Goal: Transaction & Acquisition: Purchase product/service

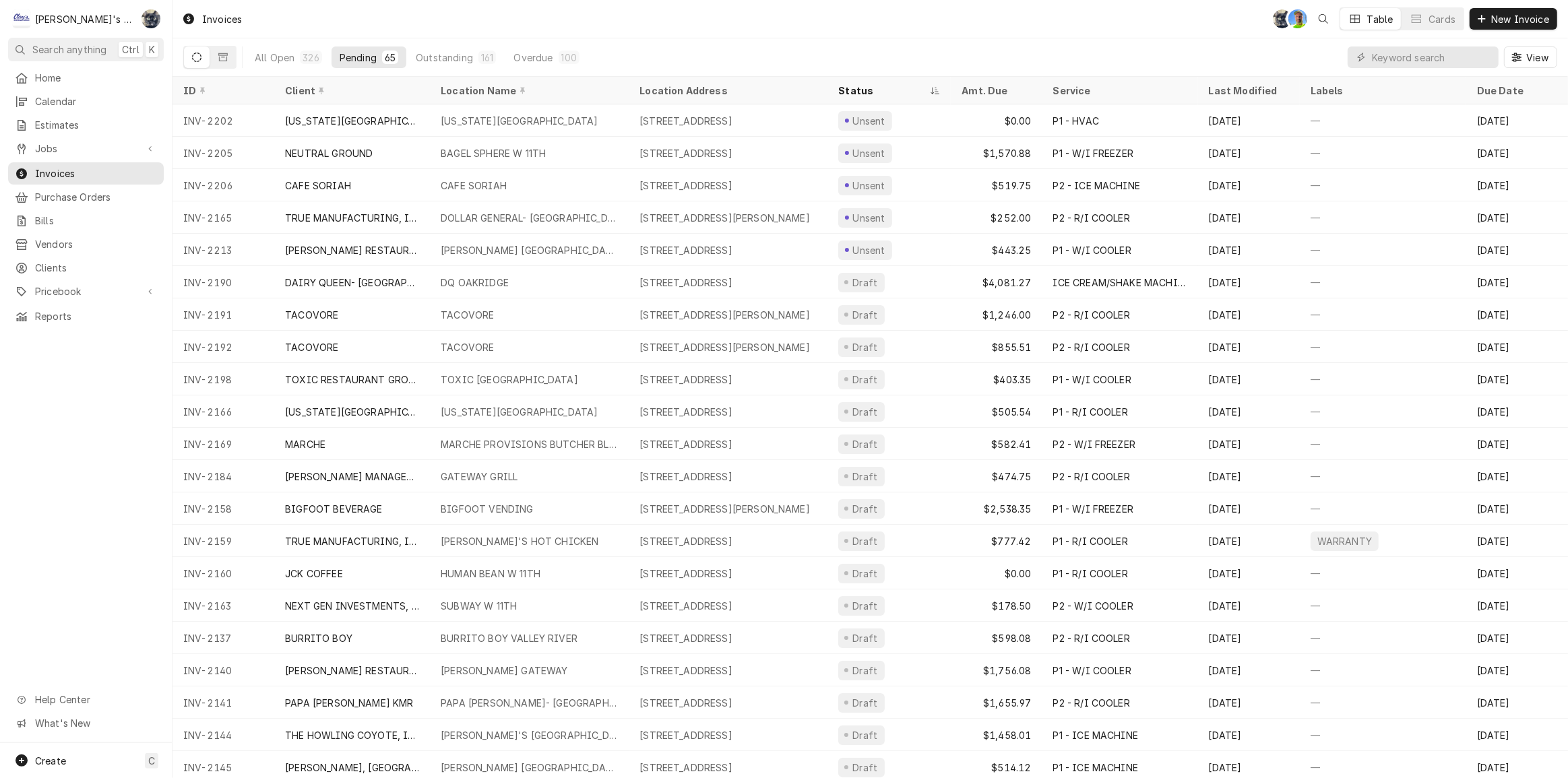
click at [933, 62] on div "All Open 326 Pending 65 Outstanding 161 Overdue 100 View" at bounding box center [870, 57] width 1374 height 38
click at [1451, 57] on input "Dynamic Content Wrapper" at bounding box center [1431, 57] width 120 height 21
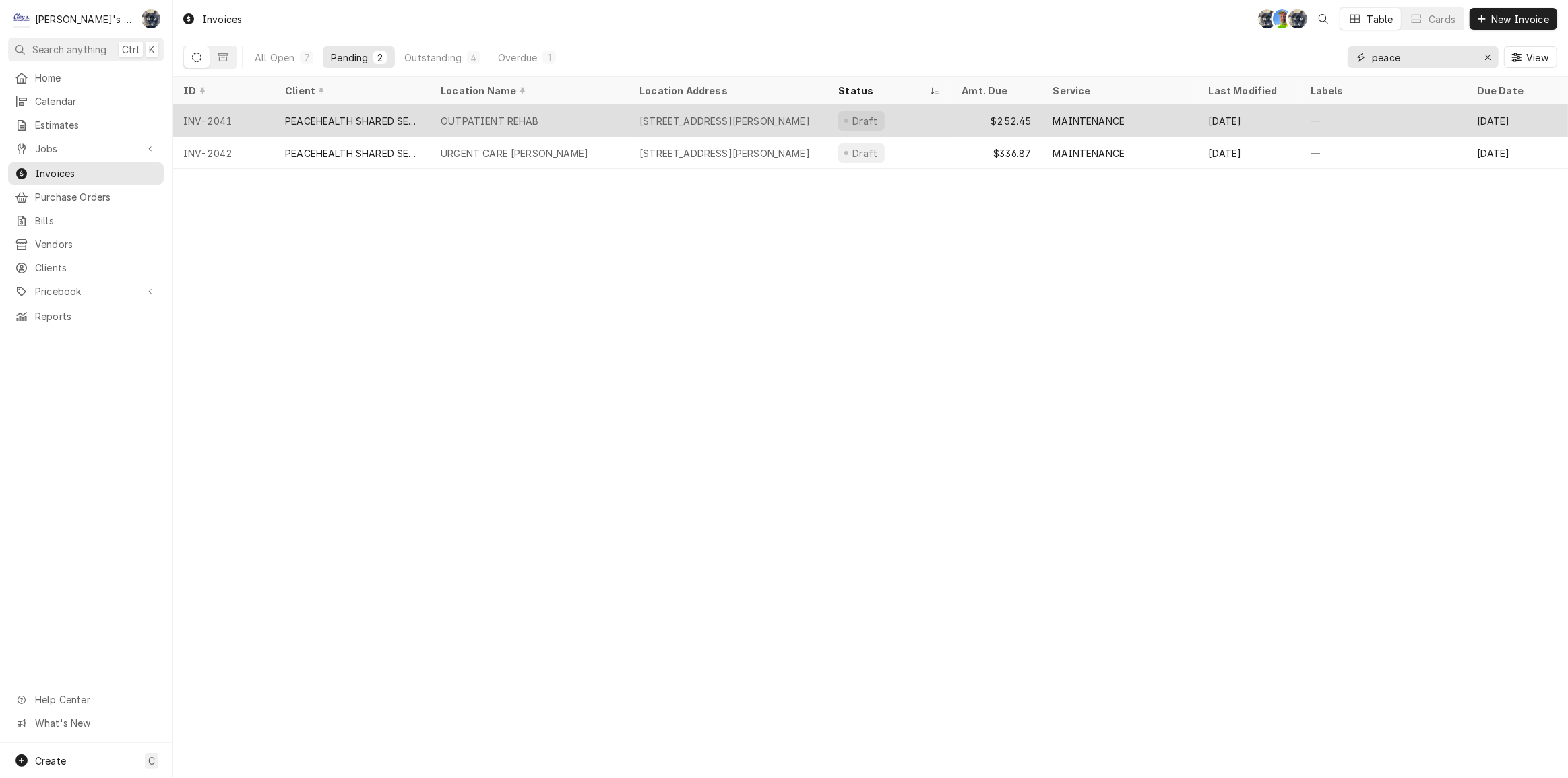
type input "peace"
click at [443, 121] on div "OUTPATIENT REHAB" at bounding box center [489, 121] width 98 height 14
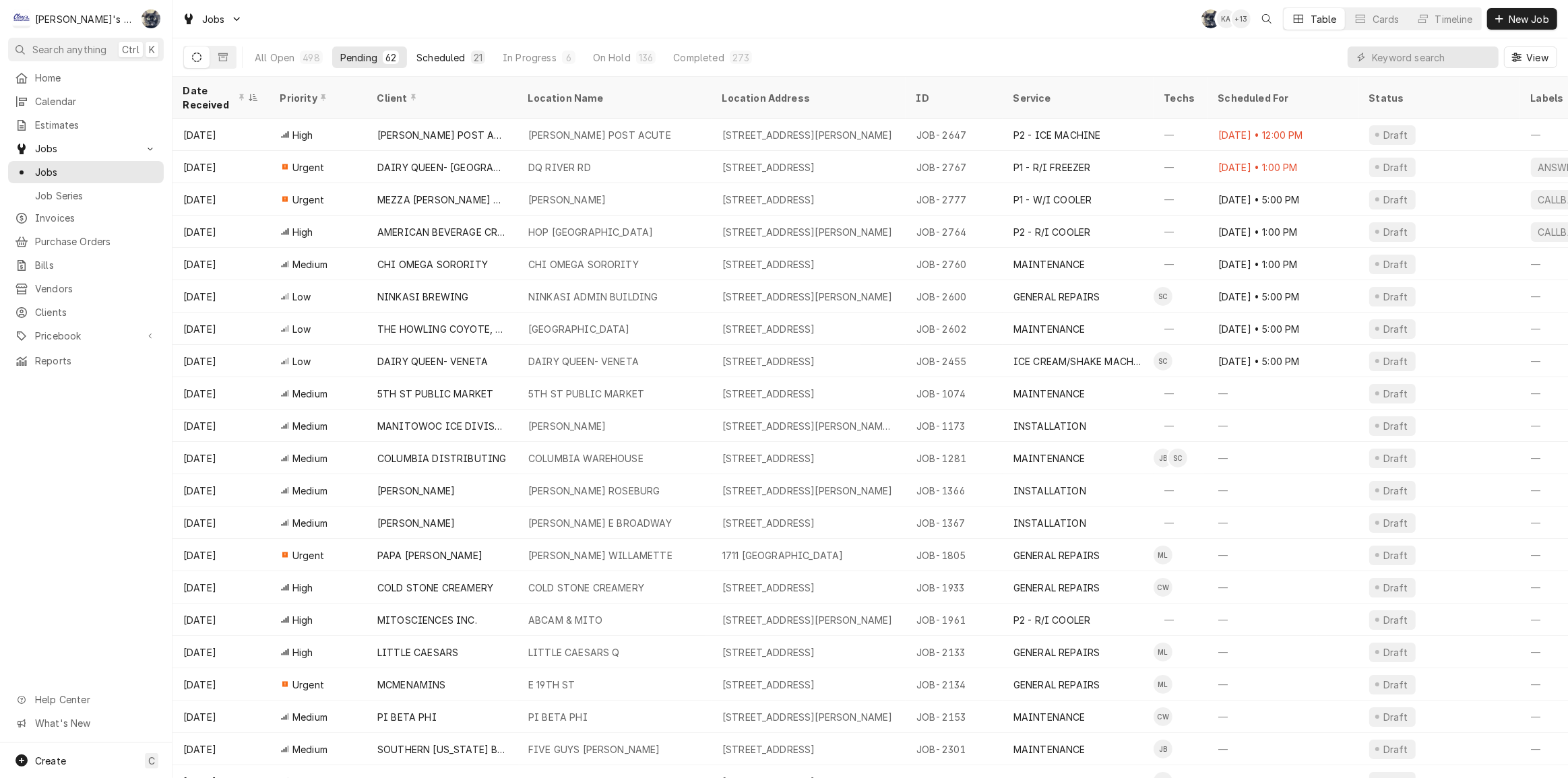
click at [461, 59] on div "Scheduled" at bounding box center [441, 57] width 49 height 14
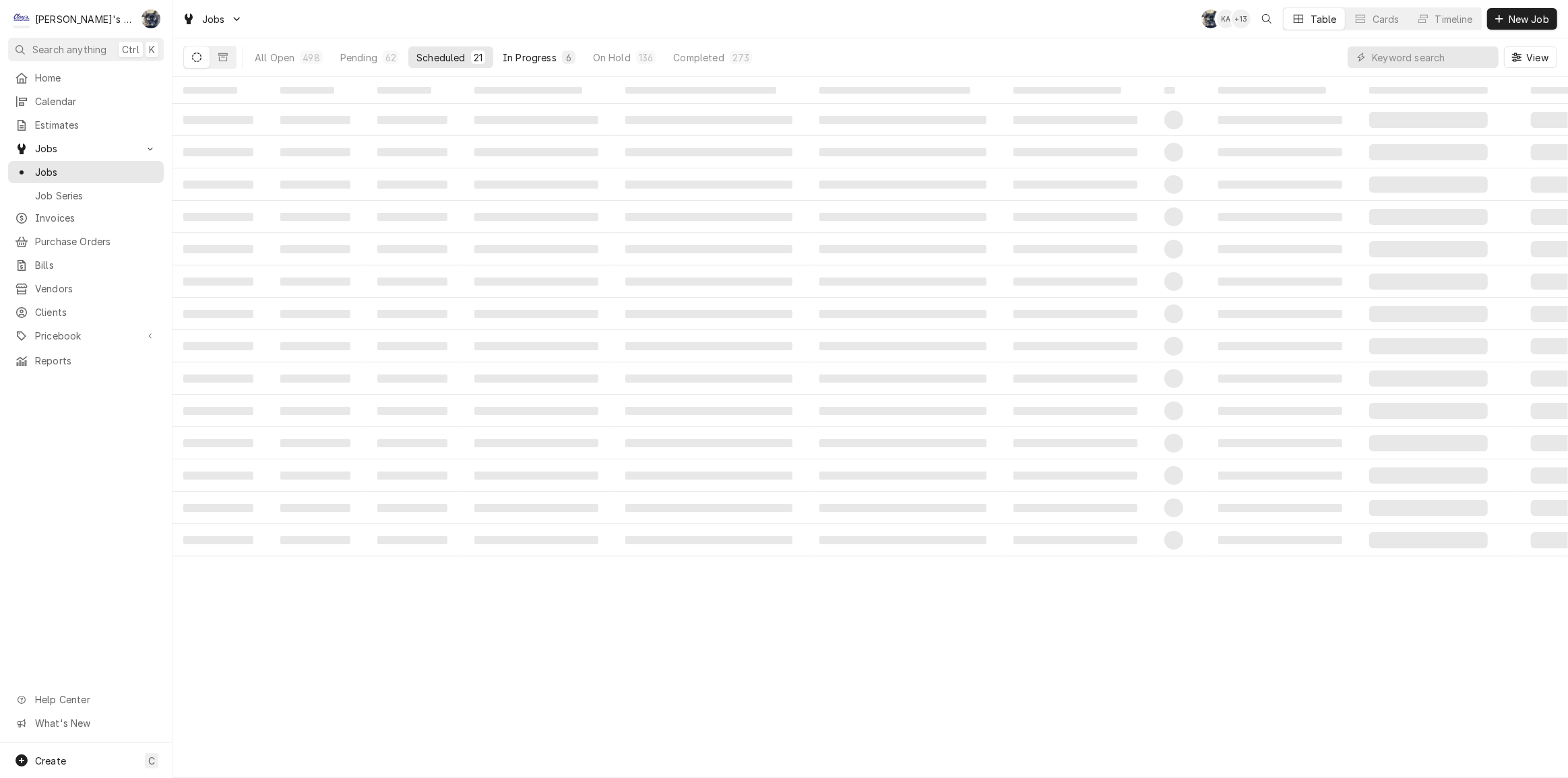
click at [564, 59] on div "6" at bounding box center [568, 57] width 8 height 14
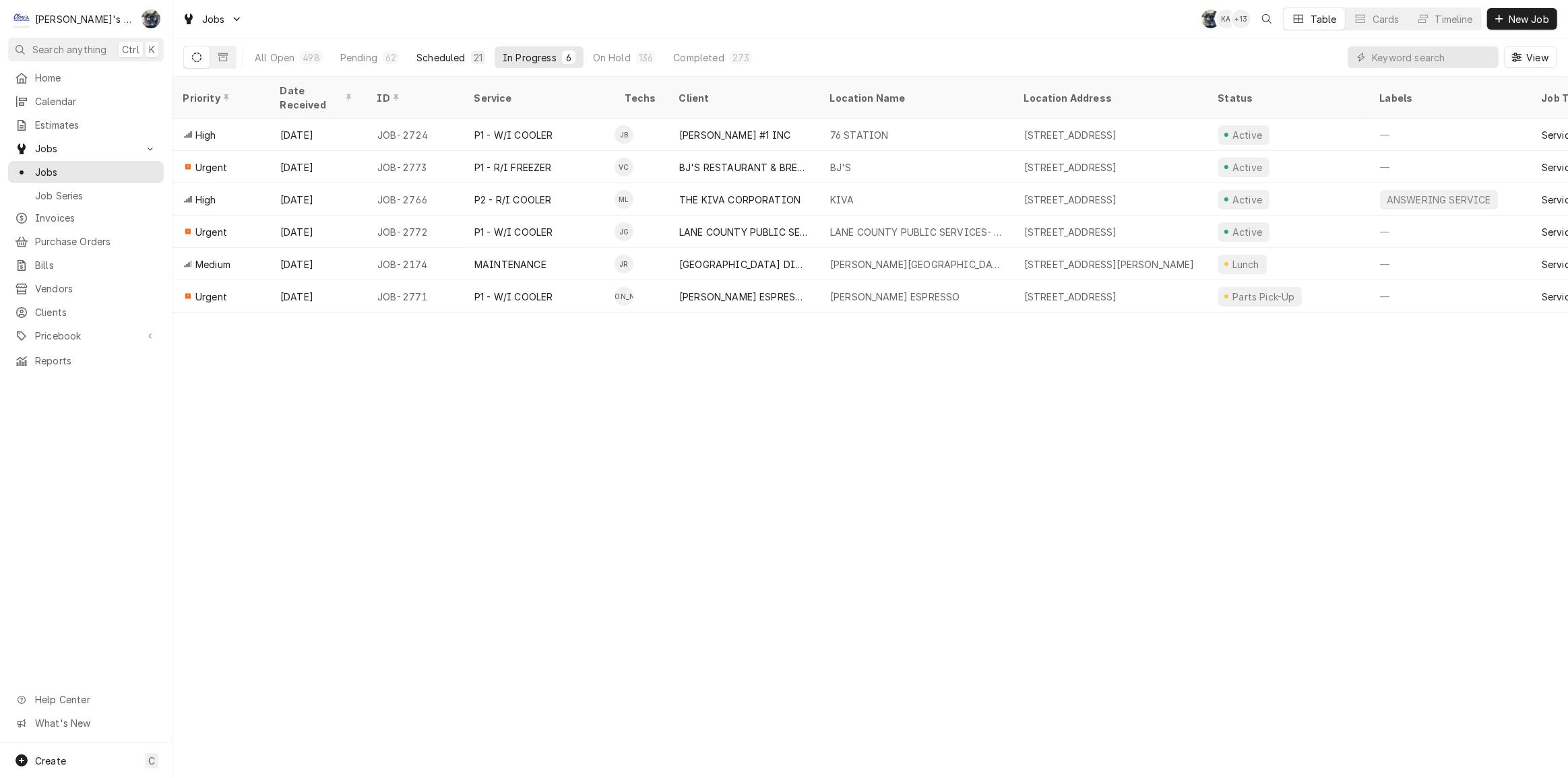
click at [443, 62] on div "Scheduled" at bounding box center [441, 57] width 49 height 14
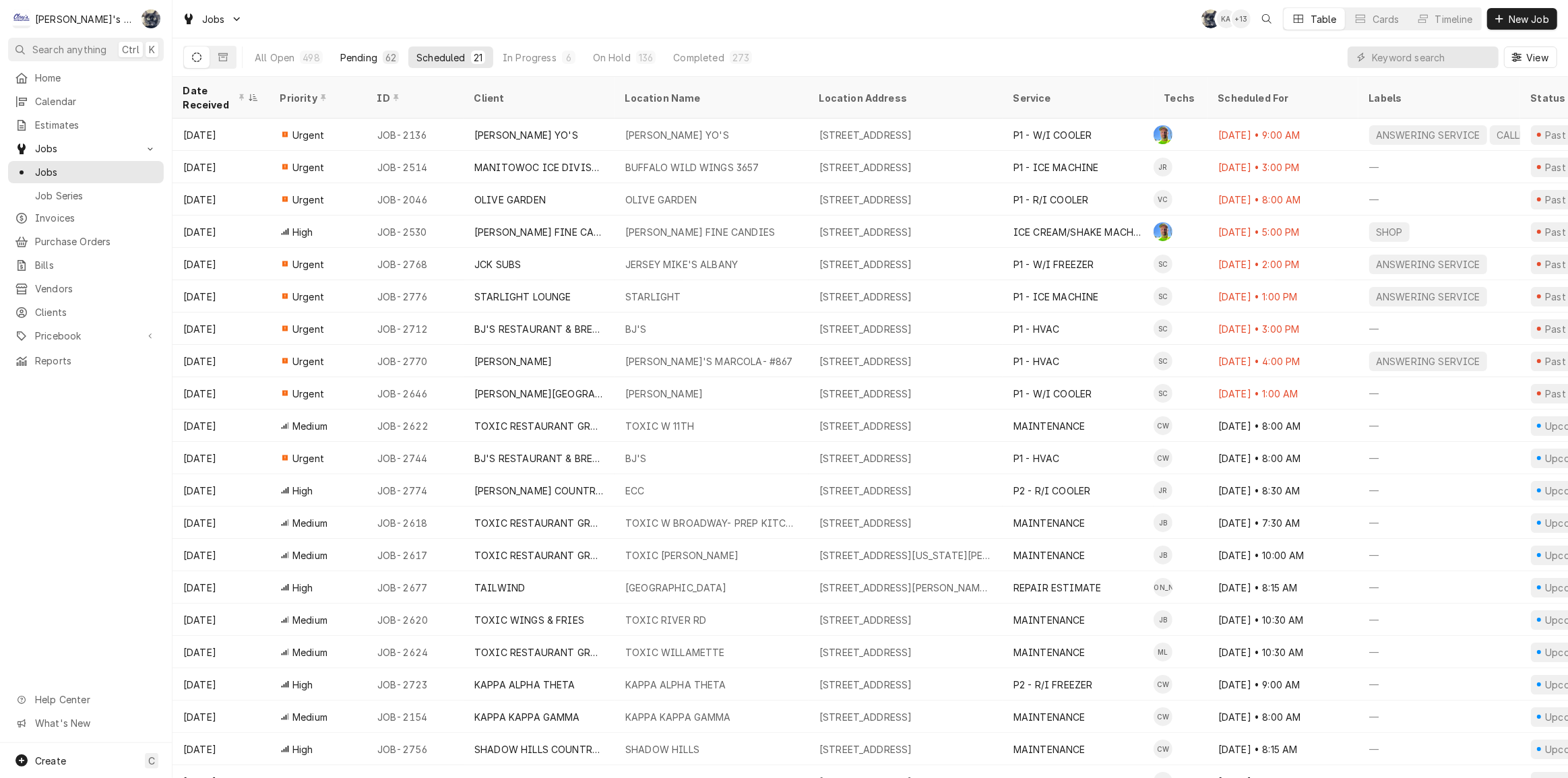
click at [368, 57] on div "Pending" at bounding box center [359, 57] width 37 height 14
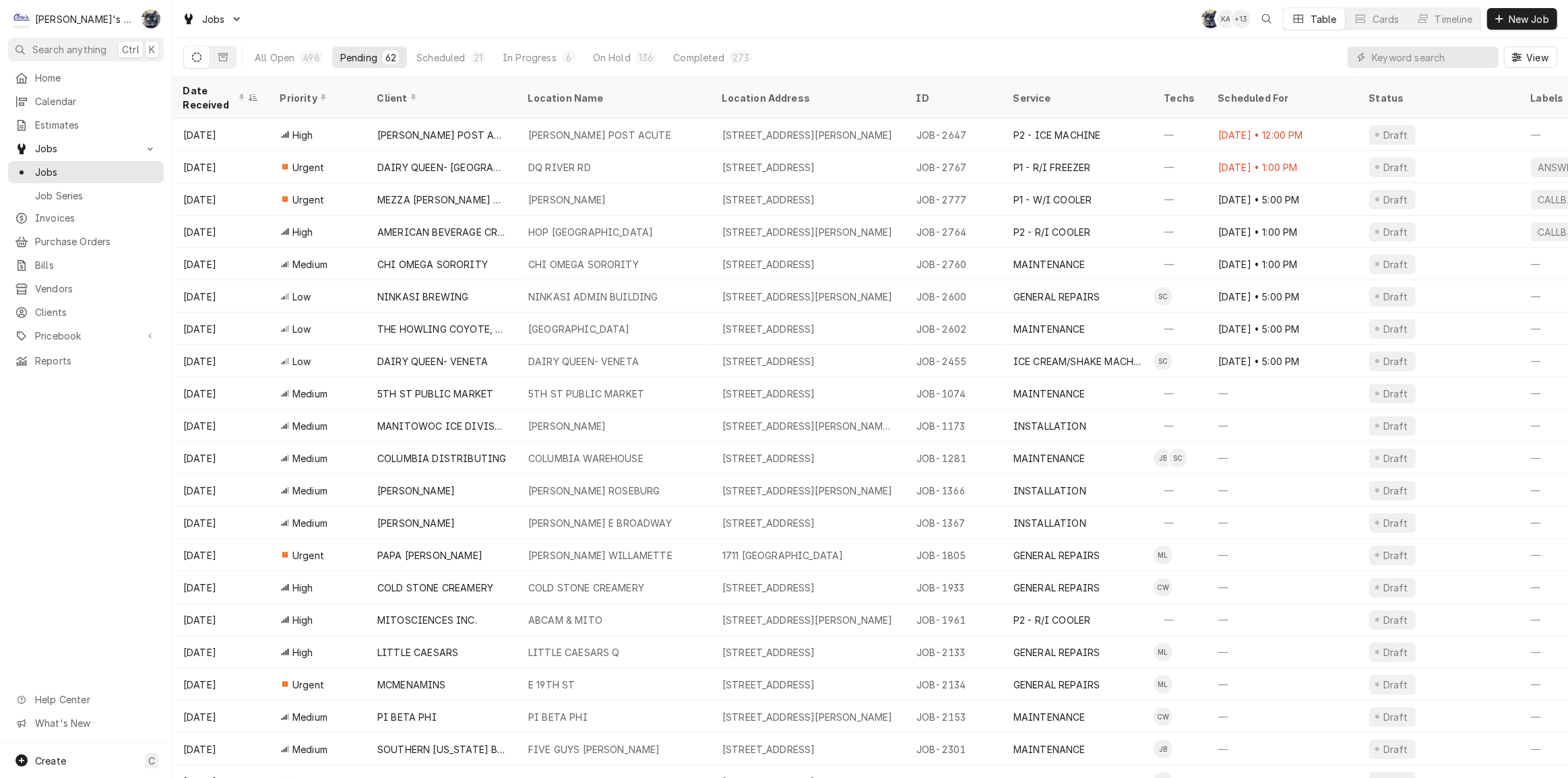
click at [388, 10] on div "Jobs SB KA + 13 Table Cards Timeline New Job" at bounding box center [870, 18] width 1396 height 38
click at [69, 211] on span "Invoices" at bounding box center [96, 218] width 122 height 14
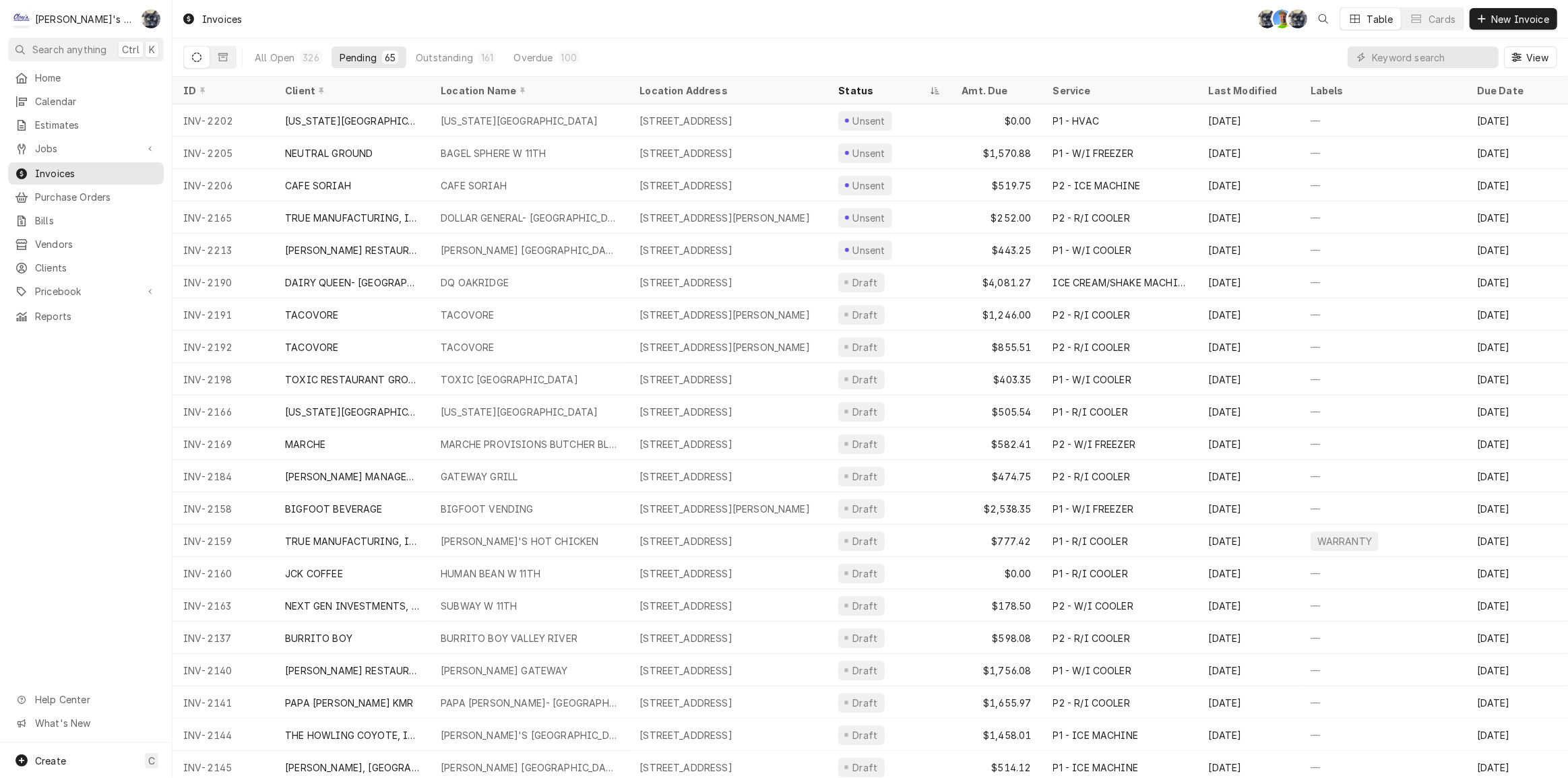
click at [890, 32] on div "Invoices SB GA SB Table Cards New Invoice" at bounding box center [870, 18] width 1396 height 38
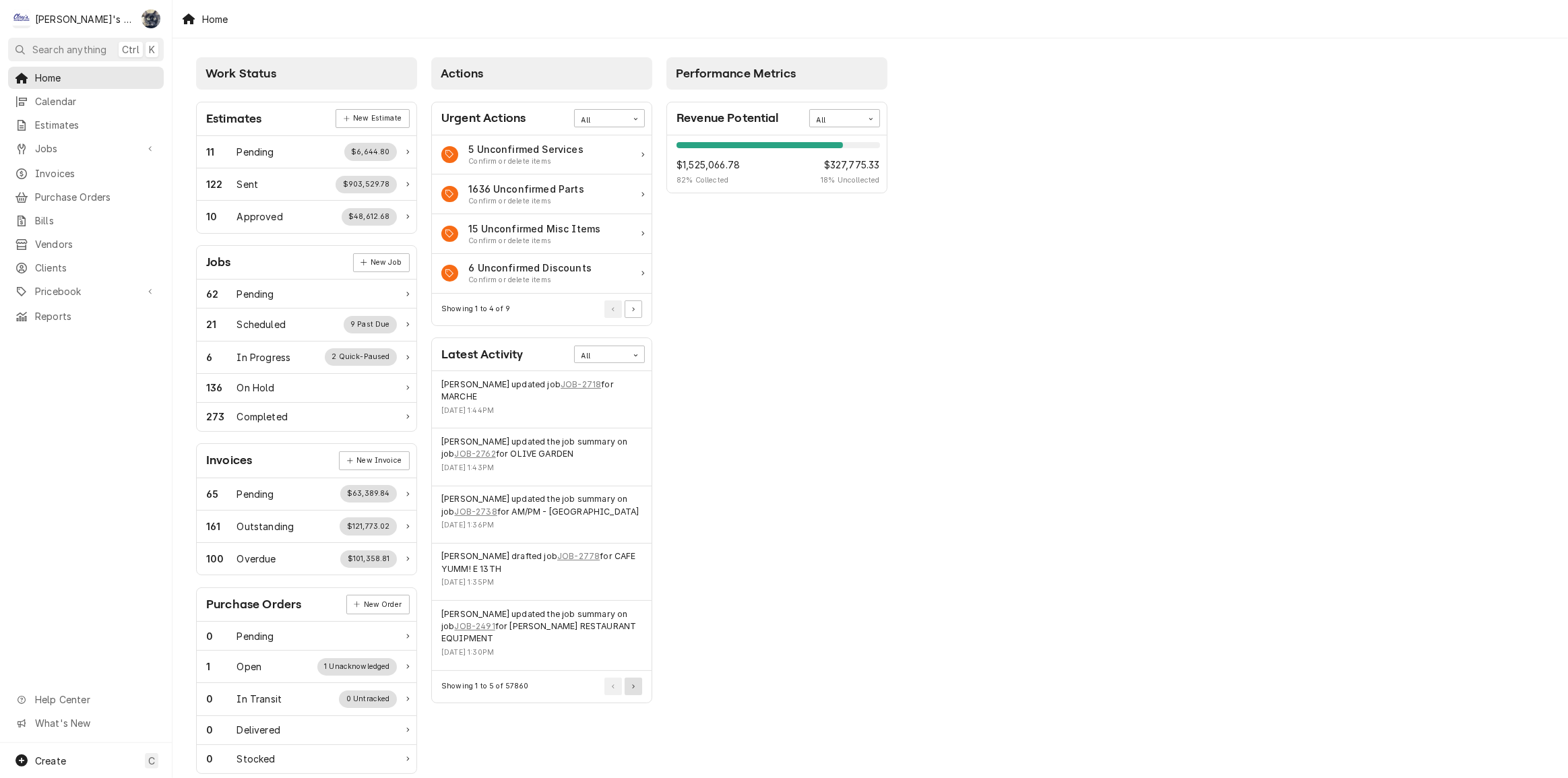
click at [636, 677] on button "Pagination Controls" at bounding box center [633, 686] width 18 height 18
click at [635, 687] on button "Pagination Controls" at bounding box center [633, 686] width 18 height 18
click at [639, 675] on button "Pagination Controls" at bounding box center [633, 674] width 18 height 18
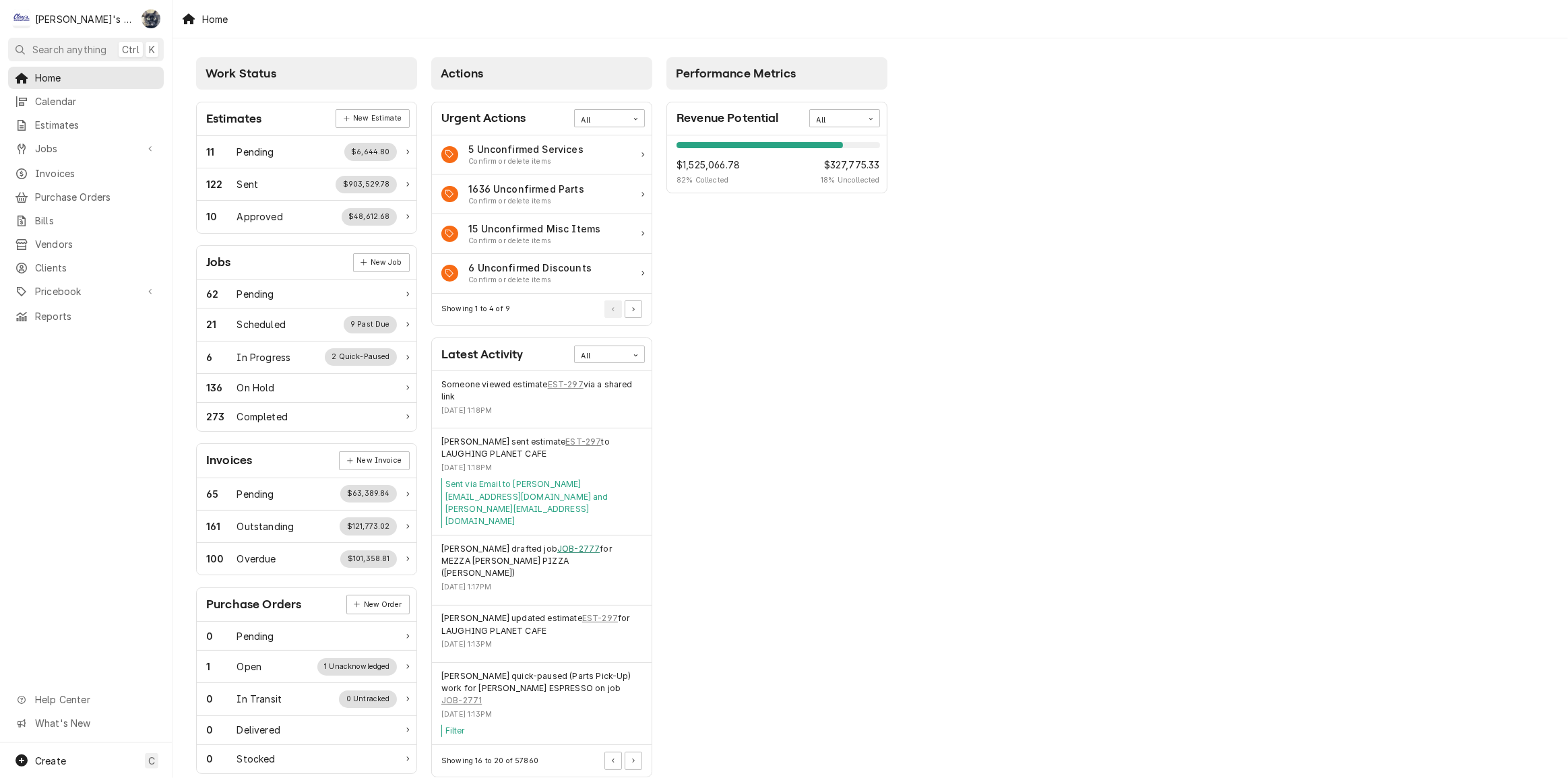
click at [557, 543] on link "JOB-2777" at bounding box center [579, 549] width 42 height 12
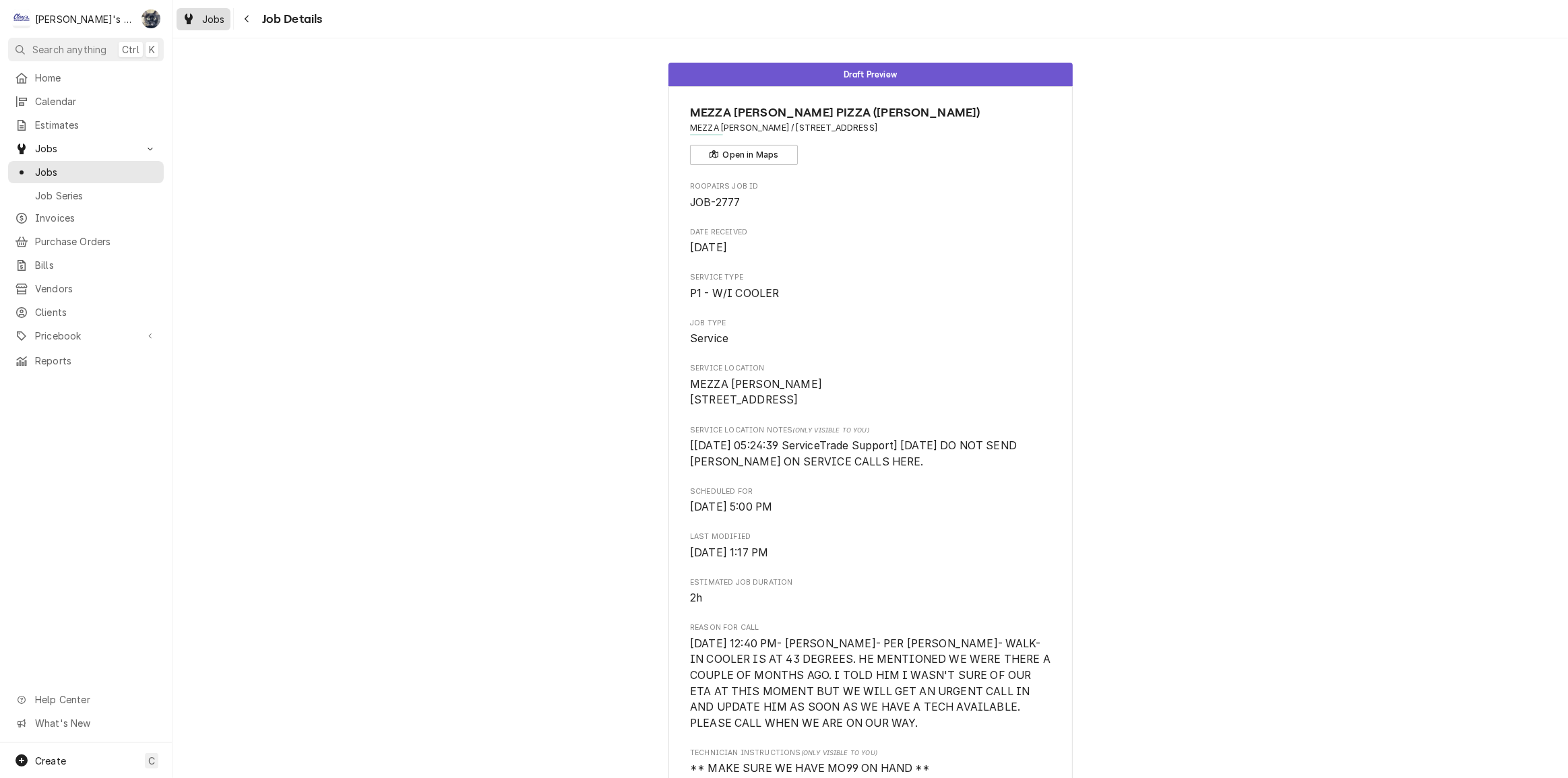
click at [215, 22] on span "Jobs" at bounding box center [213, 19] width 23 height 14
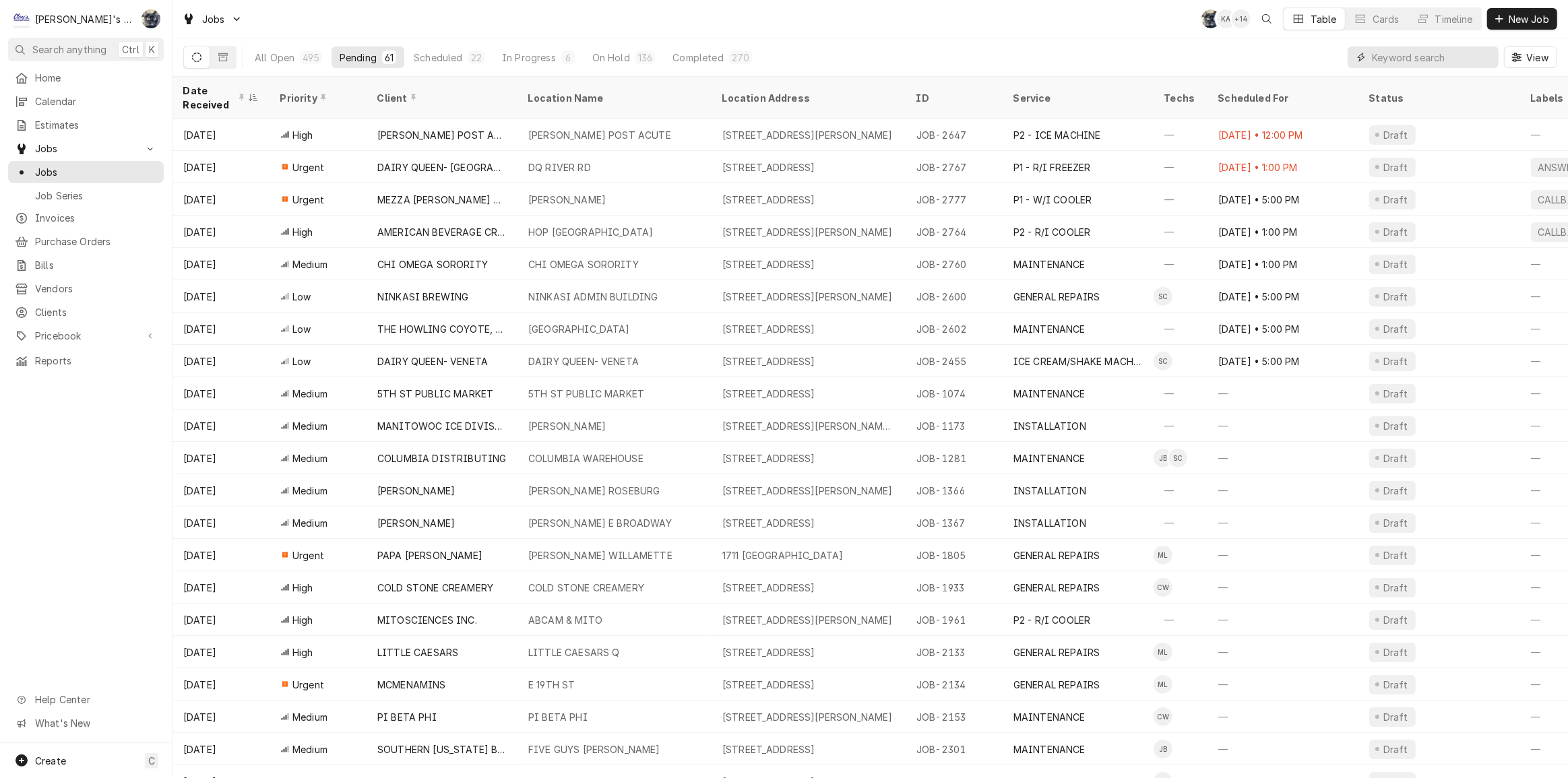
click at [1434, 56] on input "Dynamic Content Wrapper" at bounding box center [1431, 57] width 120 height 21
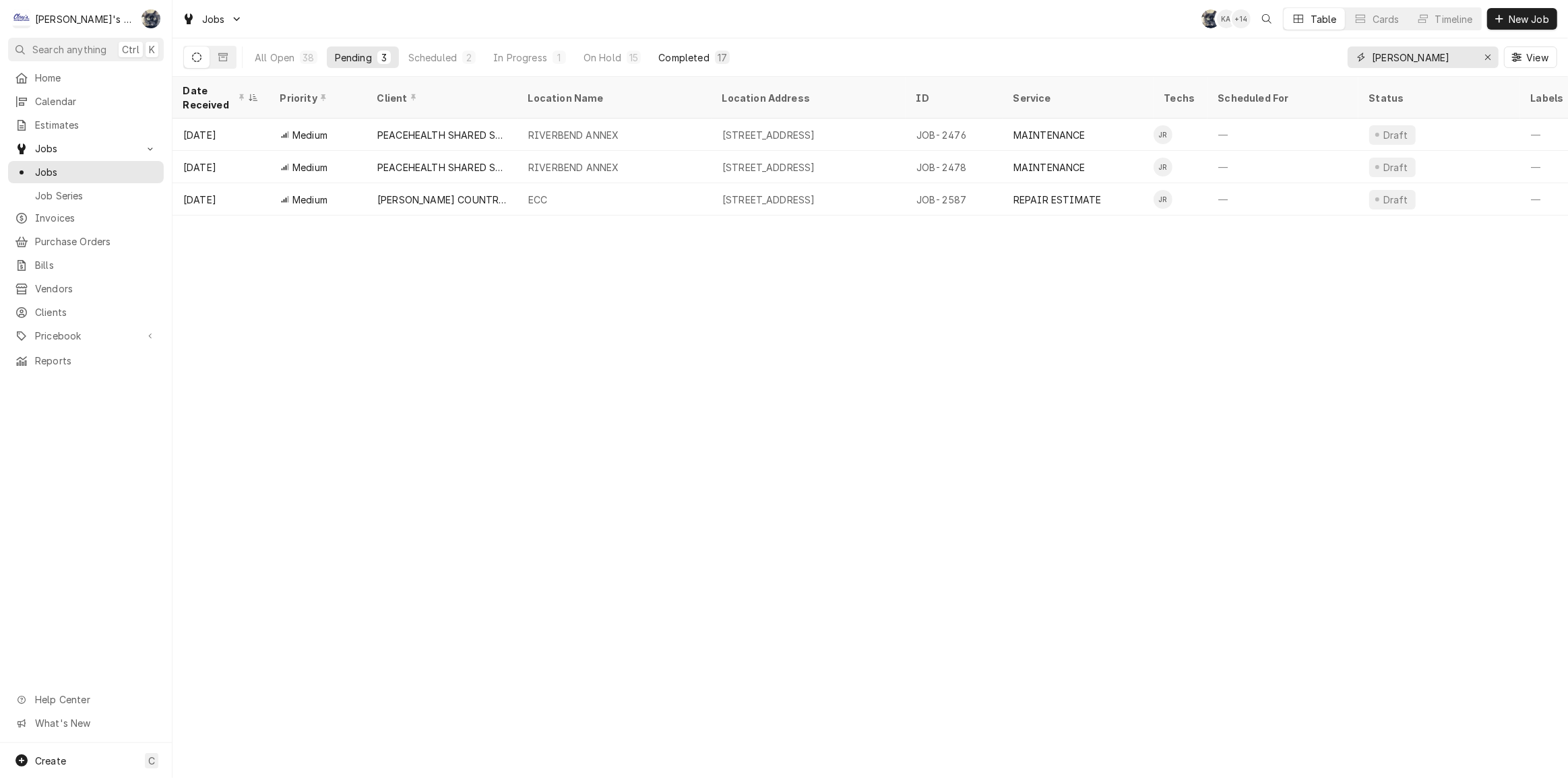
type input "jeff"
click at [696, 60] on div "Completed" at bounding box center [683, 57] width 50 height 14
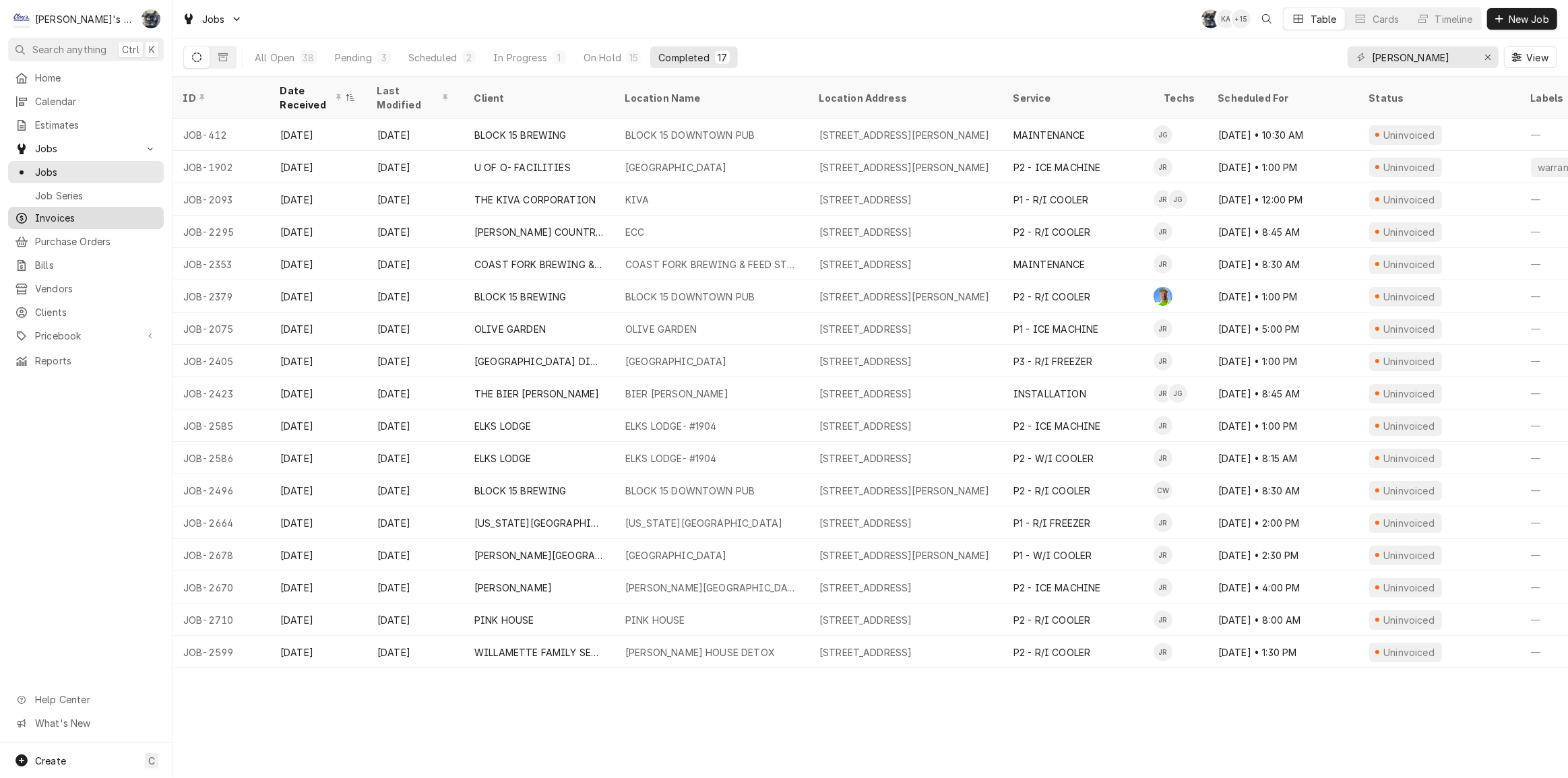
click at [107, 211] on span "Invoices" at bounding box center [96, 218] width 122 height 14
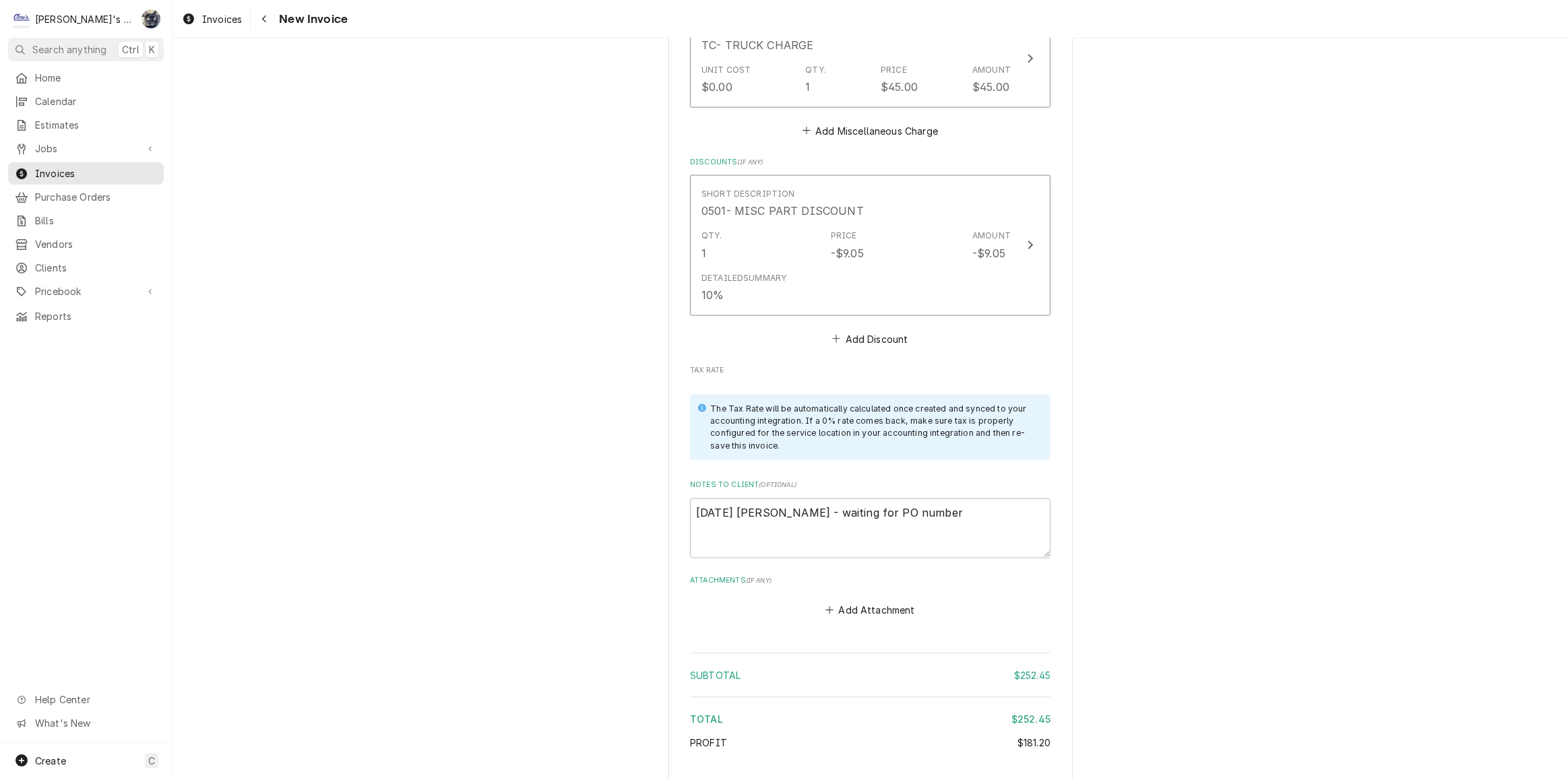
scroll to position [2143, 0]
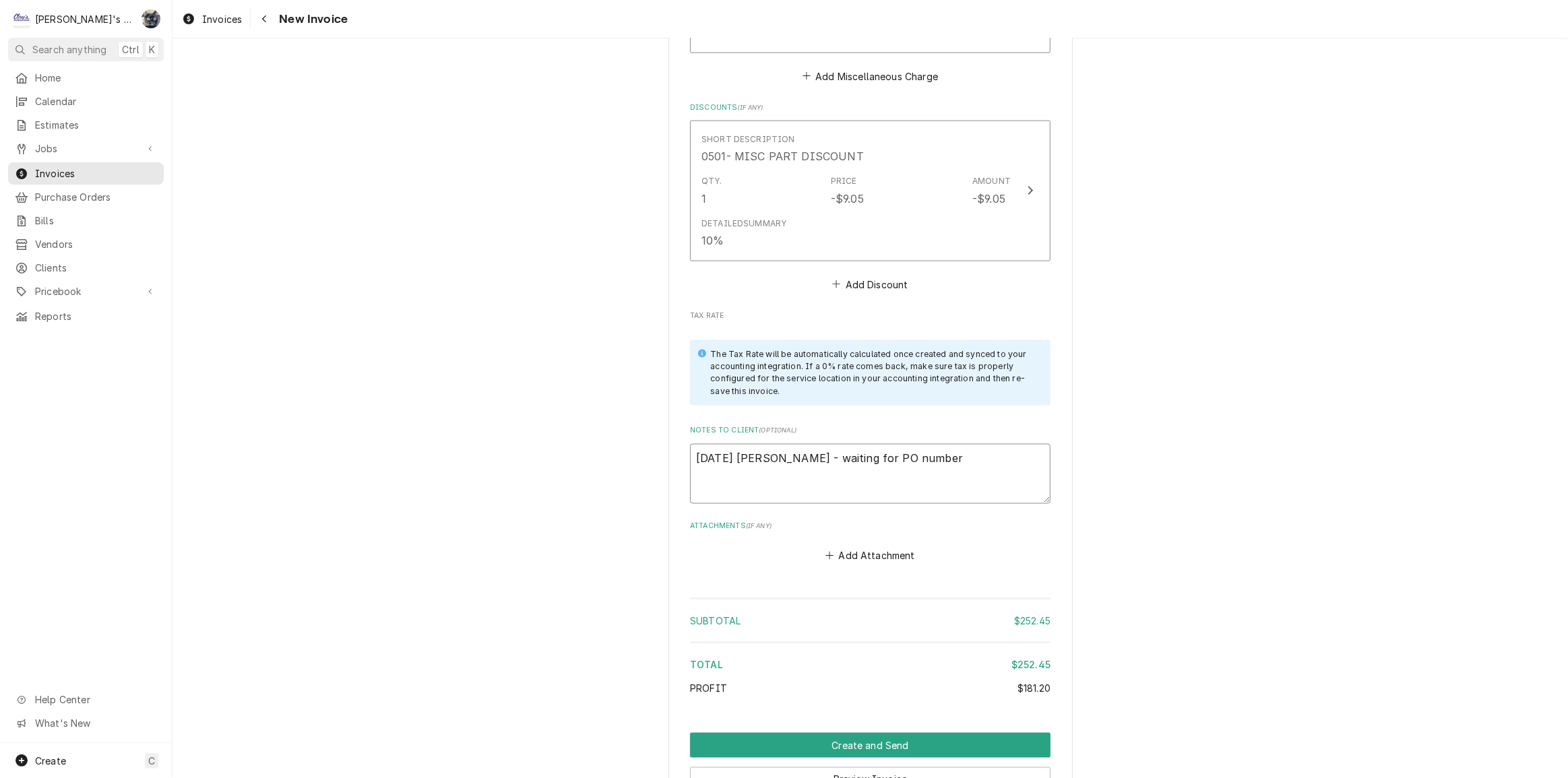
drag, startPoint x: 955, startPoint y: 431, endPoint x: 608, endPoint y: 441, distance: 347.1
type textarea "x"
type textarea "p"
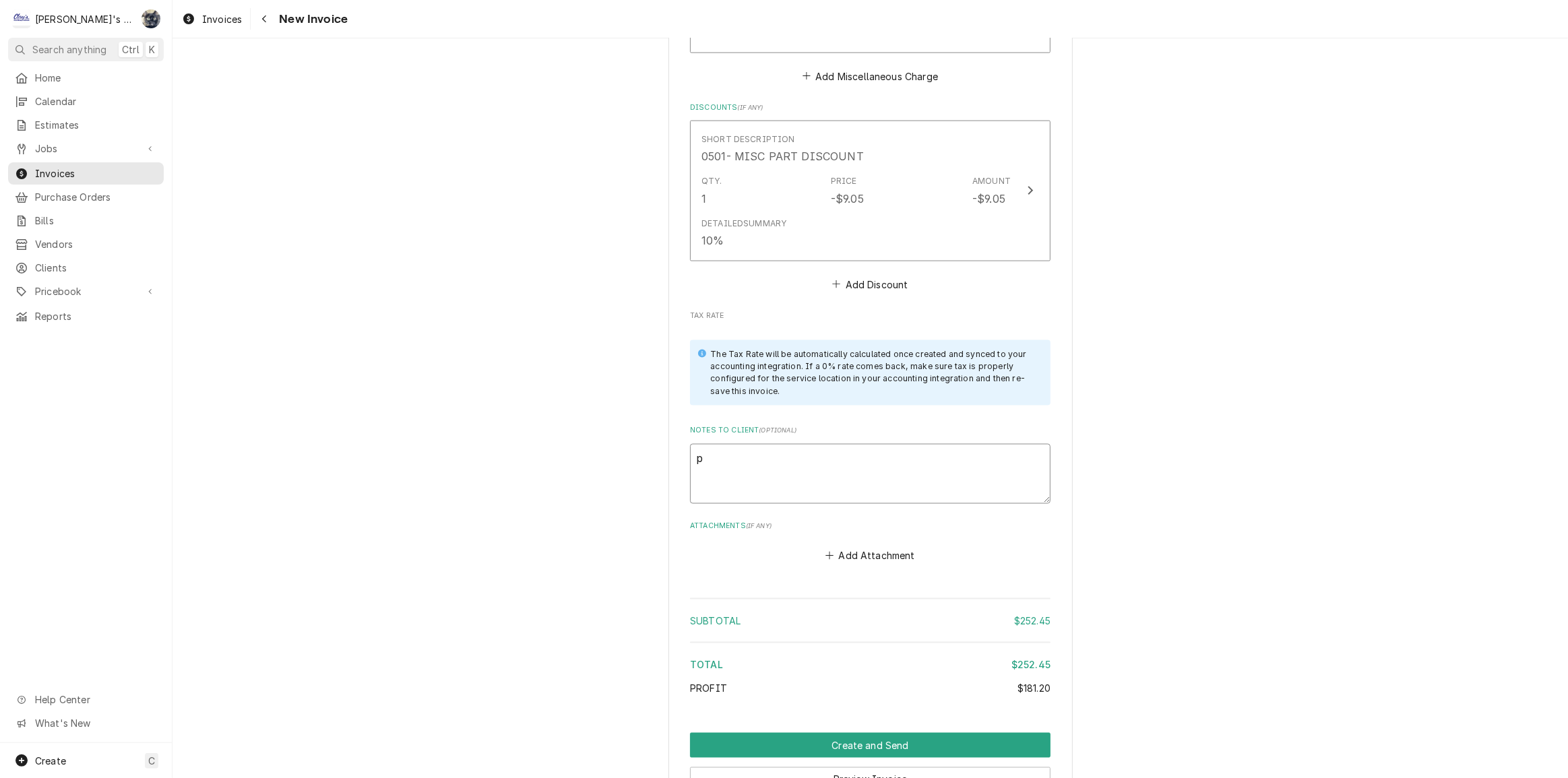
type textarea "x"
type textarea "po"
type textarea "x"
type textarea "p"
type textarea "x"
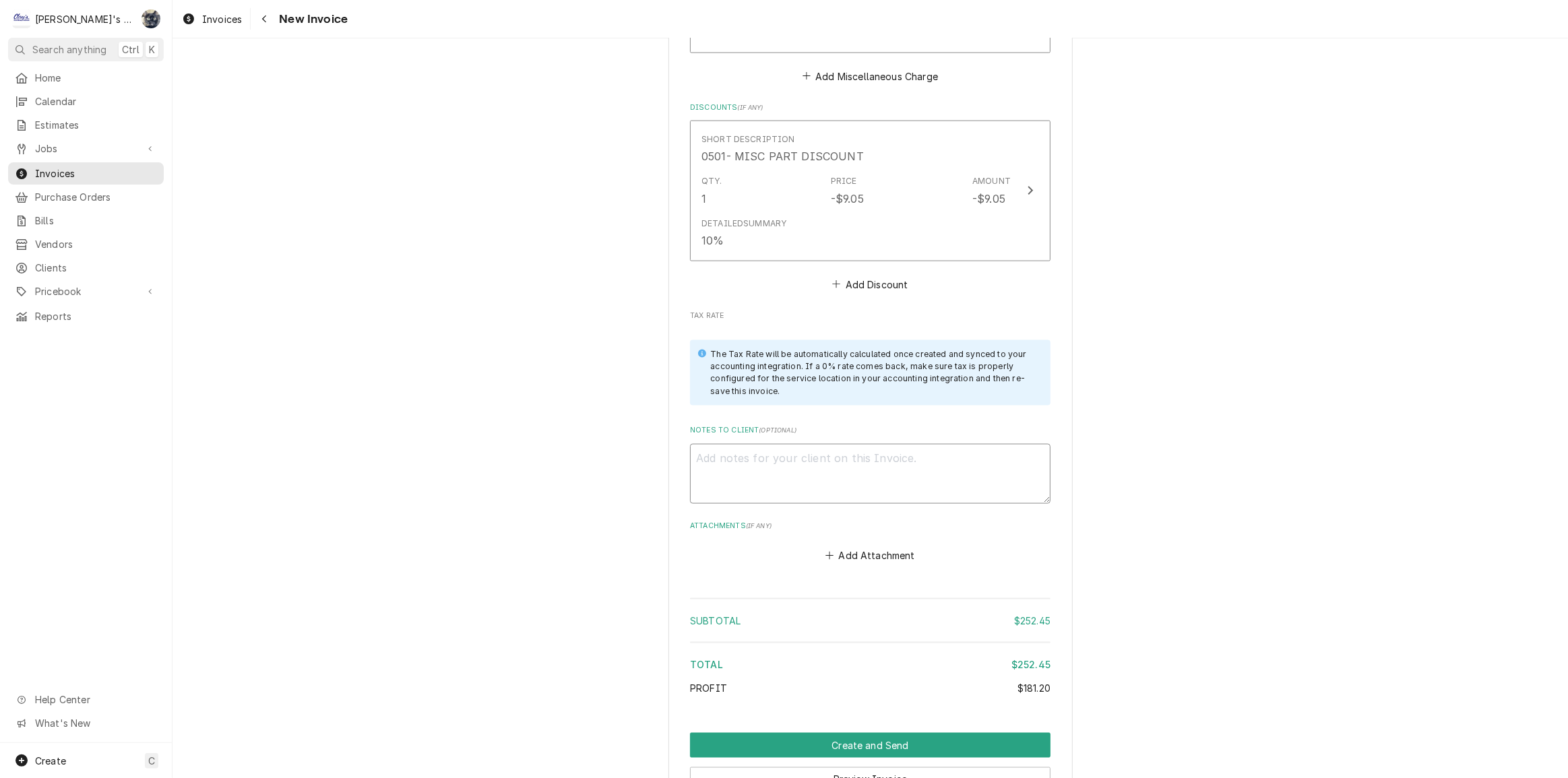
type textarea "x"
type textarea "P"
type textarea "x"
type textarea "PO"
type textarea "x"
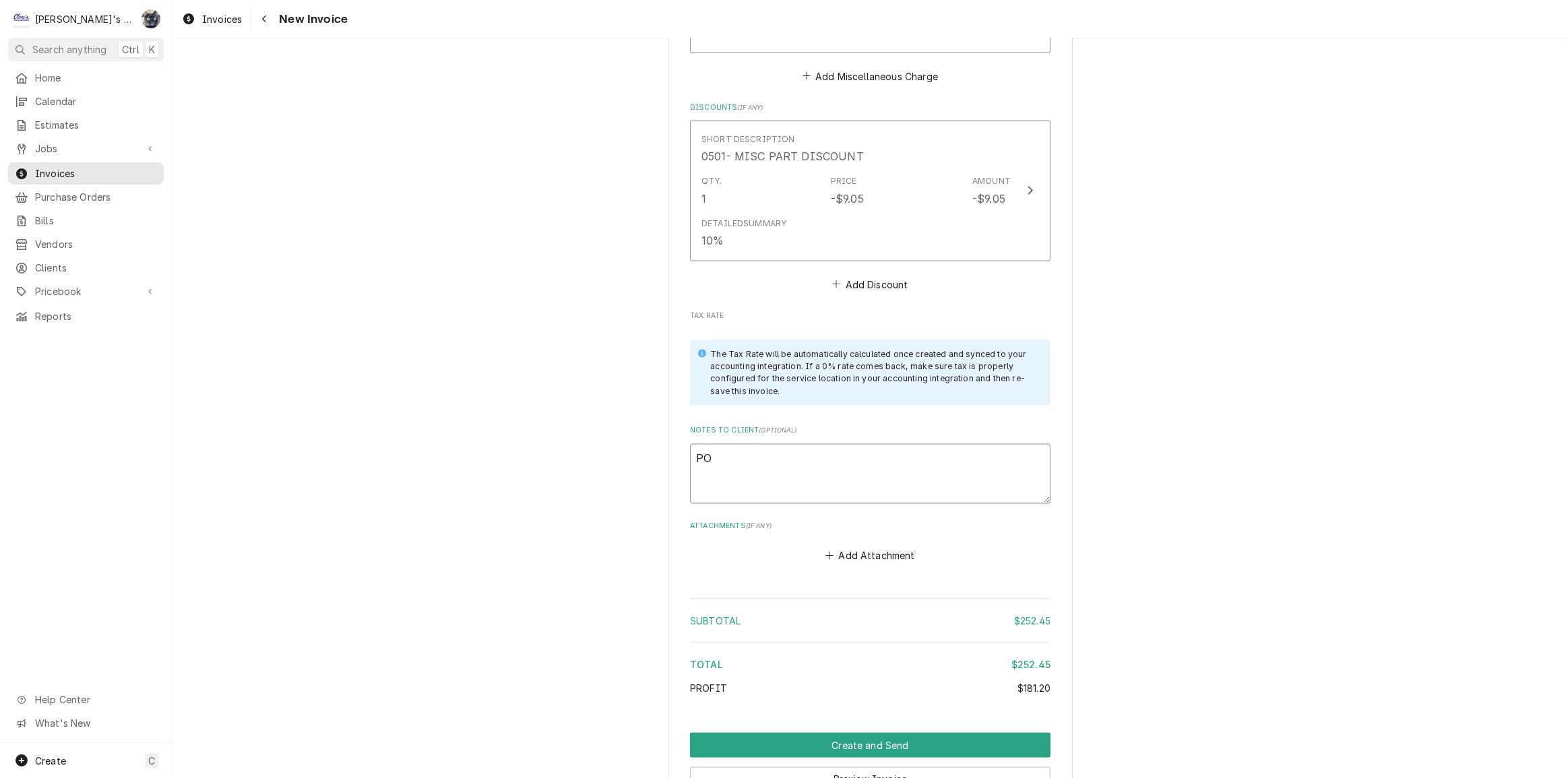
type textarea "PO"
type textarea "x"
type textarea "PO #"
type textarea "x"
type textarea "PO #8"
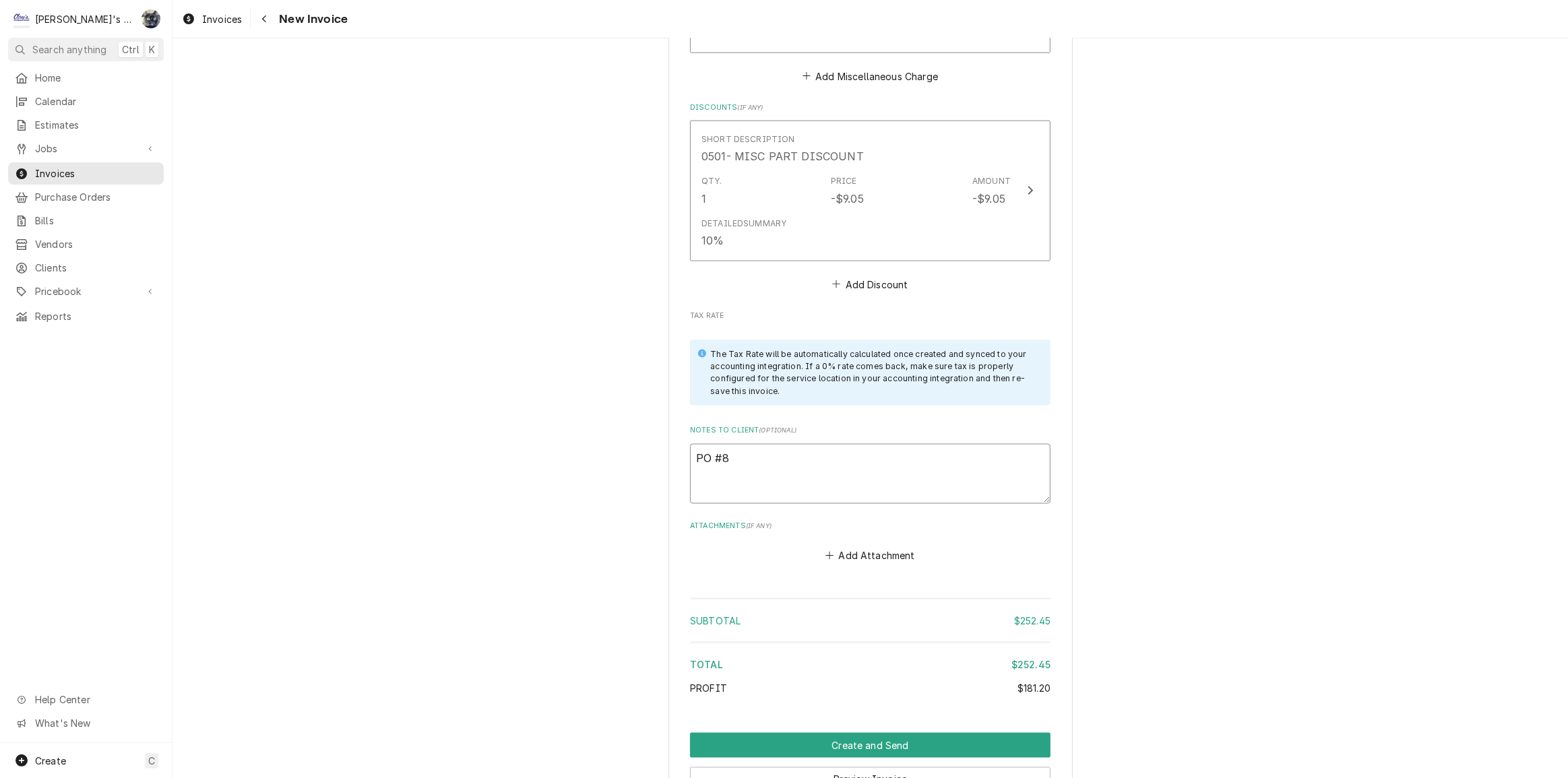
type textarea "x"
type textarea "PO #81"
type textarea "x"
type textarea "PO #810"
type textarea "x"
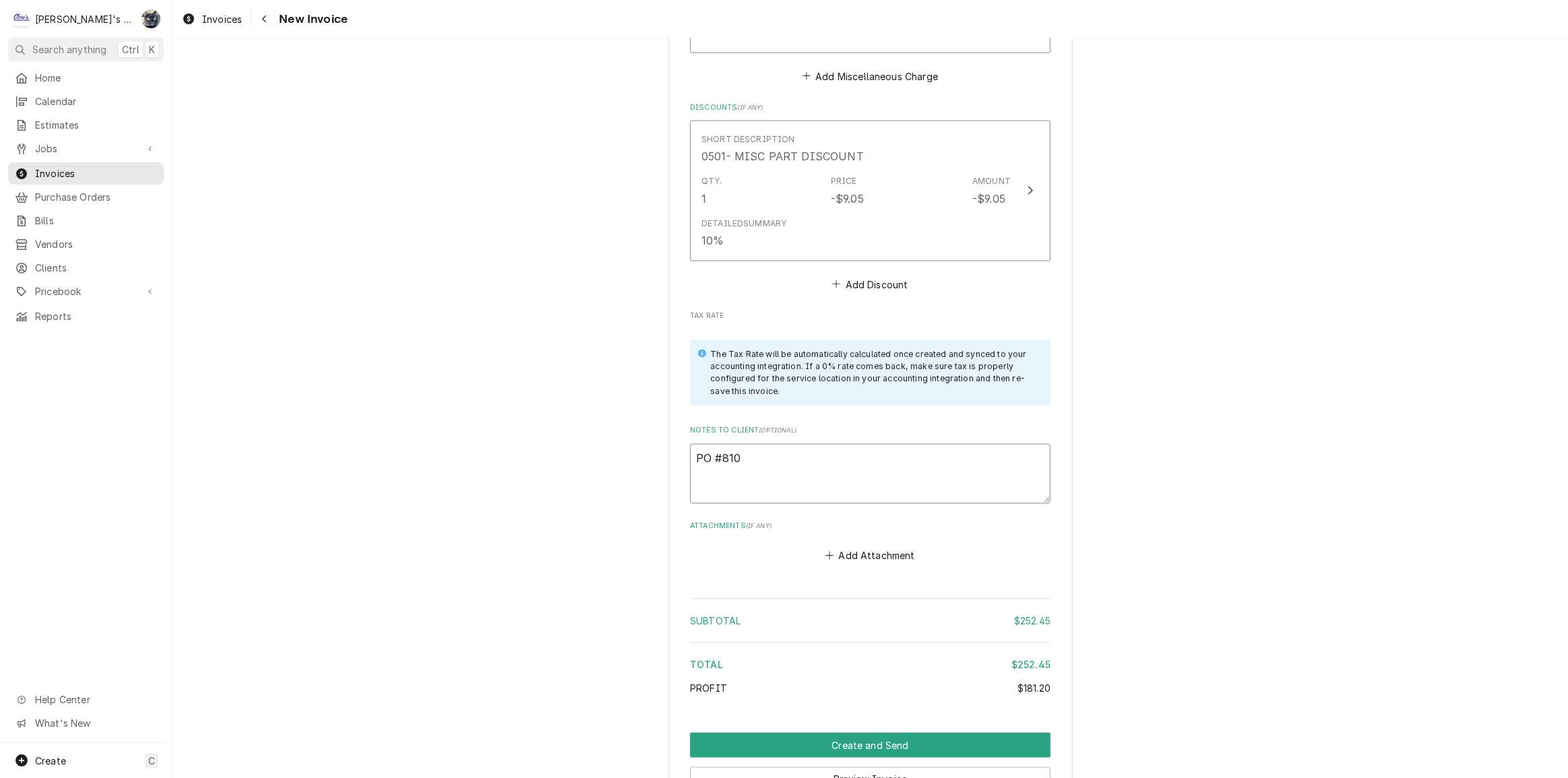
type textarea "PO #8109"
type textarea "x"
type textarea "PO #81091"
type textarea "x"
type textarea "PO #810918"
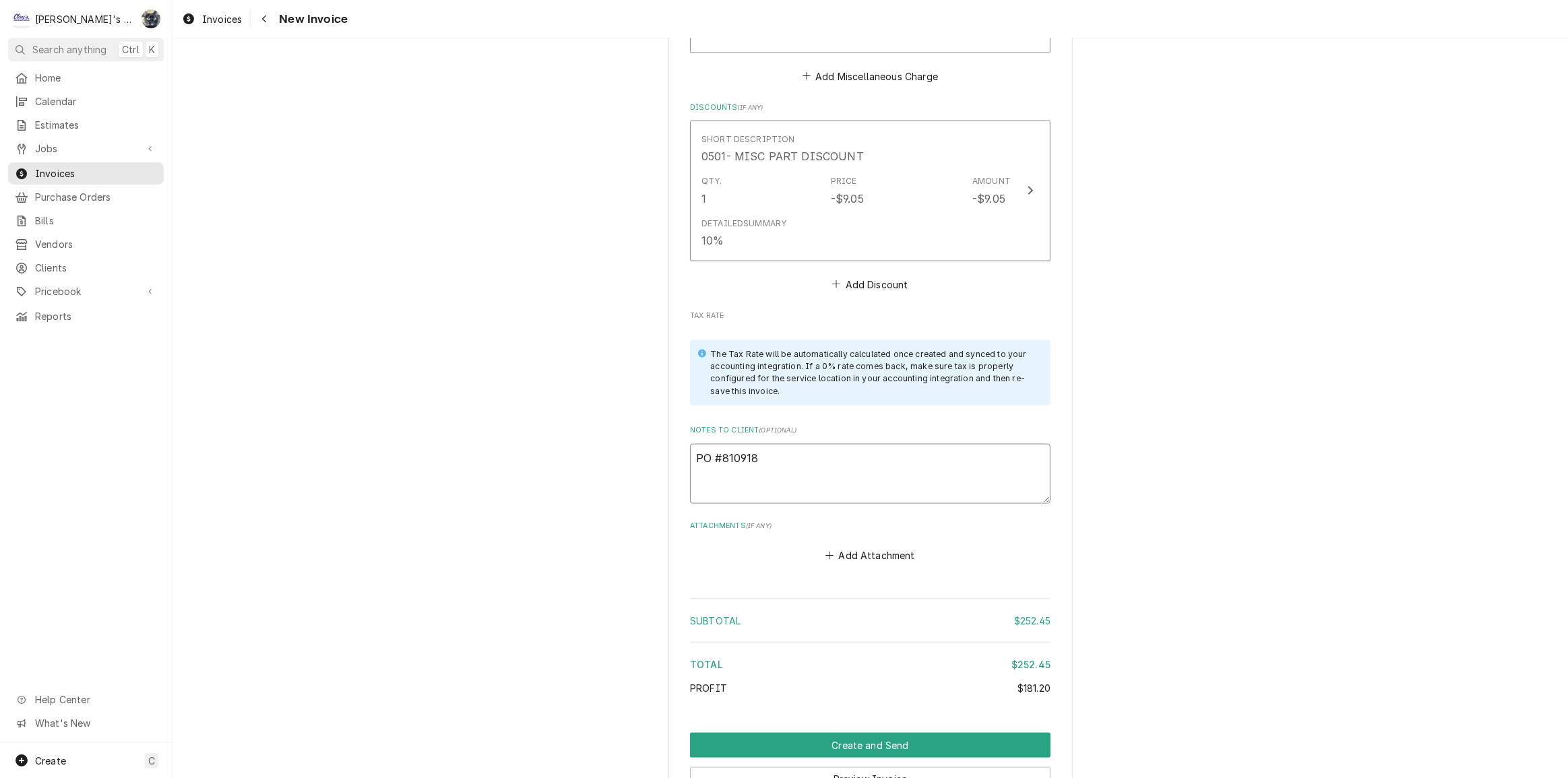
type textarea "x"
type textarea "PO #8109180"
type textarea "x"
type textarea "PO #81091803"
type textarea "x"
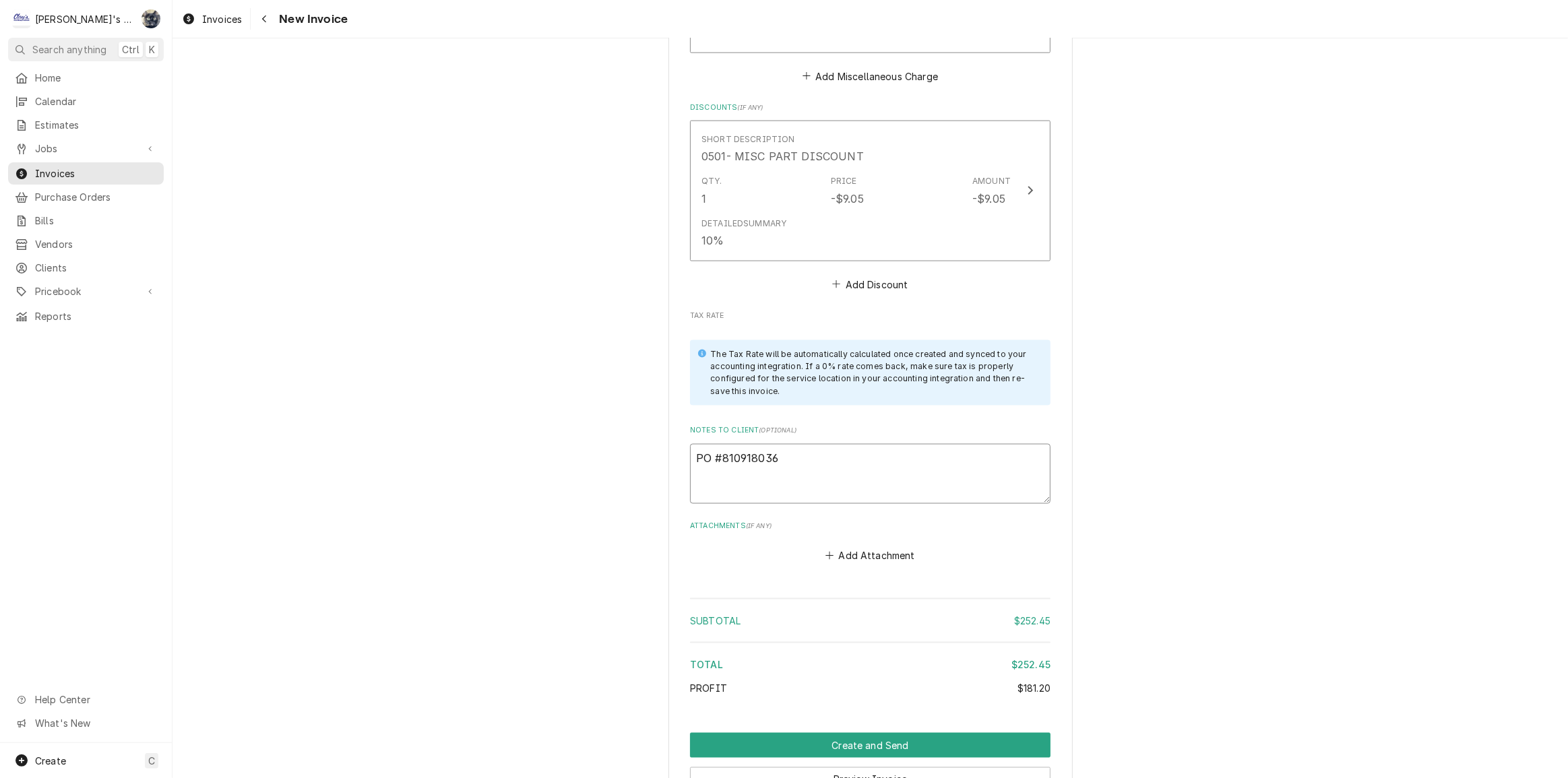
drag, startPoint x: 802, startPoint y: 442, endPoint x: 702, endPoint y: 439, distance: 100.0
type textarea "PO #810918036"
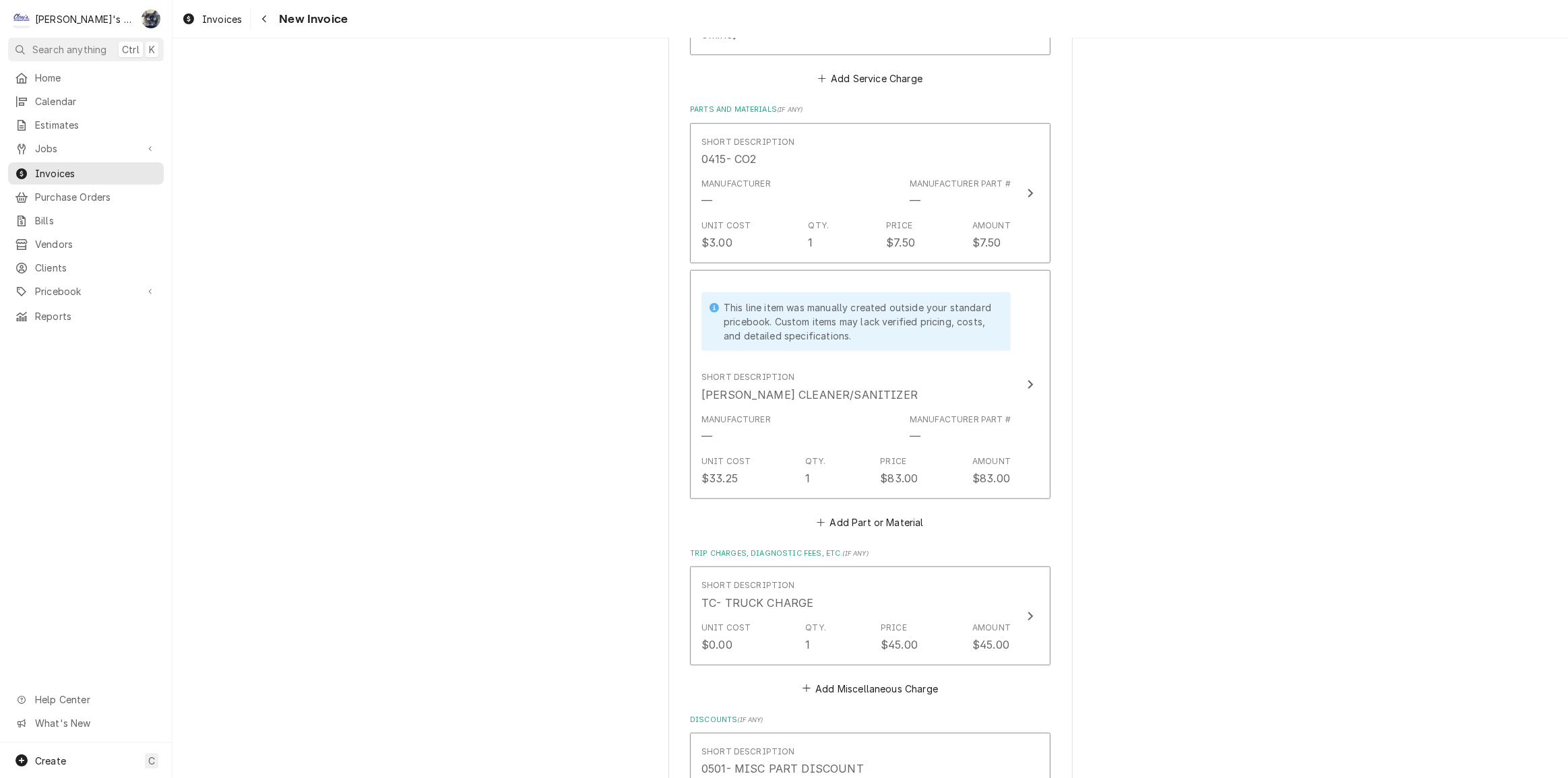
scroll to position [918, 0]
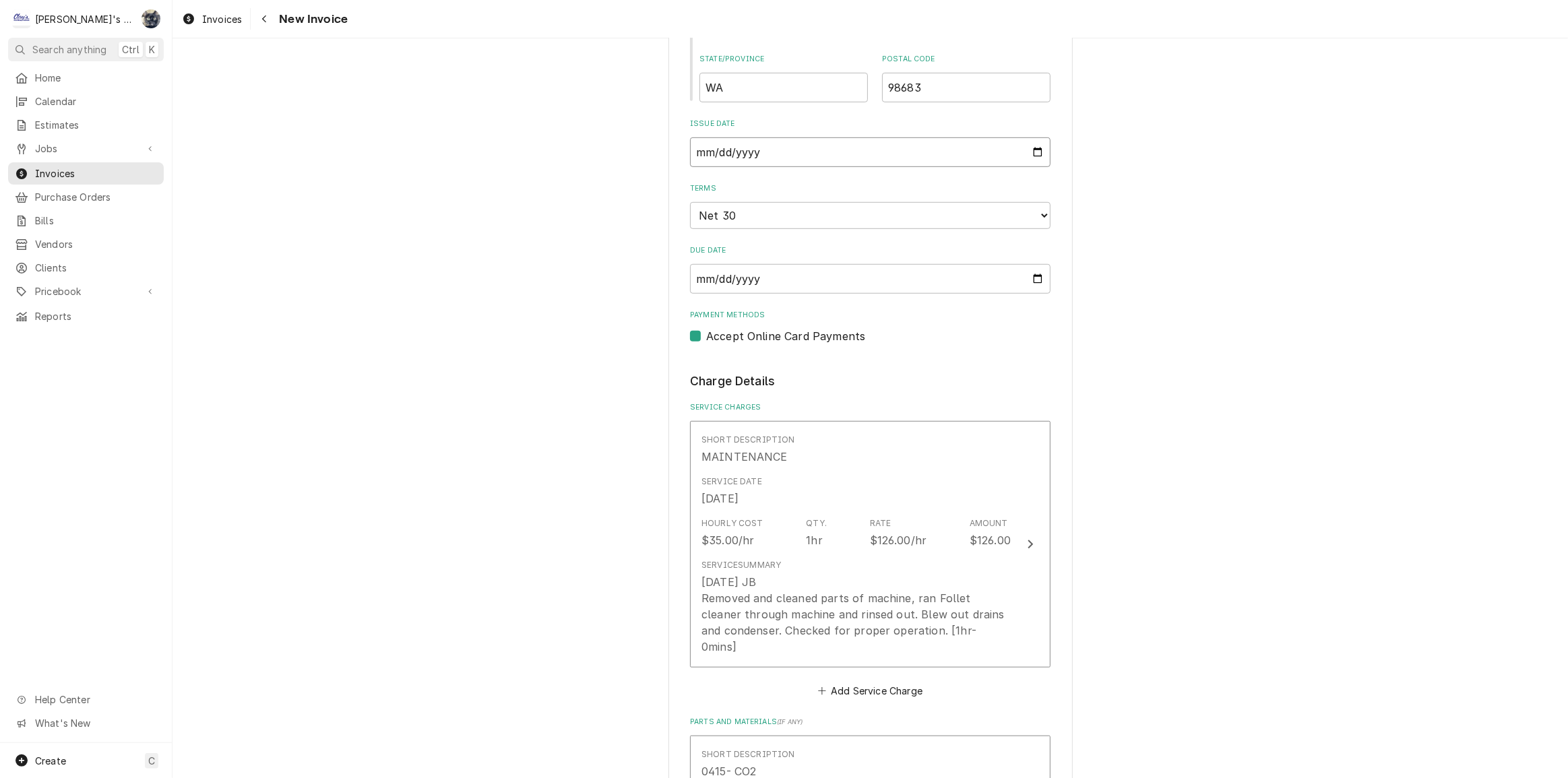
click at [1029, 147] on input "2025-08-06" at bounding box center [870, 152] width 360 height 30
type input "2025-08-25"
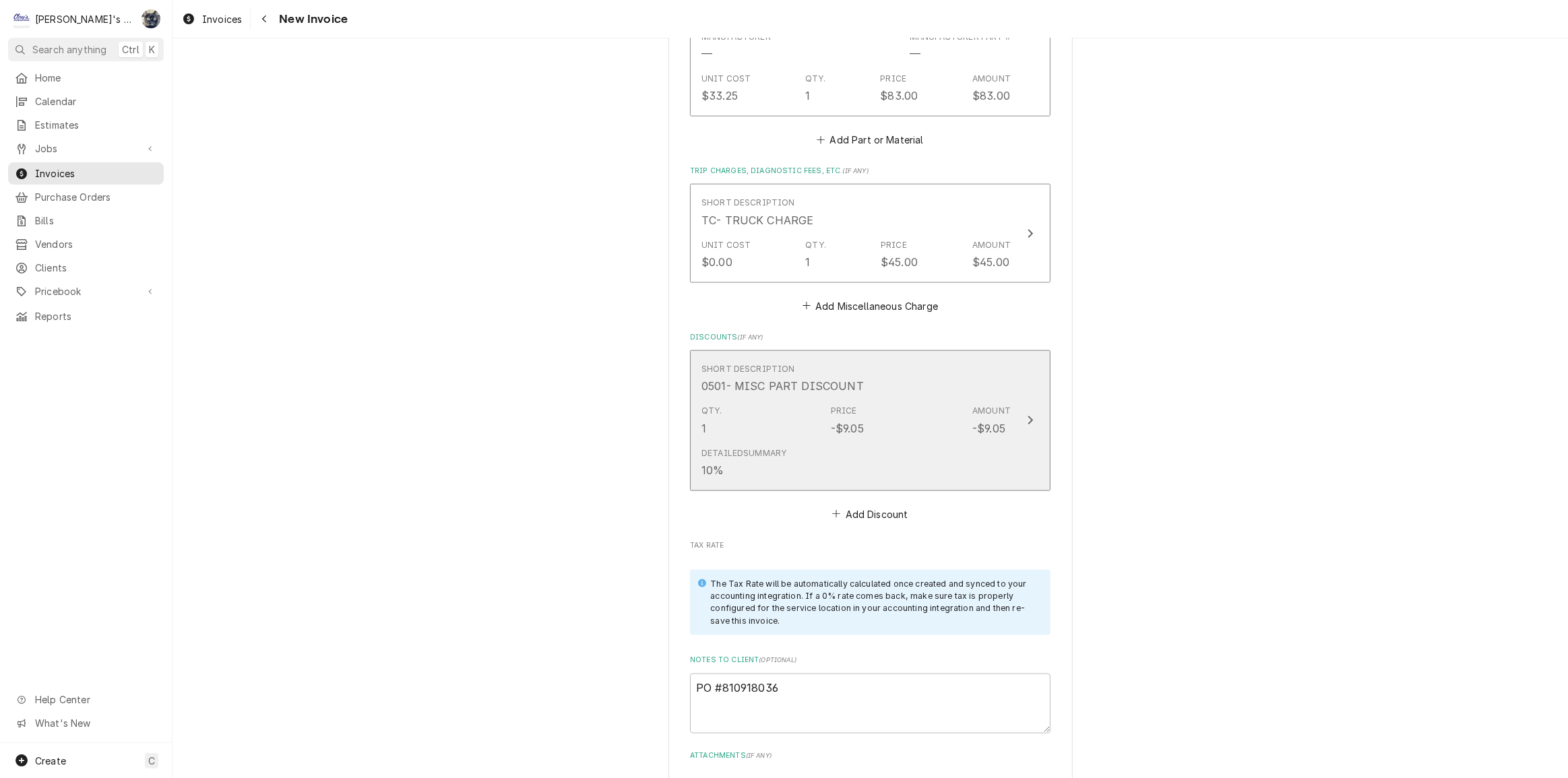
scroll to position [2263, 0]
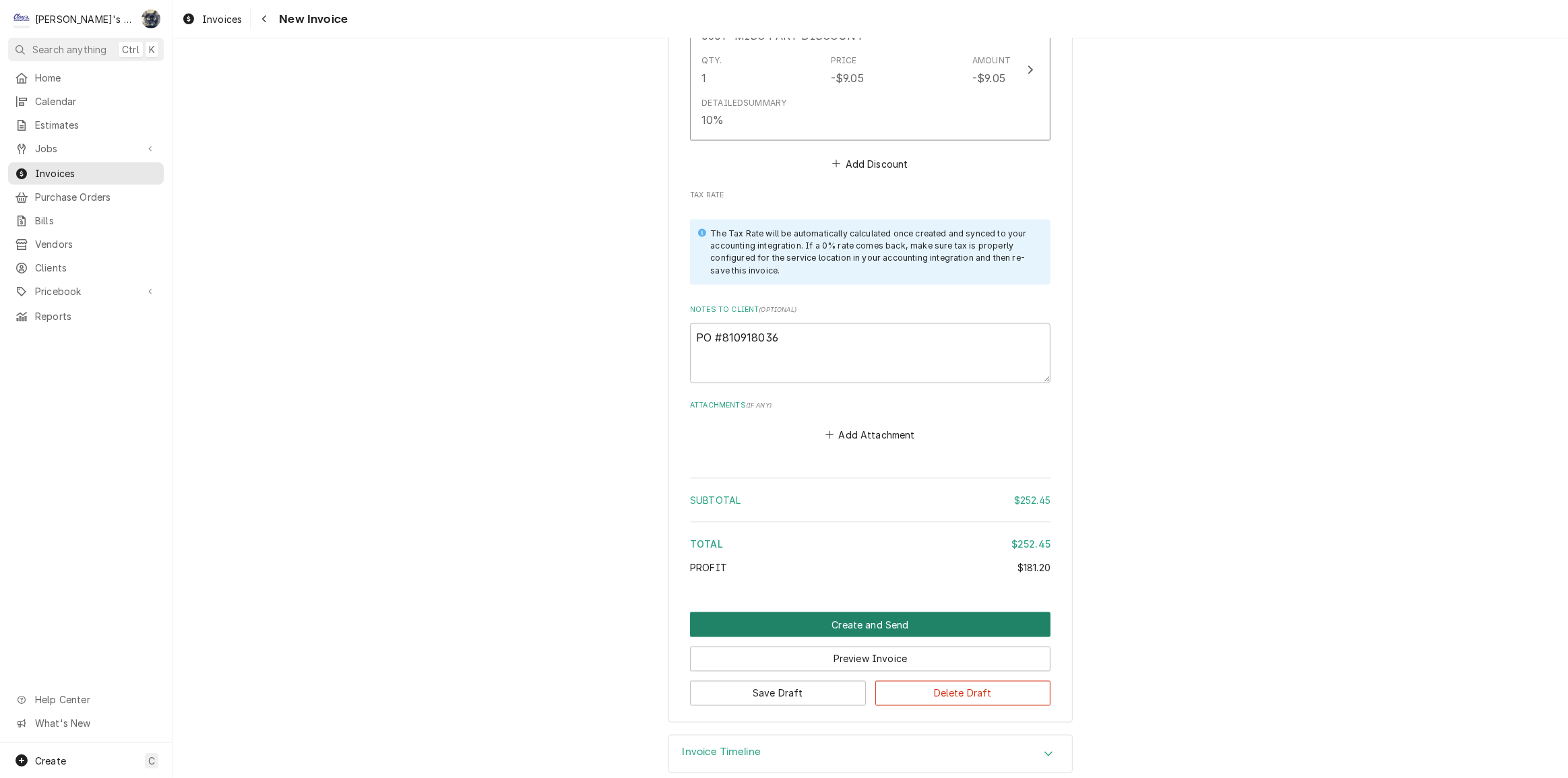
click at [851, 612] on button "Create and Send" at bounding box center [870, 624] width 360 height 25
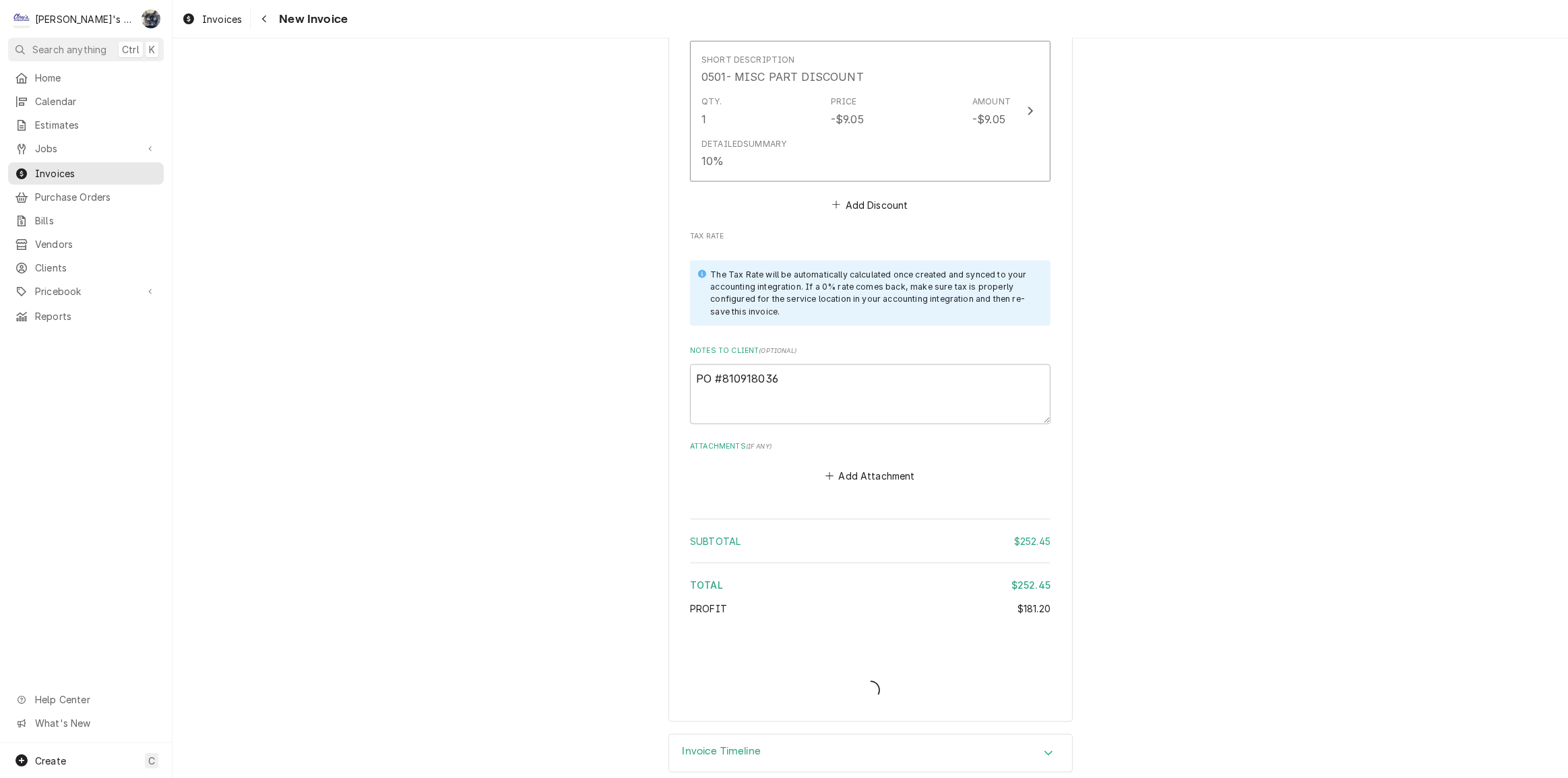
type textarea "x"
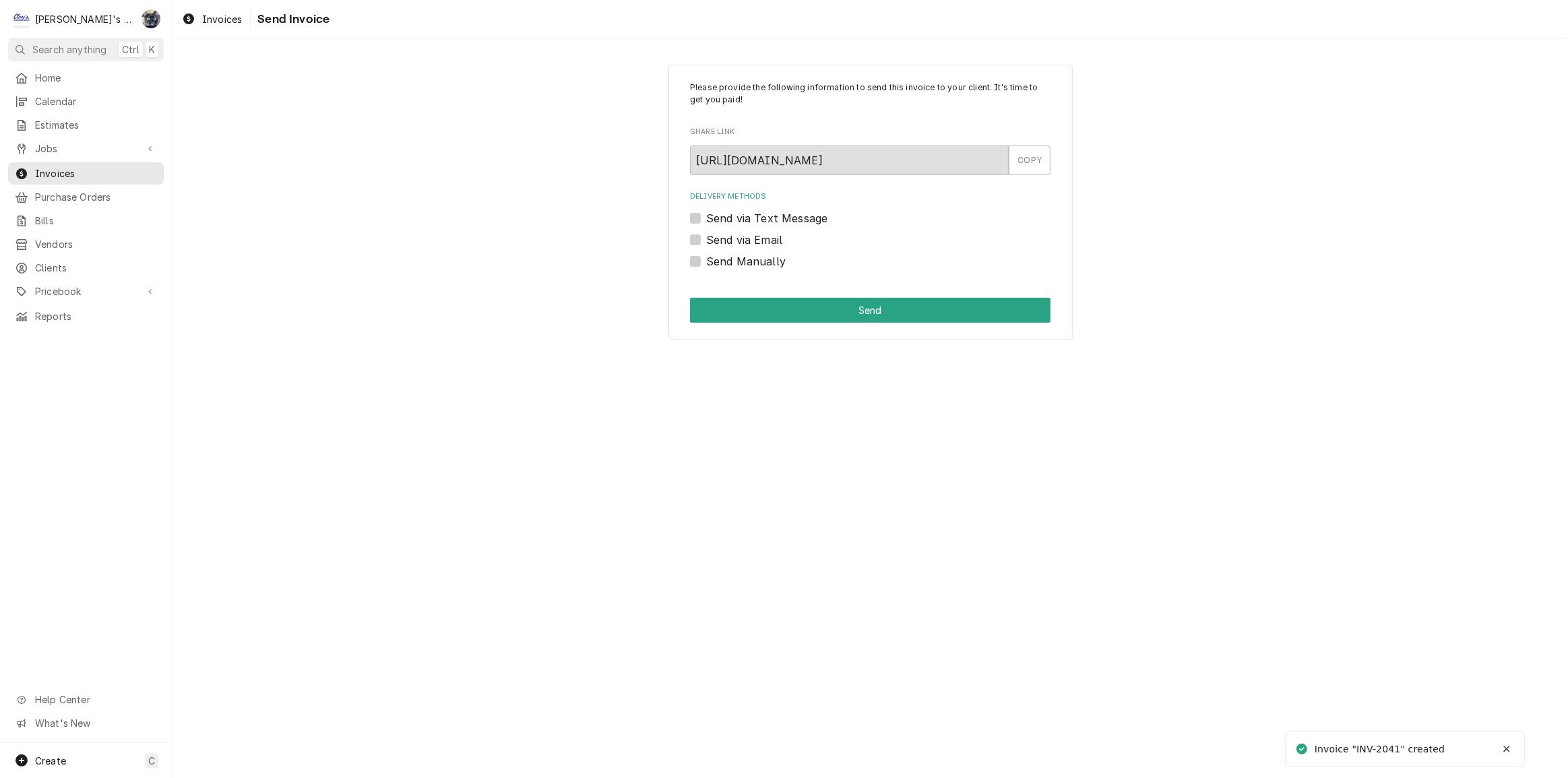
click at [706, 257] on label "Send Manually" at bounding box center [746, 261] width 79 height 16
click at [706, 257] on input "Send Manually" at bounding box center [886, 268] width 360 height 30
checkbox input "true"
click at [703, 309] on button "Send" at bounding box center [870, 310] width 360 height 25
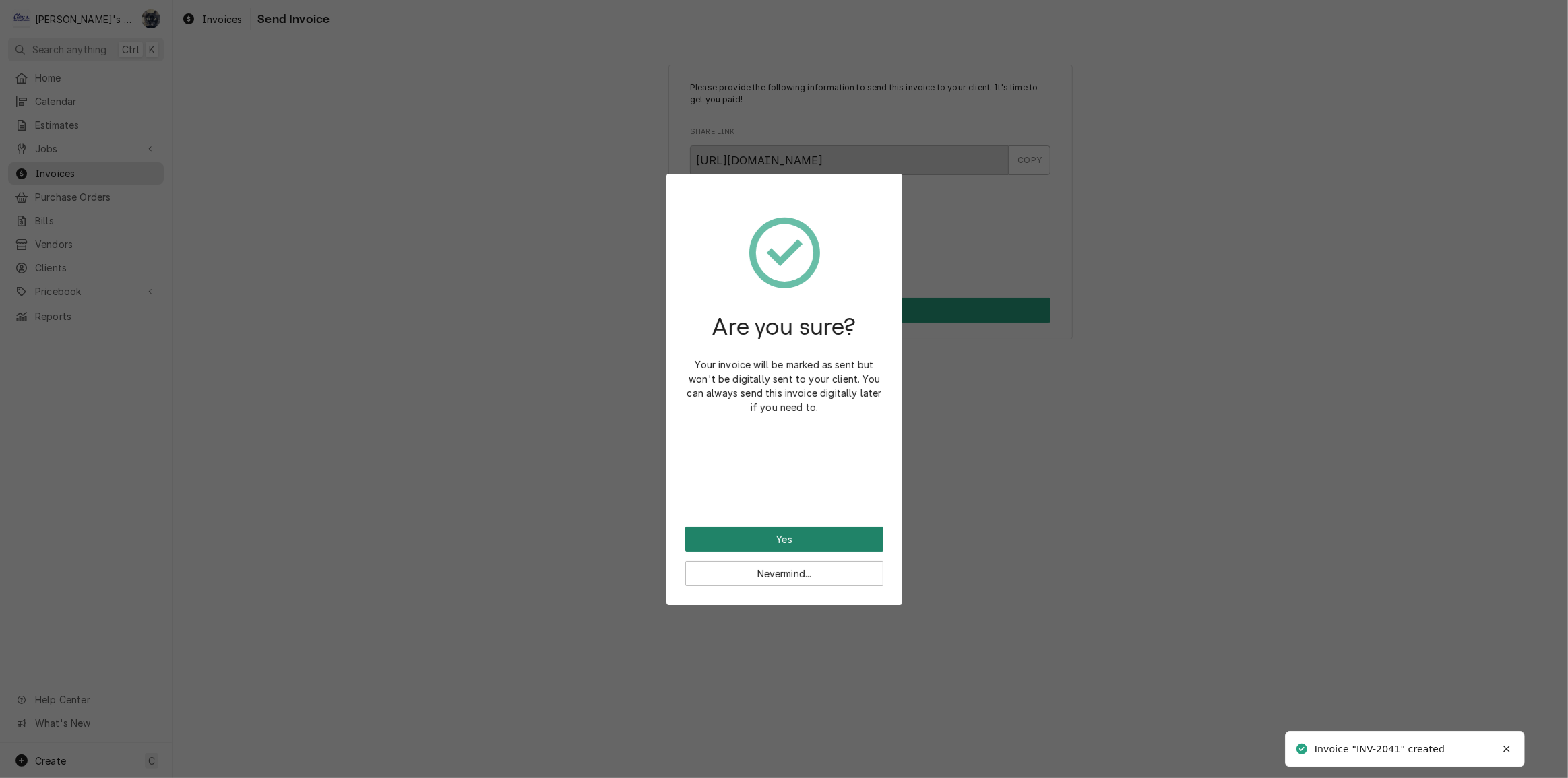
click at [809, 540] on button "Yes" at bounding box center [785, 539] width 198 height 25
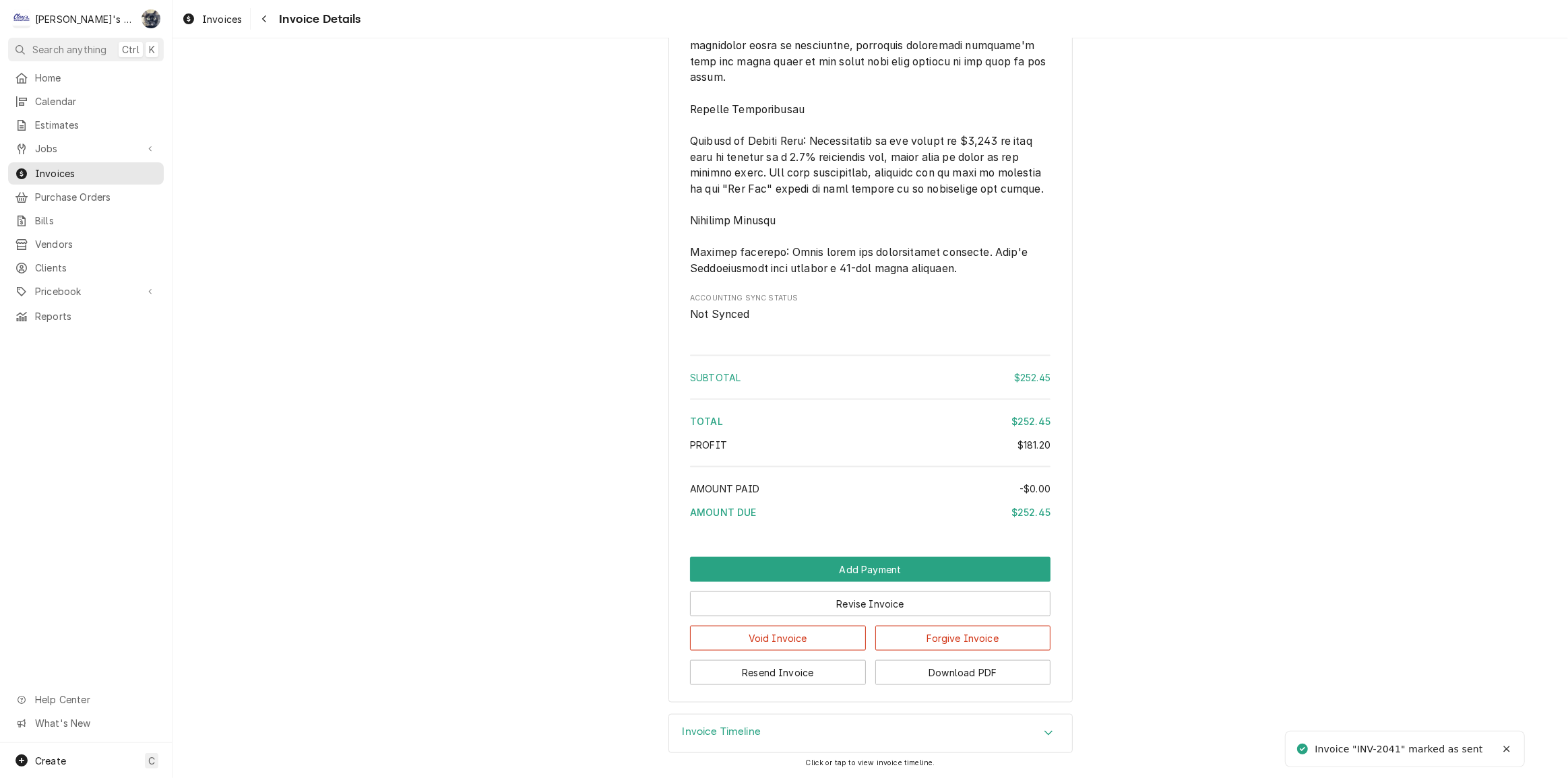
scroll to position [1950, 0]
click at [921, 685] on button "Download PDF" at bounding box center [963, 673] width 176 height 25
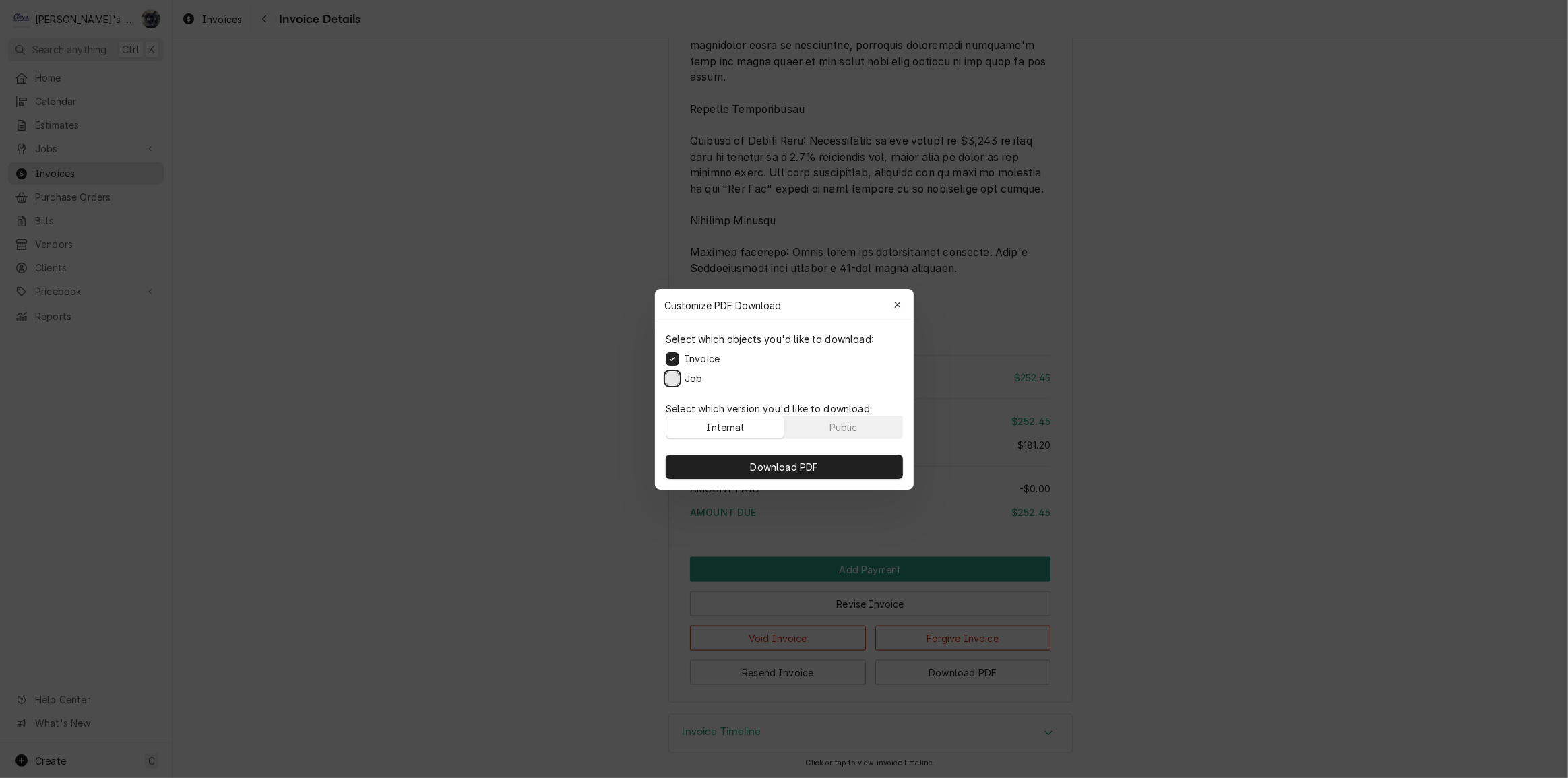
click at [671, 379] on button "Job" at bounding box center [672, 377] width 13 height 13
click at [699, 458] on button "Download PDF" at bounding box center [784, 467] width 237 height 24
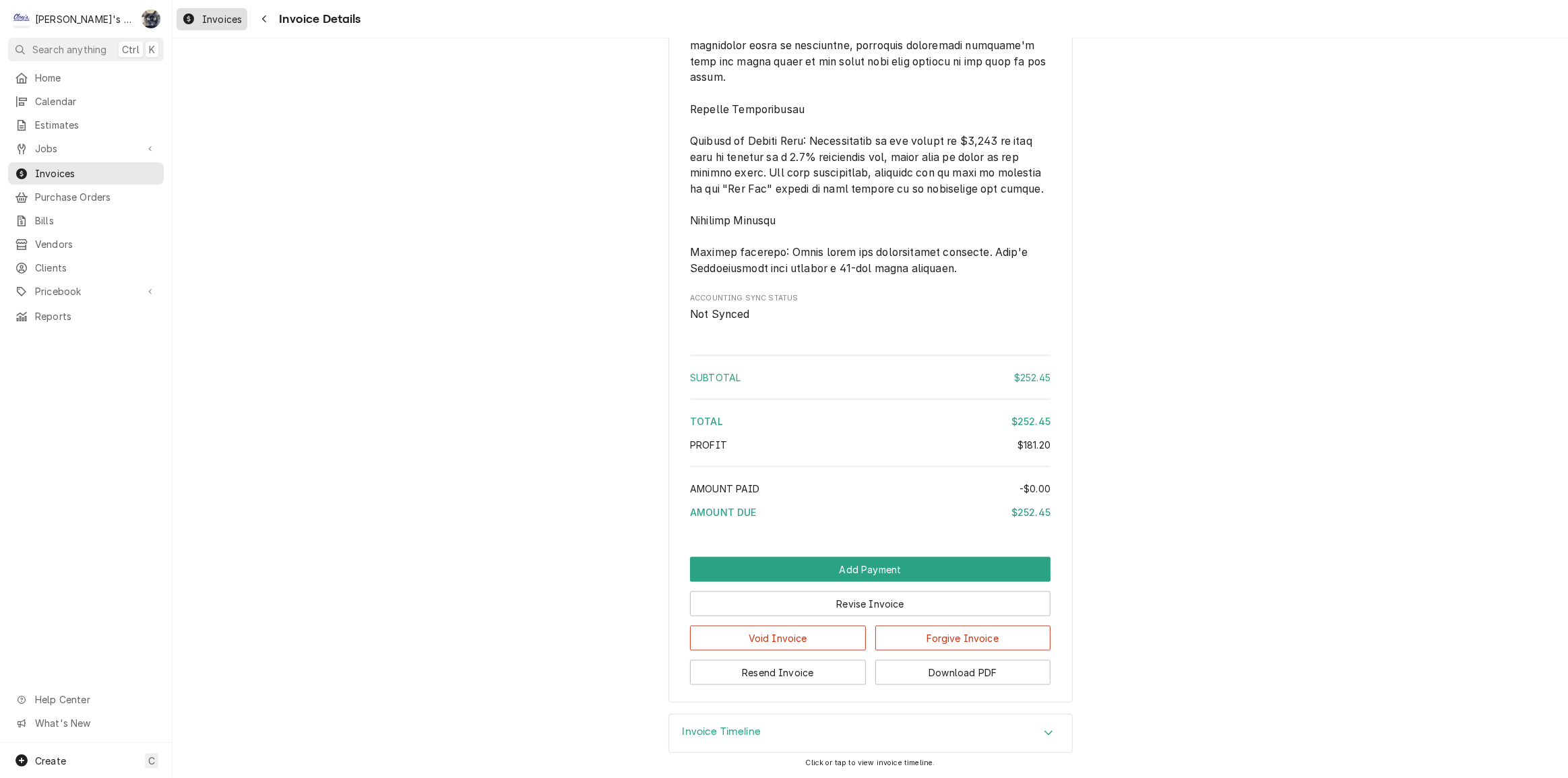
click at [202, 8] on link "Invoices" at bounding box center [212, 18] width 71 height 22
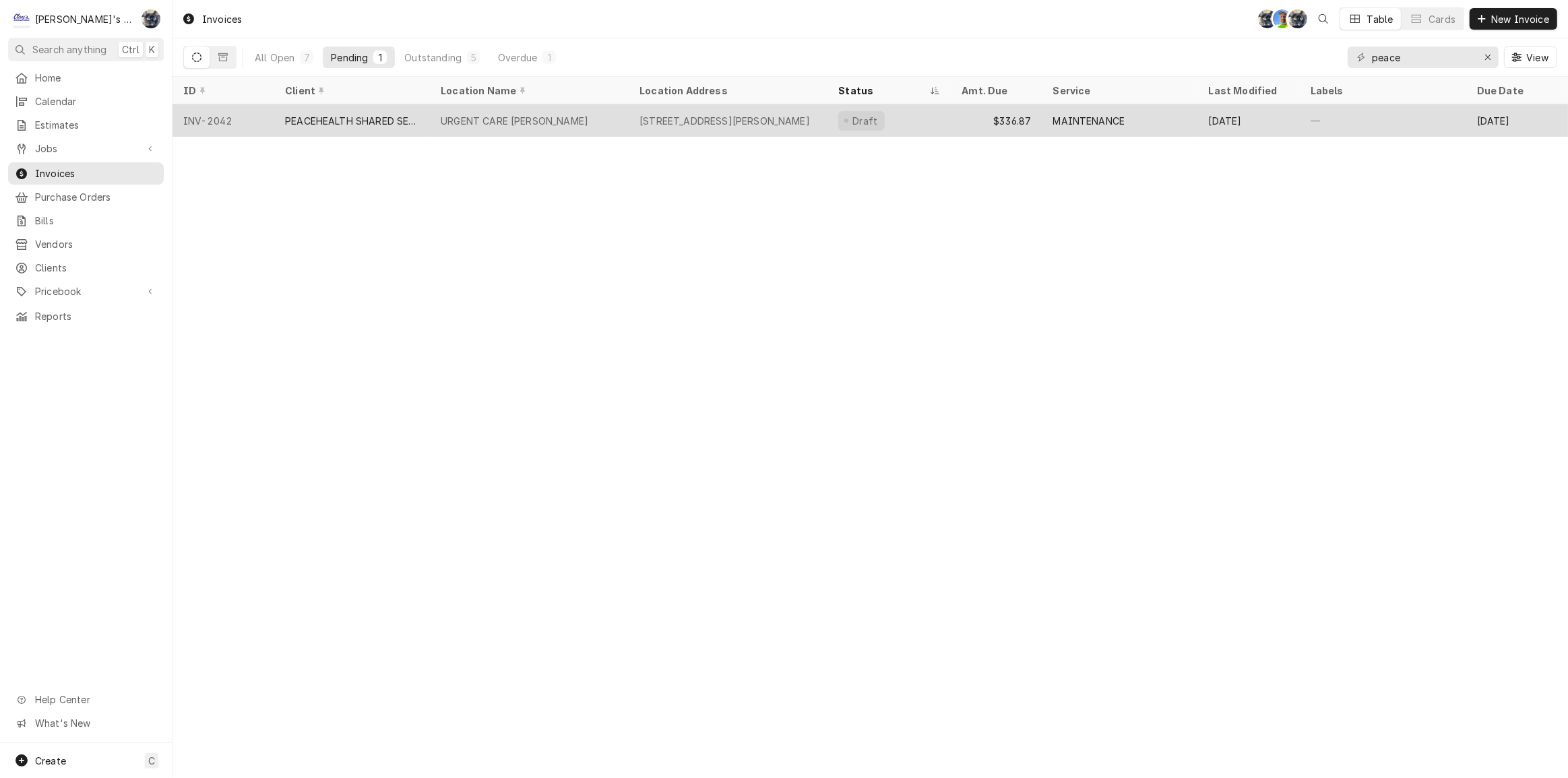
click at [683, 124] on div "1200 HILYARD ST SUITE 110, EUGENE, OR 97401" at bounding box center [725, 121] width 171 height 14
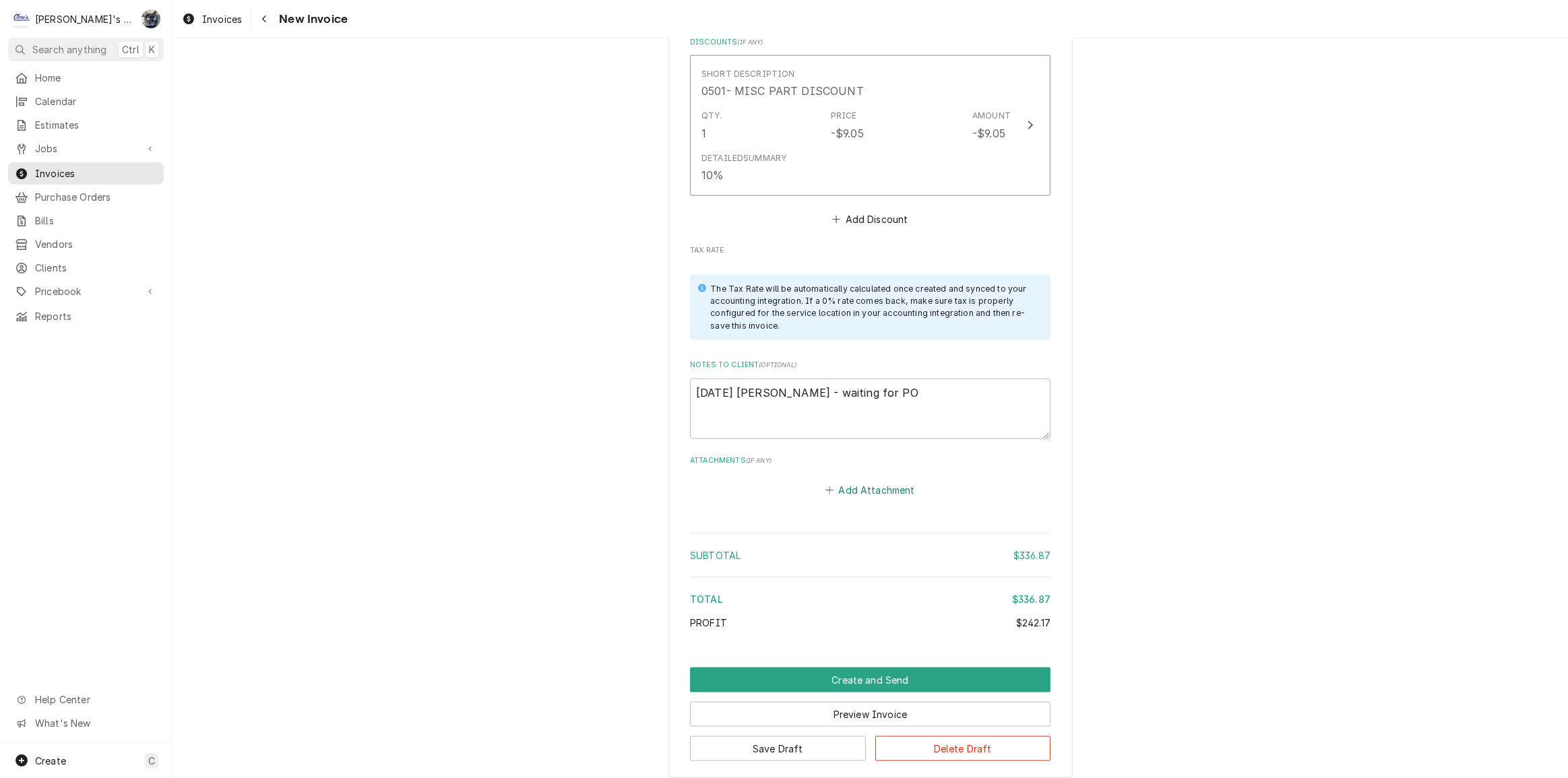
scroll to position [2136, 0]
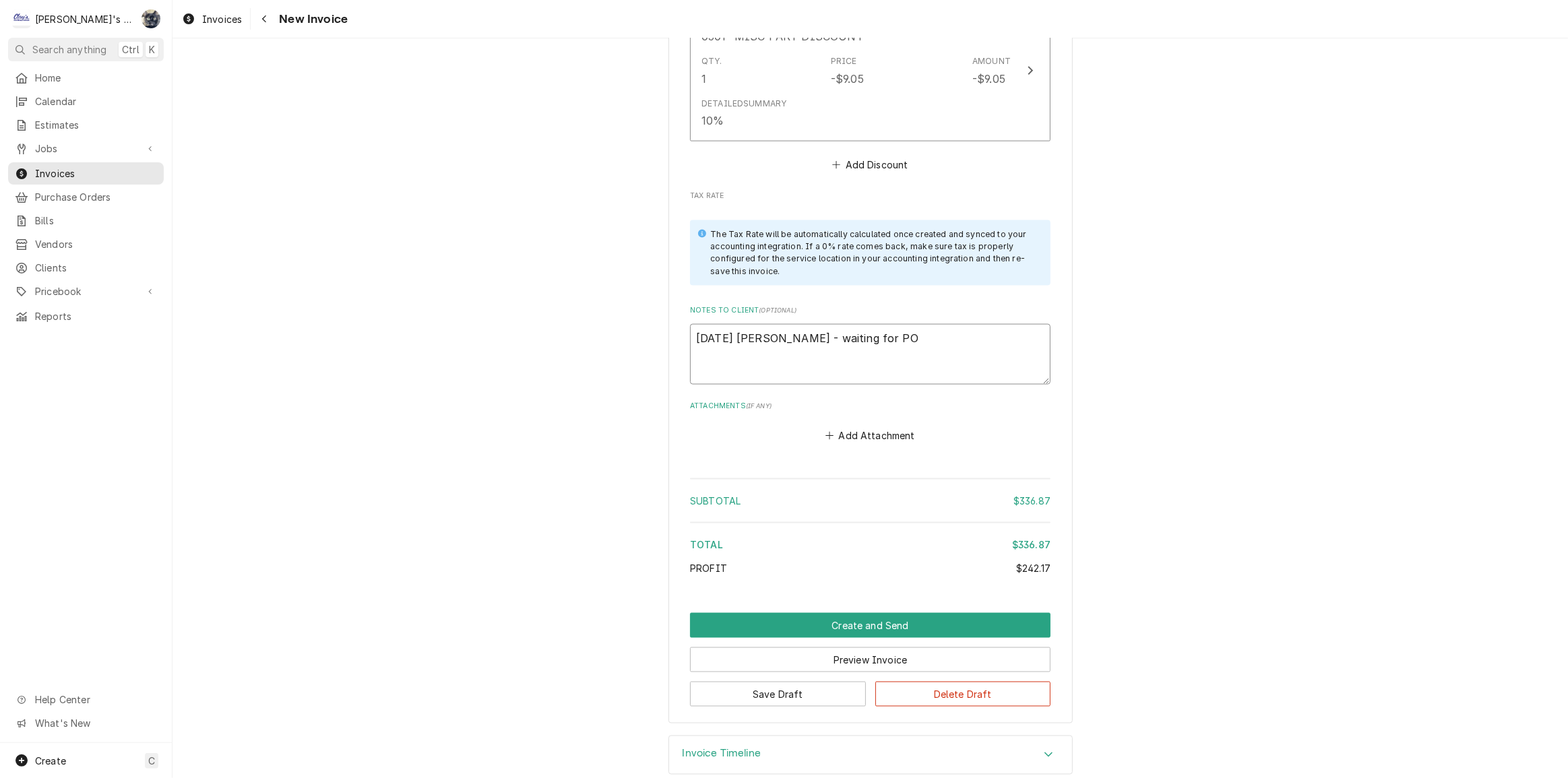
drag, startPoint x: 874, startPoint y: 324, endPoint x: 619, endPoint y: 324, distance: 255.0
paste textarea "PO #810918036"
type textarea "x"
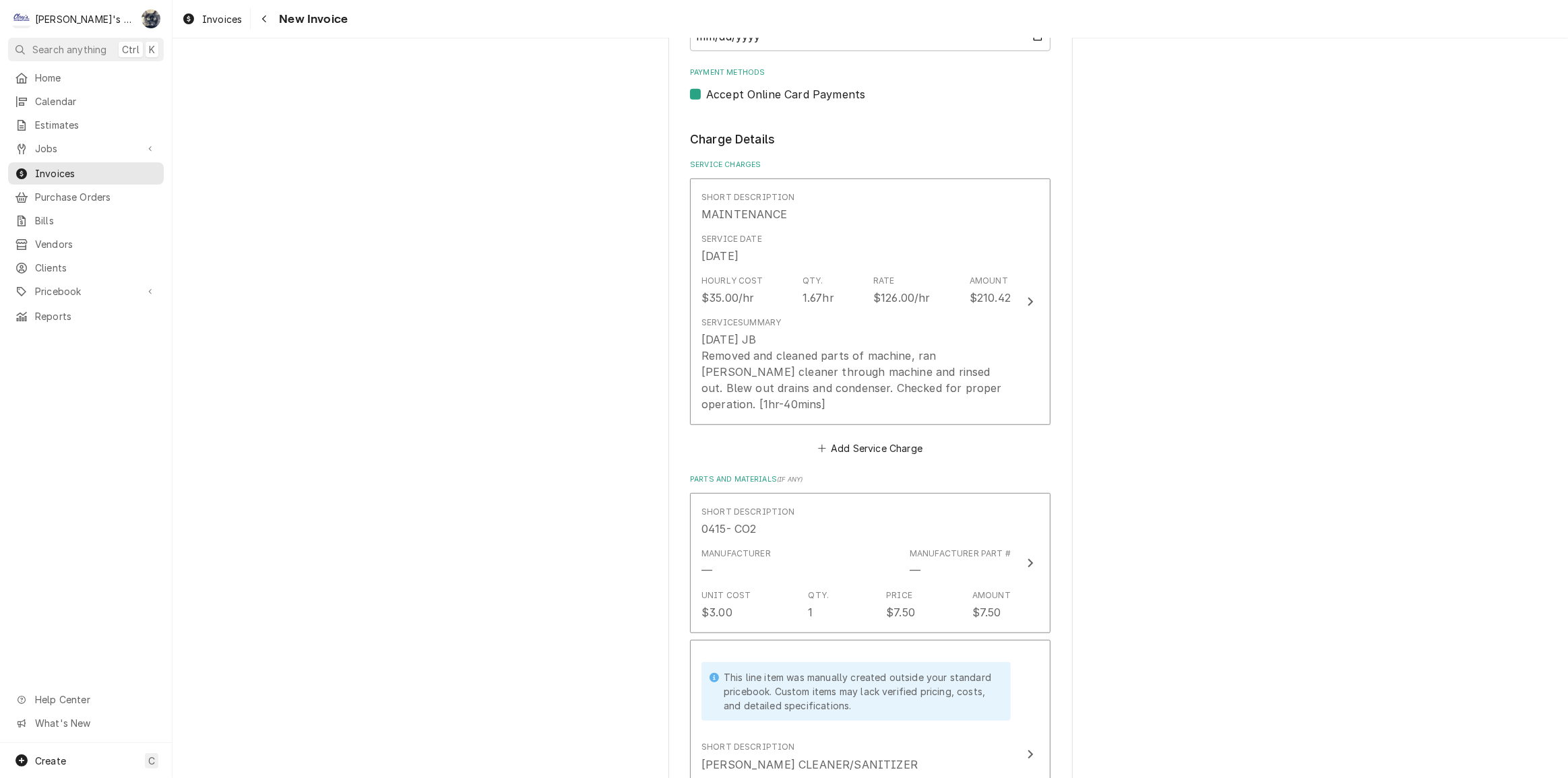
scroll to position [728, 0]
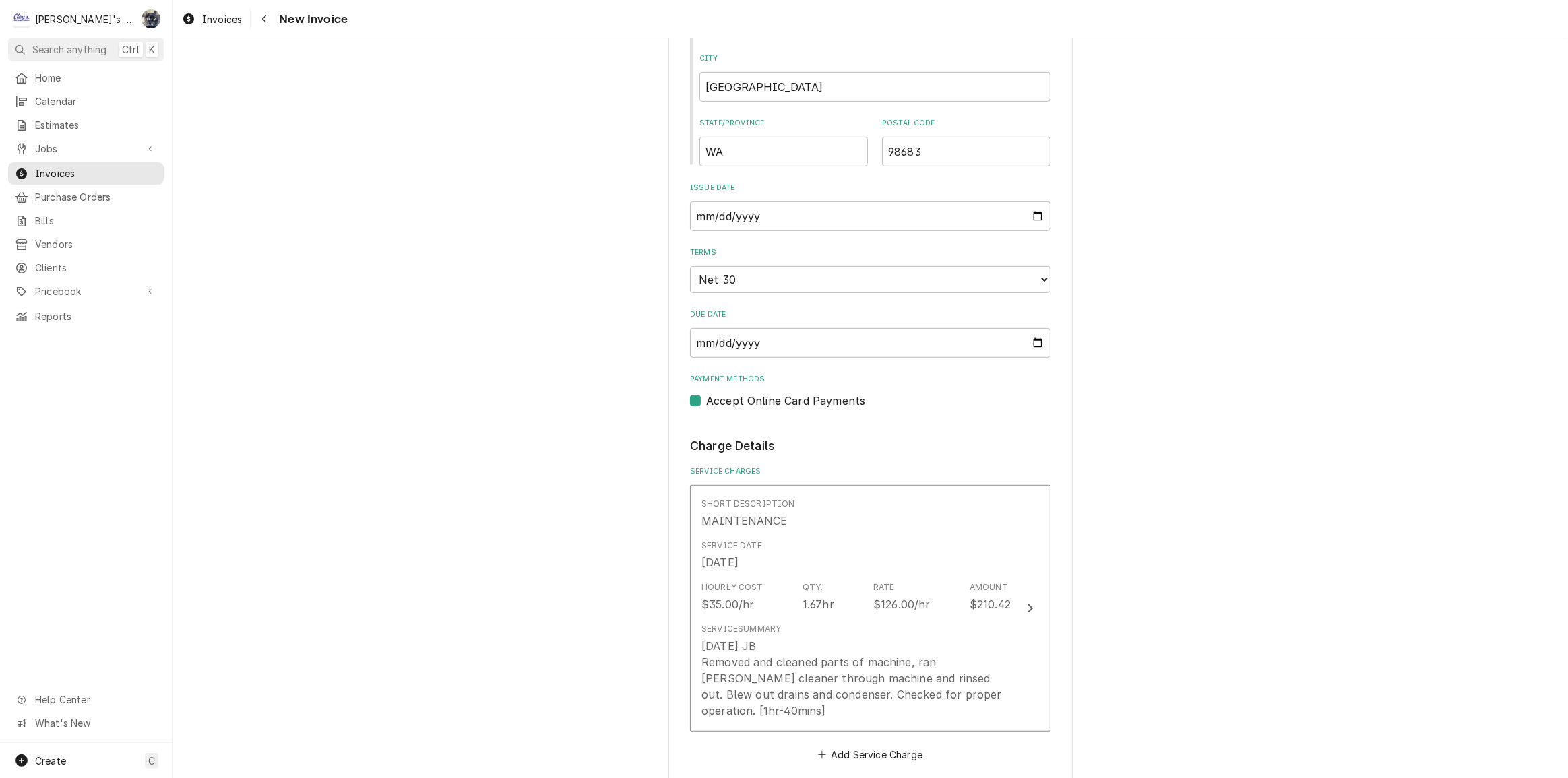
type textarea "PO #810918036"
click at [1036, 216] on input "2025-08-06" at bounding box center [870, 217] width 360 height 30
type textarea "x"
type input "2025-08-25"
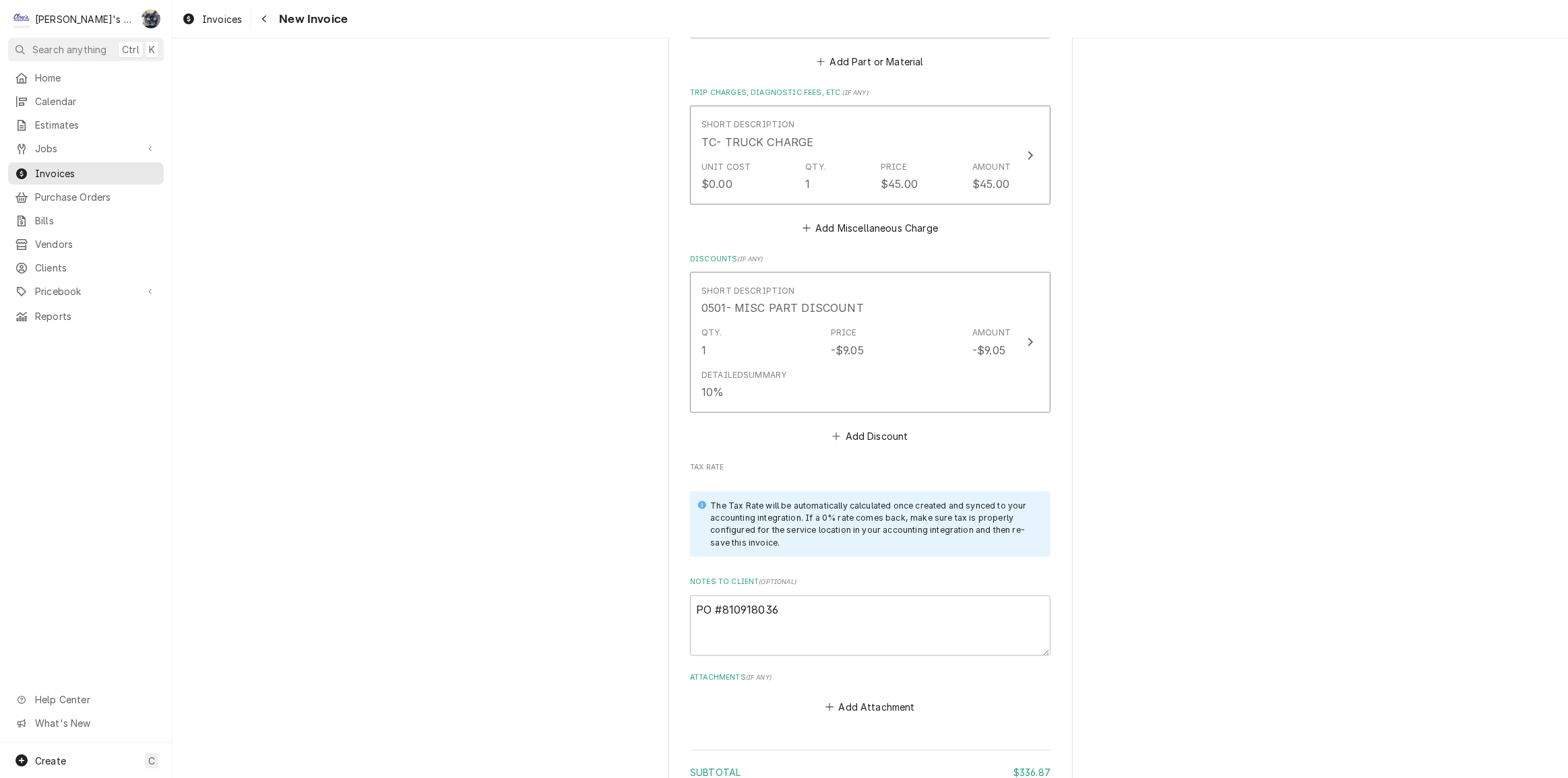
scroll to position [2136, 0]
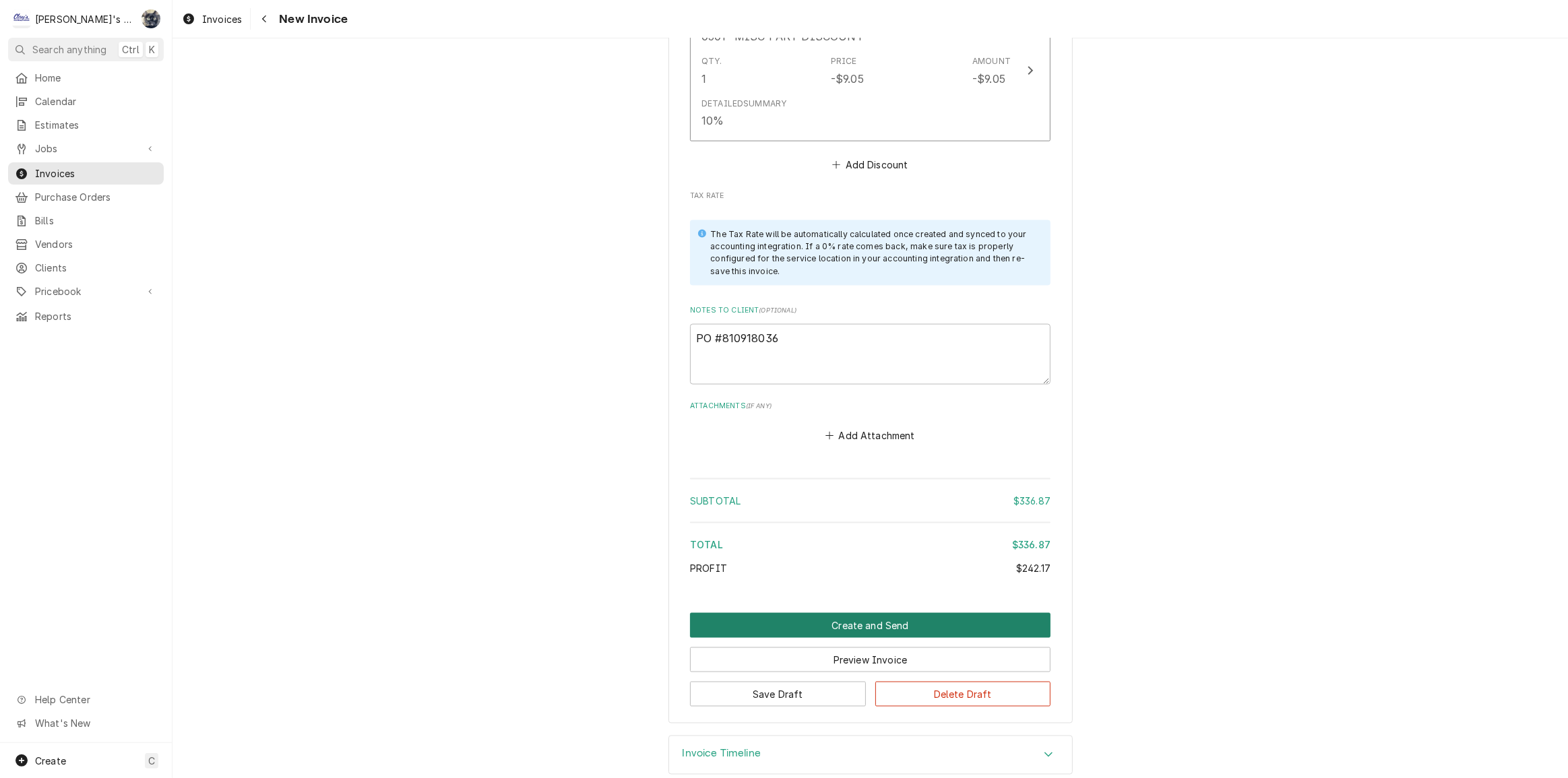
click at [853, 613] on button "Create and Send" at bounding box center [870, 625] width 360 height 25
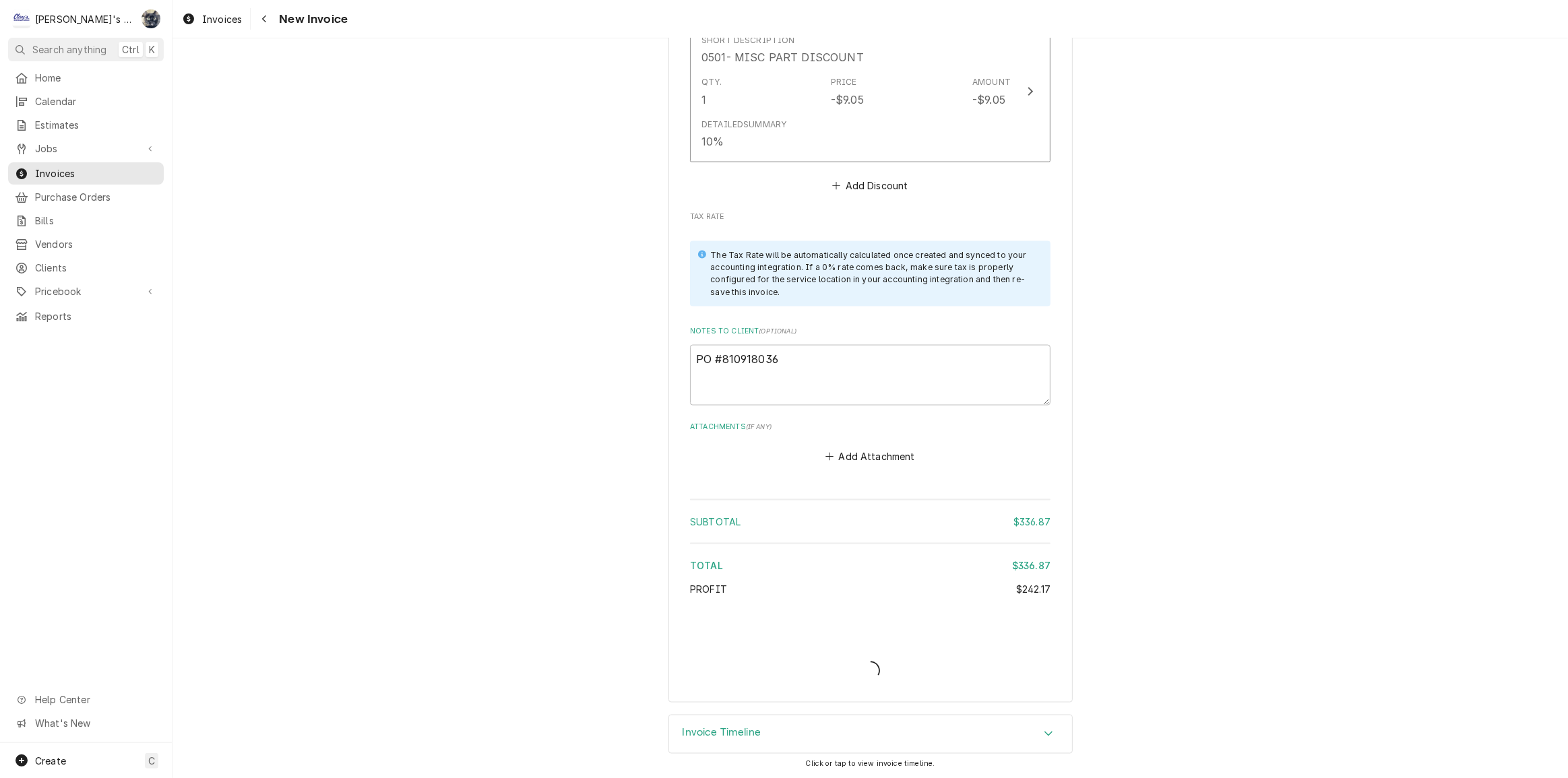
scroll to position [2095, 0]
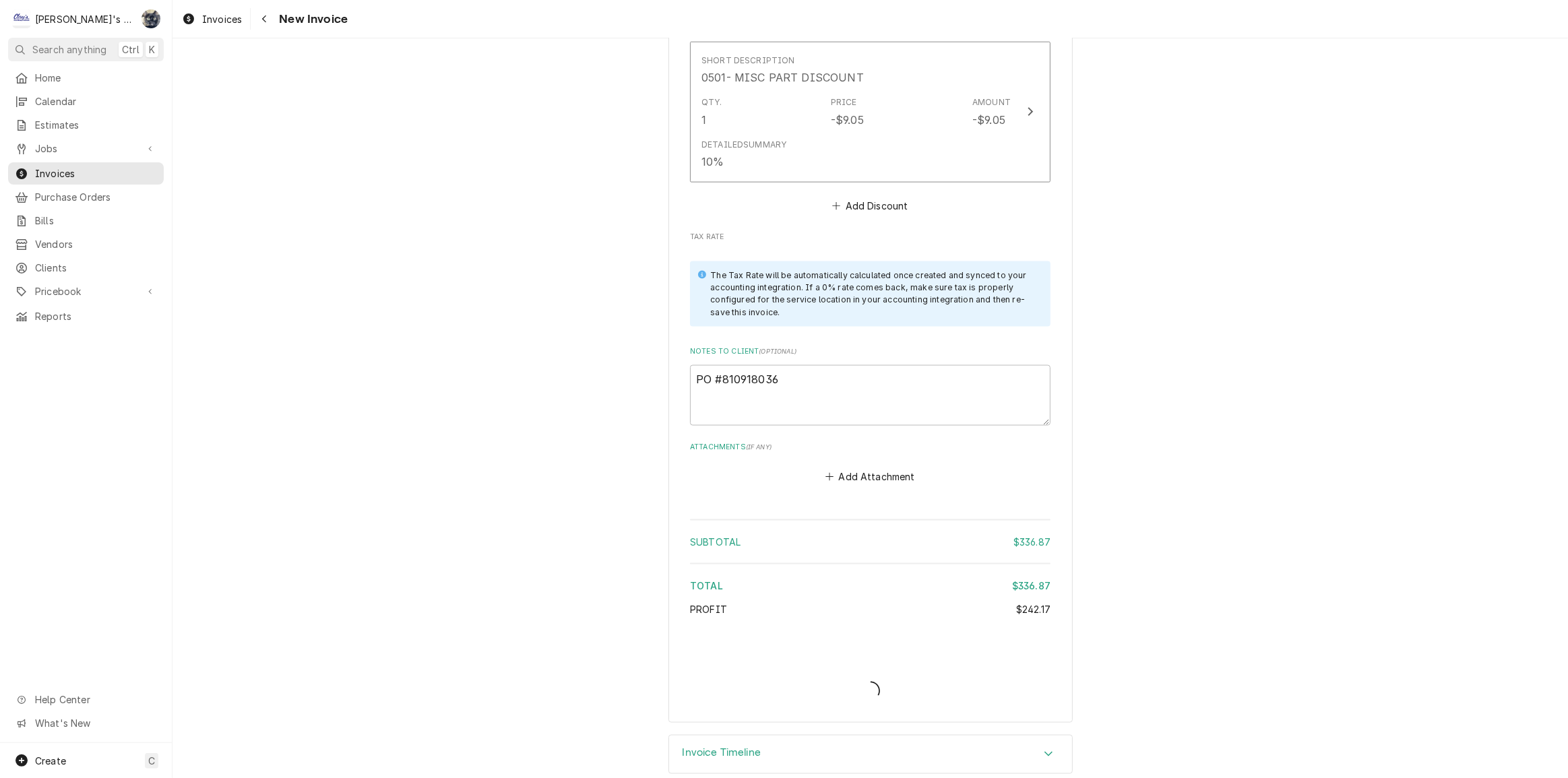
type textarea "x"
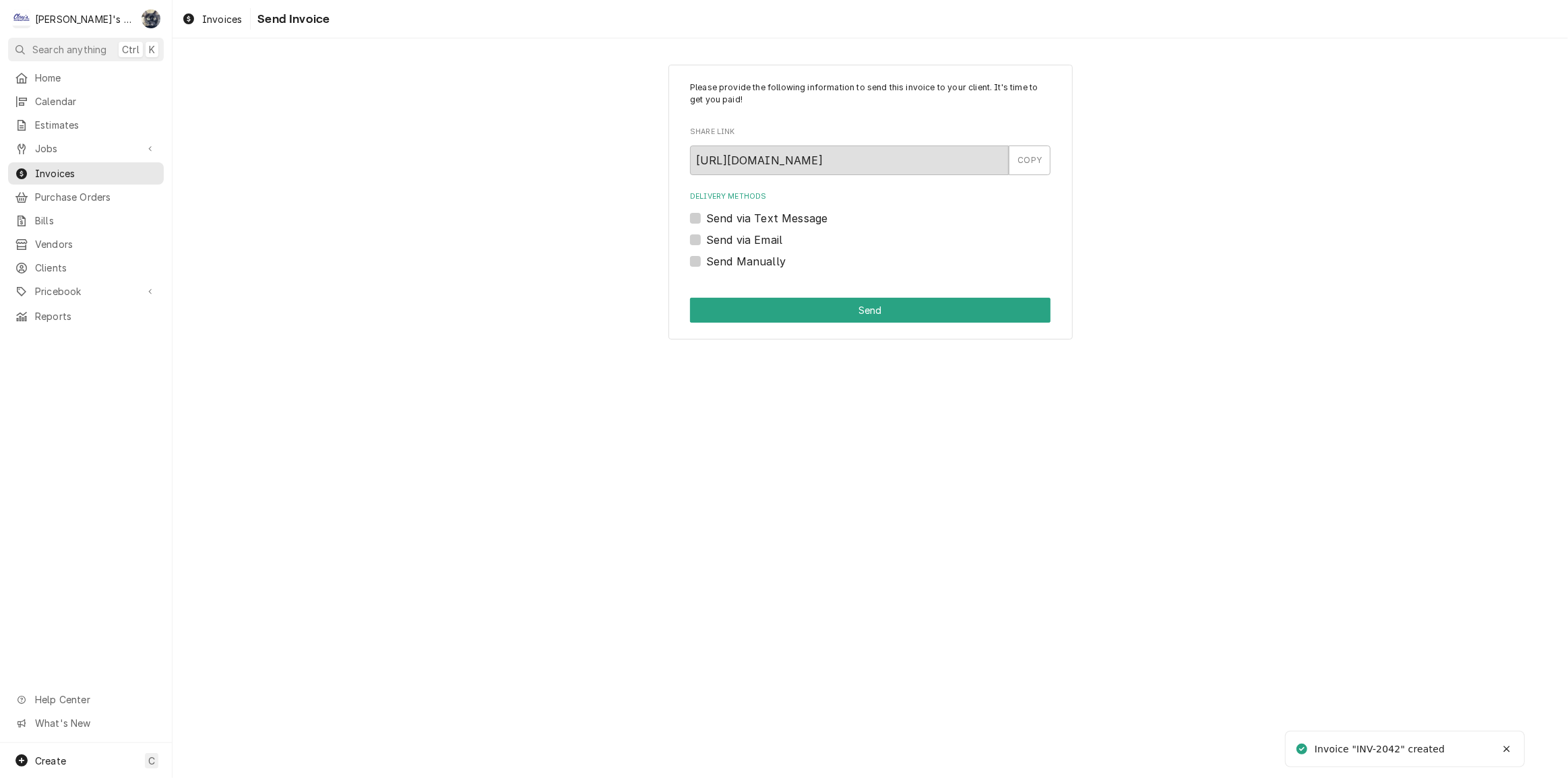
click at [706, 263] on label "Send Manually" at bounding box center [746, 261] width 79 height 16
click at [706, 263] on input "Send Manually" at bounding box center [886, 268] width 360 height 30
checkbox input "true"
click at [703, 296] on div "Please provide the following information to send this invoice to your client. I…" at bounding box center [870, 202] width 404 height 275
click at [705, 307] on button "Send" at bounding box center [870, 310] width 360 height 25
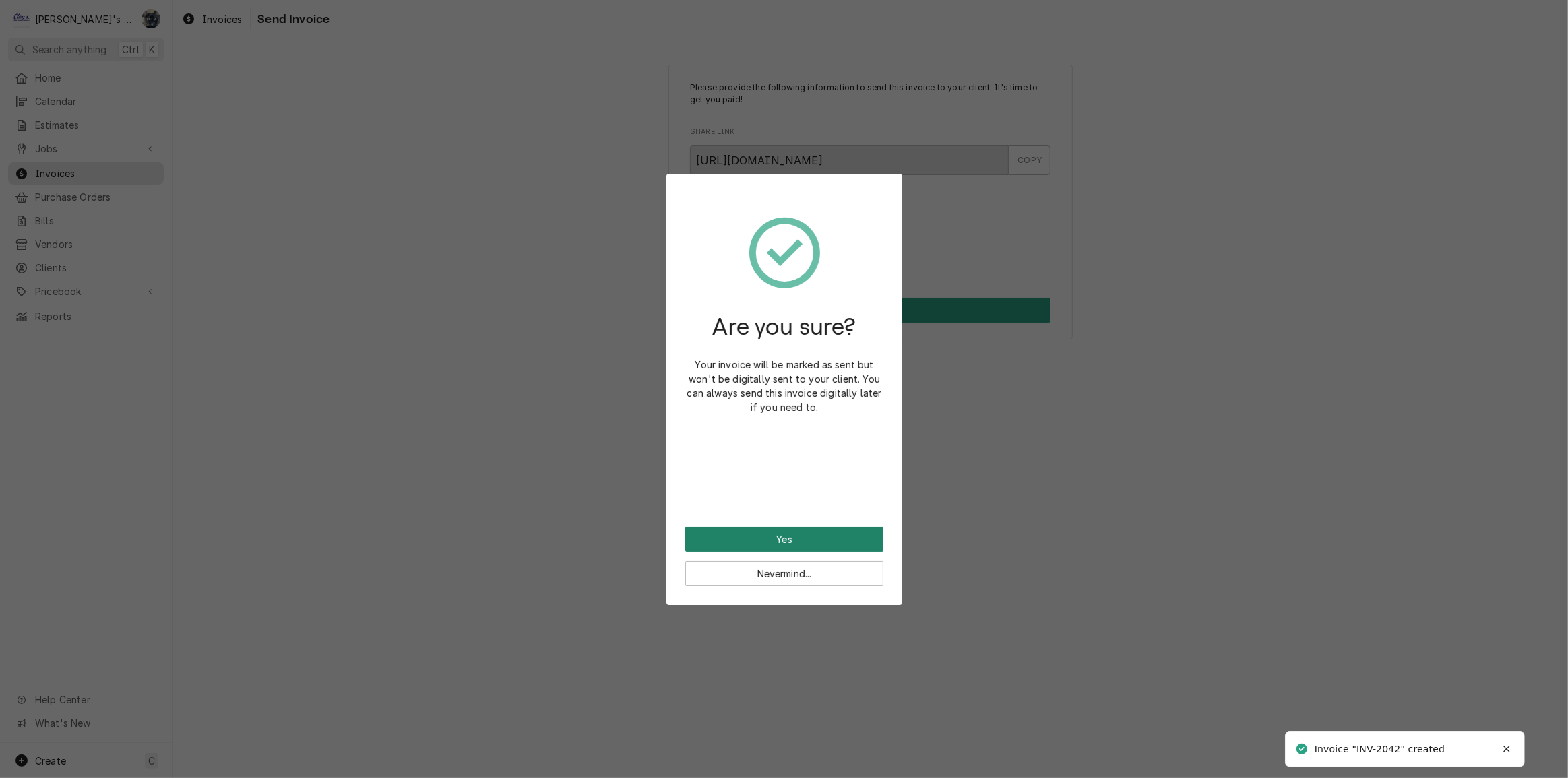
click at [773, 535] on button "Yes" at bounding box center [785, 539] width 198 height 25
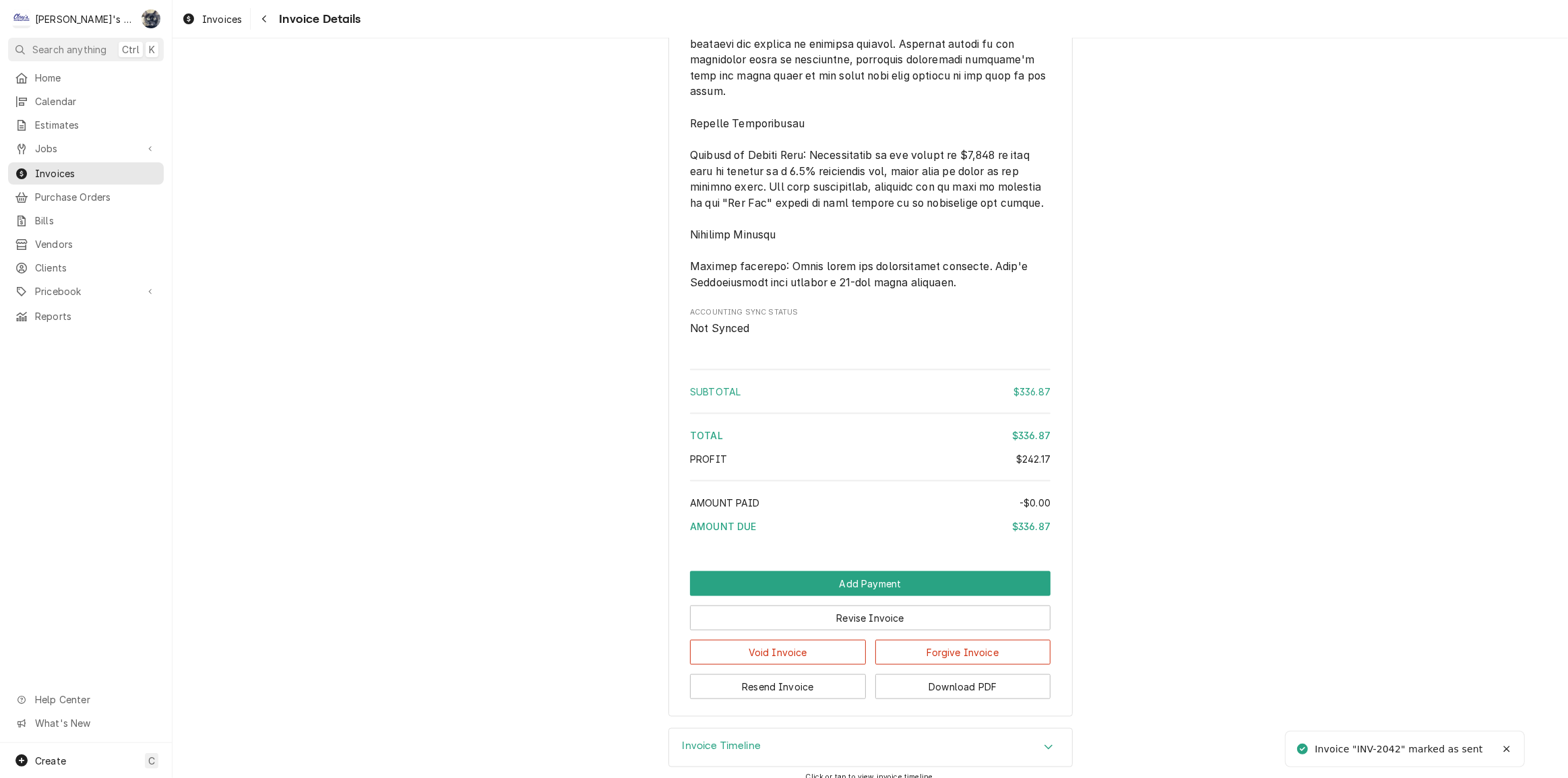
scroll to position [1950, 0]
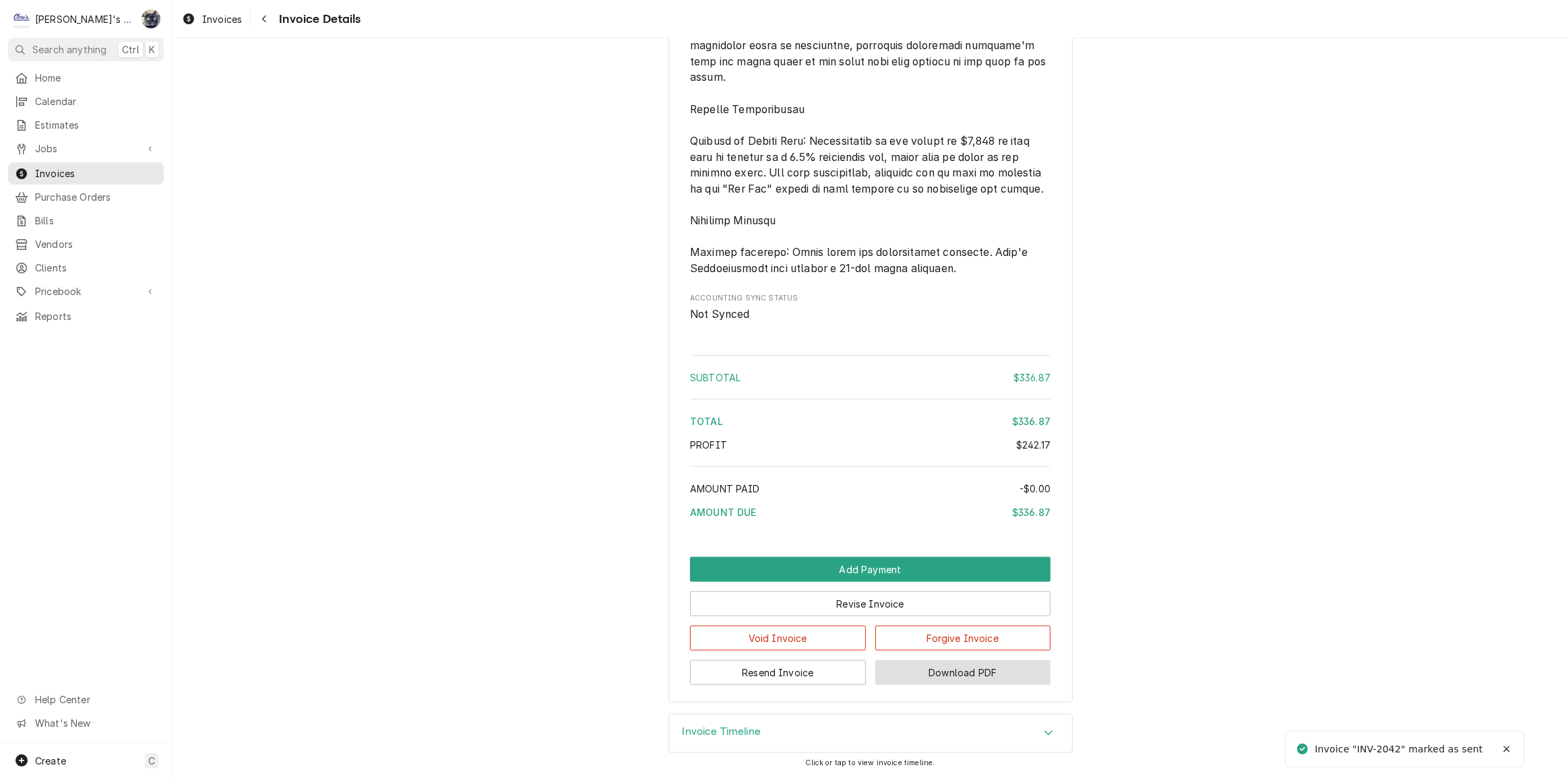
click at [982, 680] on button "Download PDF" at bounding box center [963, 673] width 176 height 25
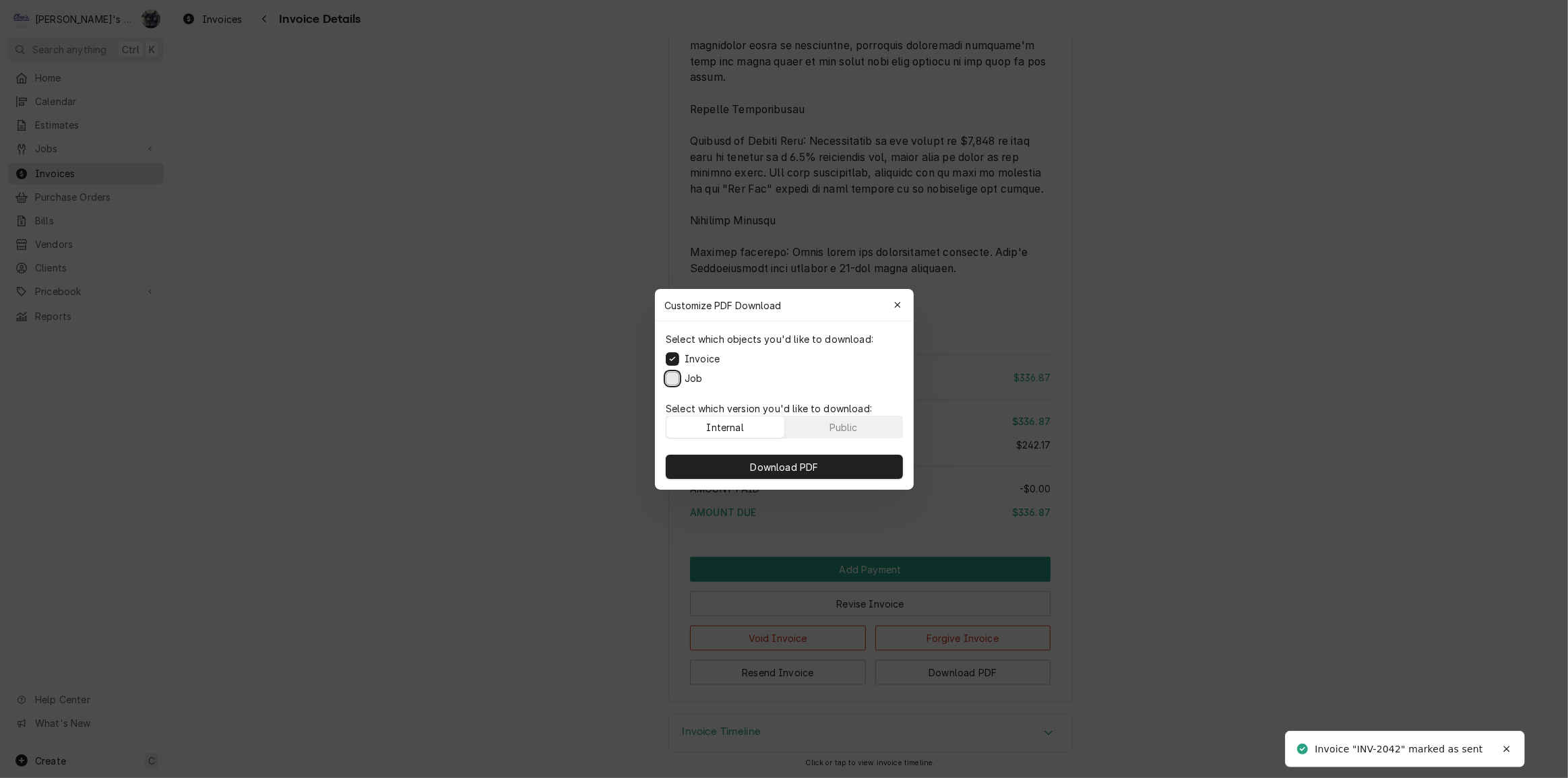
click at [676, 379] on button "Job" at bounding box center [672, 377] width 13 height 13
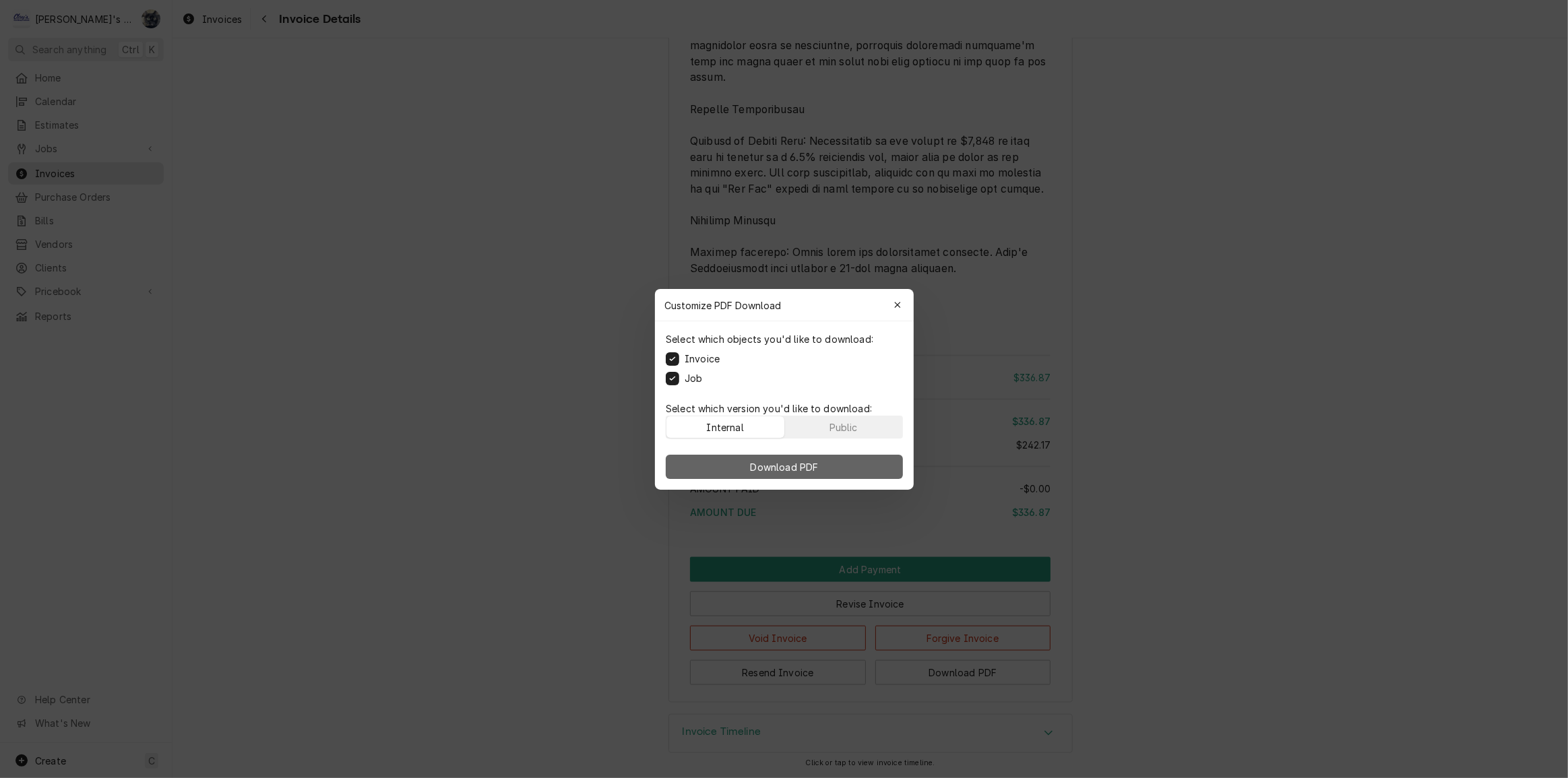
click at [732, 458] on button "Download PDF" at bounding box center [784, 467] width 237 height 24
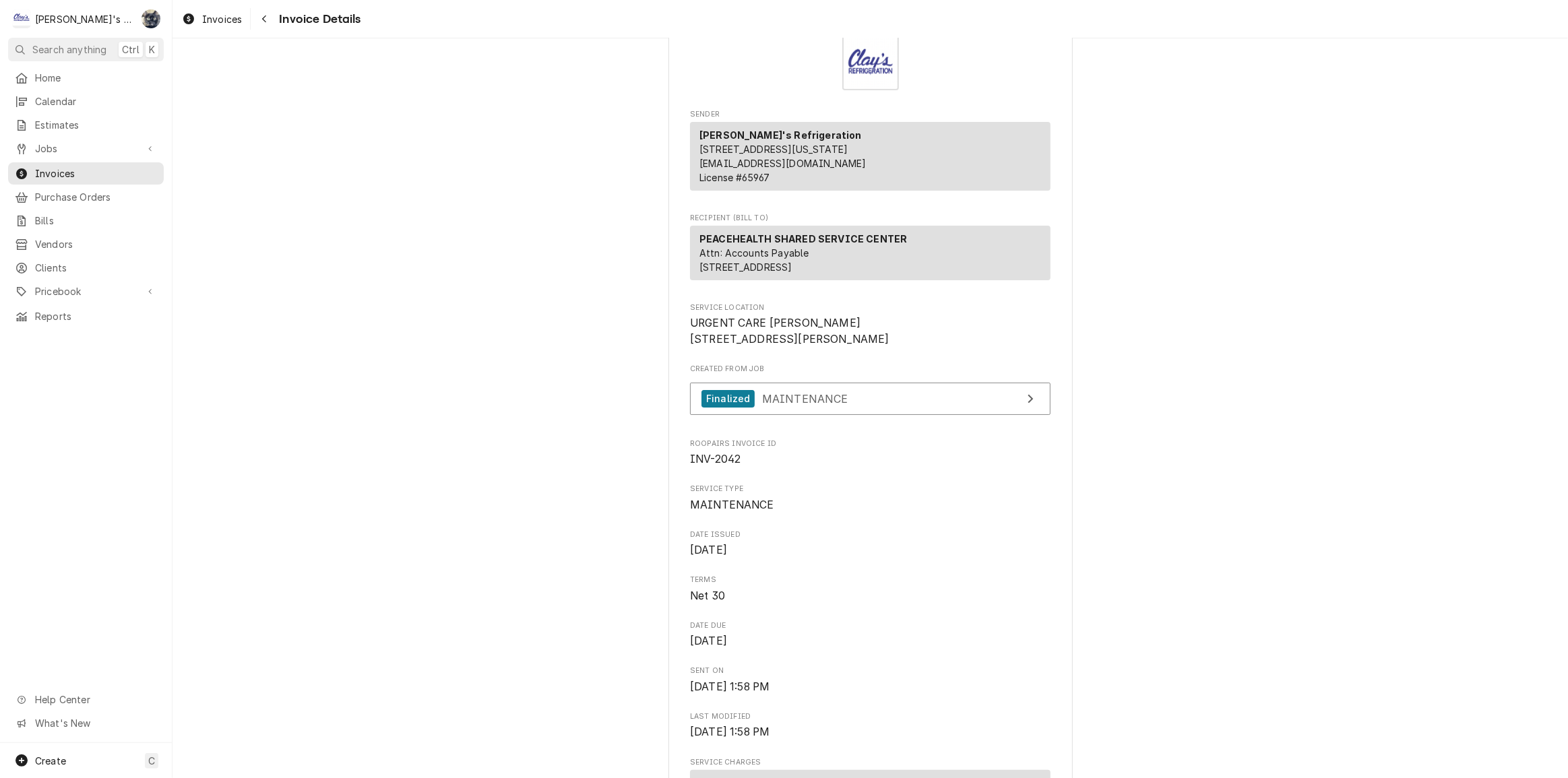
scroll to position [52, 0]
click at [31, 166] on div "Invoices" at bounding box center [86, 173] width 142 height 14
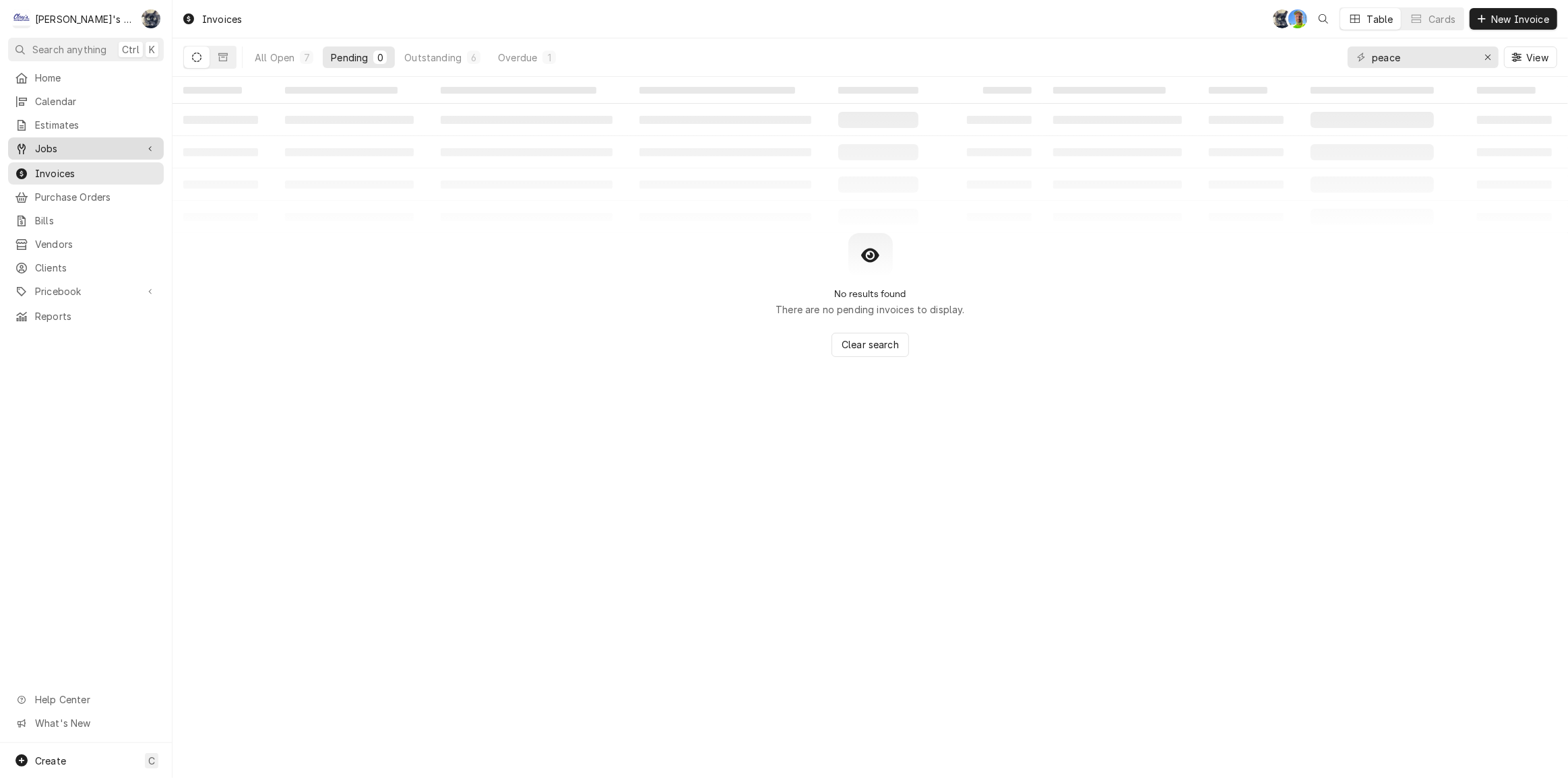
click at [56, 151] on div "Jobs" at bounding box center [86, 149] width 150 height 17
click at [57, 170] on span "Jobs" at bounding box center [96, 172] width 122 height 14
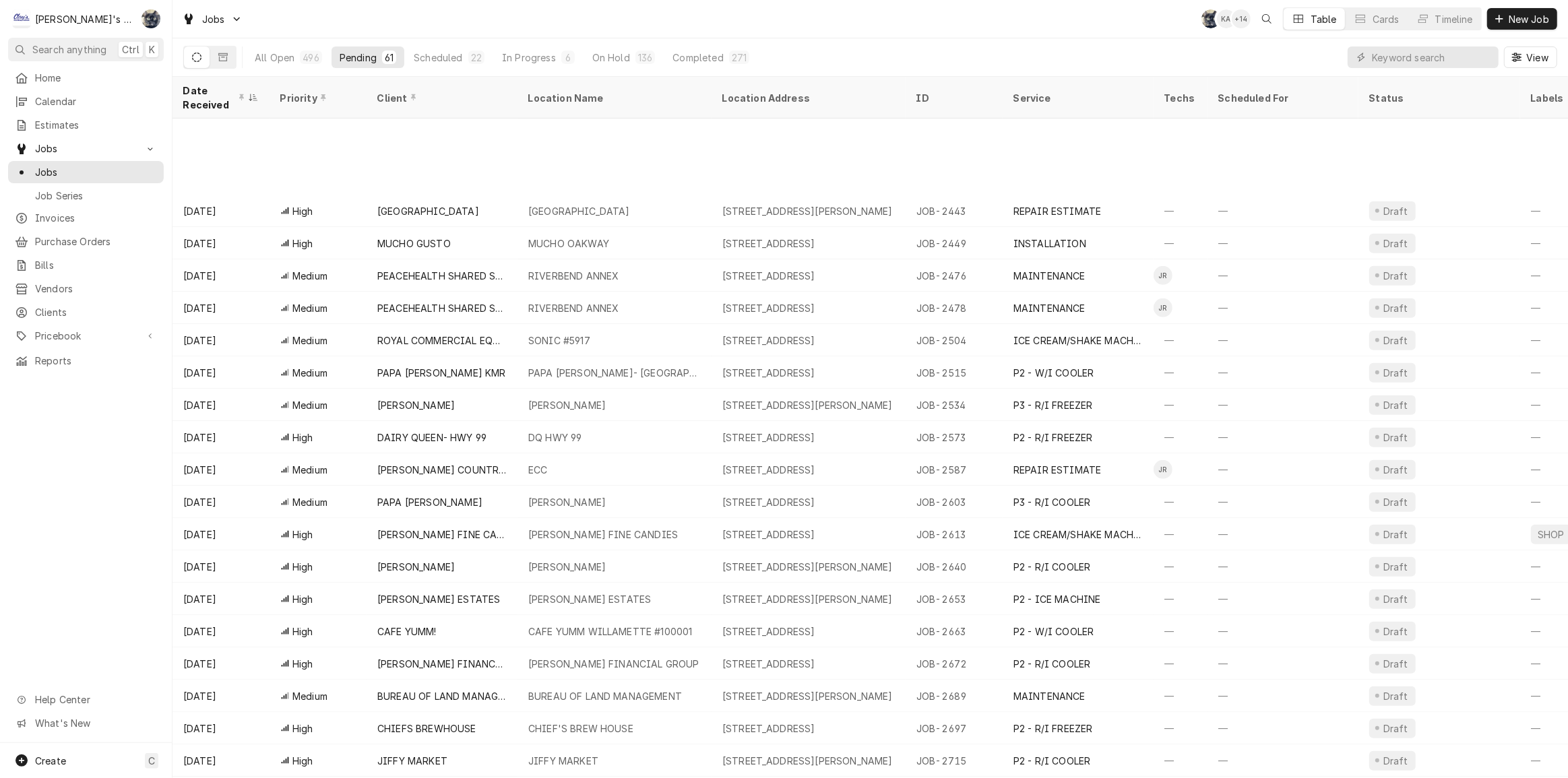
scroll to position [797, 0]
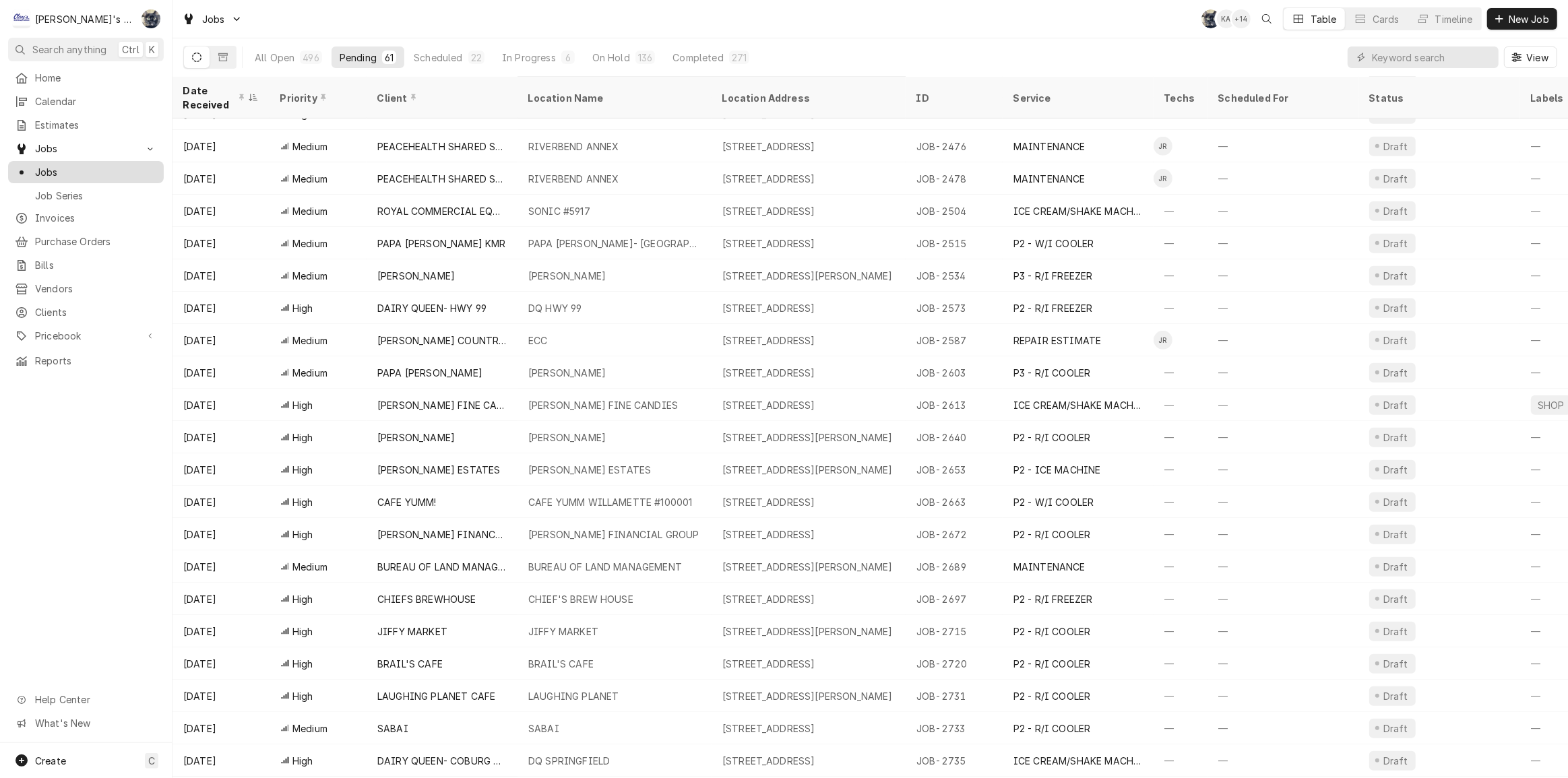
click at [46, 167] on span "Jobs" at bounding box center [96, 172] width 122 height 14
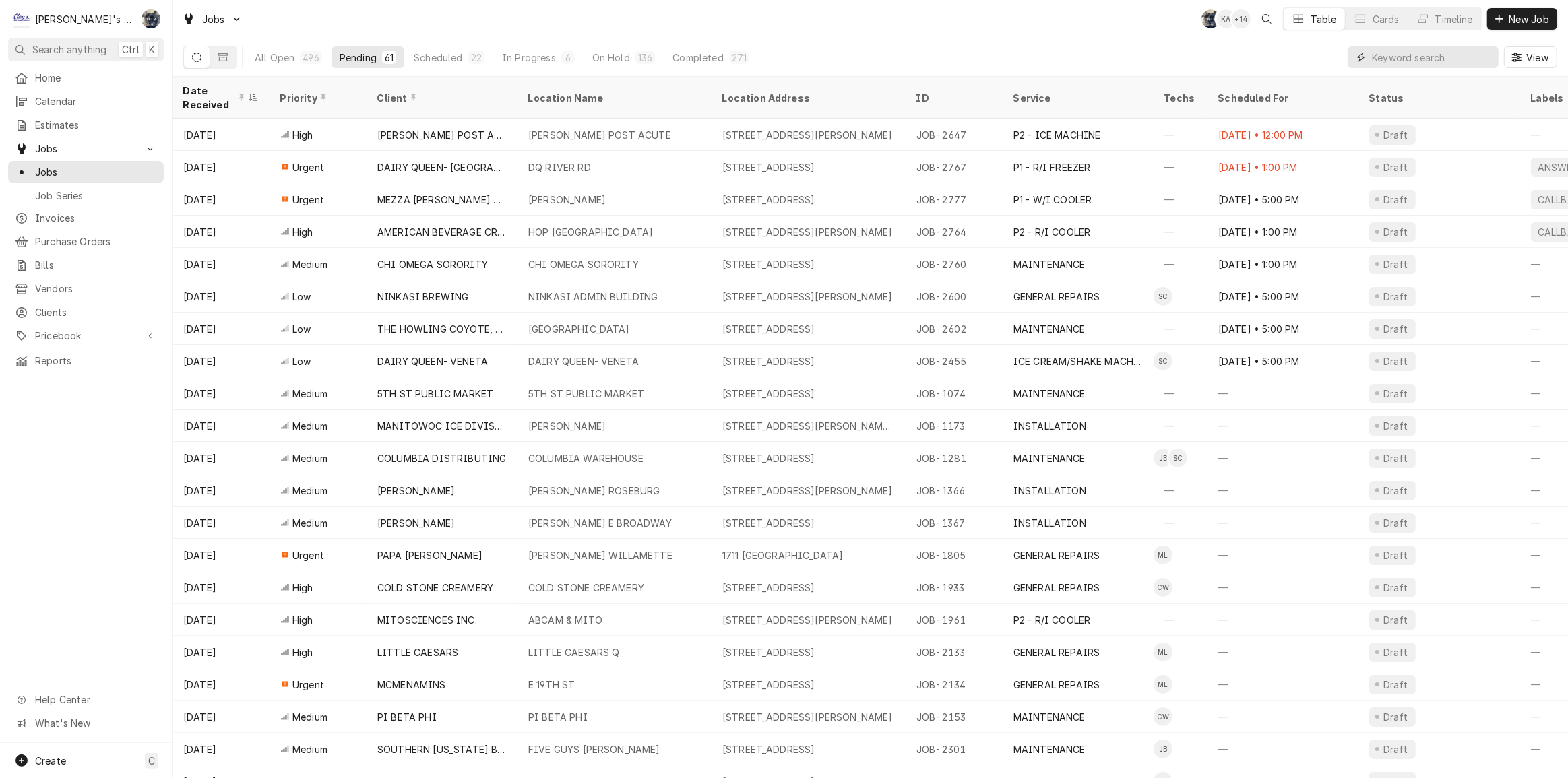
click at [1448, 55] on input "Dynamic Content Wrapper" at bounding box center [1431, 57] width 120 height 21
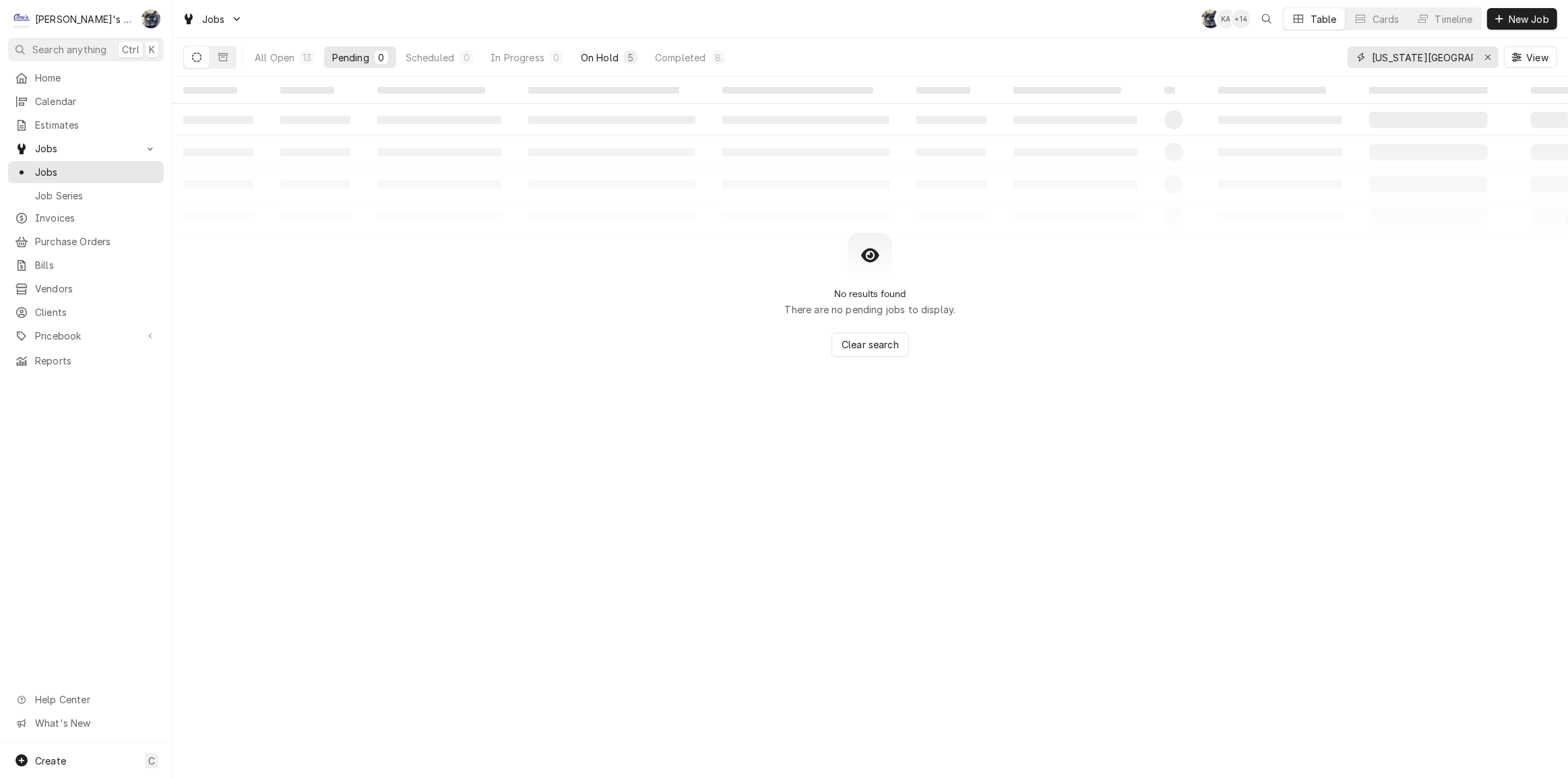
type input "texas road"
click at [617, 54] on div "On Hold" at bounding box center [599, 57] width 38 height 14
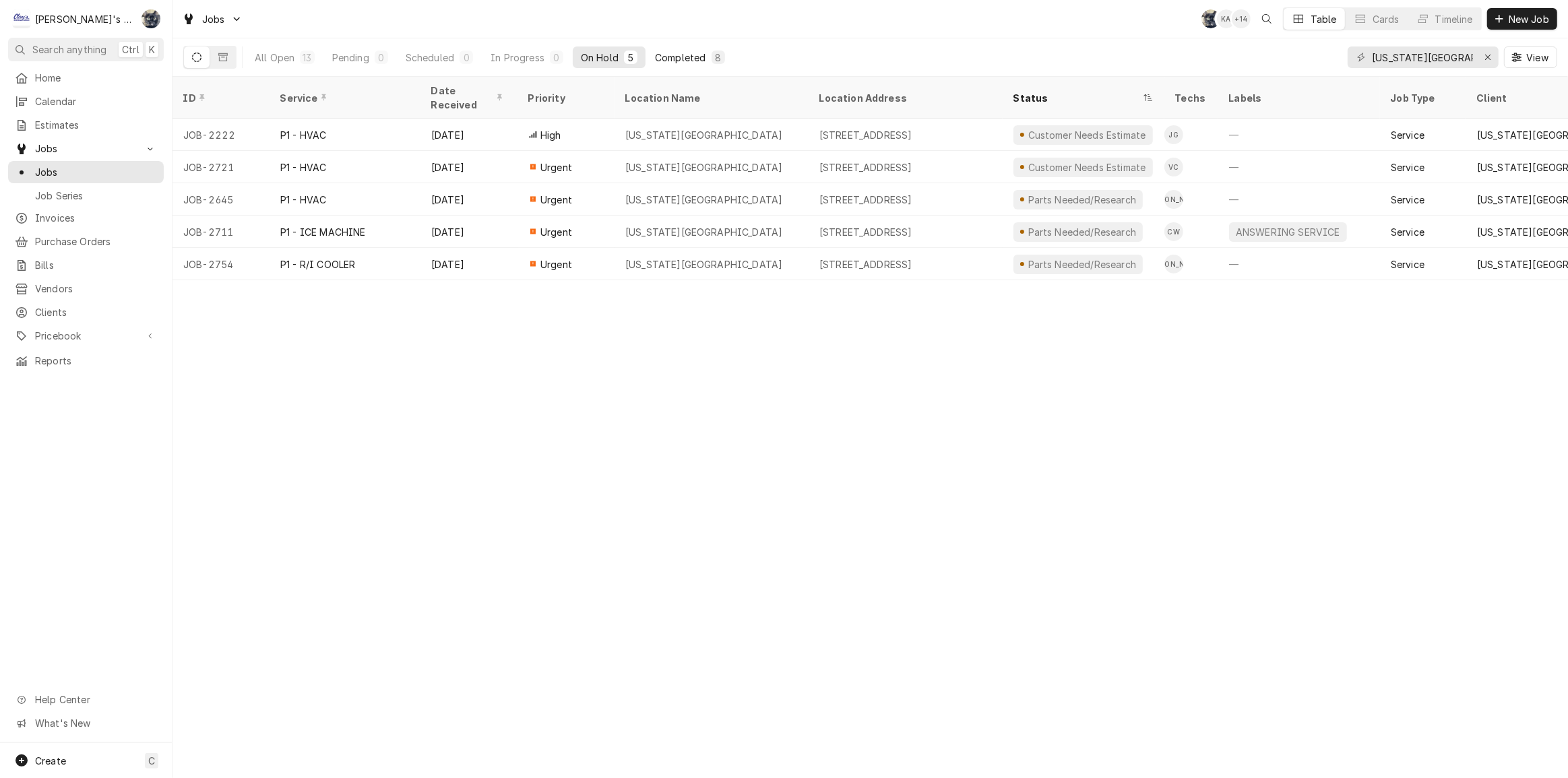
click at [674, 59] on div "Completed" at bounding box center [680, 57] width 50 height 14
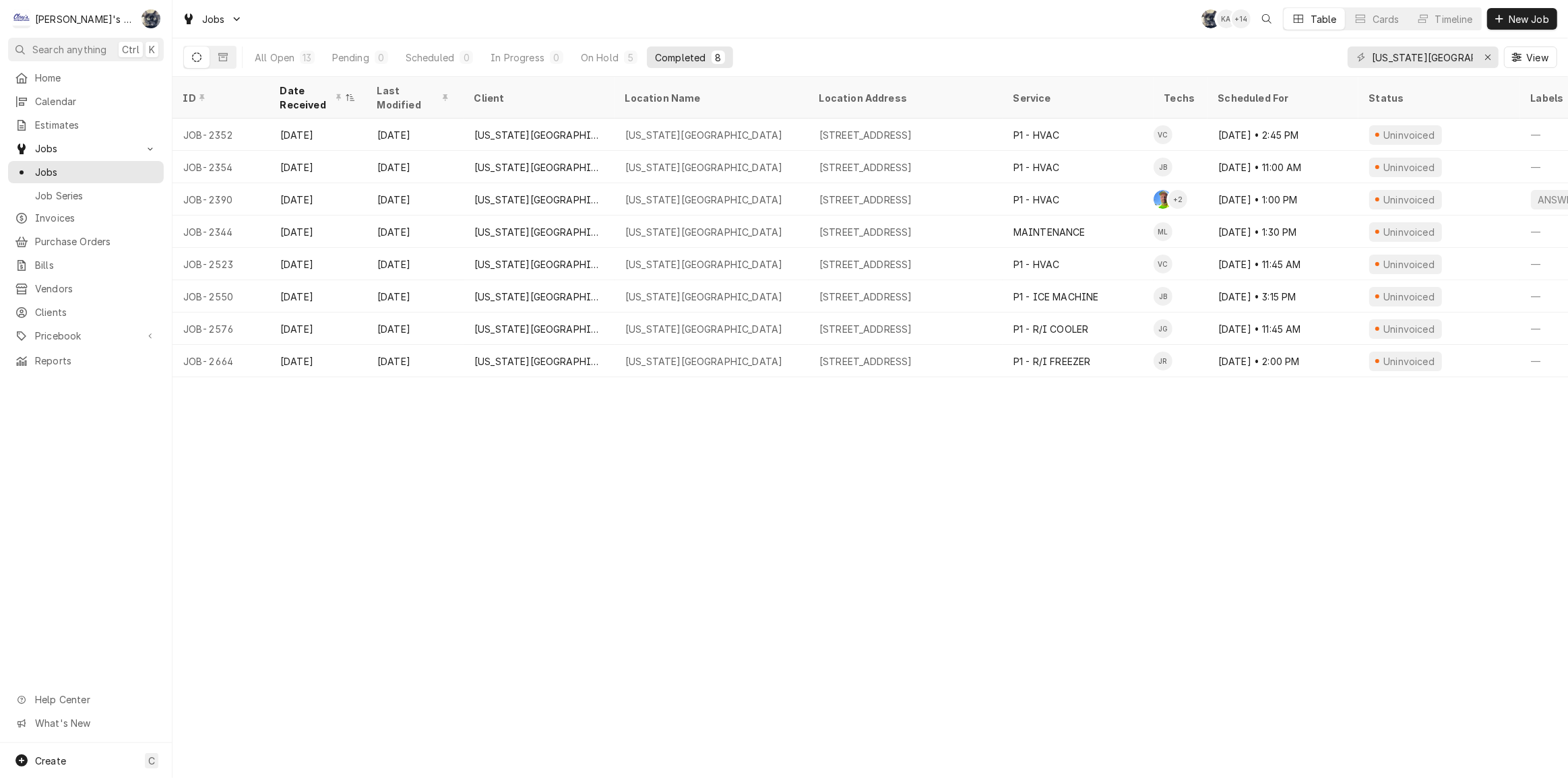
click at [705, 21] on div "Jobs SB KA + 14 Table Cards Timeline New Job" at bounding box center [870, 18] width 1396 height 38
click at [1485, 57] on icon "Erase input" at bounding box center [1488, 57] width 7 height 9
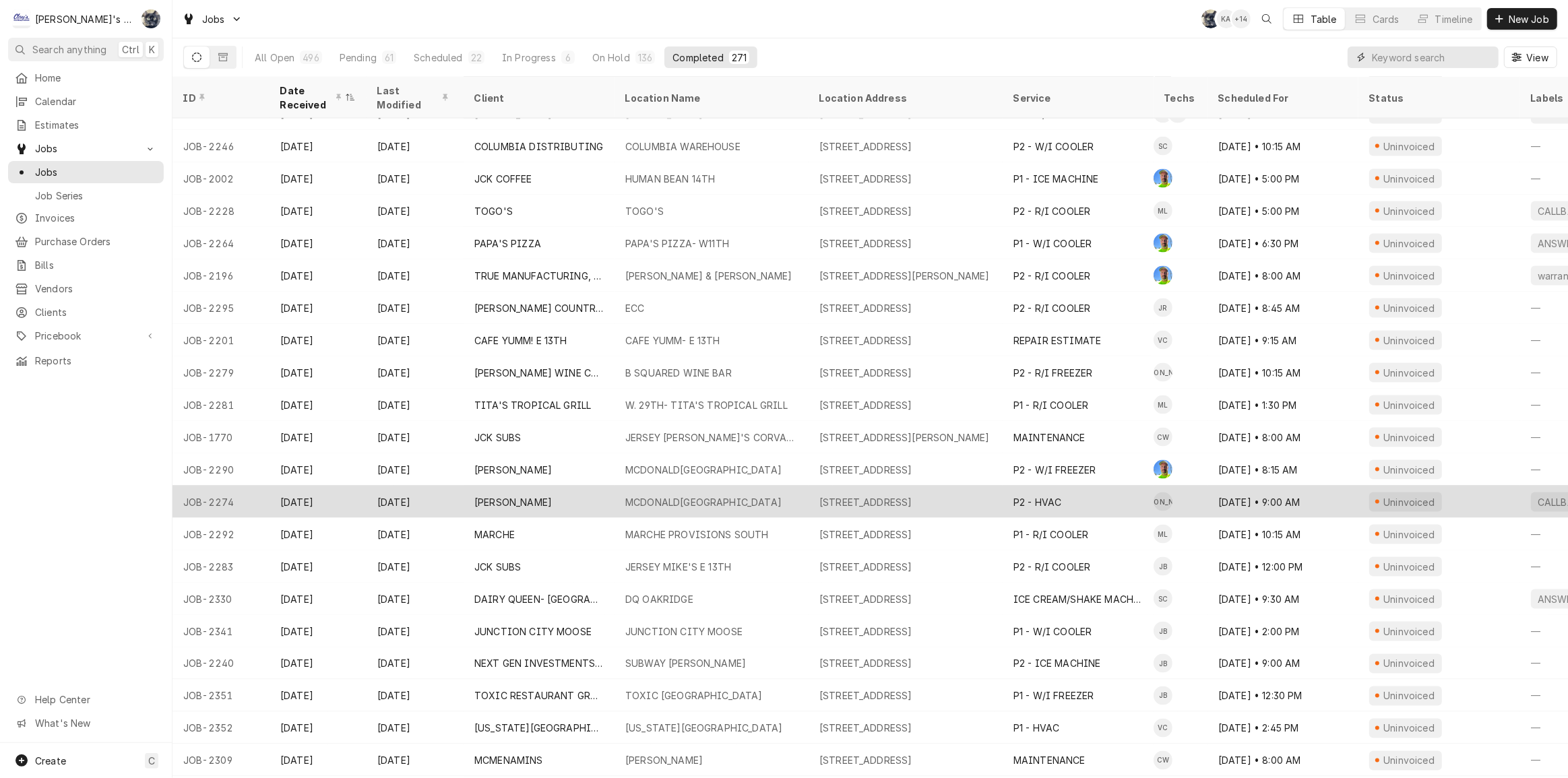
scroll to position [2382, 0]
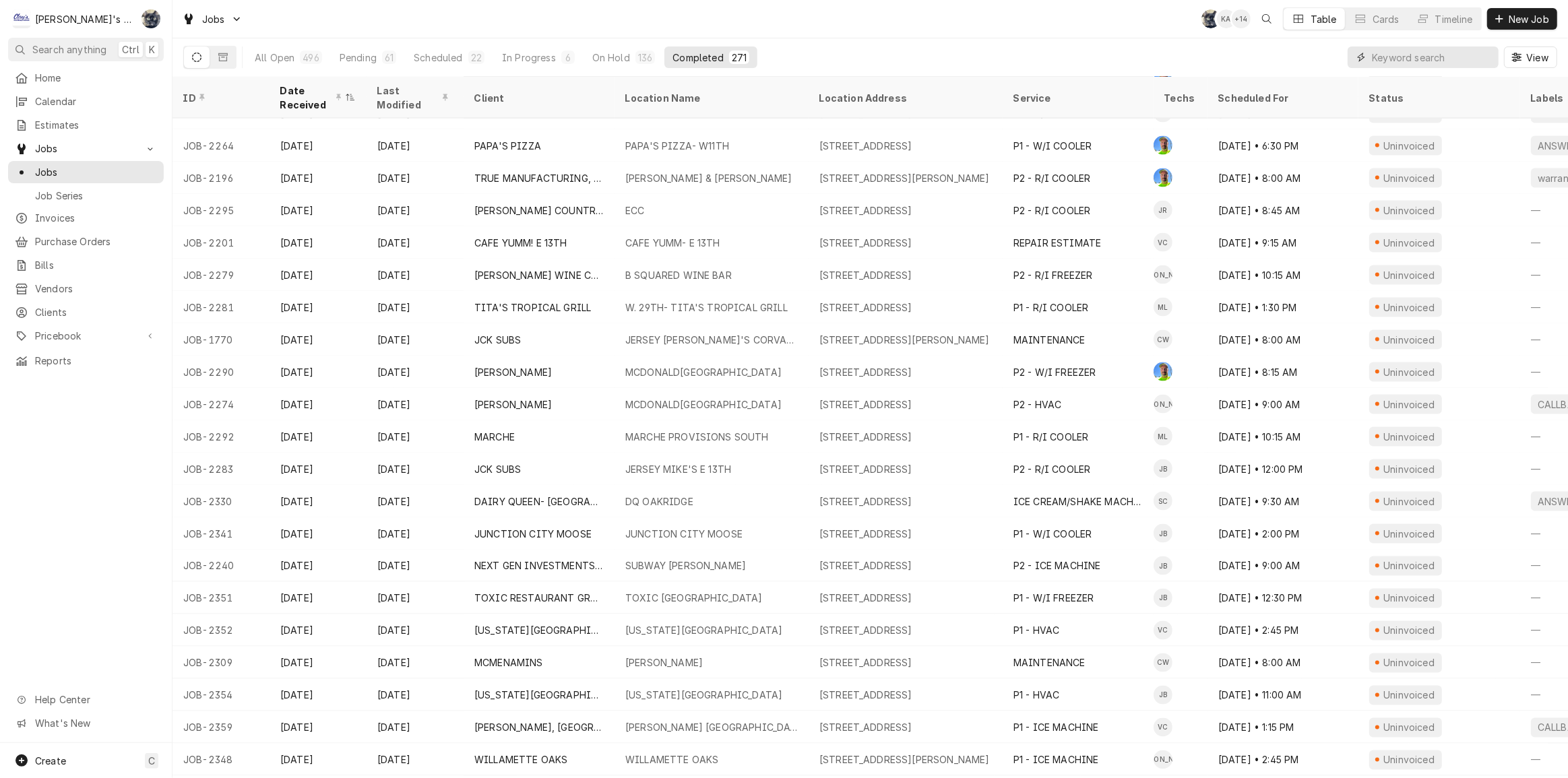
click at [1436, 51] on input "Dynamic Content Wrapper" at bounding box center [1431, 57] width 120 height 21
click at [1431, 57] on input "s" at bounding box center [1431, 57] width 120 height 21
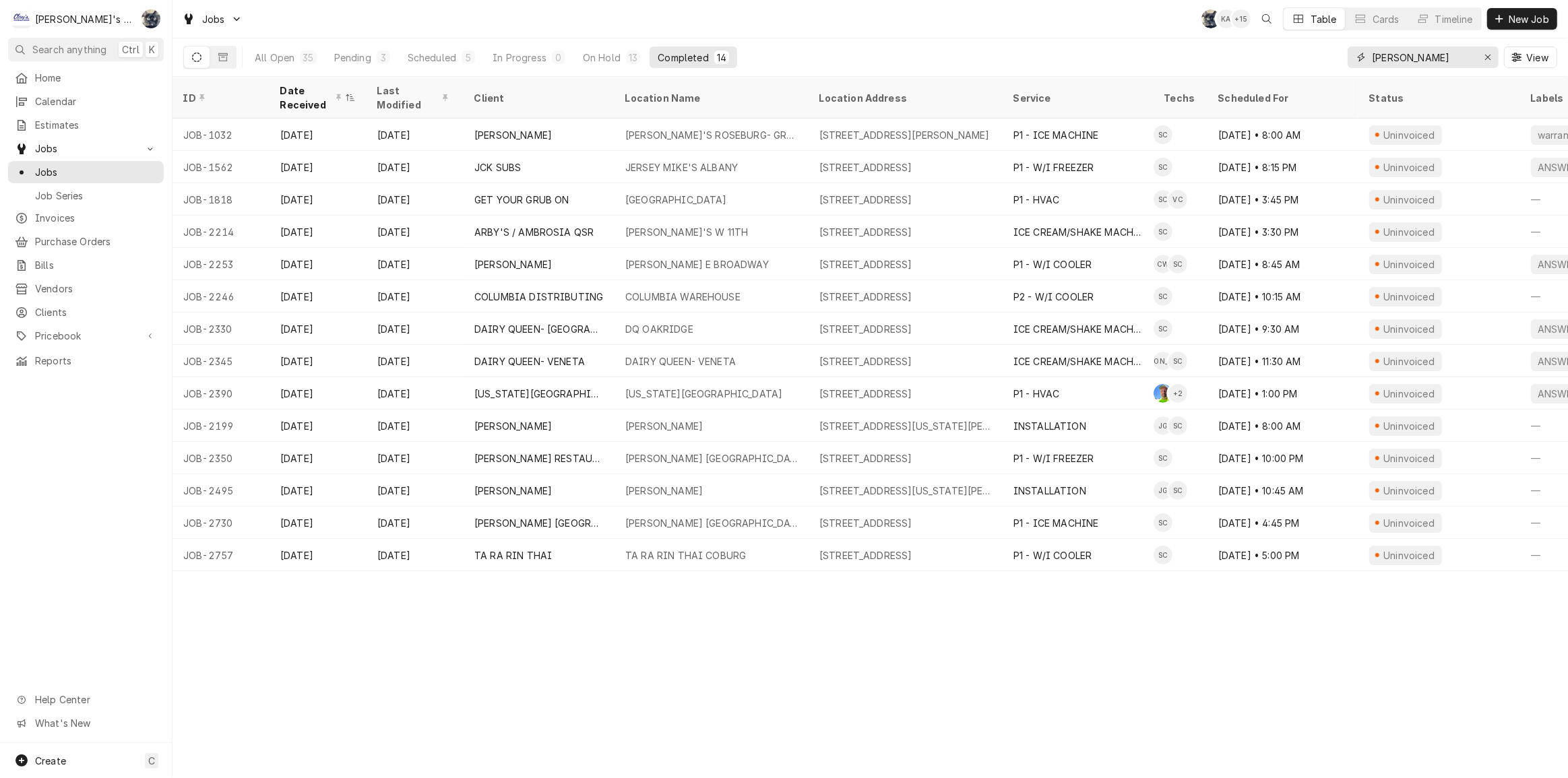
type input "steve"
click at [853, 37] on div "Jobs SB KA + 15 Table Cards Timeline New Job" at bounding box center [870, 18] width 1396 height 38
click at [589, 49] on button "On Hold 13" at bounding box center [612, 57] width 74 height 21
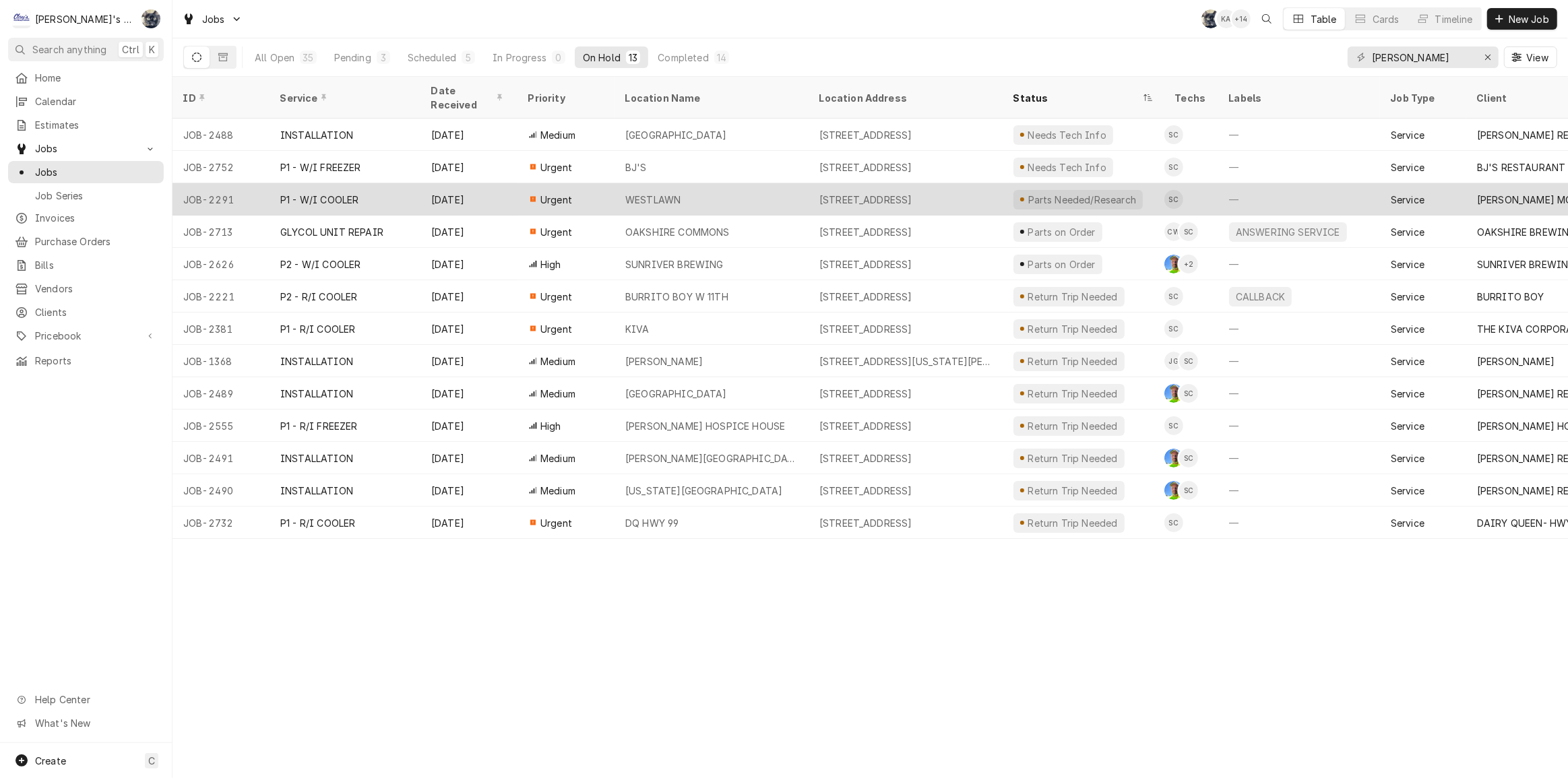
click at [863, 193] on div "225 S DANEBO AVE, EUGENE, OR 97402" at bounding box center [865, 200] width 93 height 14
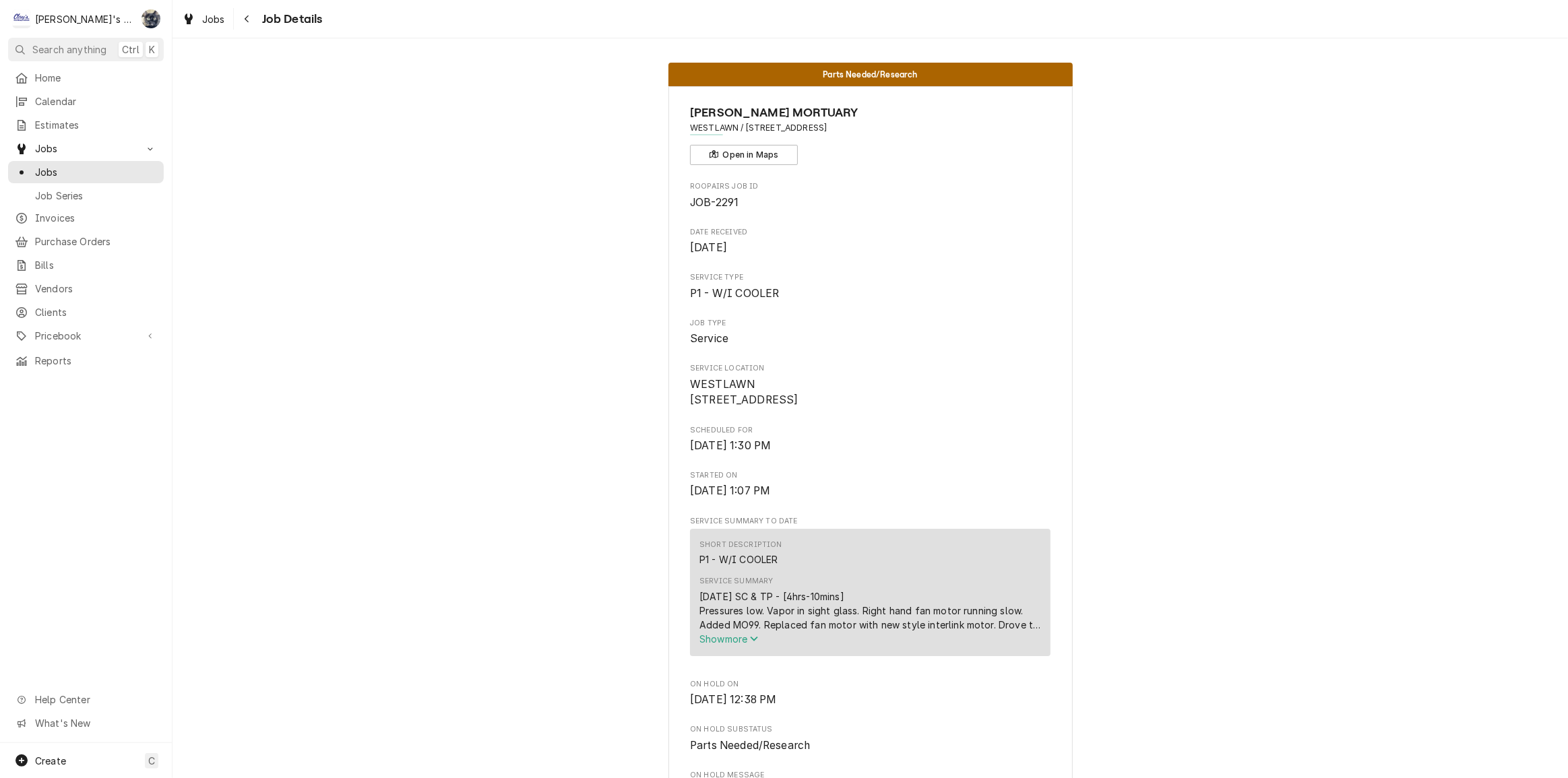
click at [716, 645] on span "Show more" at bounding box center [729, 639] width 59 height 11
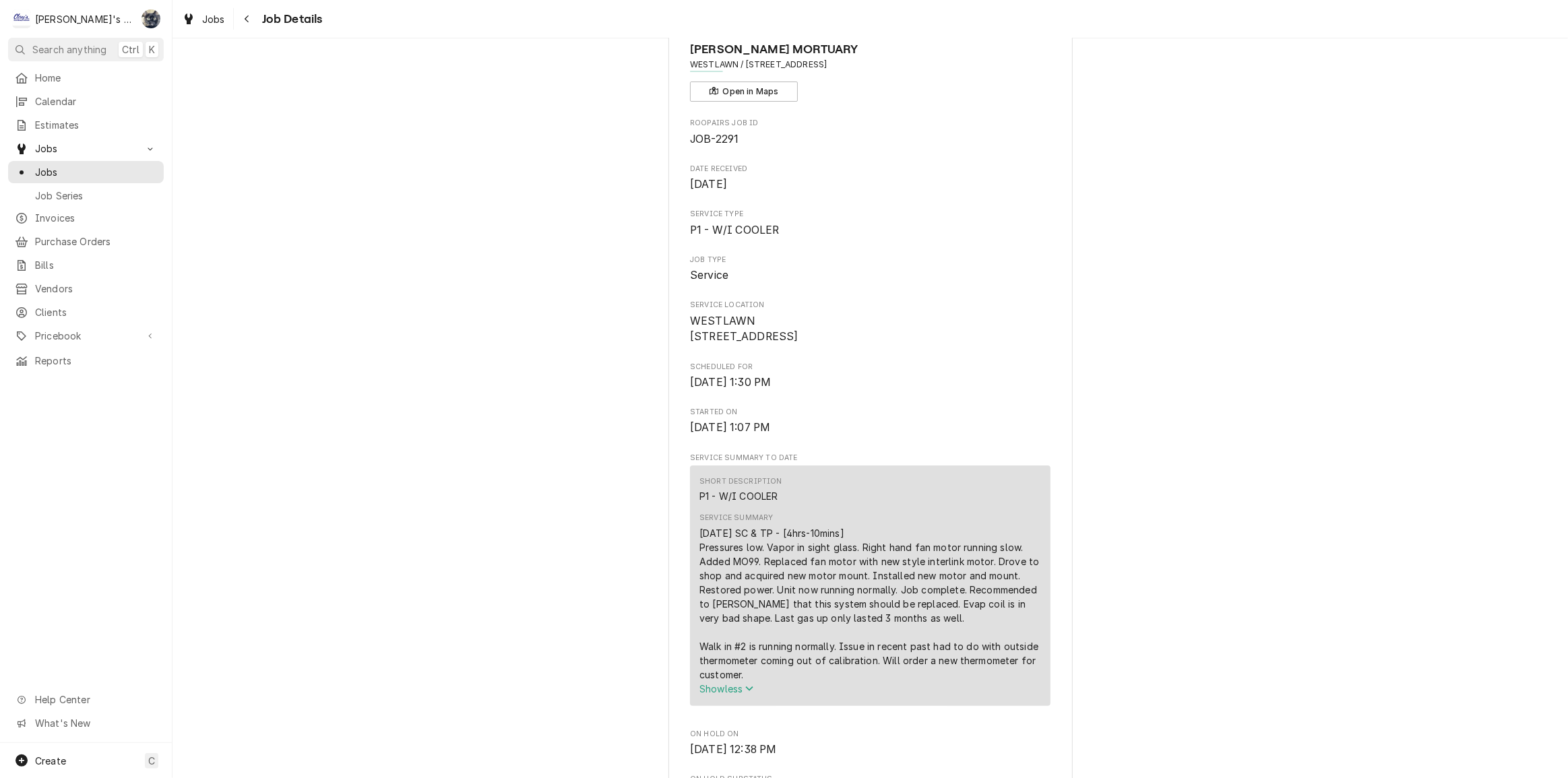
scroll to position [306, 0]
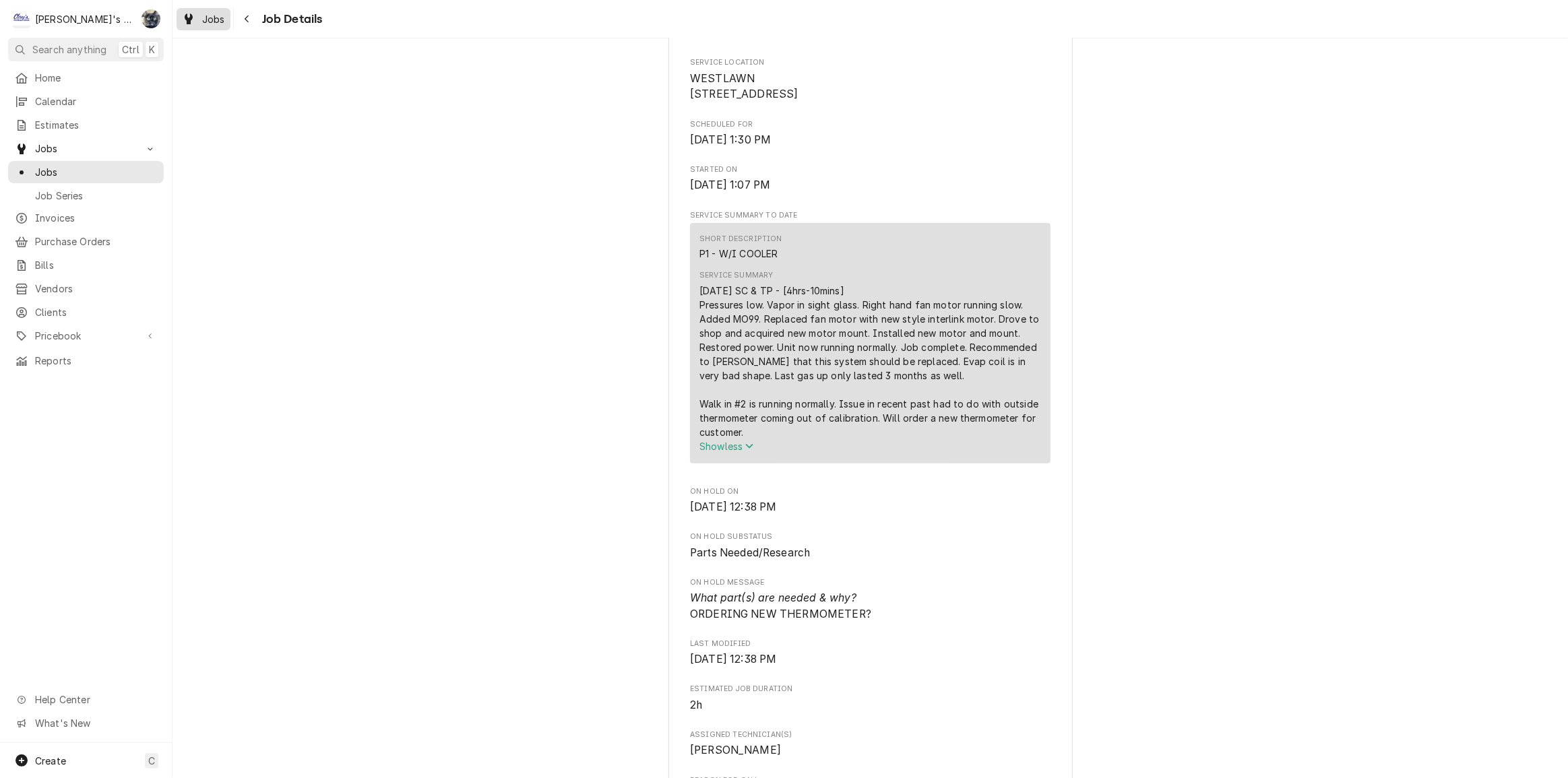
click at [221, 21] on span "Jobs" at bounding box center [213, 19] width 23 height 14
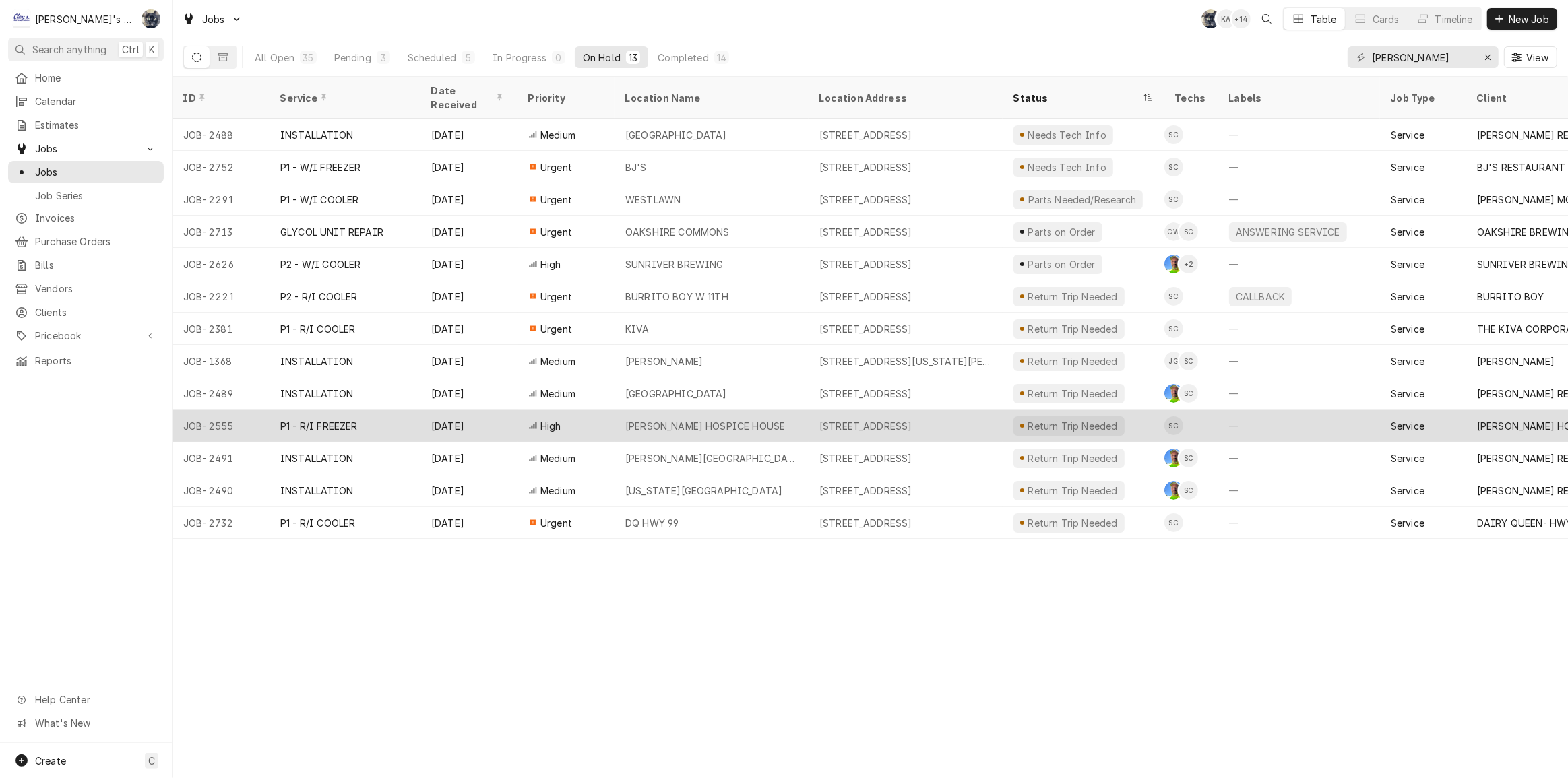
click at [1033, 419] on div "Return Trip Needed" at bounding box center [1072, 426] width 93 height 14
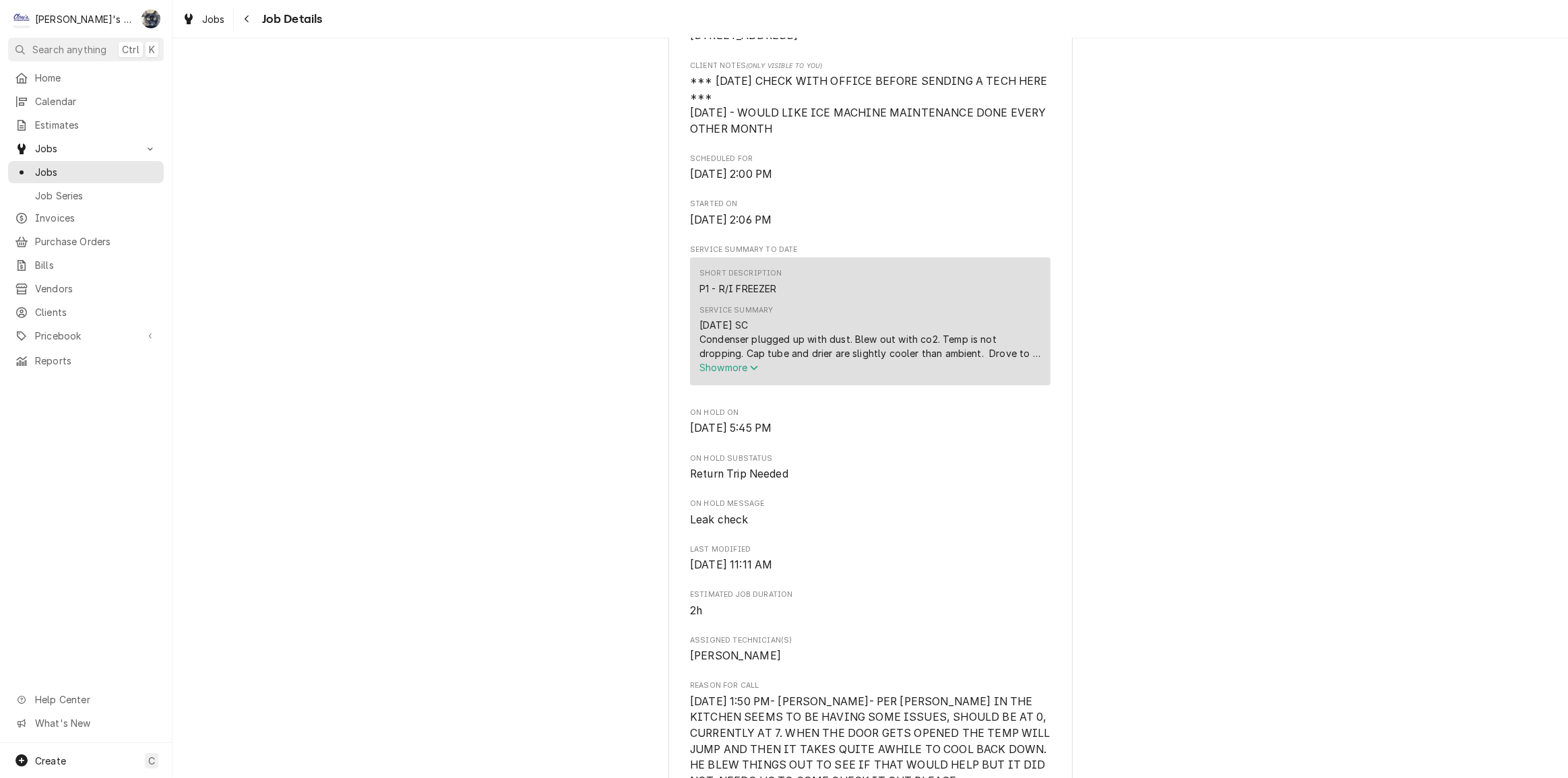
scroll to position [428, 0]
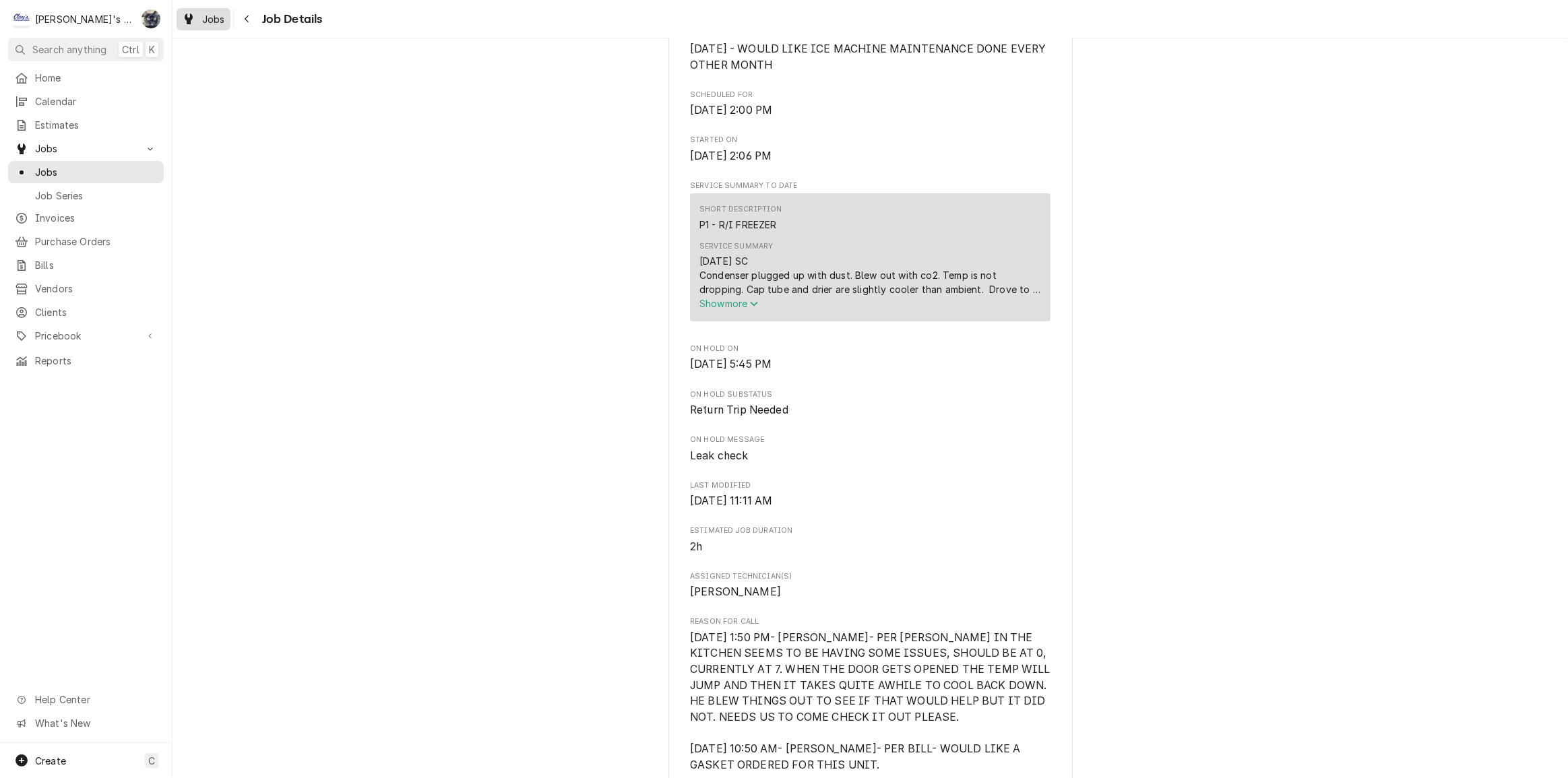
click at [199, 21] on div "Jobs" at bounding box center [203, 19] width 49 height 17
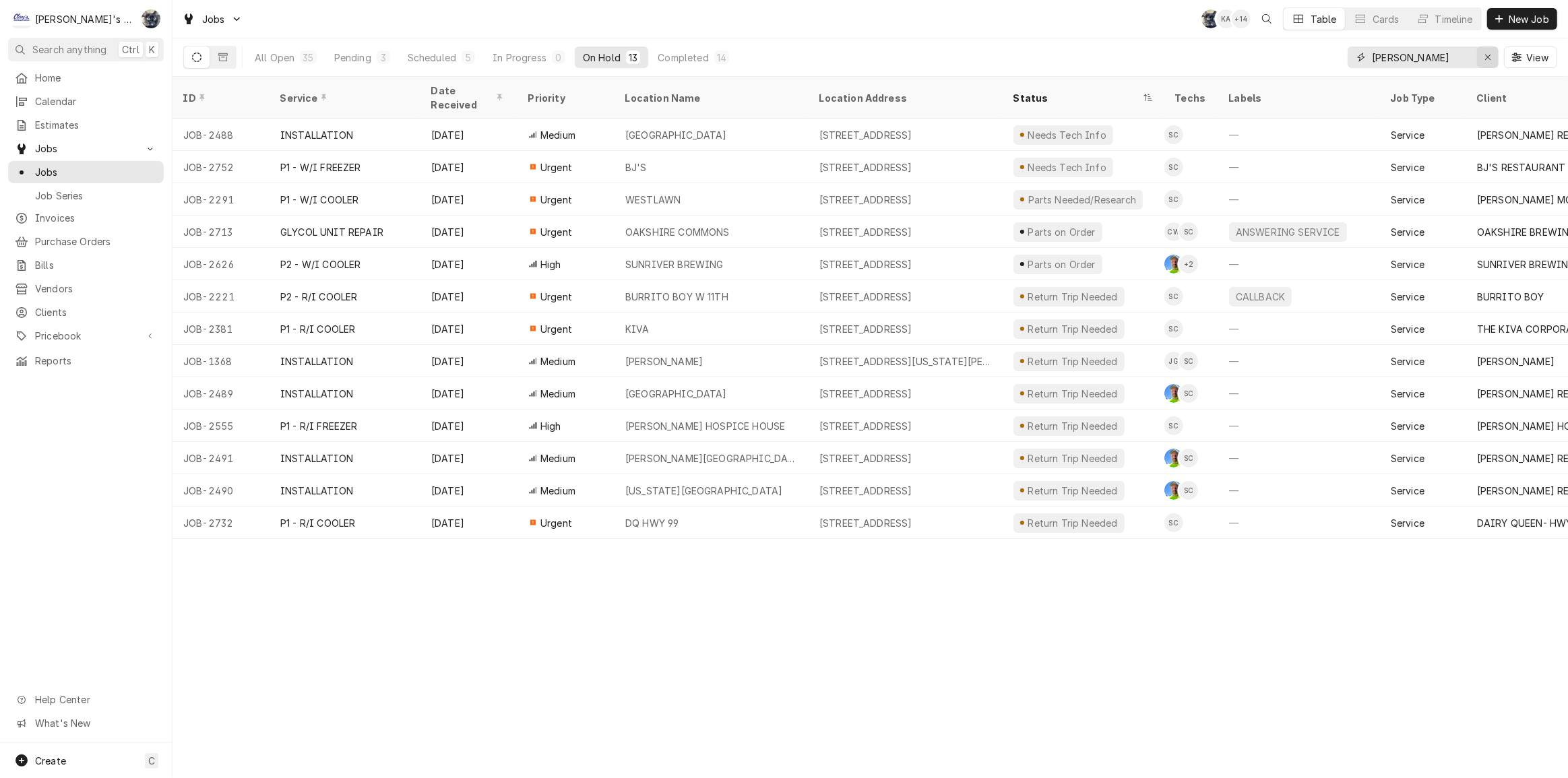
click at [1482, 58] on div "Erase input" at bounding box center [1487, 57] width 13 height 13
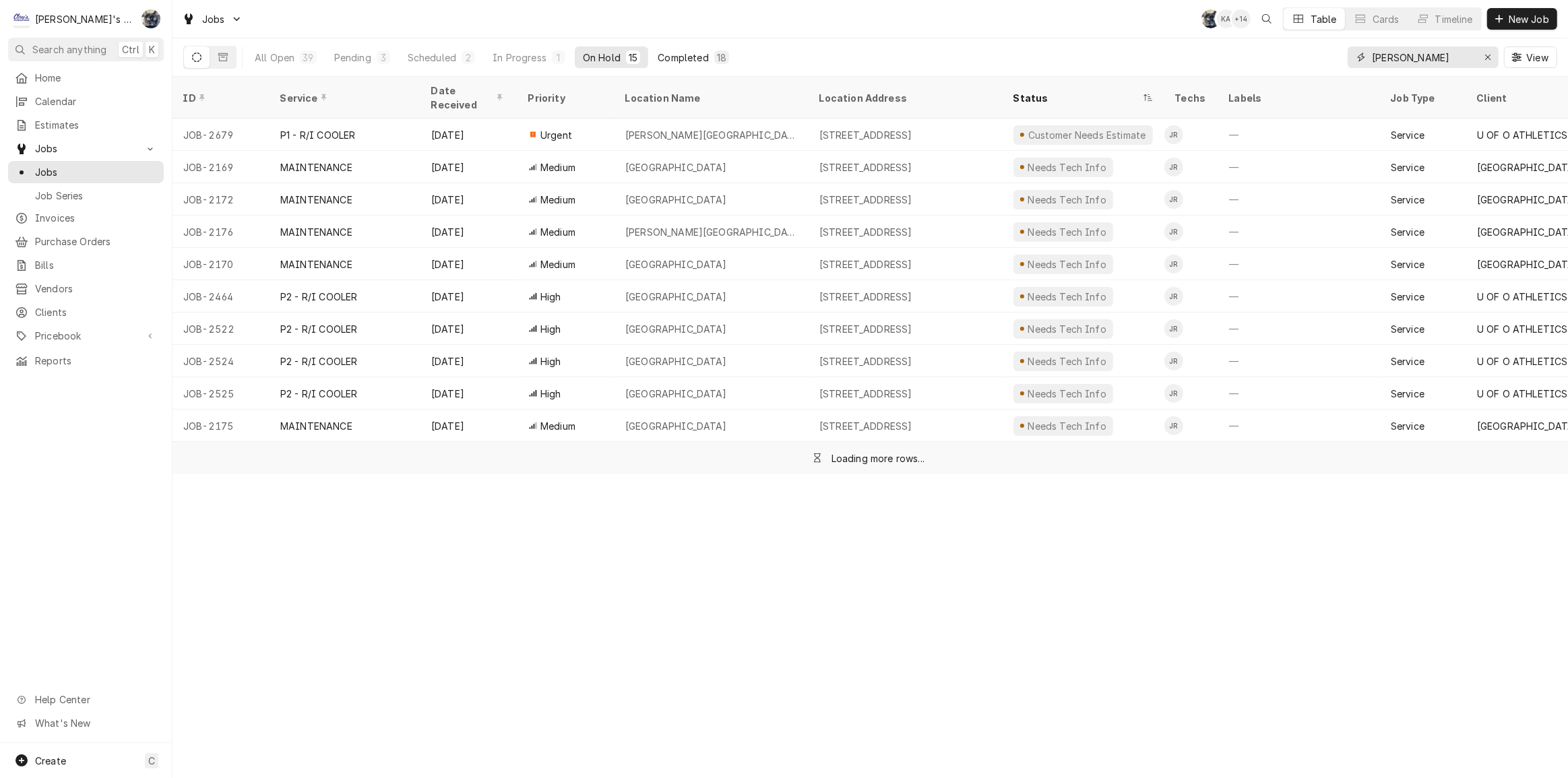
type input "jeff"
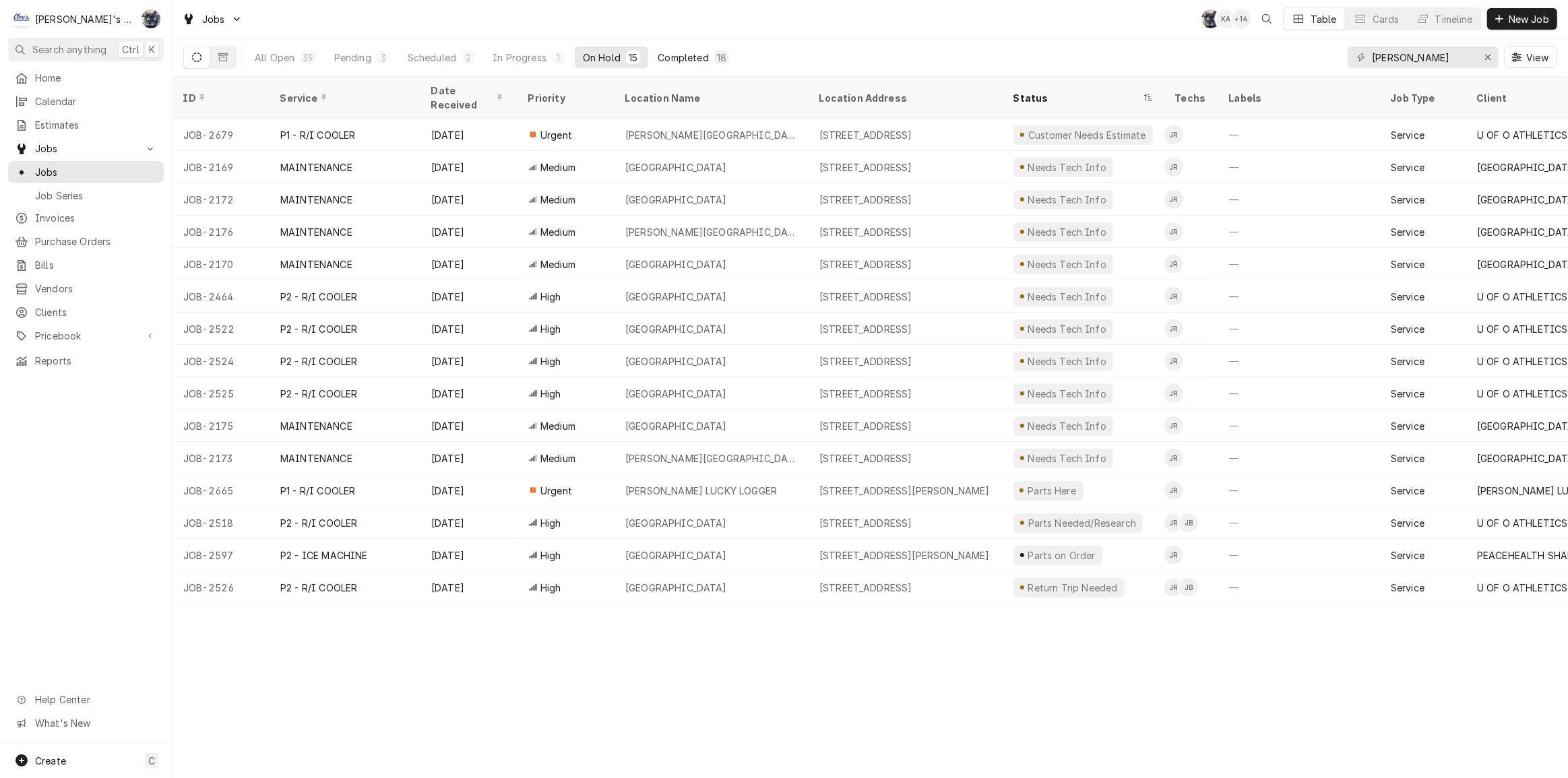
click at [691, 67] on button "Completed 18" at bounding box center [693, 57] width 88 height 21
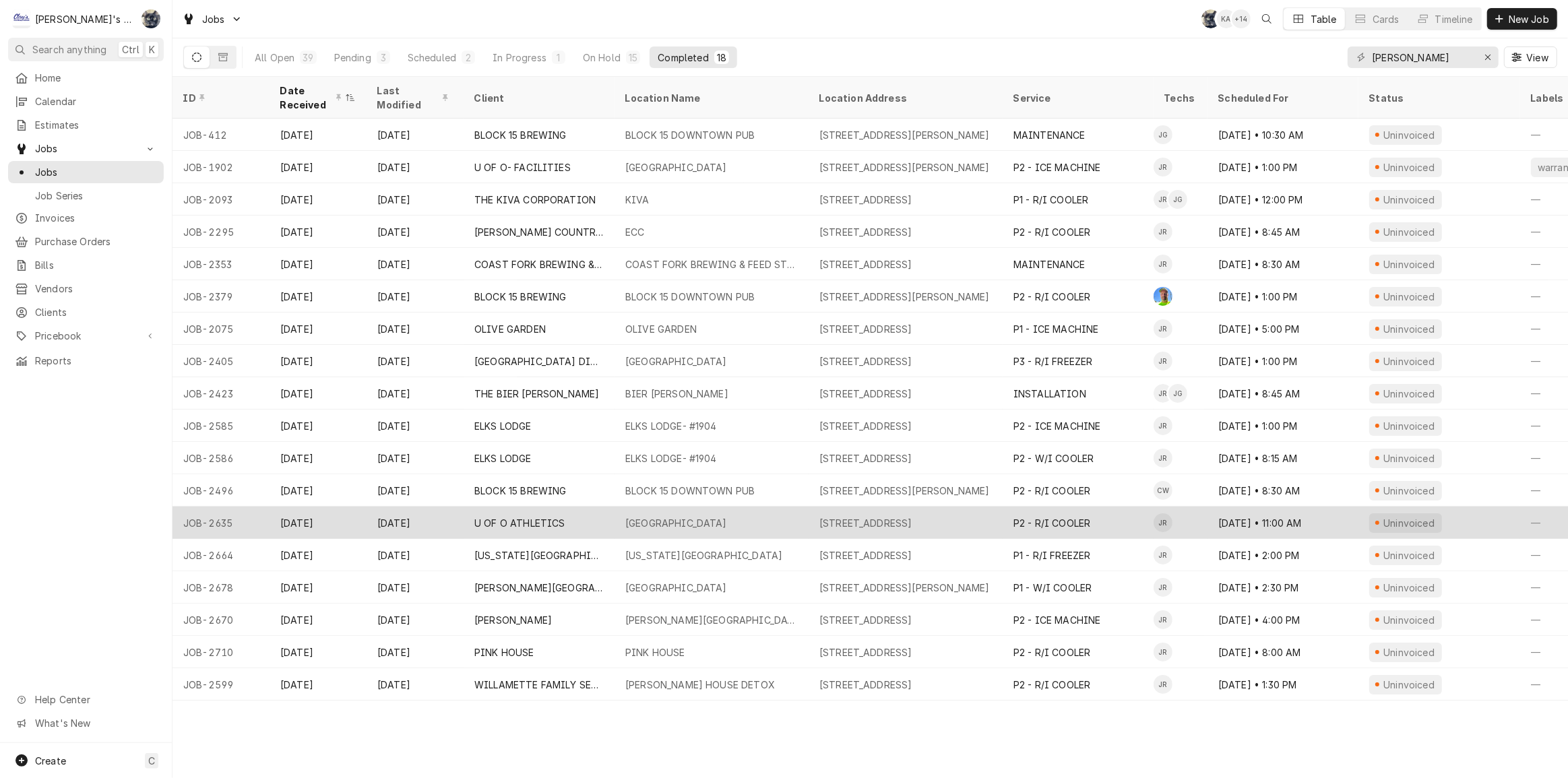
click at [676, 519] on div "AUTZEN STADIUM" at bounding box center [676, 523] width 102 height 14
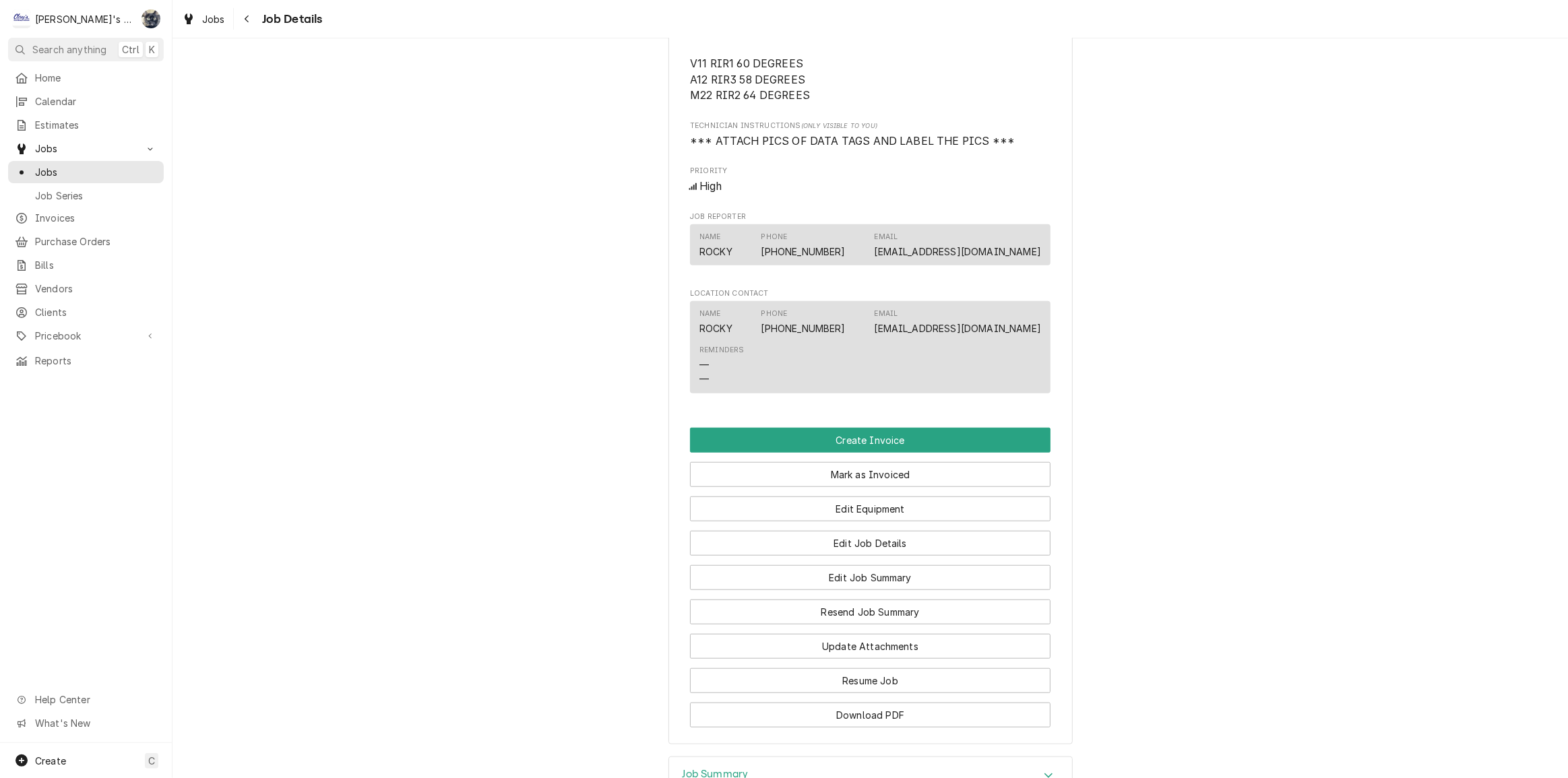
scroll to position [1375, 0]
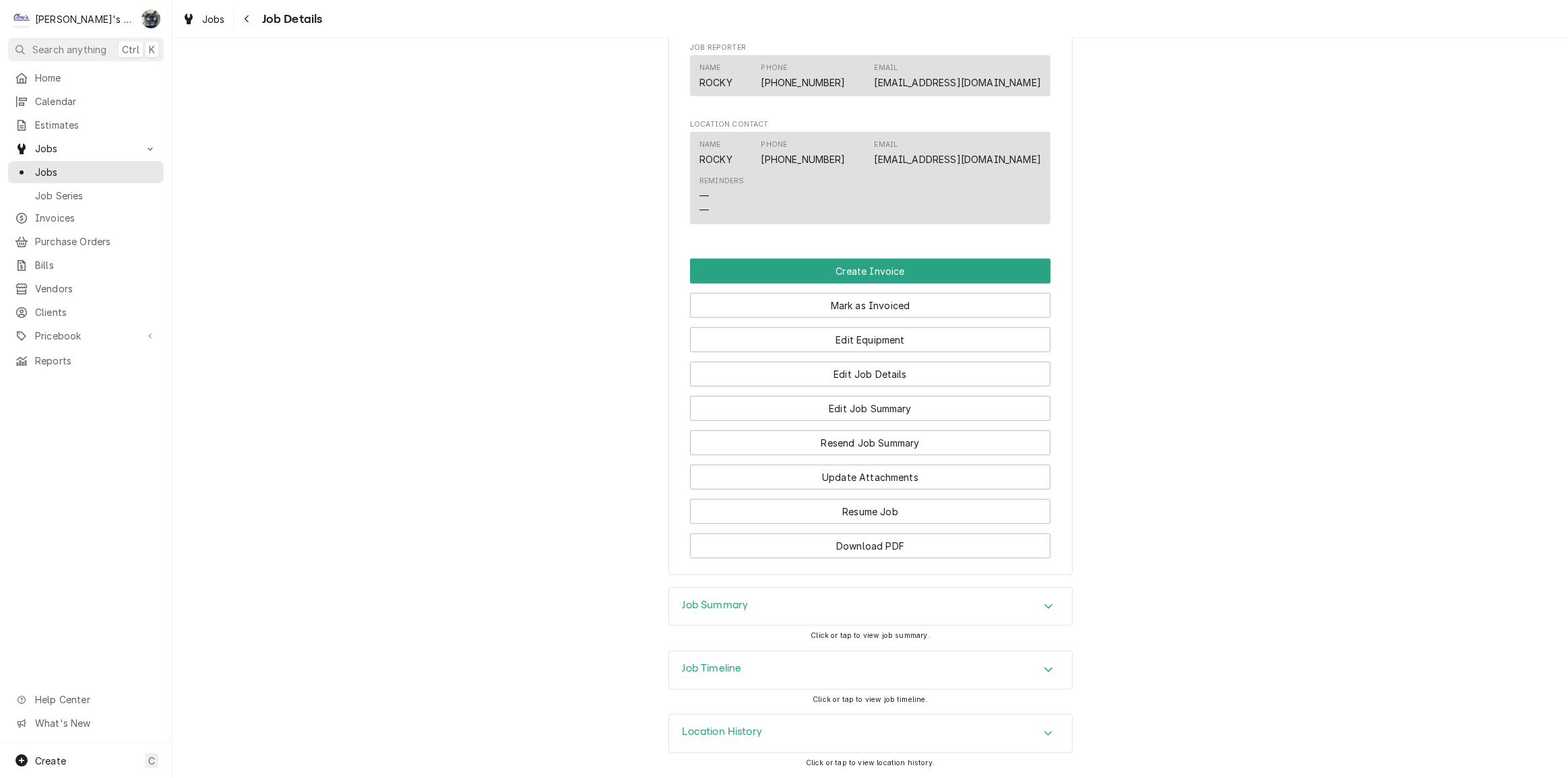
click at [724, 618] on div "Job Summary" at bounding box center [870, 607] width 403 height 38
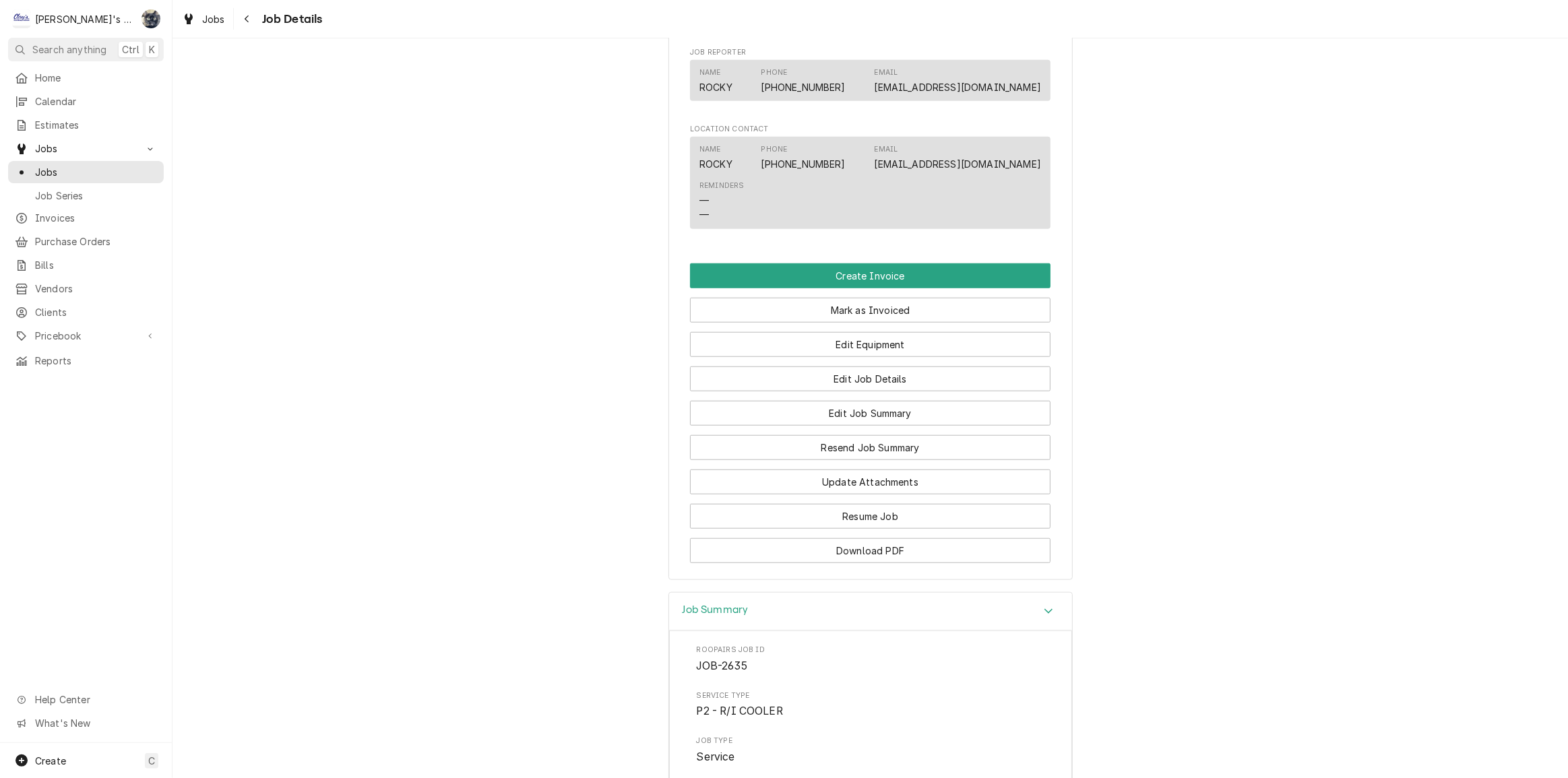
scroll to position [1357, 0]
click at [851, 426] on button "Edit Job Summary" at bounding box center [870, 413] width 360 height 25
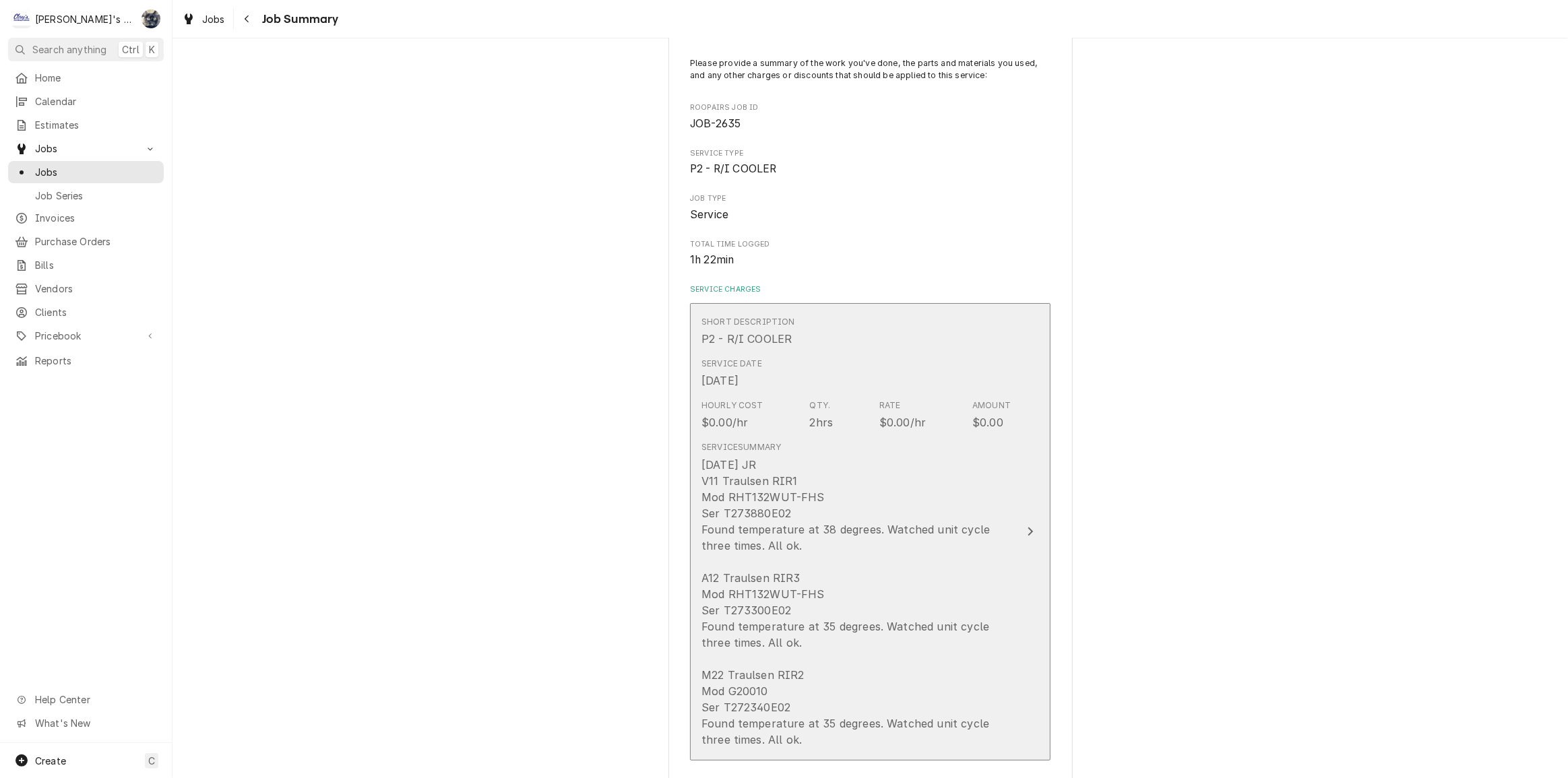
scroll to position [244, 0]
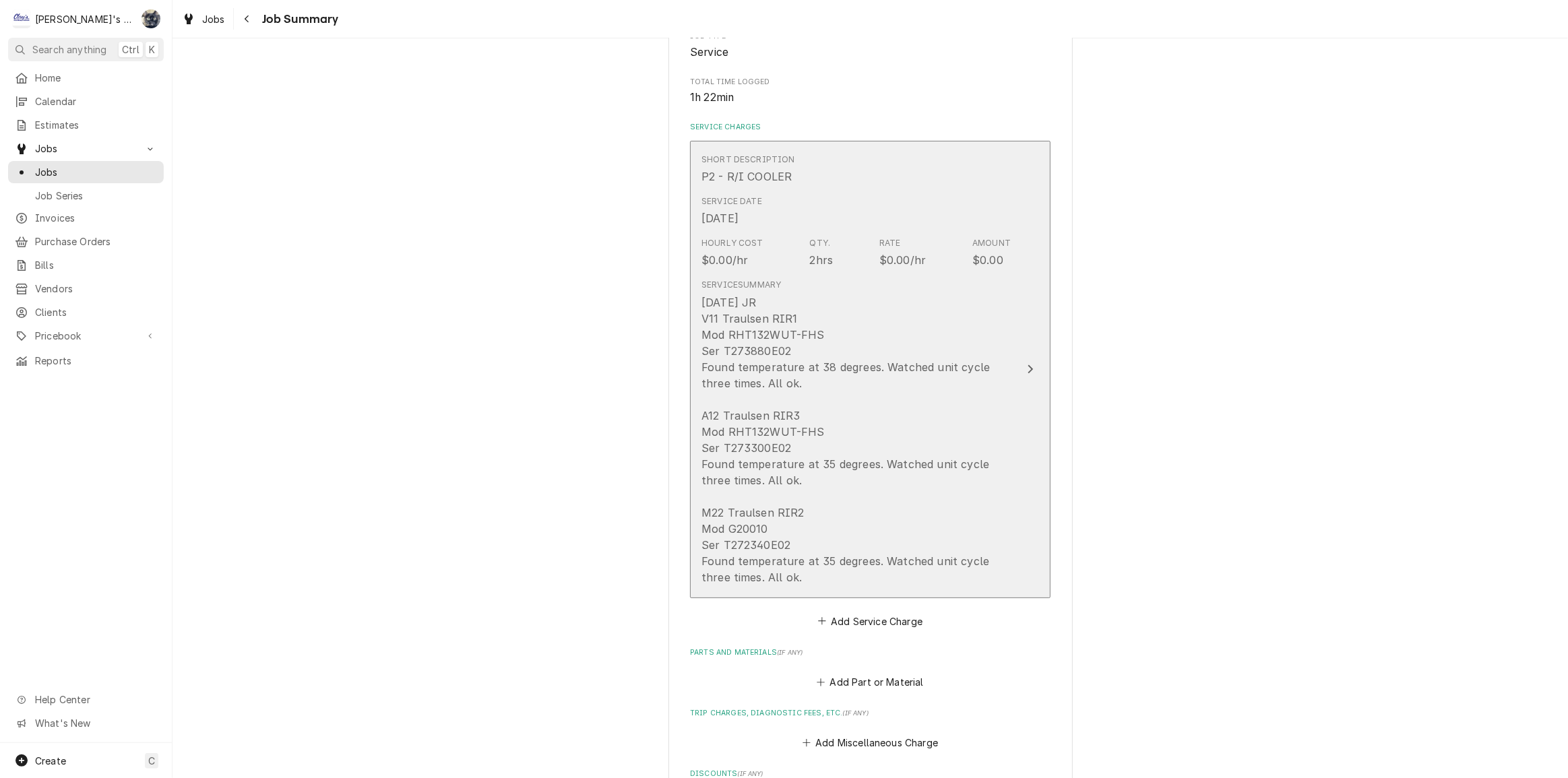
click at [830, 520] on div "[DATE] JR V11 Traulsen RIR1 Mod RHT132WUT-FHS Ser T273880E02 Found temperature …" at bounding box center [856, 440] width 309 height 291
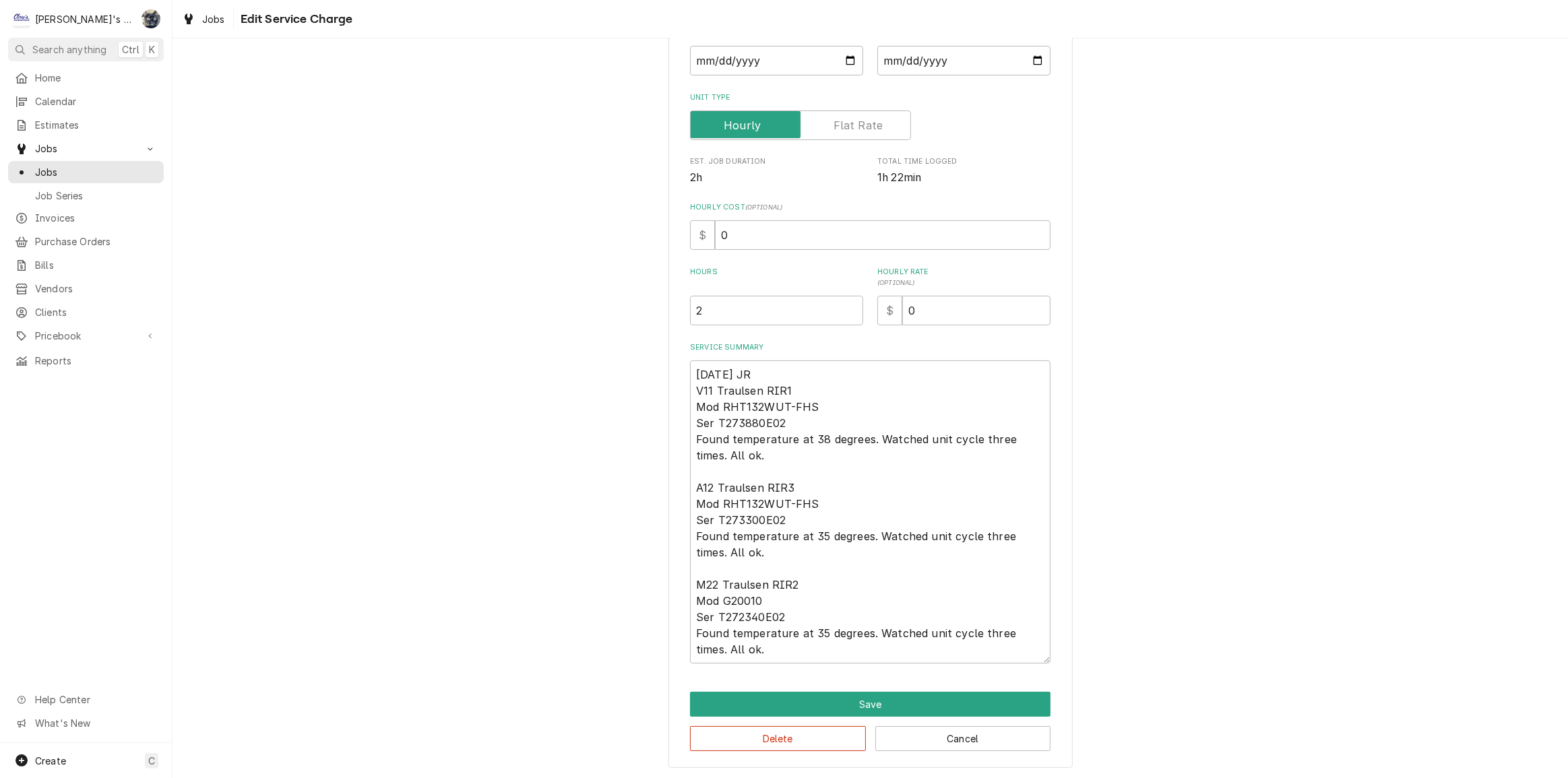
scroll to position [171, 0]
click at [791, 368] on textarea "[DATE] JR V11 Traulsen RIR1 Mod RHT132WUT-FHS Ser T273880E02 Found temperature …" at bounding box center [870, 511] width 360 height 303
type textarea "x"
type textarea "[DATE] JR V11 Traulsen RIR1 Mod RHT132WUT-FHS Ser T273880E02 Found temperature …"
type textarea "x"
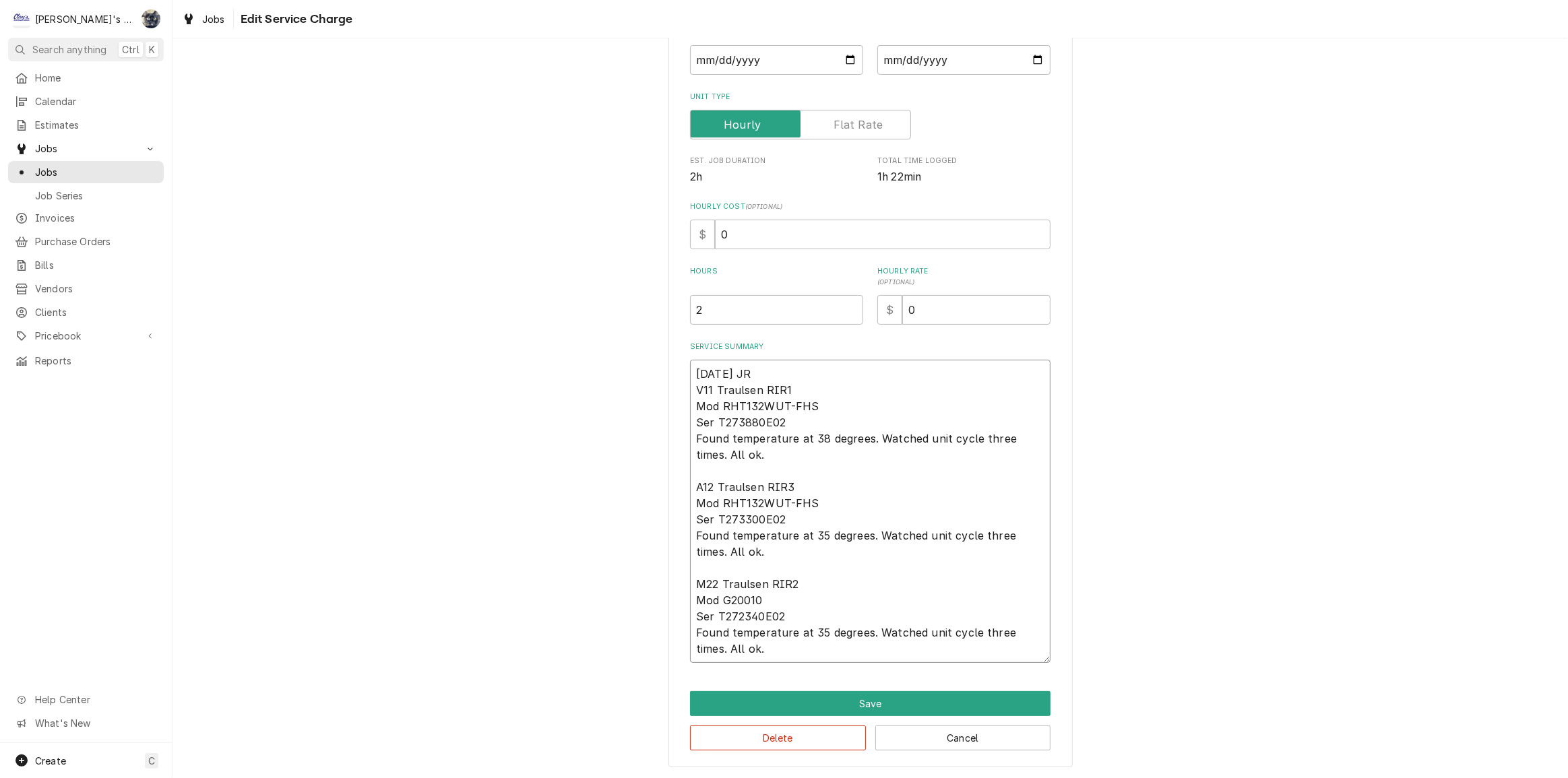
type textarea "[DATE] JR [ V11 Traulsen RIR1 Mod RHT132WUT-FHS Ser T273880E02 Found temperatur…"
type textarea "x"
type textarea "8/12/2025 JR [2 V11 Traulsen RIR1 Mod RHT132WUT-FHS Ser T273880E02 Found temper…"
type textarea "x"
type textarea "8/12/2025 JR [2h V11 Traulsen RIR1 Mod RHT132WUT-FHS Ser T273880E02 Found tempe…"
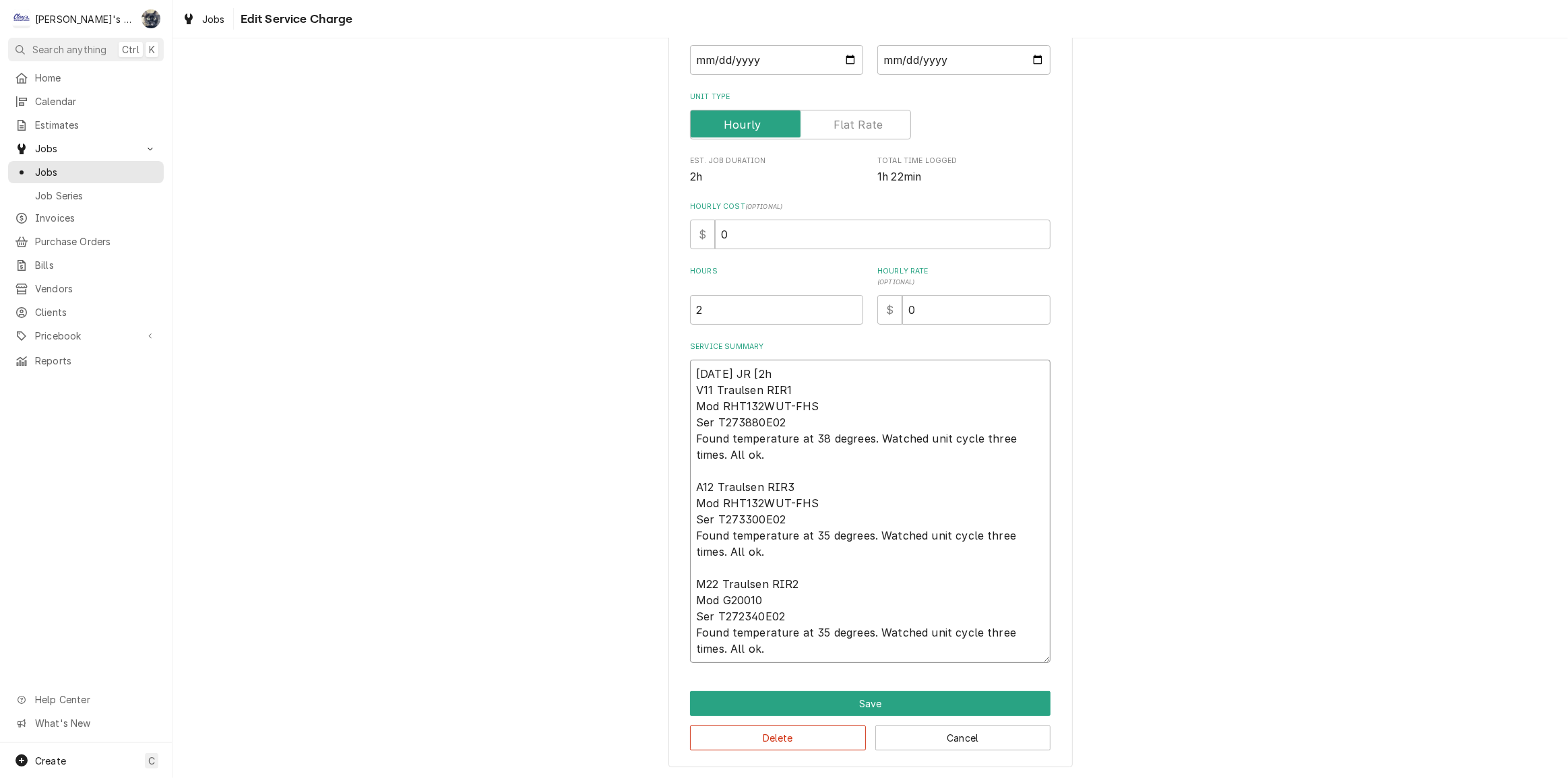
type textarea "x"
type textarea "8/12/2025 JR [2hr V11 Traulsen RIR1 Mod RHT132WUT-FHS Ser T273880E02 Found temp…"
type textarea "x"
type textarea "8/12/2025 JR [2hrs V11 Traulsen RIR1 Mod RHT132WUT-FHS Ser T273880E02 Found tem…"
type textarea "x"
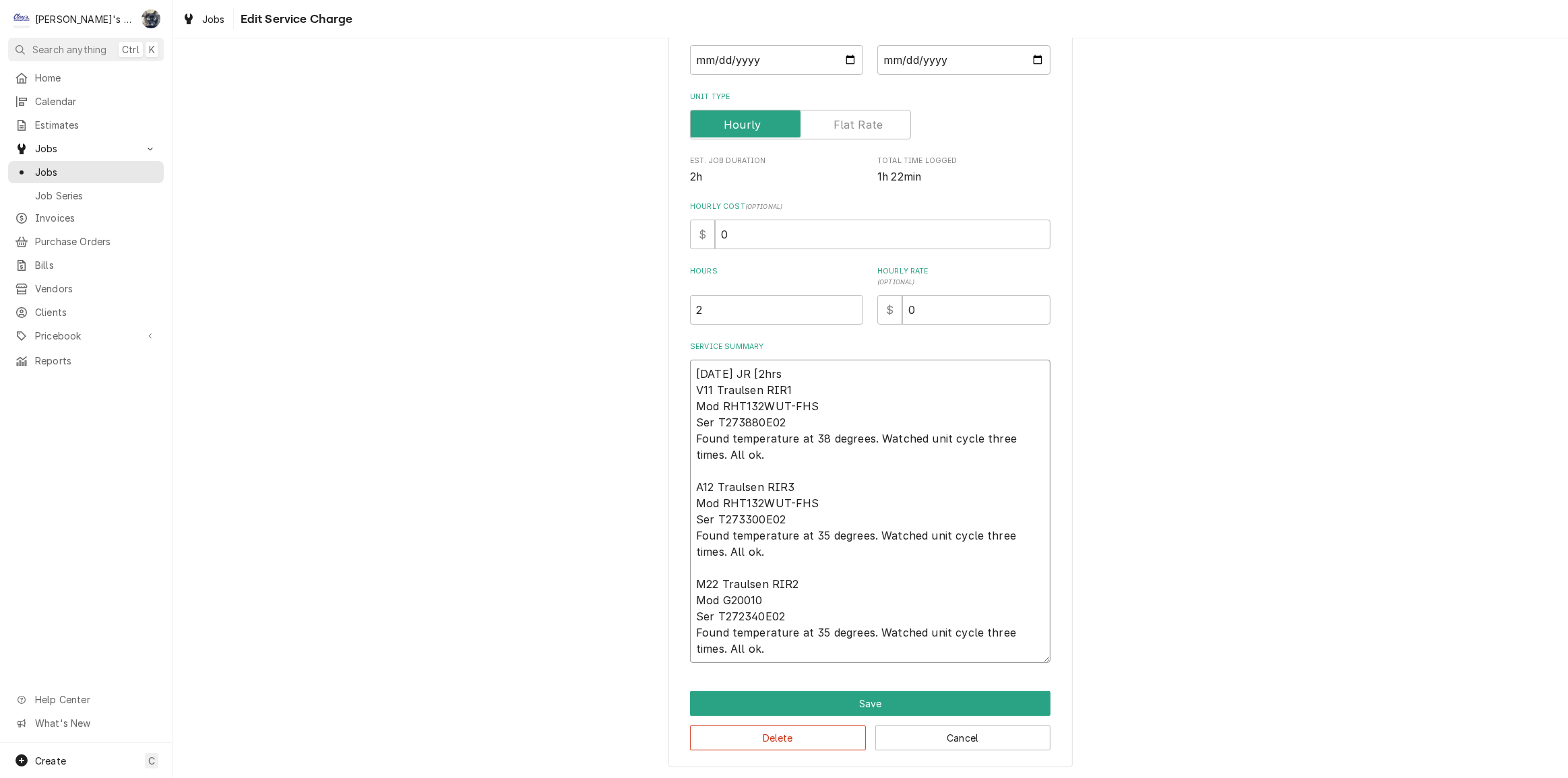
type textarea "8/12/2025 JR [2hrs- V11 Traulsen RIR1 Mod RHT132WUT-FHS Ser T273880E02 Found te…"
type textarea "x"
type textarea "8/12/2025 JR [2hrs-0 V11 Traulsen RIR1 Mod RHT132WUT-FHS Ser T273880E02 Found t…"
type textarea "x"
type textarea "8/12/2025 JR [2hrs-0, V11 Traulsen RIR1 Mod RHT132WUT-FHS Ser T273880E02 Found …"
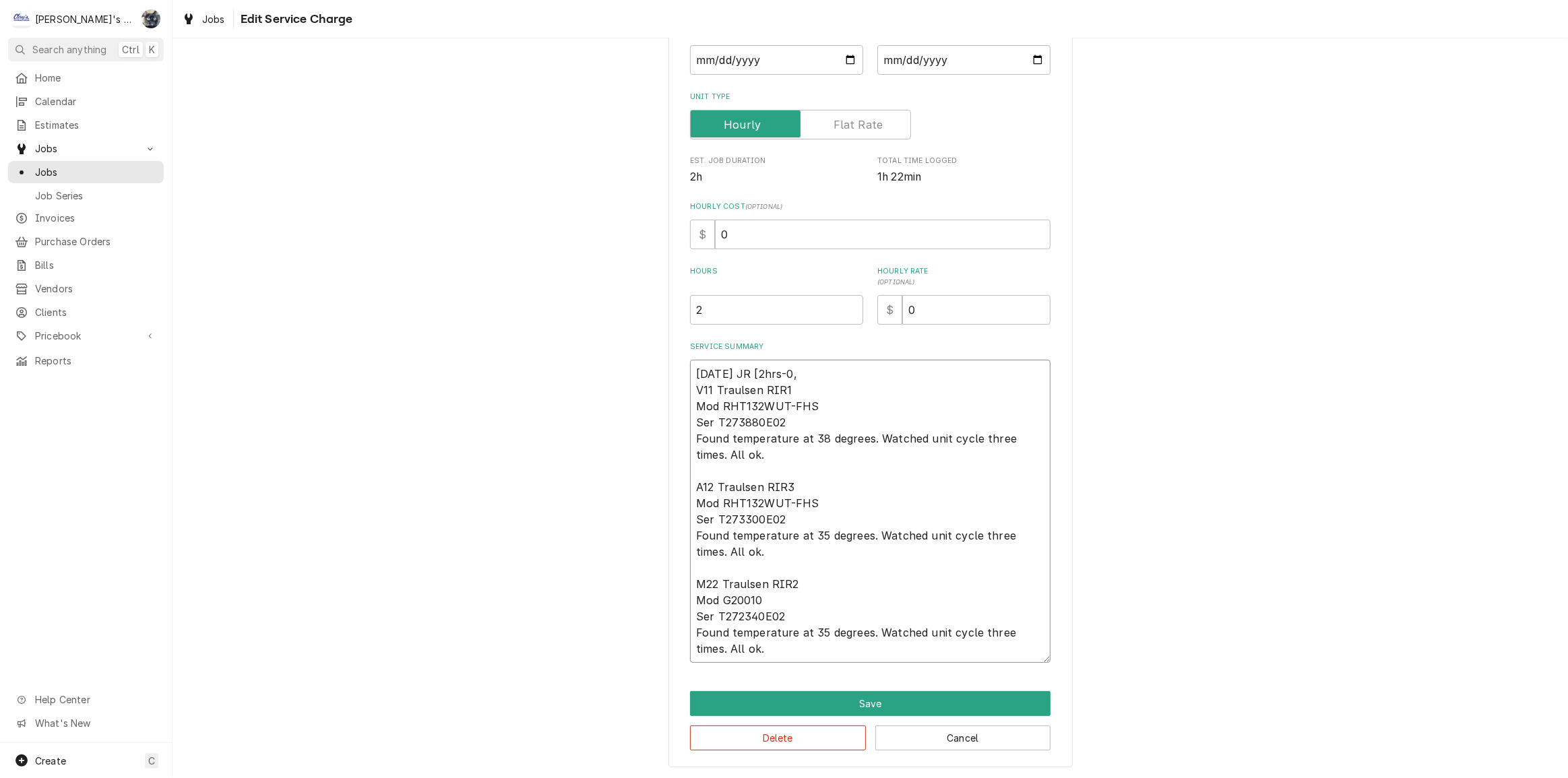
type textarea "x"
type textarea "8/12/2025 JR [2hrs-0,i V11 Traulsen RIR1 Mod RHT132WUT-FHS Ser T273880E02 Found…"
type textarea "x"
type textarea "8/12/2025 JR [2hrs-0, V11 Traulsen RIR1 Mod RHT132WUT-FHS Ser T273880E02 Found …"
type textarea "x"
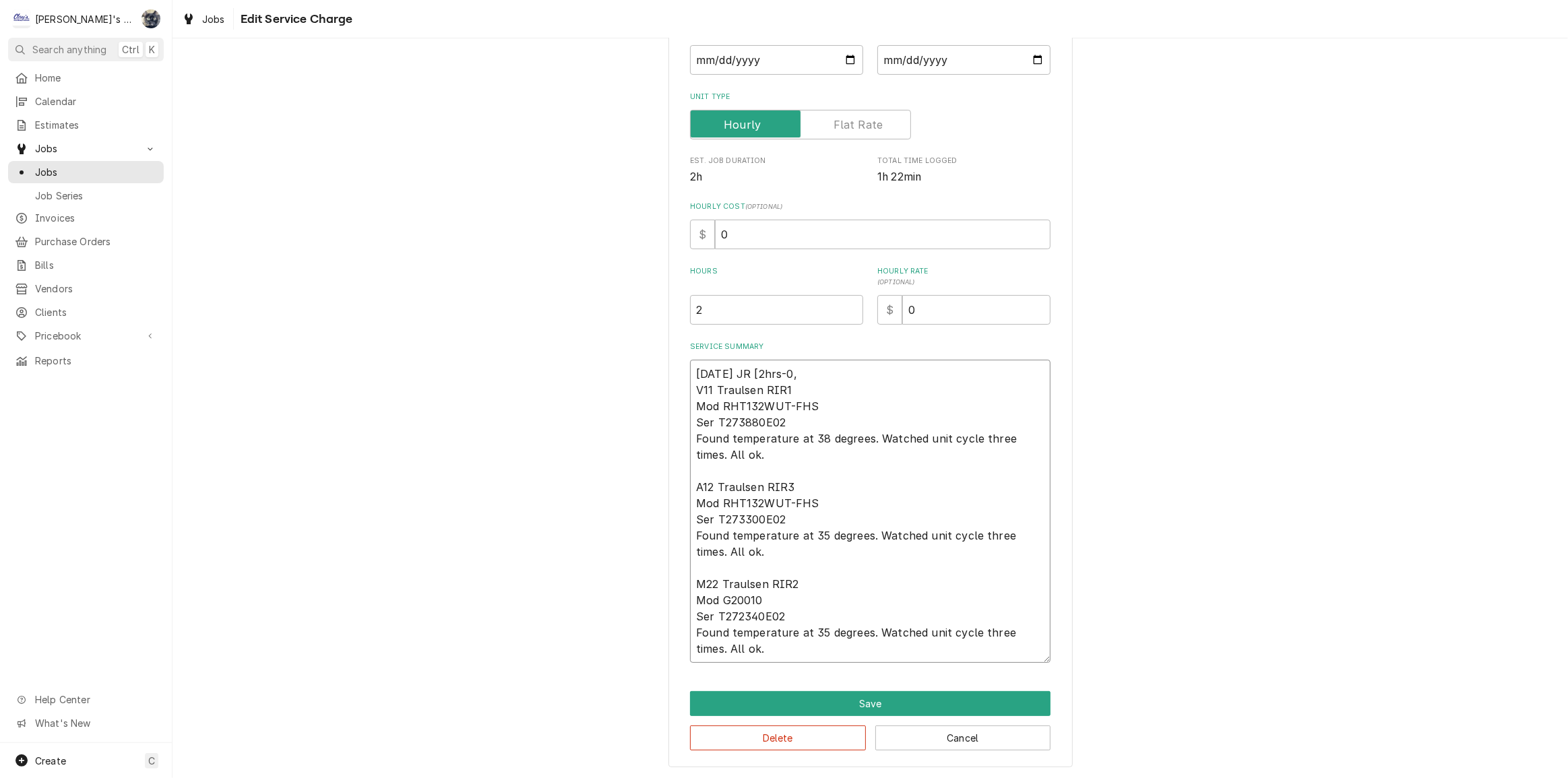
type textarea "8/12/2025 JR [2hrs-0 V11 Traulsen RIR1 Mod RHT132WUT-FHS Ser T273880E02 Found t…"
type textarea "x"
type textarea "8/12/2025 JR [2hrs-0m V11 Traulsen RIR1 Mod RHT132WUT-FHS Ser T273880E02 Found …"
type textarea "x"
type textarea "8/12/2025 JR [2hrs-0mi V11 Traulsen RIR1 Mod RHT132WUT-FHS Ser T273880E02 Found…"
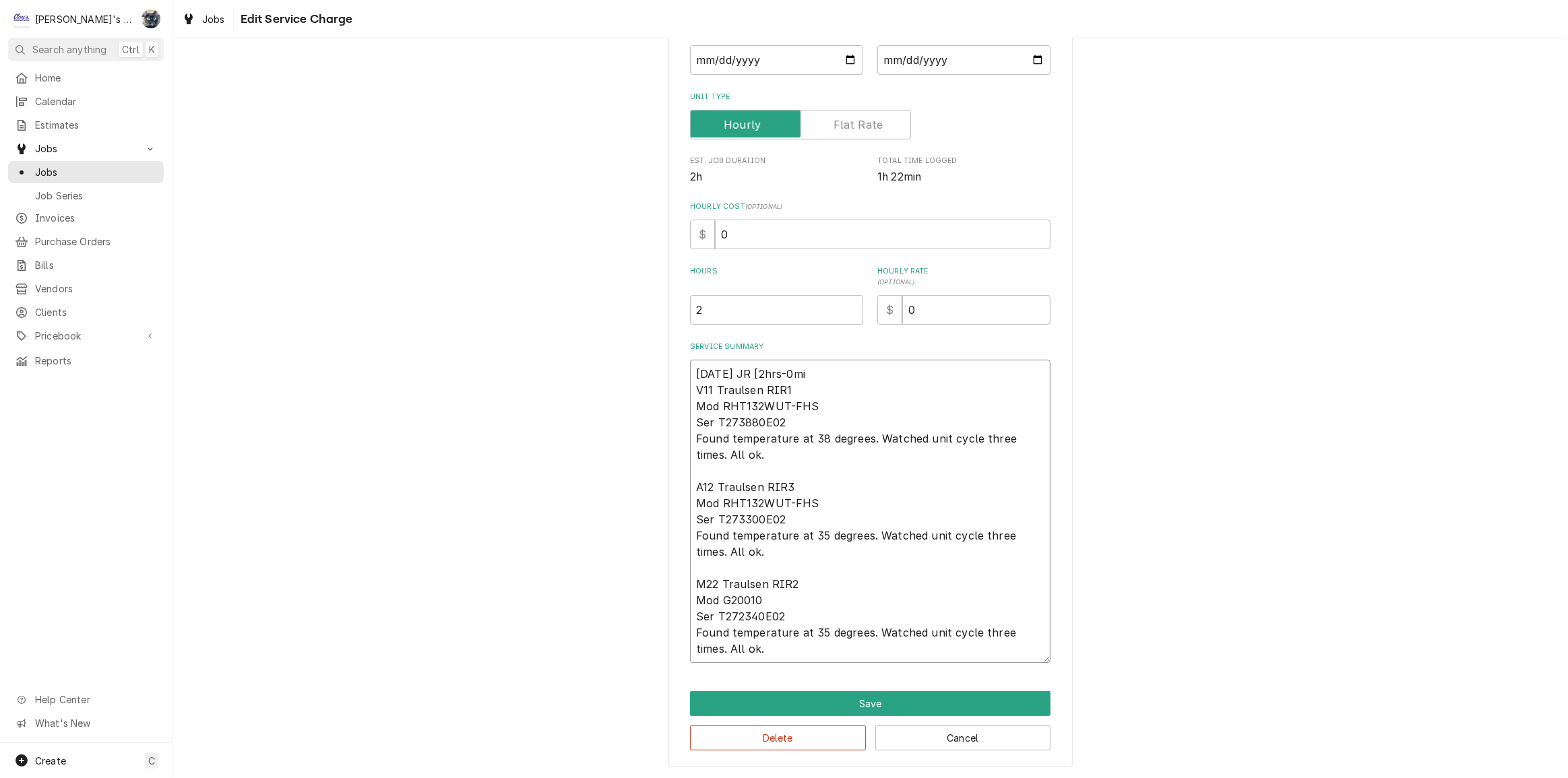
type textarea "x"
type textarea "8/12/2025 JR [2hrs-0min V11 Traulsen RIR1 Mod RHT132WUT-FHS Ser T273880E02 Foun…"
type textarea "x"
type textarea "8/12/2025 JR [2hrs-0min V11 Traulsen RIR1 Mod RHT132WUT-FHS Ser T273880E02 Foun…"
type textarea "x"
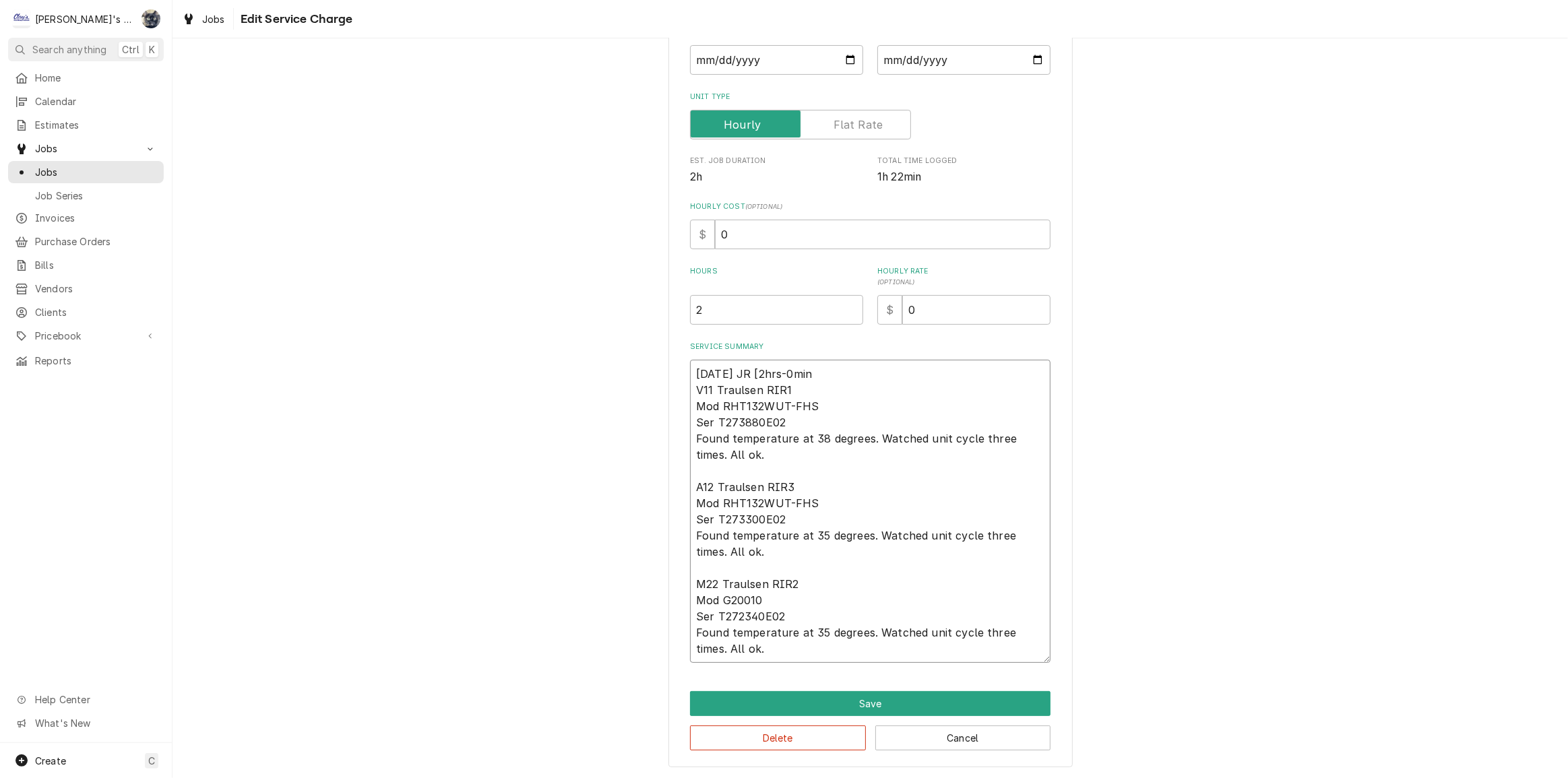
type textarea "8/12/2025 JR [2hrs-0min P V11 Traulsen RIR1 Mod RHT132WUT-FHS Ser T273880E02 Fo…"
type textarea "x"
type textarea "8/12/2025 JR [2hrs-0min PW V11 Traulsen RIR1 Mod RHT132WUT-FHS Ser T273880E02 F…"
type textarea "x"
drag, startPoint x: 689, startPoint y: 410, endPoint x: 772, endPoint y: 583, distance: 191.9
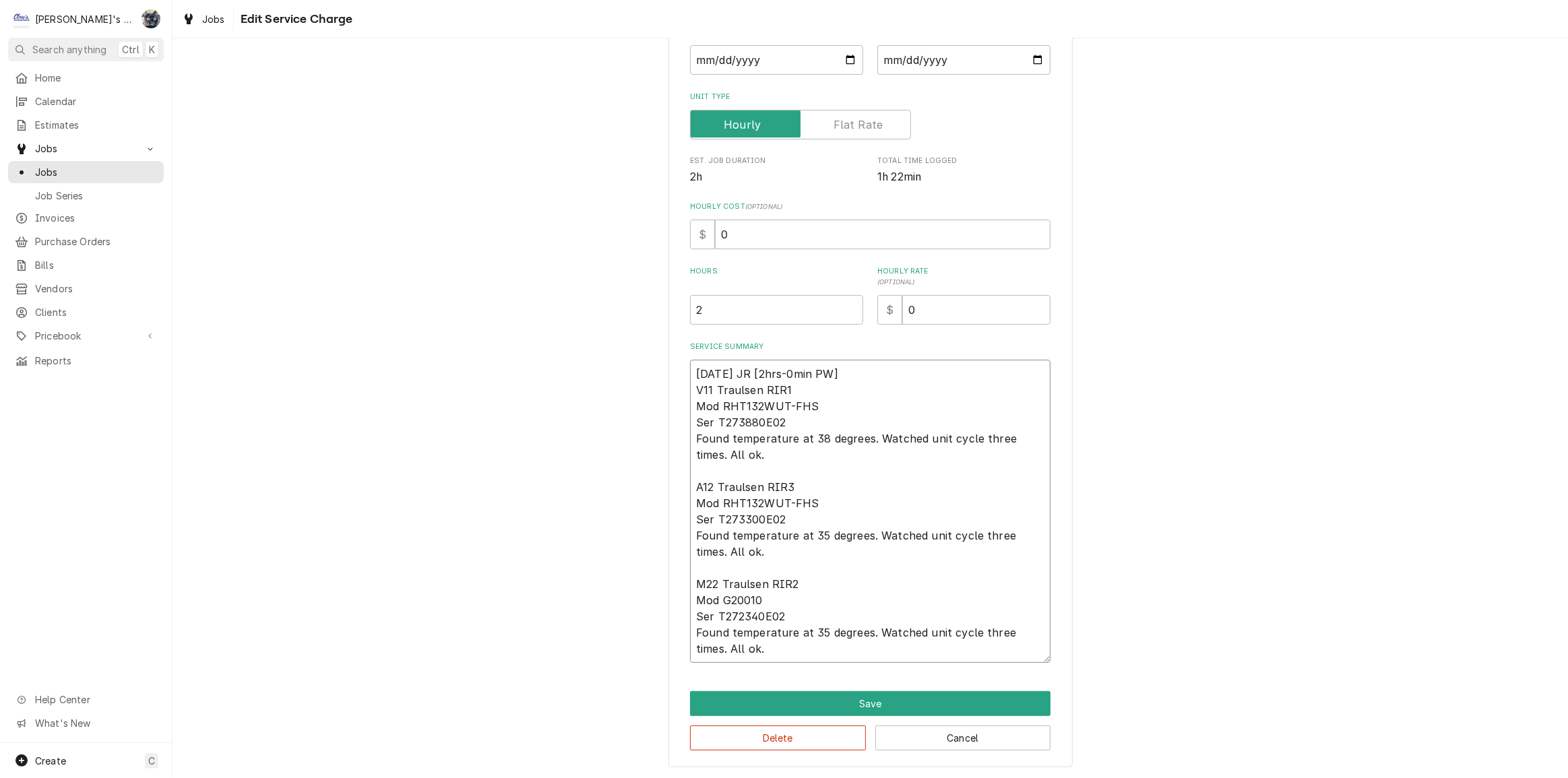
click at [775, 676] on div "Use the fields below to edit this service charge Short Description P2 - R/I COO…" at bounding box center [870, 331] width 404 height 874
type textarea "8/12/2025 JR [2hrs-0min PW] V11 Traulsen RIR1 Mod RHT132WUT-FHS Ser T273880E02 …"
click at [1190, 401] on div "Use the fields below to edit this service charge Short Description P2 - R/I COO…" at bounding box center [870, 331] width 1396 height 898
click at [824, 740] on button "Delete" at bounding box center [778, 738] width 176 height 25
type textarea "x"
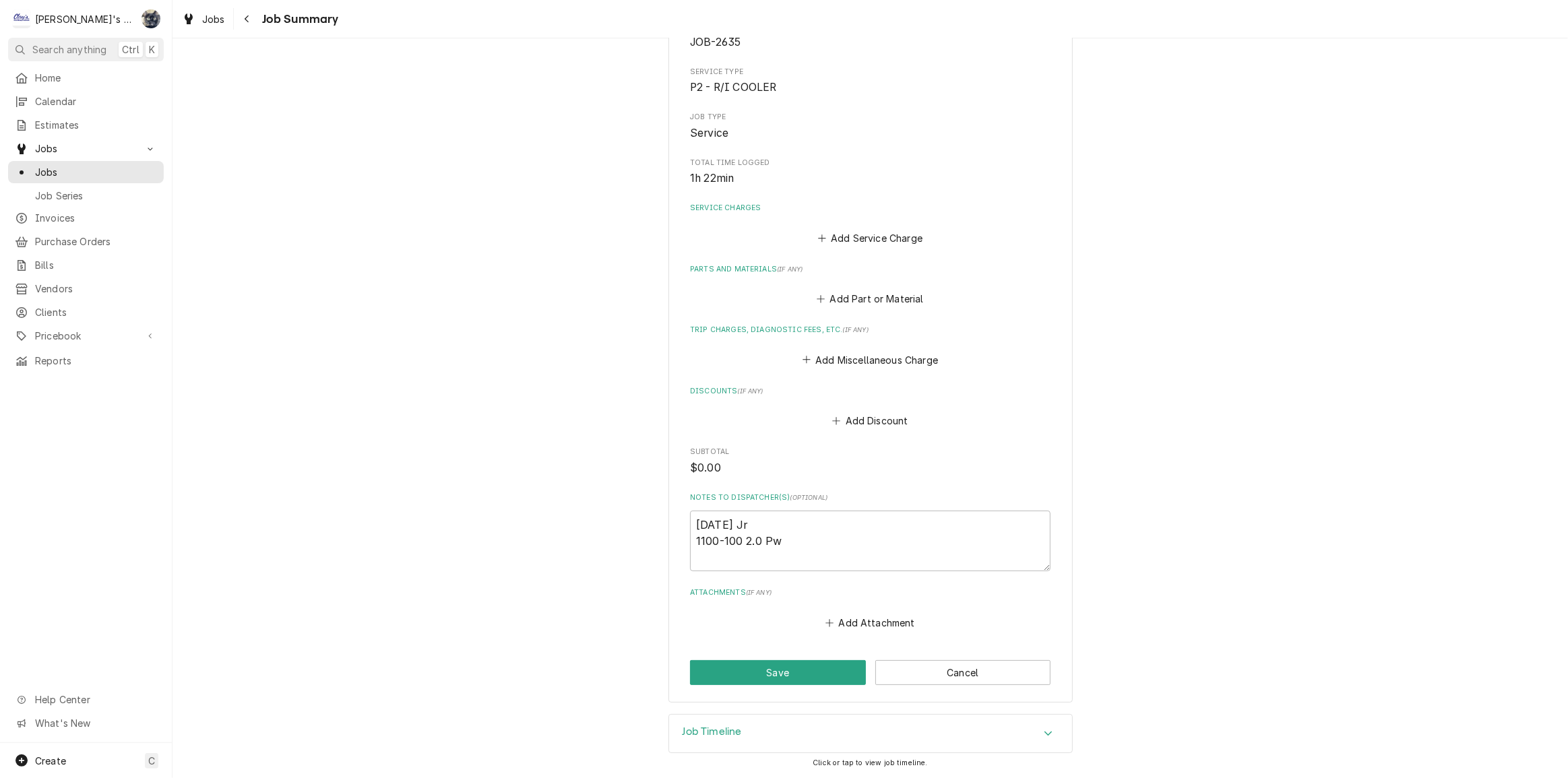
scroll to position [162, 0]
click at [858, 236] on button "Add Service Charge" at bounding box center [870, 239] width 109 height 19
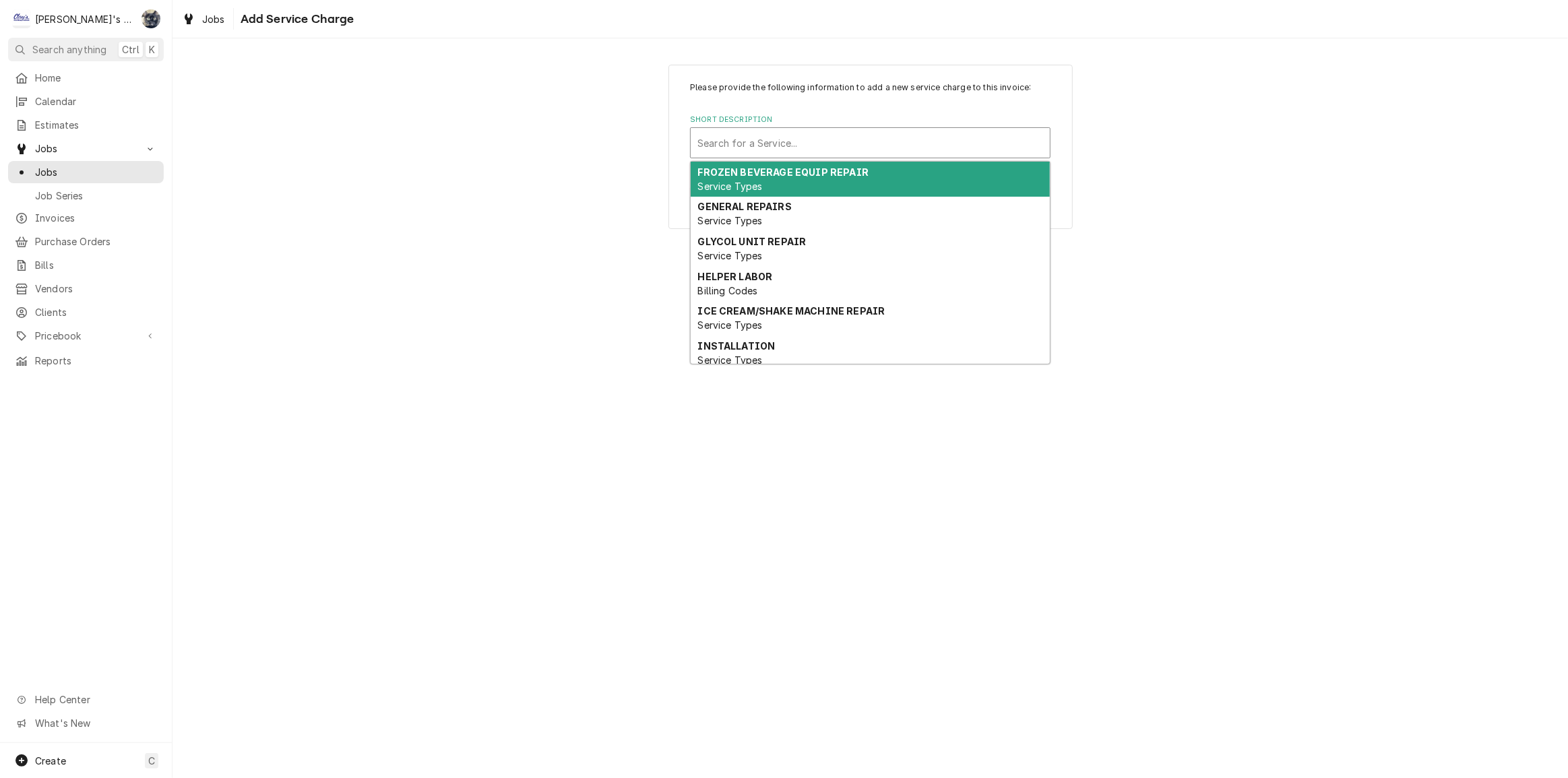
click at [829, 154] on div "Short Description" at bounding box center [870, 143] width 346 height 24
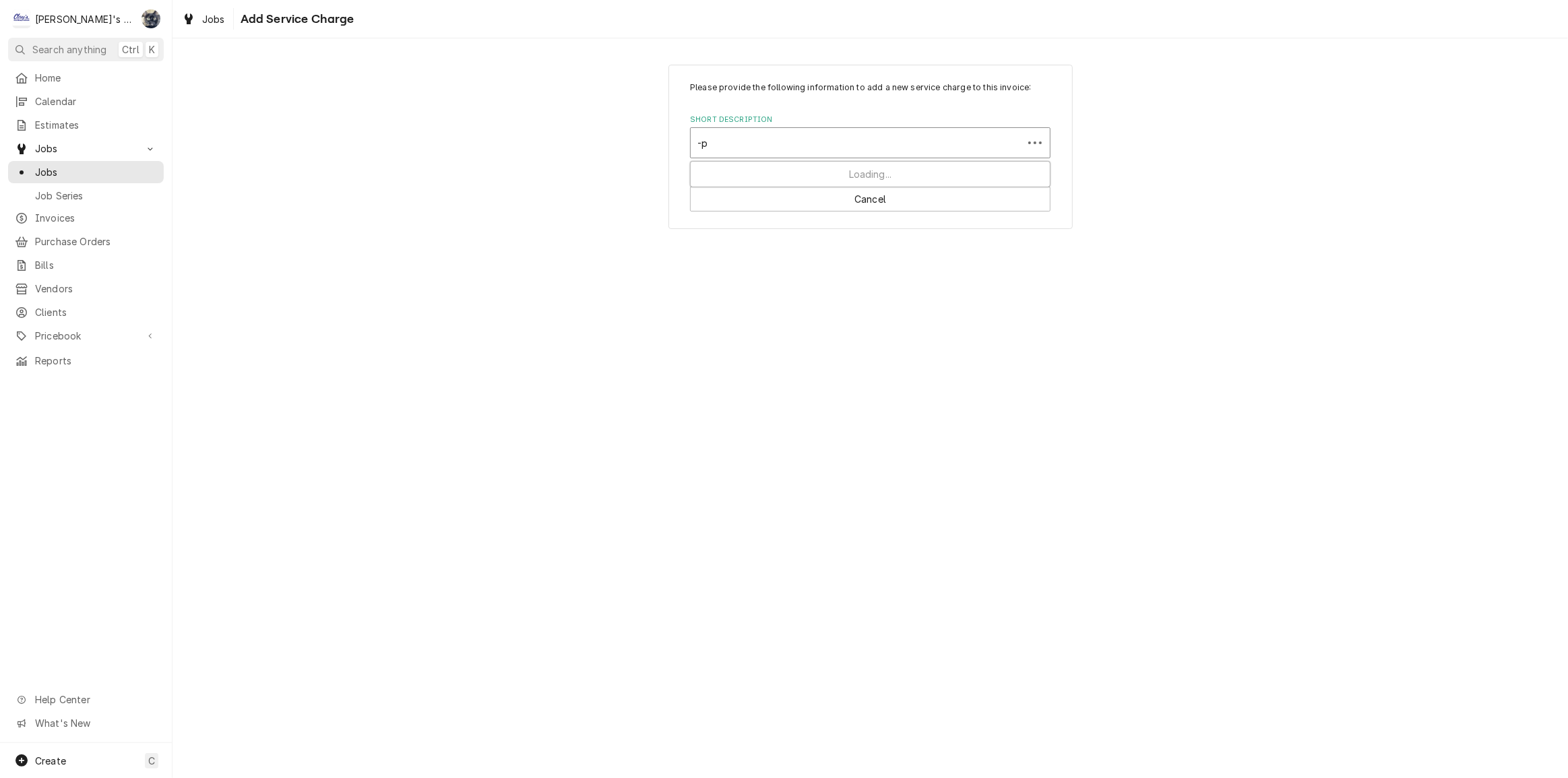
type input "-"
type input "prevailing"
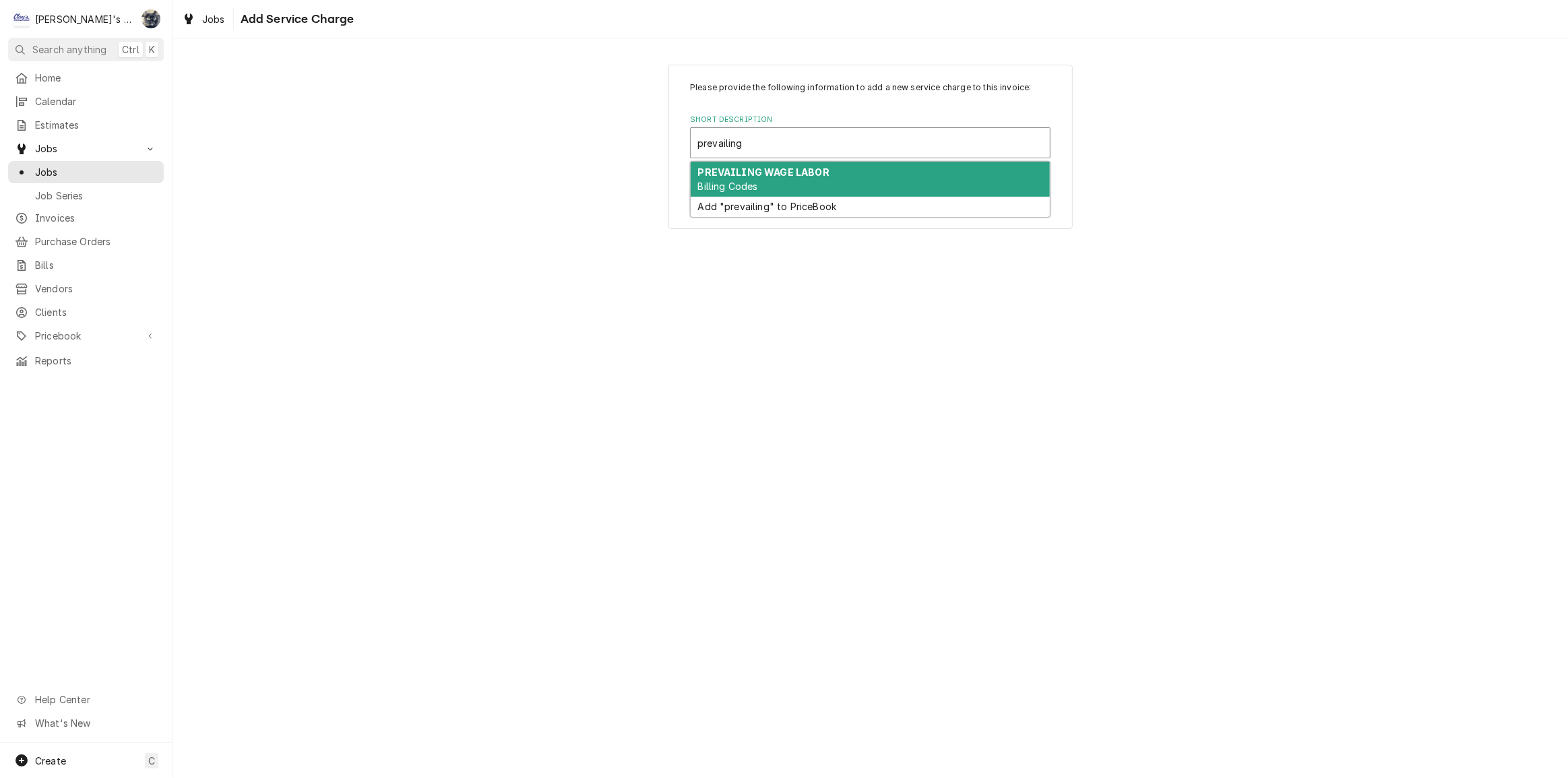
click at [753, 178] on div "PREVAILING WAGE LABOR Billing Codes" at bounding box center [870, 178] width 359 height 35
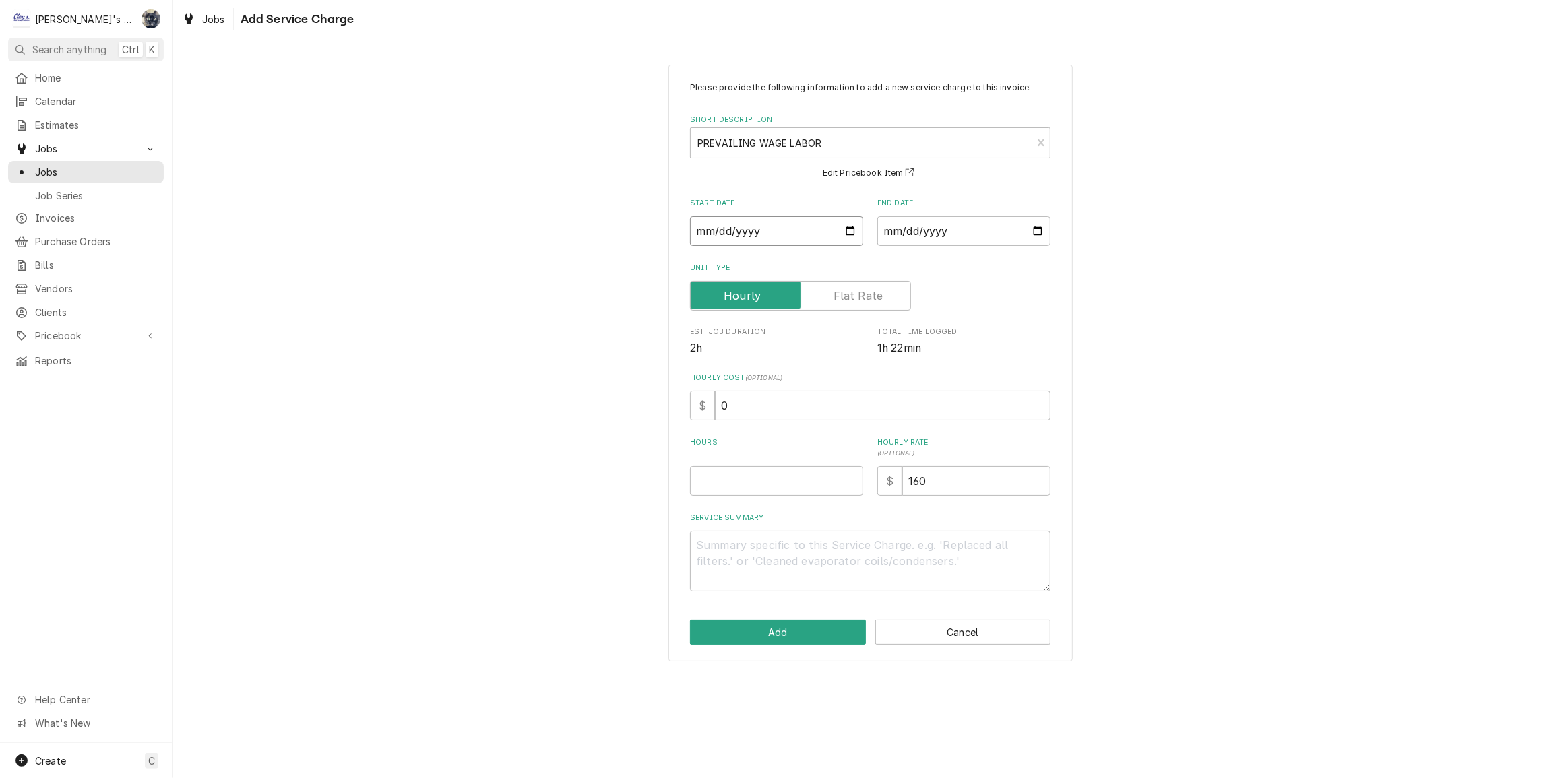
click at [853, 229] on input "Start Date" at bounding box center [776, 231] width 174 height 30
type textarea "x"
type input "2025-08-12"
click at [944, 229] on input "End Date" at bounding box center [964, 231] width 174 height 30
click at [1043, 231] on input "End Date" at bounding box center [964, 231] width 174 height 30
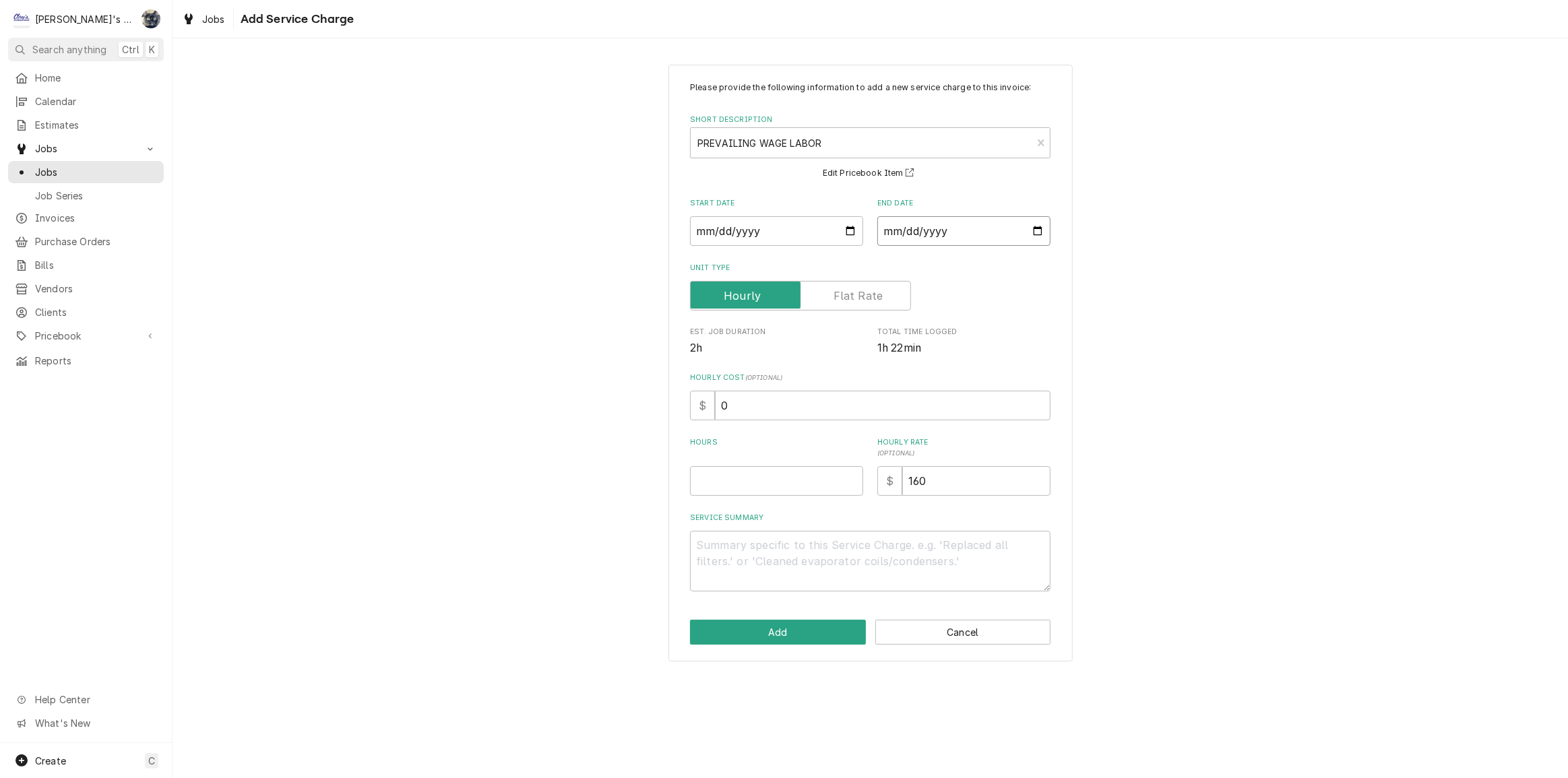
type input "2025-08-12"
drag, startPoint x: 695, startPoint y: 408, endPoint x: 663, endPoint y: 414, distance: 32.6
click at [663, 414] on div "Please provide the following information to add a new service charge to this in…" at bounding box center [870, 362] width 1396 height 621
type textarea "x"
type input "1"
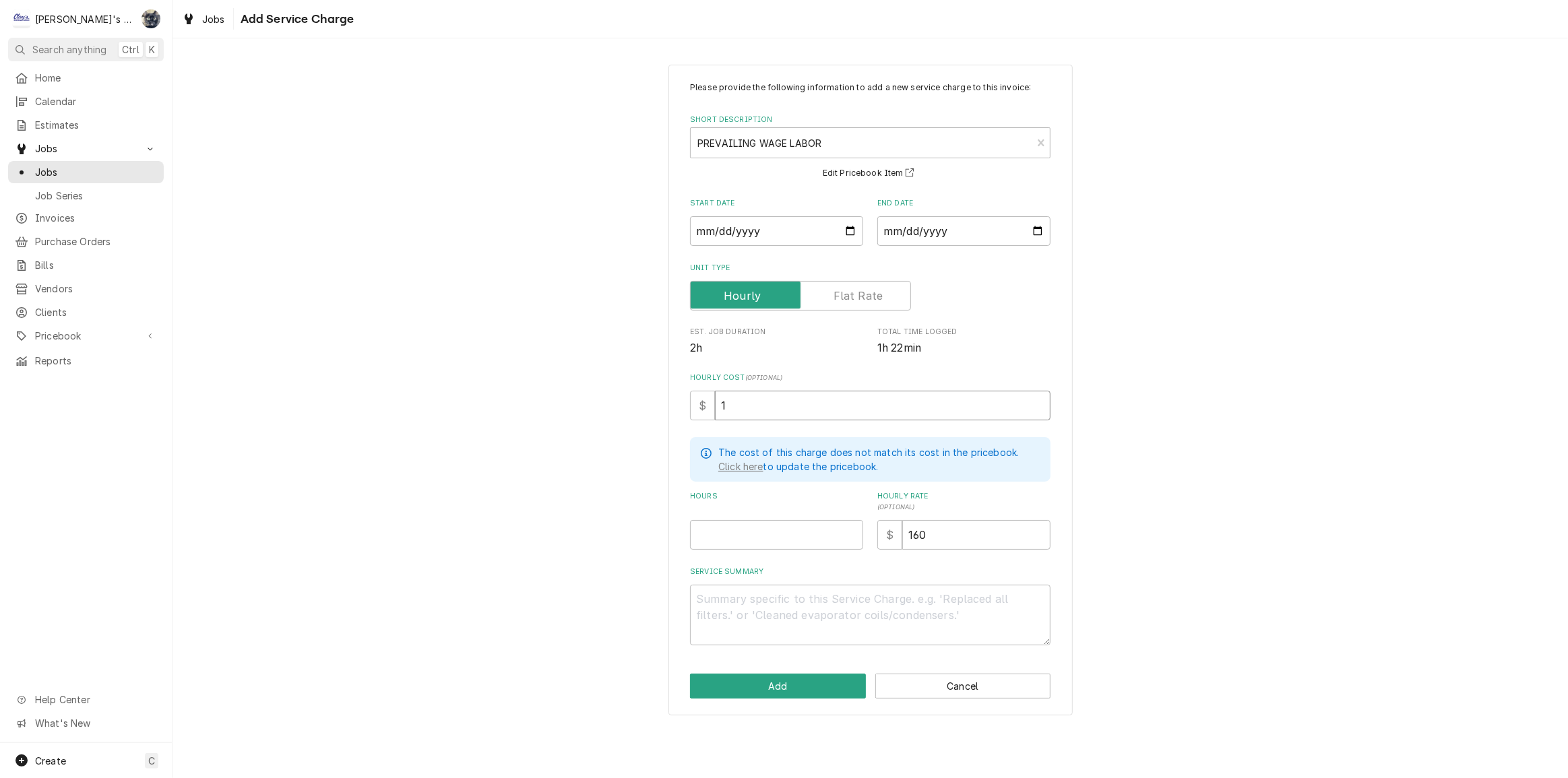
type textarea "x"
type input "10"
type textarea "x"
type input "100"
click at [766, 630] on textarea "Service Summary" at bounding box center [870, 615] width 360 height 61
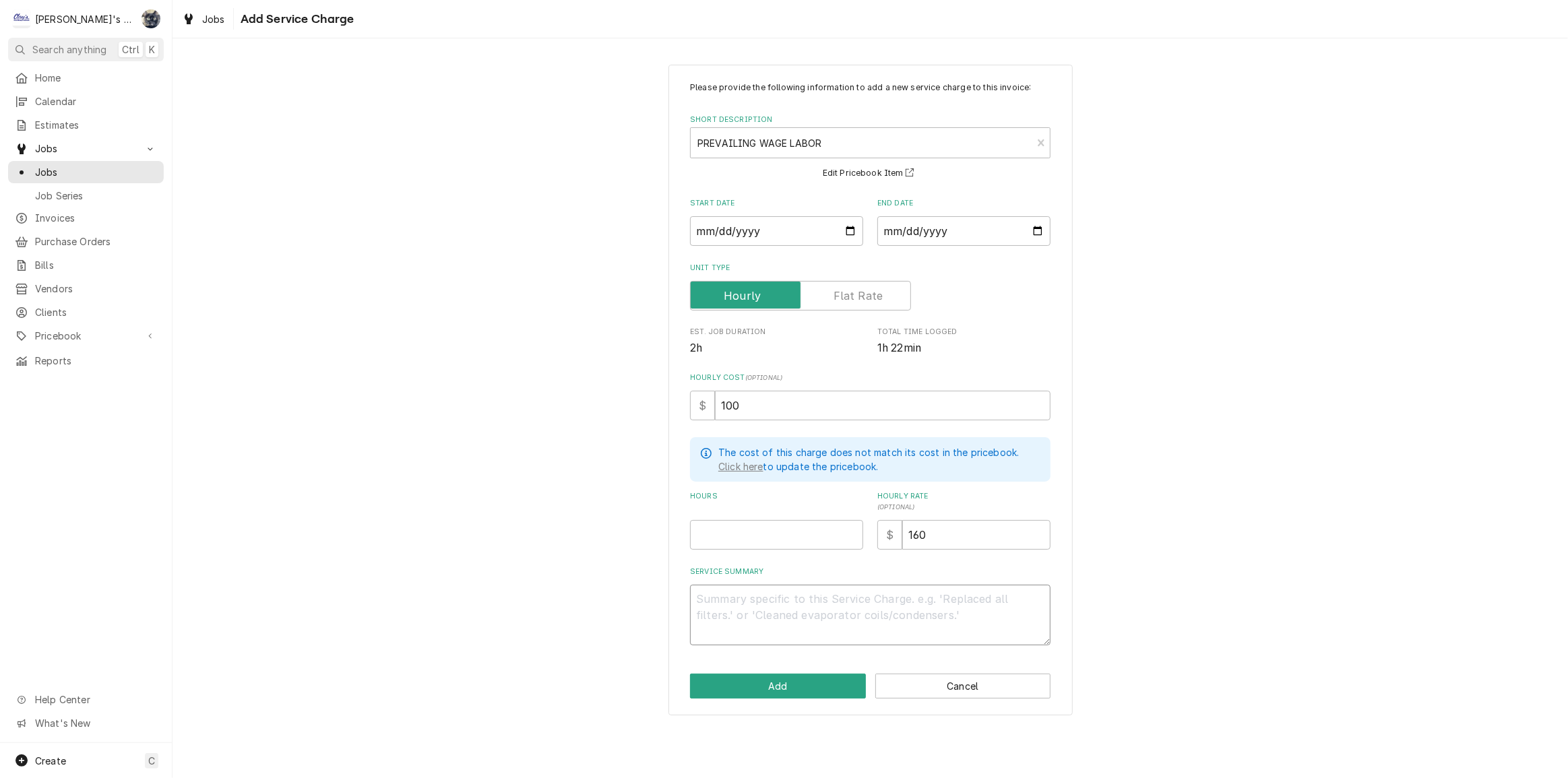
paste textarea "8/12/2025 JR [2hrs-0min PW] V11 Traulsen RIR1 Mod RHT132WUT-FHS Ser T273880E02 …"
type textarea "x"
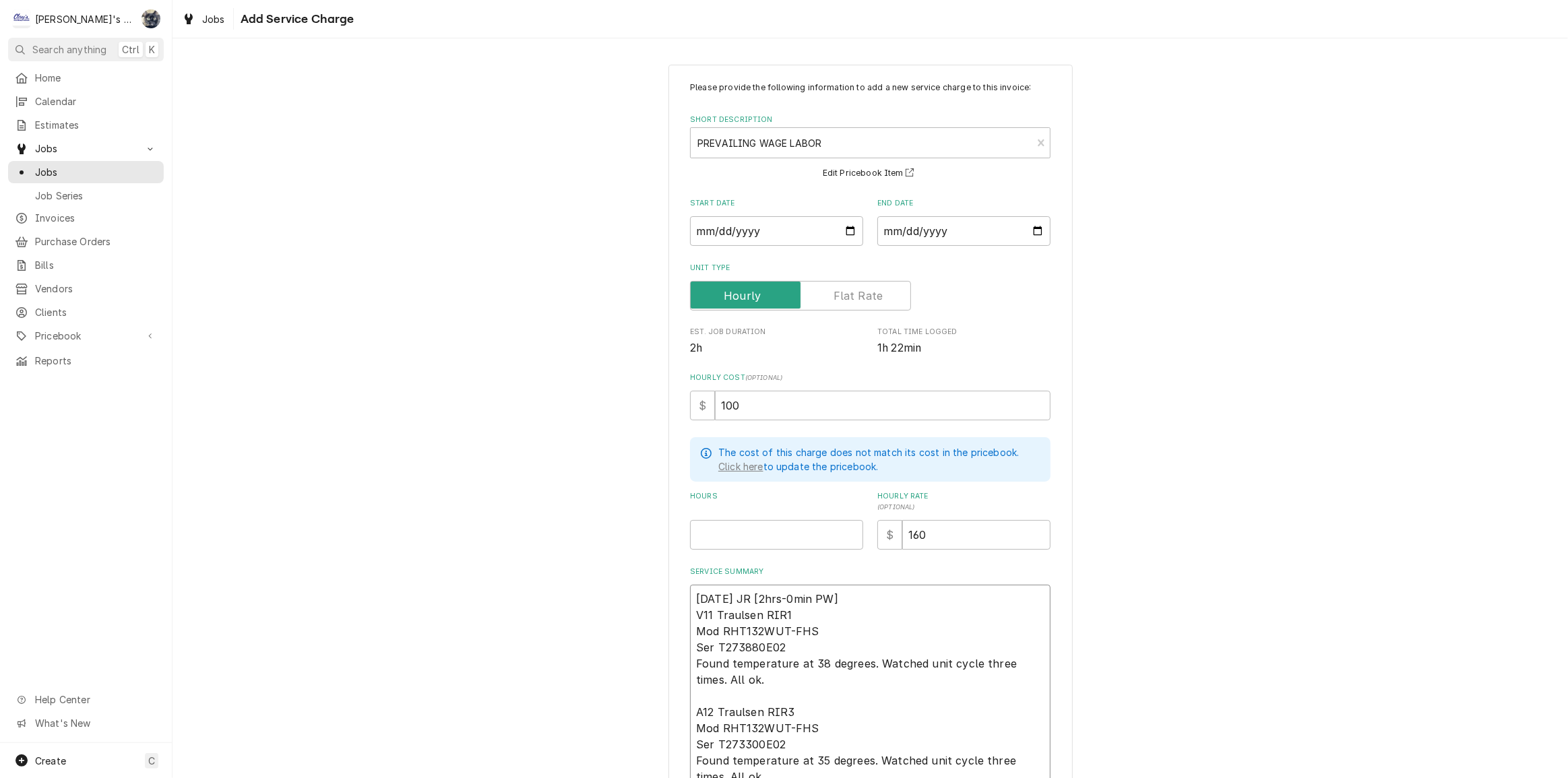
scroll to position [100, 0]
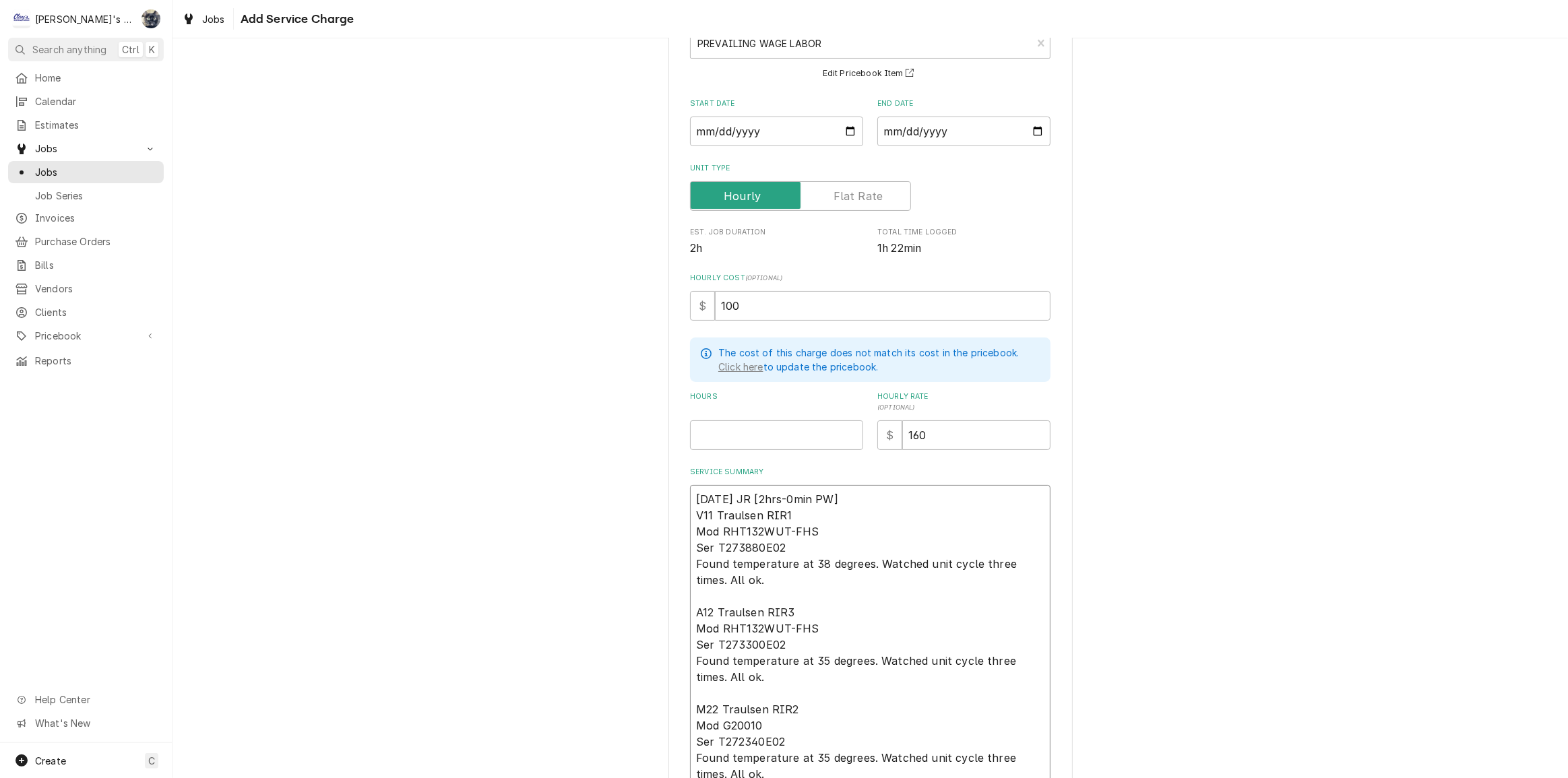
click at [876, 502] on textarea "8/12/2025 JR [2hrs-0min PW] V11 Traulsen RIR1 Mod RHT132WUT-FHS Ser T273880E02 …" at bounding box center [870, 636] width 360 height 303
type textarea "8/12/2025 JR [2hrs-0min PW] V11 Traulsen RIR1 Mod RHT132WUT-FHS Ser T273880E02 …"
click at [755, 437] on input "Hours" at bounding box center [776, 435] width 174 height 30
type textarea "x"
type input "2"
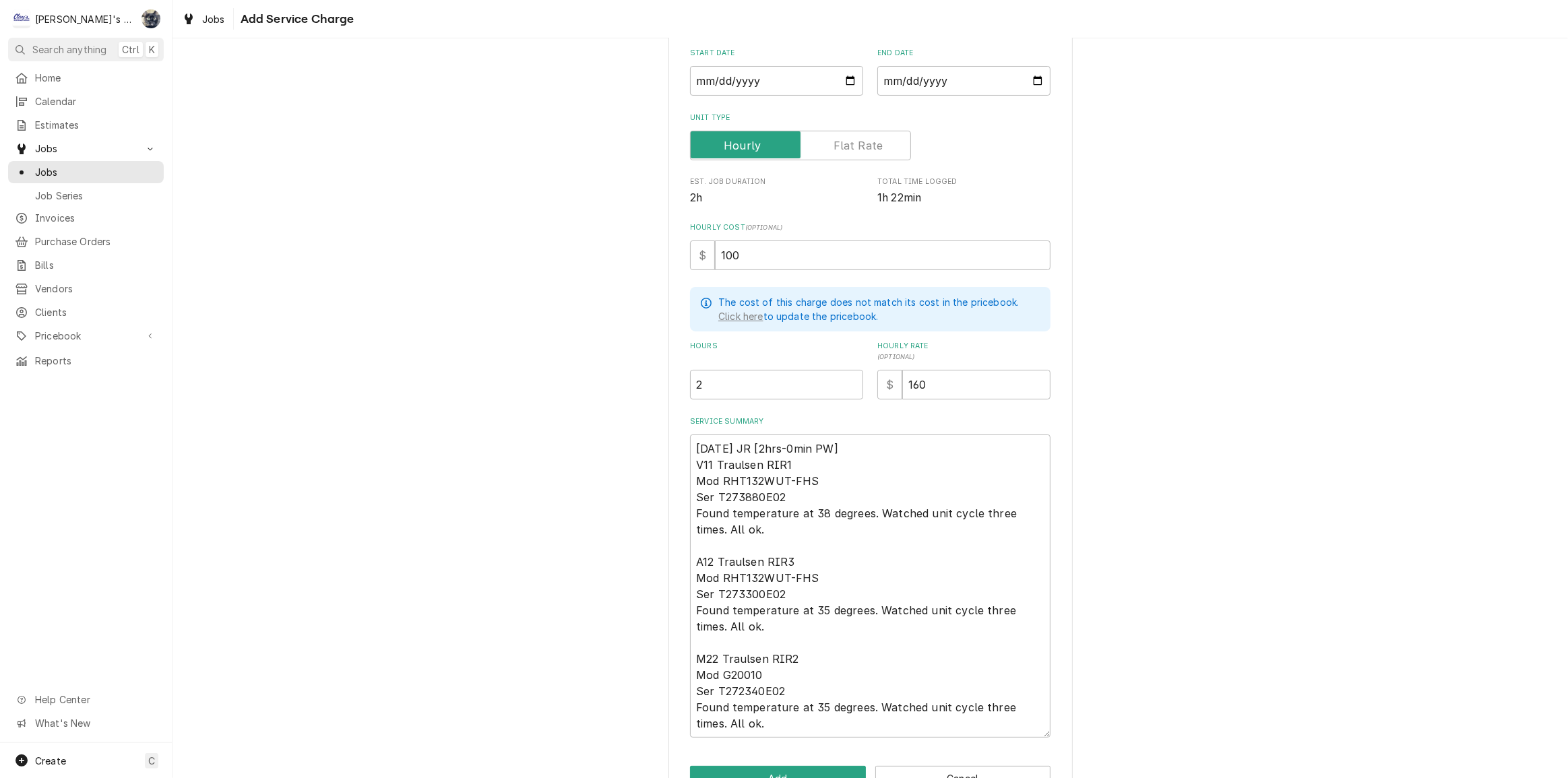
scroll to position [188, 0]
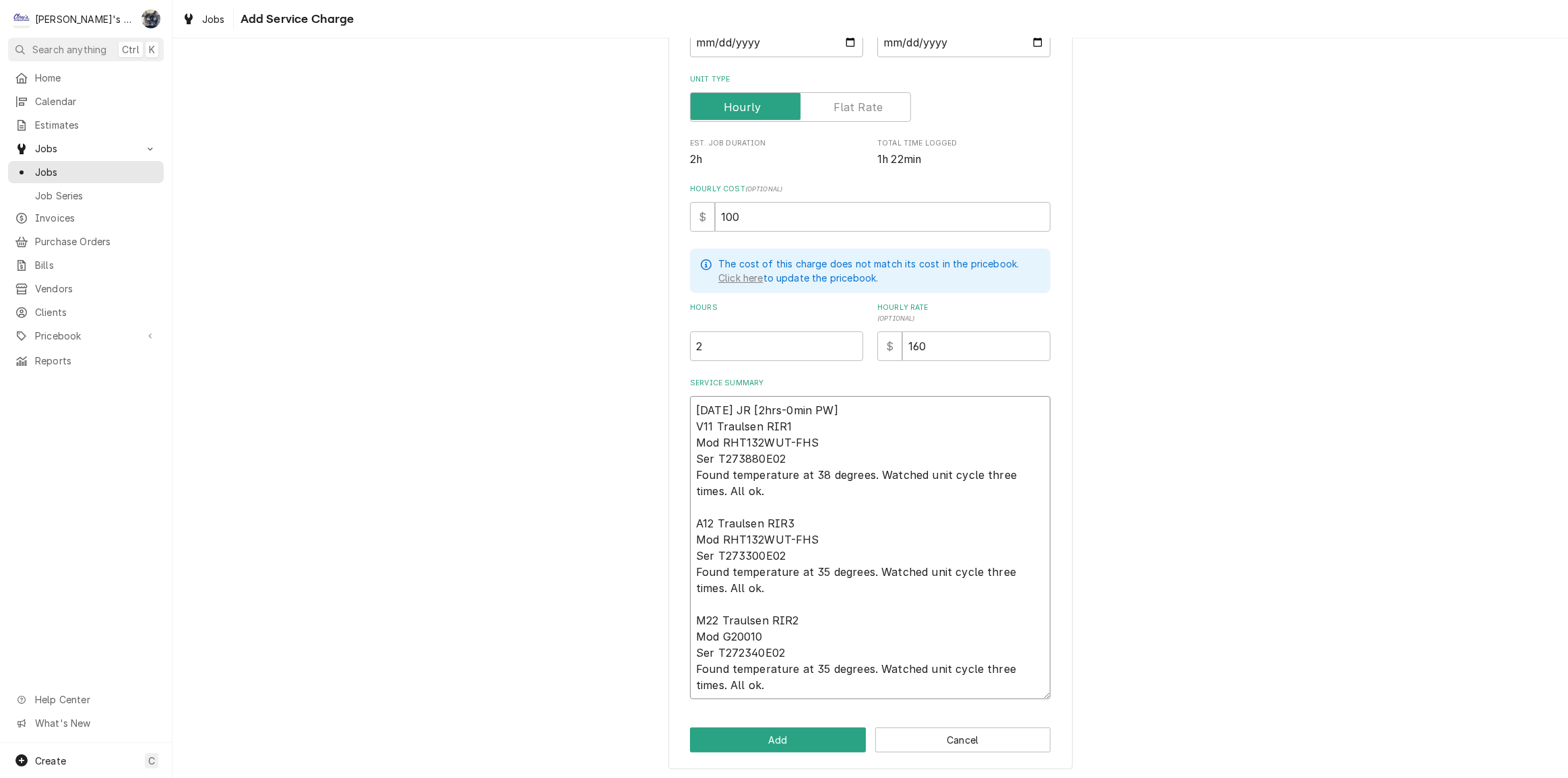
click at [861, 411] on textarea "8/12/2025 JR [2hrs-0min PW] V11 Traulsen RIR1 Mod RHT132WUT-FHS Ser T273880E02 …" at bounding box center [870, 548] width 360 height 303
type textarea "x"
type textarea "8/12/2025 JR [2hrs-0min PW] V11 Traulsen RIR1 Mod RHT132WUT-FHS Ser T273880E02 …"
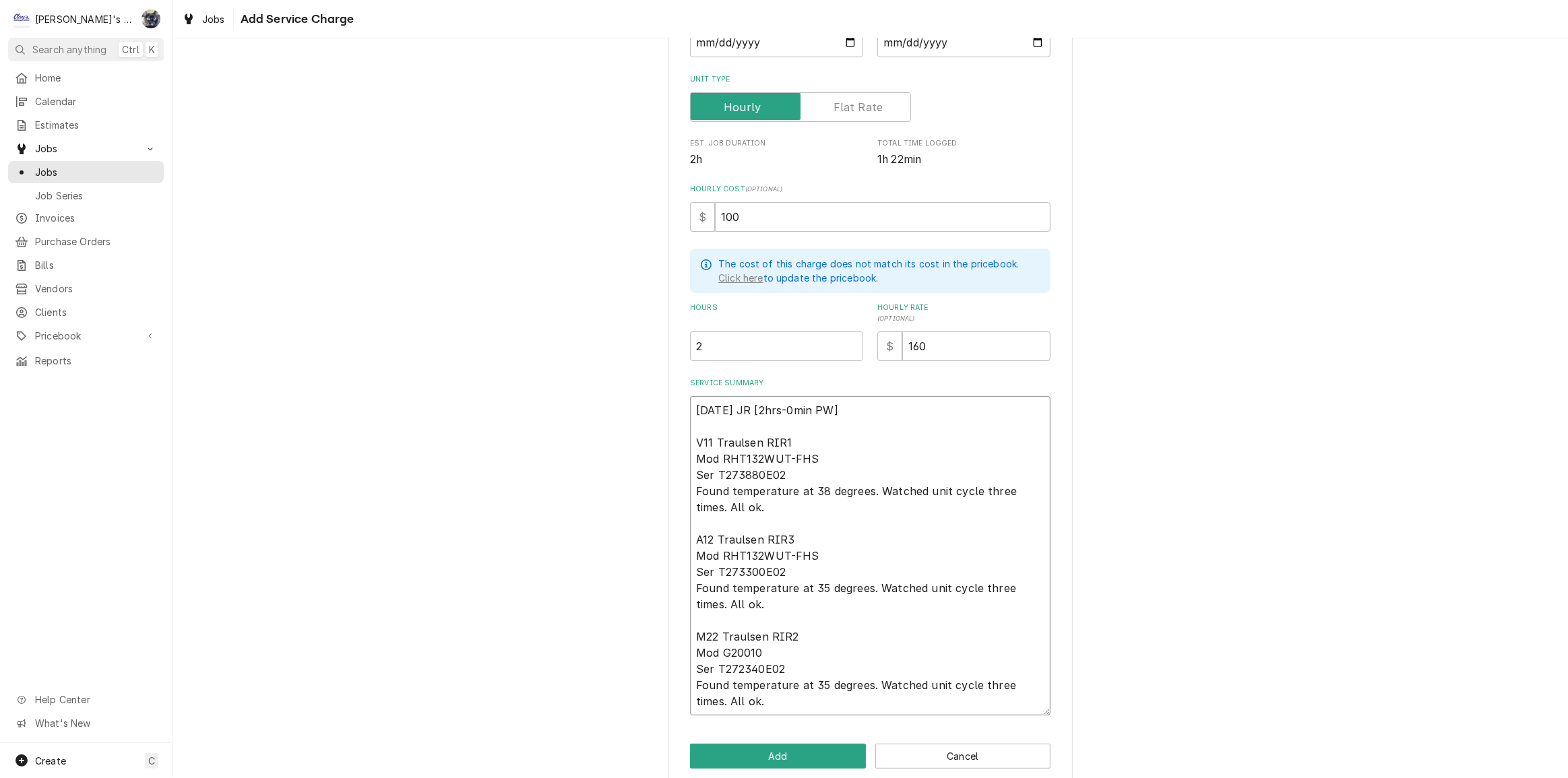
click at [797, 438] on textarea "8/12/2025 JR [2hrs-0min PW] V11 Traulsen RIR1 Mod RHT132WUT-FHS Ser T273880E02 …" at bounding box center [870, 556] width 360 height 319
click at [691, 437] on textarea "8/12/2025 JR [2hrs-0min PW] V11 Traulsen RIR1 Mod RHT132WUT-FHS Ser T273880E02 …" at bounding box center [870, 556] width 360 height 319
type textarea "x"
type textarea "8/12/2025 JR [2hrs-0min PW] *V11 Traulsen RIR1 Mod RHT132WUT-FHS Ser T273880E02…"
click at [690, 456] on textarea "8/12/2025 JR [2hrs-0min PW] *V11 Traulsen RIR1 Mod RHT132WUT-FHS Ser T273880E02…" at bounding box center [870, 556] width 360 height 319
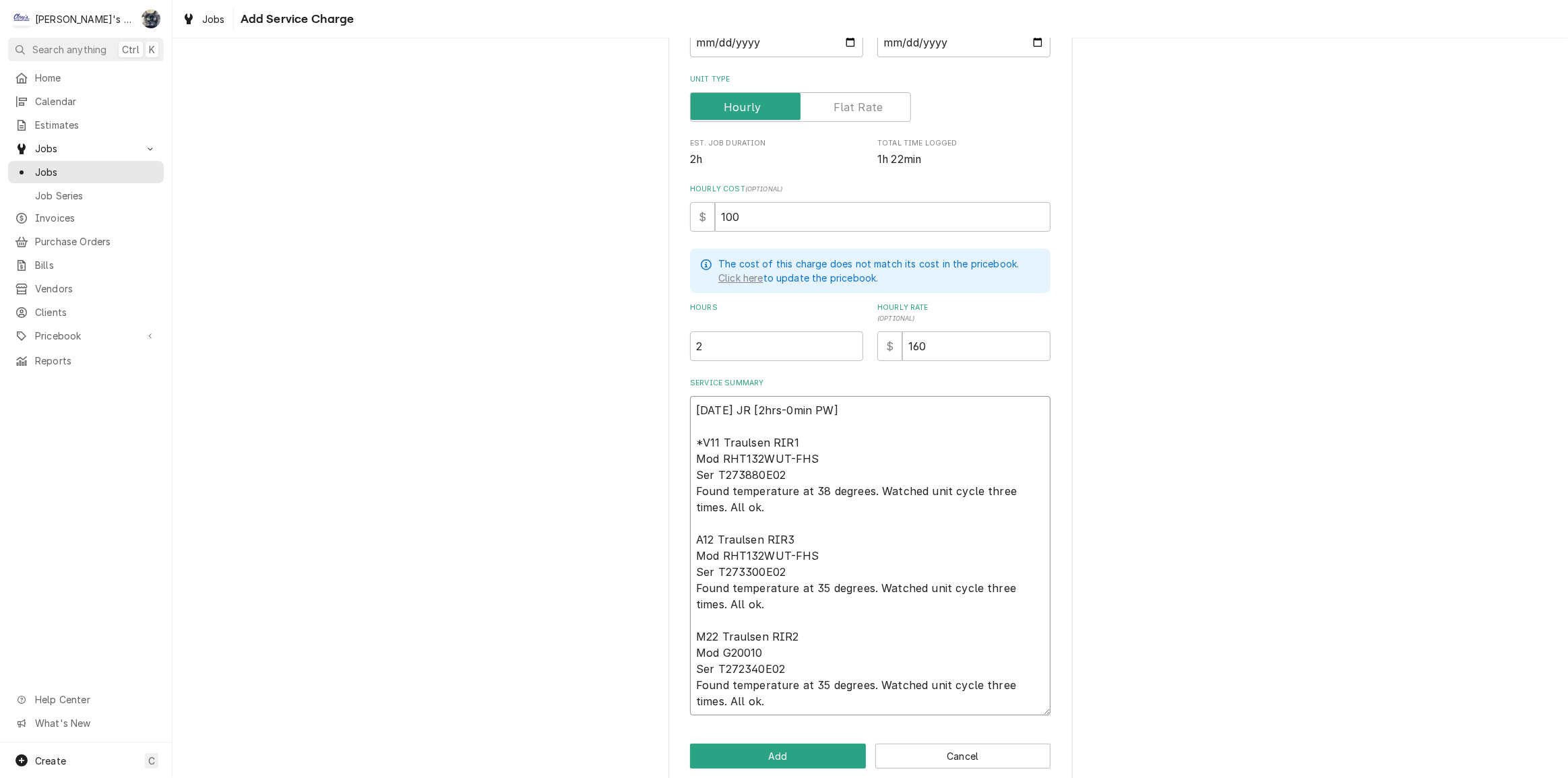
type textarea "x"
type textarea "8/12/2025 JR [2hrs-0min PW] *V11 Traulsen RIR1Mod RHT132WUT-FHS Ser T273880E02 …"
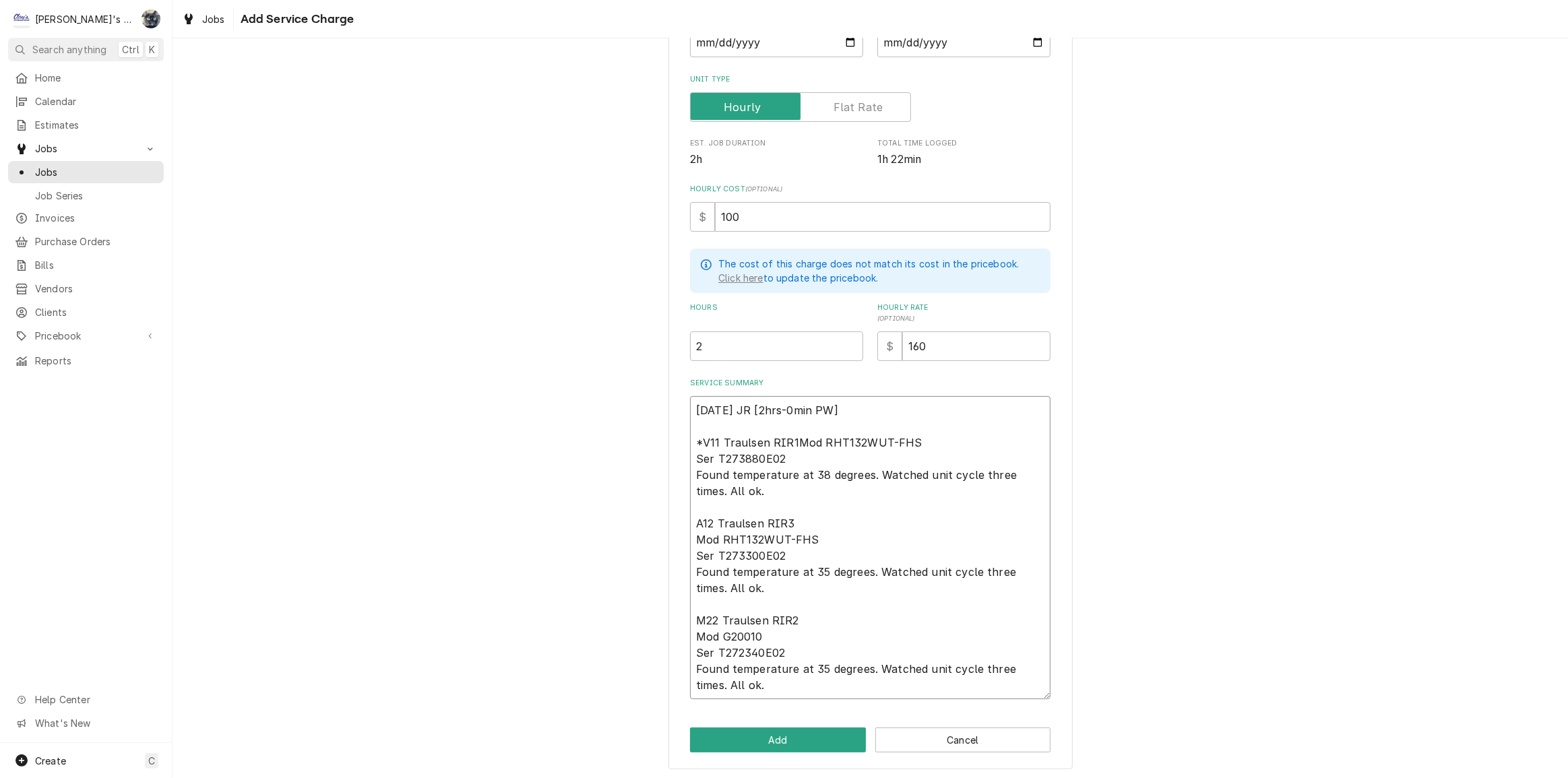
type textarea "x"
type textarea "8/12/2025 JR [2hrs-0min PW] *V11 Traulsen RIR1 Mod RHT132WUT-FHS Ser T273880E02…"
type textarea "x"
type textarea "8/12/2025 JR [2hrs-0min PW] *V11 Traulsen RIR1 (Mod RHT132WUT-FHS Ser T273880E0…"
click at [691, 454] on textarea "8/12/2025 JR [2hrs-0min PW] *V11 Traulsen RIR1 (Mod RHT132WUT-FHS Ser T273880E0…" at bounding box center [870, 548] width 360 height 303
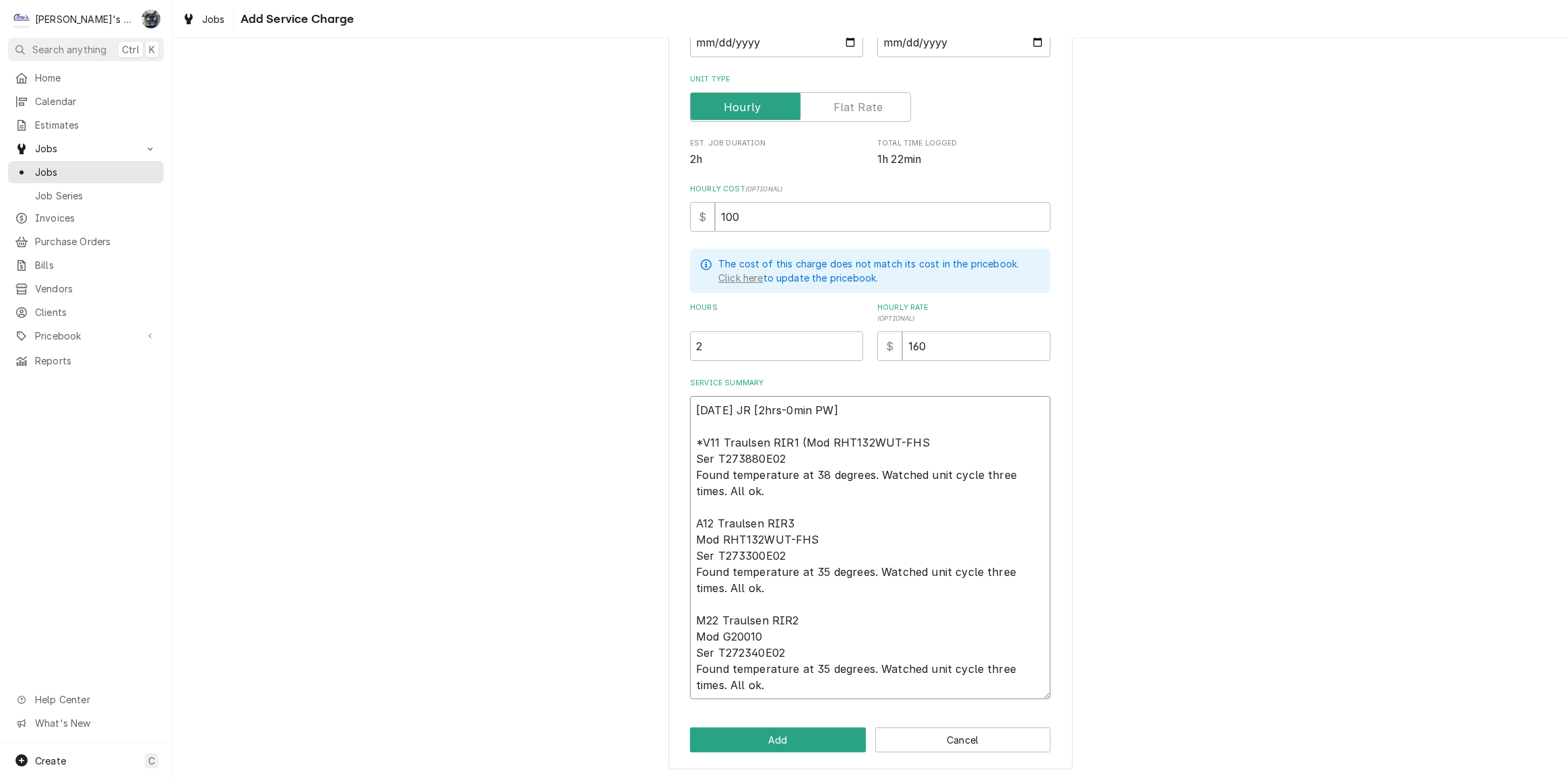
type textarea "x"
type textarea "8/12/2025 JR [2hrs-0min PW] *V11 Traulsen RIR1 (Mod RHT132WUT-FHSSer T273880E02…"
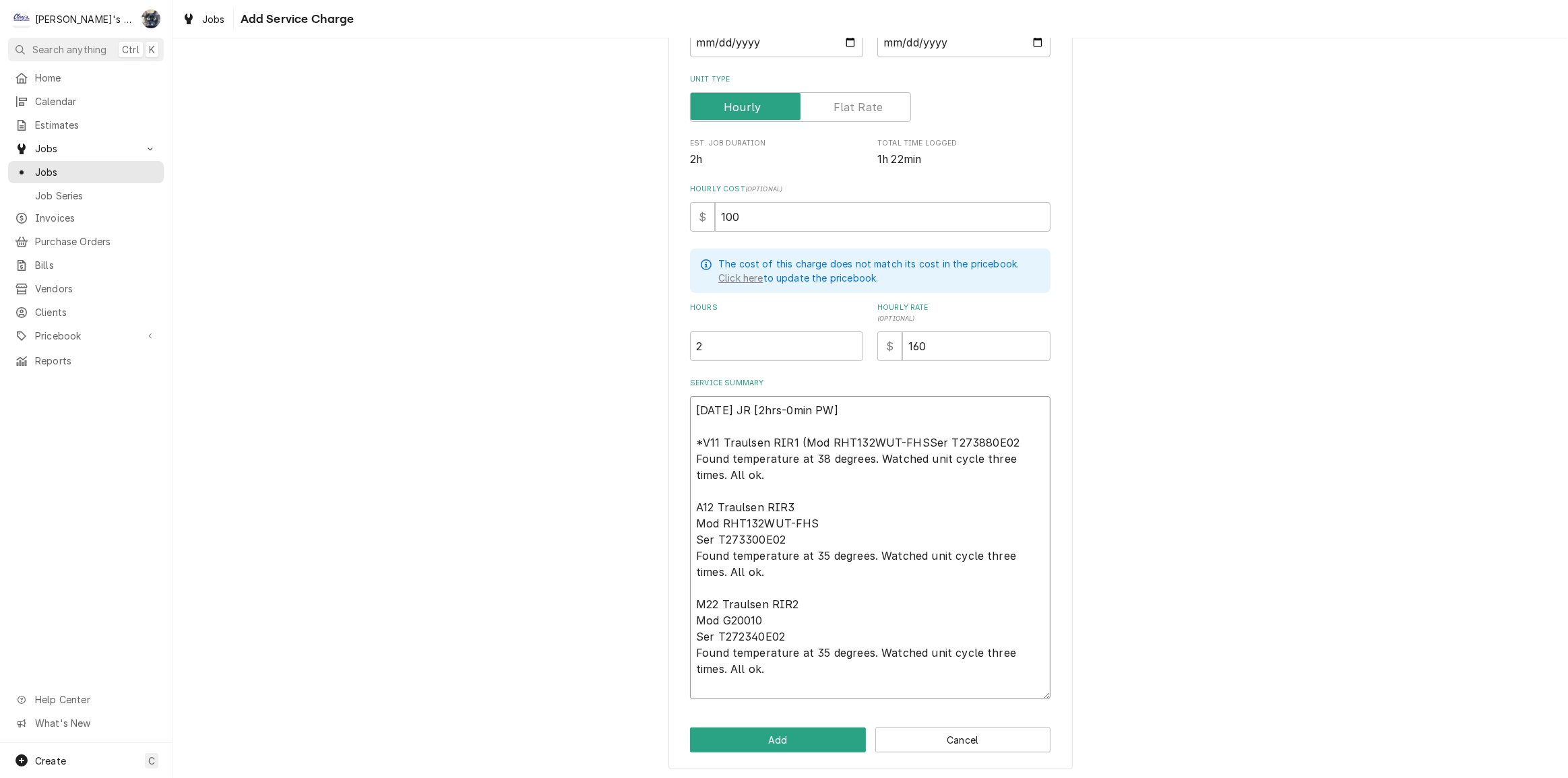
scroll to position [173, 0]
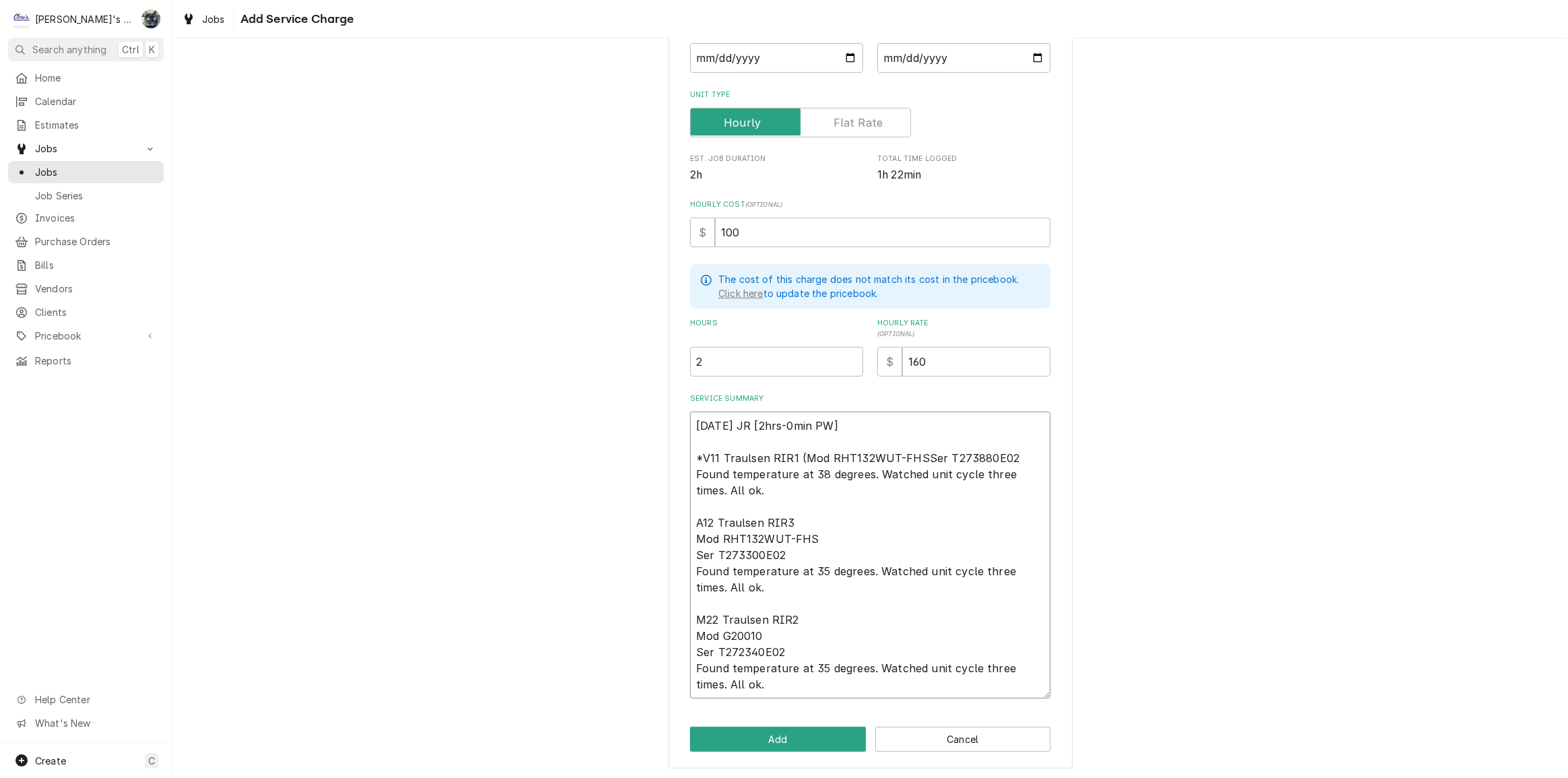
type textarea "x"
type textarea "8/12/2025 JR [2hrs-0min PW] *V11 Traulsen RIR1 (Mod RHT132WUT-FHS,Ser T273880E0…"
type textarea "x"
type textarea "8/12/2025 JR [2hrs-0min PW] *V11 Traulsen RIR1 (Mod RHT132WUT-FHS, Ser T273880E…"
click at [1011, 450] on textarea "8/12/2025 JR [2hrs-0min PW] *V11 Traulsen RIR1 (Mod RHT132WUT-FHS, Ser T273880E…" at bounding box center [870, 554] width 360 height 287
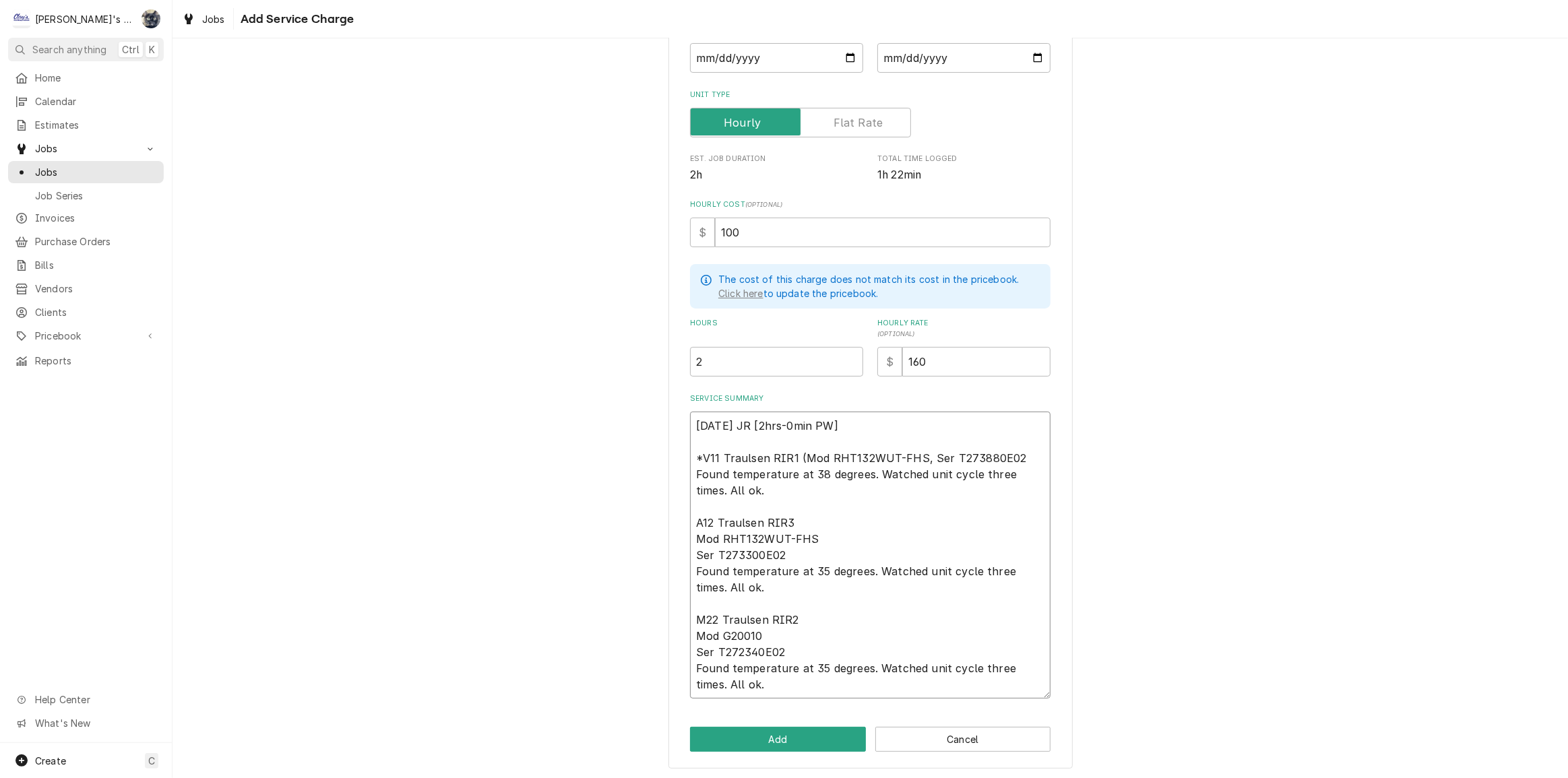
type textarea "x"
type textarea "8/12/2025 JR [2hrs-0min PW] *V11 Traulsen RIR1 (Mod RHT132WUT-FHS, Ser T273880E…"
click at [690, 520] on textarea "8/12/2025 JR [2hrs-0min PW] *V11 Traulsen RIR1 (Mod RHT132WUT-FHS, Ser T273880E…" at bounding box center [870, 554] width 360 height 287
type textarea "x"
type textarea "8/12/2025 JR [2hrs-0min PW] *V11 Traulsen RIR1 (Mod RHT132WUT-FHS, Ser T273880E…"
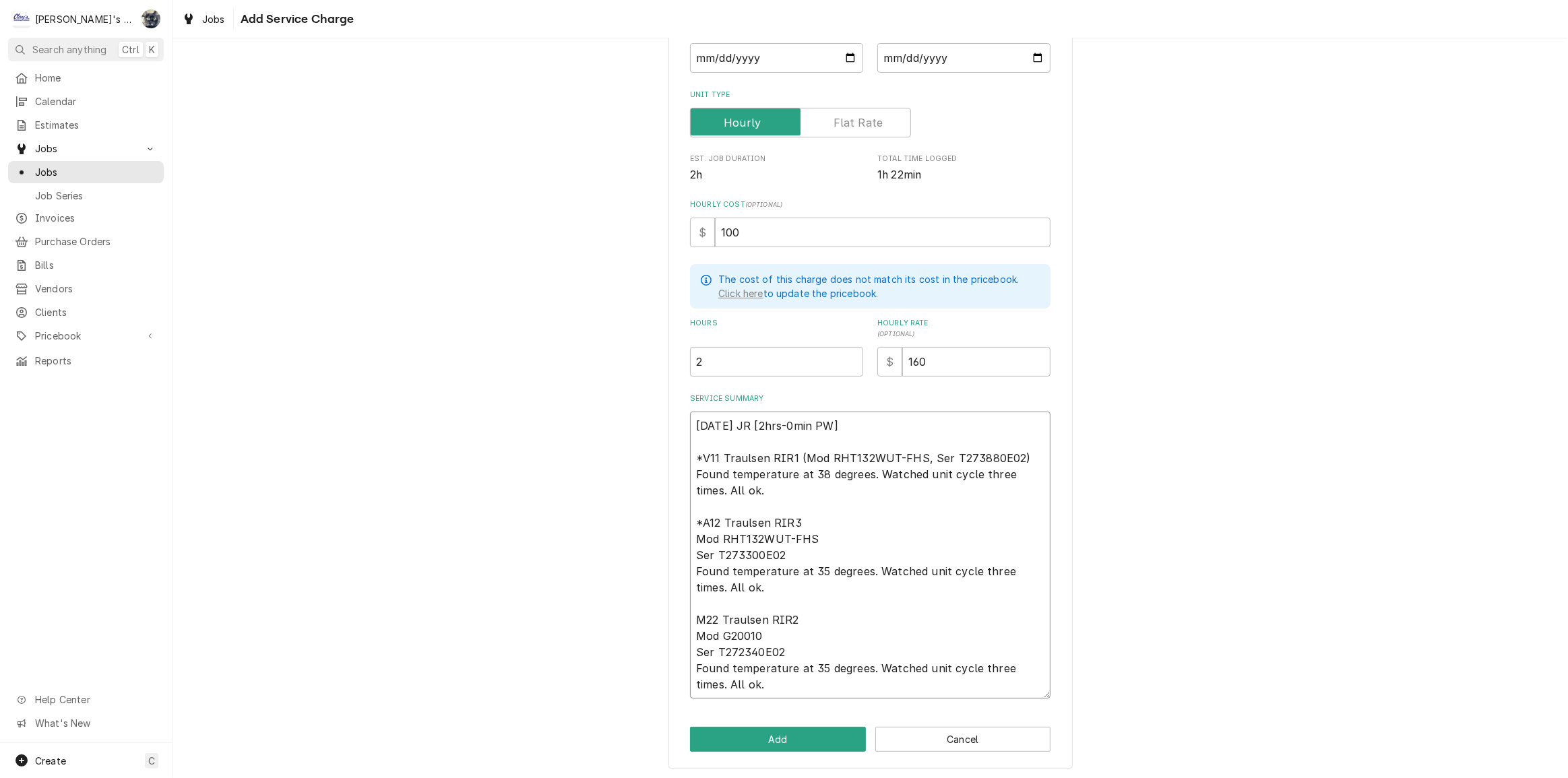
click at [693, 539] on textarea "8/12/2025 JR [2hrs-0min PW] *V11 Traulsen RIR1 (Mod RHT132WUT-FHS, Ser T273880E…" at bounding box center [870, 554] width 360 height 287
type textarea "x"
type textarea "8/12/2025 JR [2hrs-0min PW] *V11 Traulsen RIR1 (Mod RHT132WUT-FHS, Ser T273880E…"
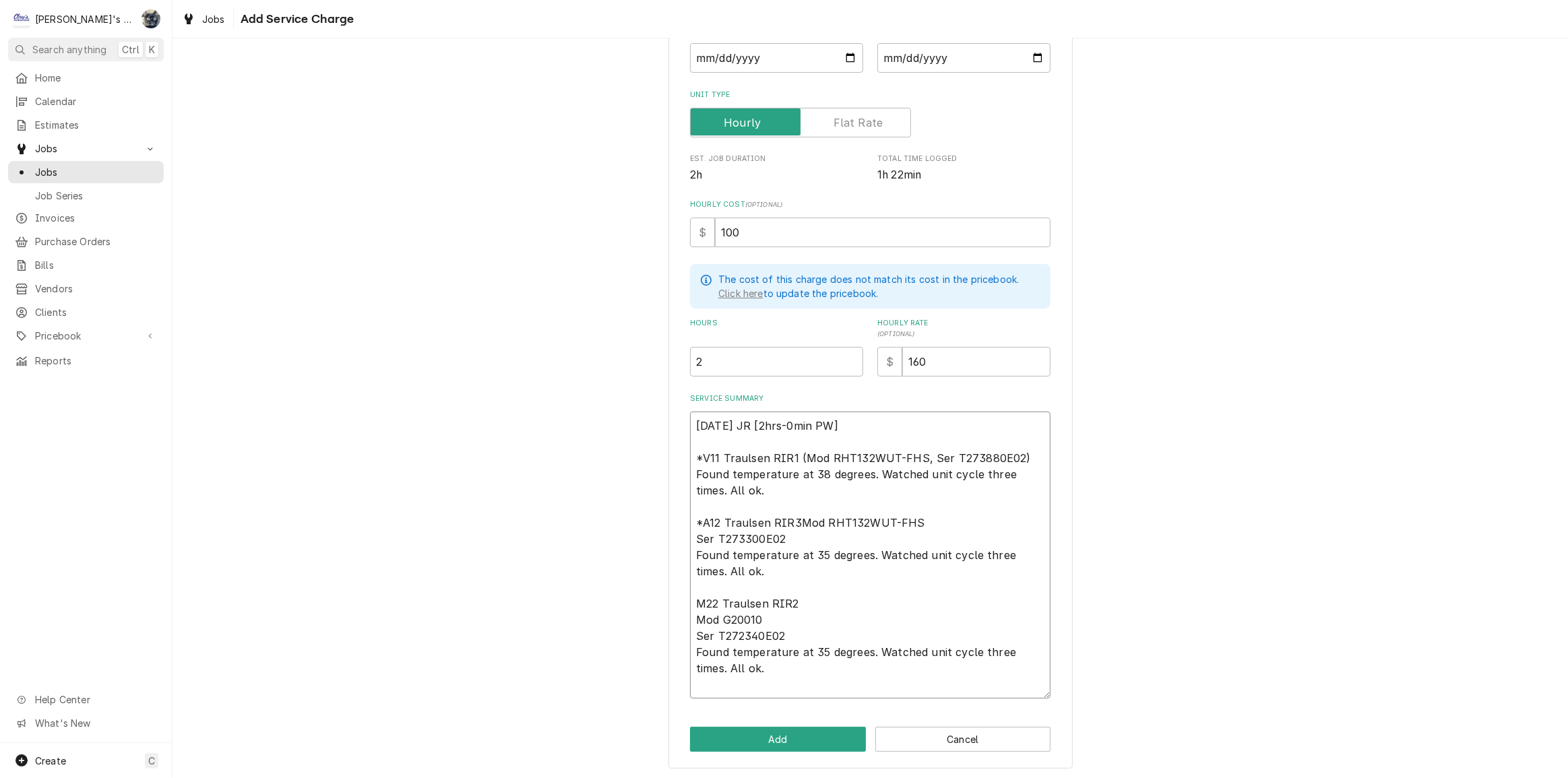
scroll to position [157, 0]
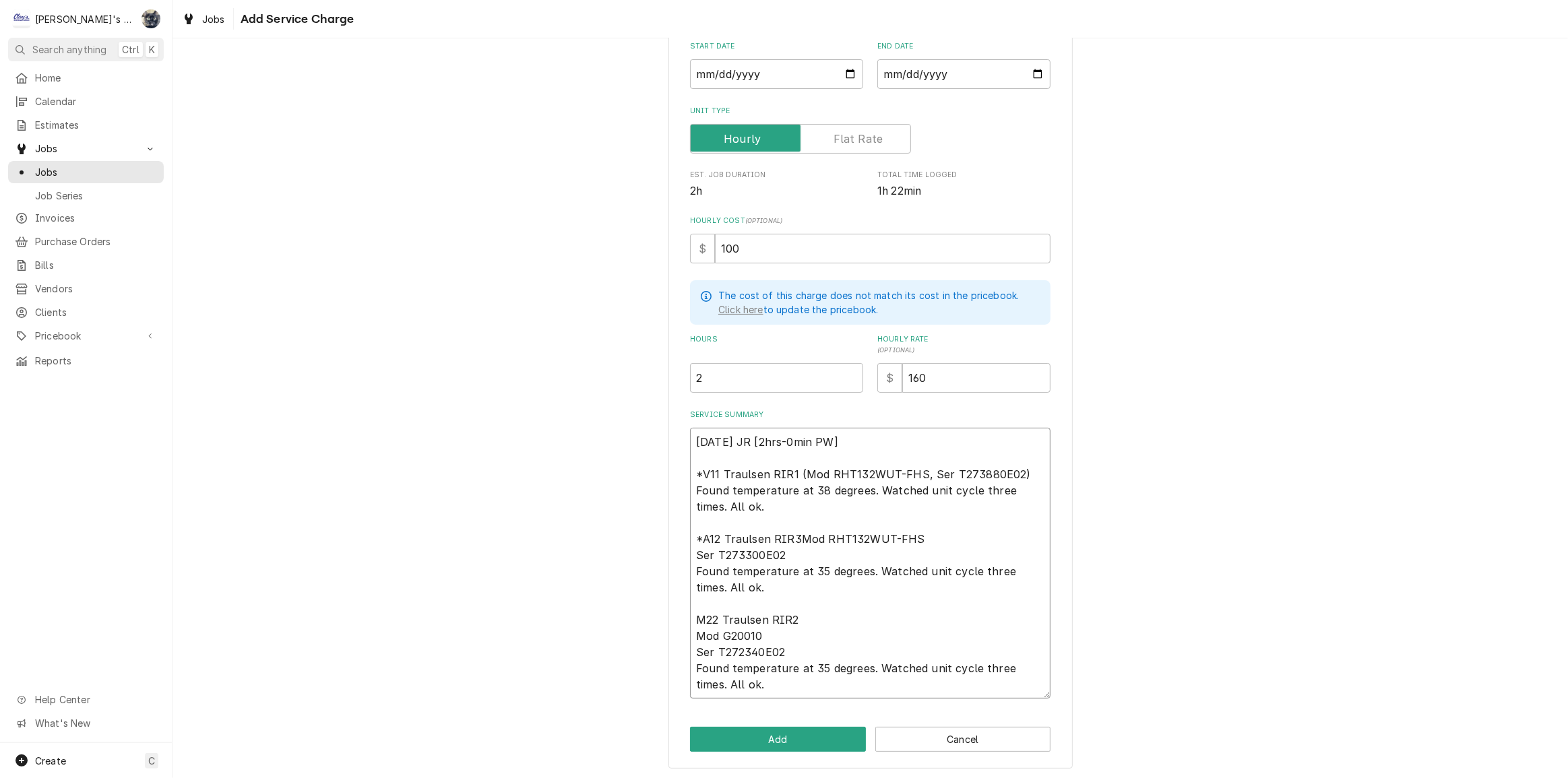
type textarea "x"
type textarea "8/12/2025 JR [2hrs-0min PW] *V11 Traulsen RIR1 (Mod RHT132WUT-FHS, Ser T273880E…"
type textarea "x"
type textarea "8/12/2025 JR [2hrs-0min PW] *V11 Traulsen RIR1 (Mod RHT132WUT-FHS, Ser T273880E…"
click at [693, 551] on textarea "8/12/2025 JR [2hrs-0min PW] *V11 Traulsen RIR1 (Mod RHT132WUT-FHS, Ser T273880E…" at bounding box center [870, 563] width 360 height 271
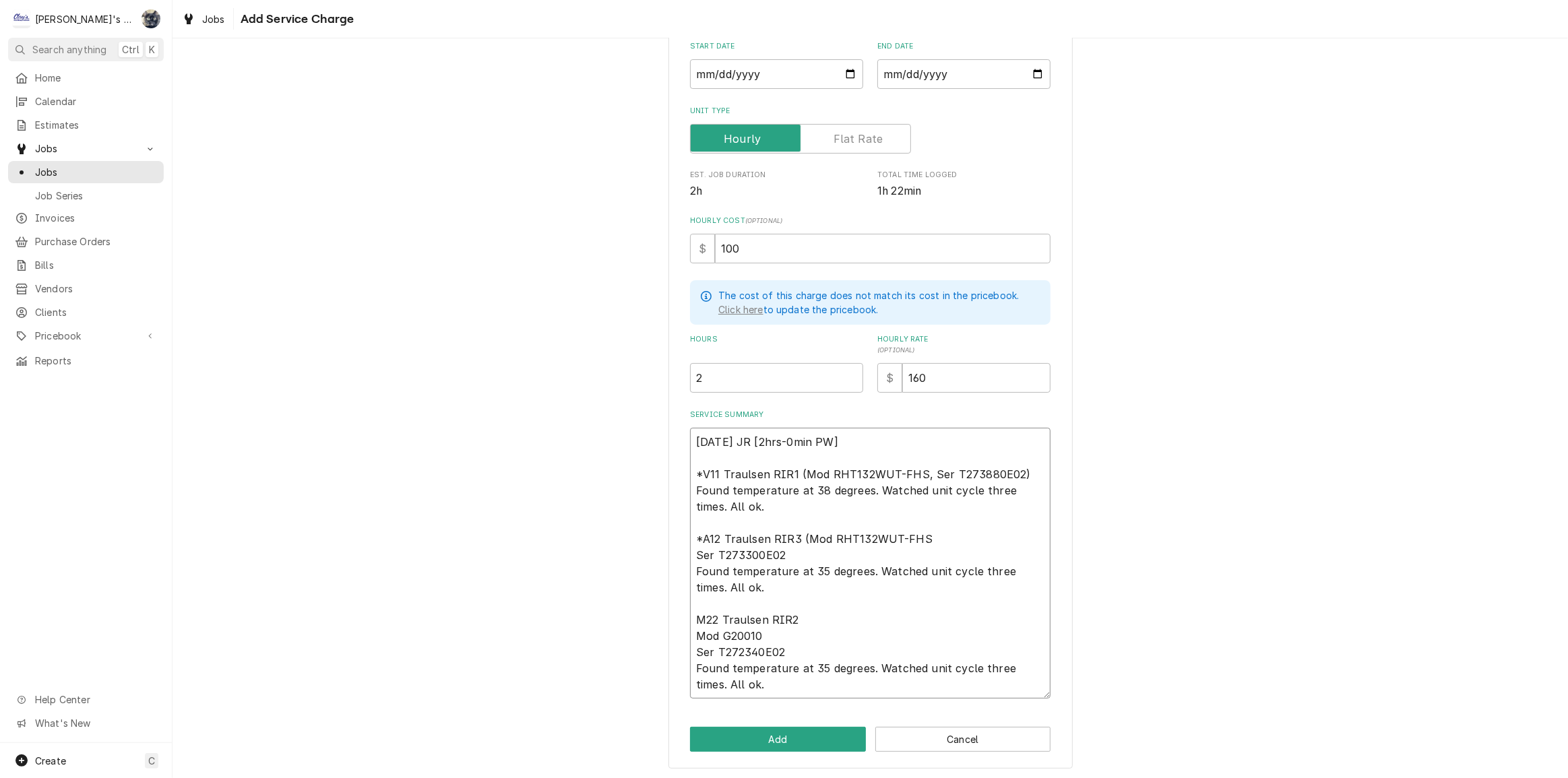
type textarea "x"
type textarea "8/12/2025 JR [2hrs-0min PW] *V11 Traulsen RIR1 (Mod RHT132WUT-FHS, Ser T273880E…"
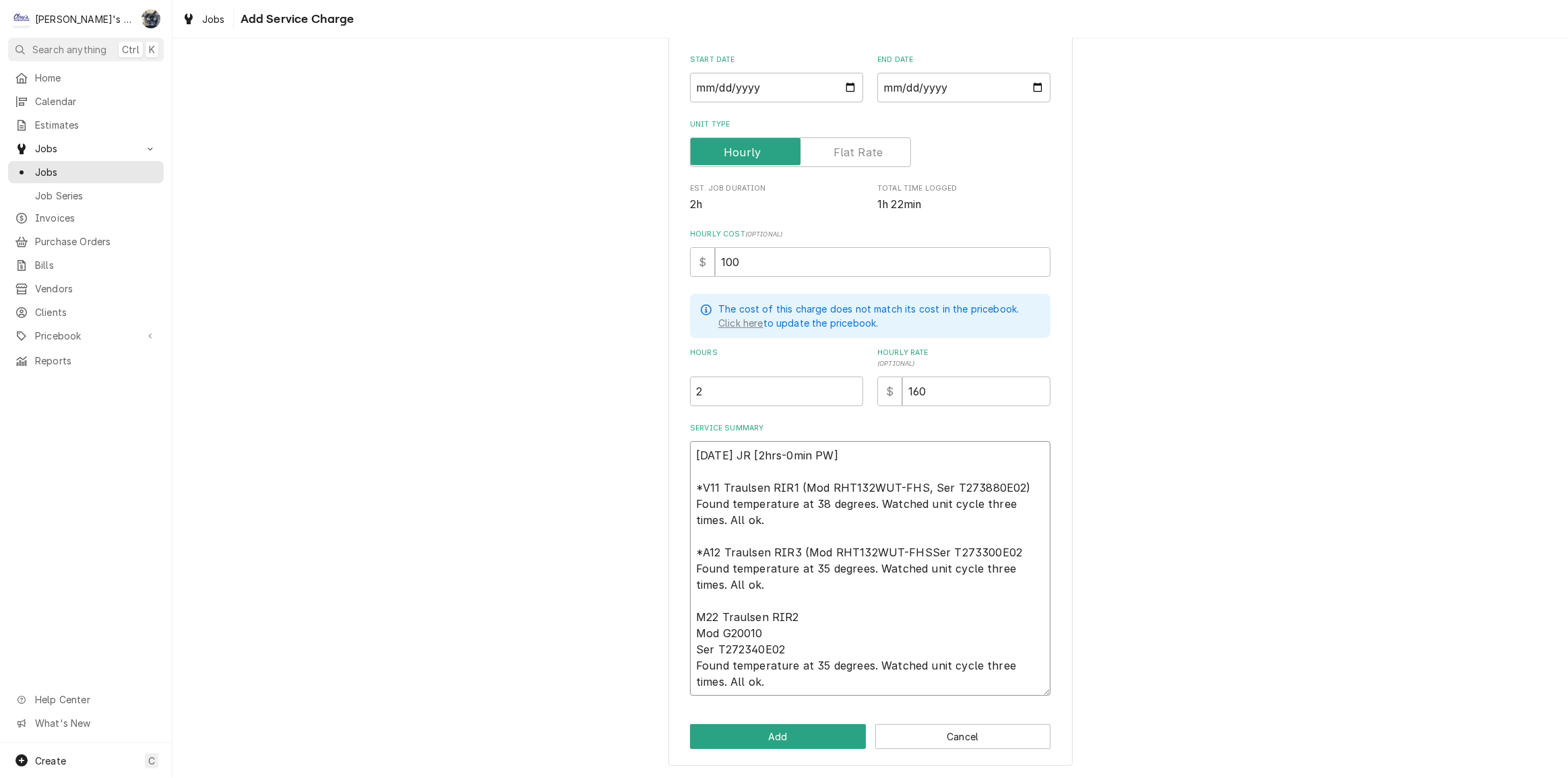
scroll to position [142, 0]
type textarea "x"
type textarea "8/12/2025 JR [2hrs-0min PW] *V11 Traulsen RIR1 (Mod RHT132WUT-FHS, Ser T273880E…"
type textarea "x"
type textarea "8/12/2025 JR [2hrs-0min PW] *V11 Traulsen RIR1 (Mod RHT132WUT-FHS, Ser T273880E…"
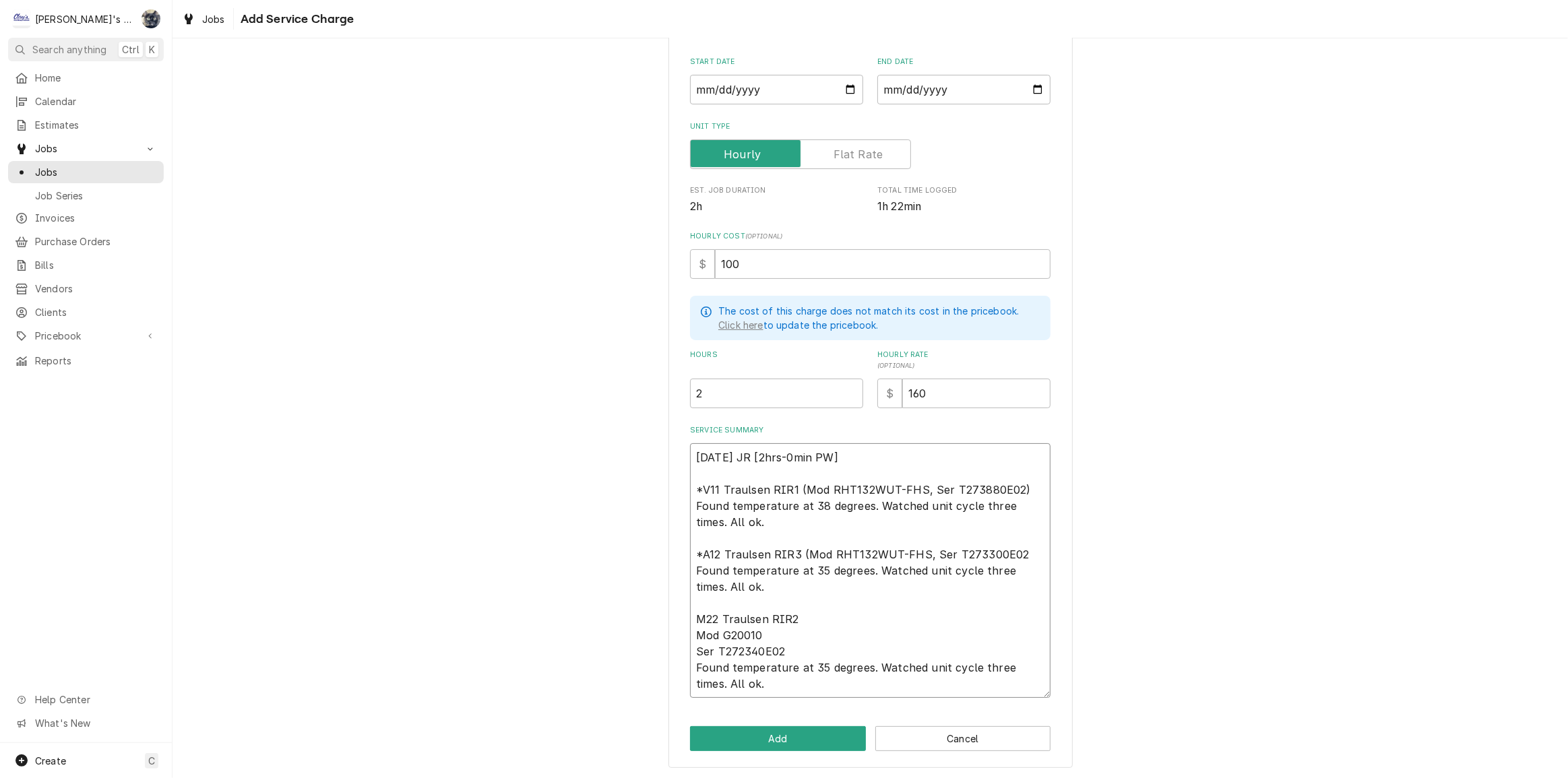
click at [1012, 549] on textarea "8/12/2025 JR [2hrs-0min PW] *V11 Traulsen RIR1 (Mod RHT132WUT-FHS, Ser T273880E…" at bounding box center [870, 571] width 360 height 255
type textarea "x"
type textarea "8/12/2025 JR [2hrs-0min PW] *V11 Traulsen RIR1 (Mod RHT132WUT-FHS, Ser T273880E…"
click at [690, 617] on textarea "8/12/2025 JR [2hrs-0min PW] *V11 Traulsen RIR1 (Mod RHT132WUT-FHS, Ser T273880E…" at bounding box center [870, 571] width 360 height 255
type textarea "x"
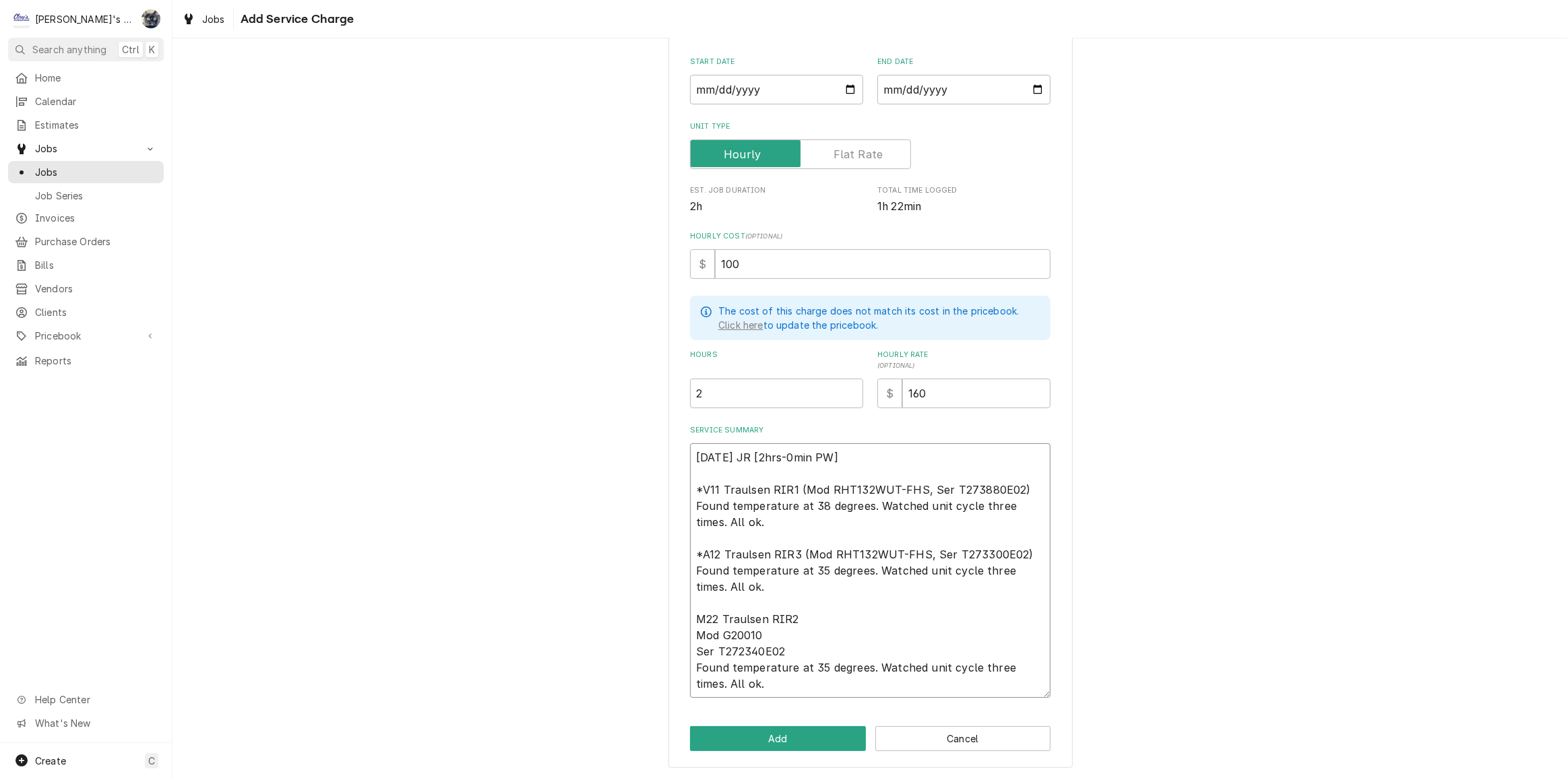
type textarea "8/12/2025 JR [2hrs-0min PW] *V11 Traulsen RIR1 (Mod RHT132WUT-FHS, Ser T273880E…"
click at [690, 628] on textarea "8/12/2025 JR [2hrs-0min PW] *V11 Traulsen RIR1 (Mod RHT132WUT-FHS, Ser T273880E…" at bounding box center [870, 571] width 360 height 255
type textarea "x"
type textarea "8/12/2025 JR [2hrs-0min PW] *V11 Traulsen RIR1 (Mod RHT132WUT-FHS, Ser T273880E…"
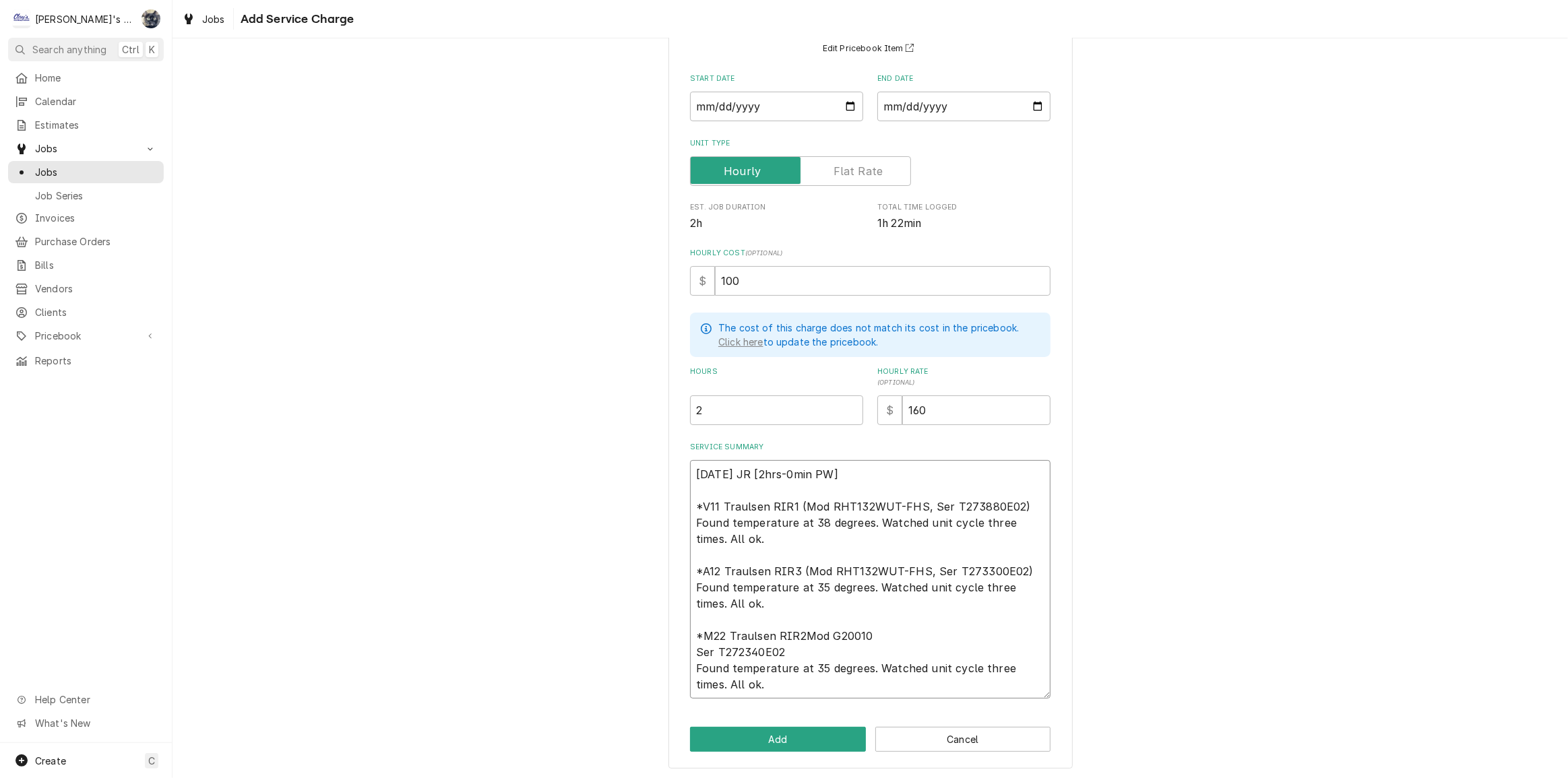
type textarea "x"
type textarea "8/12/2025 JR [2hrs-0min PW] *V11 Traulsen RIR1 (Mod RHT132WUT-FHS, Ser T273880E…"
type textarea "x"
type textarea "8/12/2025 JR [2hrs-0min PW] *V11 Traulsen RIR1 (Mod RHT132WUT-FHS, Ser T273880E…"
click at [690, 647] on textarea "8/12/2025 JR [2hrs-0min PW] *V11 Traulsen RIR1 (Mod RHT132WUT-FHS, Ser T273880E…" at bounding box center [870, 579] width 360 height 239
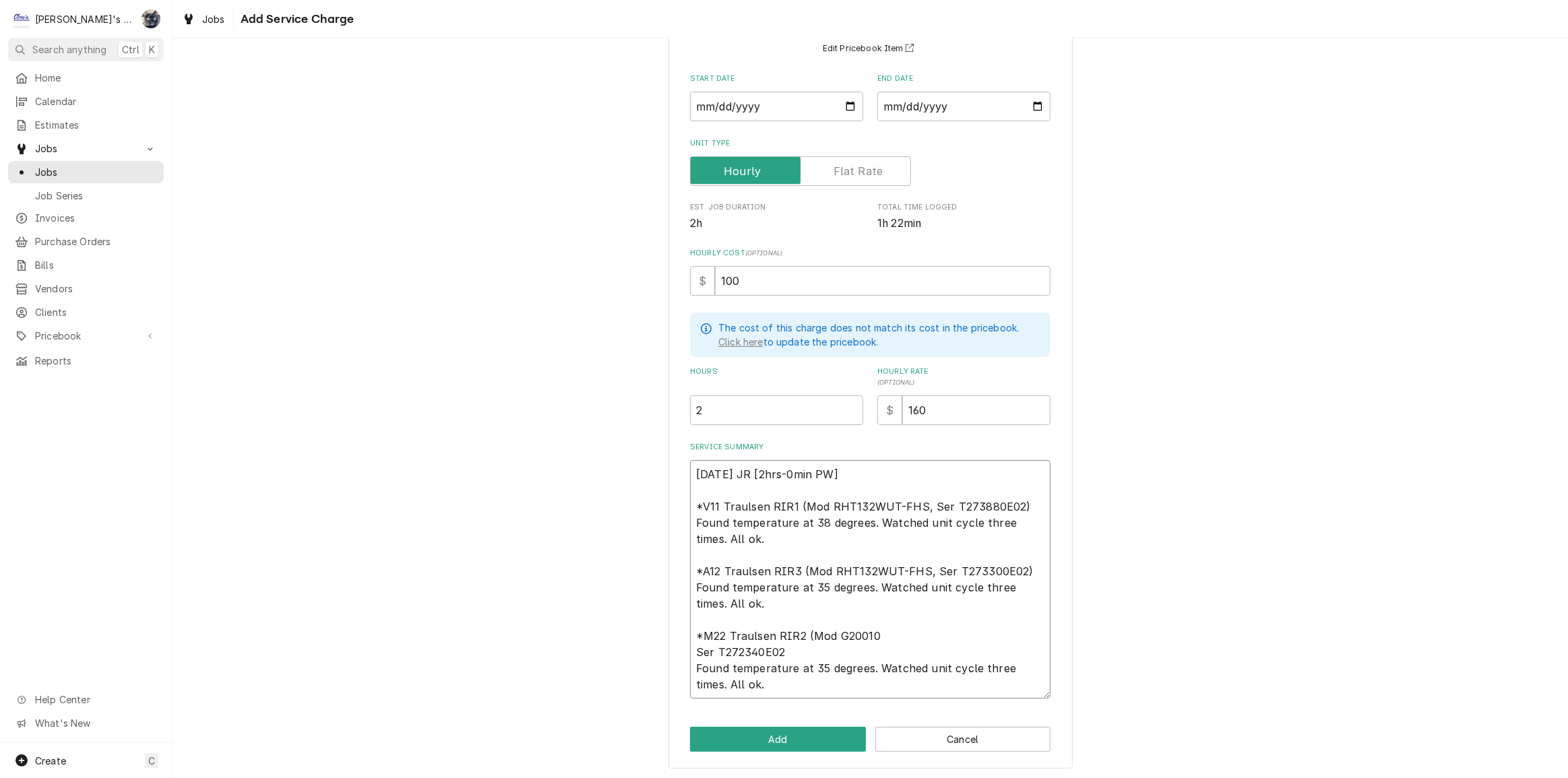
type textarea "x"
type textarea "8/12/2025 JR [2hrs-0min PW] *V11 Traulsen RIR1 (Mod RHT132WUT-FHS, Ser T273880E…"
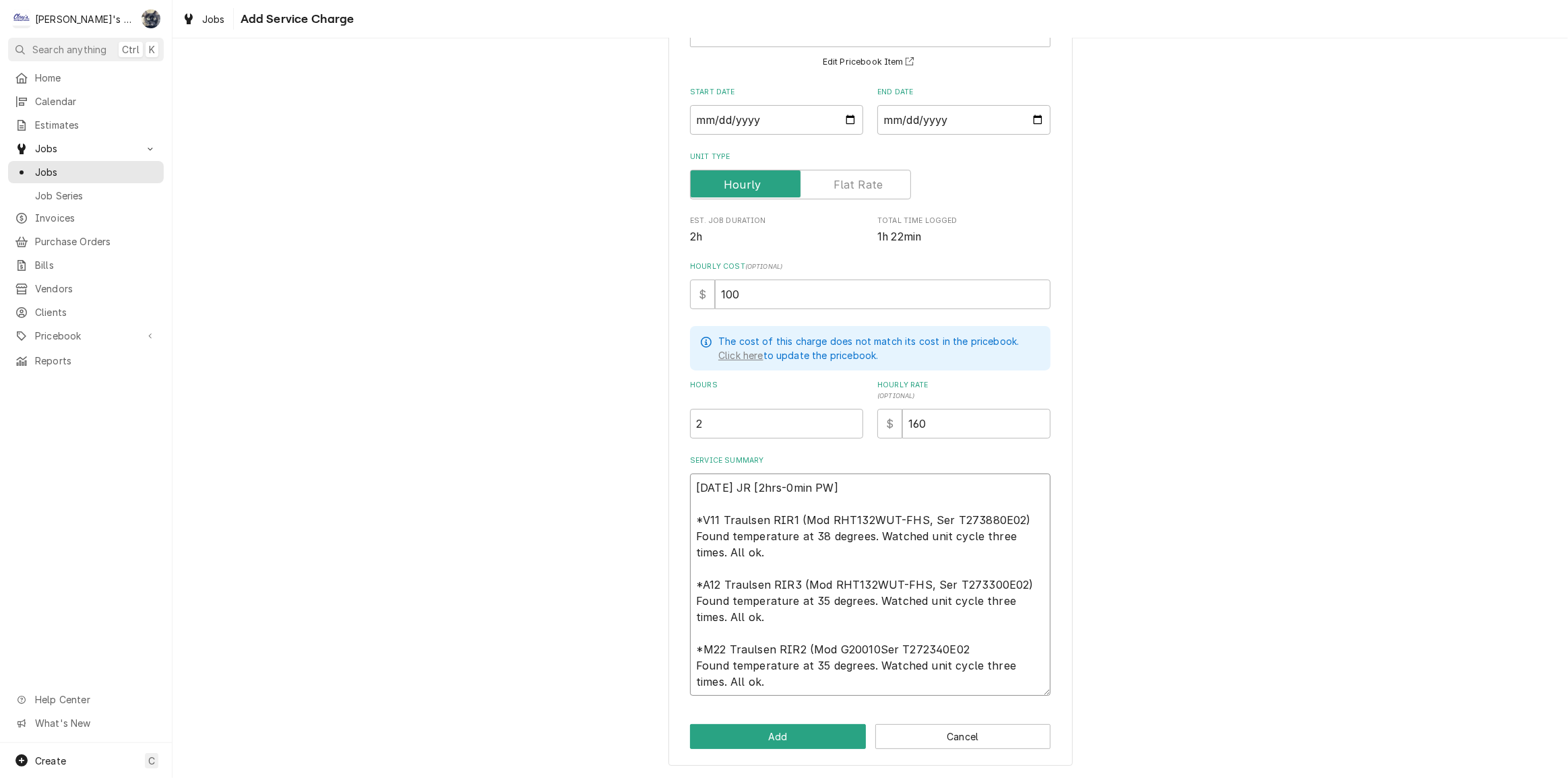
scroll to position [108, 0]
type textarea "x"
type textarea "8/12/2025 JR [2hrs-0min PW] *V11 Traulsen RIR1 (Mod RHT132WUT-FHS, Ser T273880E…"
type textarea "x"
type textarea "8/12/2025 JR [2hrs-0min PW] *V11 Traulsen RIR1 (Mod RHT132WUT-FHS, Ser T273880E…"
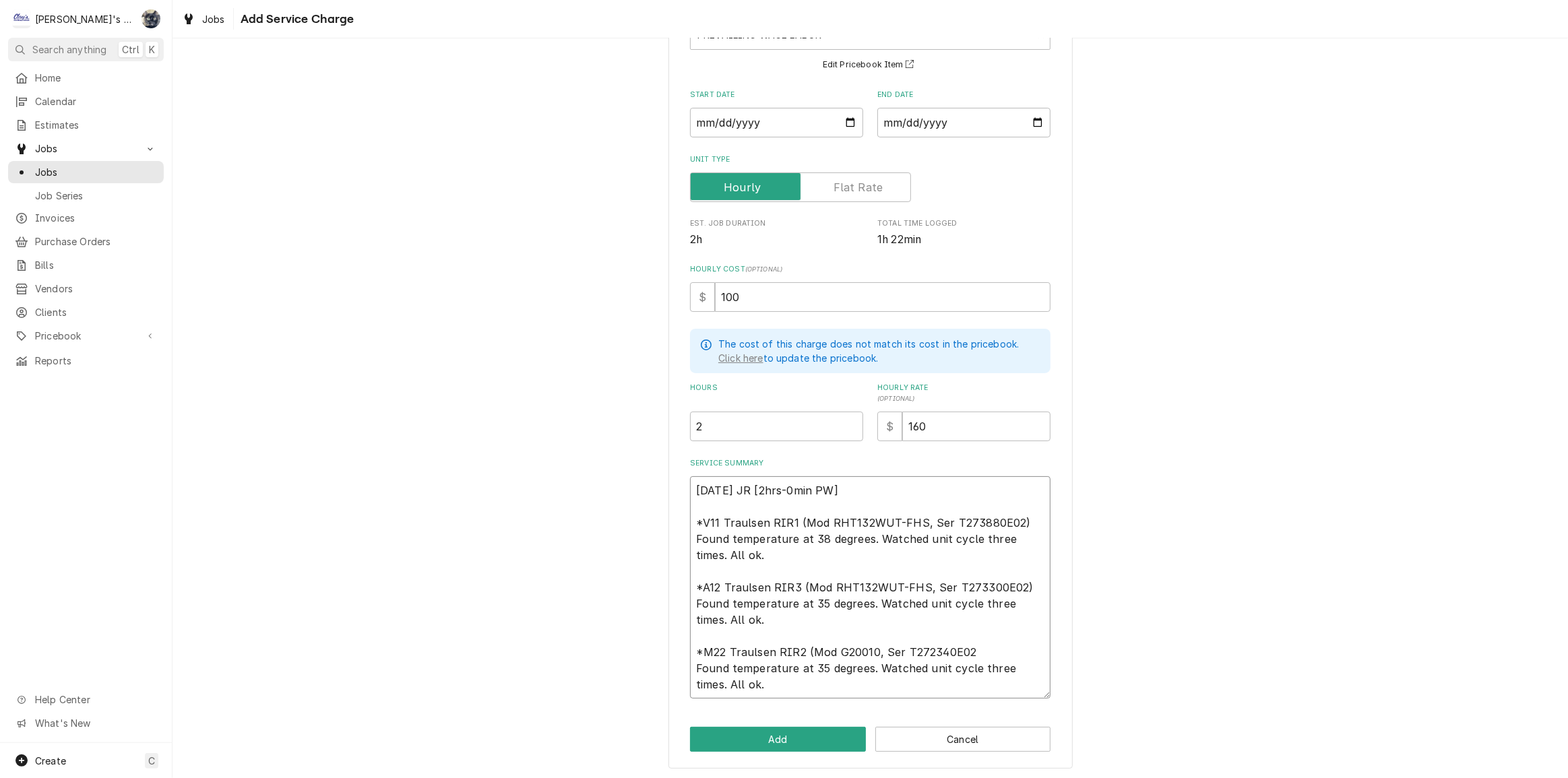
click at [972, 647] on textarea "8/12/2025 JR [2hrs-0min PW] *V11 Traulsen RIR1 (Mod RHT132WUT-FHS, Ser T273880E…" at bounding box center [870, 588] width 360 height 222
type textarea "x"
type textarea "8/12/2025 JR [2hrs-0min PW] *V11 Traulsen RIR1 (Mod RHT132WUT-FHS, Ser T273880E…"
click at [839, 730] on button "Add" at bounding box center [778, 739] width 176 height 25
type textarea "x"
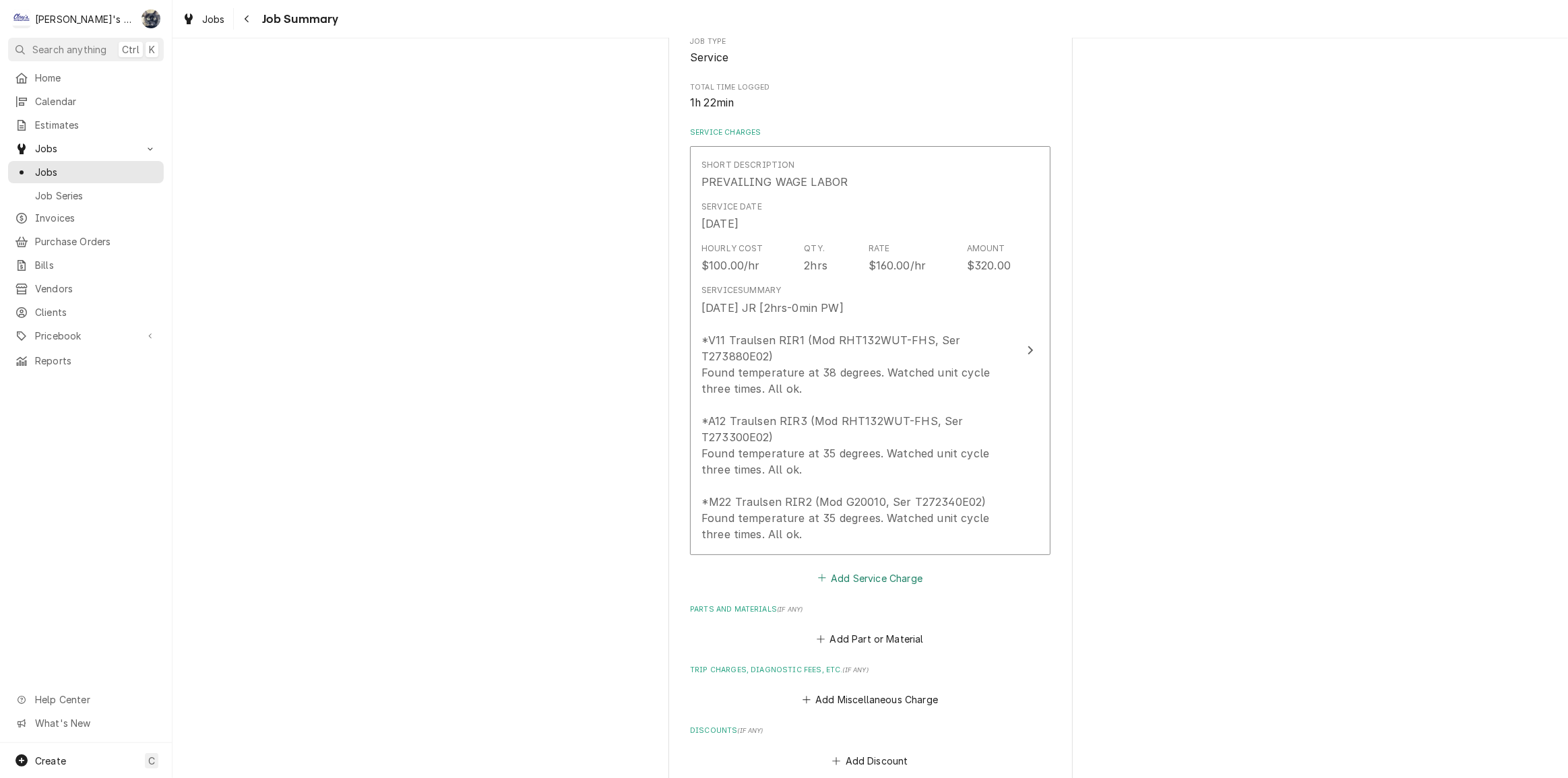
scroll to position [346, 0]
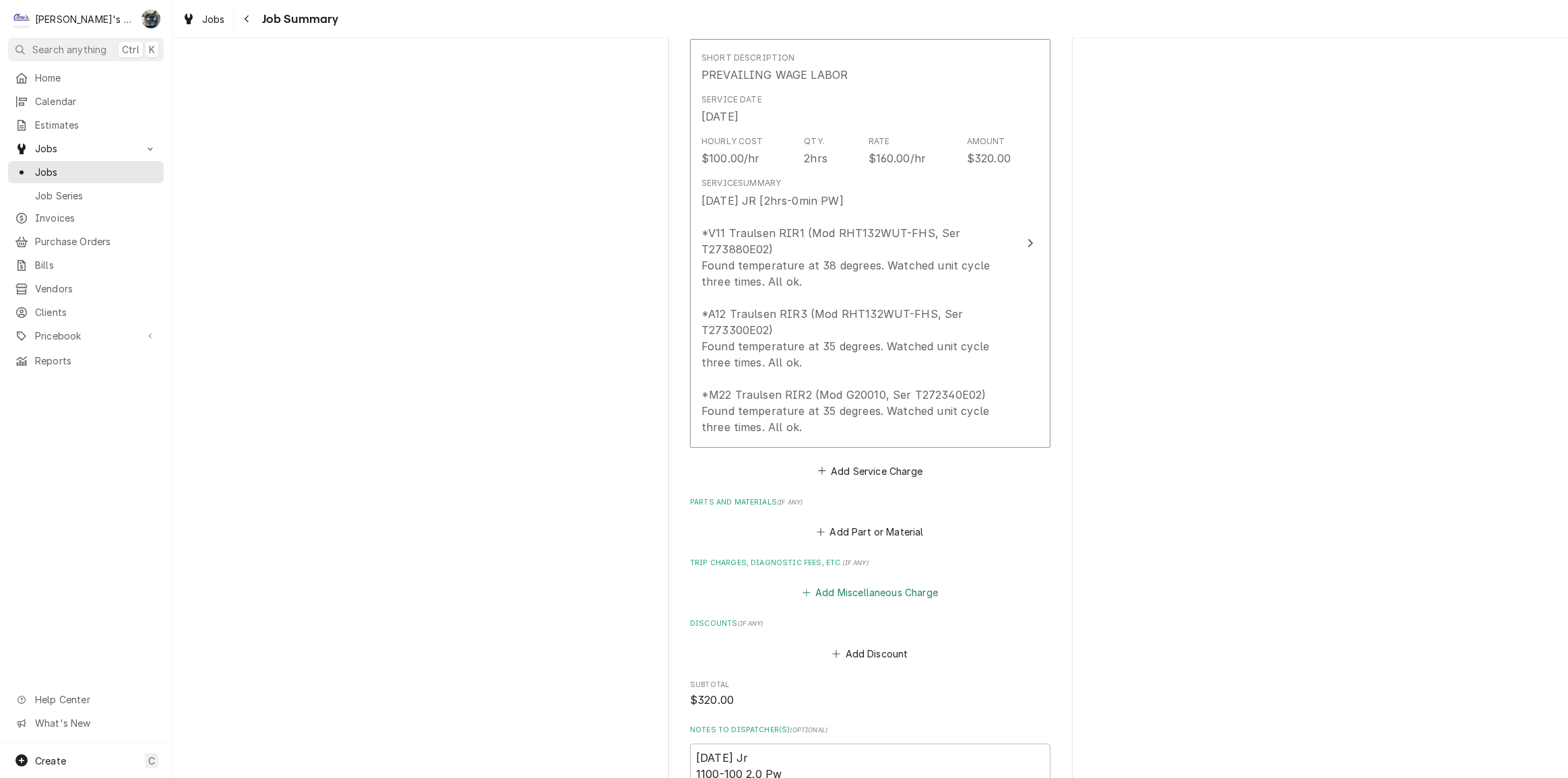
click at [860, 588] on button "Add Miscellaneous Charge" at bounding box center [870, 593] width 140 height 19
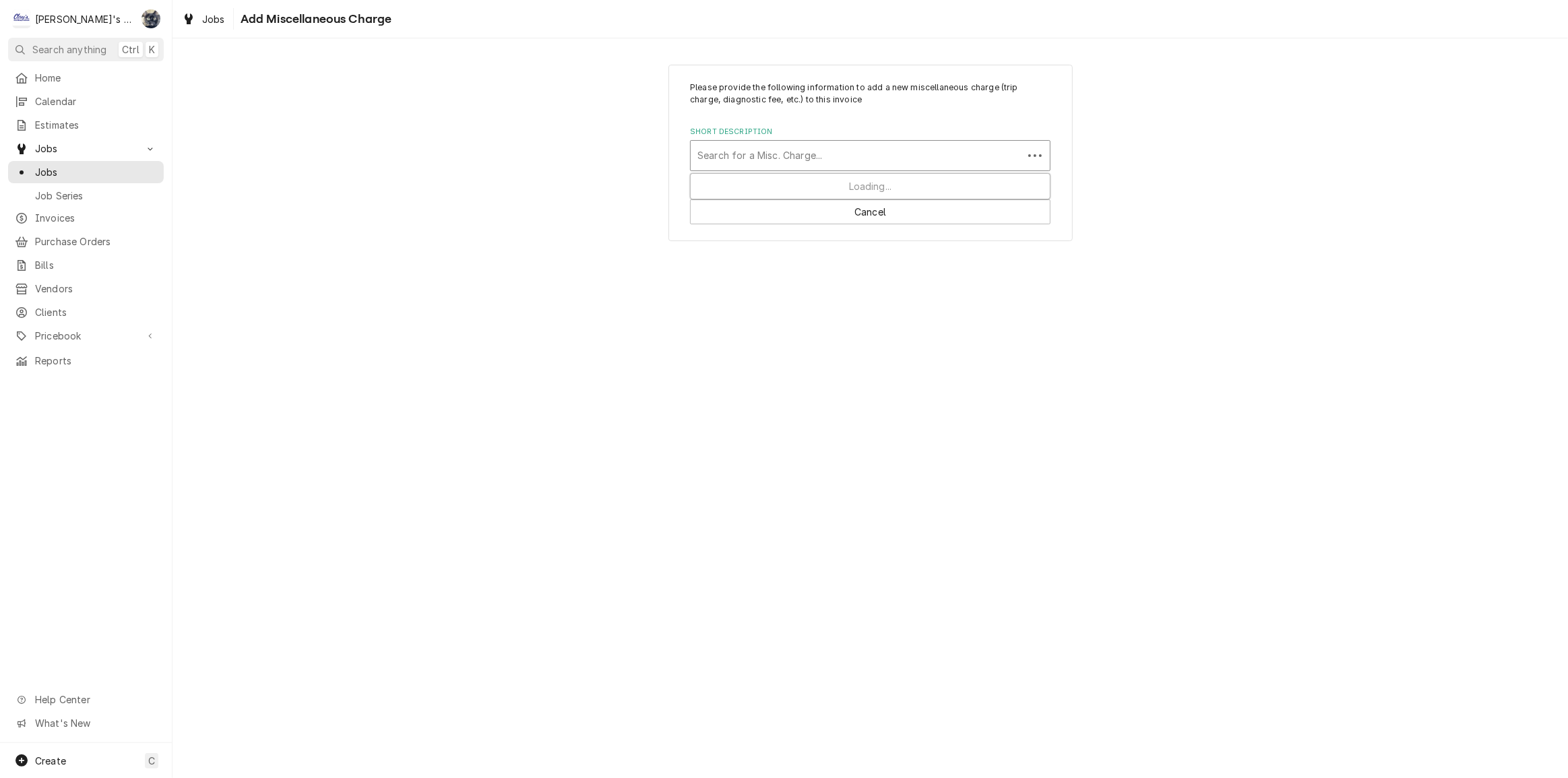
click at [814, 156] on div "Short Description" at bounding box center [857, 156] width 319 height 24
type input "tr"
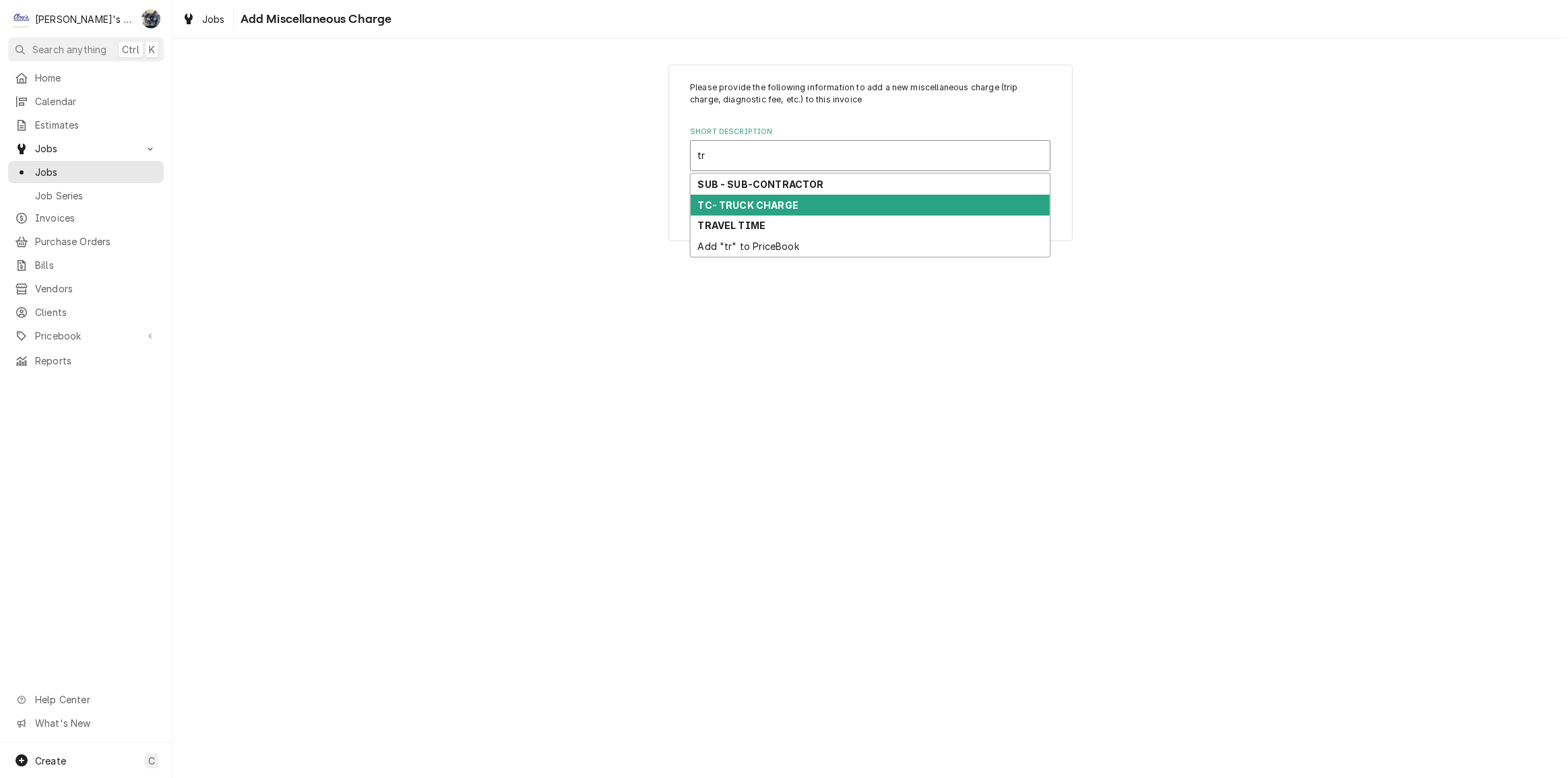
click at [820, 202] on div "TC- TRUCK CHARGE" at bounding box center [870, 205] width 359 height 21
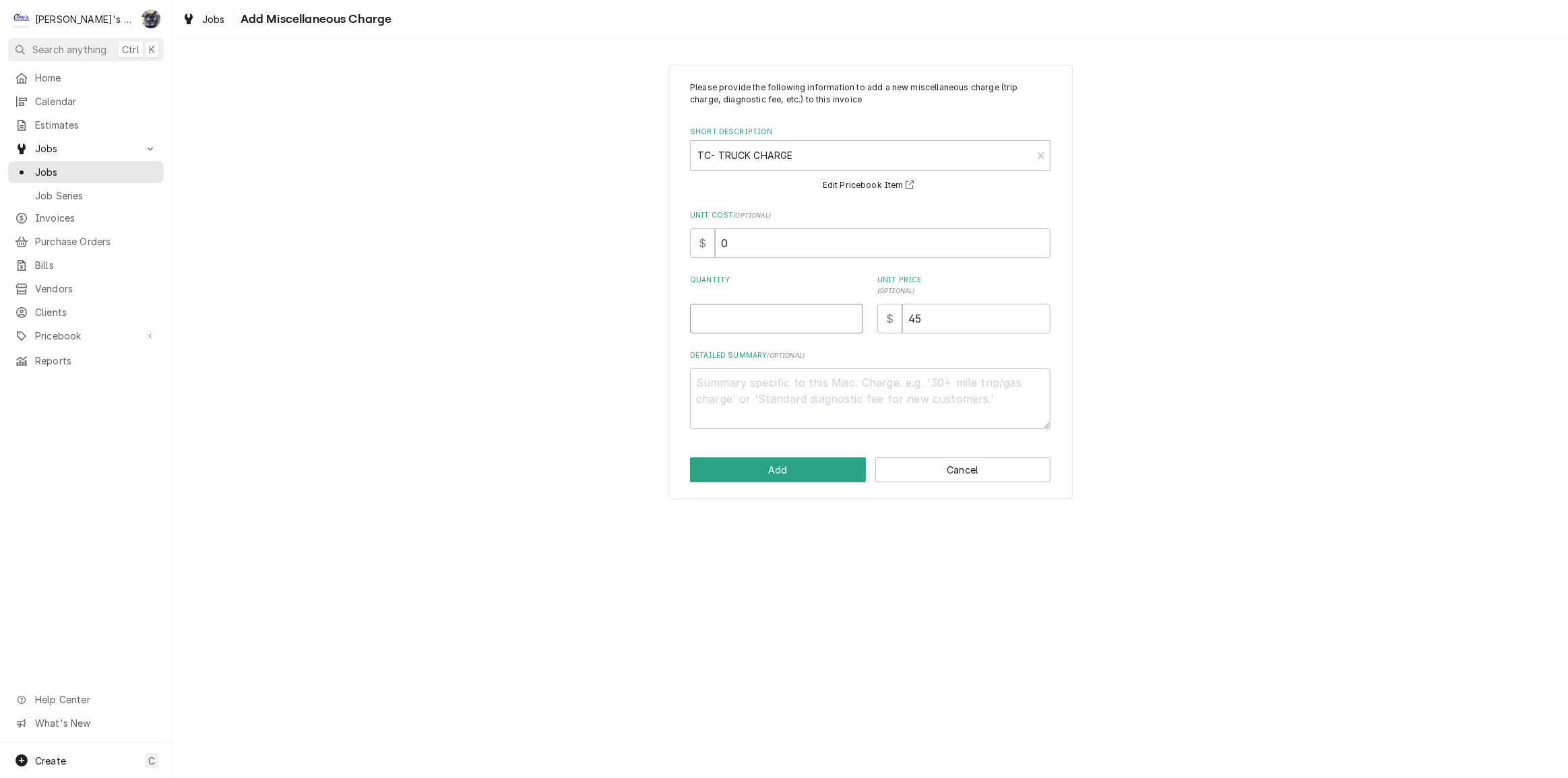
click at [789, 318] on input "Quantity" at bounding box center [776, 319] width 174 height 30
type textarea "x"
type input "1"
click at [810, 480] on button "Add" at bounding box center [778, 469] width 176 height 25
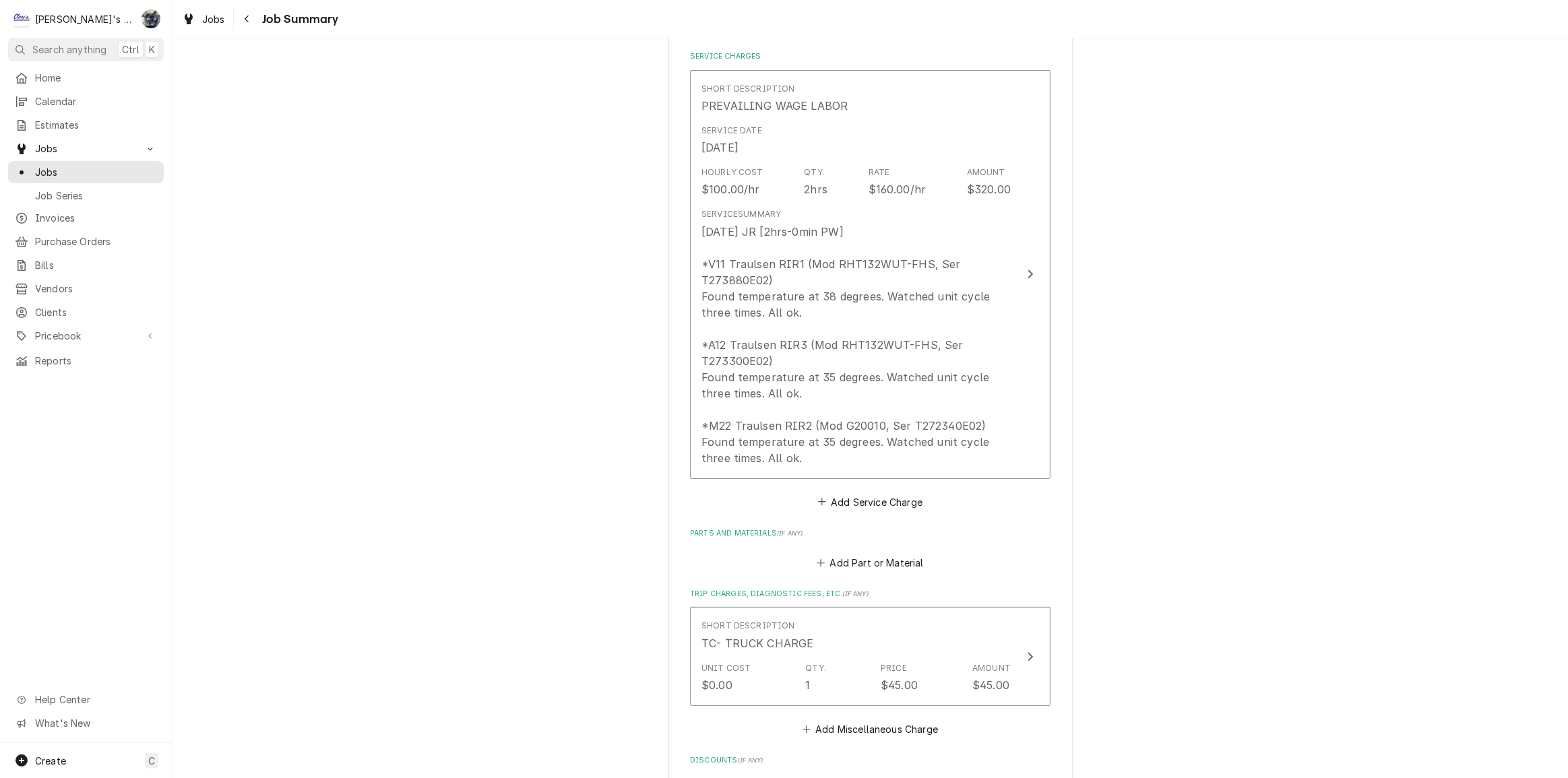
scroll to position [682, 0]
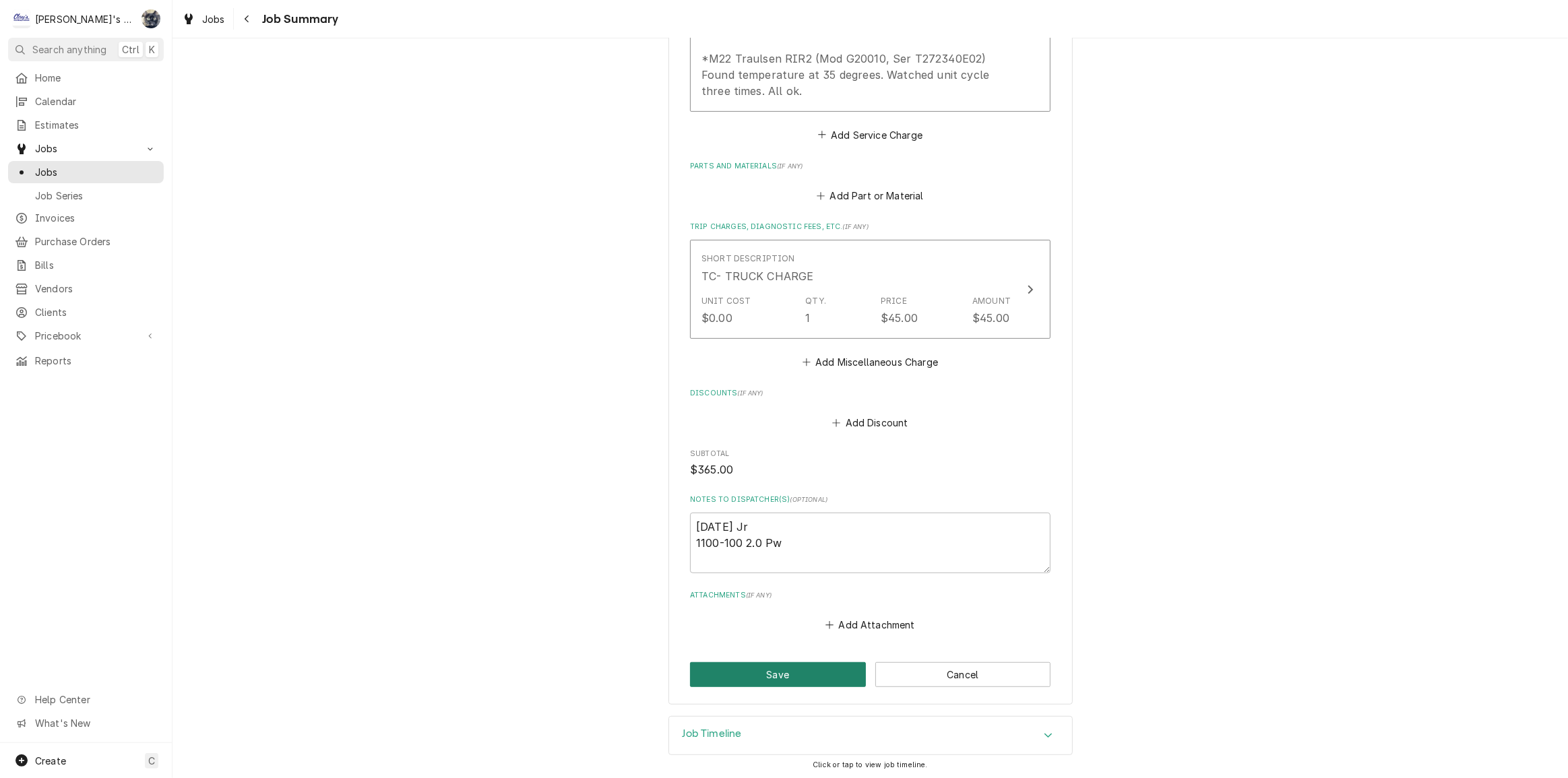
click at [836, 673] on button "Save" at bounding box center [778, 674] width 176 height 25
type textarea "x"
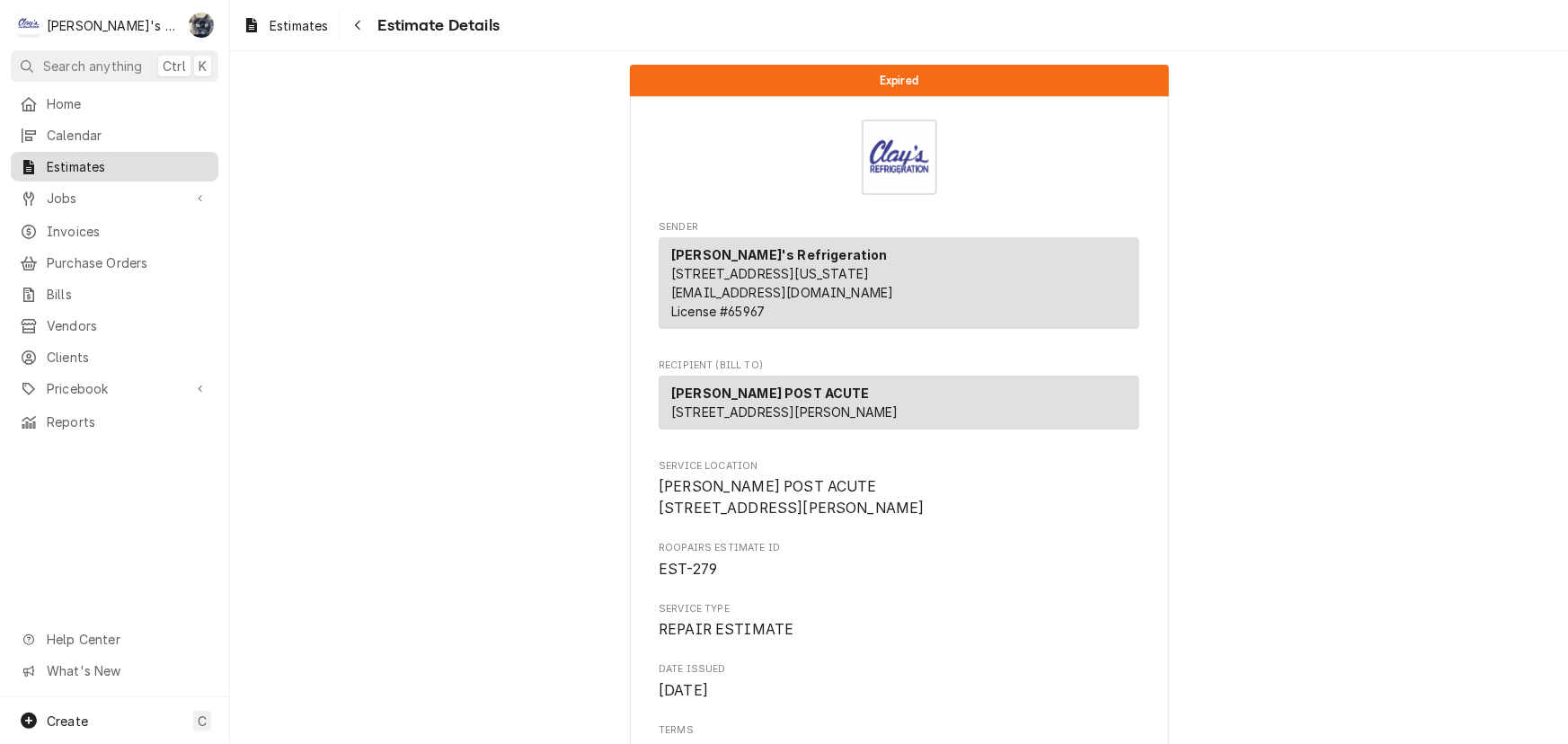
scroll to position [3321, 0]
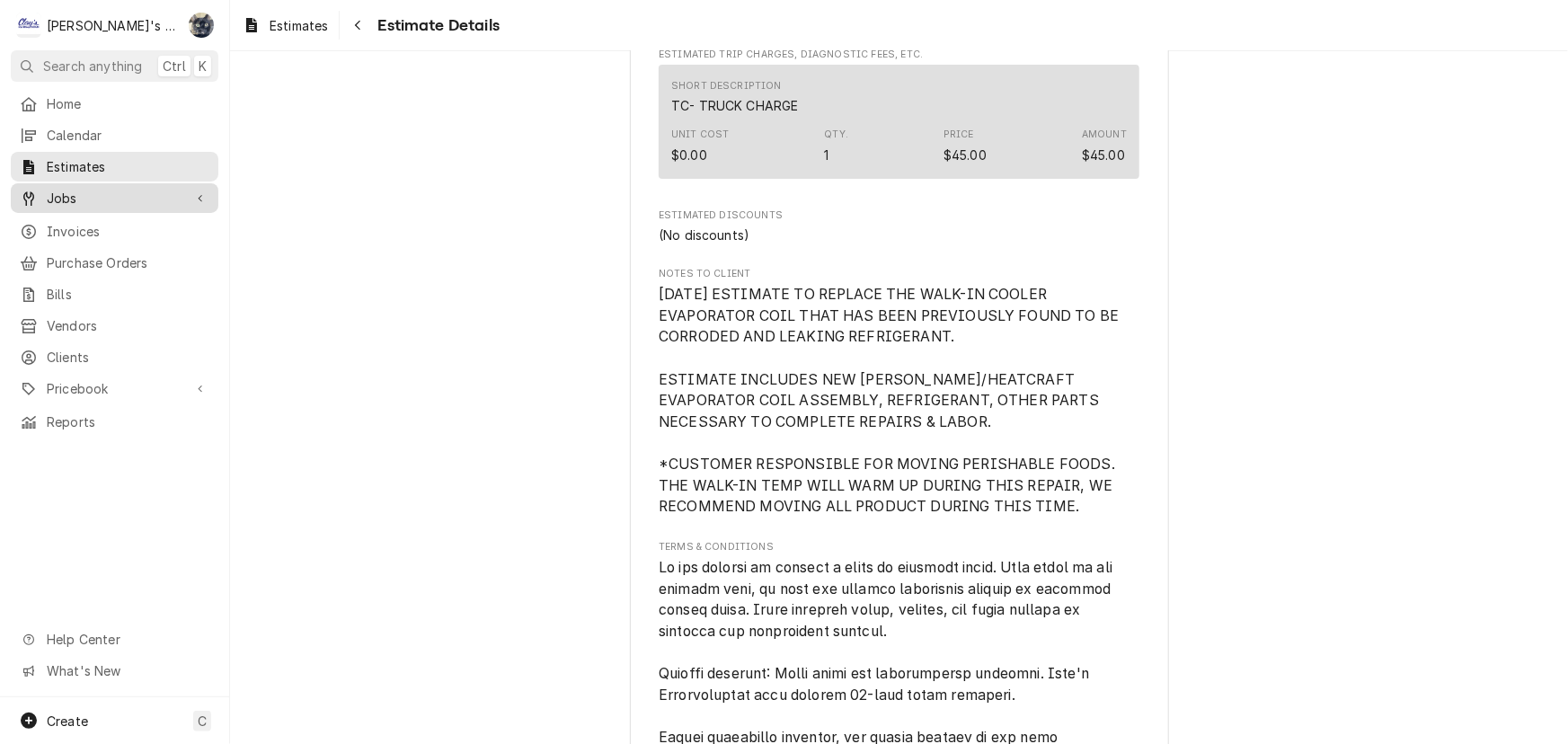
click at [125, 200] on span "Jobs" at bounding box center [114, 198] width 136 height 19
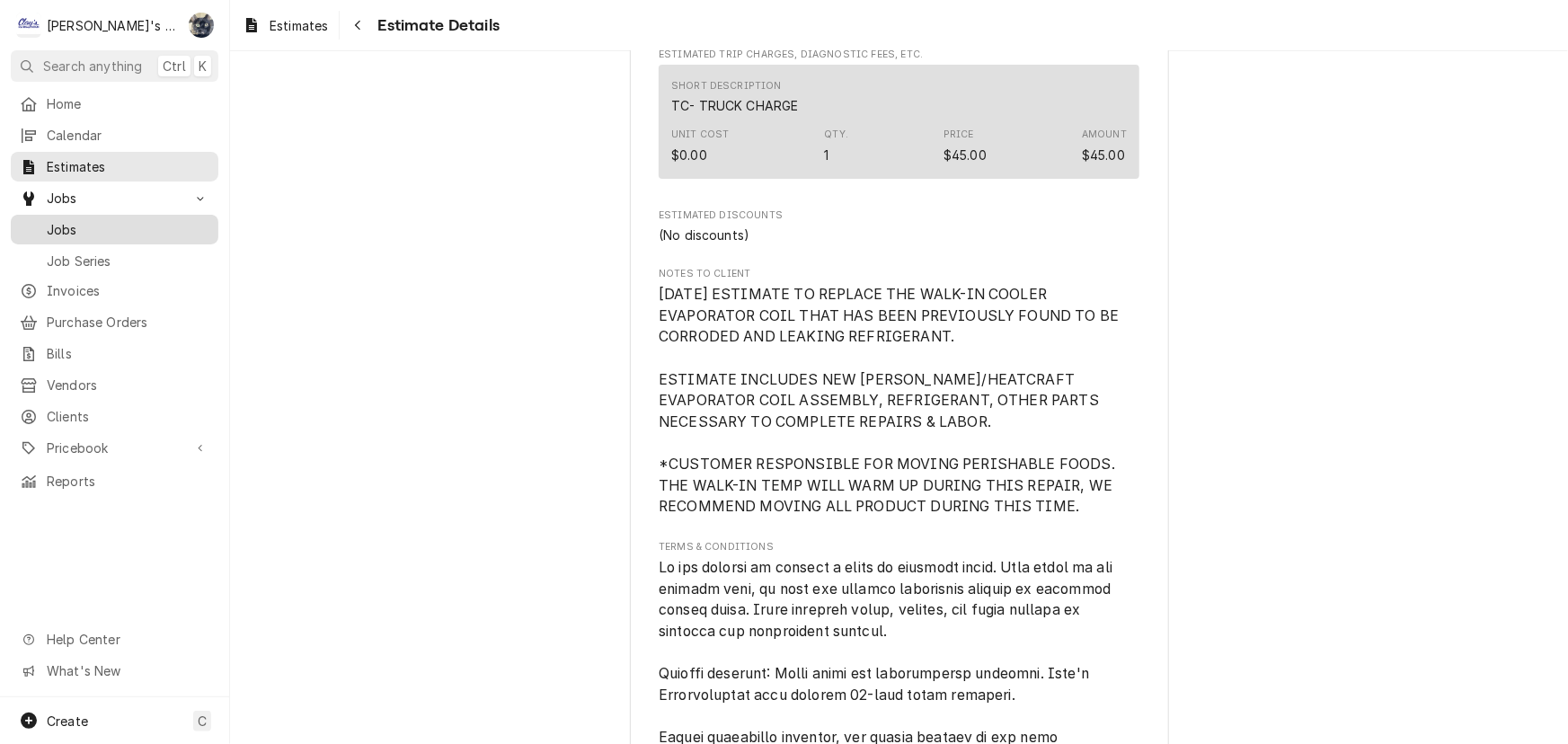
click at [122, 225] on span "Jobs" at bounding box center [128, 229] width 162 height 19
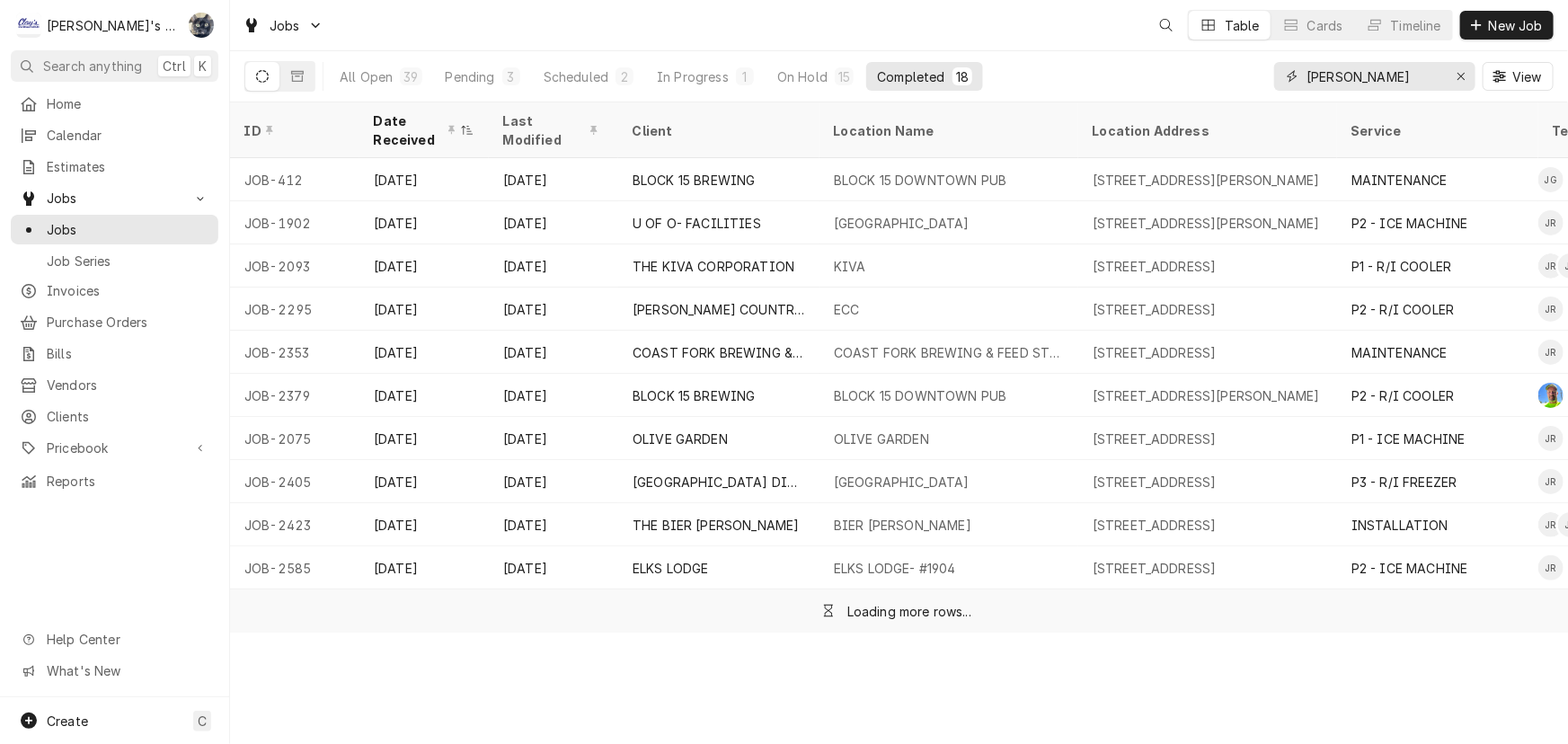
drag, startPoint x: 1357, startPoint y: 73, endPoint x: 1273, endPoint y: 83, distance: 84.6
click at [1274, 83] on div "[PERSON_NAME]" at bounding box center [1374, 76] width 201 height 28
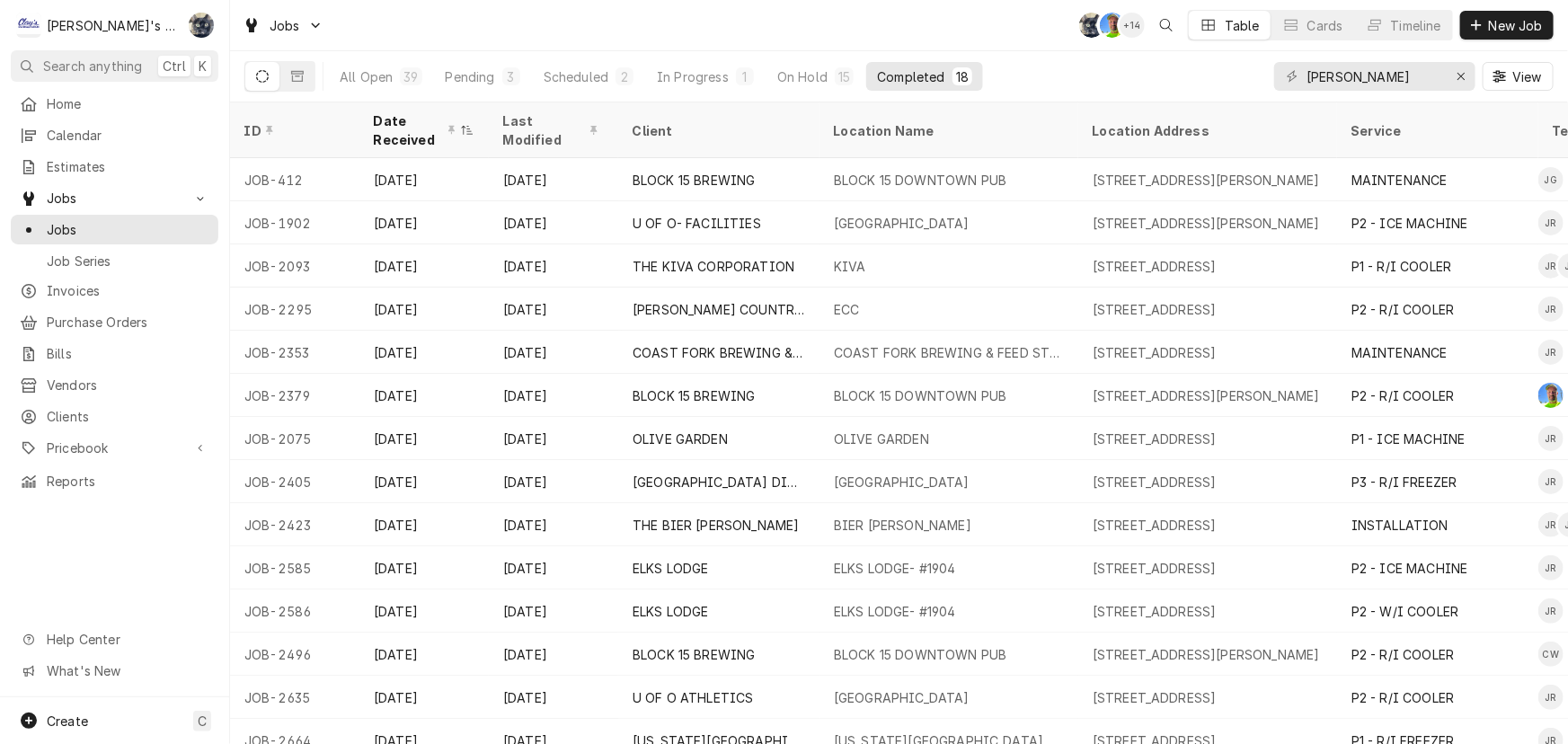
click at [1274, 83] on div "jeff" at bounding box center [1374, 76] width 201 height 28
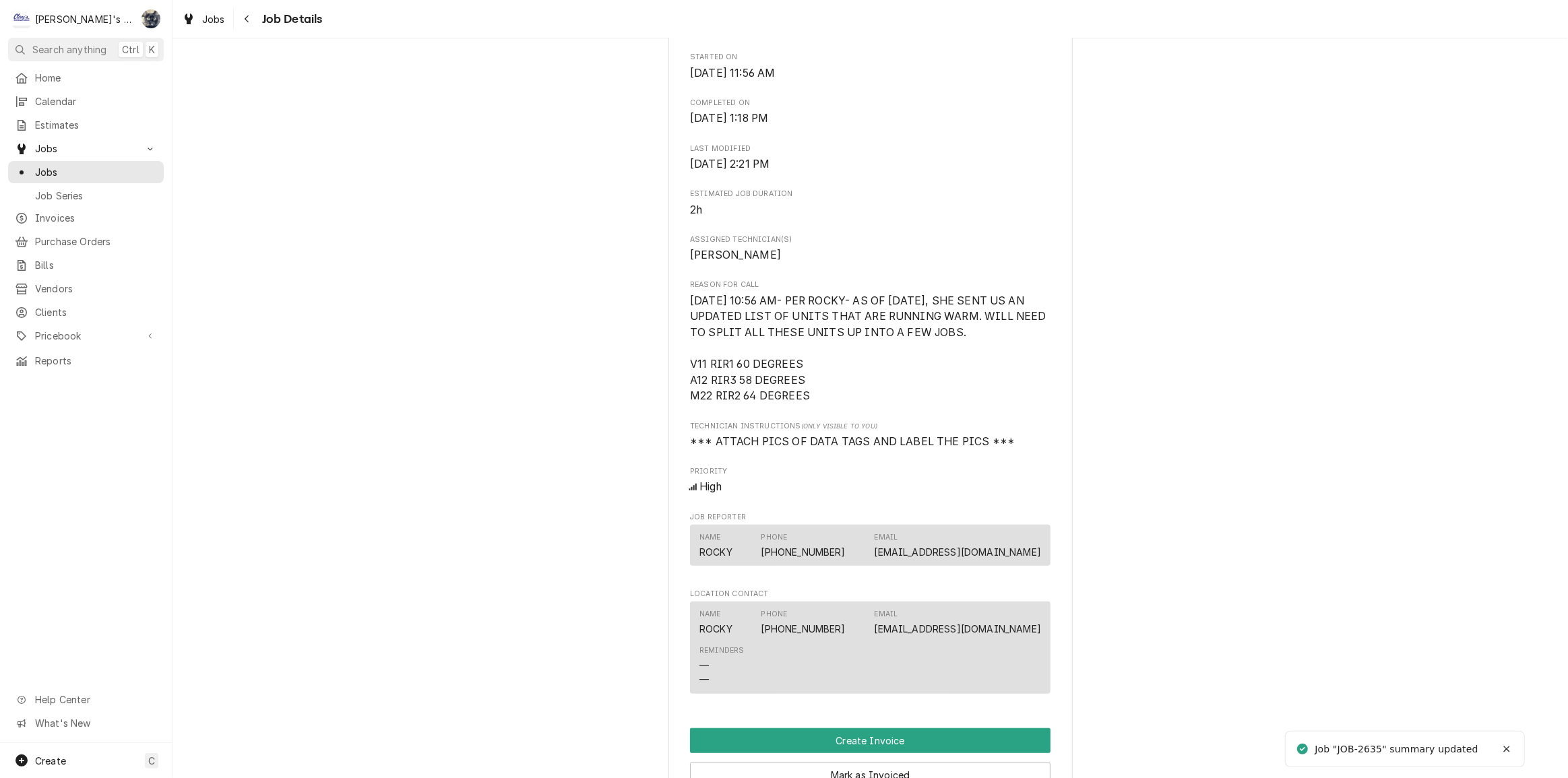
scroll to position [1102, 0]
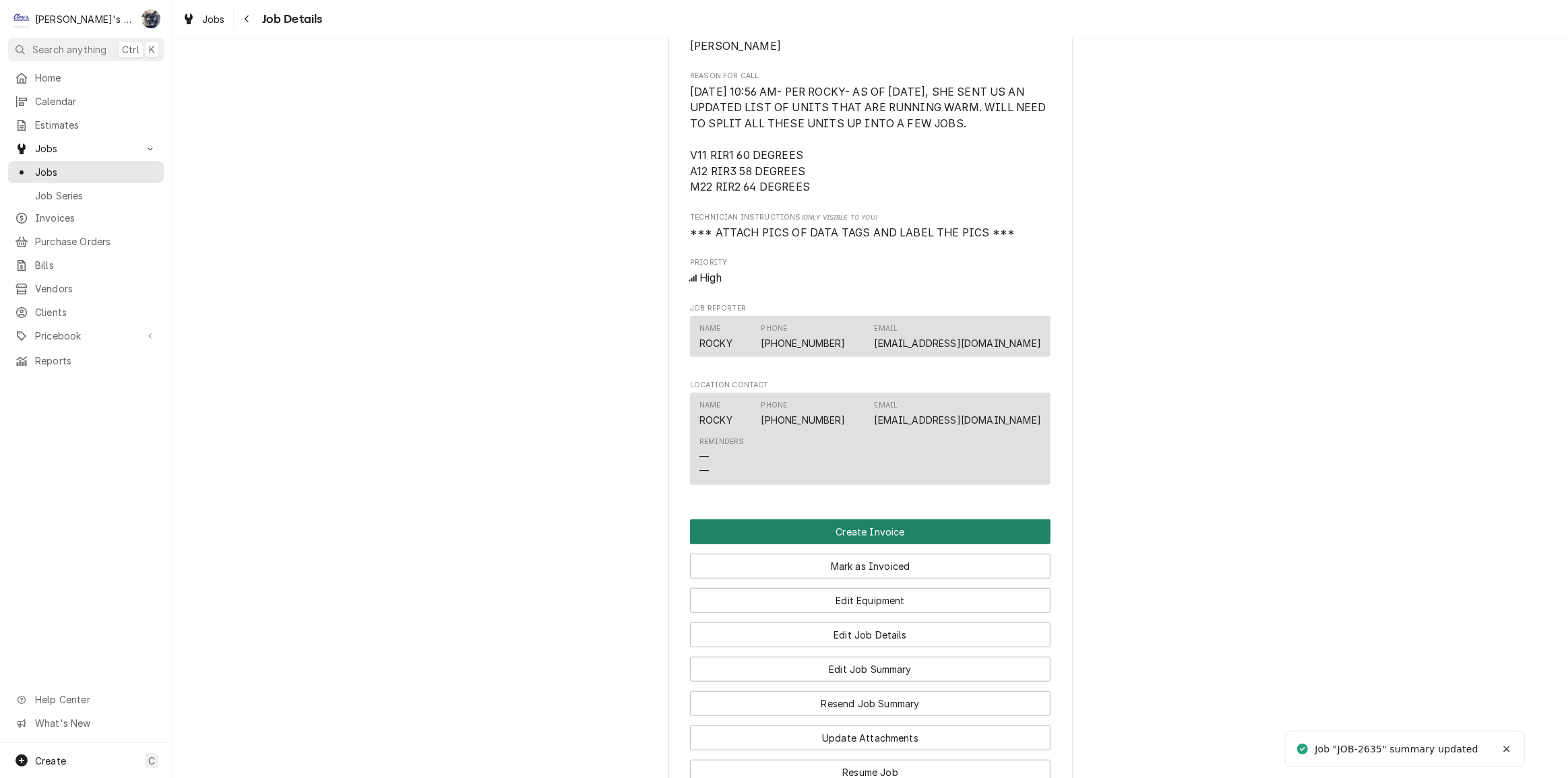
click at [861, 544] on button "Create Invoice" at bounding box center [870, 532] width 360 height 25
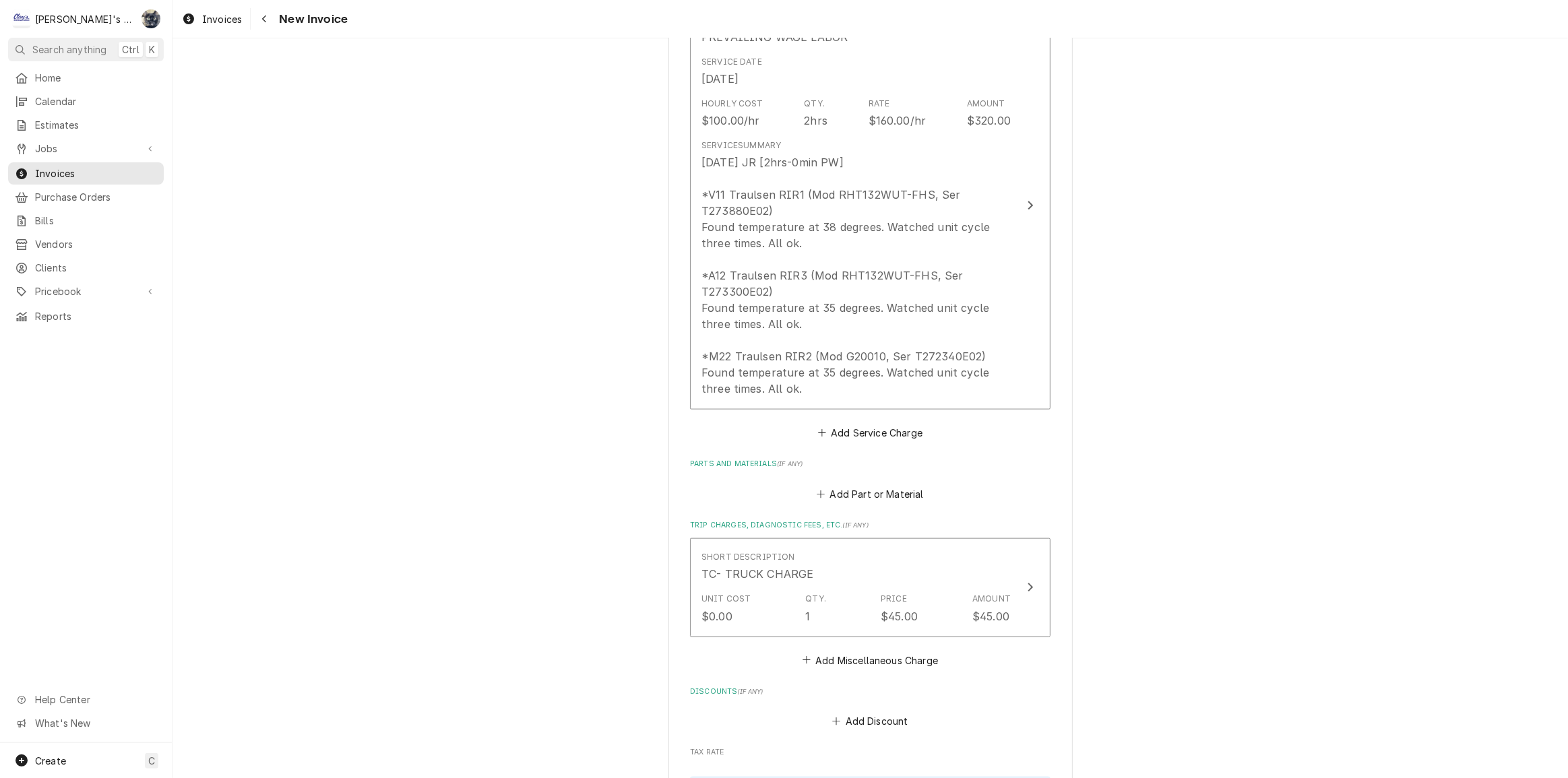
scroll to position [1679, 0]
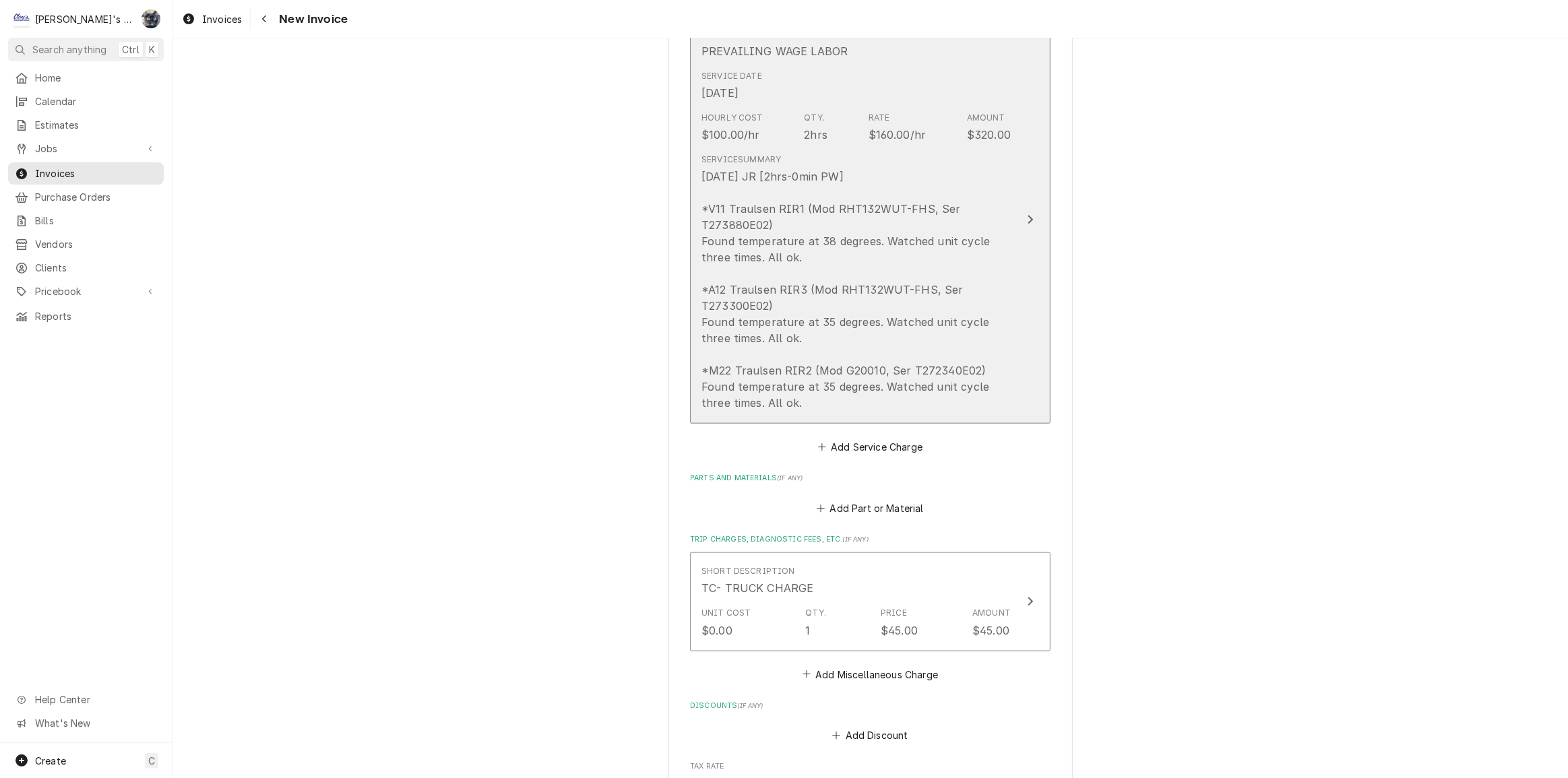
click at [755, 265] on div "[DATE] JR [2hrs-0min PW] *V11 Traulsen RIR1 (Mod RHT132WUT-FHS, Ser T273880E02)…" at bounding box center [856, 290] width 309 height 243
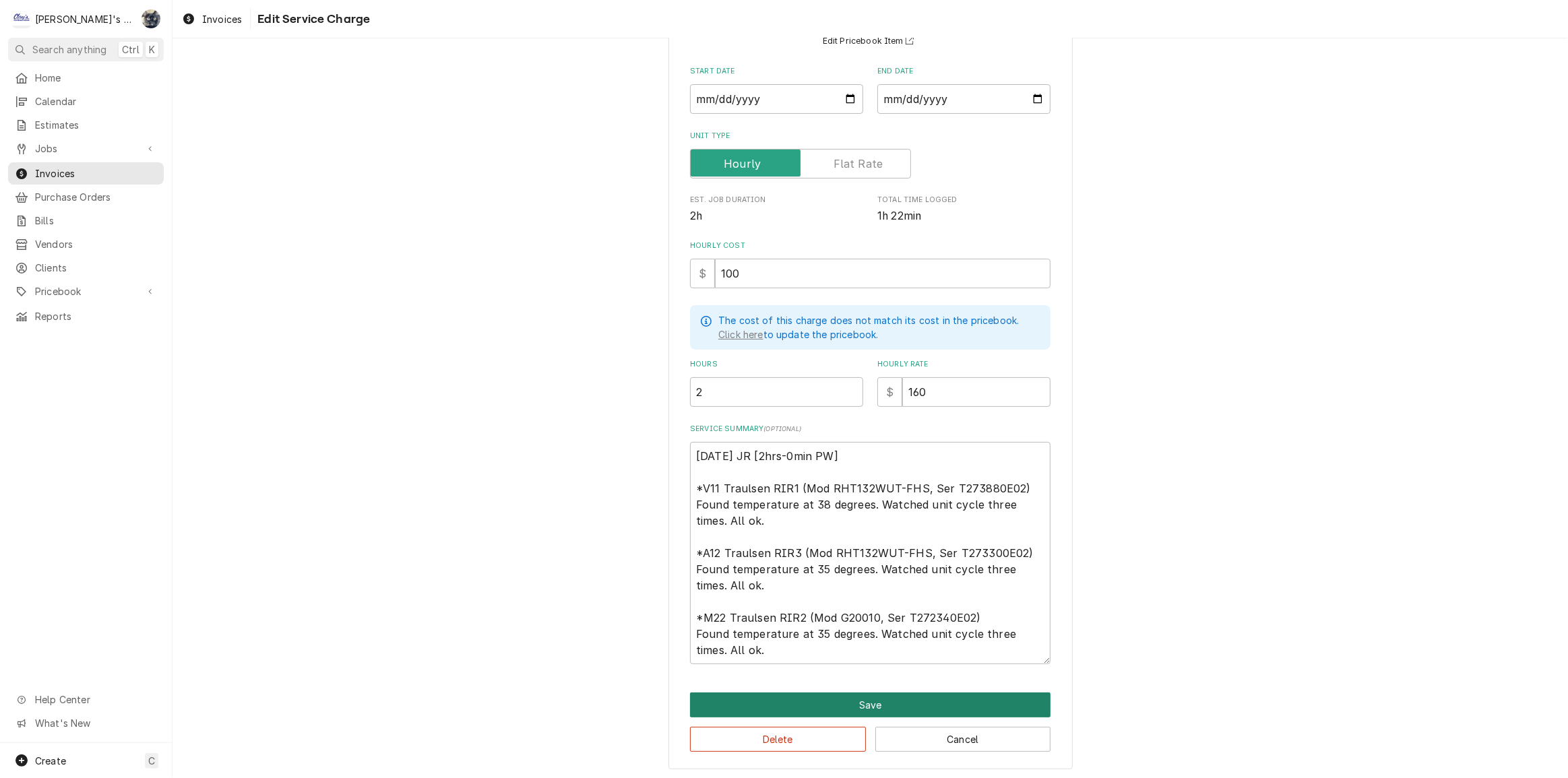
click at [809, 693] on button "Save" at bounding box center [870, 704] width 360 height 25
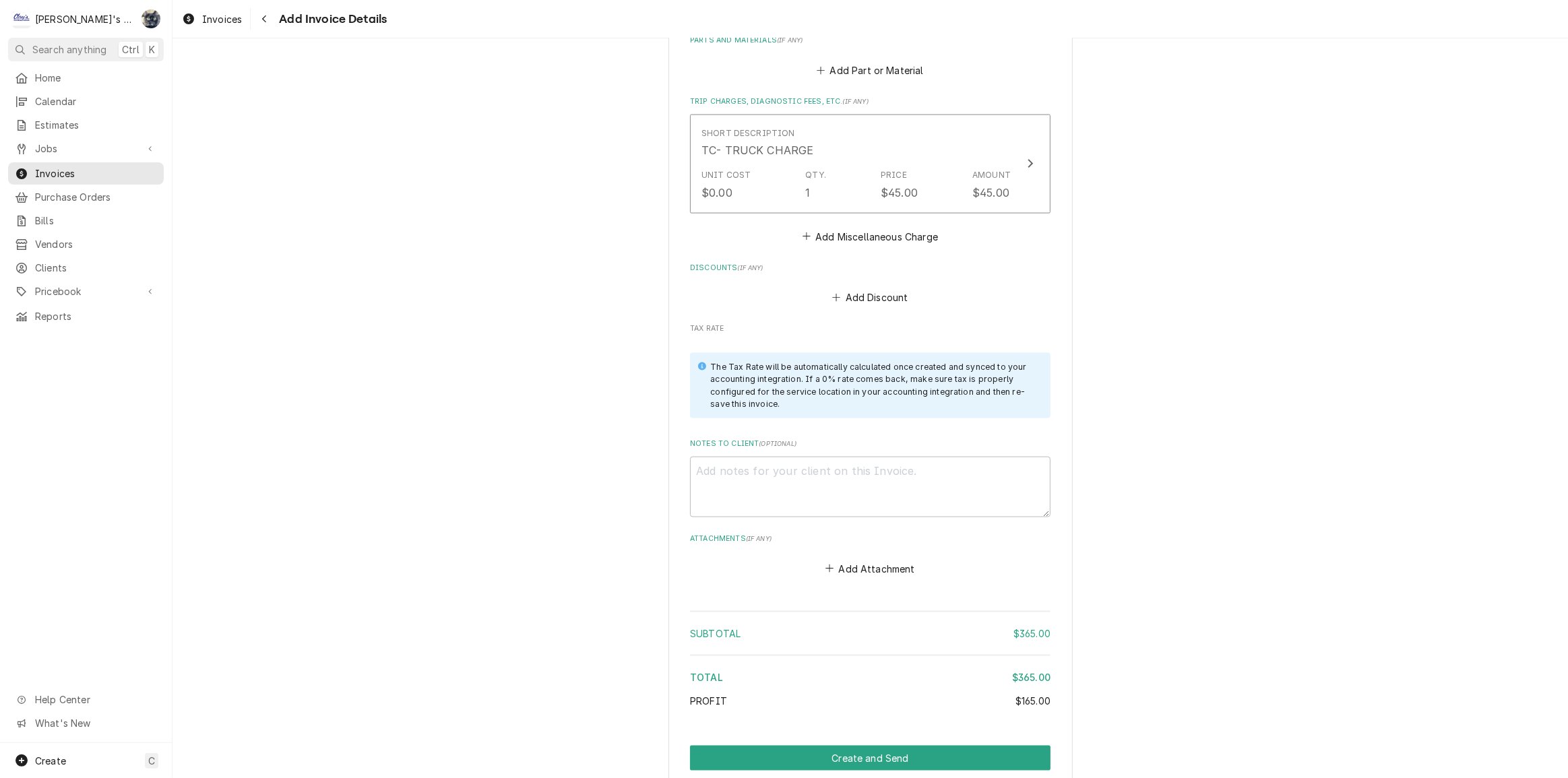
scroll to position [2169, 0]
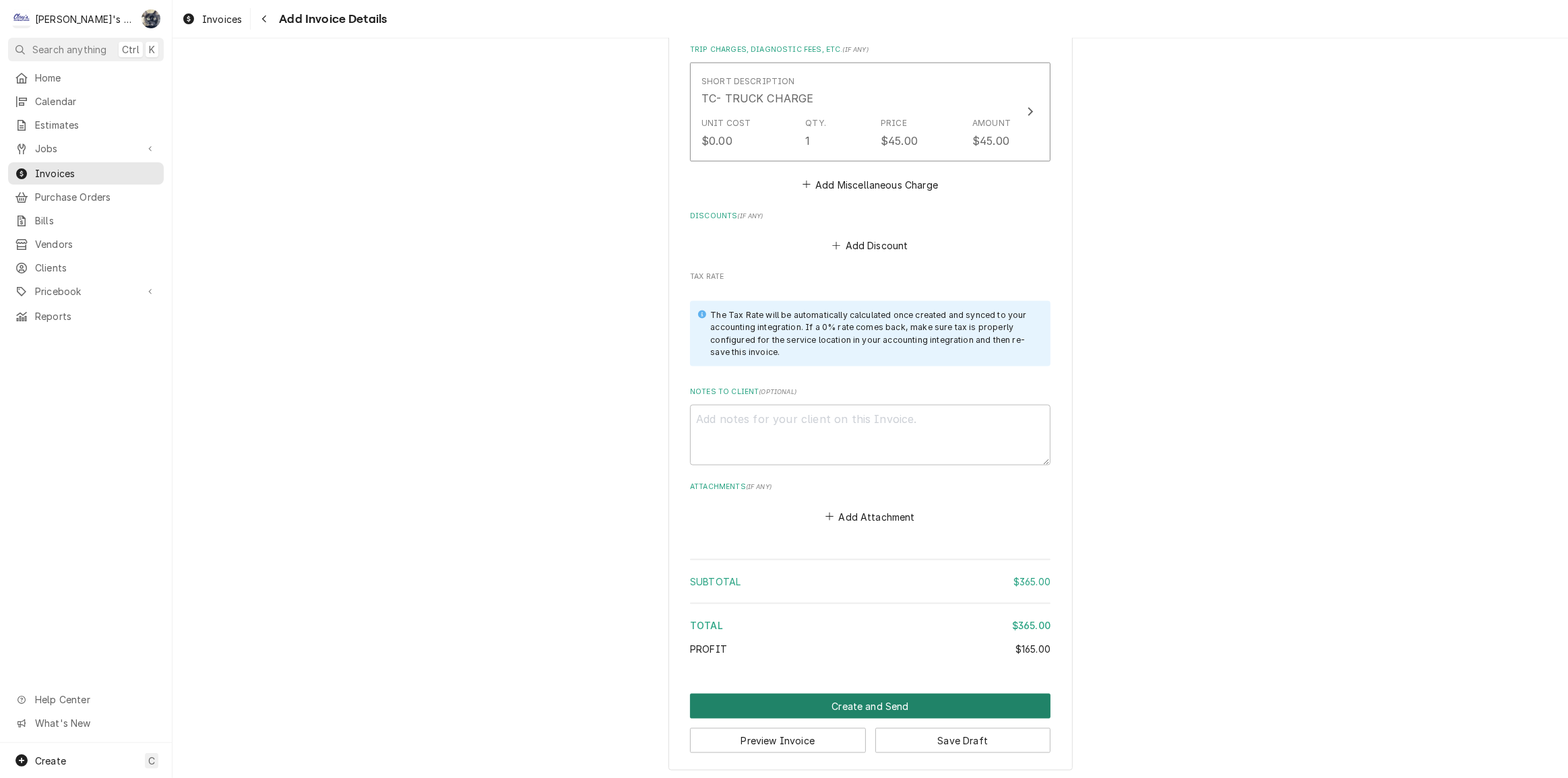
click at [826, 696] on button "Create and Send" at bounding box center [870, 706] width 360 height 25
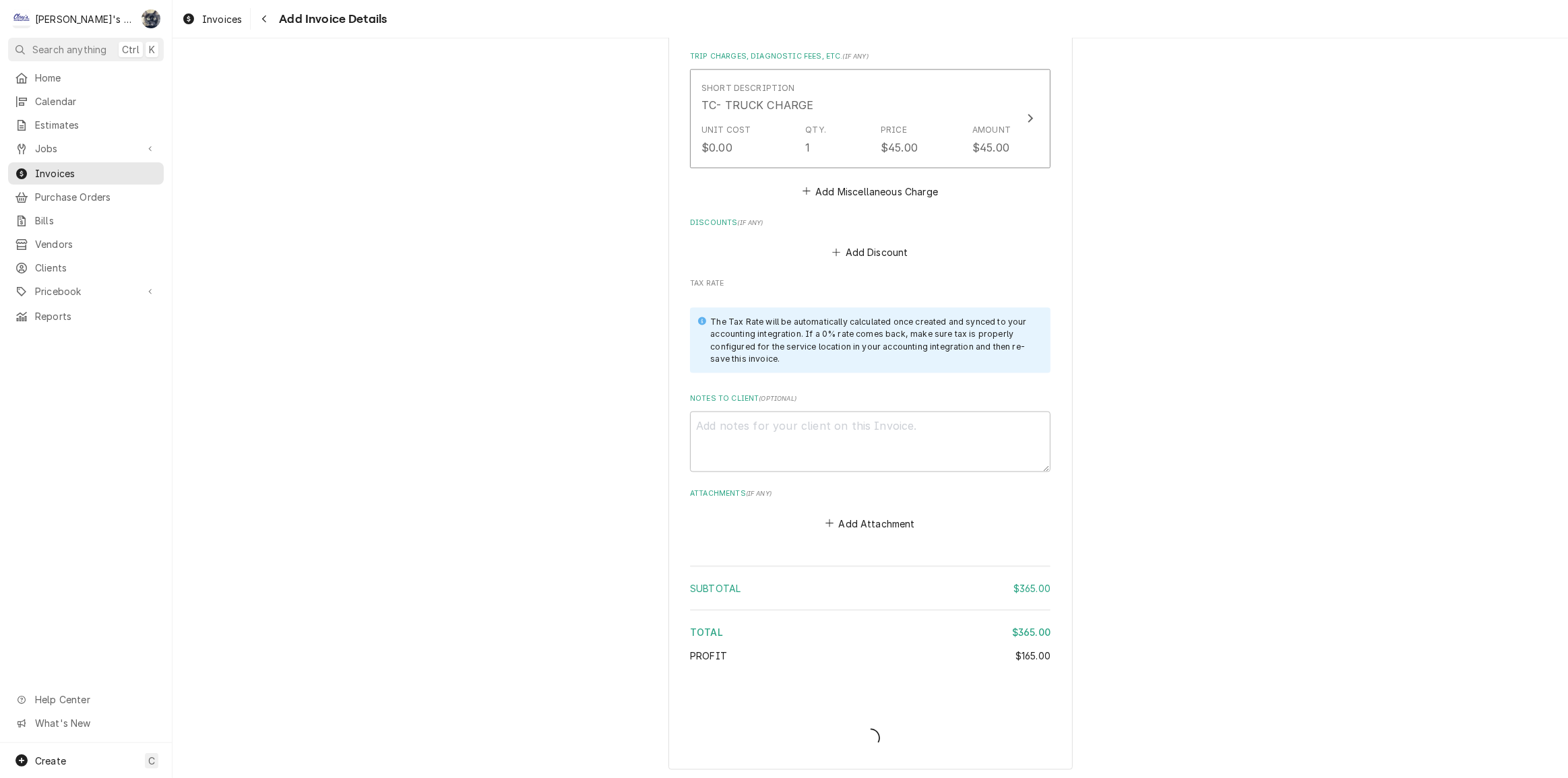
type textarea "x"
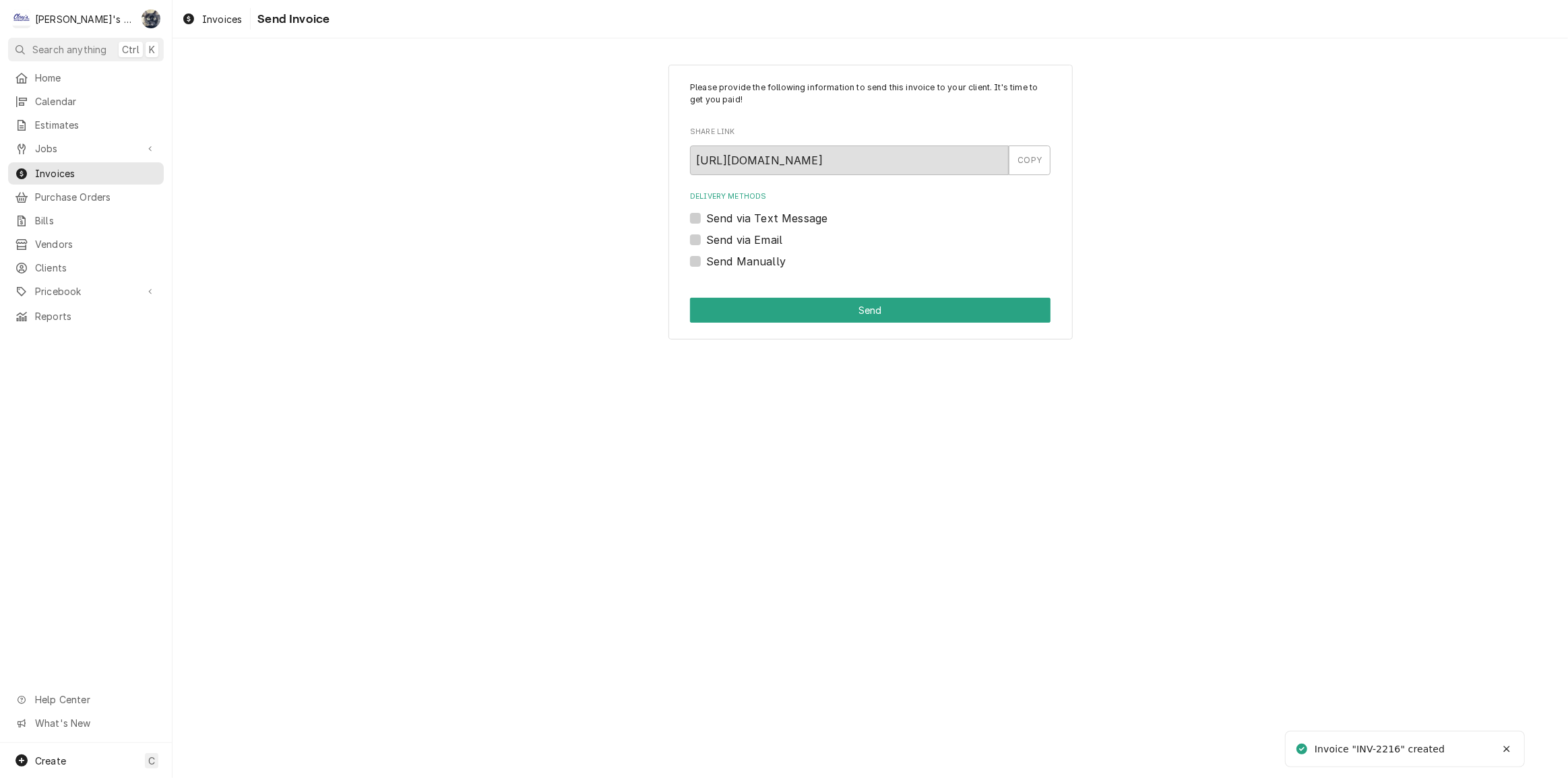
click at [706, 263] on label "Send Manually" at bounding box center [746, 261] width 79 height 16
click at [706, 263] on input "Send Manually" at bounding box center [886, 268] width 360 height 30
checkbox input "true"
click at [717, 308] on button "Send" at bounding box center [870, 310] width 360 height 25
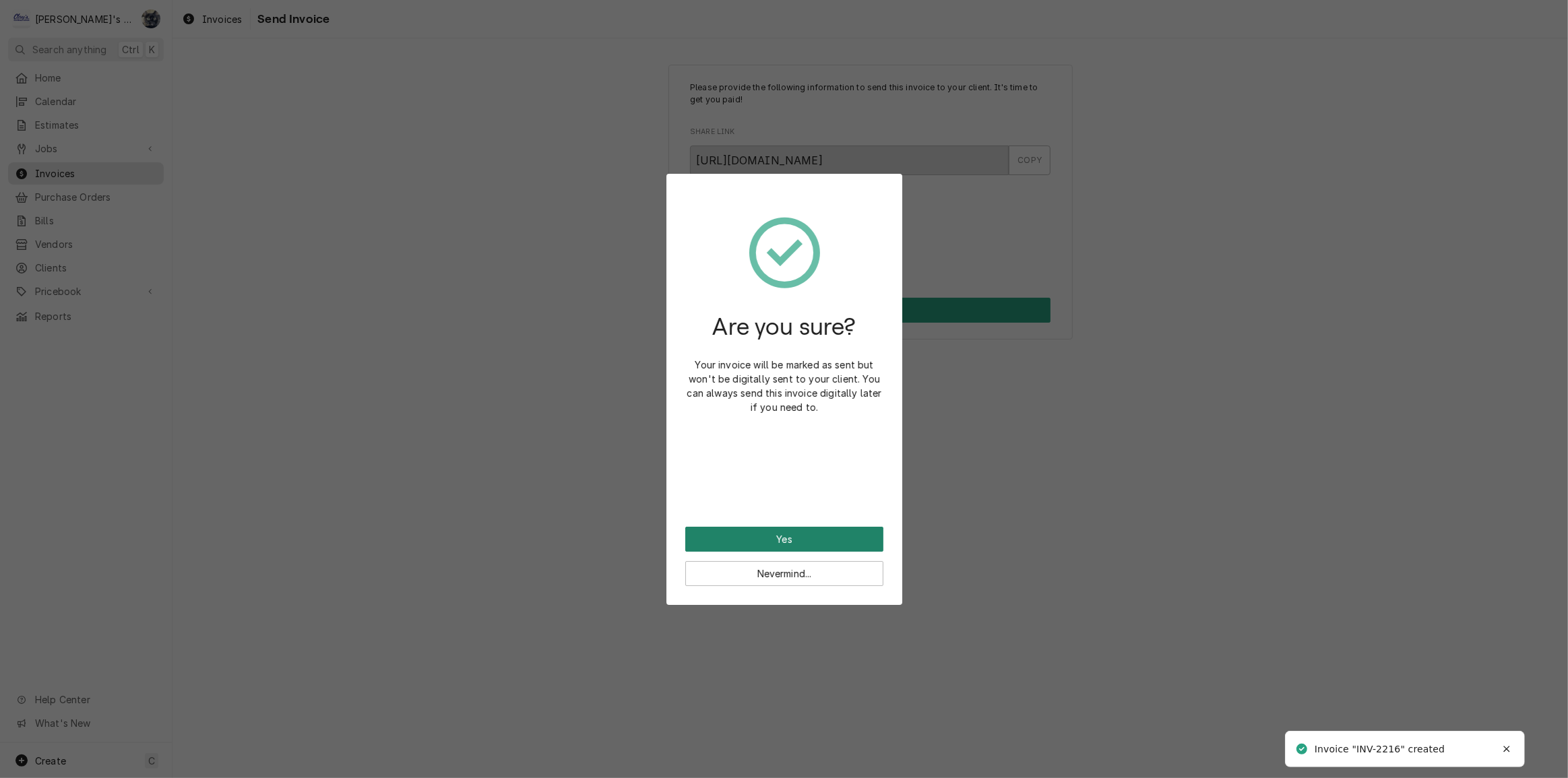
click at [788, 540] on button "Yes" at bounding box center [785, 539] width 198 height 25
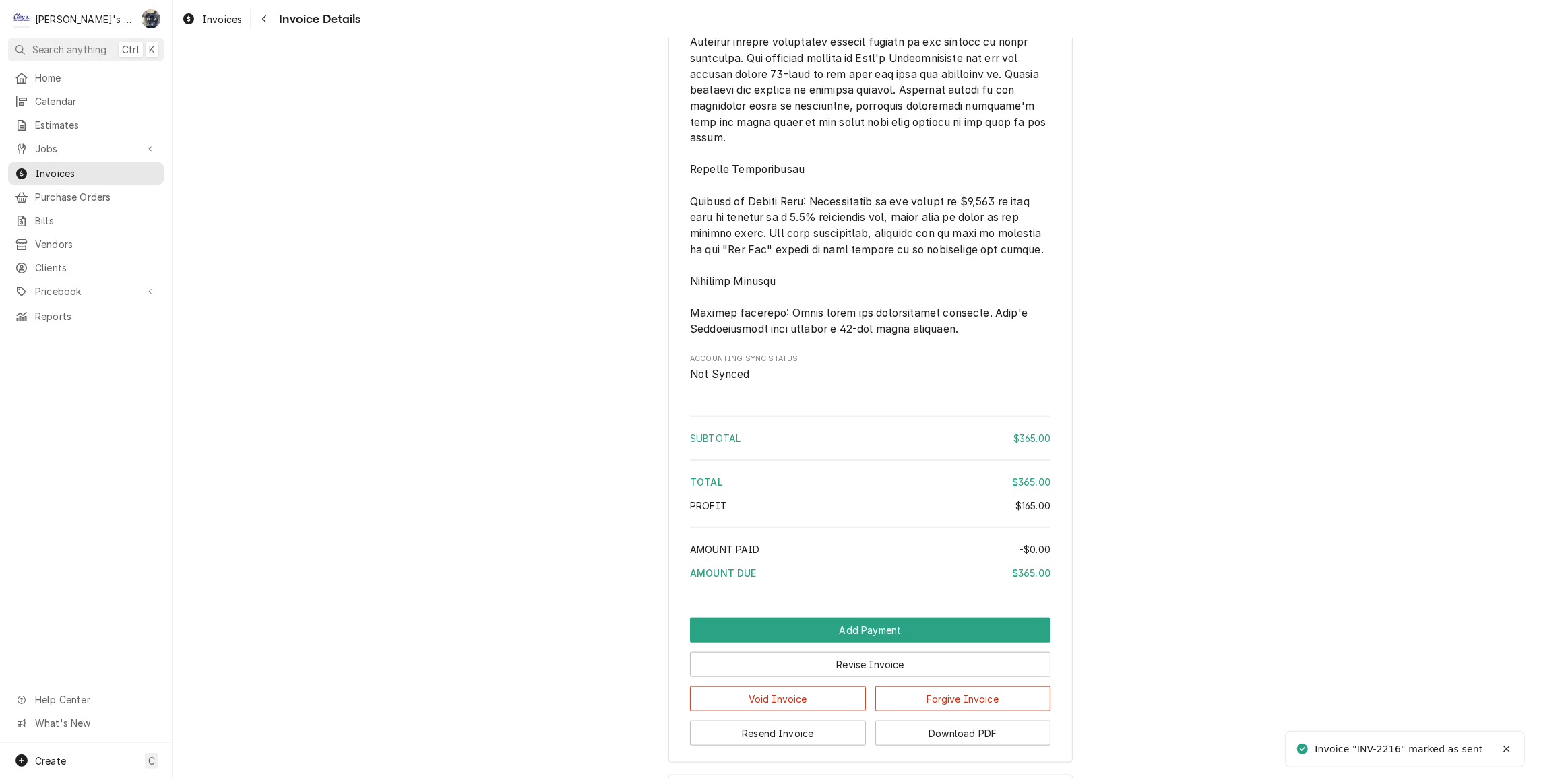
scroll to position [1564, 0]
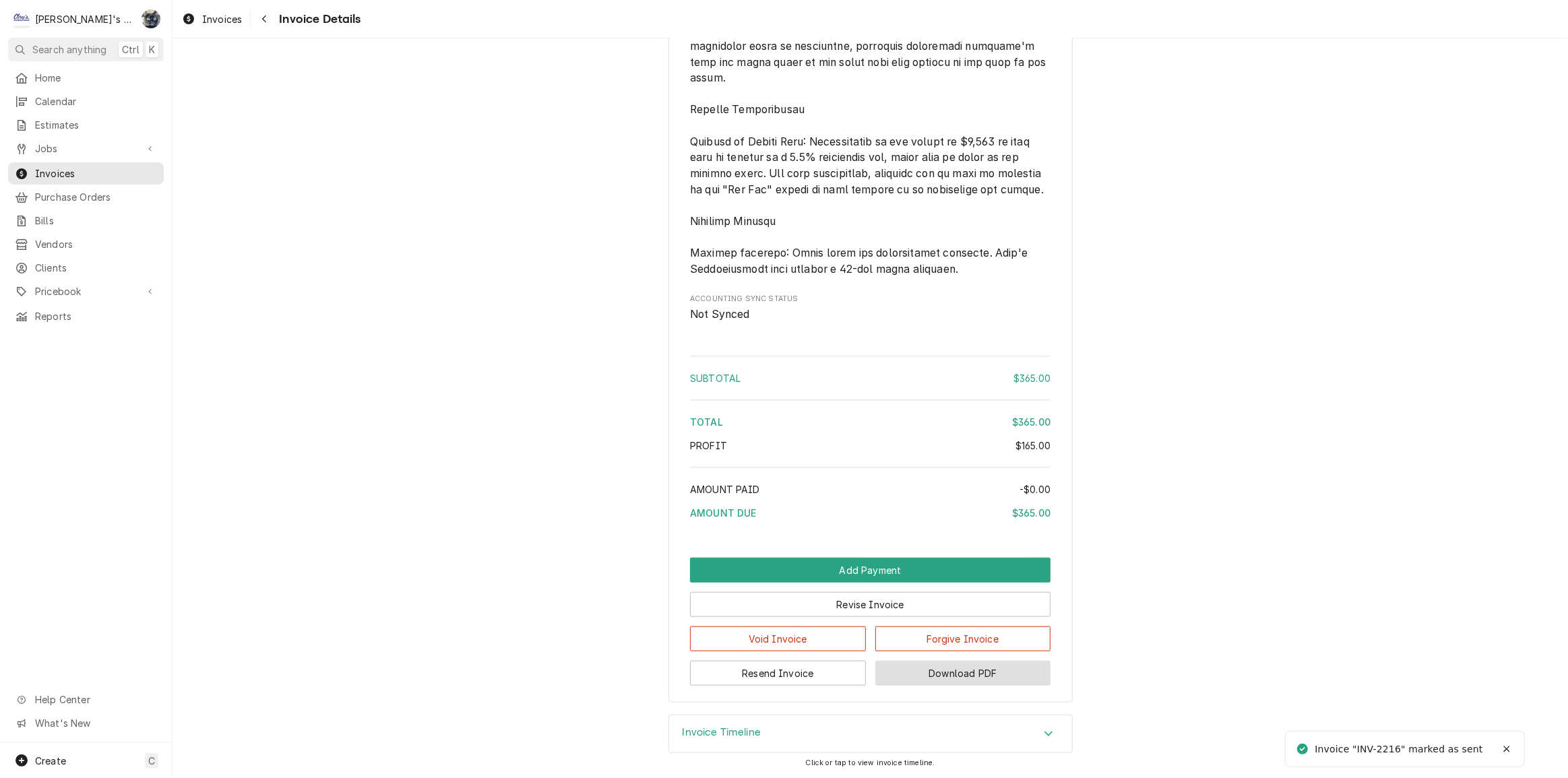
click at [902, 676] on button "Download PDF" at bounding box center [963, 673] width 176 height 25
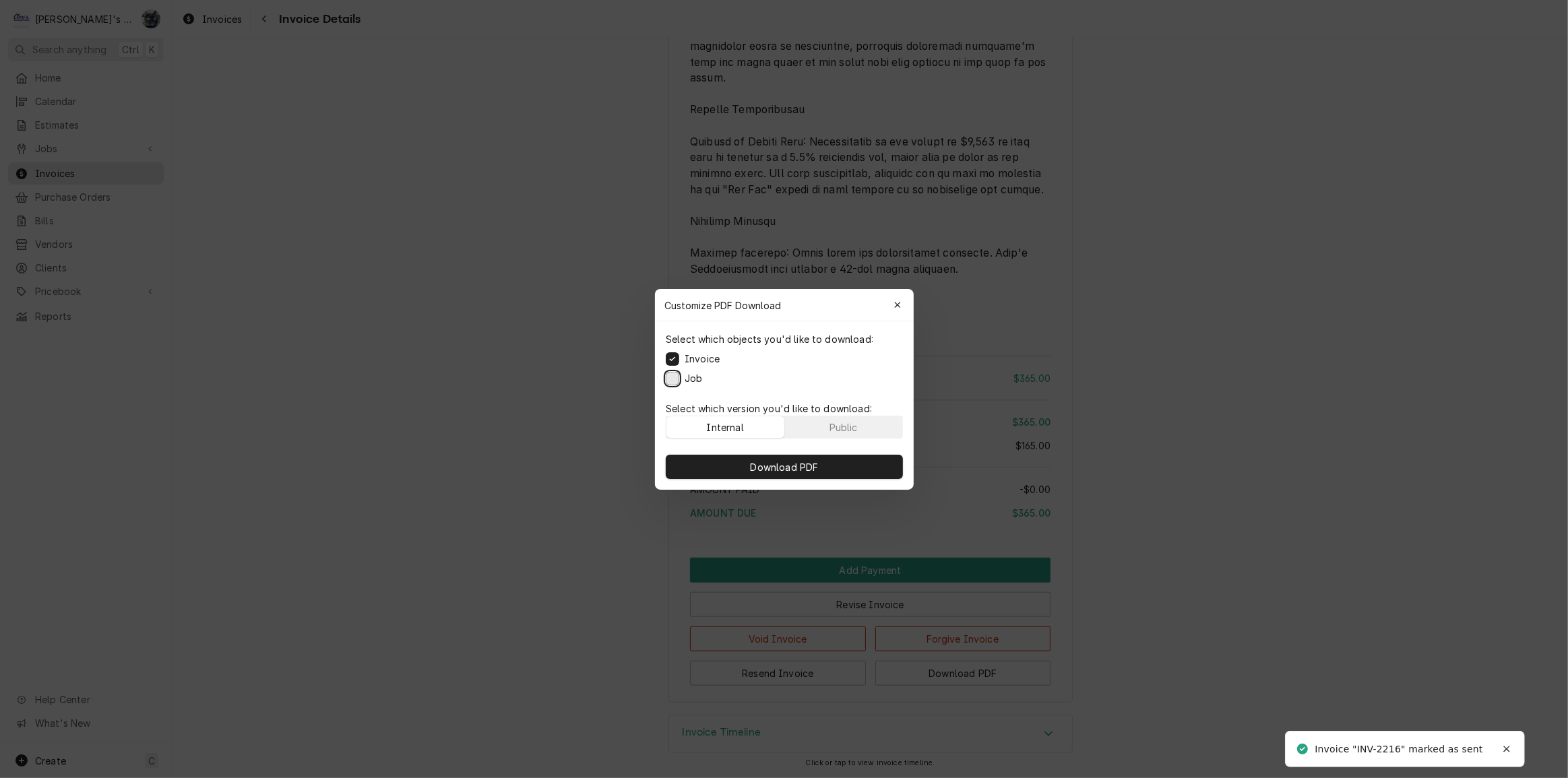
click at [669, 377] on button "Job" at bounding box center [672, 377] width 13 height 13
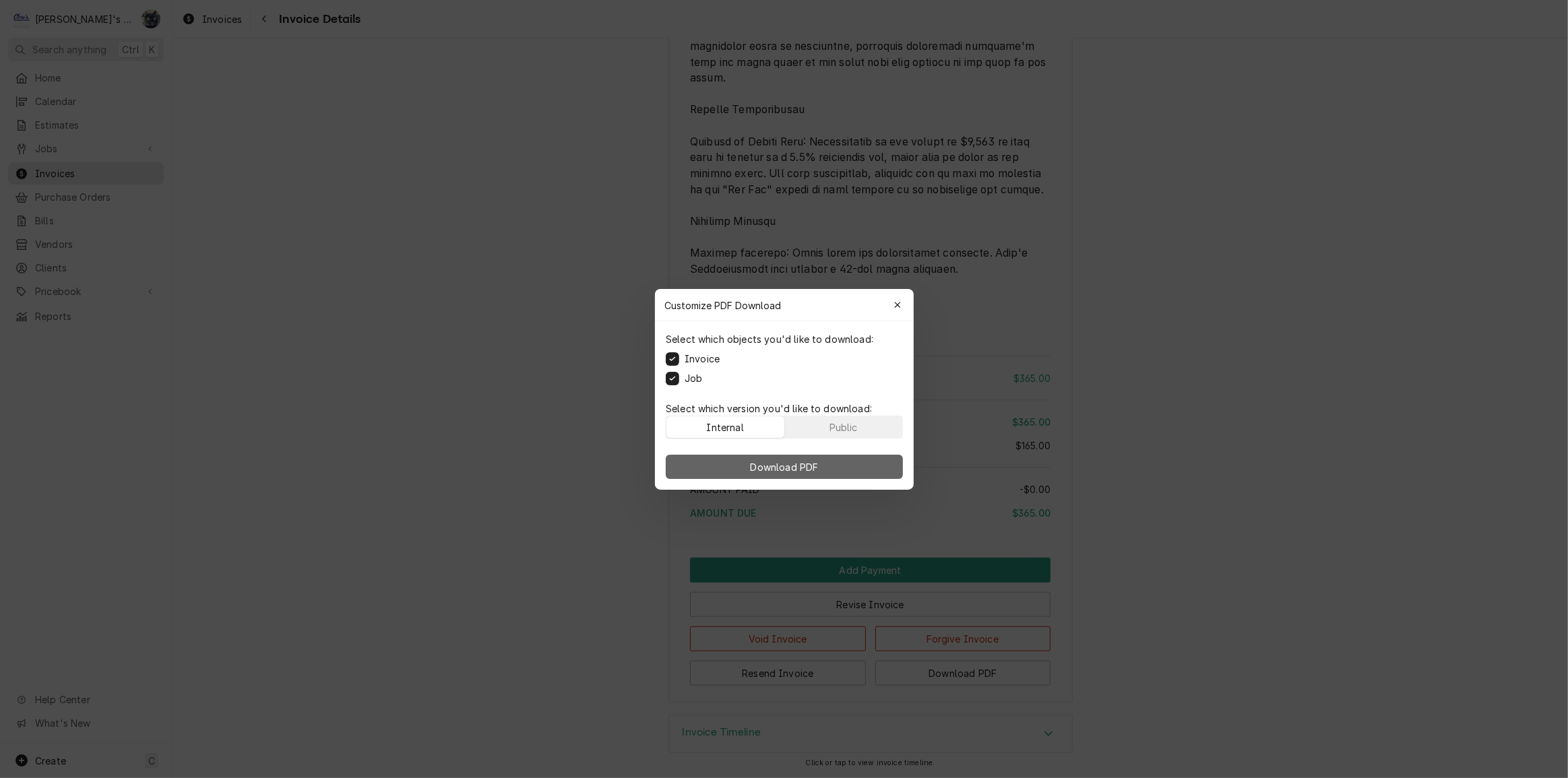
click at [694, 459] on button "Download PDF" at bounding box center [784, 467] width 237 height 24
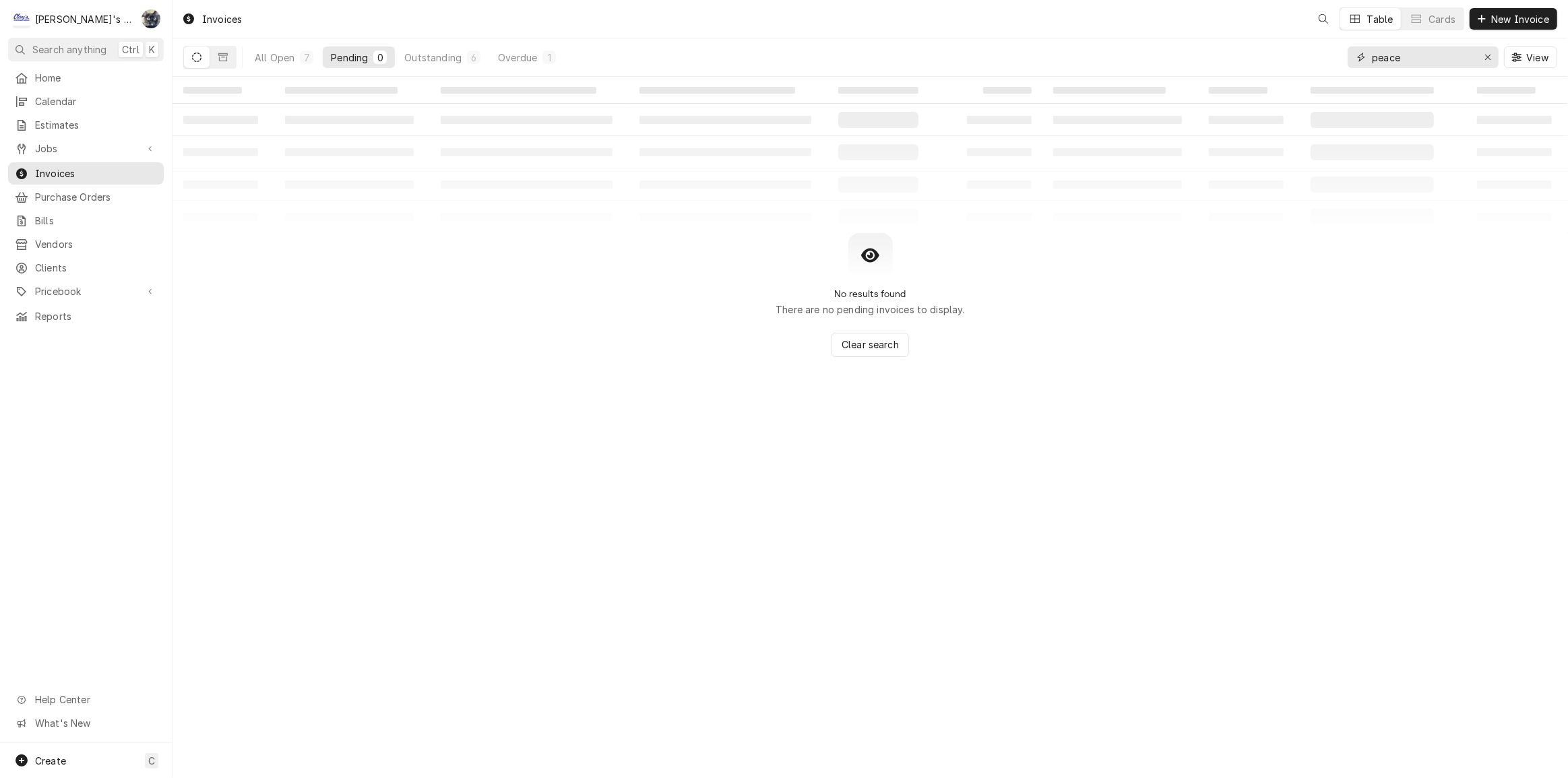
drag, startPoint x: 958, startPoint y: 87, endPoint x: 1353, endPoint y: 67, distance: 395.5
click at [1353, 66] on div "peace" at bounding box center [1423, 57] width 151 height 21
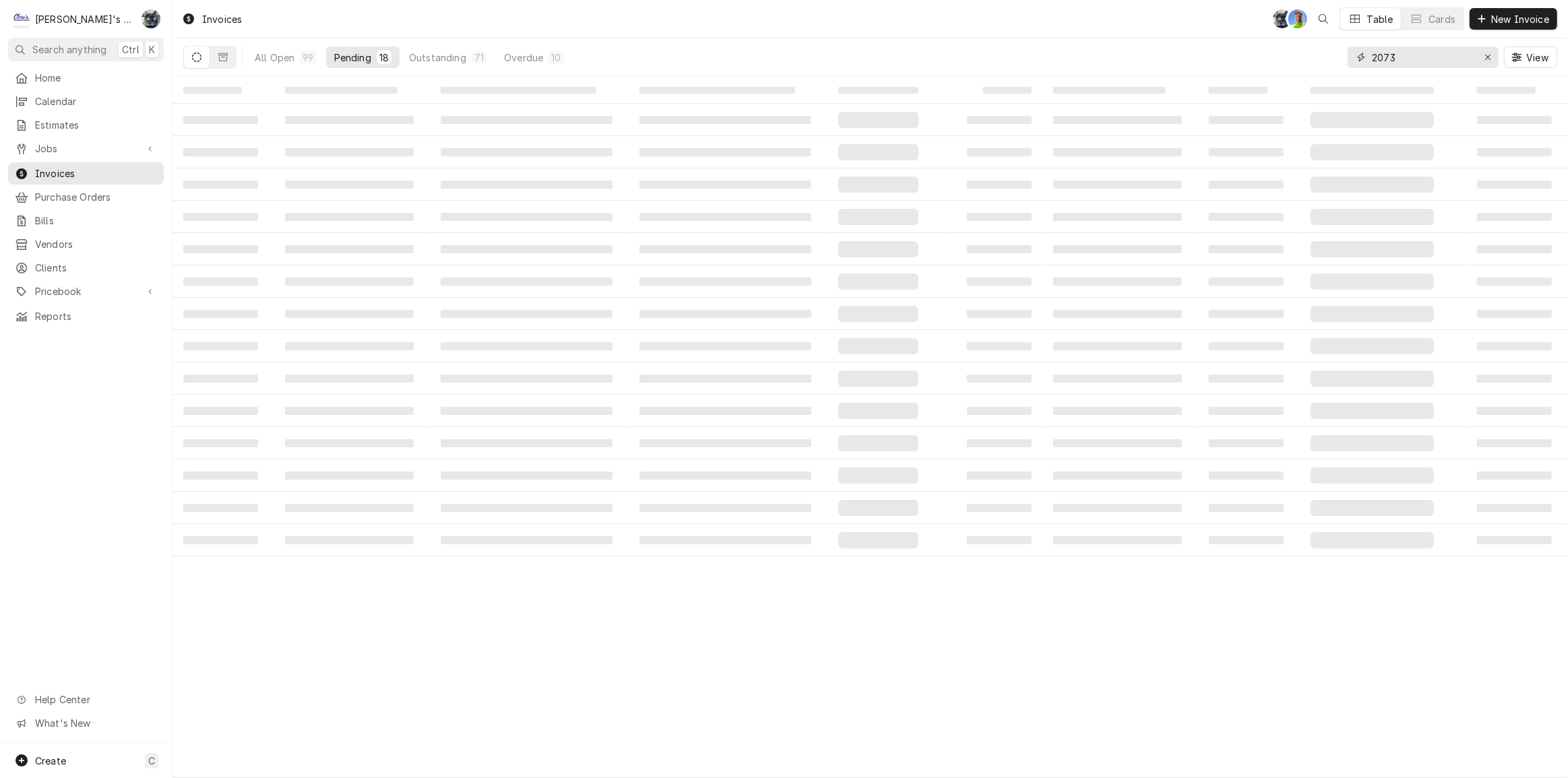
type input "2073"
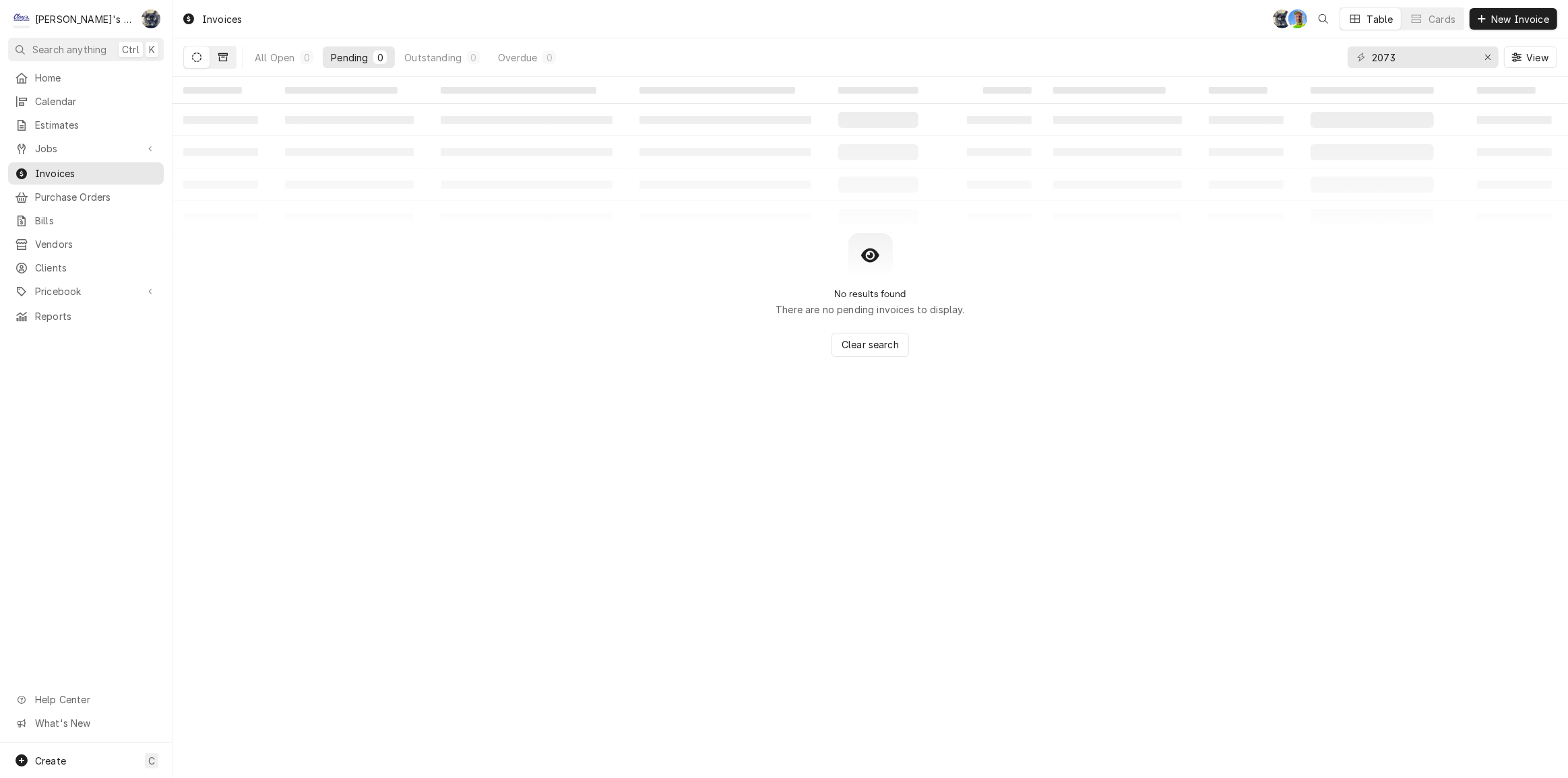
click at [229, 58] on button "Dynamic Content Wrapper" at bounding box center [223, 57] width 25 height 21
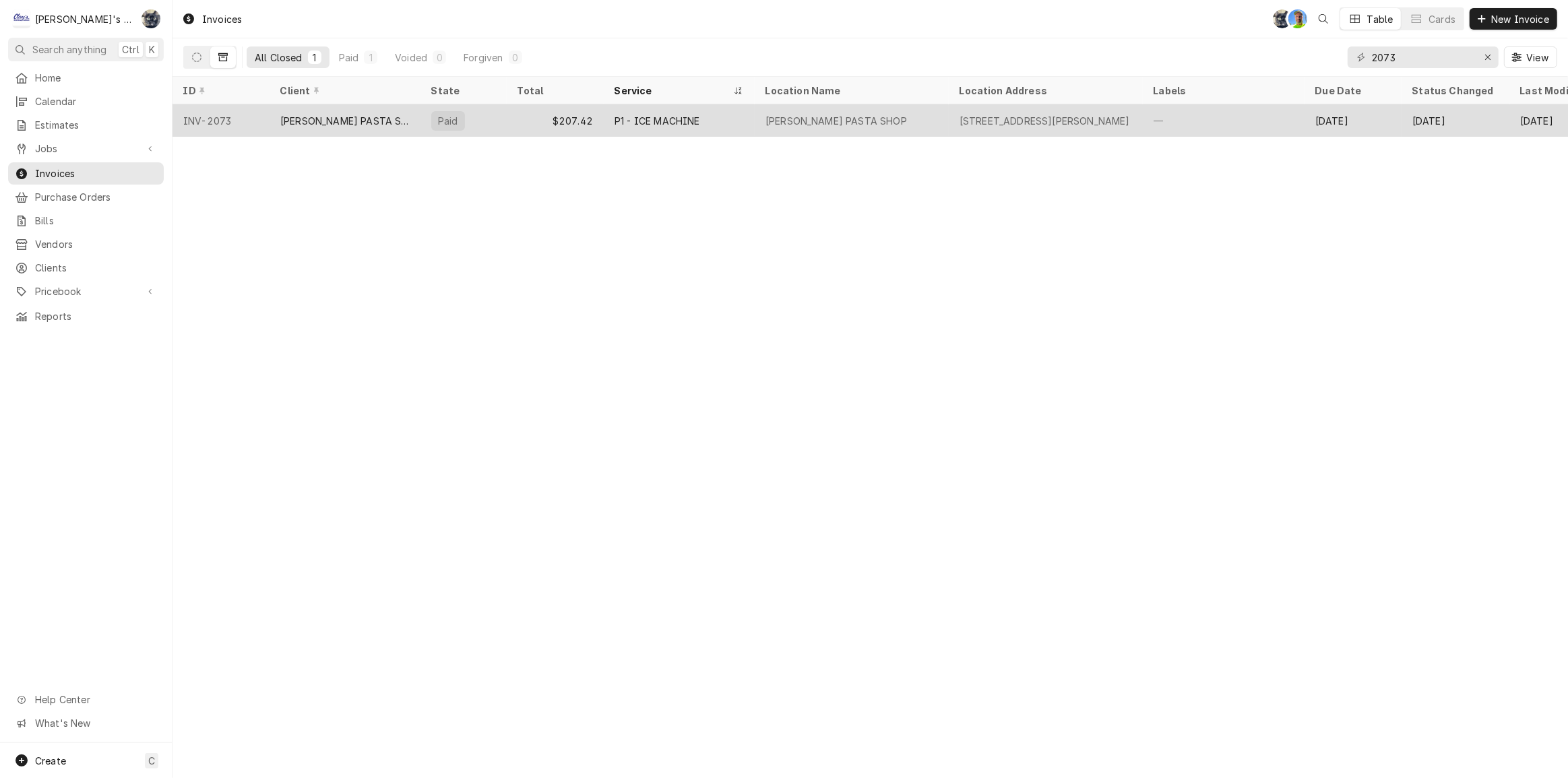
click at [339, 117] on div "PLACIDO PASTA SHOP" at bounding box center [345, 121] width 130 height 14
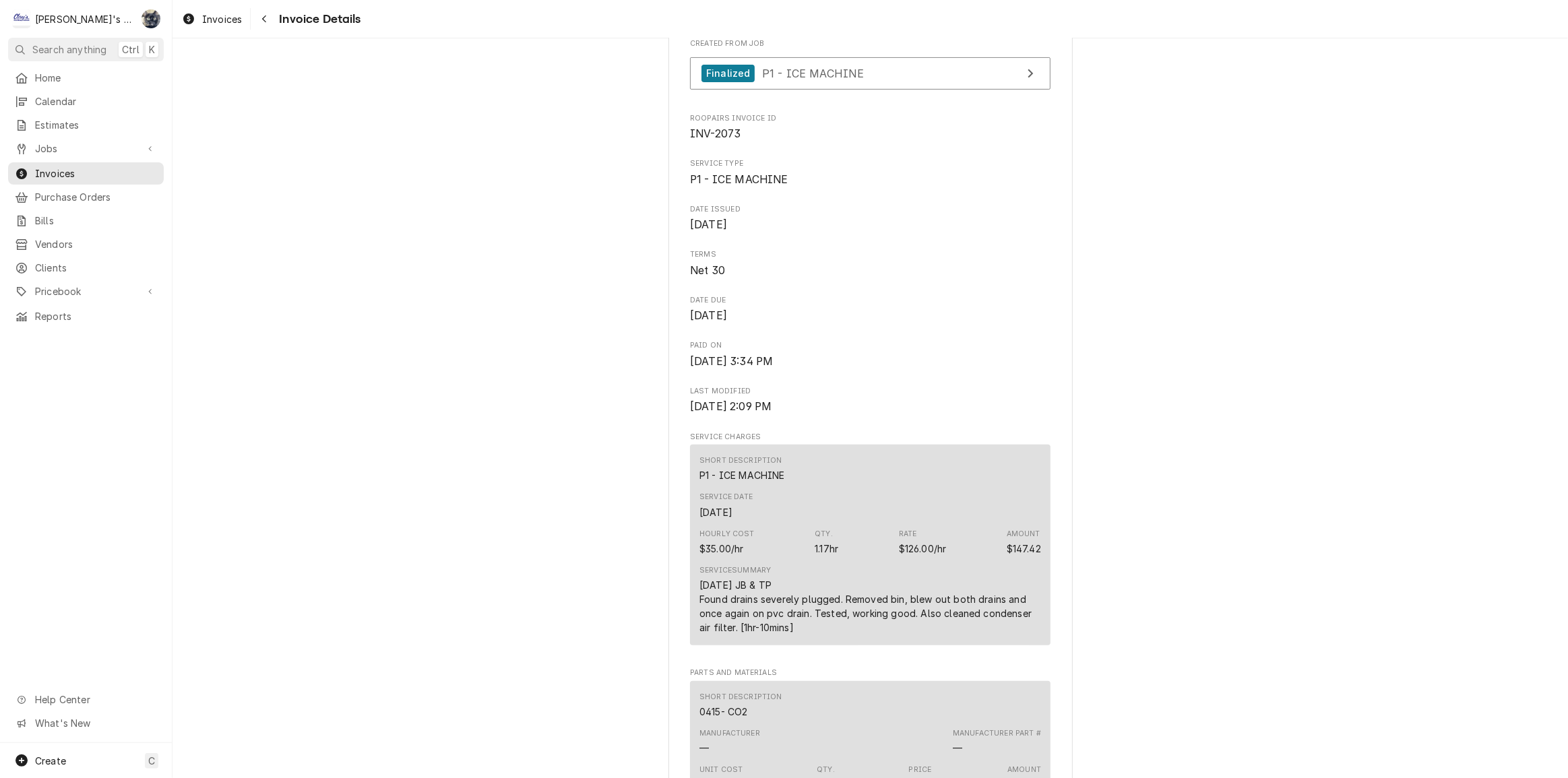
scroll to position [796, 0]
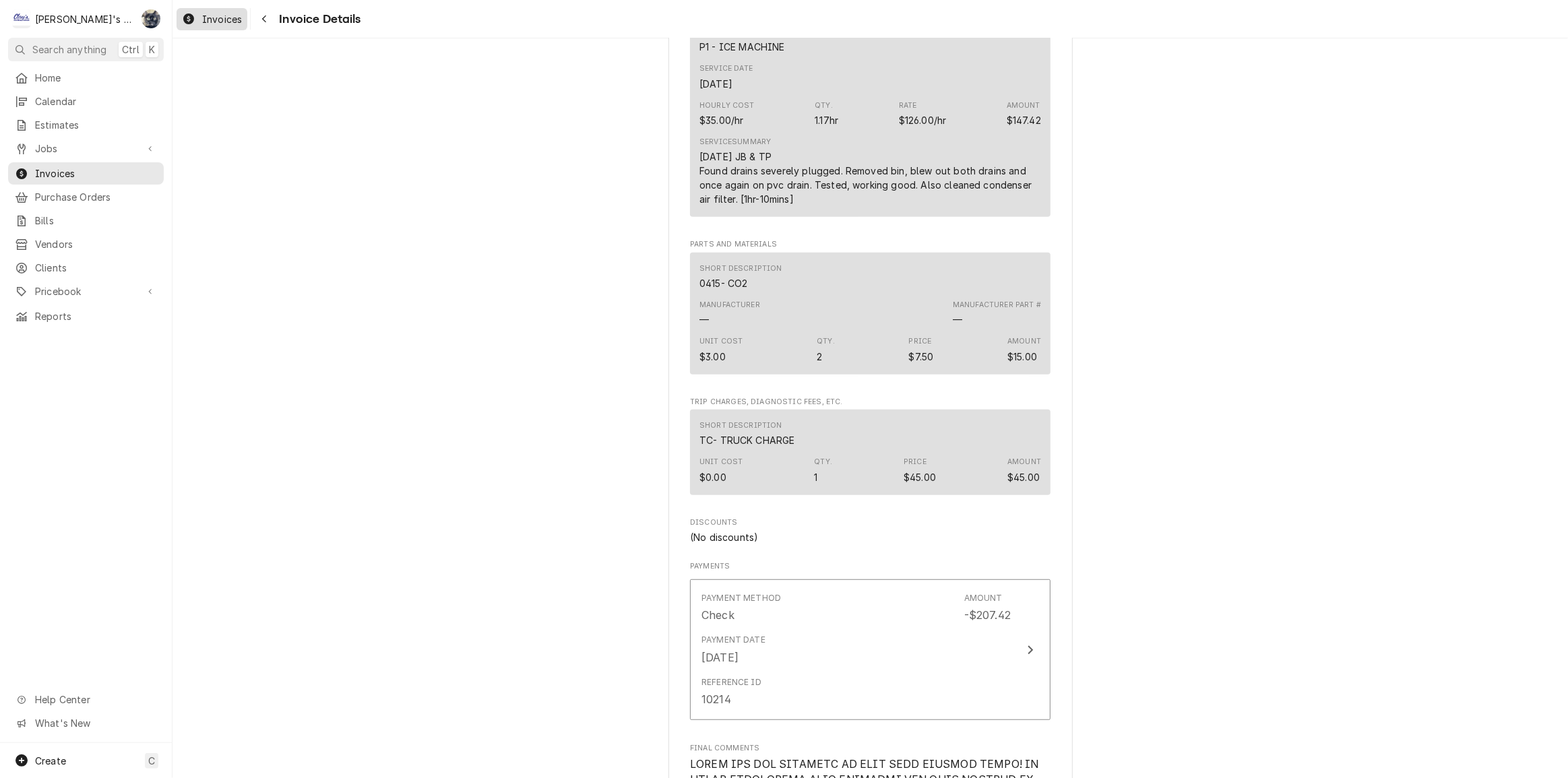
drag, startPoint x: 225, startPoint y: 19, endPoint x: 233, endPoint y: 19, distance: 8.0
click at [225, 19] on span "Invoices" at bounding box center [222, 19] width 40 height 14
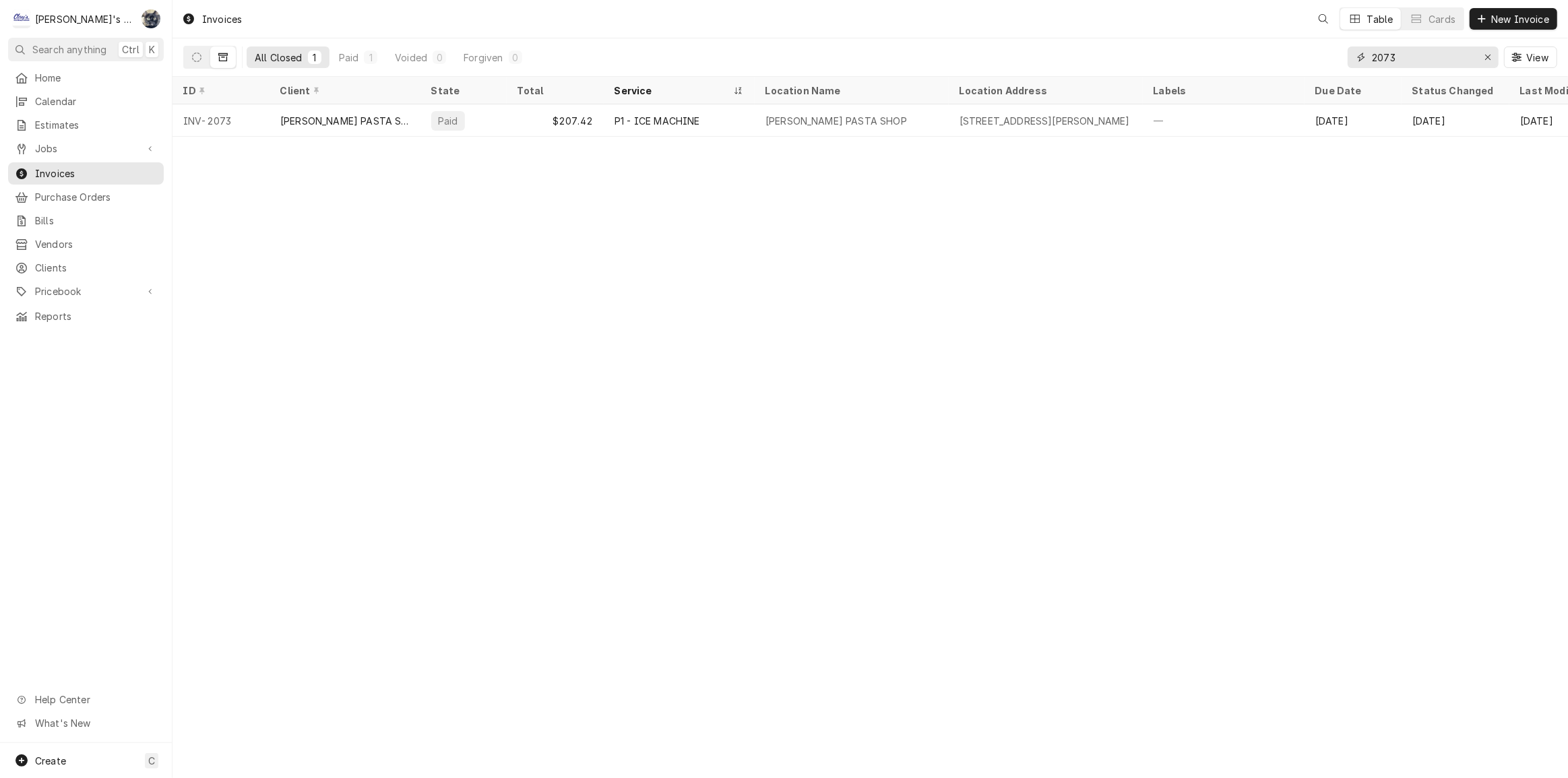
drag, startPoint x: 1431, startPoint y: 58, endPoint x: 1327, endPoint y: 55, distance: 104.0
click at [1327, 55] on div "All Closed 1 Paid 1 Voided 0 Forgiven 0 2073 View" at bounding box center [870, 57] width 1374 height 38
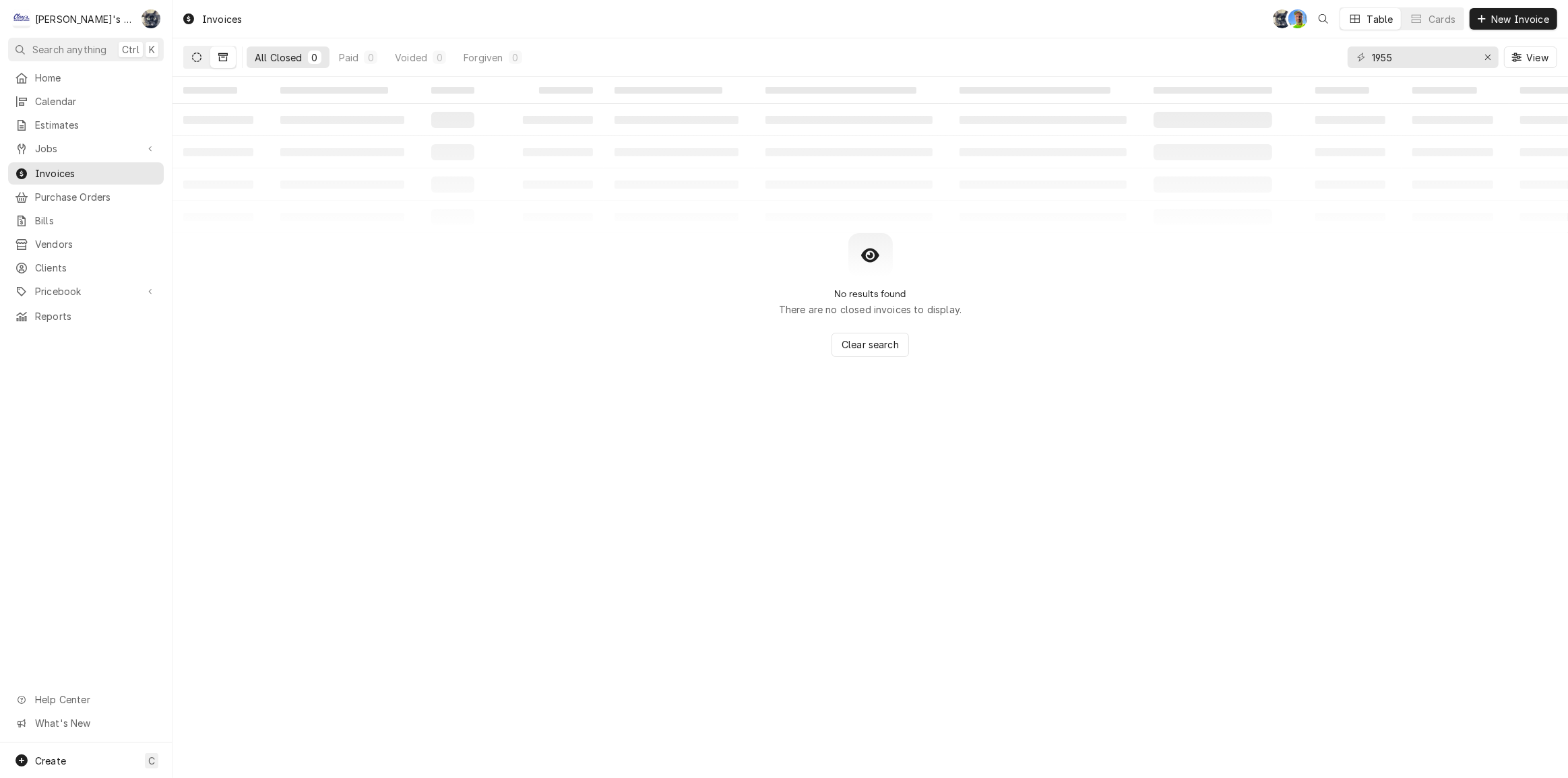
click at [192, 61] on icon "Dynamic Content Wrapper" at bounding box center [196, 57] width 9 height 9
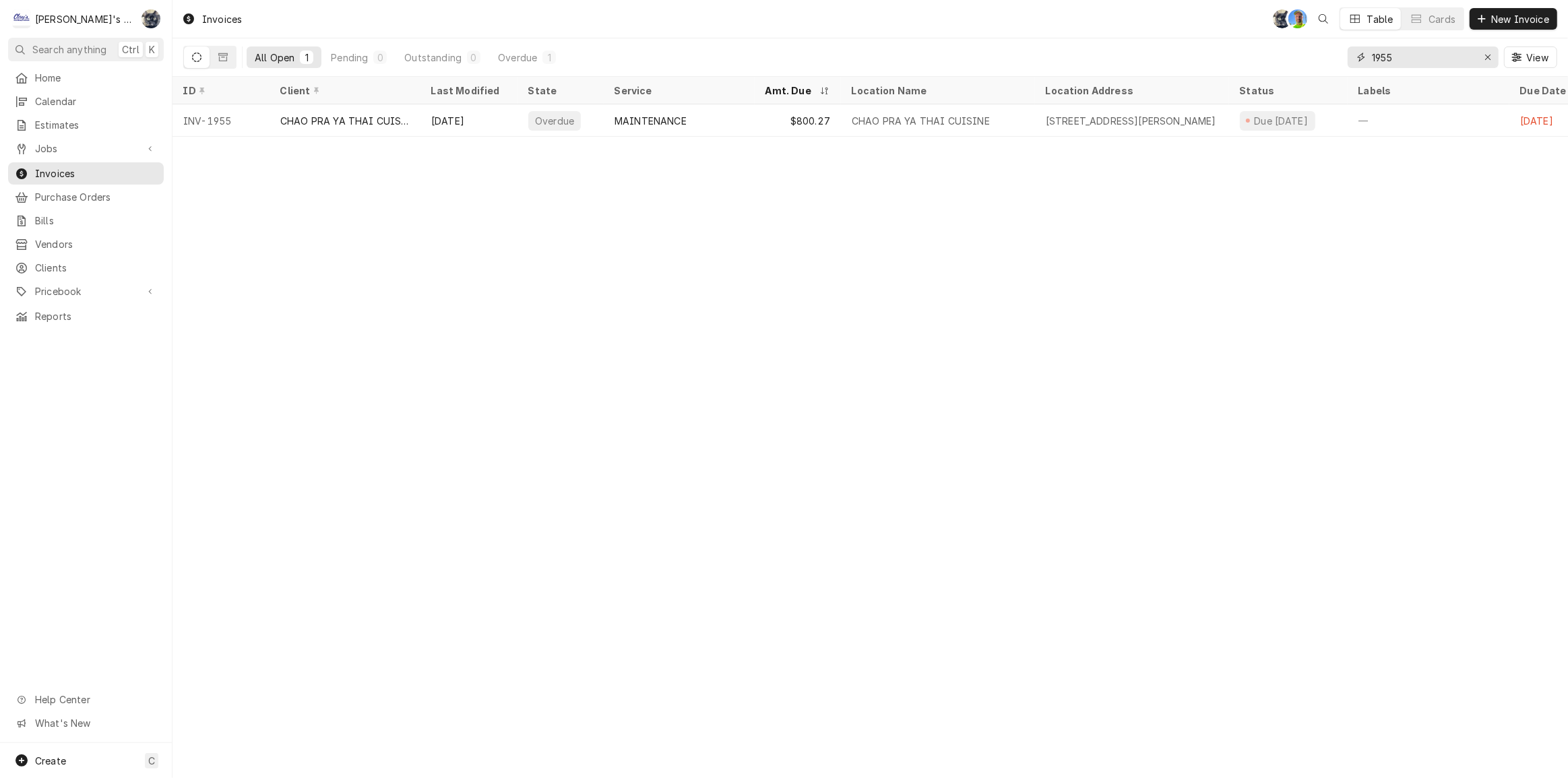
drag, startPoint x: 1402, startPoint y: 61, endPoint x: 1327, endPoint y: 66, distance: 75.2
click at [1334, 64] on div "All Open 1 Pending 0 Outstanding 0 Overdue 1 1955 View" at bounding box center [870, 57] width 1374 height 38
type input "8"
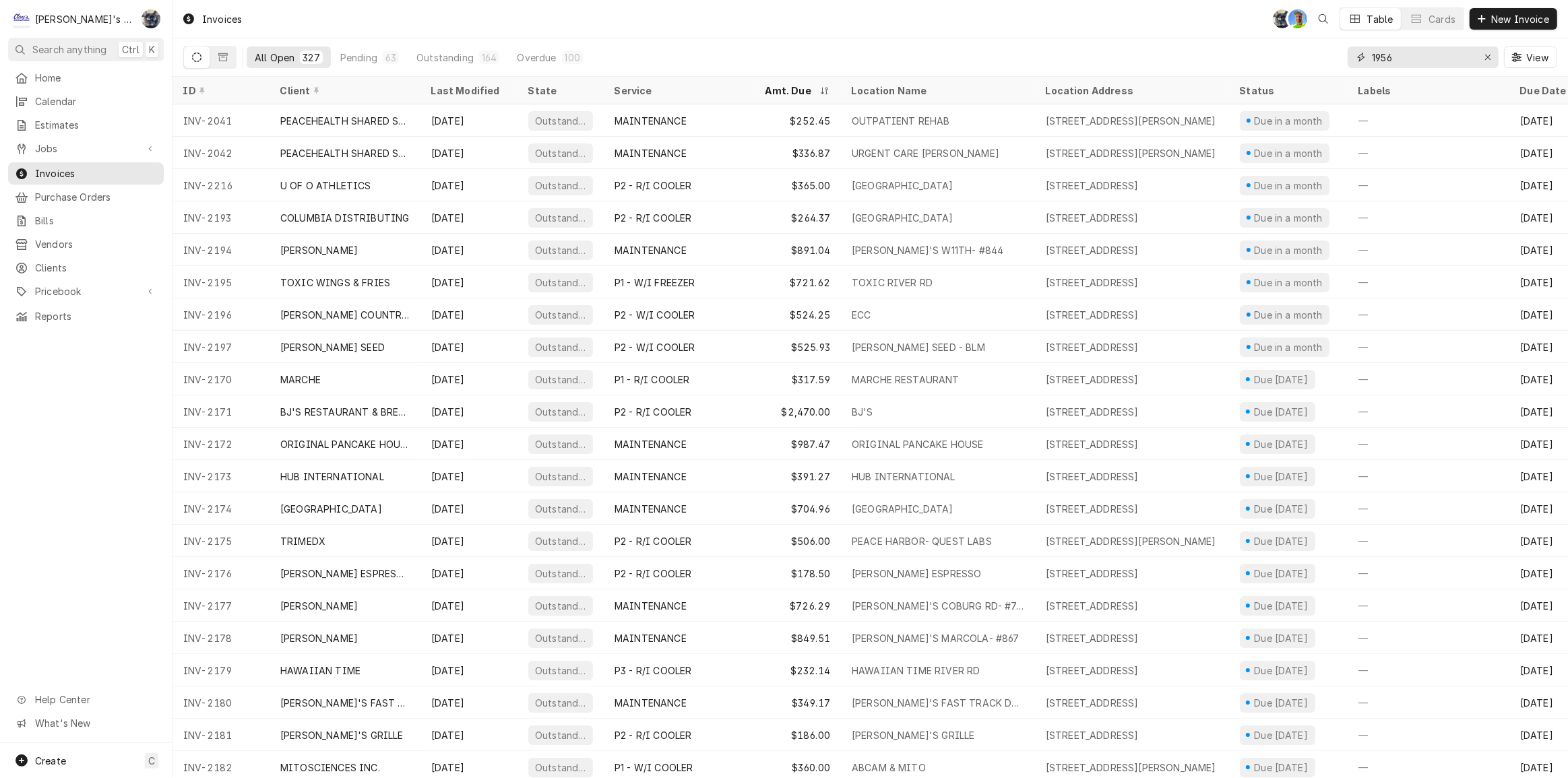
type input "1956"
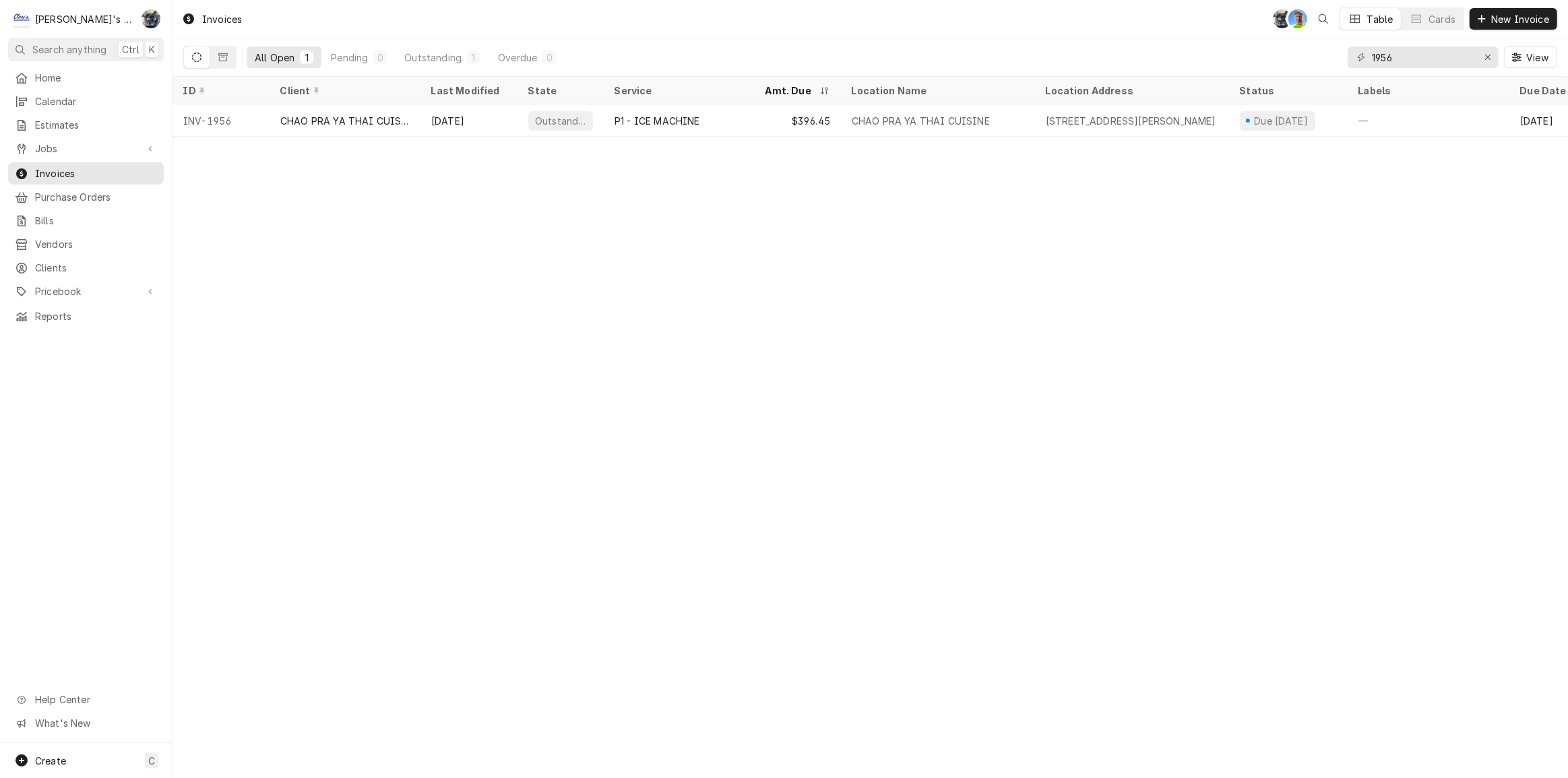
click at [672, 45] on div "All Open 1 Pending 0 Outstanding 1 Overdue 0 1956 View" at bounding box center [870, 57] width 1374 height 38
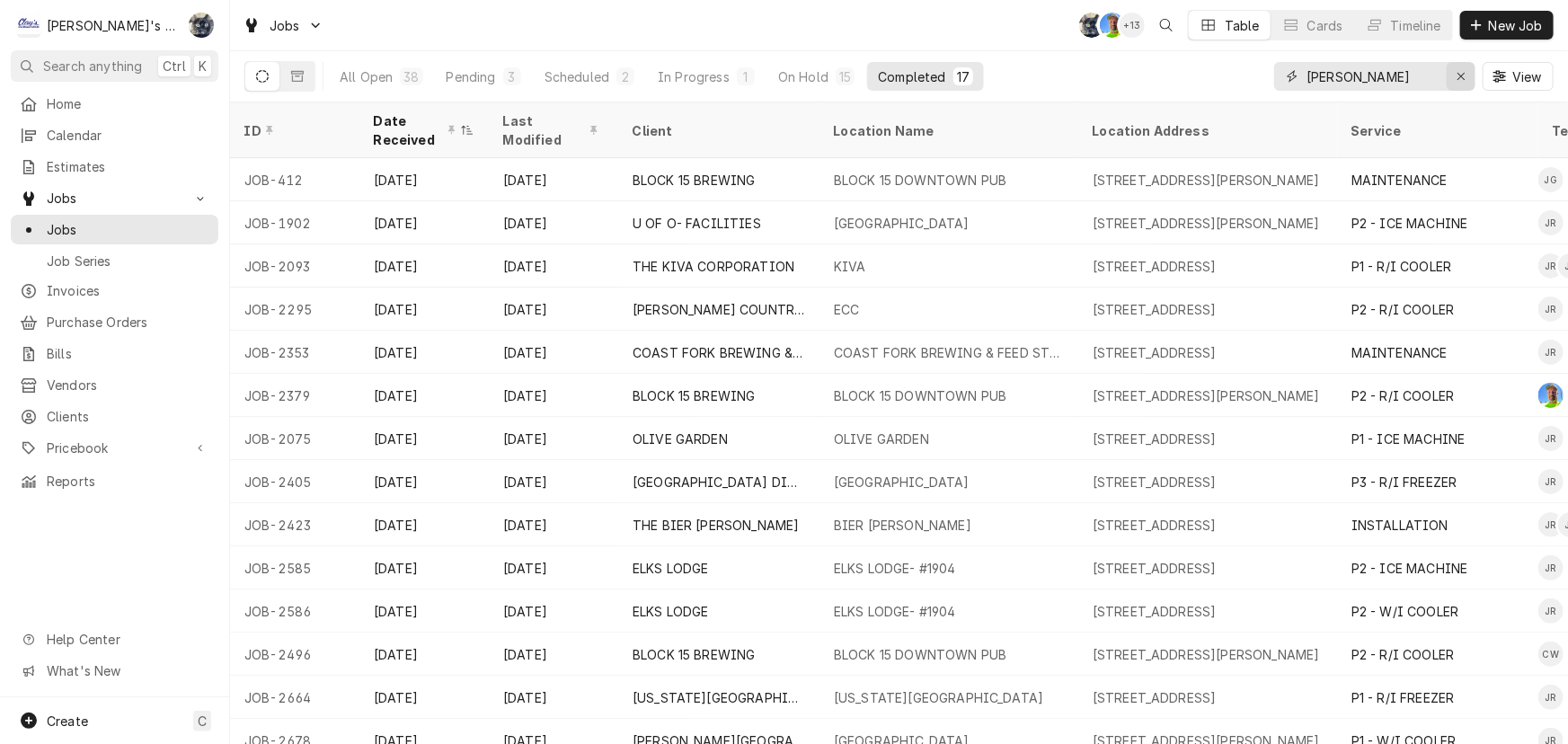
click at [1461, 75] on icon "Erase input" at bounding box center [1461, 76] width 9 height 12
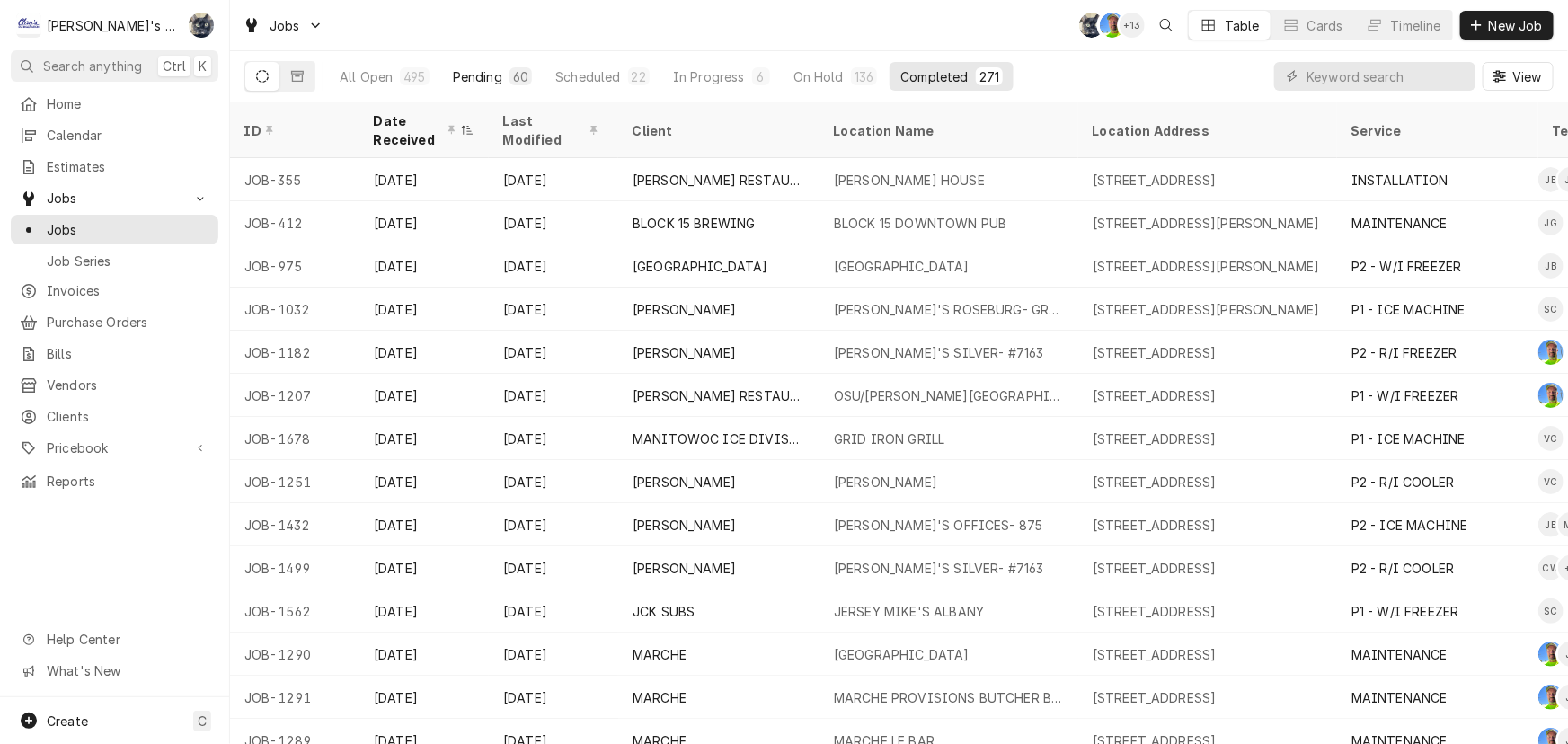
click at [530, 80] on button "Pending 60" at bounding box center [492, 76] width 101 height 28
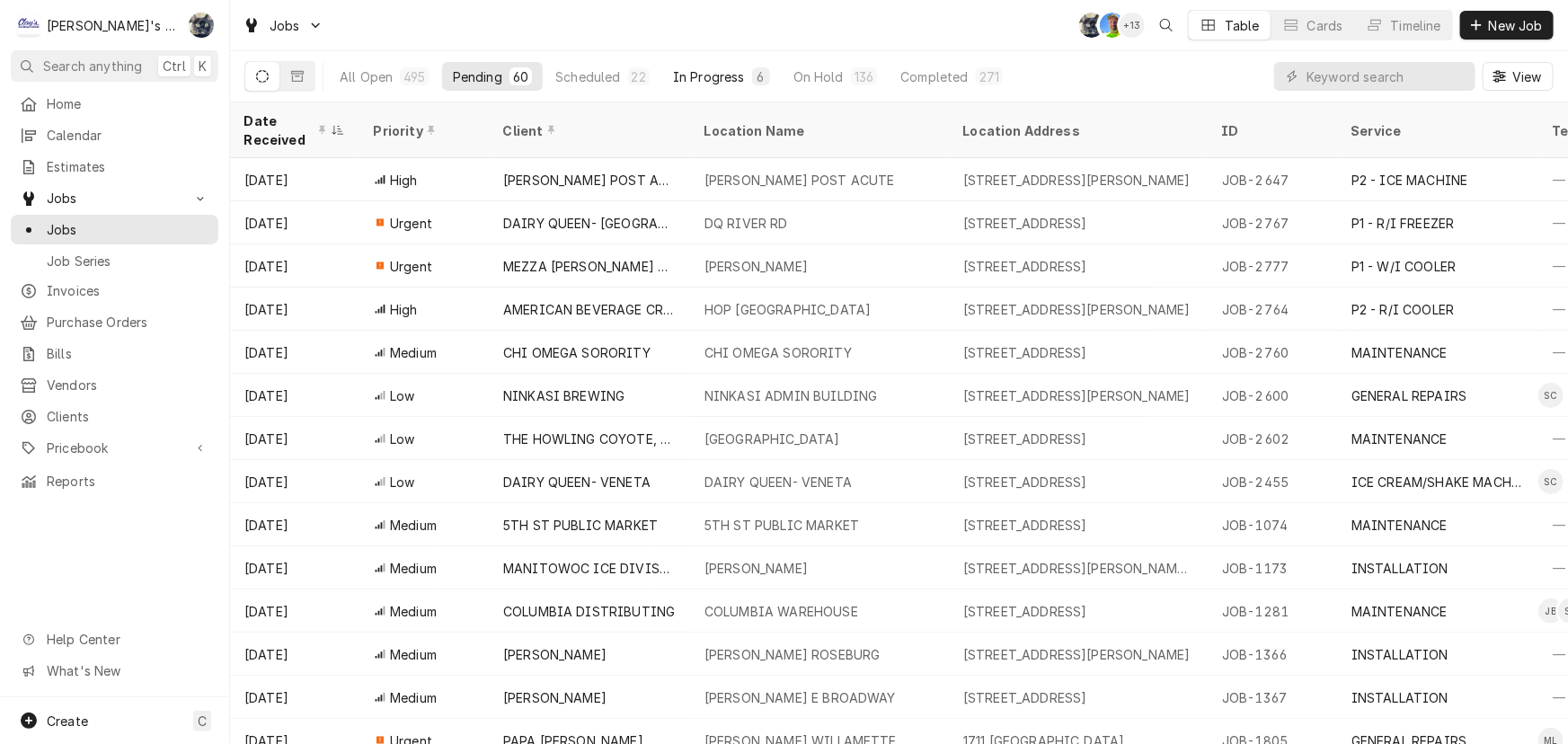
click at [700, 90] on button "In Progress 6" at bounding box center [722, 76] width 119 height 28
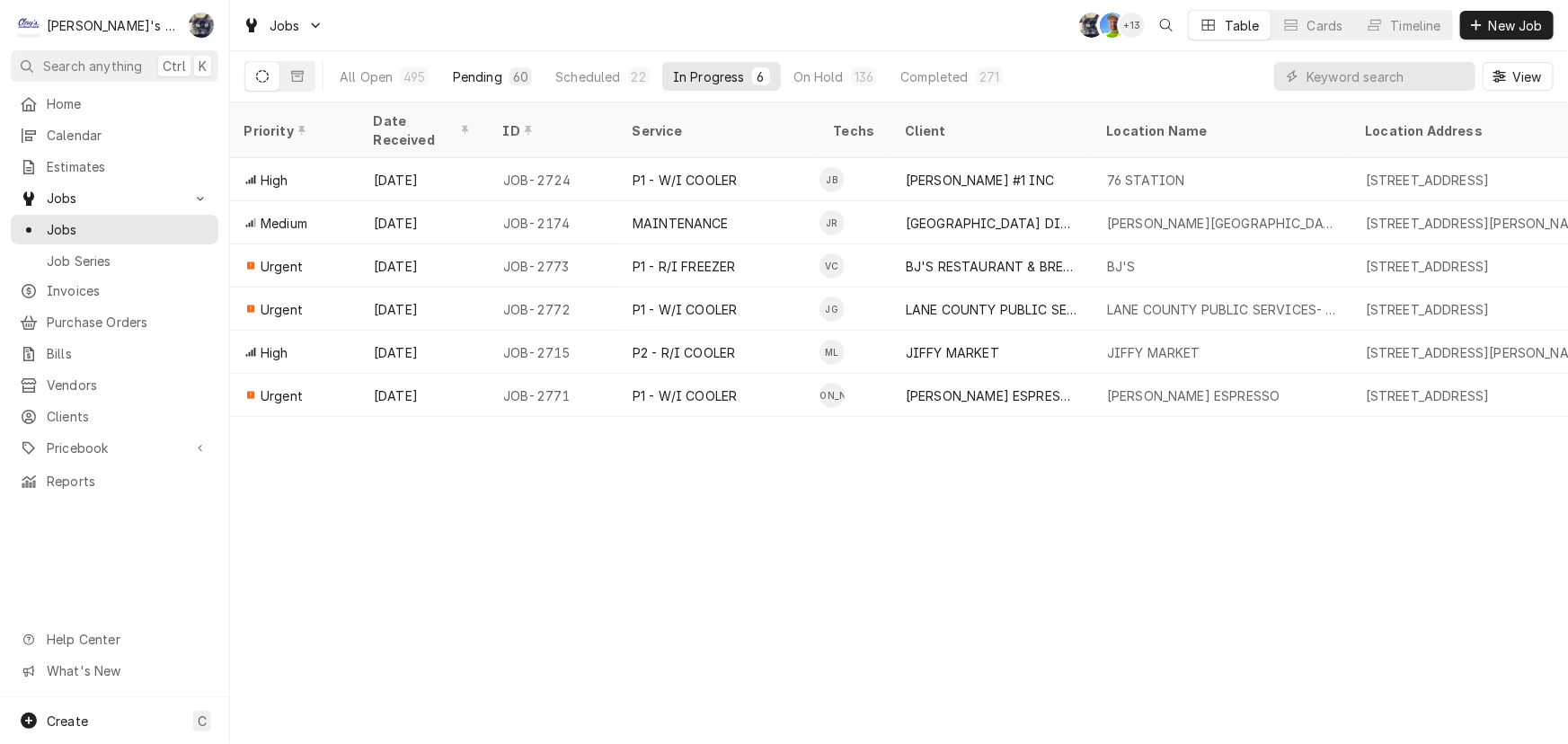
click at [472, 67] on div "Pending" at bounding box center [478, 76] width 49 height 19
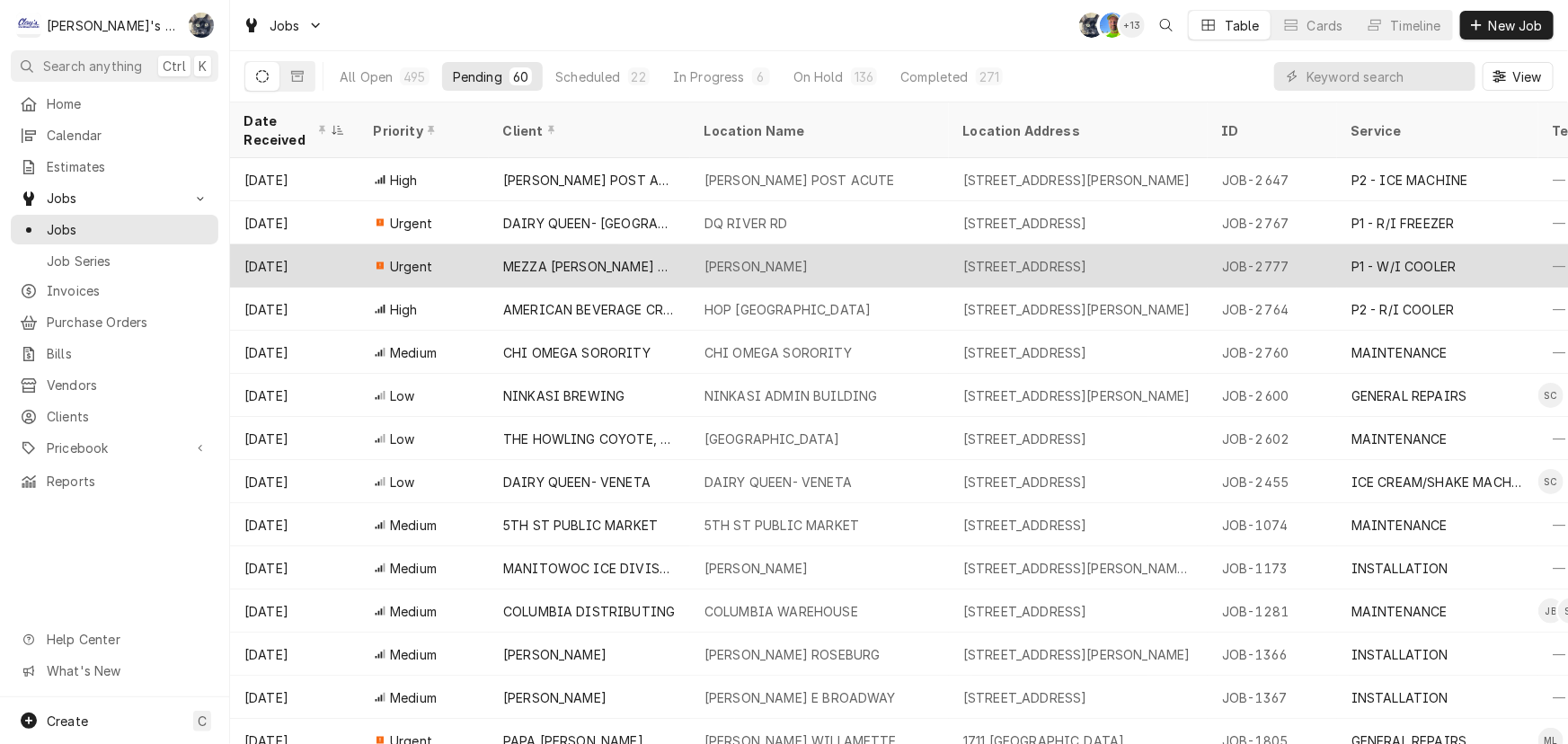
click at [629, 257] on div "MEZZA [PERSON_NAME] PIZZA ([PERSON_NAME])" at bounding box center [589, 266] width 173 height 19
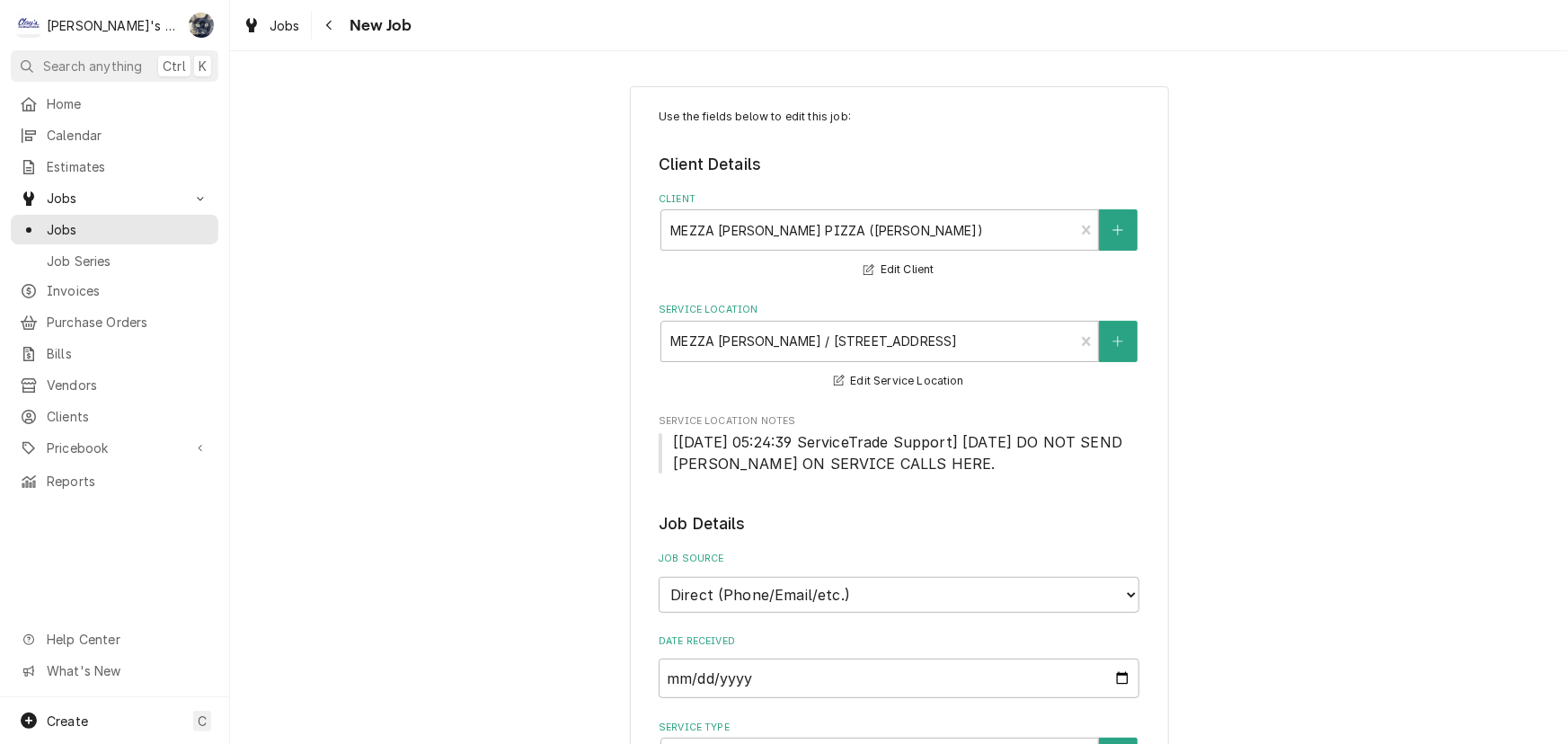
type textarea "x"
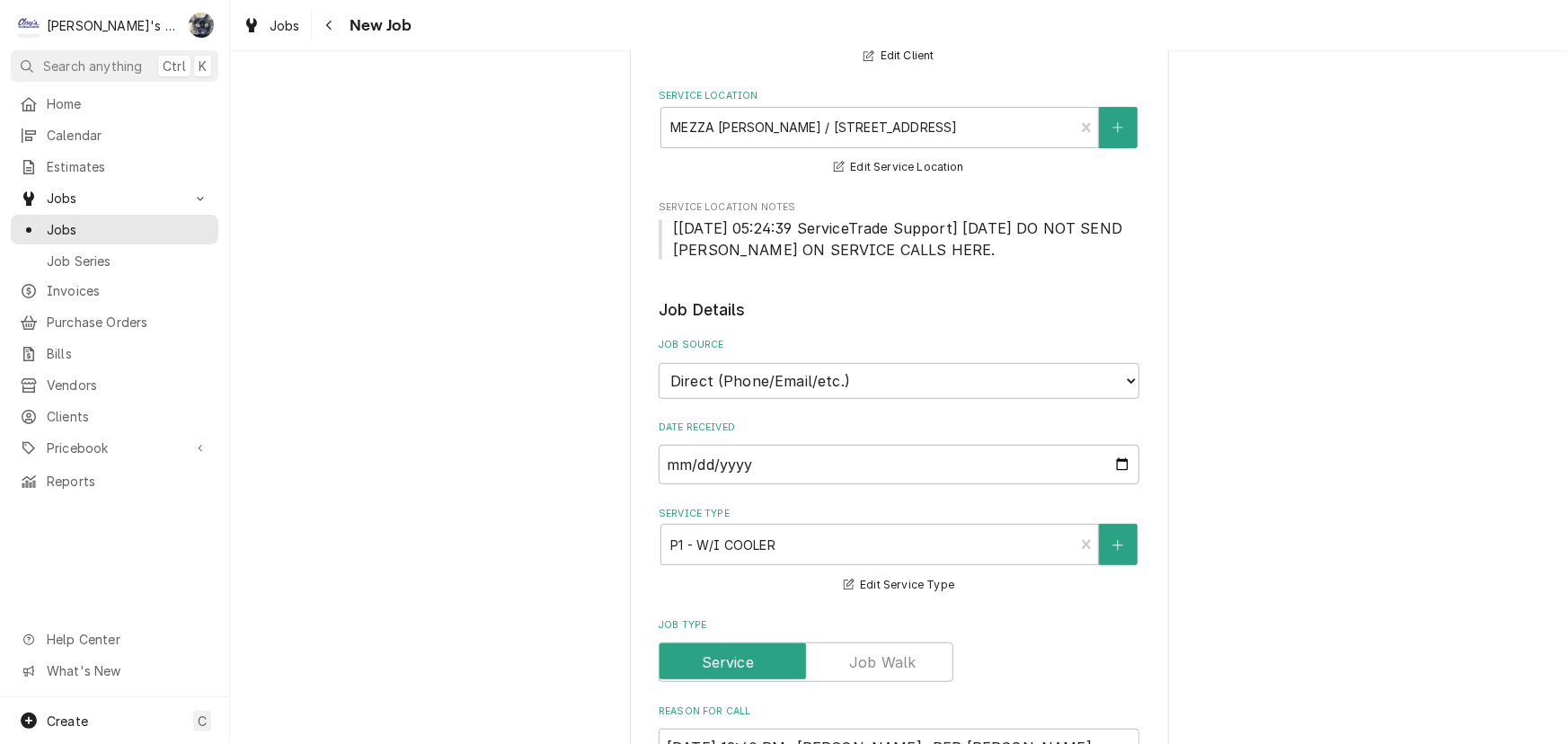
scroll to position [653, 0]
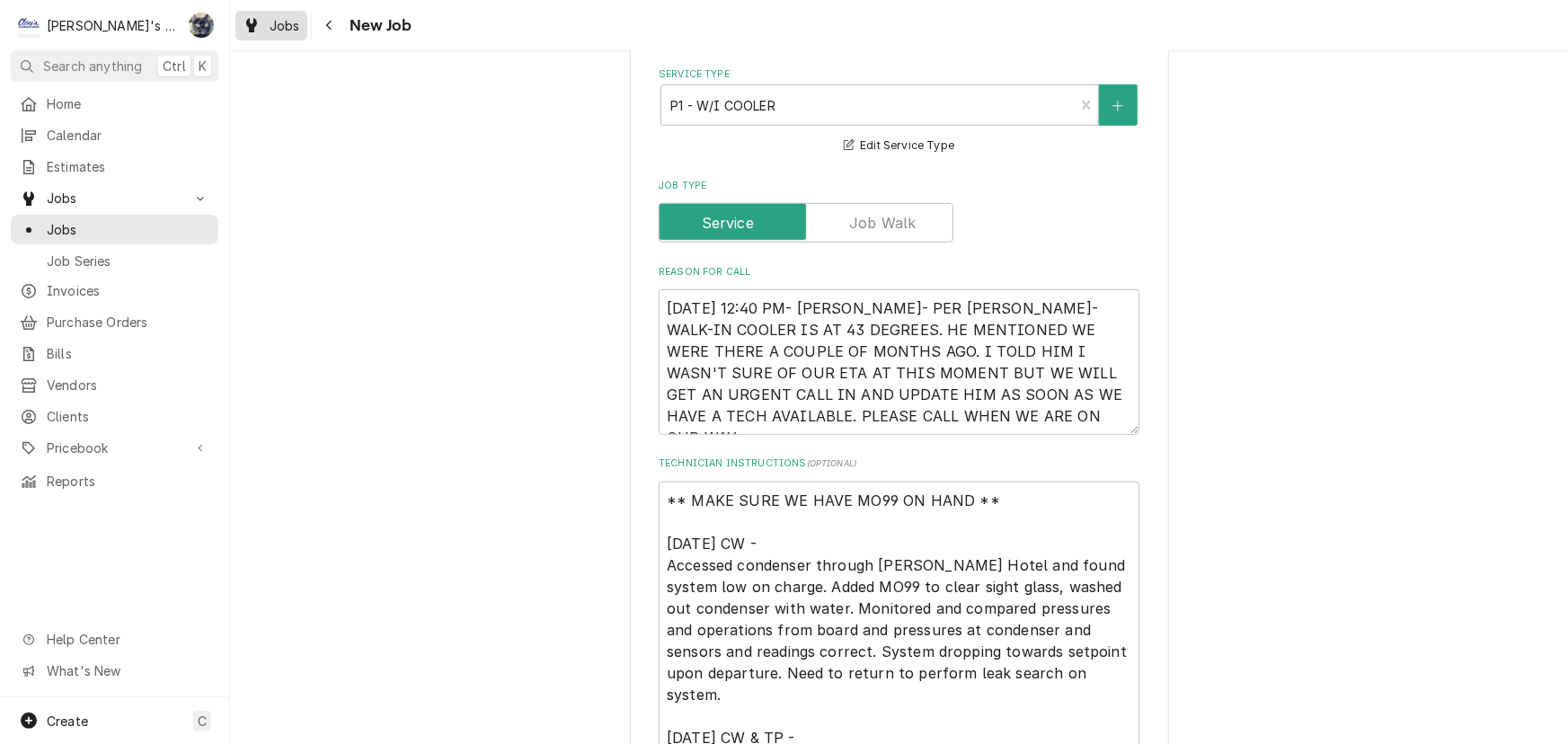
click at [266, 33] on div "Jobs" at bounding box center [271, 25] width 65 height 23
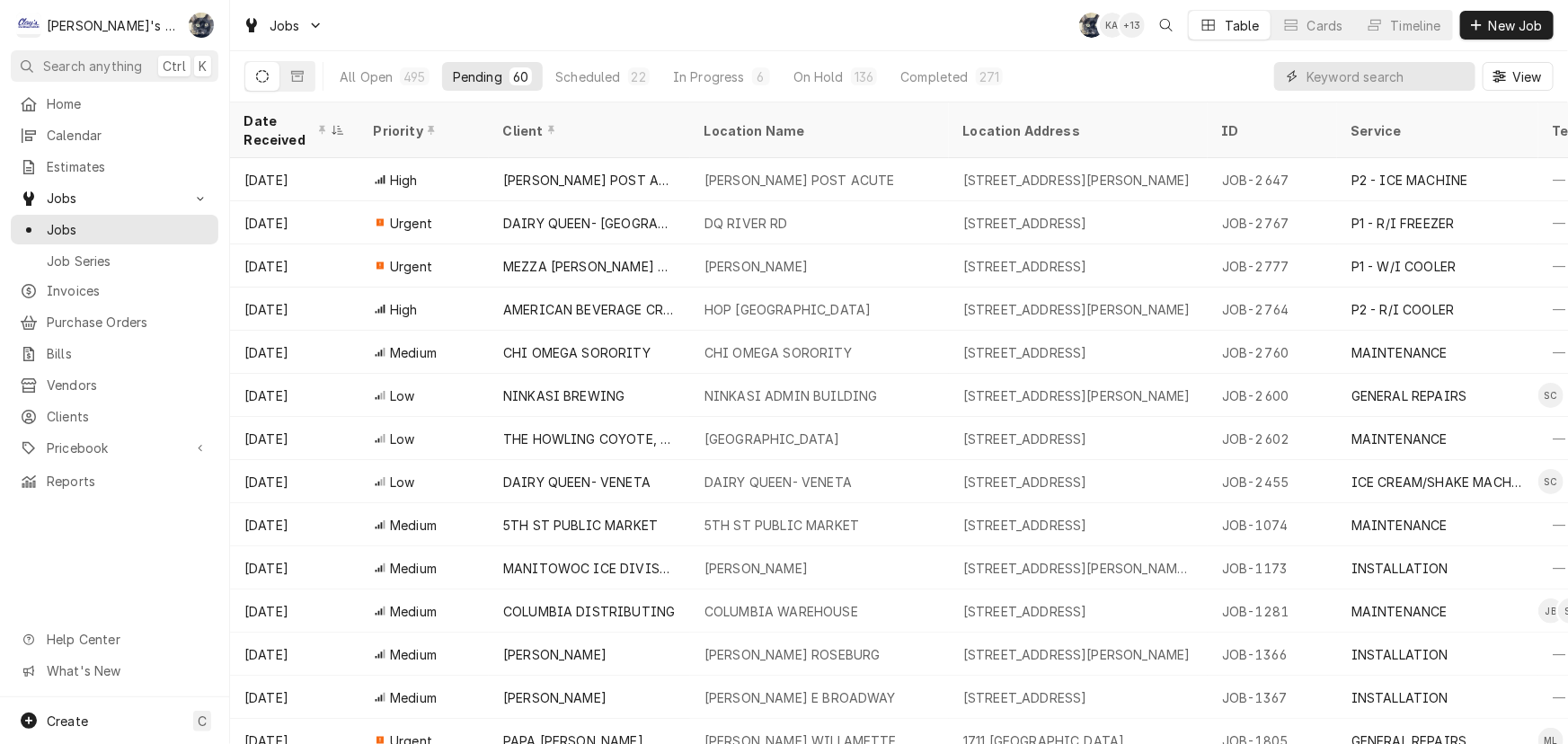
click at [1405, 81] on input "Dynamic Content Wrapper" at bounding box center [1387, 76] width 160 height 28
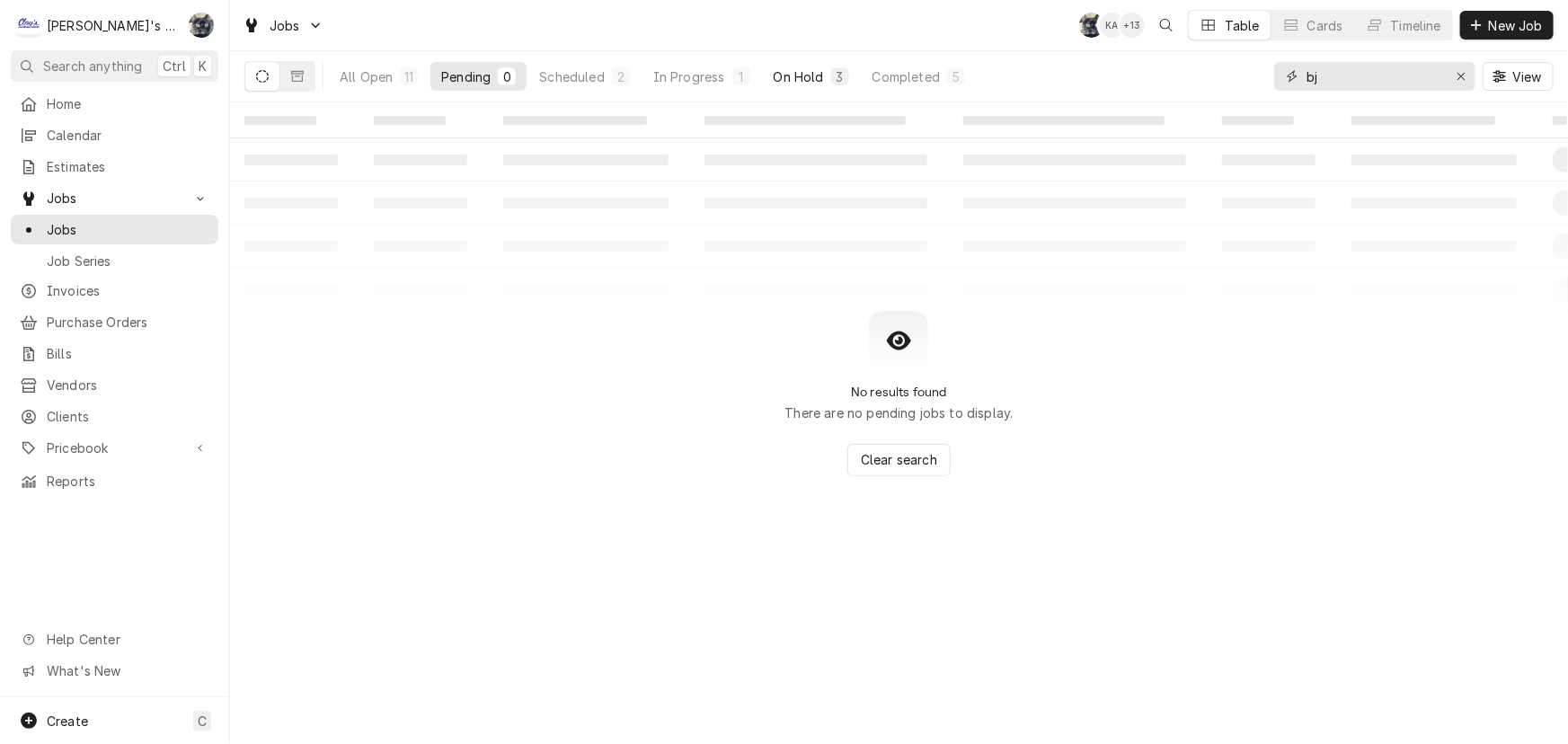
type input "bj"
click at [845, 72] on div "3" at bounding box center [840, 76] width 18 height 18
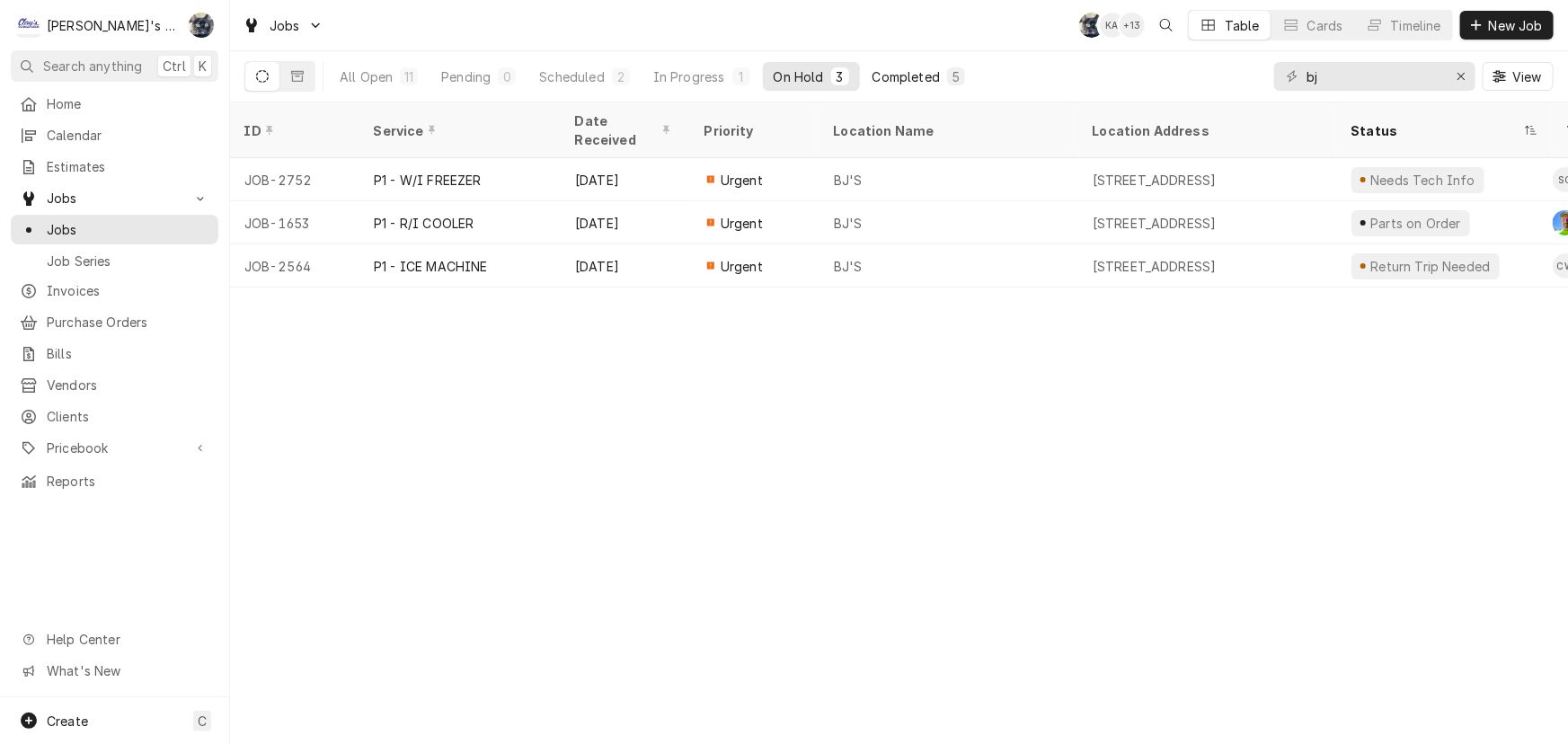
click at [943, 71] on button "Completed 5" at bounding box center [919, 76] width 114 height 28
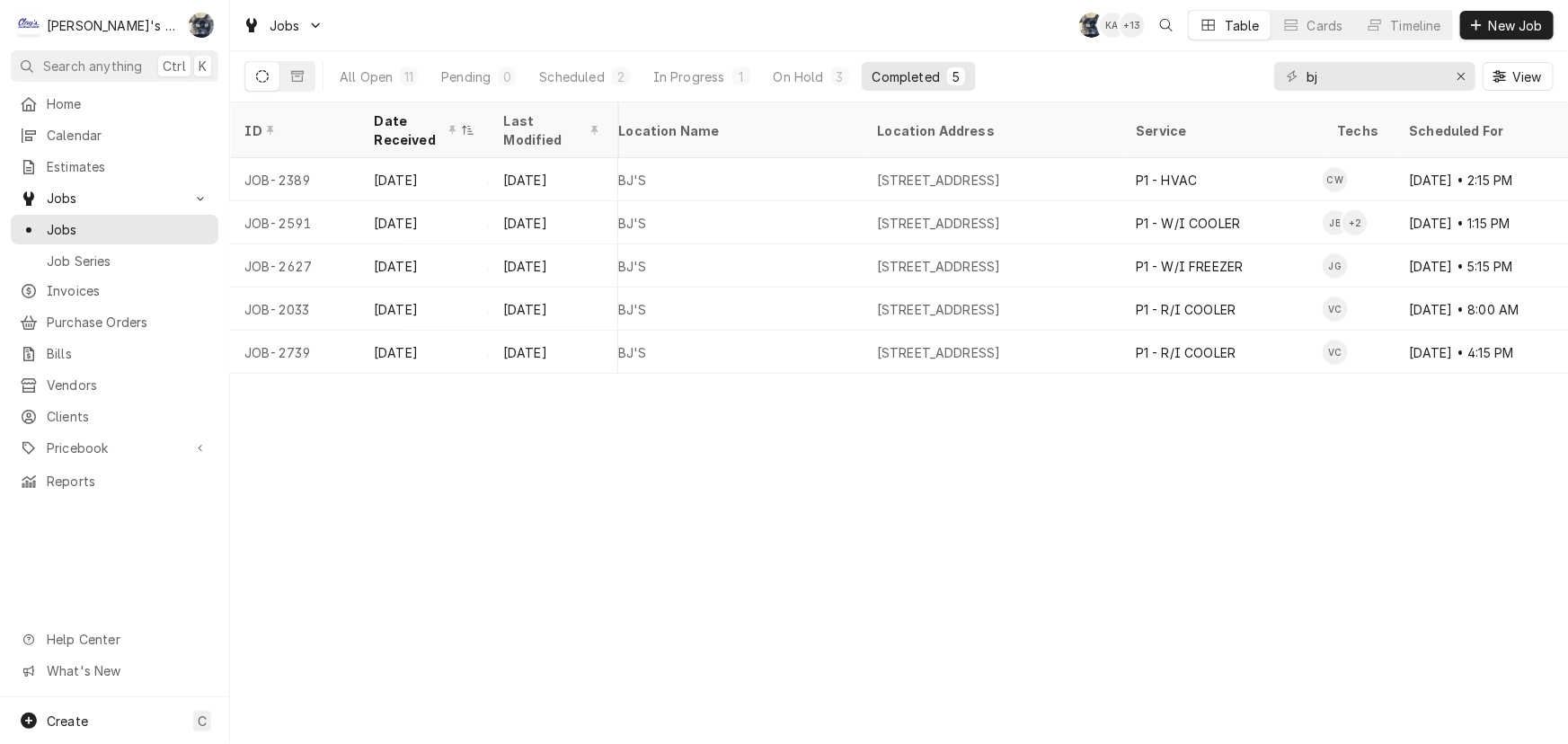
scroll to position [0, 218]
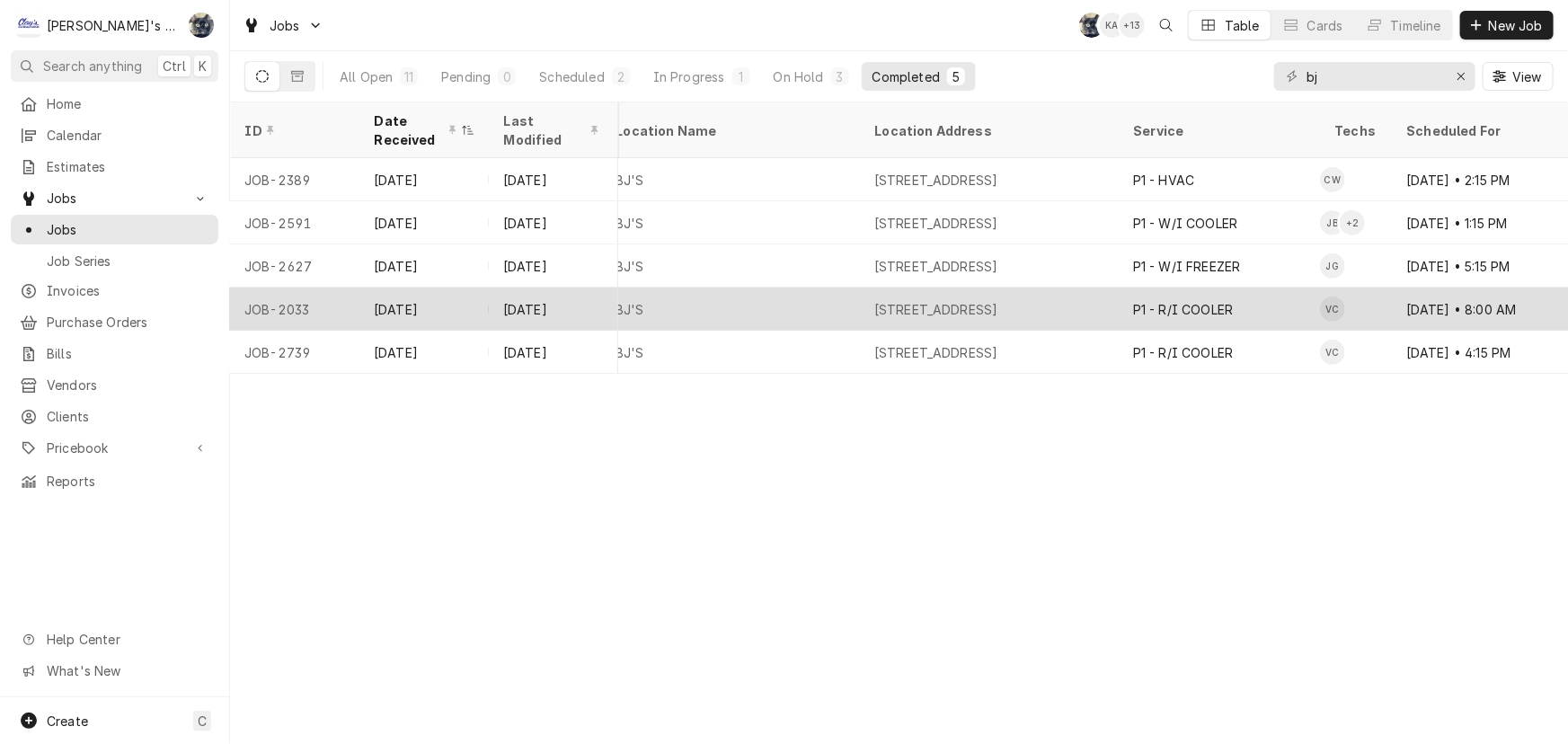
click at [907, 300] on div "1080 VALLEY RIVER WAY, EUGENE, OR 97401" at bounding box center [936, 310] width 124 height 19
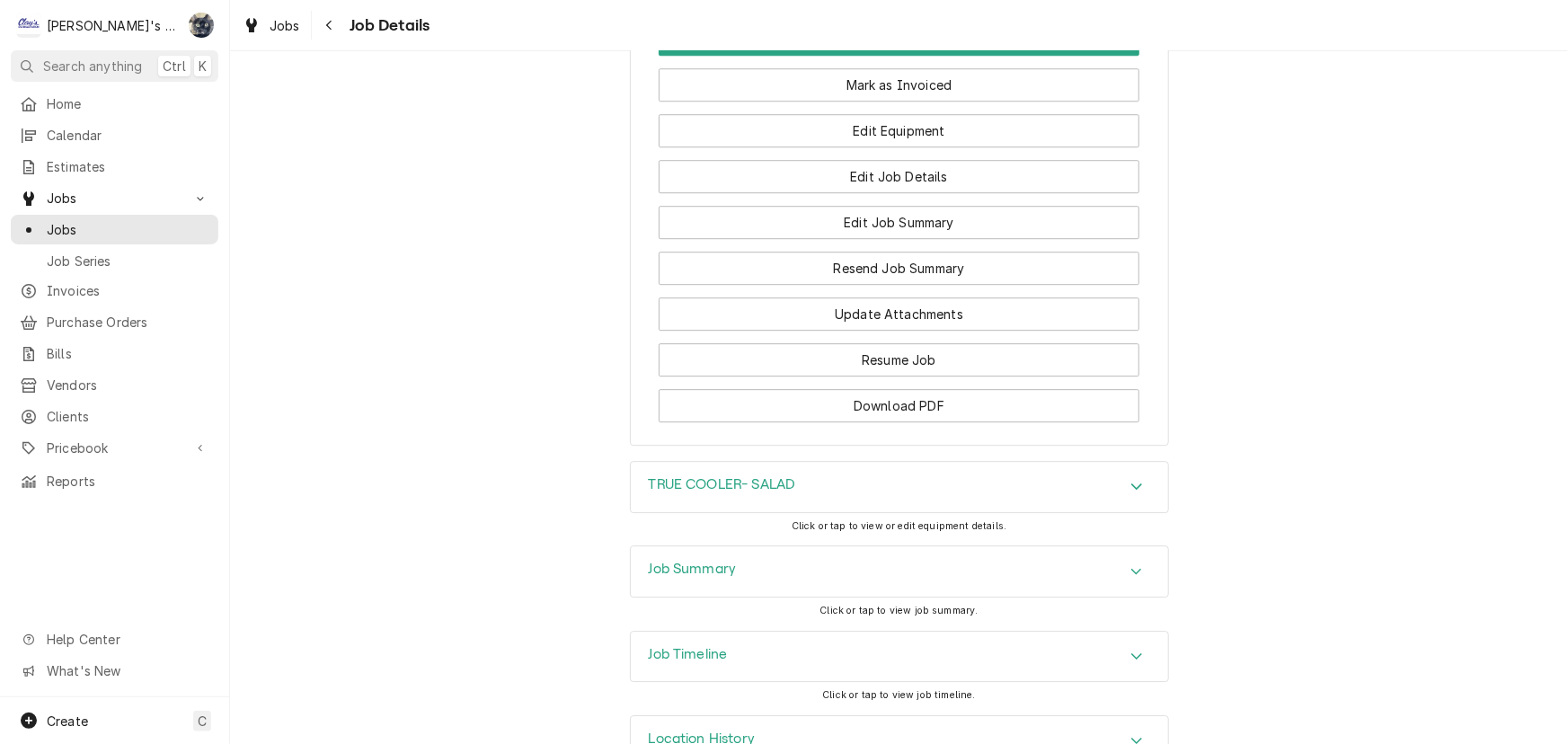
scroll to position [2665, 0]
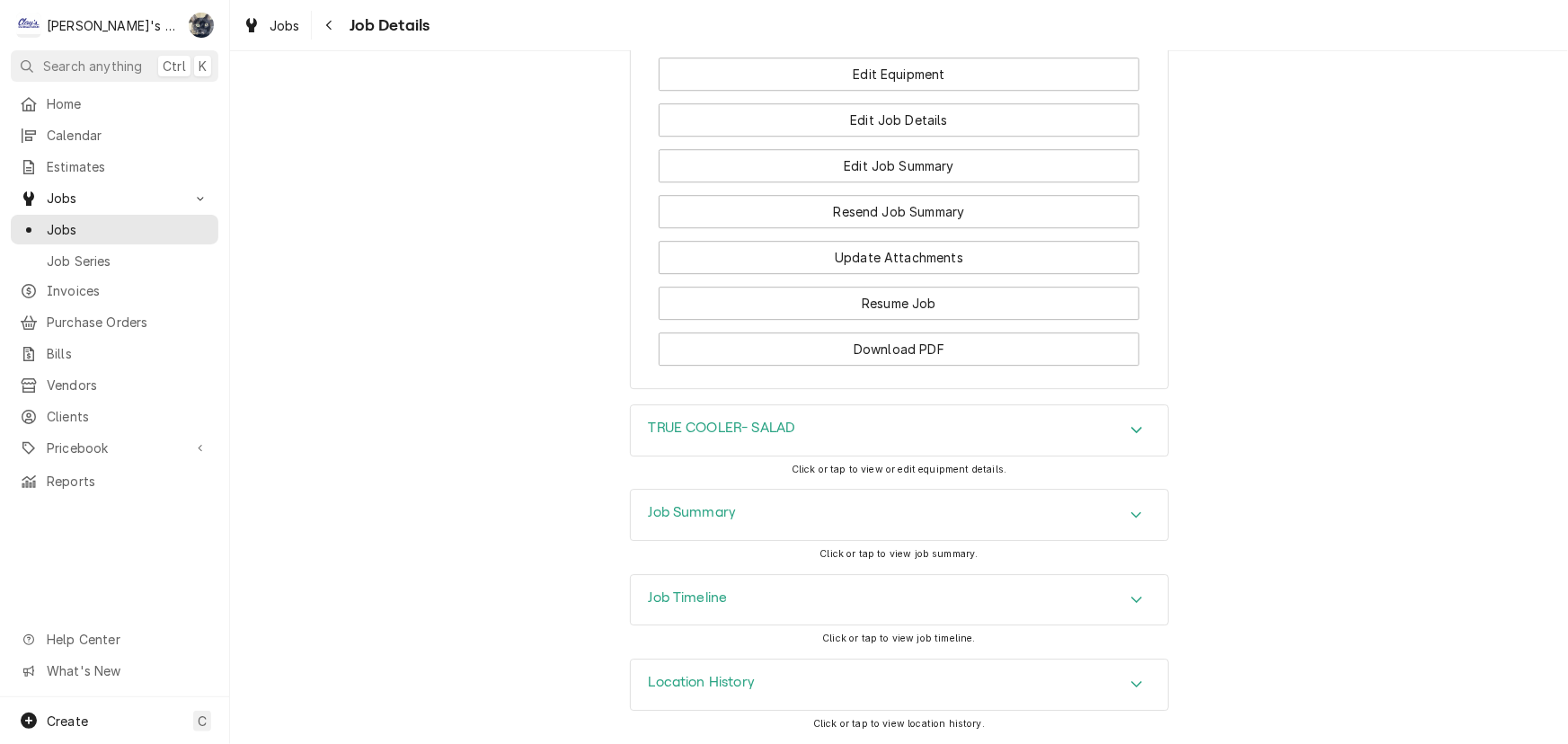
click at [839, 430] on div "TRUE COOLER- SALAD" at bounding box center [899, 430] width 537 height 50
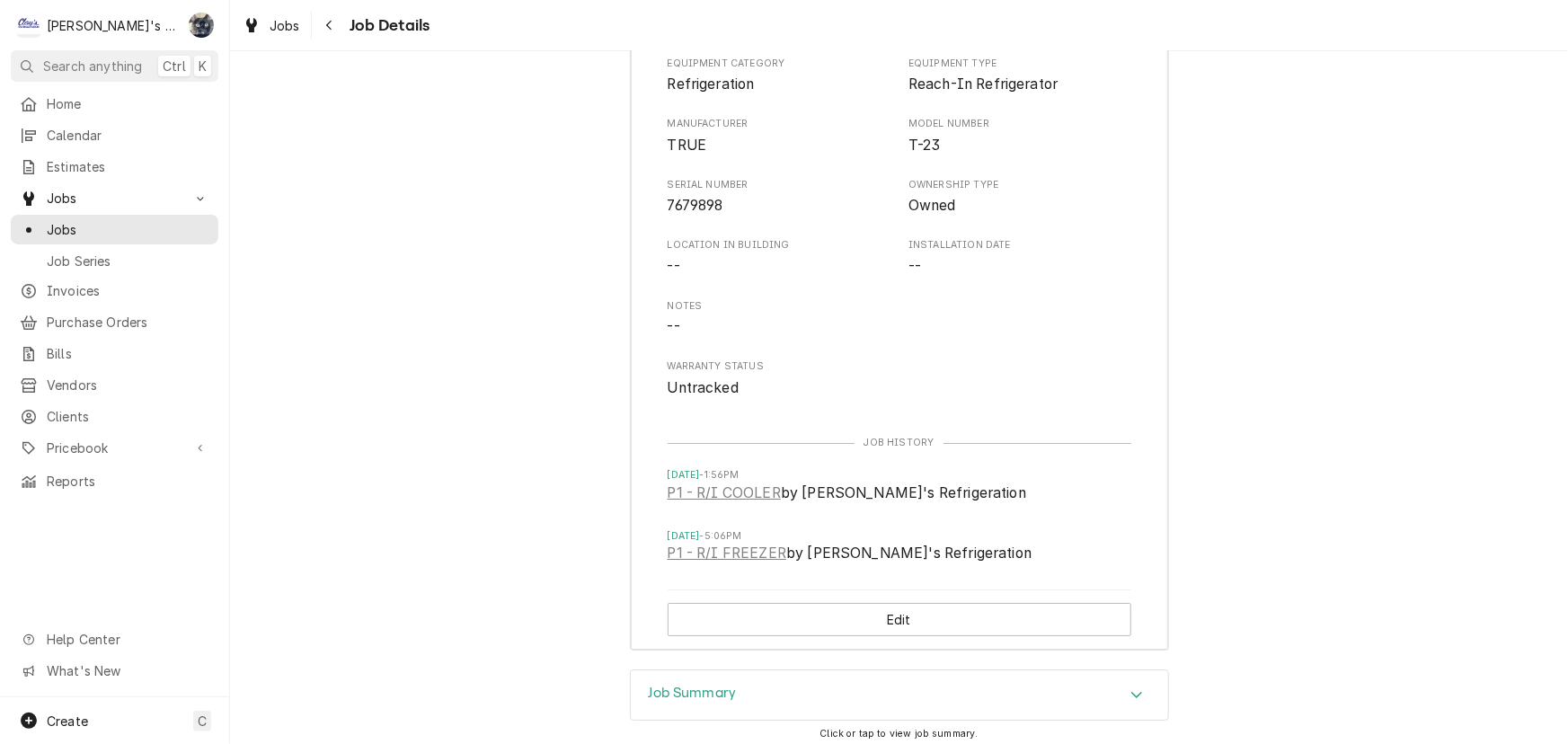
scroll to position [3073, 0]
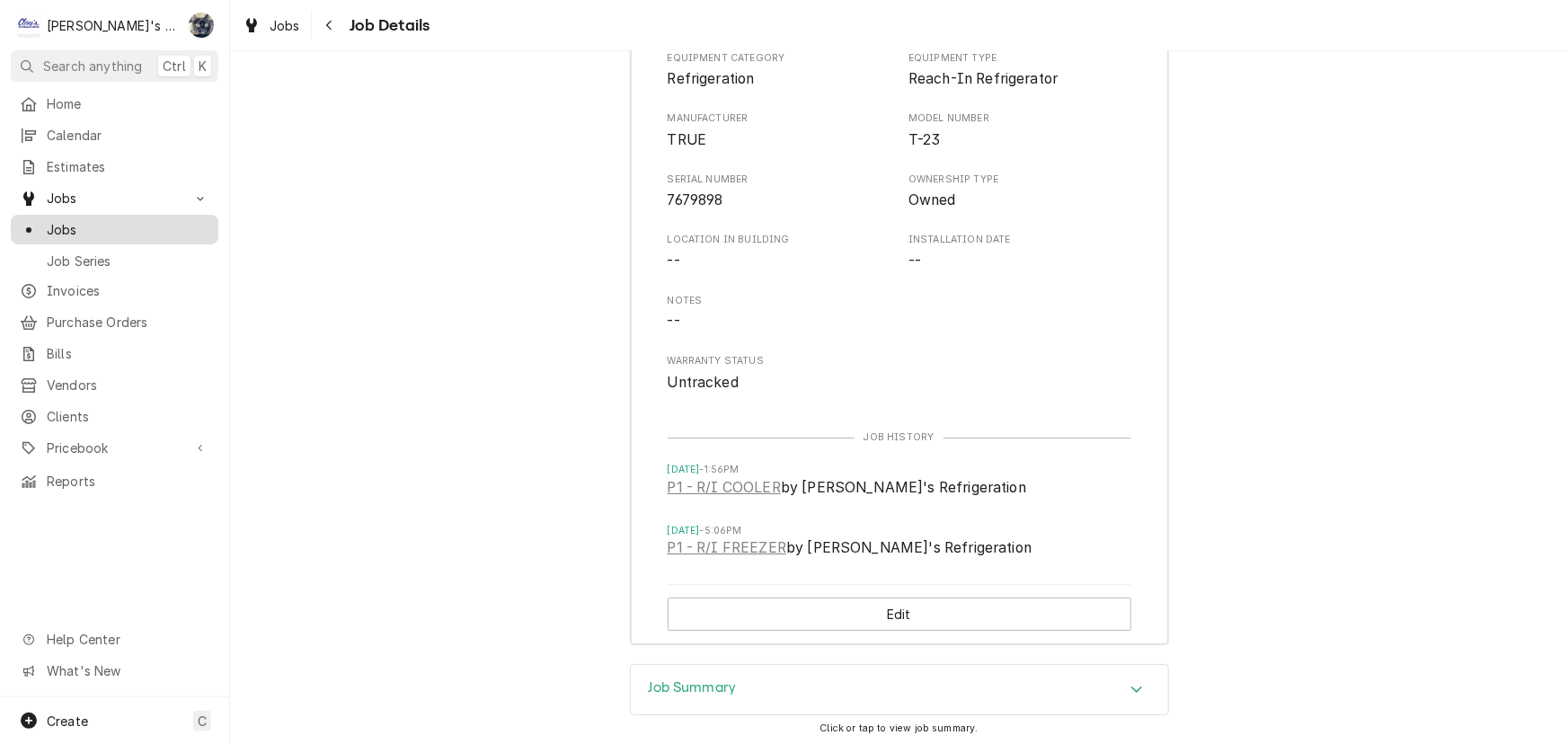
click at [83, 232] on div "Jobs" at bounding box center [114, 229] width 200 height 23
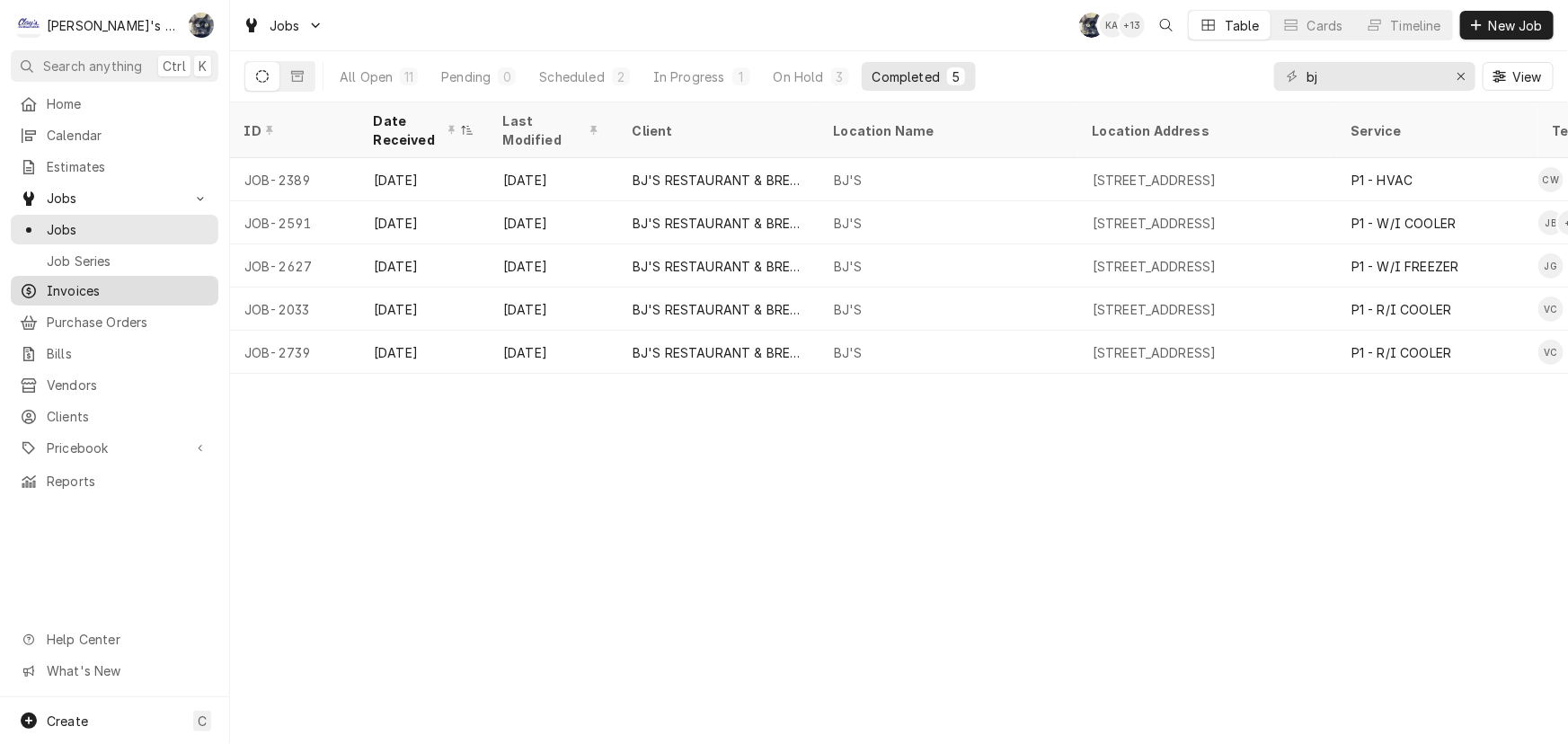
click at [126, 281] on span "Invoices" at bounding box center [128, 291] width 162 height 19
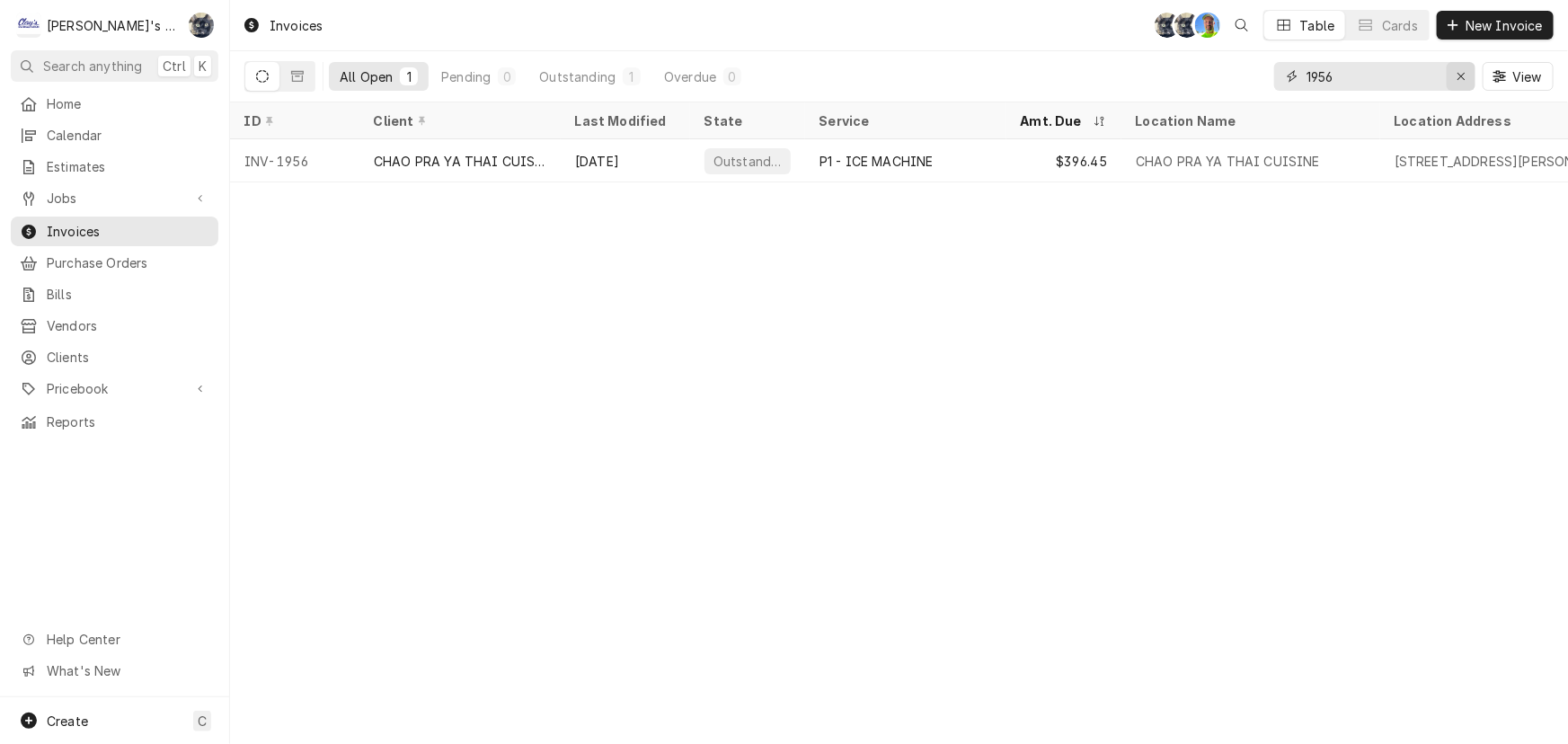
click at [1457, 70] on icon "Erase input" at bounding box center [1461, 76] width 9 height 12
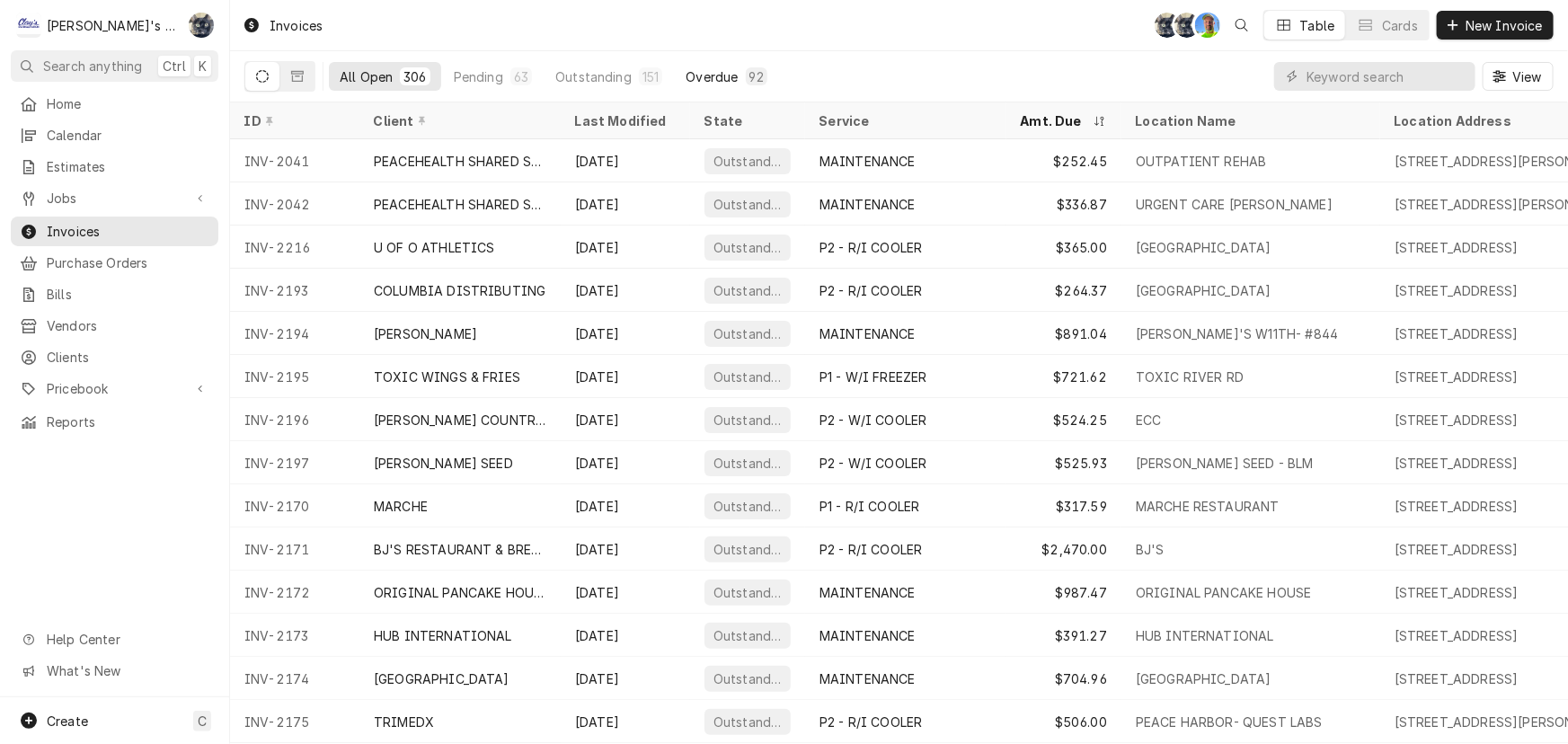
click at [705, 77] on div "Overdue" at bounding box center [711, 76] width 52 height 19
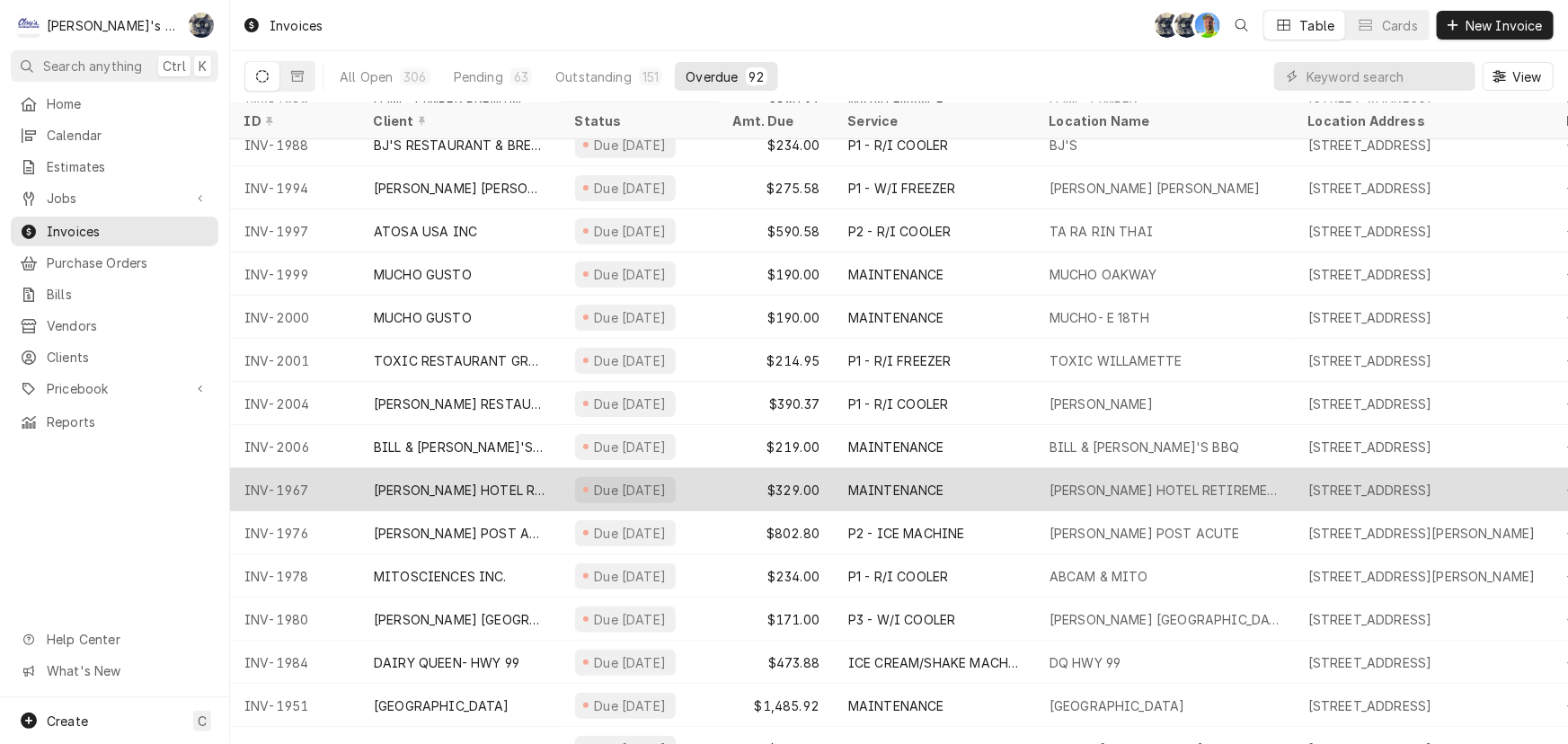
scroll to position [135, 0]
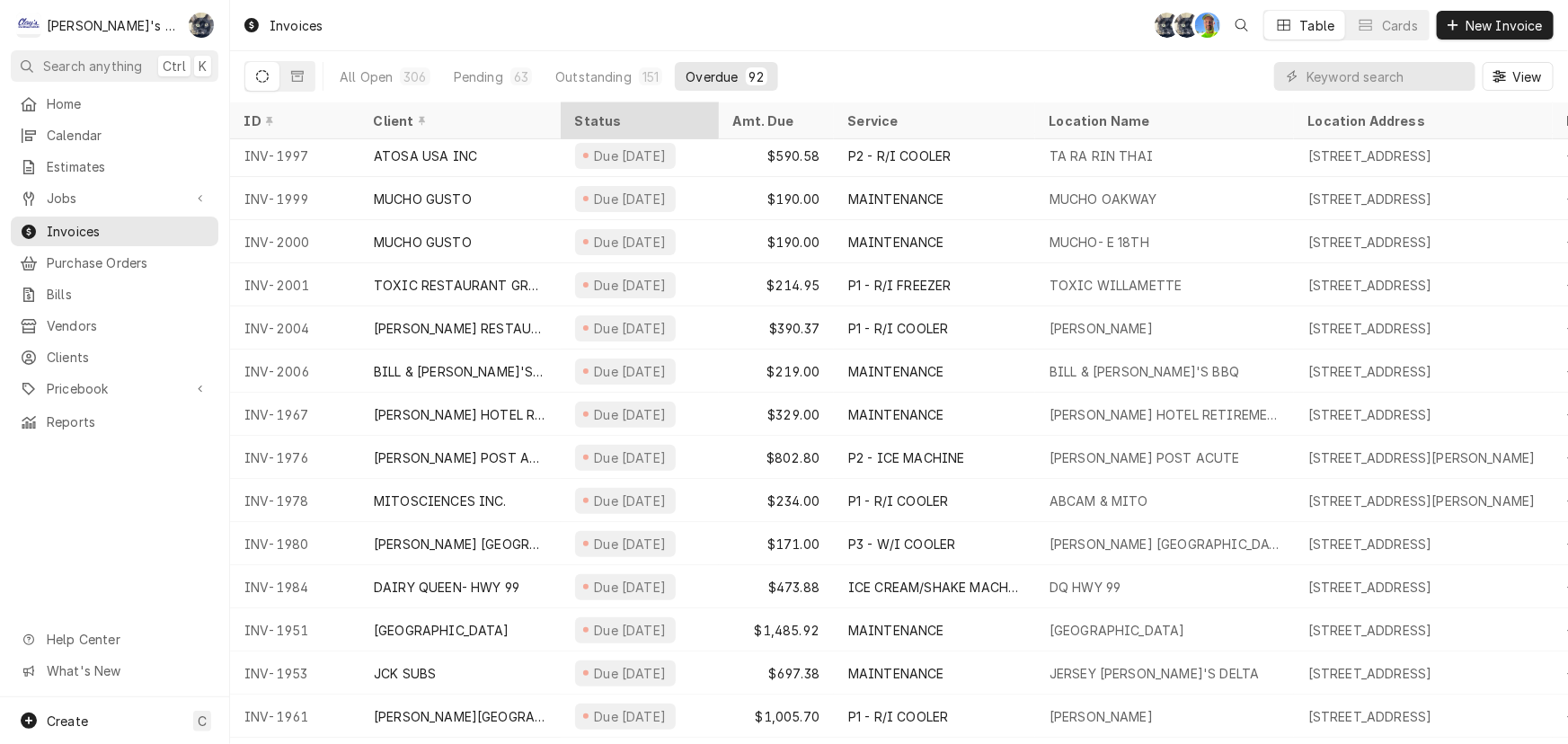
click at [632, 120] on div "Status" at bounding box center [638, 121] width 126 height 19
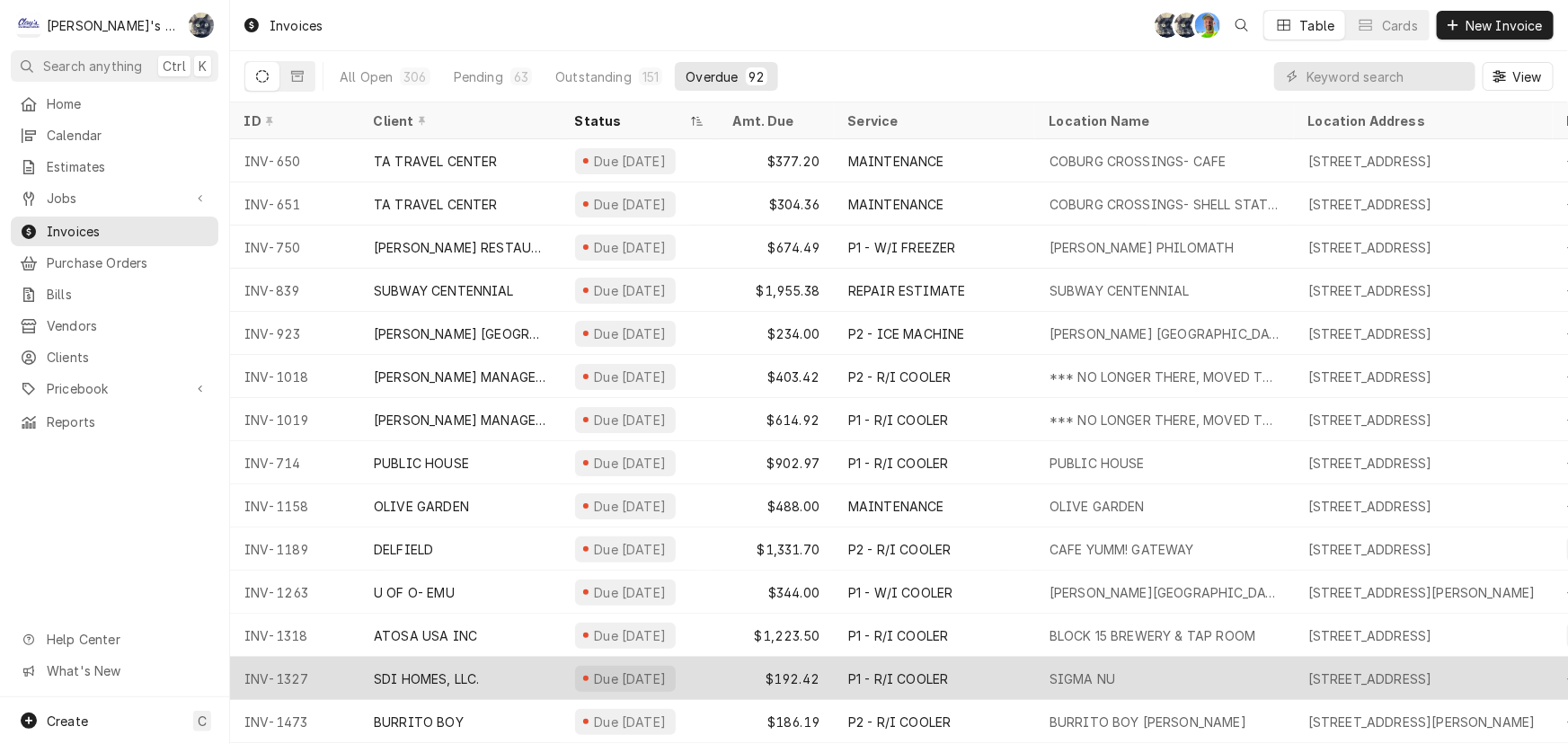
click at [668, 685] on div "Due [DATE]" at bounding box center [625, 679] width 101 height 26
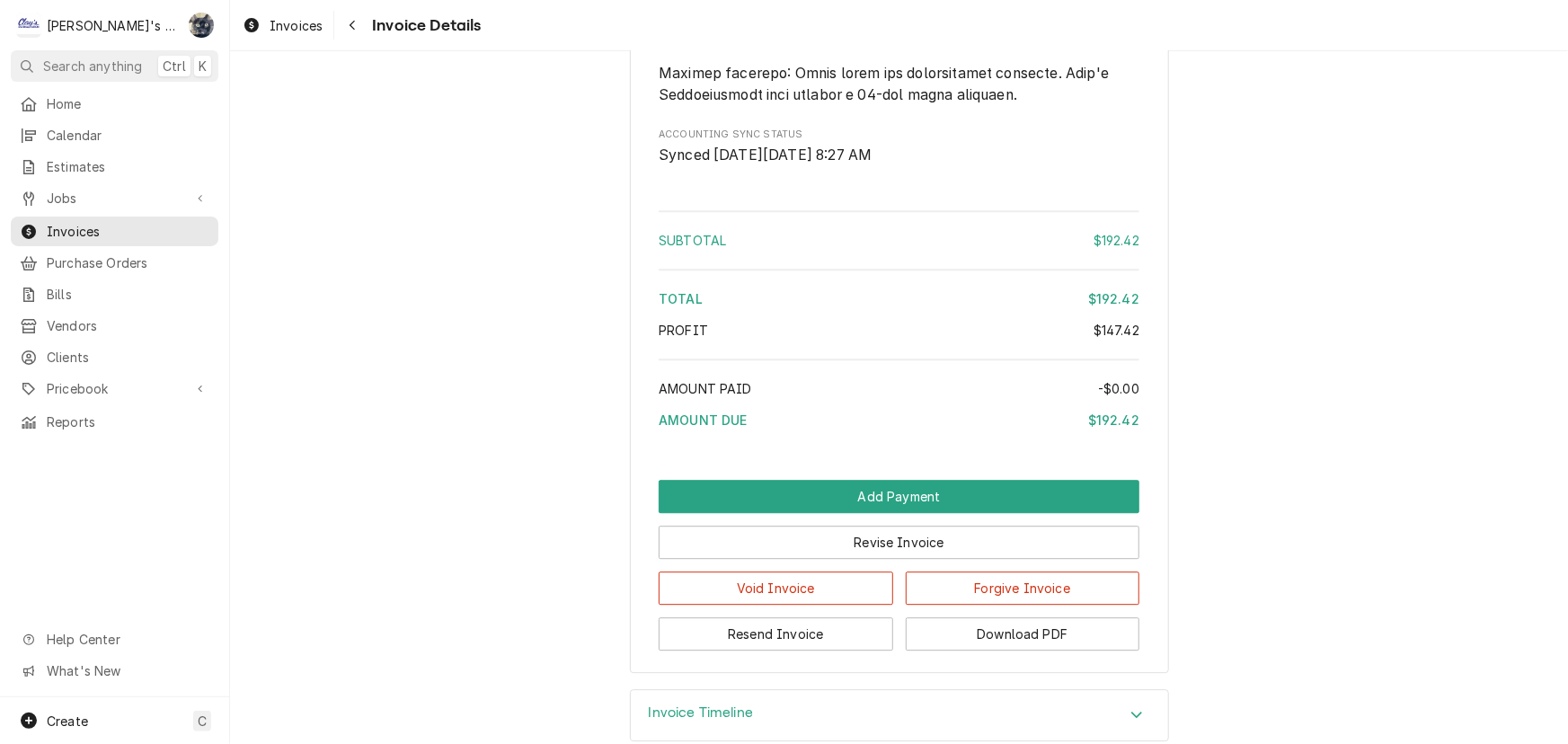
scroll to position [2287, 0]
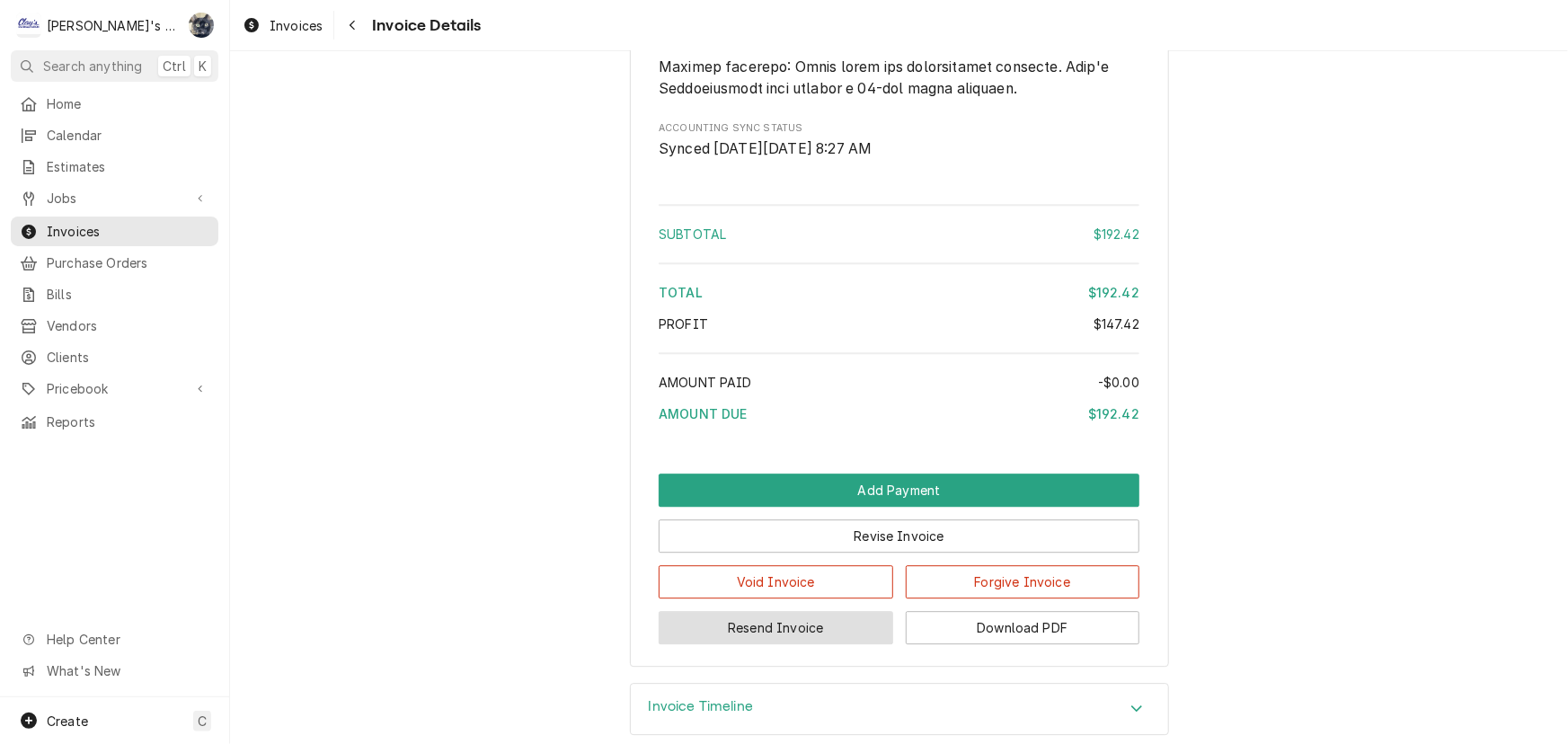
click at [703, 644] on button "Resend Invoice" at bounding box center [775, 627] width 234 height 33
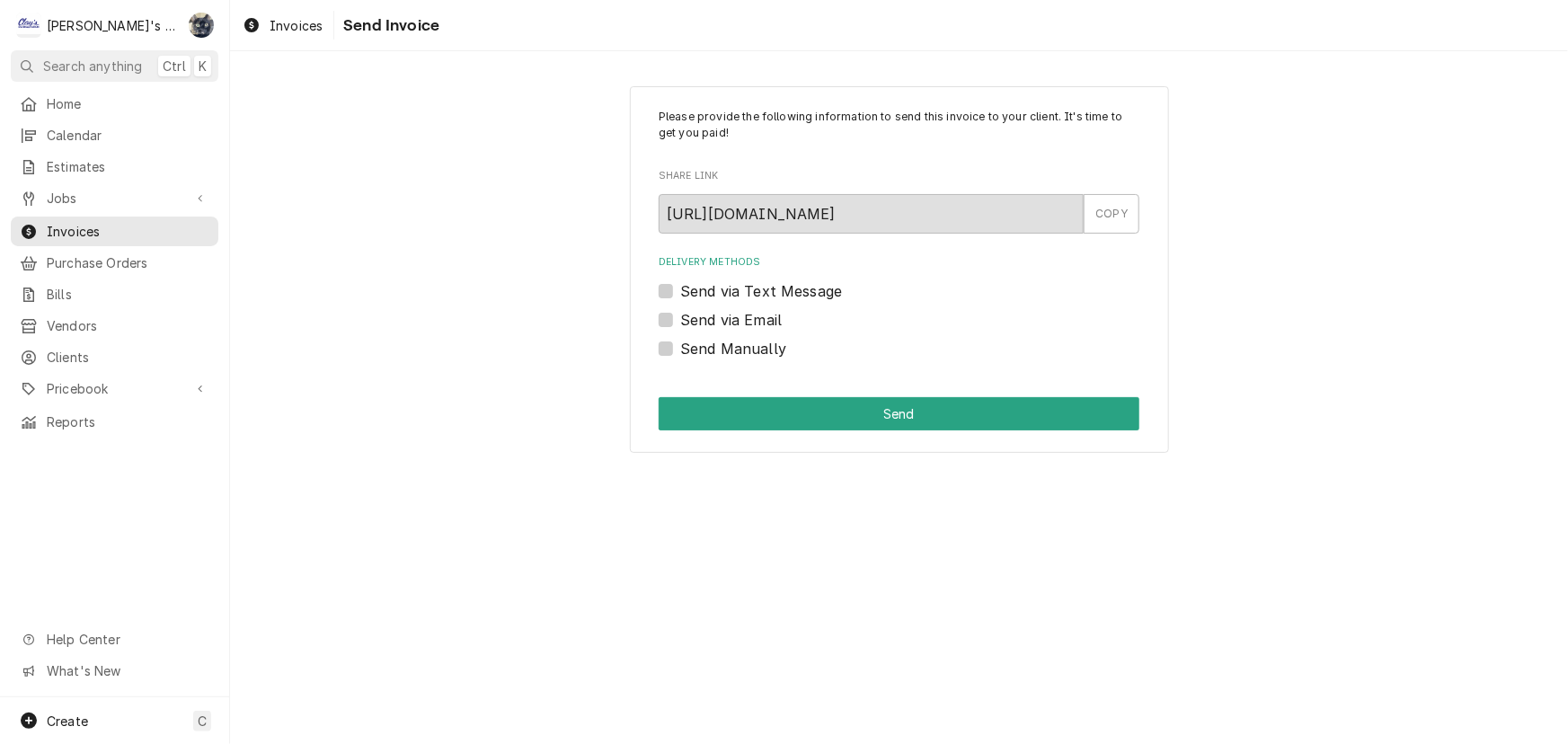
click at [670, 327] on div "Send via Email" at bounding box center [898, 319] width 481 height 22
click at [680, 323] on label "Send via Email" at bounding box center [731, 319] width 102 height 22
click at [680, 323] on input "Send via Email" at bounding box center [920, 329] width 481 height 40
checkbox input "true"
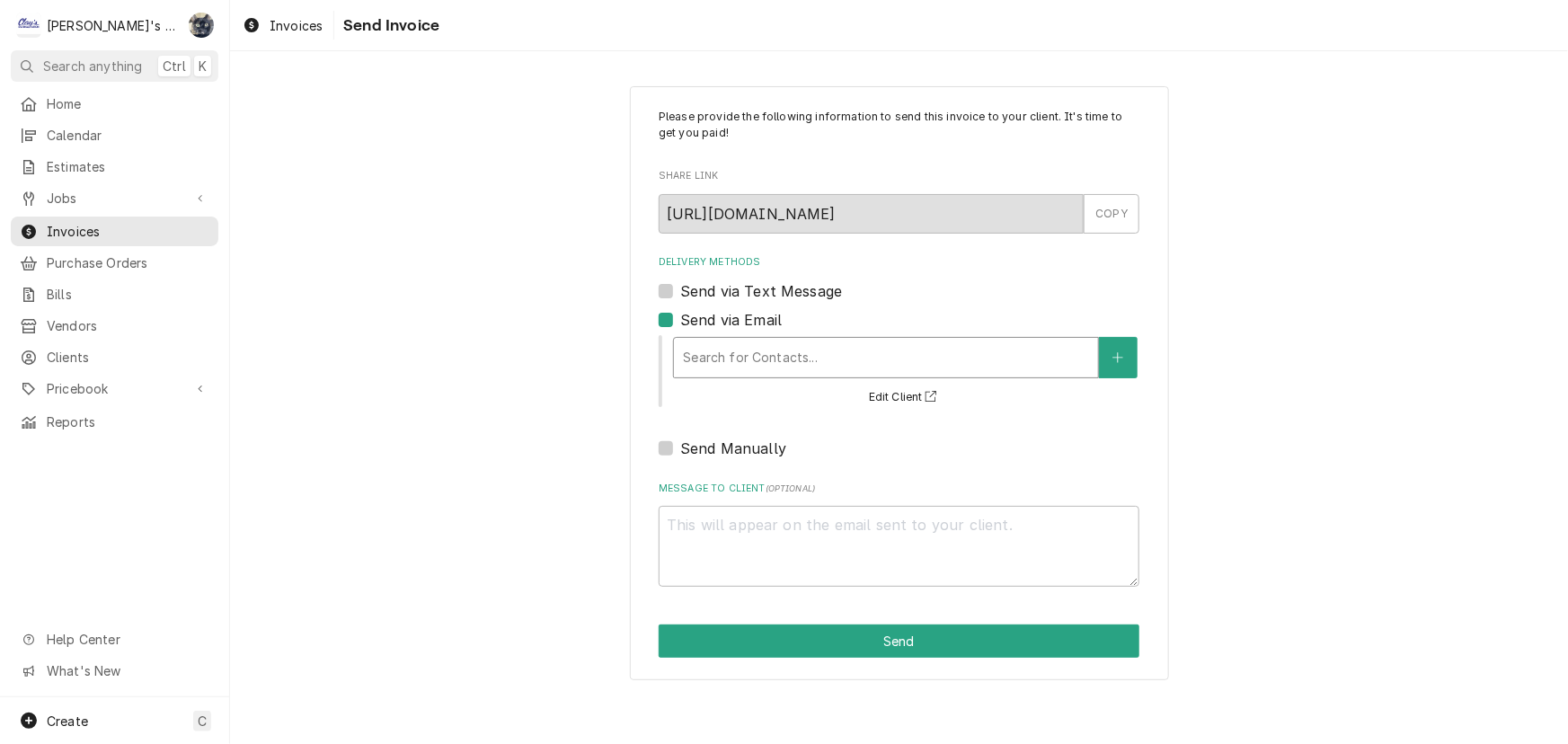
click at [745, 364] on div "Delivery Methods" at bounding box center [886, 358] width 406 height 32
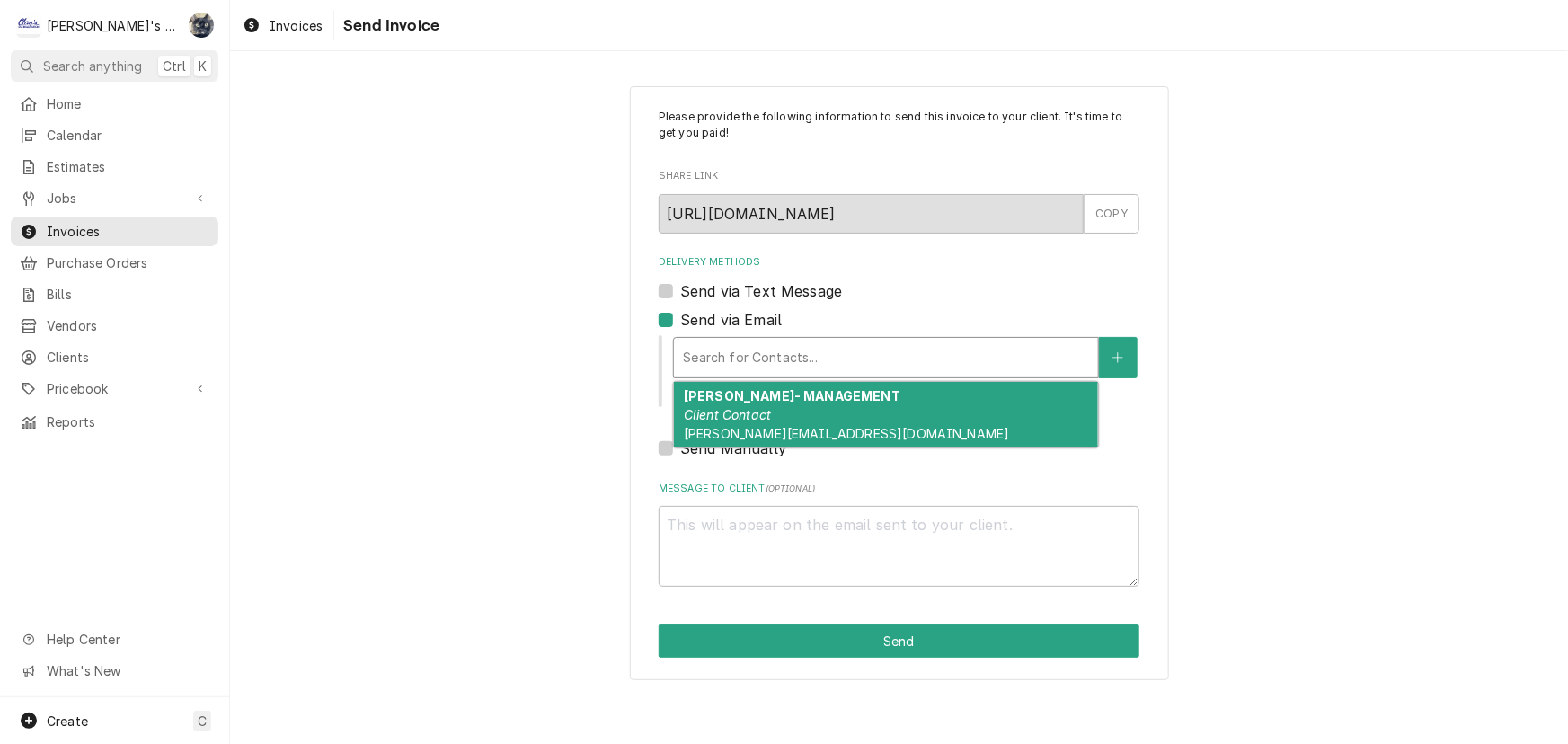
click at [743, 402] on strong "MARTIN SMITH- MANAGEMENT" at bounding box center [792, 396] width 216 height 15
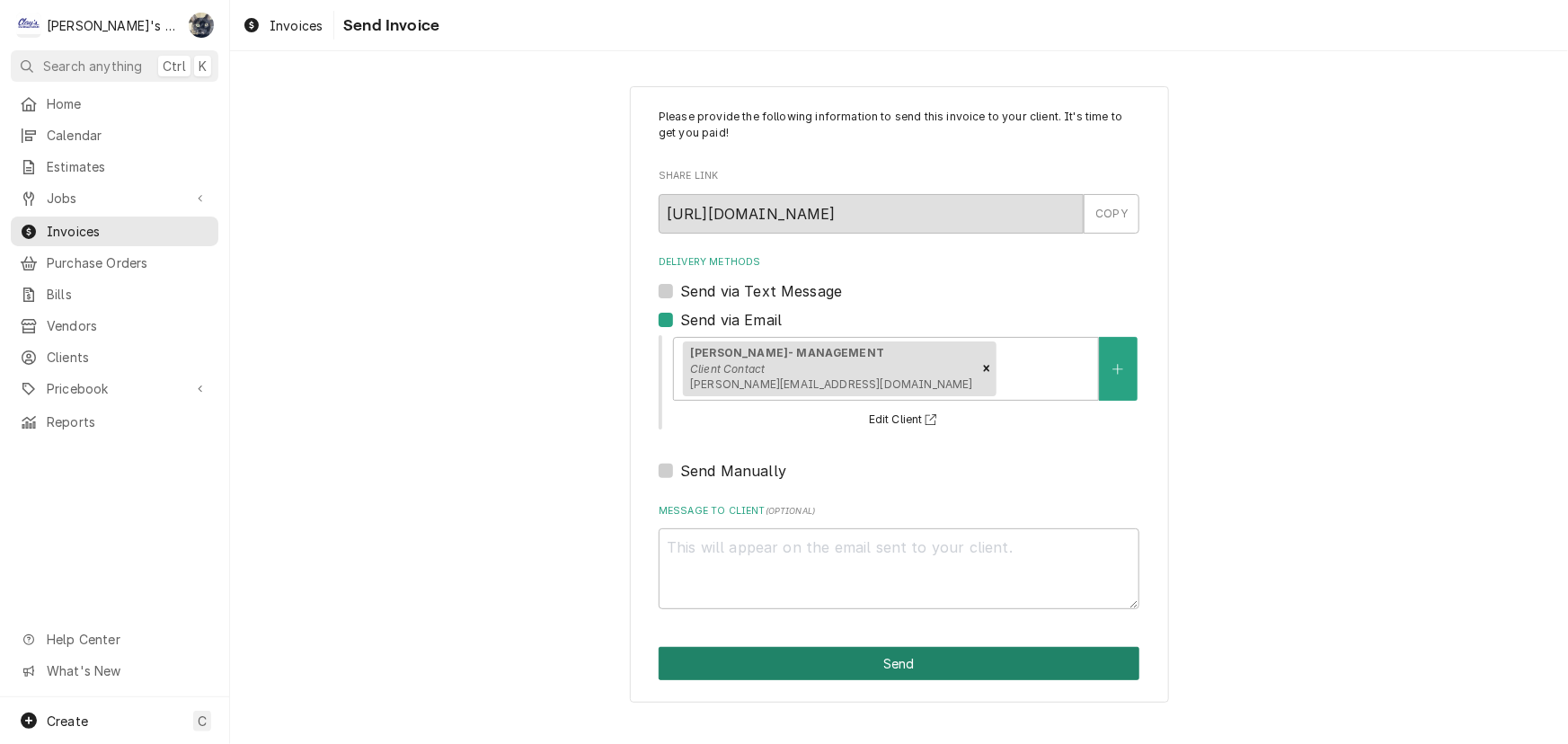
click at [827, 658] on button "Send" at bounding box center [898, 663] width 481 height 33
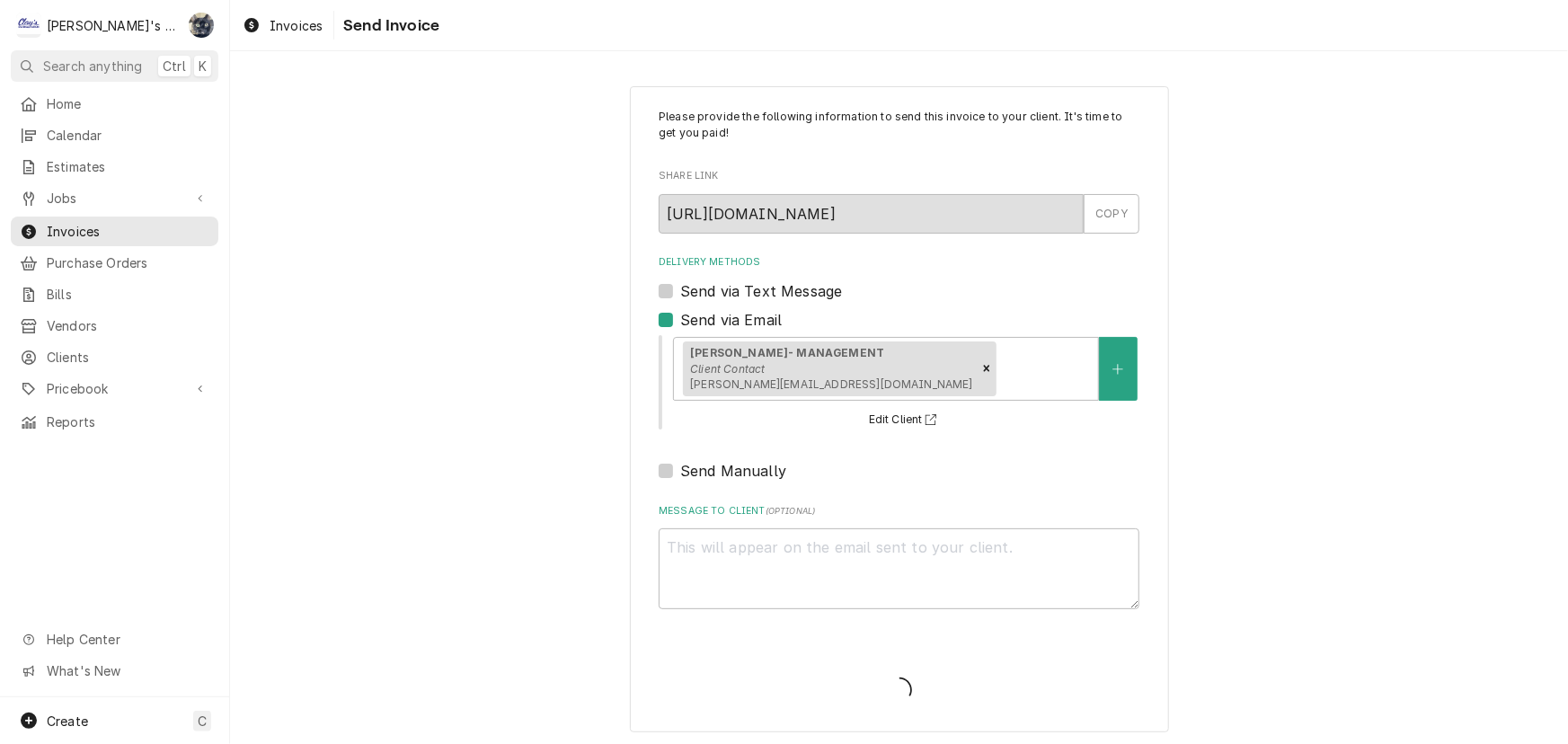
type textarea "x"
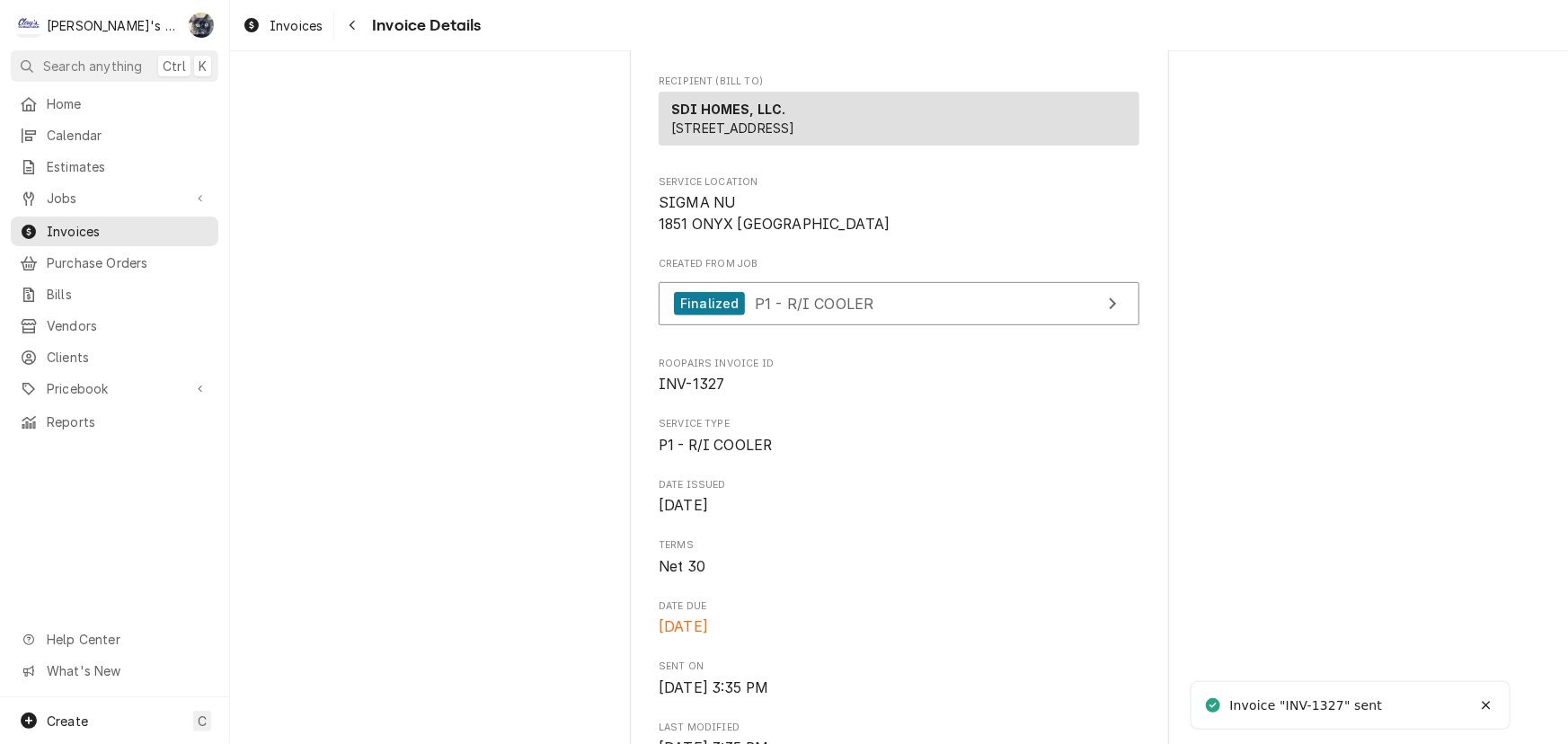
scroll to position [735, 0]
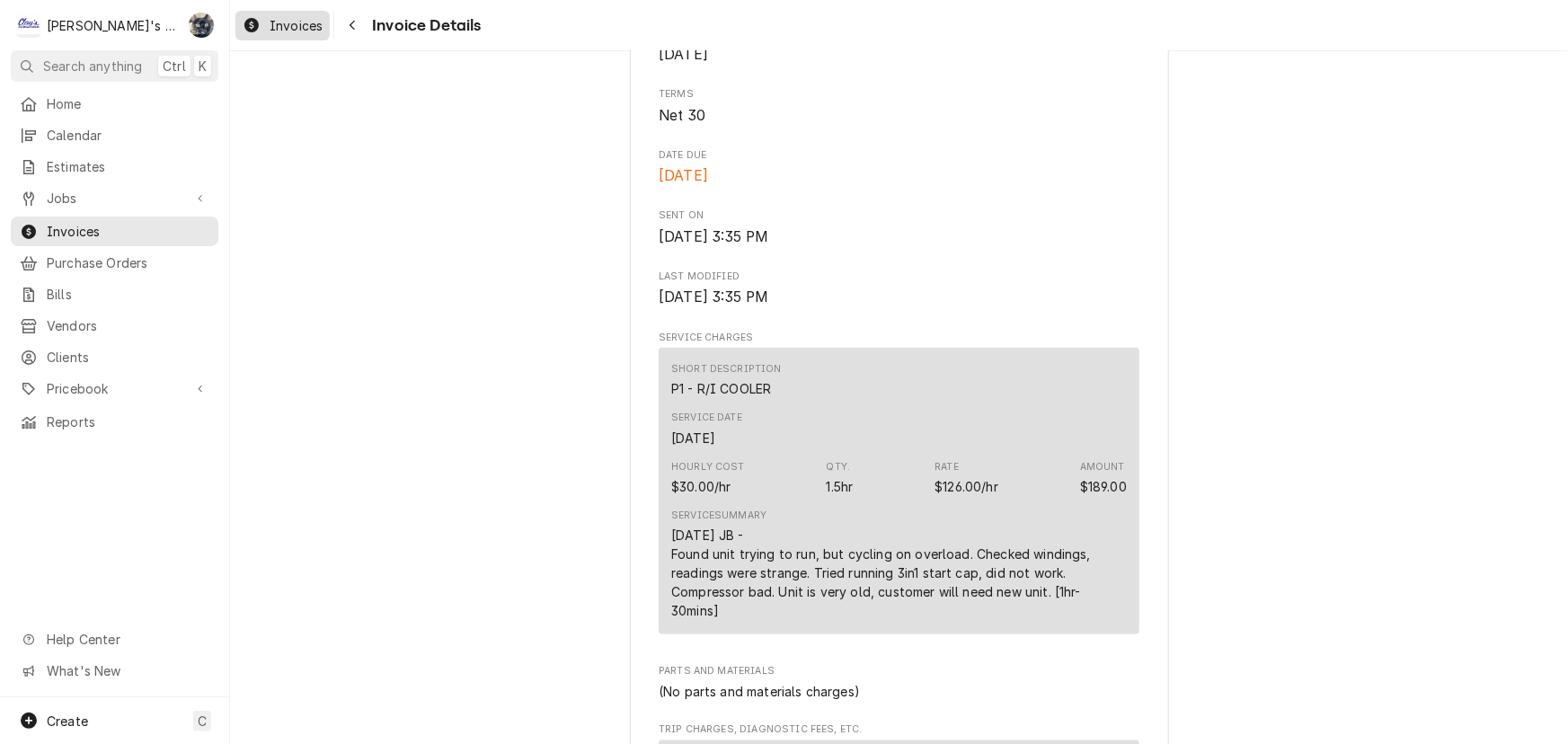
click at [287, 27] on span "Invoices" at bounding box center [296, 25] width 53 height 19
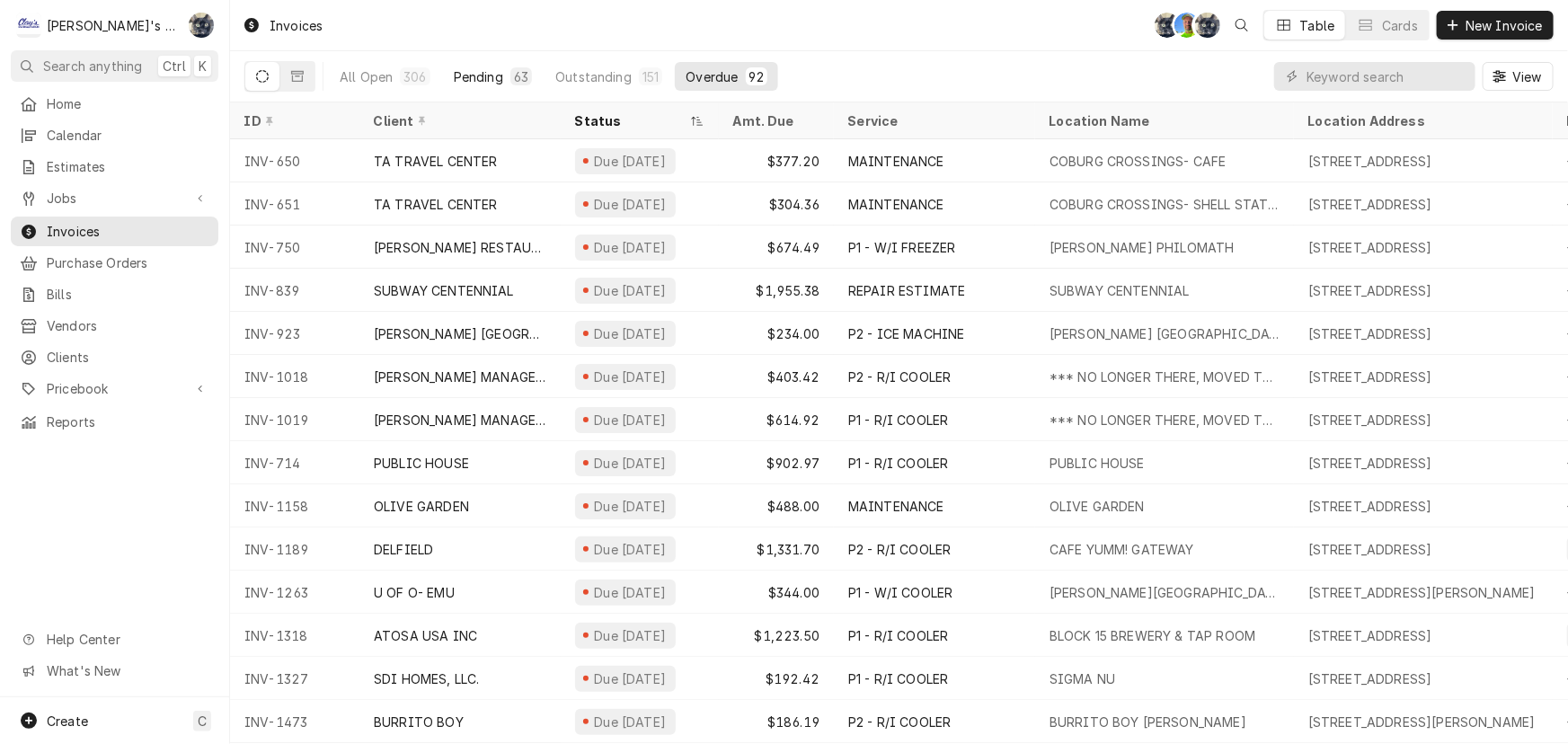
click at [473, 76] on div "Pending" at bounding box center [479, 76] width 49 height 19
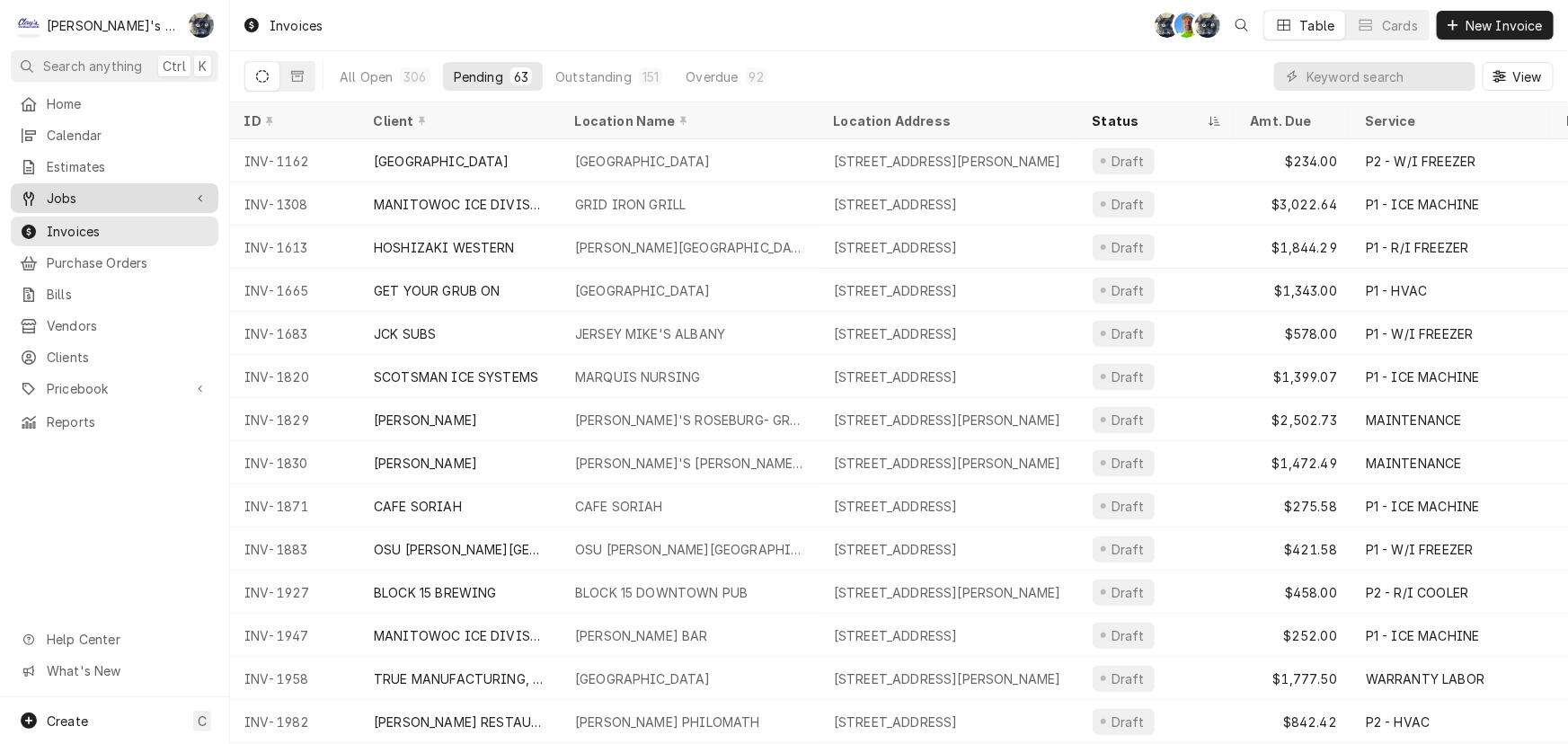
click at [171, 189] on span "Jobs" at bounding box center [114, 198] width 136 height 19
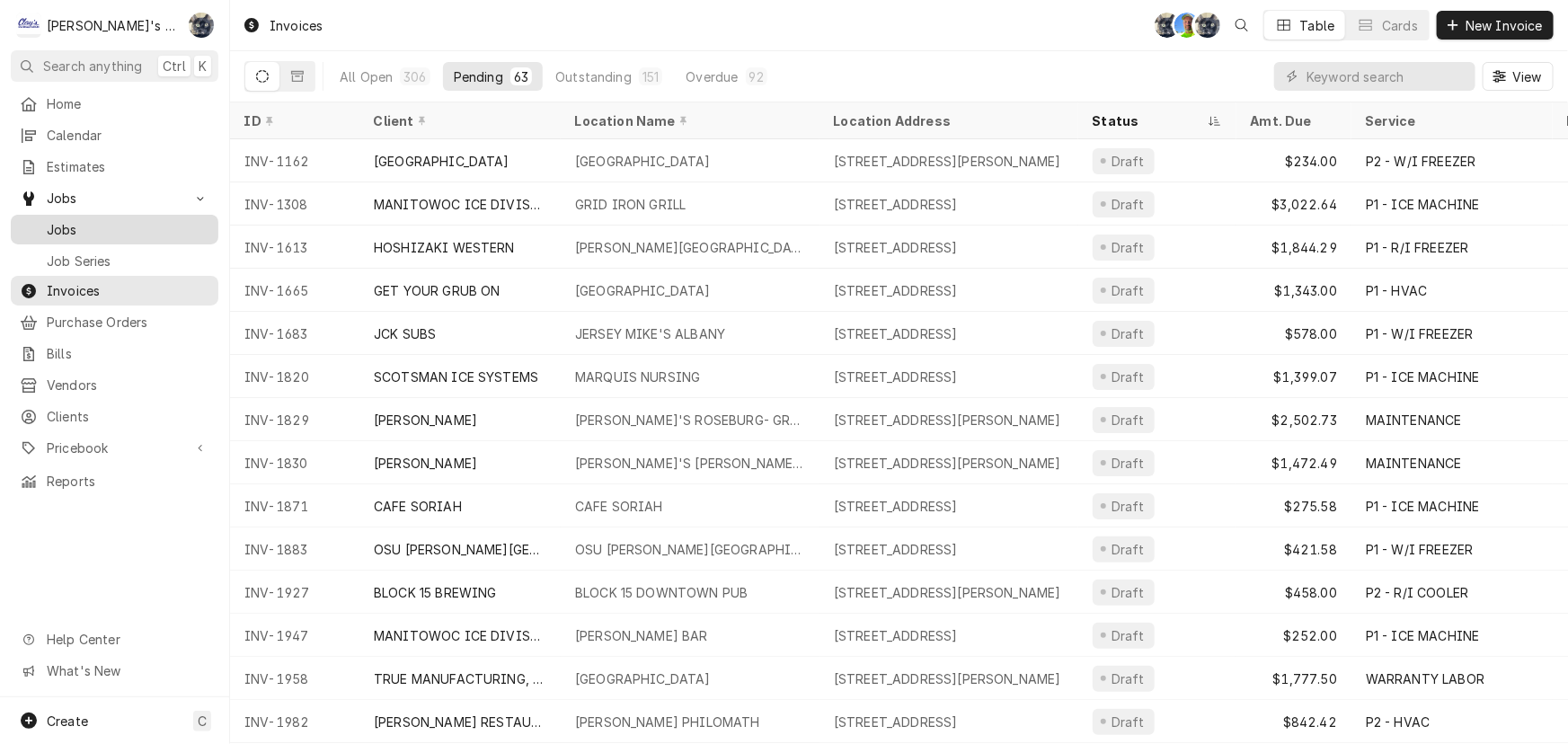
click at [177, 224] on span "Jobs" at bounding box center [128, 229] width 162 height 19
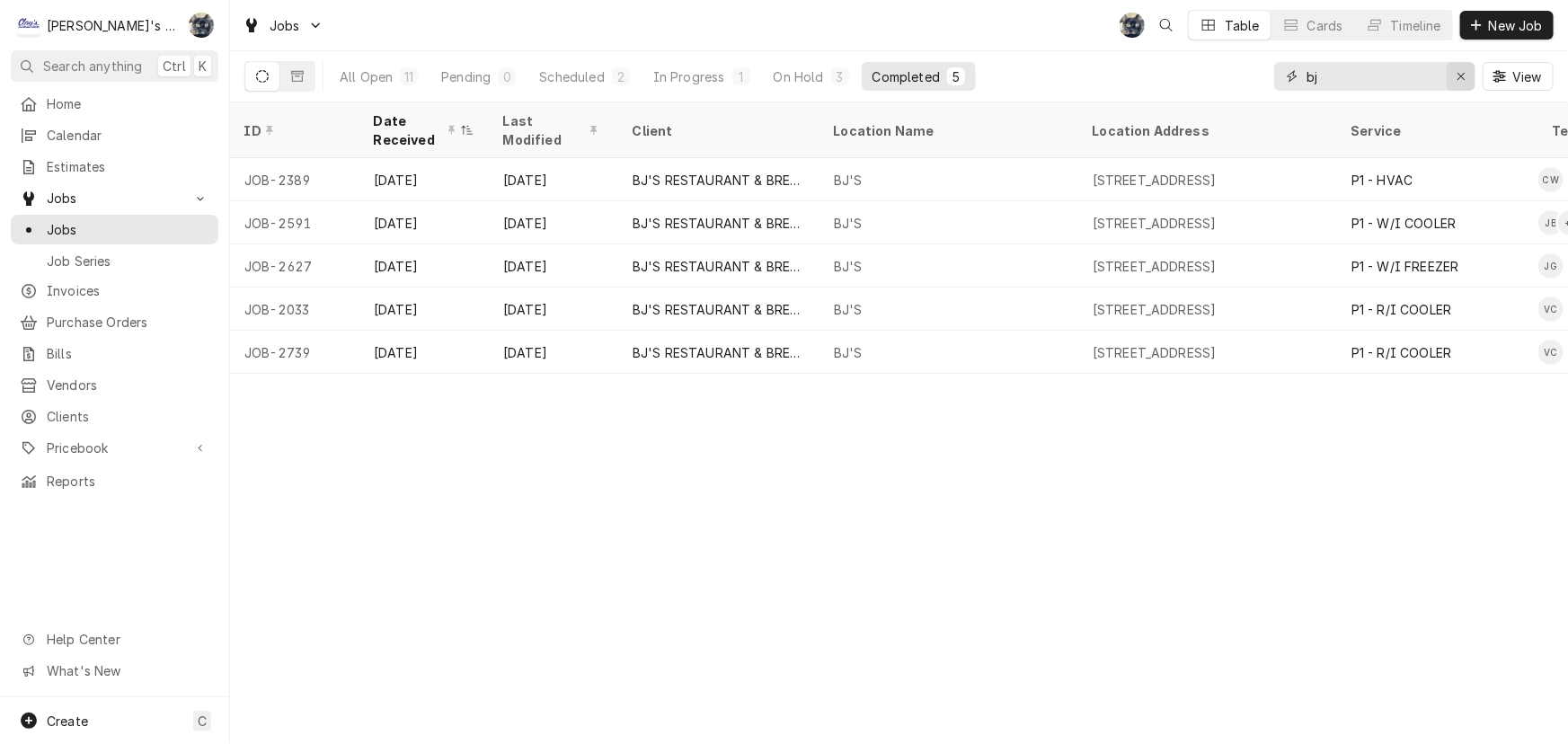
click at [1459, 75] on icon "Erase input" at bounding box center [1461, 76] width 8 height 8
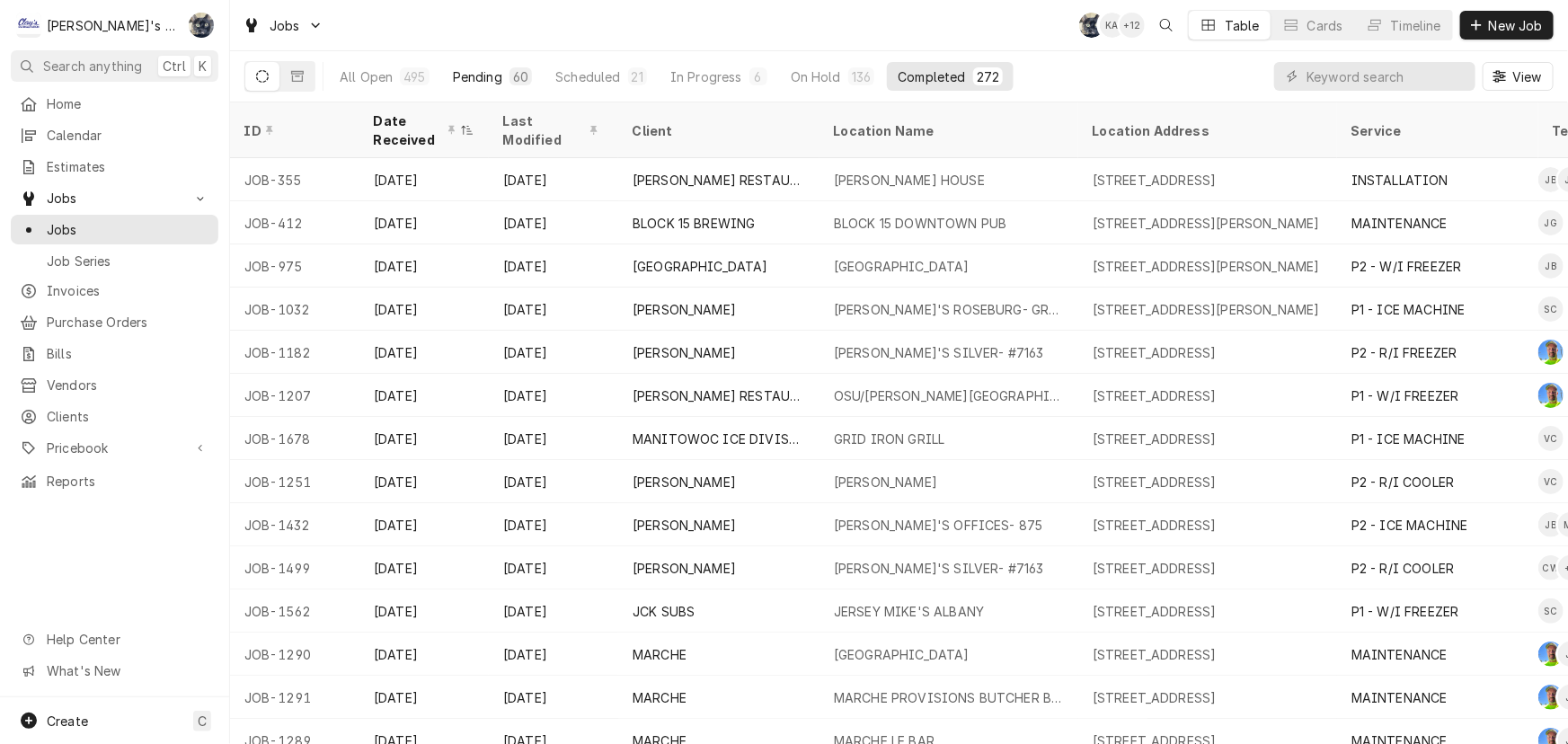
click at [521, 72] on div "60" at bounding box center [520, 76] width 15 height 19
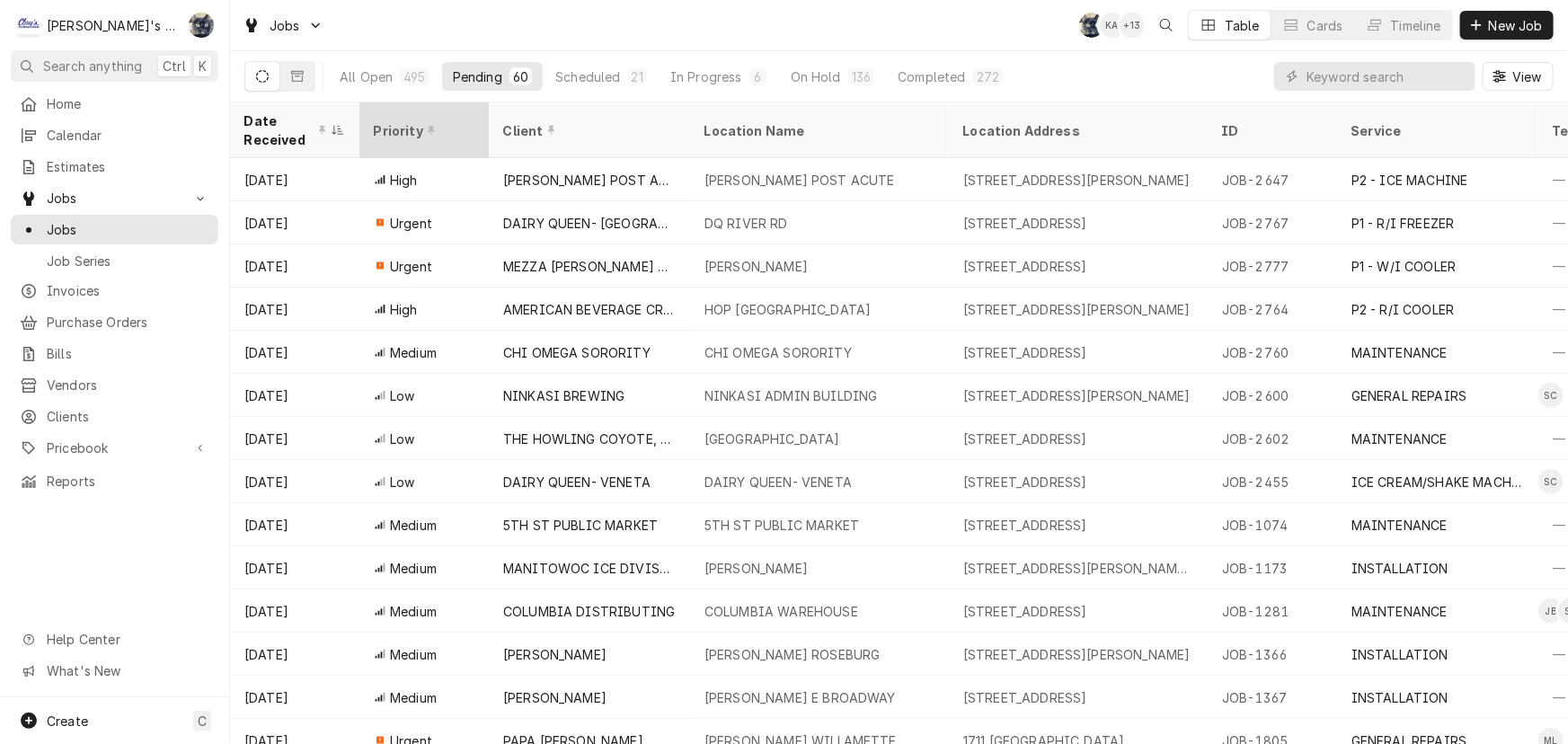
click at [425, 121] on div "Priority" at bounding box center [422, 130] width 97 height 19
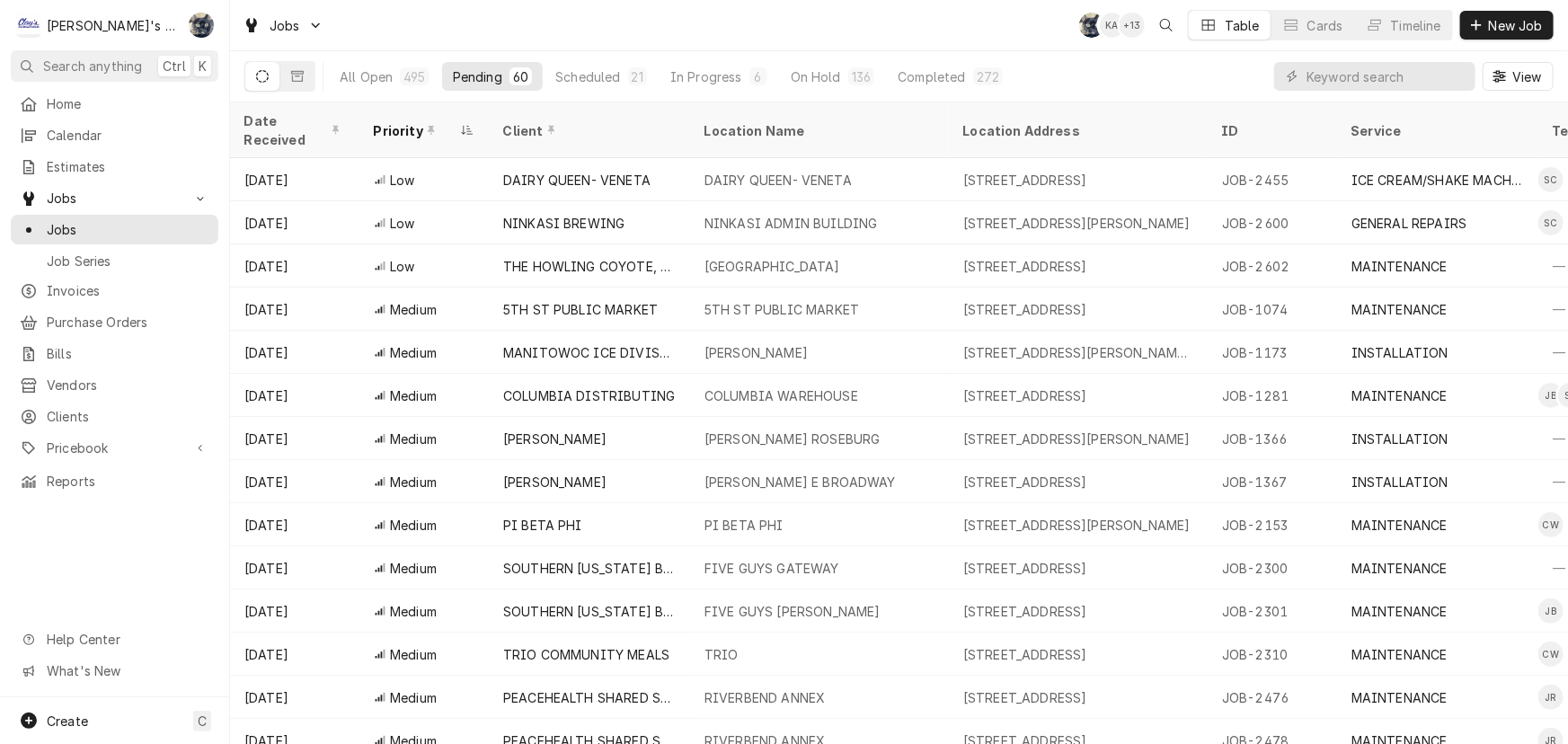
click at [425, 124] on div "Dynamic Content Wrapper" at bounding box center [431, 129] width 12 height 12
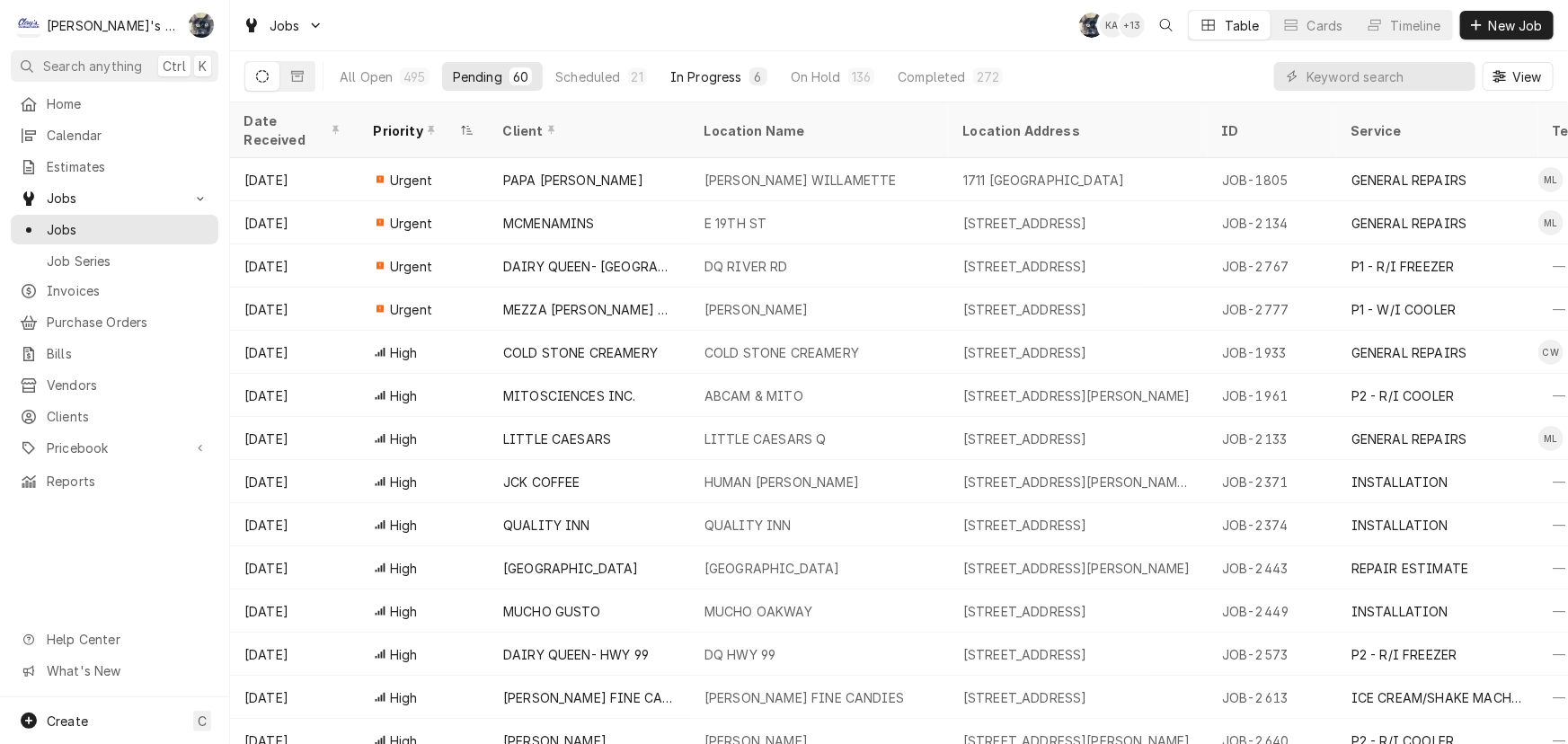
click at [674, 79] on div "In Progress" at bounding box center [707, 76] width 72 height 19
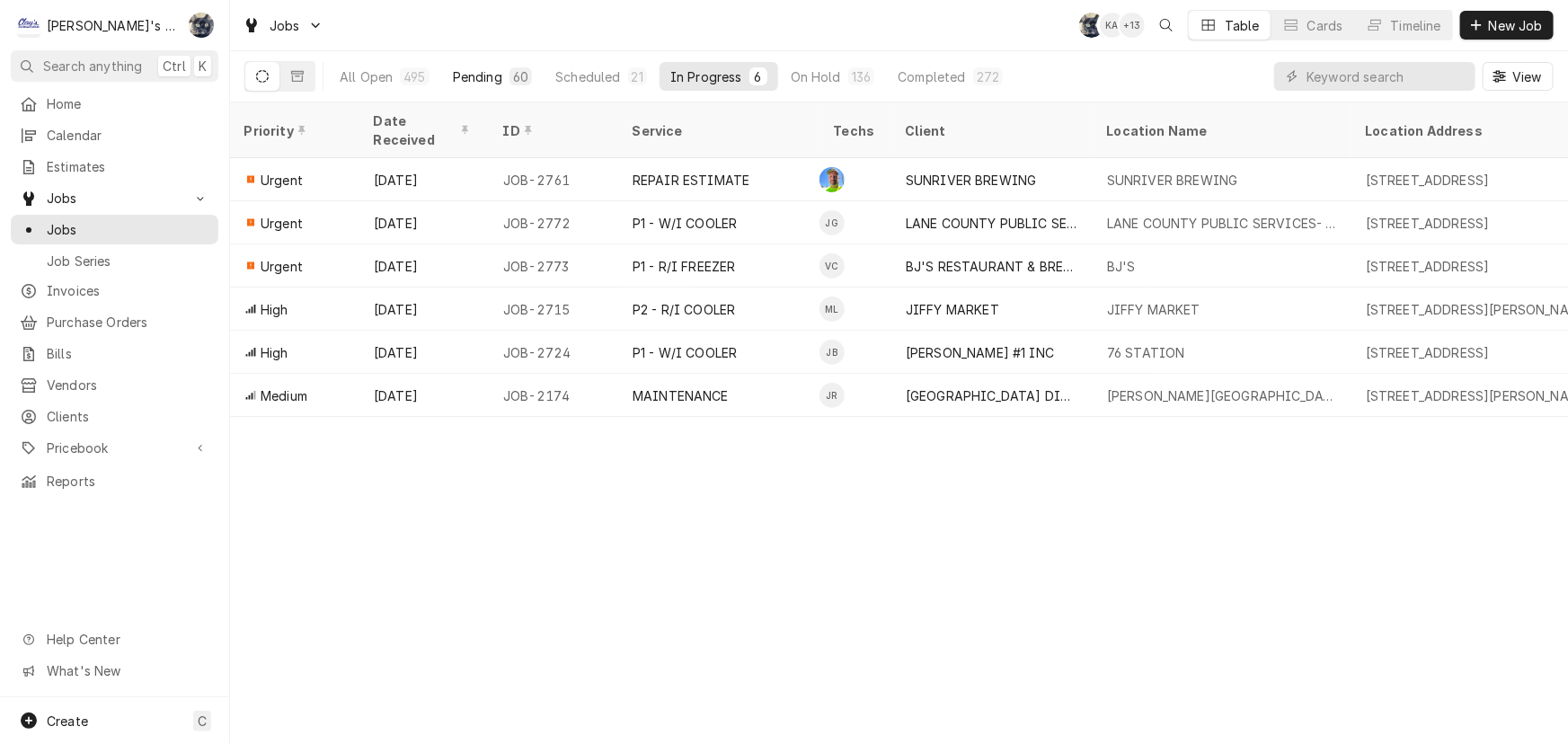
click at [510, 83] on div "60" at bounding box center [521, 76] width 23 height 18
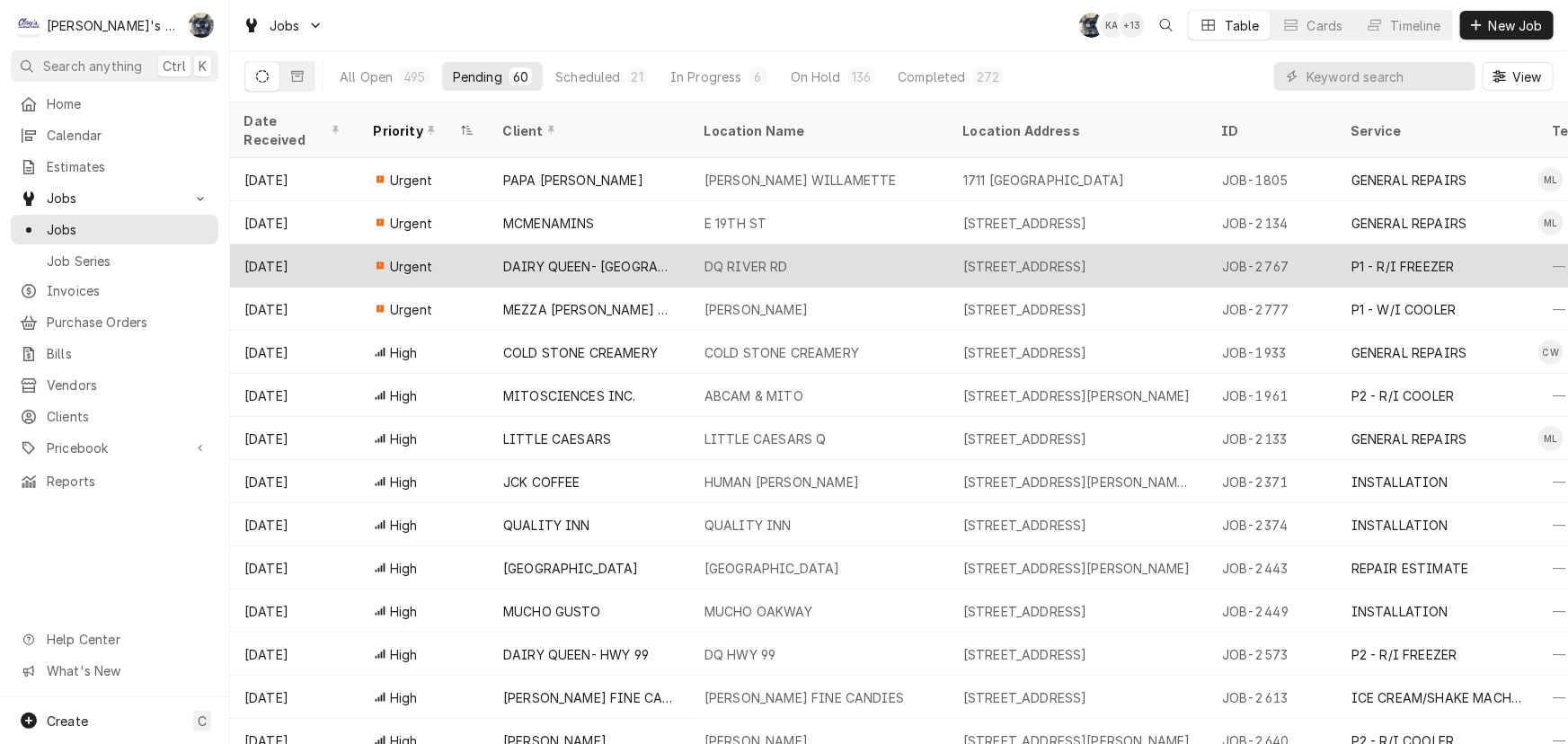
click at [622, 245] on div "DAIRY QUEEN- [GEOGRAPHIC_DATA]" at bounding box center [589, 266] width 201 height 43
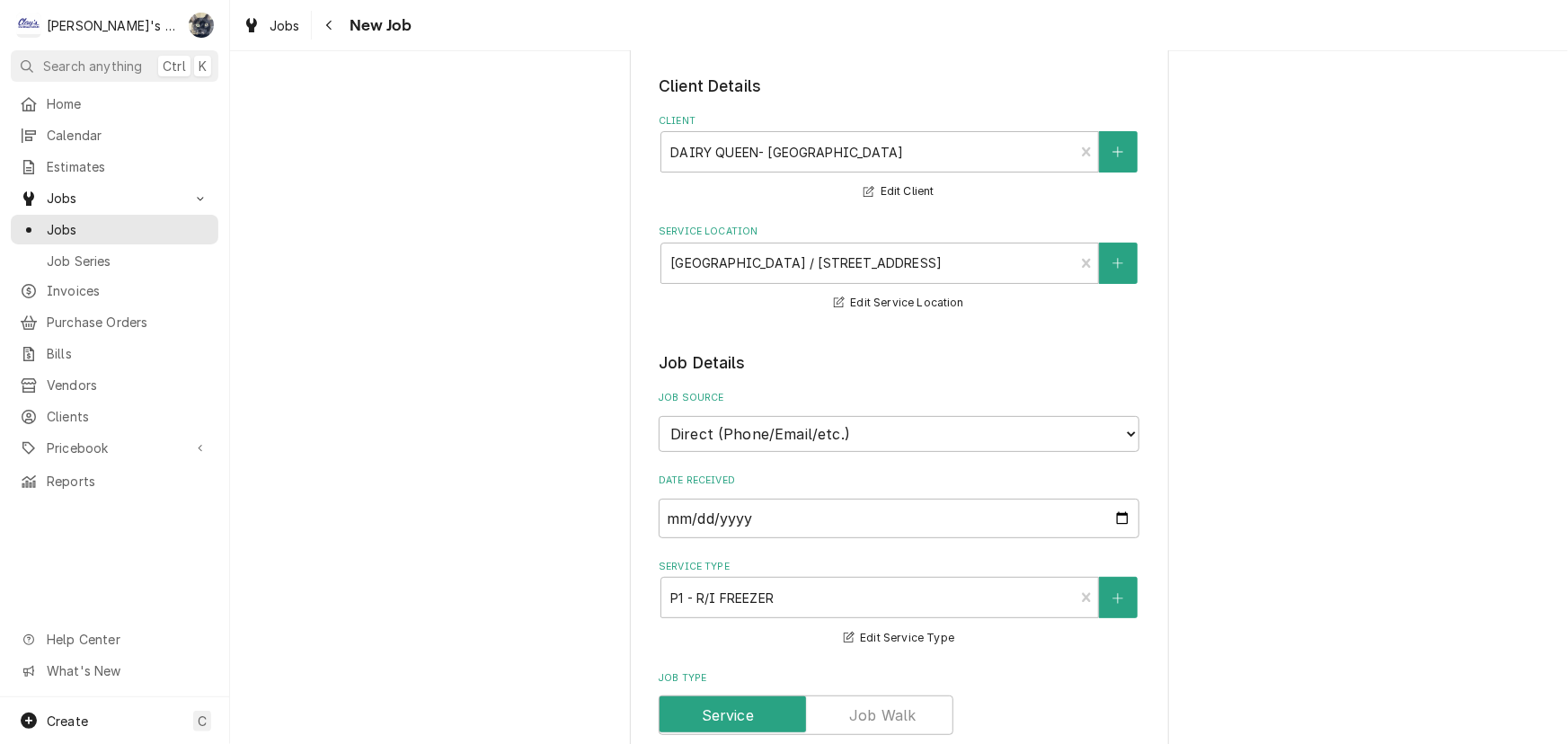
type textarea "x"
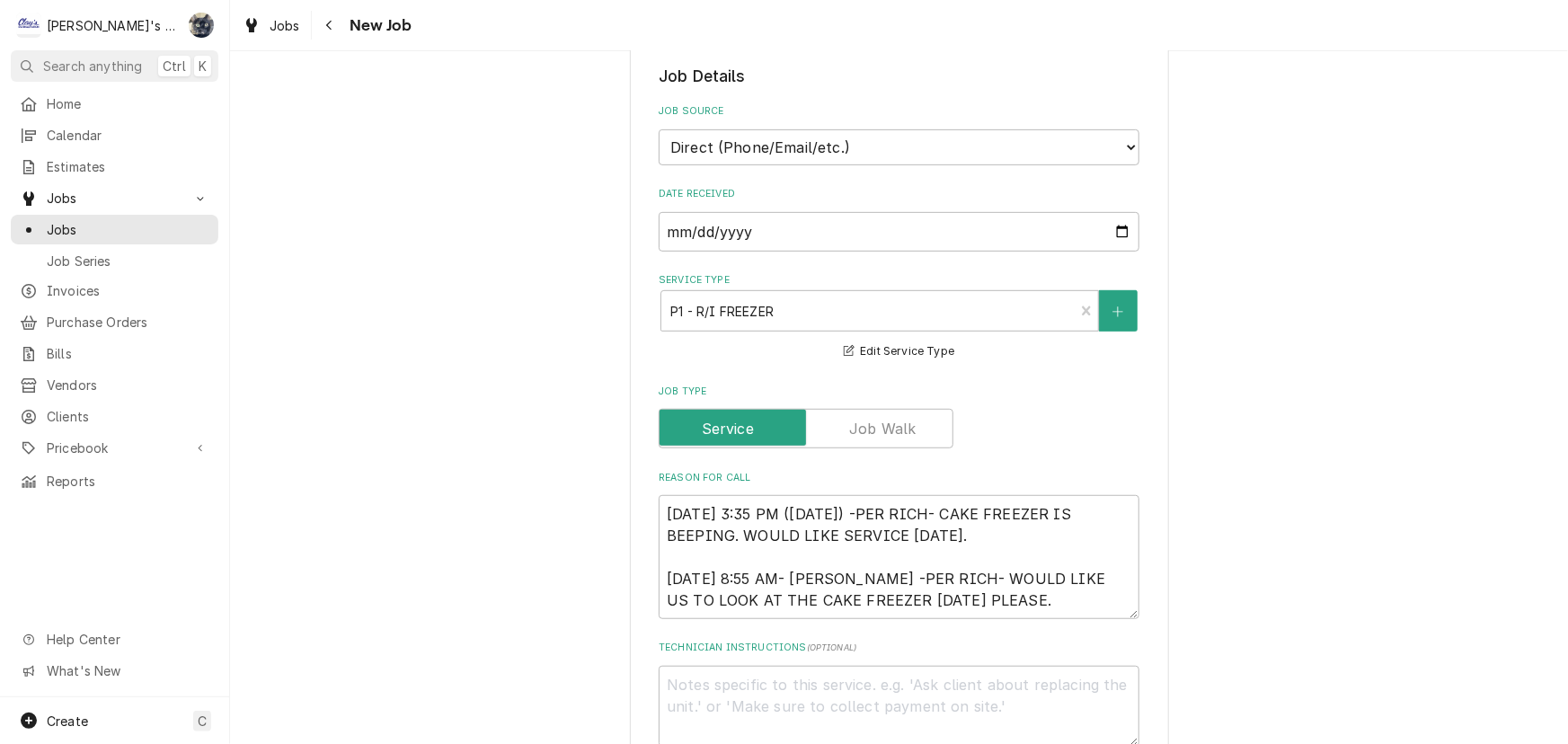
scroll to position [408, 0]
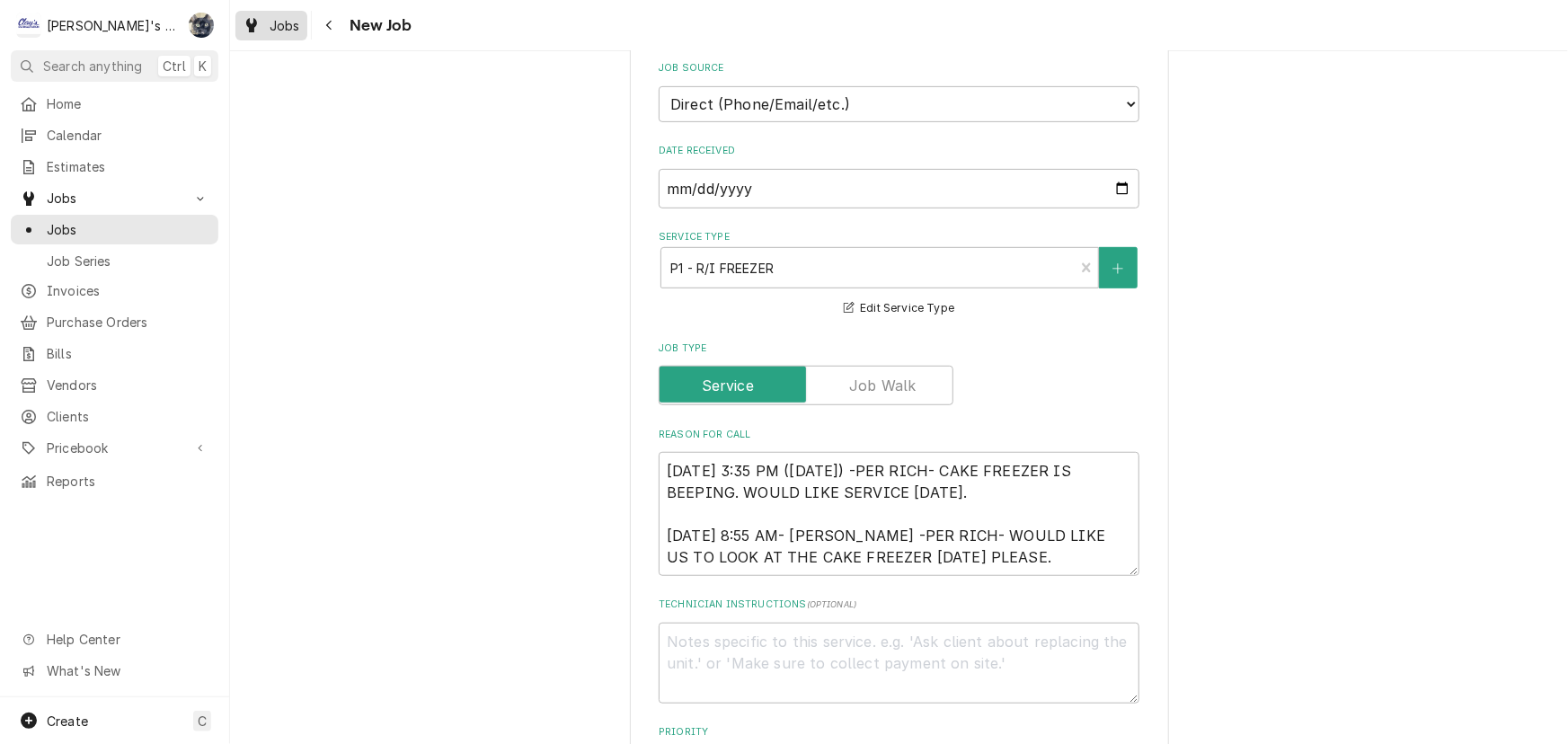
click at [287, 27] on span "Jobs" at bounding box center [284, 25] width 30 height 19
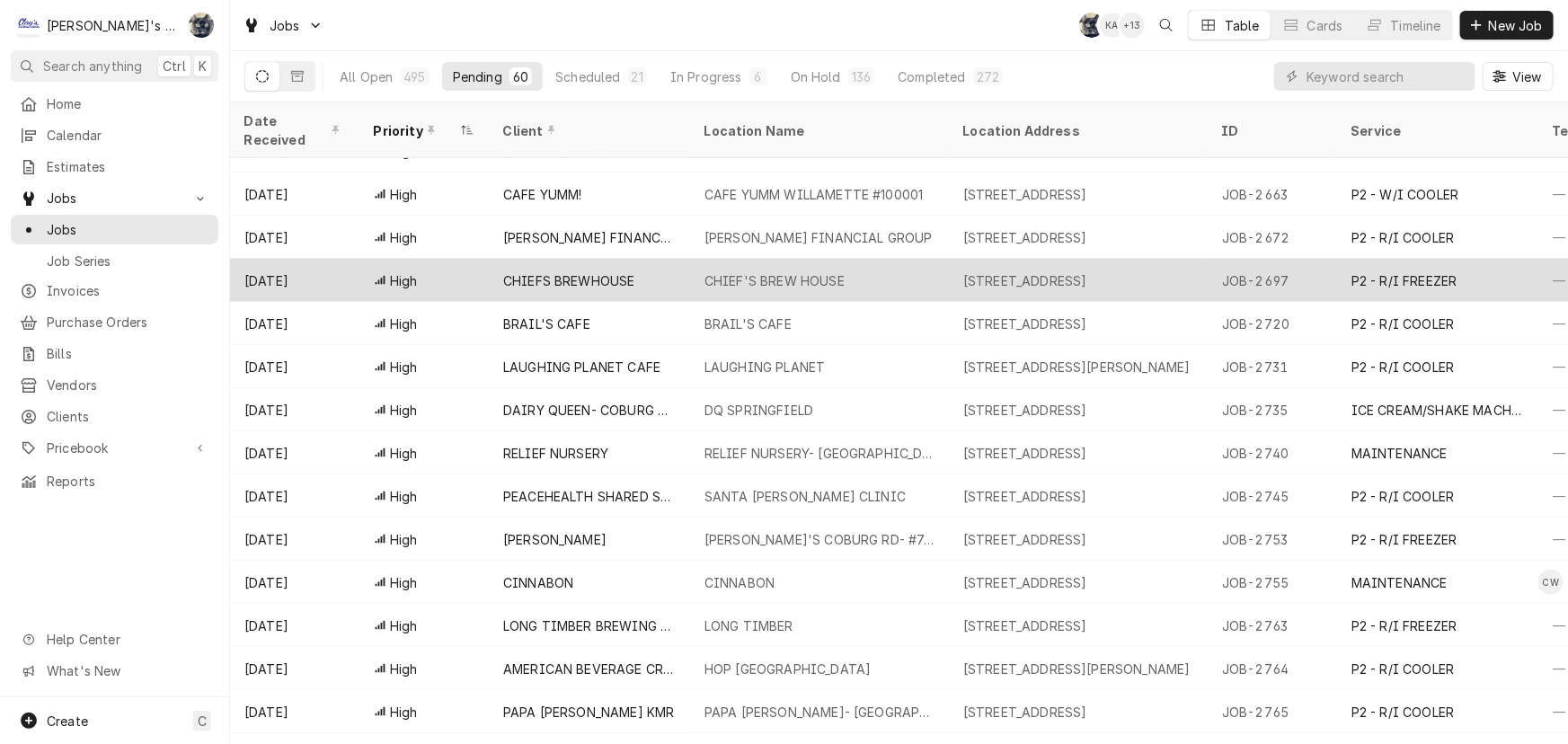
scroll to position [693, 0]
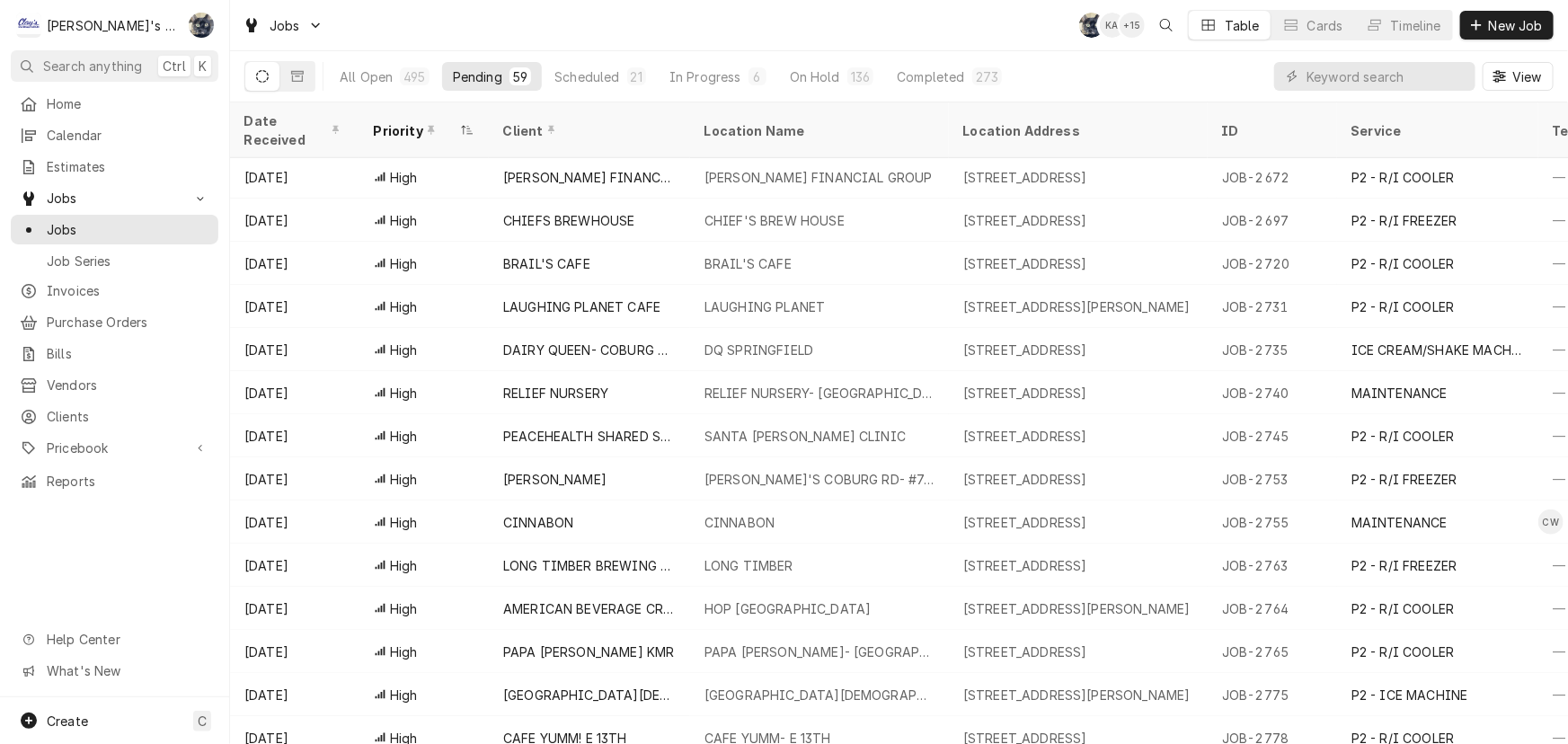
click at [491, 81] on div "Pending" at bounding box center [478, 76] width 49 height 19
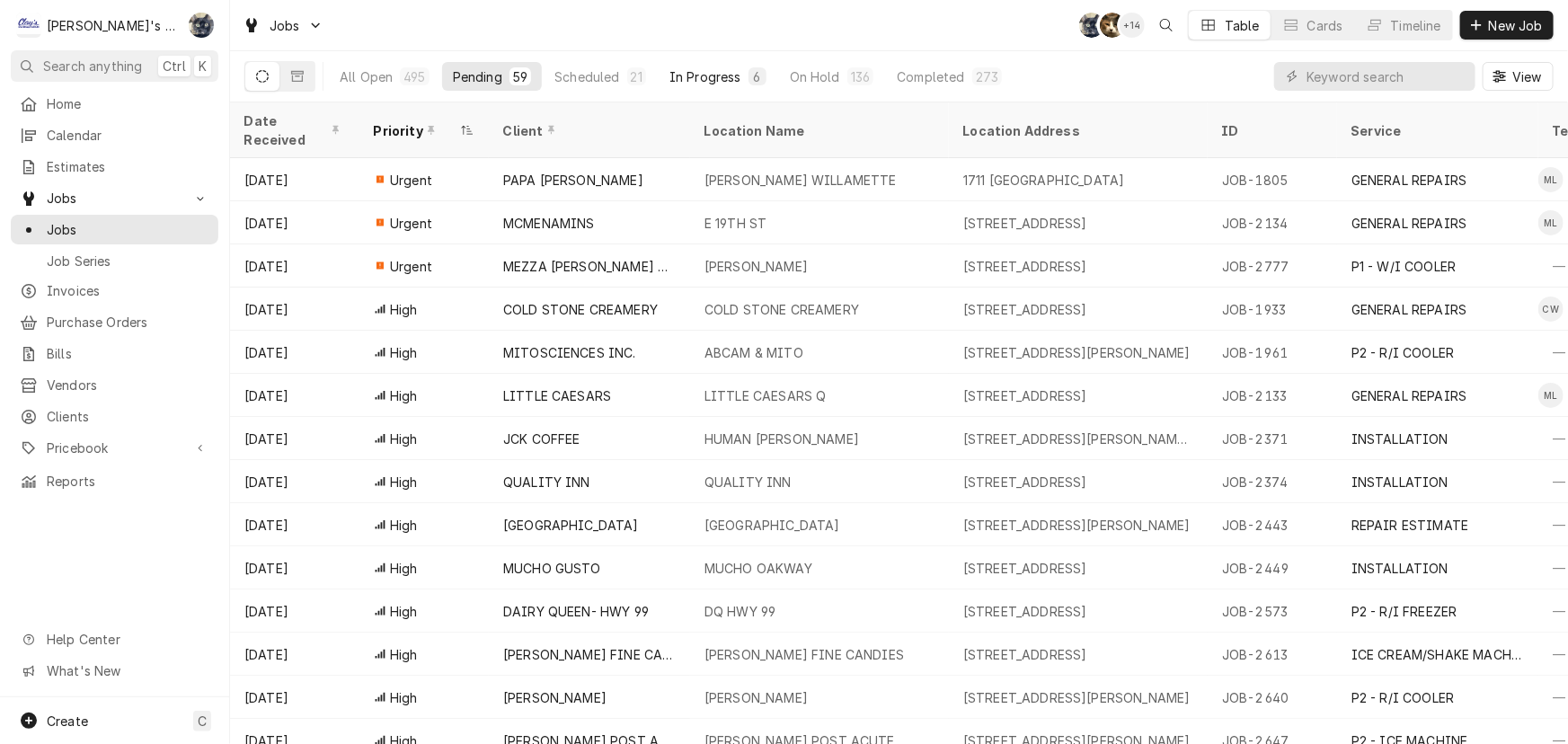
click at [709, 73] on div "In Progress" at bounding box center [706, 76] width 72 height 19
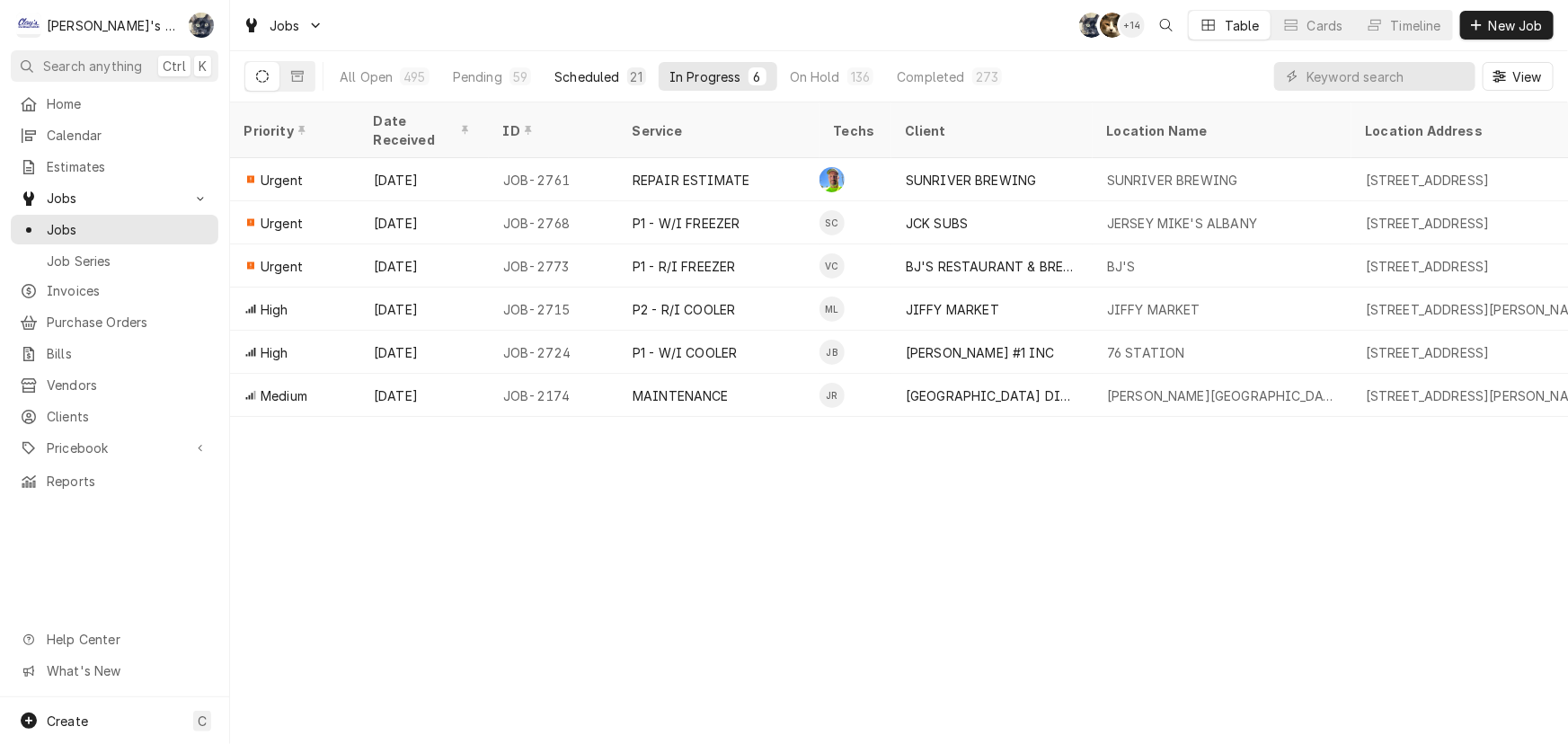
click at [595, 82] on div "Scheduled" at bounding box center [587, 76] width 65 height 19
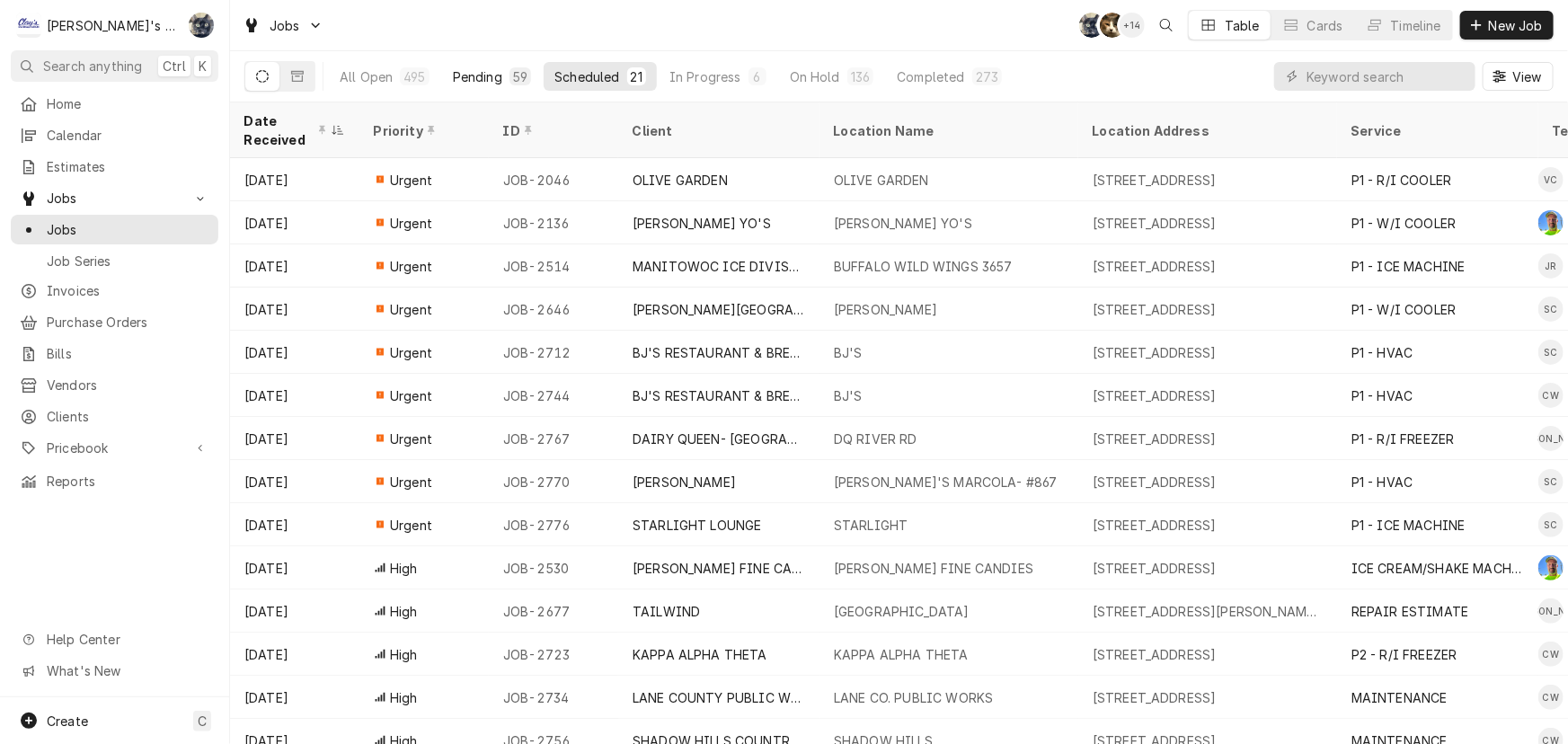
click at [503, 79] on button "Pending 59" at bounding box center [492, 76] width 100 height 28
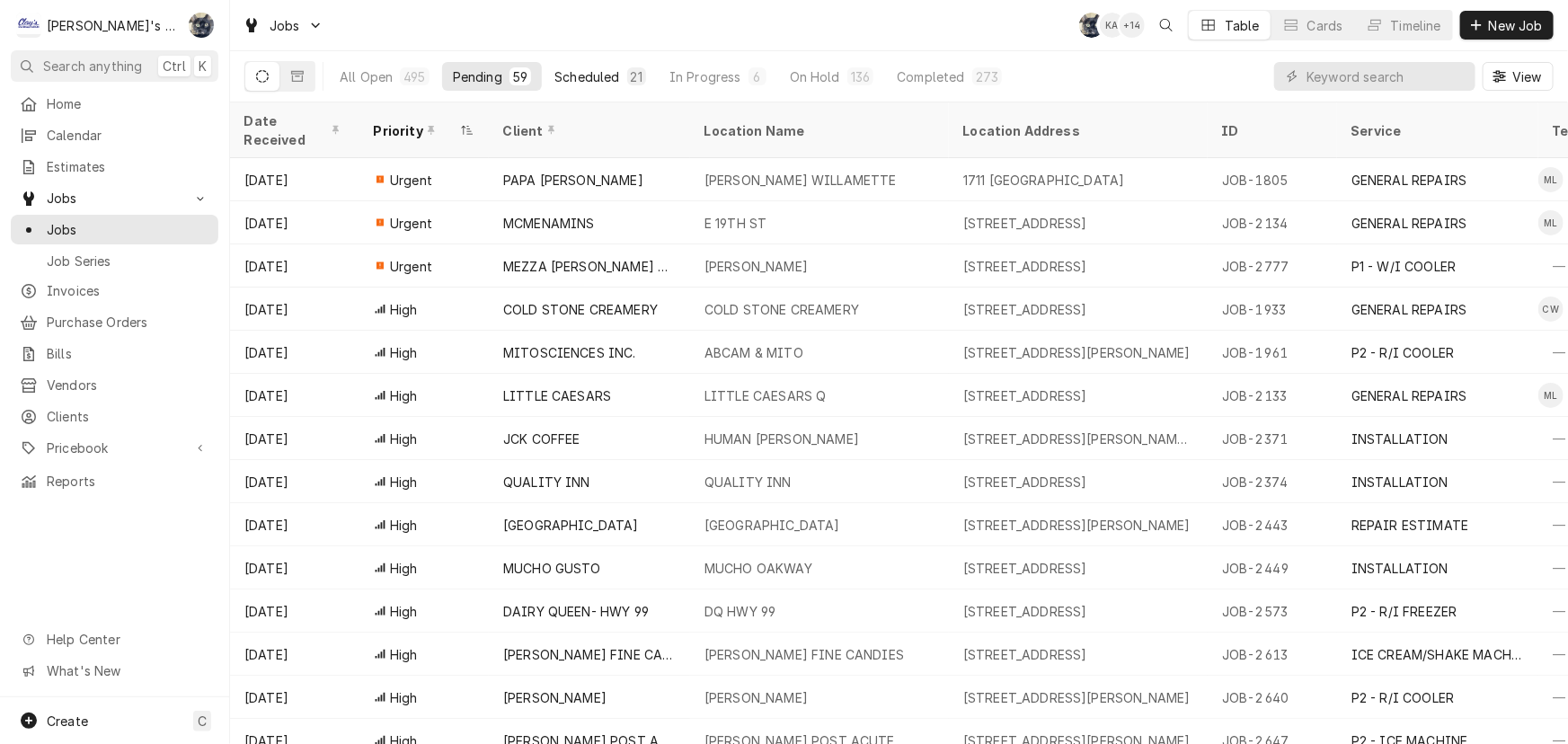
click at [605, 72] on div "Scheduled" at bounding box center [587, 76] width 65 height 19
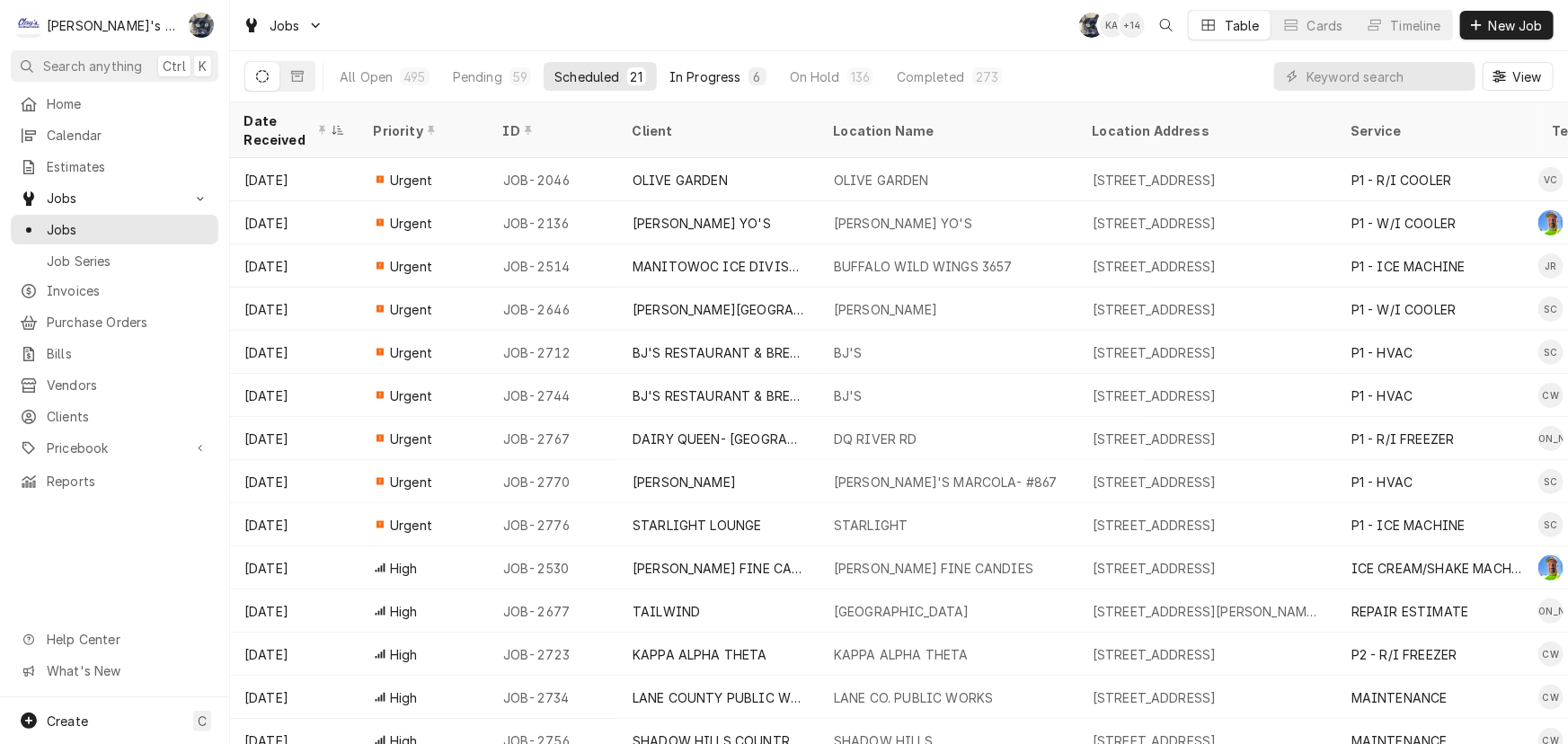
click at [685, 73] on div "In Progress" at bounding box center [706, 76] width 72 height 19
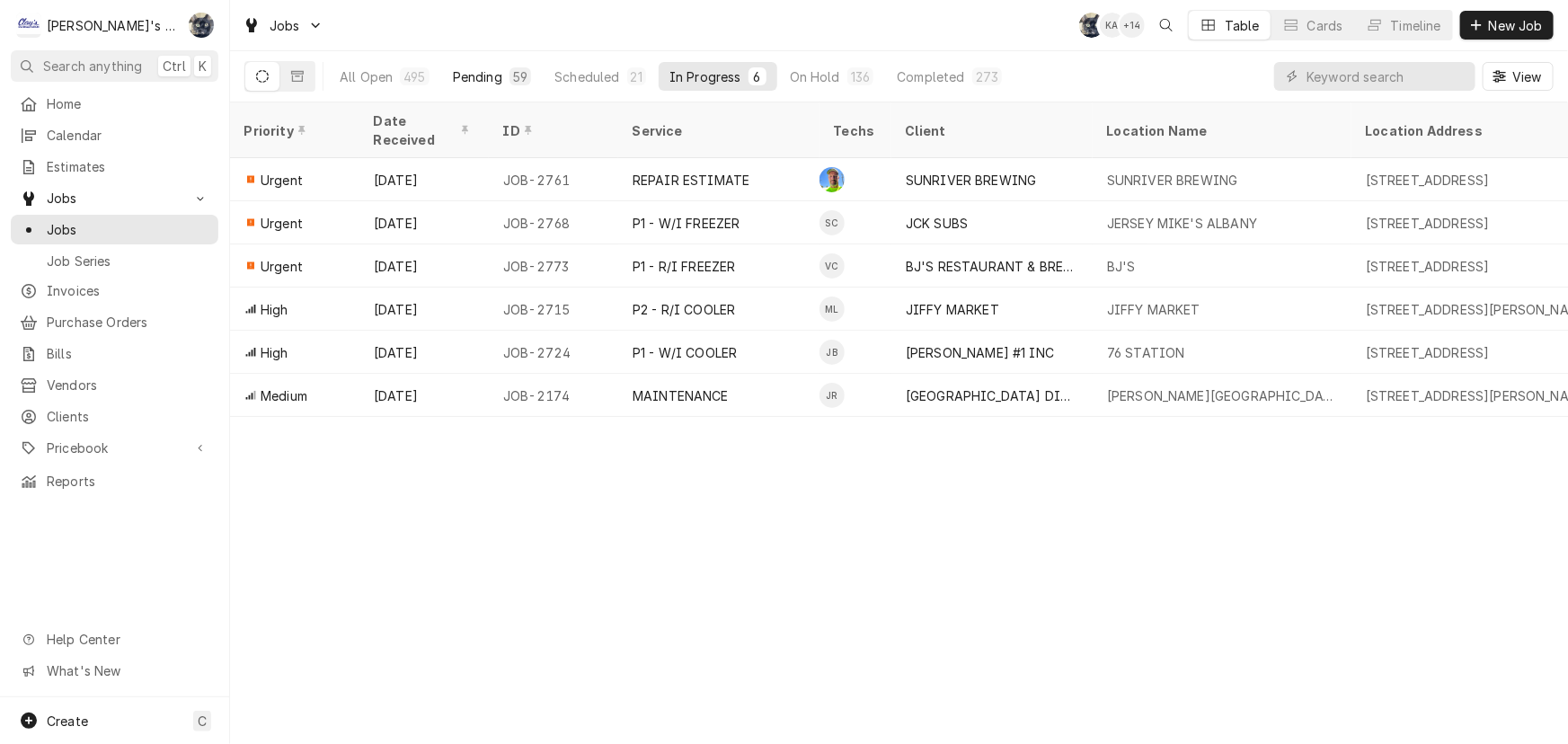
click at [510, 76] on div "59" at bounding box center [520, 76] width 22 height 18
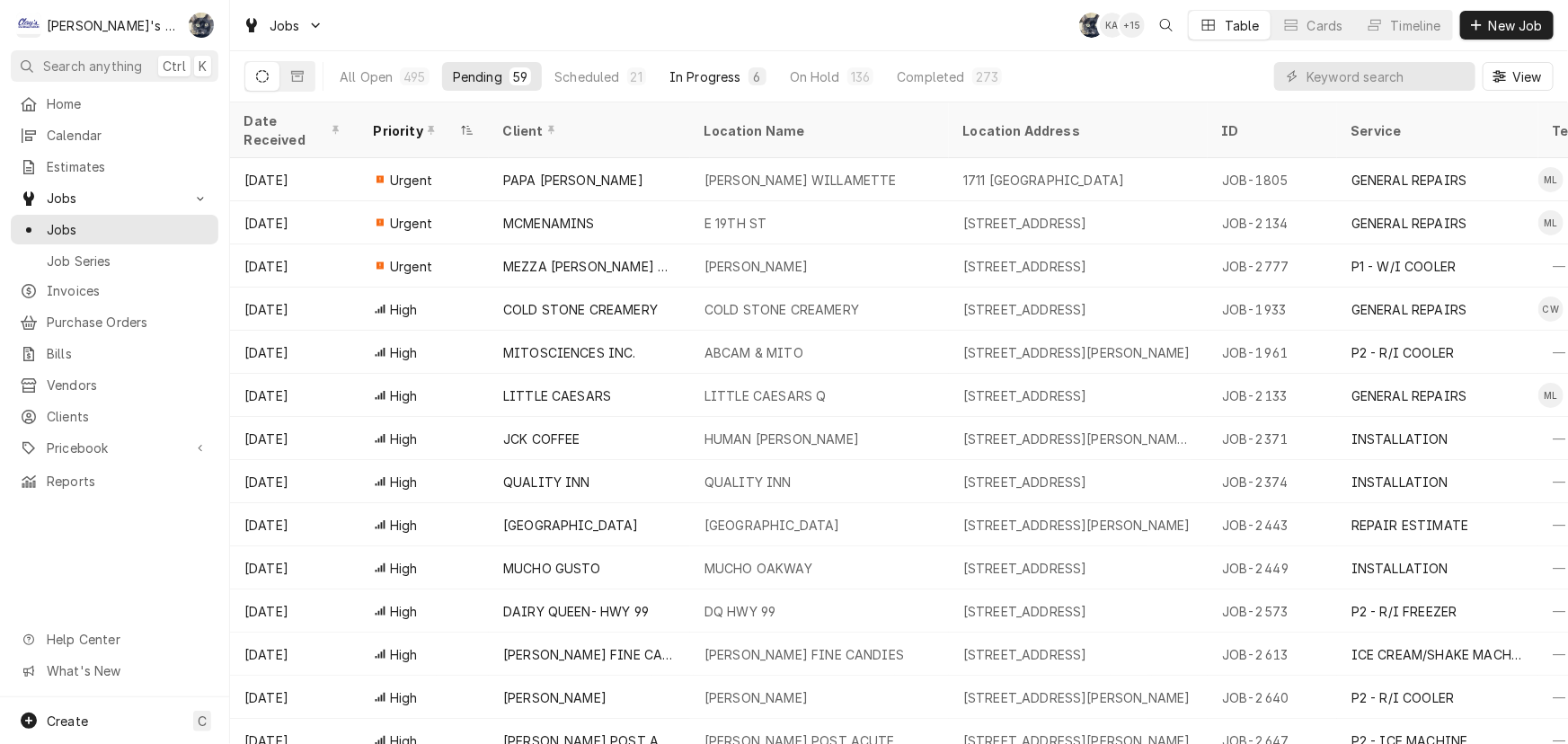
click at [705, 81] on div "In Progress" at bounding box center [706, 76] width 72 height 19
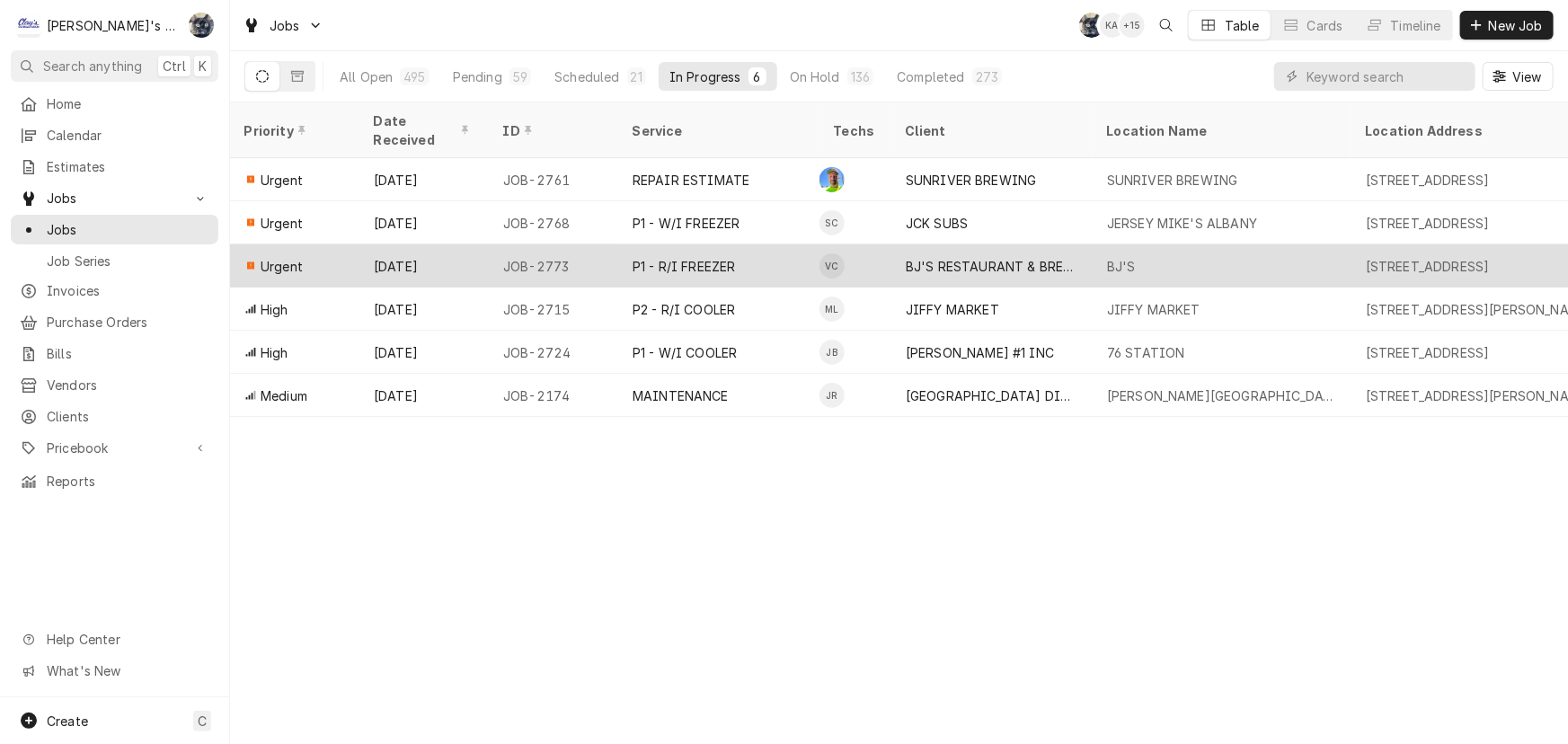
click at [729, 257] on div "P1 - R/I FREEZER" at bounding box center [684, 266] width 103 height 19
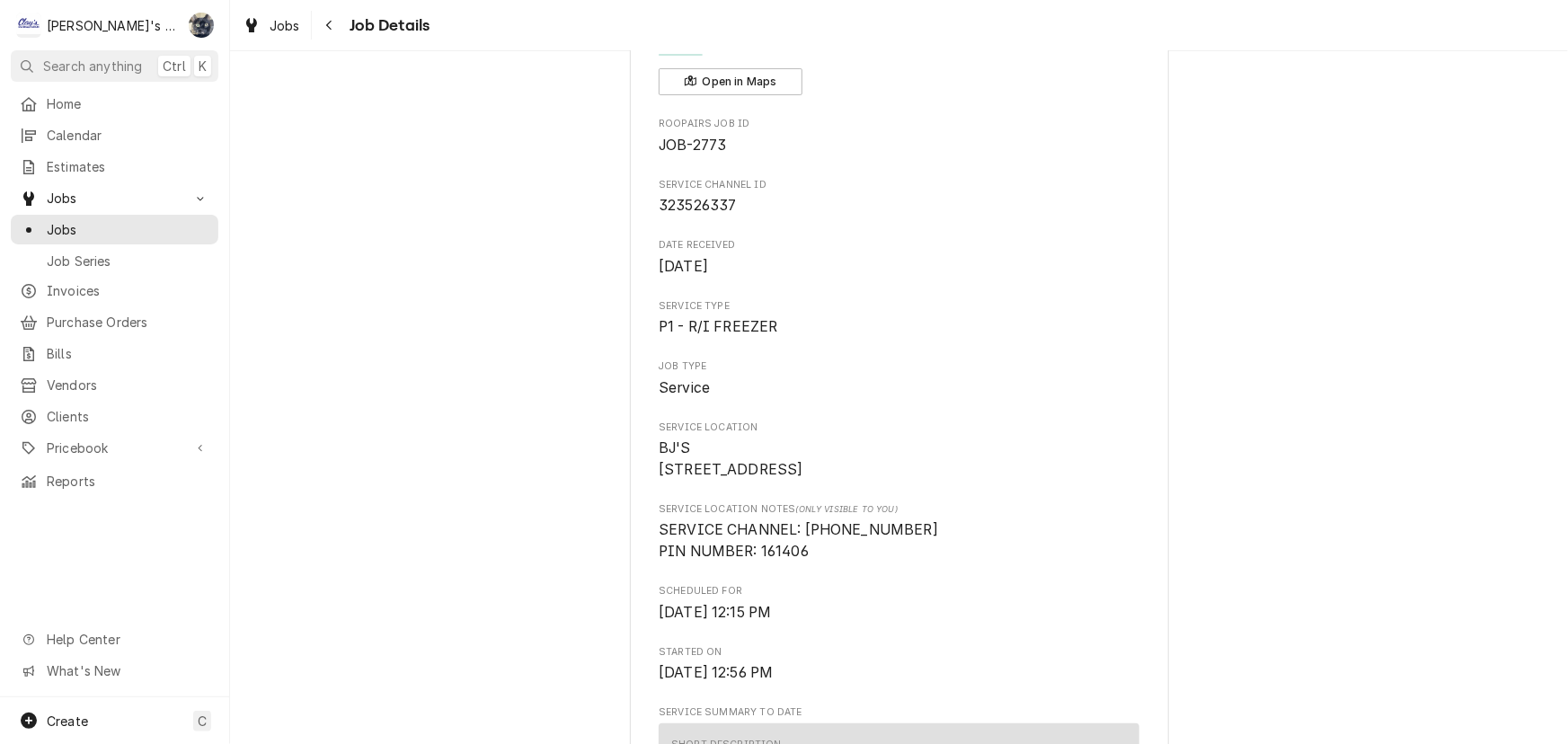
scroll to position [571, 0]
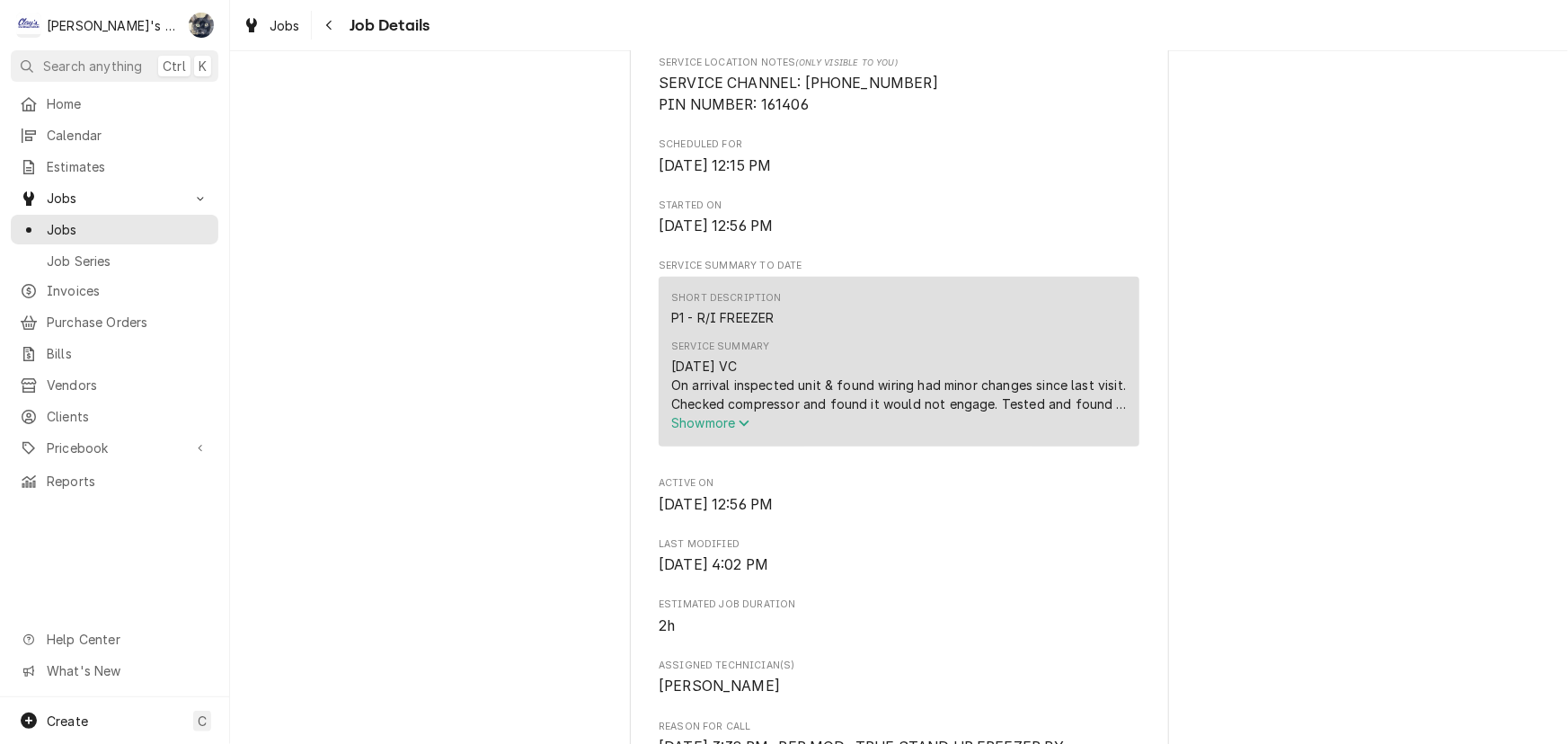
click at [701, 431] on span "Show more" at bounding box center [711, 423] width 79 height 15
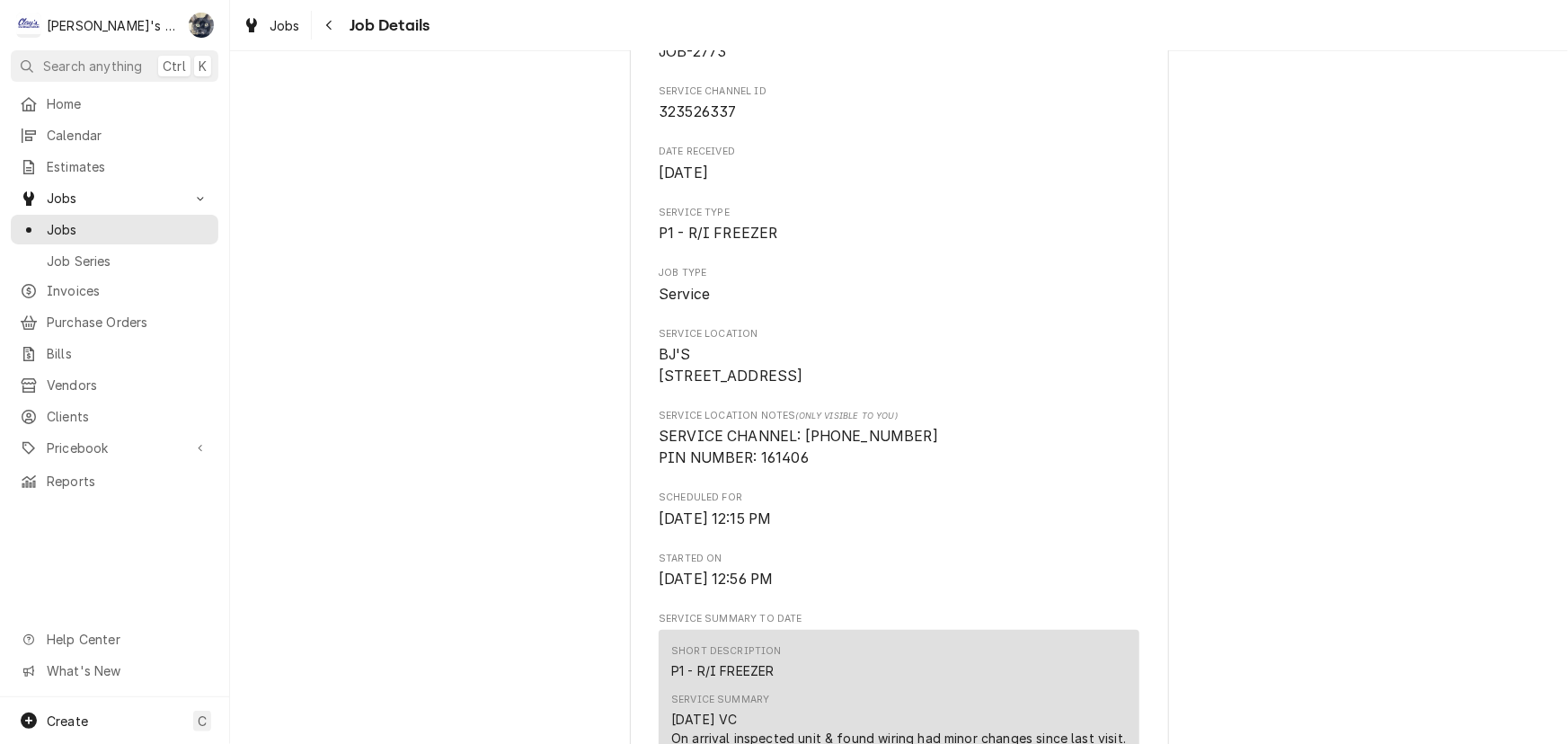
scroll to position [162, 0]
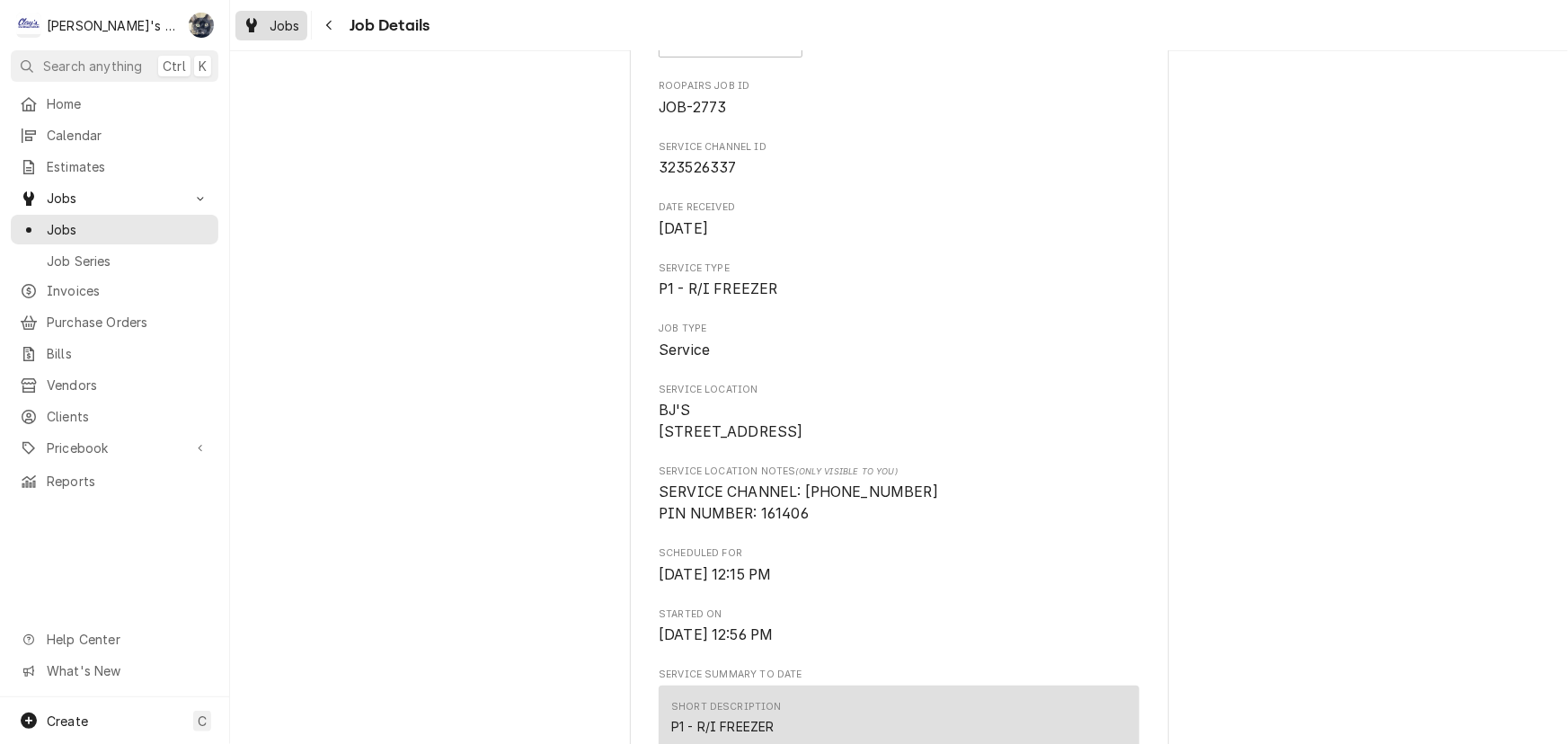
click at [287, 37] on link "Jobs" at bounding box center [271, 25] width 72 height 29
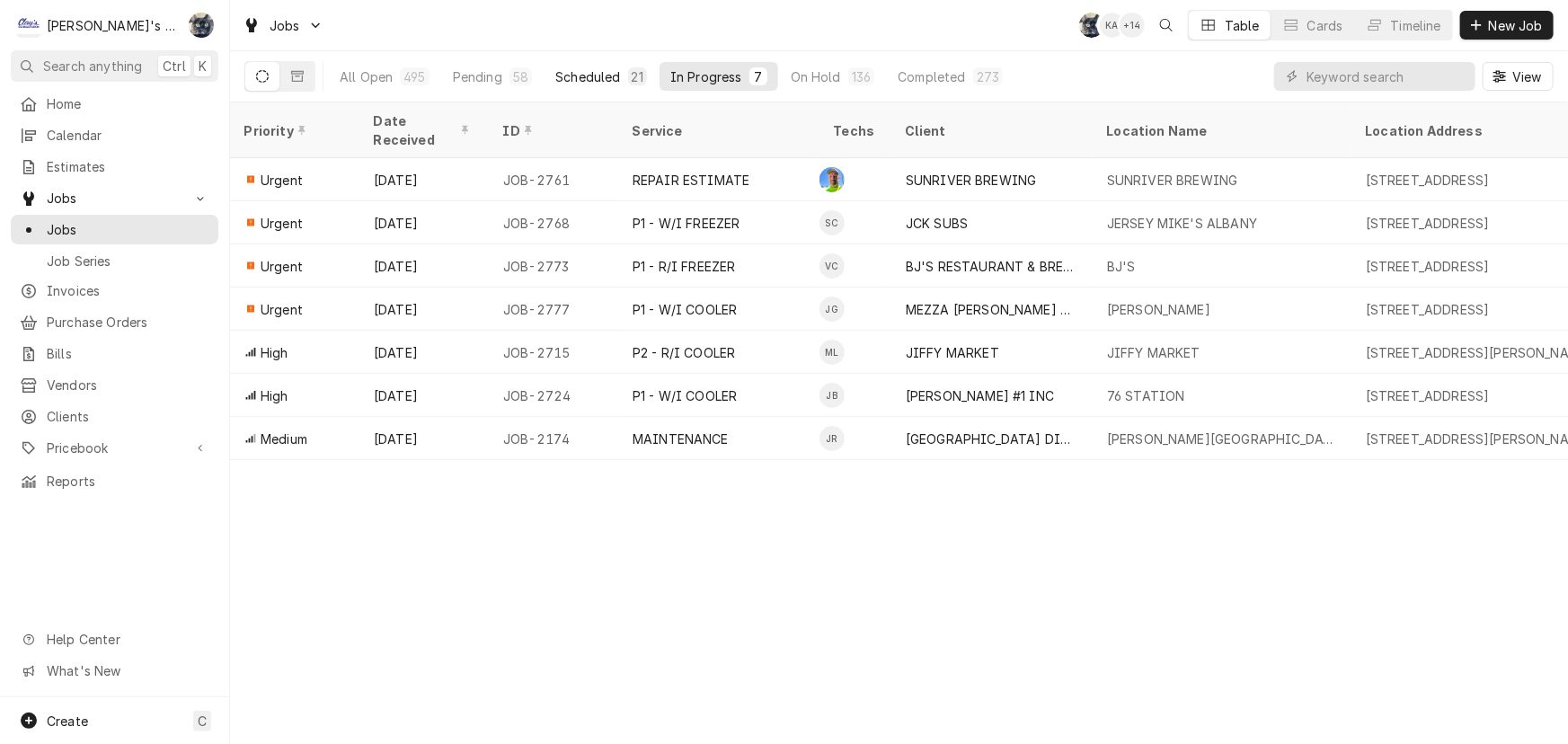
click at [599, 70] on div "Scheduled" at bounding box center [588, 76] width 65 height 19
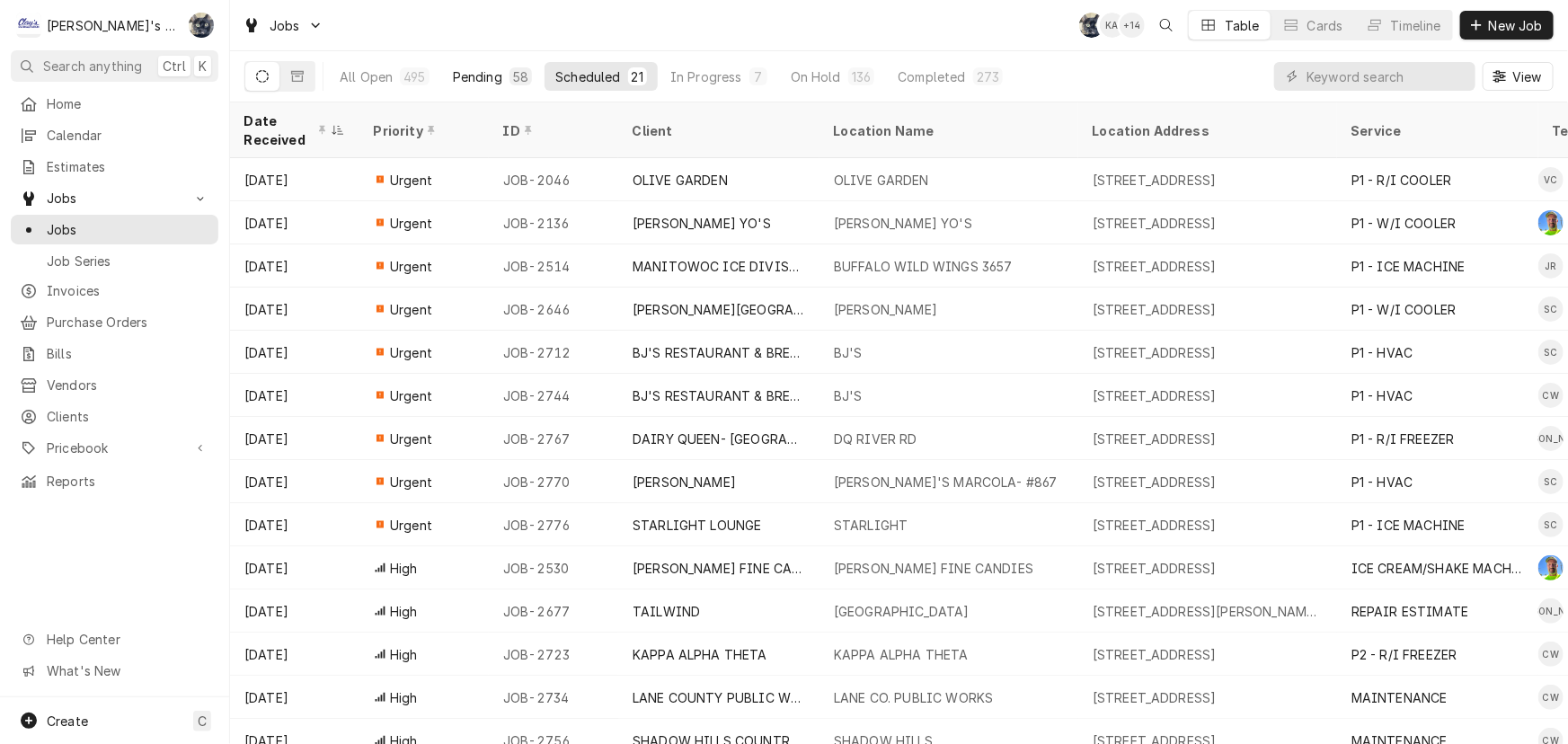
click at [510, 81] on div "58" at bounding box center [521, 76] width 23 height 18
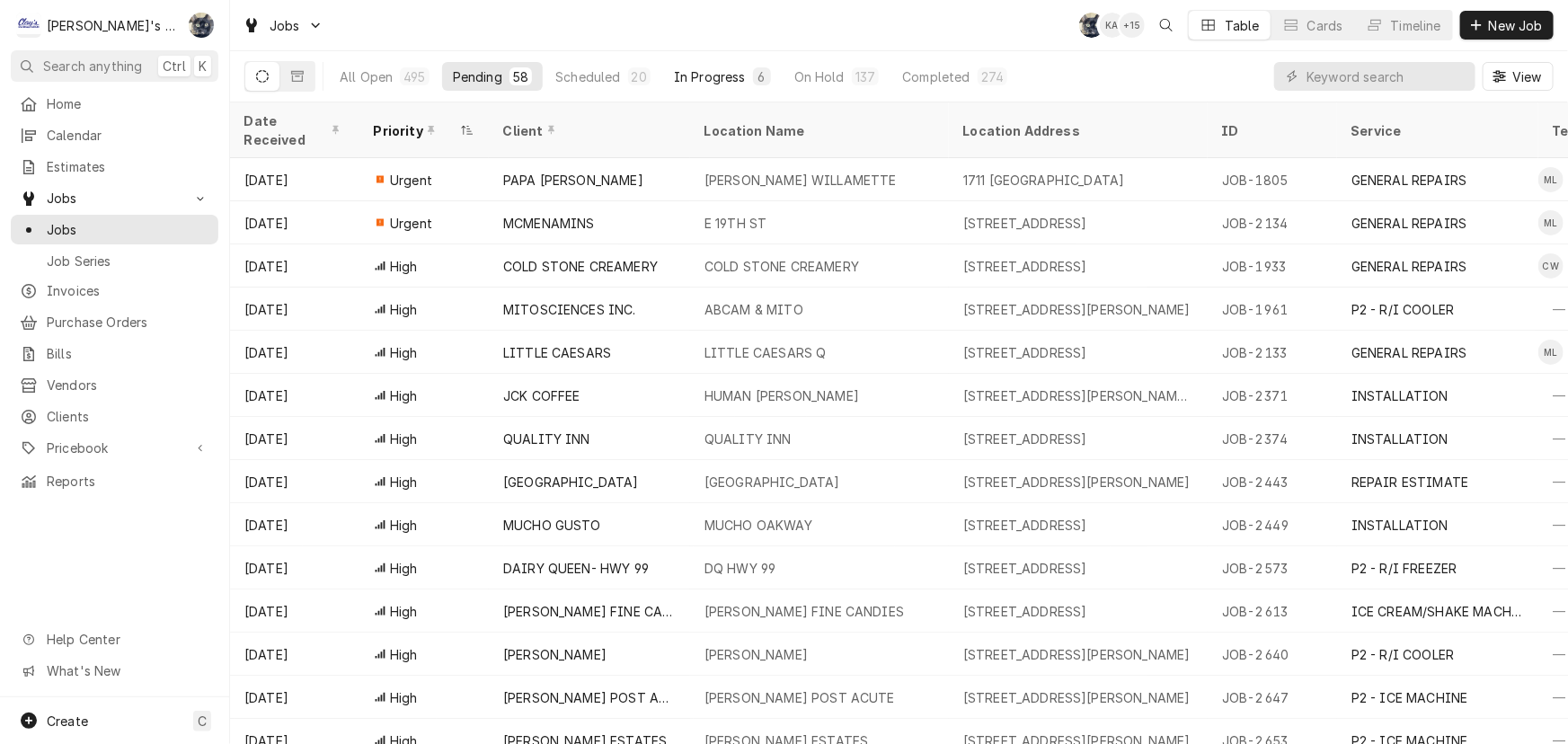
click at [690, 81] on div "In Progress" at bounding box center [710, 76] width 72 height 19
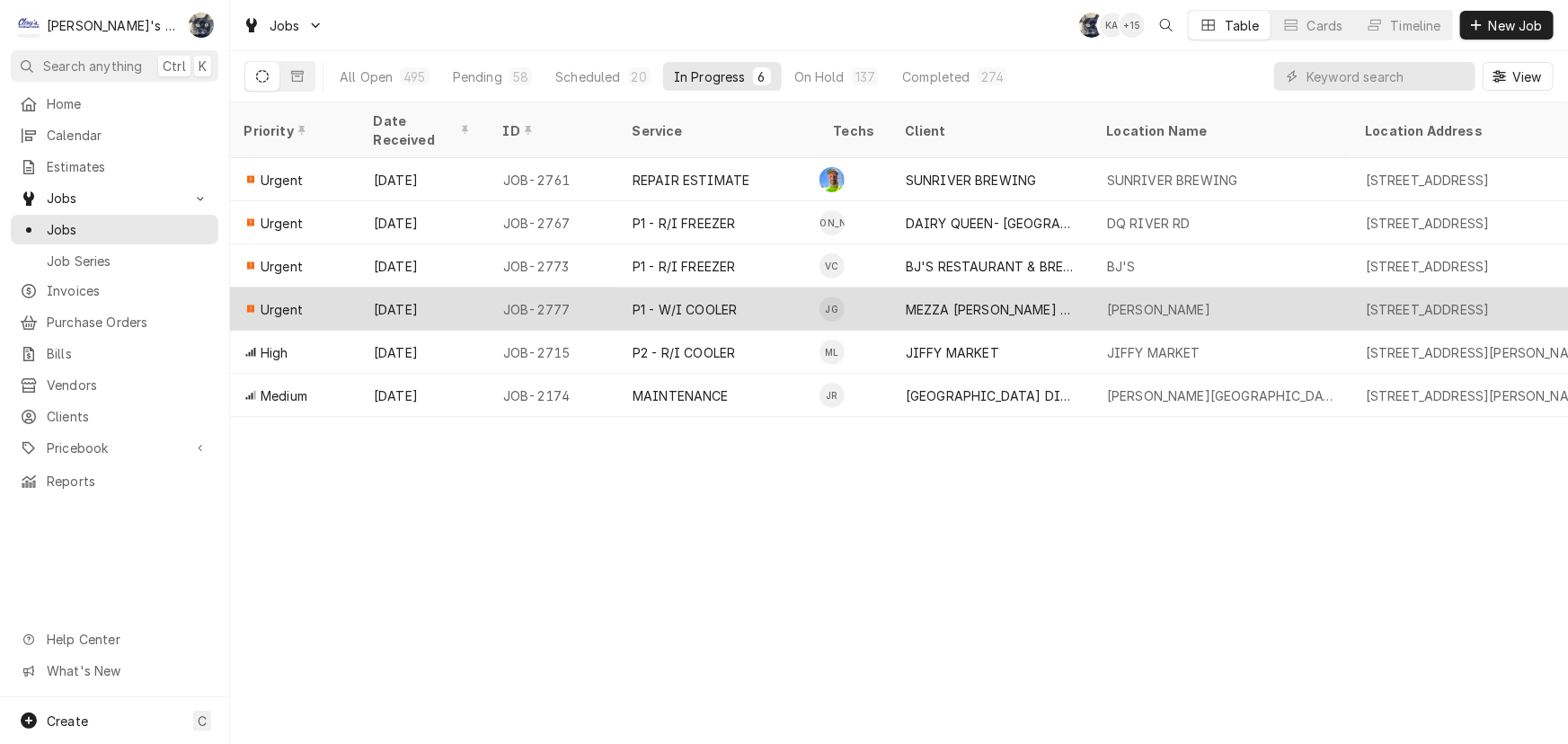
click at [898, 293] on div "MEZZA [PERSON_NAME] PIZZA ([PERSON_NAME])" at bounding box center [992, 309] width 201 height 43
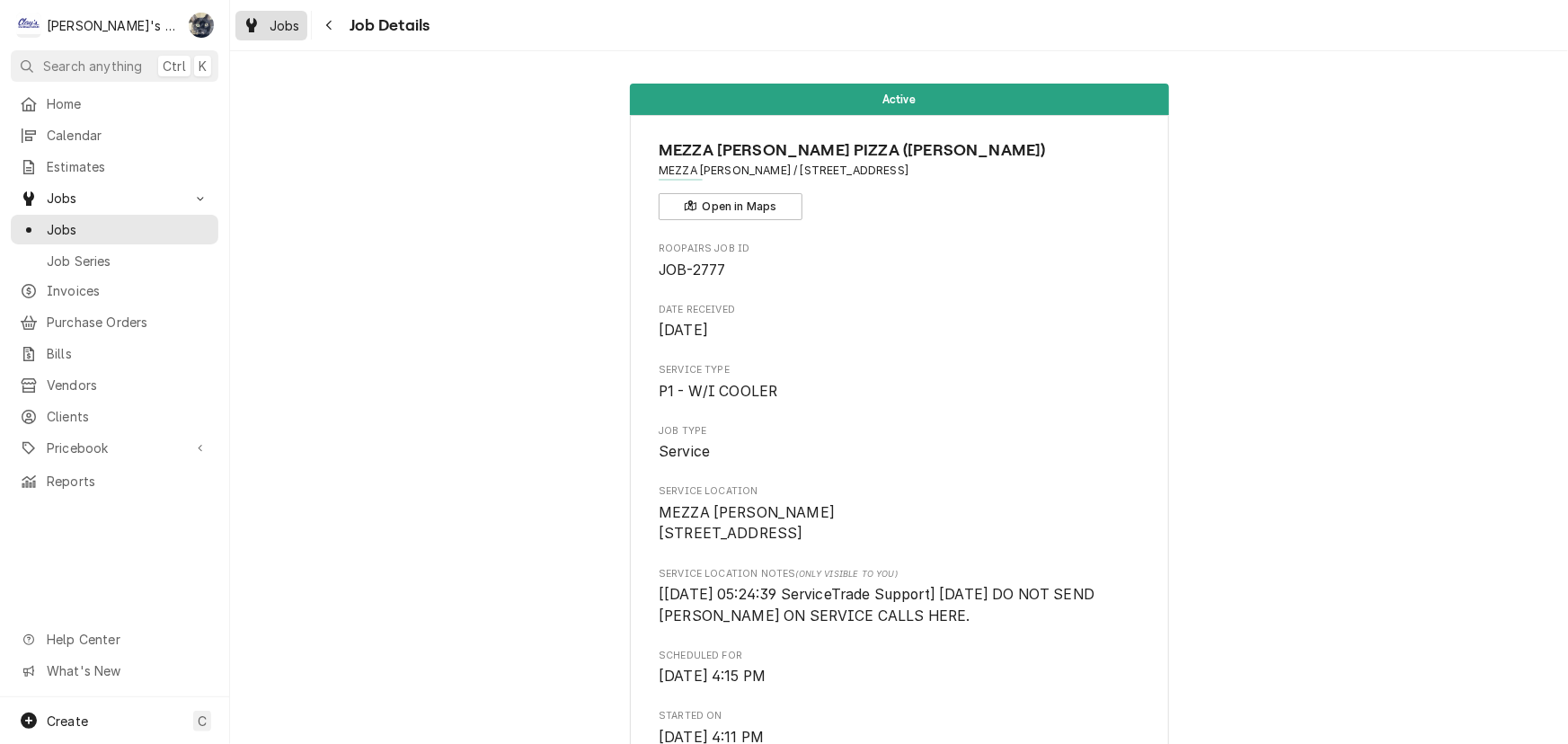
click at [283, 25] on span "Jobs" at bounding box center [284, 25] width 30 height 19
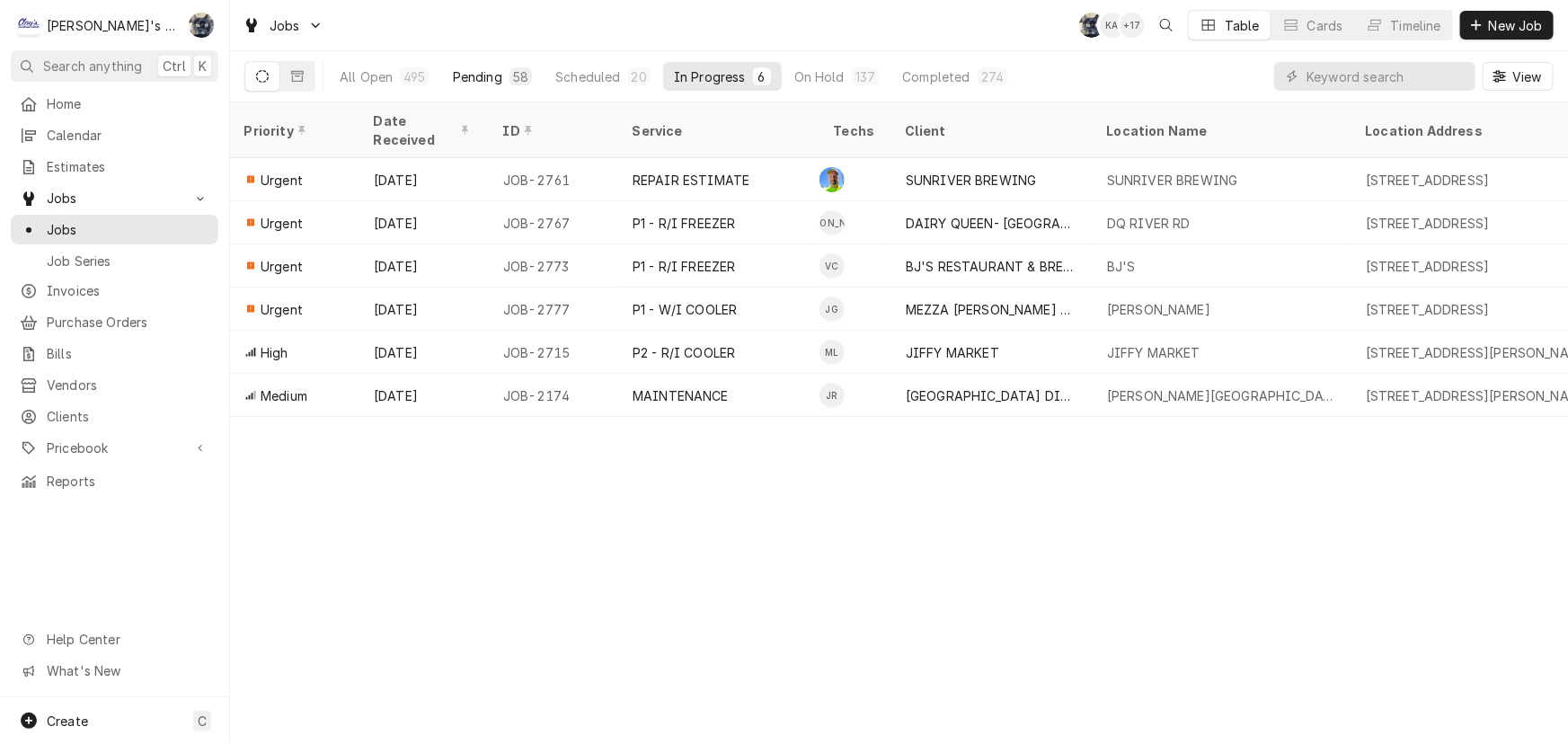
click at [493, 81] on div "Pending" at bounding box center [478, 76] width 49 height 19
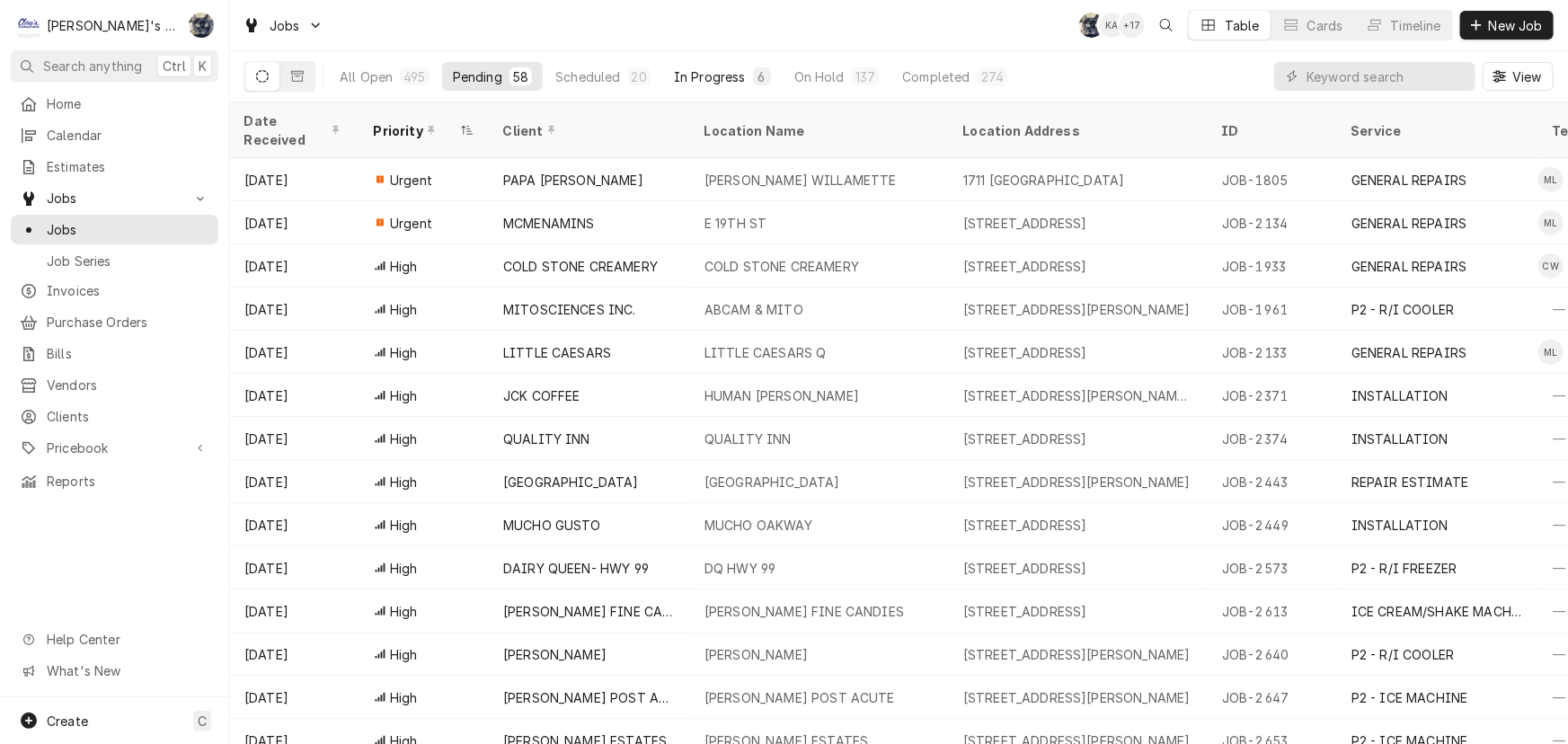
click at [690, 77] on div "In Progress" at bounding box center [710, 76] width 72 height 19
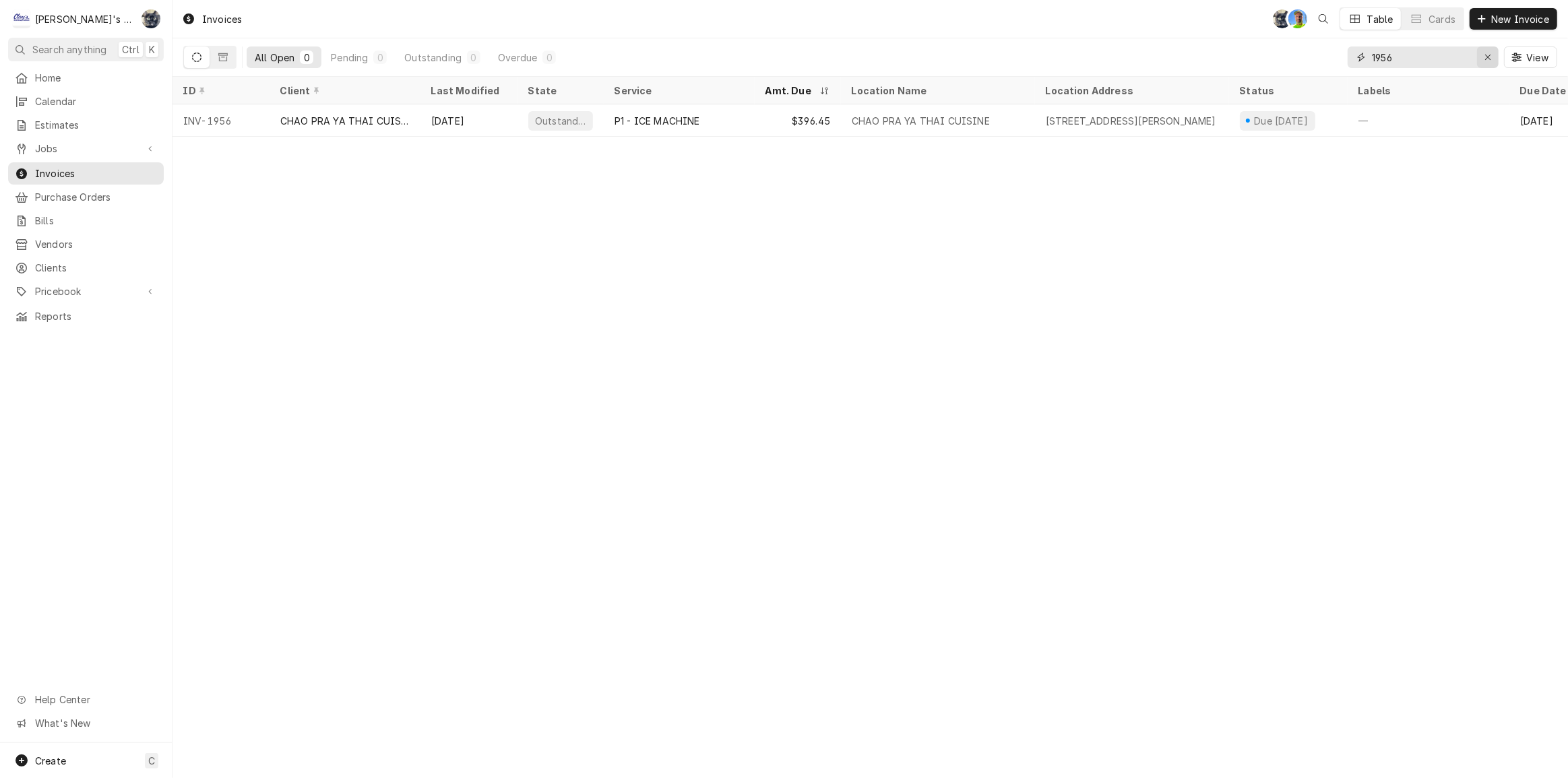
click at [1484, 56] on icon "Erase input" at bounding box center [1488, 57] width 7 height 9
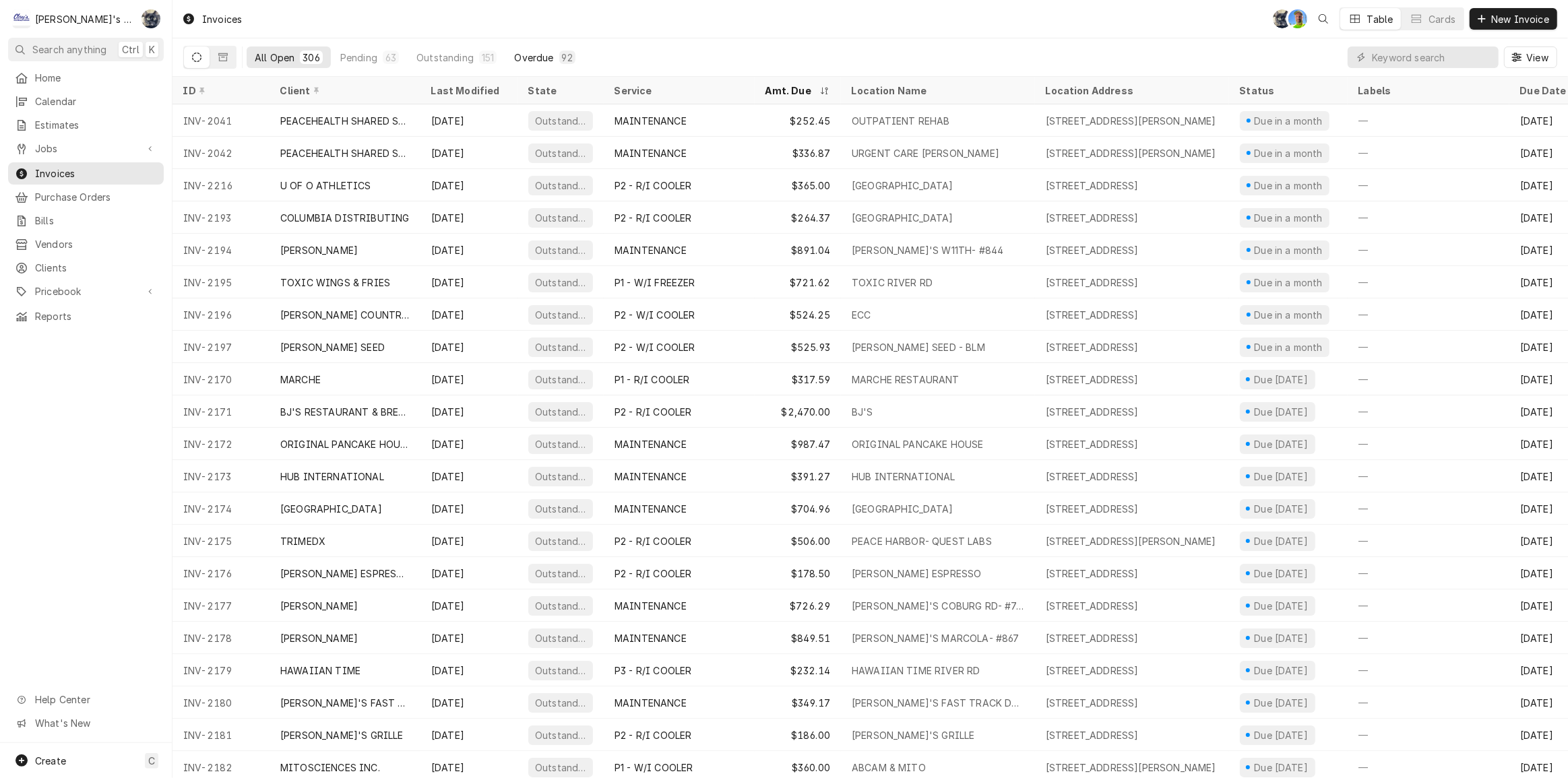
click at [553, 60] on button "Overdue 92" at bounding box center [545, 57] width 76 height 21
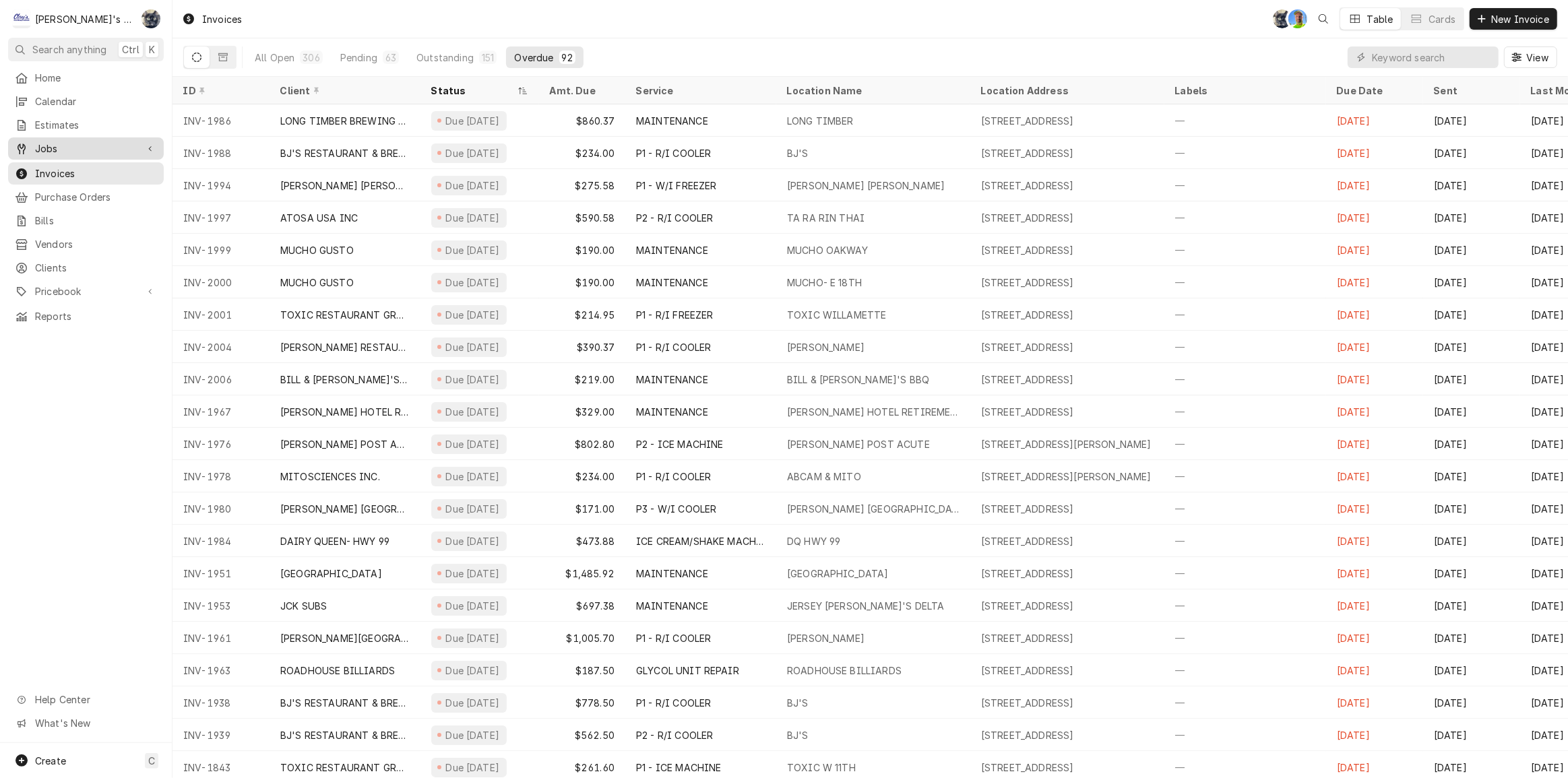
click at [70, 152] on link "Jobs" at bounding box center [86, 148] width 156 height 22
click at [69, 167] on span "Jobs" at bounding box center [96, 172] width 122 height 14
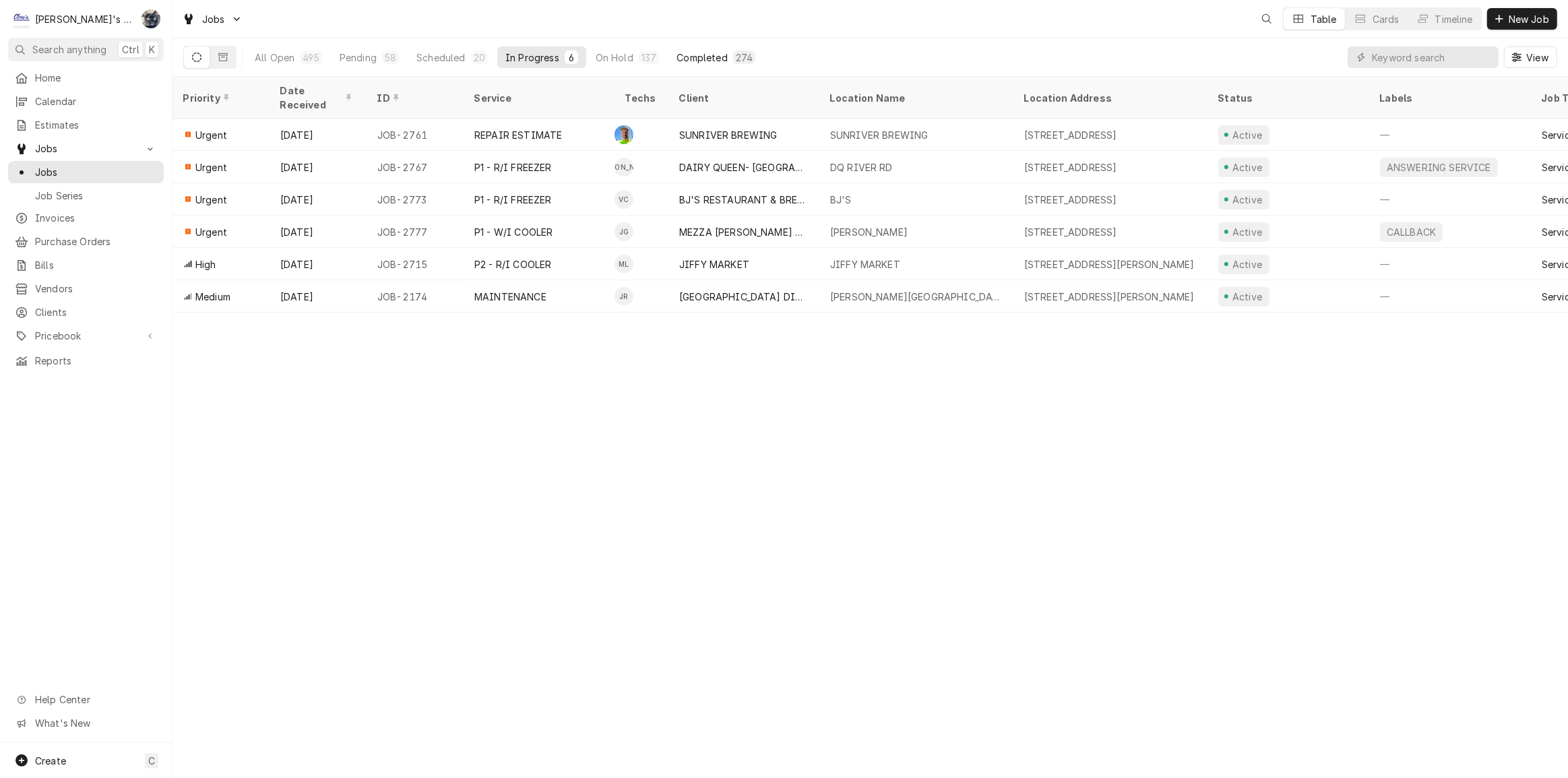
click at [716, 59] on div "Completed" at bounding box center [701, 57] width 50 height 14
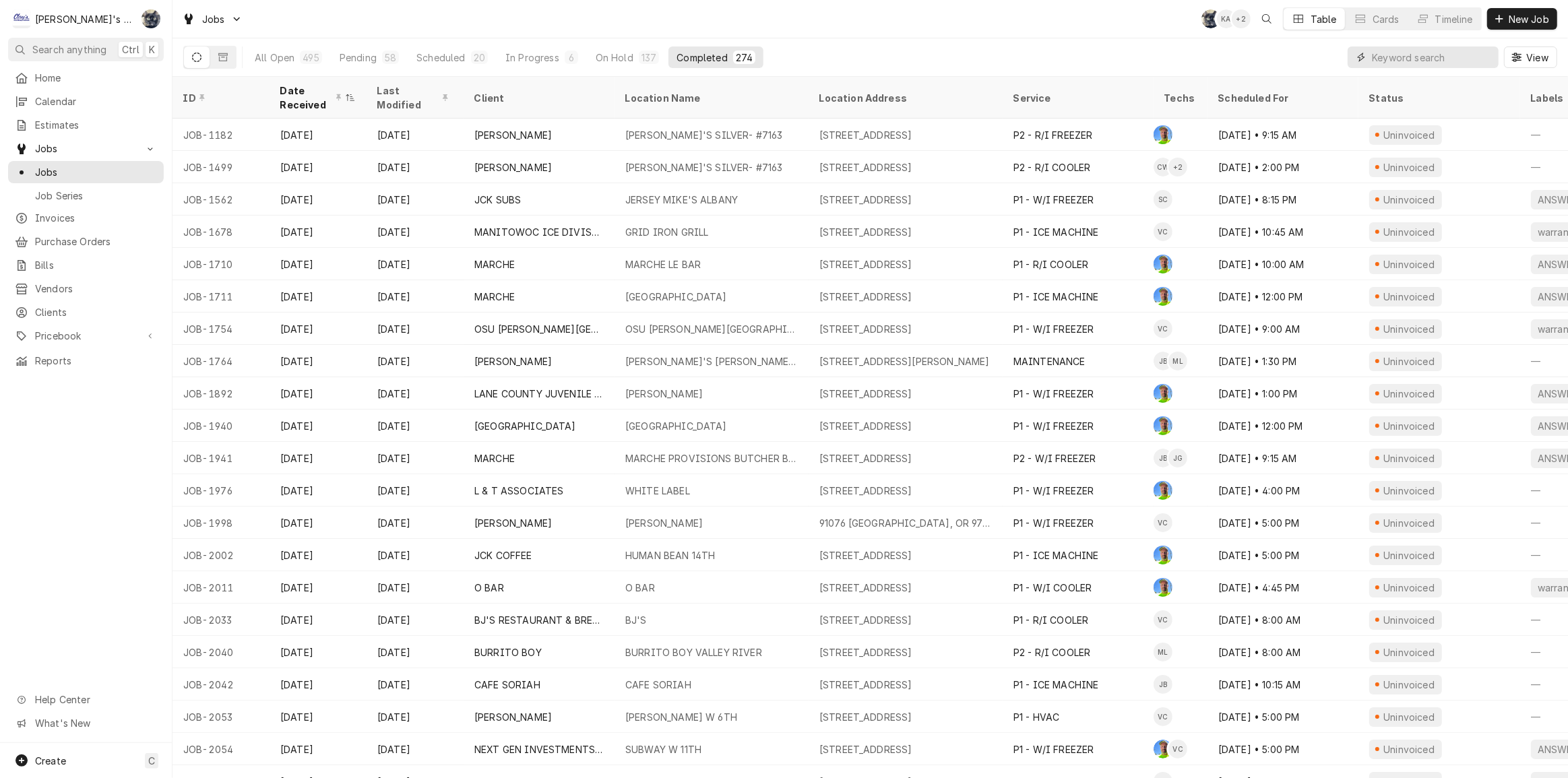
click at [1407, 63] on input "Dynamic Content Wrapper" at bounding box center [1431, 57] width 120 height 21
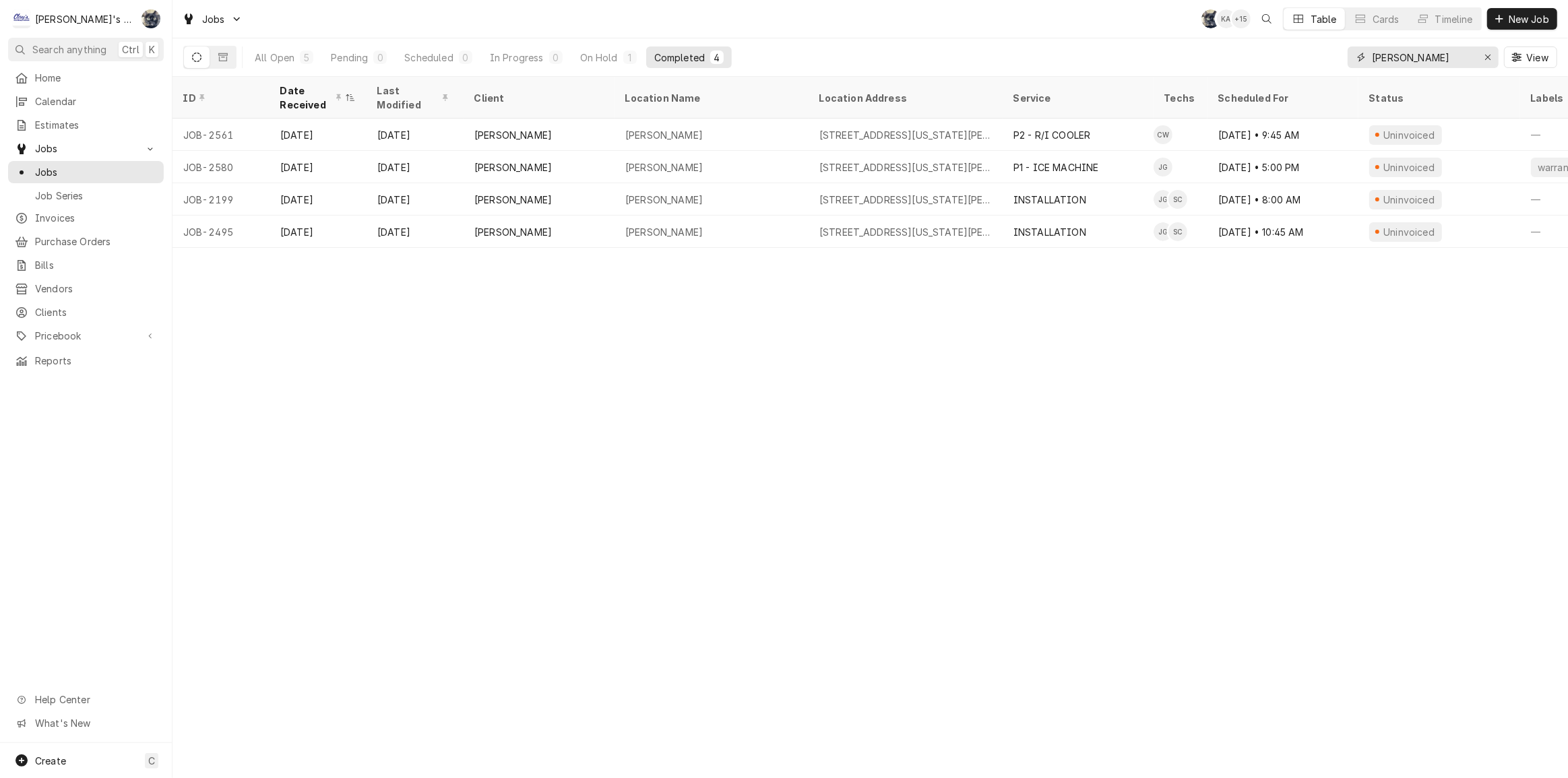
type input "[PERSON_NAME]"
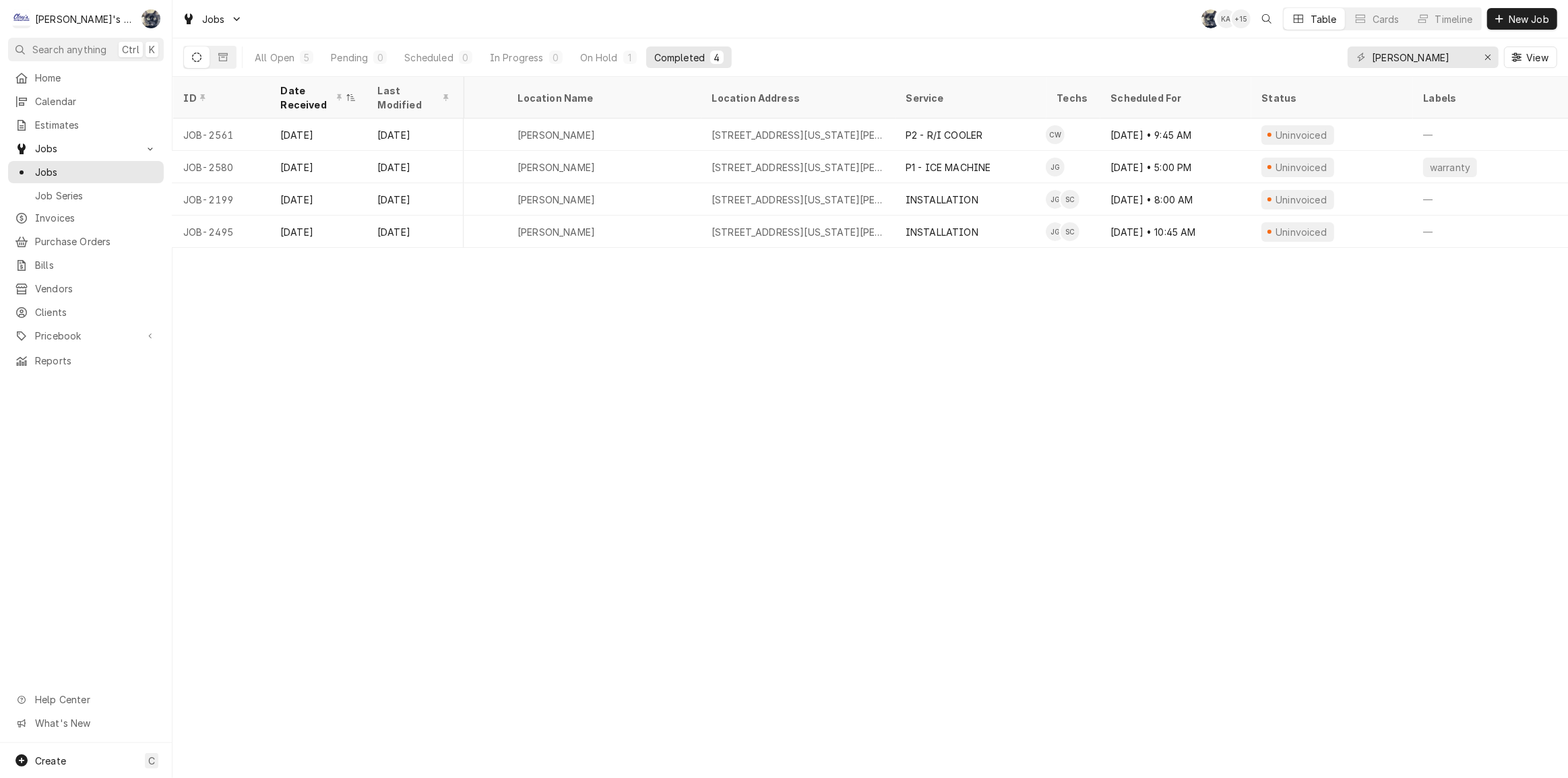
scroll to position [0, 123]
click at [617, 45] on div "All Open 5 Pending 0 Scheduled 0 In Progress 0 On Hold 1 Completed 4" at bounding box center [489, 57] width 485 height 38
click at [617, 56] on div "On Hold" at bounding box center [598, 57] width 38 height 14
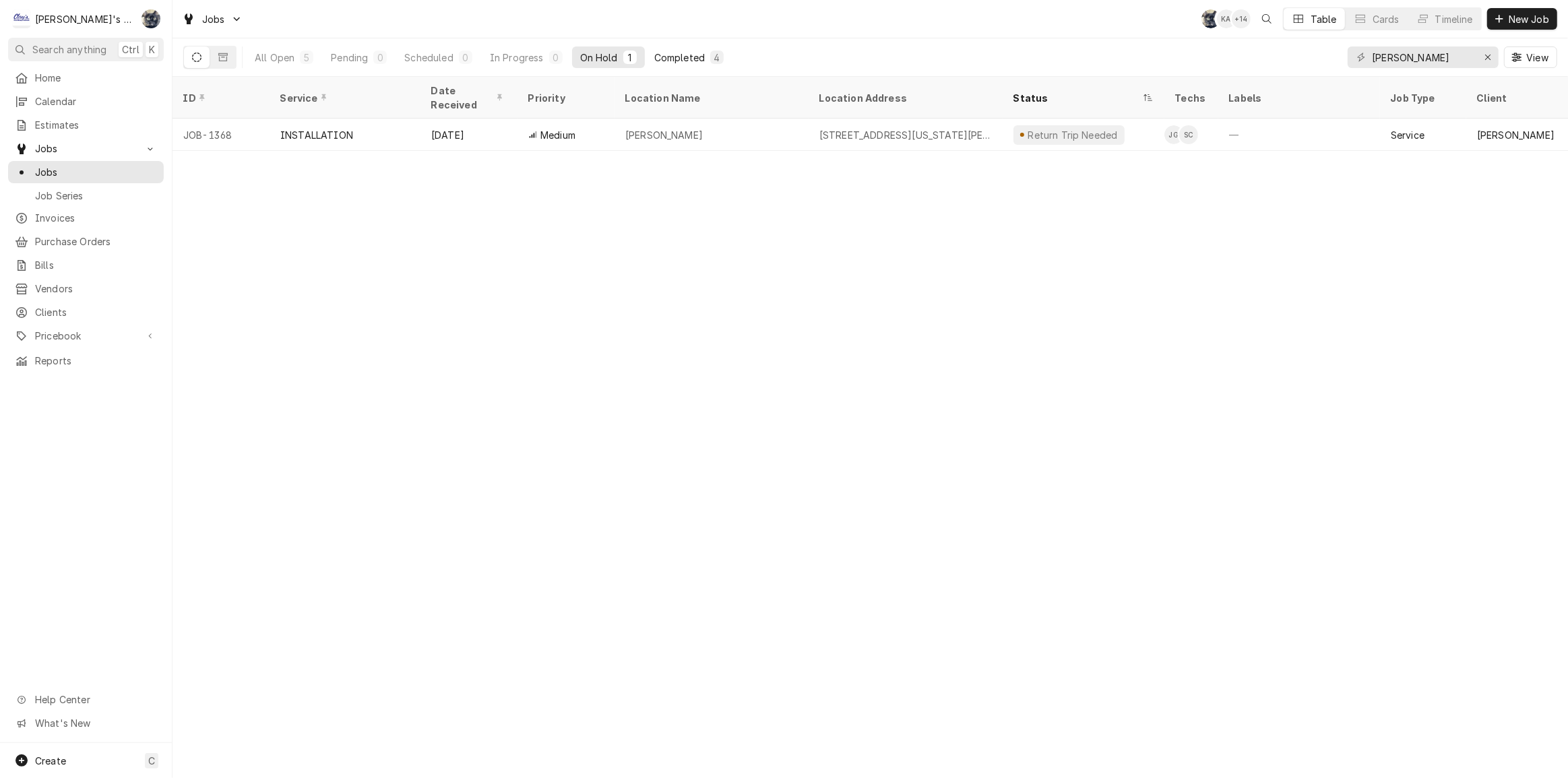
click at [688, 64] on button "Completed 4" at bounding box center [689, 57] width 86 height 21
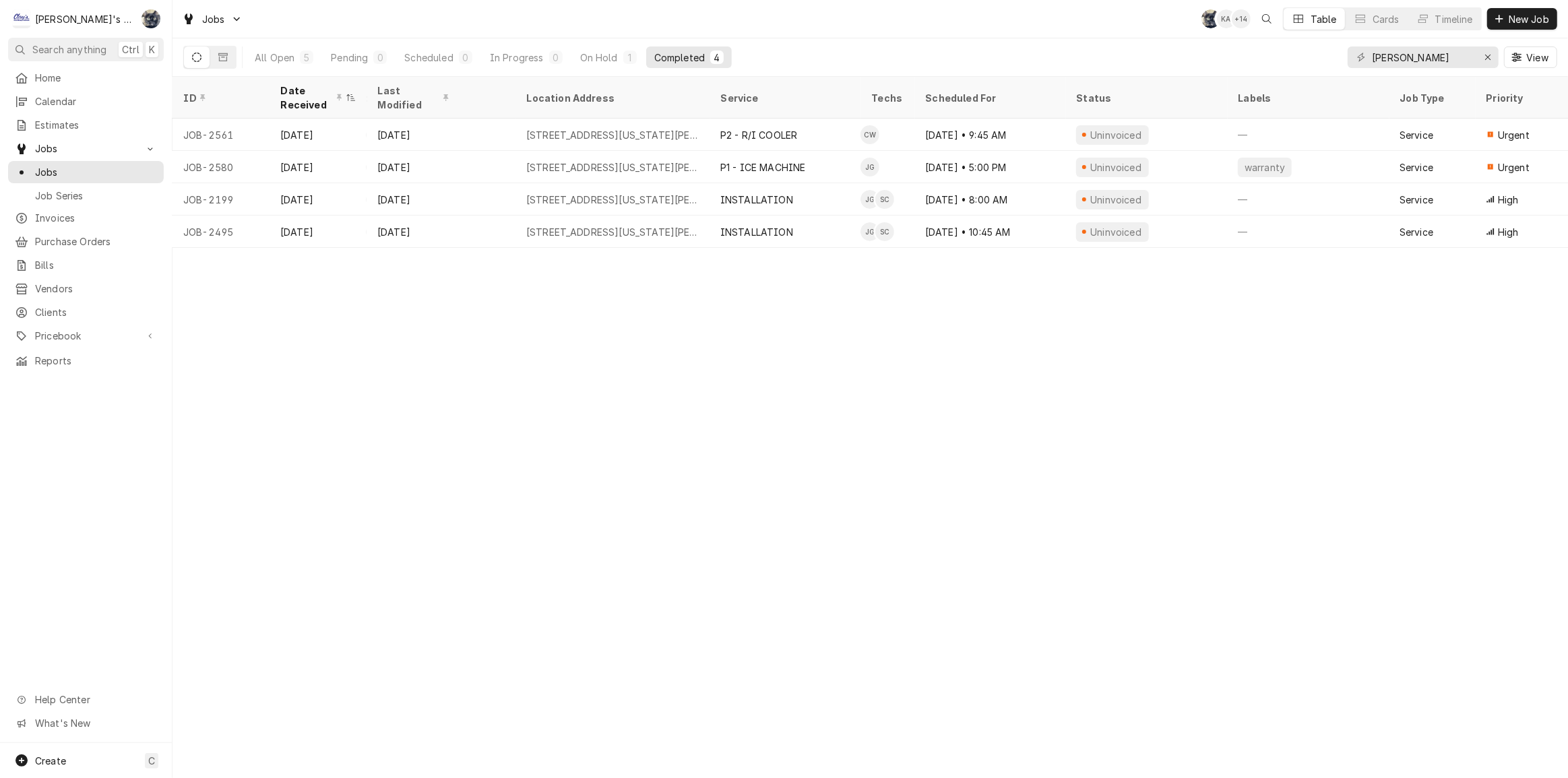
scroll to position [0, 0]
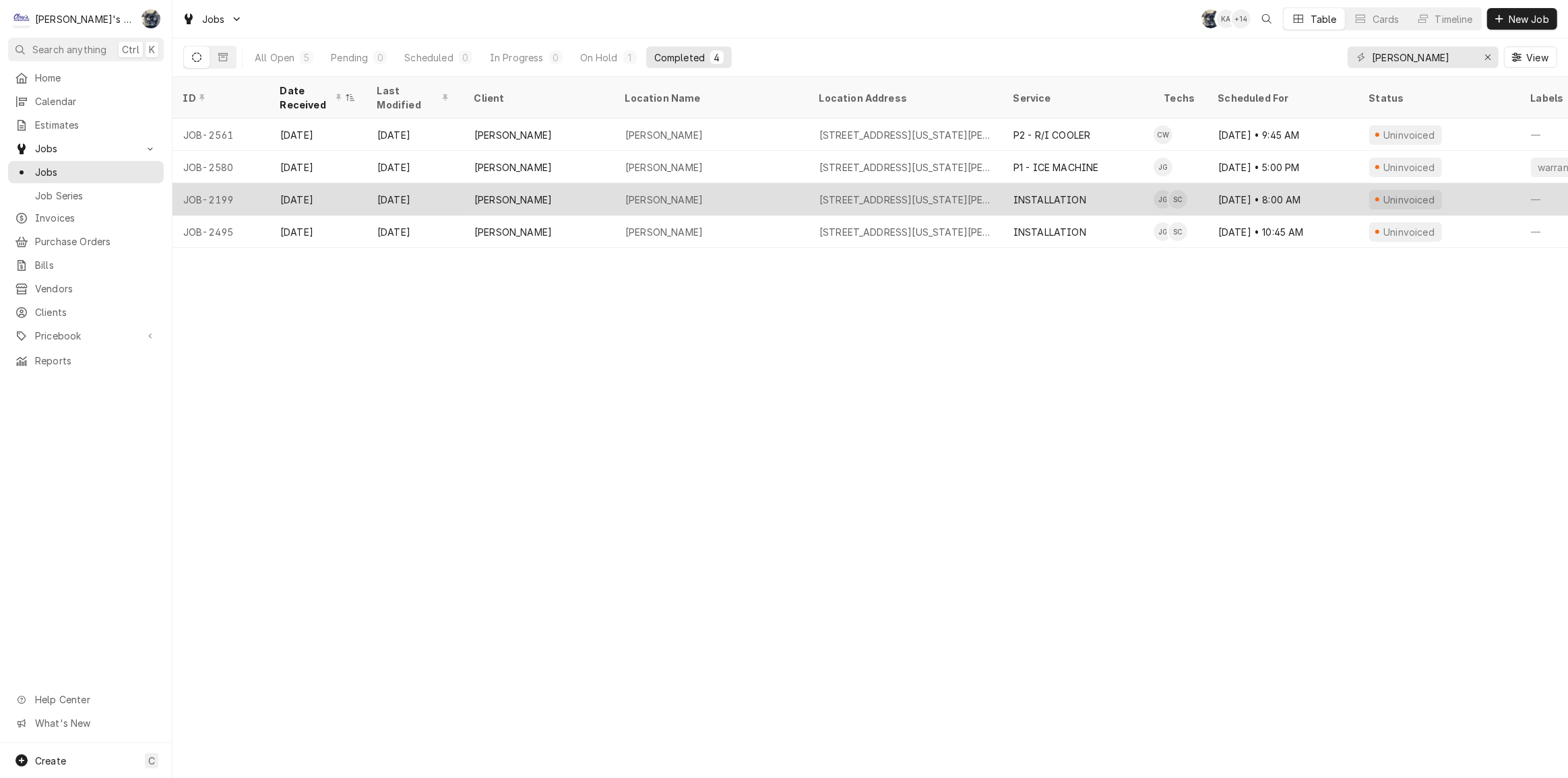
click at [513, 205] on div "[PERSON_NAME]" at bounding box center [539, 200] width 151 height 33
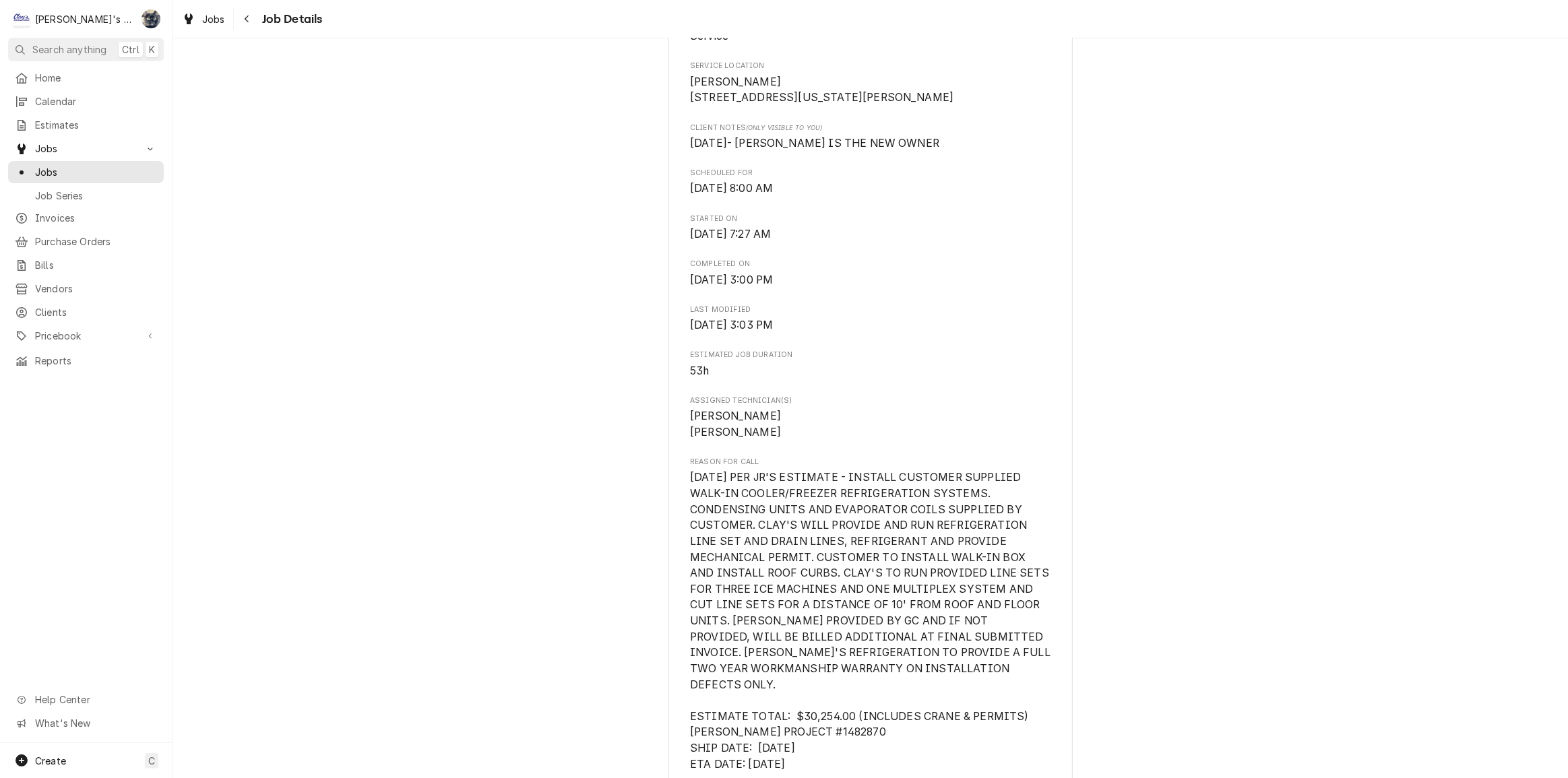
scroll to position [306, 0]
click at [206, 16] on span "Jobs" at bounding box center [213, 19] width 23 height 14
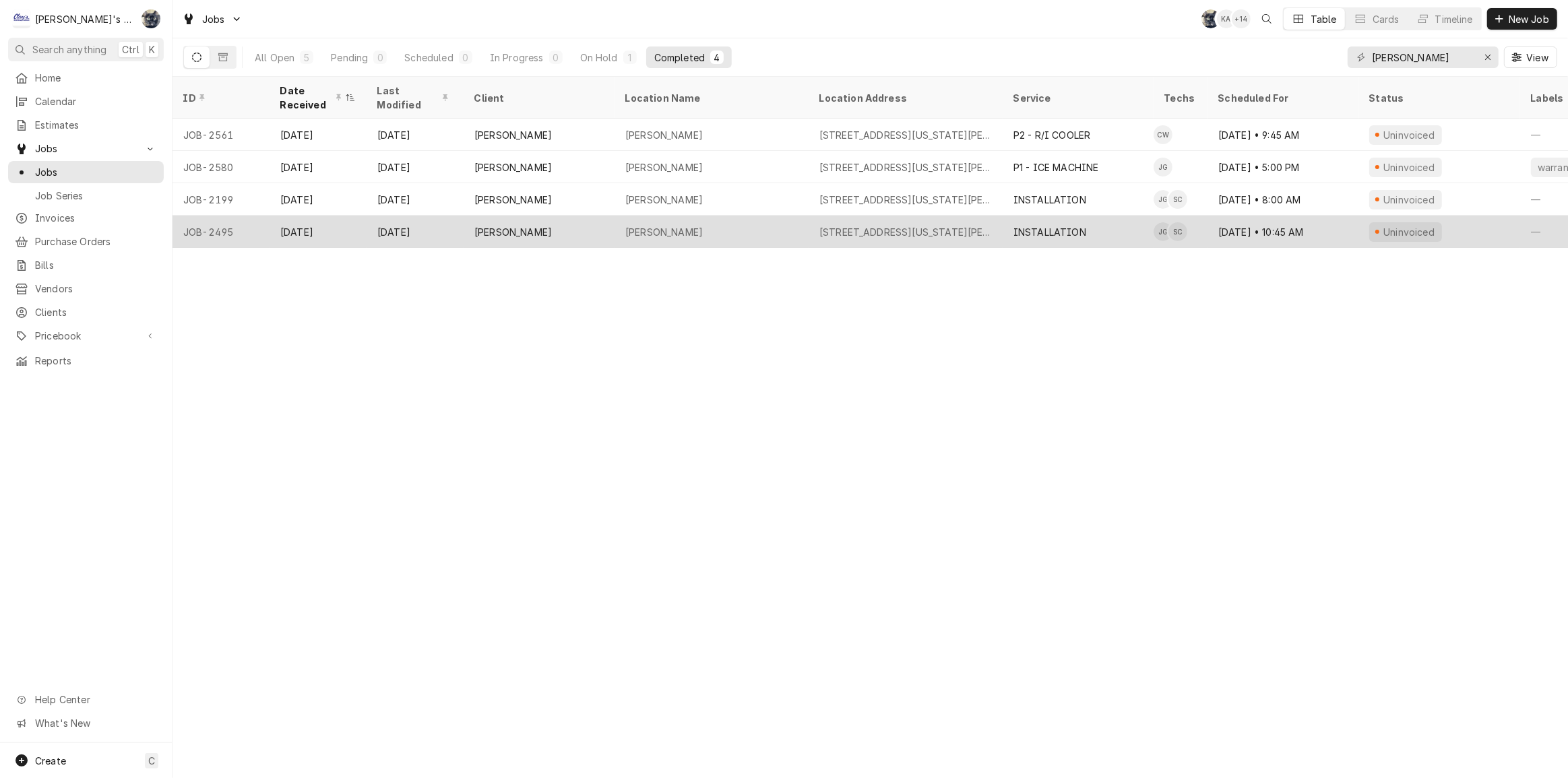
click at [701, 227] on div "[PERSON_NAME]" at bounding box center [664, 232] width 77 height 14
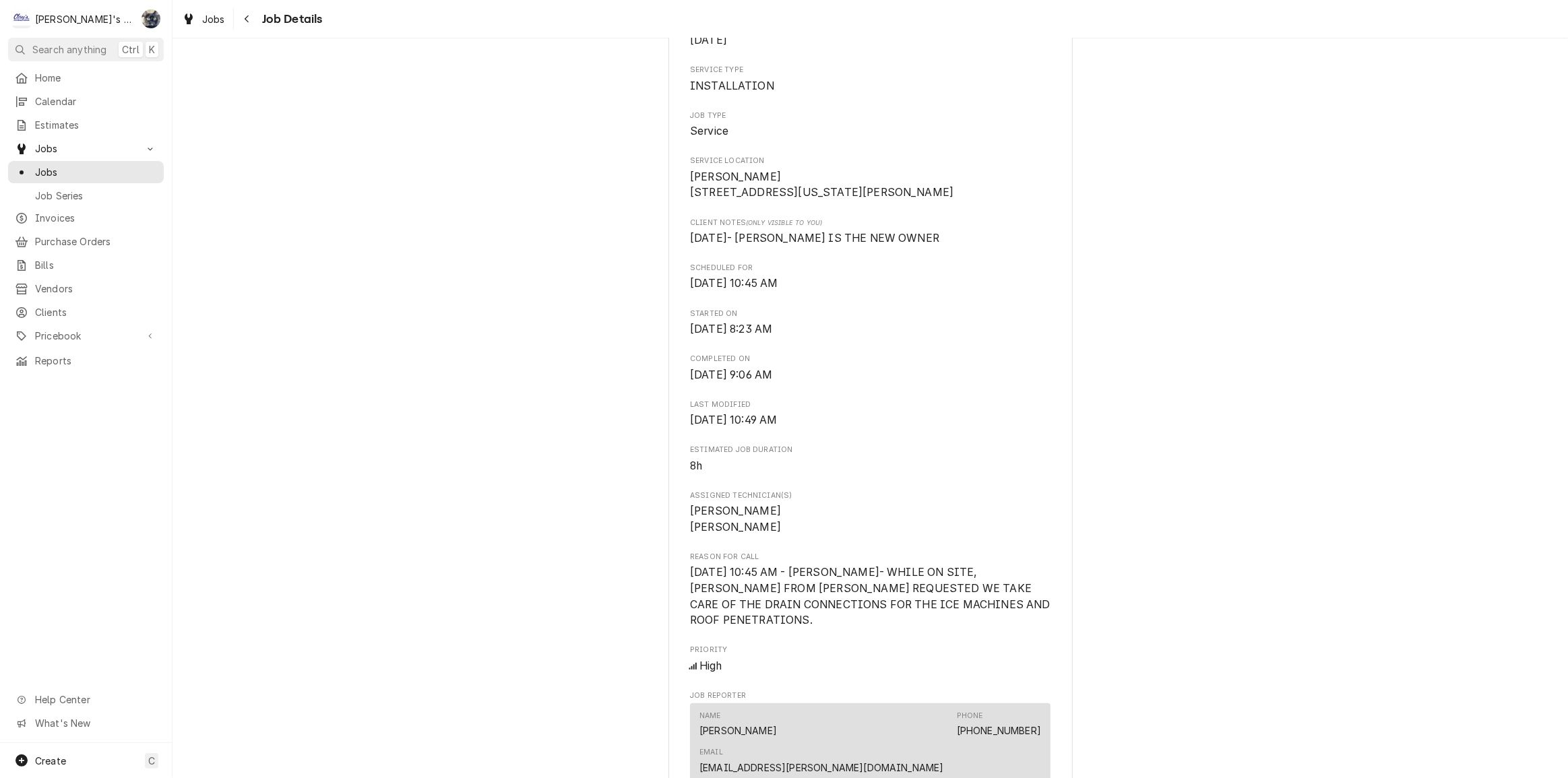
scroll to position [244, 0]
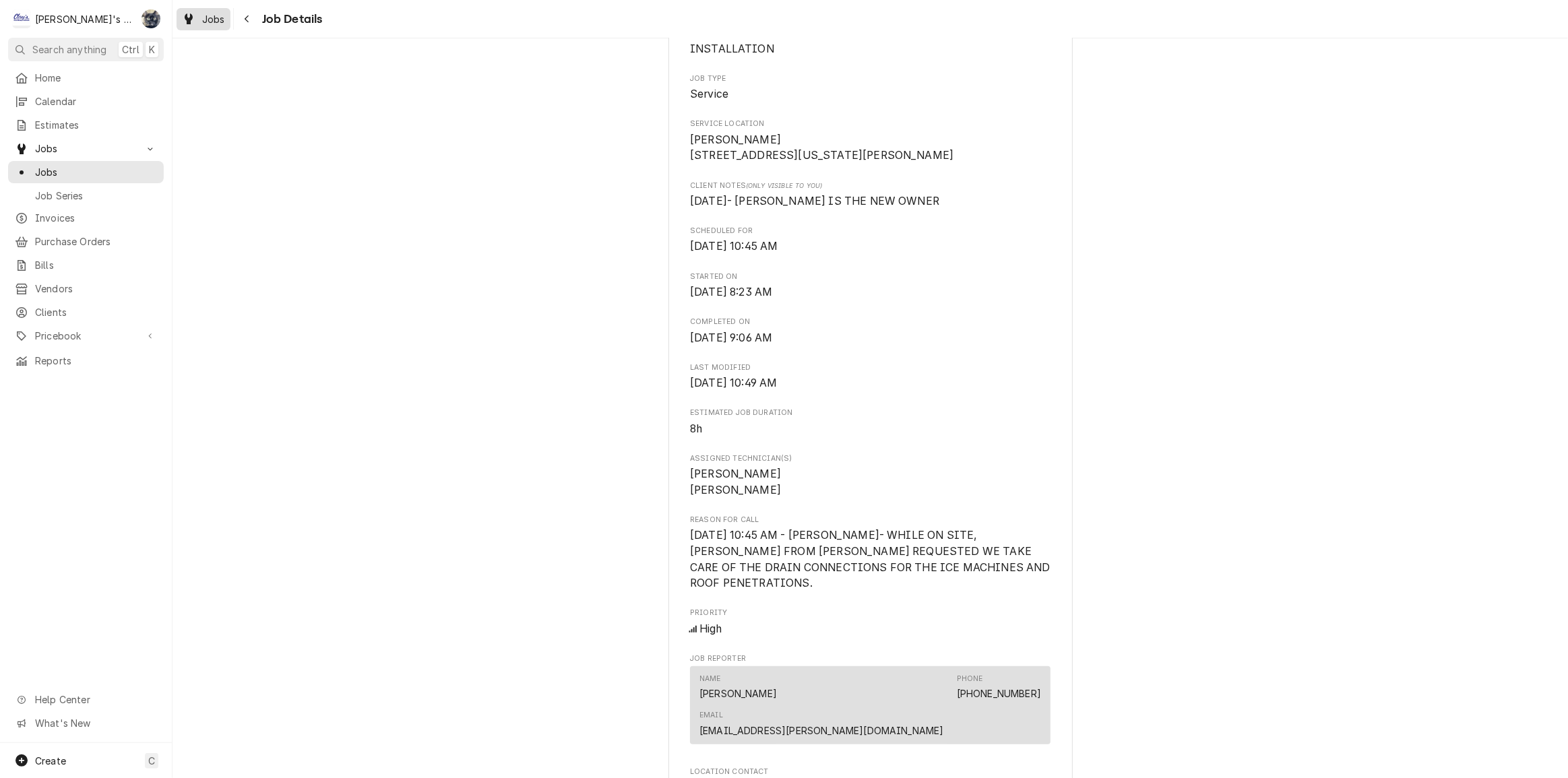
click at [221, 22] on span "Jobs" at bounding box center [213, 19] width 23 height 14
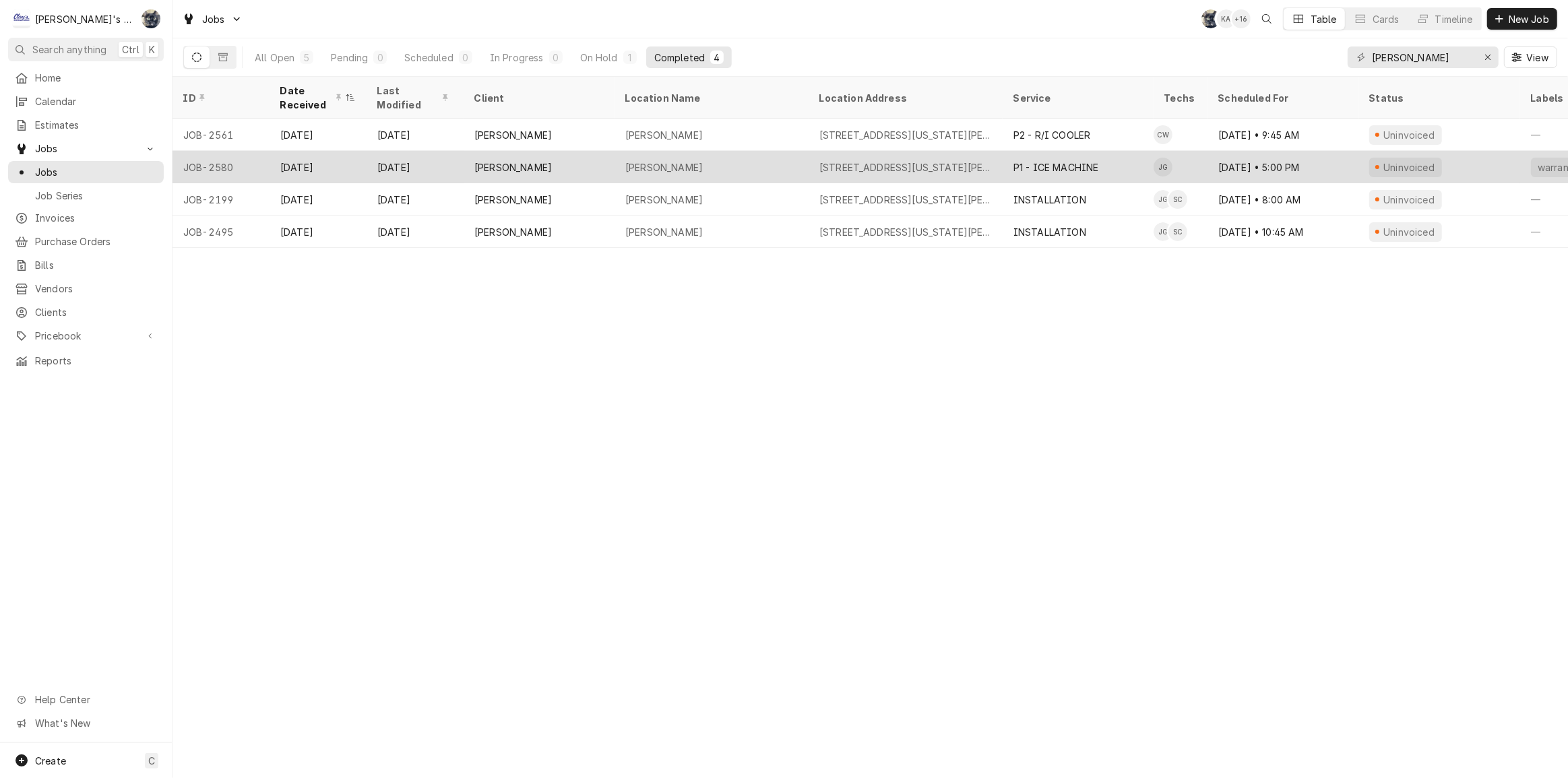
click at [690, 161] on div "[PERSON_NAME]" at bounding box center [664, 167] width 77 height 14
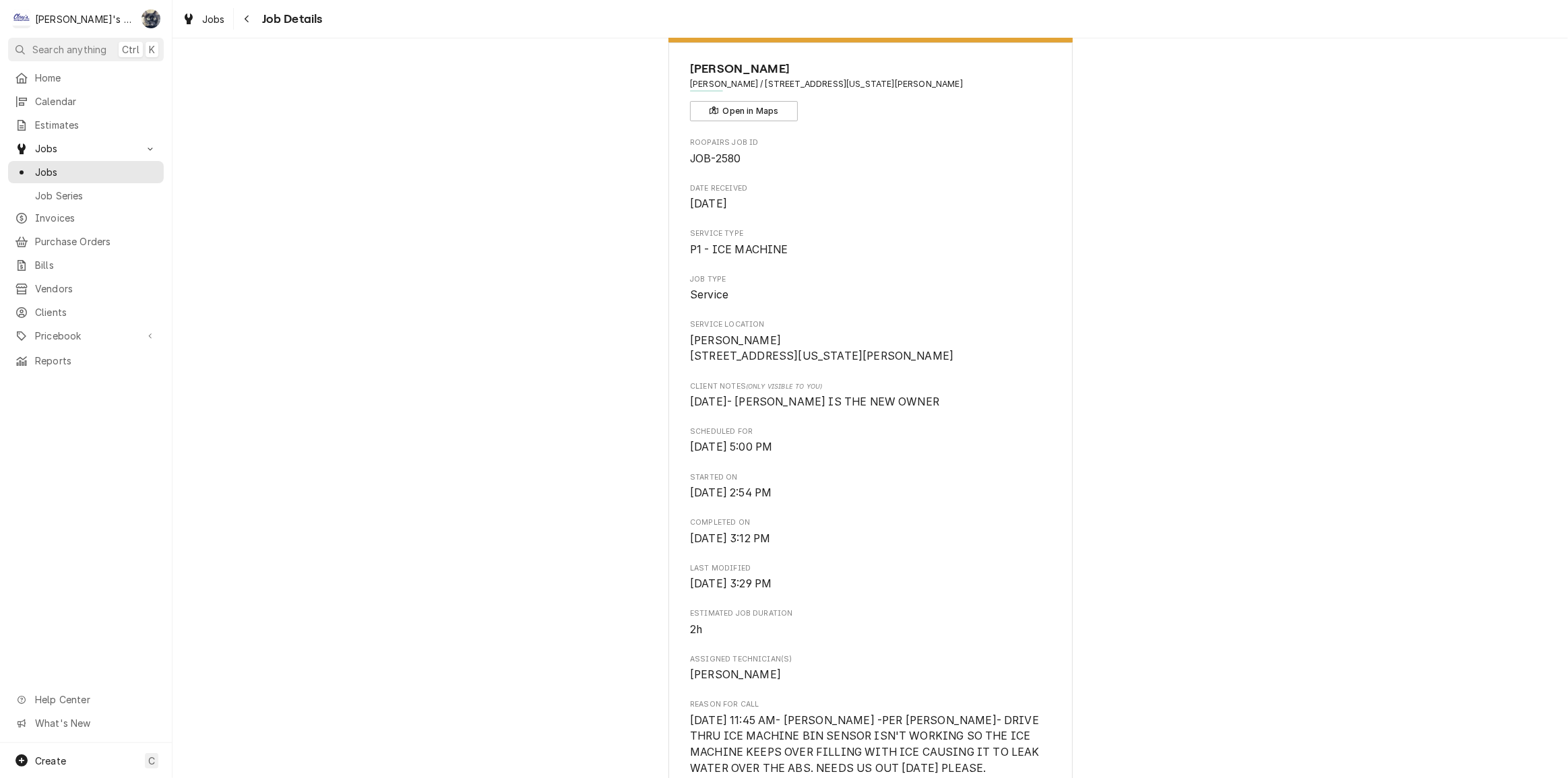
scroll to position [428, 0]
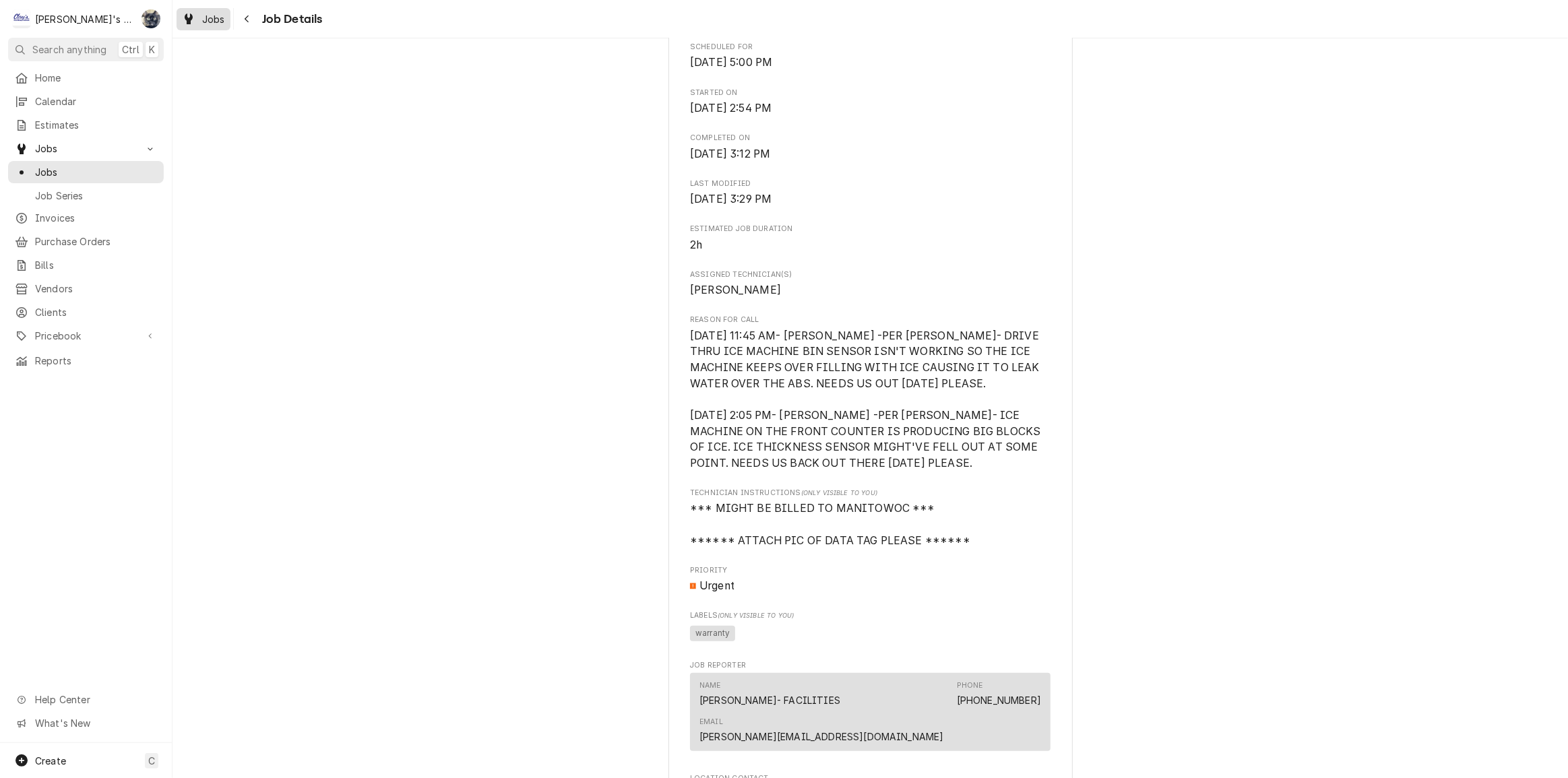
click at [196, 19] on div "Jobs" at bounding box center [203, 19] width 49 height 17
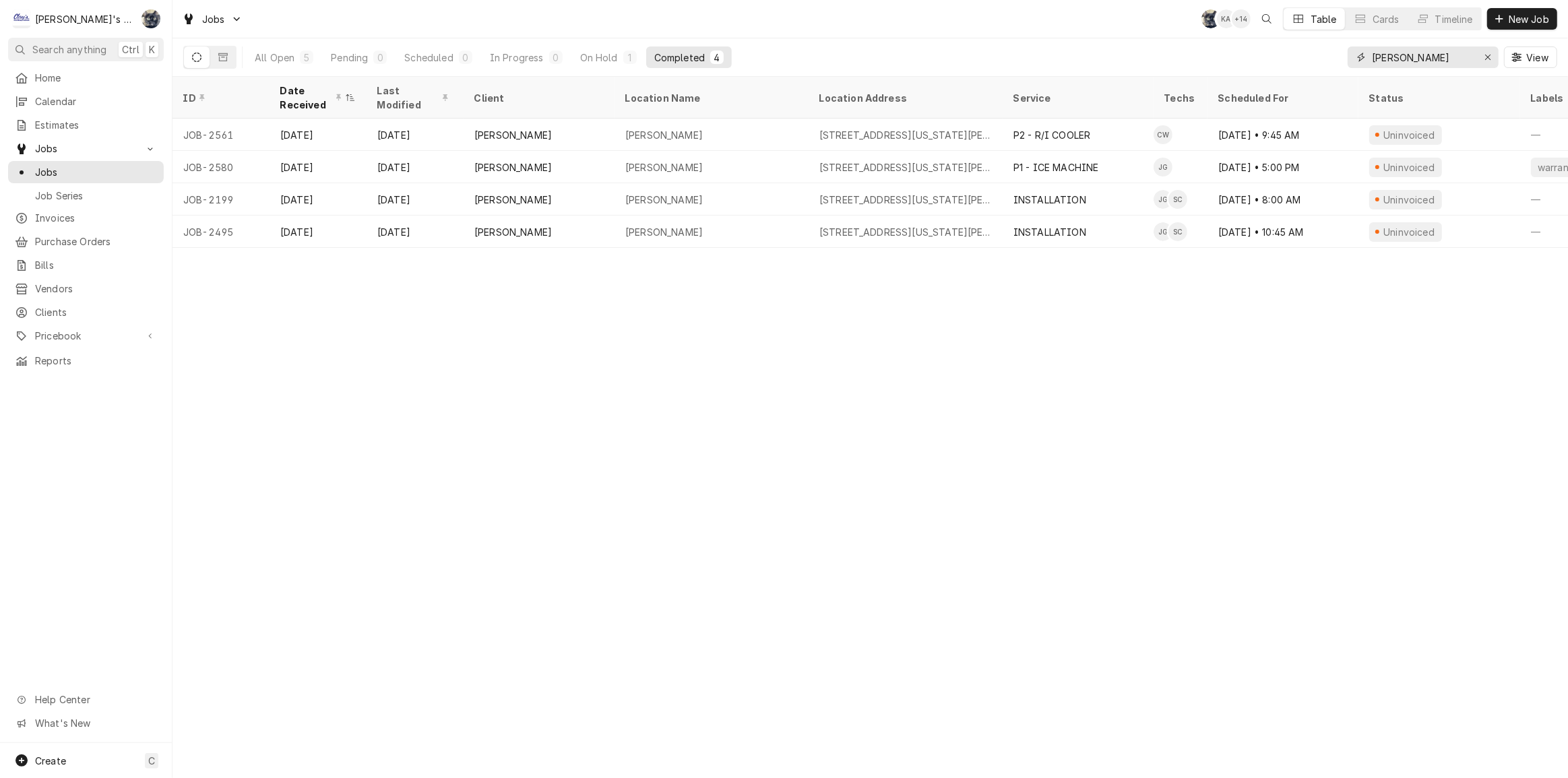
drag, startPoint x: 1470, startPoint y: 57, endPoint x: 1291, endPoint y: 61, distance: 179.0
click at [1291, 61] on div "All Open 5 Pending 0 Scheduled 0 In Progress 0 On Hold 1 Completed 4 [PERSON_NA…" at bounding box center [870, 57] width 1374 height 38
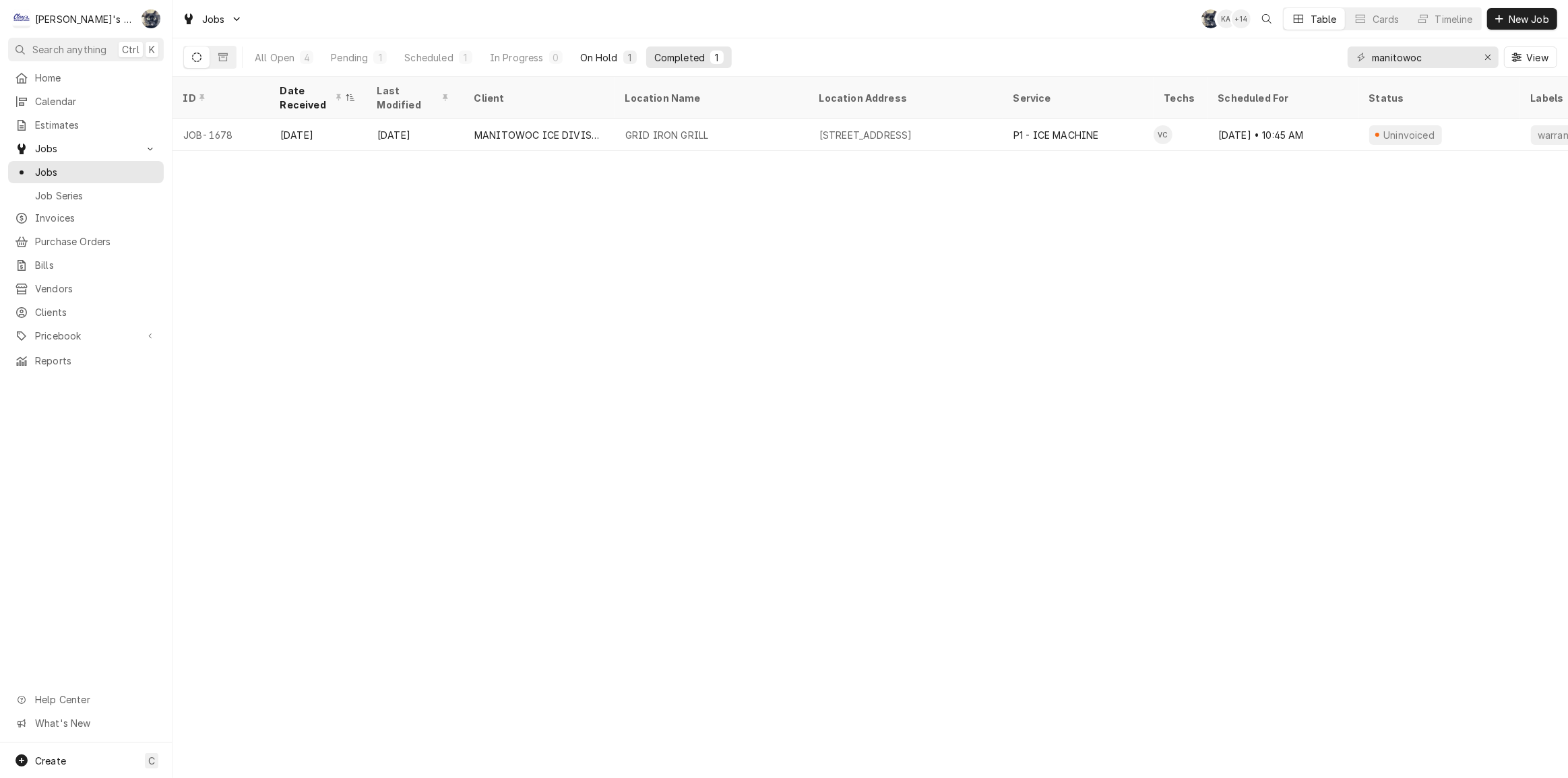
click at [592, 59] on div "On Hold" at bounding box center [598, 57] width 38 height 14
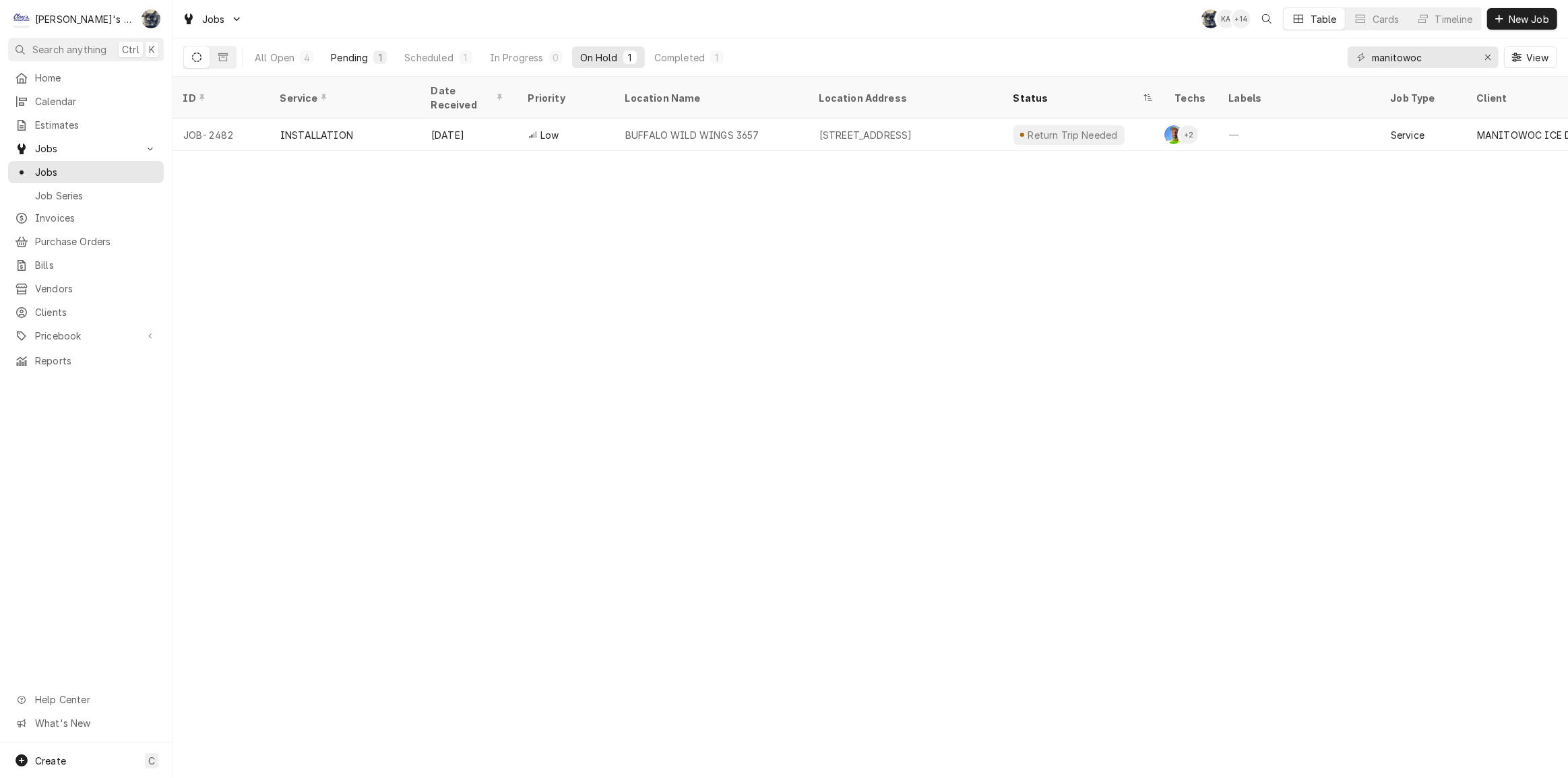
click at [370, 62] on button "Pending 1" at bounding box center [359, 57] width 72 height 21
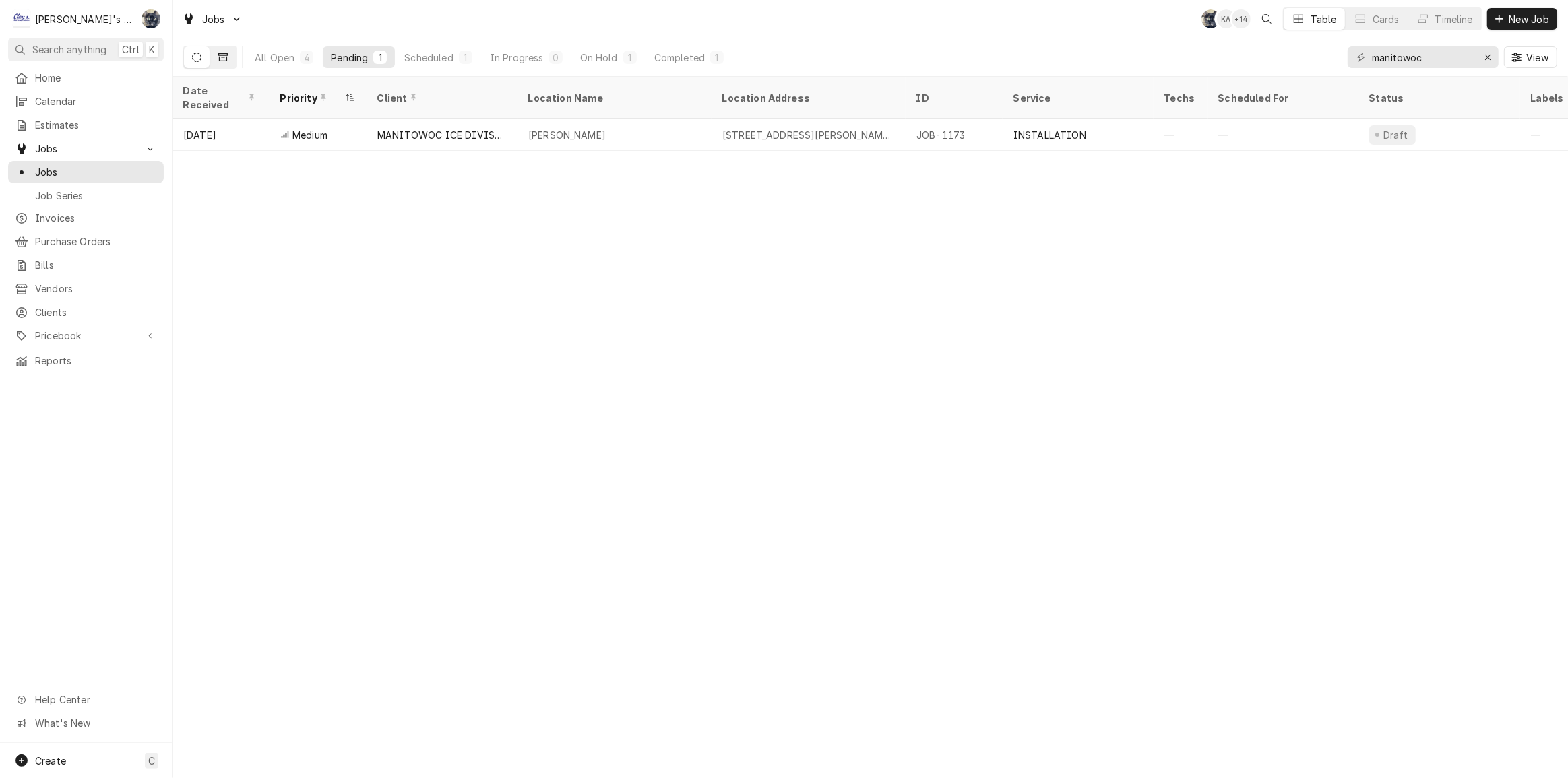
click at [223, 61] on icon "Dynamic Content Wrapper" at bounding box center [222, 57] width 9 height 8
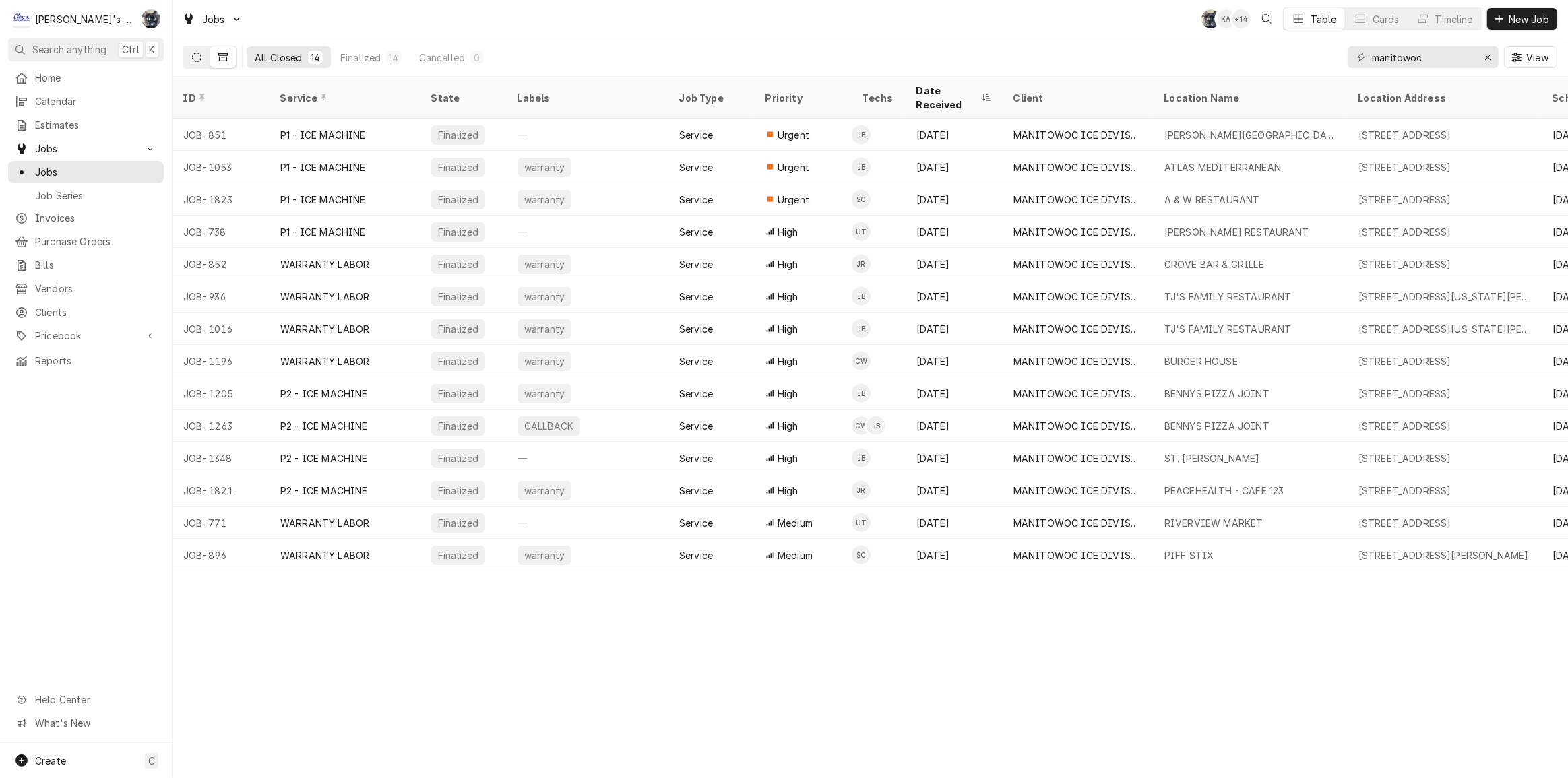
click at [202, 52] on button "Dynamic Content Wrapper" at bounding box center [197, 57] width 25 height 21
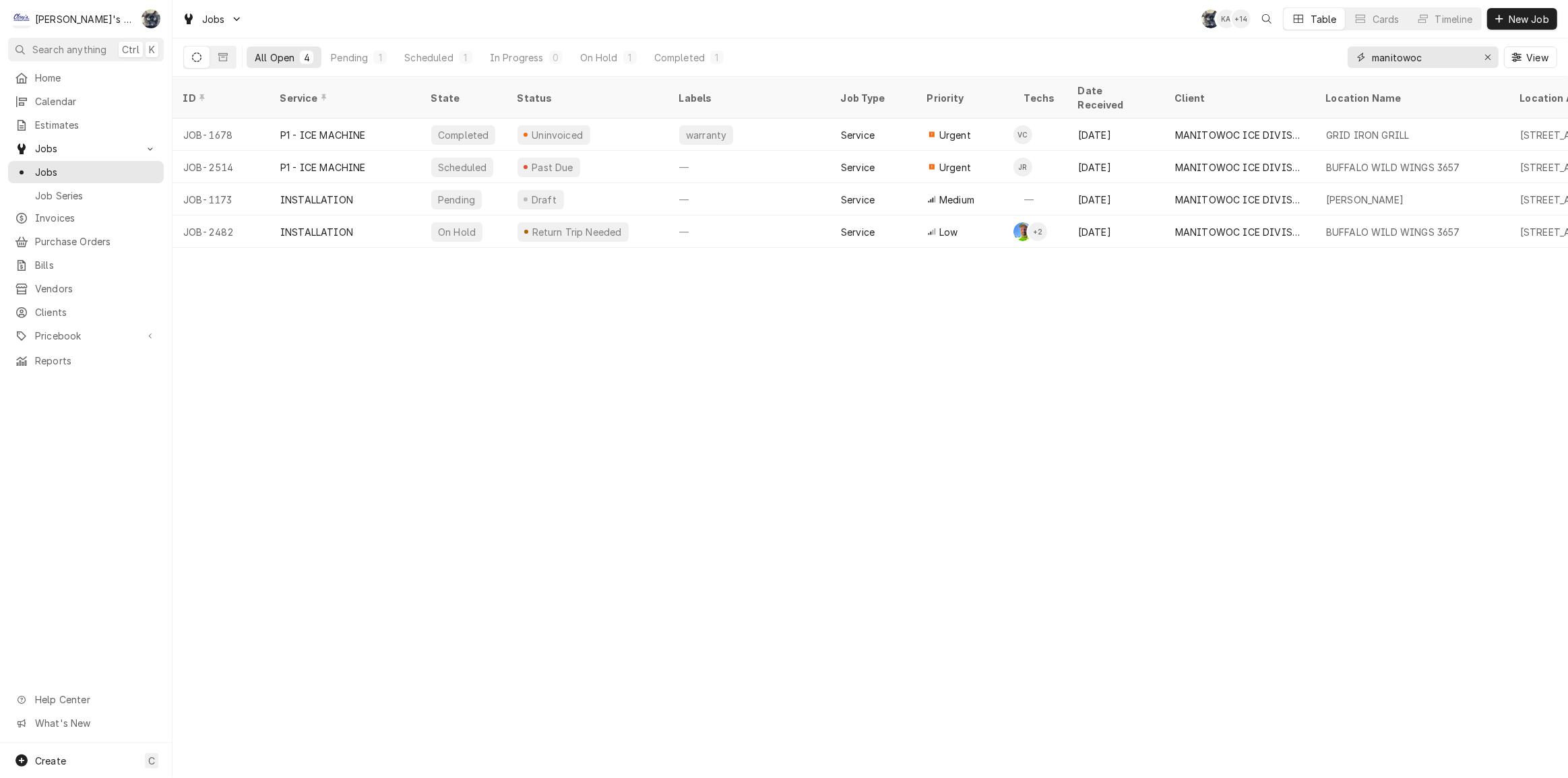
drag, startPoint x: 1438, startPoint y: 61, endPoint x: 1290, endPoint y: 63, distance: 148.0
click at [1290, 63] on div "All Open 4 Pending 1 Scheduled 1 In Progress 0 On Hold 1 Completed 1 manitowoc …" at bounding box center [870, 57] width 1374 height 38
type input "m"
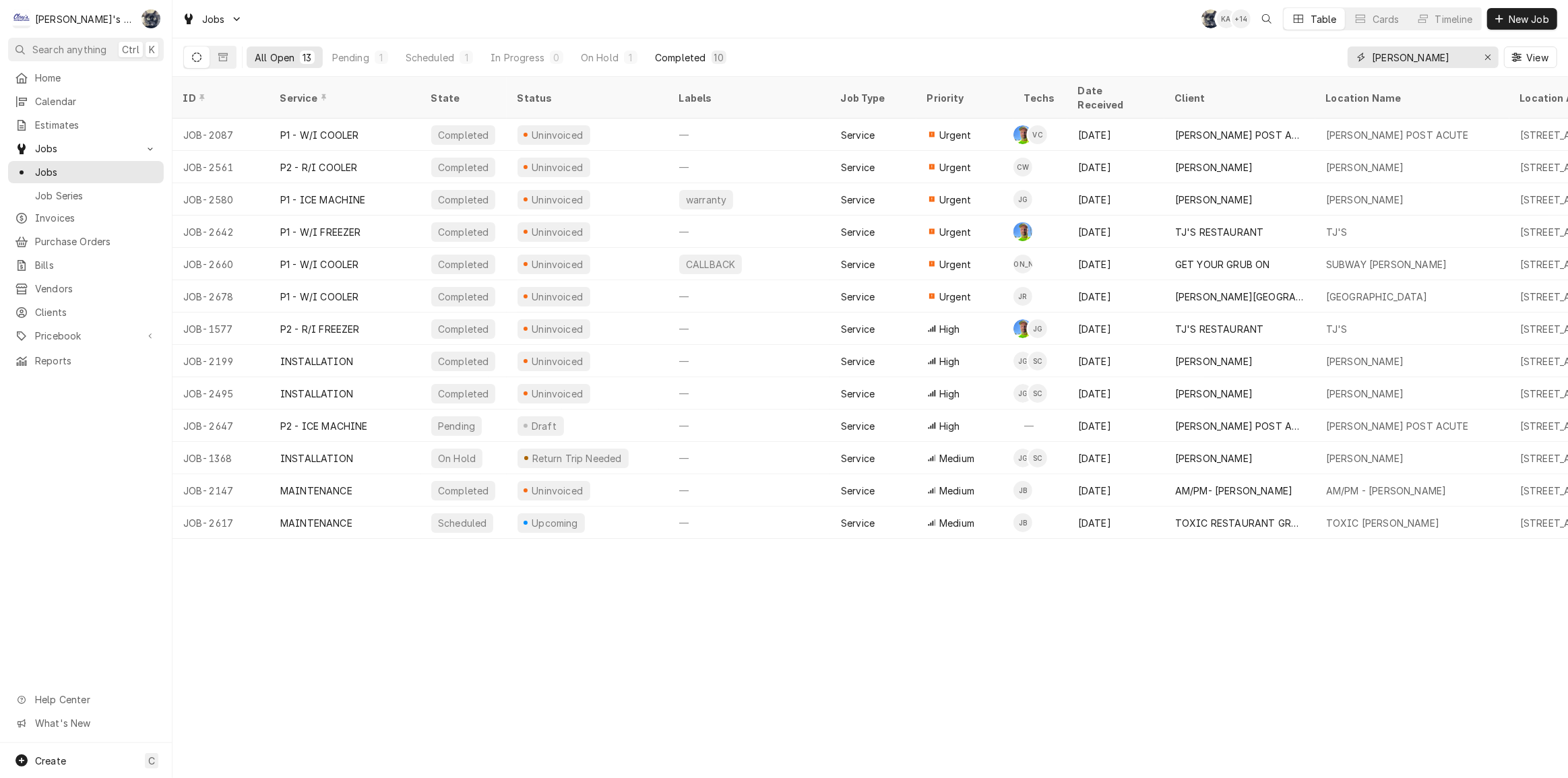
type input "creswell"
click at [682, 51] on div "Completed" at bounding box center [680, 57] width 50 height 14
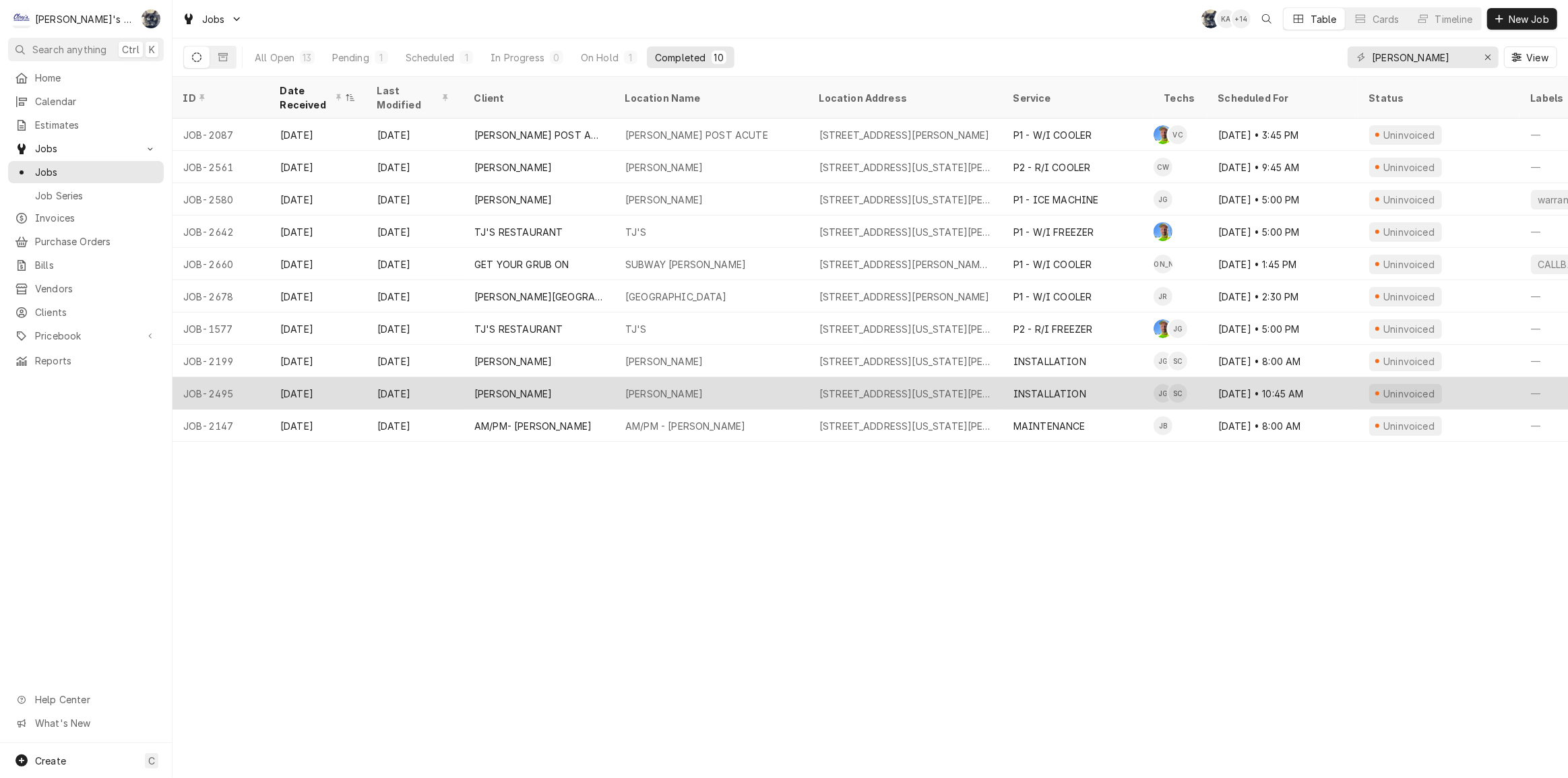
click at [747, 379] on div "[PERSON_NAME]" at bounding box center [712, 394] width 194 height 33
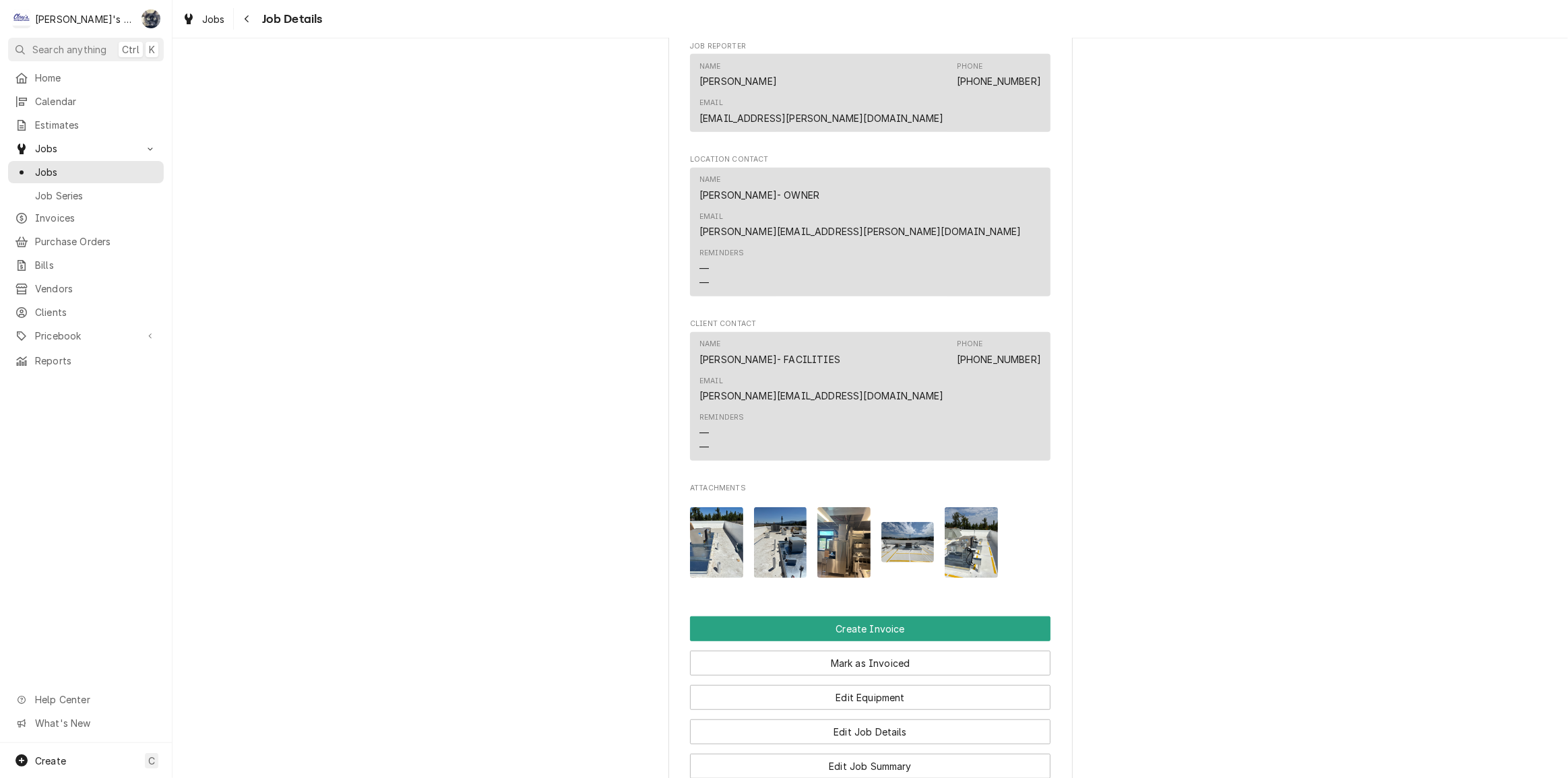
scroll to position [1154, 0]
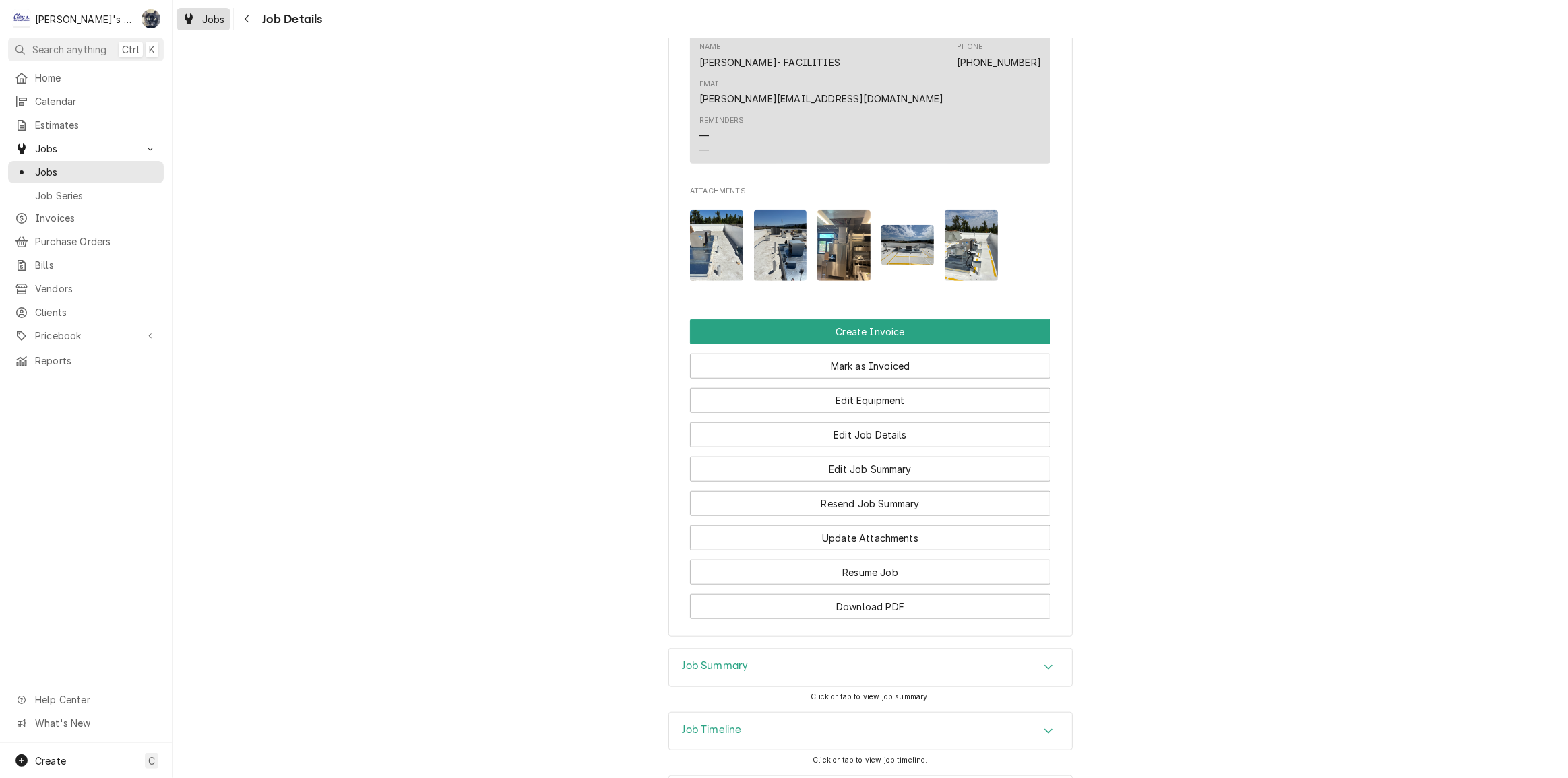
click at [201, 13] on div "Jobs" at bounding box center [203, 19] width 49 height 17
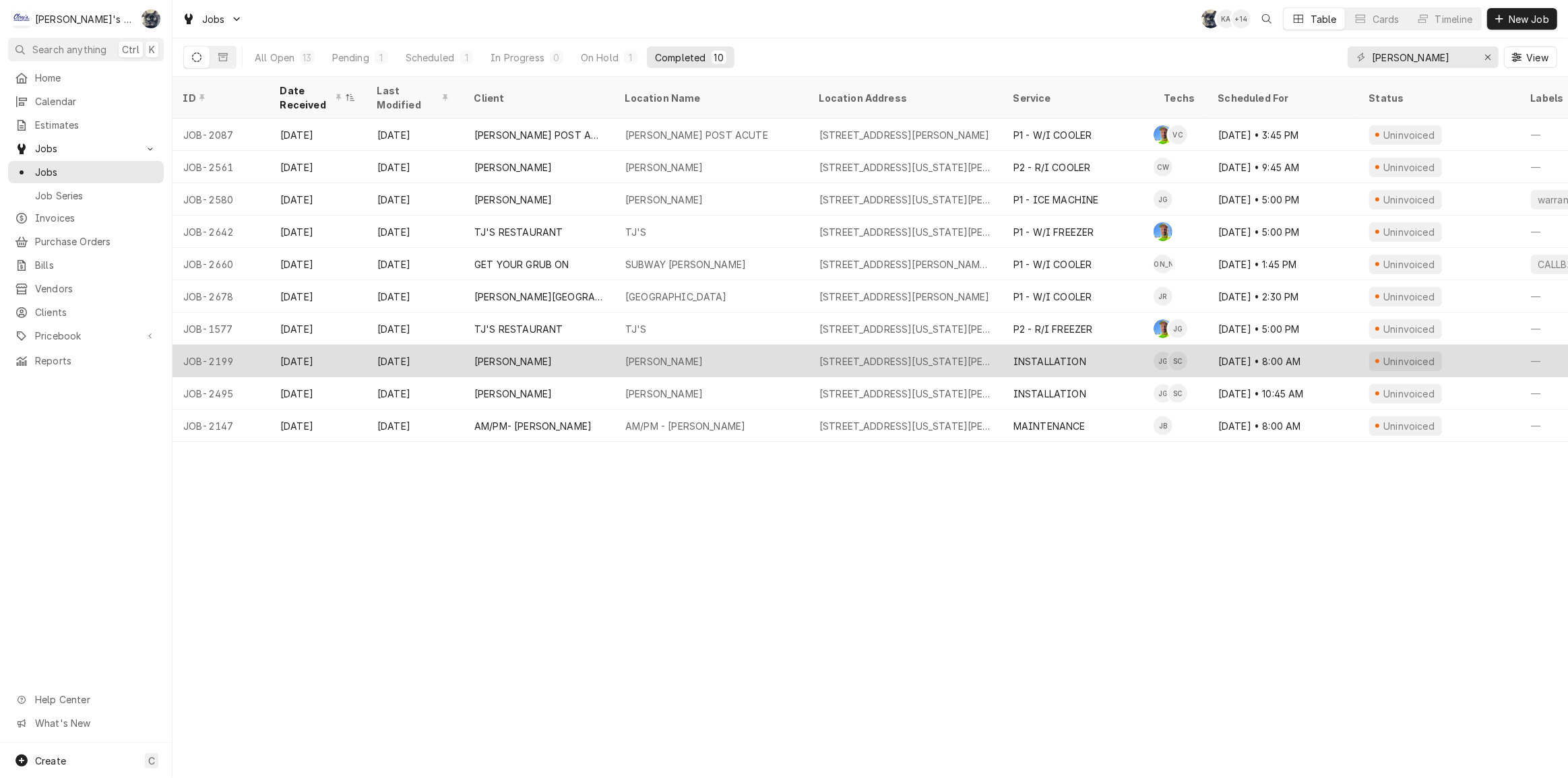
click at [690, 345] on div "[PERSON_NAME]" at bounding box center [712, 361] width 194 height 33
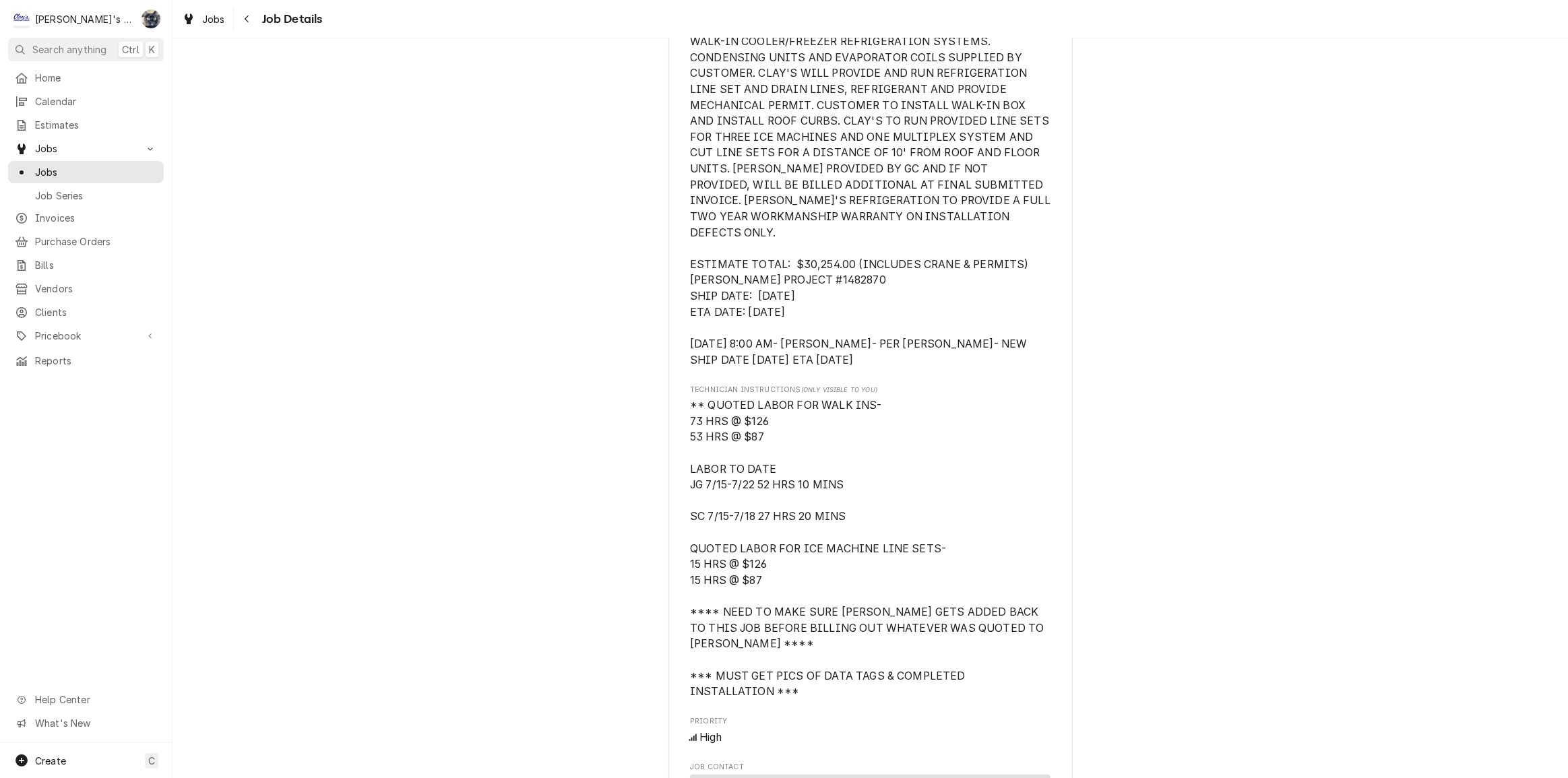
scroll to position [857, 0]
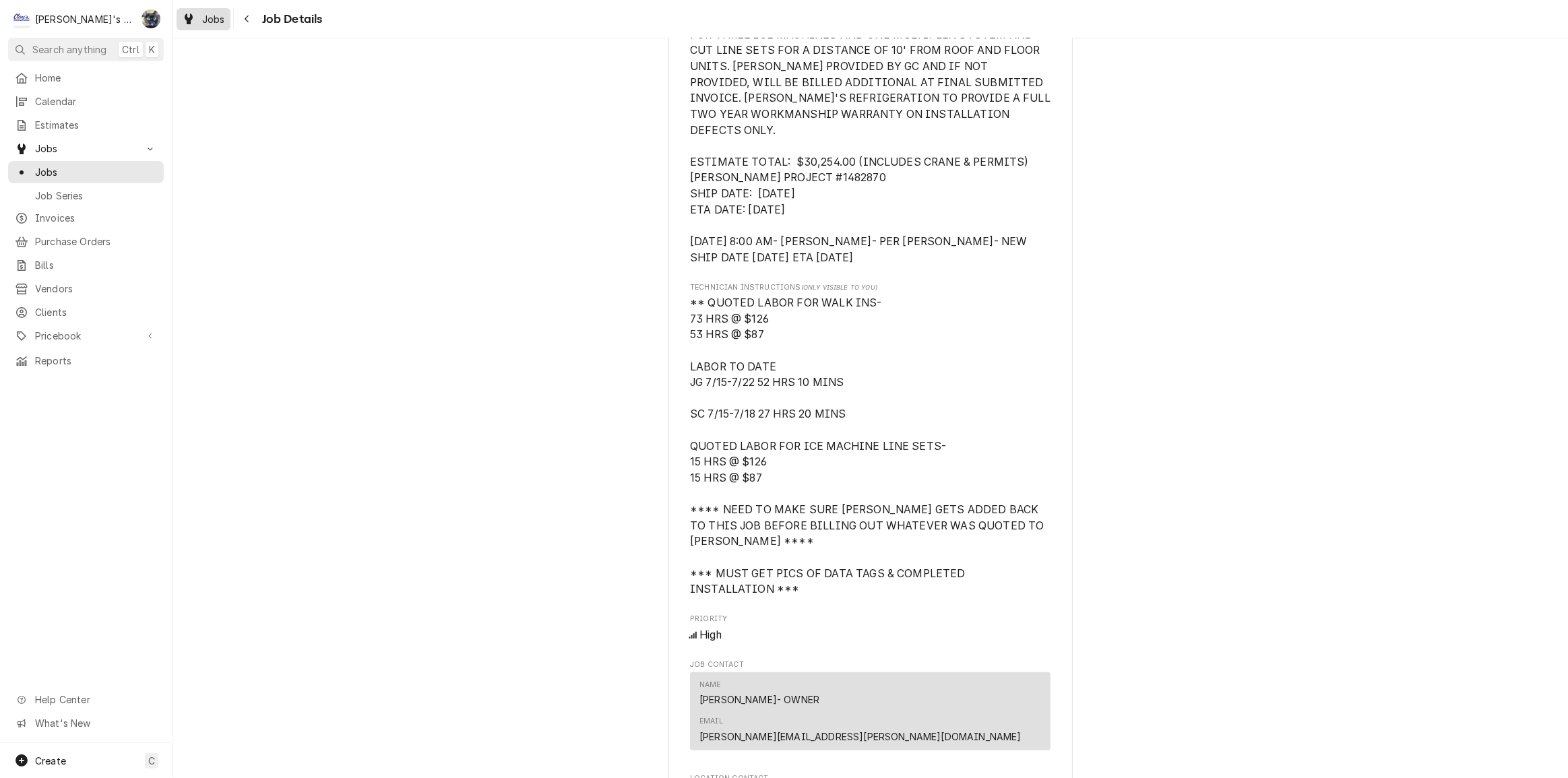
click at [209, 21] on span "Jobs" at bounding box center [213, 19] width 23 height 14
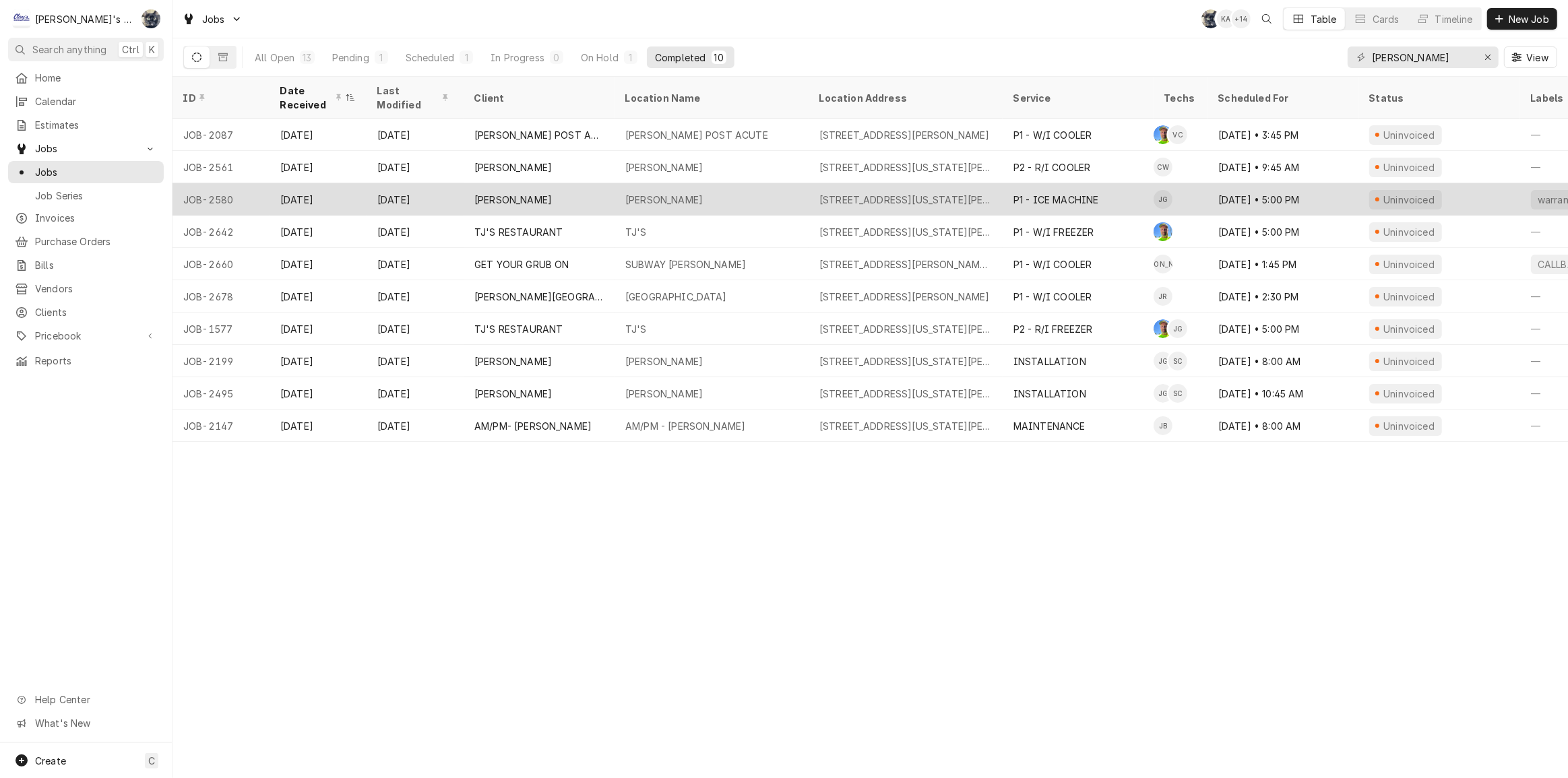
click at [656, 194] on div "MCDONALD'S CRESWELL" at bounding box center [664, 200] width 77 height 14
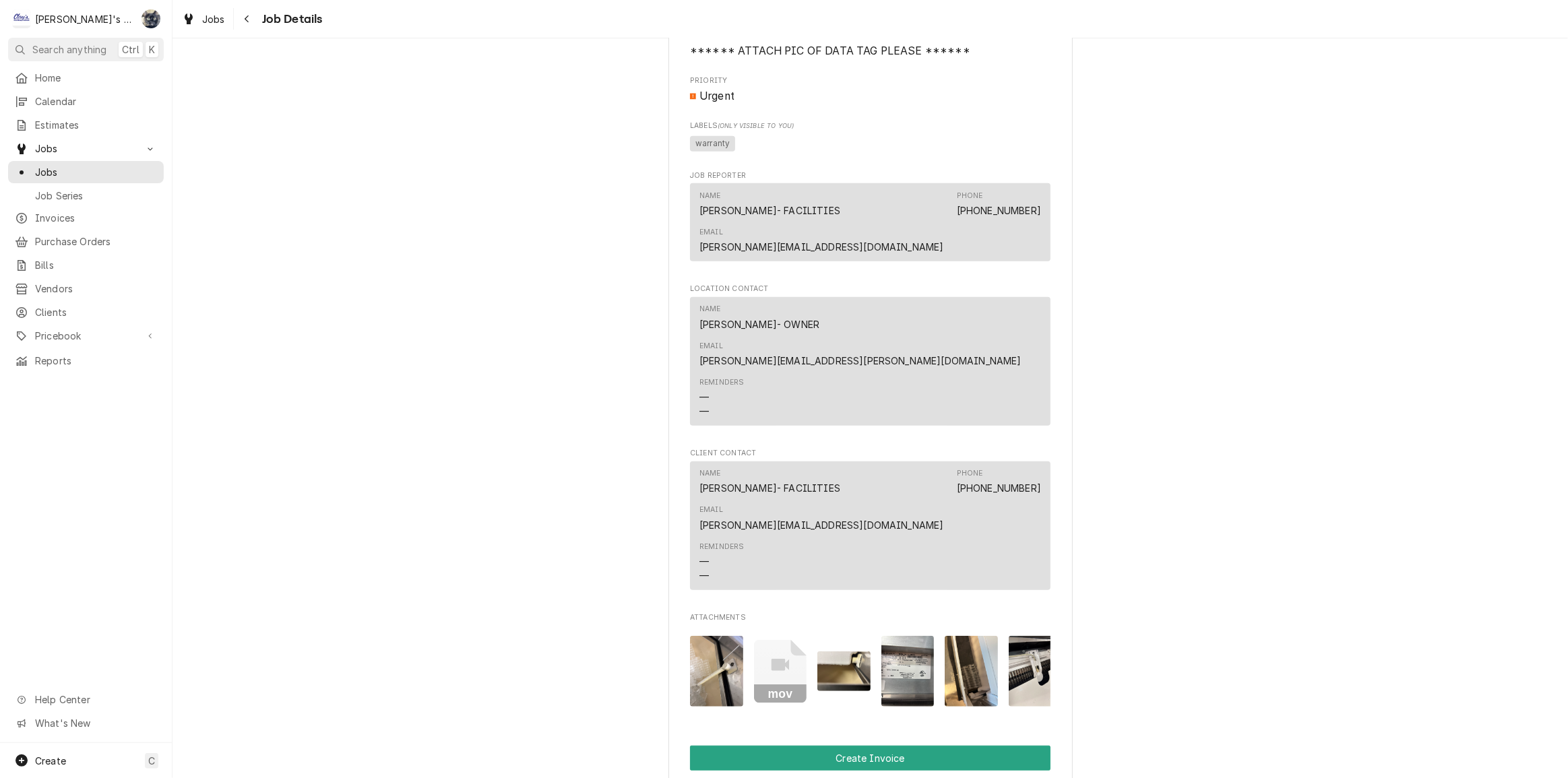
scroll to position [551, 0]
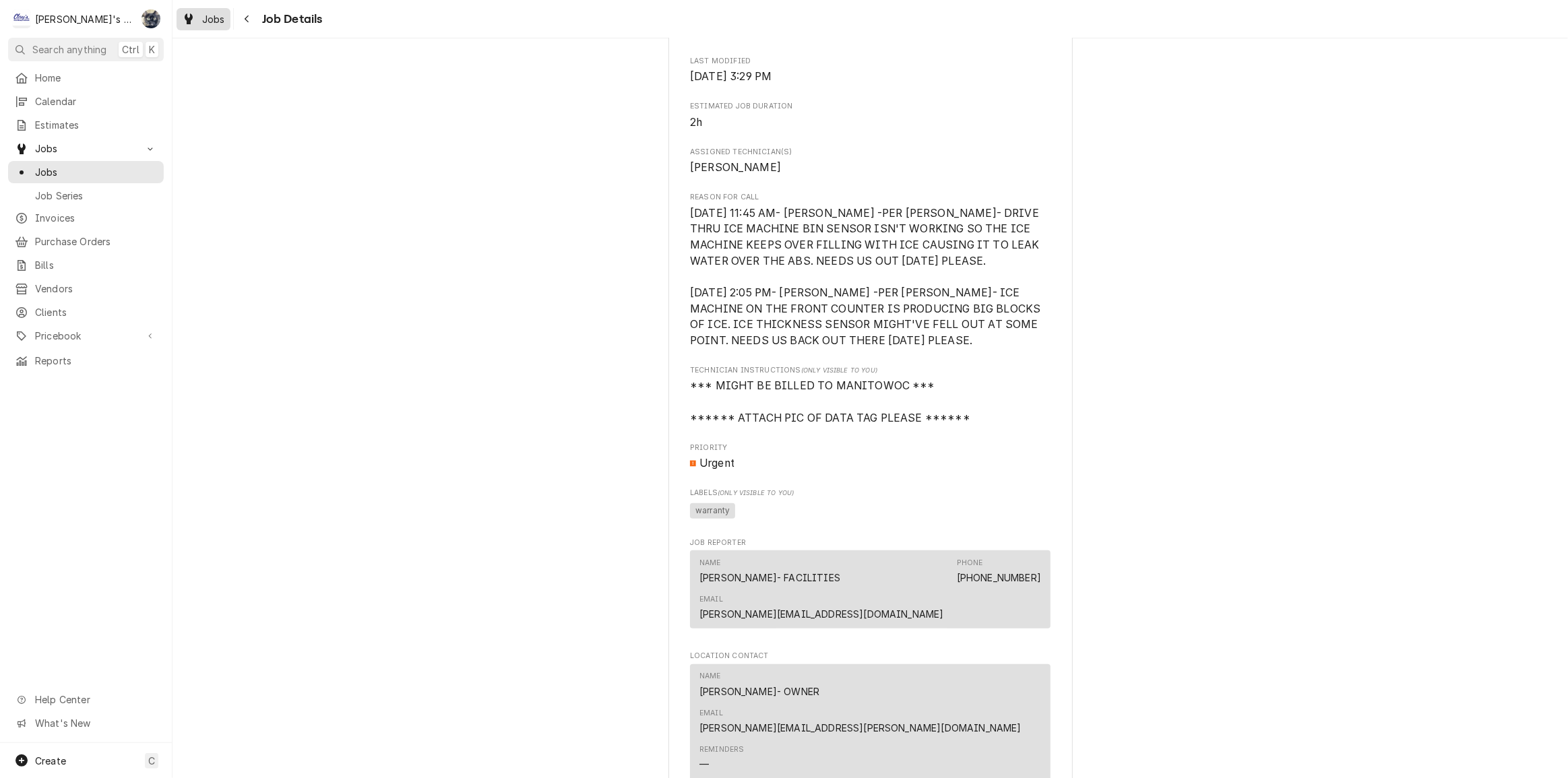
click at [193, 20] on div "Dynamic Content Wrapper" at bounding box center [188, 18] width 13 height 16
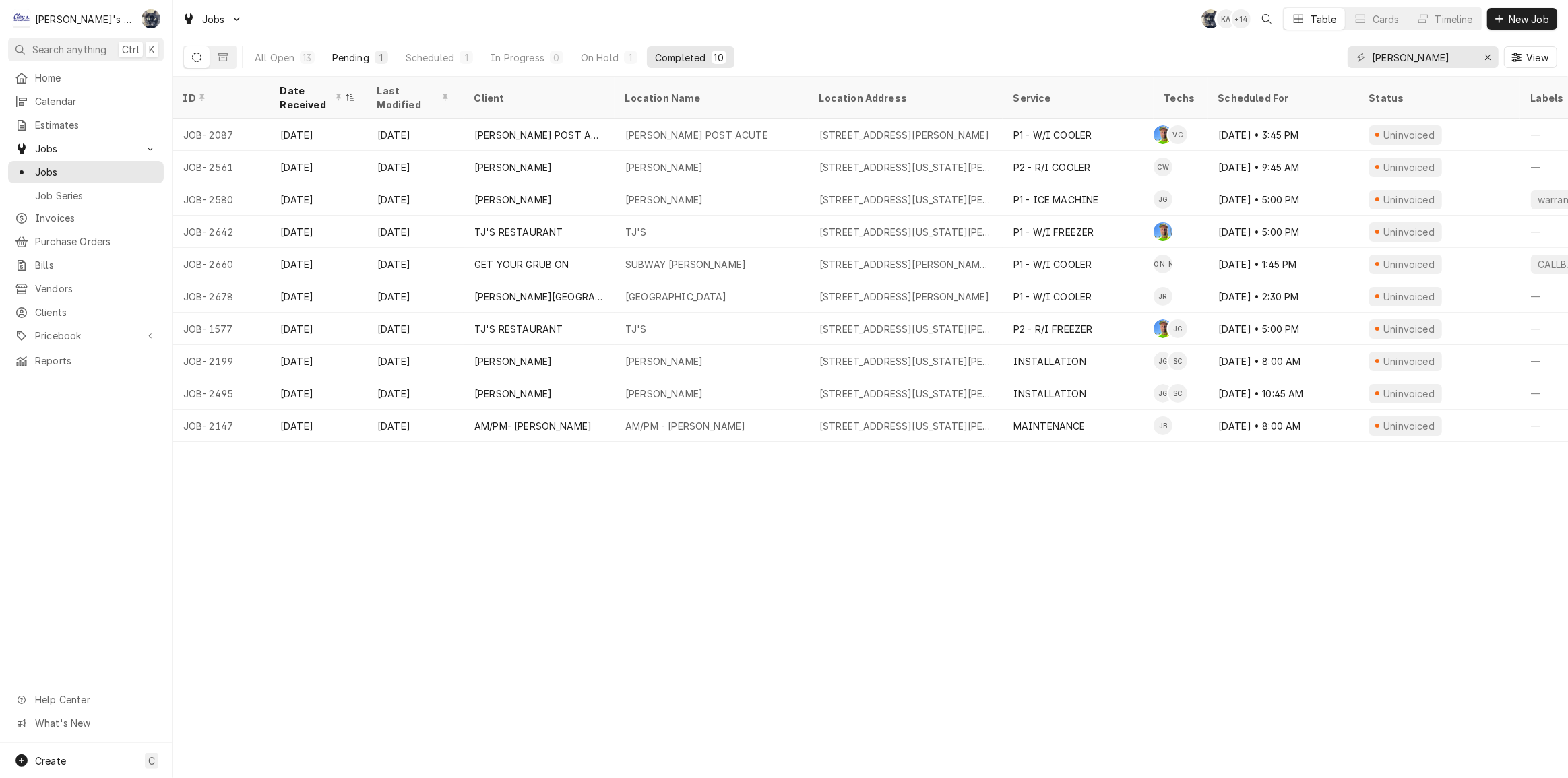
click at [352, 55] on div "Pending" at bounding box center [351, 57] width 37 height 14
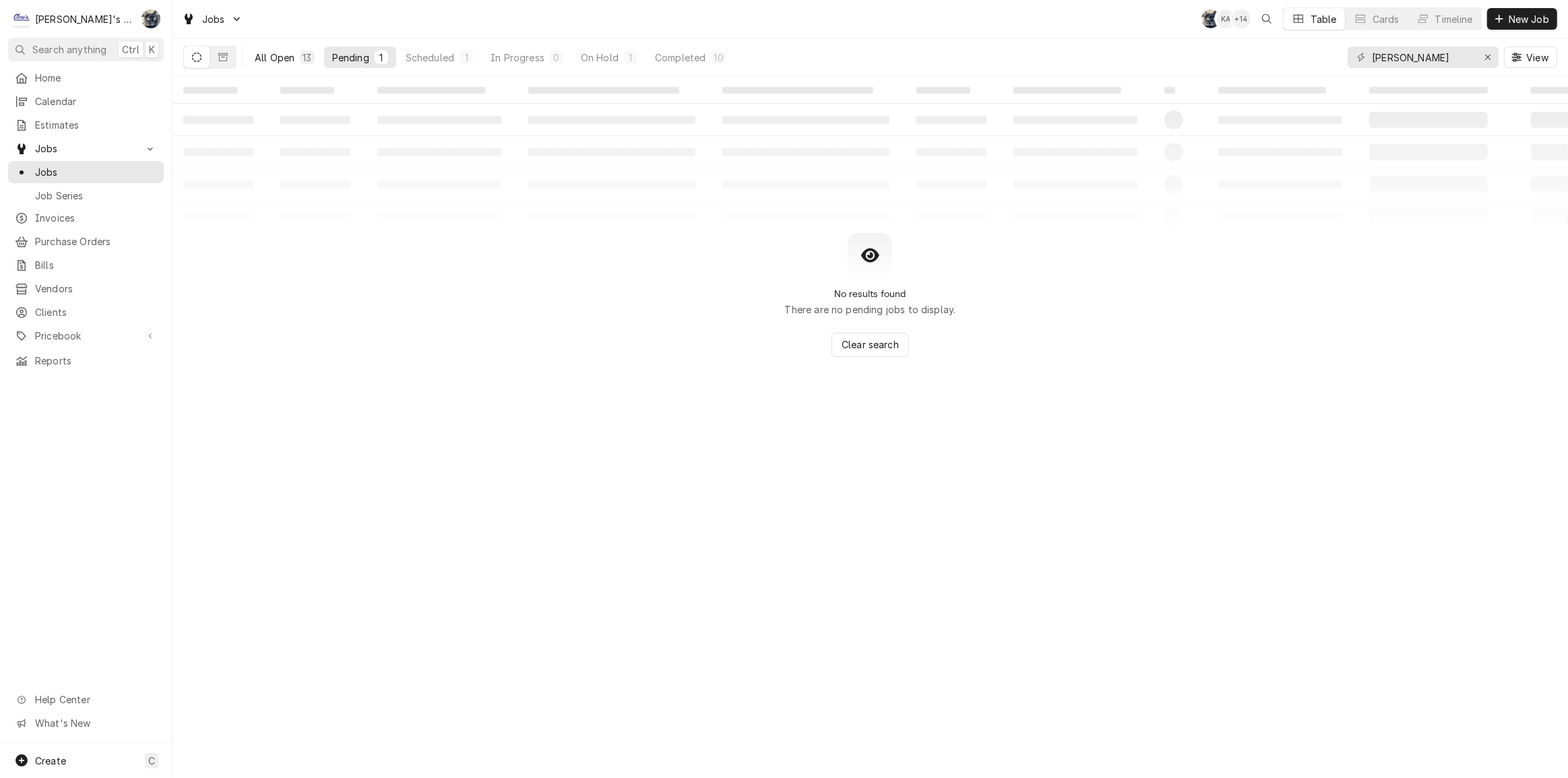
click at [287, 49] on button "All Open 13" at bounding box center [285, 57] width 76 height 21
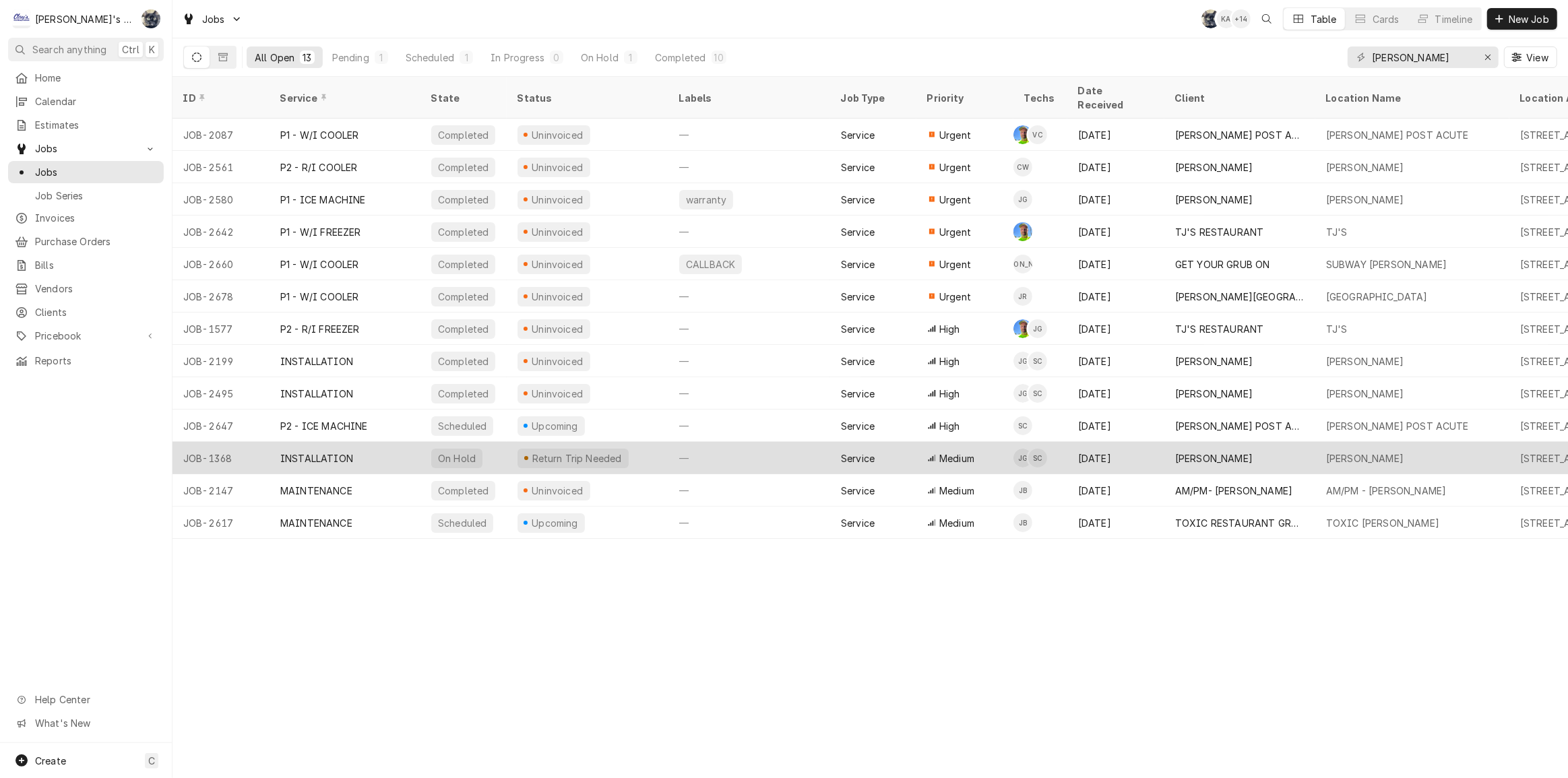
click at [857, 452] on div "Service" at bounding box center [858, 459] width 34 height 14
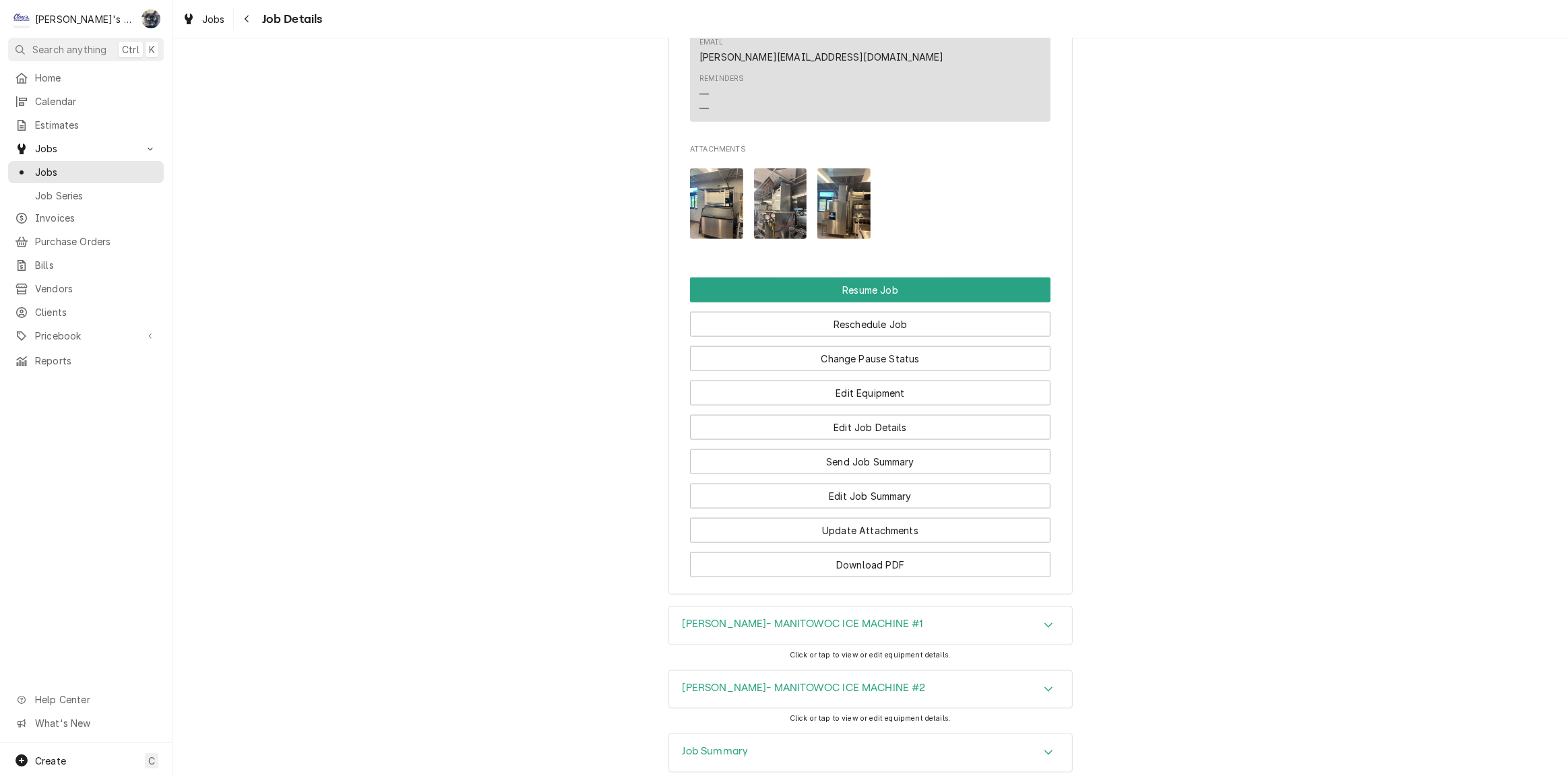
scroll to position [1933, 0]
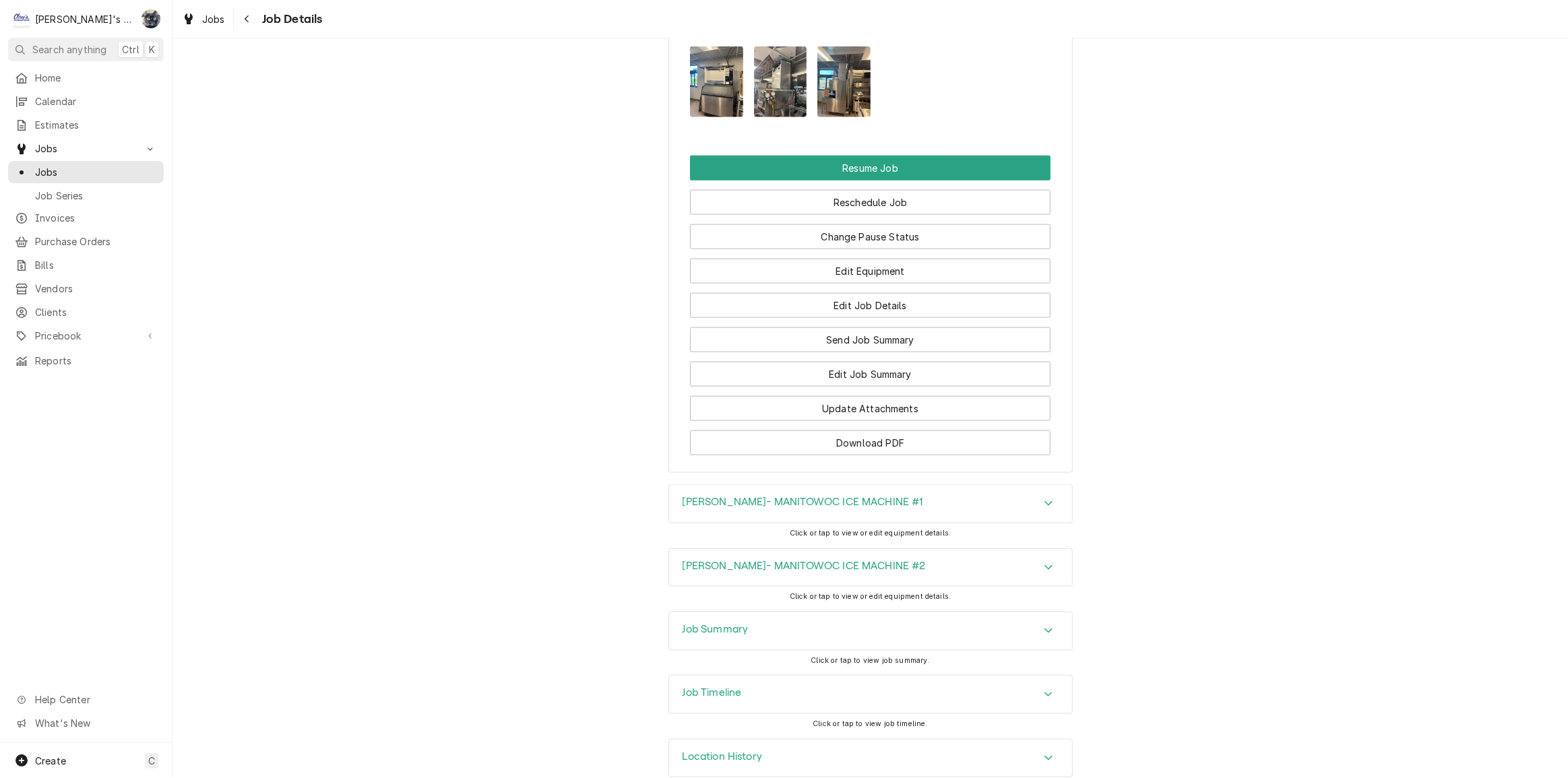
click at [823, 619] on div "Job Summary" at bounding box center [870, 631] width 403 height 38
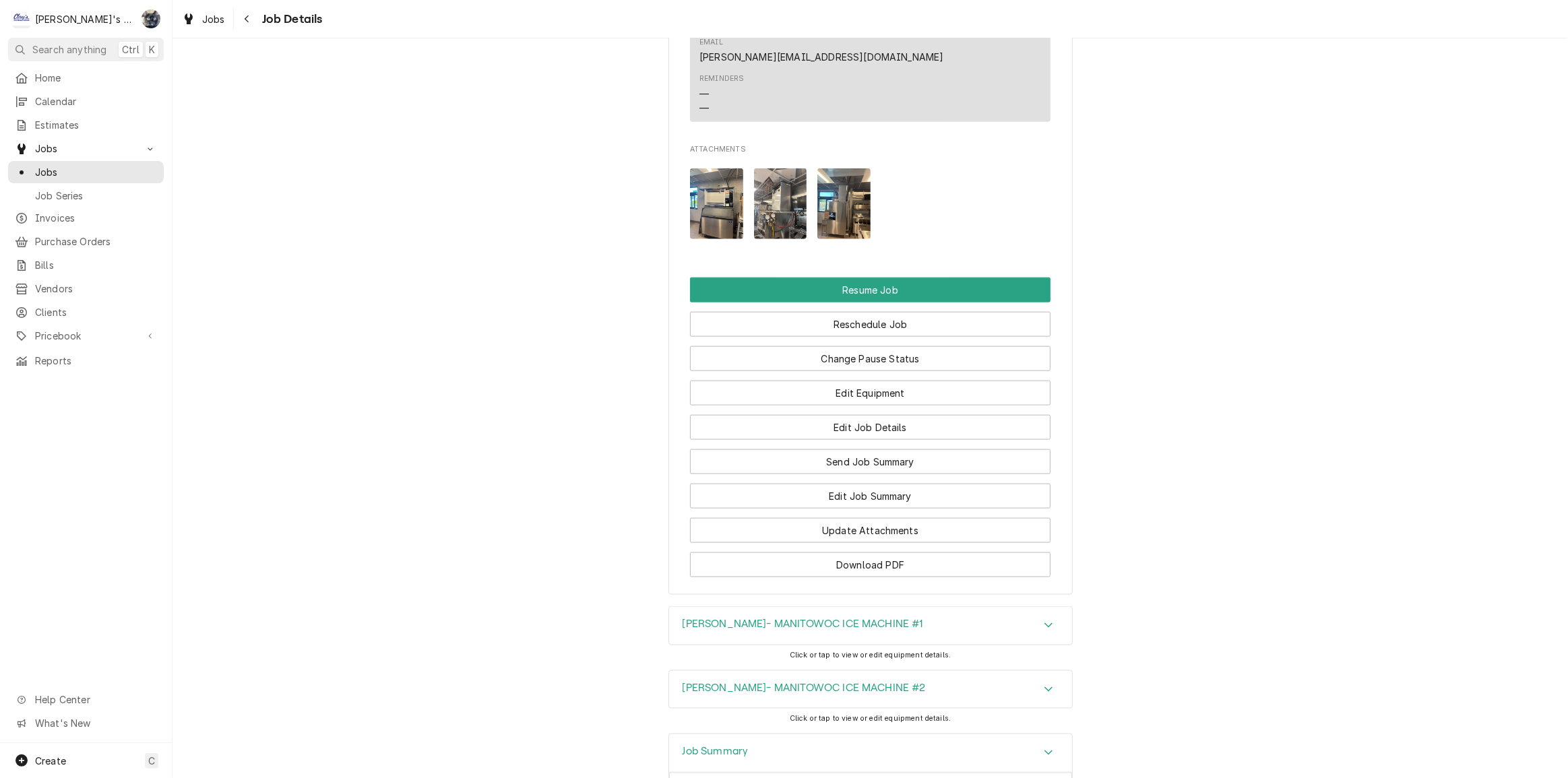
scroll to position [1765, 0]
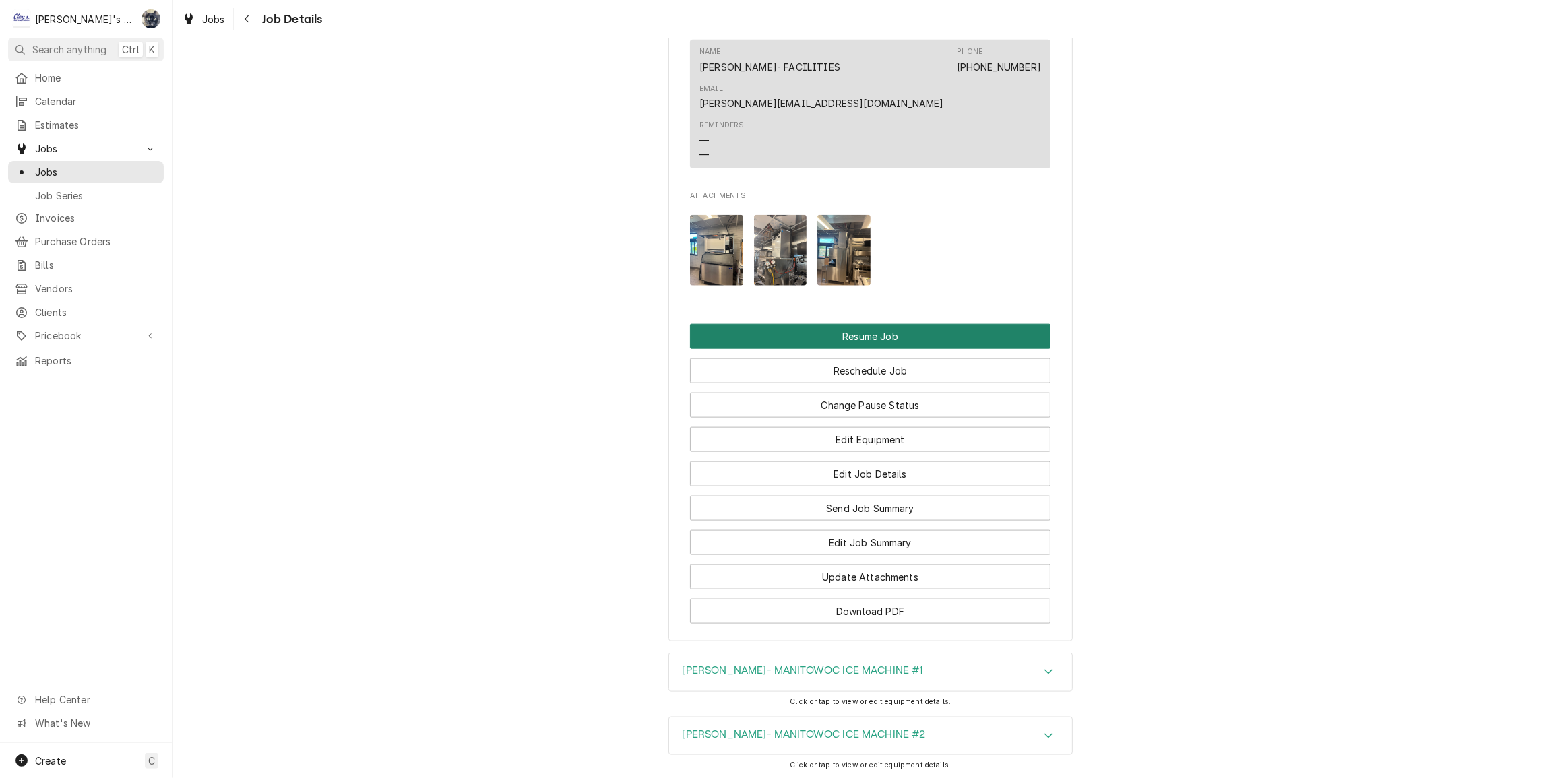
click at [852, 324] on button "Resume Job" at bounding box center [870, 336] width 360 height 25
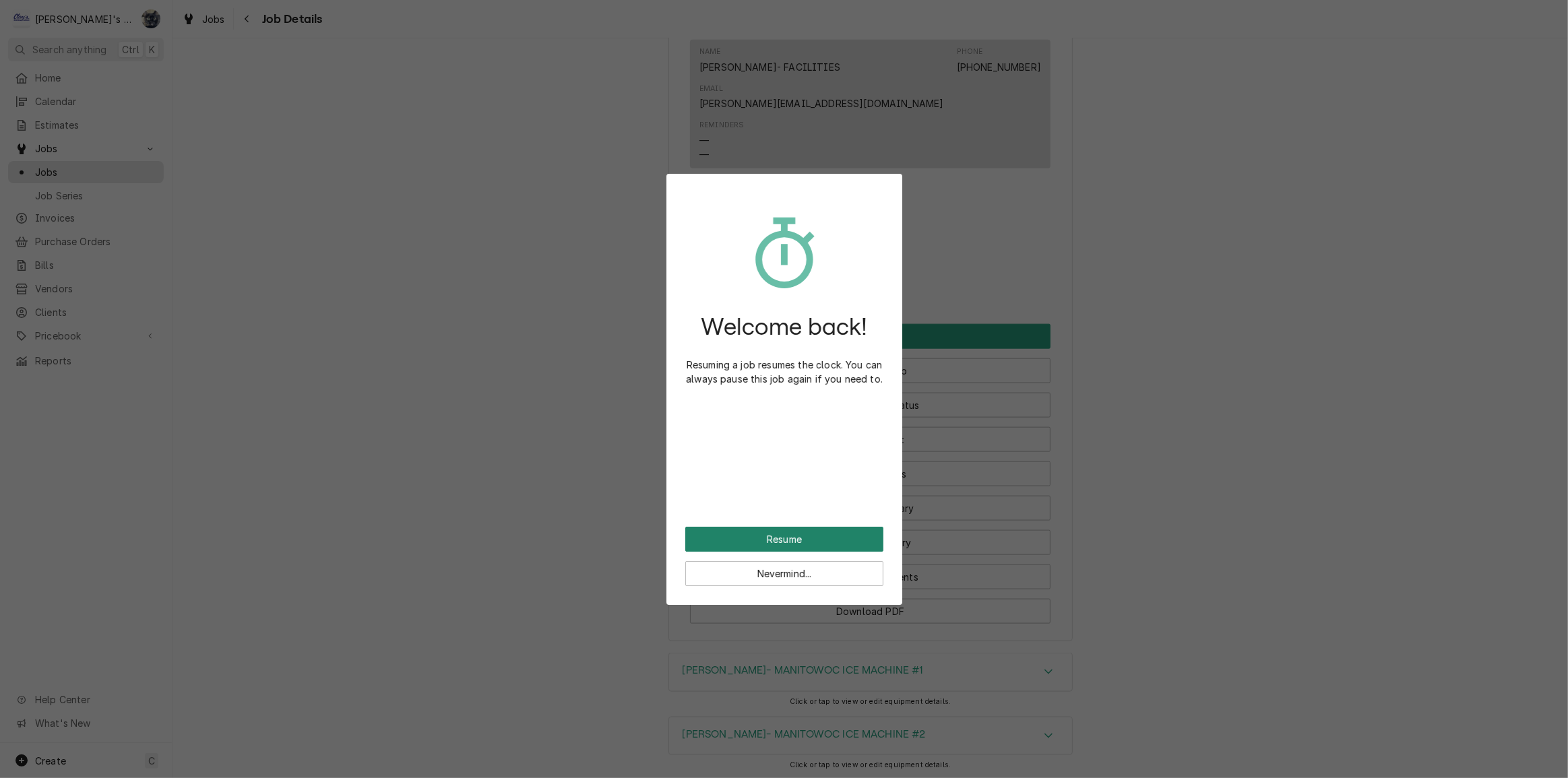
click at [755, 533] on button "Resume" at bounding box center [785, 539] width 198 height 25
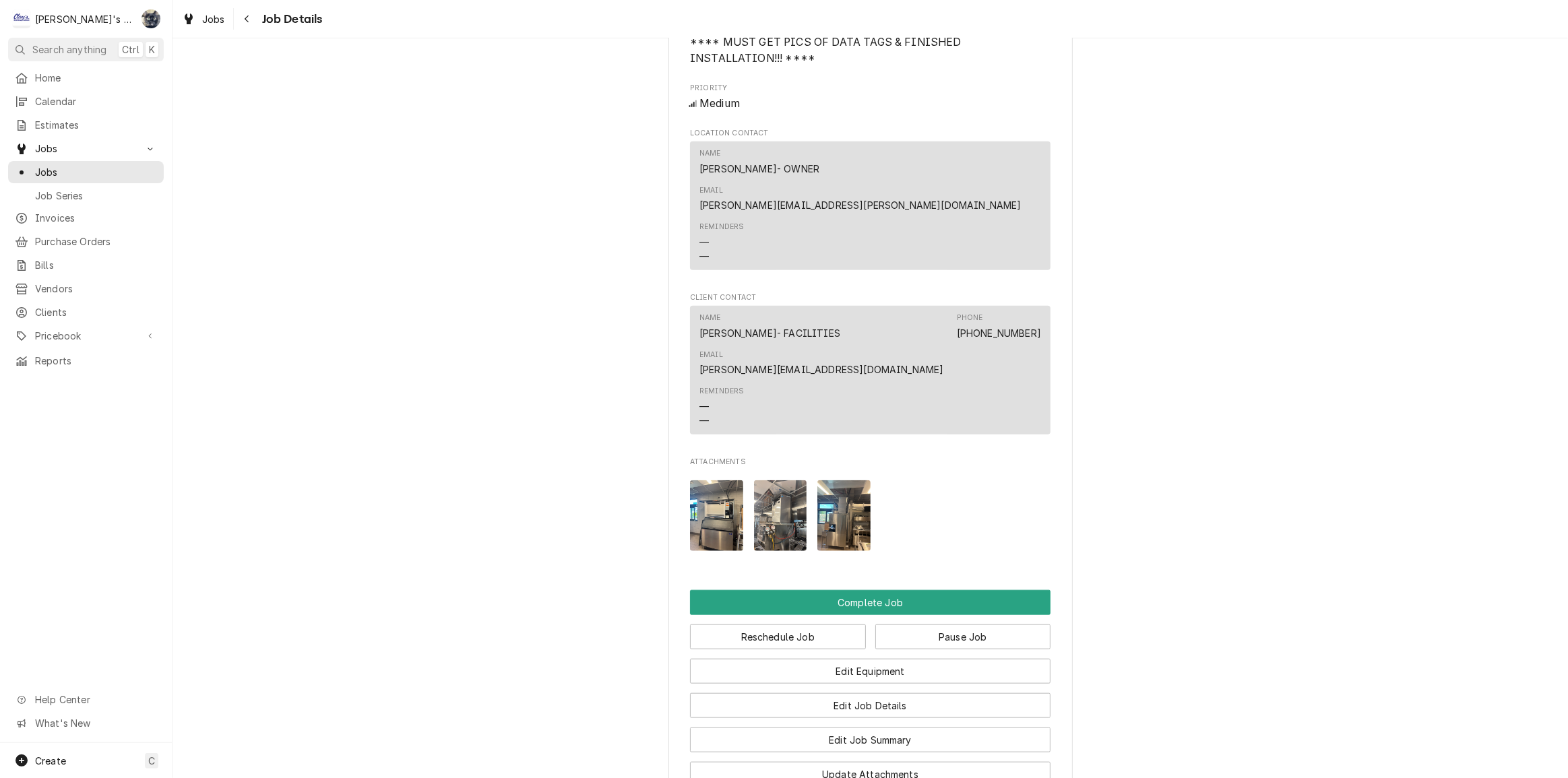
scroll to position [1773, 0]
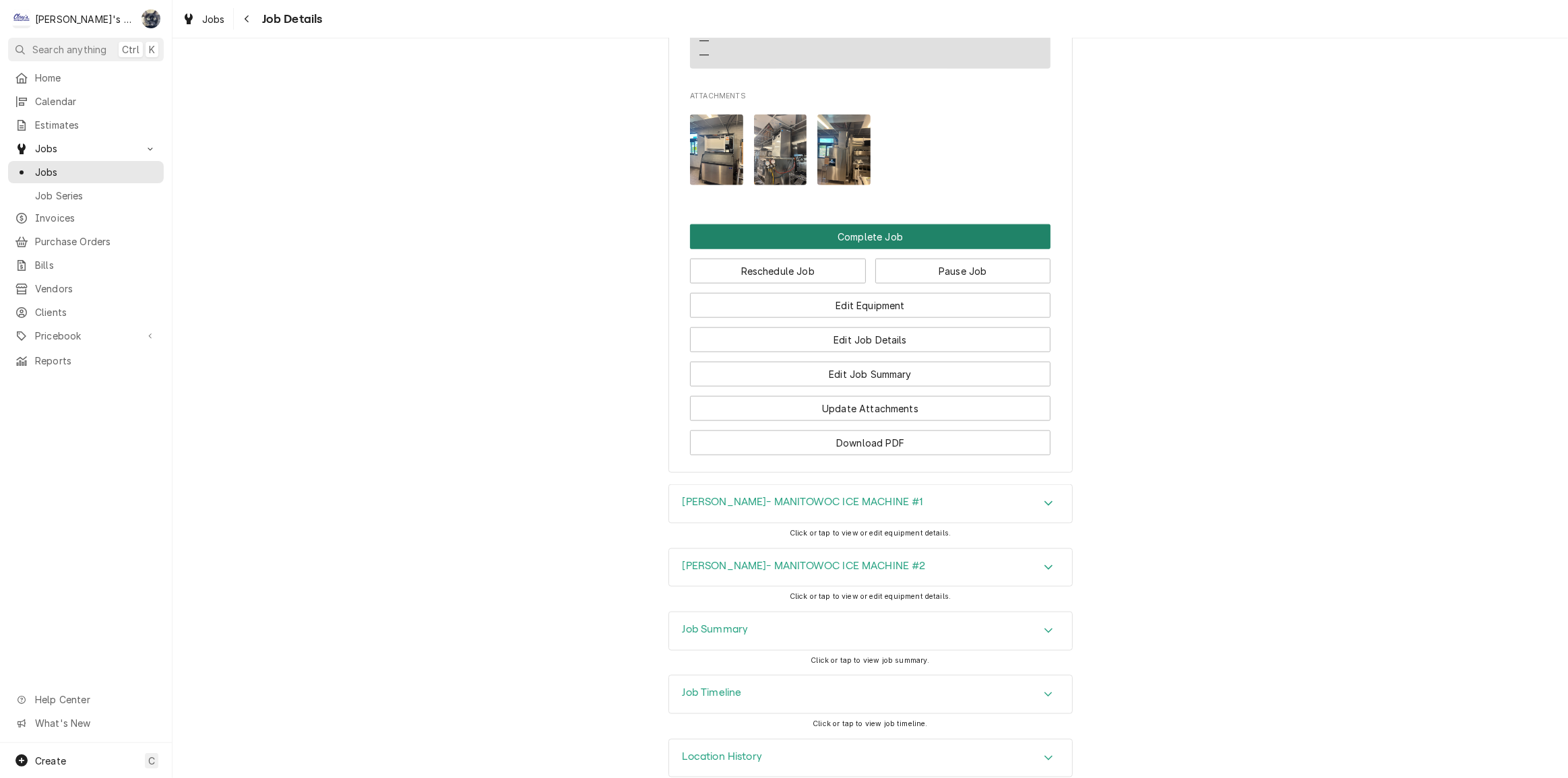
click at [851, 224] on button "Complete Job" at bounding box center [870, 236] width 360 height 25
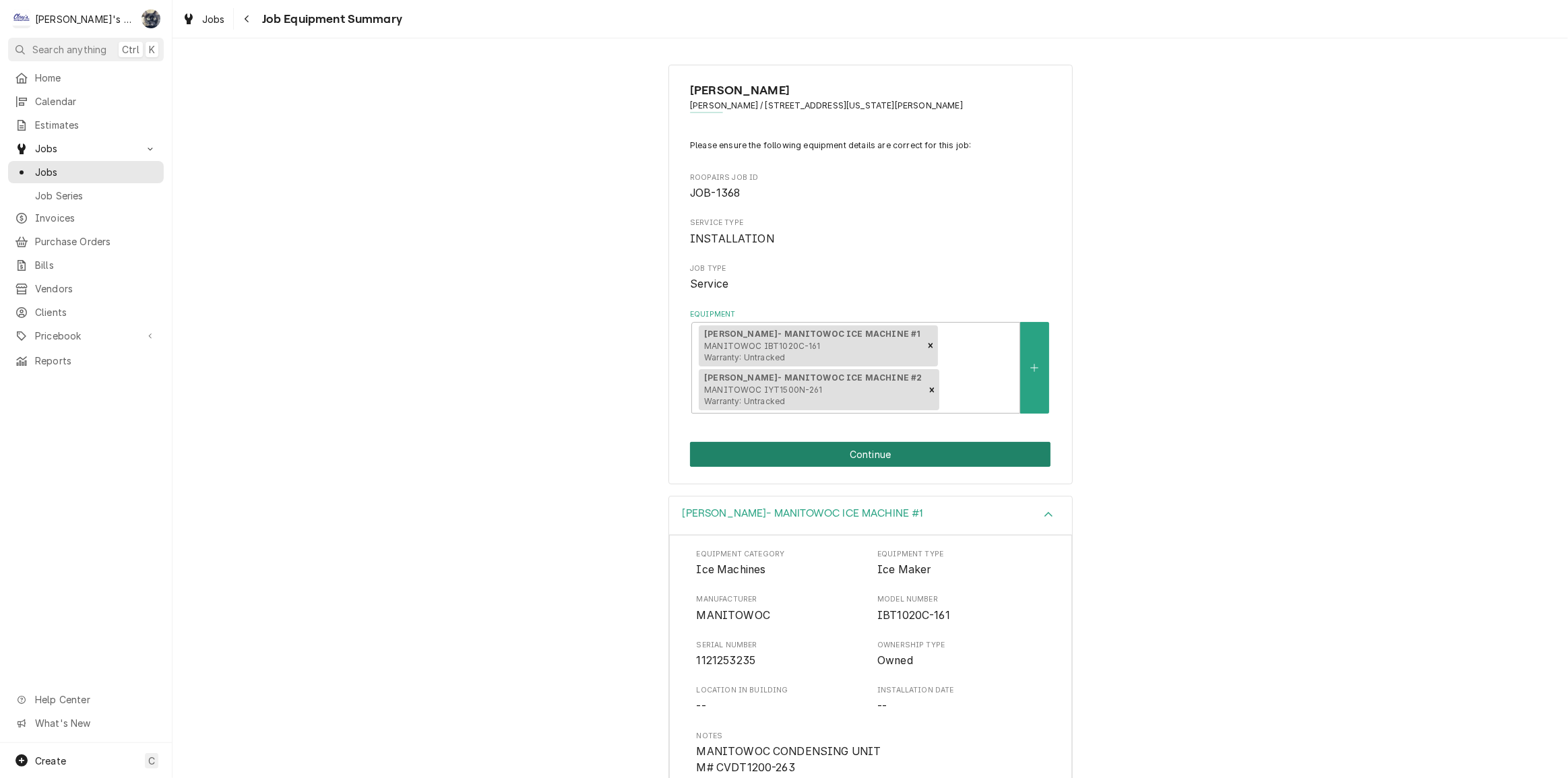
click at [868, 452] on button "Continue" at bounding box center [870, 454] width 360 height 25
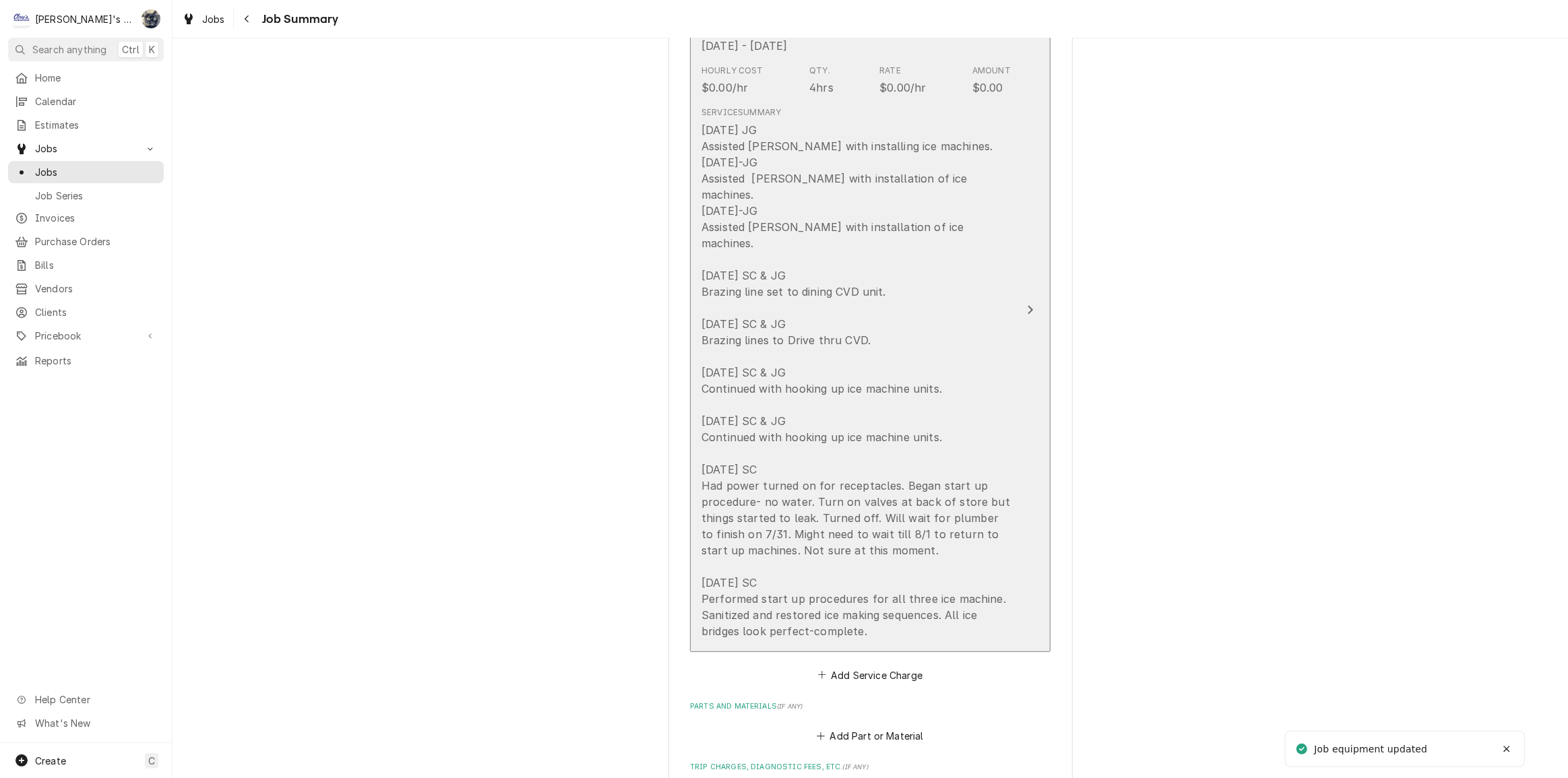
scroll to position [428, 0]
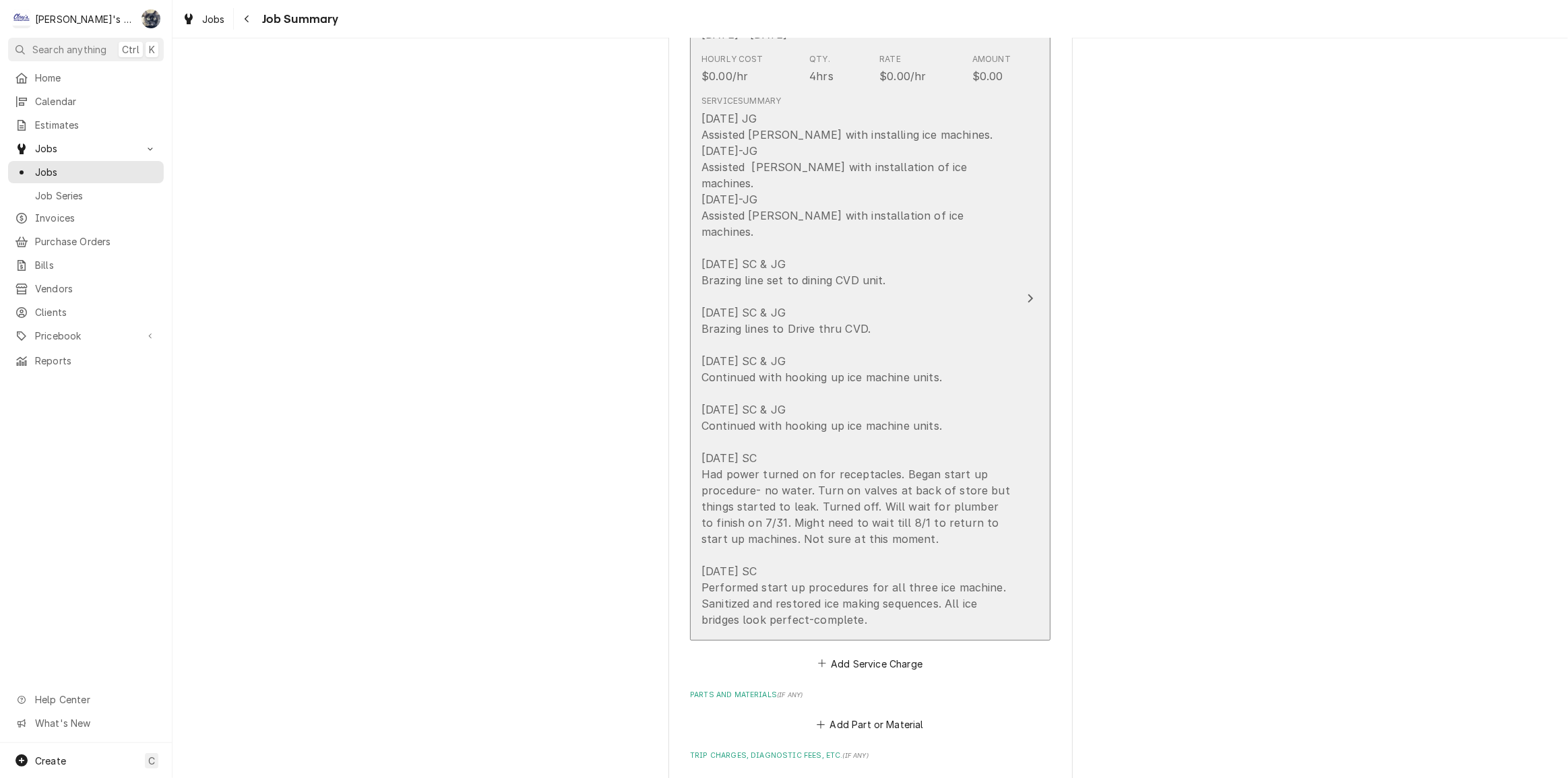
click at [858, 414] on div "[DATE] JG Assisted [PERSON_NAME] with installing ice machines. [DATE]-JG Assist…" at bounding box center [856, 369] width 309 height 517
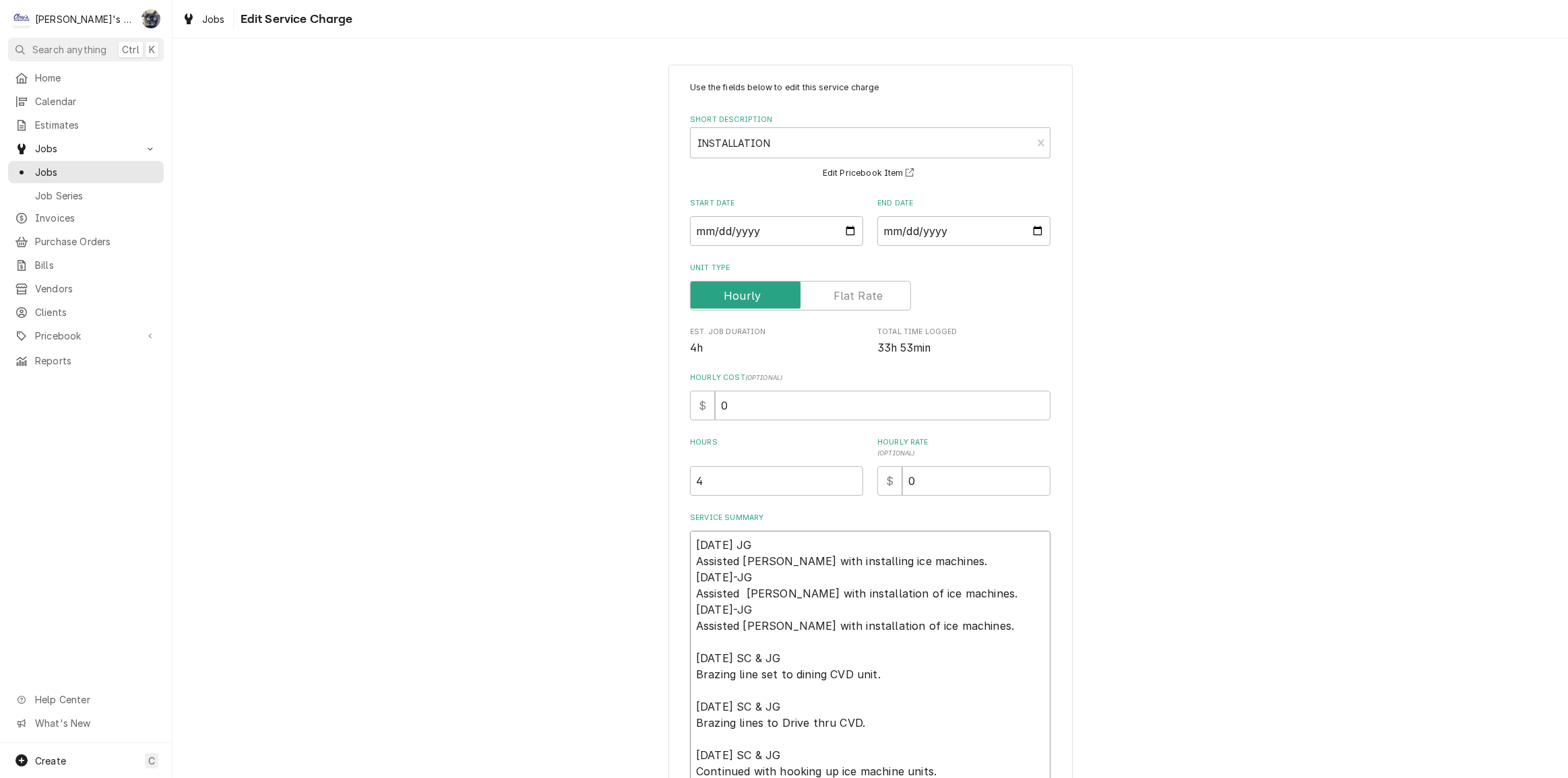
drag, startPoint x: 687, startPoint y: 537, endPoint x: 948, endPoint y: 639, distance: 280.2
click at [948, 639] on textarea "[DATE] JG Assisted [PERSON_NAME] with installing ice machines. [DATE]-JG Assist…" at bounding box center [870, 771] width 360 height 481
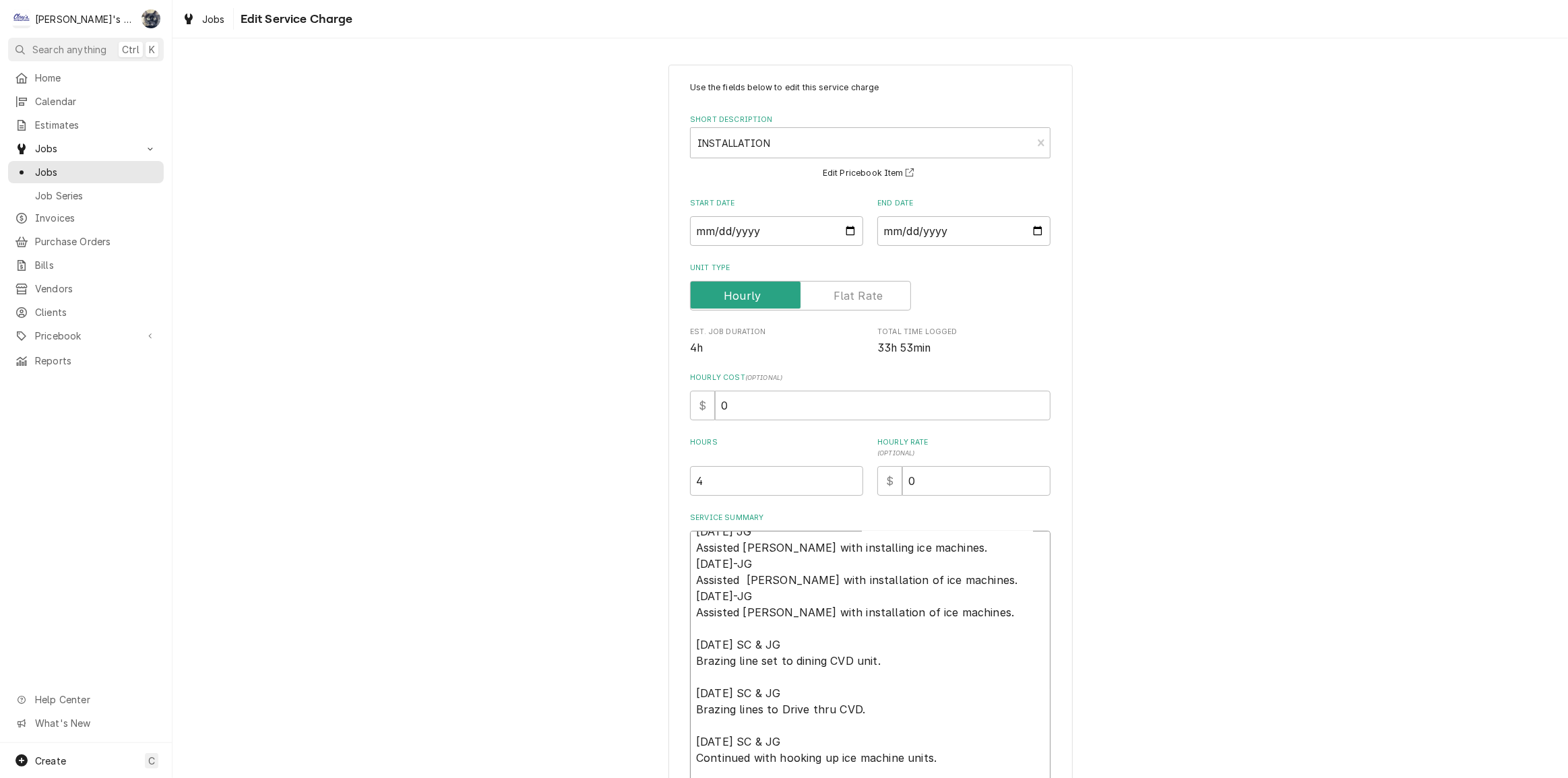
scroll to position [16, 0]
type textarea "x"
type textarea "[DATE] SC & JG Brazing line set to dining CVD unit. [DATE] SC & JG Brazing line…"
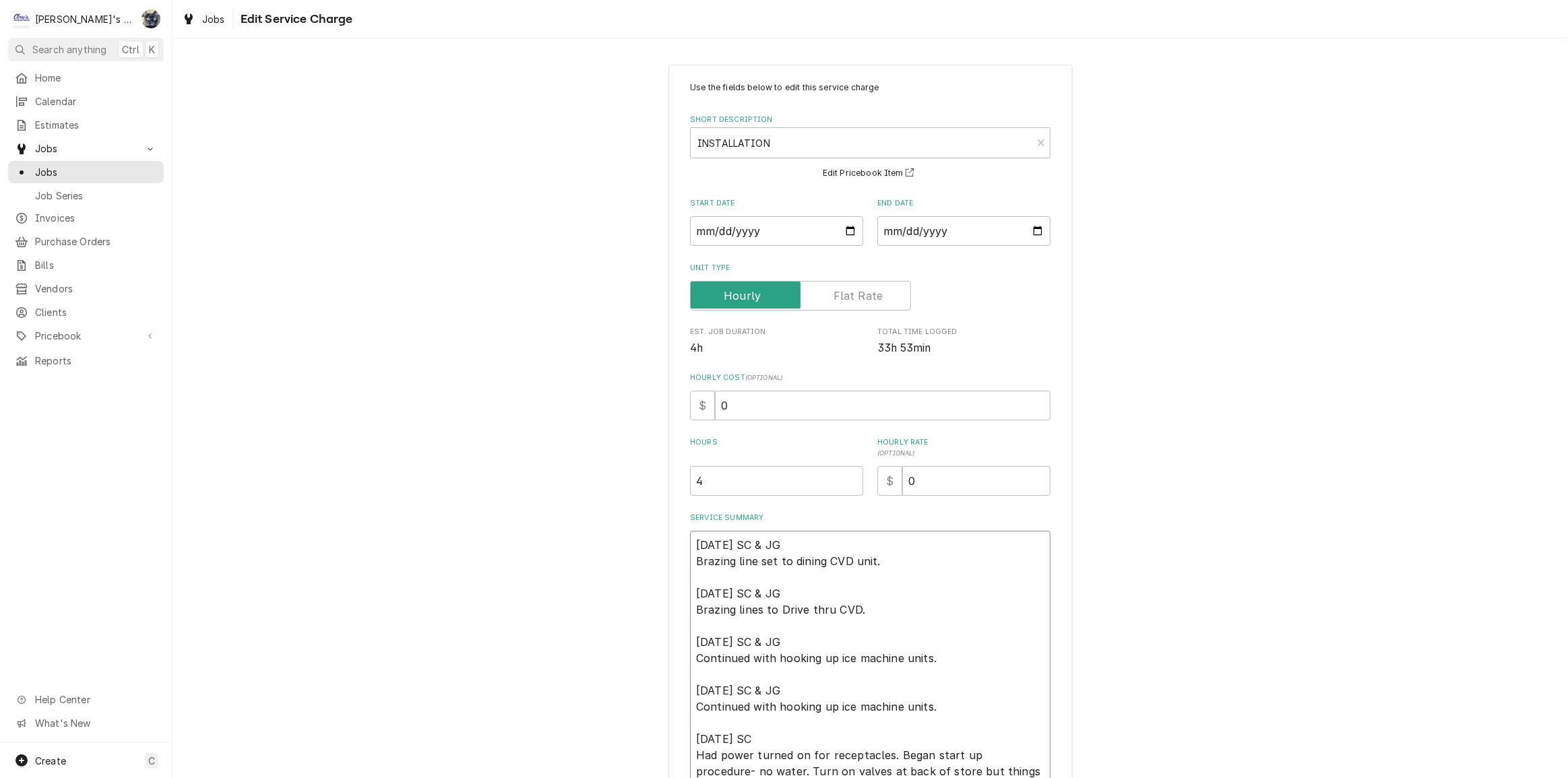
scroll to position [0, 0]
click at [690, 559] on textarea "[DATE] SC & JG Brazing line set to dining CVD unit. [DATE] SC & JG Brazing line…" at bounding box center [870, 723] width 360 height 384
type textarea "x"
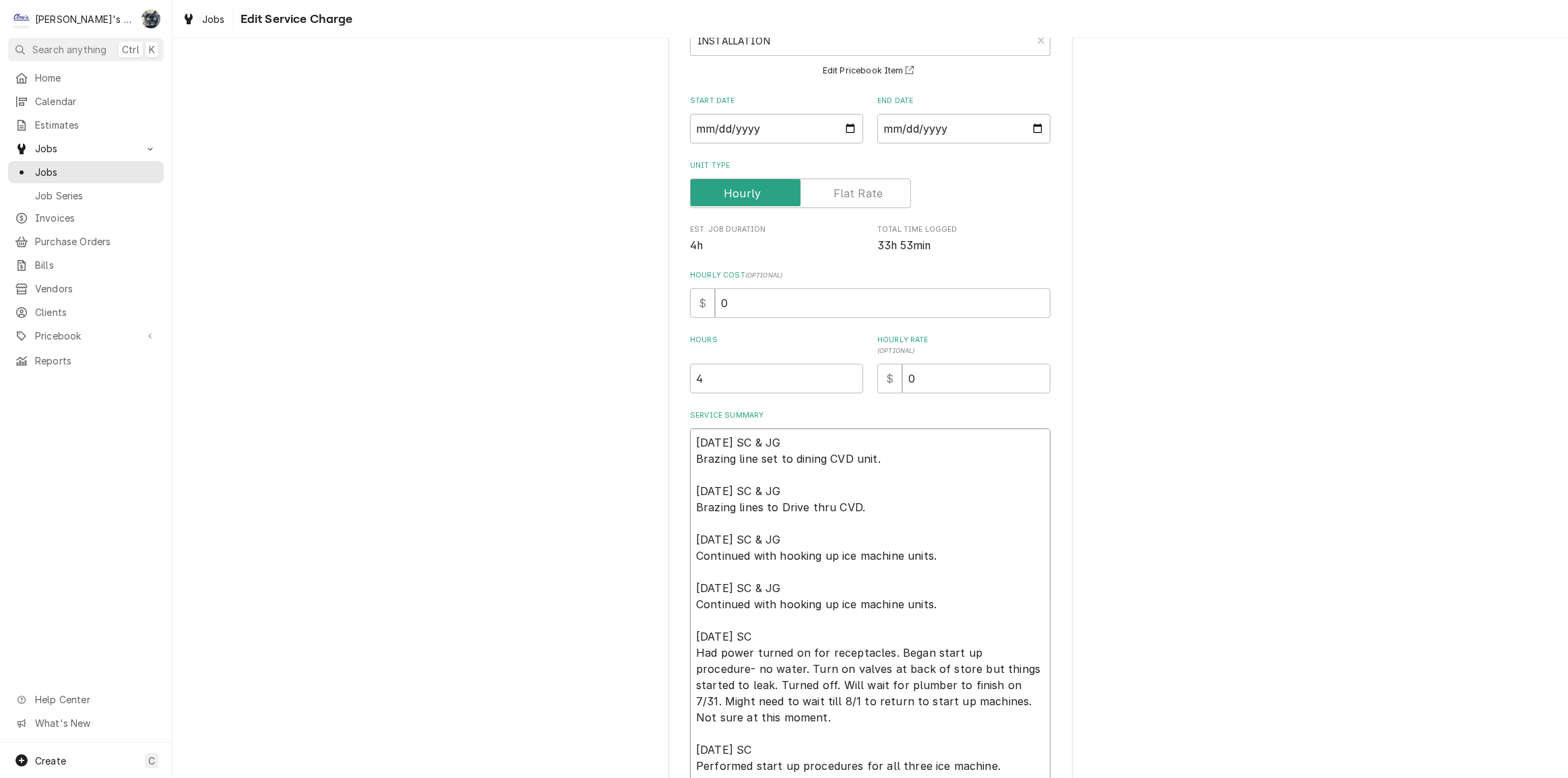
scroll to position [236, 0]
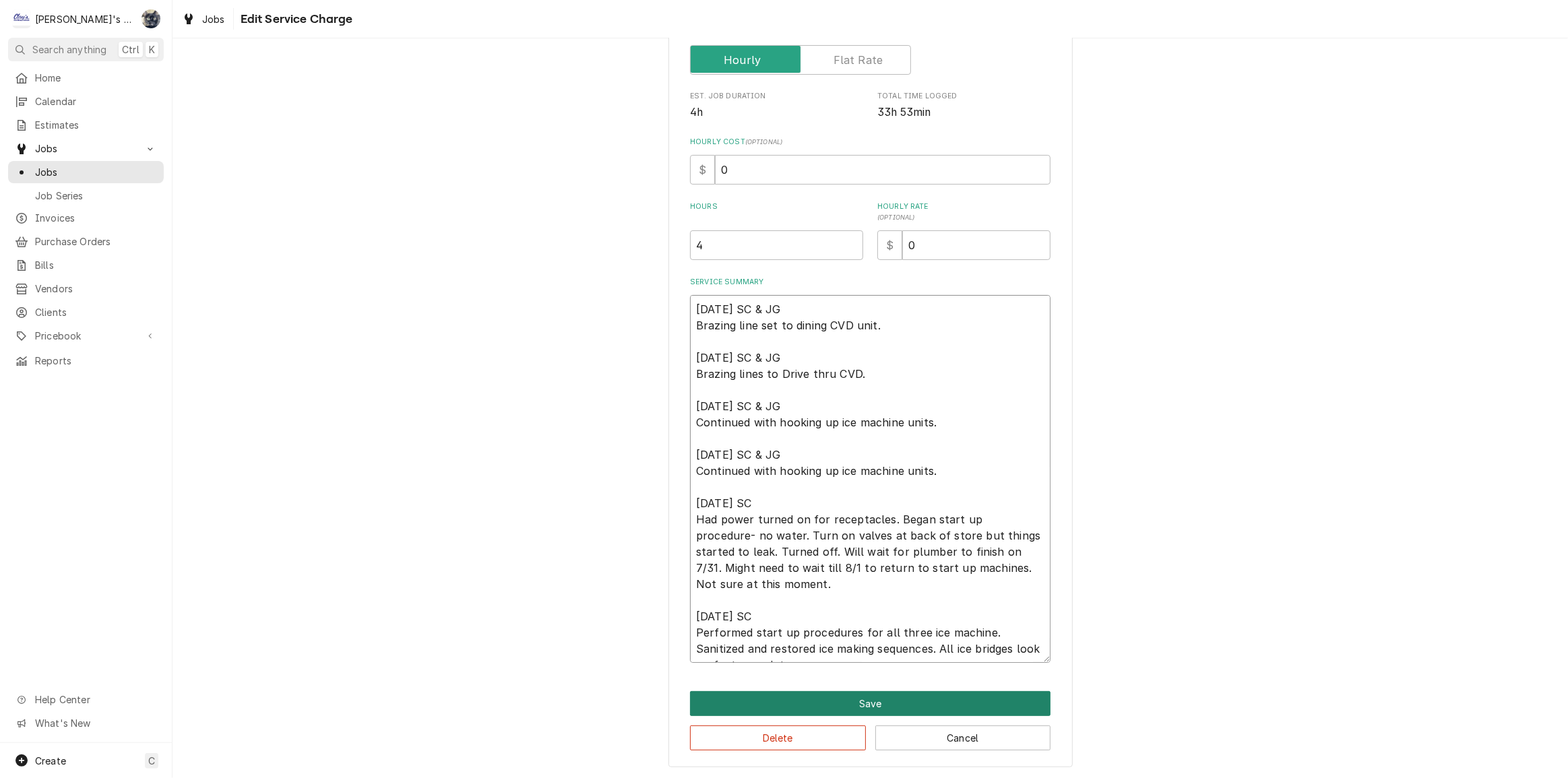
type textarea "[DATE] SC & JG Brazing line set to dining CVD unit. [DATE] SC & JG Brazing line…"
click at [898, 700] on button "Save" at bounding box center [870, 703] width 360 height 25
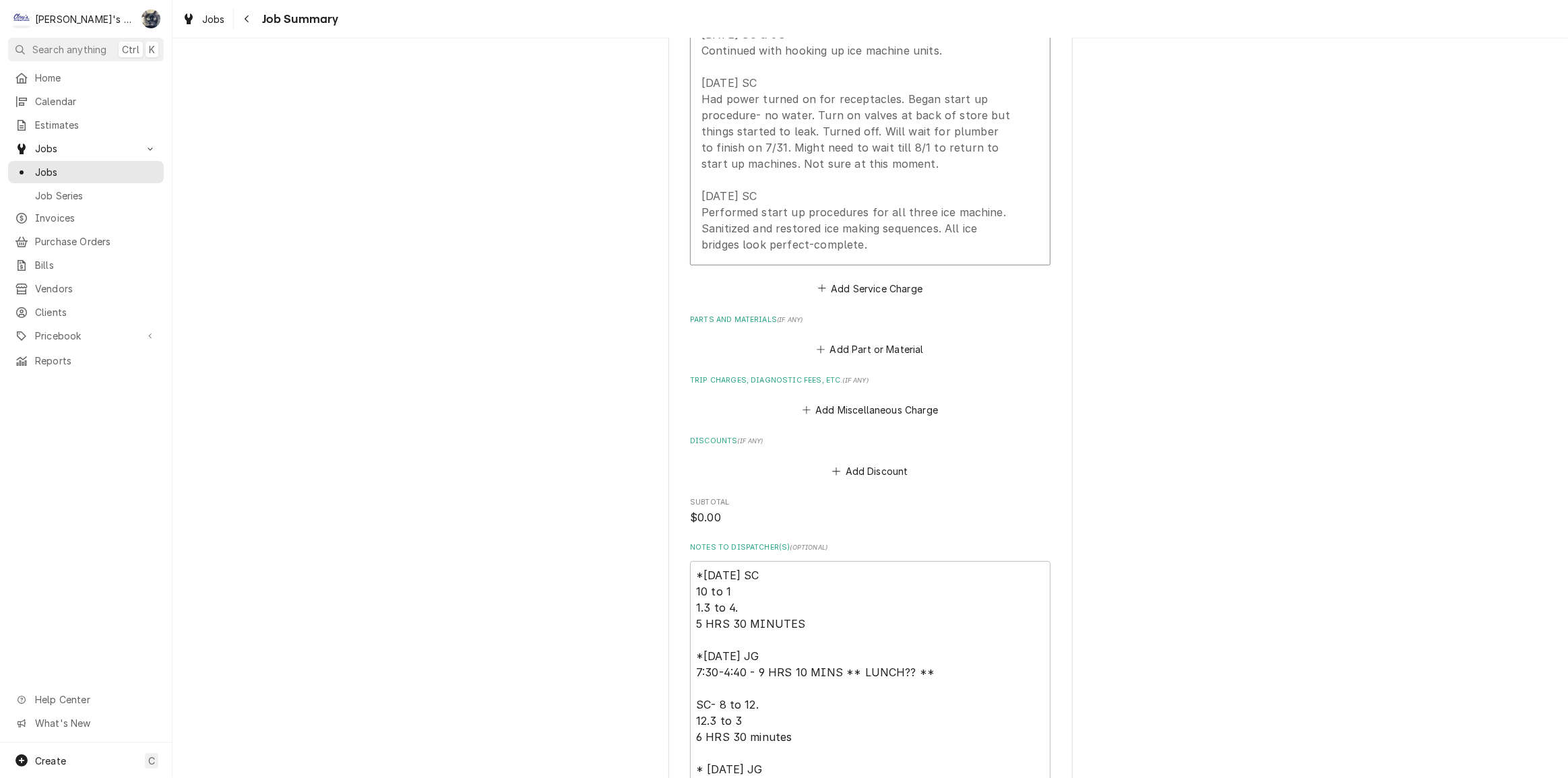
scroll to position [918, 0]
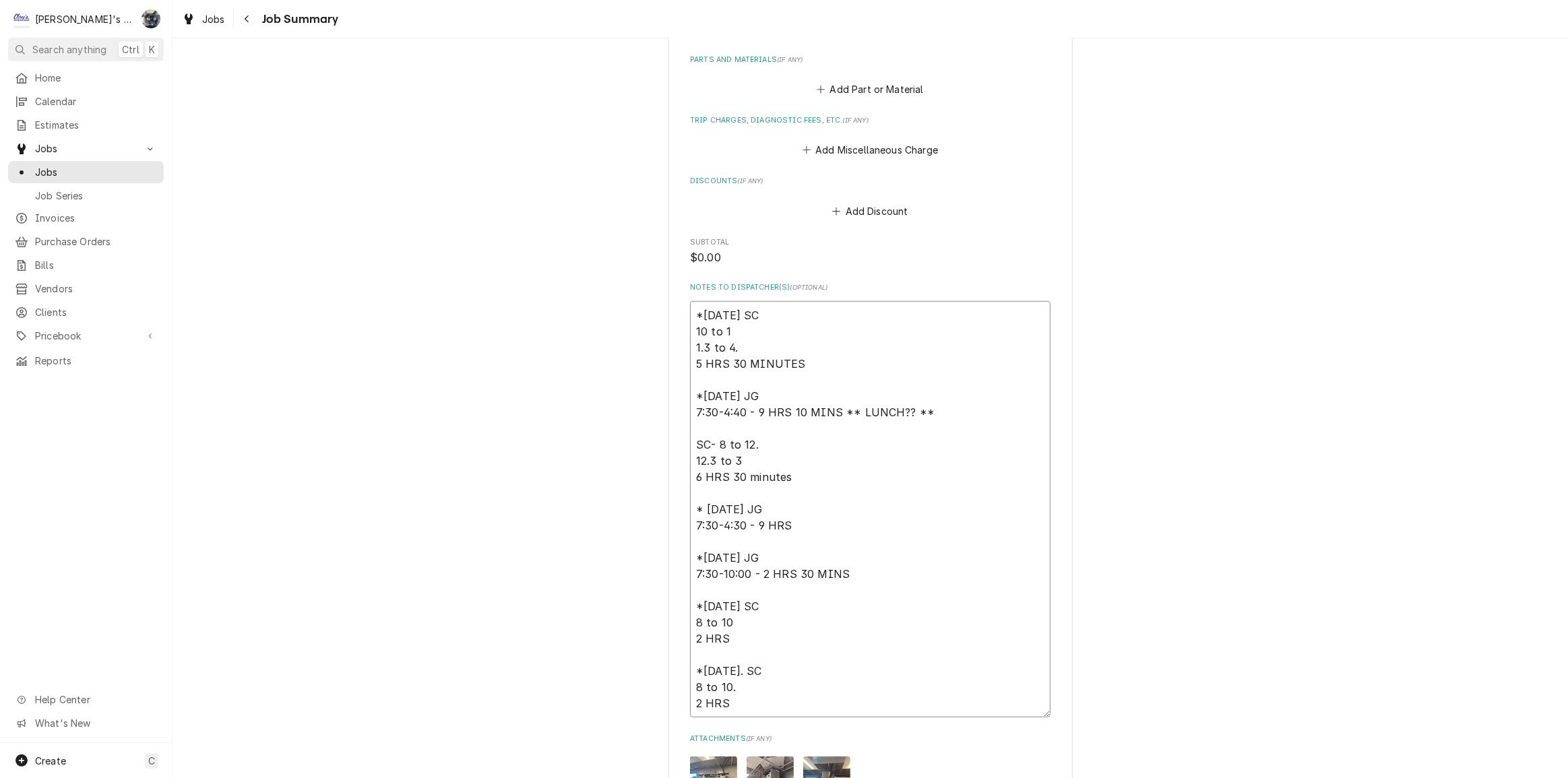
click at [868, 697] on textarea "*7/22/25 SC 10 to 1 1.3 to 4. 5 HRS 30 MINUTES *7/23/2025 JG 7:30-4:40 - 9 HRS …" at bounding box center [870, 509] width 360 height 416
type textarea "x"
type textarea "*7/22/25 SC 10 to 1 1.3 to 4. 5 HRS 30 MINUTES *7/23/2025 JG 7:30-4:40 - 9 HRS …"
type textarea "x"
type textarea "*7/22/25 SC 10 to 1 1.3 to 4. 5 HRS 30 MINUTES *7/23/2025 JG 7:30-4:40 - 9 HRS …"
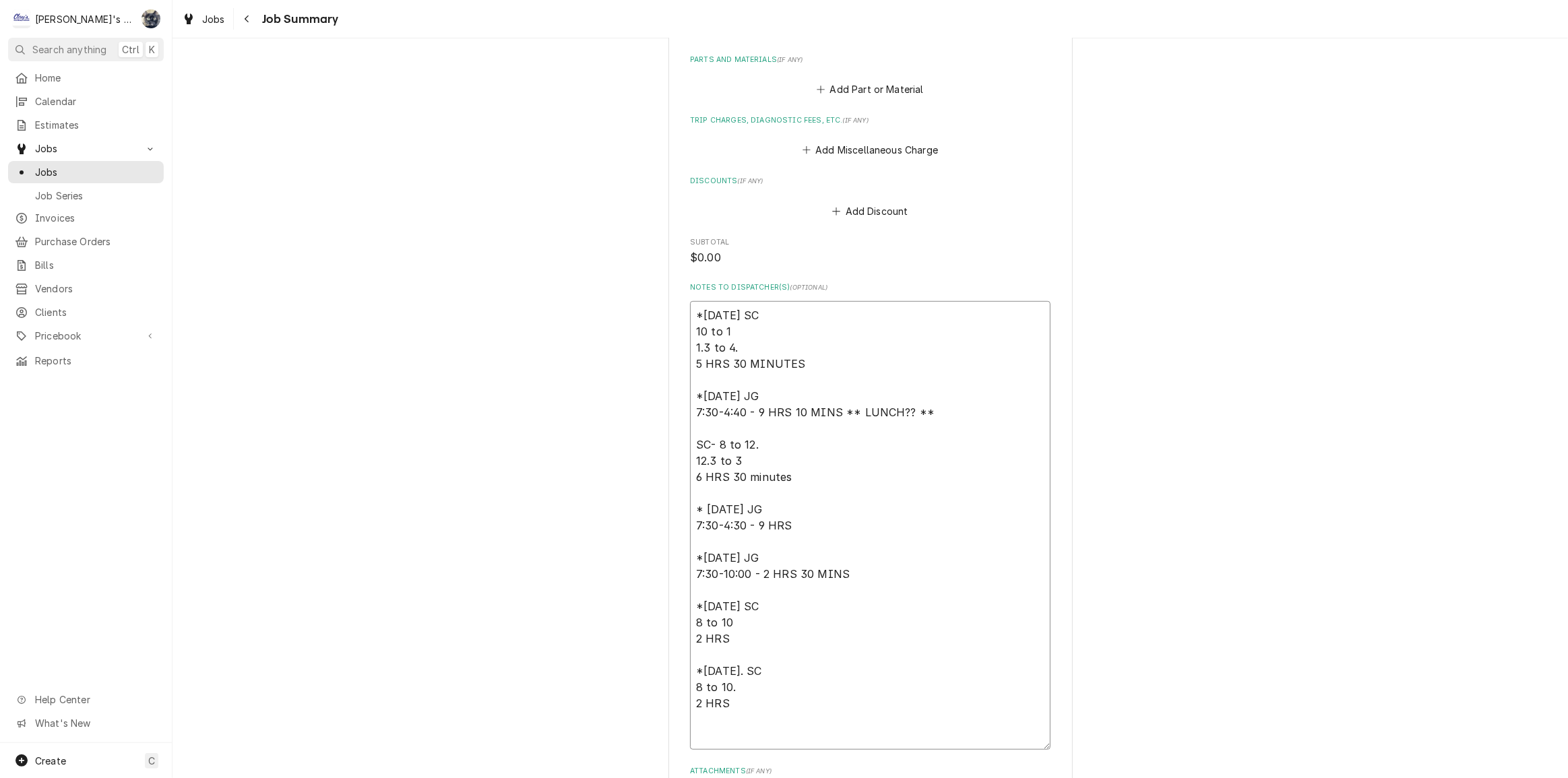
paste textarea "7/23/2025 JG Assisted Steven with installing ice machines. 07/24/25-JG Assisted…"
type textarea "x"
type textarea "*7/22/25 SC 10 to 1 1.3 to 4. 5 HRS 30 MINUTES *7/23/2025 JG 7:30-4:40 - 9 HRS …"
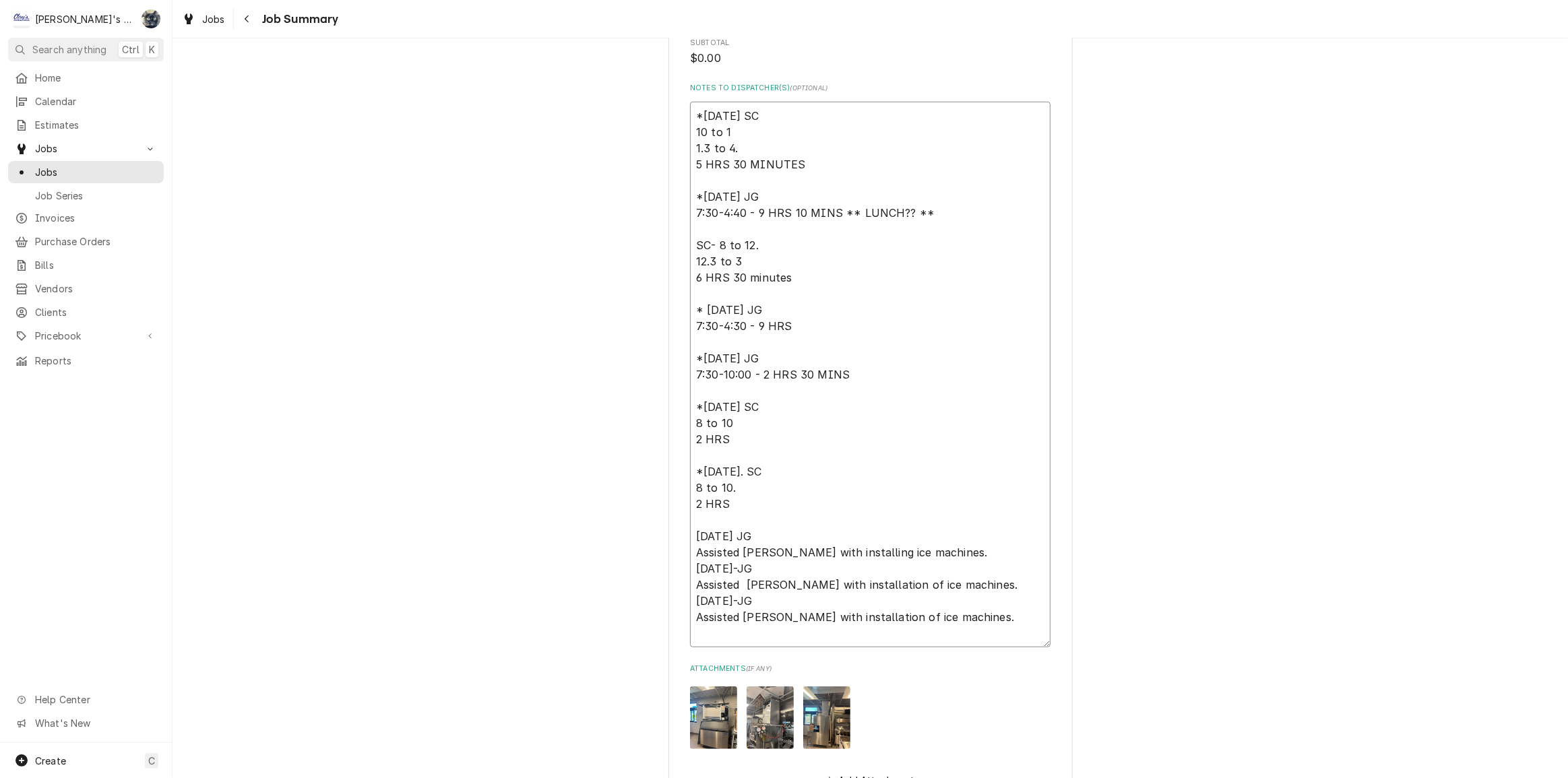
scroll to position [1163, 0]
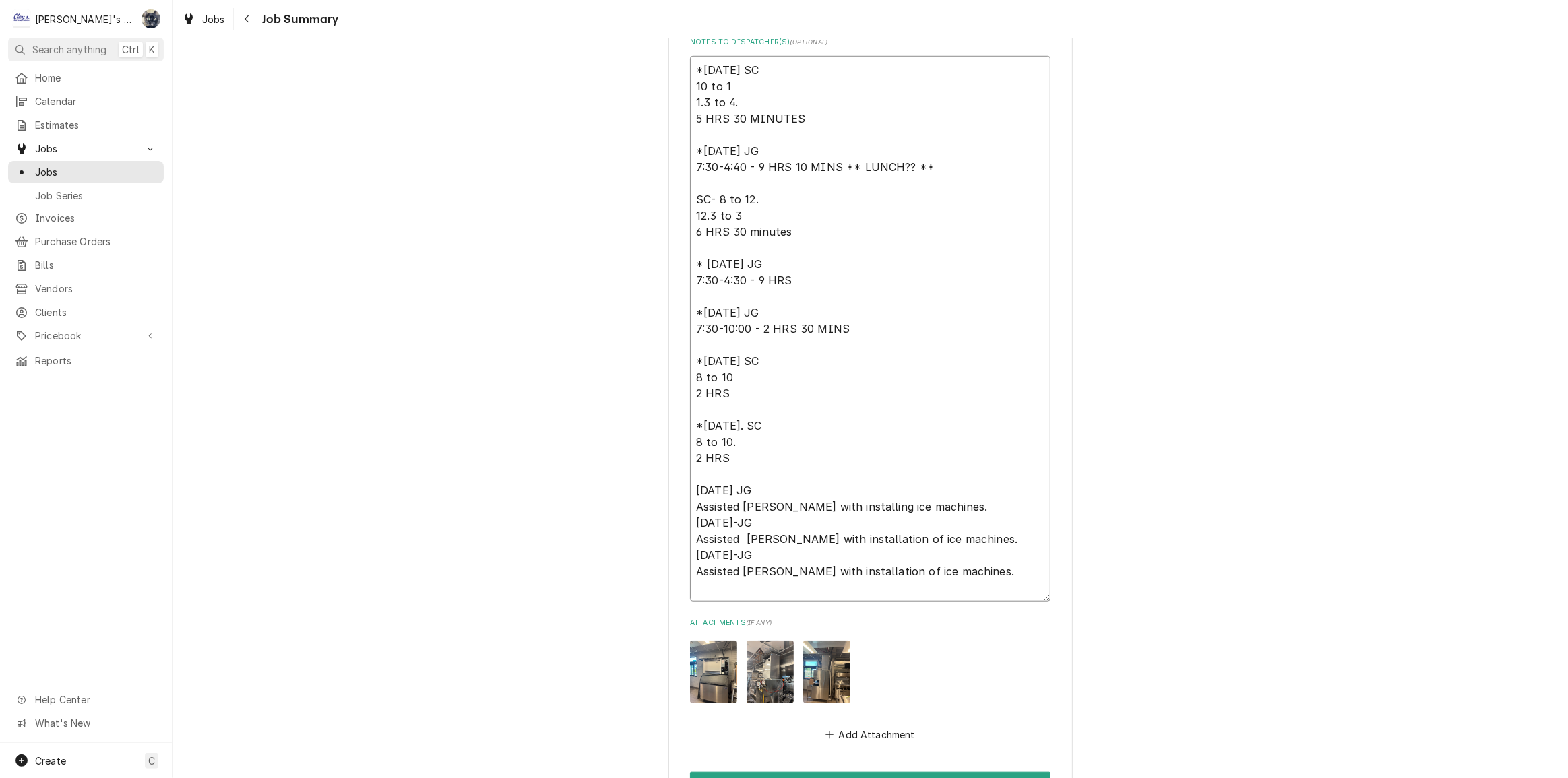
click at [697, 519] on textarea "*7/22/25 SC 10 to 1 1.3 to 4. 5 HRS 30 MINUTES *7/23/2025 JG 7:30-4:40 - 9 HRS …" at bounding box center [870, 328] width 360 height 546
type textarea "x"
type textarea "*7/22/25 SC 10 to 1 1.3 to 4. 5 HRS 30 MINUTES *7/23/2025 JG 7:30-4:40 - 9 HRS …"
click at [695, 552] on textarea "*7/22/25 SC 10 to 1 1.3 to 4. 5 HRS 30 MINUTES *7/23/2025 JG 7:30-4:40 - 9 HRS …" at bounding box center [870, 328] width 360 height 546
type textarea "x"
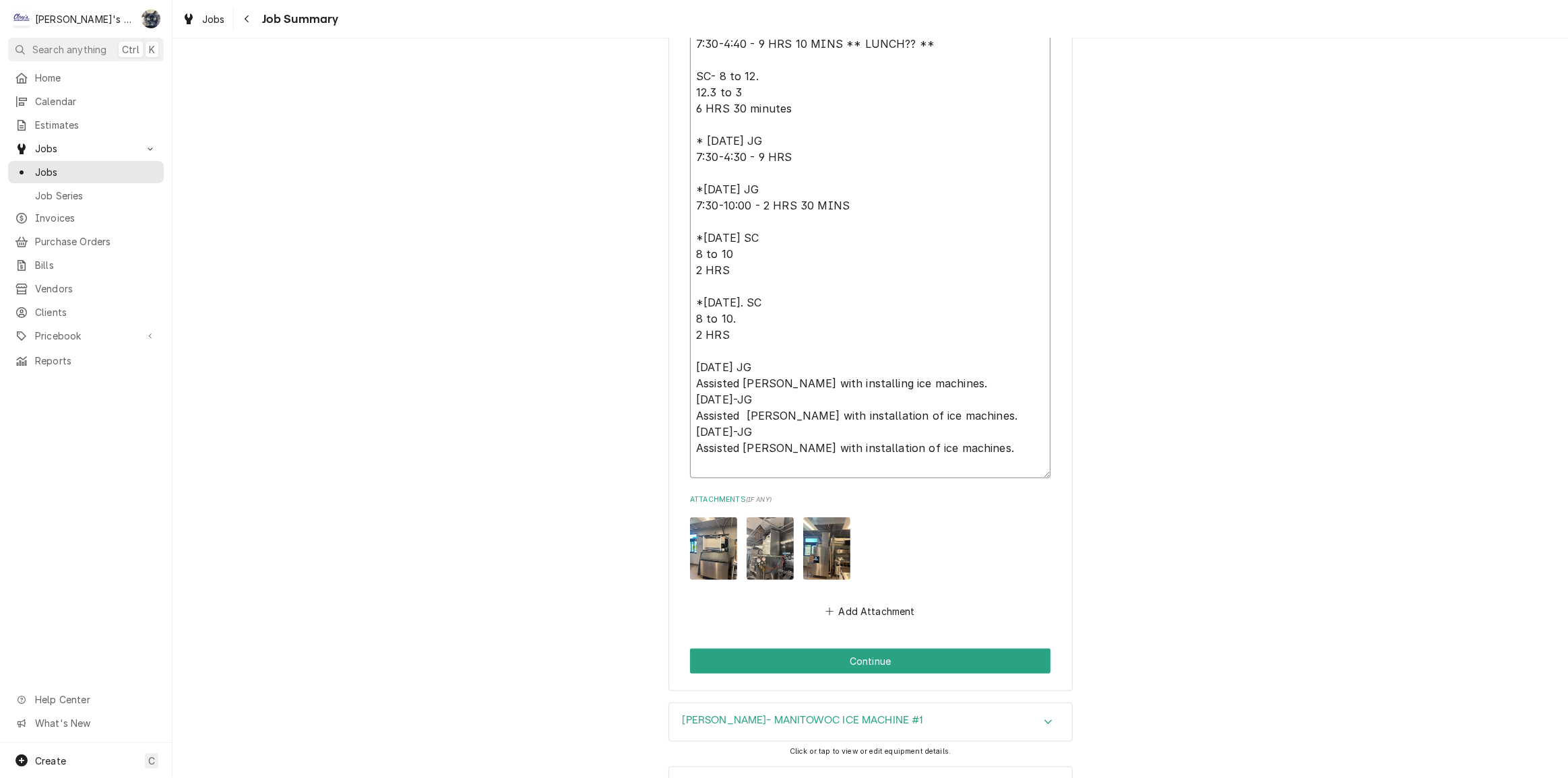
scroll to position [1347, 0]
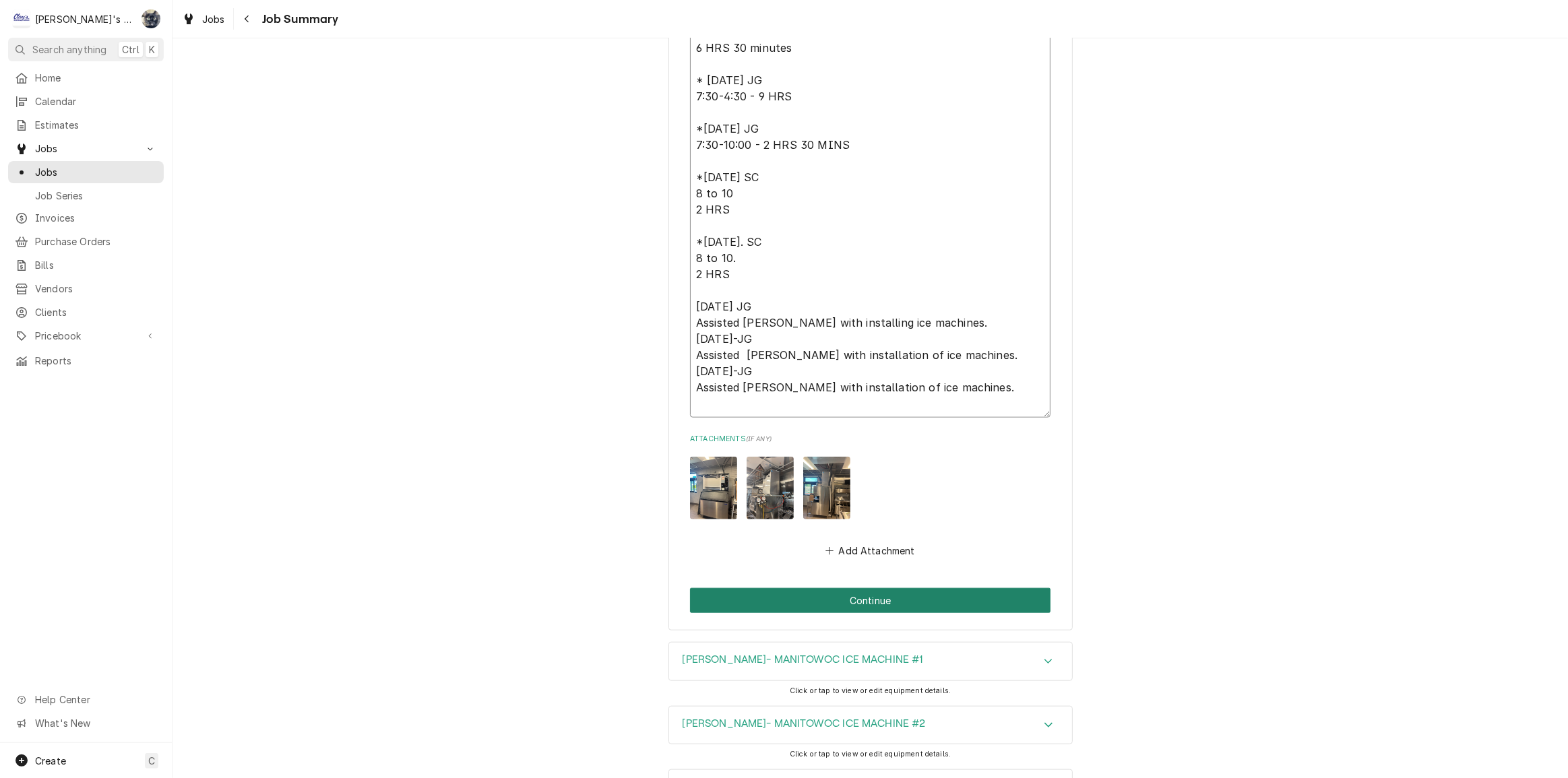
type textarea "*7/22/25 SC 10 to 1 1.3 to 4. 5 HRS 30 MINUTES *7/23/2025 JG 7:30-4:40 - 9 HRS …"
click at [809, 597] on button "Continue" at bounding box center [870, 600] width 360 height 25
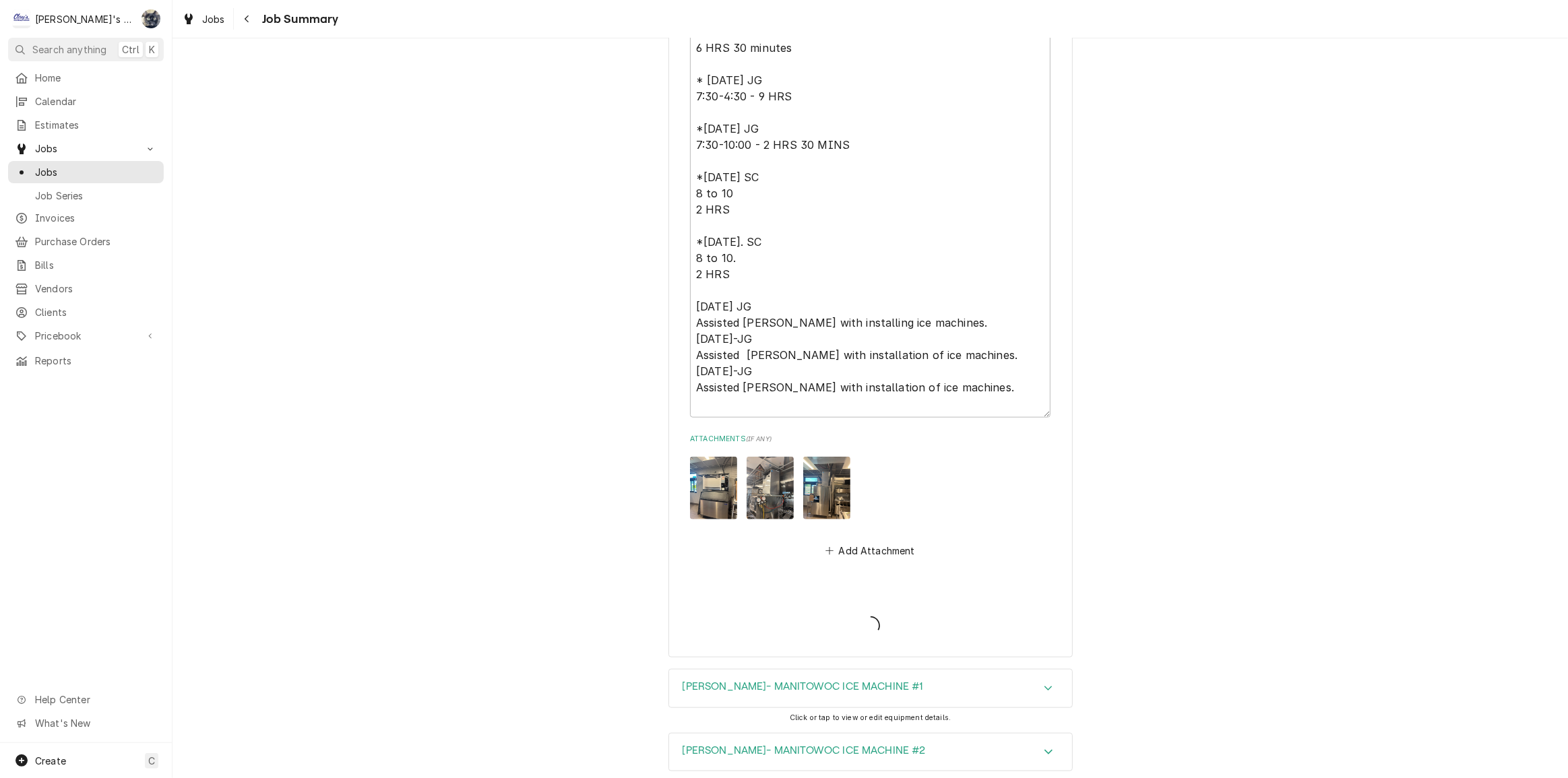
type textarea "x"
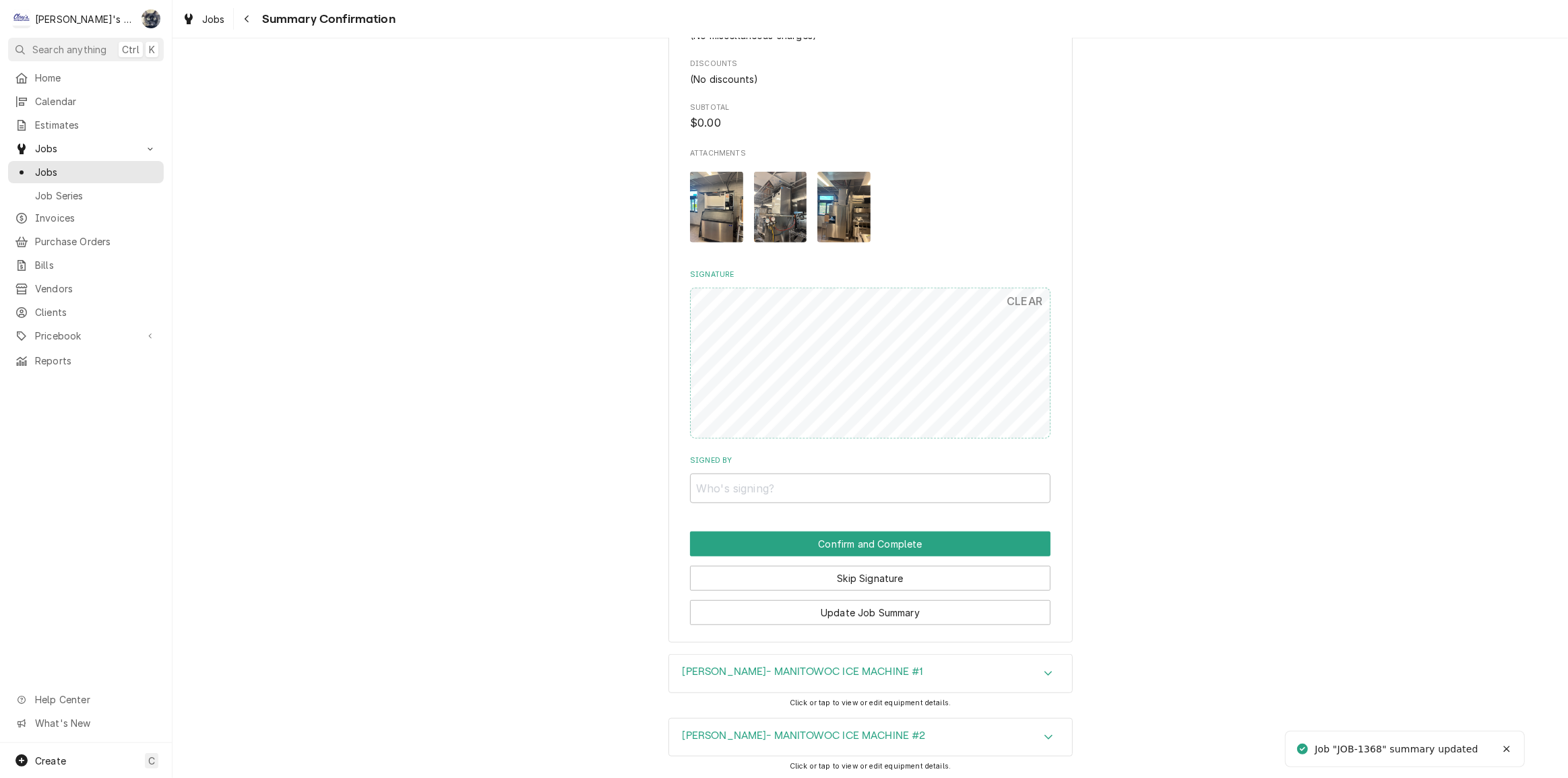
scroll to position [918, 0]
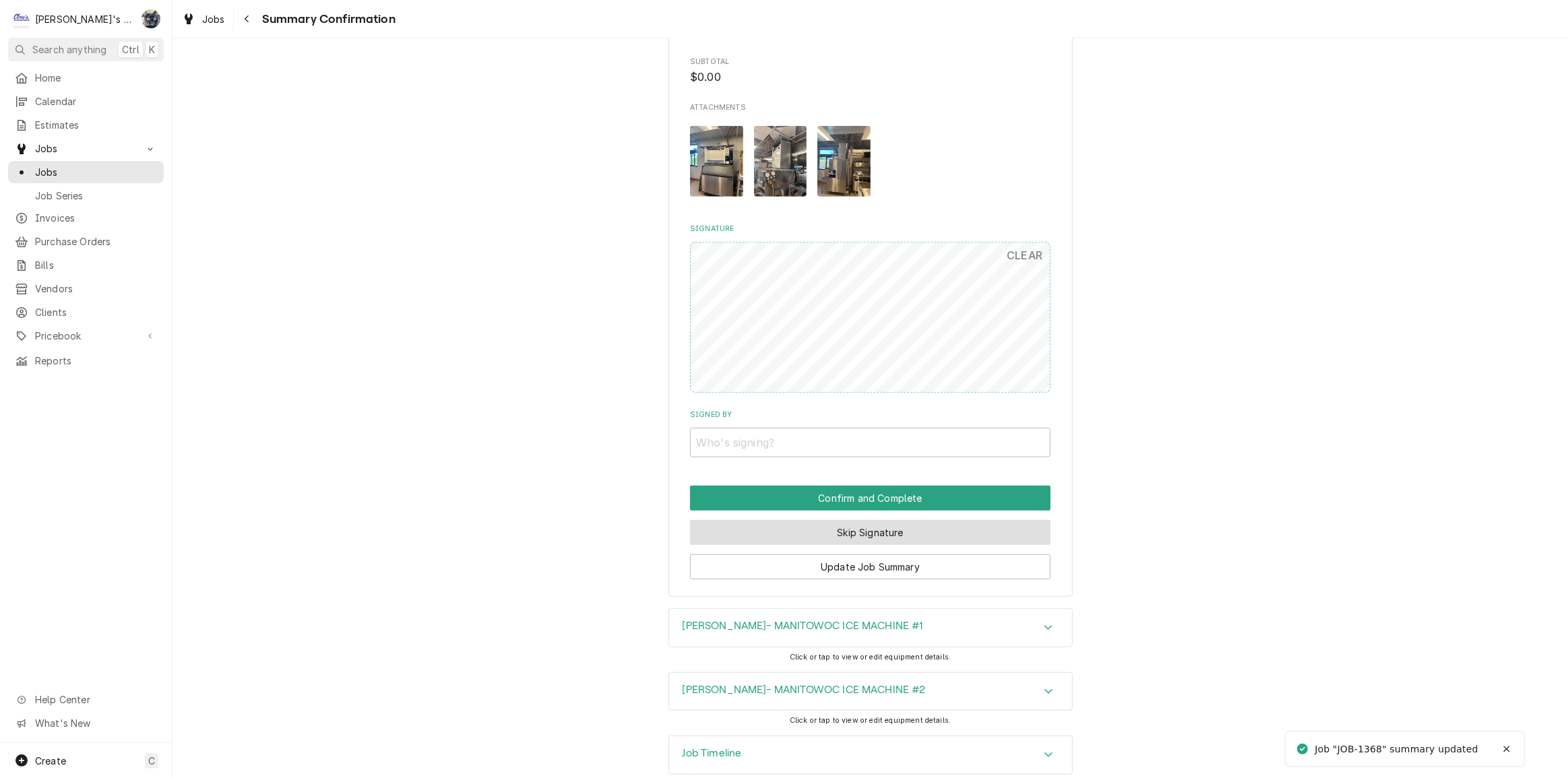
click at [834, 533] on button "Skip Signature" at bounding box center [870, 532] width 360 height 25
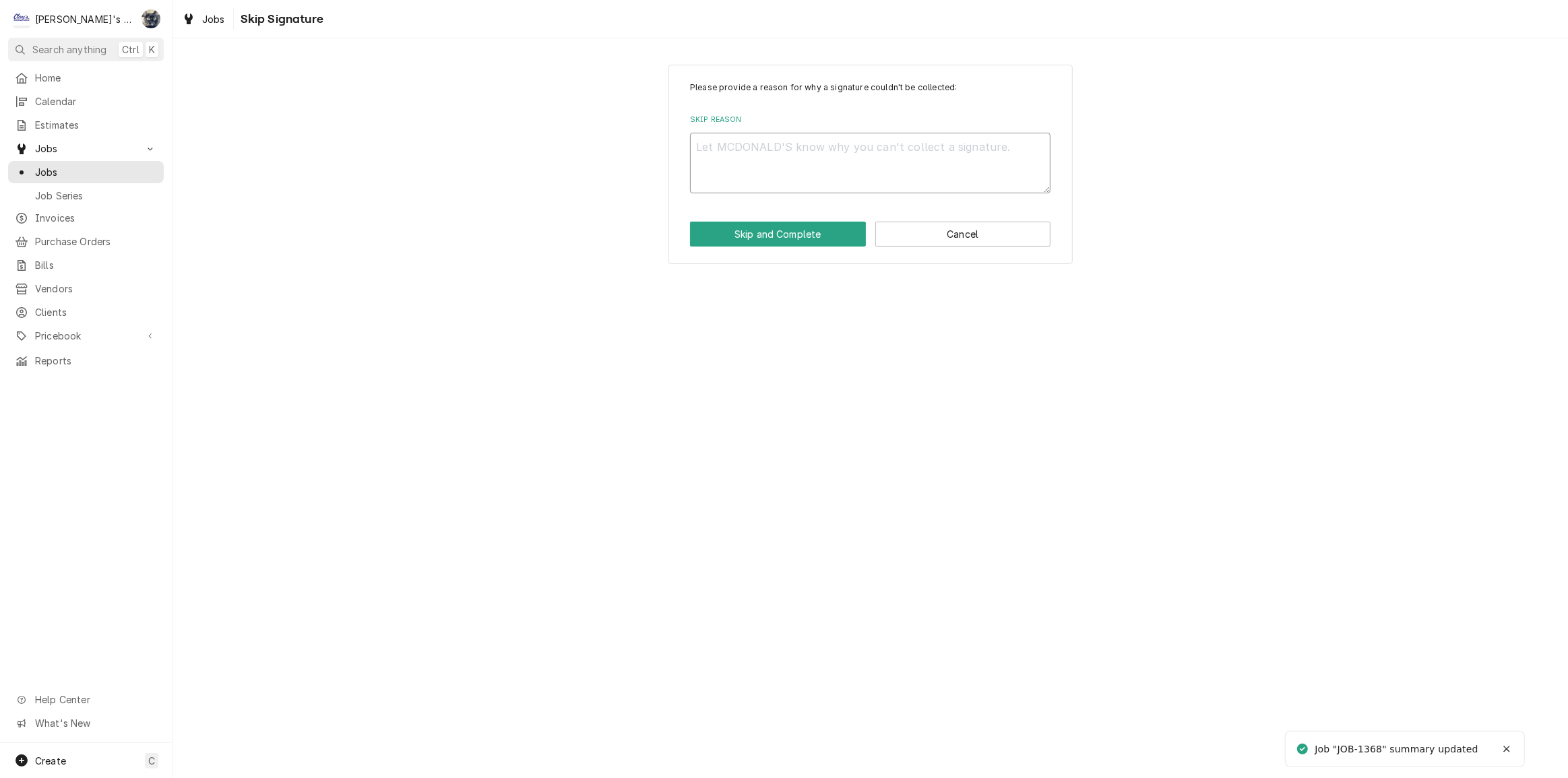
click at [783, 168] on textarea "Skip Reason" at bounding box center [870, 163] width 360 height 61
type textarea "x"
type textarea "C"
type textarea "x"
type textarea "CO"
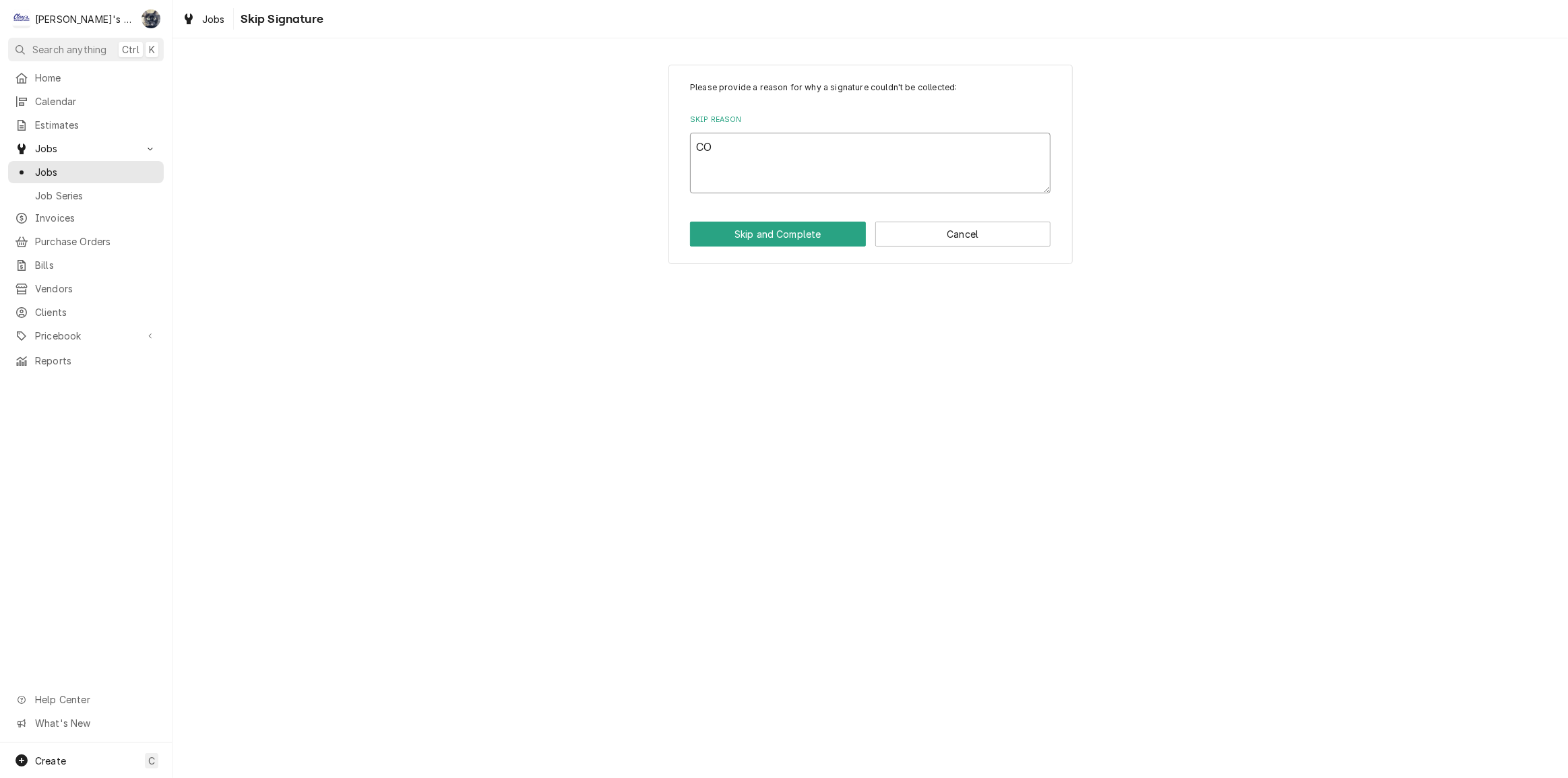
type textarea "x"
type textarea "COM"
type textarea "x"
type textarea "COMP"
type textarea "x"
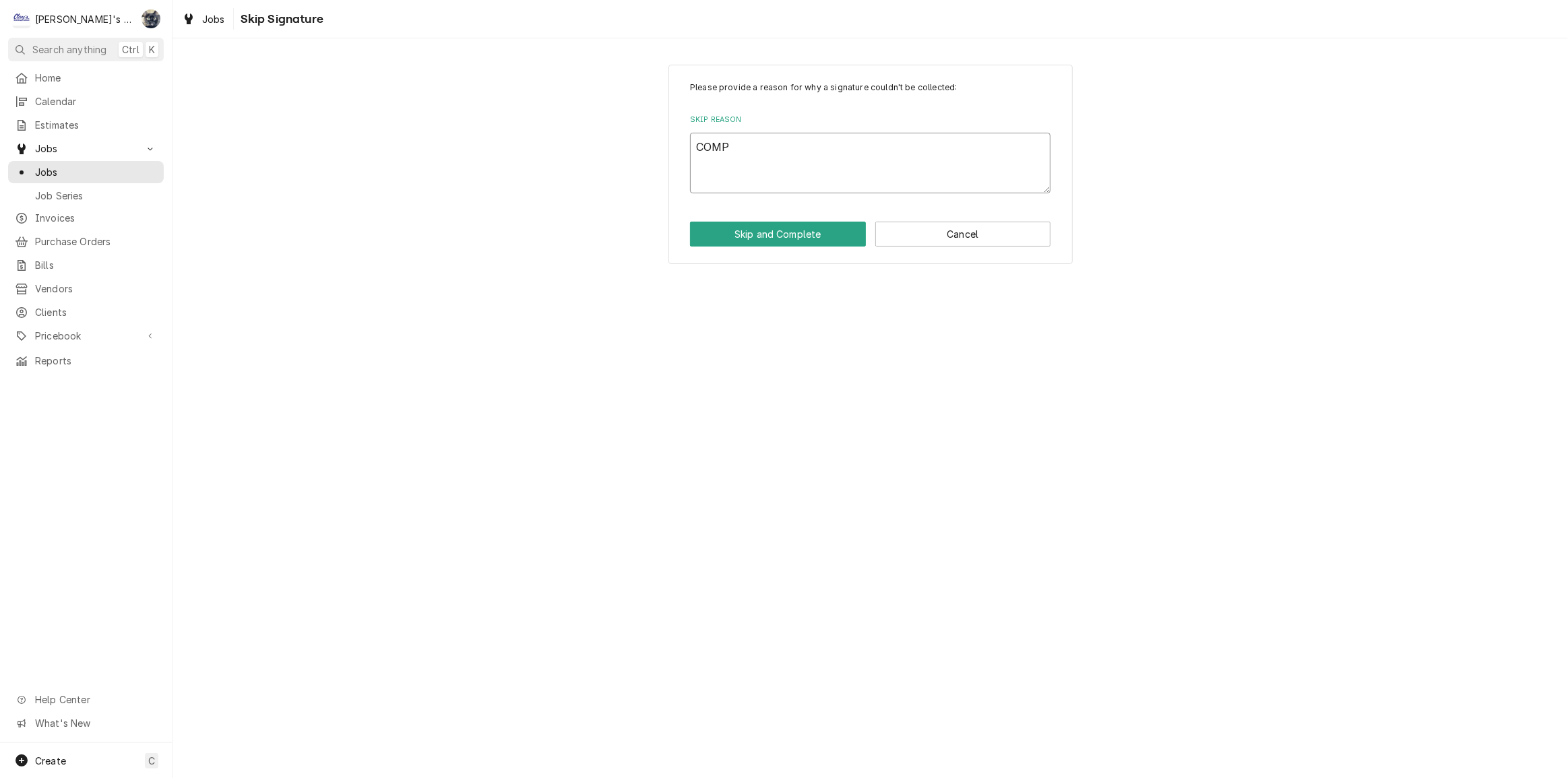
type textarea "COMPL"
type textarea "x"
type textarea "COMPLET"
type textarea "x"
type textarea "COMPLETE"
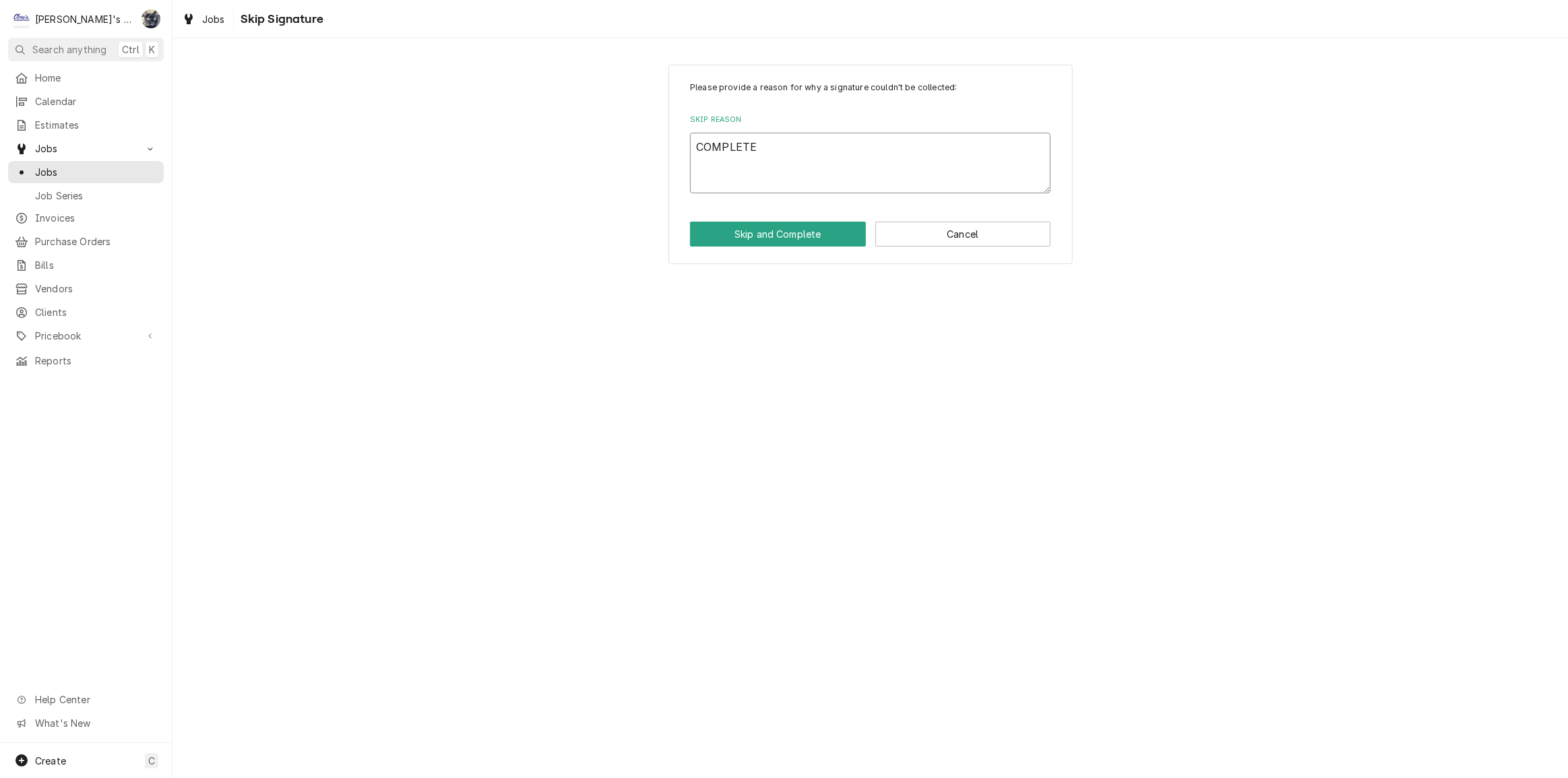
type textarea "x"
type textarea "COMPLETED"
type textarea "x"
type textarea "COMPLETED"
type textarea "x"
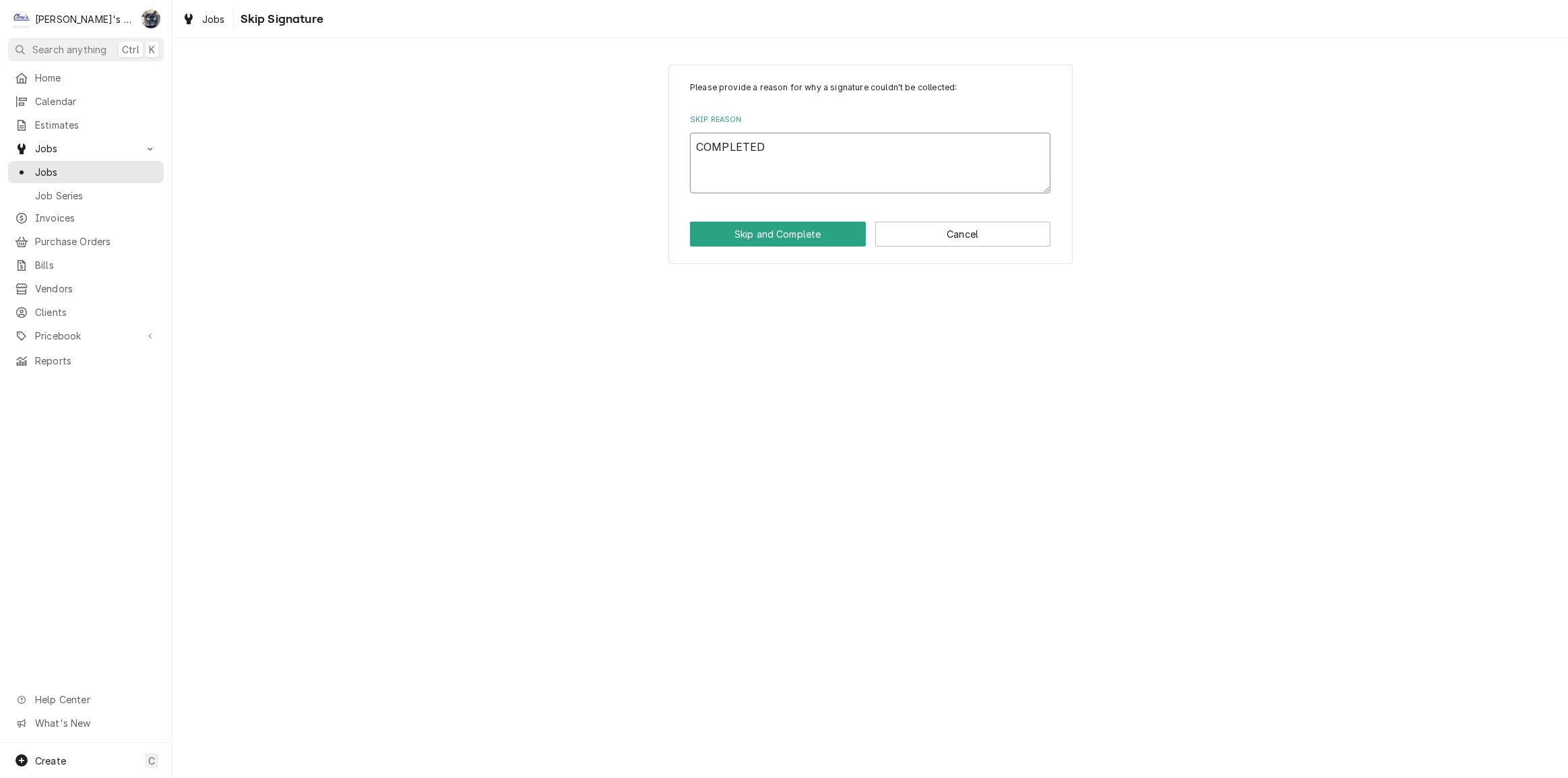
type textarea "COMPLETED B"
type textarea "x"
type textarea "COMPLETED BY"
type textarea "x"
type textarea "COMPLETED BY"
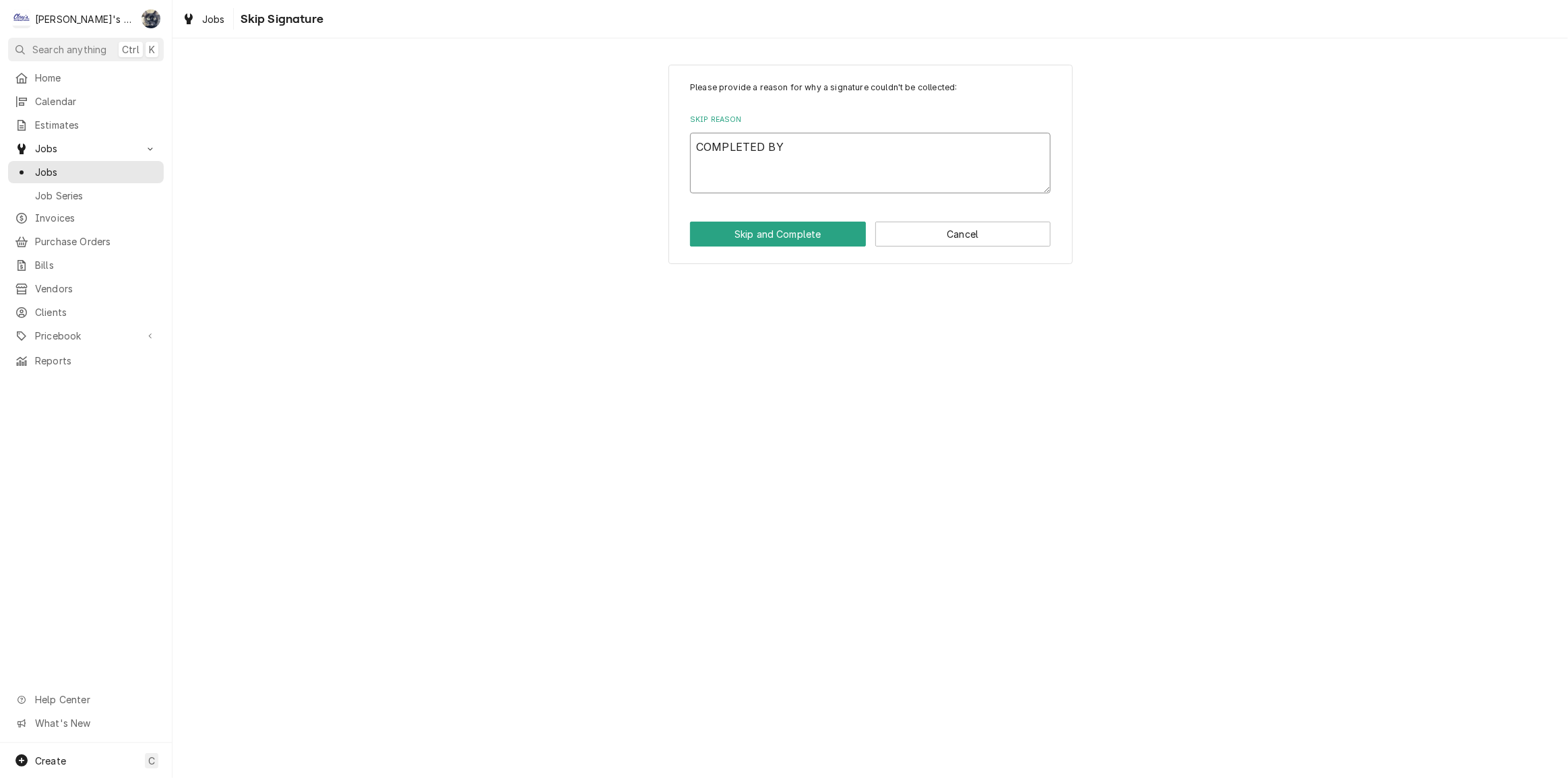
type textarea "x"
type textarea "COMPLETED BY OF"
type textarea "x"
type textarea "COMPLETED BY OFF"
type textarea "x"
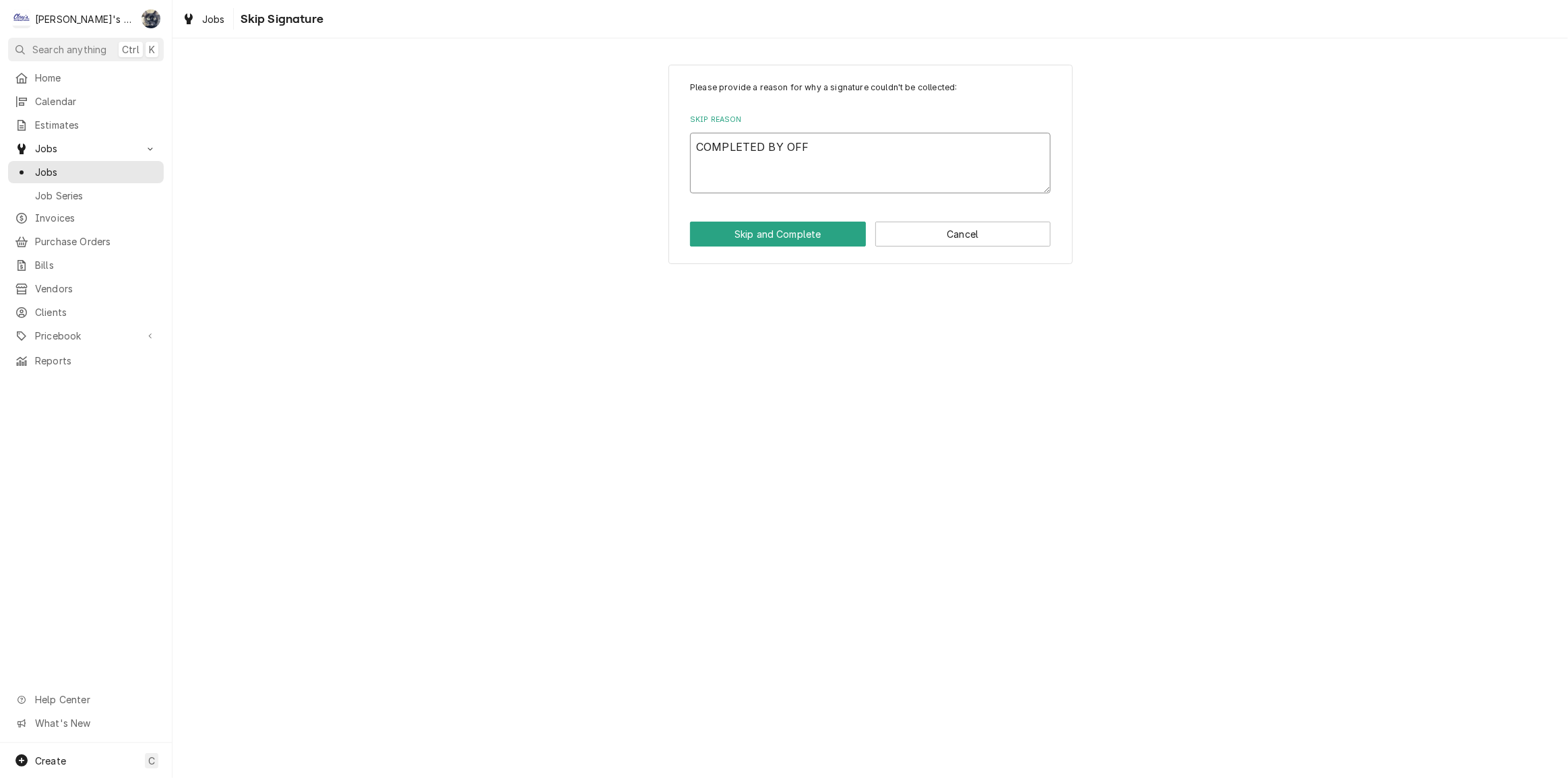
type textarea "COMPLETED BY OFFI"
type textarea "x"
type textarea "COMPLETED BY OFFIC"
type textarea "x"
type textarea "COMPLETED BY OFFICE"
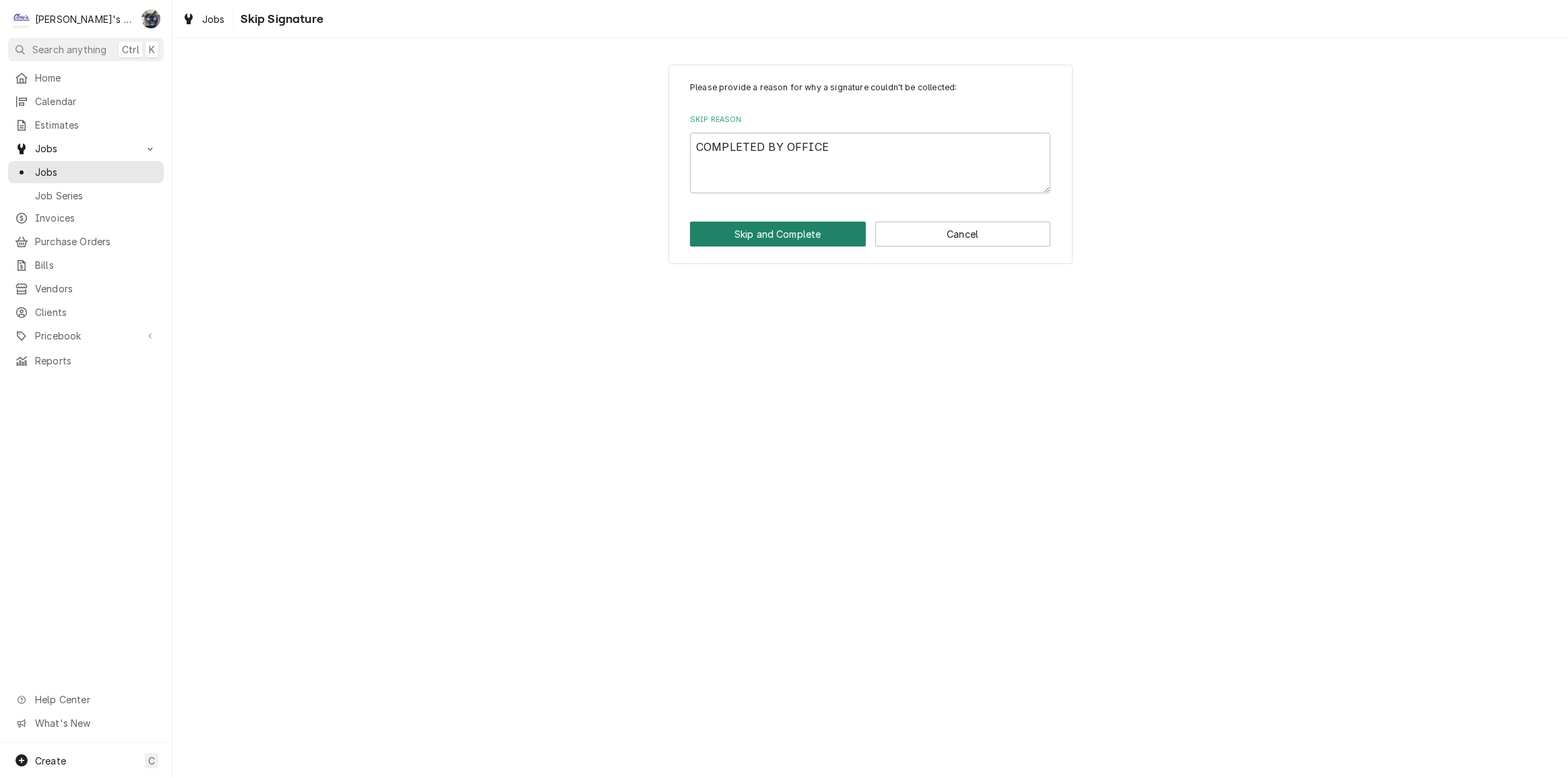
click at [792, 231] on button "Skip and Complete" at bounding box center [778, 234] width 176 height 25
type textarea "x"
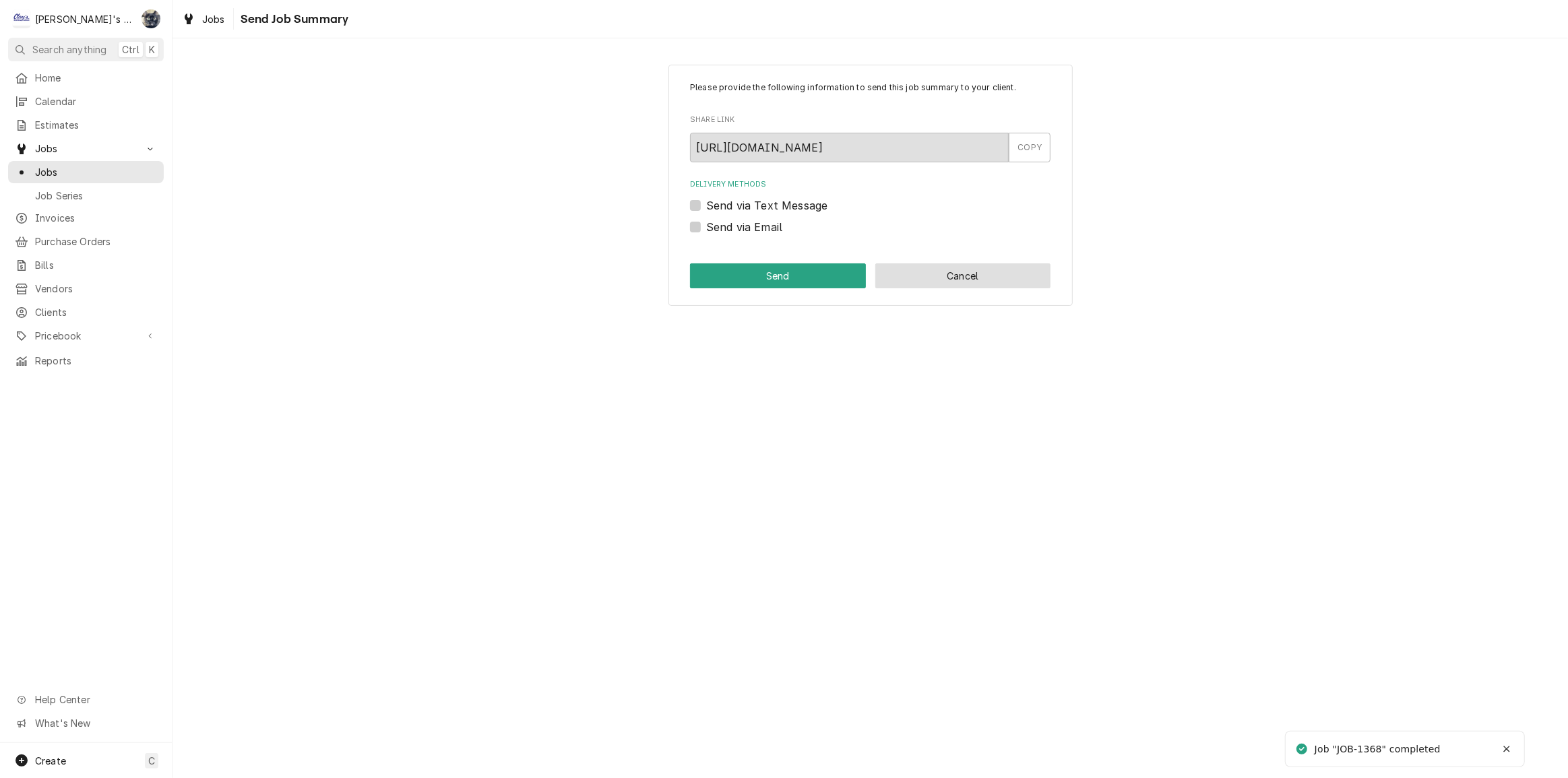
click at [896, 271] on button "Cancel" at bounding box center [963, 275] width 176 height 25
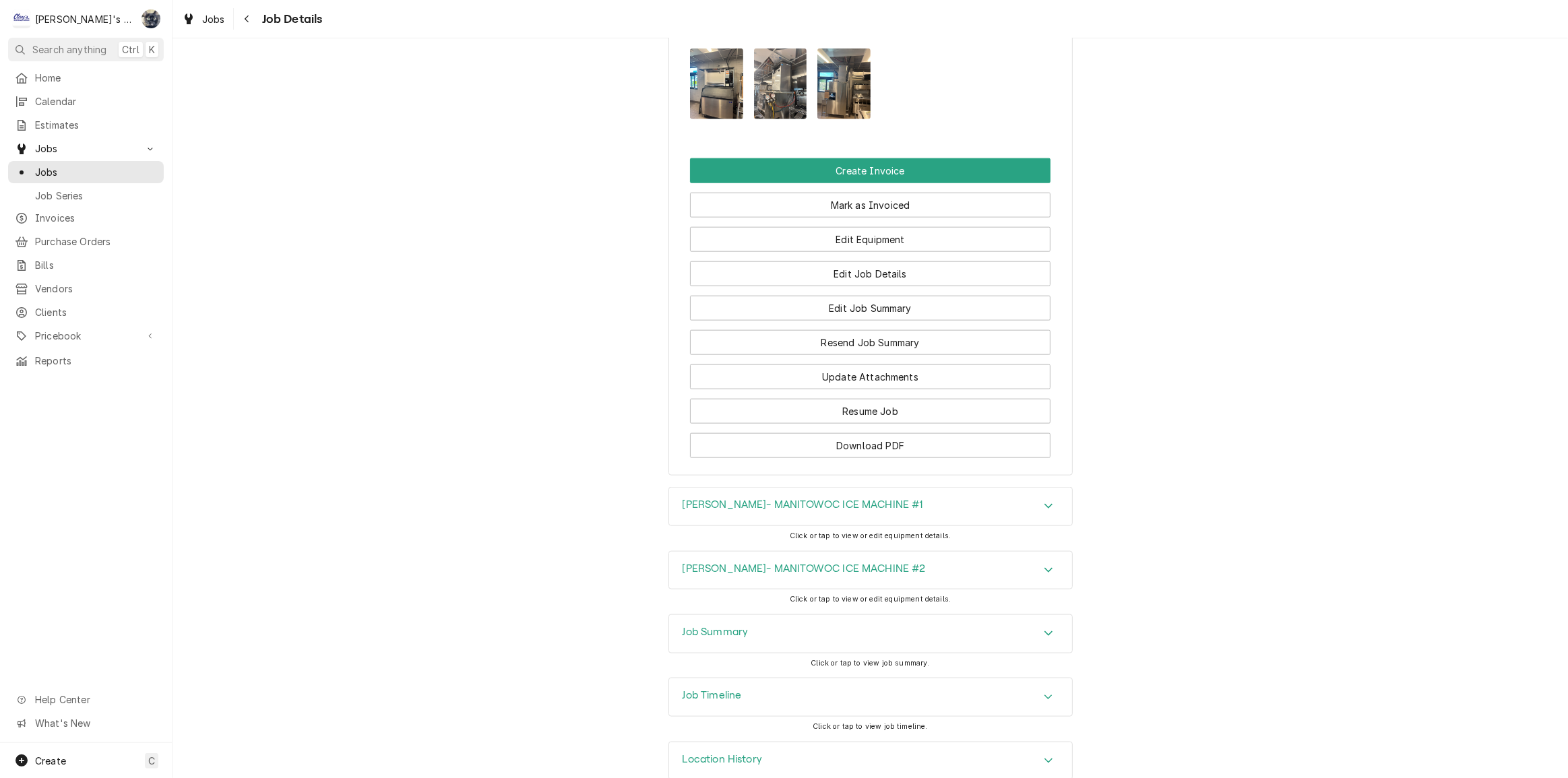
scroll to position [1679, 0]
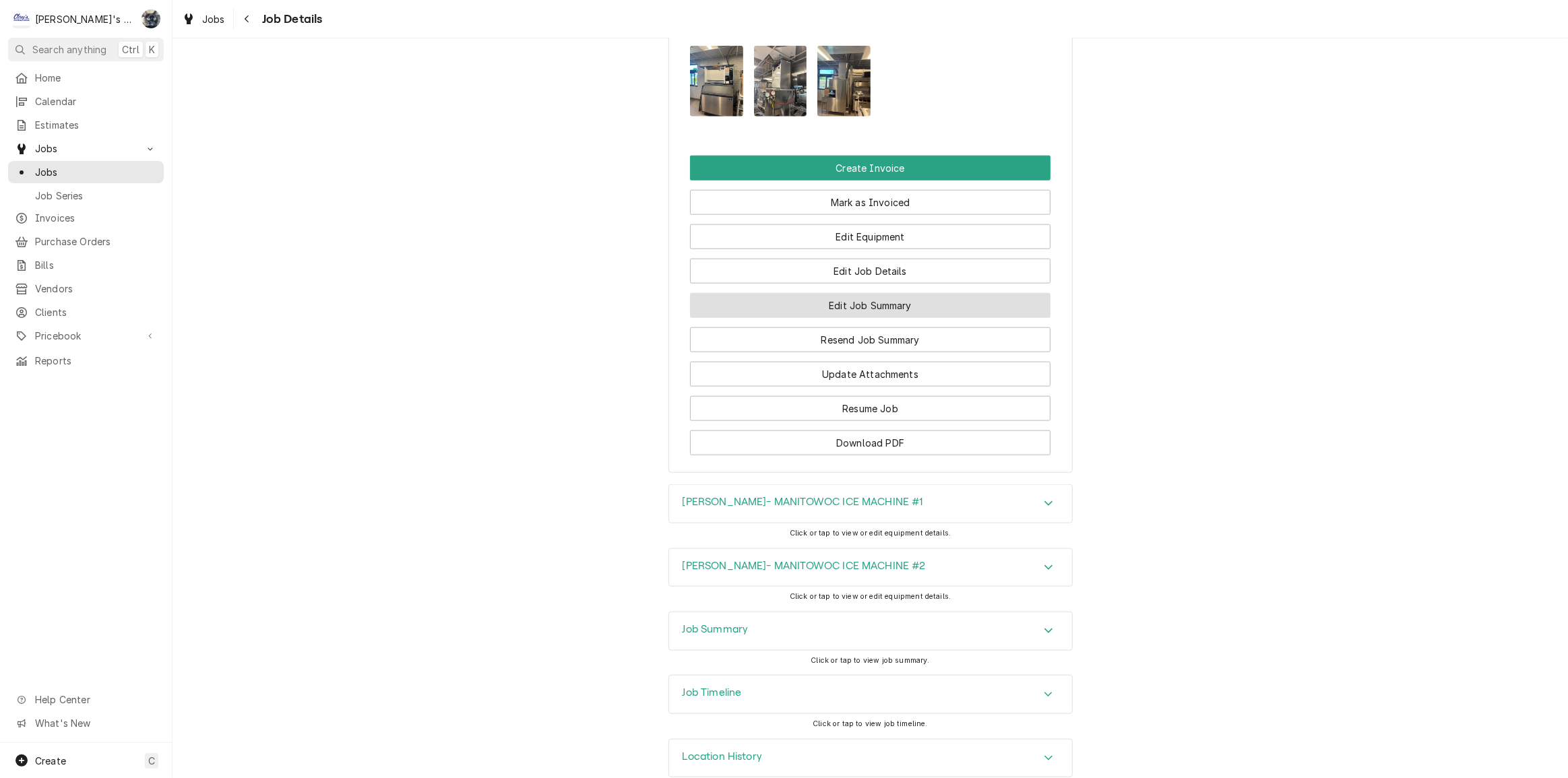
click at [854, 293] on button "Edit Job Summary" at bounding box center [870, 305] width 360 height 25
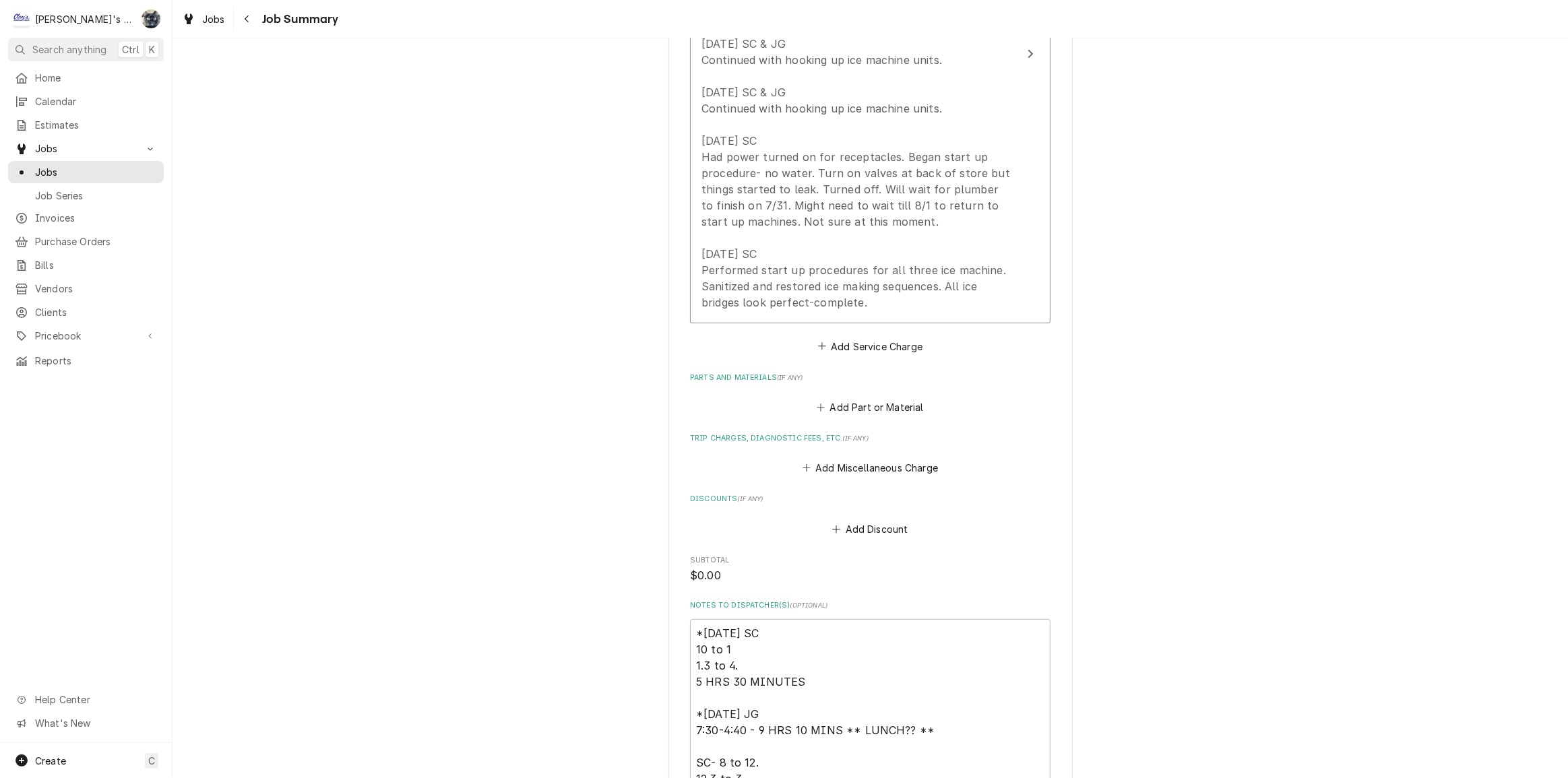
scroll to position [490, 0]
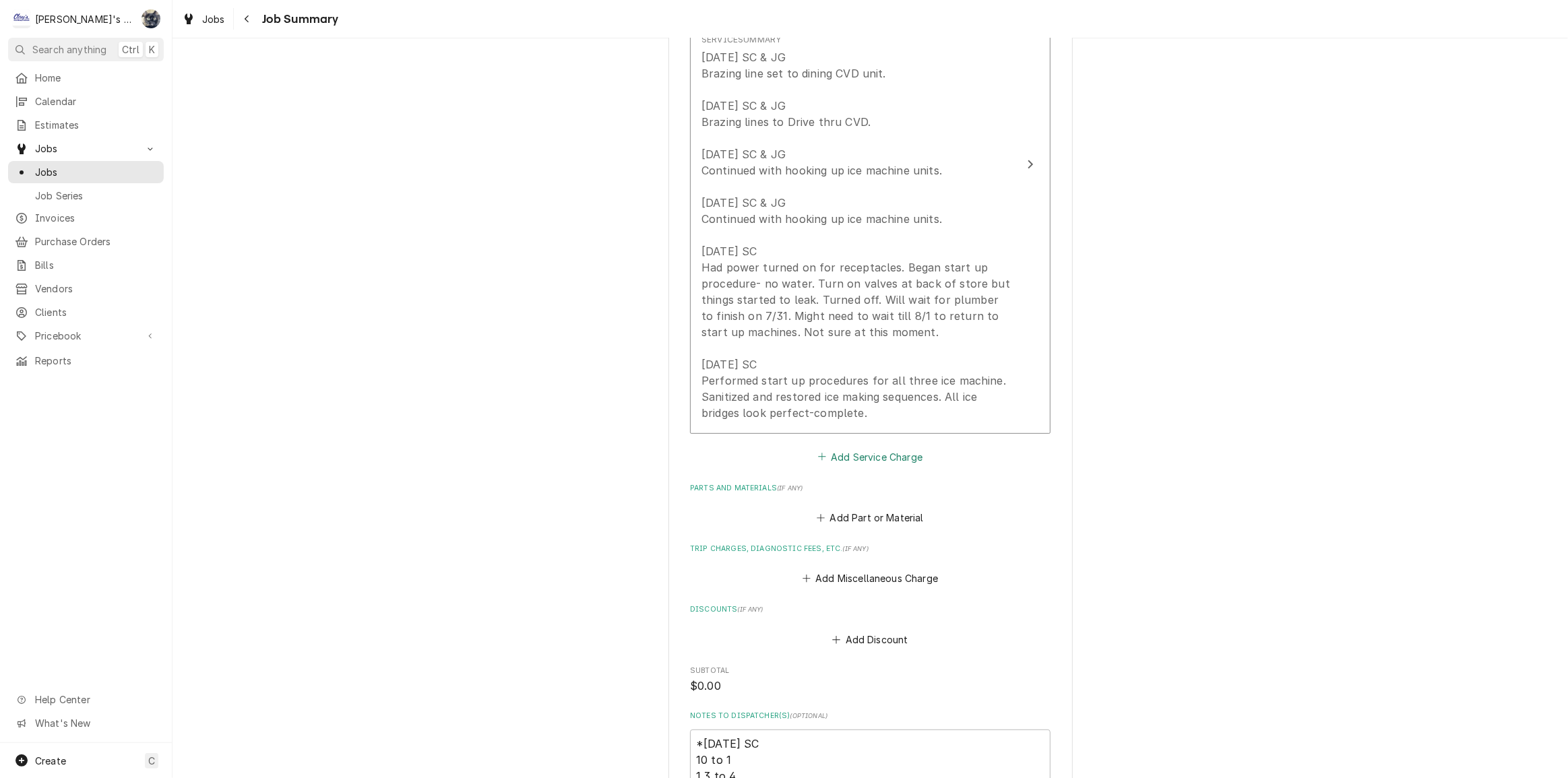
click at [834, 455] on button "Add Service Charge" at bounding box center [870, 457] width 109 height 19
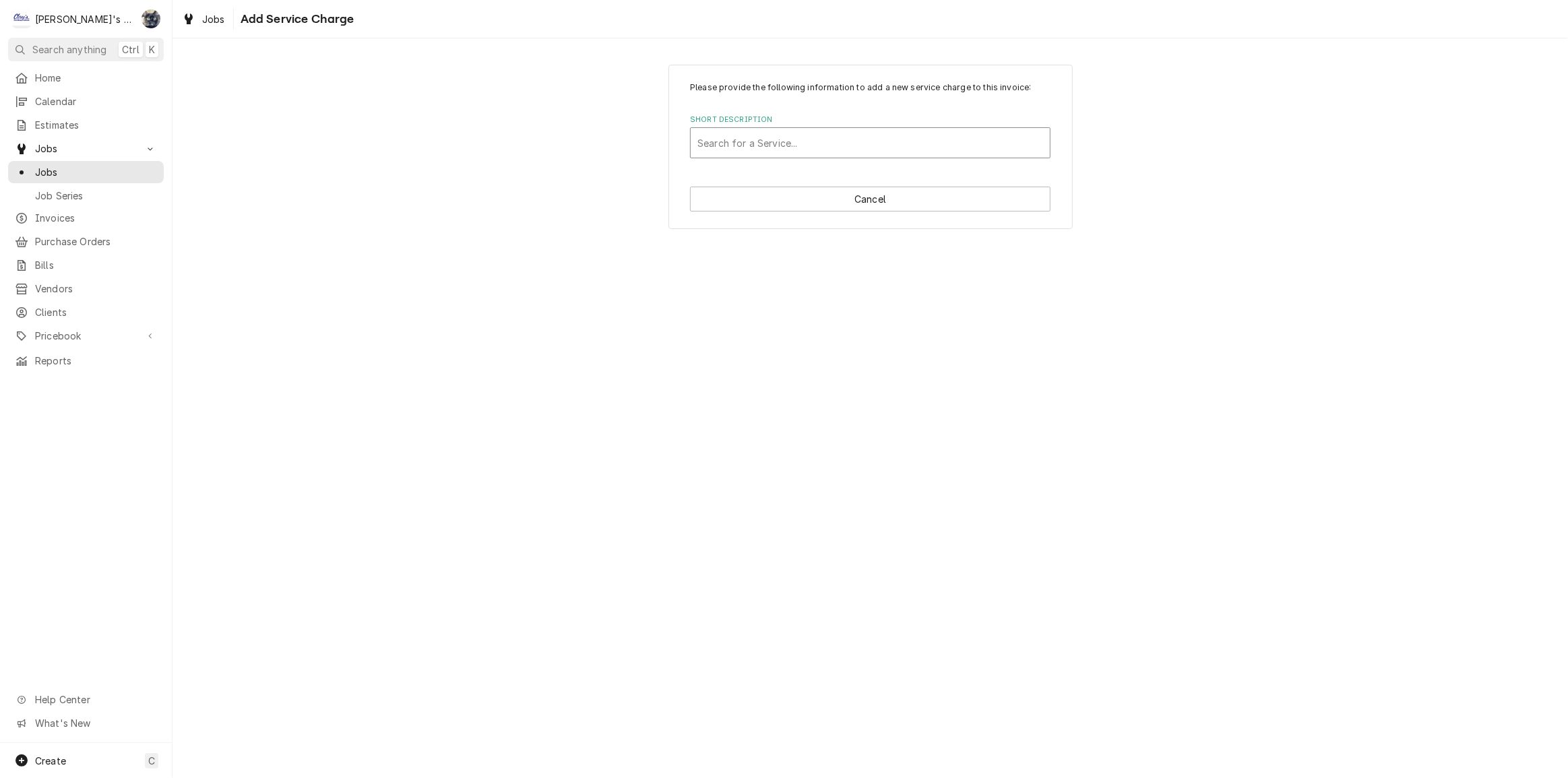
click at [788, 154] on div "Short Description" at bounding box center [870, 143] width 346 height 24
type input "HELPER"
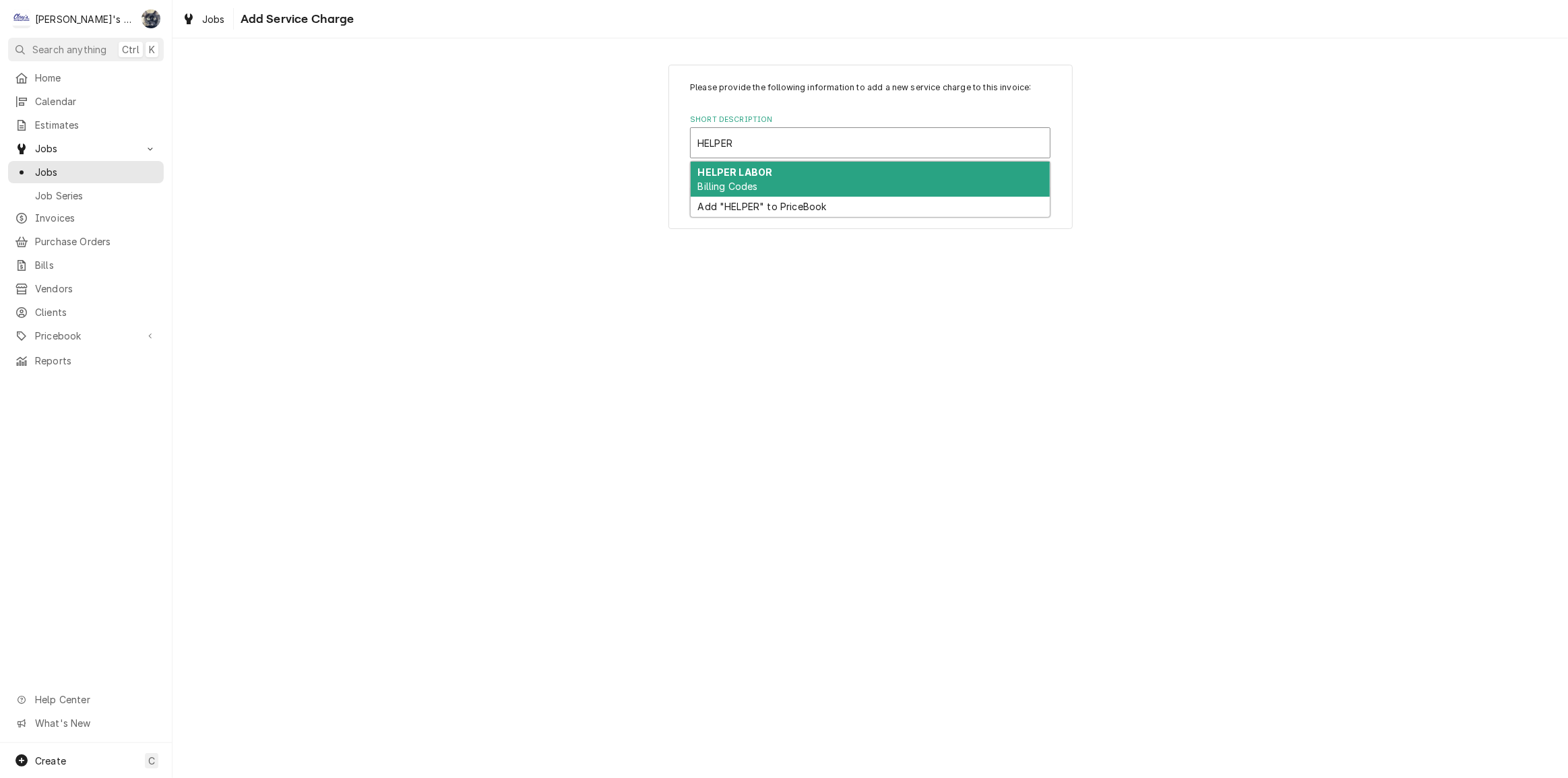
click at [772, 179] on div "HELPER LABOR Billing Codes" at bounding box center [870, 178] width 359 height 35
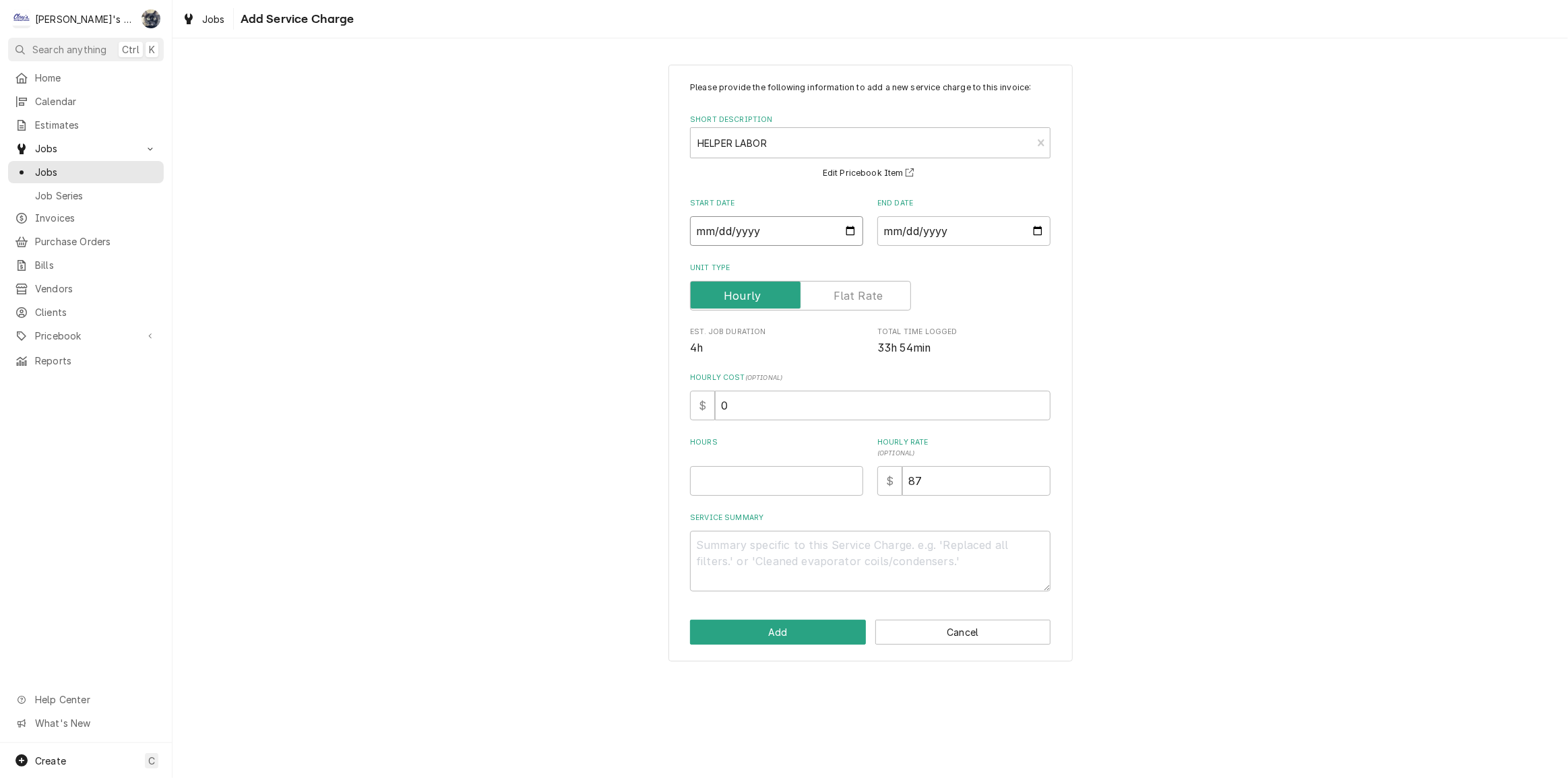
click at [853, 229] on input "Start Date" at bounding box center [776, 231] width 174 height 30
type textarea "x"
type input "[DATE]"
click at [1042, 231] on input "End Date" at bounding box center [964, 231] width 174 height 30
type textarea "x"
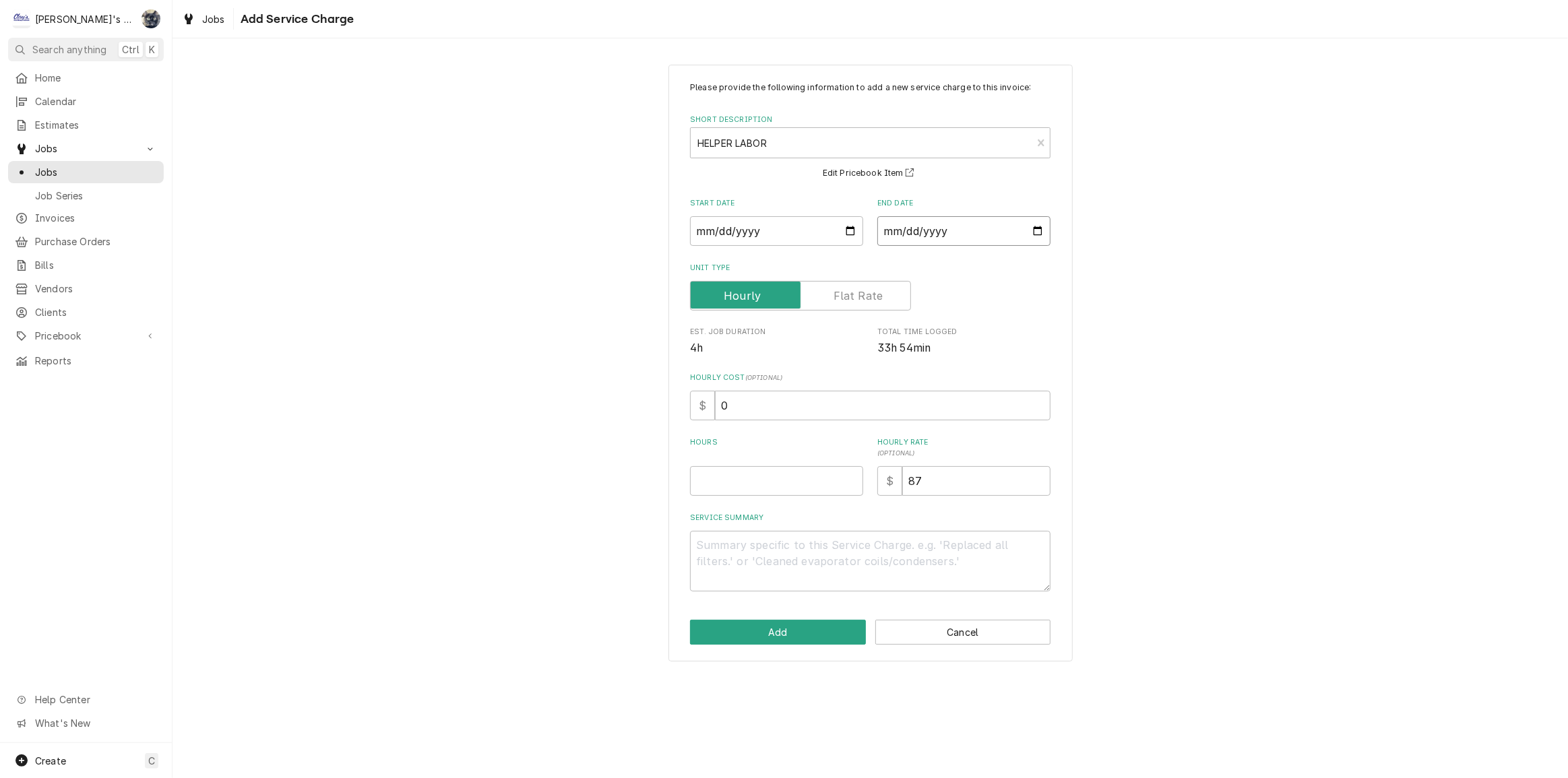
type input "[DATE]"
click at [763, 480] on input "Hours" at bounding box center [776, 481] width 174 height 30
type textarea "x"
type input "1"
click at [771, 542] on textarea "Service Summary" at bounding box center [870, 561] width 360 height 61
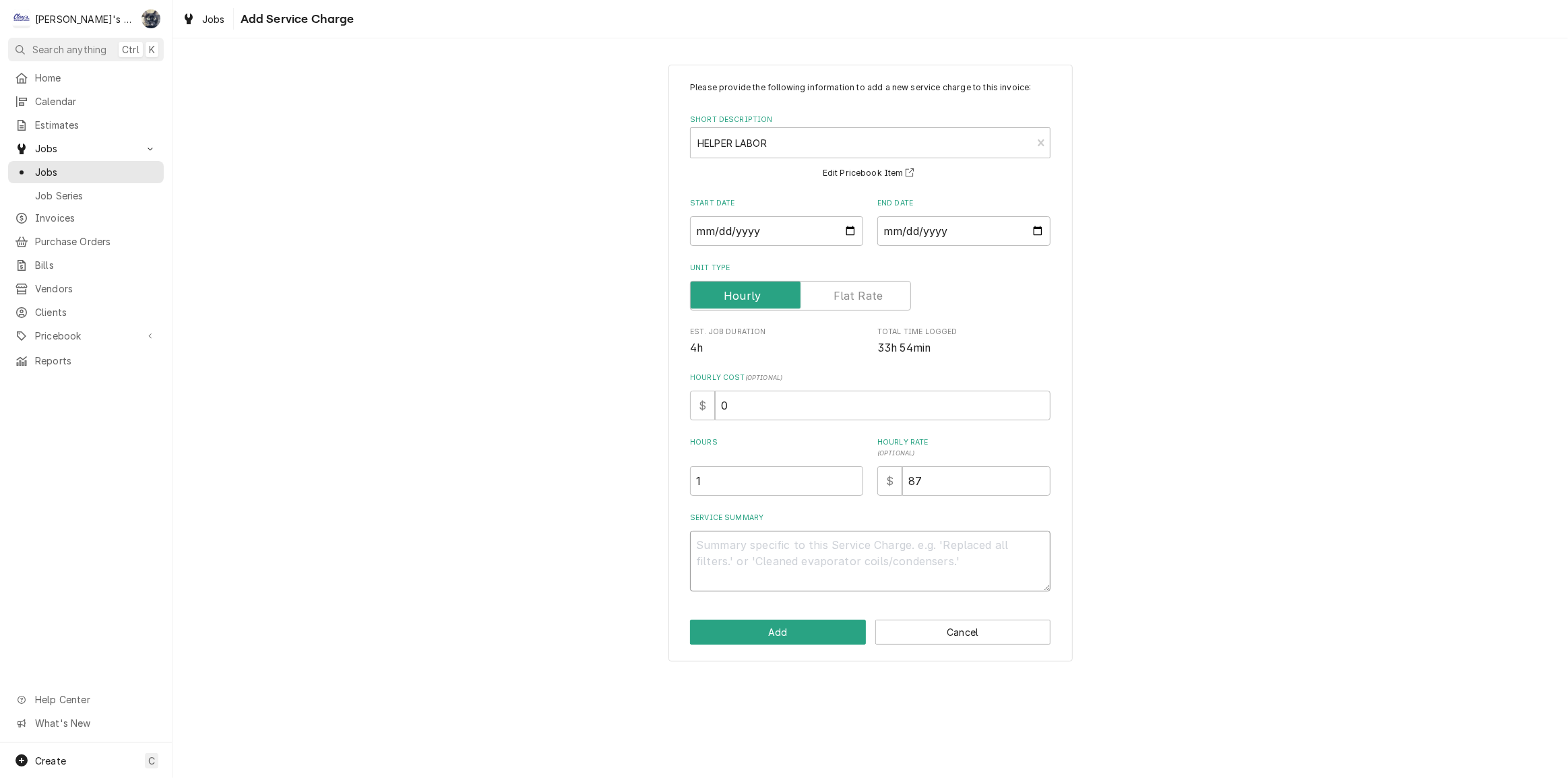
paste textarea "7/23/2025 JG Assisted Steven with installing ice machines. 07/24/25-JG Assisted…"
type textarea "x"
type textarea "7/23/2025 JG Assisted Steven with installing ice machines. 07/24/25-JG Assisted…"
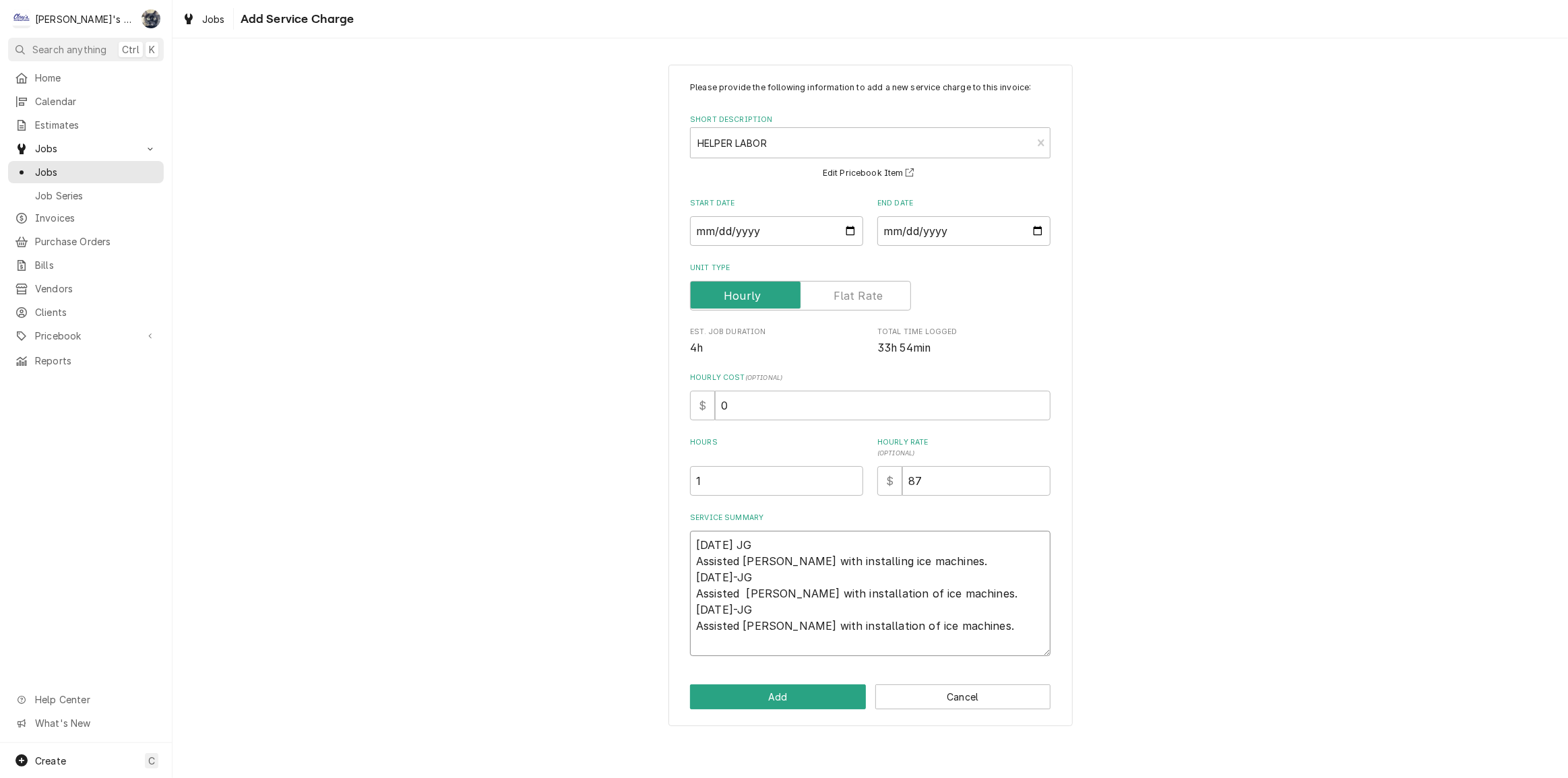
click at [703, 575] on textarea "7/23/2025 JG Assisted Steven with installing ice machines. 07/24/25-JG Assisted…" at bounding box center [870, 593] width 360 height 125
type textarea "x"
type textarea "7/23/2025 JG Assisted Steven with installing ice machines. 7/24/25-JG Assisted …"
click at [703, 605] on textarea "7/23/2025 JG Assisted Steven with installing ice machines. 7/24/25-JG Assisted …" at bounding box center [870, 593] width 360 height 125
type textarea "x"
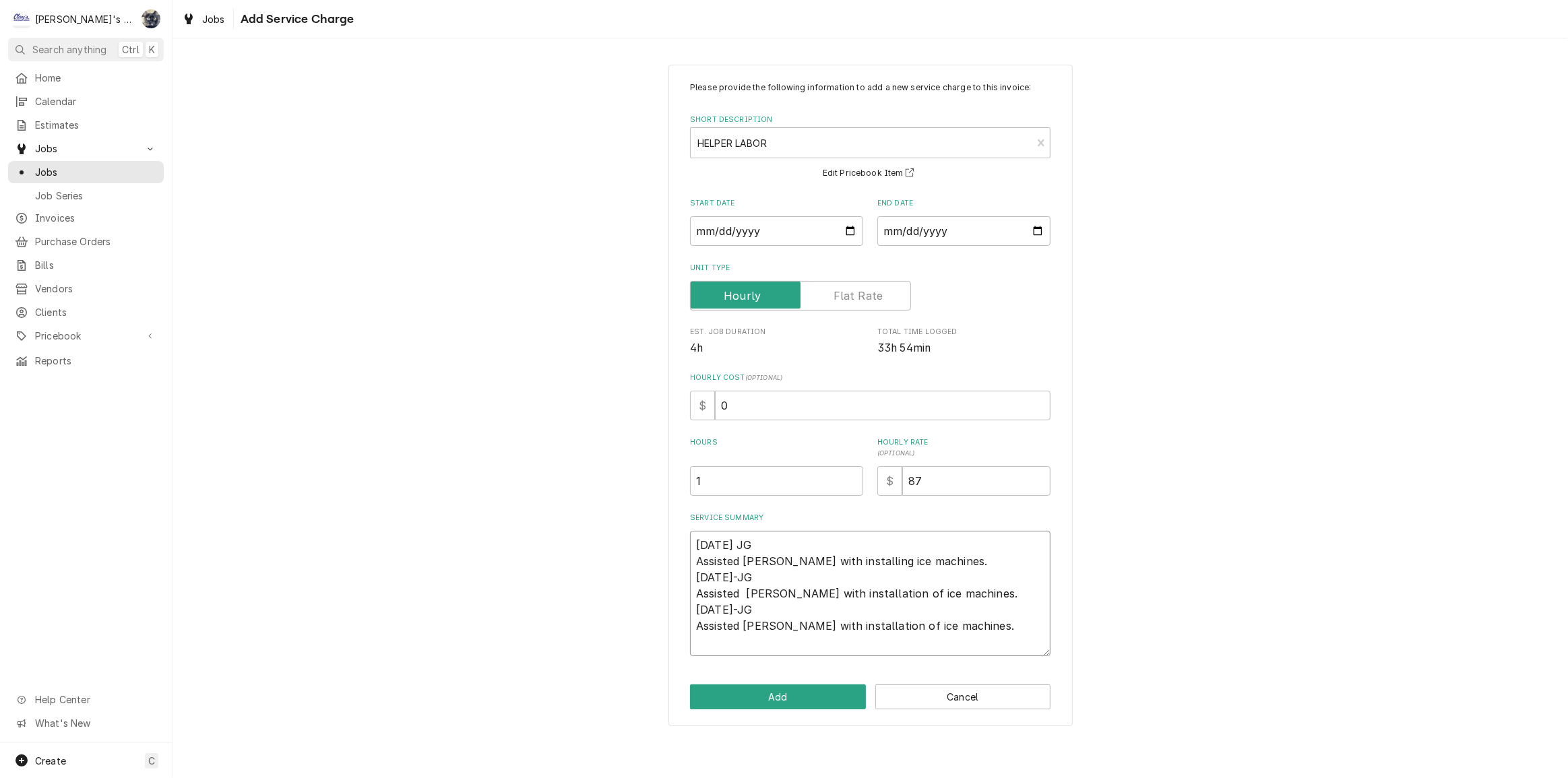
type textarea "7/23/2025 JG Assisted Steven with installing ice machines. 7/24/25-JG Assisted …"
click at [751, 546] on textarea "7/23/2025 JG Assisted Steven with installing ice machines. 7/24/25-JG Assisted …" at bounding box center [870, 593] width 360 height 125
type textarea "x"
type textarea "7/23/2025 JG Assisted Steven with installing ice machines. 7/24/25-JG Assisted …"
type textarea "x"
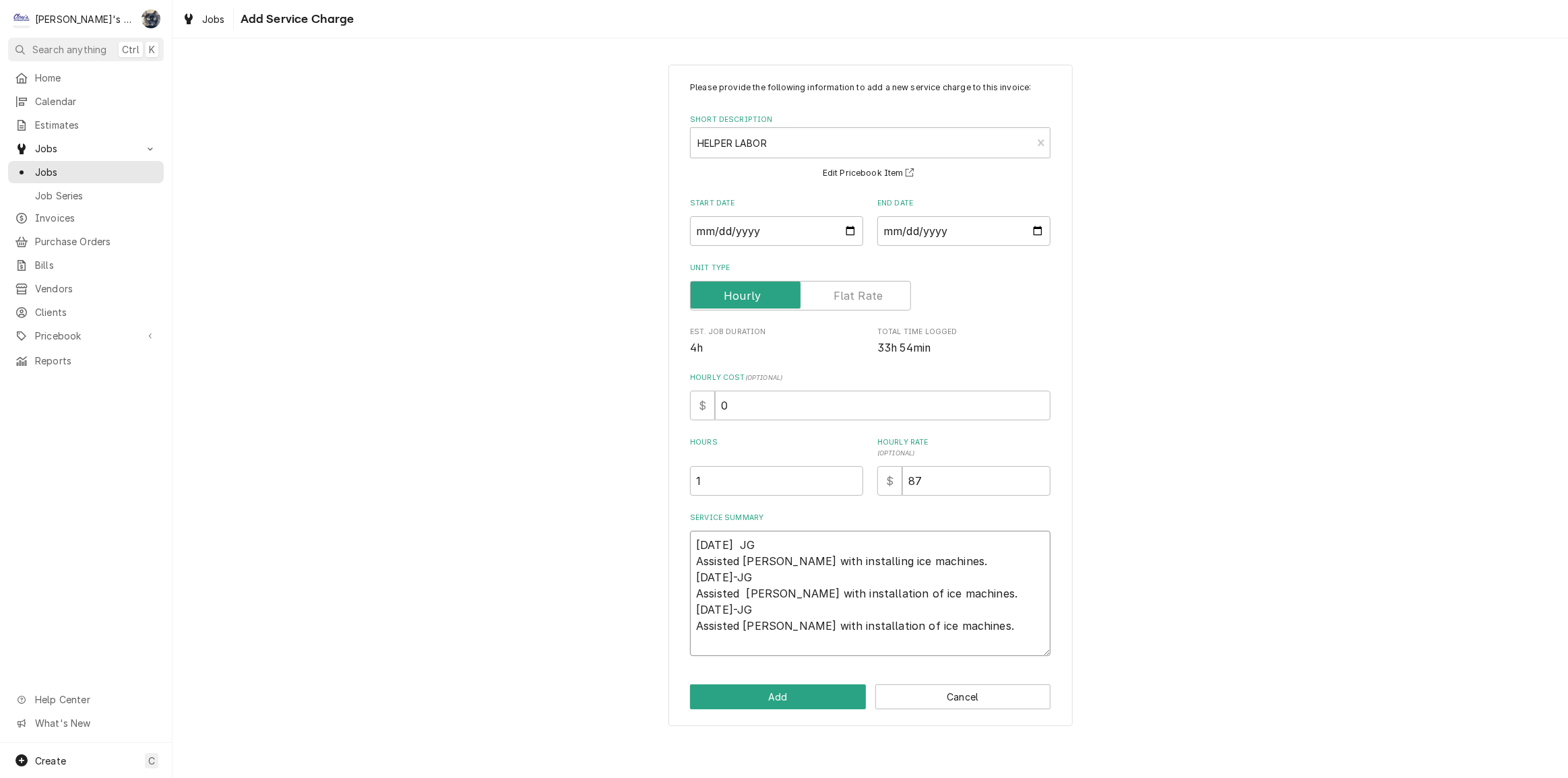
type textarea "7/23/2025 - JG Assisted Steven with installing ice machines. 7/24/25-JG Assiste…"
type textarea "x"
type textarea "7/23/2025 - JG Assisted Steven with installing ice machines. 7/24/25-JG Assiste…"
type textarea "x"
type textarea "7/23/2025 - 7 JG Assisted Steven with installing ice machines. 7/24/25-JG Assis…"
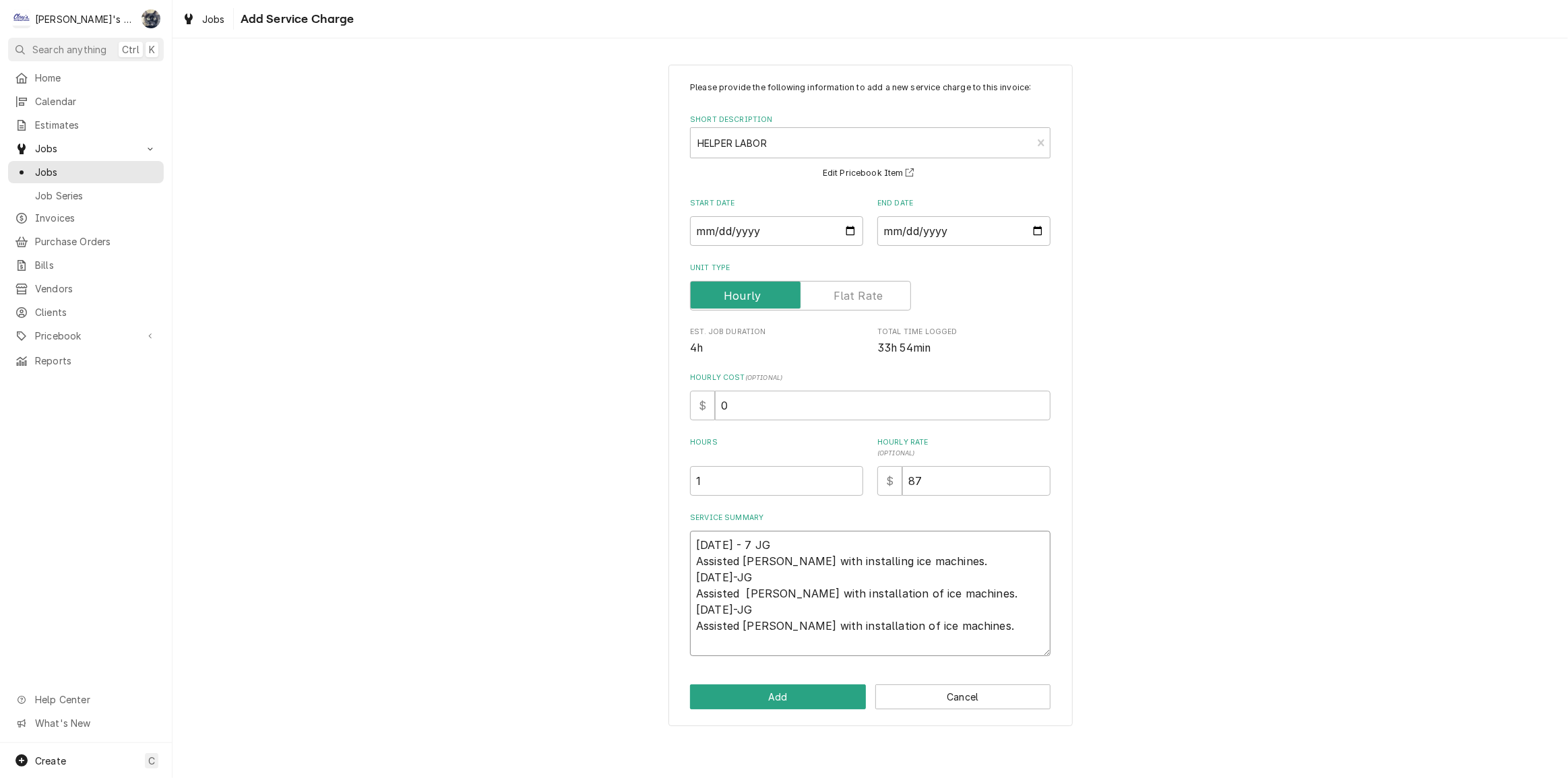
type textarea "x"
type textarea "7/23/2025 - 7/ JG Assisted Steven with installing ice machines. 7/24/25-JG Assi…"
type textarea "x"
type textarea "7/23/2025 - 7/2 JG Assisted Steven with installing ice machines. 7/24/25-JG Ass…"
type textarea "x"
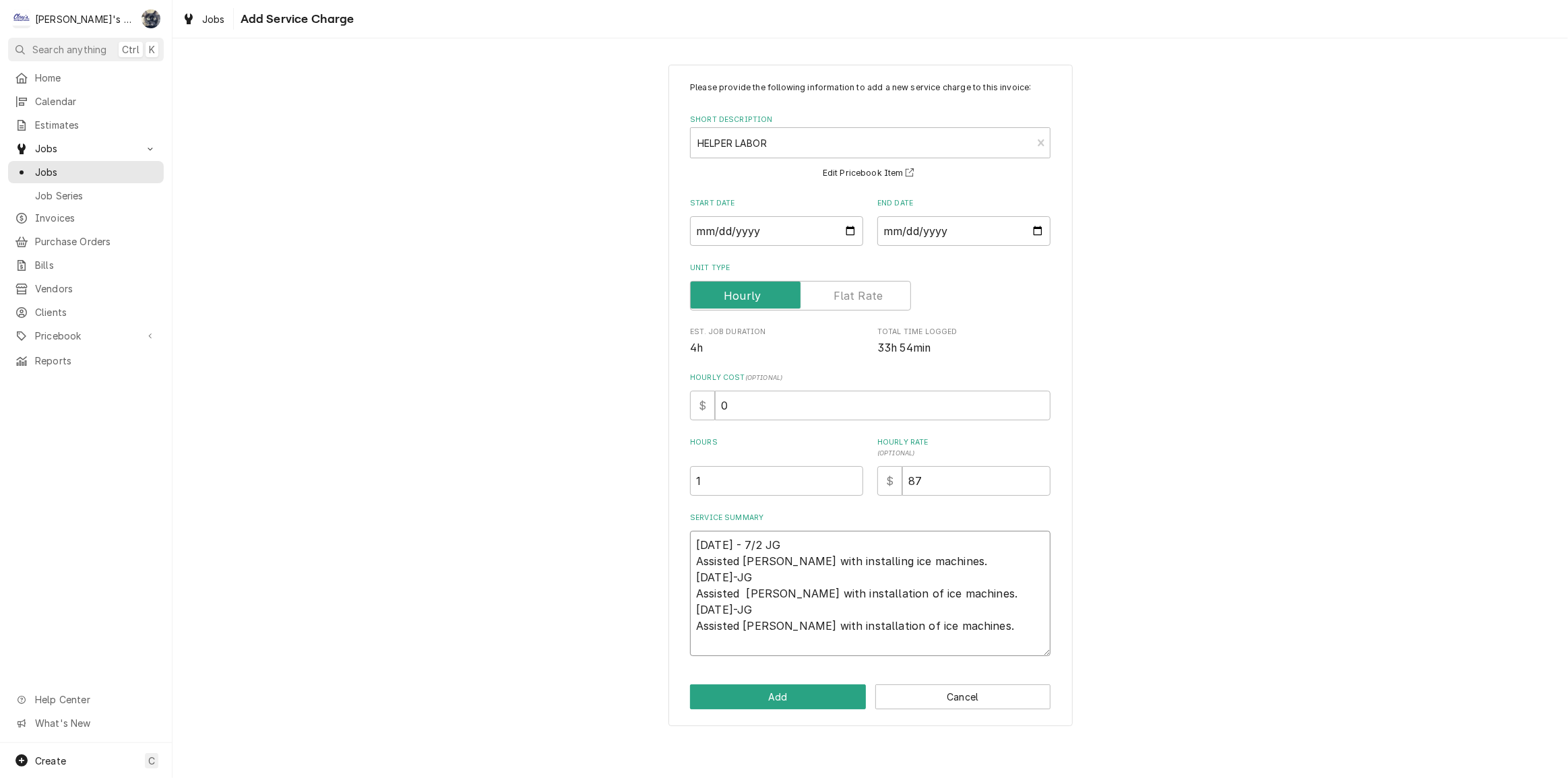
type textarea "7/23/2025 - 7/25 JG Assisted Steven with installing ice machines. 7/24/25-JG As…"
type textarea "x"
type textarea "7/23/2025 - 7/25/ JG Assisted Steven with installing ice machines. 7/24/25-JG A…"
type textarea "x"
type textarea "7/23/2025 - 7/25/2 JG Assisted Steven with installing ice machines. 7/24/25-JG …"
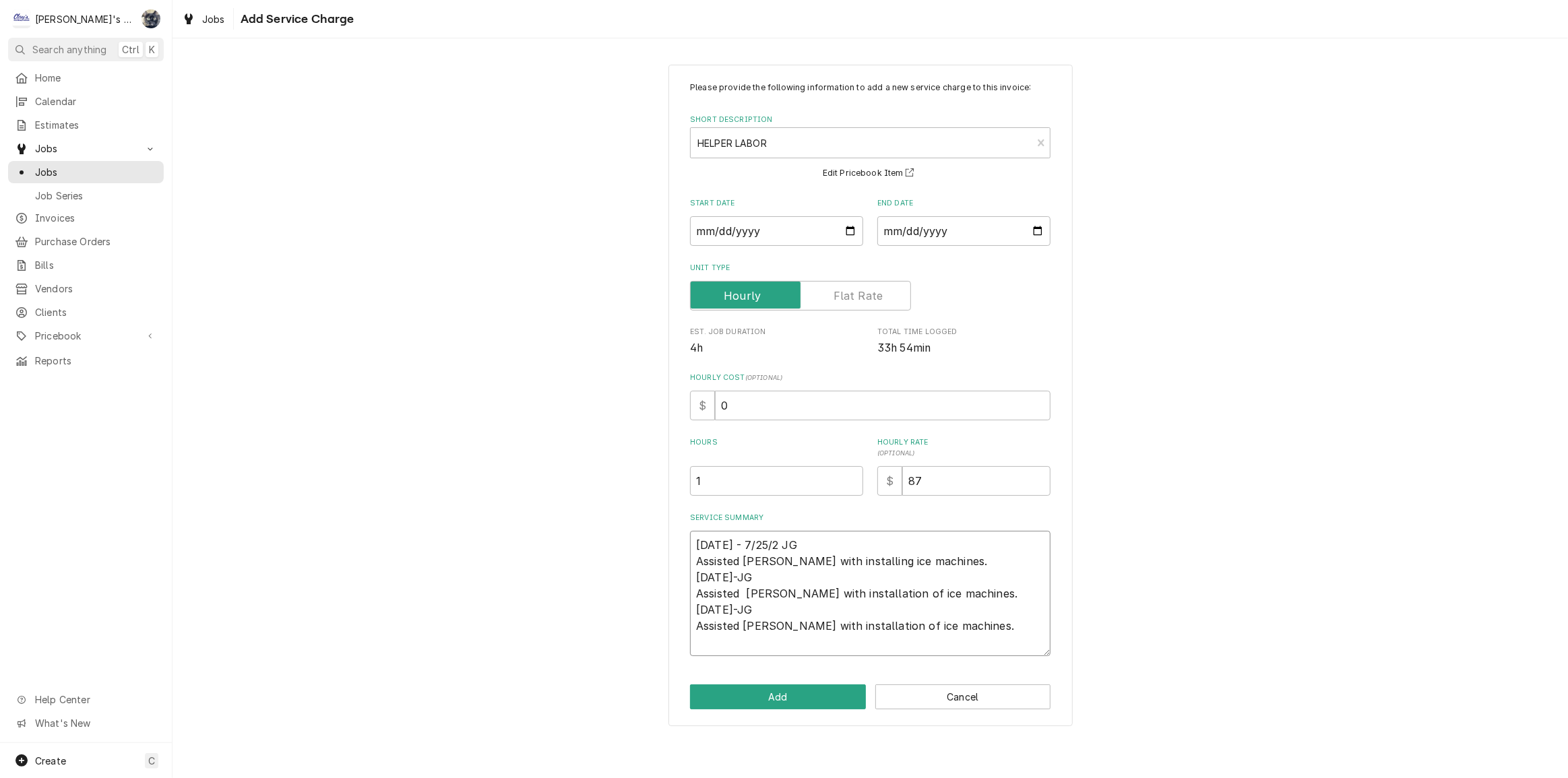
type textarea "x"
type textarea "7/23/2025 - 7/25/20 JG Assisted Steven with installing ice machines. 7/24/25-JG…"
type textarea "x"
type textarea "7/23/2025 - 7/25/202 JG Assisted Steven with installing ice machines. 7/24/25-J…"
type textarea "x"
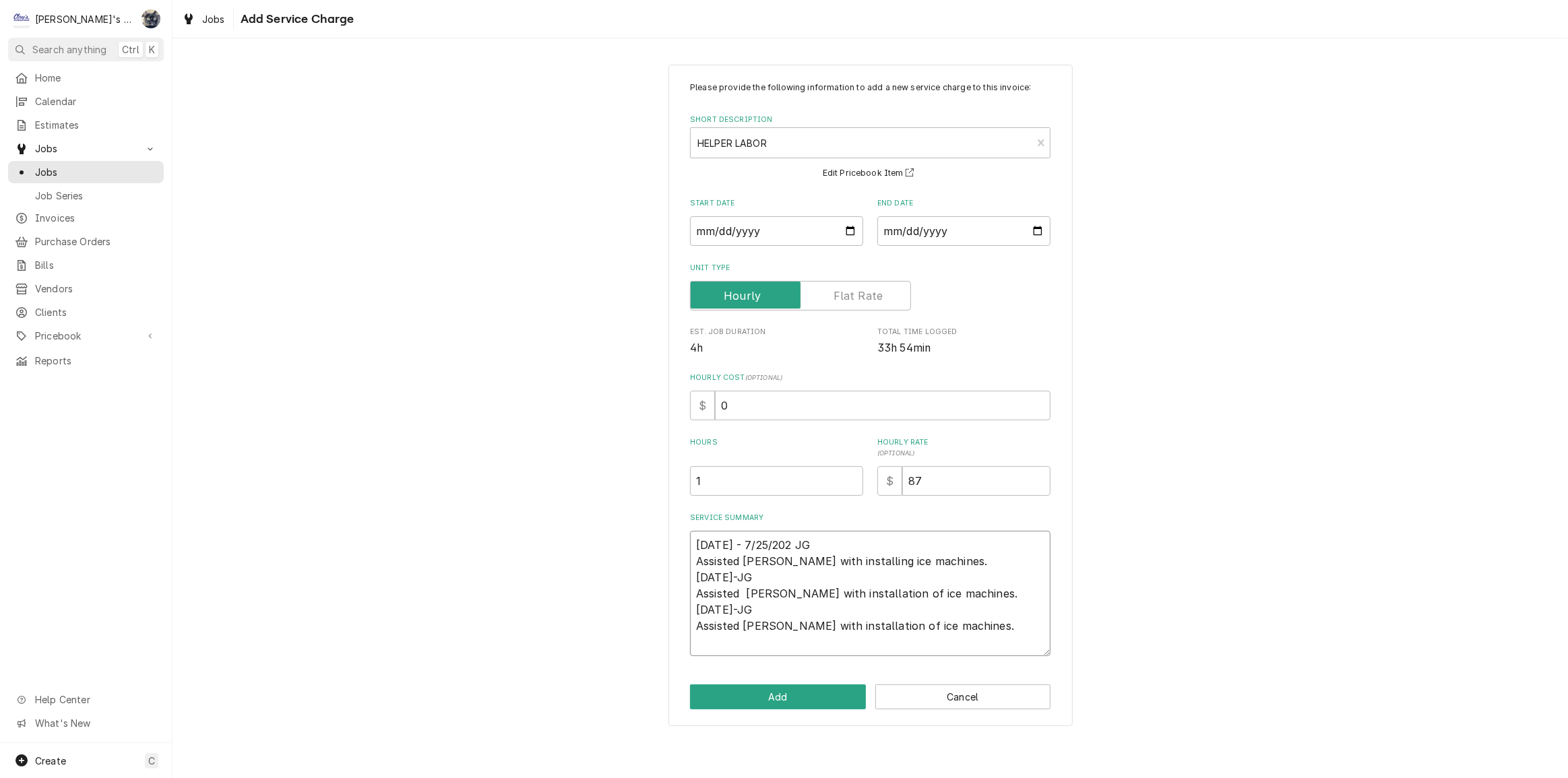
type textarea "7/23/2025 - 7/25/2025 JG Assisted Steven with installing ice machines. 7/24/25-…"
drag, startPoint x: 979, startPoint y: 626, endPoint x: 676, endPoint y: 573, distance: 307.6
click at [676, 573] on div "Please provide the following information to add a new service charge to this in…" at bounding box center [870, 395] width 404 height 662
type textarea "x"
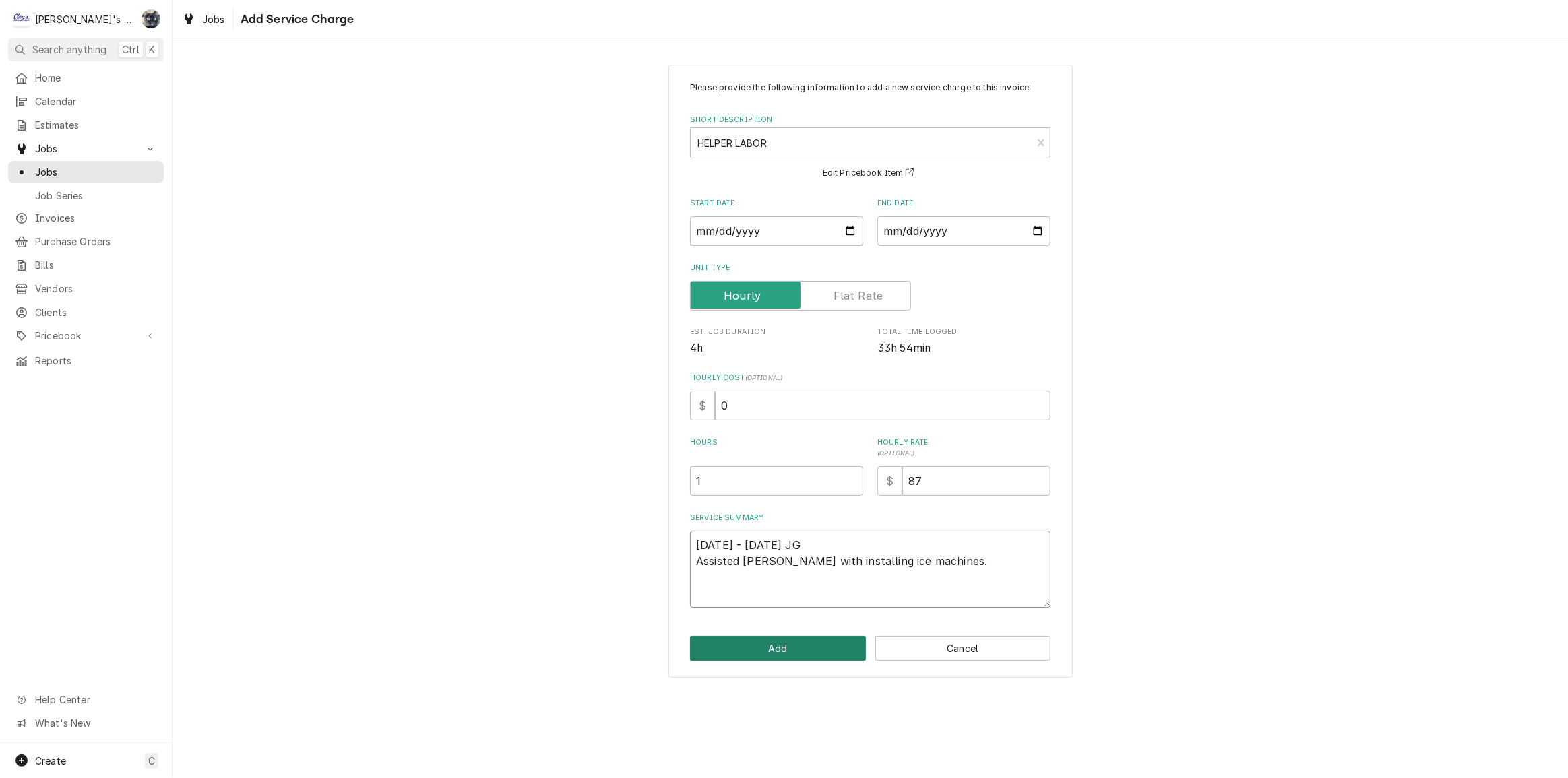
type textarea "7/23/2025 - 7/25/2025 JG Assisted Steven with installing ice machines."
click at [829, 642] on button "Add" at bounding box center [778, 648] width 176 height 25
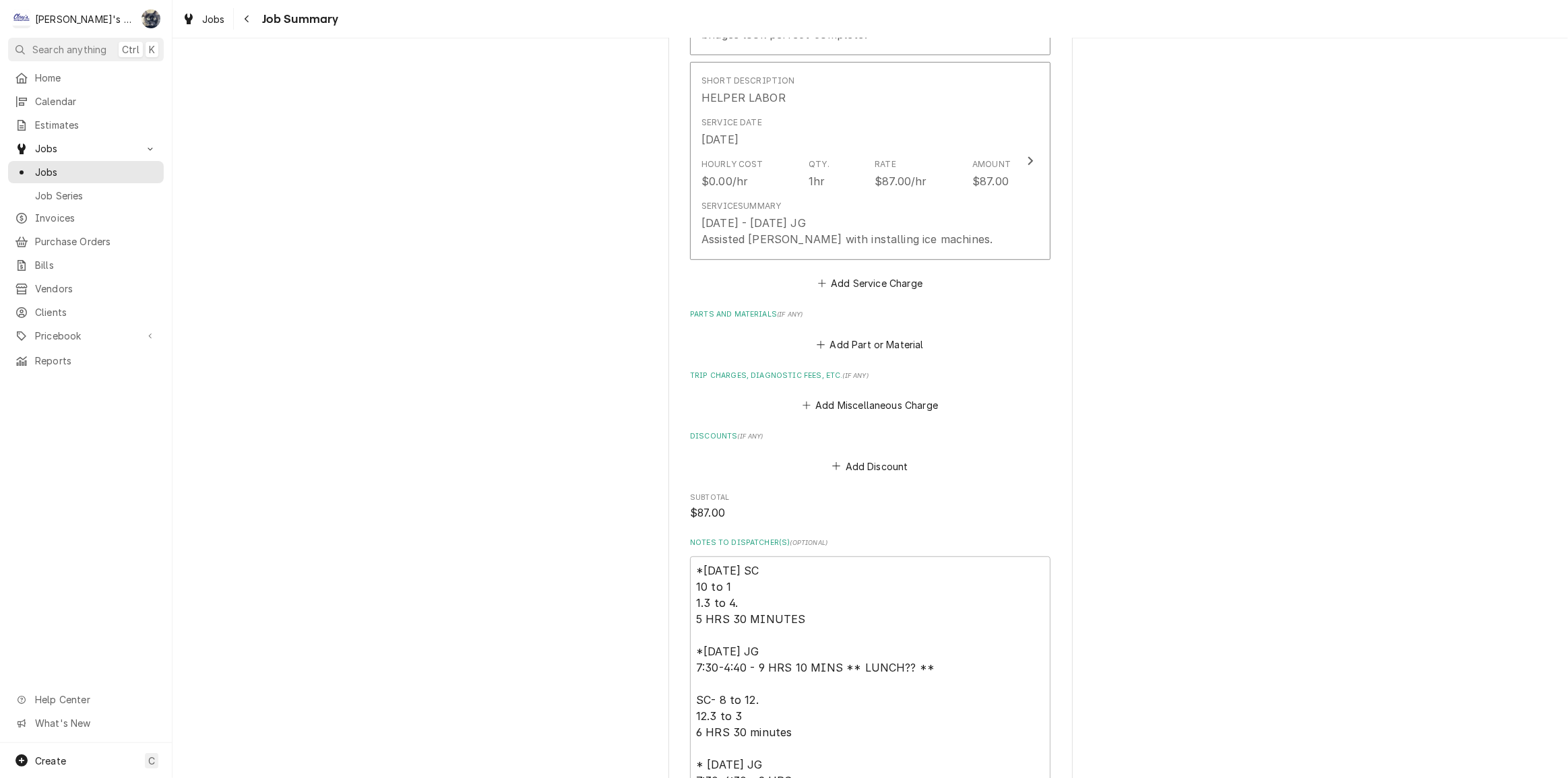
scroll to position [857, 0]
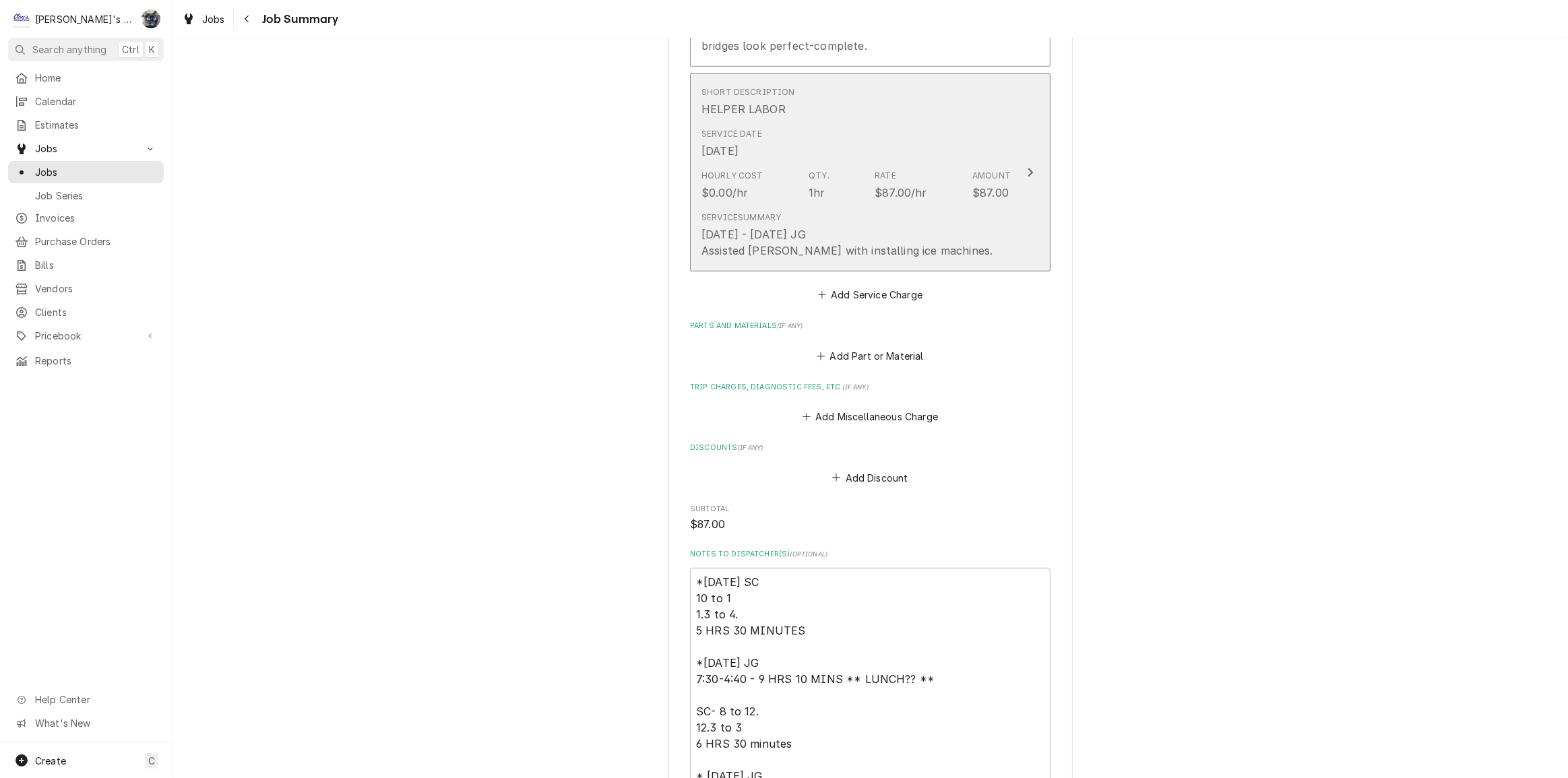
click at [735, 185] on div "$0.00/hr" at bounding box center [725, 193] width 47 height 16
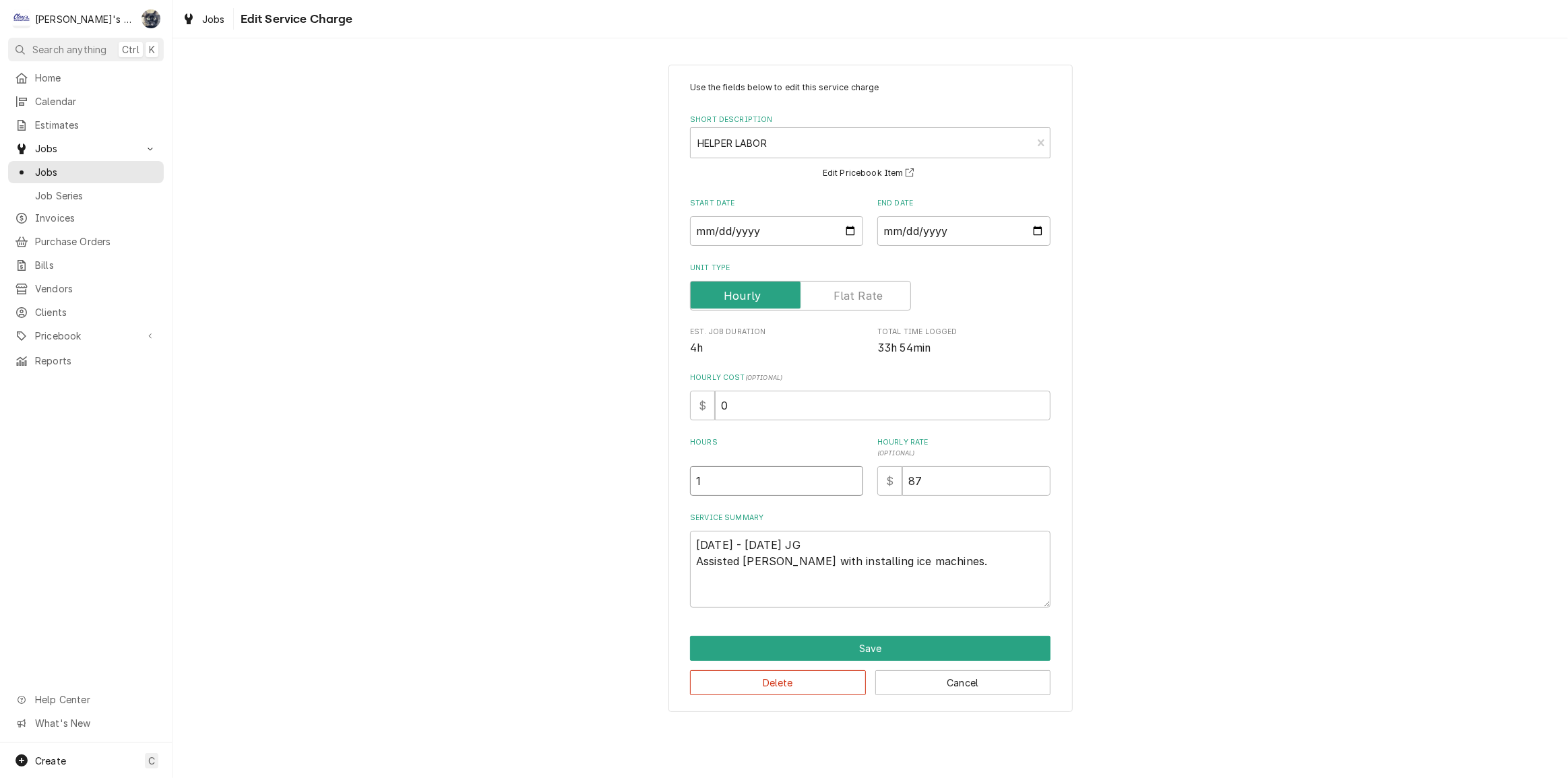
drag, startPoint x: 698, startPoint y: 490, endPoint x: 664, endPoint y: 502, distance: 36.1
click at [678, 494] on div "Use the fields below to edit this service charge Short Description HELPER LABOR…" at bounding box center [870, 388] width 404 height 648
type textarea "x"
type input "2"
type textarea "x"
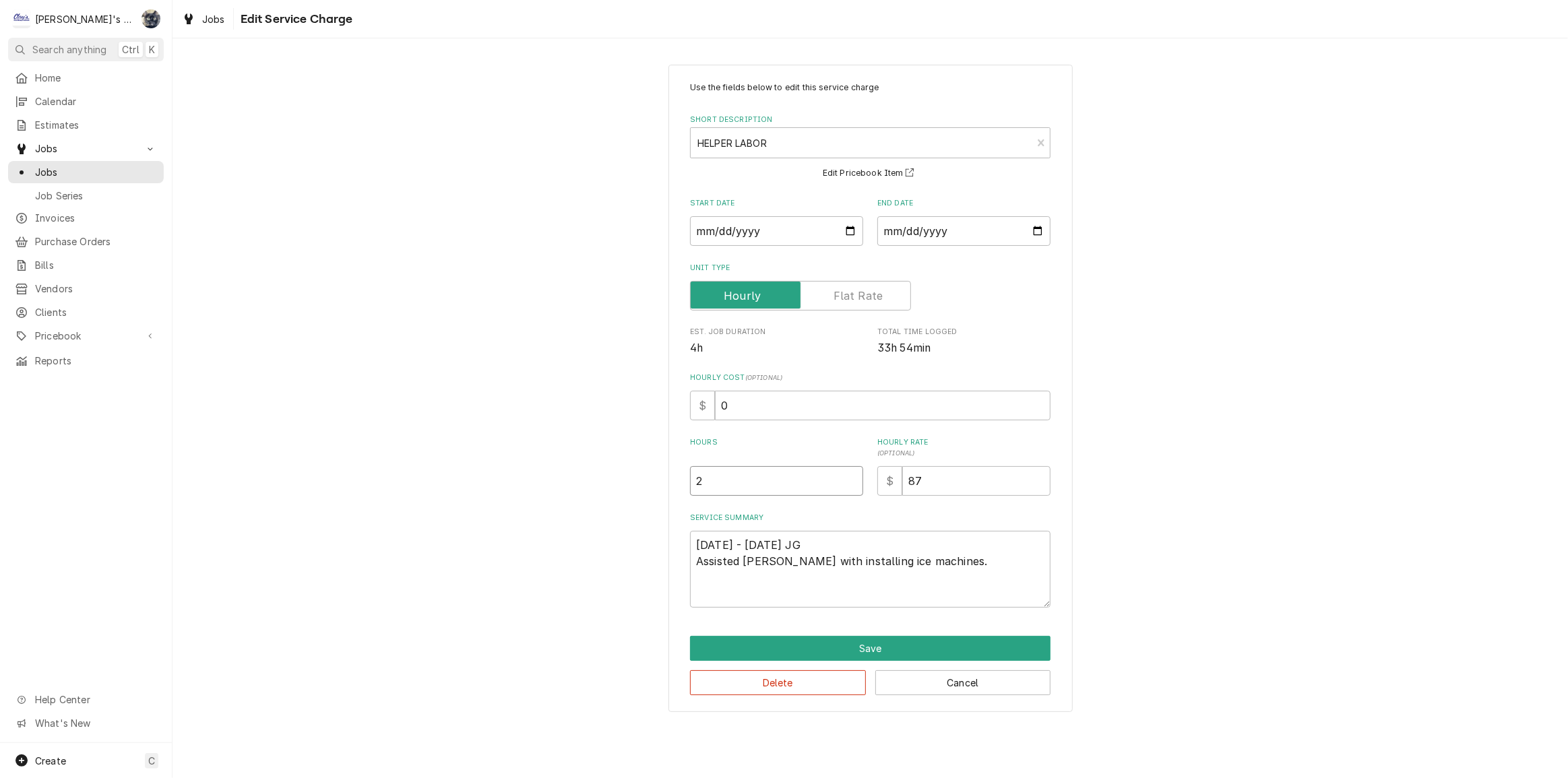
type input "20"
type textarea "x"
type input "20.6"
type textarea "x"
type input "20.67"
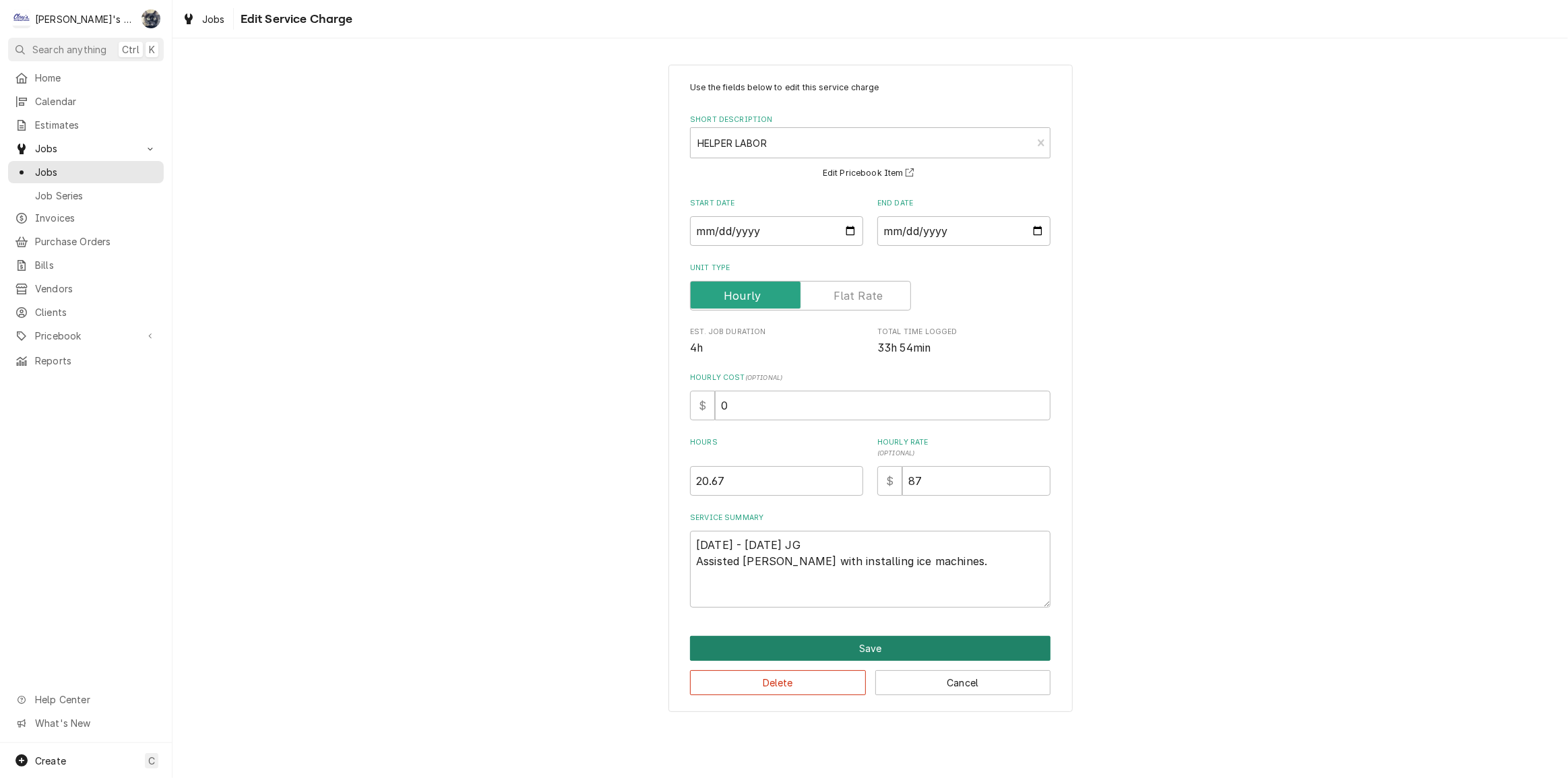
click at [811, 643] on button "Save" at bounding box center [870, 648] width 360 height 25
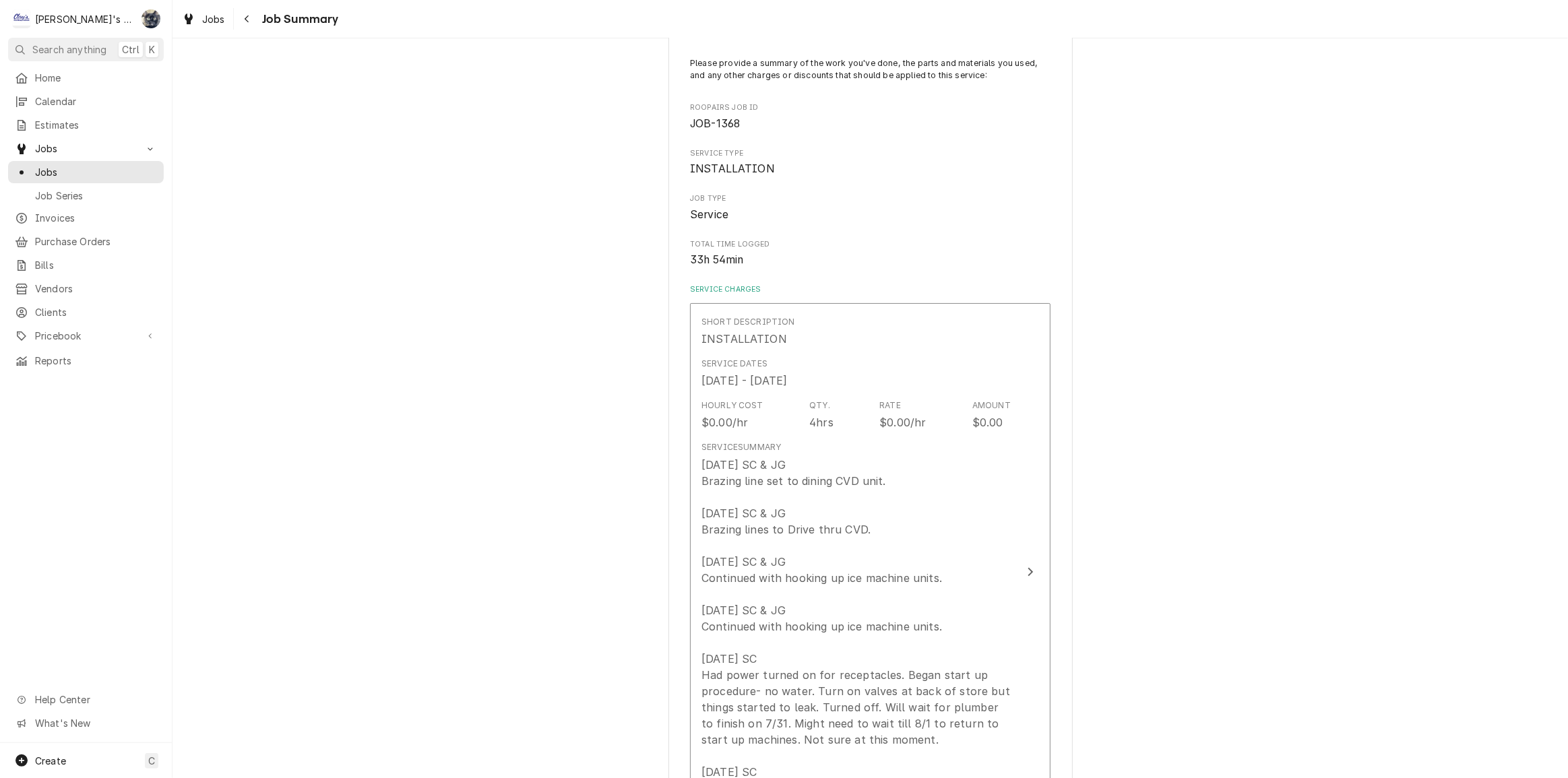
scroll to position [61, 0]
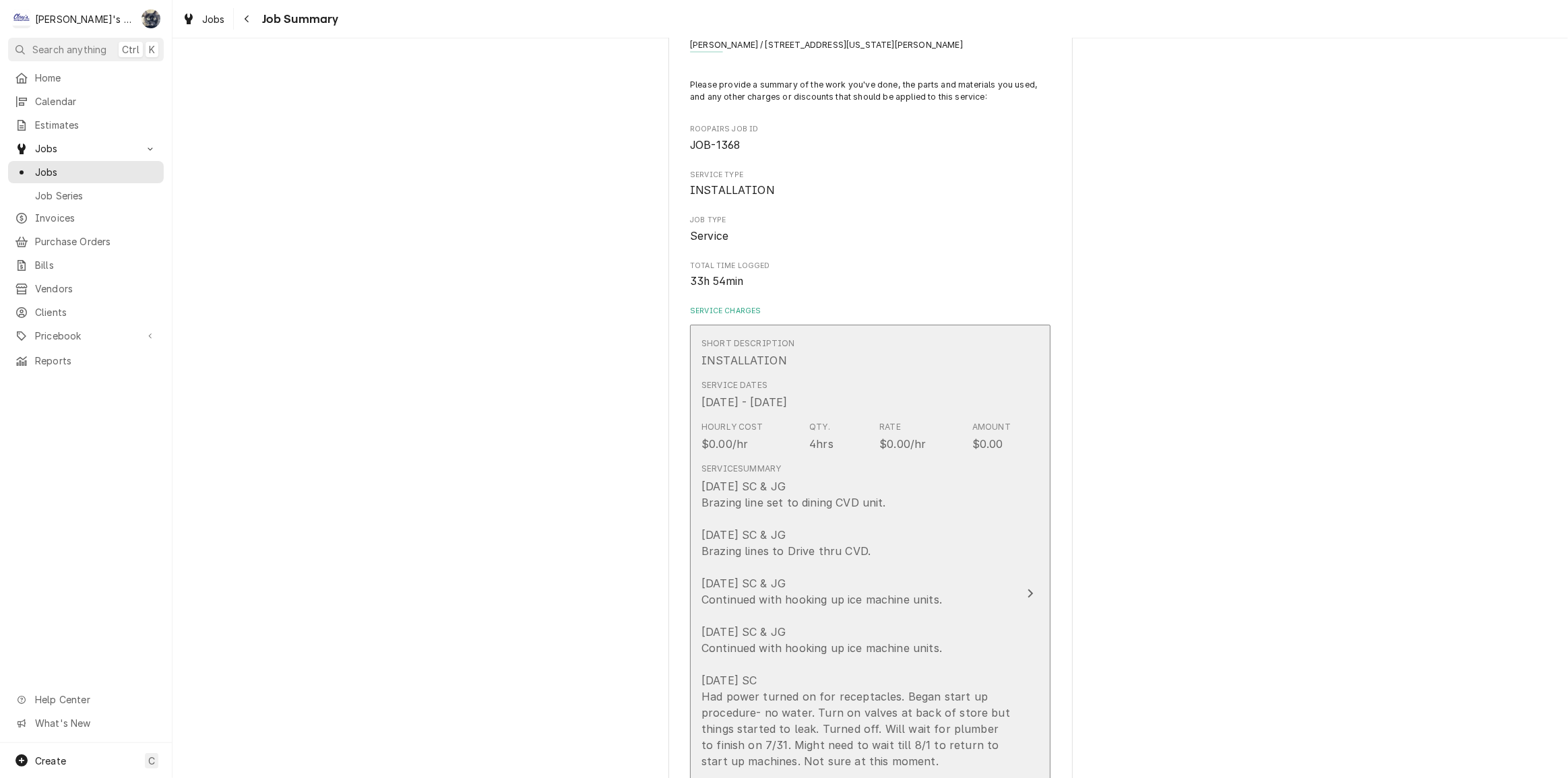
click at [778, 494] on div "7/22/2025 SC & JG Brazing line set to dining CVD unit. 7/23/2025 SC & JG Brazin…" at bounding box center [856, 664] width 309 height 372
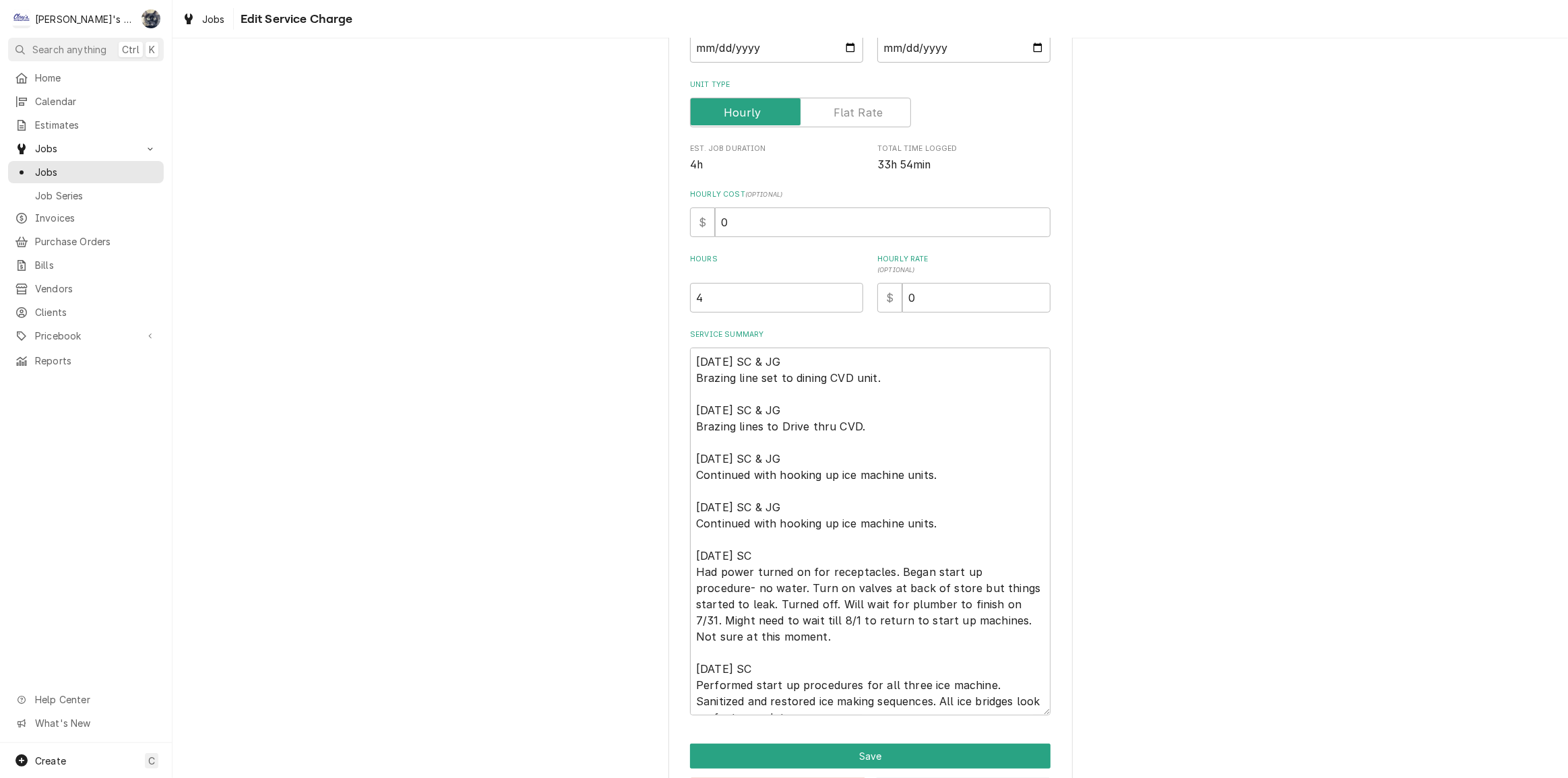
scroll to position [16, 0]
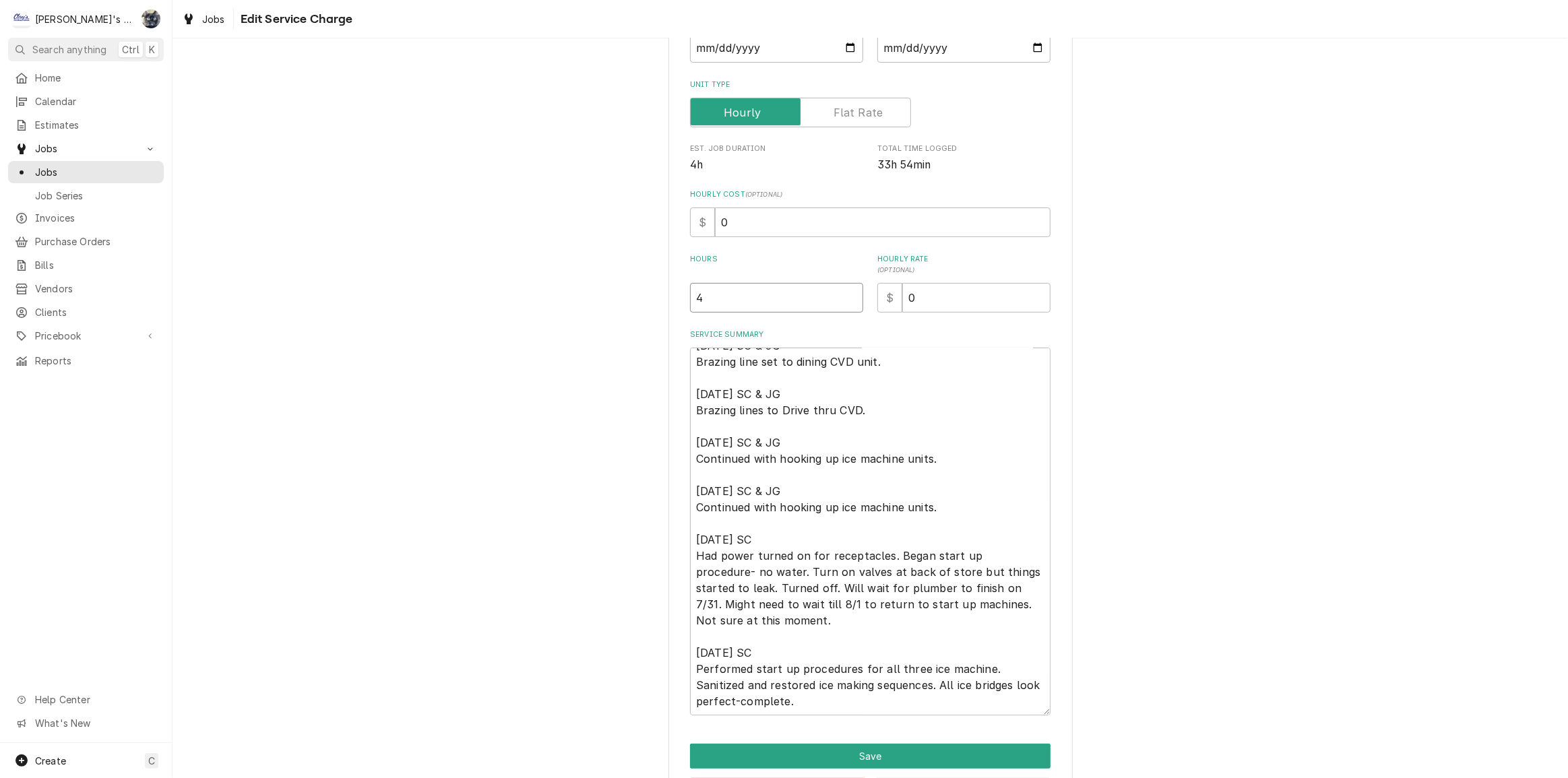
drag, startPoint x: 647, startPoint y: 296, endPoint x: 619, endPoint y: 299, distance: 28.2
click at [619, 297] on div "Use the fields below to edit this service charge Short Description INSTALLATION…" at bounding box center [870, 350] width 1396 height 963
type textarea "x"
type input "1"
type textarea "x"
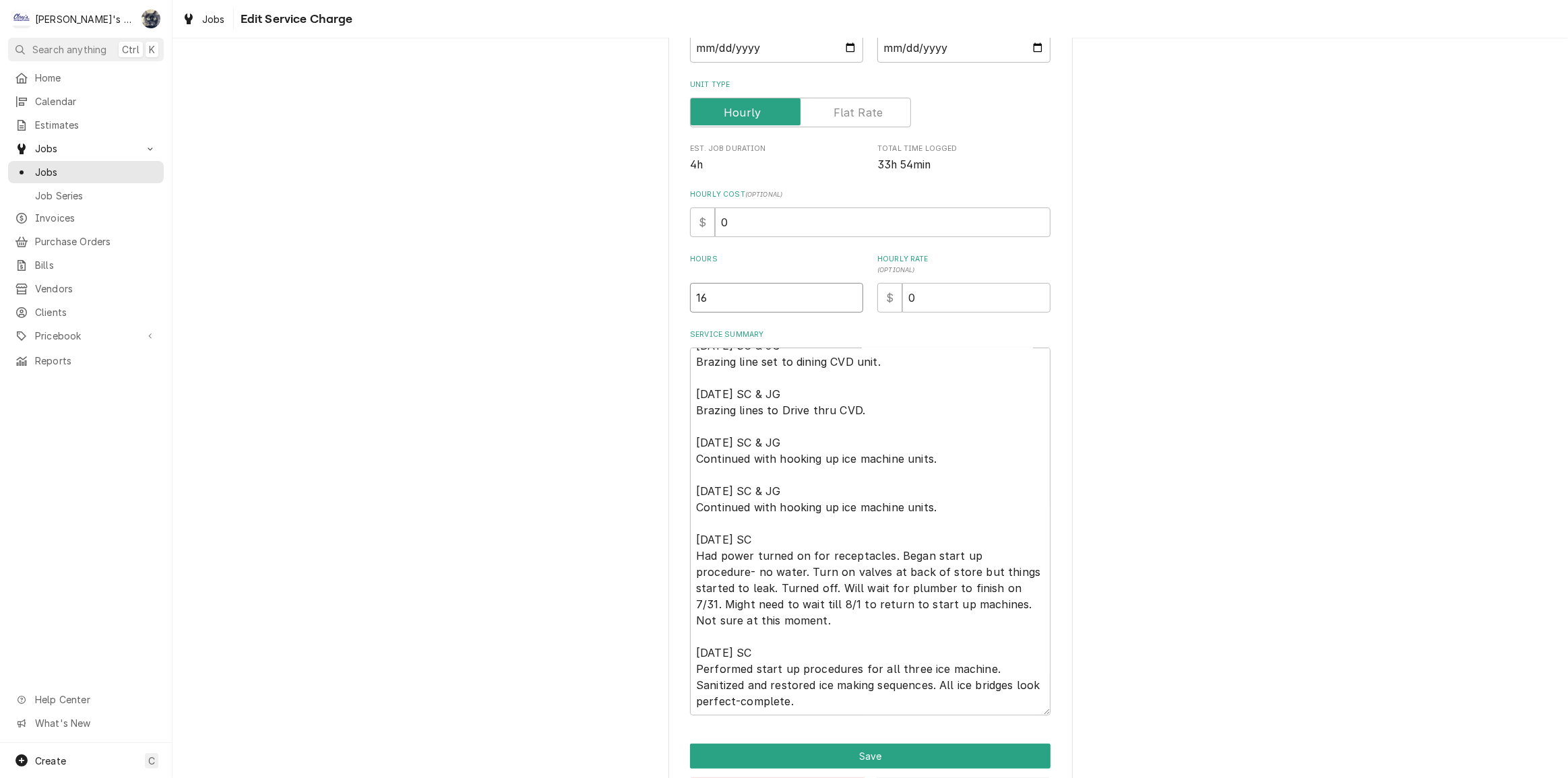
type input "16"
type textarea "x"
type input "1"
type textarea "x"
type input "12"
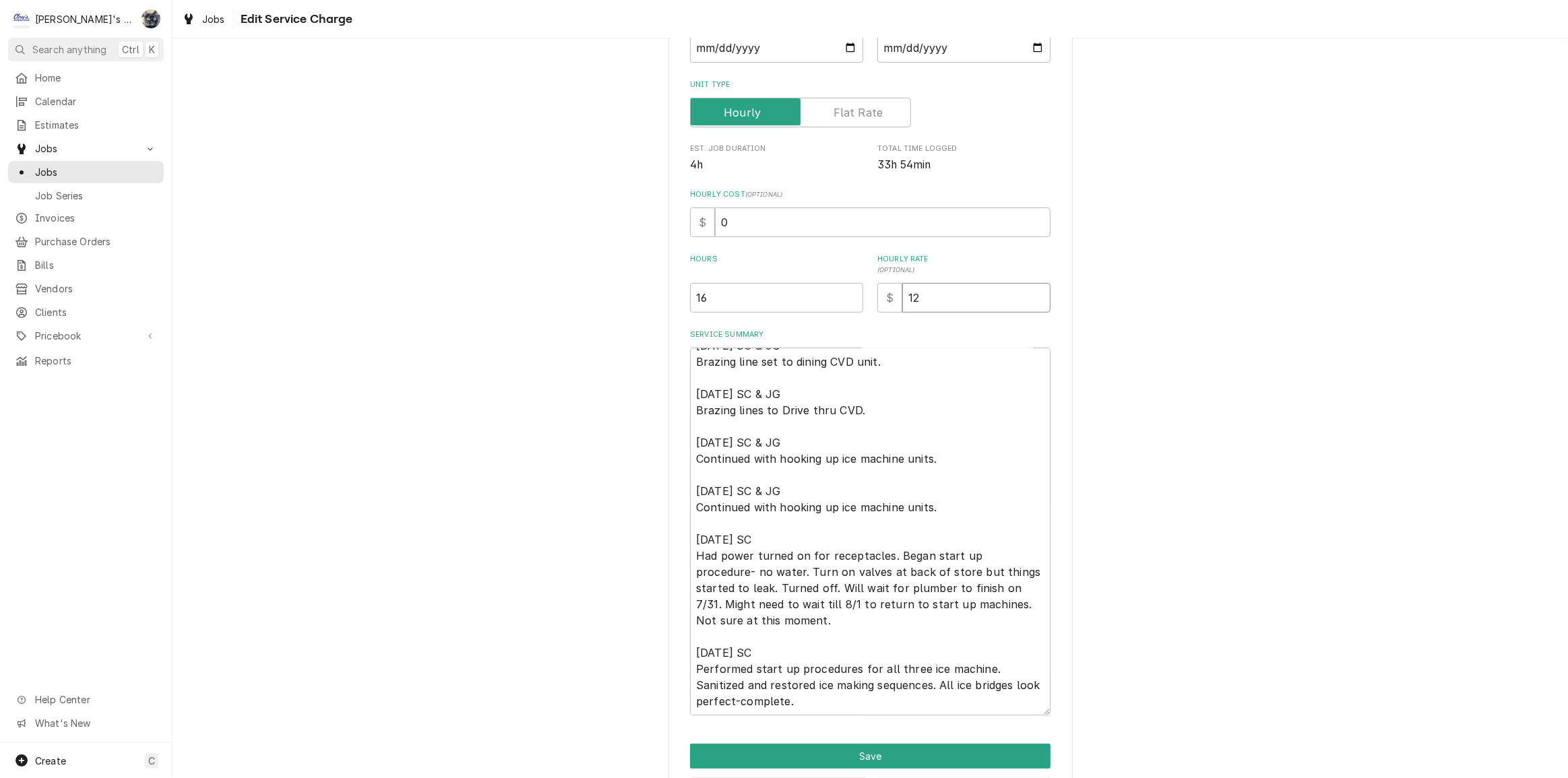
type textarea "x"
type input "126"
drag, startPoint x: 759, startPoint y: 236, endPoint x: 669, endPoint y: 234, distance: 90.0
click at [669, 234] on div "Use the fields below to edit this service charge Short Description INSTALLATION…" at bounding box center [870, 351] width 404 height 939
type textarea "x"
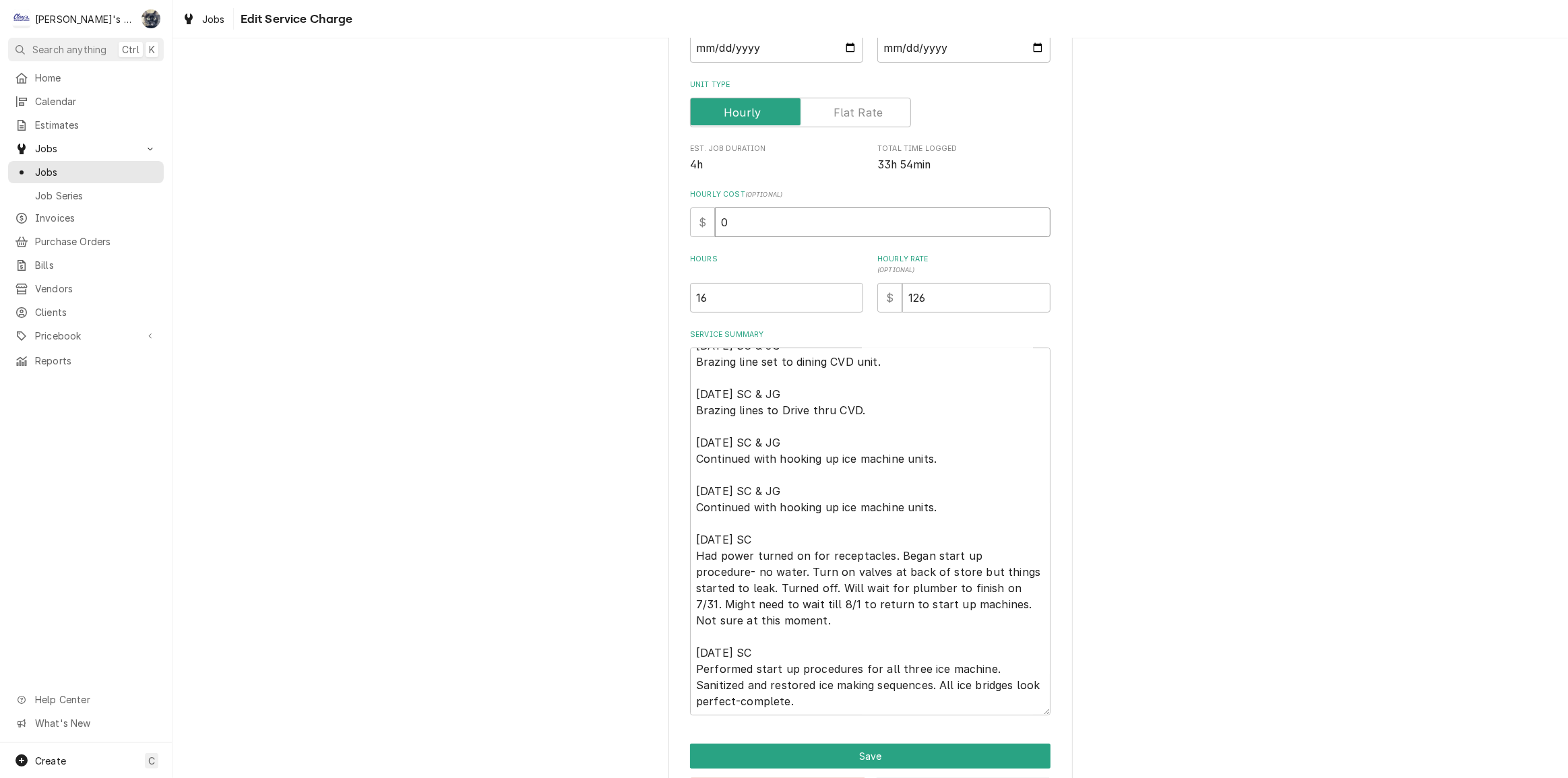
type input "6"
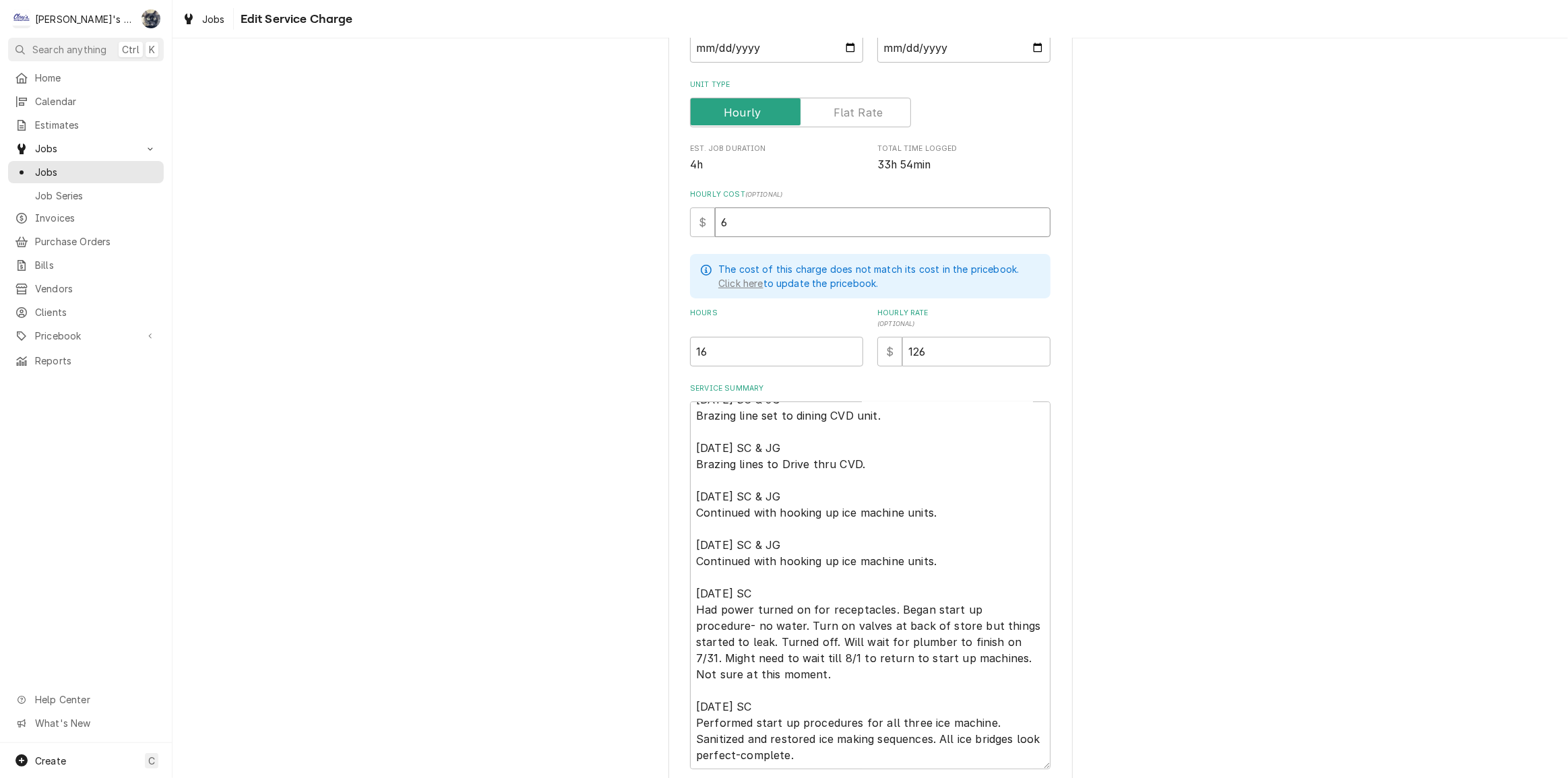
type textarea "x"
type input "60"
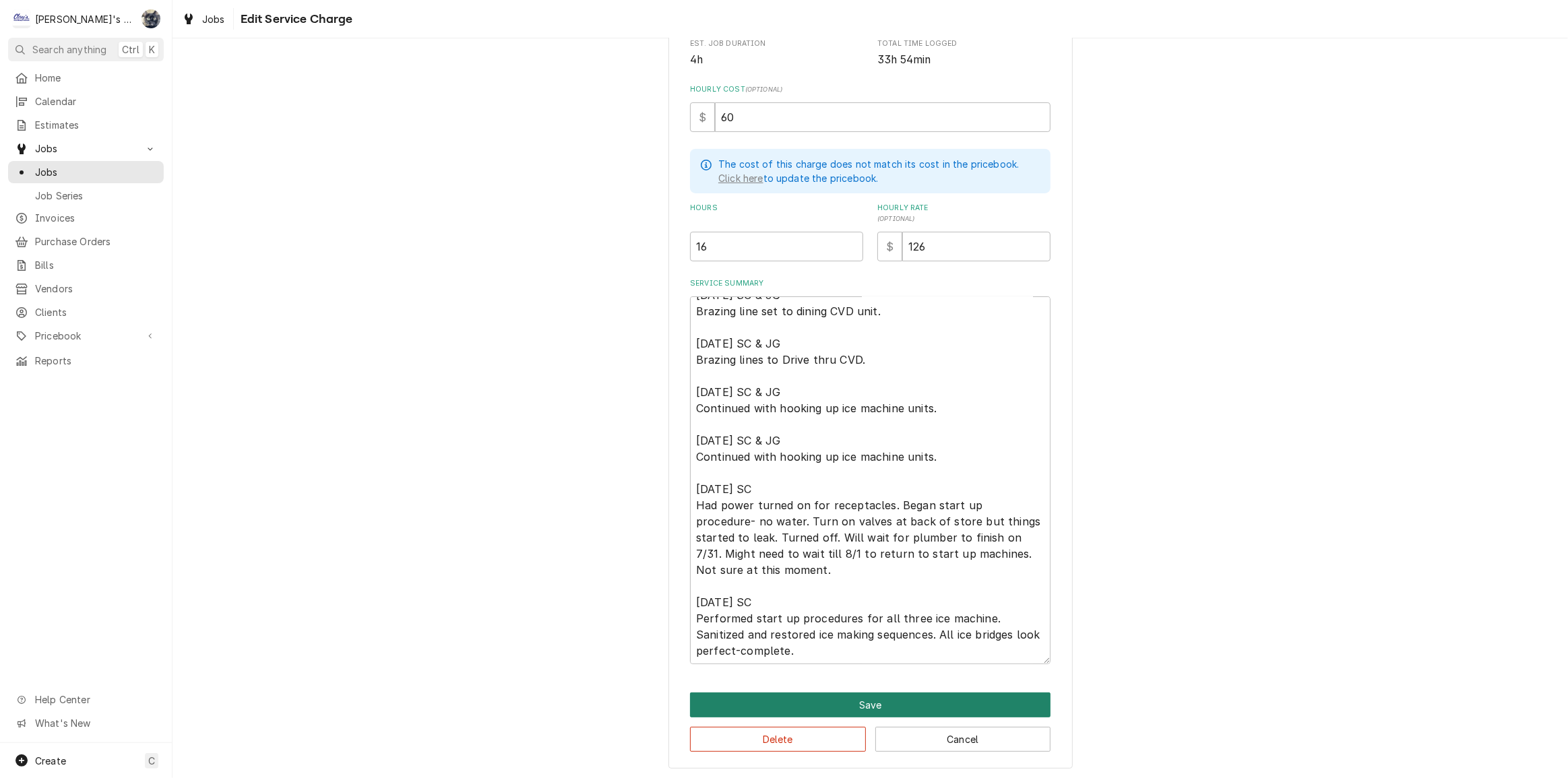
click at [872, 702] on button "Save" at bounding box center [870, 704] width 360 height 25
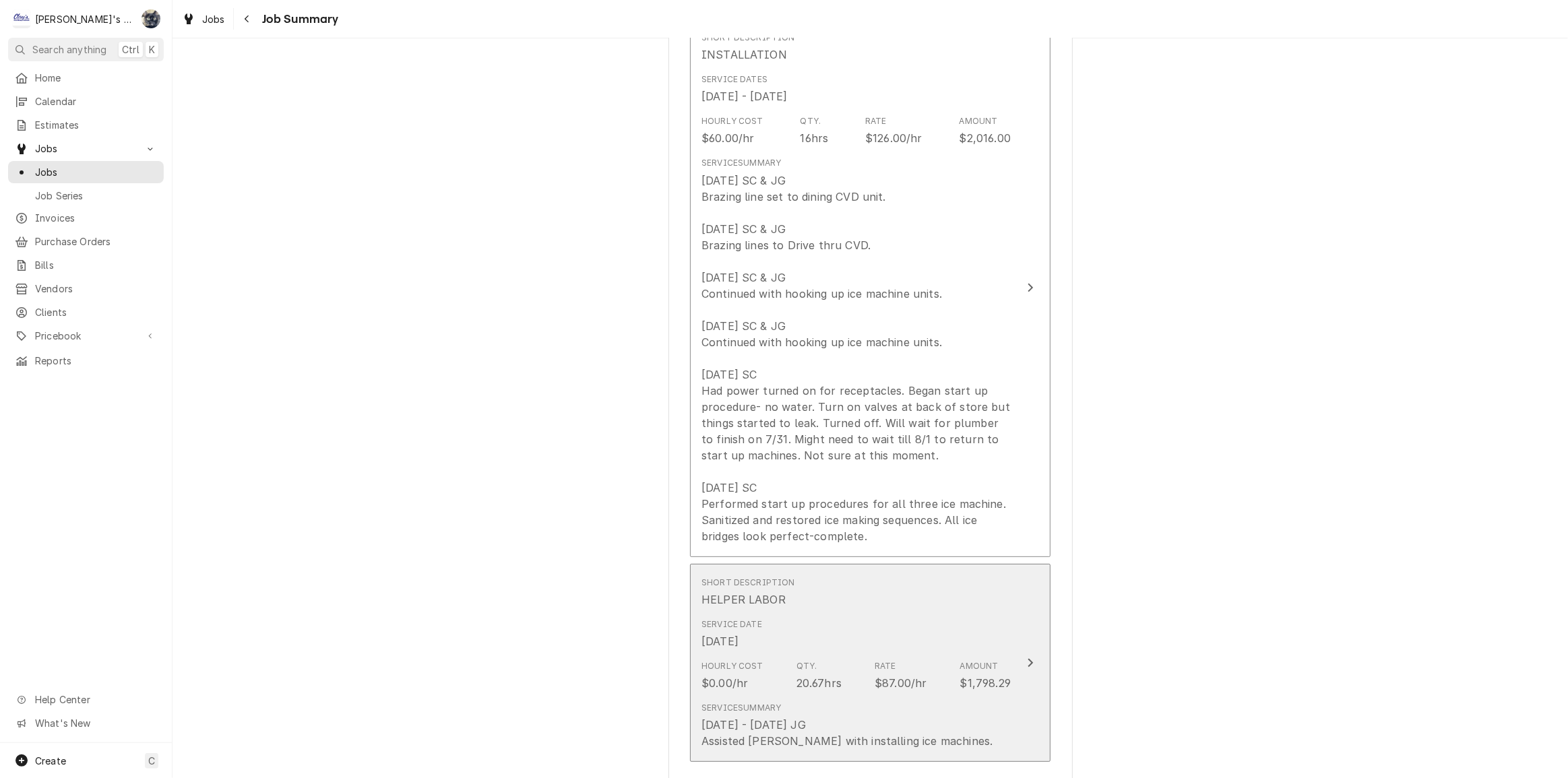
scroll to position [367, 0]
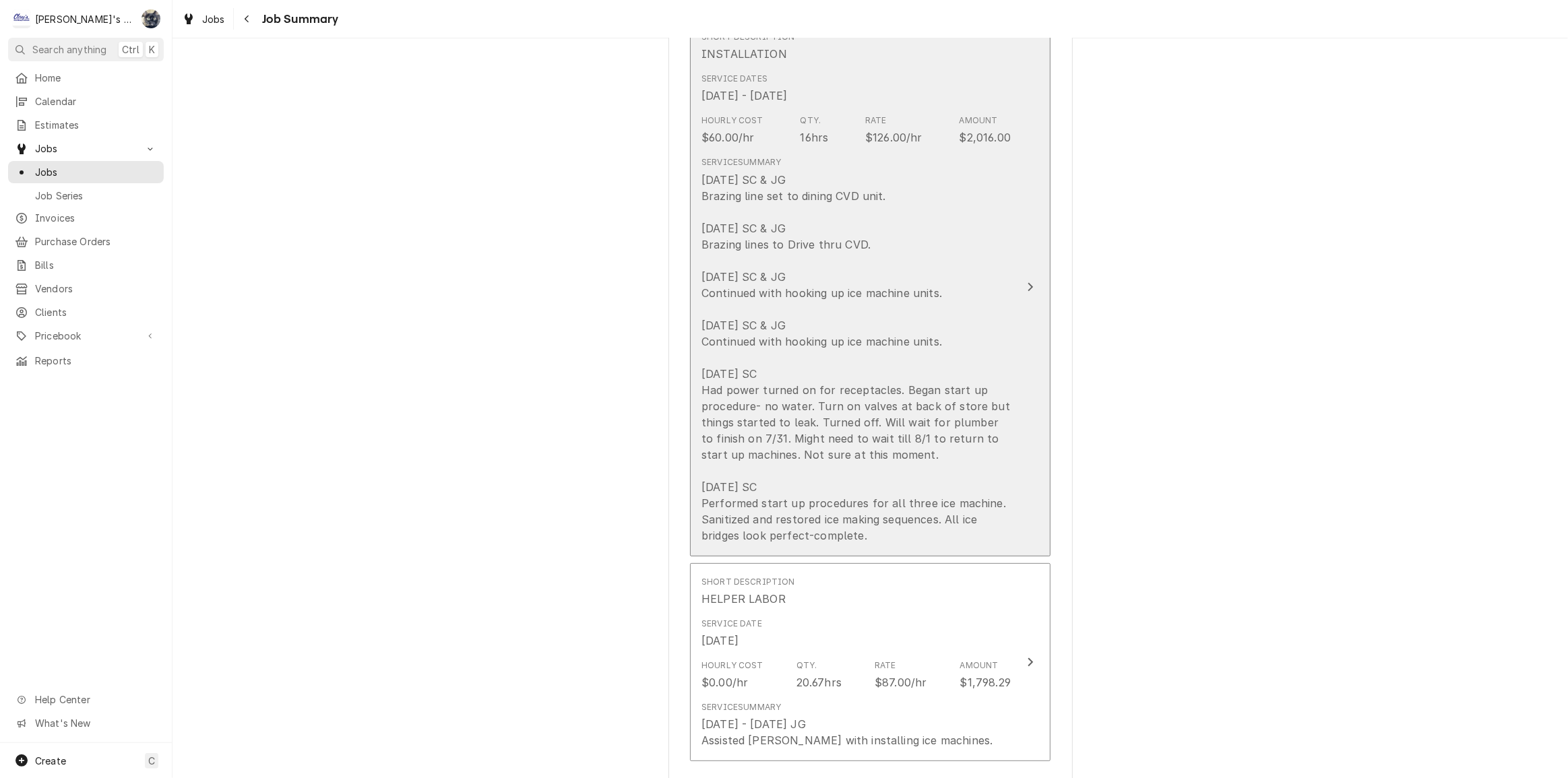
click at [817, 473] on div "7/22/2025 SC & JG Brazing line set to dining CVD unit. 7/23/2025 SC & JG Brazin…" at bounding box center [856, 357] width 309 height 372
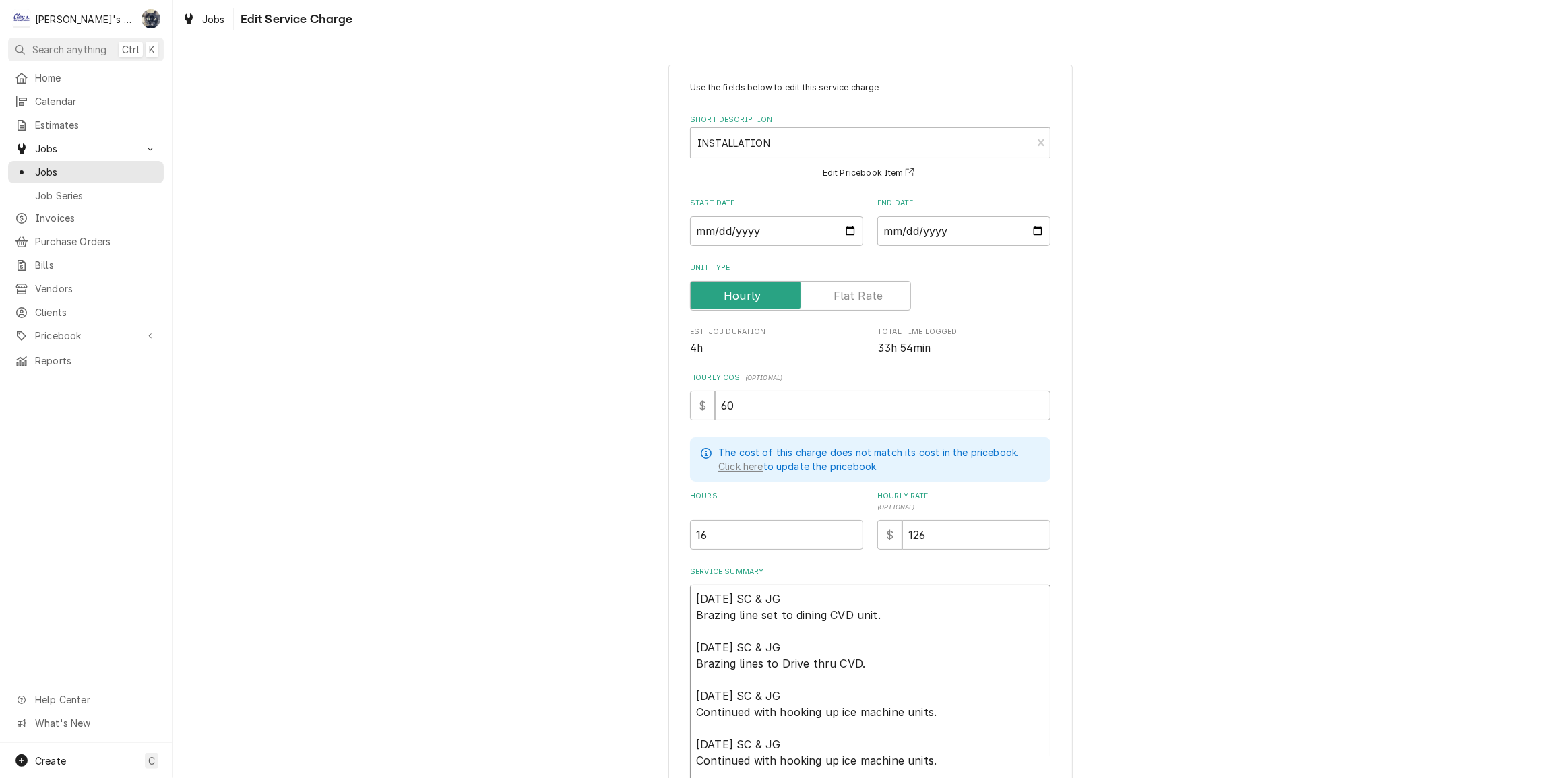
drag, startPoint x: 812, startPoint y: 593, endPoint x: 765, endPoint y: 597, distance: 47.2
click at [765, 597] on textarea "7/22/2025 SC & JG Brazing line set to dining CVD unit. 7/23/2025 SC & JG Brazin…" at bounding box center [870, 769] width 360 height 368
type textarea "x"
type textarea "7/22/2025 SC Brazing line set to dining CVD unit. 7/23/2025 SC & JG Brazing lin…"
drag, startPoint x: 811, startPoint y: 639, endPoint x: 767, endPoint y: 643, distance: 44.2
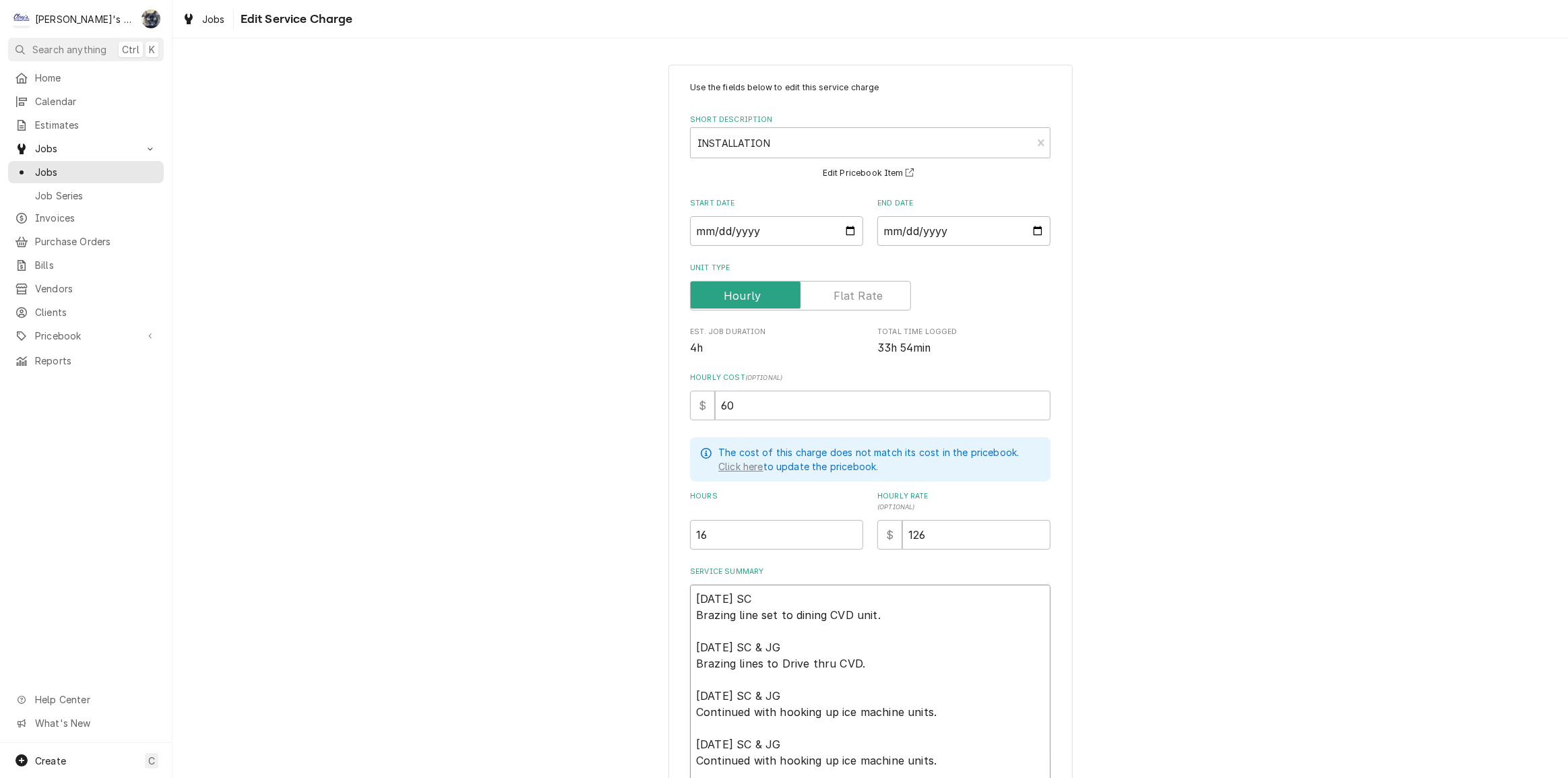
click at [766, 641] on textarea "7/22/2025 SC Brazing line set to dining CVD unit. 7/23/2025 SC & JG Brazing lin…" at bounding box center [870, 769] width 360 height 368
type textarea "x"
type textarea "7/22/2025 SC Brazing line set to dining CVD unit. 7/23/2025 SC Brazing lines to…"
drag, startPoint x: 802, startPoint y: 692, endPoint x: 768, endPoint y: 690, distance: 34.1
click at [768, 690] on textarea "7/22/2025 SC Brazing line set to dining CVD unit. 7/23/2025 SC Brazing lines to…" at bounding box center [870, 769] width 360 height 368
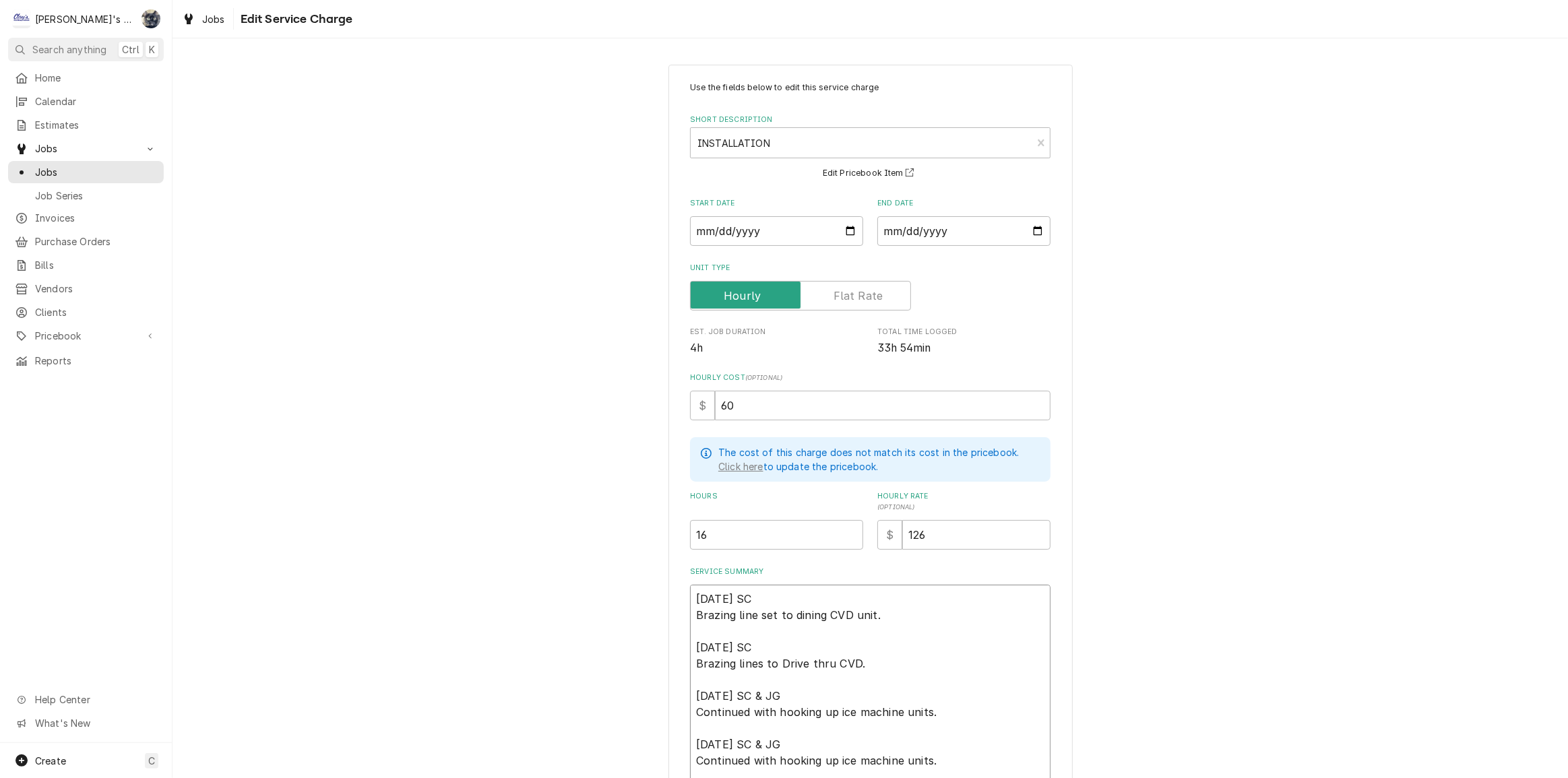
type textarea "x"
type textarea "7/22/2025 SC Brazing line set to dining CVD unit. 7/23/2025 SC Brazing lines to…"
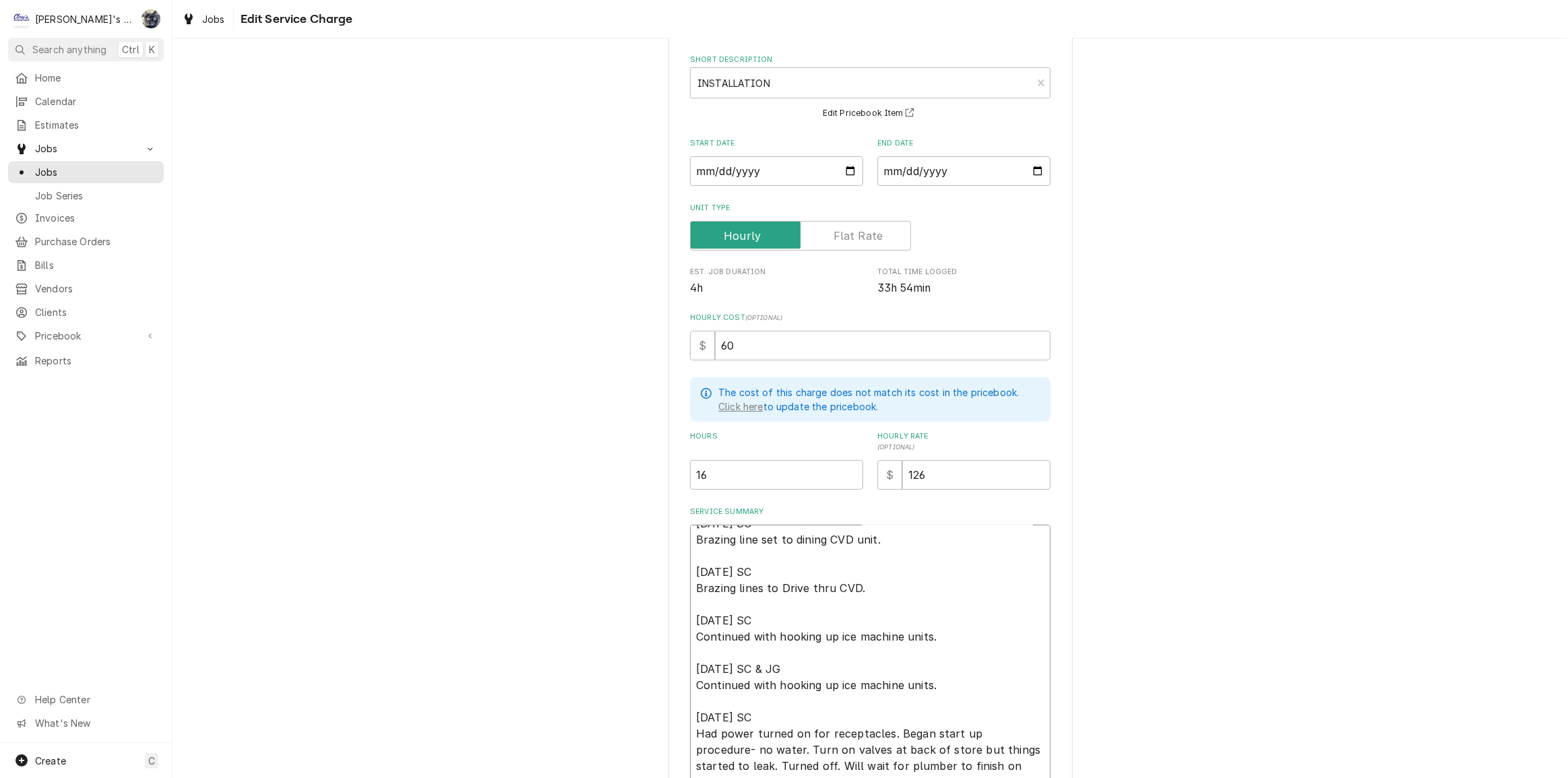
scroll to position [244, 0]
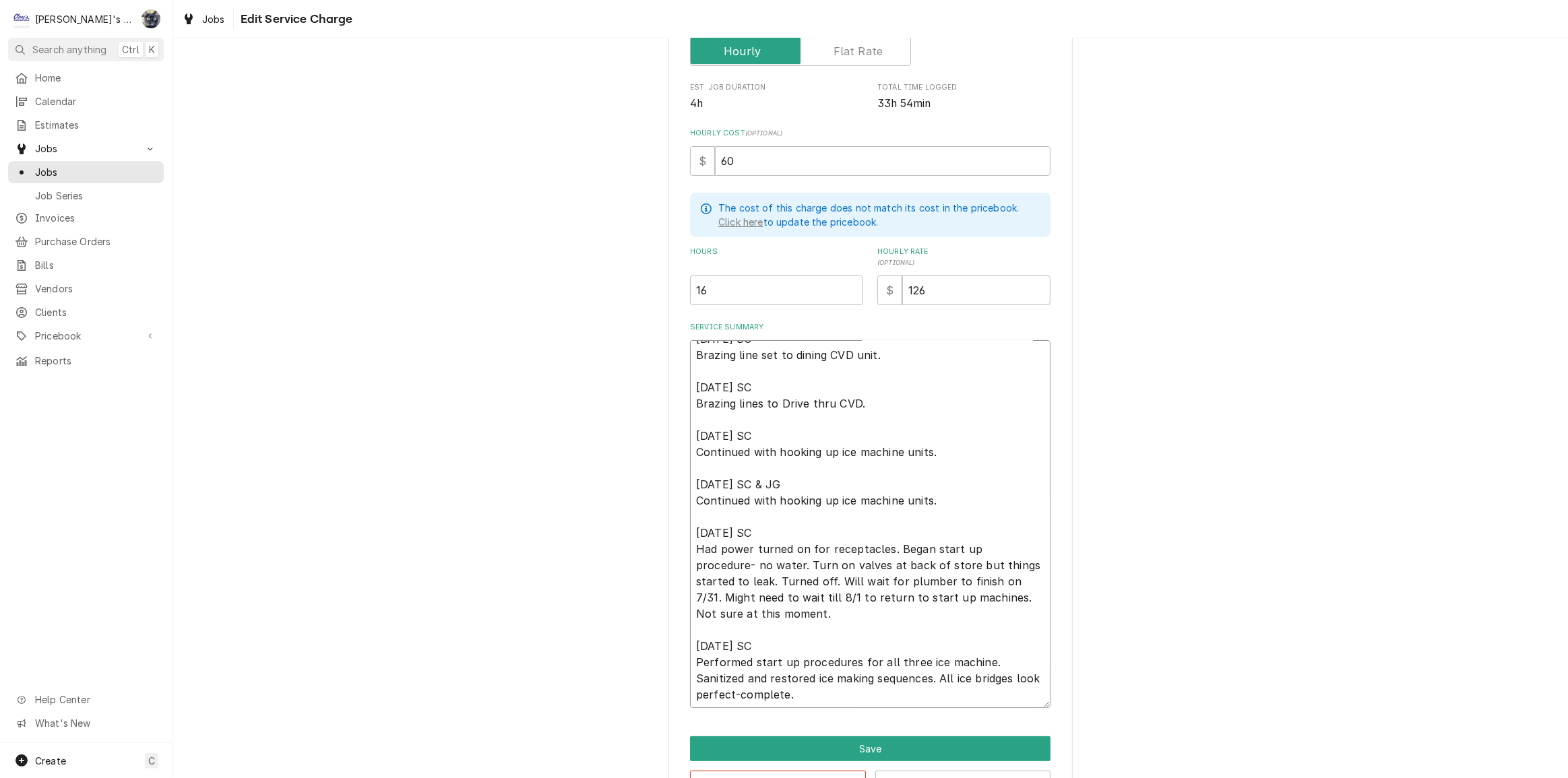
drag, startPoint x: 809, startPoint y: 481, endPoint x: 767, endPoint y: 481, distance: 42.0
click at [767, 481] on textarea "7/22/2025 SC Brazing line set to dining CVD unit. 7/23/2025 SC Brazing lines to…" at bounding box center [870, 525] width 360 height 368
type textarea "x"
type textarea "7/22/2025 SC Brazing line set to dining CVD unit. 7/23/2025 SC Brazing lines to…"
type textarea "x"
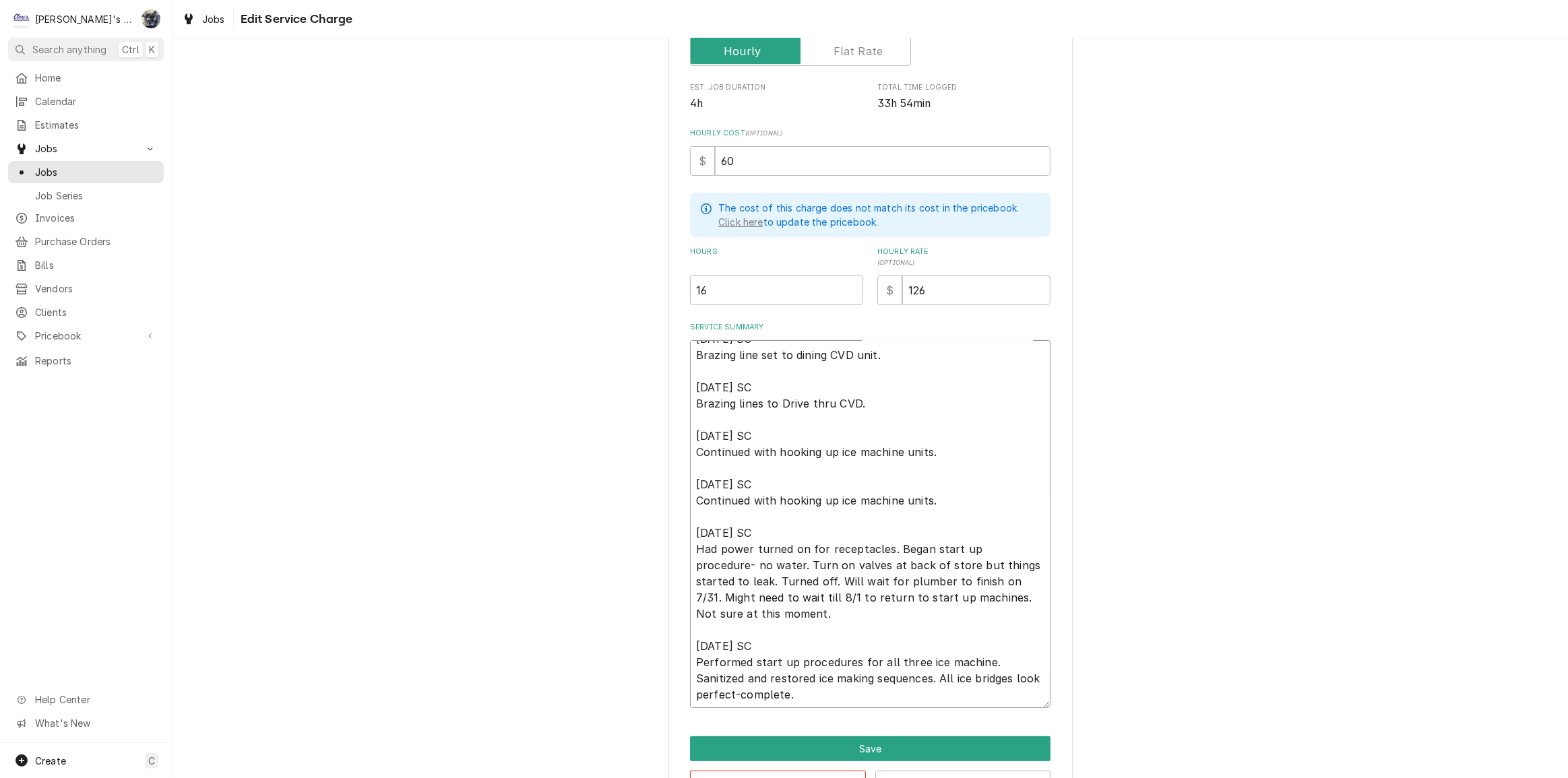
type textarea "7/22/2025 SC Brazing line set to dining CVD unit. 7/23/2025 SC Brazing lines to…"
type textarea "x"
type textarea "7/22/2025 SC Brazing line set to dining CVD unit. 7/23/2025 SC Brazing lines to…"
click at [788, 530] on textarea "7/22/2025 SC Brazing line set to dining CVD unit. 7/23/2025 SC Brazing lines to…" at bounding box center [870, 525] width 360 height 368
drag, startPoint x: 950, startPoint y: 593, endPoint x: 954, endPoint y: 612, distance: 19.4
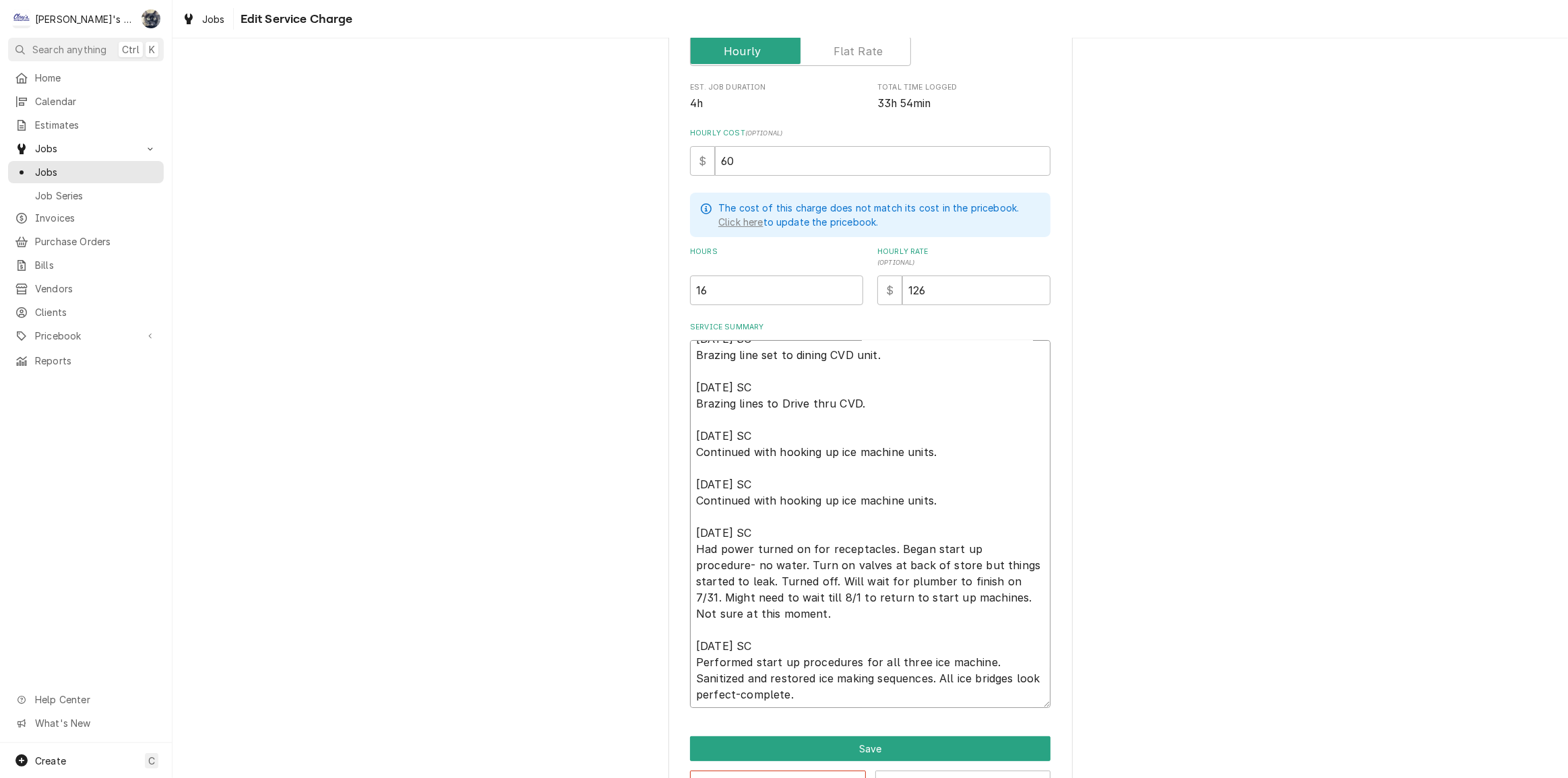
click at [955, 608] on textarea "7/22/2025 SC Brazing line set to dining CVD unit. 7/23/2025 SC Brazing lines to…" at bounding box center [870, 525] width 360 height 368
type textarea "x"
type textarea "7/22/2025 SC Brazing line set to dining CVD unit. 7/23/2025 SC Brazing lines to…"
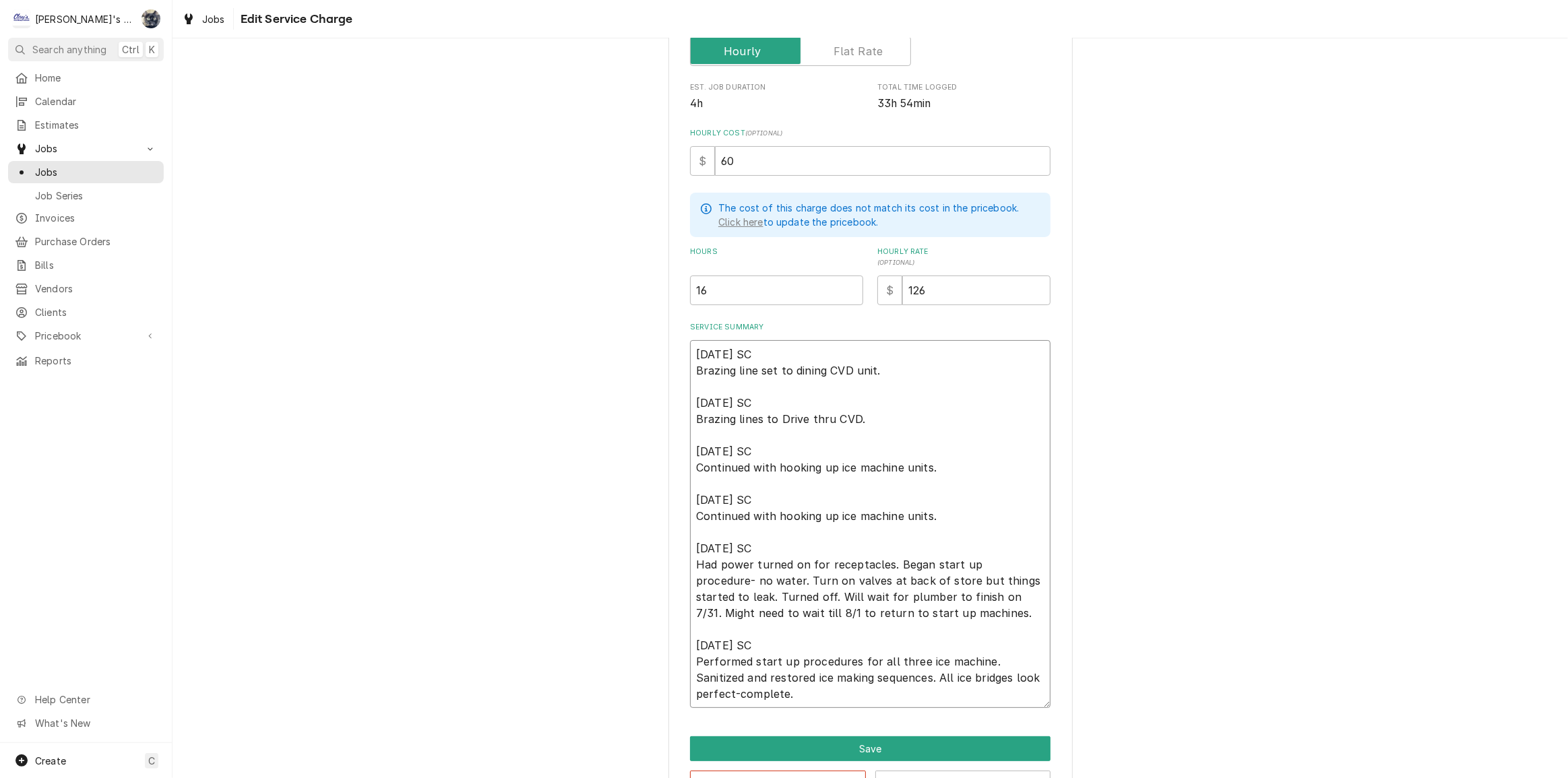
scroll to position [0, 0]
type textarea "x"
click at [981, 595] on textarea "7/22/2025 SC Brazing line set to dining CVD unit. 7/23/2025 SC Brazing lines to…" at bounding box center [870, 525] width 360 height 368
type textarea "7/22/2025 SC Brazing line set to dining CVD unit. 7/23/2025 SC Brazing lines to…"
click at [866, 750] on button "Save" at bounding box center [870, 748] width 360 height 25
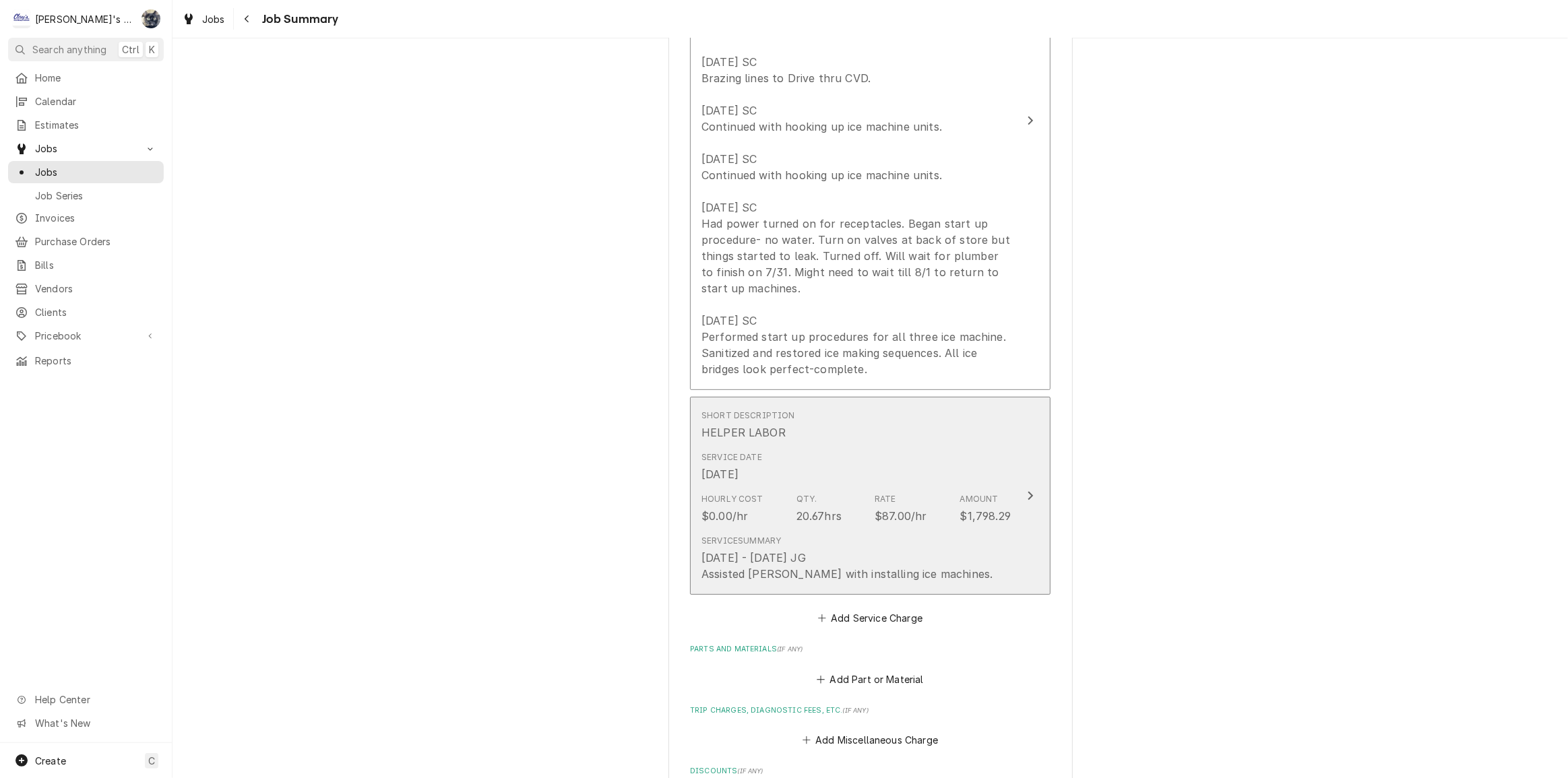
scroll to position [551, 0]
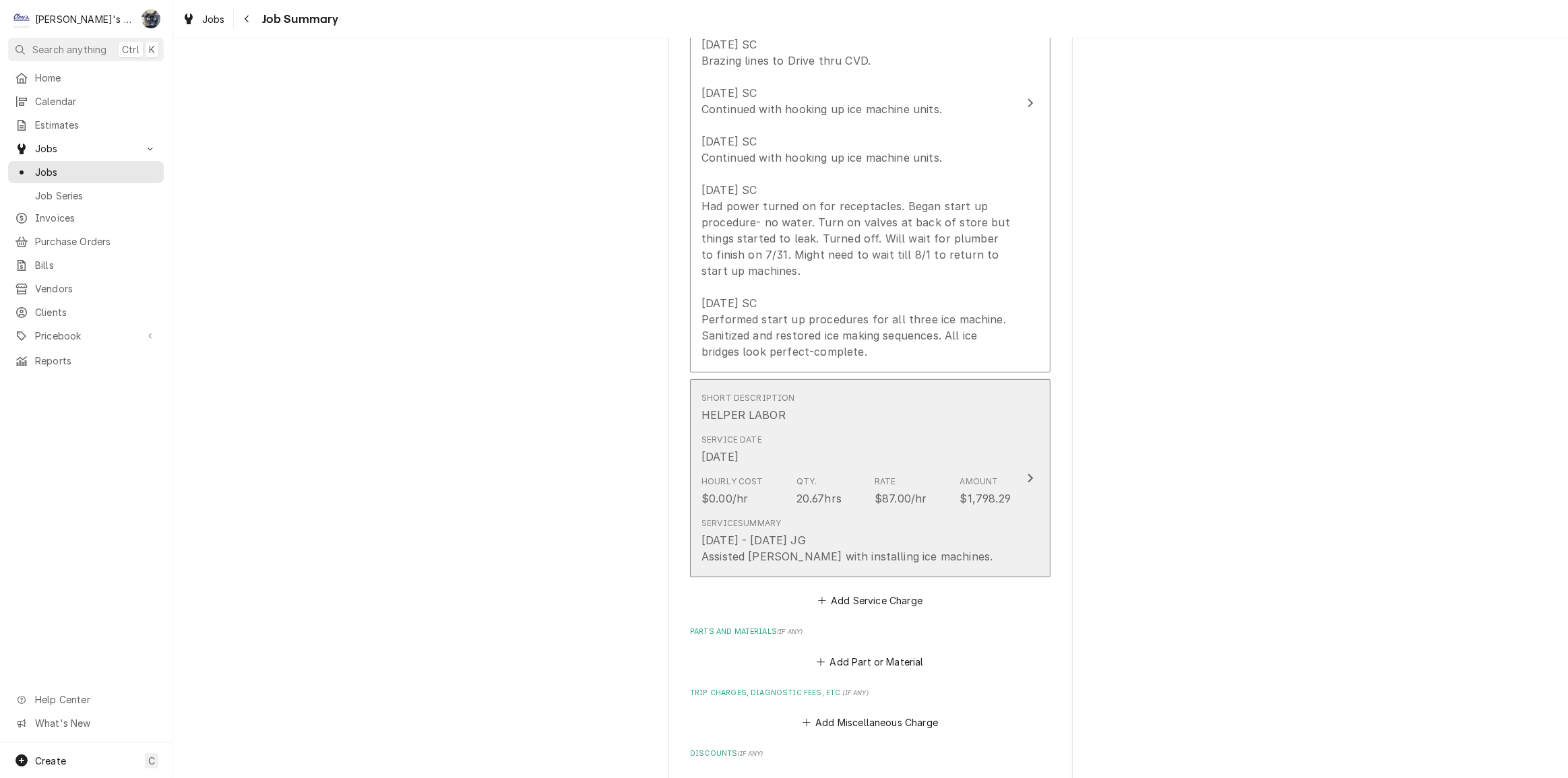
click at [813, 564] on div "7/23/2025 - 7/25/2025 JG Assisted Steven with installing ice machines." at bounding box center [847, 549] width 291 height 33
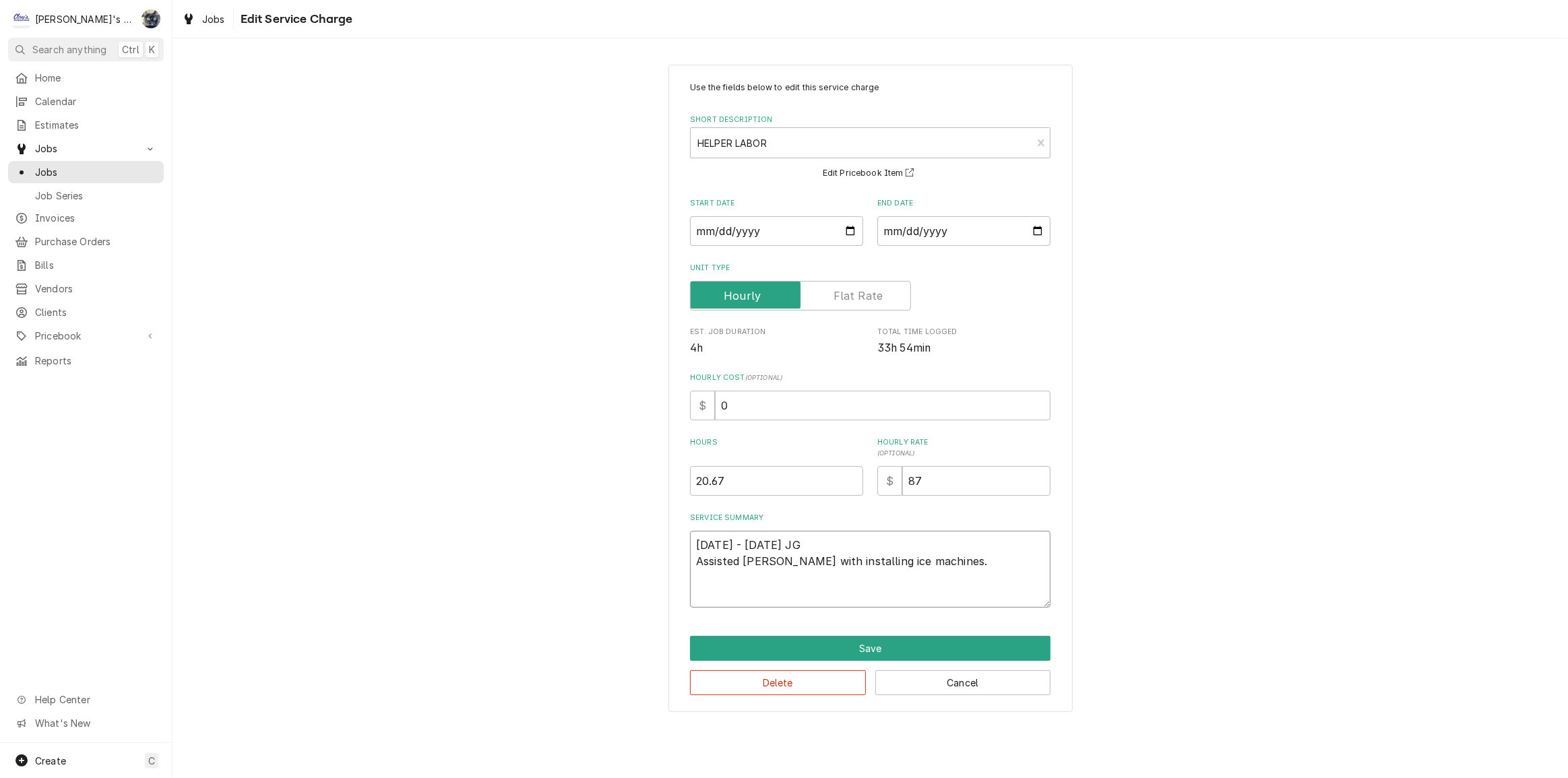
drag, startPoint x: 939, startPoint y: 561, endPoint x: 805, endPoint y: 559, distance: 134.0
click at [805, 559] on textarea "7/23/2025 - 7/25/2025 JG Assisted Steven with installing ice machines." at bounding box center [870, 569] width 360 height 76
type textarea "x"
type textarea "7/23/2025 - 7/25/2025 JG Assisted Steven with"
drag, startPoint x: 814, startPoint y: 486, endPoint x: 669, endPoint y: 489, distance: 145.0
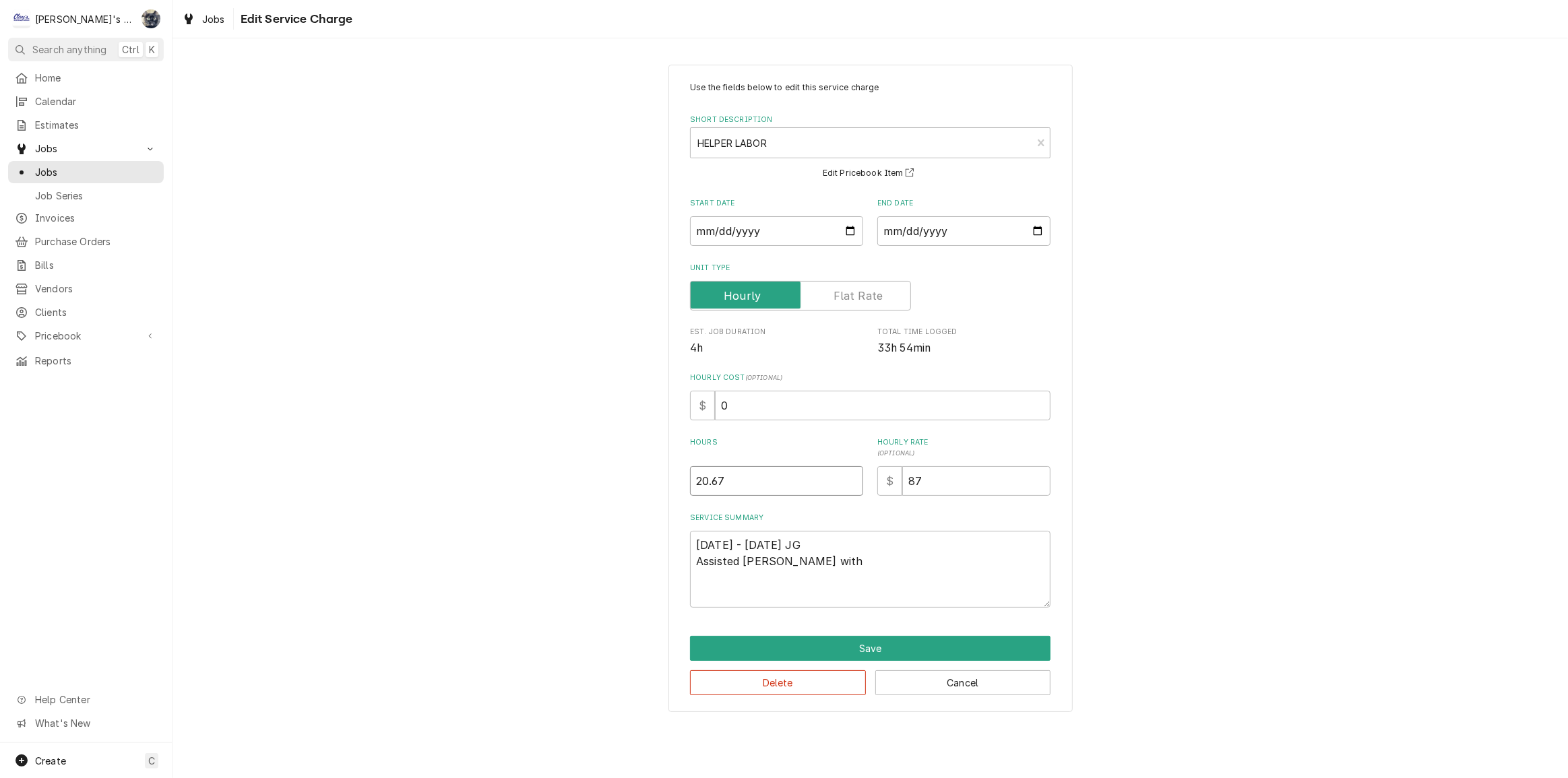
click at [669, 489] on div "Use the fields below to edit this service charge Short Description HELPER LABOR…" at bounding box center [870, 388] width 404 height 648
type textarea "x"
type input "6"
click at [835, 559] on textarea "7/23/2025 - 7/25/2025 JG Assisted Steven with" at bounding box center [870, 569] width 360 height 76
type textarea "x"
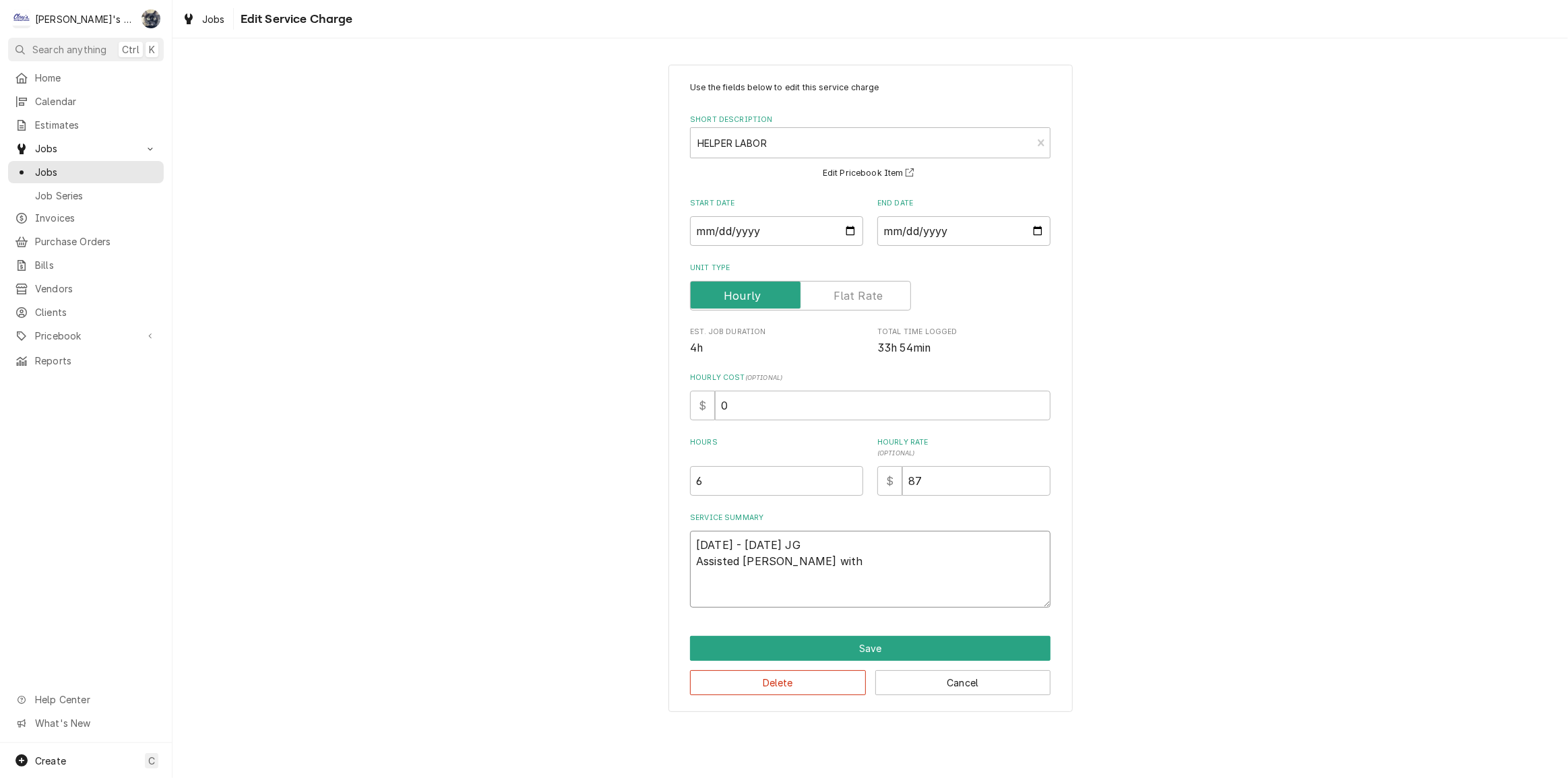
type textarea "7/23/2025 - 7/25/2025 JG Assisted Steven with"
type textarea "x"
type textarea "7/23/2025 - 7/25/2025 JG Assisted Steven wit"
type textarea "x"
type textarea "7/23/2025 - 7/25/2025 JG Assisted Steven wi"
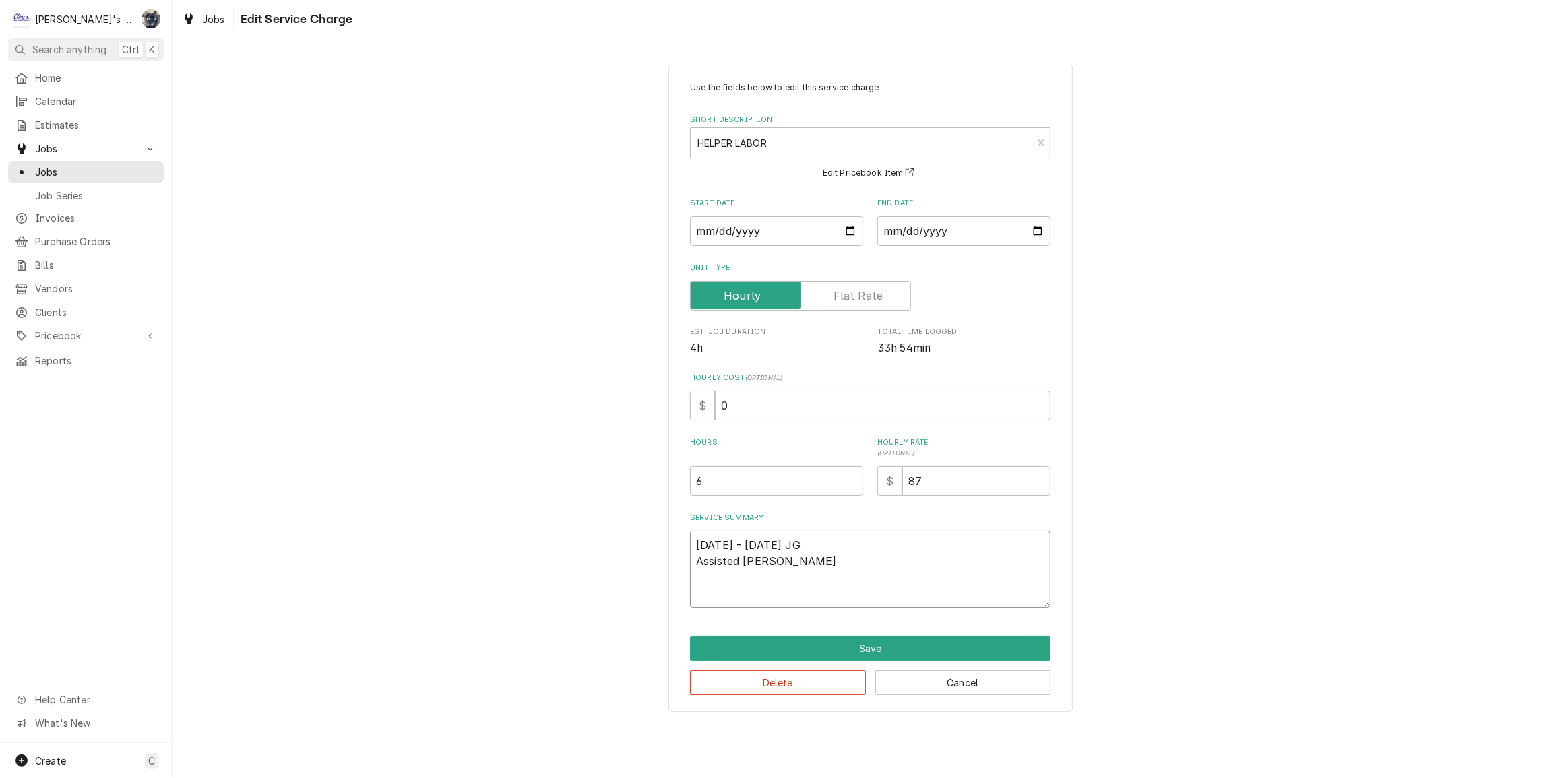
type textarea "x"
type textarea "7/23/2025 - 7/25/2025 JG Assisted Steven w"
type textarea "x"
type textarea "7/23/2025 - 7/25/2025 JG Assisted Steven"
type textarea "x"
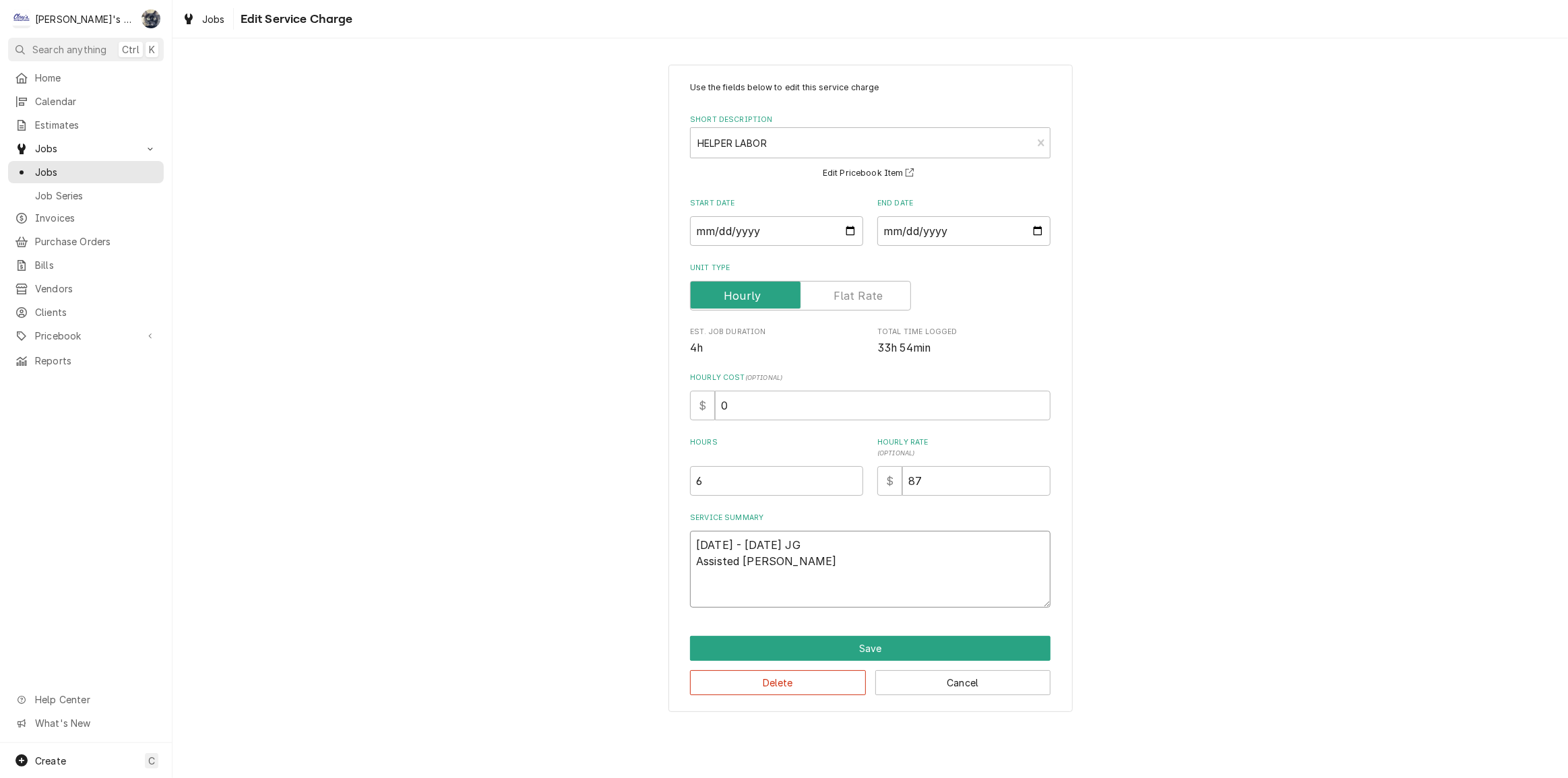
type textarea "7/23/2025 - 7/25/2025 JG Assisted Steven"
type textarea "x"
type textarea "7/23/2025 - 7/25/2025 JG Assisted Steve"
type textarea "x"
type textarea "7/23/2025 - 7/25/2025 JG Assisted Stev"
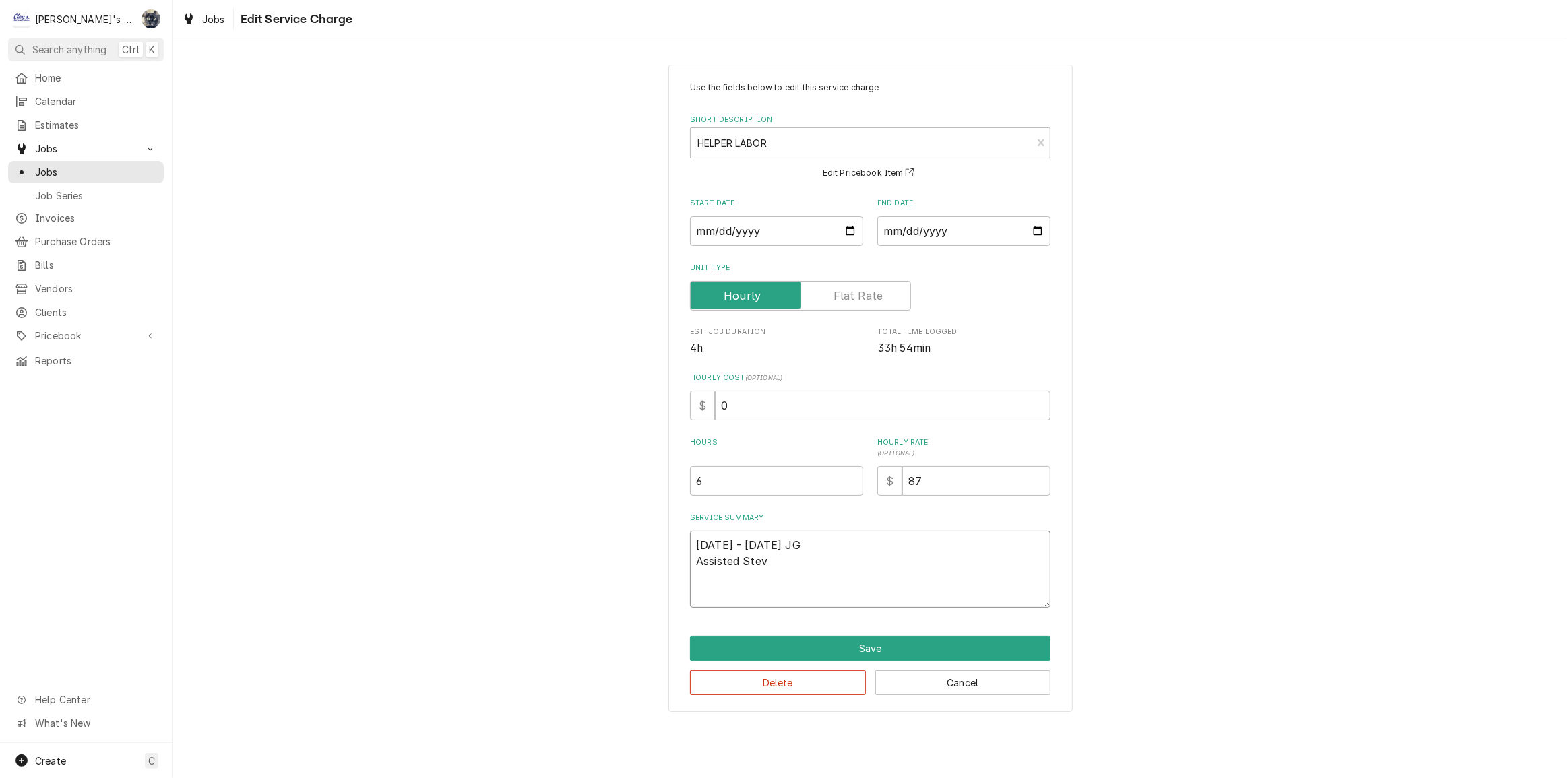
type textarea "x"
type textarea "7/23/2025 - 7/25/2025 JG Assisted Ste"
type textarea "x"
type textarea "7/23/2025 - 7/25/2025 JG Assisted St"
type textarea "x"
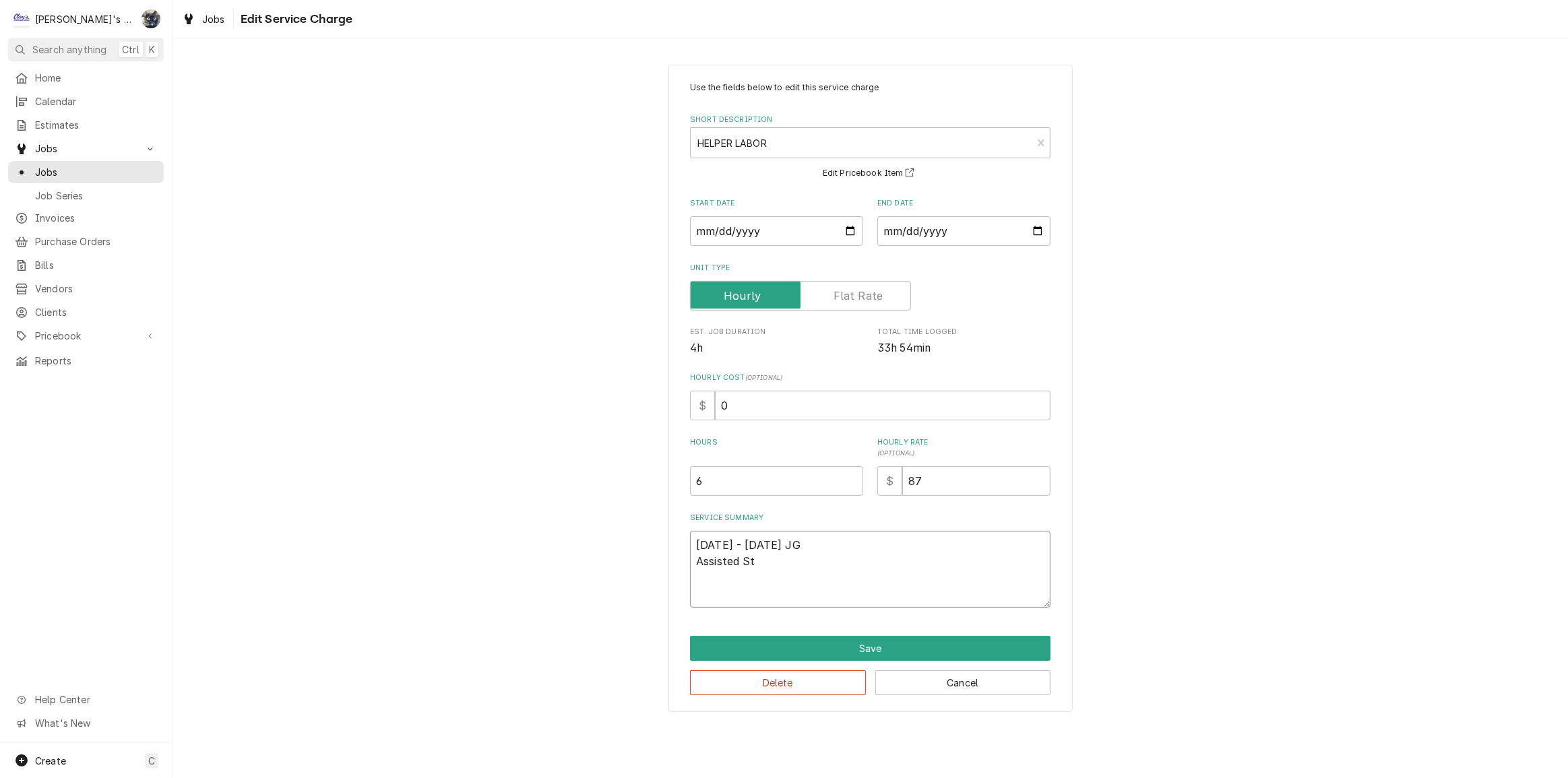
type textarea "7/23/2025 - 7/25/2025 JG Assisted S"
type textarea "x"
type textarea "7/23/2025 - 7/25/2025 JG Assisted"
type textarea "x"
type textarea "7/23/2025 - 7/25/2025 JG Assisted W"
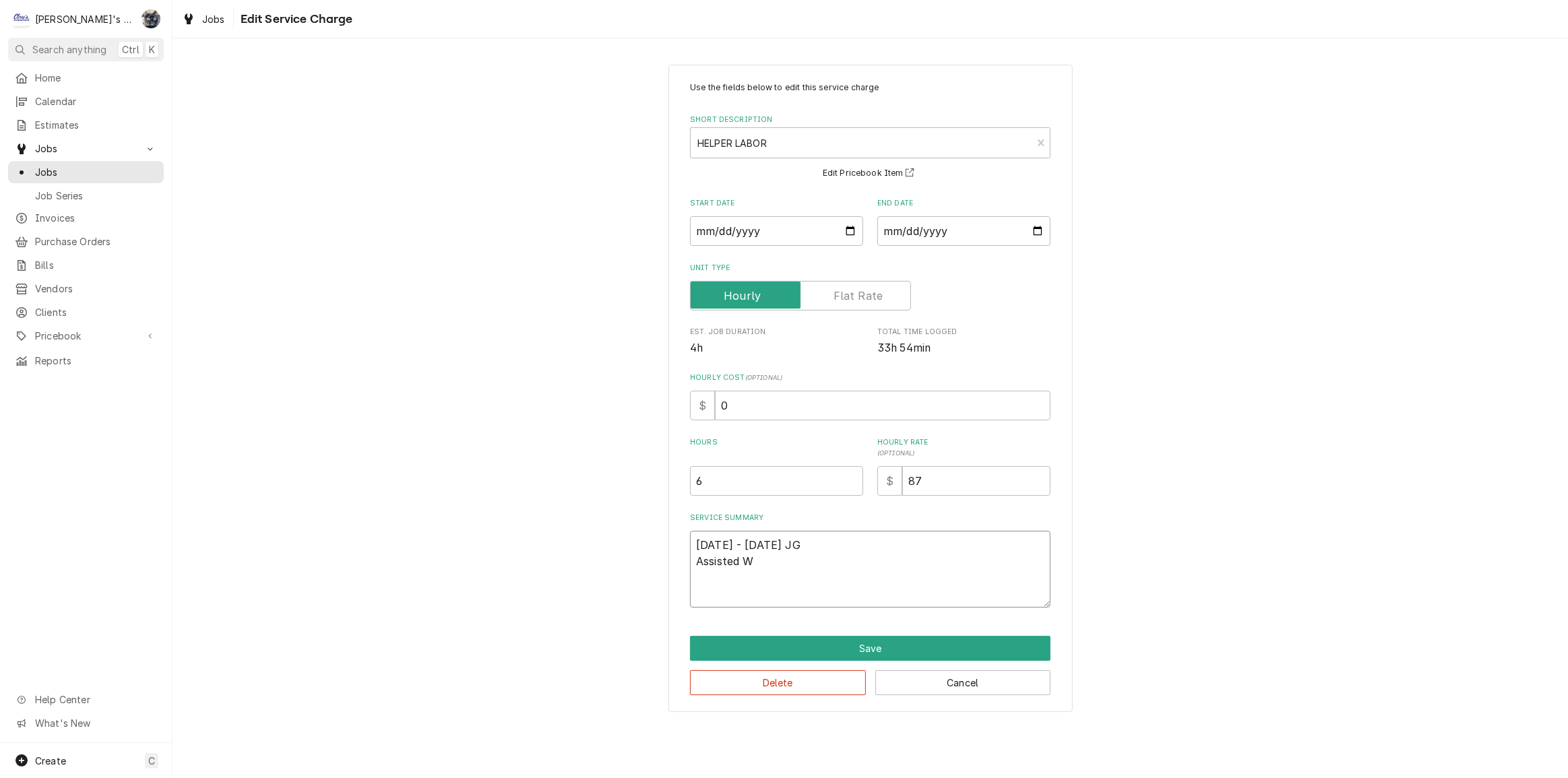
type textarea "x"
type textarea "7/23/2025 - 7/25/2025 JG Assisted WI"
type textarea "x"
type textarea "7/23/2025 - 7/25/2025 JG Assisted WIT"
type textarea "x"
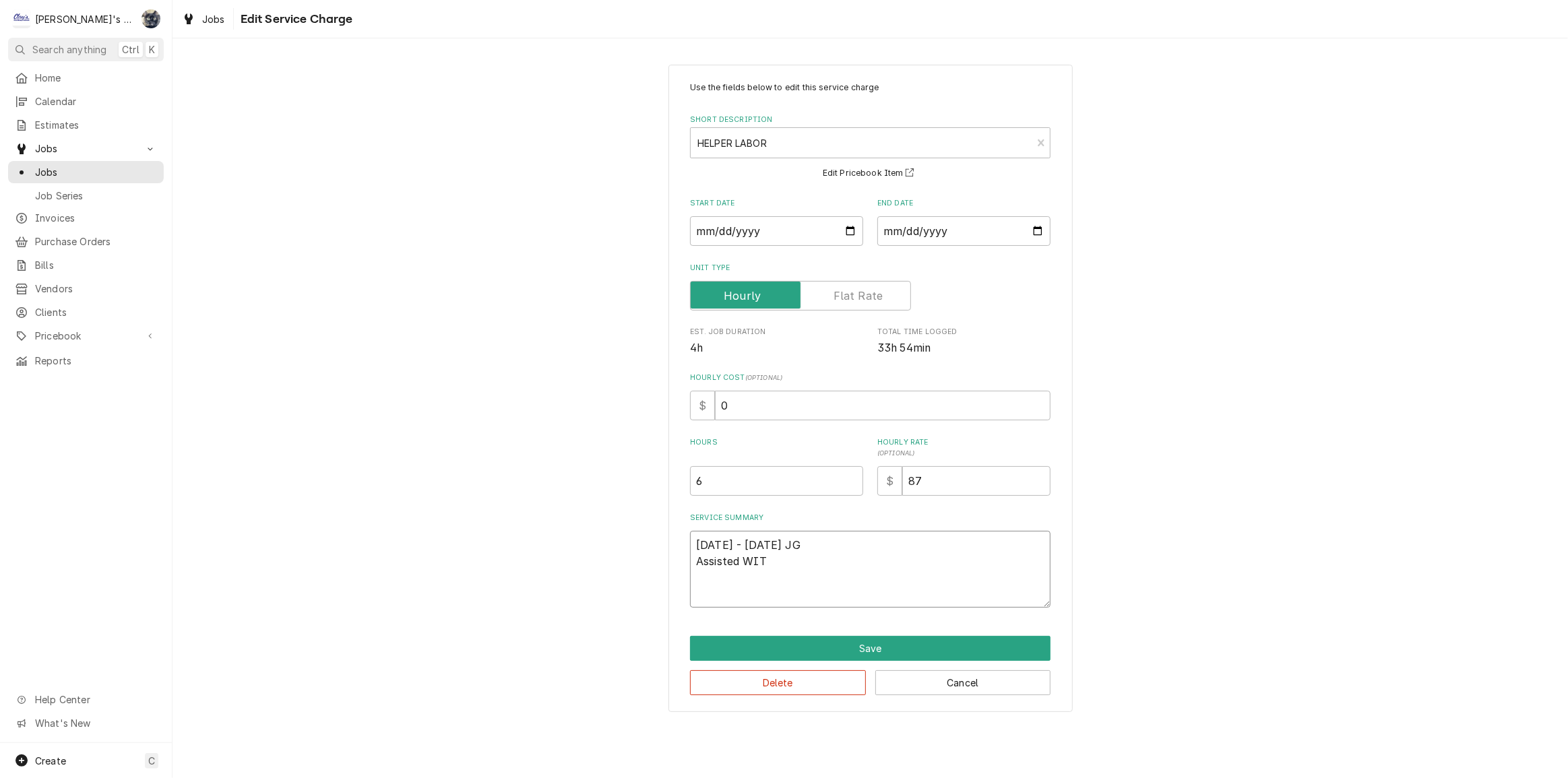
type textarea "7/23/2025 - 7/25/2025 JG Assisted WITH"
type textarea "x"
type textarea "7/23/2025 - 7/25/2025 JG Assisted WIT"
type textarea "x"
type textarea "7/23/2025 - 7/25/2025 JG Assisted WI"
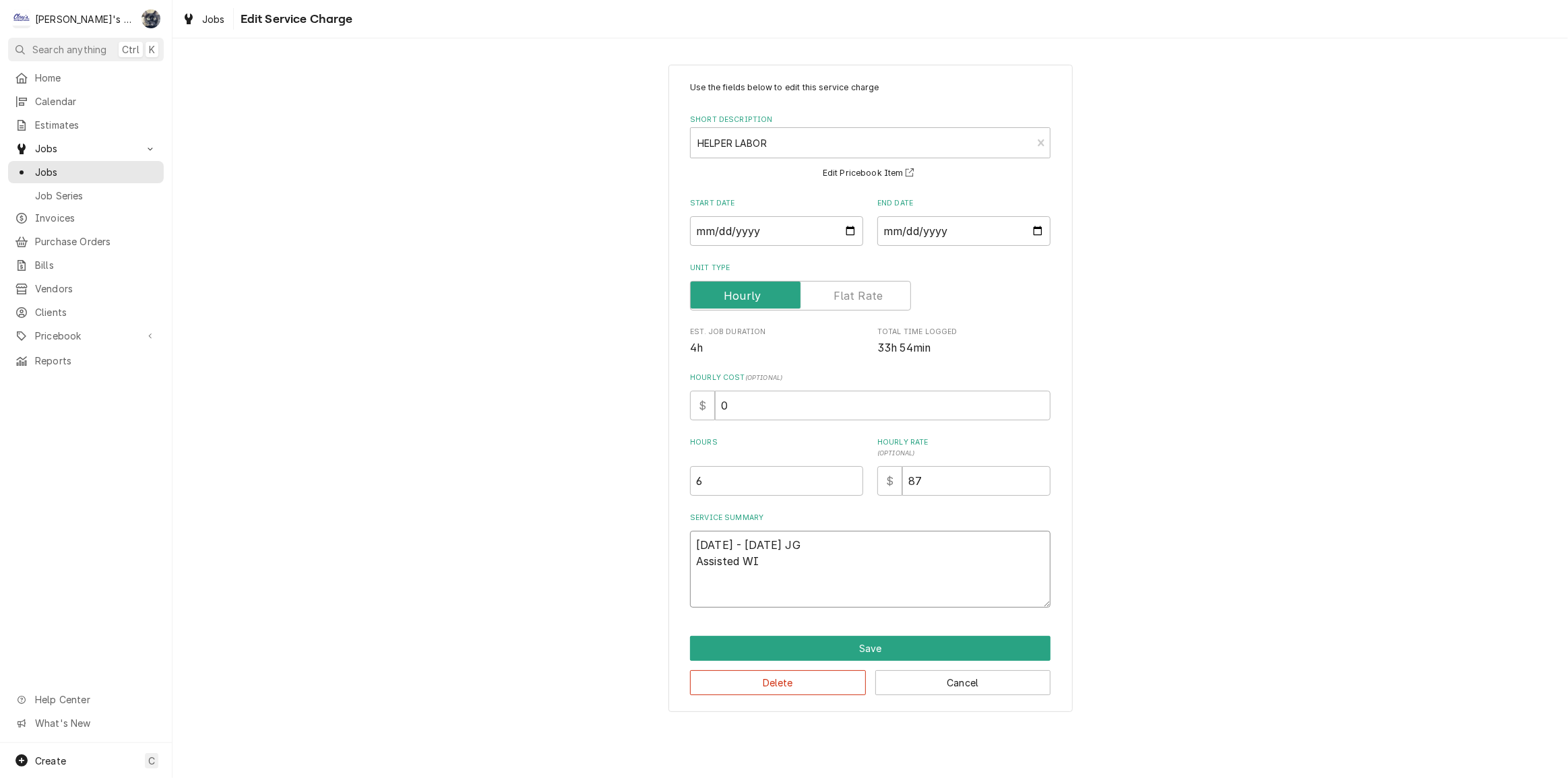
type textarea "x"
type textarea "7/23/2025 - 7/25/2025 JG Assisted W"
type textarea "x"
type textarea "7/23/2025 - 7/25/2025 JG Assisted"
type textarea "x"
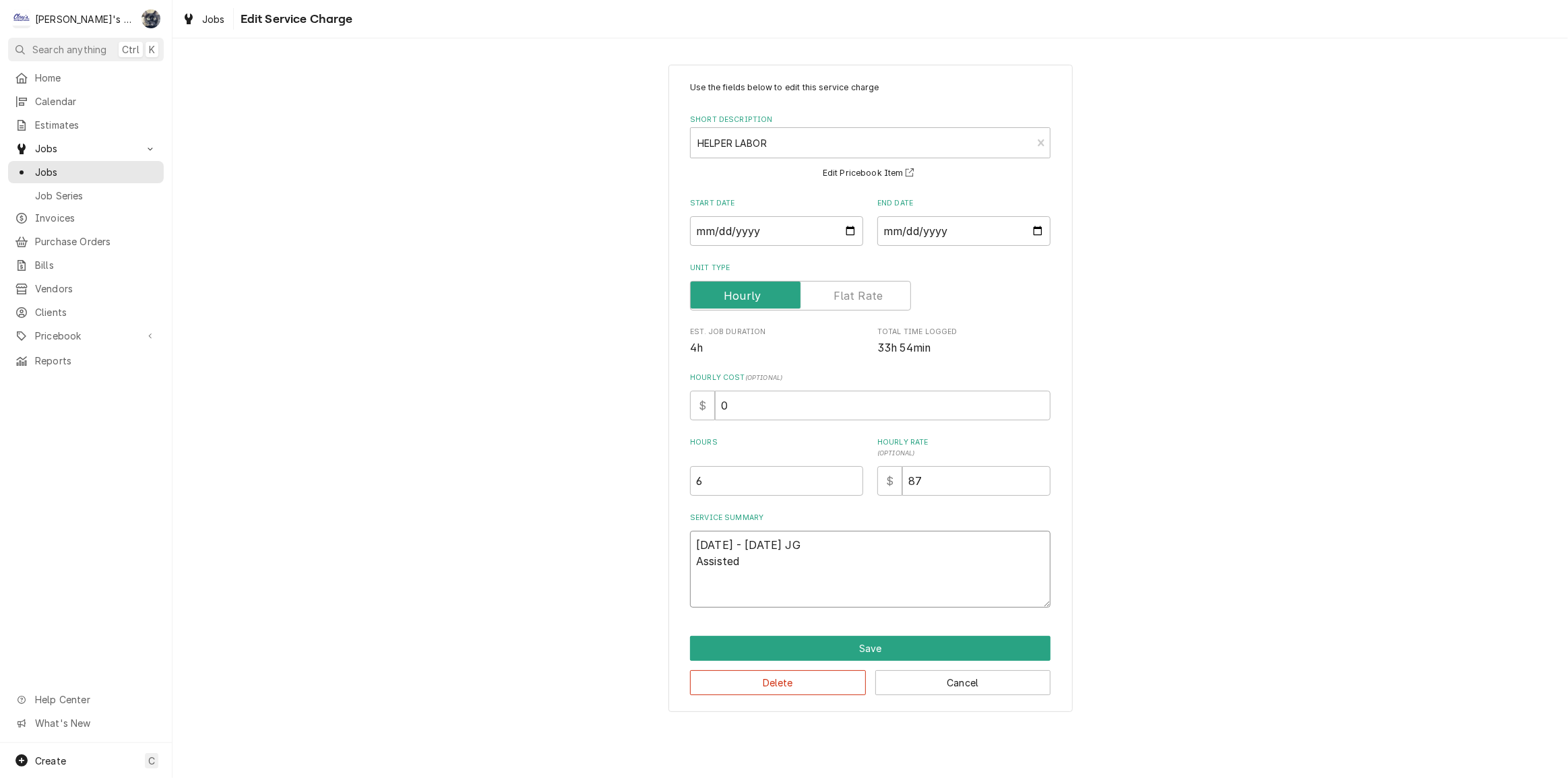
type textarea "7/23/2025 - 7/25/2025 JG Assisted w"
type textarea "x"
type textarea "7/23/2025 - 7/25/2025 JG Assisted wi"
type textarea "x"
type textarea "7/23/2025 - 7/25/2025 JG Assisted wit"
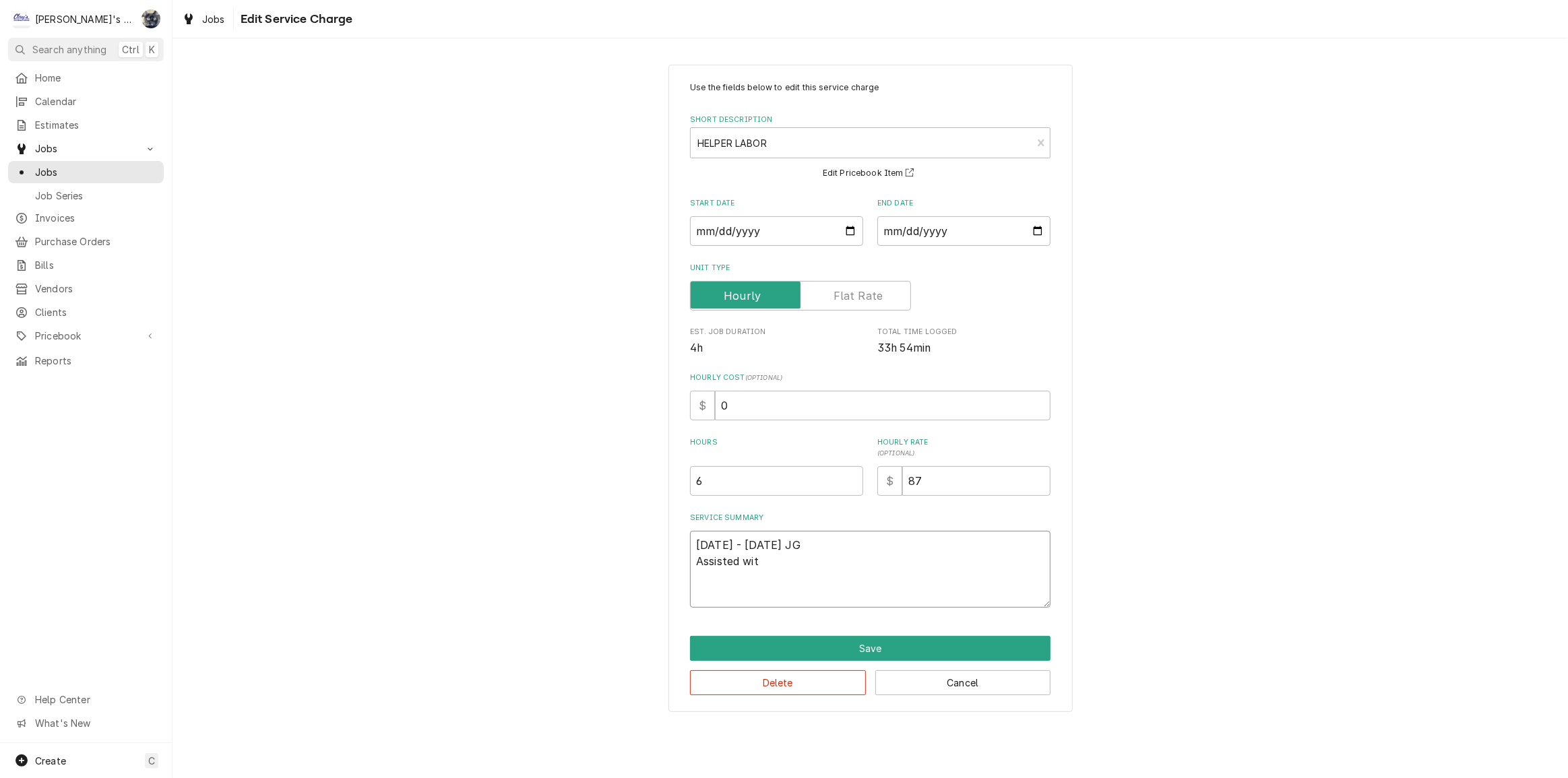
type textarea "x"
type textarea "7/23/2025 - 7/25/2025 JG Assisted with"
type textarea "x"
type textarea "7/23/2025 - 7/25/2025 JG Assisted with"
type textarea "x"
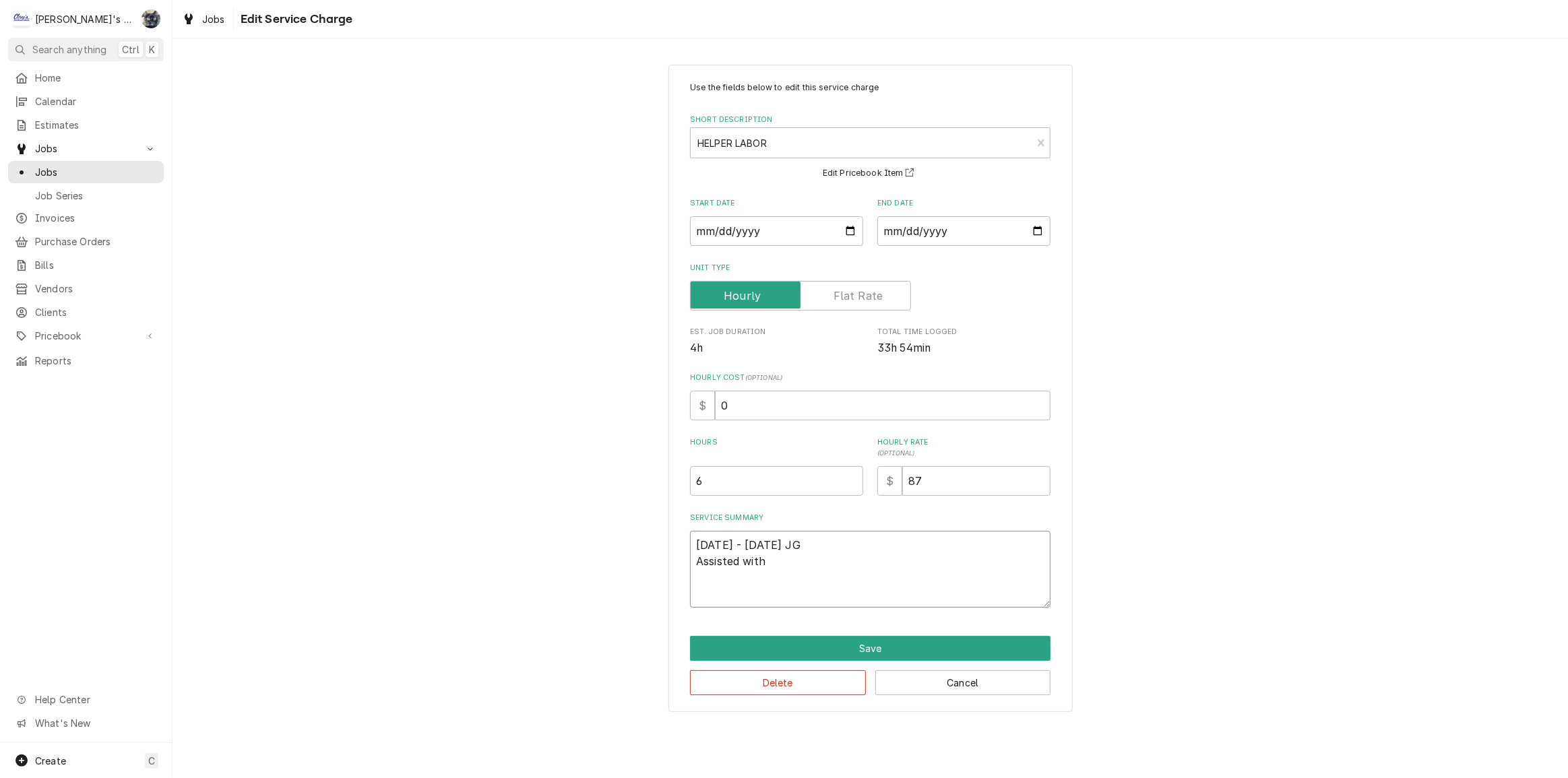
type textarea "7/23/2025 - 7/25/2025 JG Assisted with i"
type textarea "x"
type textarea "7/23/2025 - 7/25/2025 JG Assisted with ic"
type textarea "x"
type textarea "7/23/2025 - 7/25/2025 JG Assisted with ice"
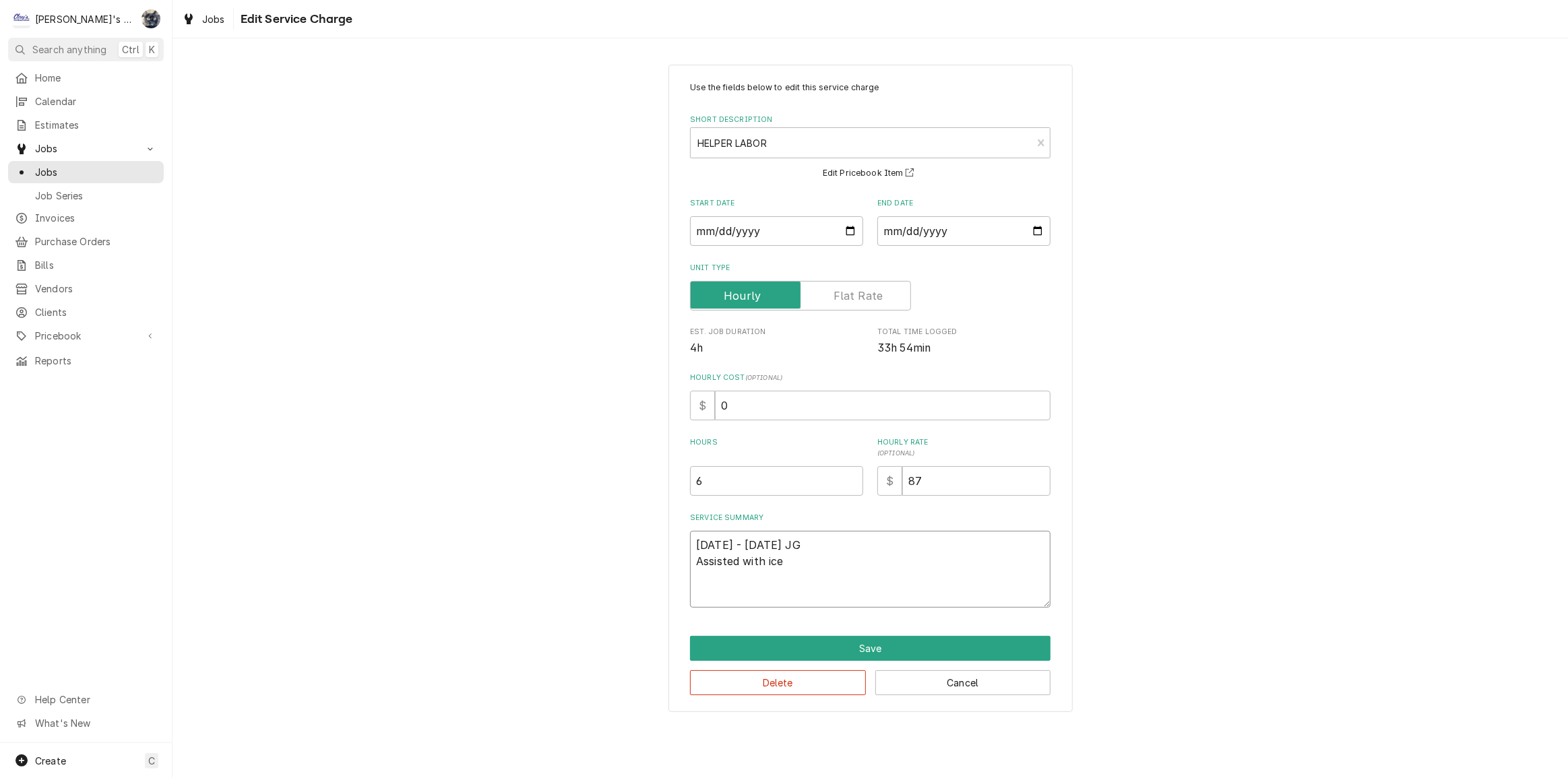
type textarea "x"
type textarea "7/23/2025 - 7/25/2025 JG Assisted with ice"
type textarea "x"
type textarea "7/23/2025 - 7/25/2025 JG Assisted with ice m"
type textarea "x"
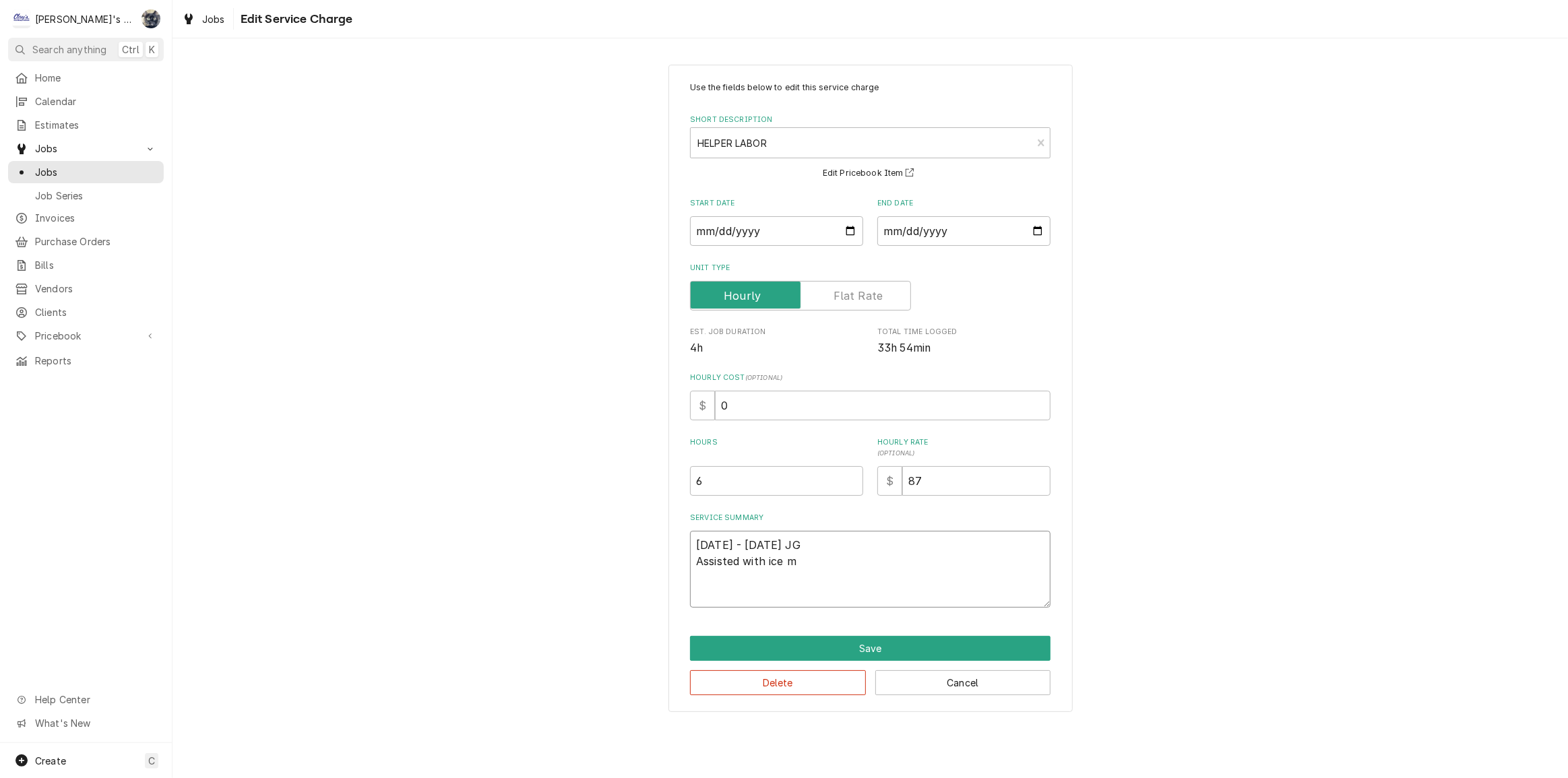
type textarea "7/23/2025 - 7/25/2025 JG Assisted with ice ma"
type textarea "x"
type textarea "7/23/2025 - 7/25/2025 JG Assisted with ice mac"
type textarea "x"
type textarea "7/23/2025 - 7/25/2025 JG Assisted with ice mach"
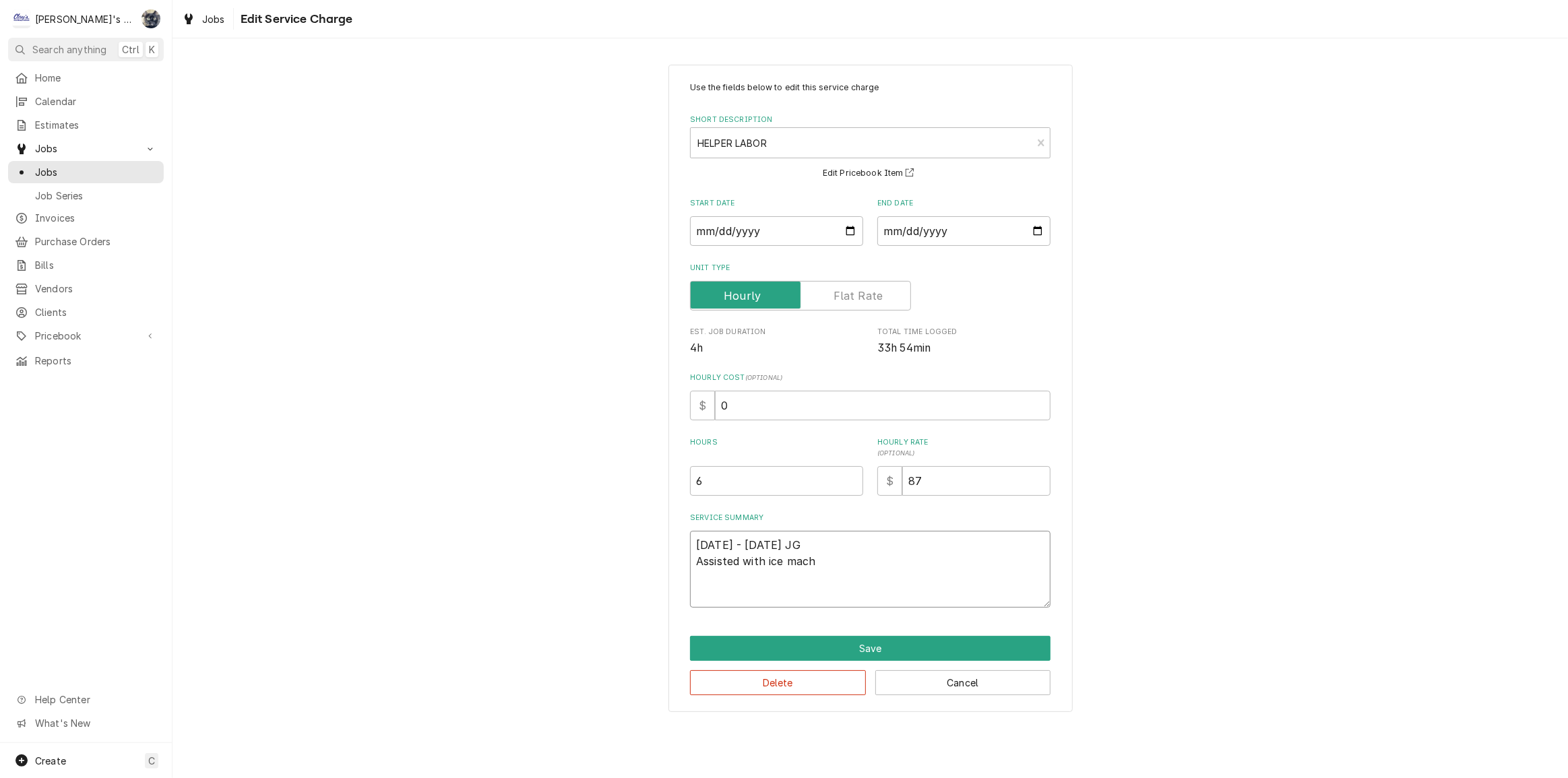
type textarea "x"
type textarea "7/23/2025 - 7/25/2025 JG Assisted with ice machi"
type textarea "x"
type textarea "7/23/2025 - 7/25/2025 JG Assisted with ice machin"
type textarea "x"
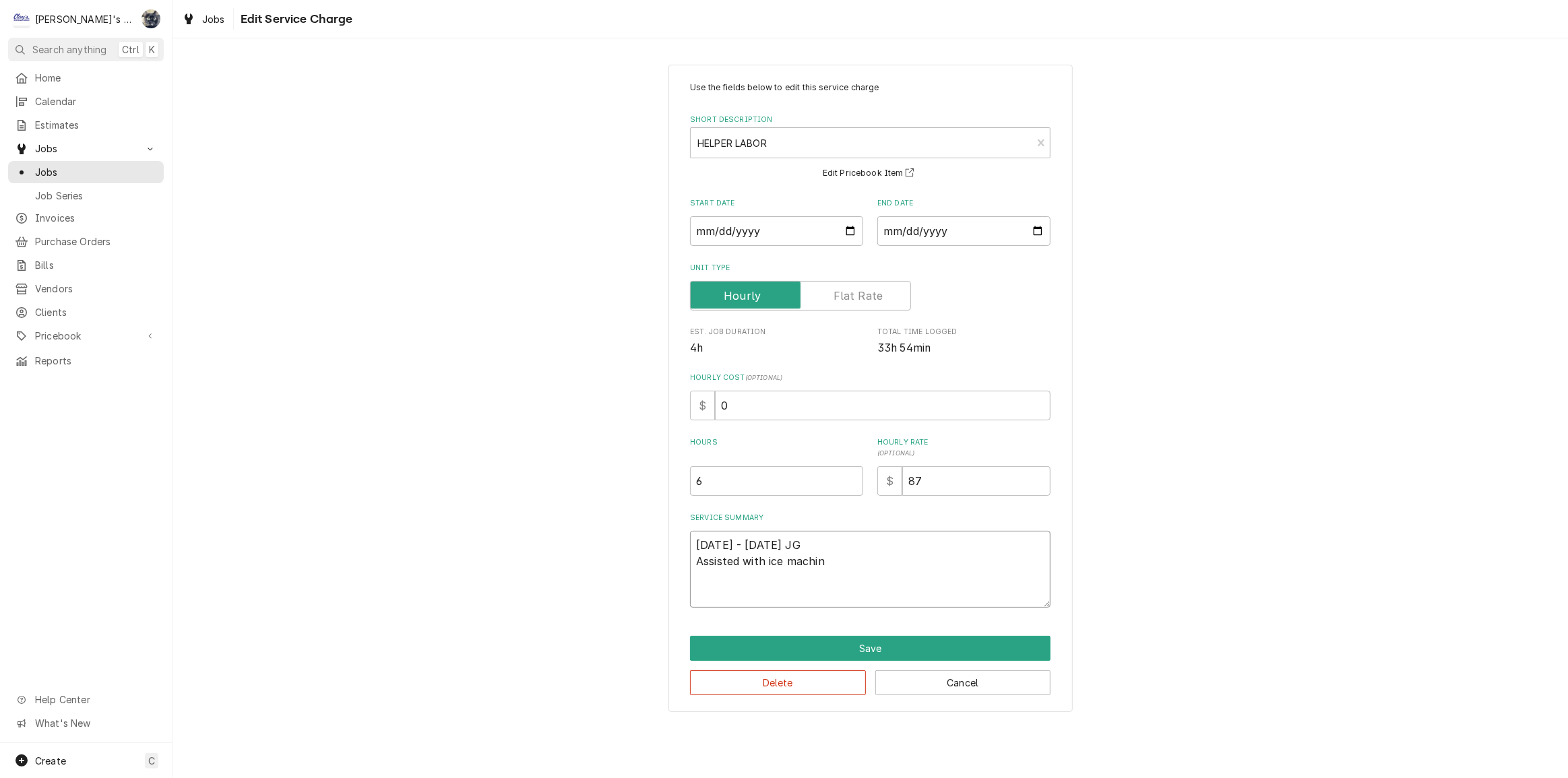
type textarea "7/23/2025 - 7/25/2025 JG Assisted with ice machine"
type textarea "x"
type textarea "7/23/2025 - 7/25/2025 JG Assisted with ice machine"
drag, startPoint x: 768, startPoint y: 561, endPoint x: 776, endPoint y: 561, distance: 8.0
click at [768, 561] on textarea "7/23/2025 - 7/25/2025 JG Assisted with ice machine" at bounding box center [870, 569] width 360 height 76
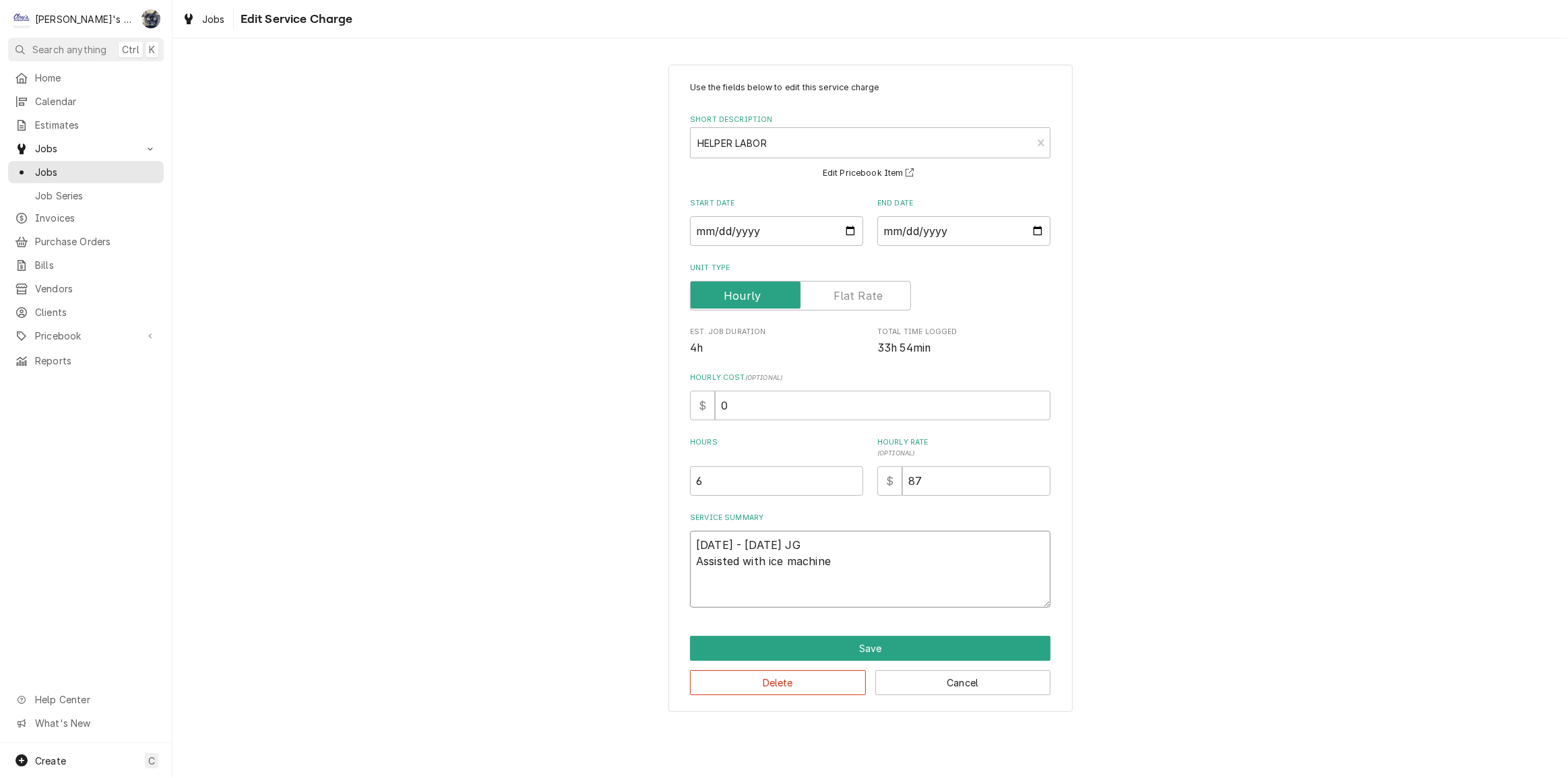
type textarea "x"
type textarea "7/23/2025 - 7/25/2025 JG Assisted with Mice machine"
type textarea "x"
type textarea "7/23/2025 - 7/25/2025 JG Assisted with Manice machine"
type textarea "x"
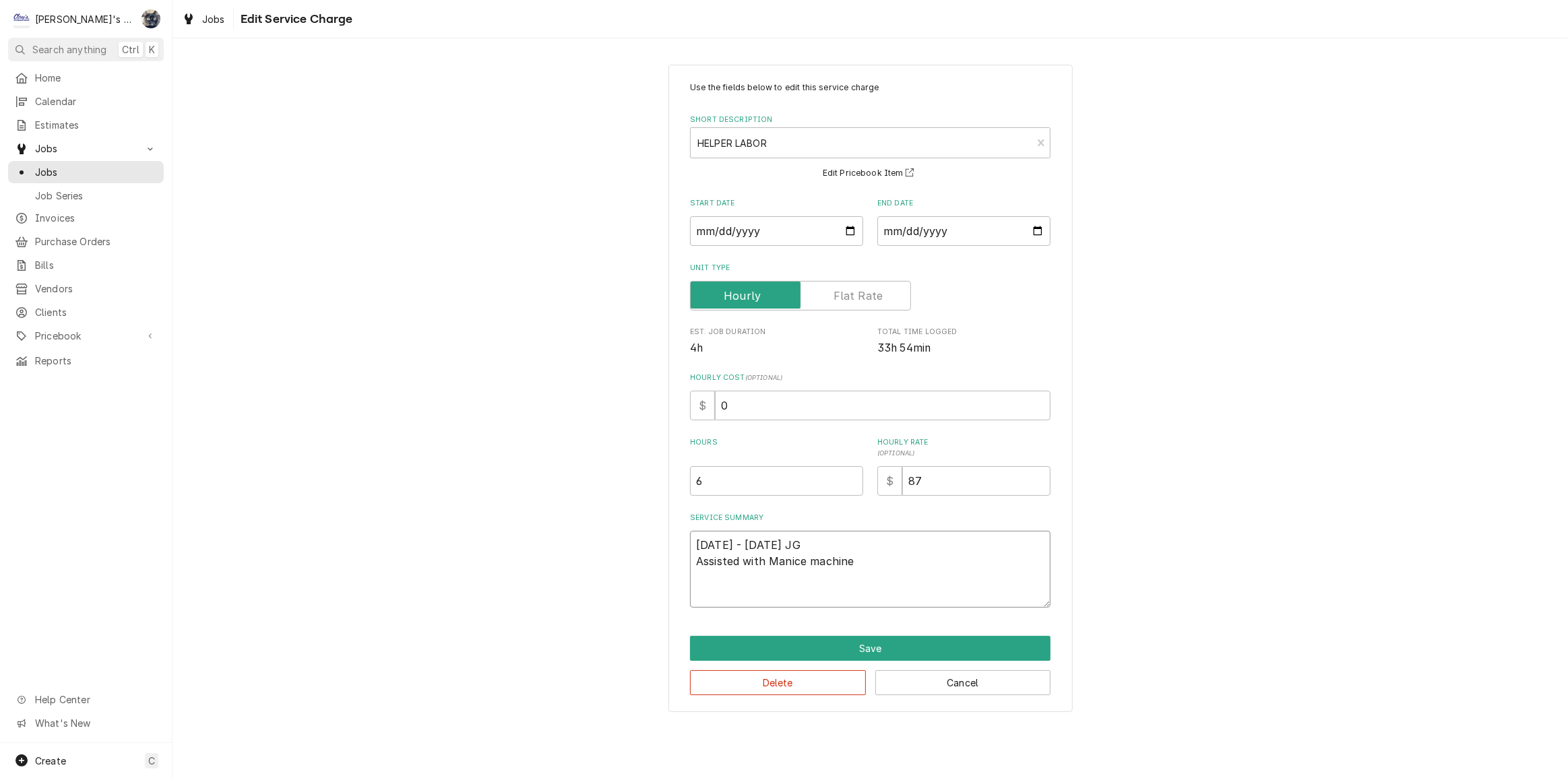
type textarea "7/23/2025 - 7/25/2025 JG Assisted with Manhice machine"
type textarea "x"
type textarea "7/23/2025 - 7/25/2025 JG Assisted with Manhiice machine"
type textarea "x"
type textarea "7/23/2025 - 7/25/2025 JG Assisted with Manhice machine"
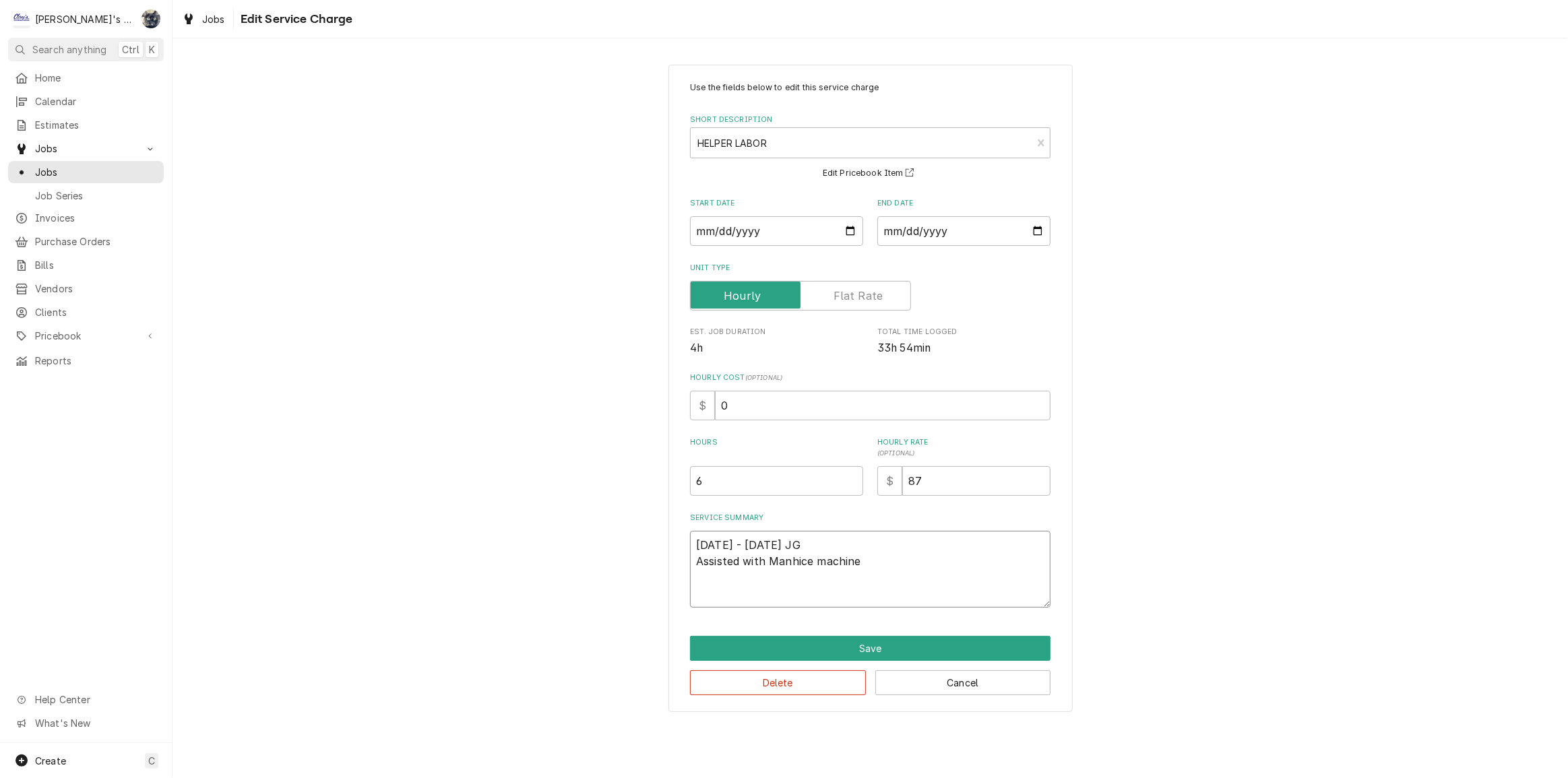
type textarea "x"
type textarea "7/23/2025 - 7/25/2025 JG Assisted with Manice machine"
type textarea "x"
type textarea "7/23/2025 - 7/25/2025 JG Assisted with Maniice machine"
type textarea "x"
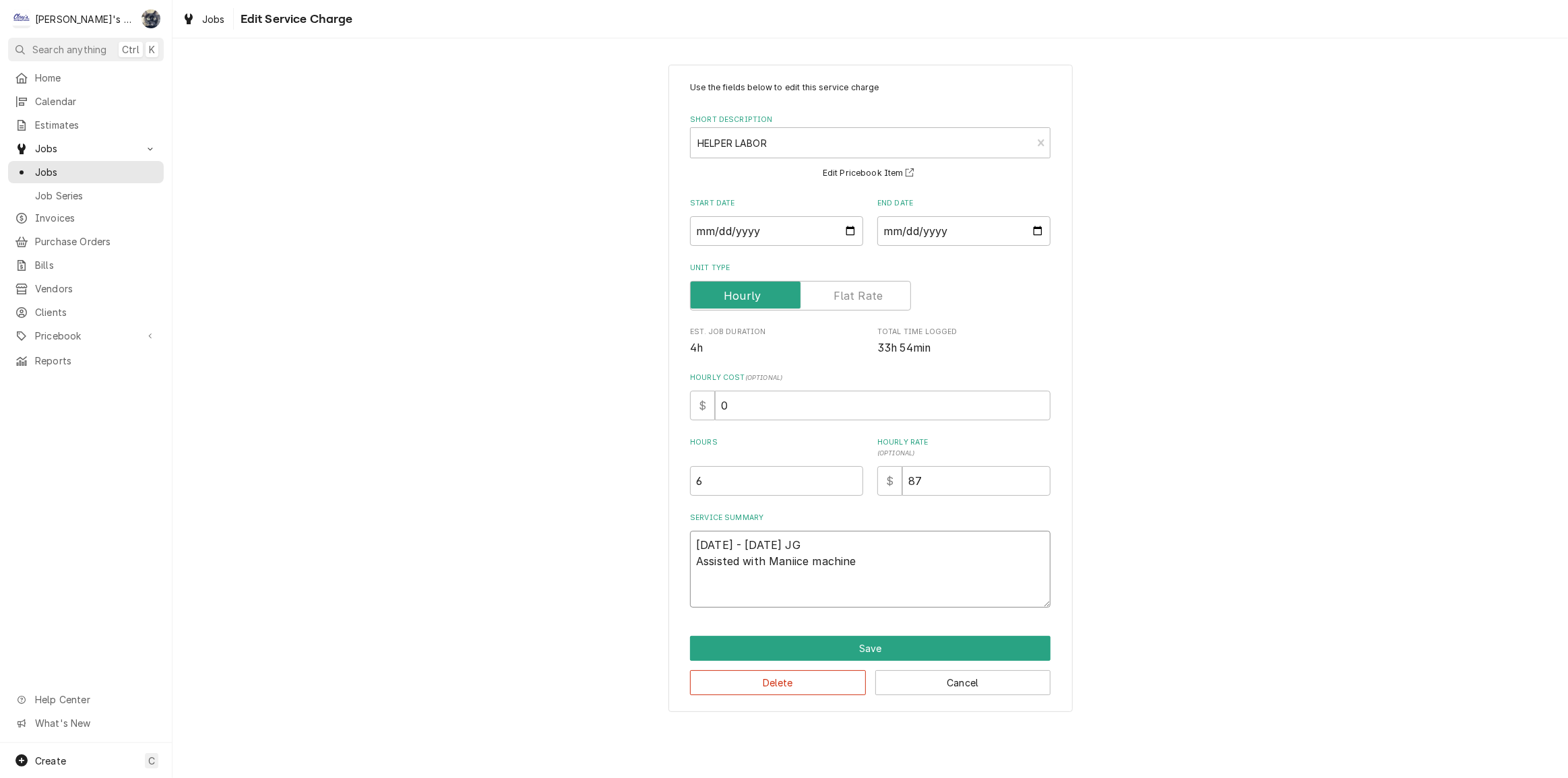
type textarea "7/23/2025 - 7/25/2025 JG Assisted with Manitice machine"
type textarea "x"
type textarea "7/23/2025 - 7/25/2025 JG Assisted with Manitoice machine"
type textarea "x"
type textarea "7/23/2025 - 7/25/2025 JG Assisted with Manitowice machine"
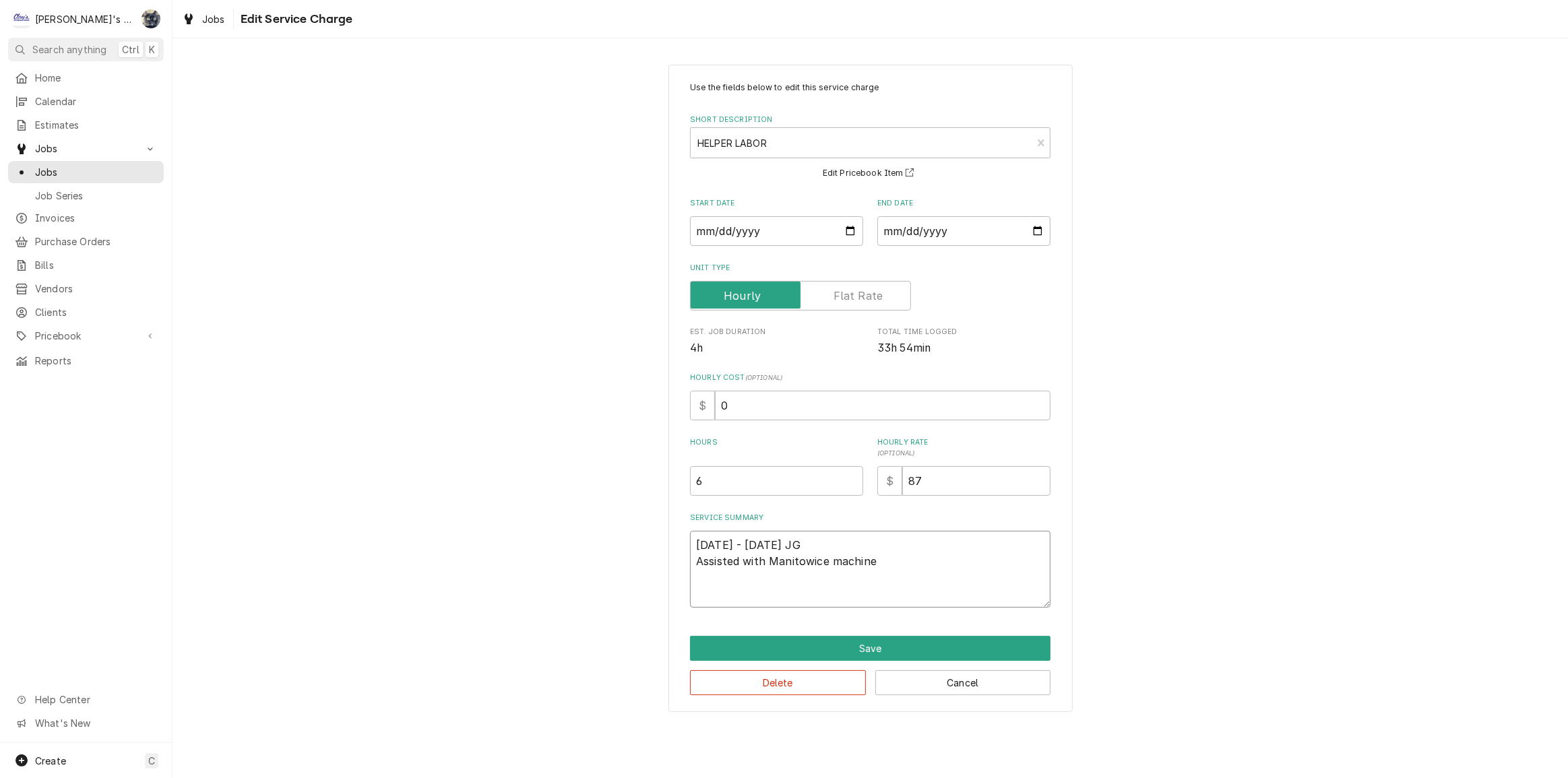
type textarea "x"
type textarea "7/23/2025 - 7/25/2025 JG Assisted with Manitowoice machine"
type textarea "x"
type textarea "7/23/2025 - 7/25/2025 JG Assisted with Manitowocice machine"
type textarea "x"
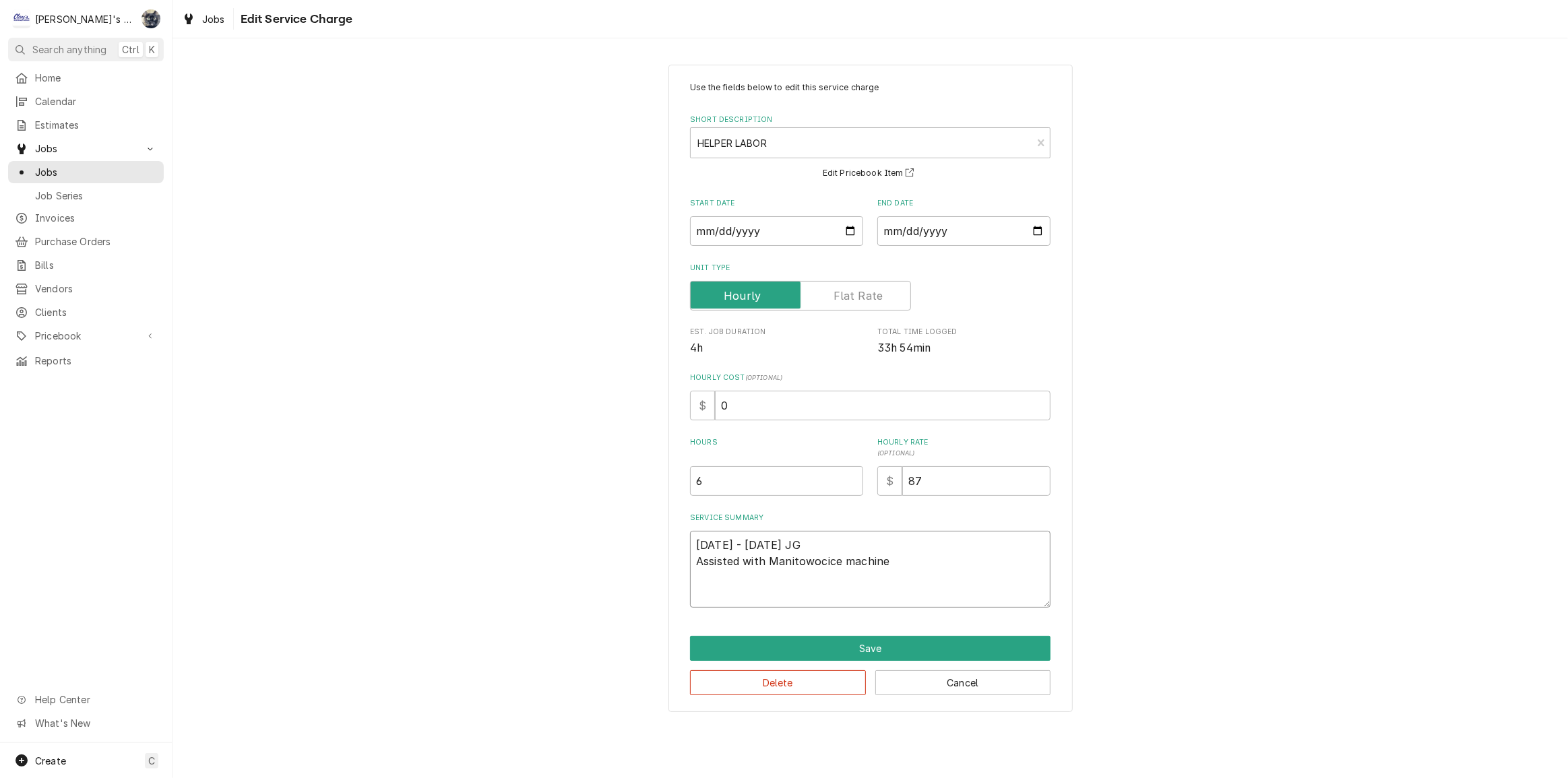
type textarea "7/23/2025 - 7/25/2025 JG Assisted with Manitowoc ice machine"
click at [927, 556] on textarea "7/23/2025 - 7/25/2025 JG Assisted with Manitowoc ice machine" at bounding box center [870, 569] width 360 height 76
type textarea "x"
type textarea "7/23/2025 - 7/25/2025 JG Assisted with Manitowoc ice machine i"
type textarea "x"
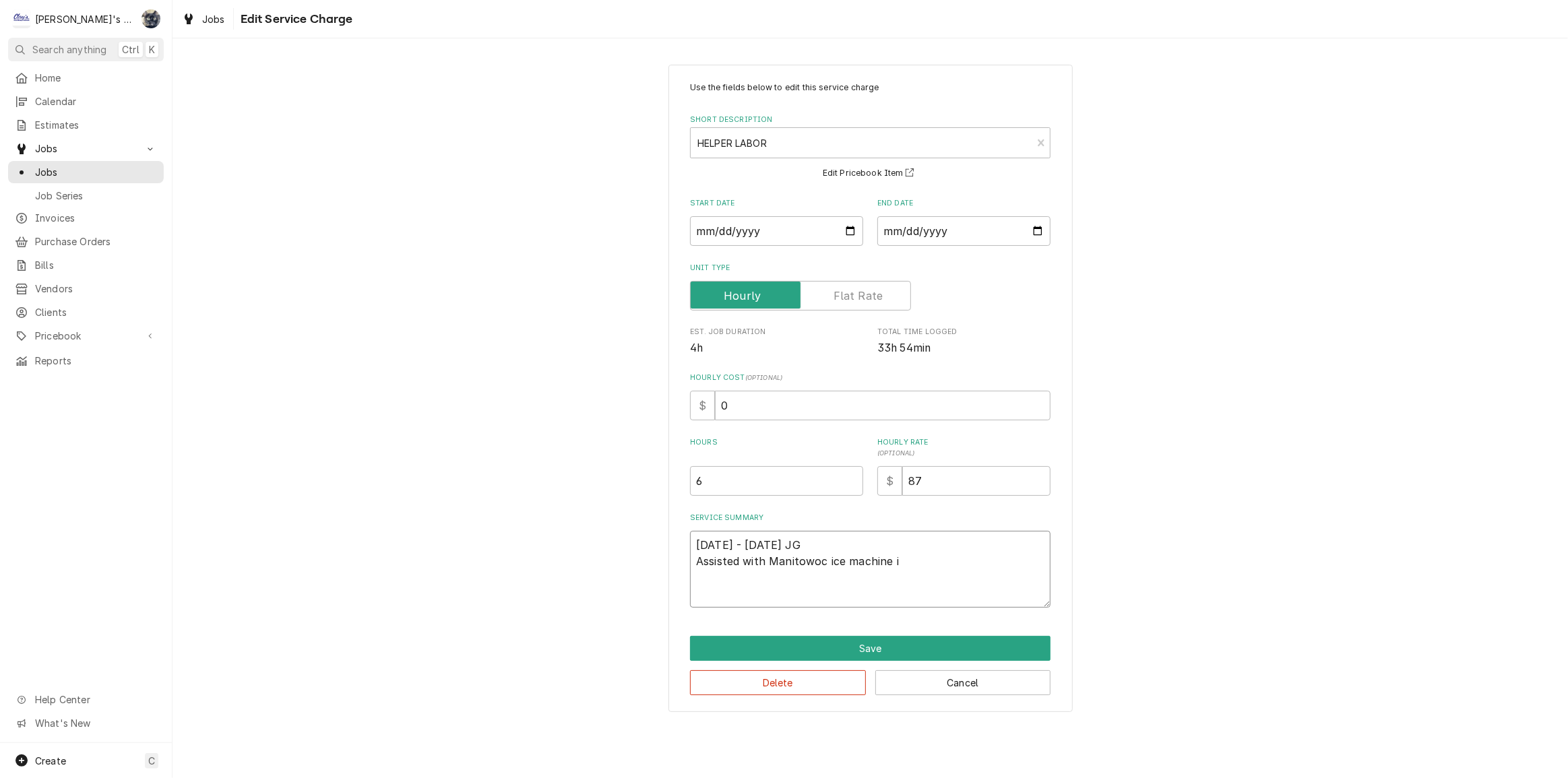
type textarea "7/23/2025 - 7/25/2025 JG Assisted with Manitowoc ice machine in"
type textarea "x"
type textarea "7/23/2025 - 7/25/2025 JG Assisted with Manitowoc ice machine ins"
type textarea "x"
type textarea "7/23/2025 - 7/25/2025 JG Assisted with Manitowoc ice machine inst"
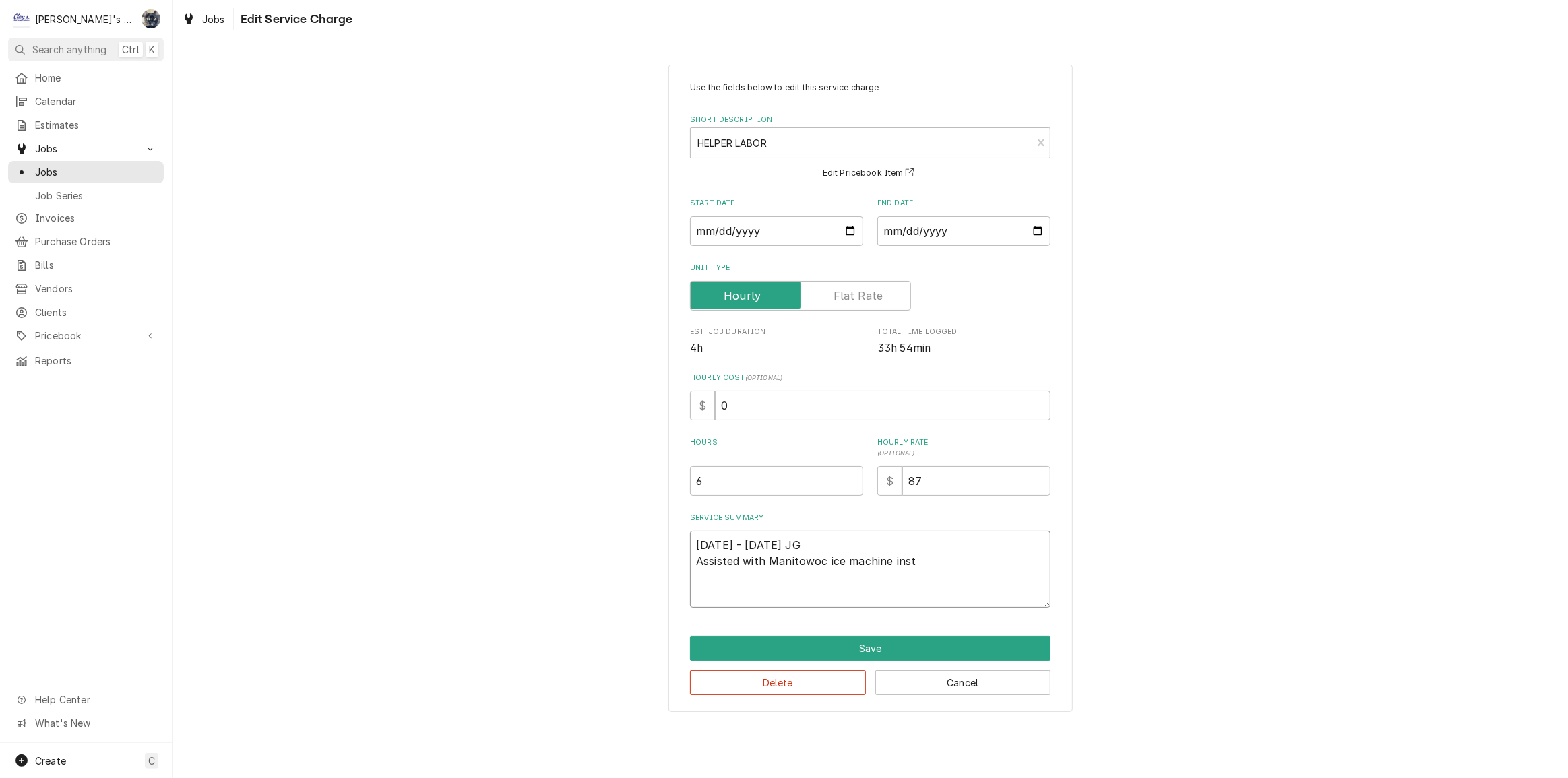
type textarea "x"
type textarea "7/23/2025 - 7/25/2025 JG Assisted with Manitowoc ice machine insta"
type textarea "x"
type textarea "7/23/2025 - 7/25/2025 JG Assisted with Manitowoc ice machine instal"
type textarea "x"
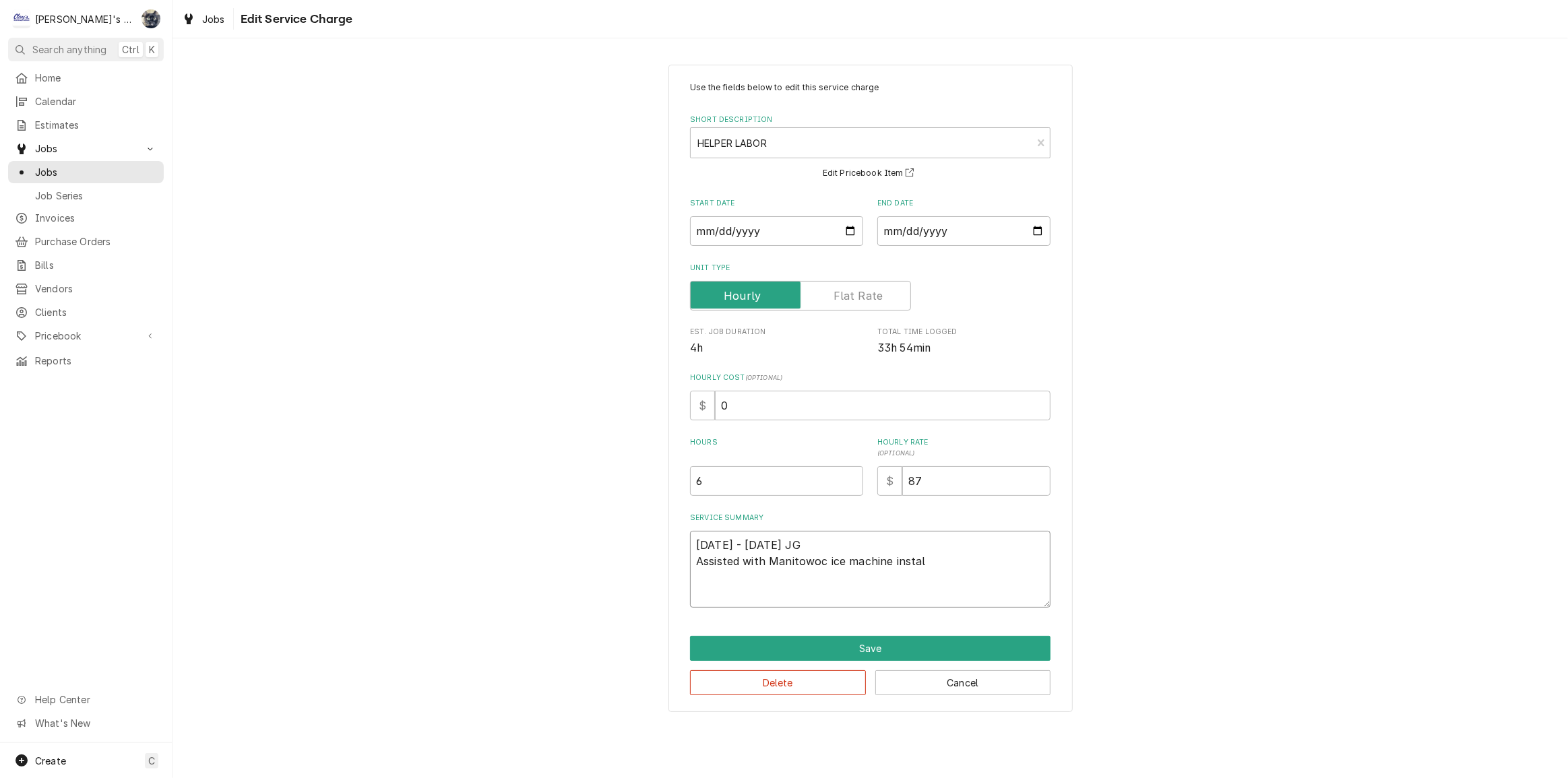
type textarea "7/23/2025 - 7/25/2025 JG Assisted with Manitowoc ice machine install"
type textarea "x"
type textarea "7/23/2025 - 7/25/2025 JG Assisted with Manitowoc ice machine install,"
type textarea "x"
type textarea "7/23/2025 - 7/25/2025 JG Assisted with Manitowoc ice machine install,"
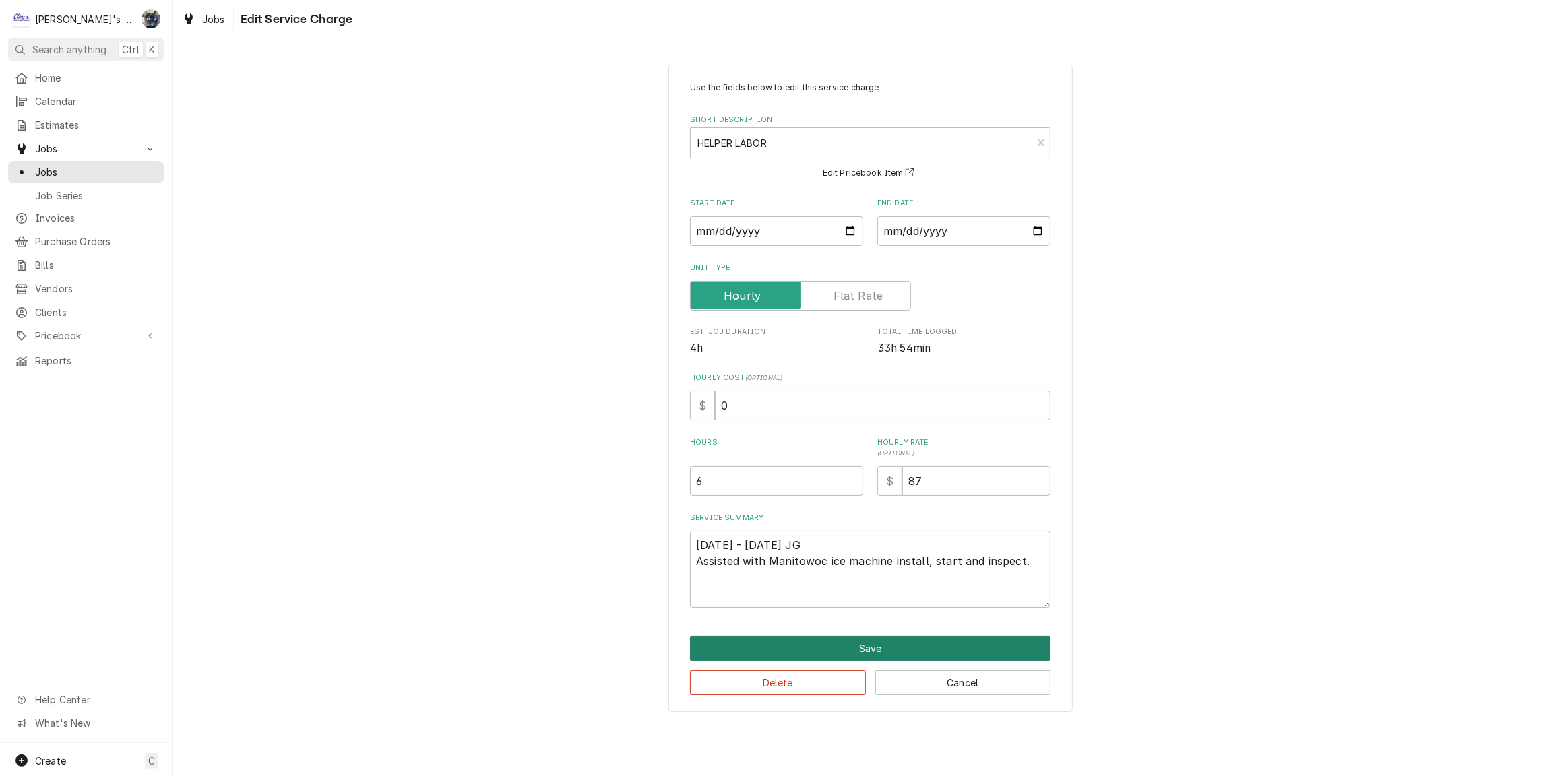
click at [929, 653] on button "Save" at bounding box center [870, 648] width 360 height 25
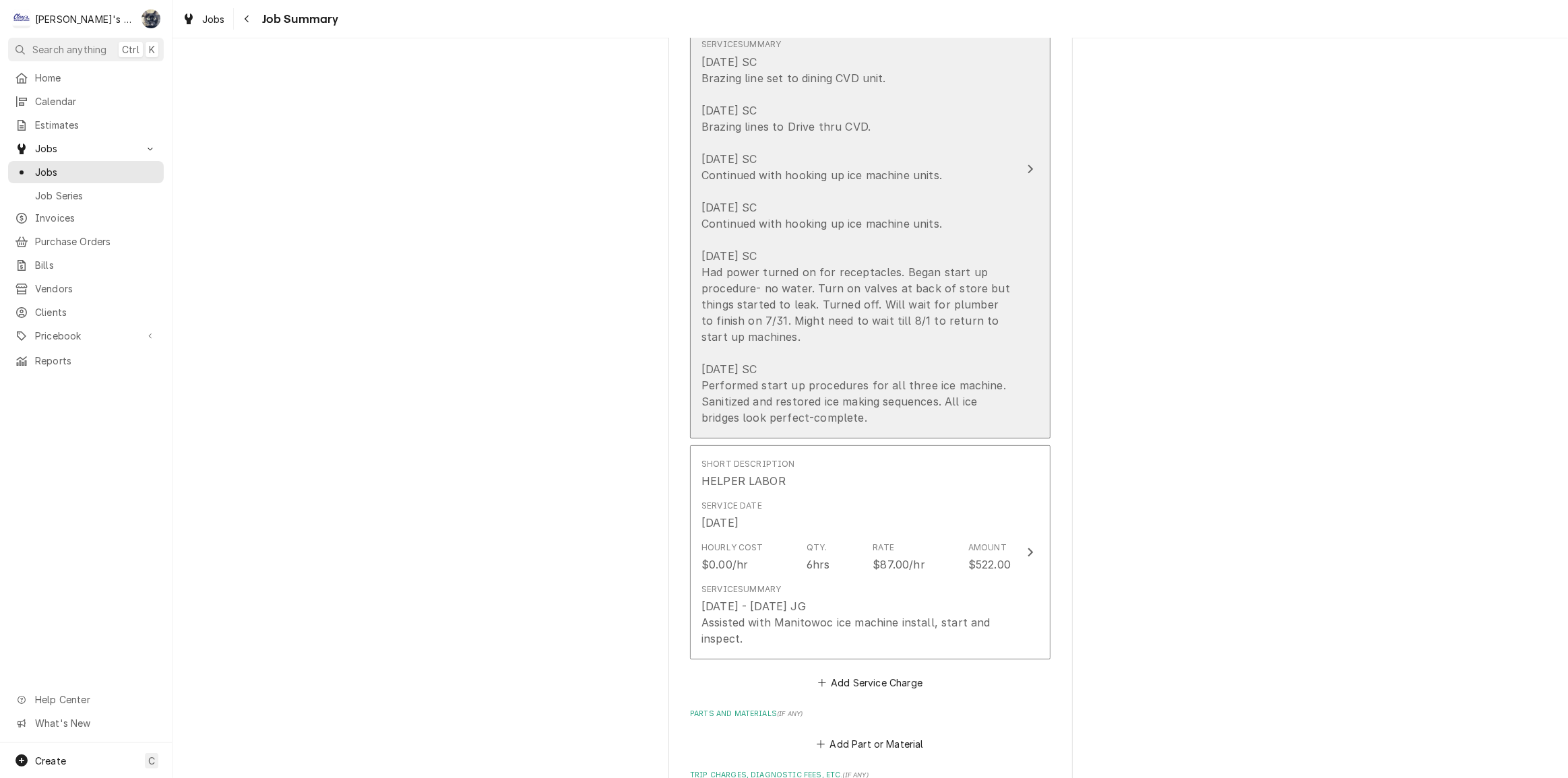
scroll to position [306, 0]
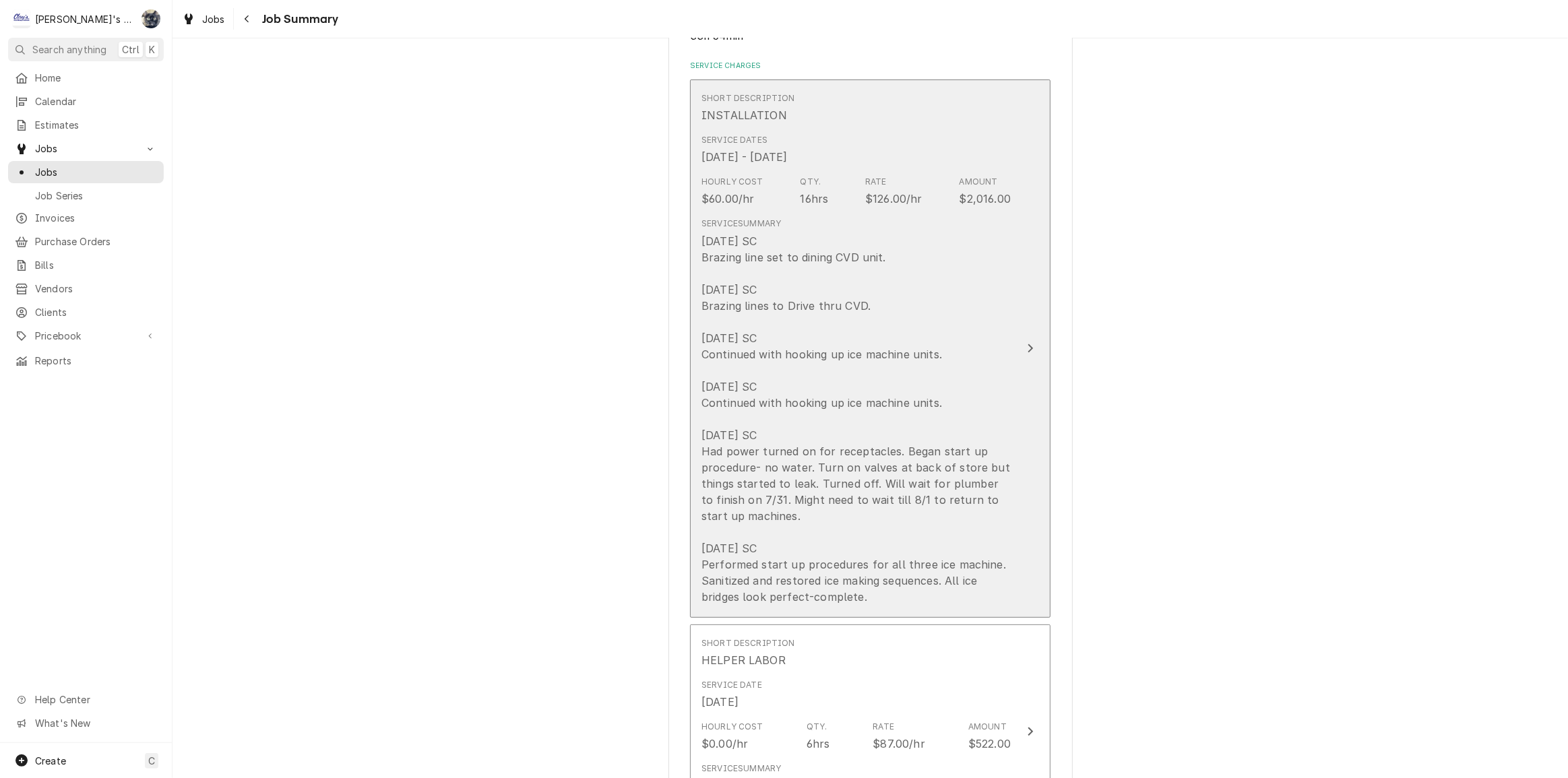
click at [890, 511] on div "7/22/2025 SC Brazing line set to dining CVD unit. 7/23/2025 SC Brazing lines to…" at bounding box center [856, 418] width 309 height 372
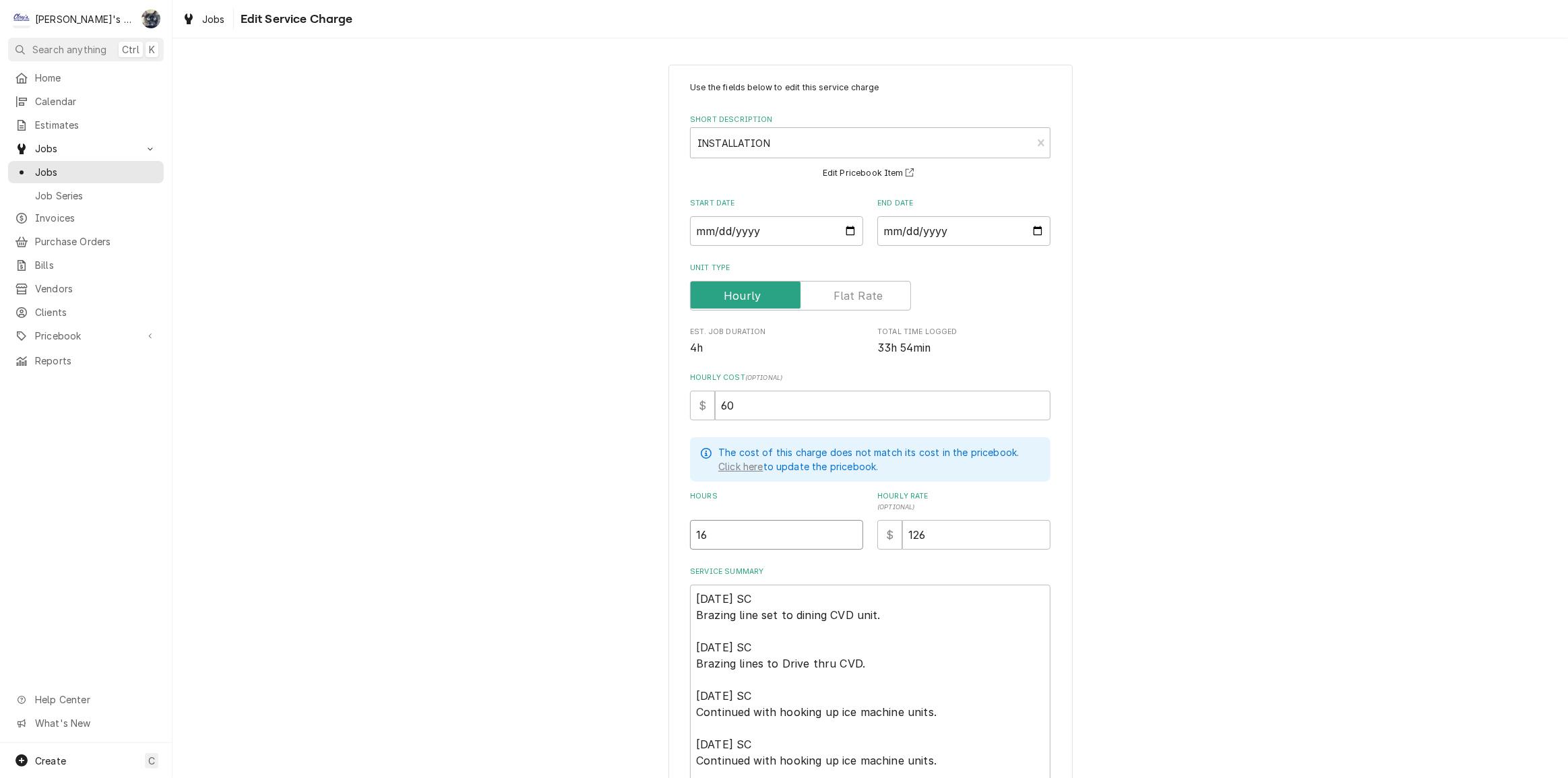
click at [672, 544] on div "Use the fields below to edit this service charge Short Description INSTALLATION…" at bounding box center [870, 561] width 404 height 993
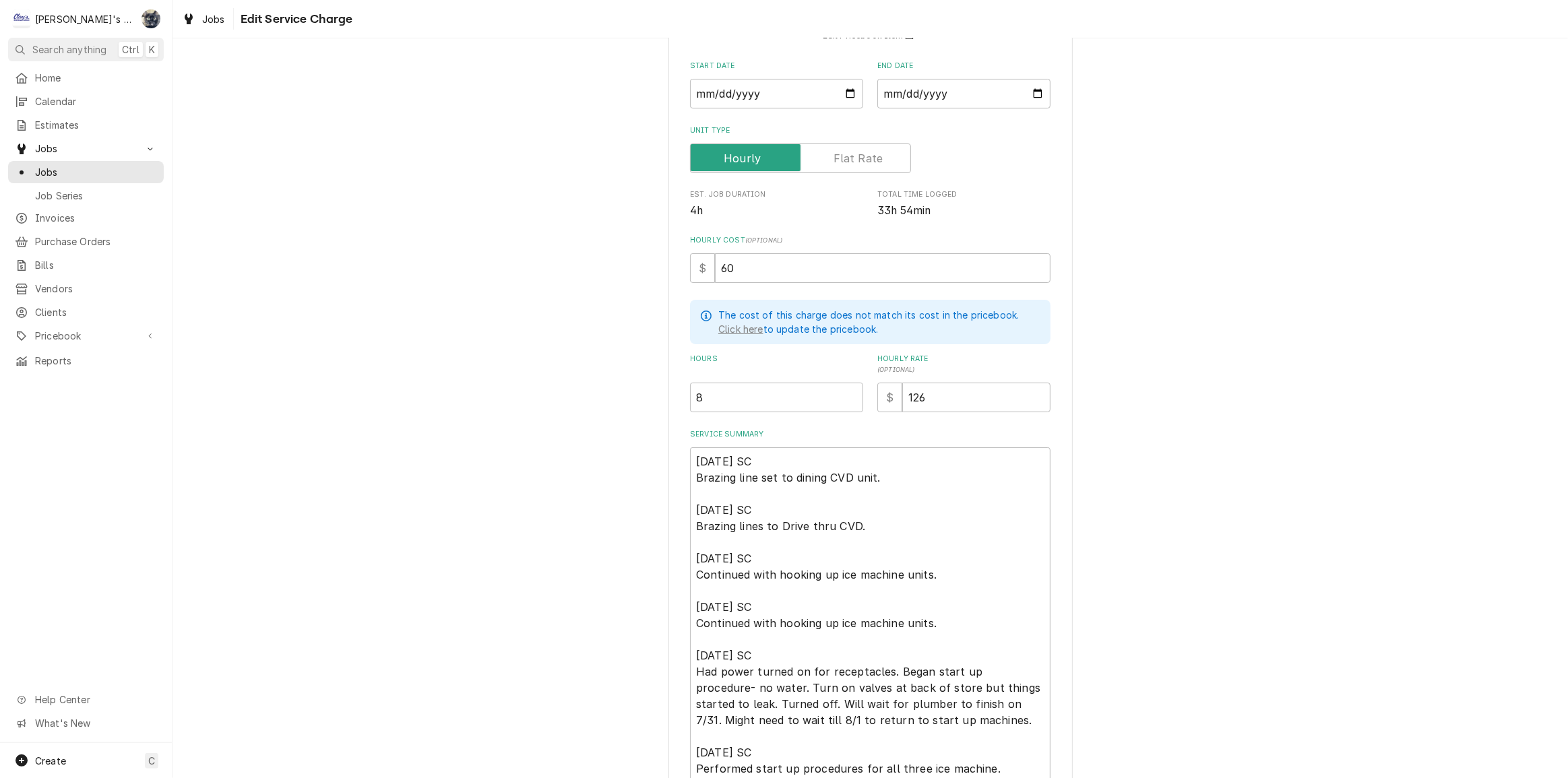
scroll to position [288, 0]
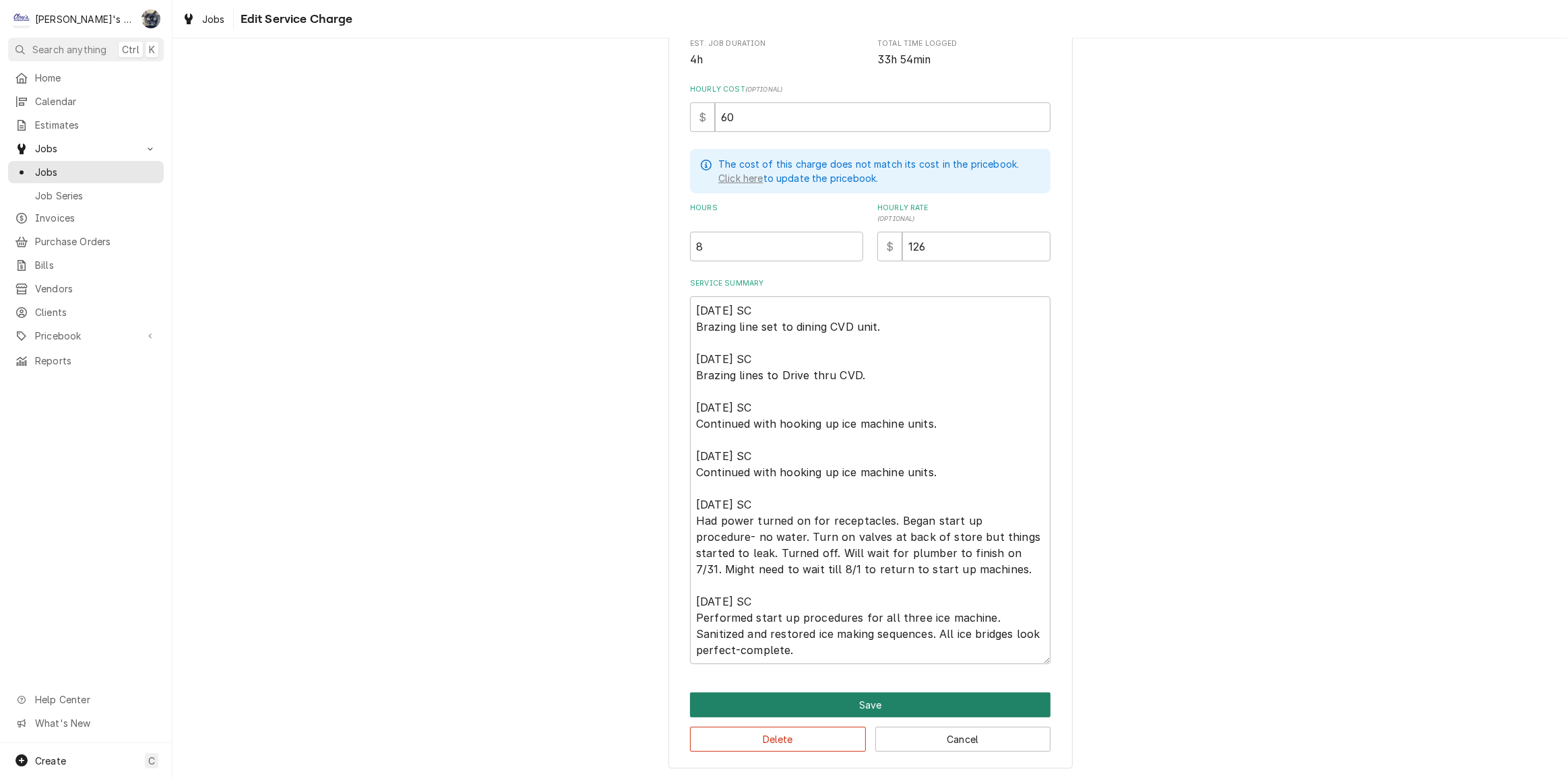
click at [911, 694] on button "Save" at bounding box center [870, 704] width 360 height 25
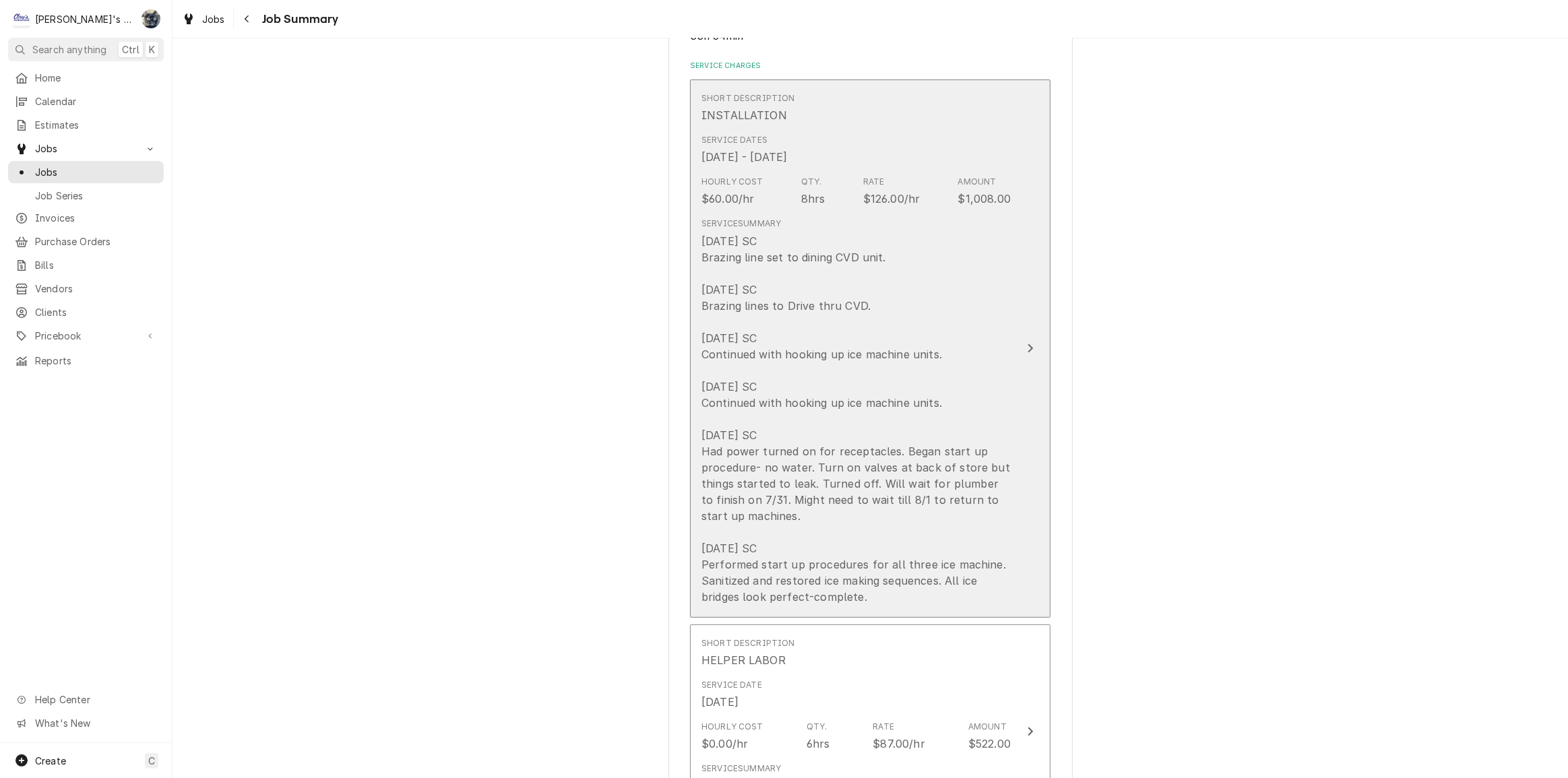
scroll to position [674, 0]
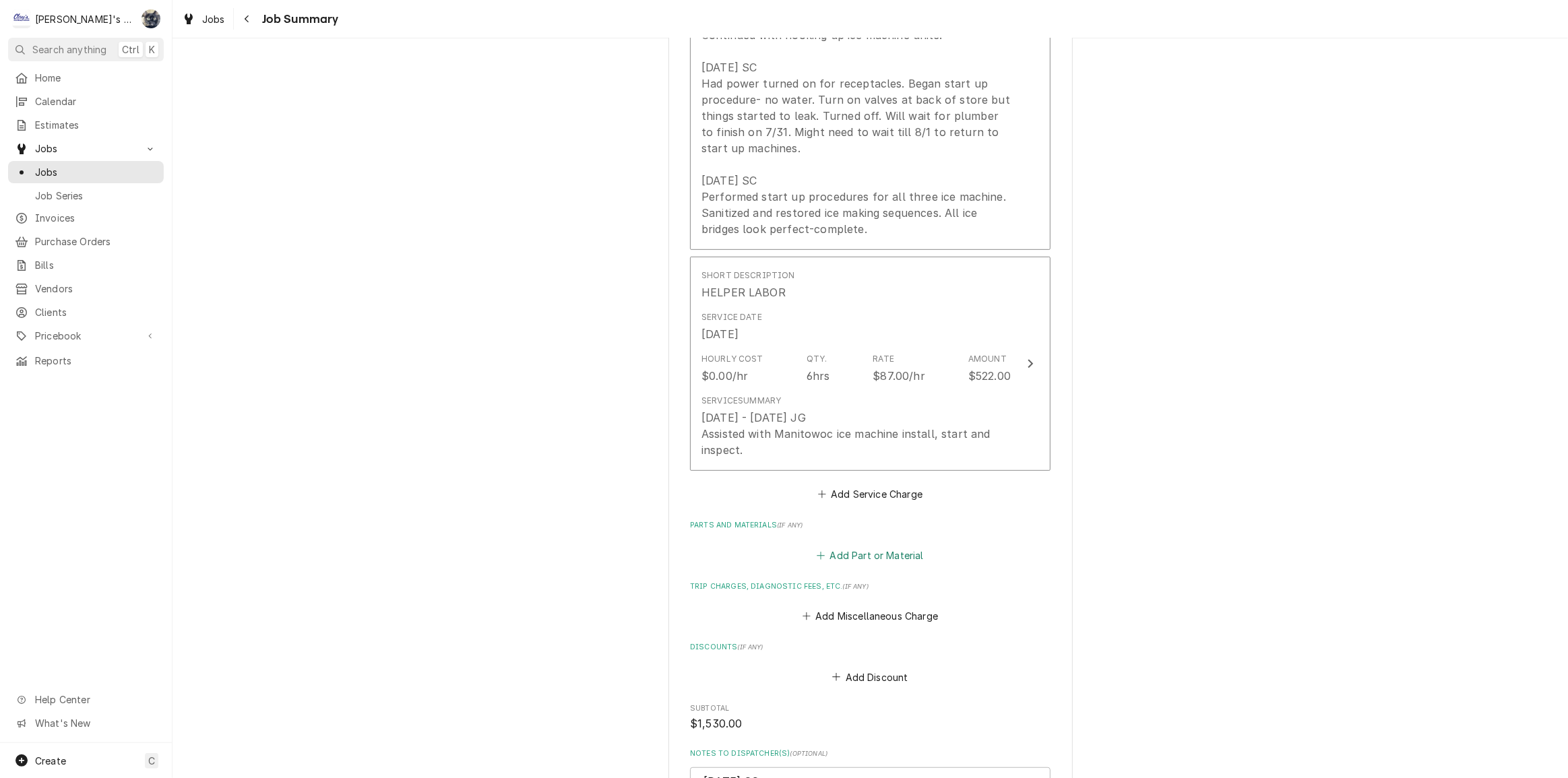
click at [887, 564] on button "Add Part or Material" at bounding box center [870, 555] width 111 height 19
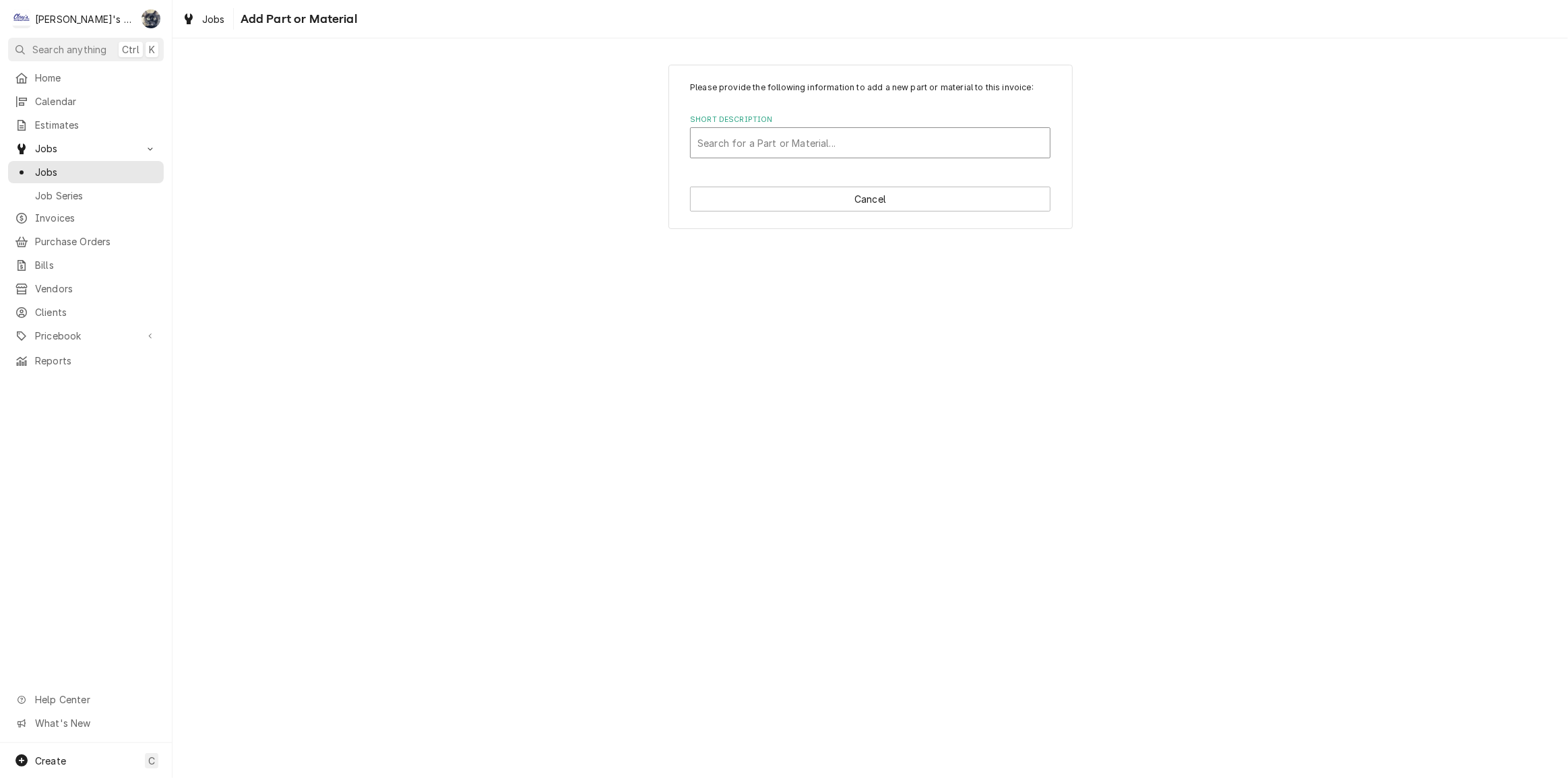
click at [744, 132] on div "Short Description" at bounding box center [870, 143] width 346 height 24
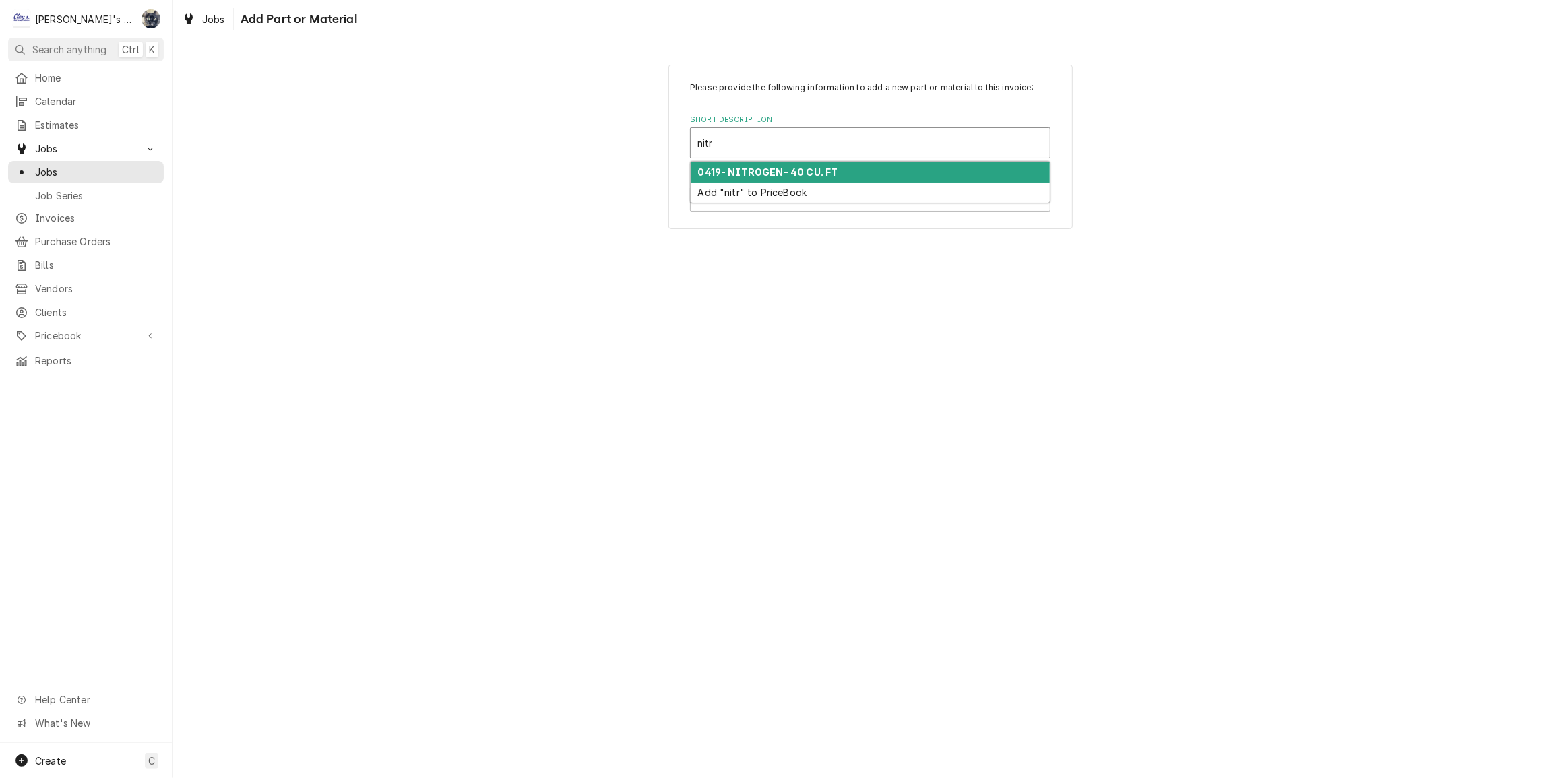
click at [760, 166] on strong "0419- NITROGEN- 40 CU. FT" at bounding box center [768, 172] width 140 height 11
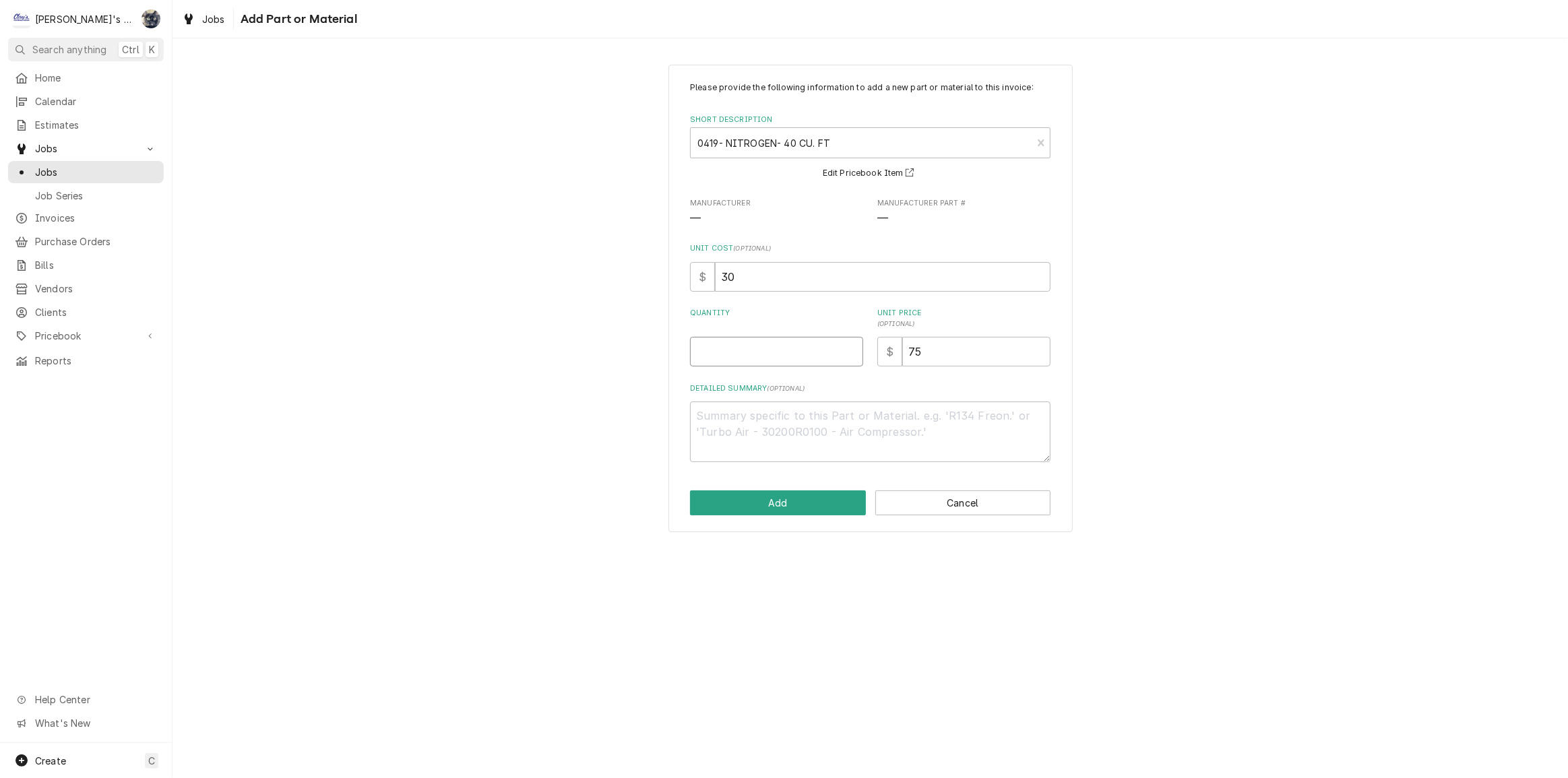
click at [782, 349] on input "Quantity" at bounding box center [776, 352] width 174 height 30
click at [805, 498] on button "Add" at bounding box center [778, 503] width 176 height 25
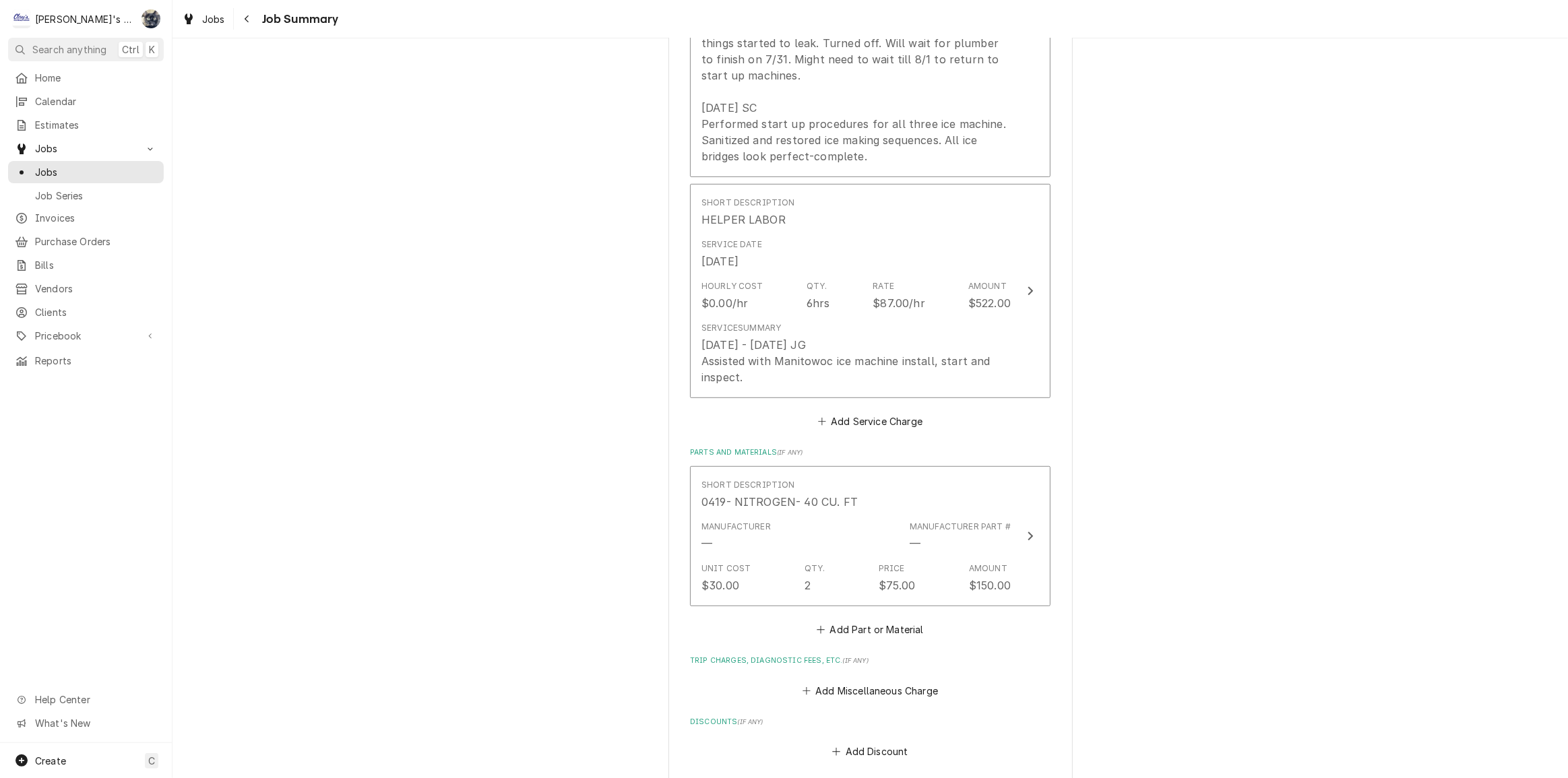
scroll to position [918, 0]
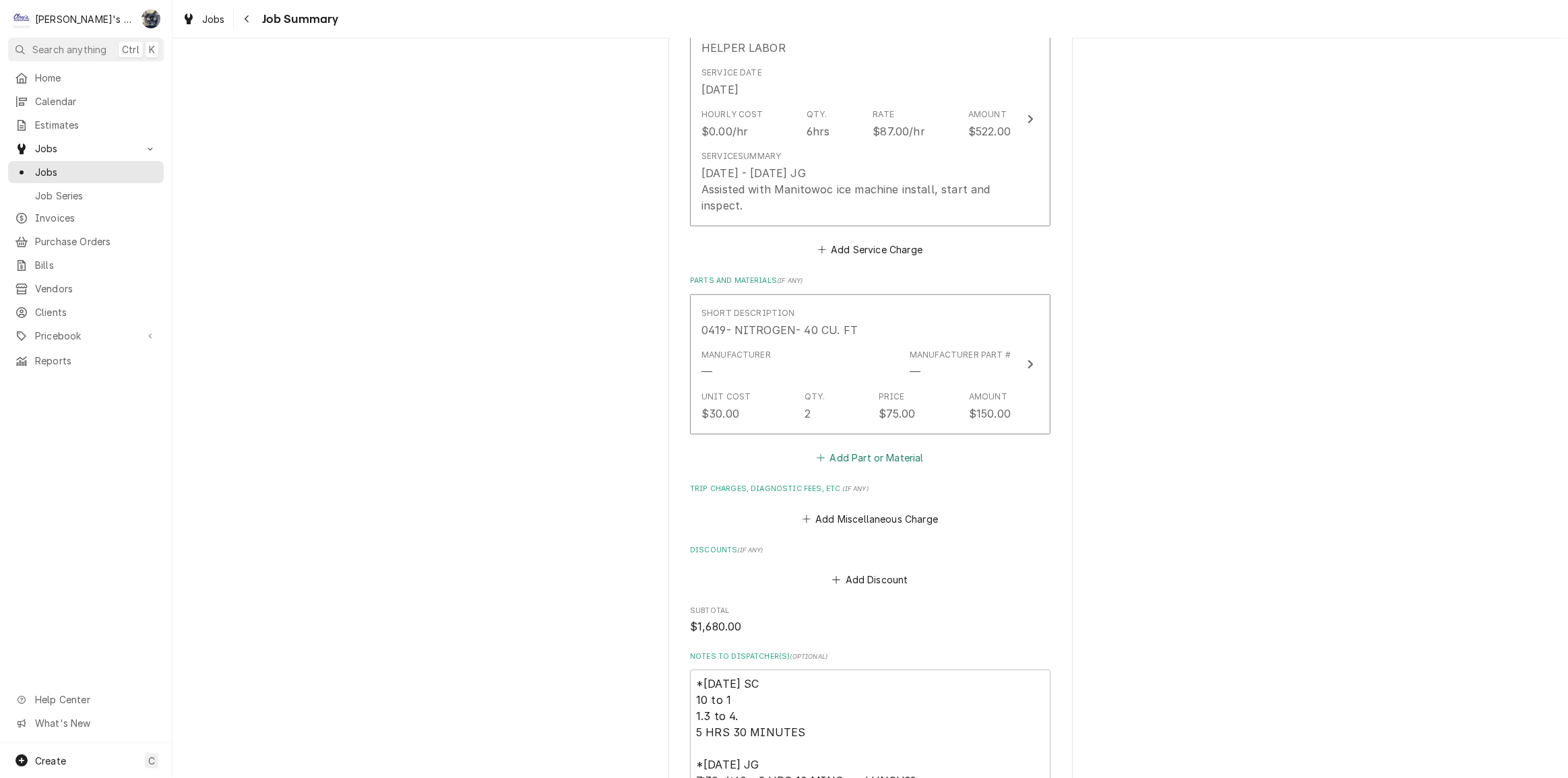
click at [834, 467] on button "Add Part or Material" at bounding box center [870, 458] width 111 height 19
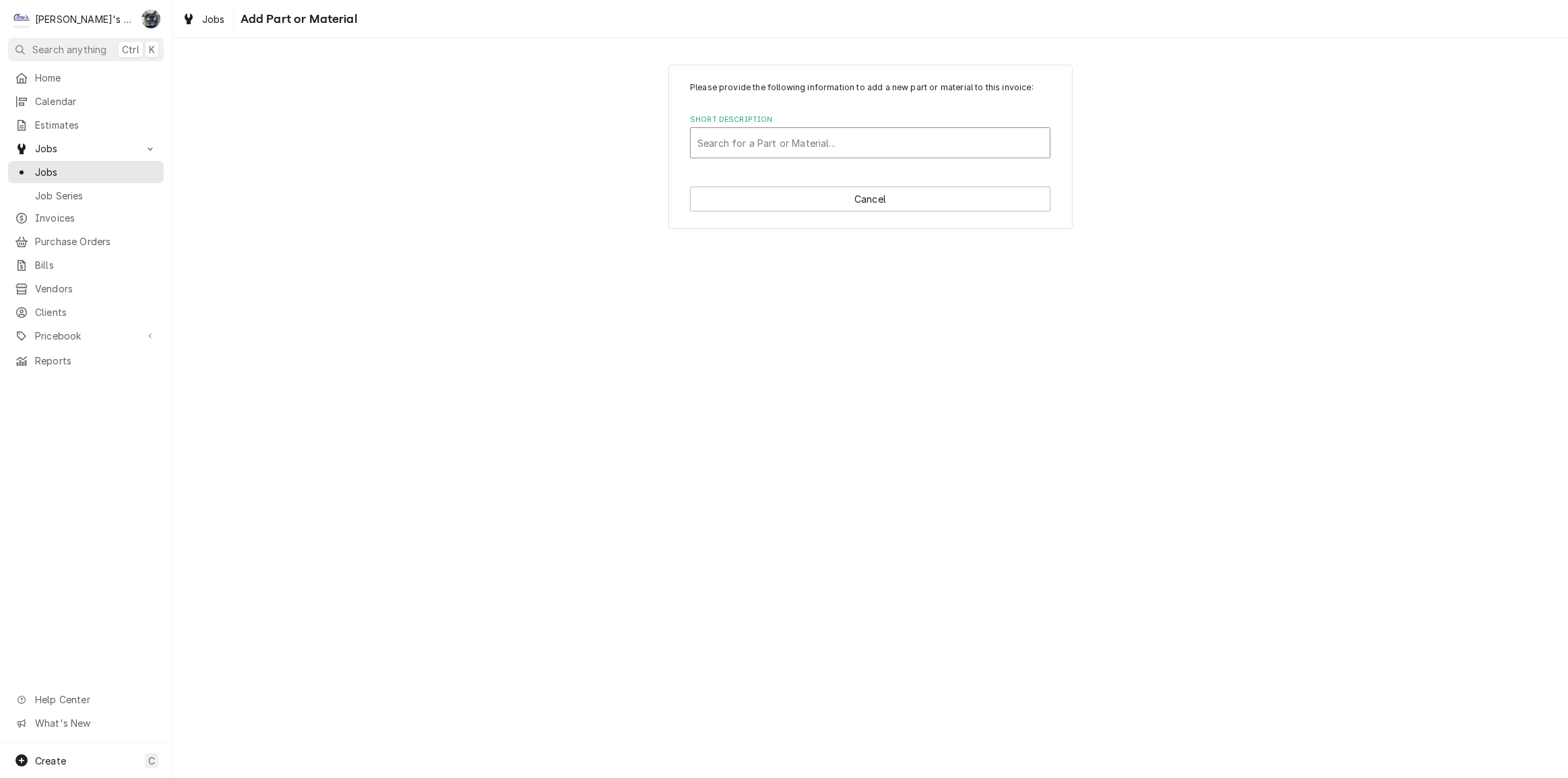
click at [788, 149] on div "Short Description" at bounding box center [870, 143] width 346 height 24
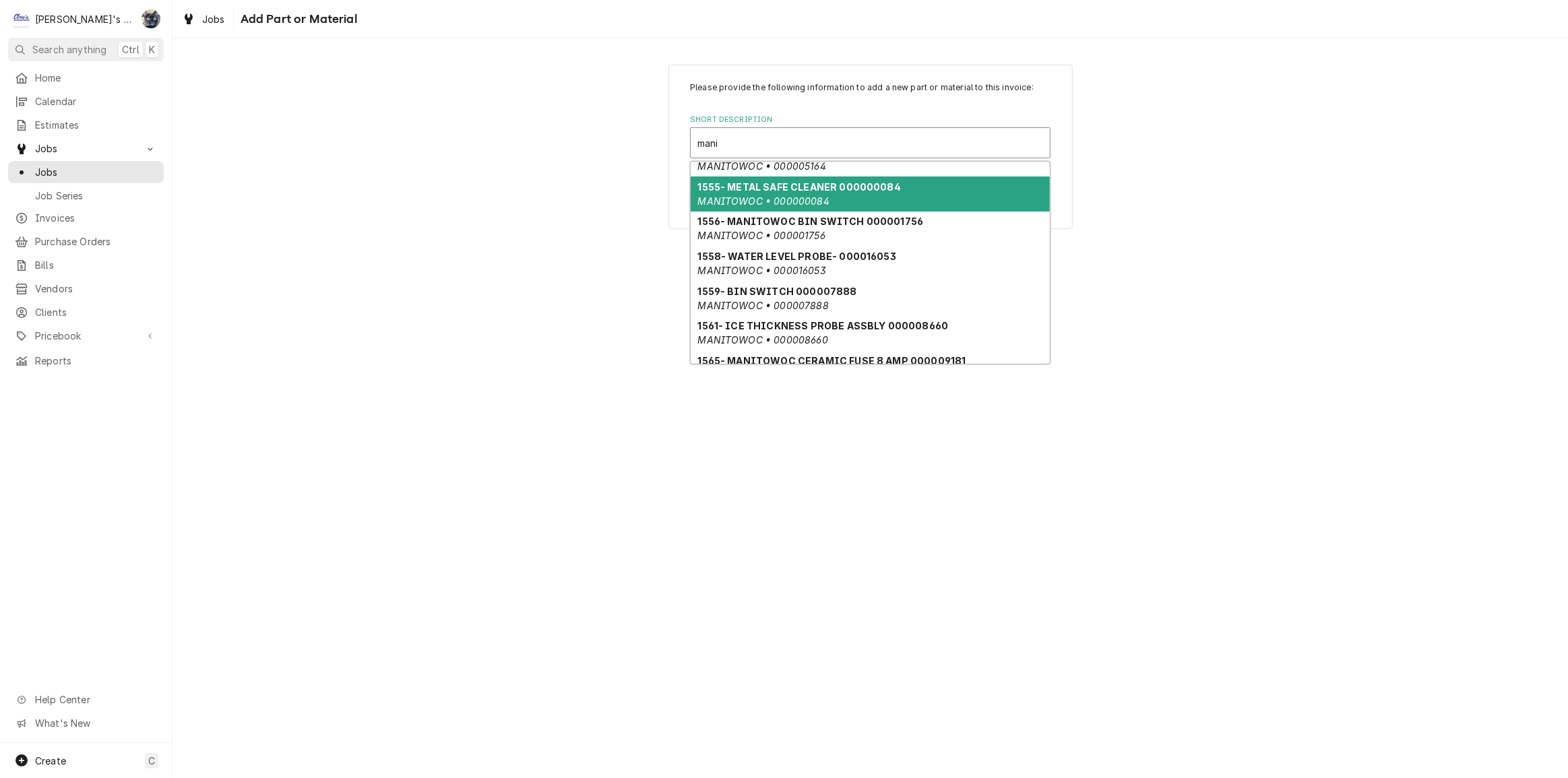
scroll to position [697, 0]
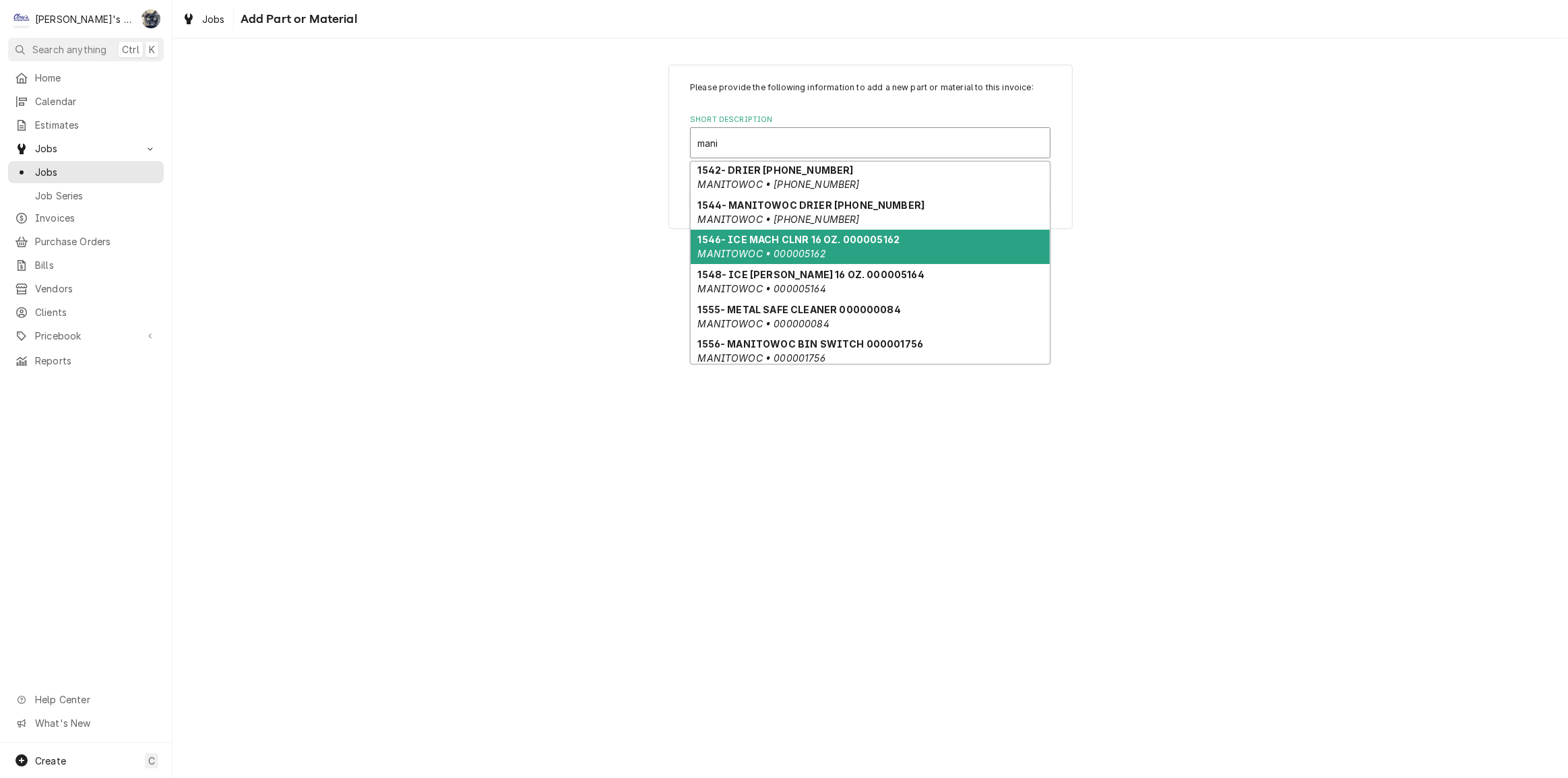
click at [808, 236] on strong "1546- ICE MACH CLNR 16 OZ. 000005162" at bounding box center [799, 239] width 202 height 11
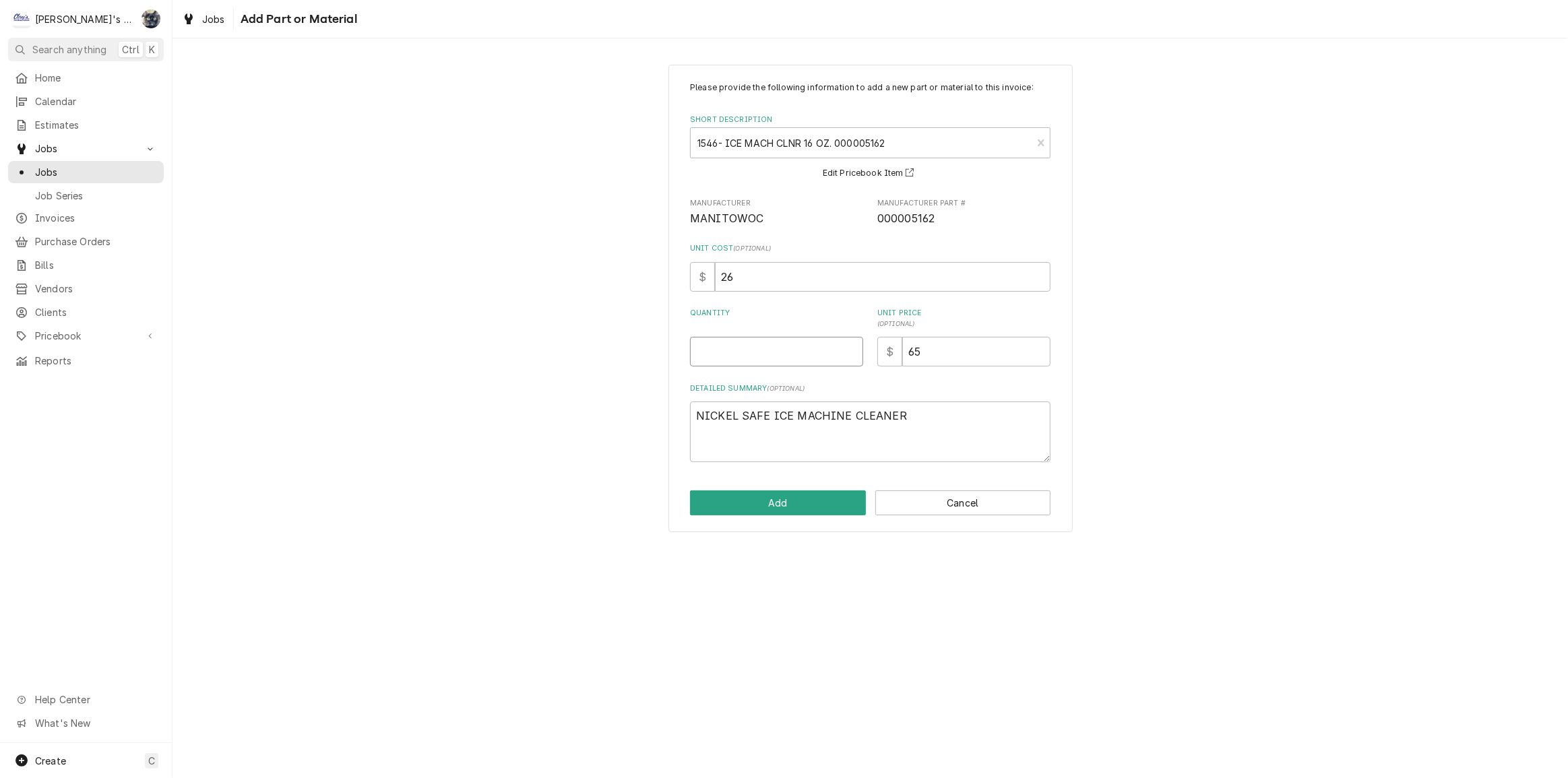
click at [766, 357] on input "Quantity" at bounding box center [776, 352] width 174 height 30
click at [772, 505] on button "Add" at bounding box center [778, 503] width 176 height 25
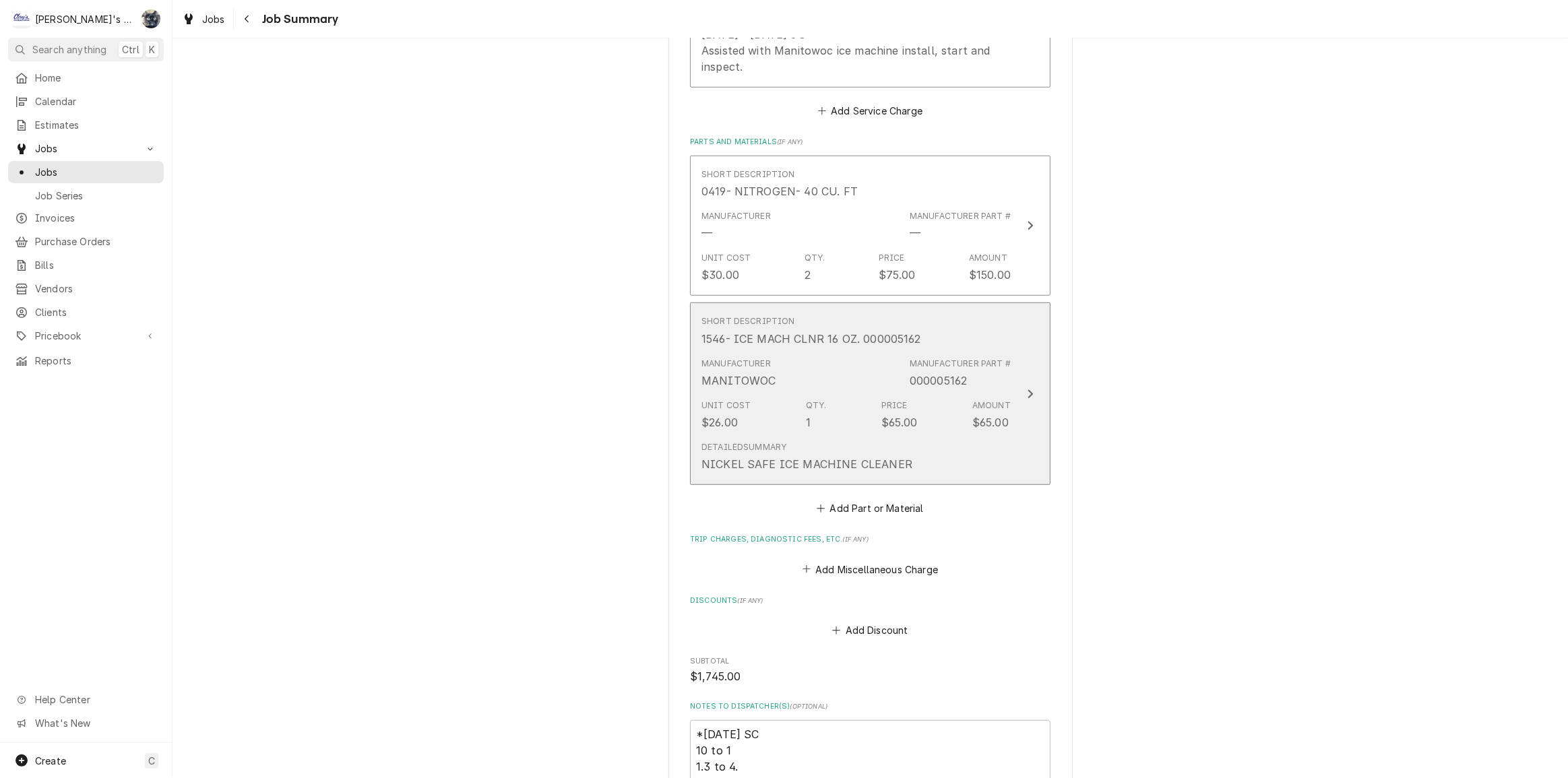
scroll to position [1225, 0]
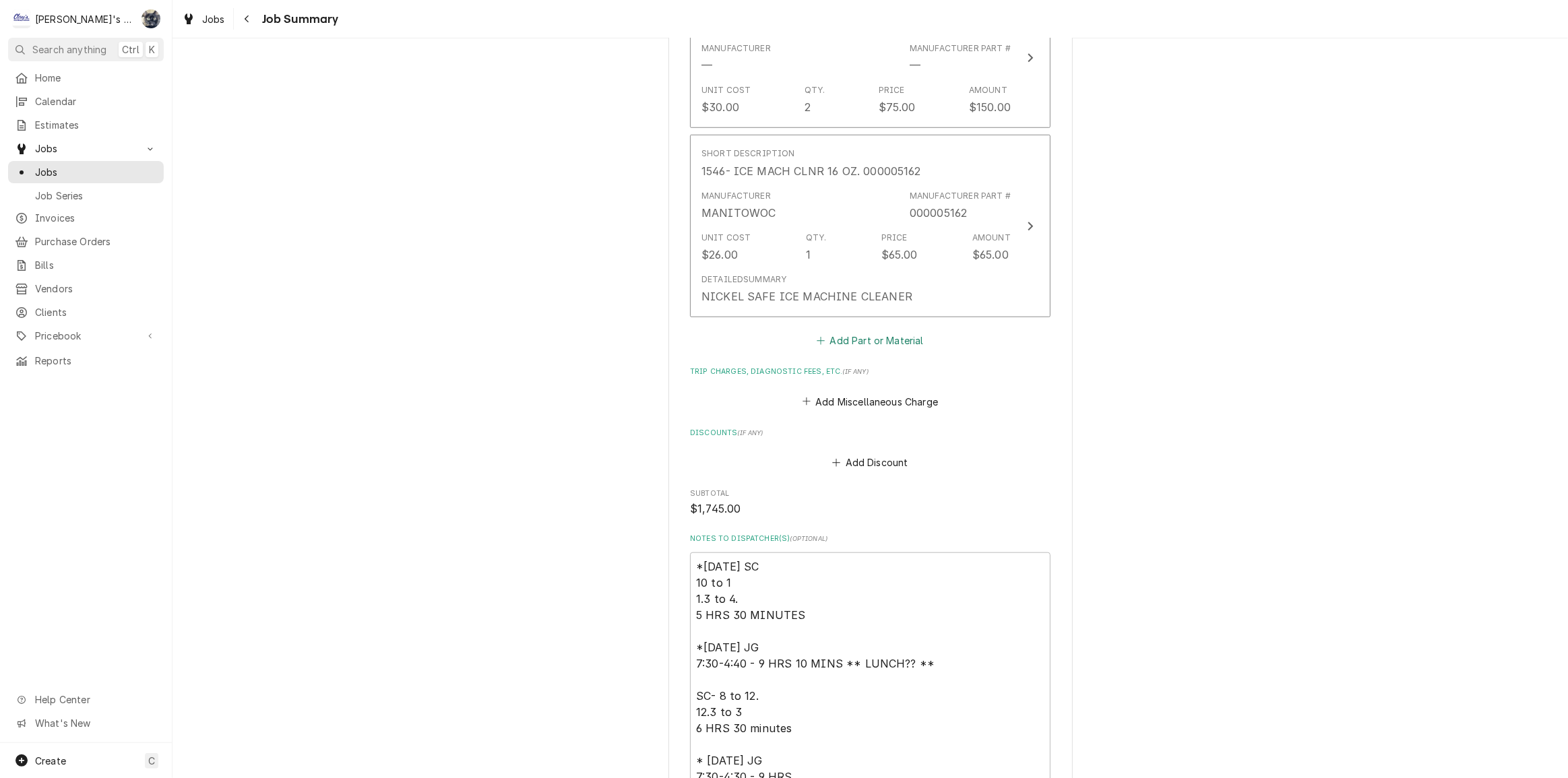
click at [836, 350] on button "Add Part or Material" at bounding box center [870, 341] width 111 height 19
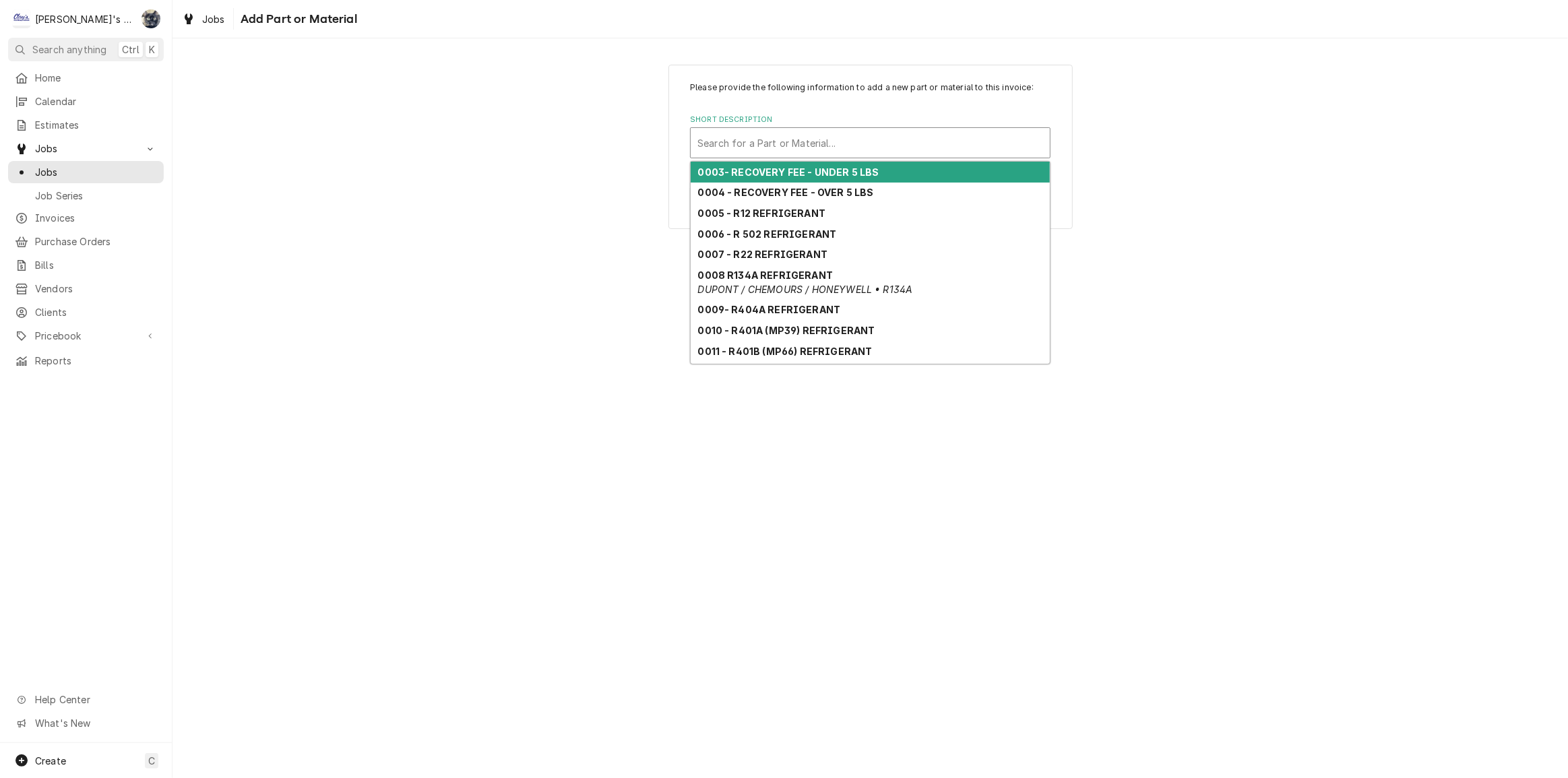
click at [792, 151] on div "Short Description" at bounding box center [870, 143] width 346 height 24
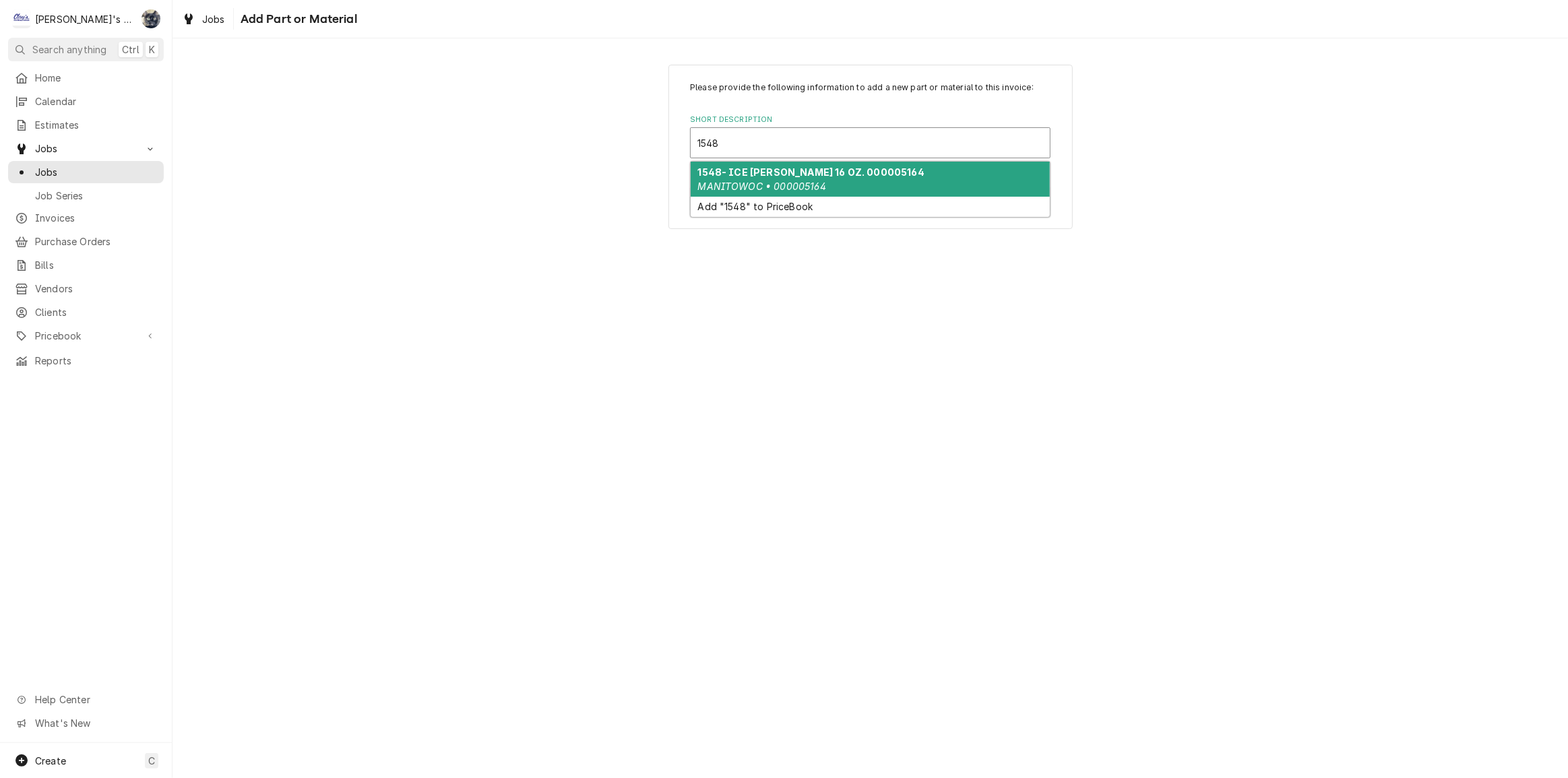
click at [805, 182] on em "MANITOWOC • 000005164" at bounding box center [762, 186] width 128 height 11
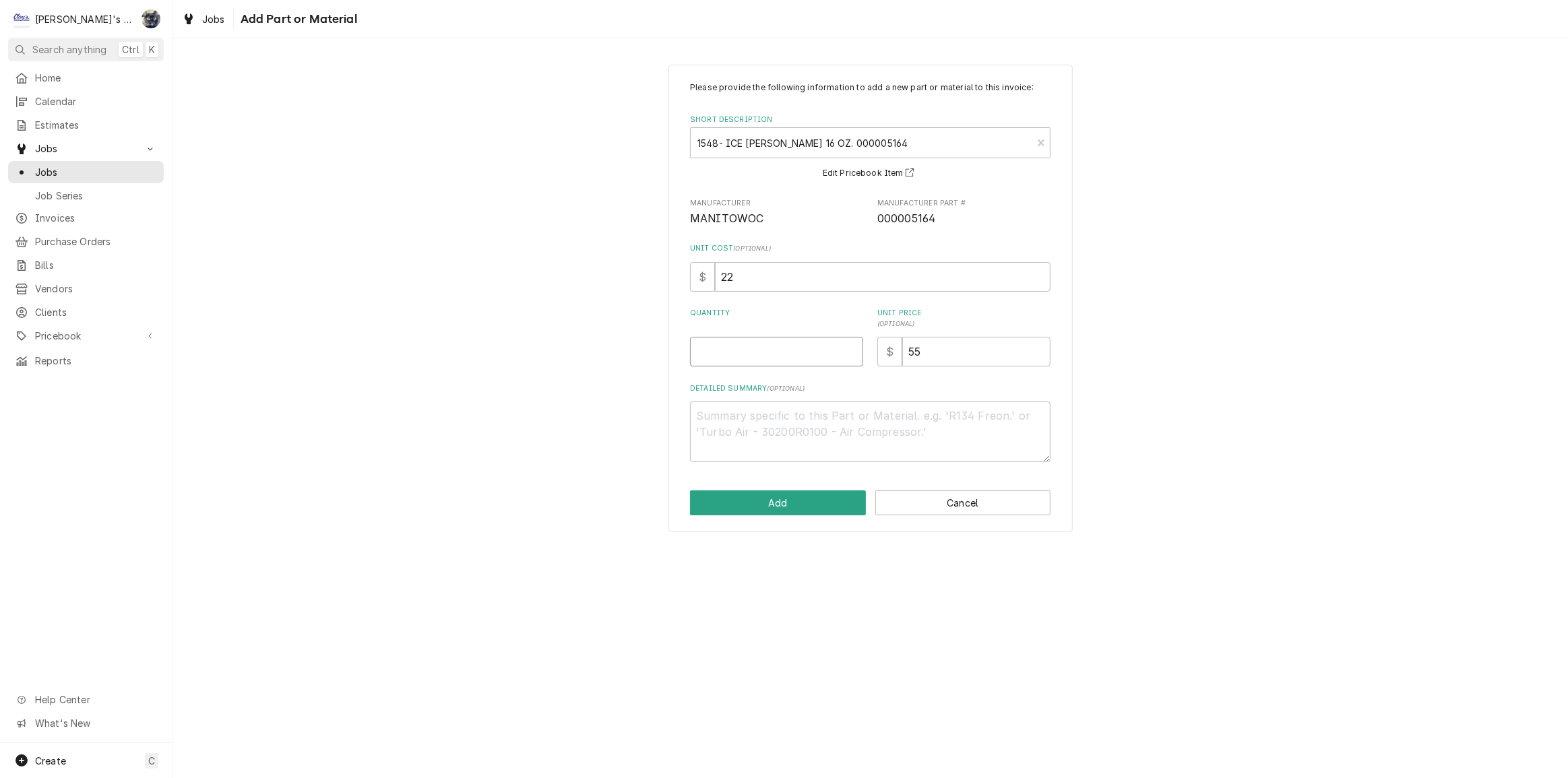
click at [792, 357] on input "Quantity" at bounding box center [776, 352] width 174 height 30
click at [792, 508] on button "Add" at bounding box center [778, 503] width 176 height 25
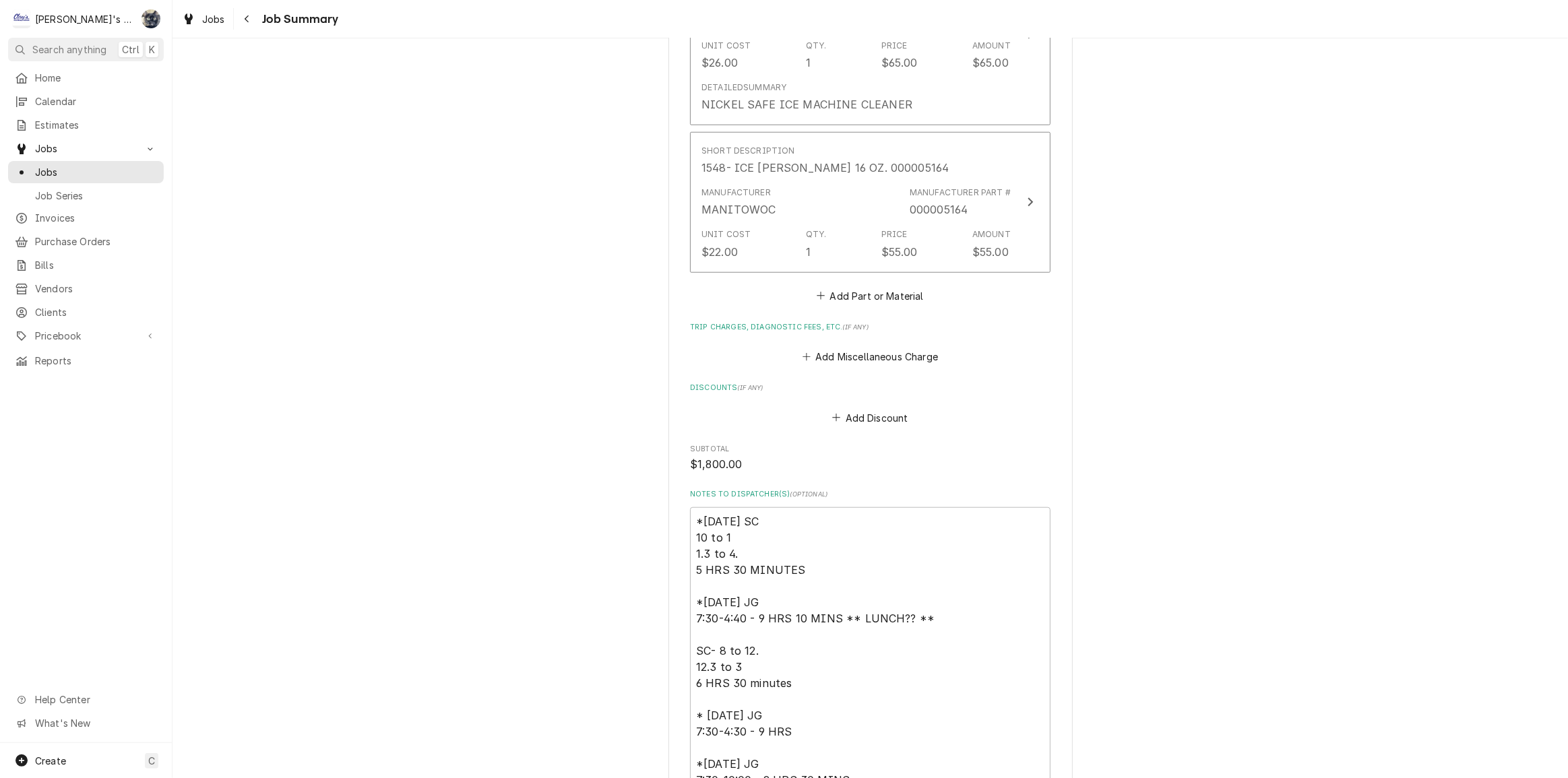
scroll to position [1469, 0]
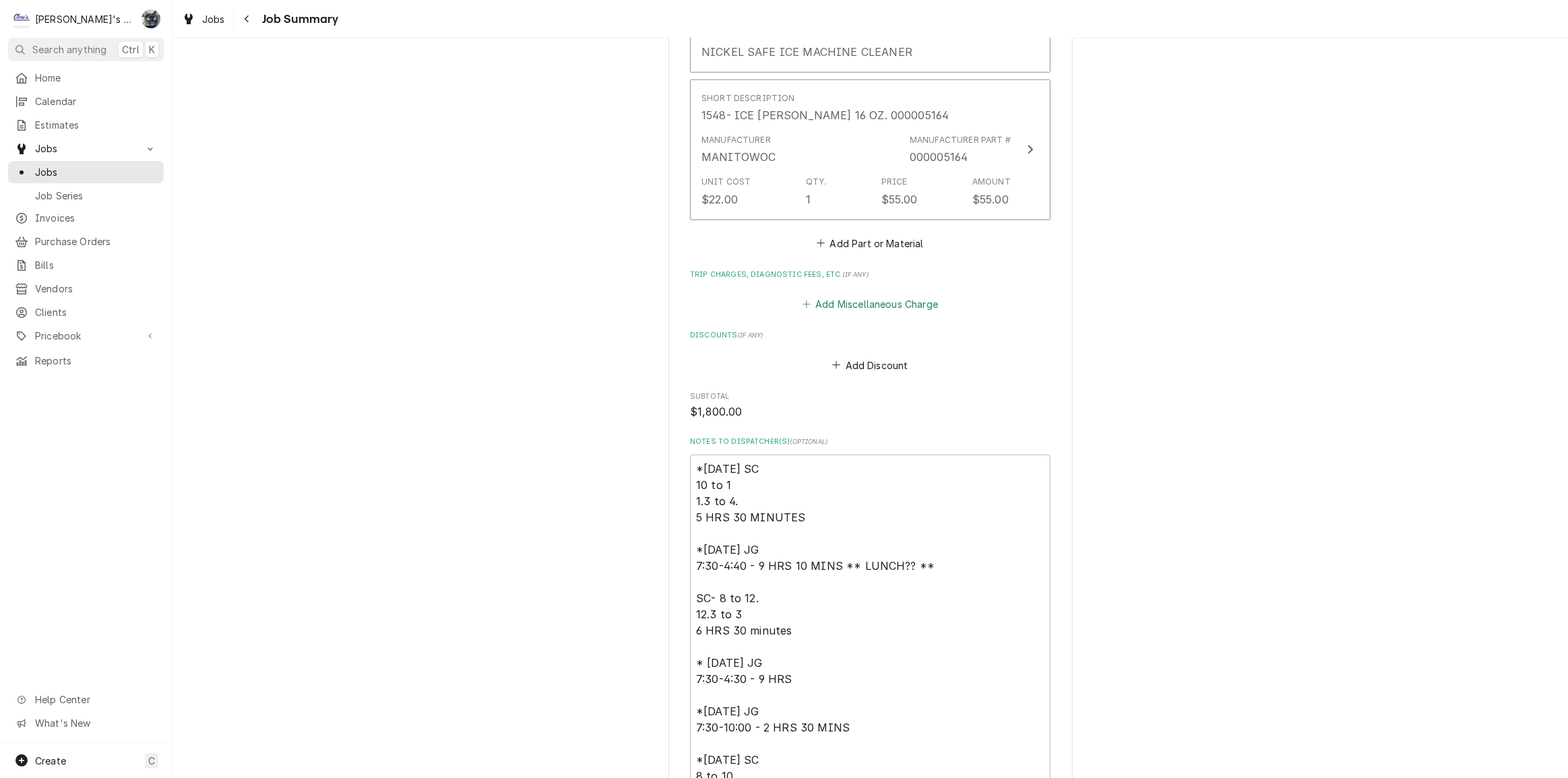
click at [901, 314] on button "Add Miscellaneous Charge" at bounding box center [870, 304] width 140 height 19
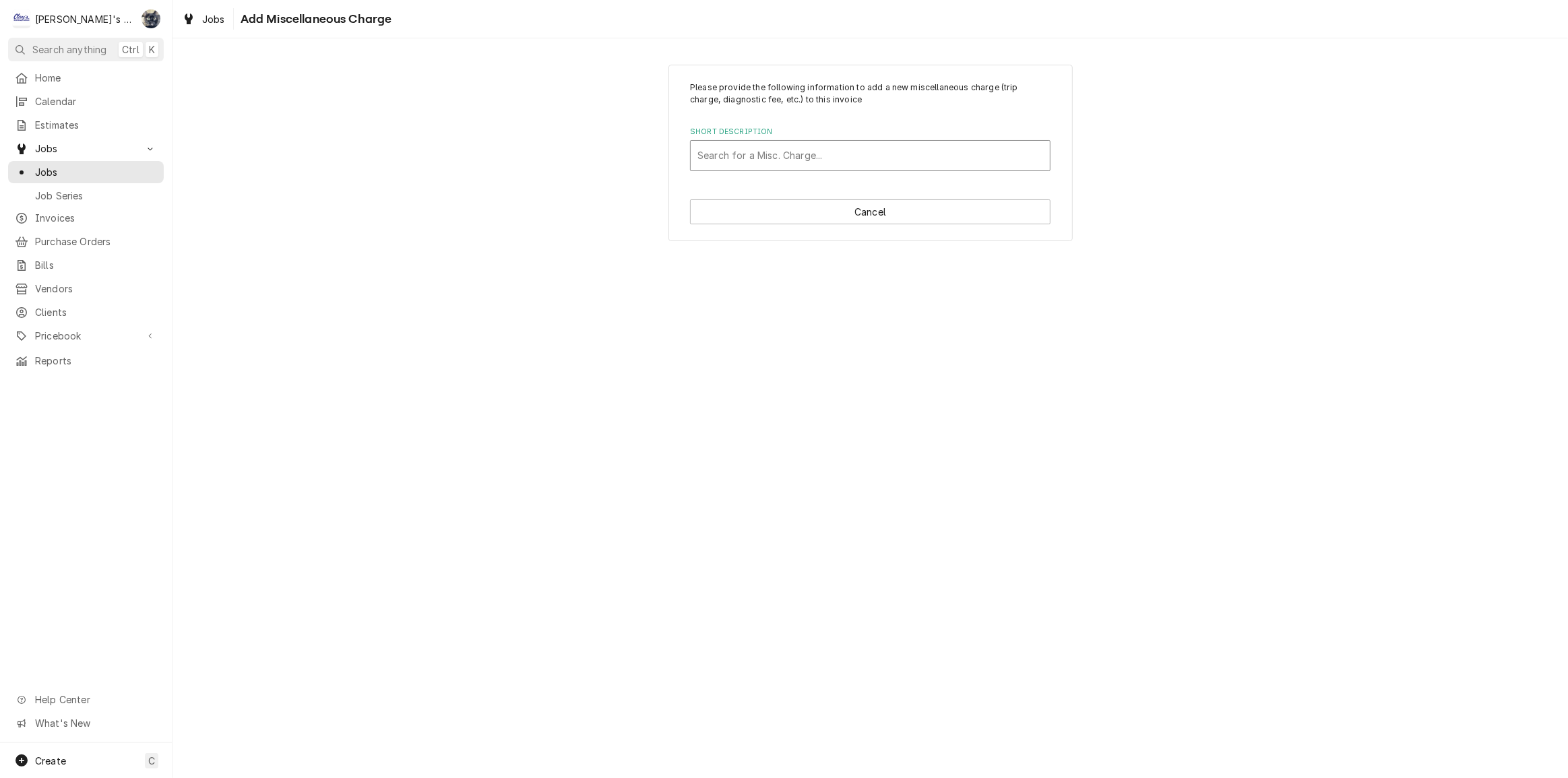
click at [775, 152] on div "Short Description" at bounding box center [870, 156] width 346 height 24
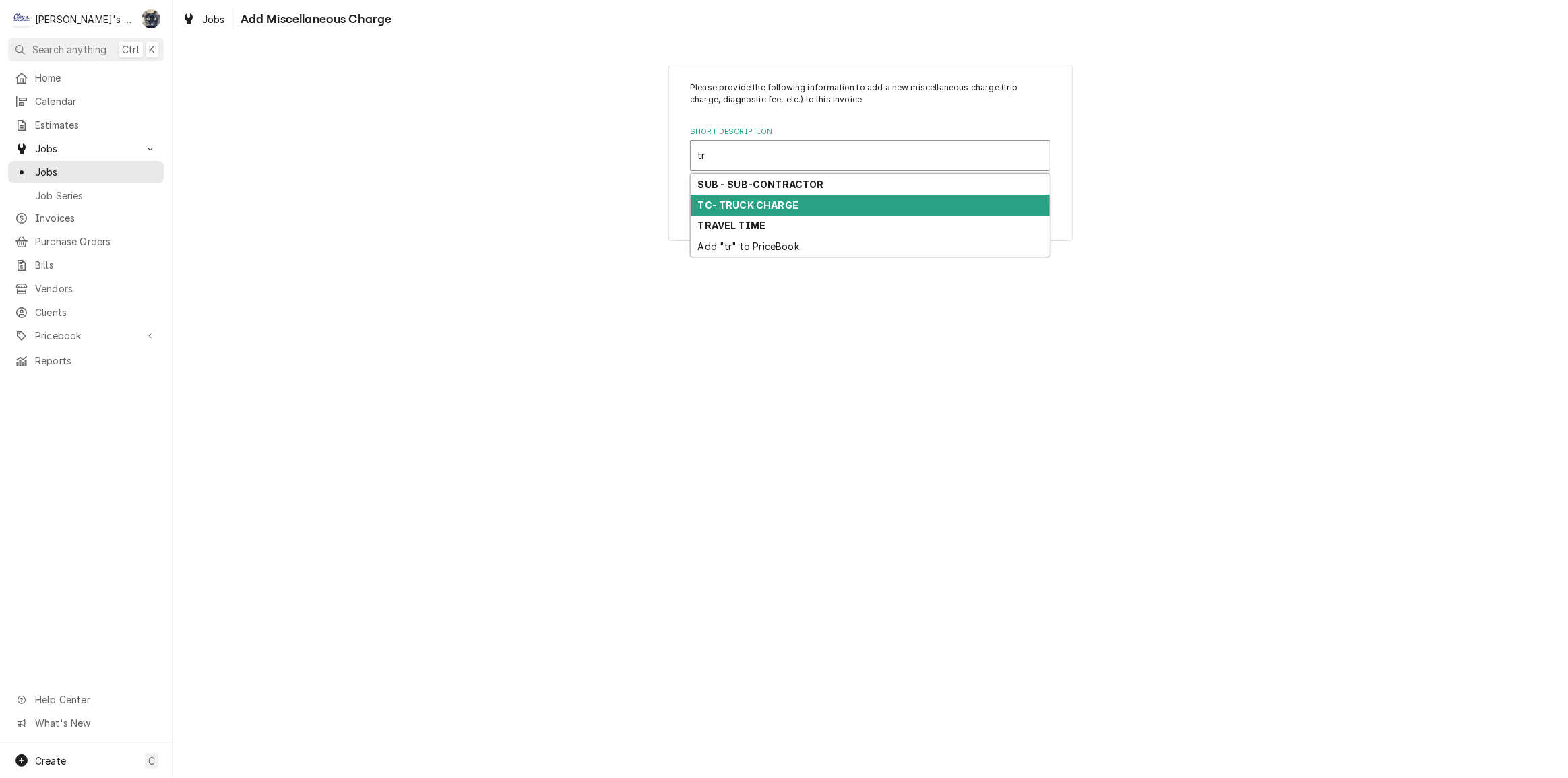
click at [788, 203] on strong "TC- TRUCK CHARGE" at bounding box center [749, 205] width 101 height 11
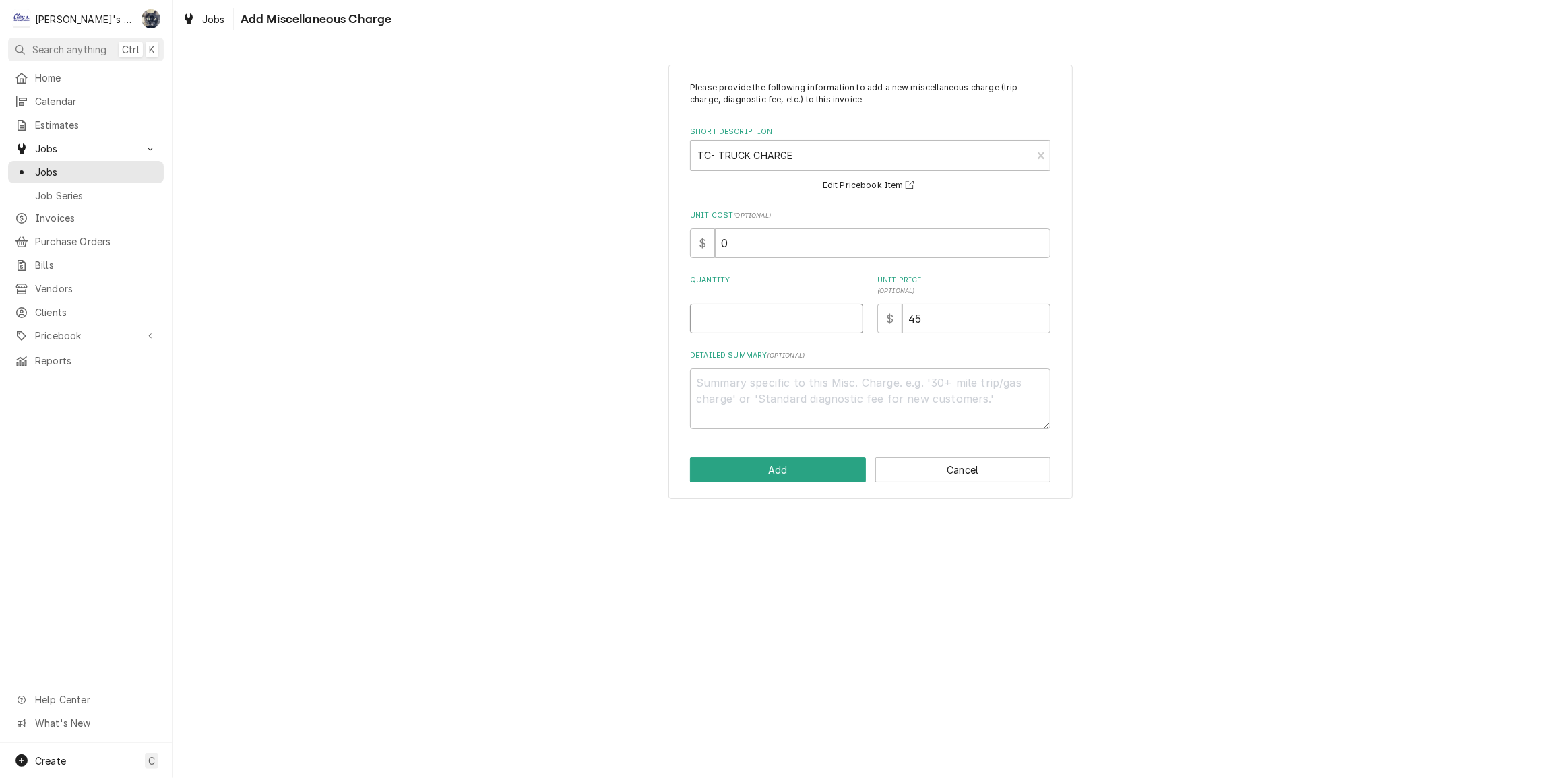
click at [778, 314] on input "Quantity" at bounding box center [776, 319] width 174 height 30
click at [800, 471] on button "Add" at bounding box center [778, 469] width 176 height 25
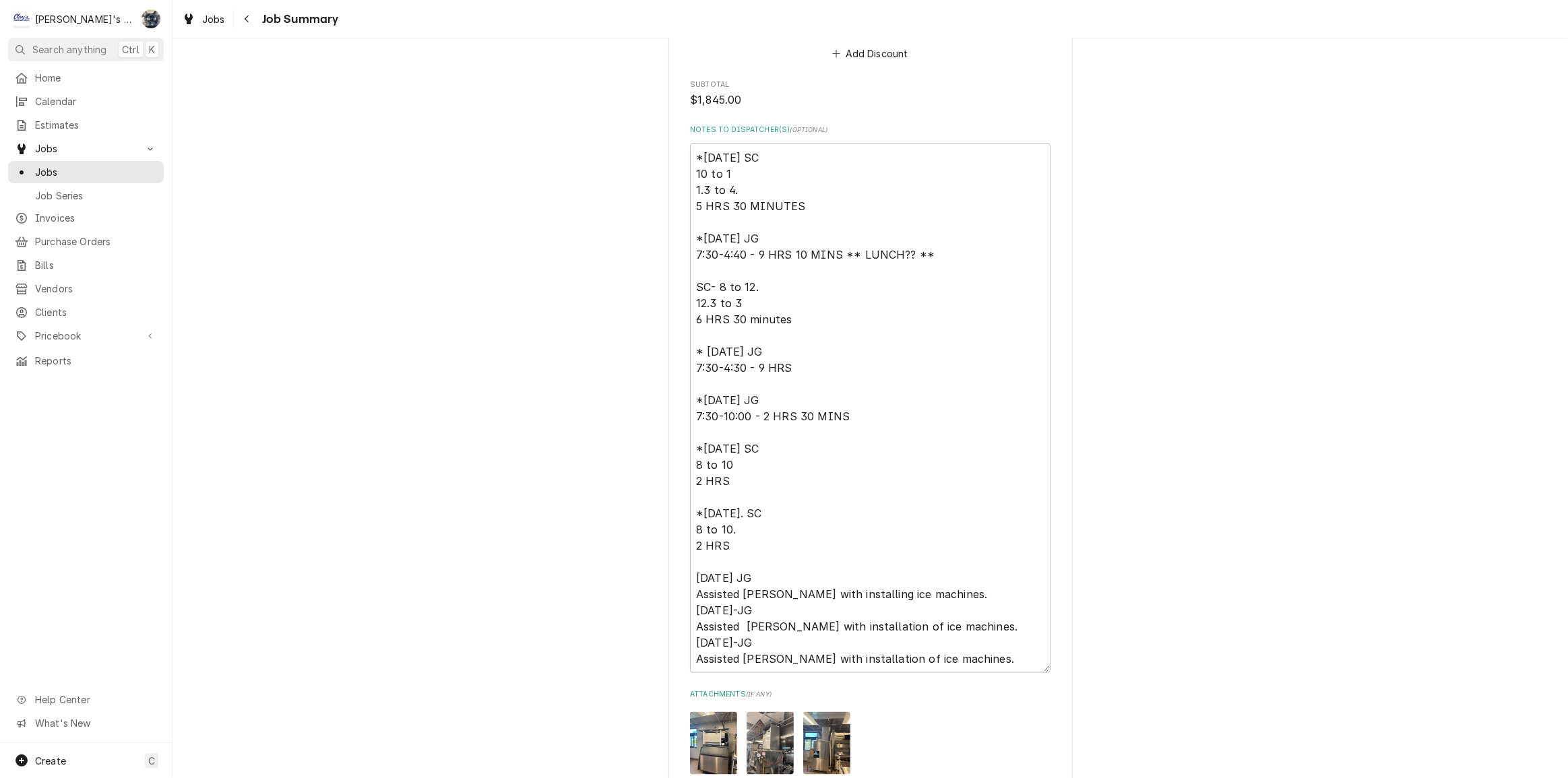
scroll to position [2209, 0]
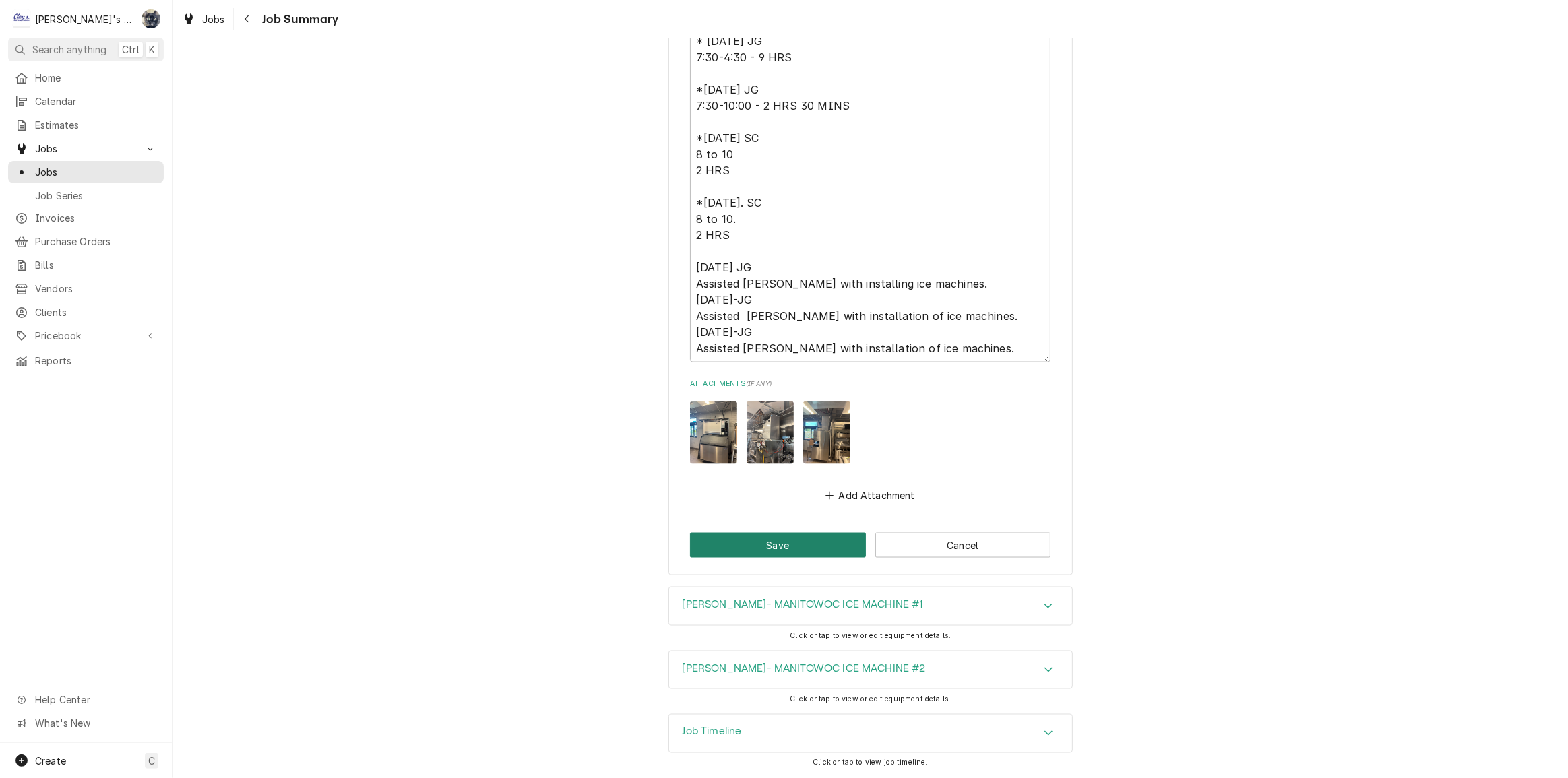
click at [809, 552] on button "Save" at bounding box center [778, 545] width 176 height 25
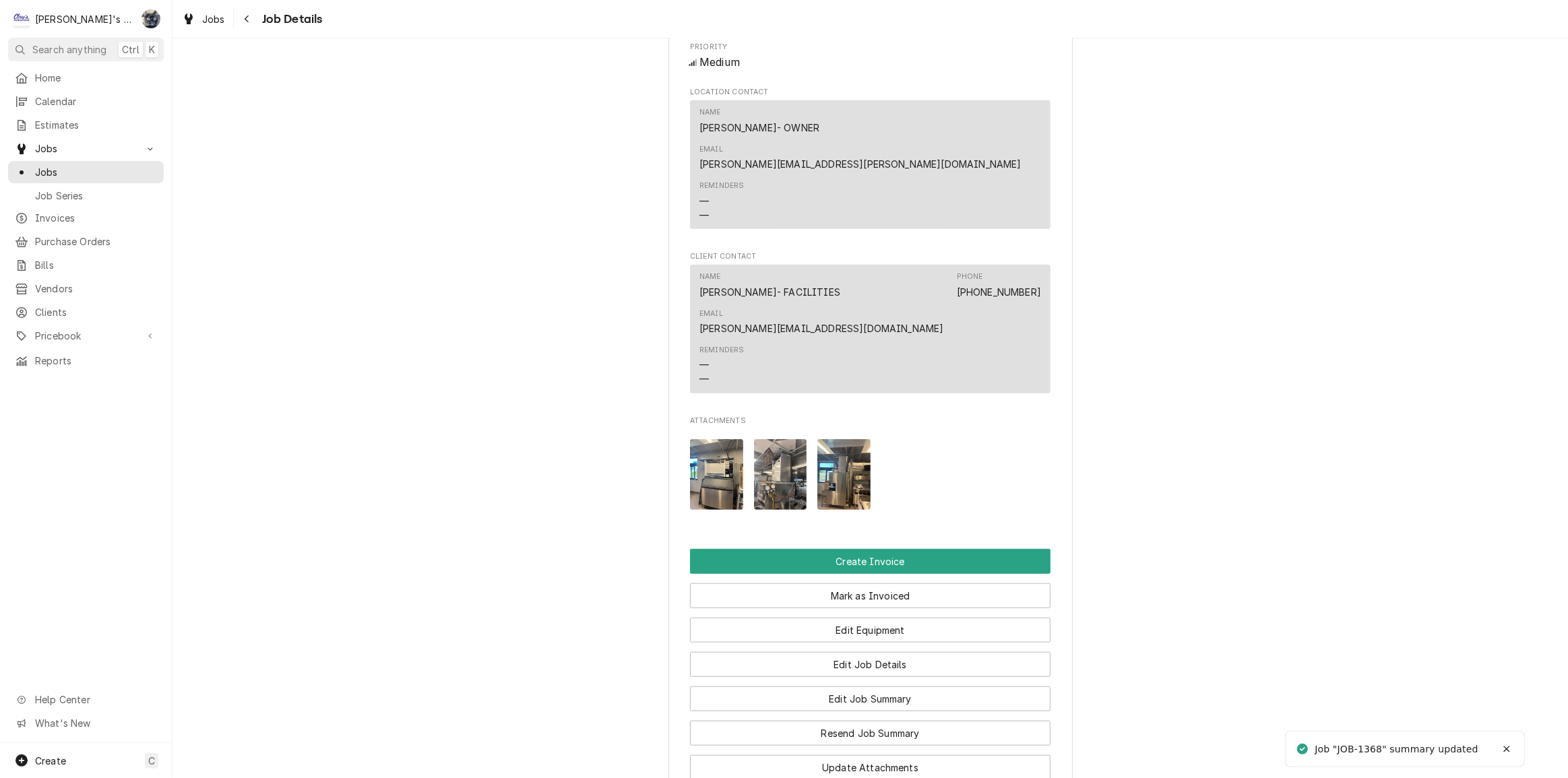
scroll to position [1679, 0]
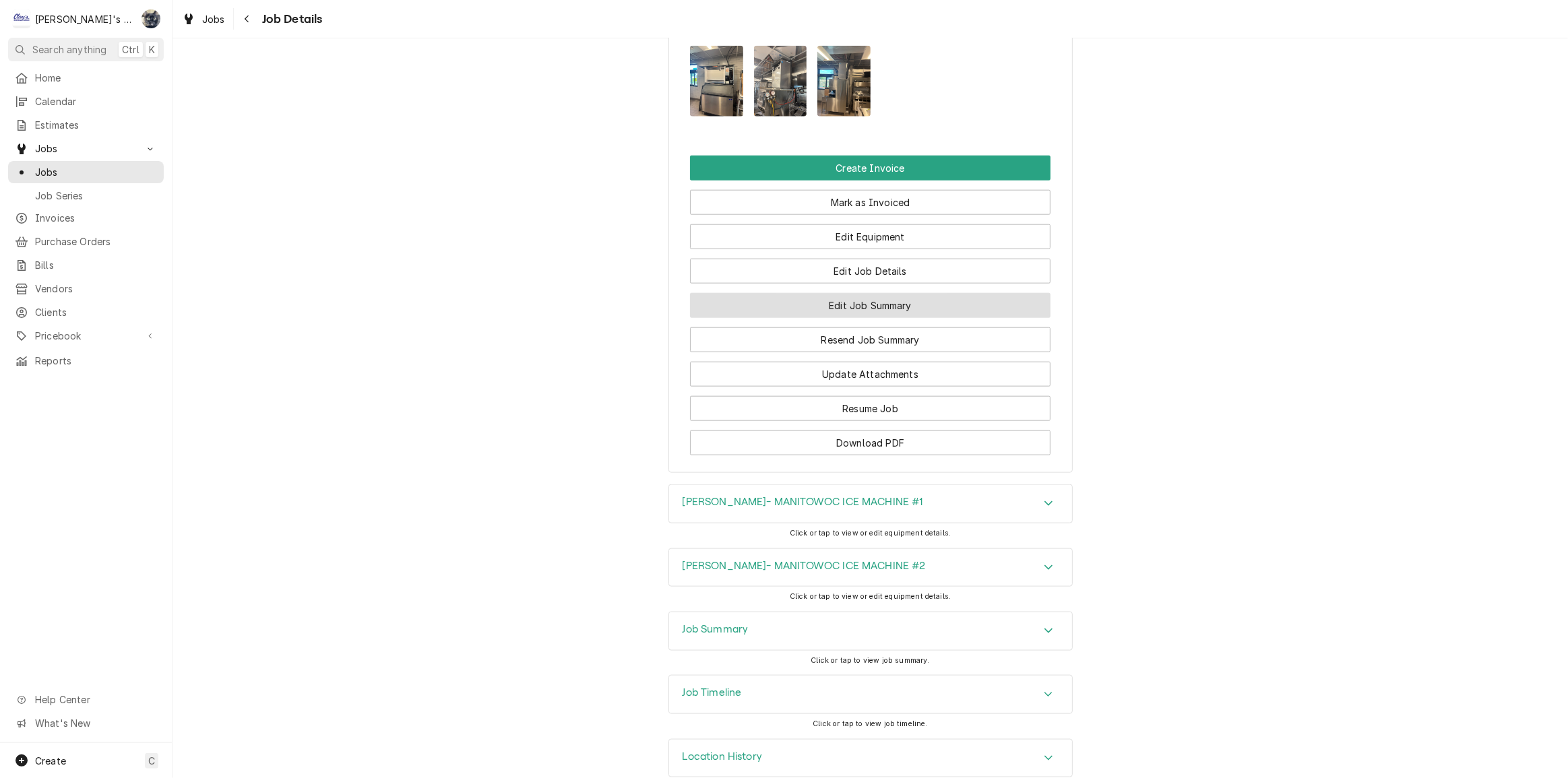
click at [869, 293] on button "Edit Job Summary" at bounding box center [870, 305] width 360 height 25
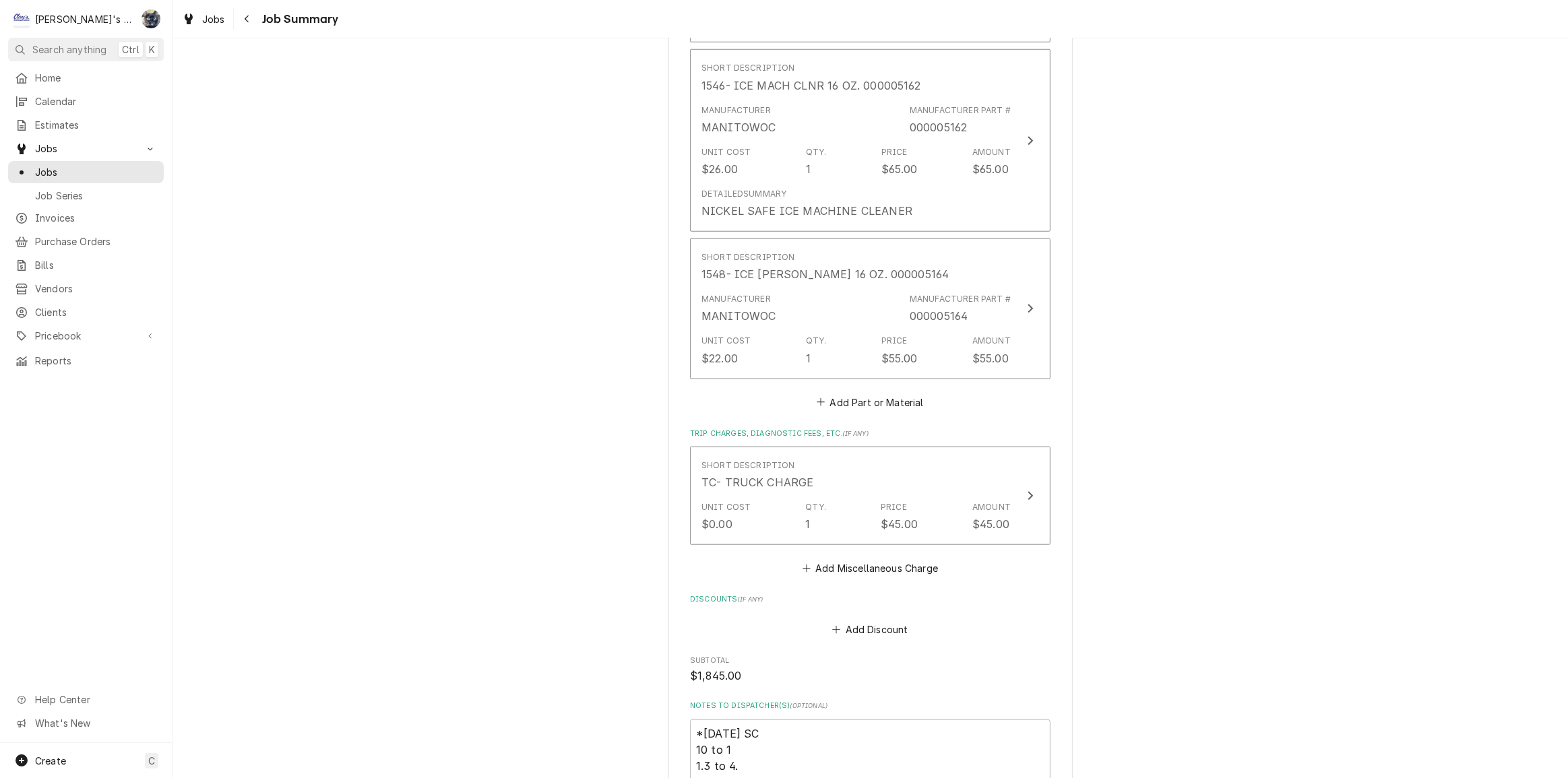
scroll to position [1163, 0]
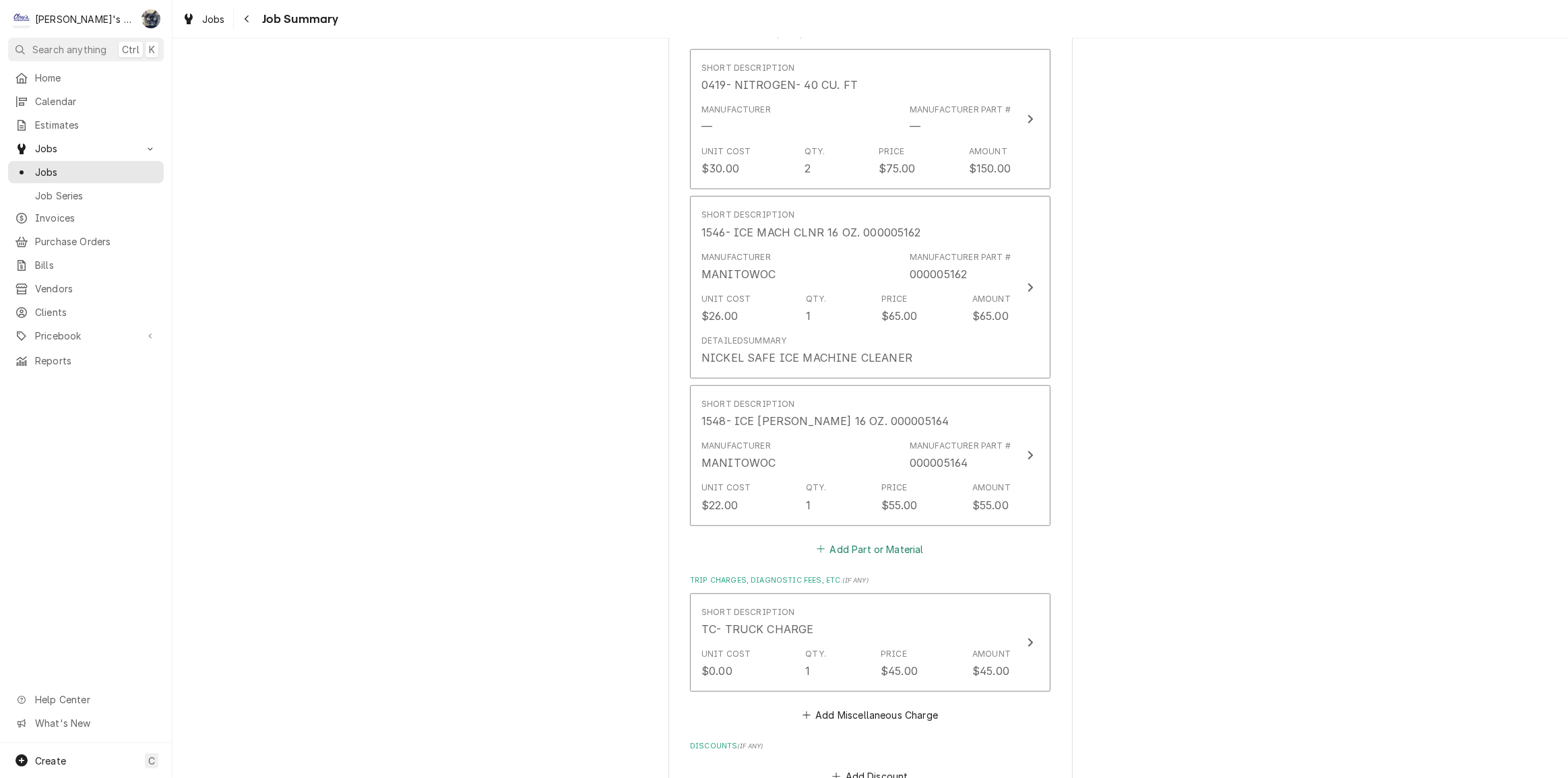
click at [878, 548] on button "Add Part or Material" at bounding box center [870, 549] width 111 height 19
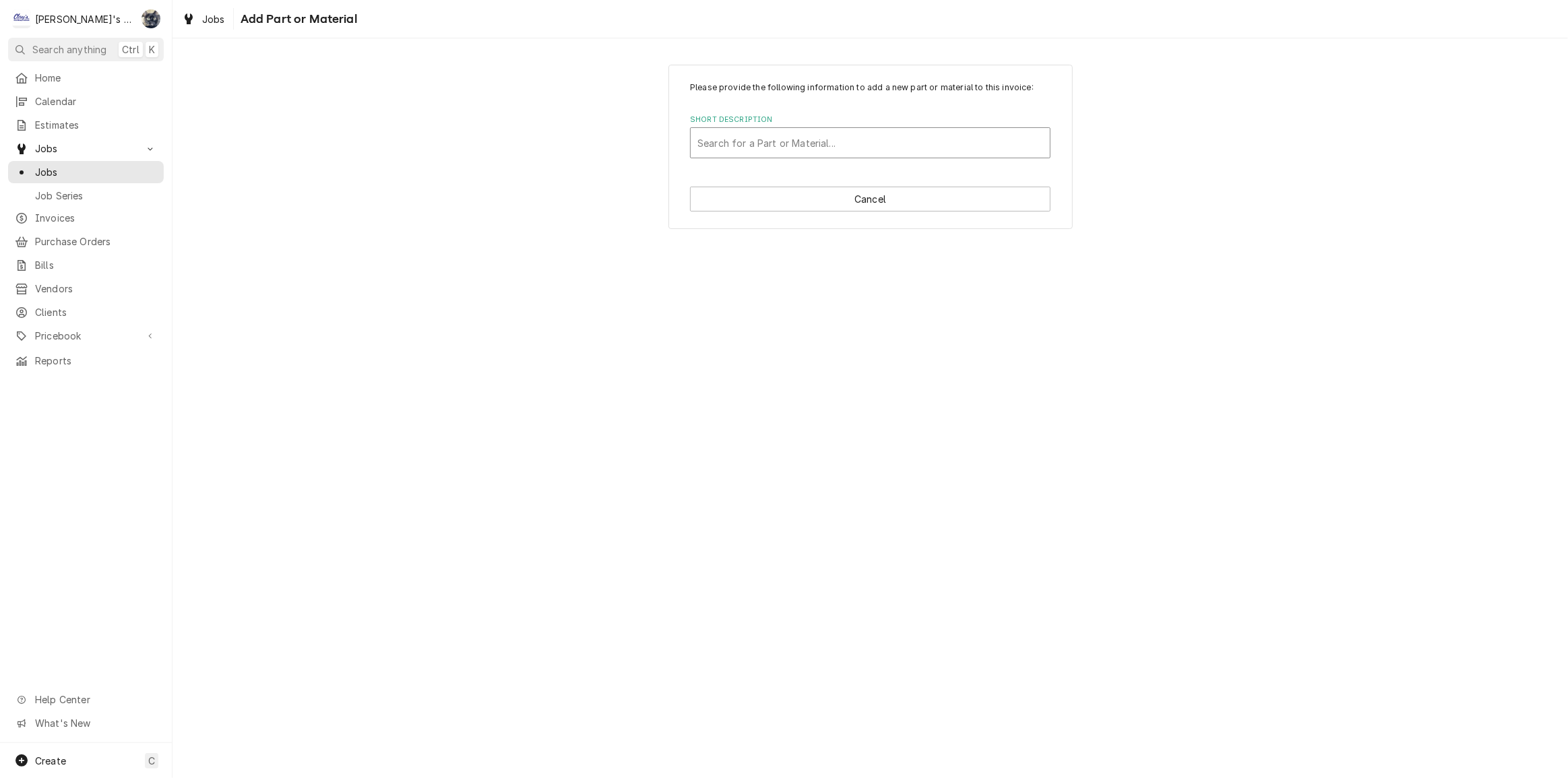
click at [772, 145] on div "Short Description" at bounding box center [870, 143] width 346 height 24
type input "torc"
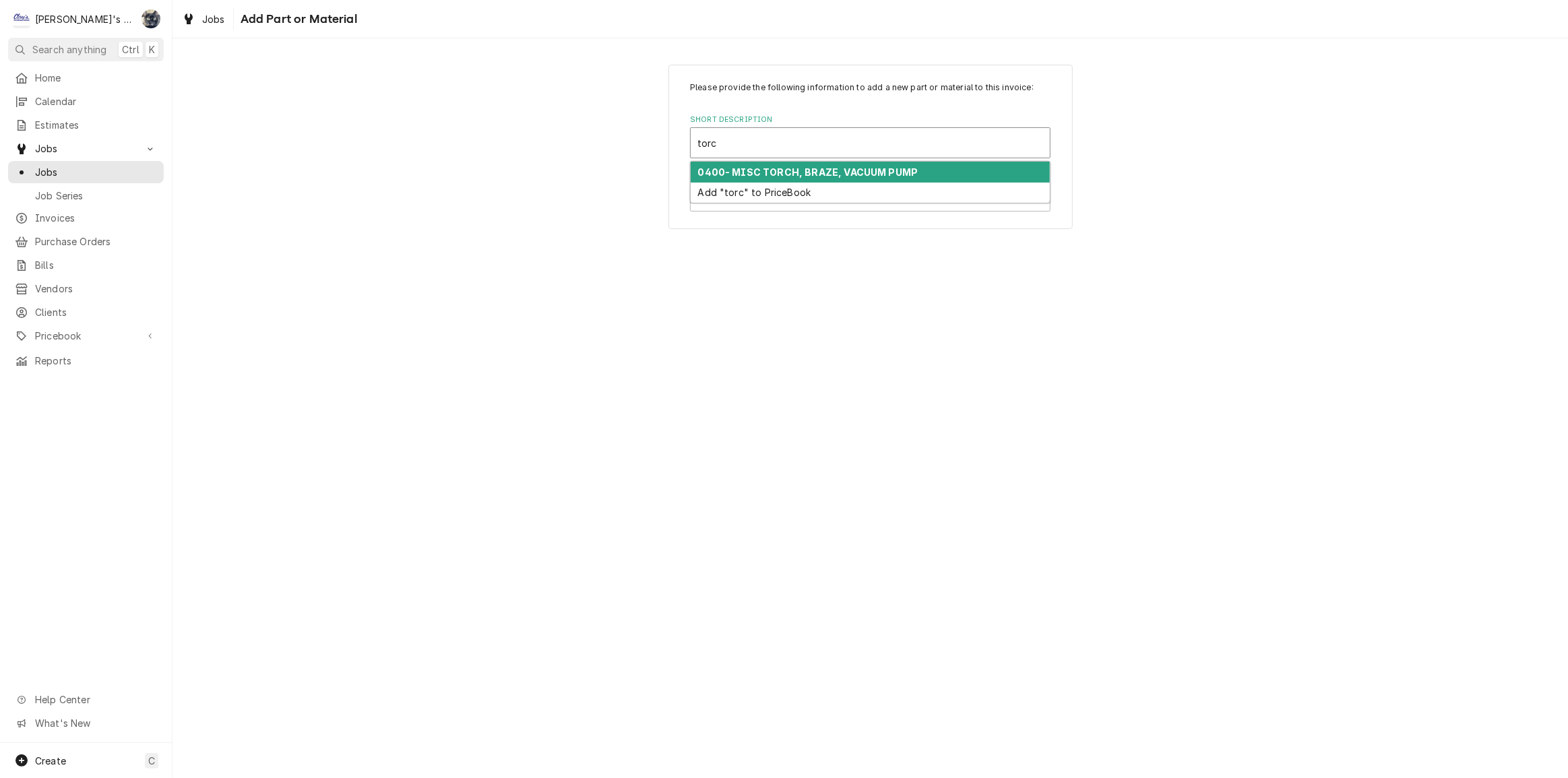
click at [778, 175] on strong "0400- MISC TORCH, BRAZE, VACUUM PUMP" at bounding box center [808, 172] width 220 height 11
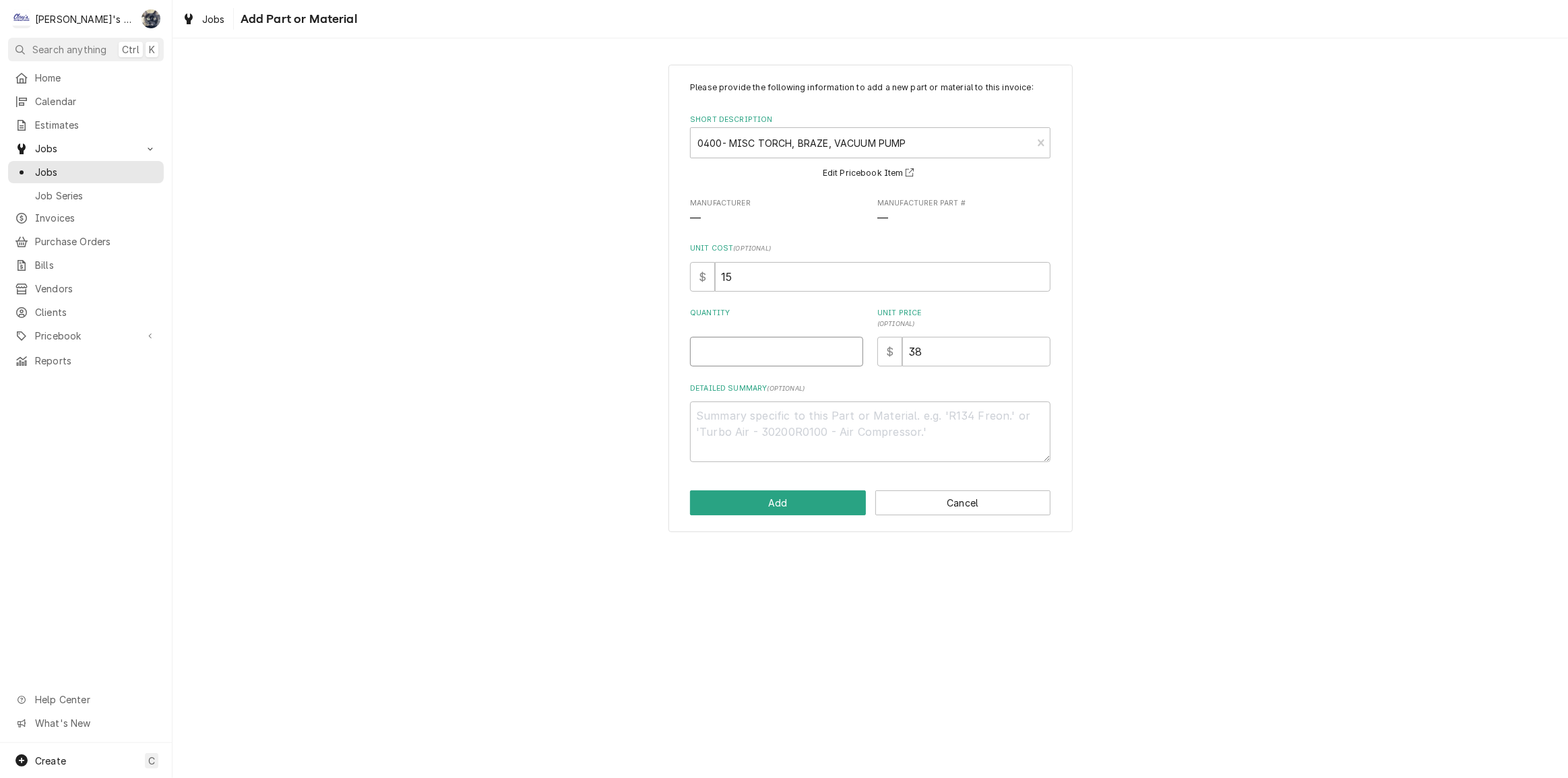
click at [766, 365] on input "Quantity" at bounding box center [776, 352] width 174 height 30
type textarea "x"
type input "1"
click at [789, 501] on button "Add" at bounding box center [778, 503] width 176 height 25
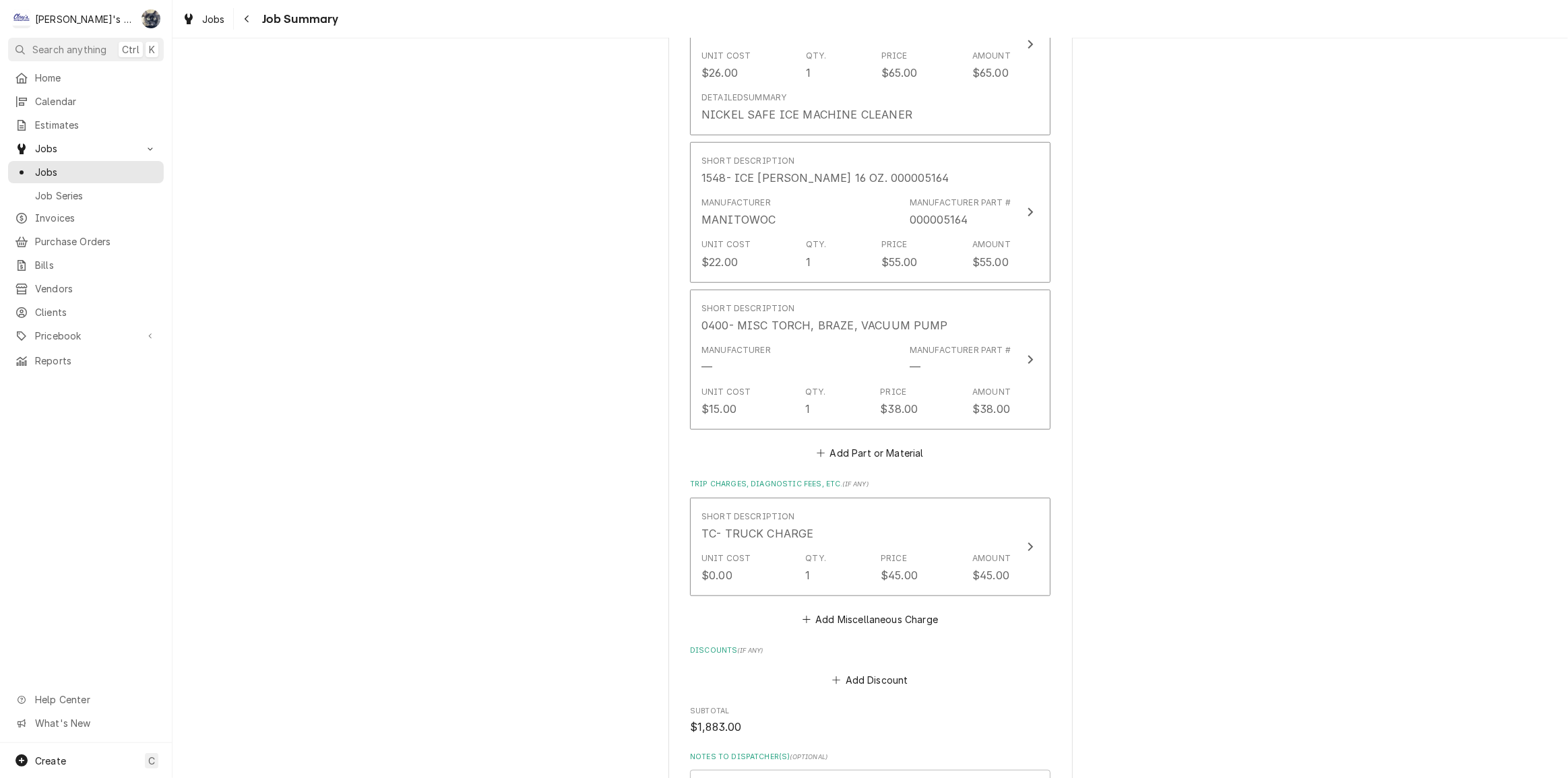
scroll to position [1408, 0]
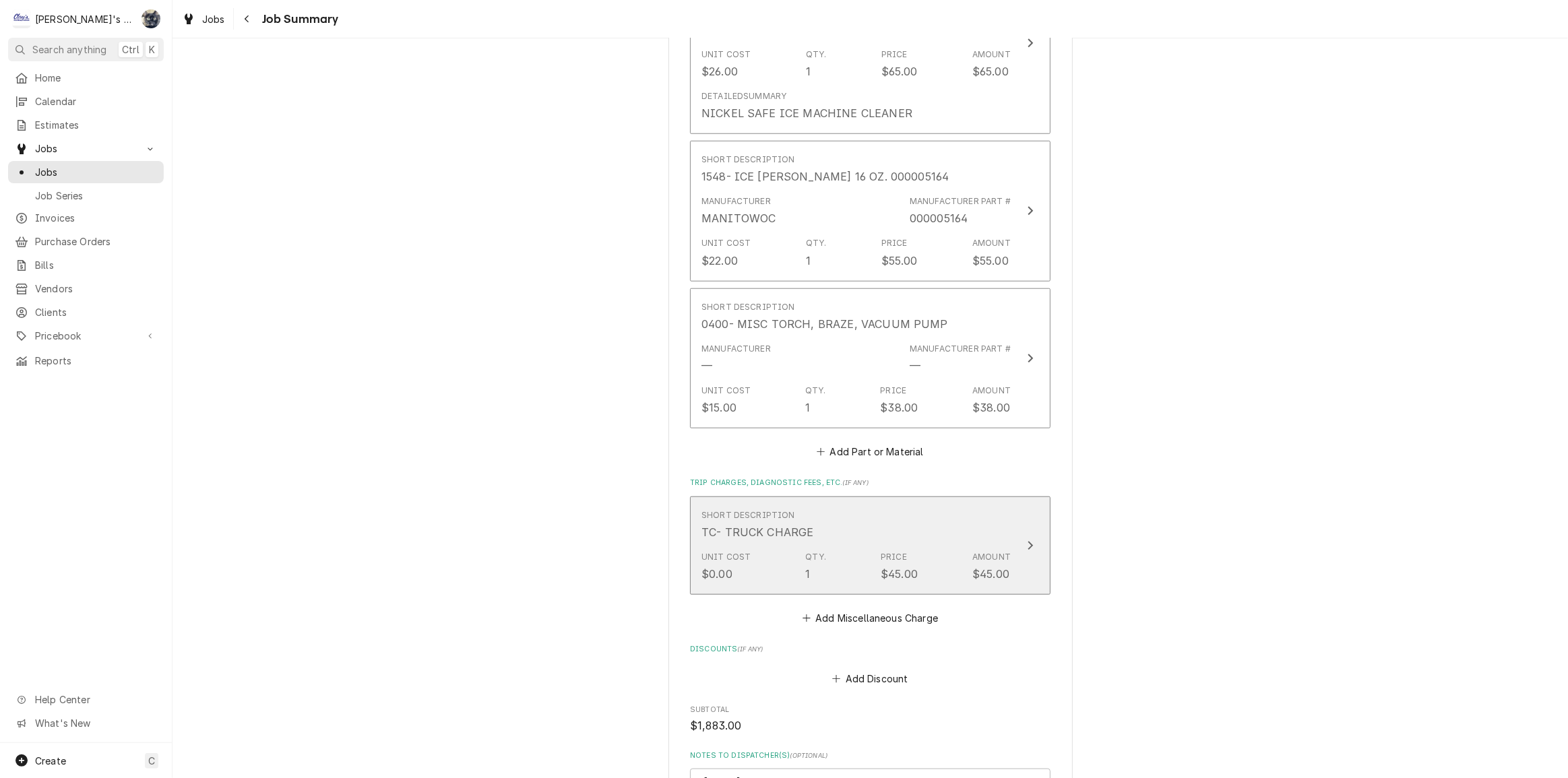
click at [790, 529] on div "TC- TRUCK CHARGE" at bounding box center [758, 532] width 113 height 16
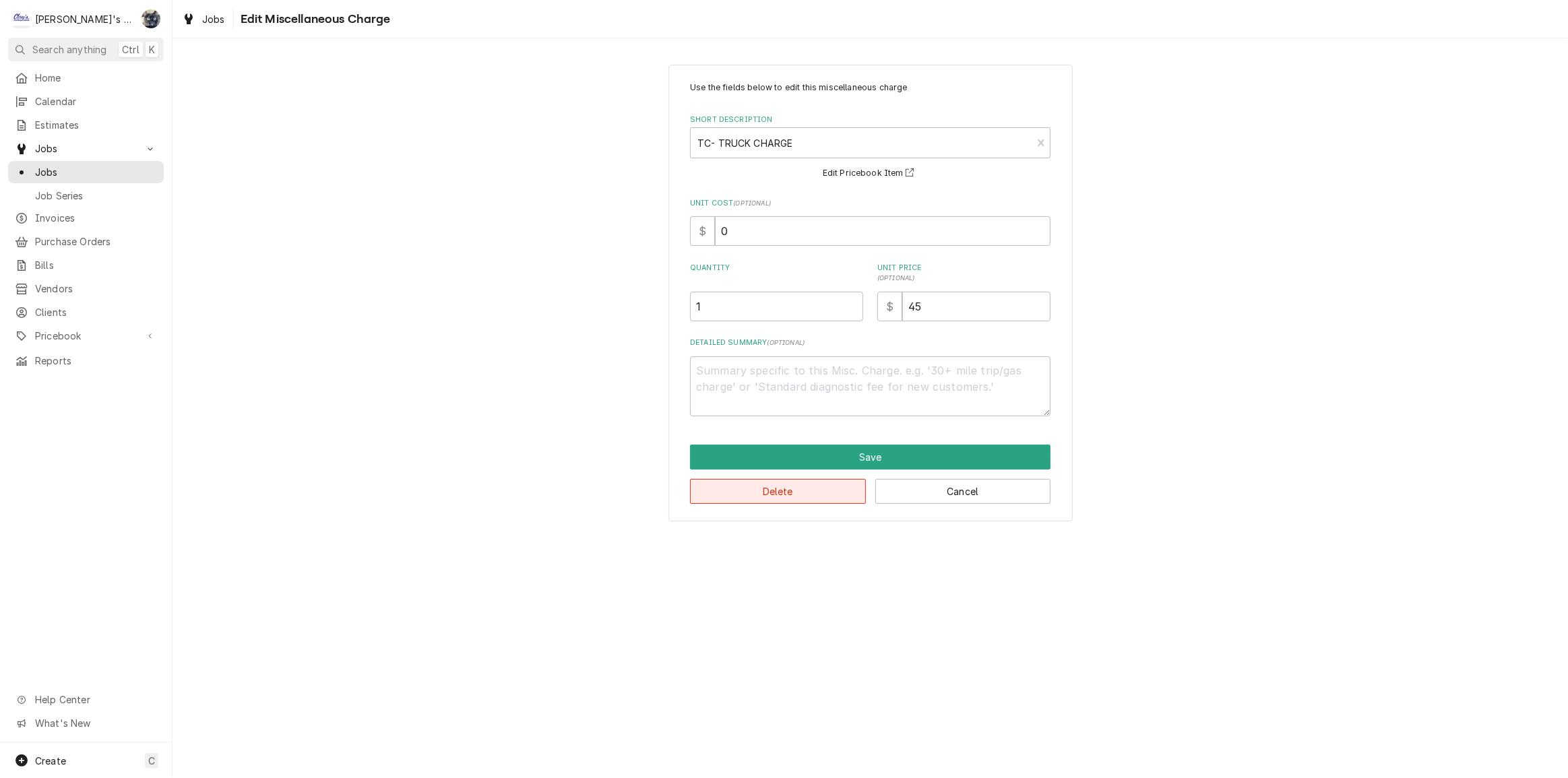
click at [849, 493] on button "Delete" at bounding box center [778, 491] width 176 height 25
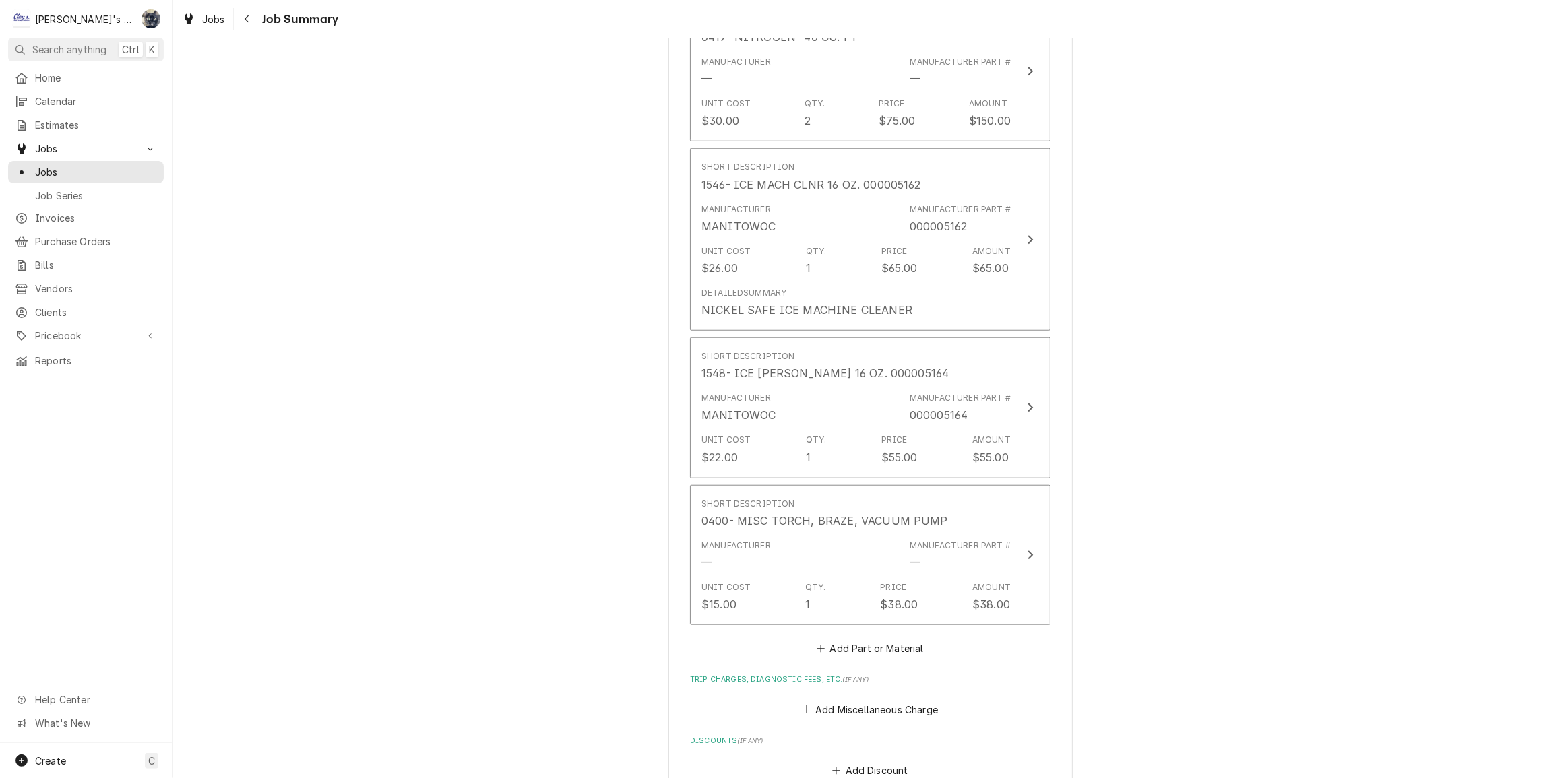
scroll to position [1347, 0]
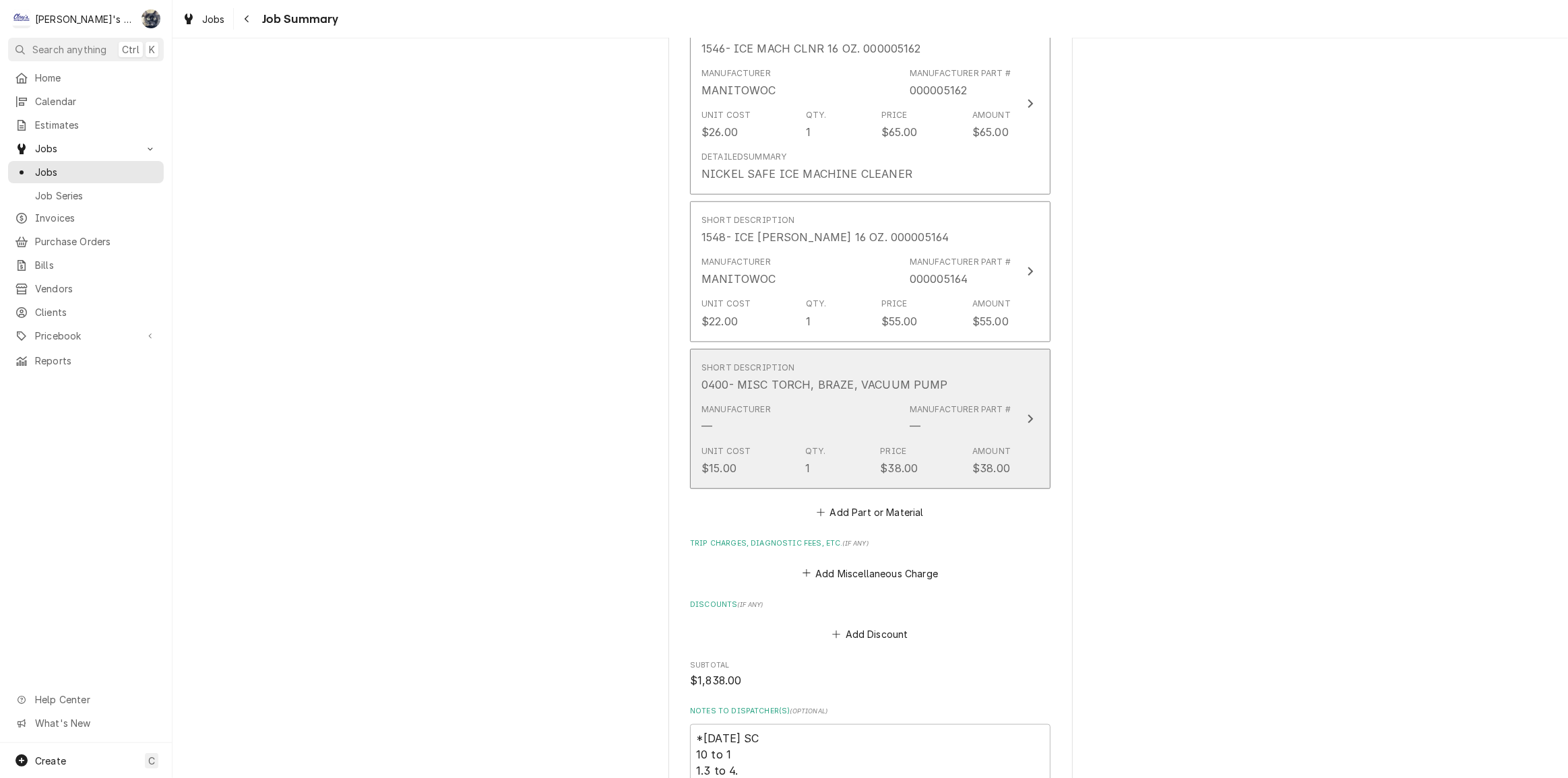
click at [812, 458] on div "Qty. 1" at bounding box center [815, 461] width 21 height 31
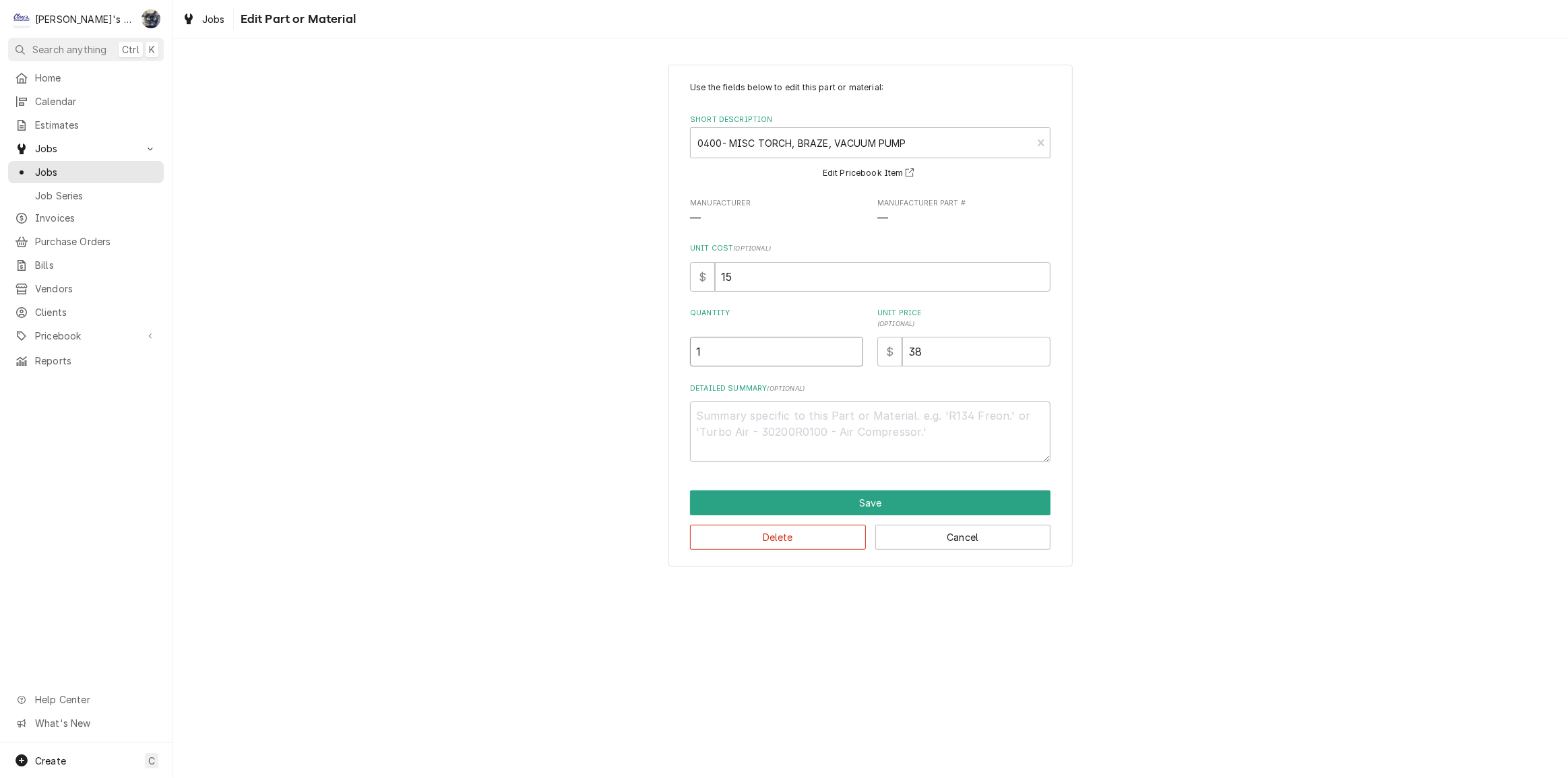
drag, startPoint x: 685, startPoint y: 351, endPoint x: 722, endPoint y: 378, distance: 45.8
click at [680, 351] on div "Use the fields below to edit this part or material: Short Description 0400- MIS…" at bounding box center [870, 316] width 404 height 503
type textarea "x"
type input "2"
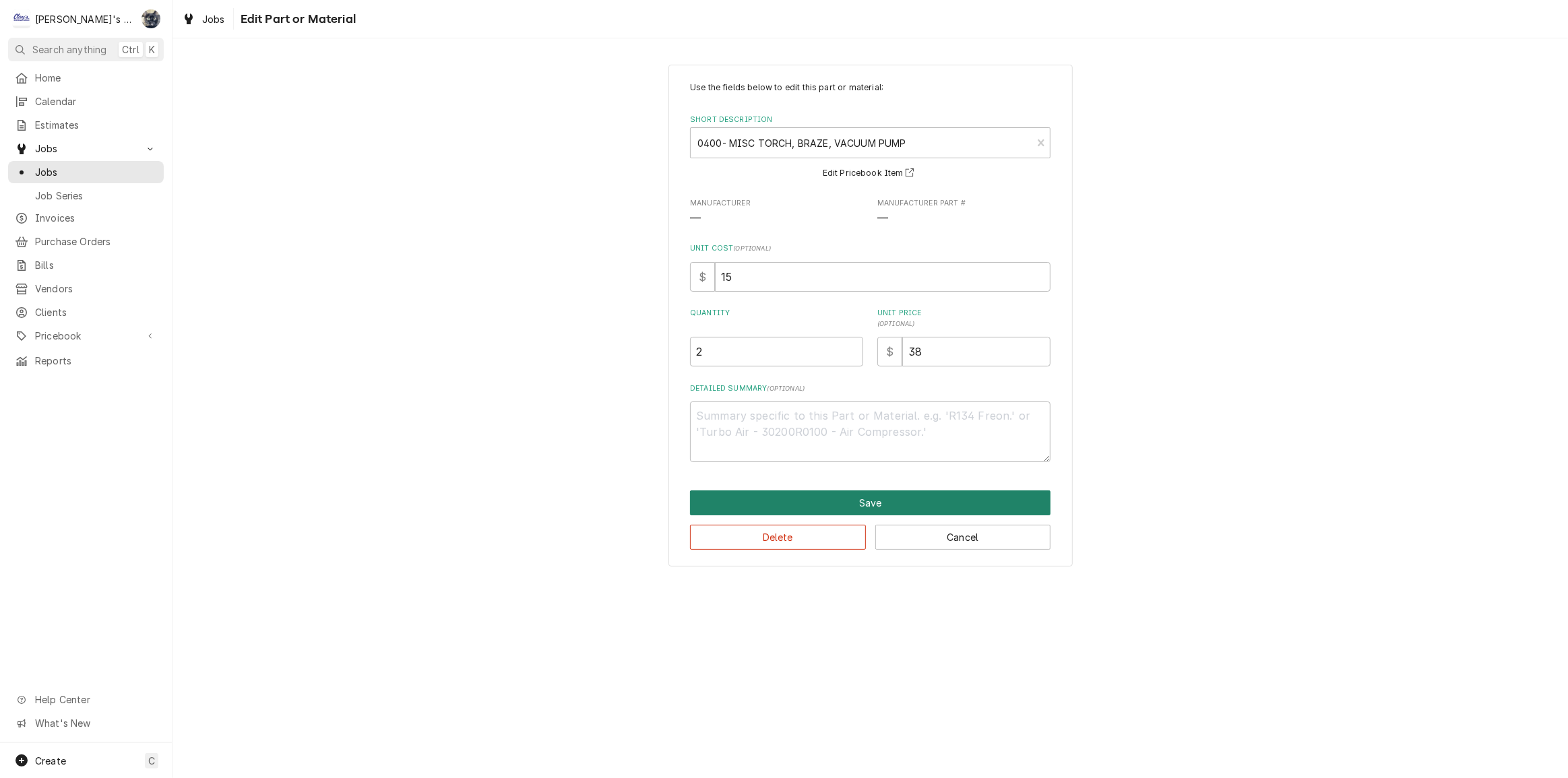
click at [855, 499] on button "Save" at bounding box center [870, 503] width 360 height 25
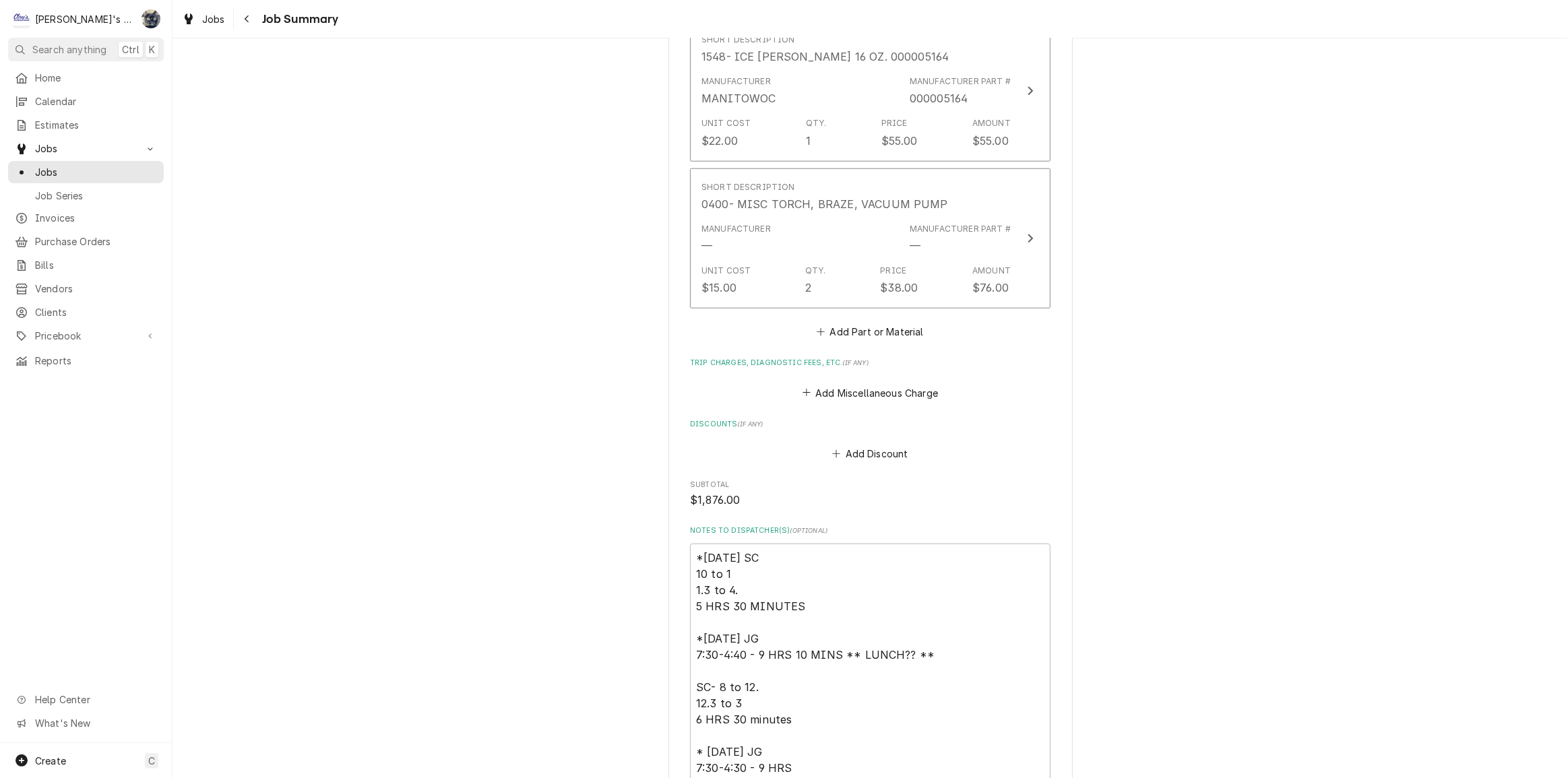
scroll to position [1531, 0]
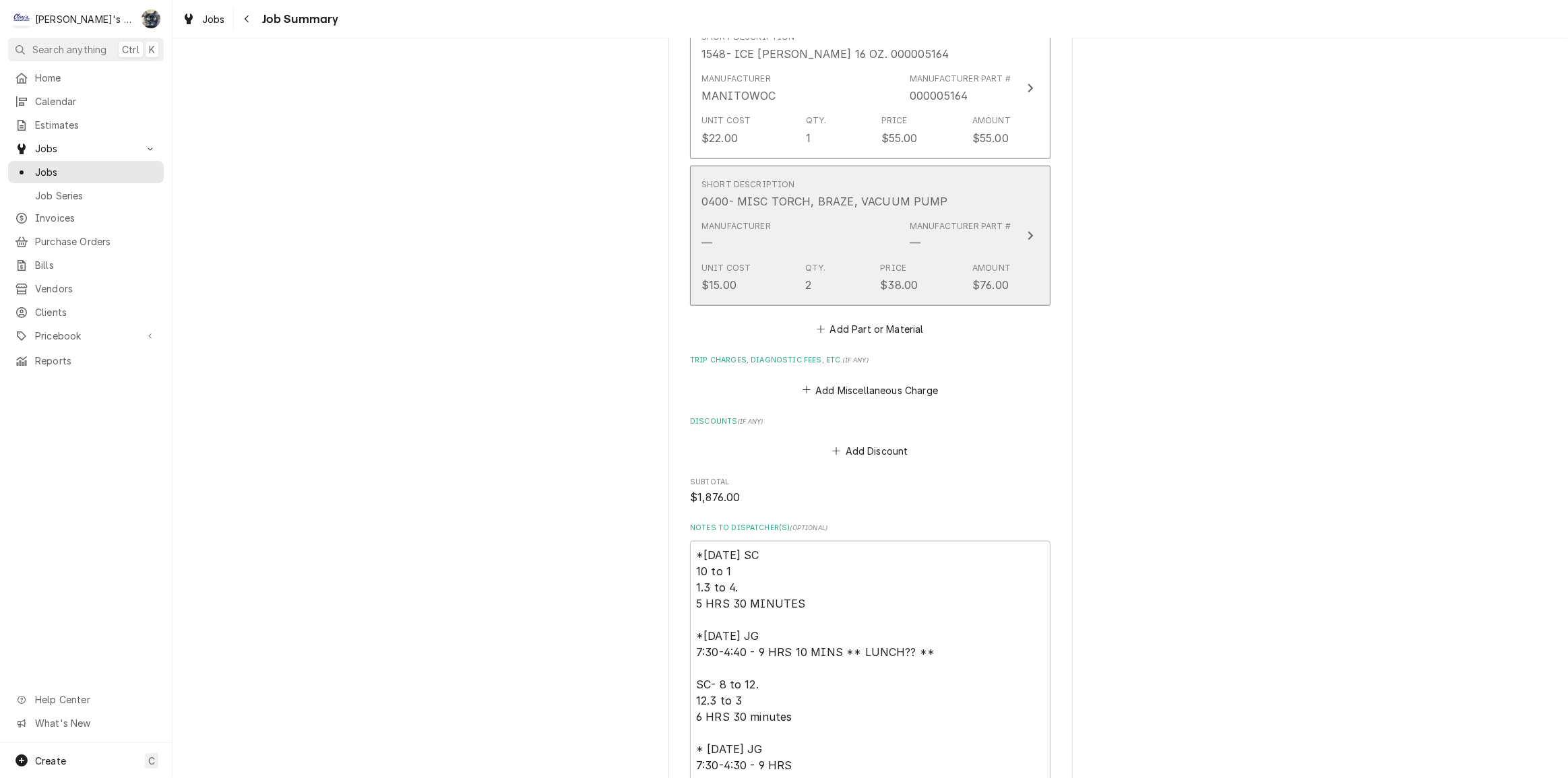
click at [841, 285] on div "Unit Cost $15.00 Qty. 2 Price $38.00 Amount $76.00" at bounding box center [856, 278] width 309 height 42
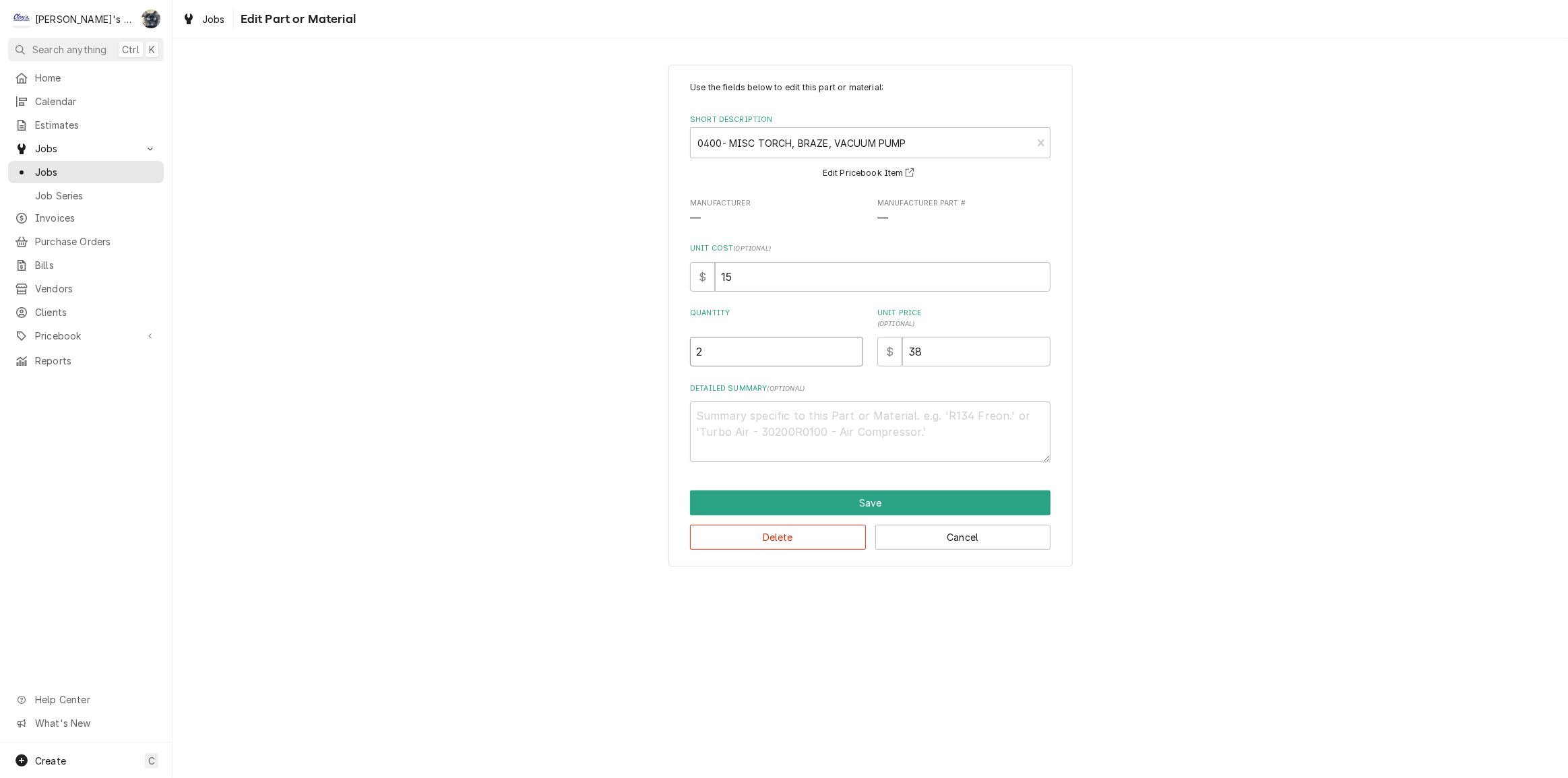
drag, startPoint x: 724, startPoint y: 351, endPoint x: 690, endPoint y: 360, distance: 35.2
click at [679, 353] on div "Use the fields below to edit this part or material: Short Description 0400- MIS…" at bounding box center [870, 316] width 404 height 503
type textarea "x"
type input "1"
click at [967, 379] on div "Use the fields below to edit this part or material: Short Description 0400- MIS…" at bounding box center [870, 272] width 360 height 381
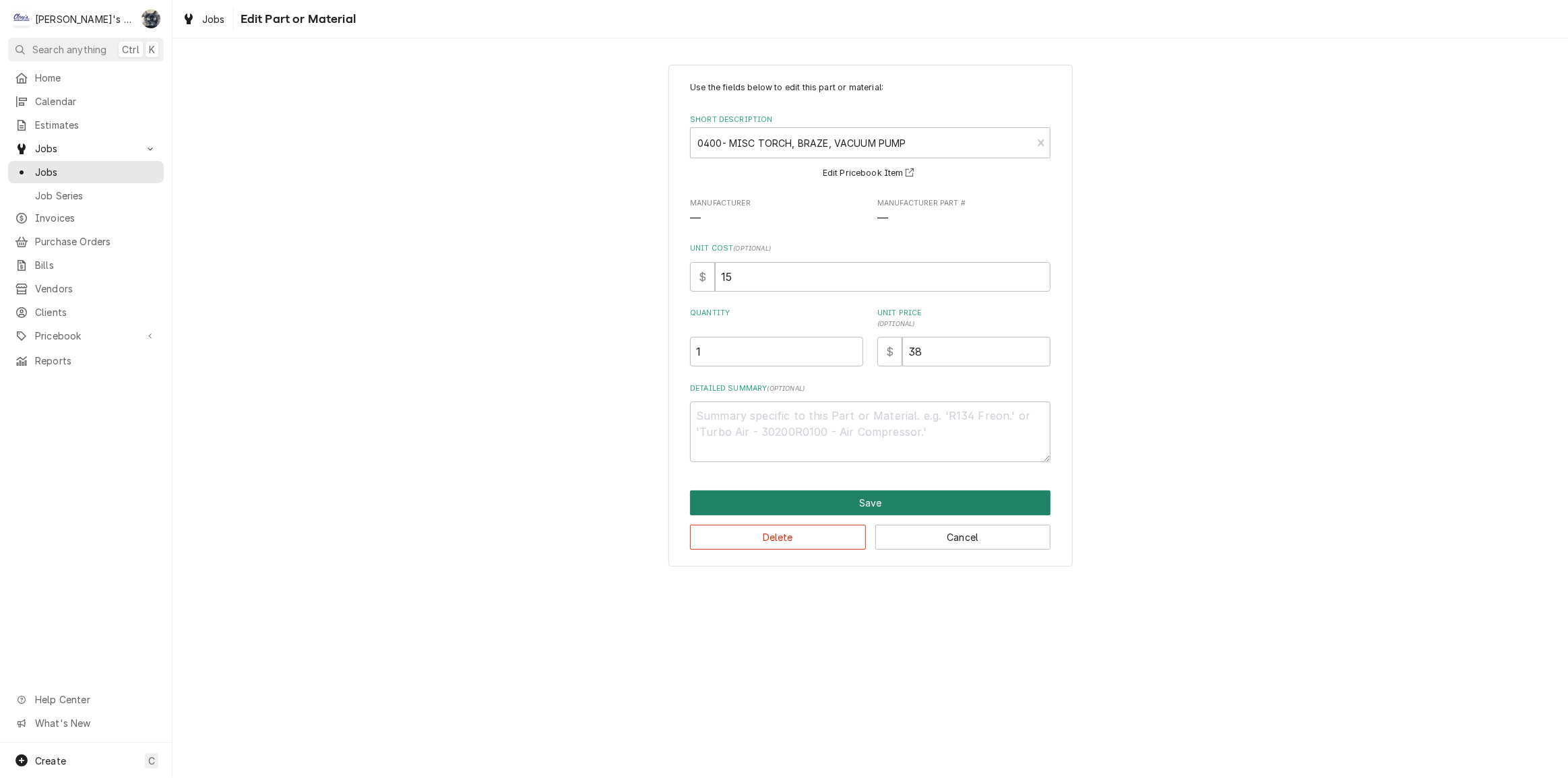
click at [870, 502] on button "Save" at bounding box center [870, 503] width 360 height 25
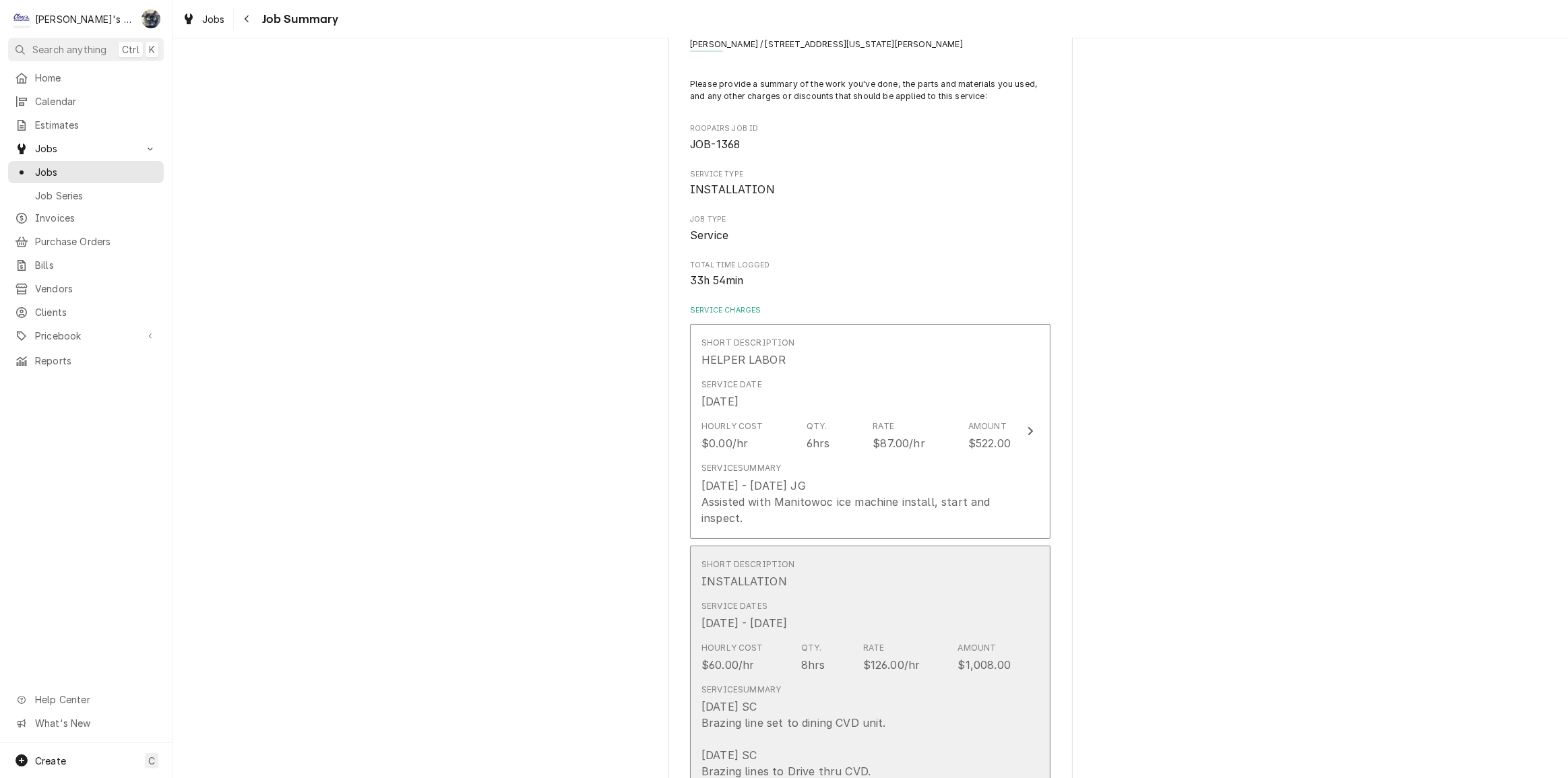
scroll to position [61, 0]
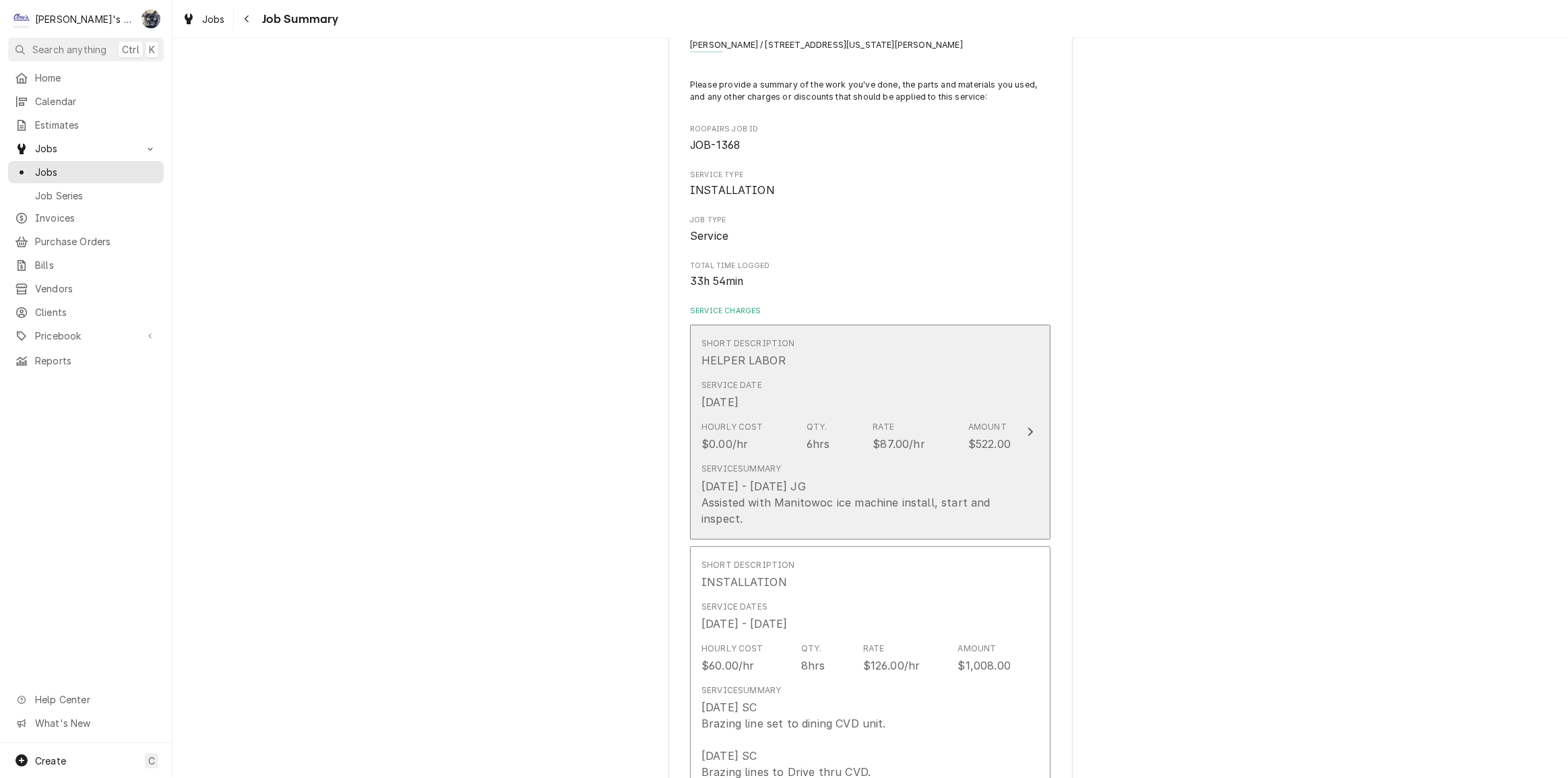
click at [828, 451] on div "Hourly Cost $0.00/hr Qty. 6hrs Rate $87.00/hr Amount $522.00" at bounding box center [856, 436] width 309 height 42
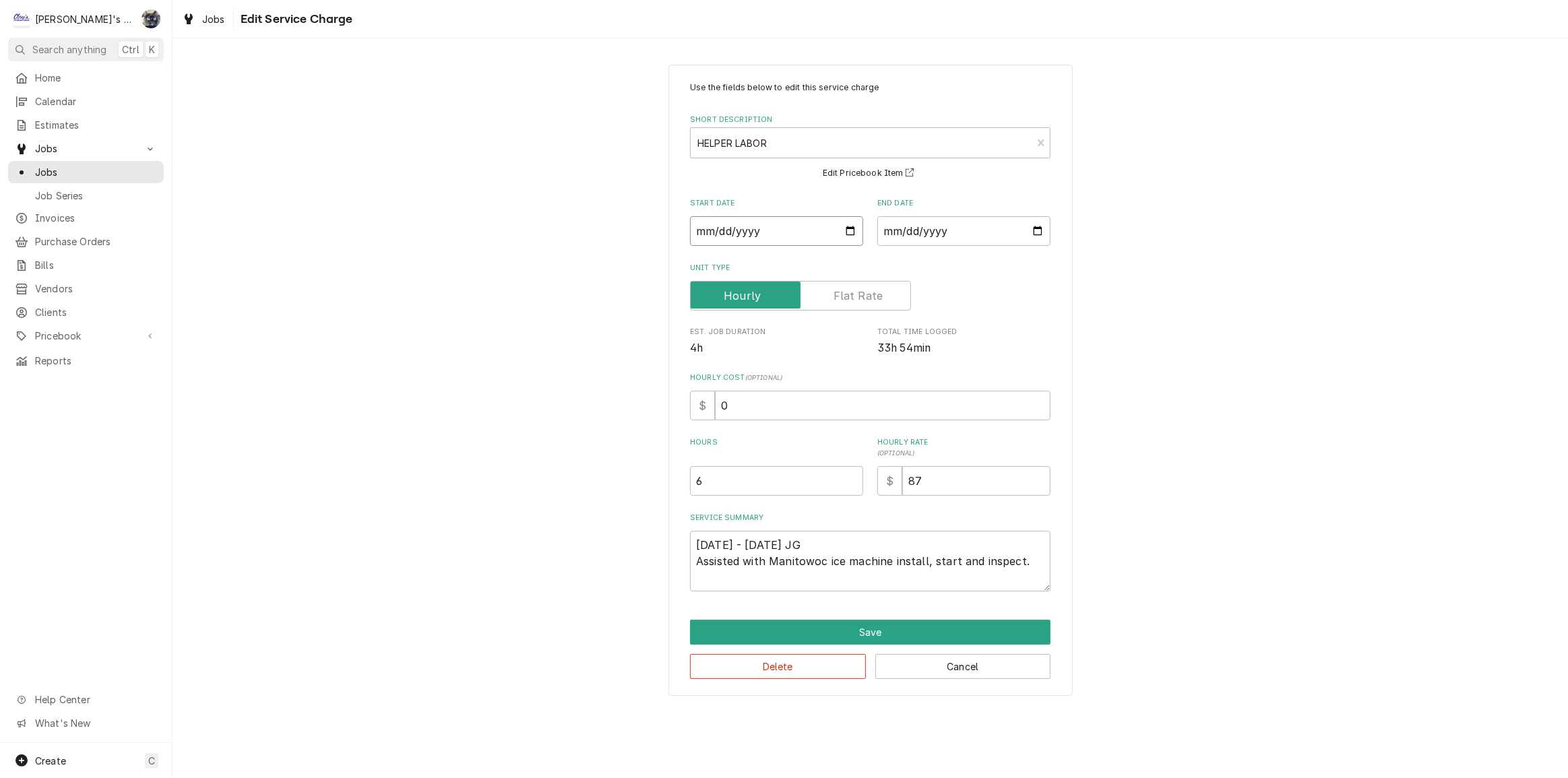
click at [853, 230] on input "2025-08-25" at bounding box center [776, 231] width 174 height 30
type textarea "x"
type input "2025-07-25"
type textarea "x"
type input "2025-07-23"
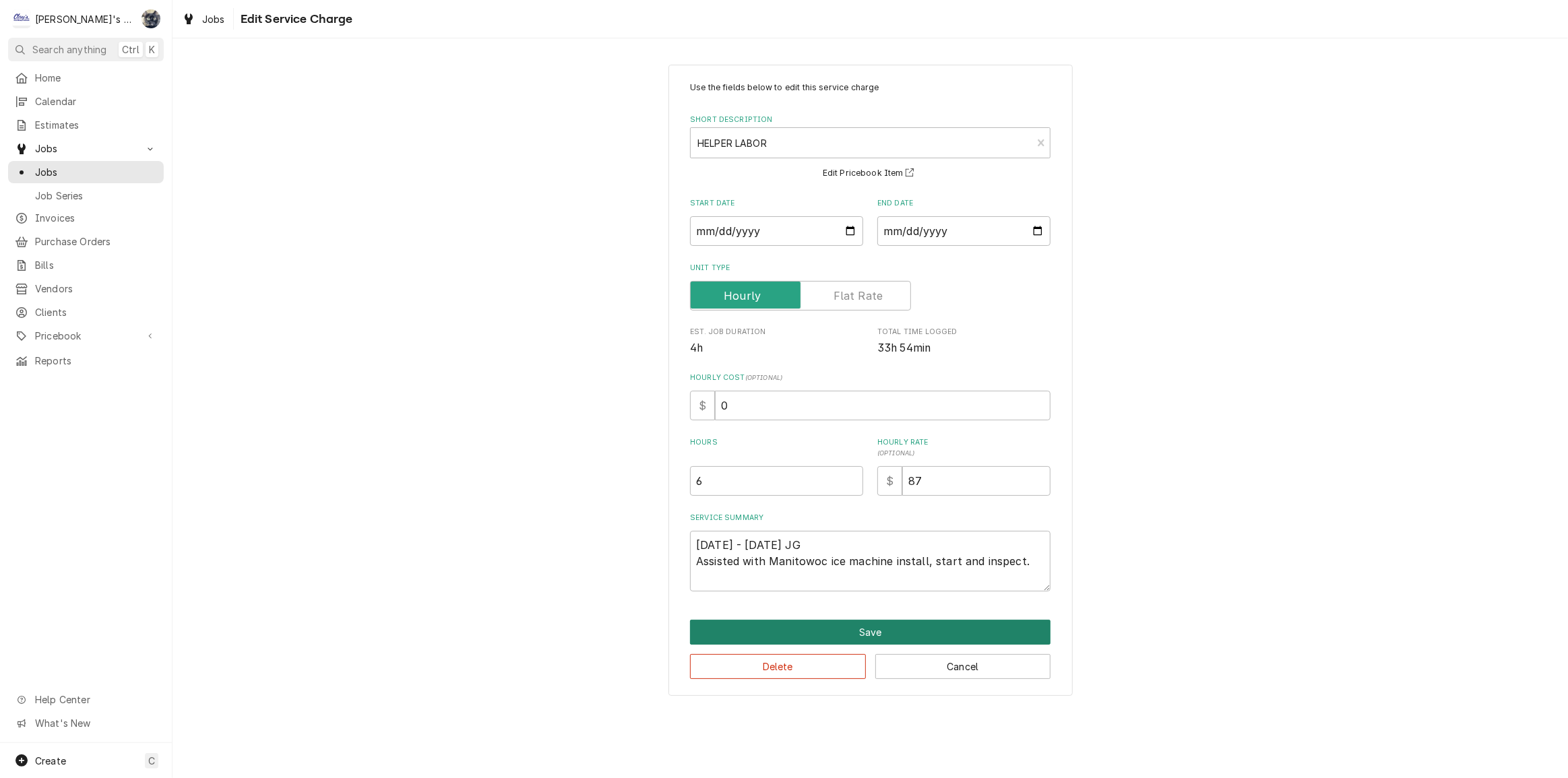
click at [853, 624] on button "Save" at bounding box center [870, 631] width 360 height 25
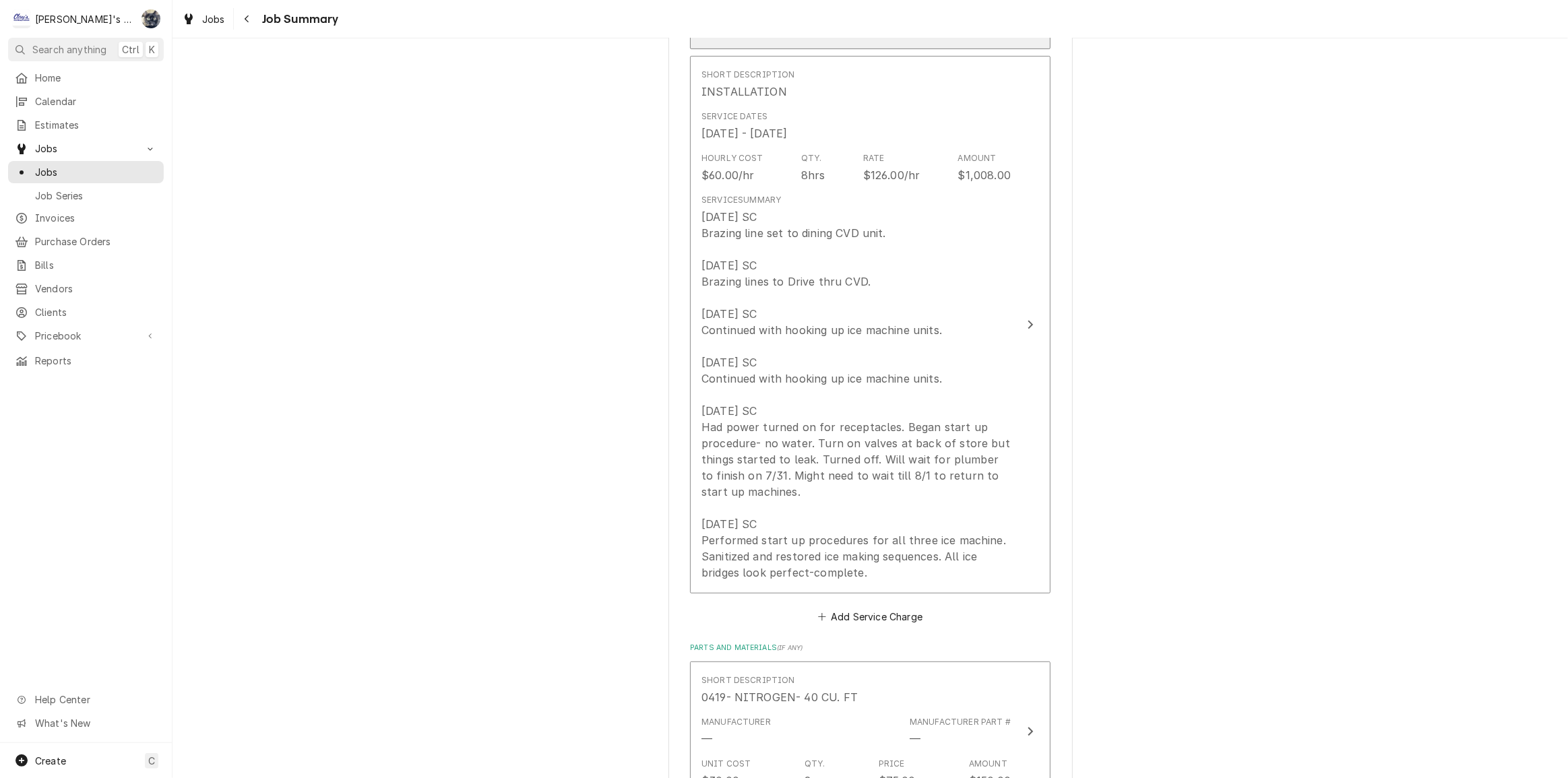
scroll to position [61, 0]
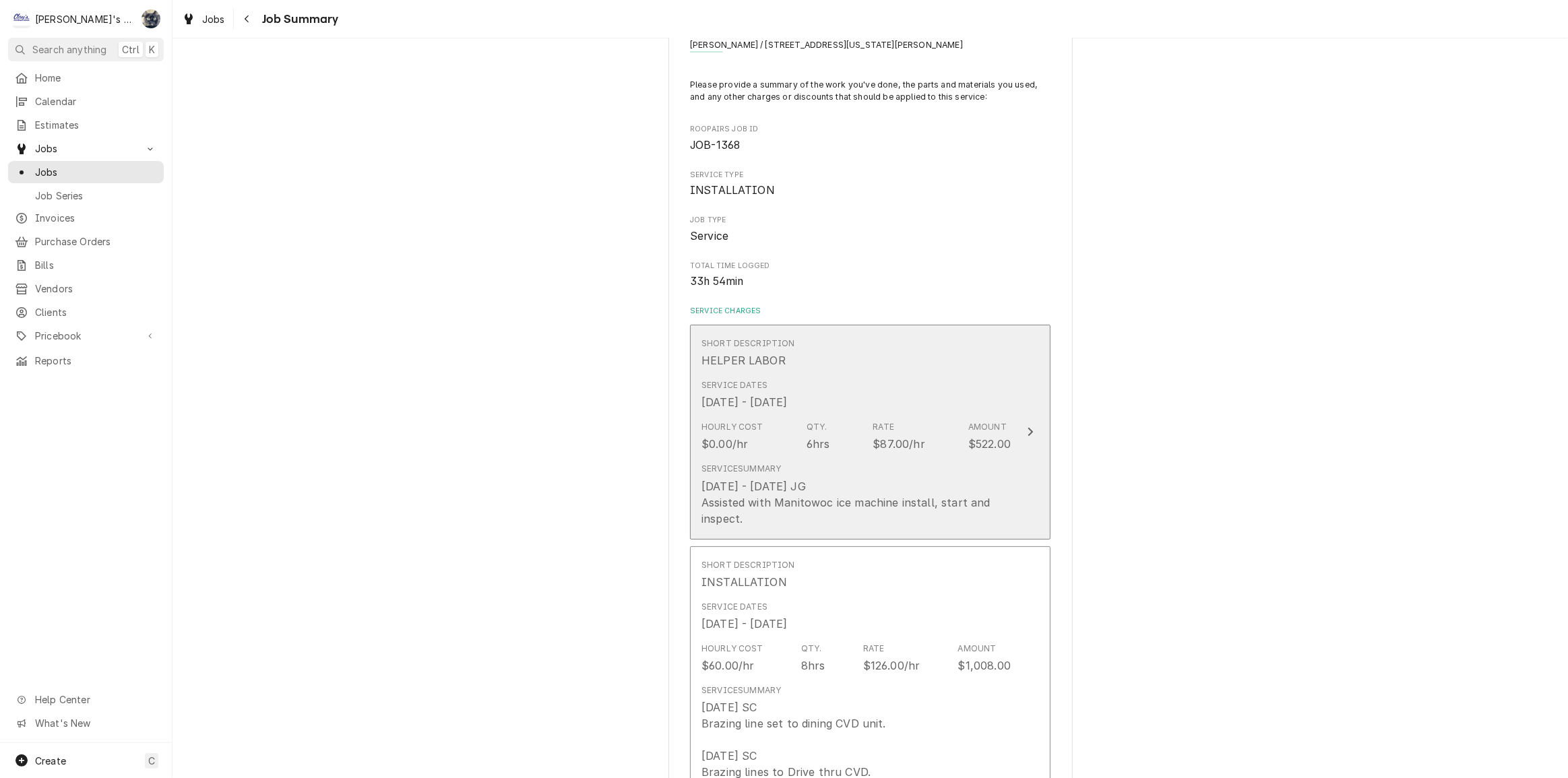
click at [831, 465] on div "Service Summary 7/23/2025 - 7/25/2025 JG Assisted with Manitowoc ice machine in…" at bounding box center [856, 494] width 309 height 63
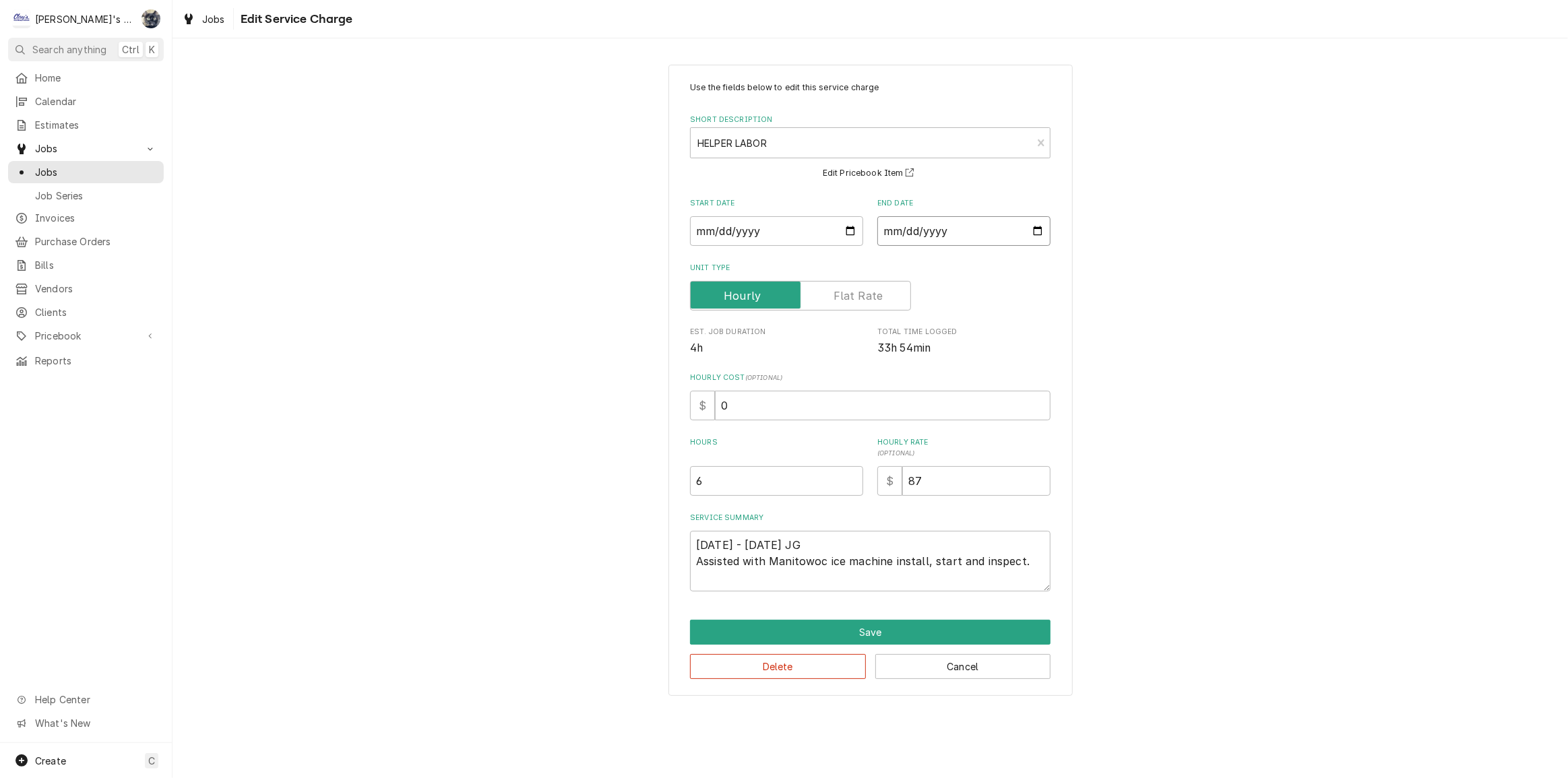
click at [1040, 233] on input "2025-08-25" at bounding box center [964, 231] width 174 height 30
type textarea "x"
type input "2025-07-25"
click at [865, 625] on button "Save" at bounding box center [870, 631] width 360 height 25
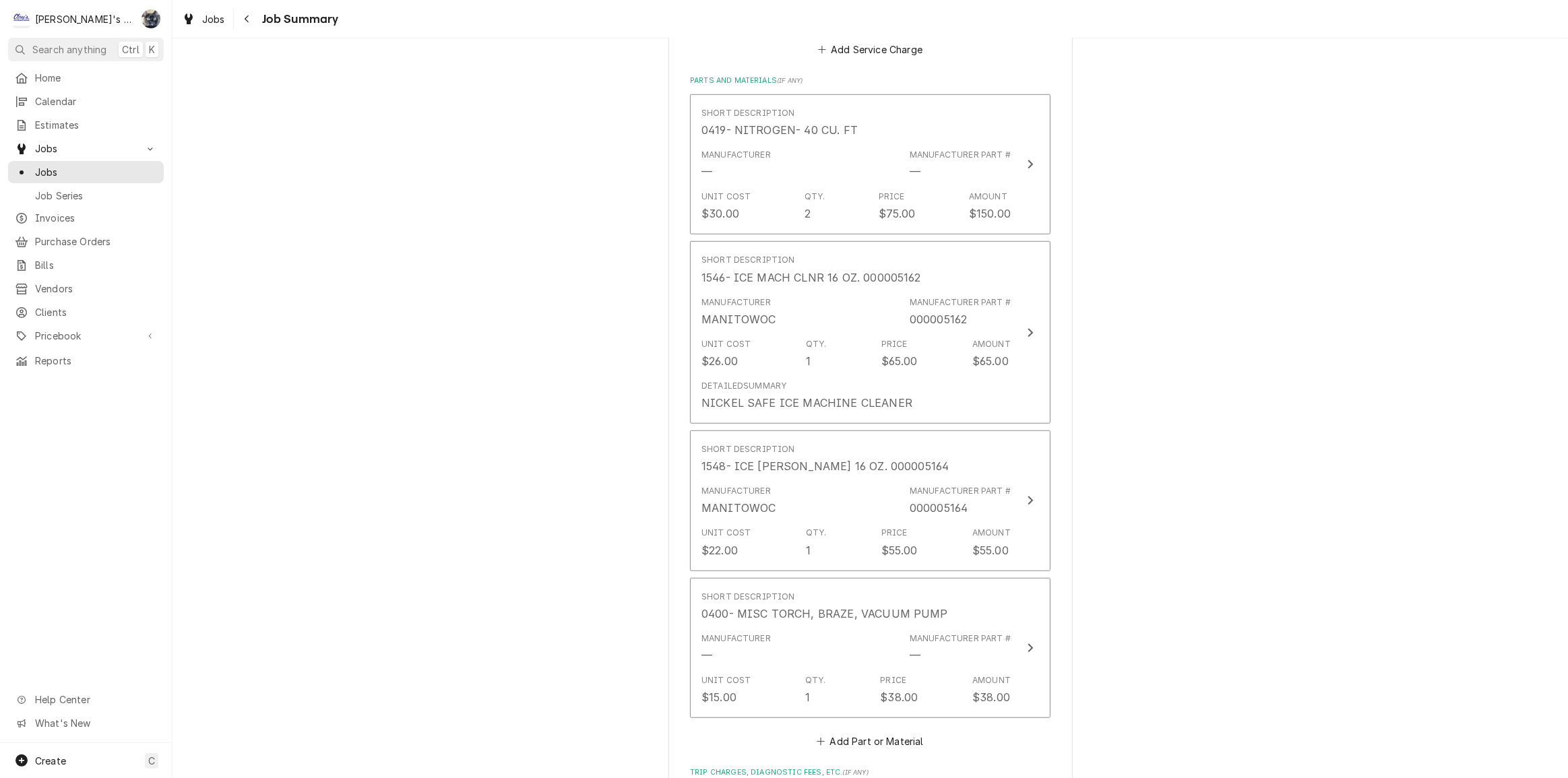
scroll to position [1102, 0]
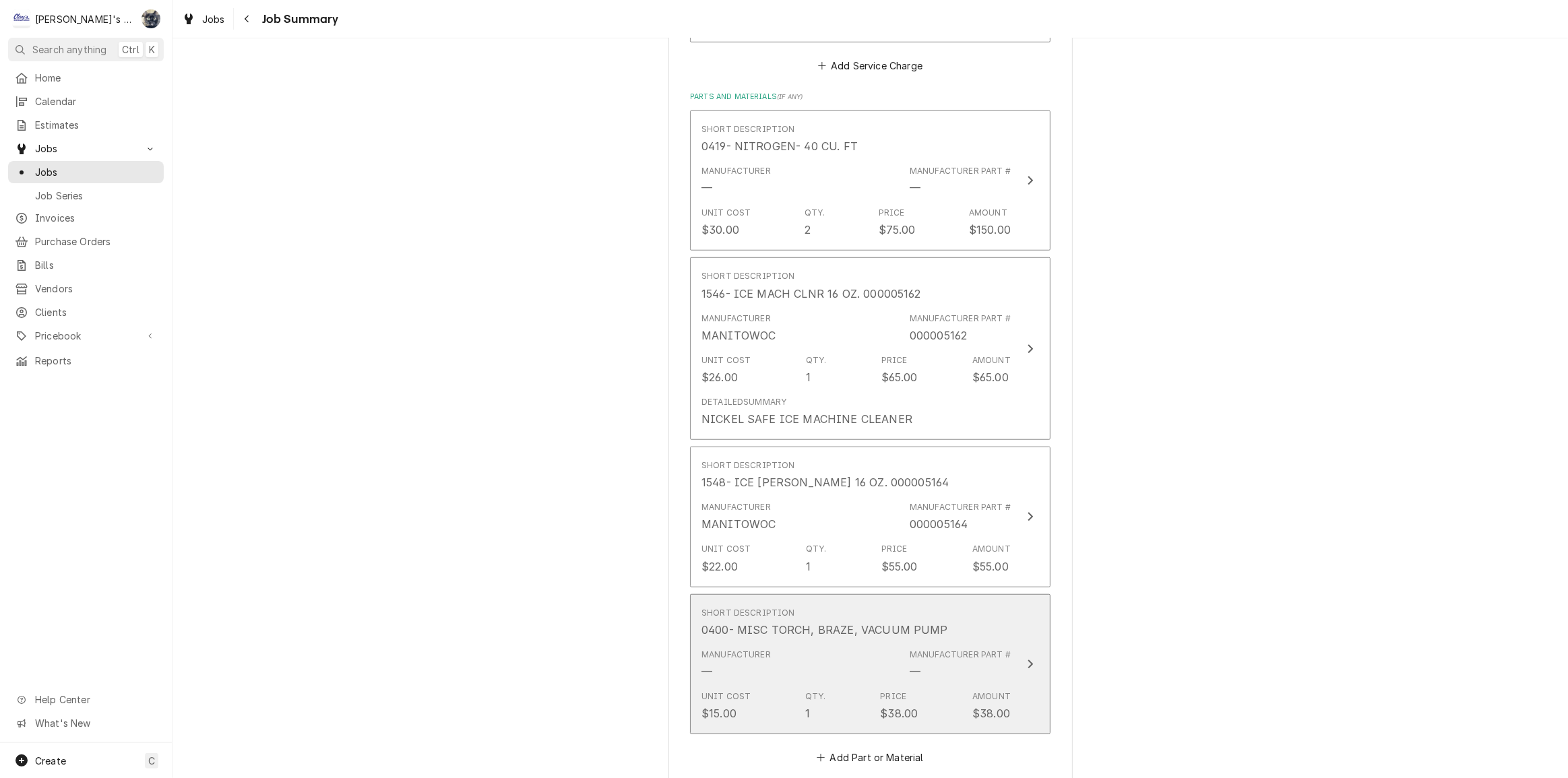
click at [859, 664] on div "Manufacturer — Manufacturer Part # —" at bounding box center [856, 664] width 309 height 42
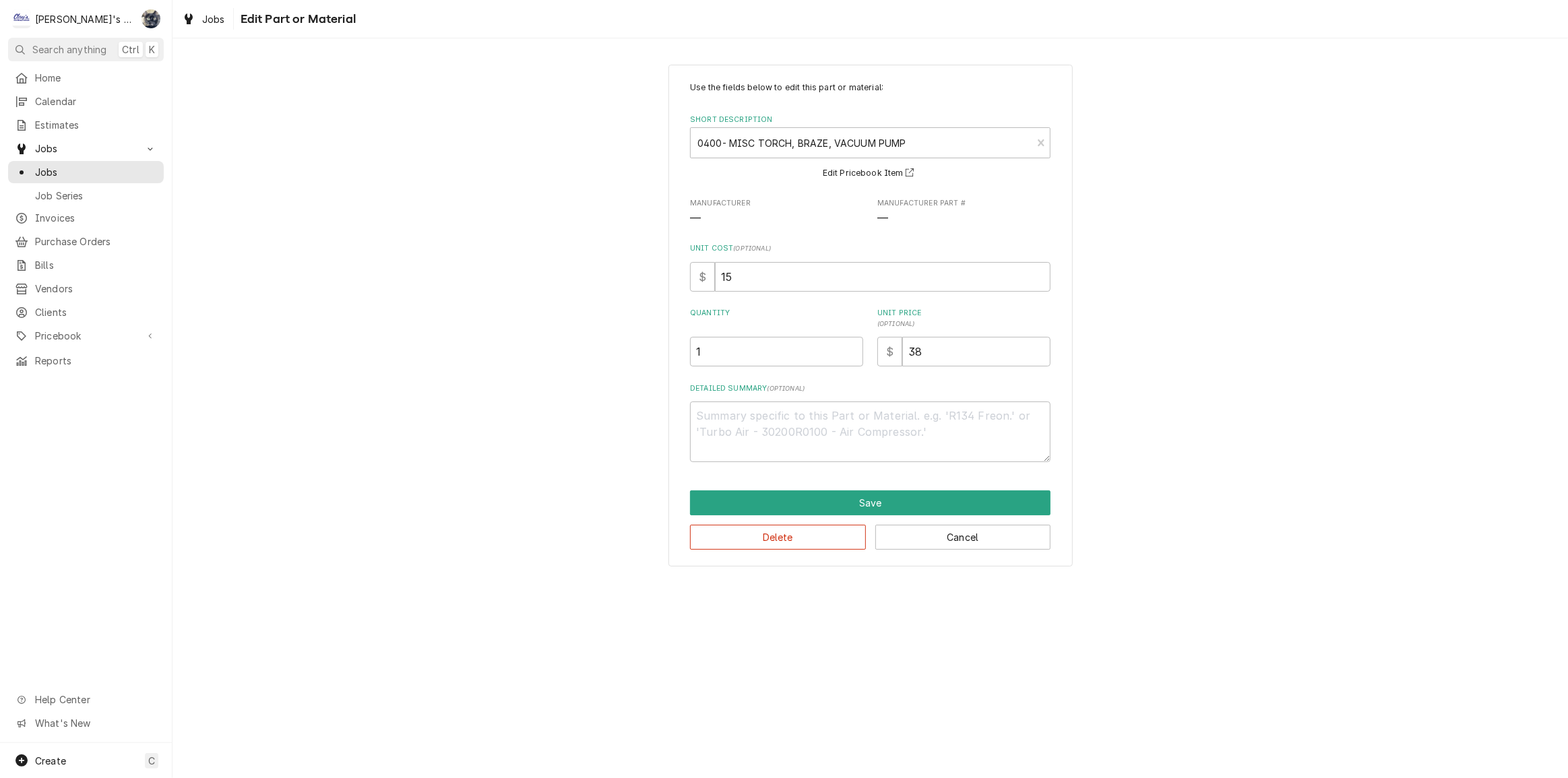
click at [674, 336] on div "Use the fields below to edit this part or material: Short Description 0400- MIS…" at bounding box center [870, 316] width 404 height 503
drag, startPoint x: 708, startPoint y: 356, endPoint x: 663, endPoint y: 359, distance: 45.1
click at [663, 359] on div "Use the fields below to edit this part or material: Short Description 0400- MIS…" at bounding box center [870, 315] width 1396 height 526
type textarea "x"
type input "2"
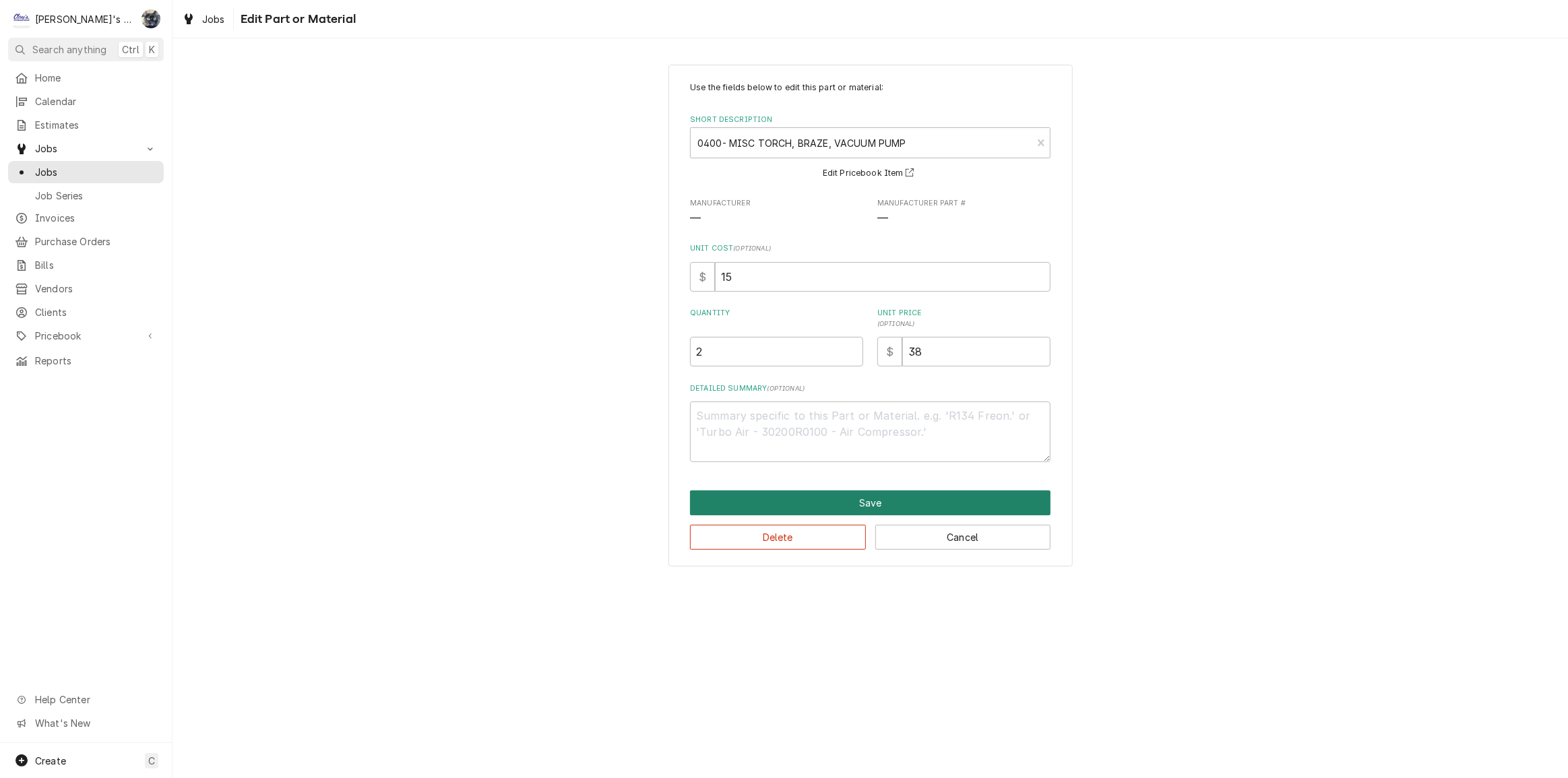
click at [855, 509] on button "Save" at bounding box center [870, 503] width 360 height 25
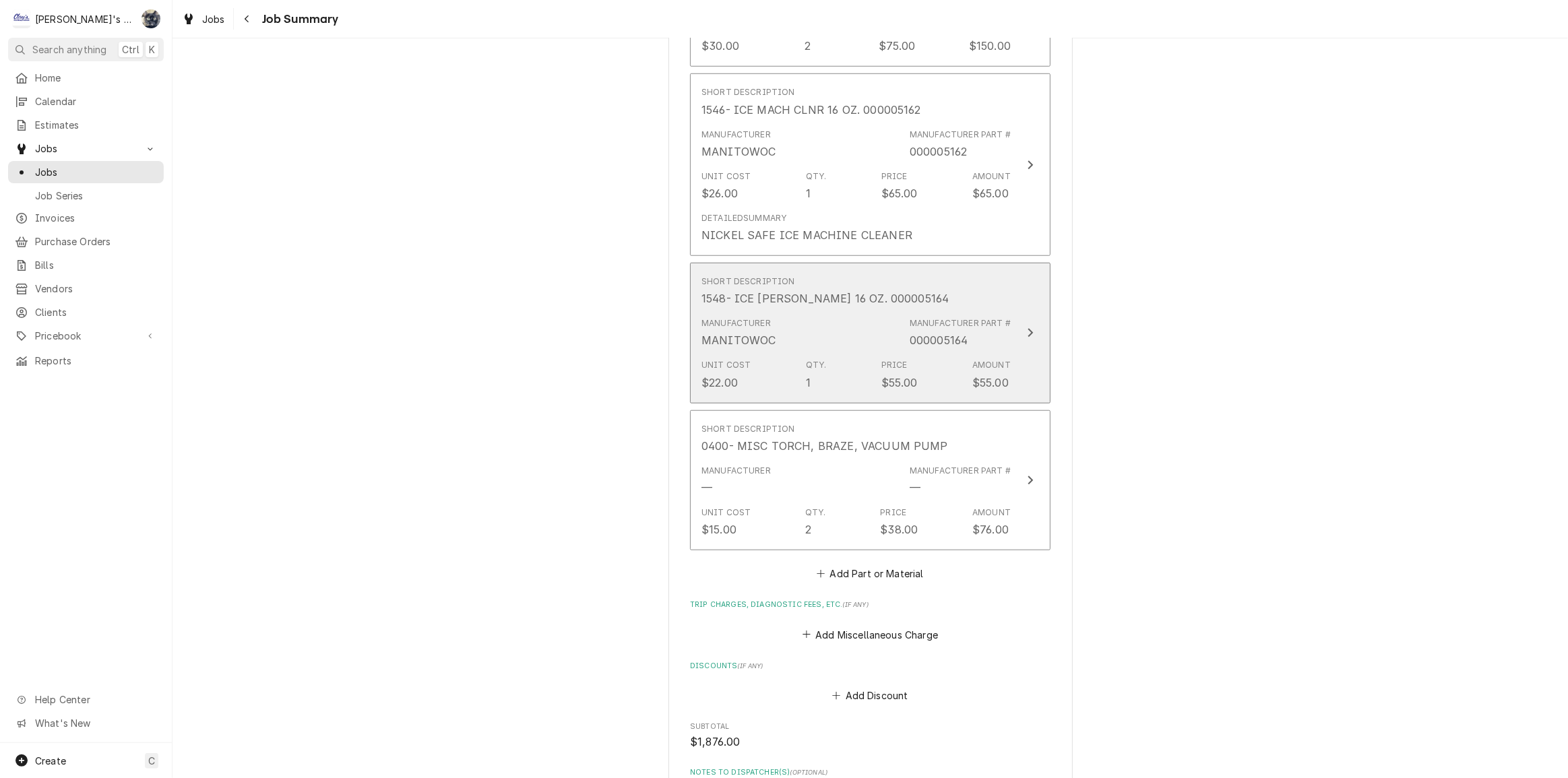
scroll to position [1225, 0]
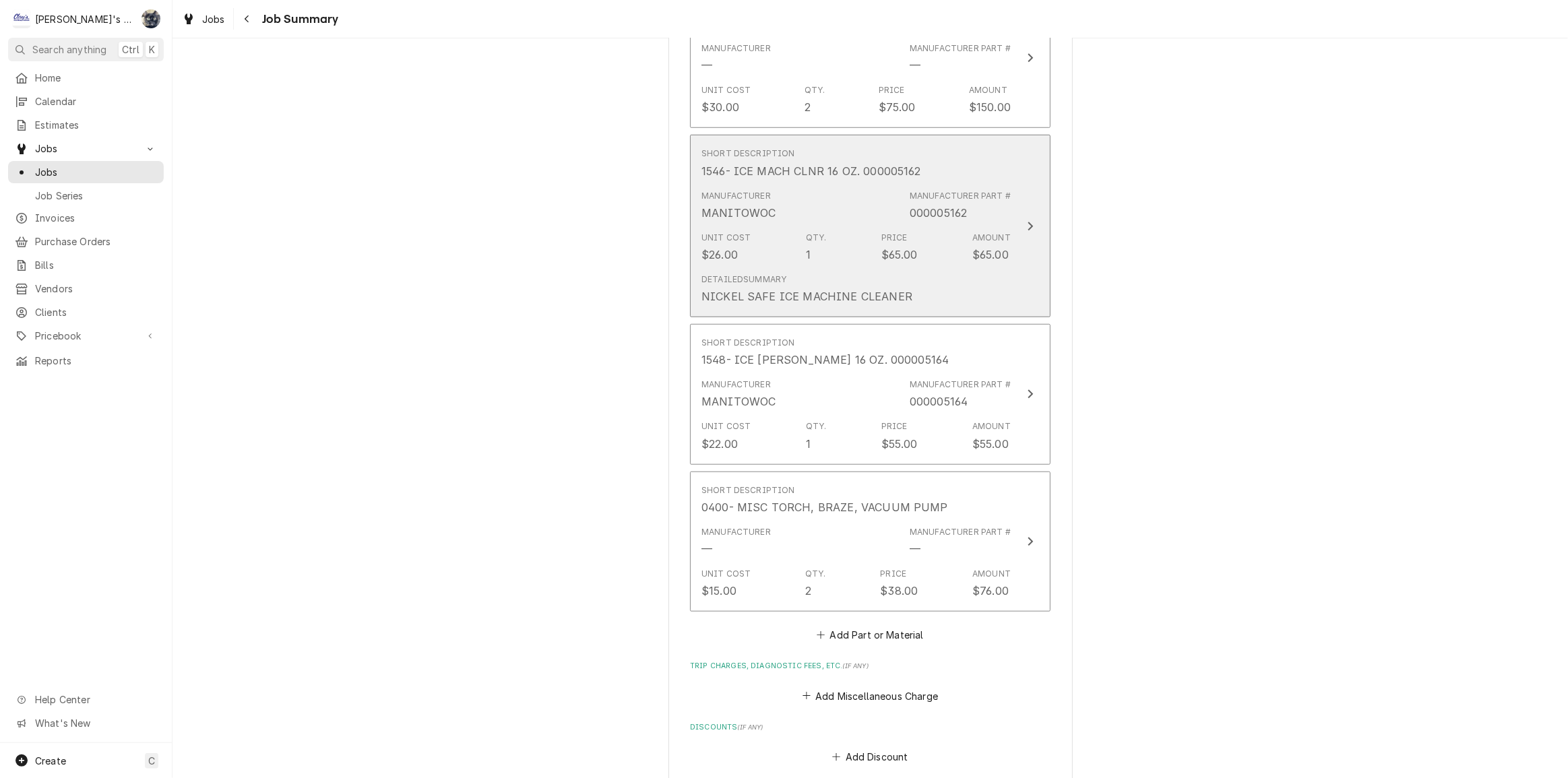
click at [829, 288] on div "NICKEL SAFE ICE MACHINE CLEANER" at bounding box center [807, 296] width 211 height 16
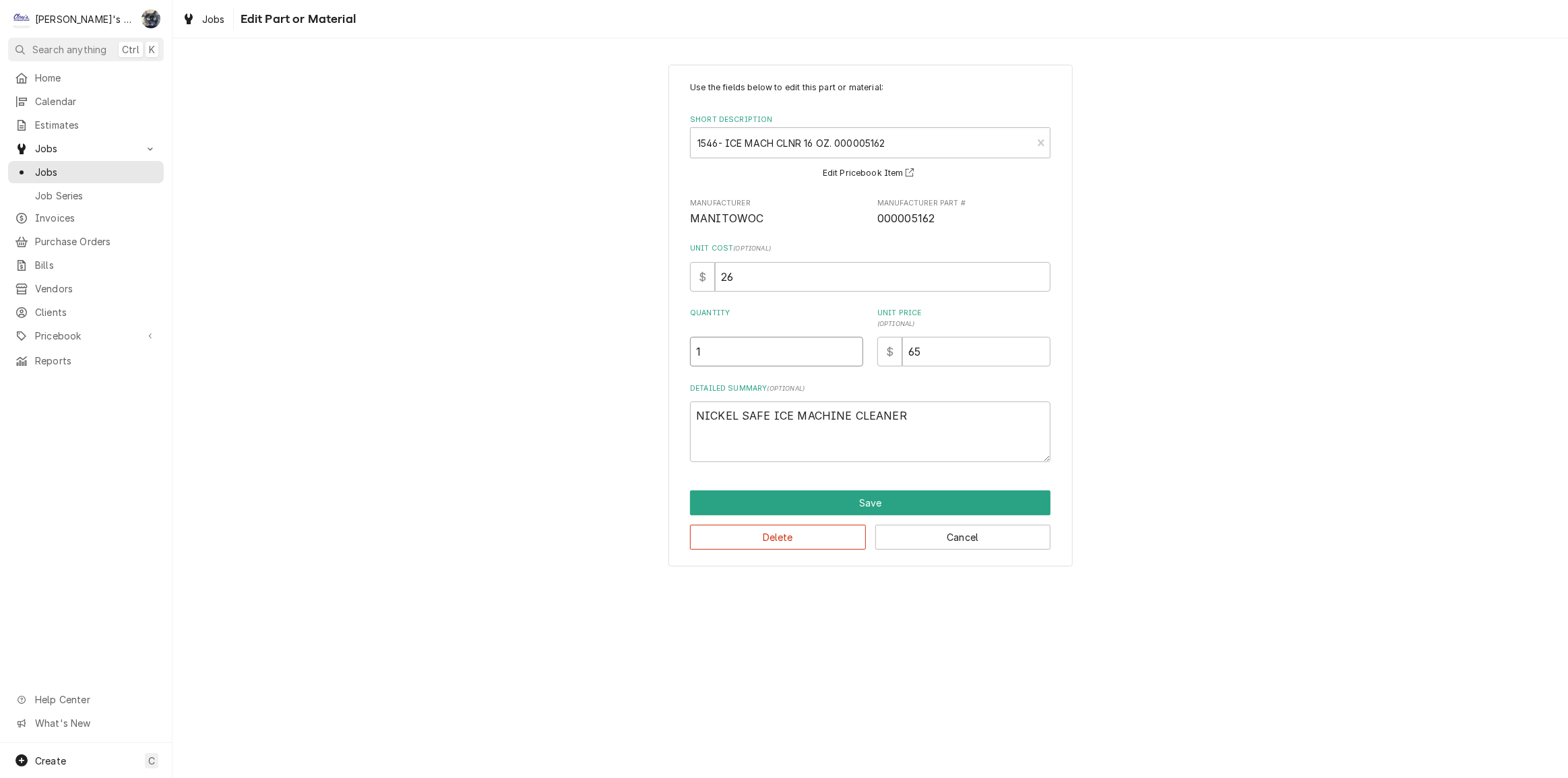
drag, startPoint x: 748, startPoint y: 355, endPoint x: 699, endPoint y: 355, distance: 49.0
click at [699, 355] on input "1" at bounding box center [776, 352] width 174 height 30
type textarea "x"
type input "1.5"
click at [855, 497] on button "Save" at bounding box center [870, 503] width 360 height 25
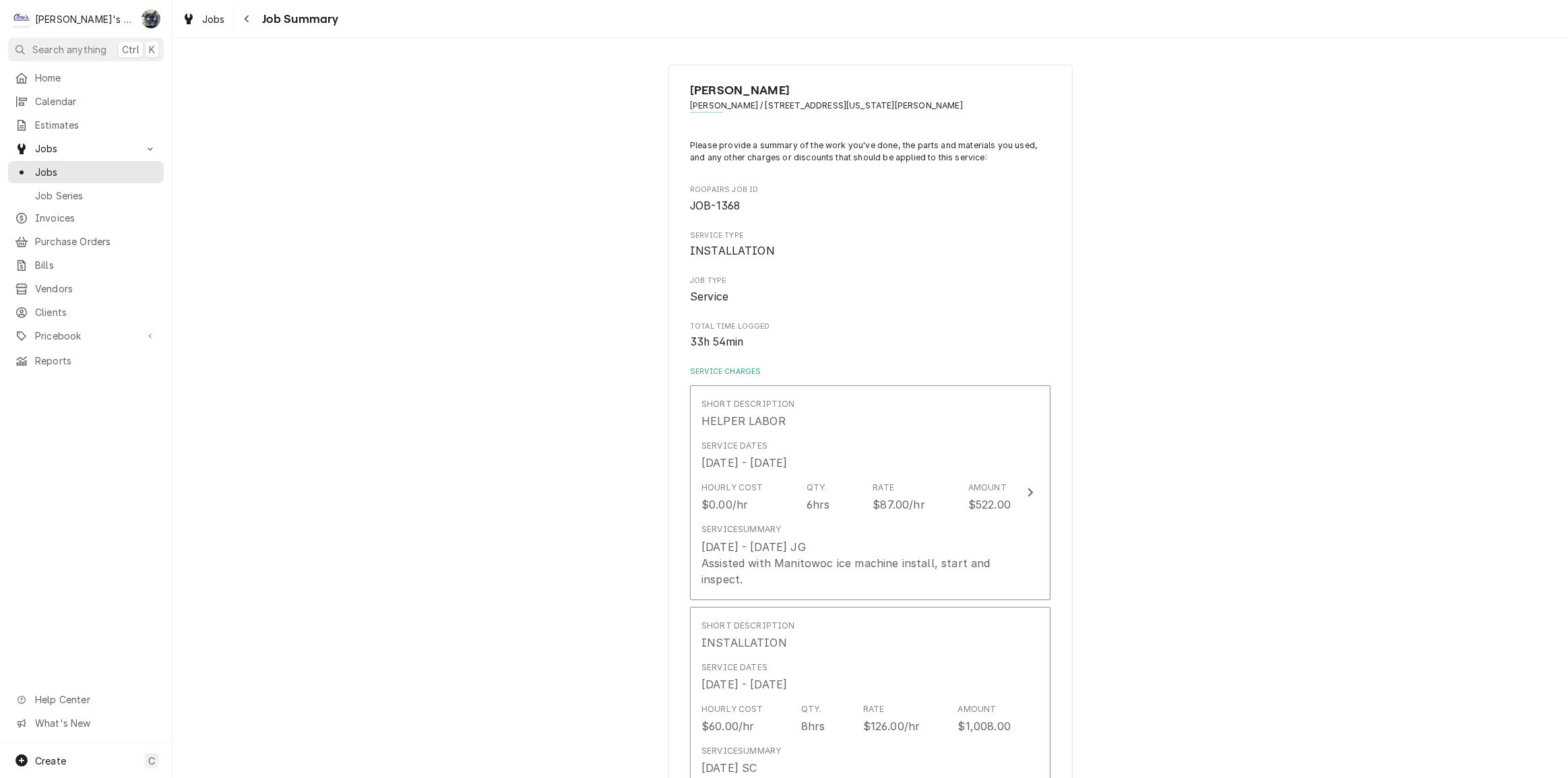
scroll to position [1225, 0]
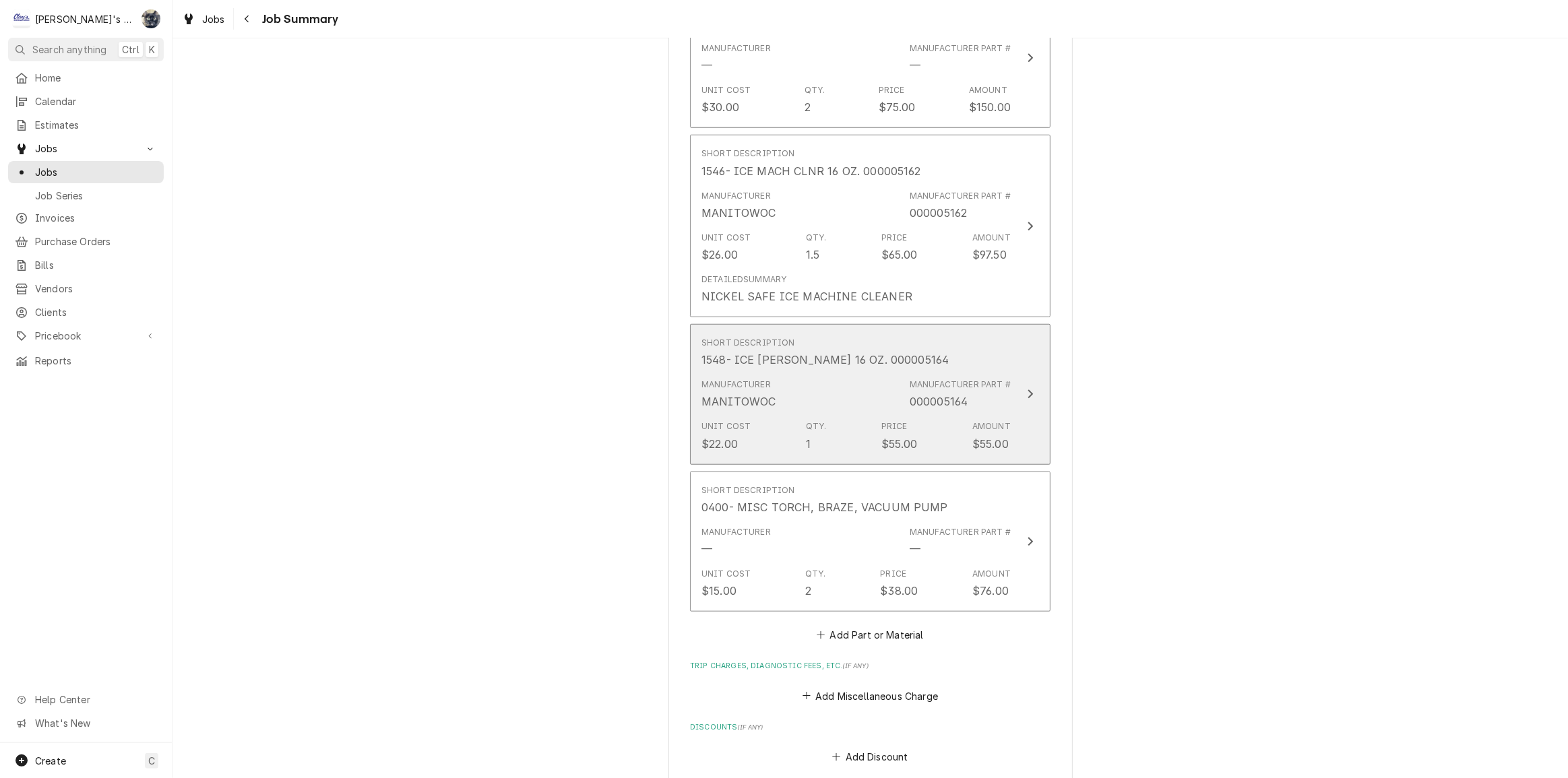
click at [850, 449] on div "Unit Cost $22.00 Qty. 1 Price $55.00 Amount $55.00" at bounding box center [856, 435] width 309 height 42
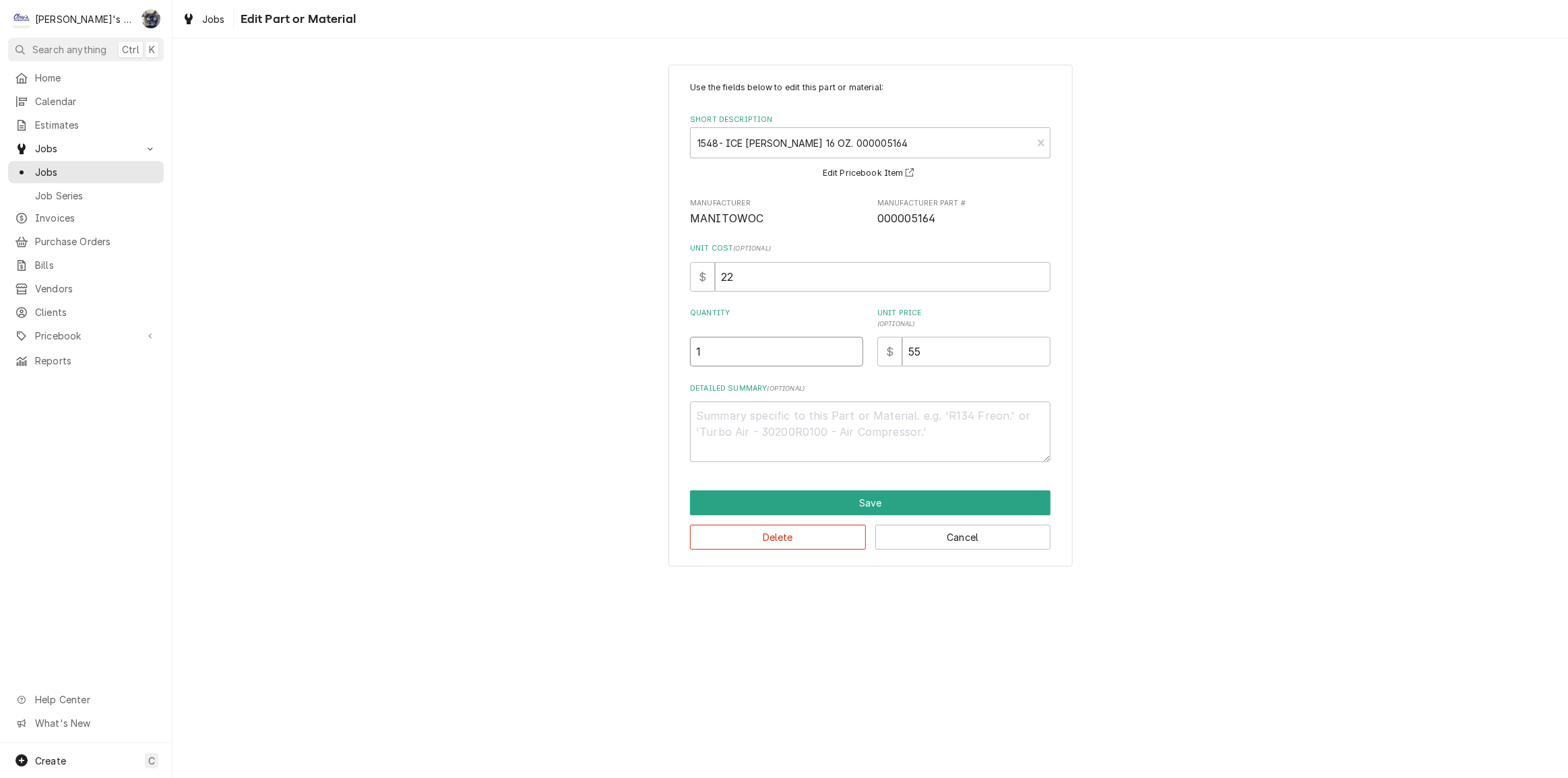
click at [749, 344] on input "1" at bounding box center [776, 352] width 174 height 30
type textarea "x"
type input "1.5"
click at [868, 503] on button "Save" at bounding box center [870, 503] width 360 height 25
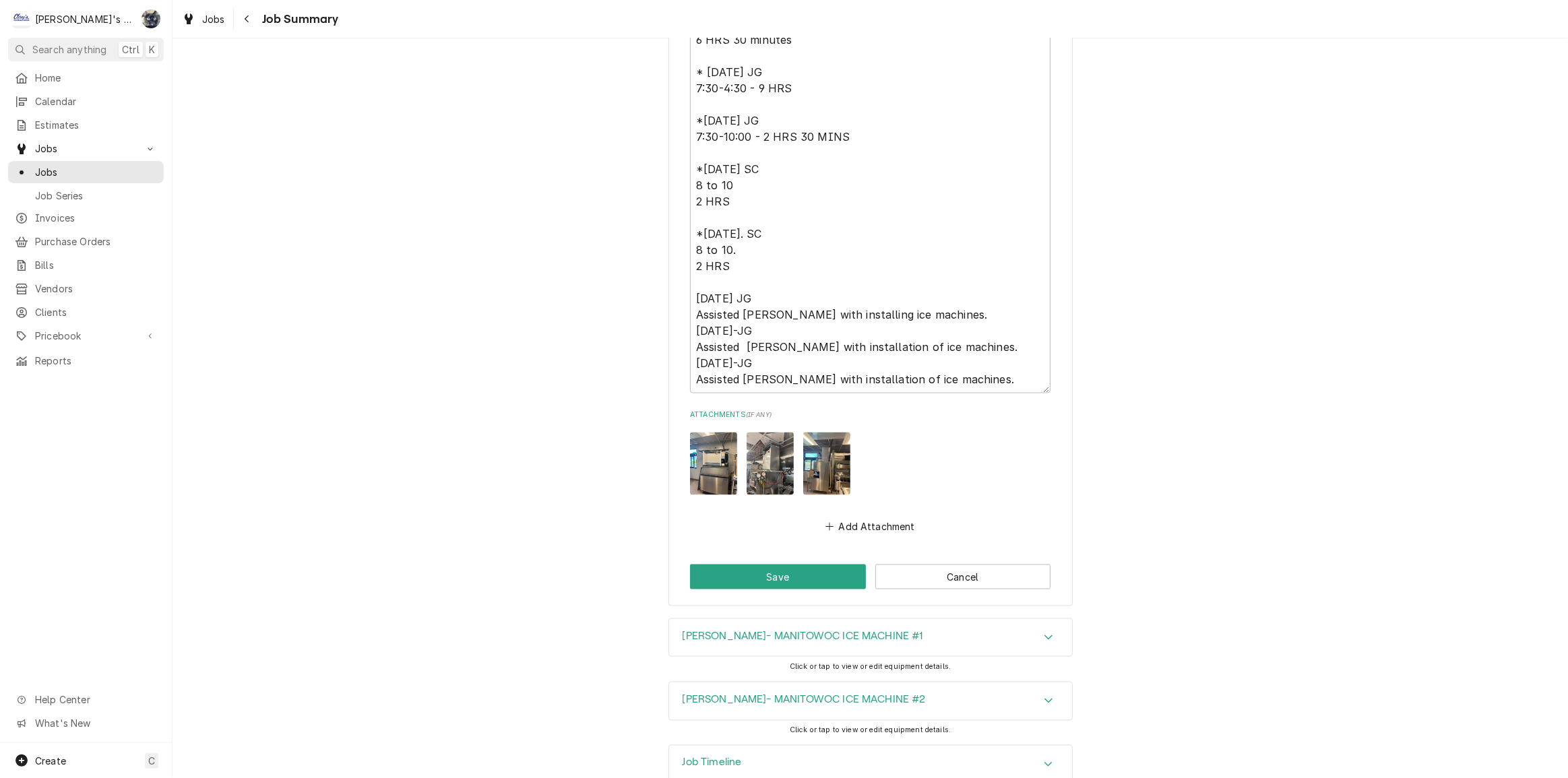
scroll to position [2236, 0]
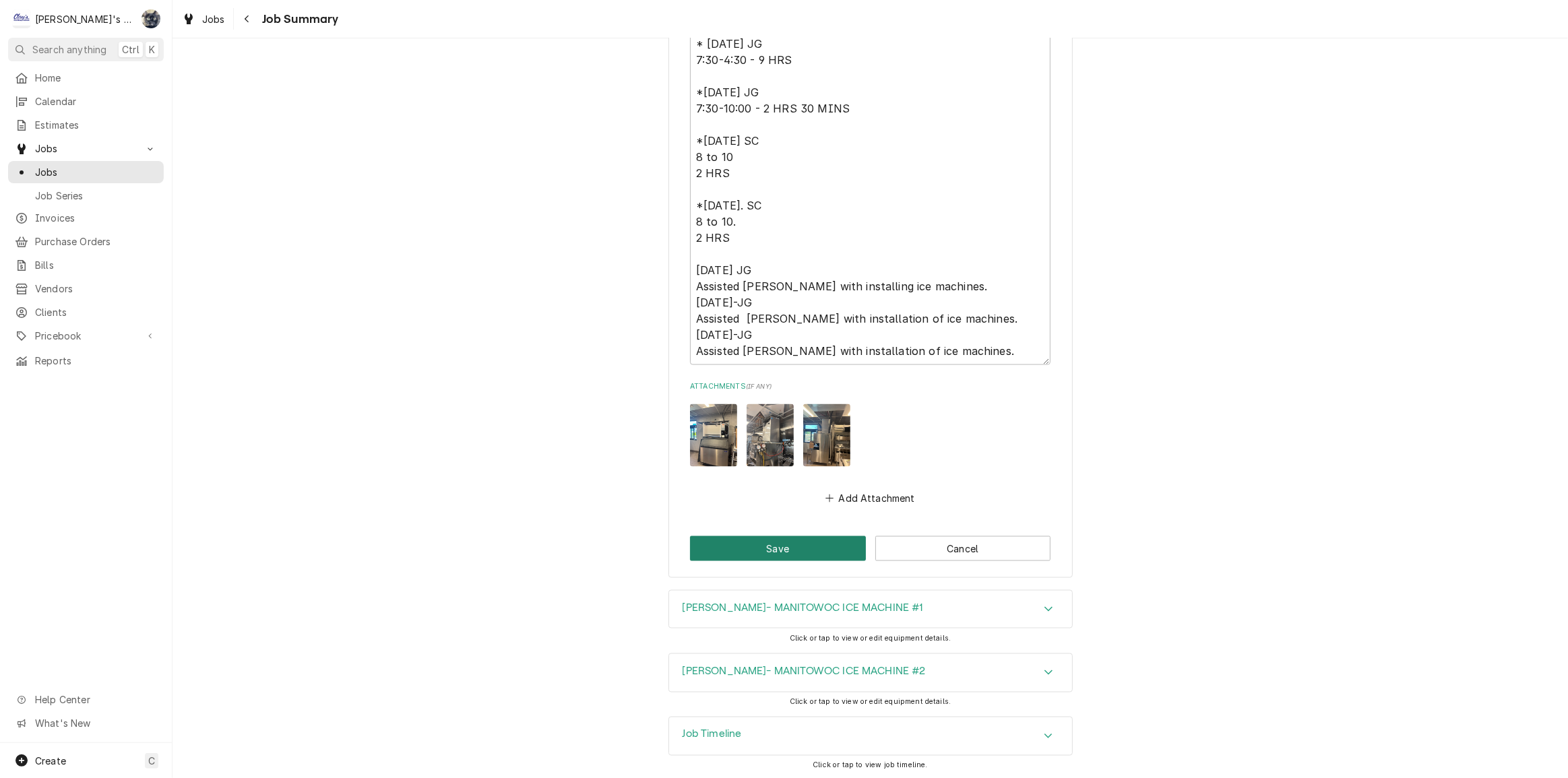
click at [734, 552] on button "Save" at bounding box center [778, 548] width 176 height 25
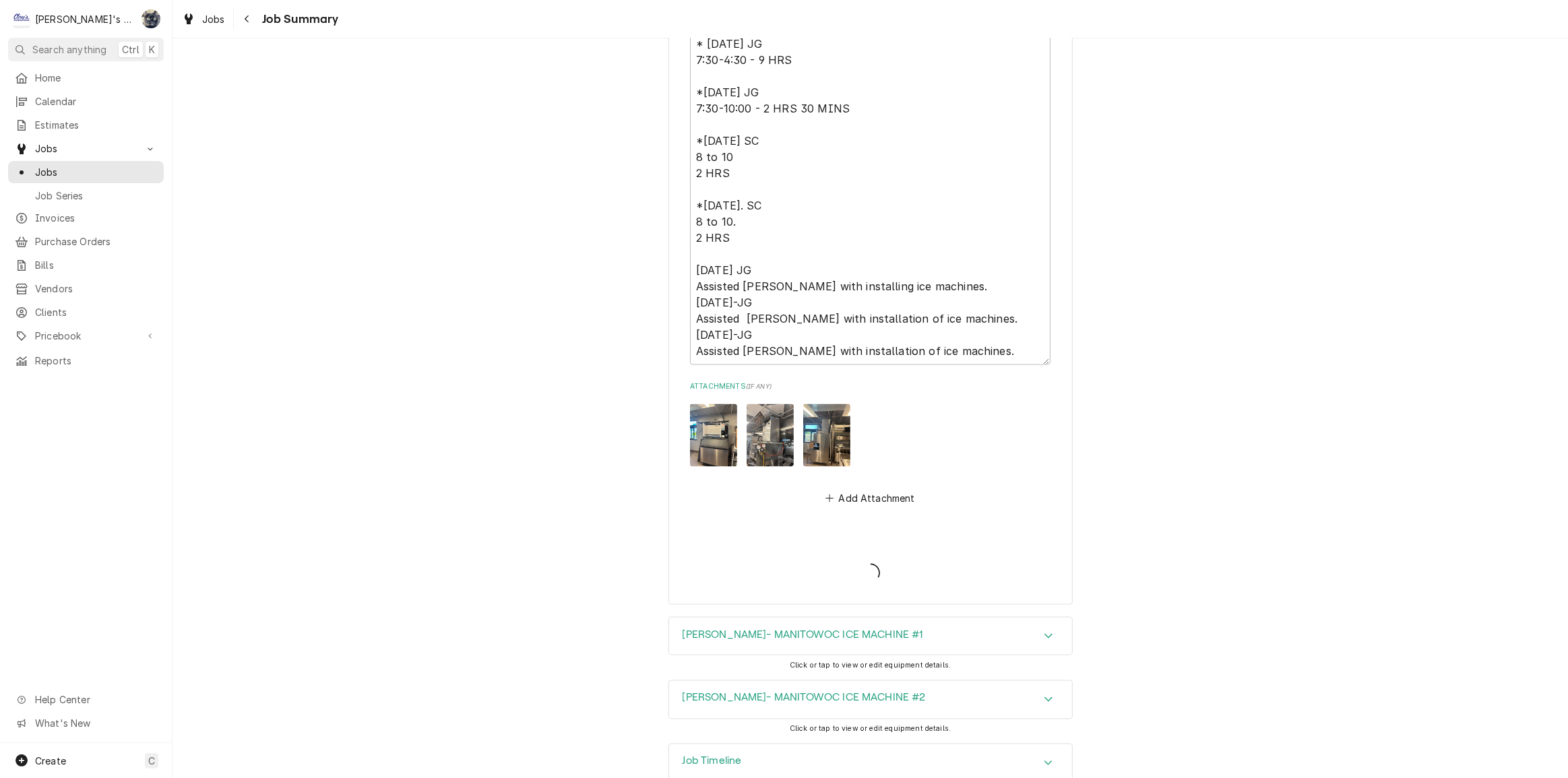
type textarea "x"
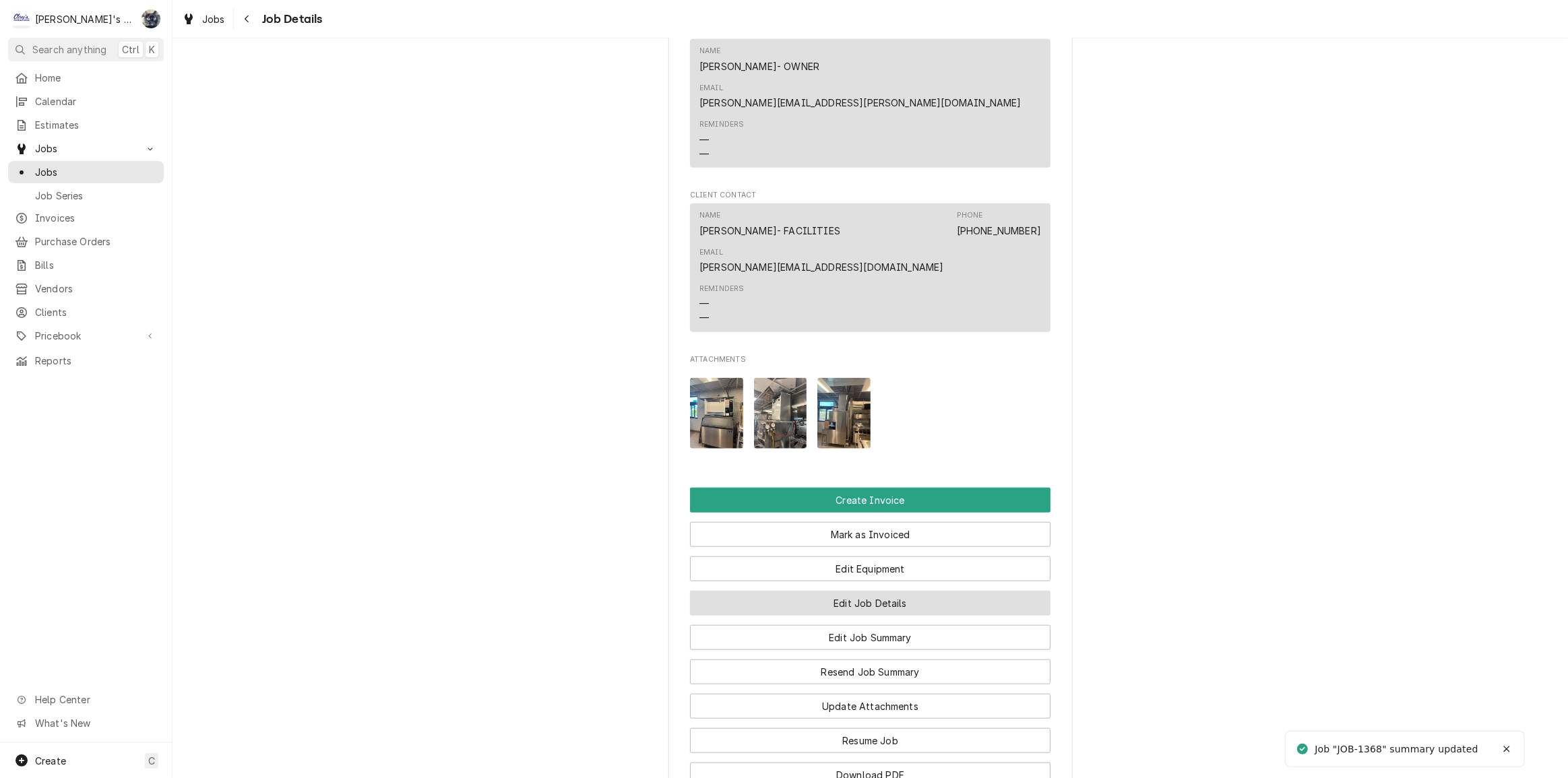
scroll to position [1679, 0]
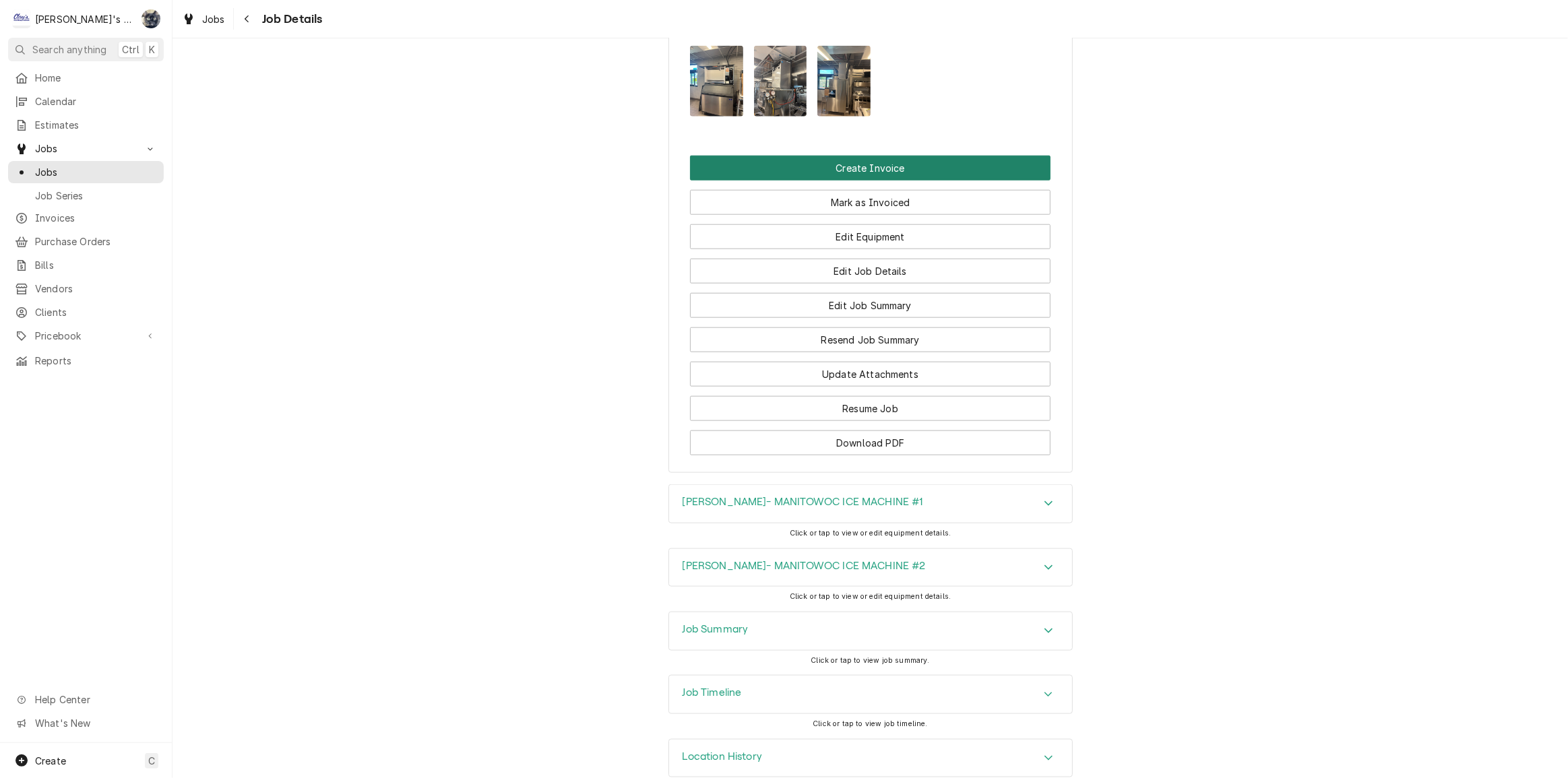
click at [850, 156] on button "Create Invoice" at bounding box center [870, 168] width 360 height 25
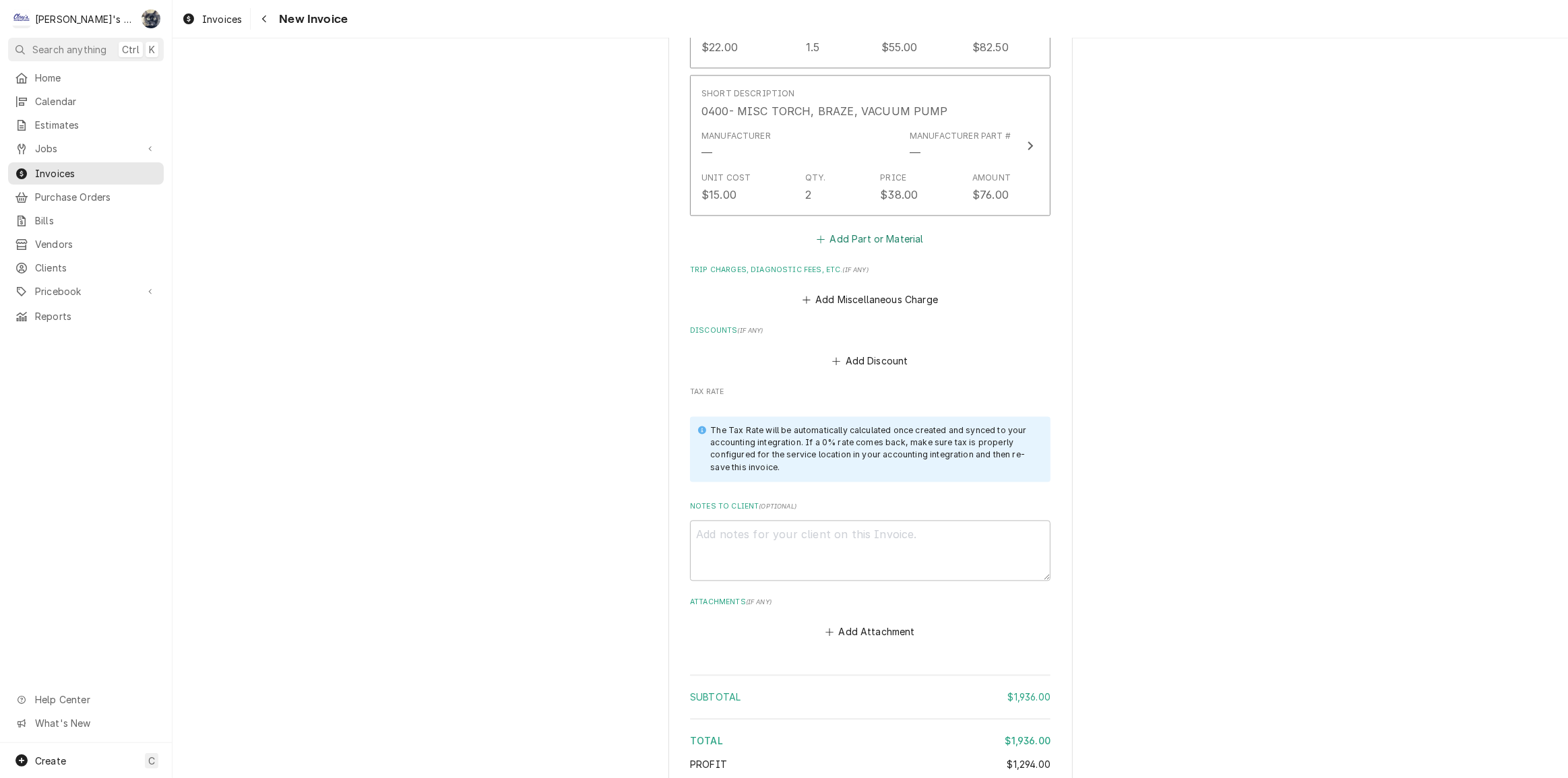
scroll to position [2970, 0]
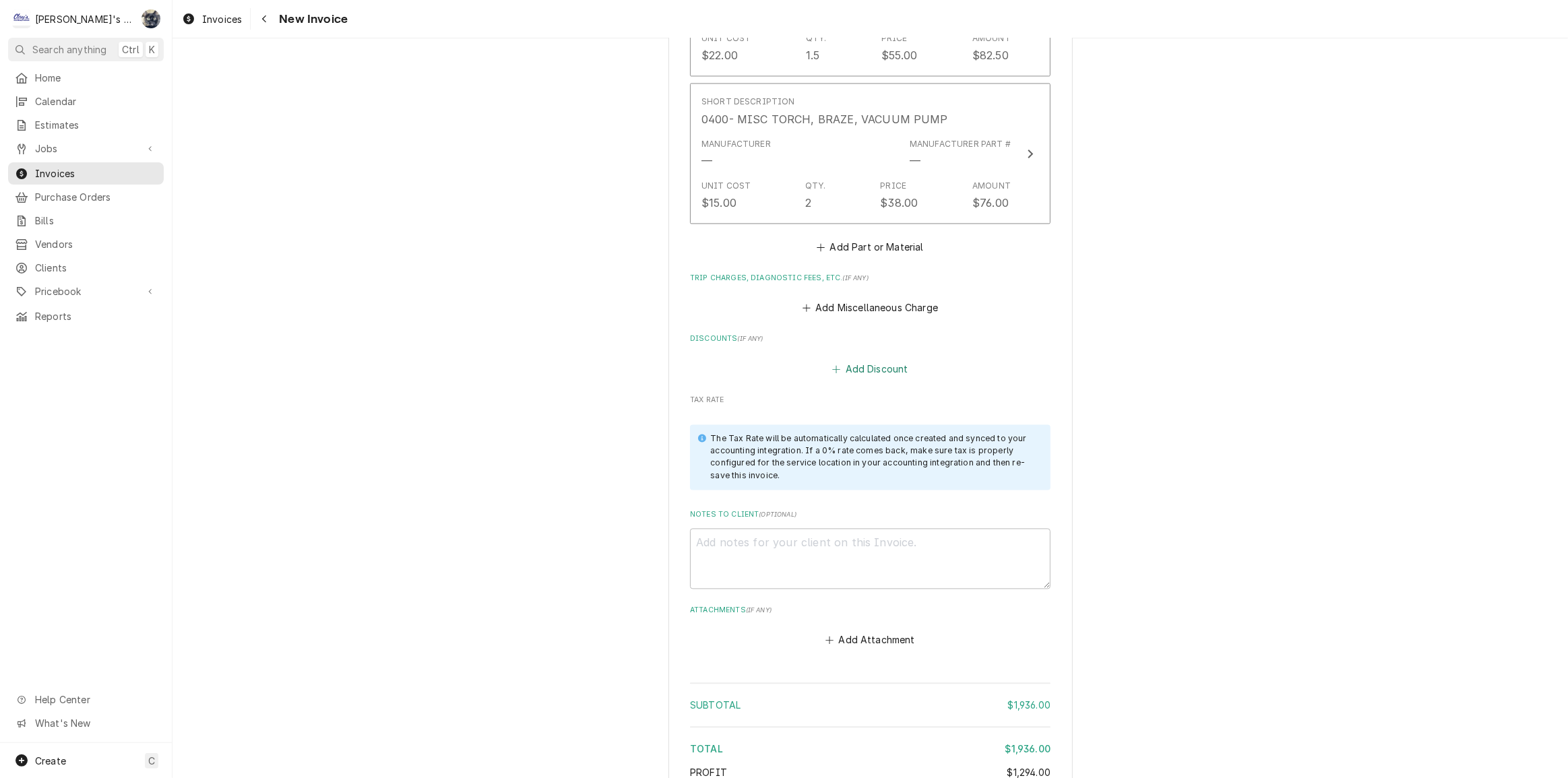
click at [869, 364] on button "Add Discount" at bounding box center [870, 368] width 80 height 19
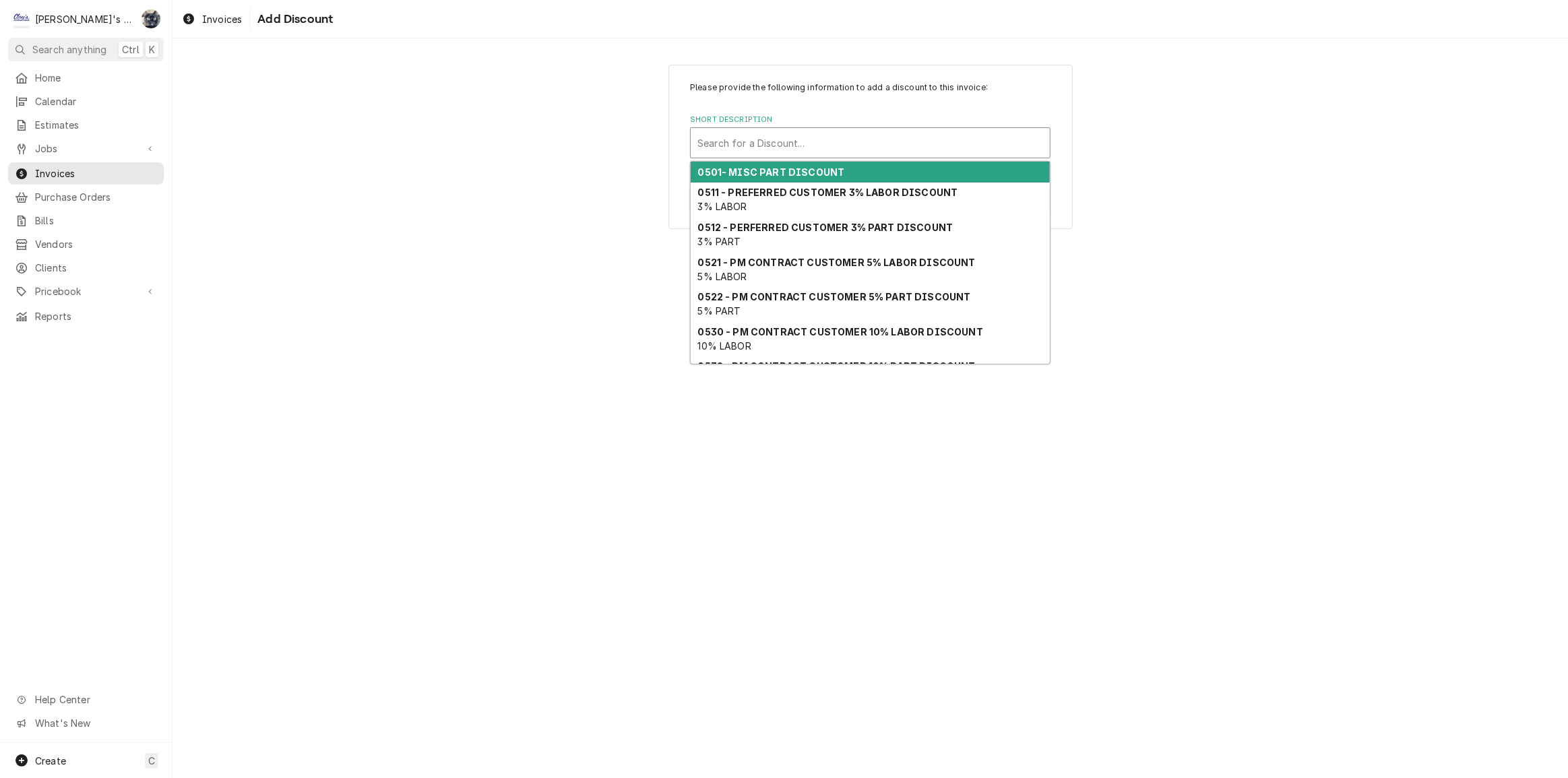
click at [795, 133] on div "Short Description" at bounding box center [870, 143] width 346 height 24
click at [809, 169] on strong "0501- MISC PART DISCOUNT" at bounding box center [771, 172] width 147 height 11
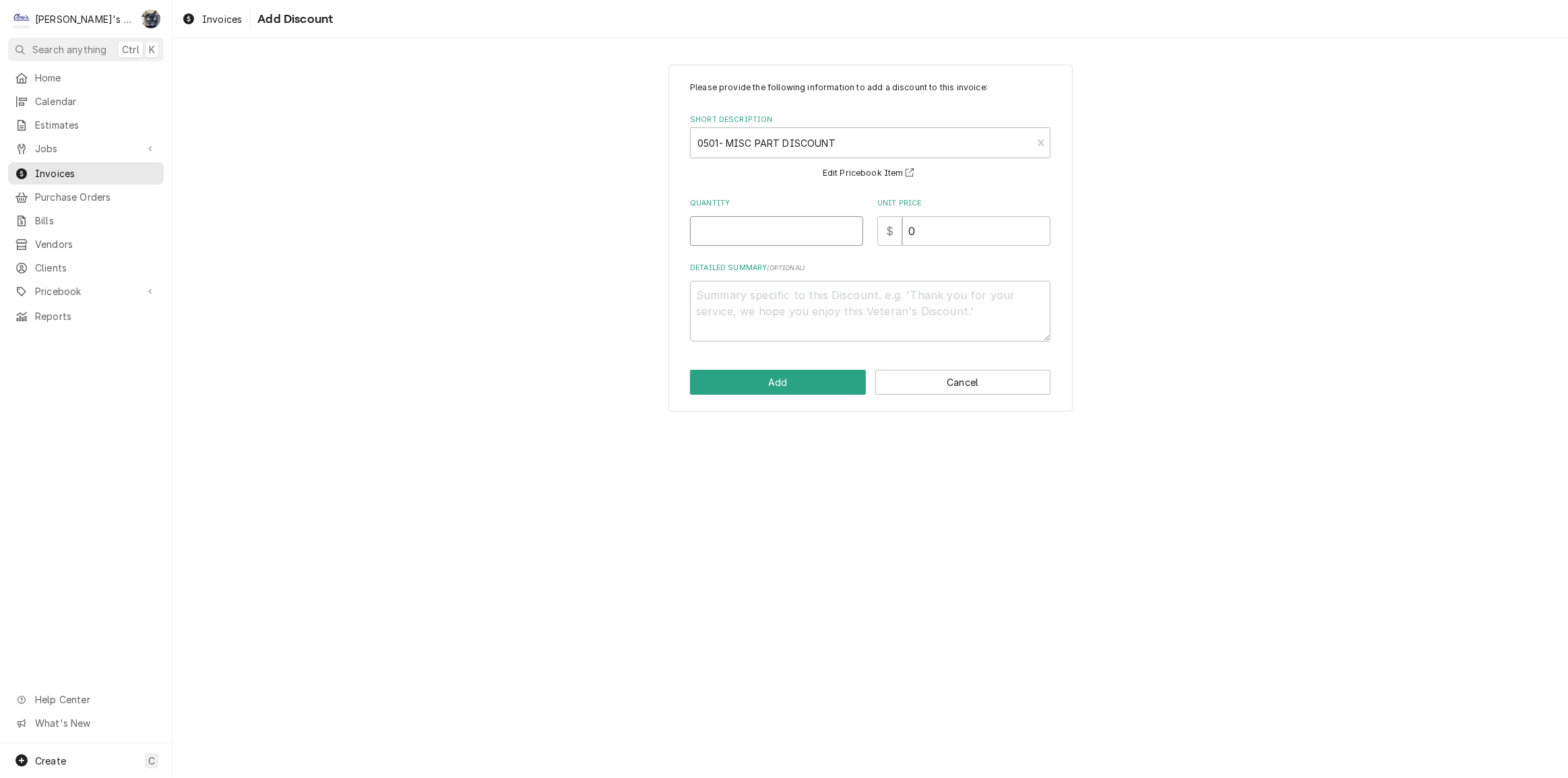
click at [756, 244] on input "Quantity" at bounding box center [776, 231] width 174 height 30
type textarea "x"
type input "1"
type textarea "x"
type input "3"
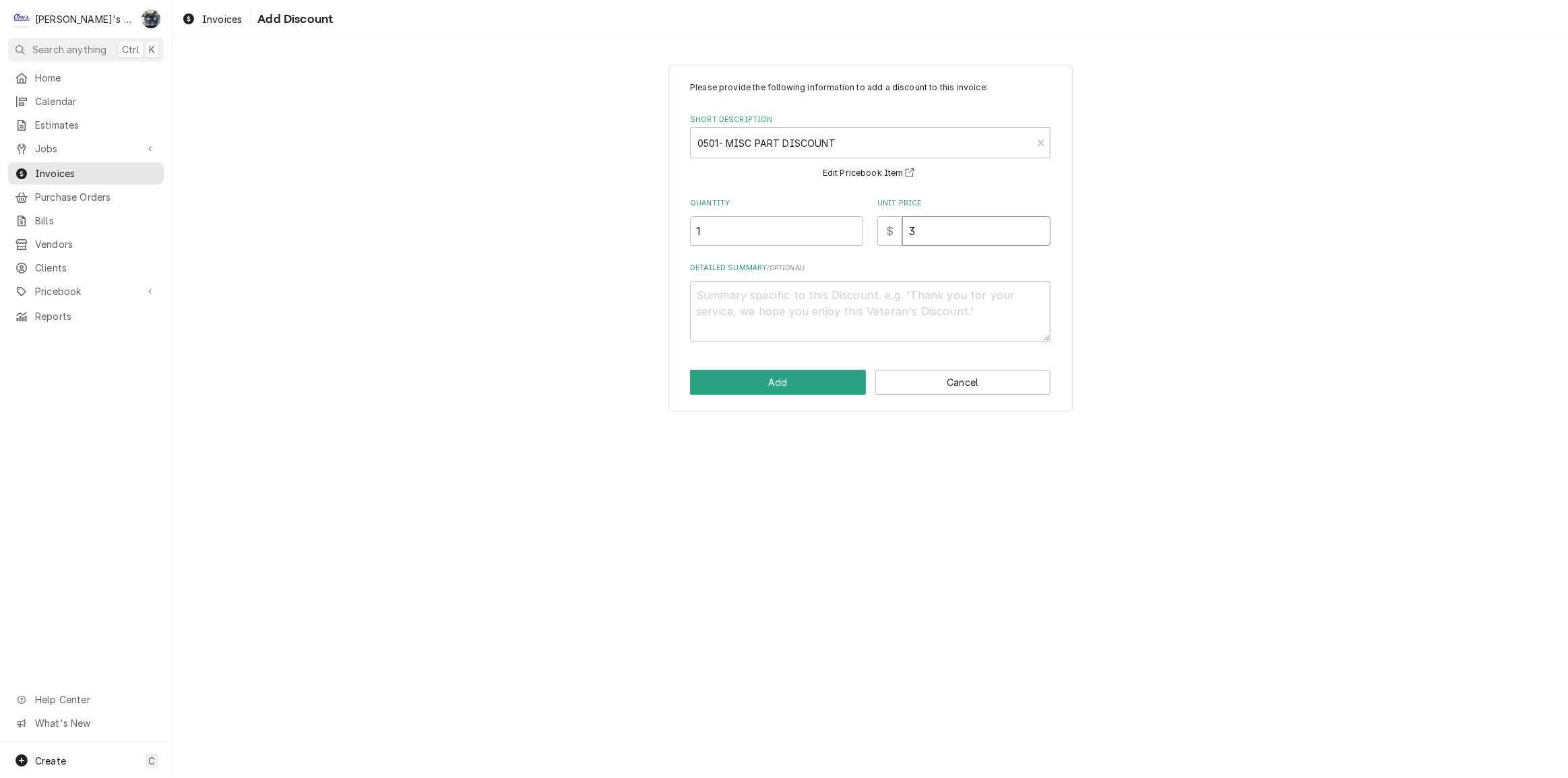
type textarea "x"
type input "36"
click at [833, 388] on button "Add" at bounding box center [778, 382] width 176 height 25
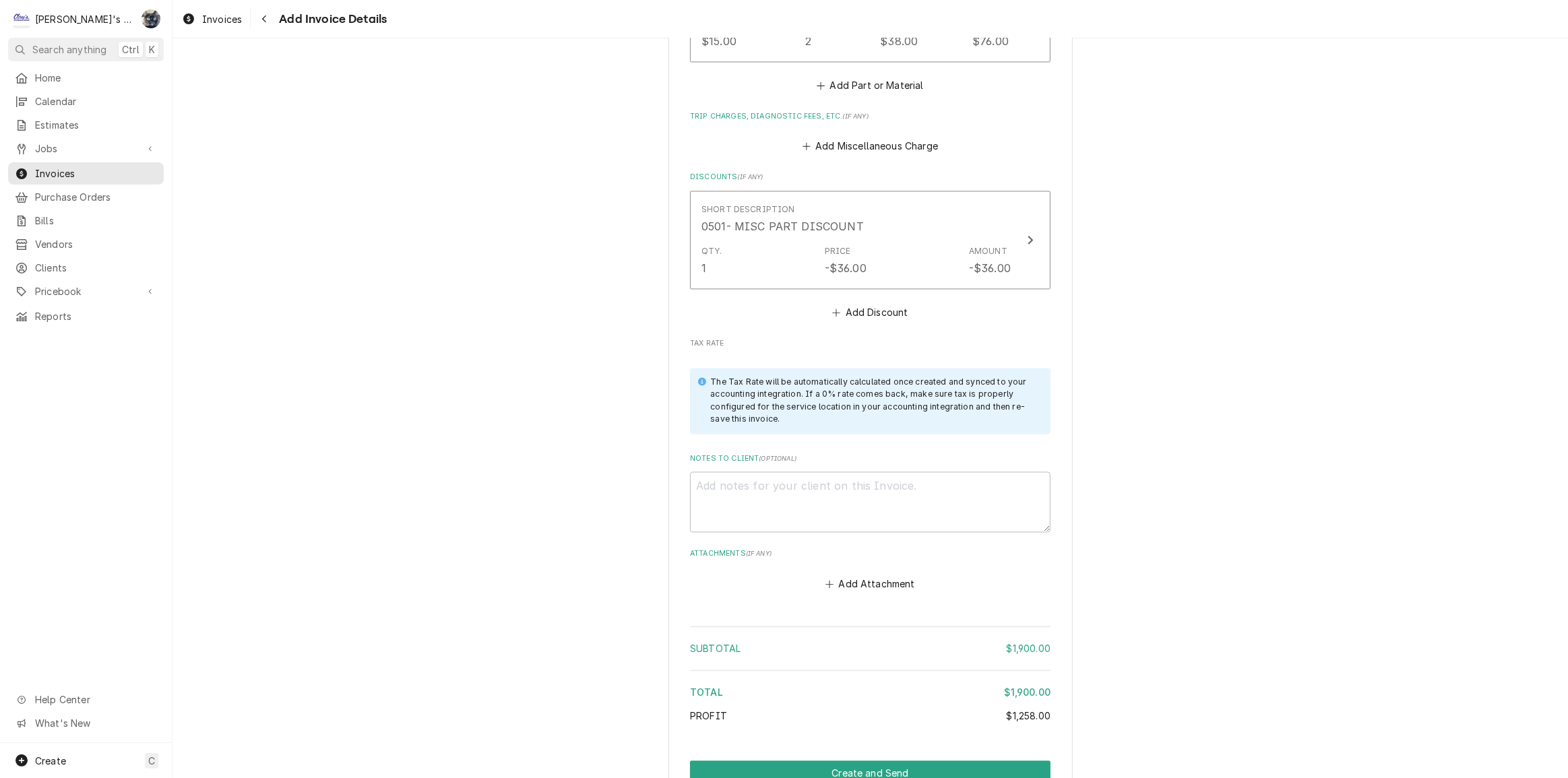
scroll to position [3199, 0]
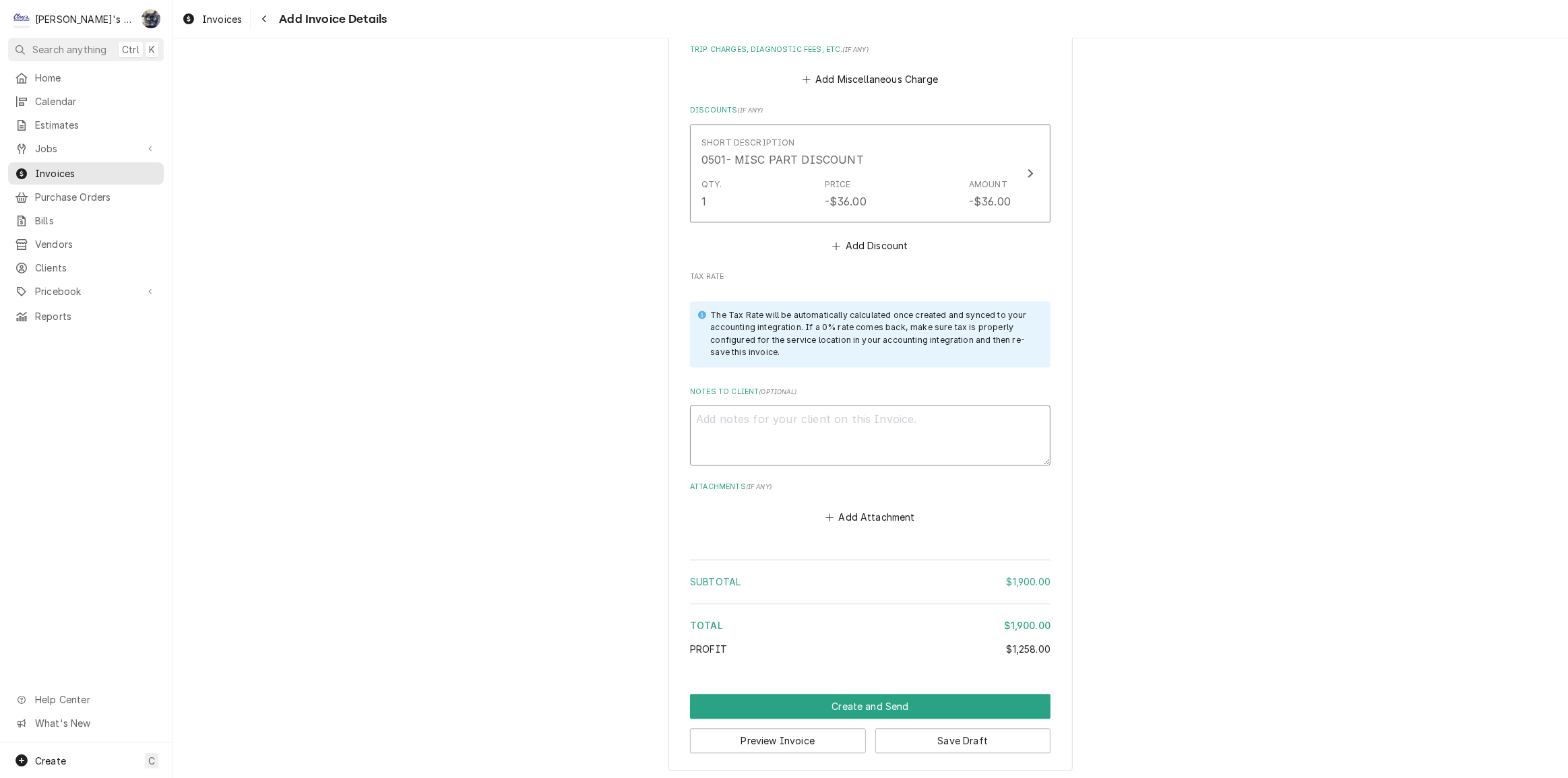
click at [826, 431] on textarea "Notes to Client ( optional )" at bounding box center [870, 435] width 360 height 61
click at [827, 425] on textarea "Notes to Client ( optional )" at bounding box center [870, 435] width 360 height 61
type textarea "x"
type textarea "in"
type textarea "x"
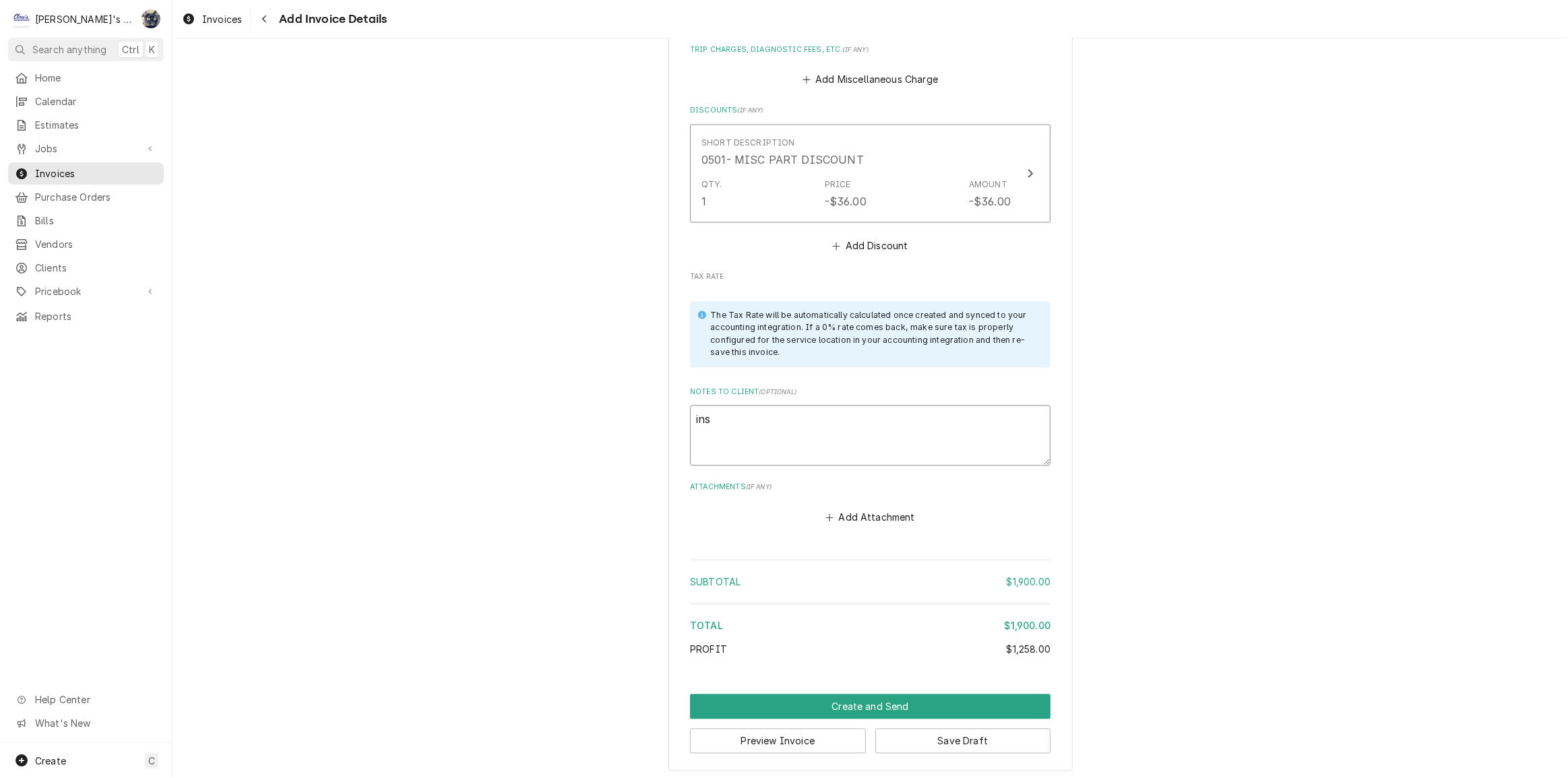
type textarea "inst"
type textarea "x"
type textarea "insta"
type textarea "x"
type textarea "inst"
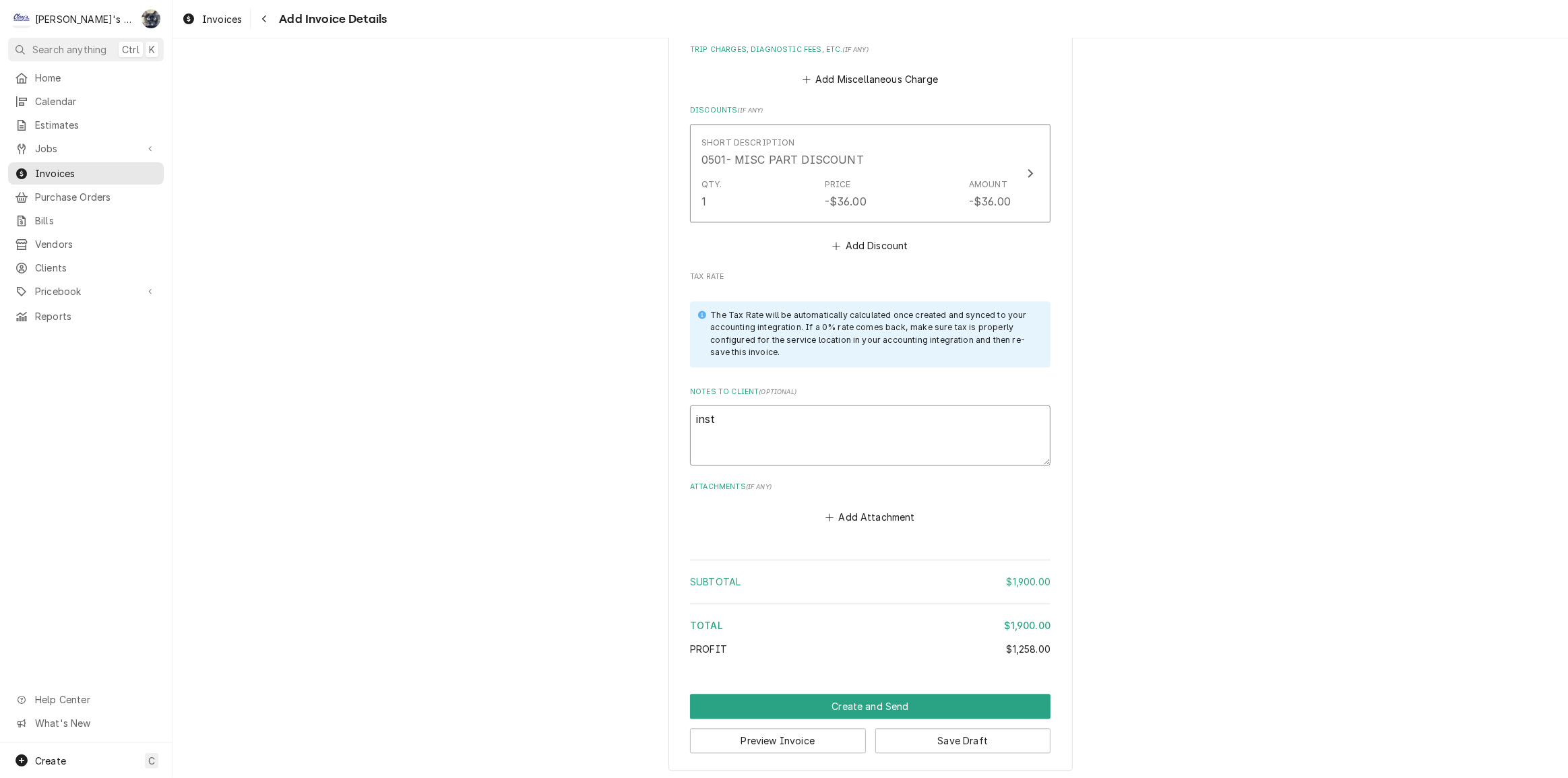
type textarea "x"
type textarea "ins"
type textarea "x"
type textarea "in"
type textarea "x"
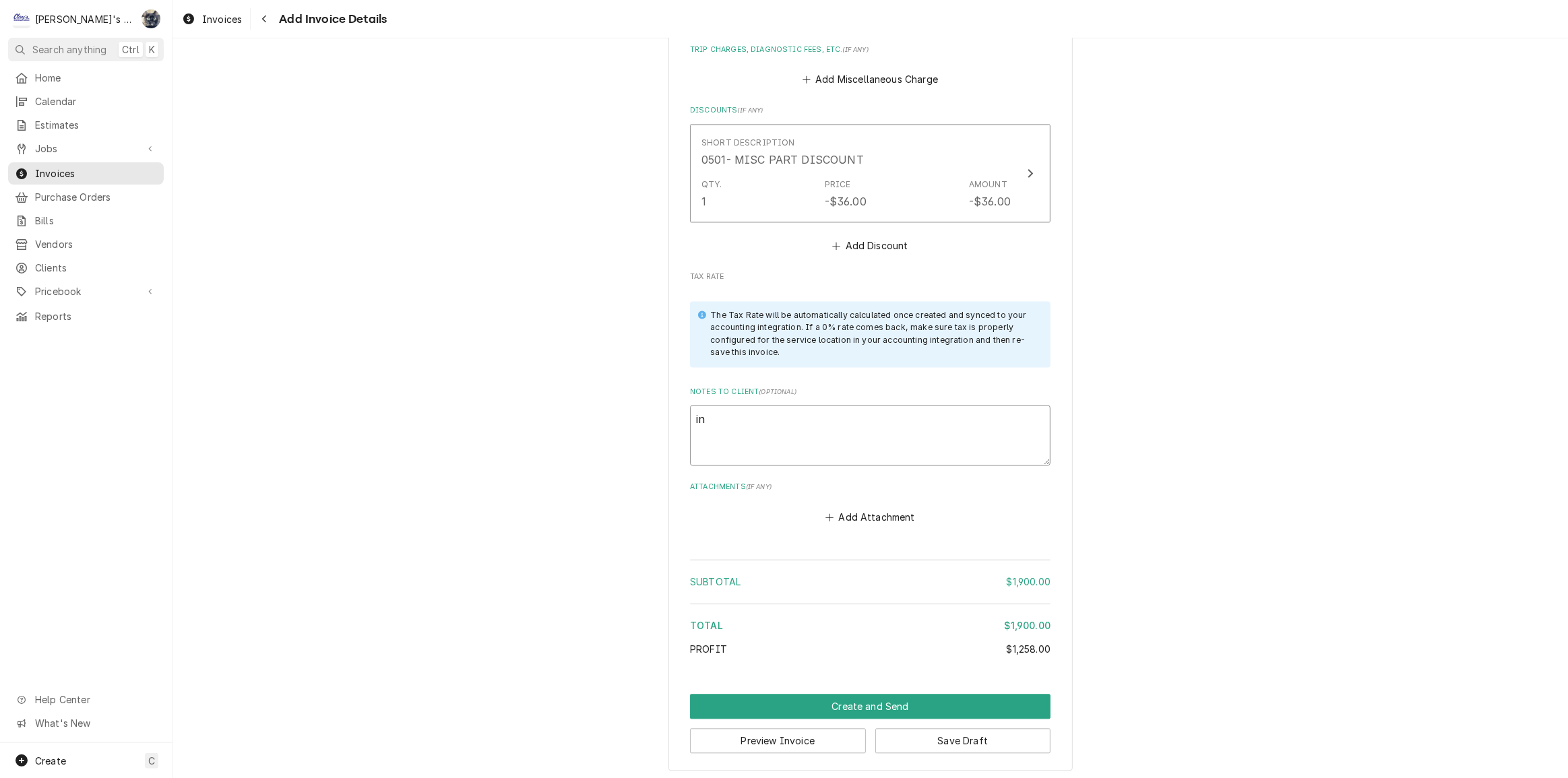
type textarea "i"
type textarea "x"
type textarea "I"
type textarea "x"
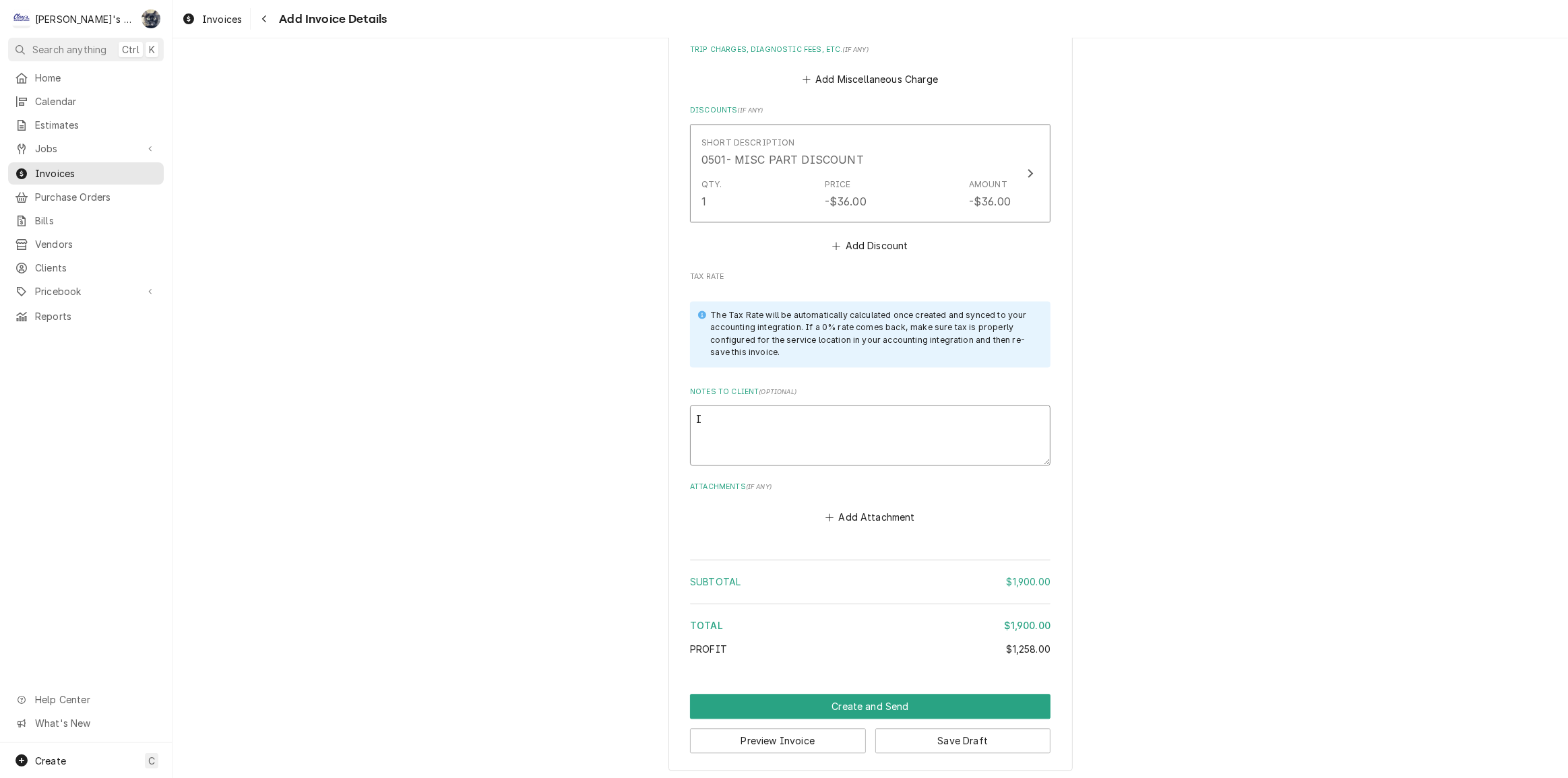
type textarea "IN"
type textarea "x"
type textarea "INS"
type textarea "x"
type textarea "INST"
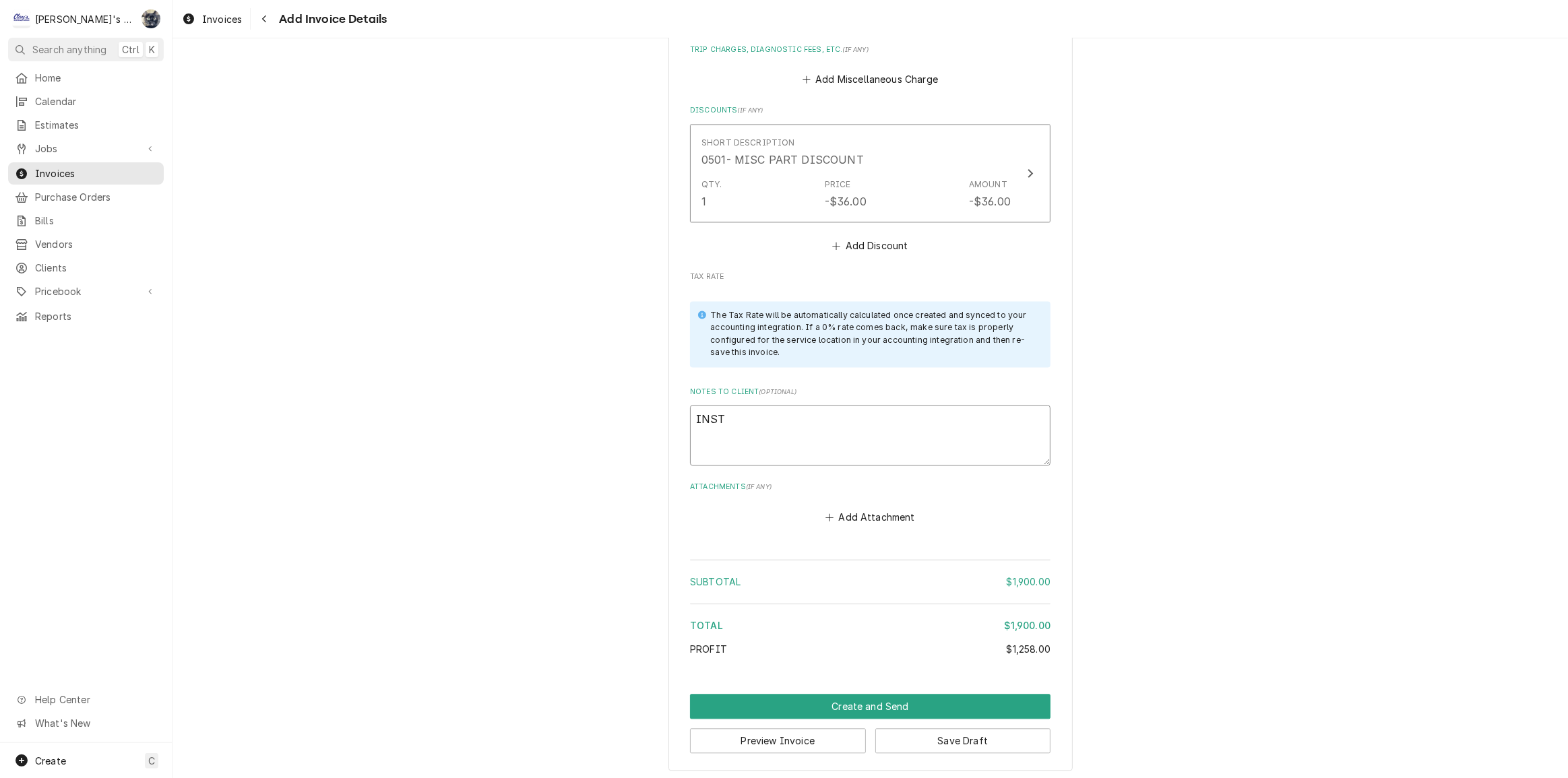
type textarea "x"
type textarea "INSTA"
type textarea "x"
type textarea "INSTAL"
type textarea "x"
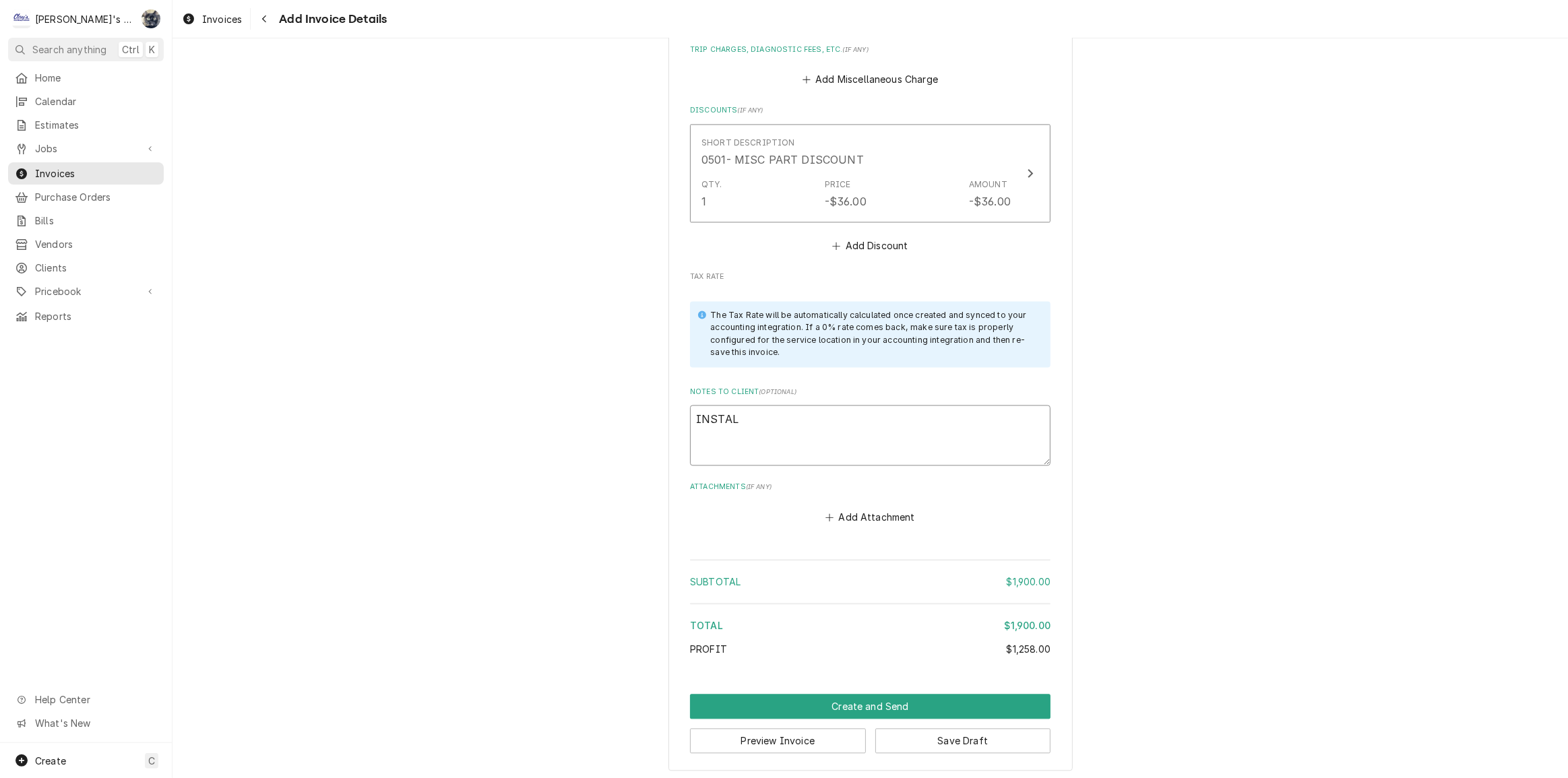
type textarea "INSTALL"
type textarea "x"
type textarea "INSTALL"
type textarea "x"
type textarea "INSTALL W"
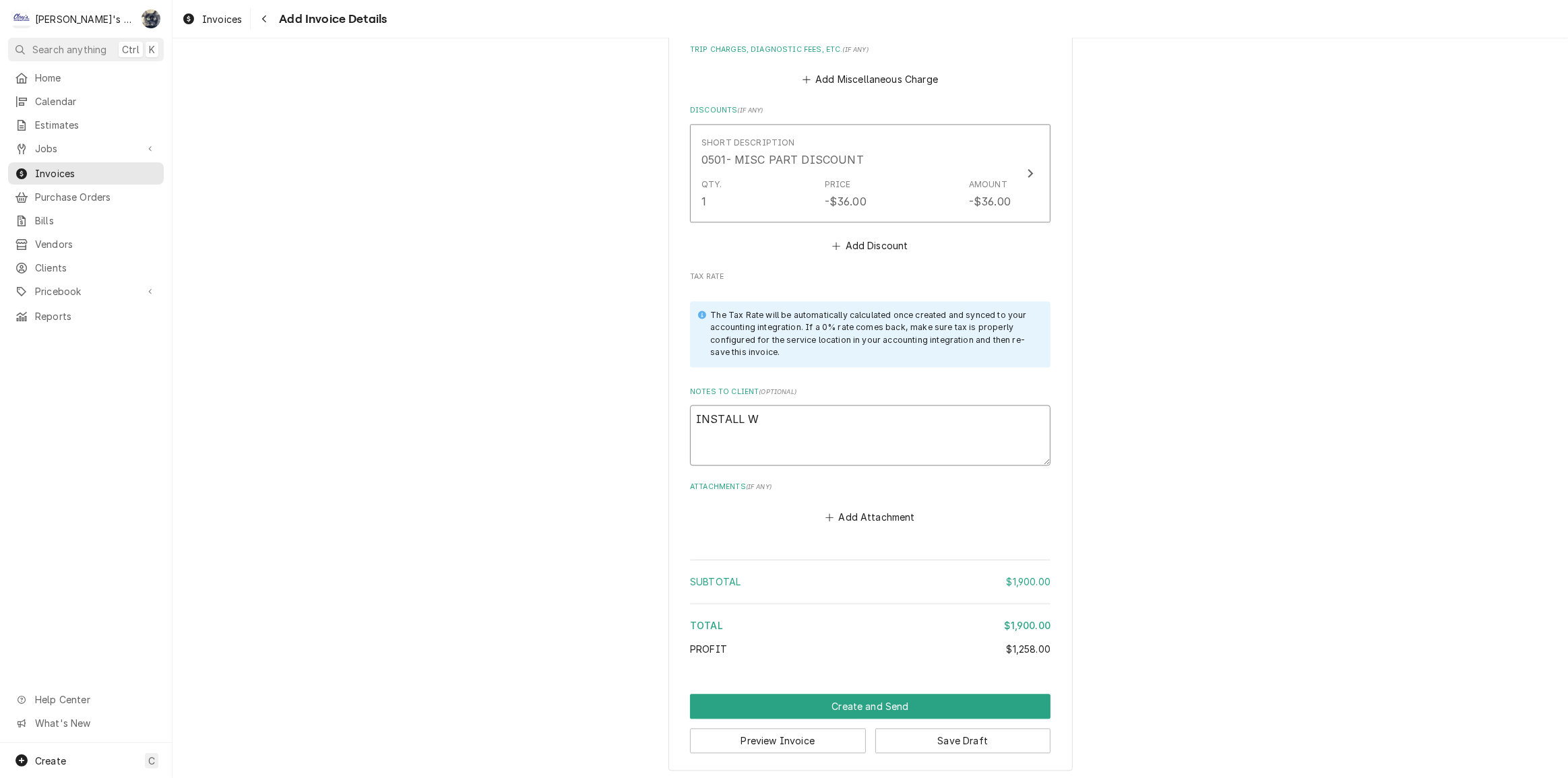
type textarea "x"
type textarea "INSTALL WO"
type textarea "x"
type textarea "INSTALL WOR"
type textarea "x"
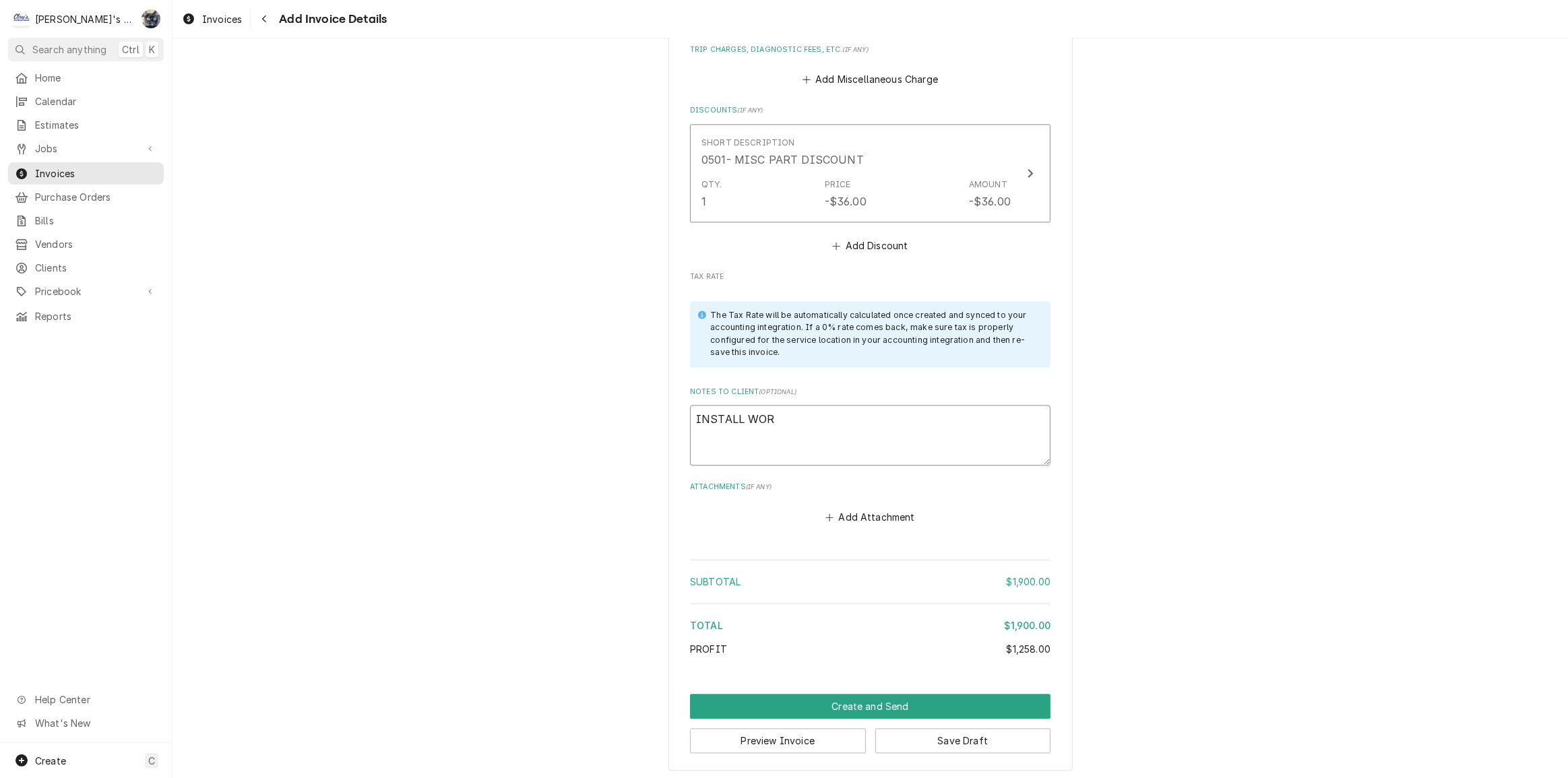
type textarea "INSTALL WORK"
type textarea "x"
type textarea "INSTALL WORK"
type textarea "x"
type textarea "INSTALL WORK R"
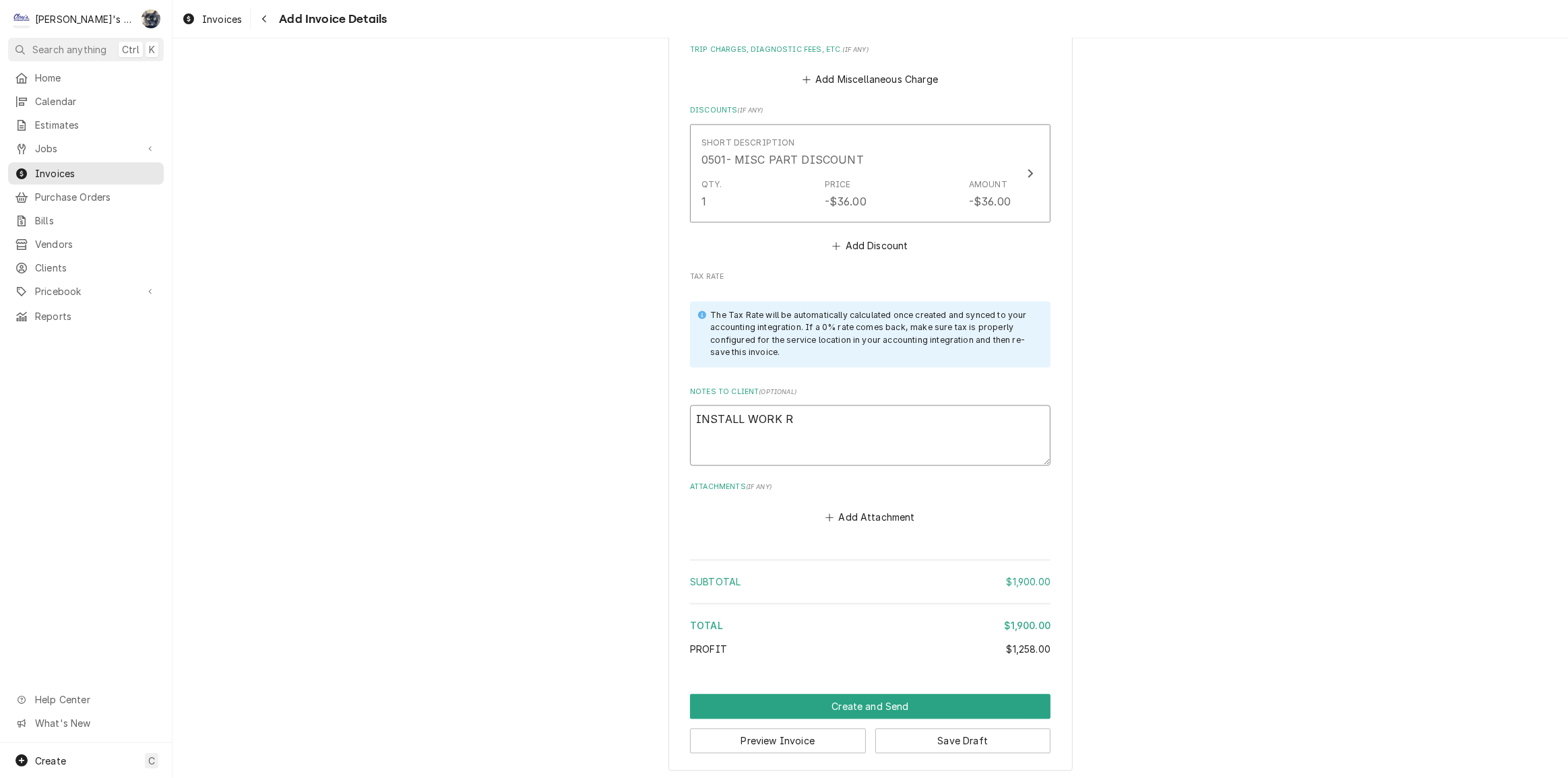
type textarea "x"
type textarea "INSTALL WORK RE"
type textarea "x"
type textarea "INSTALL WORK REQ"
type textarea "x"
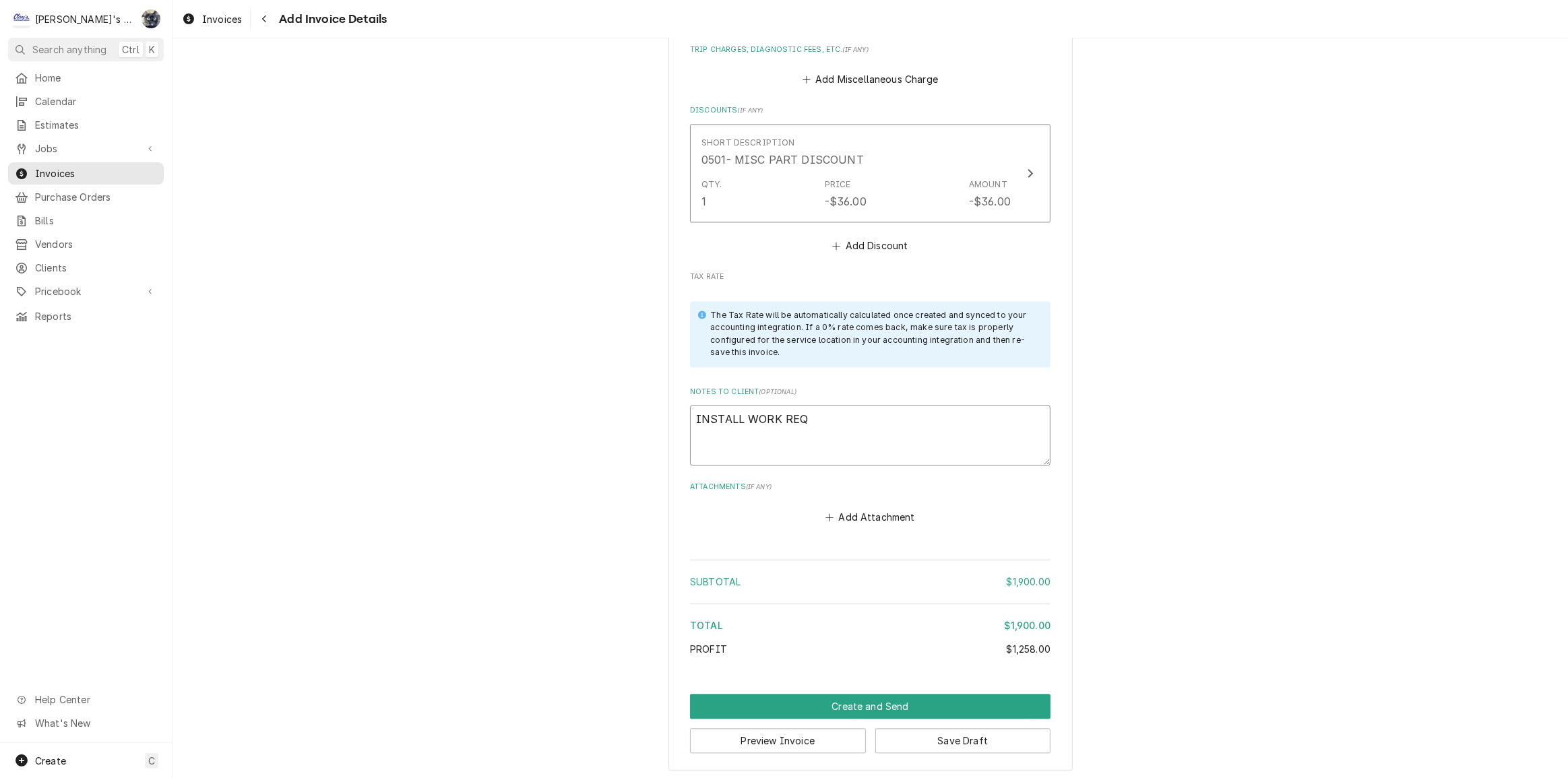
type textarea "INSTALL WORK REQU"
type textarea "x"
type textarea "INSTALL WORK REQUE"
type textarea "x"
type textarea "INSTALL WORK REQUES"
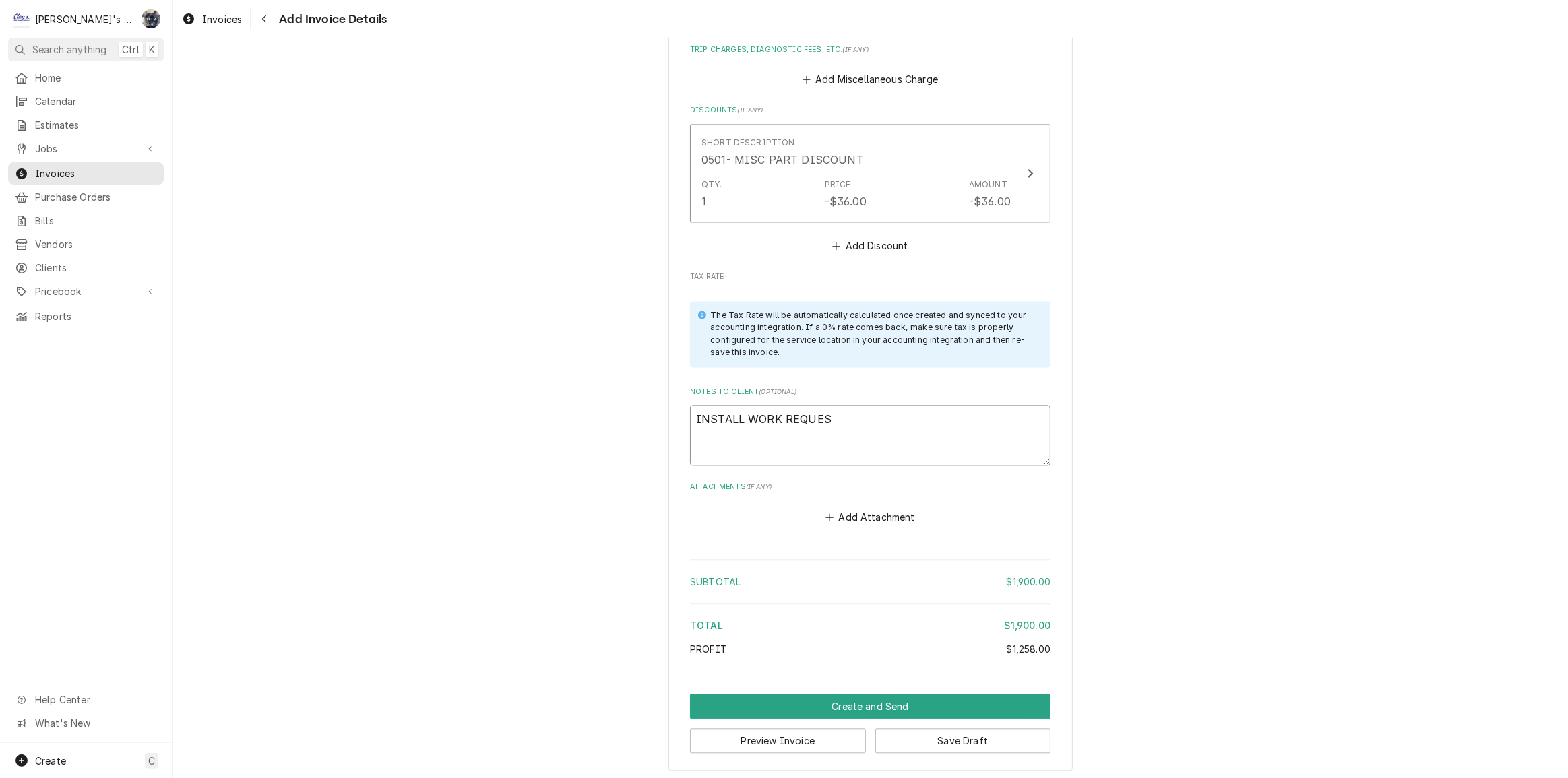
type textarea "x"
type textarea "INSTALL WORK REQUEST"
type textarea "x"
type textarea "INSTALL WORK REQUEST @"
type textarea "x"
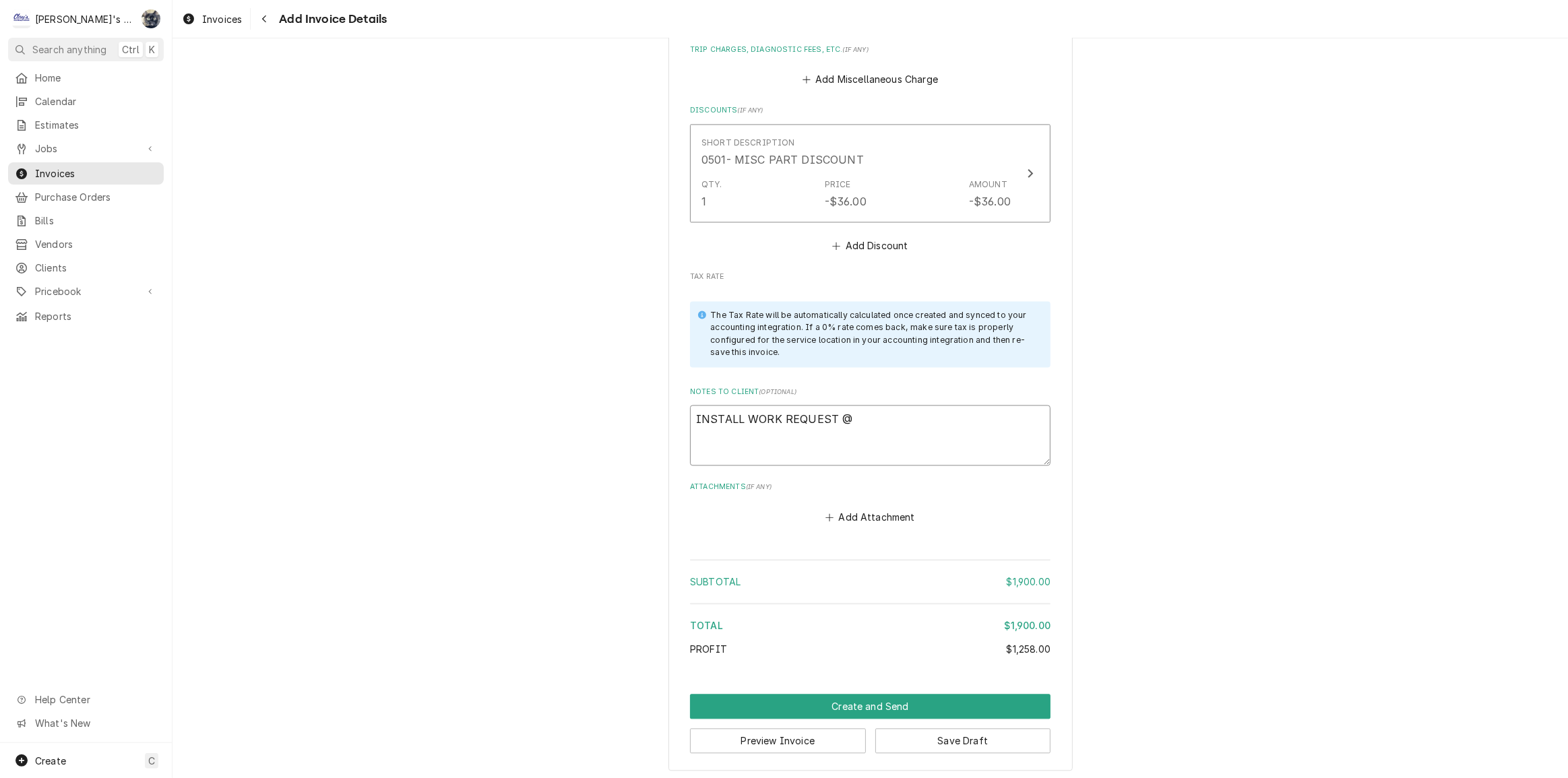
type textarea "INSTALL WORK REQUEST @#"
type textarea "x"
type textarea "INSTALL WORK REQUEST @"
type textarea "x"
type textarea "INSTALL WORK REQUEST"
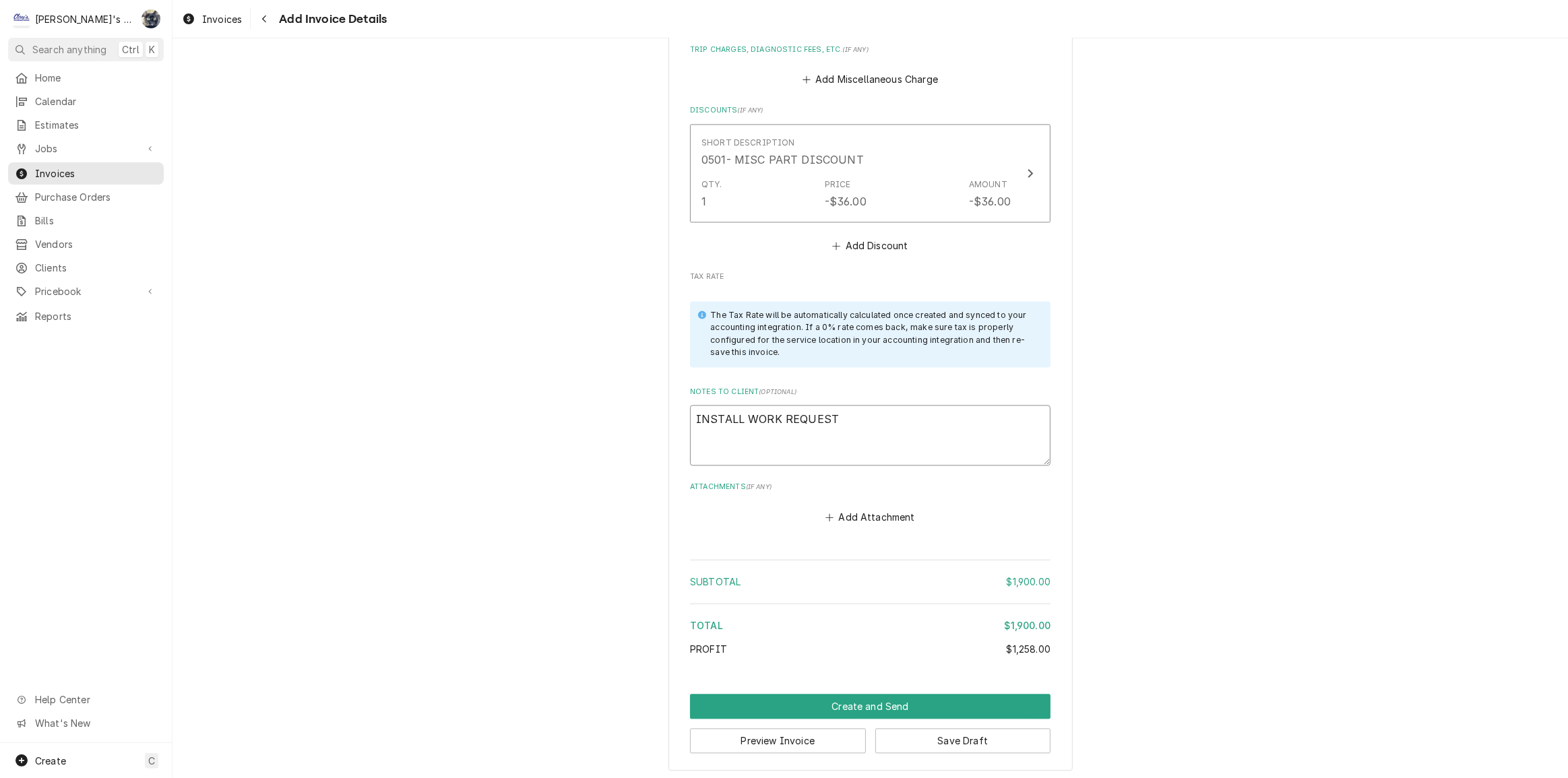
type textarea "x"
type textarea "INSTALL WORK REQUEST #"
type textarea "x"
type textarea "INSTALL WORK REQUEST #2"
type textarea "x"
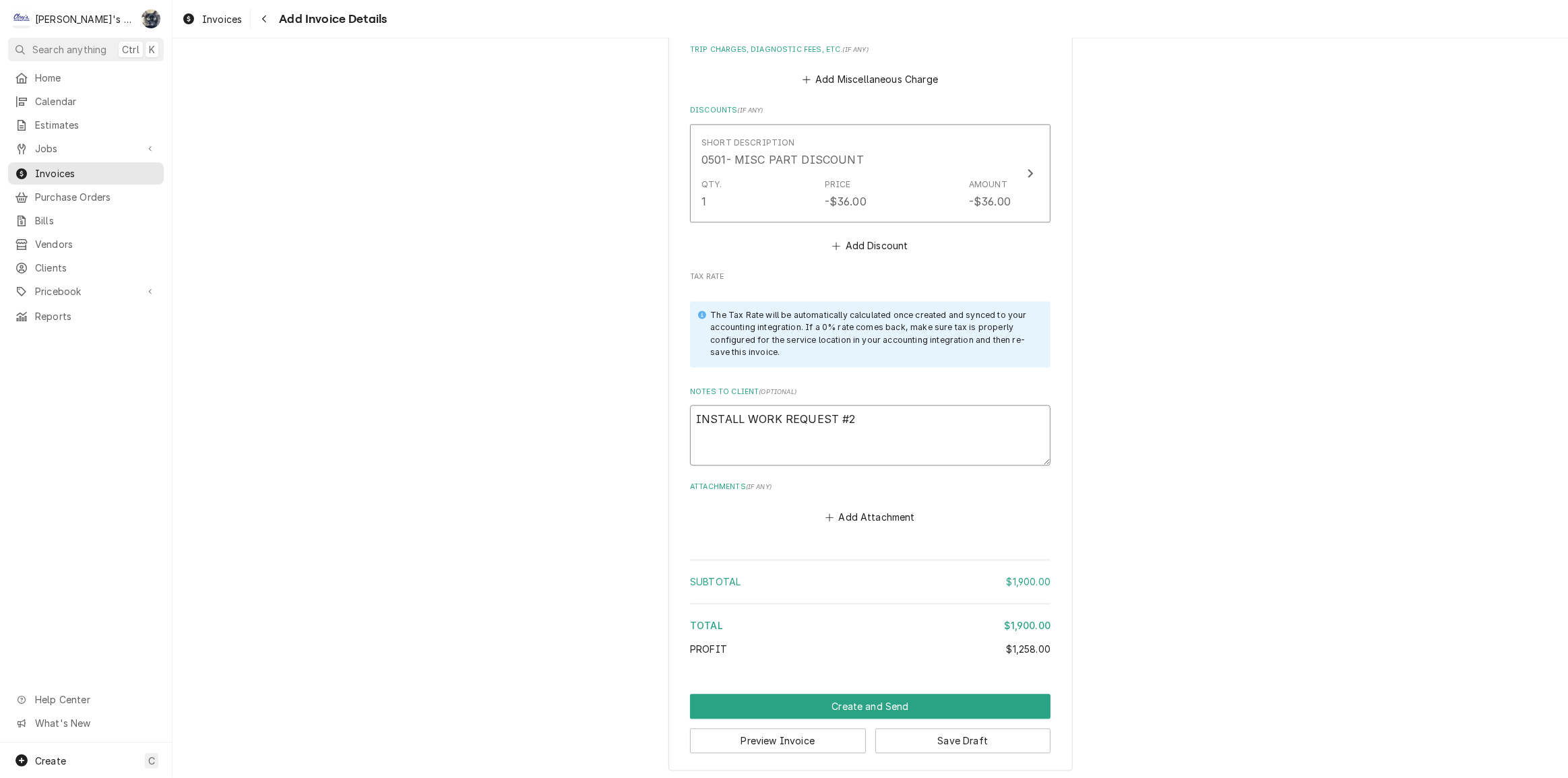
type textarea "INSTALL WORK REQUEST #24"
type textarea "x"
type textarea "INSTALL WORK REQUEST #241"
type textarea "x"
type textarea "INSTALL WORK REQUEST #2410"
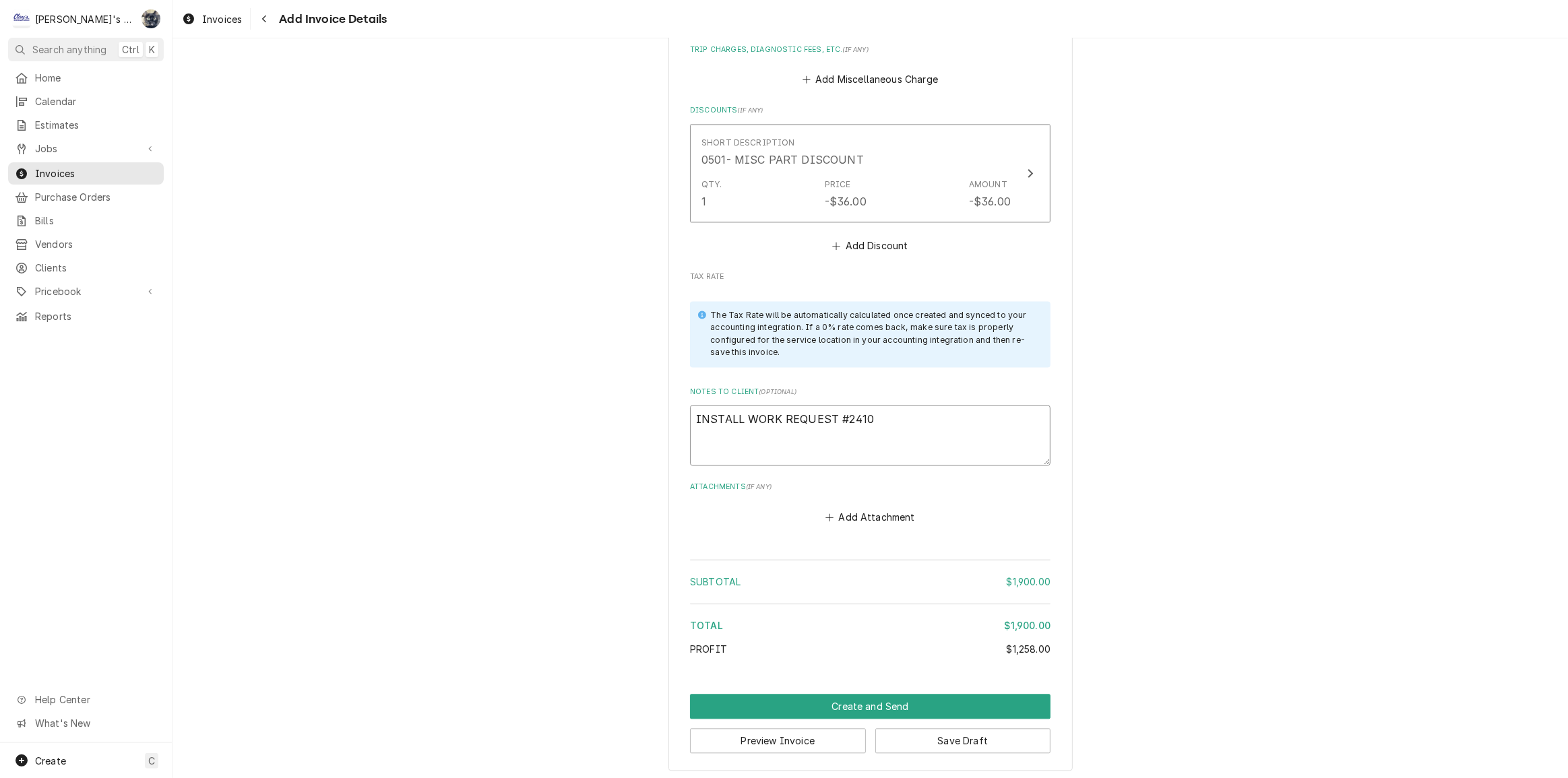
type textarea "x"
type textarea "INSTALL WORK REQUEST #24109"
type textarea "x"
type textarea "INSTALL WORK REQUEST #241095"
type textarea "x"
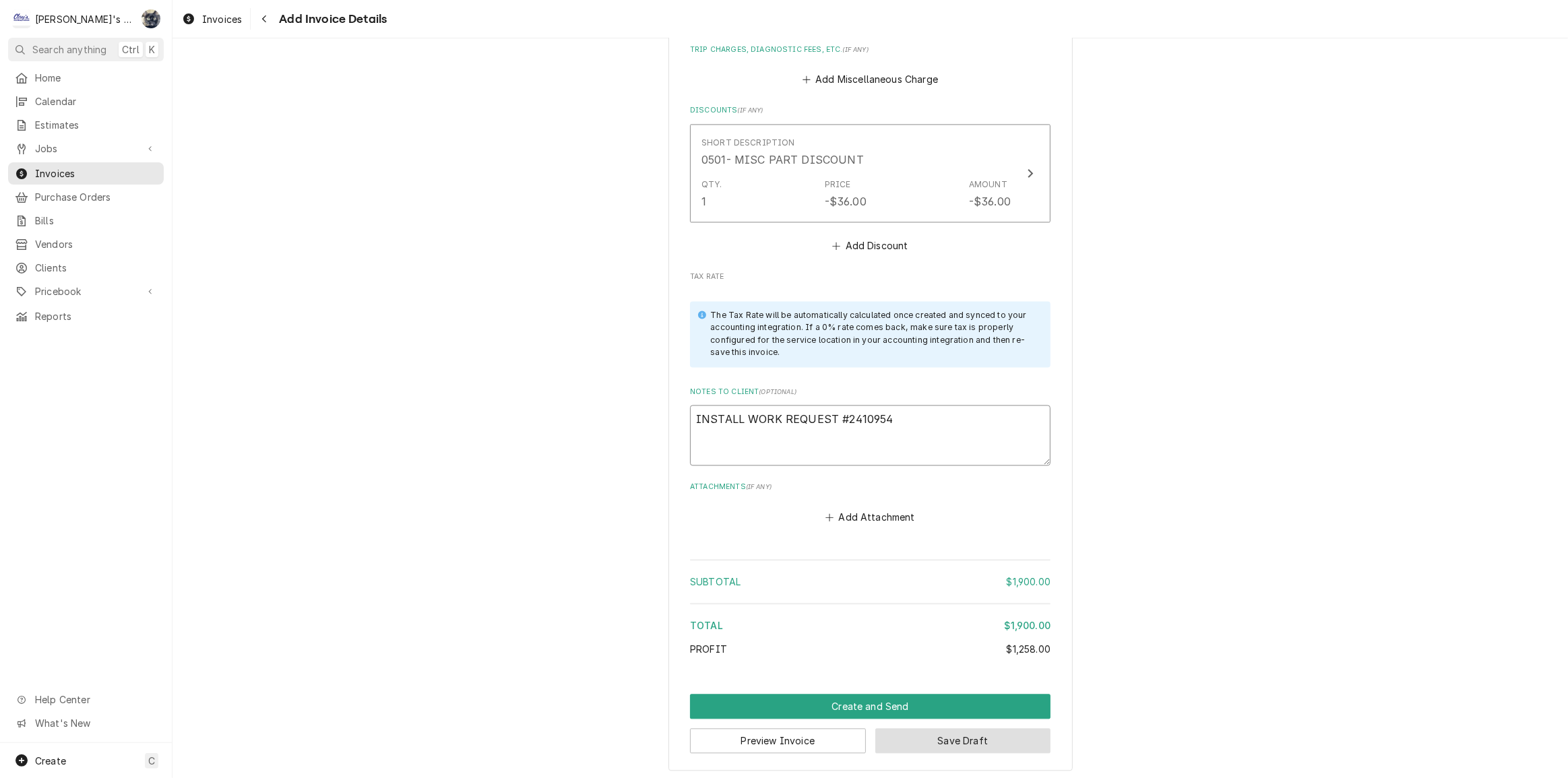
type textarea "INSTALL WORK REQUEST #2410954"
click at [939, 743] on button "Save Draft" at bounding box center [963, 740] width 176 height 25
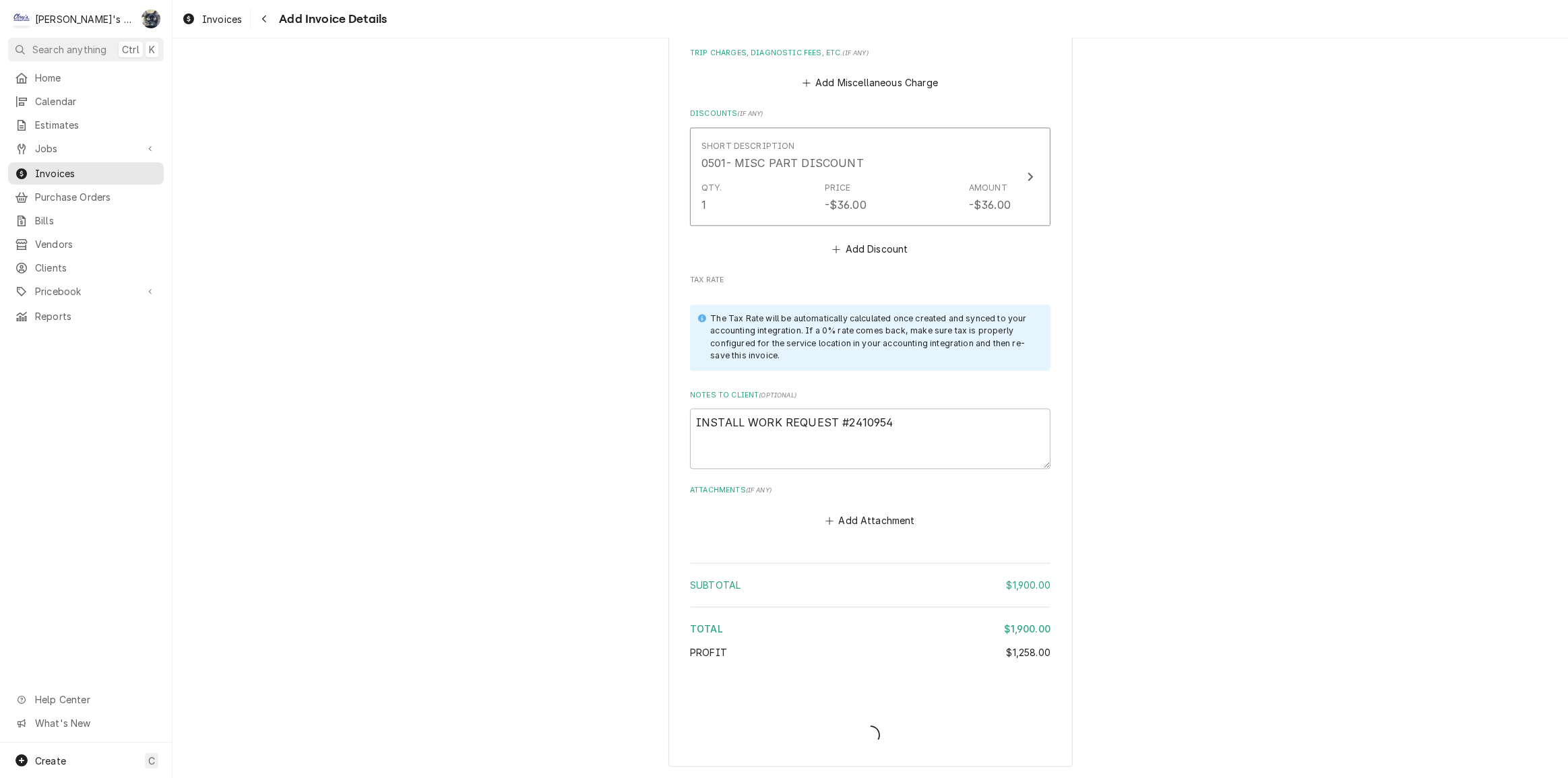
scroll to position [3191, 0]
type textarea "x"
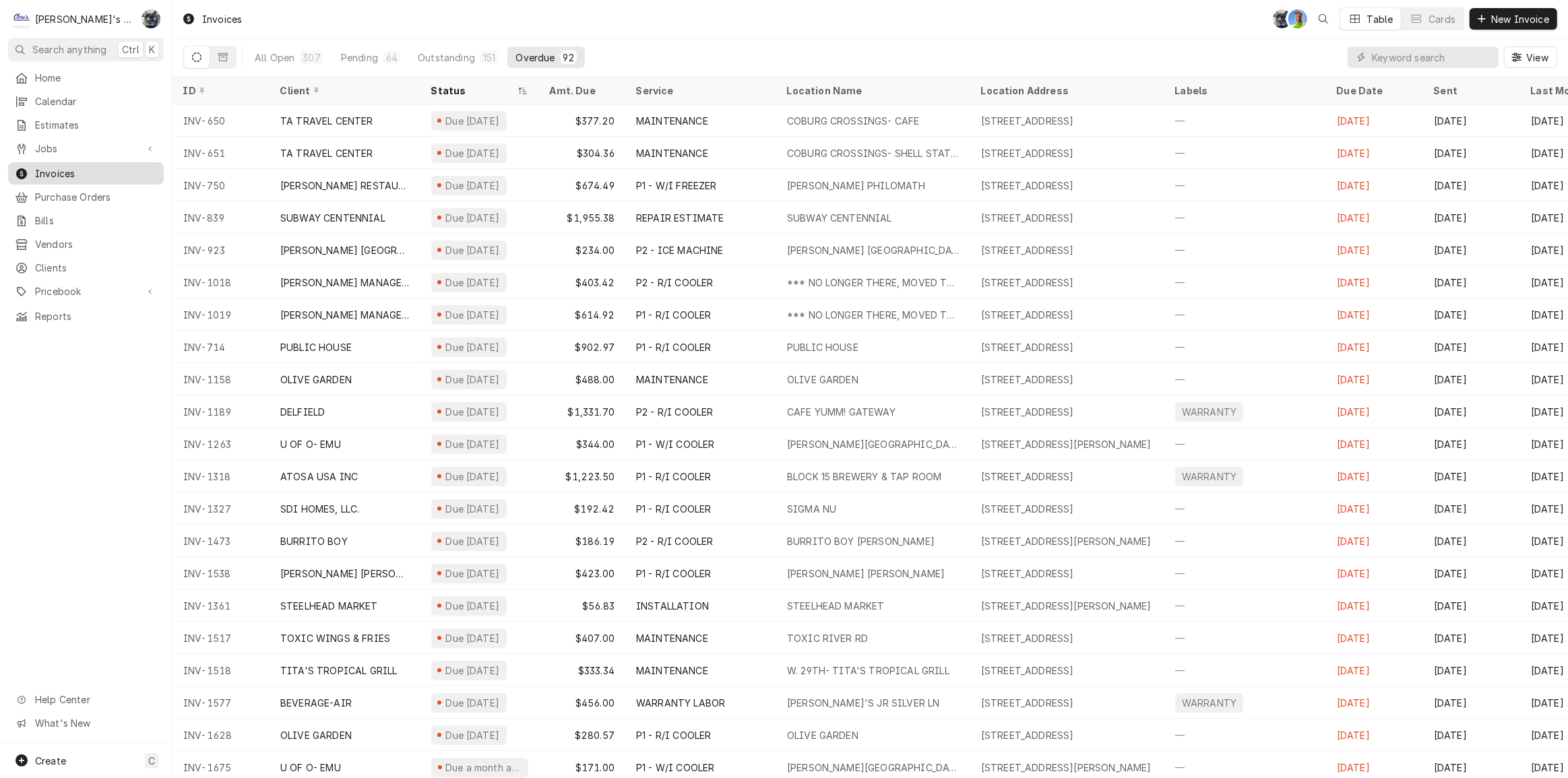
click at [55, 168] on span "Invoices" at bounding box center [96, 173] width 122 height 14
click at [377, 61] on button "Pending 64" at bounding box center [370, 57] width 76 height 21
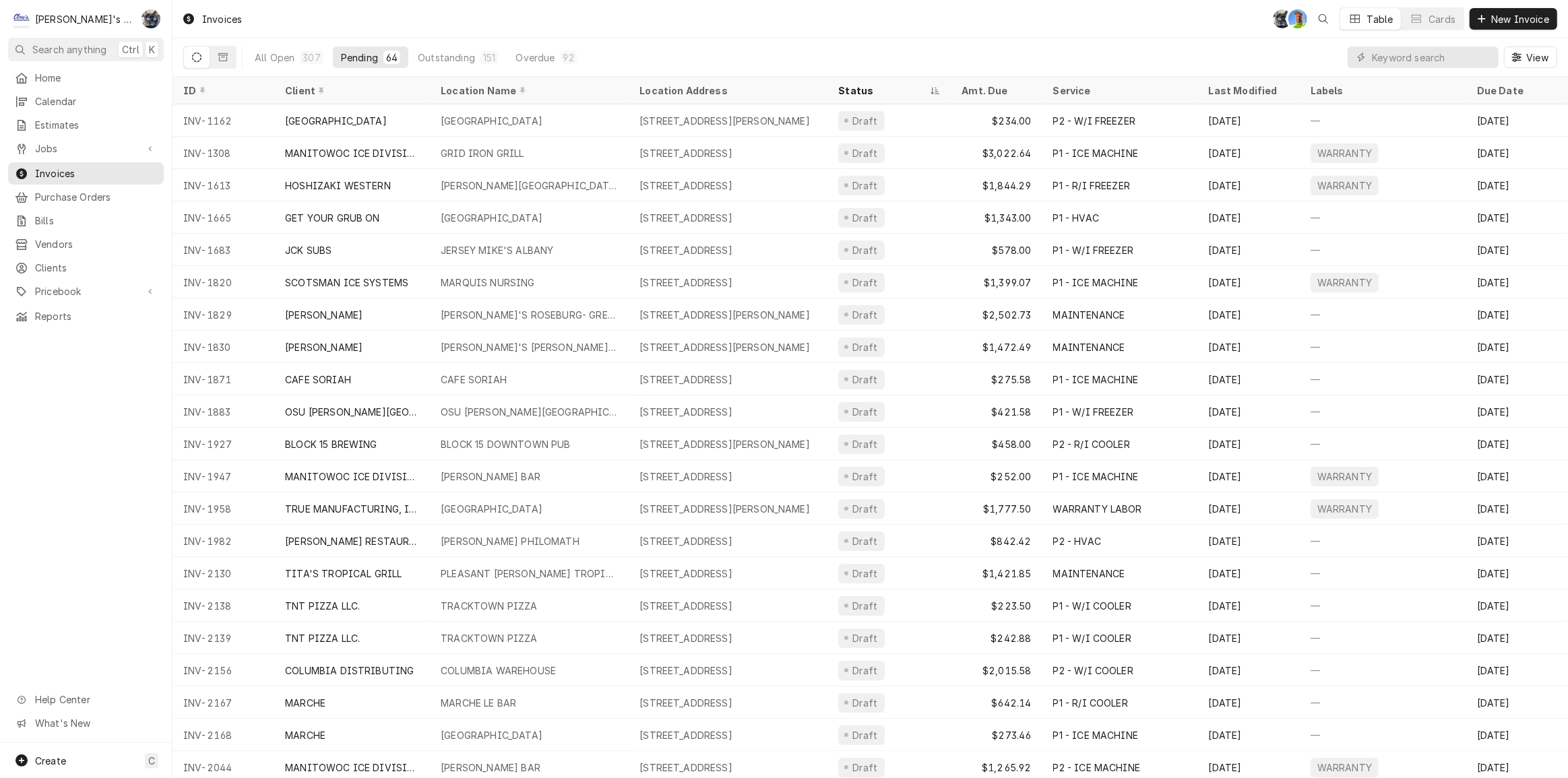
click at [210, 91] on div "ID" at bounding box center [222, 91] width 77 height 14
click at [210, 91] on div "ID" at bounding box center [217, 91] width 67 height 14
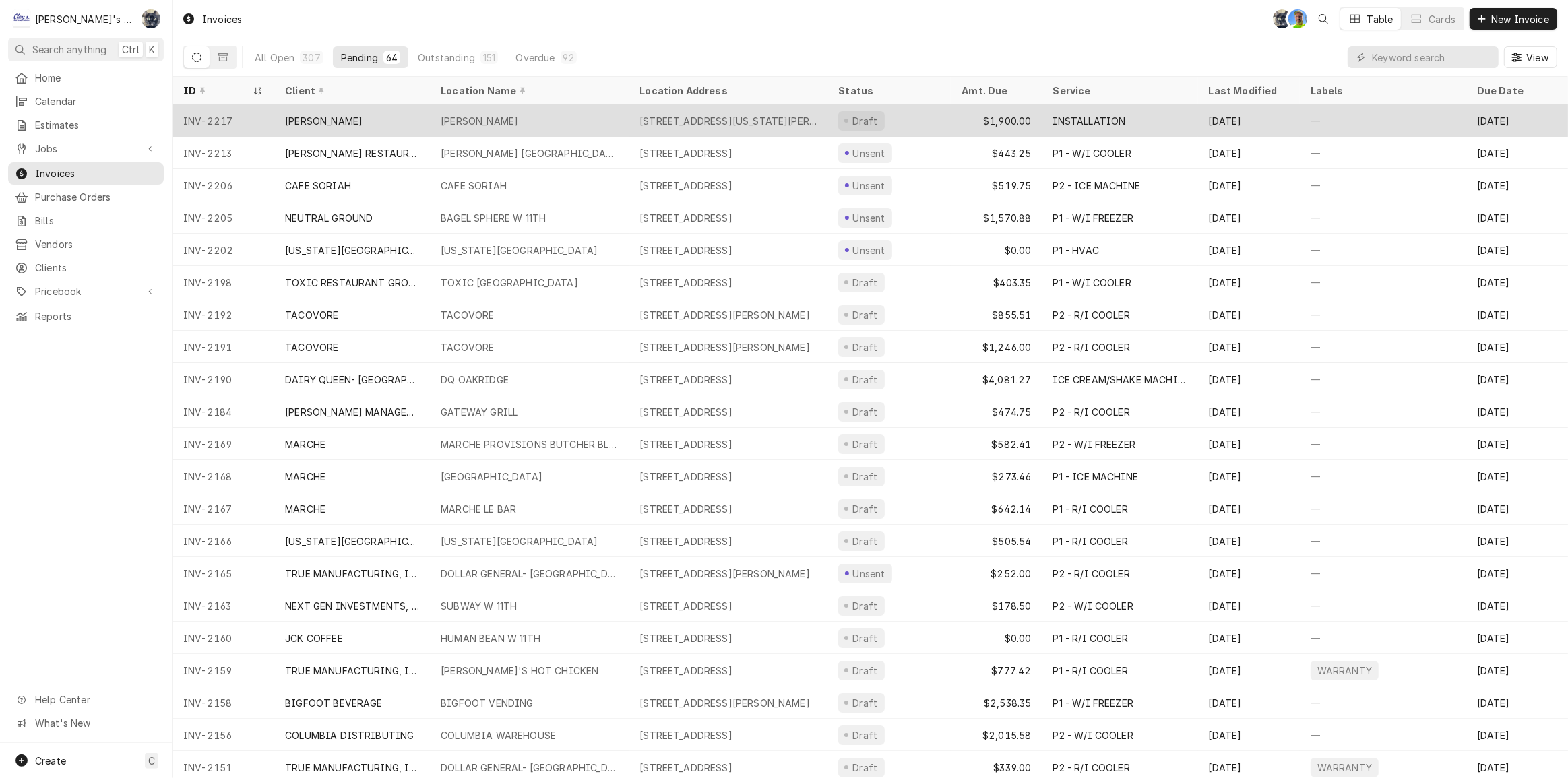
click at [517, 120] on div "[PERSON_NAME]" at bounding box center [479, 121] width 77 height 14
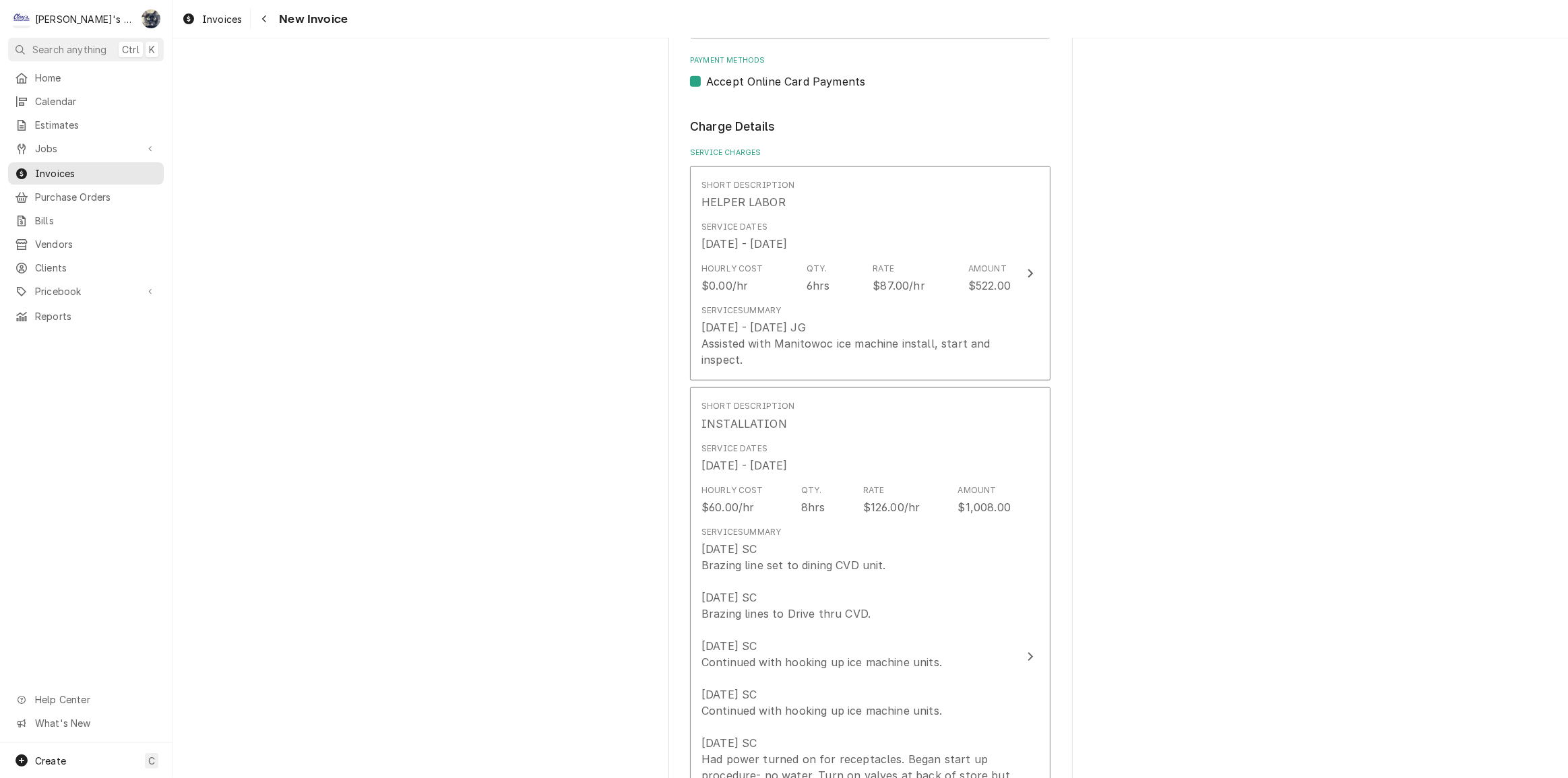
scroll to position [1653, 0]
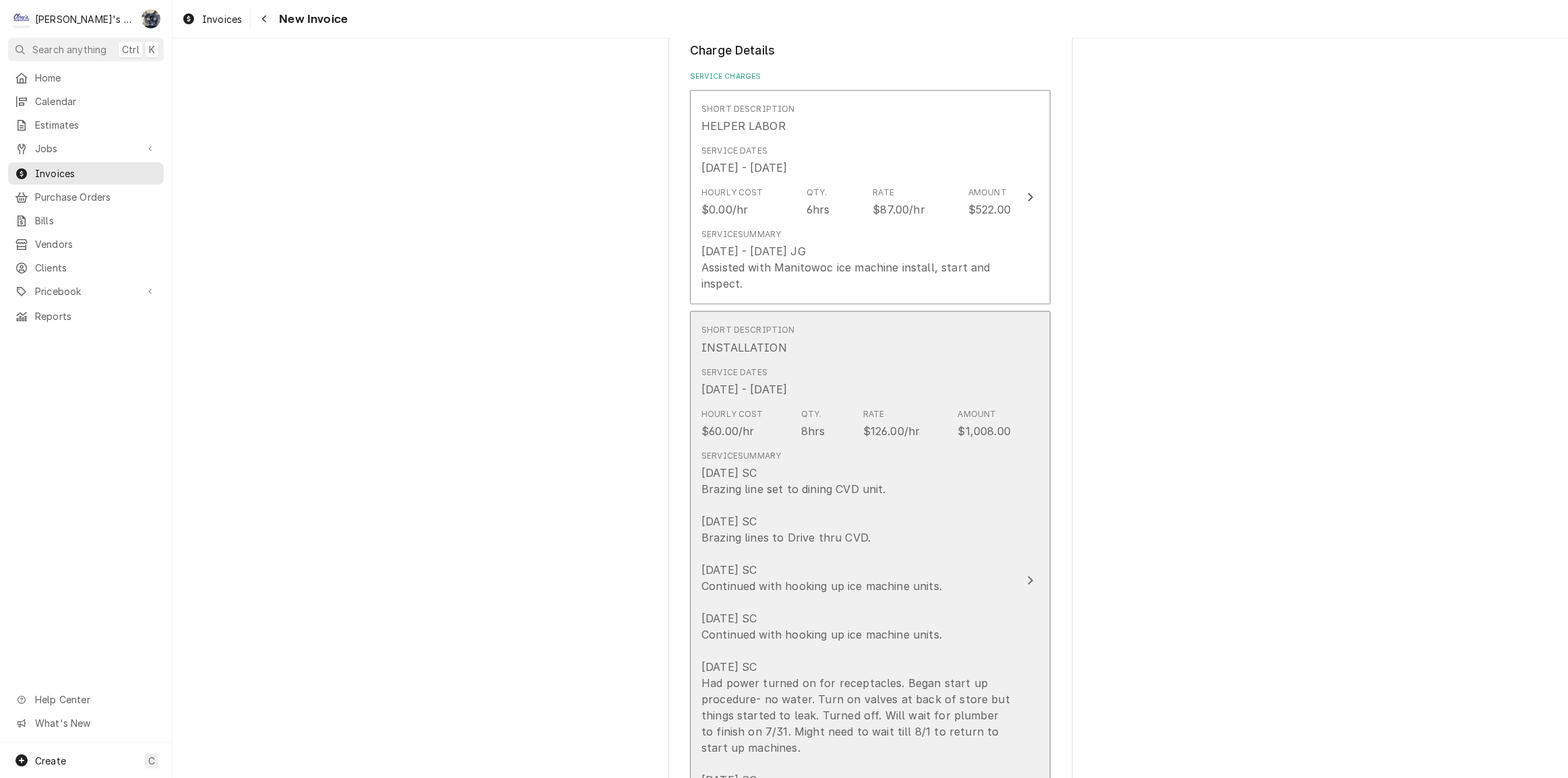
click at [768, 382] on div "[DATE] - [DATE]" at bounding box center [744, 389] width 86 height 16
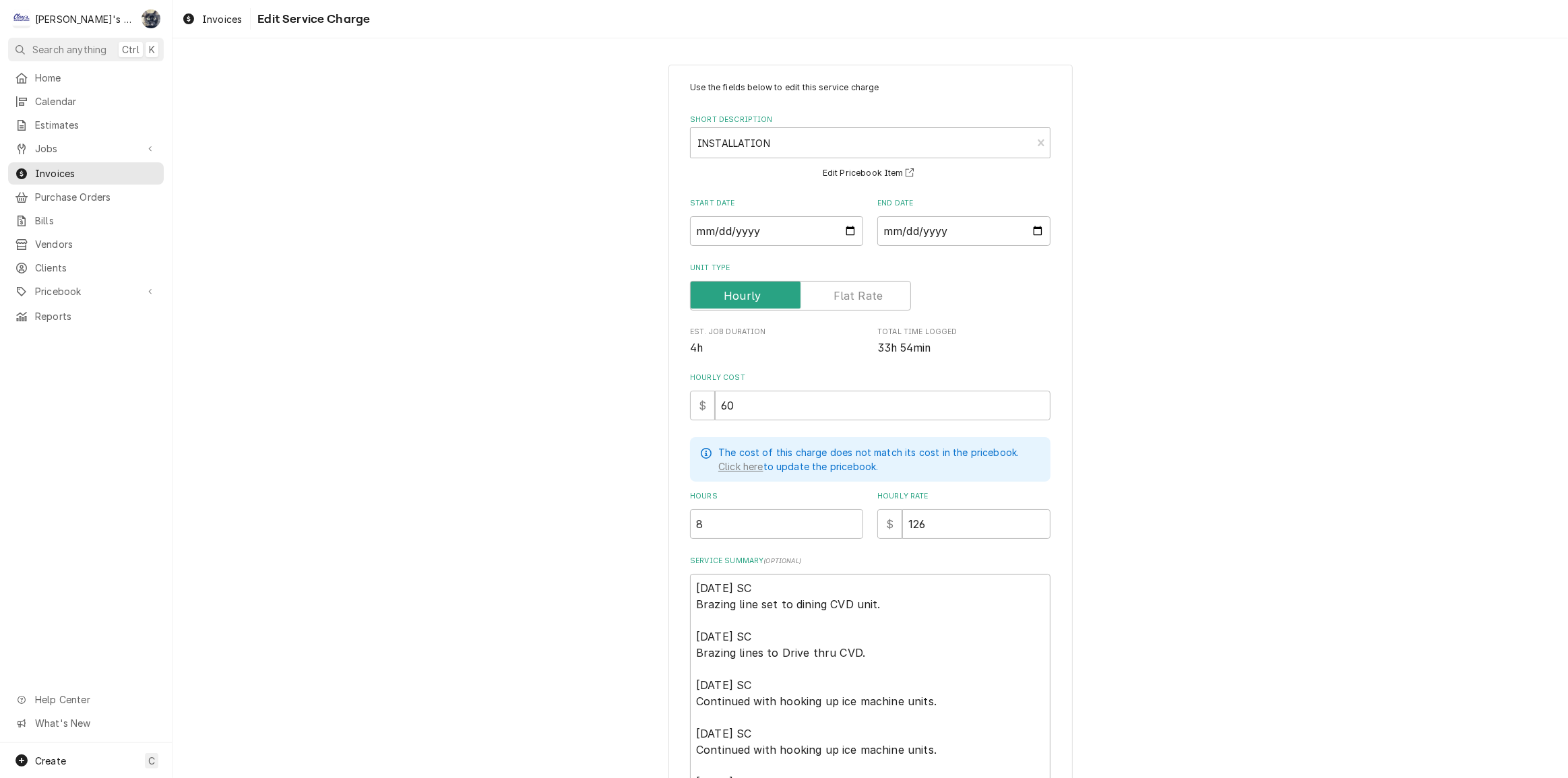
scroll to position [278, 0]
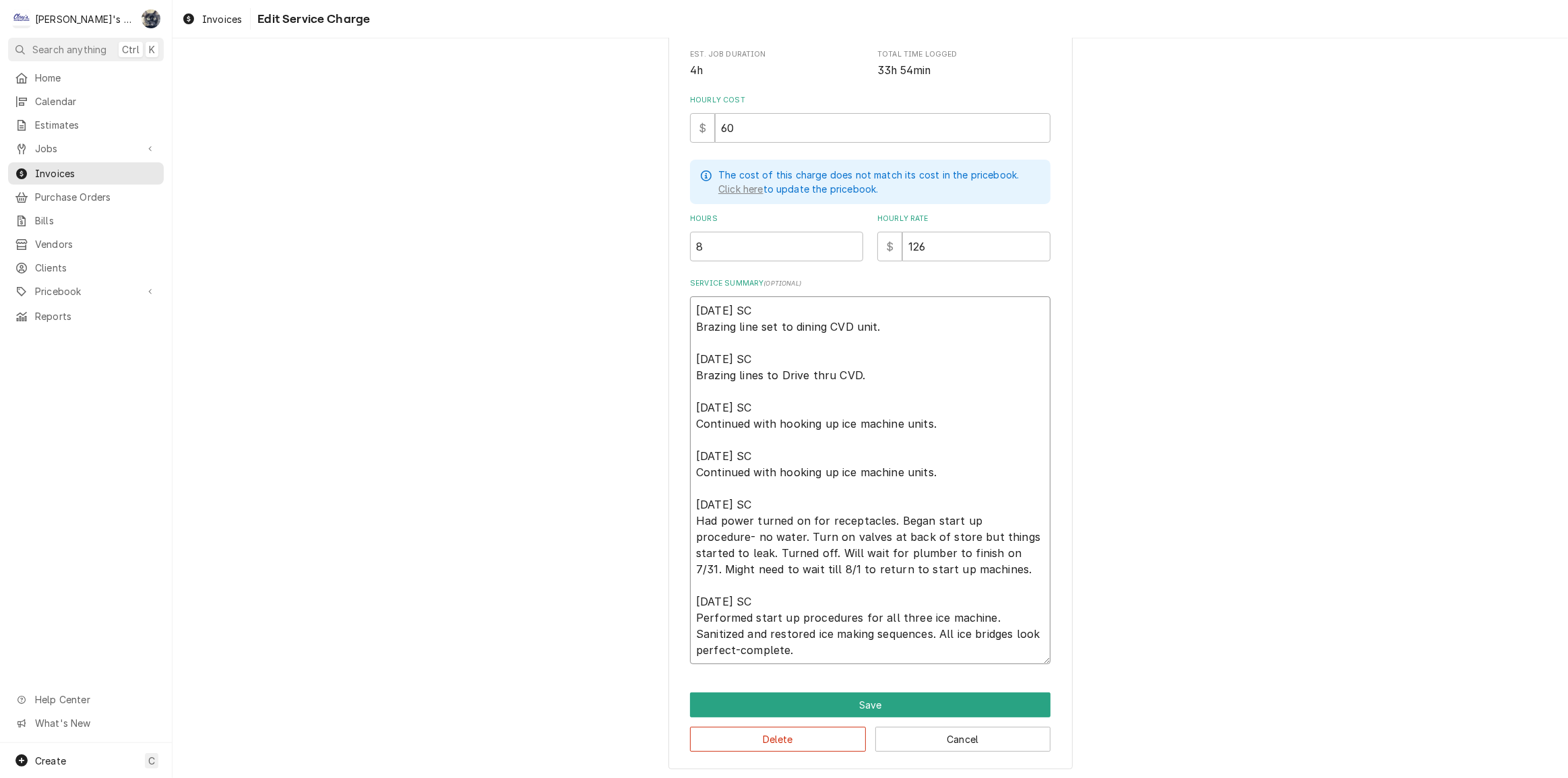
drag, startPoint x: 698, startPoint y: 345, endPoint x: 861, endPoint y: 493, distance: 220.2
click at [827, 678] on div "Use the fields below to edit this service charge Short Description INSTALLATION…" at bounding box center [870, 278] width 404 height 982
click at [904, 728] on button "Cancel" at bounding box center [963, 739] width 176 height 25
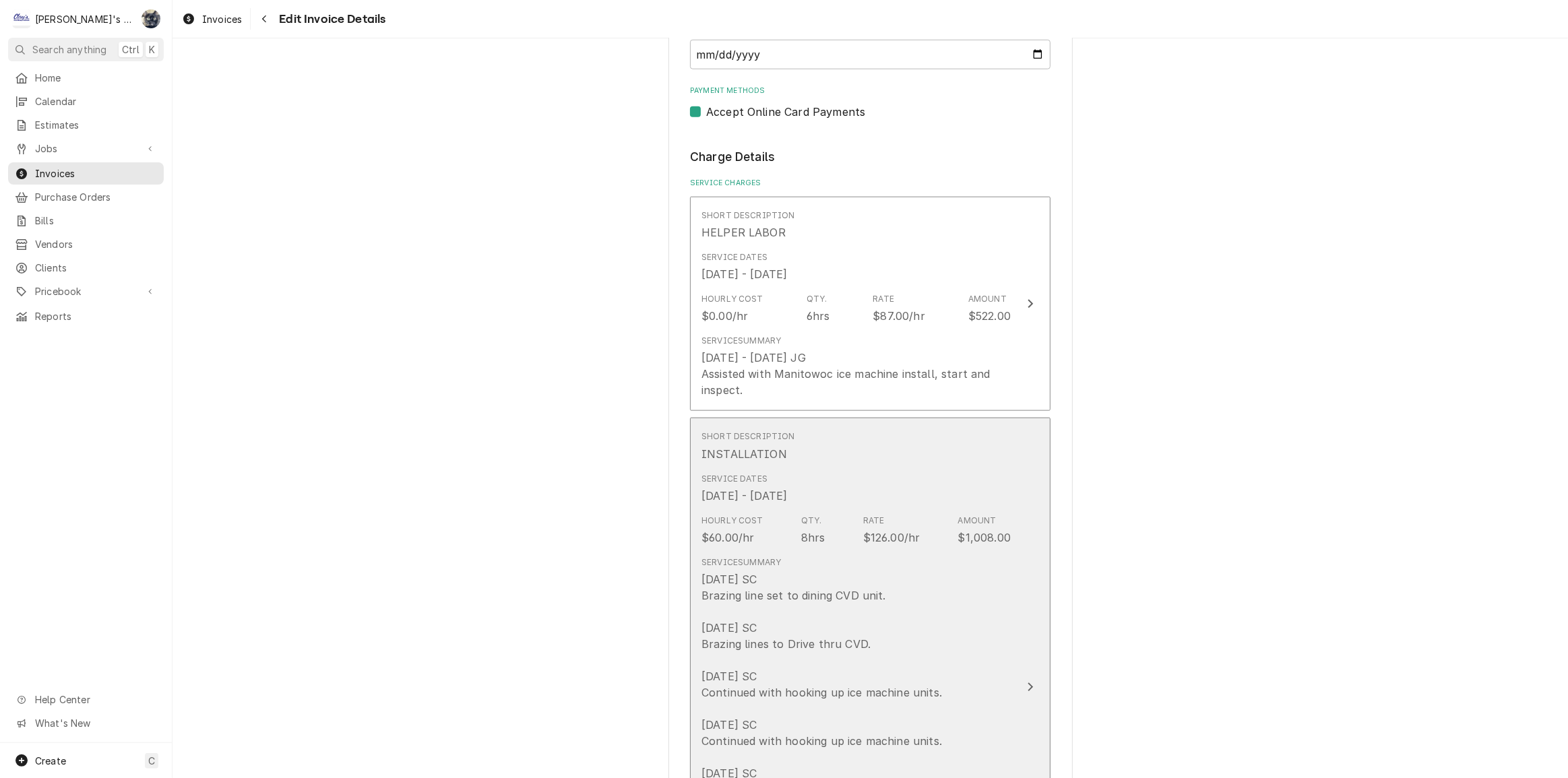
scroll to position [1269, 0]
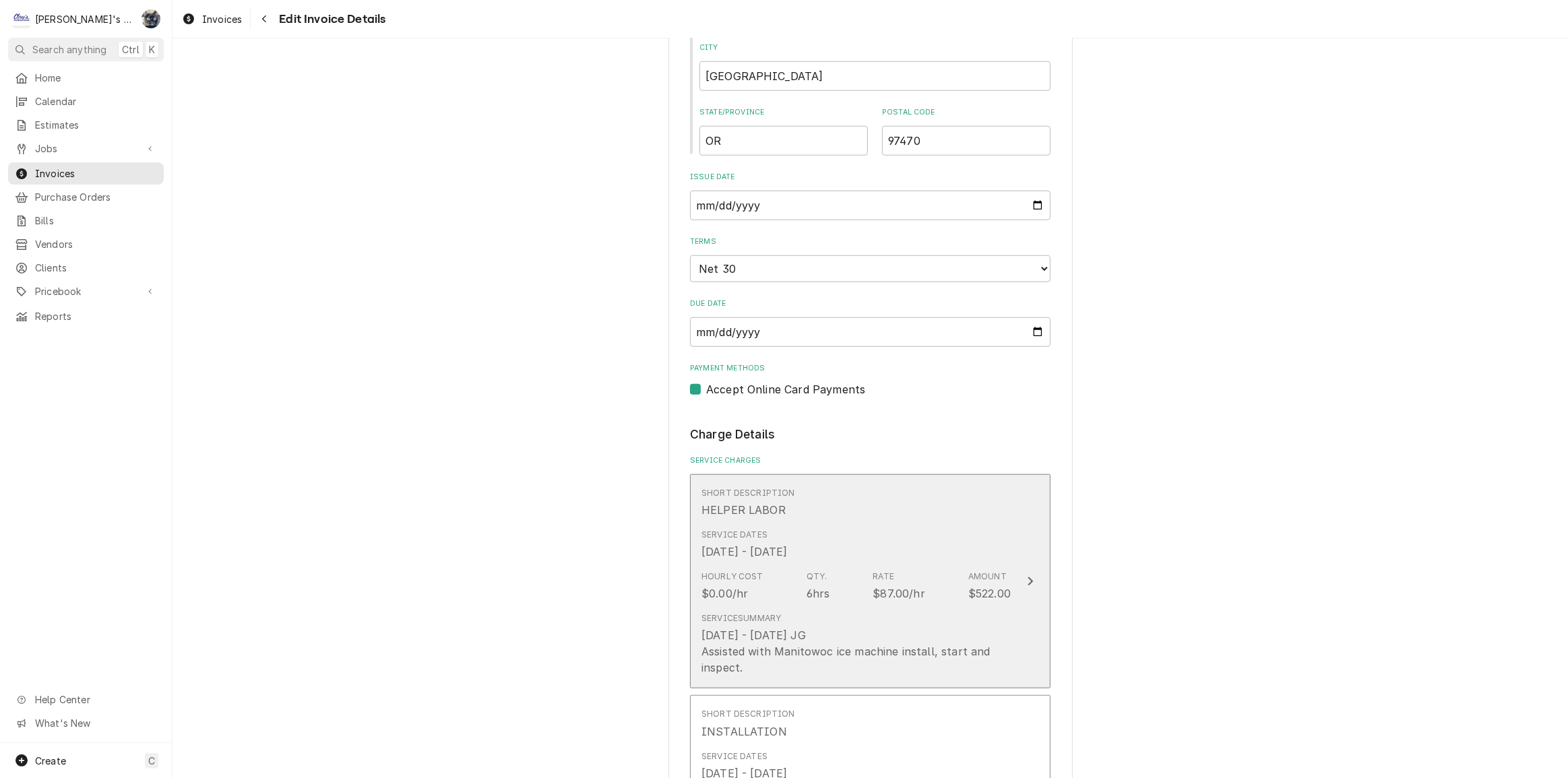
click at [950, 607] on div "Service Summary [DATE] - [DATE] JG Assisted with Manitowoc ice machine install,…" at bounding box center [856, 643] width 309 height 74
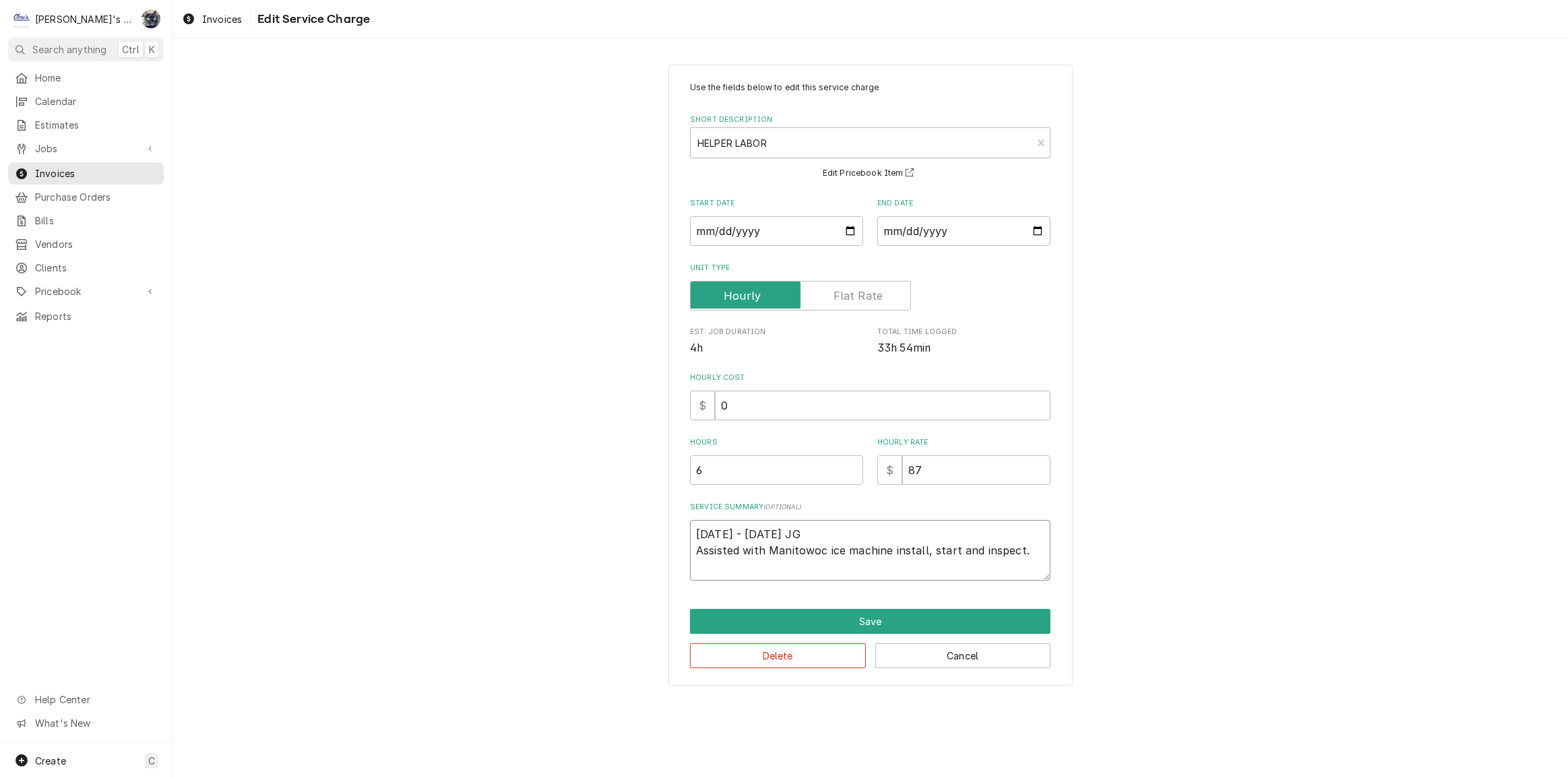
drag, startPoint x: 1035, startPoint y: 549, endPoint x: 668, endPoint y: 559, distance: 367.1
click at [669, 559] on div "Use the fields below to edit this service charge Short Description HELPER LABOR…" at bounding box center [870, 374] width 404 height 621
drag, startPoint x: 722, startPoint y: 554, endPoint x: 1028, endPoint y: 566, distance: 306.2
click at [1028, 566] on textarea "7/23/2025 - 7/25/2025 JG Assisted with Manitowoc ice machine install, start and…" at bounding box center [870, 551] width 360 height 61
drag, startPoint x: 1035, startPoint y: 552, endPoint x: 654, endPoint y: 526, distance: 381.9
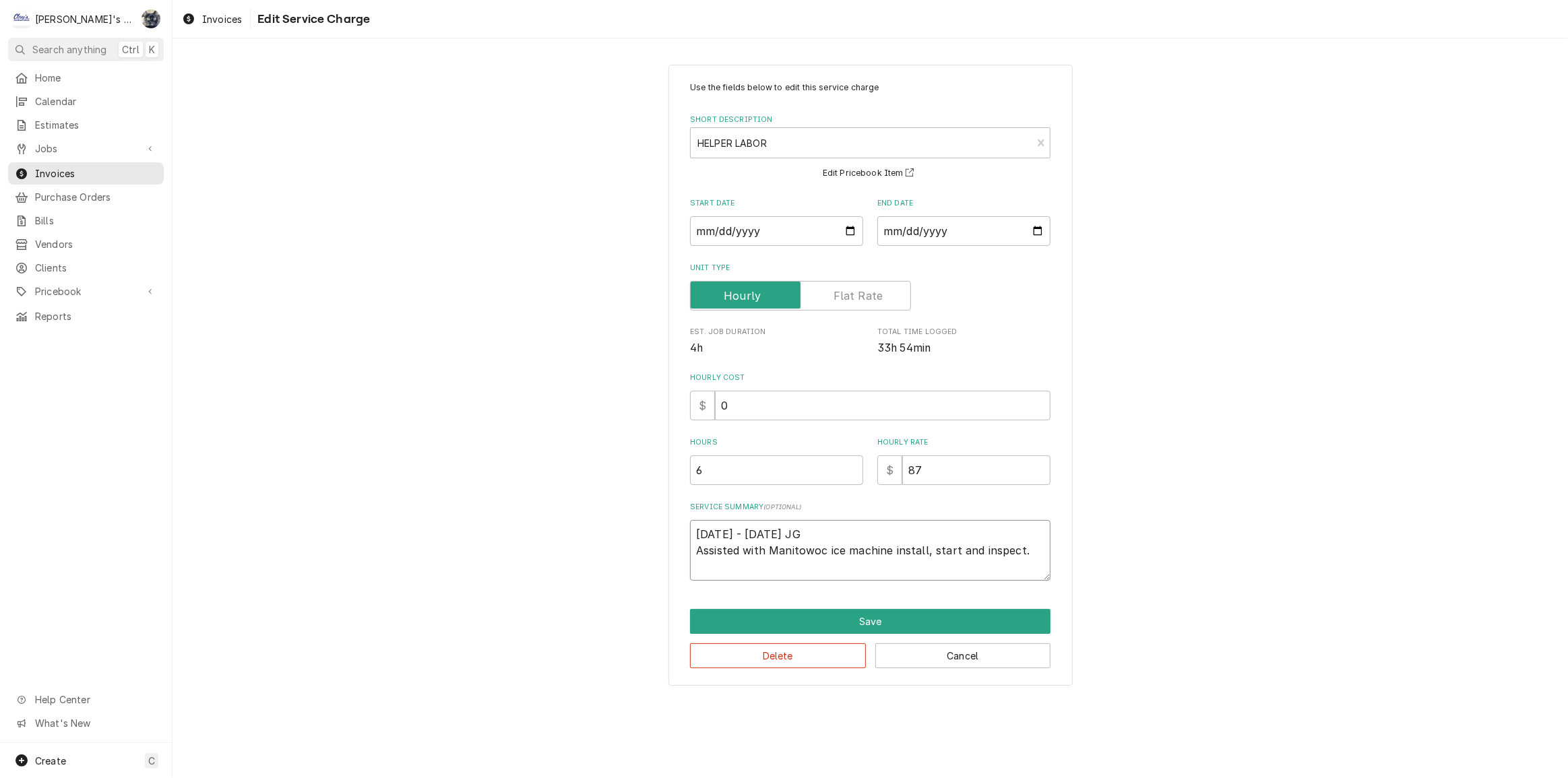
click at [654, 526] on div "Use the fields below to edit this service charge Short Description HELPER LABOR…" at bounding box center [870, 374] width 1396 height 645
click at [921, 652] on button "Cancel" at bounding box center [963, 656] width 176 height 25
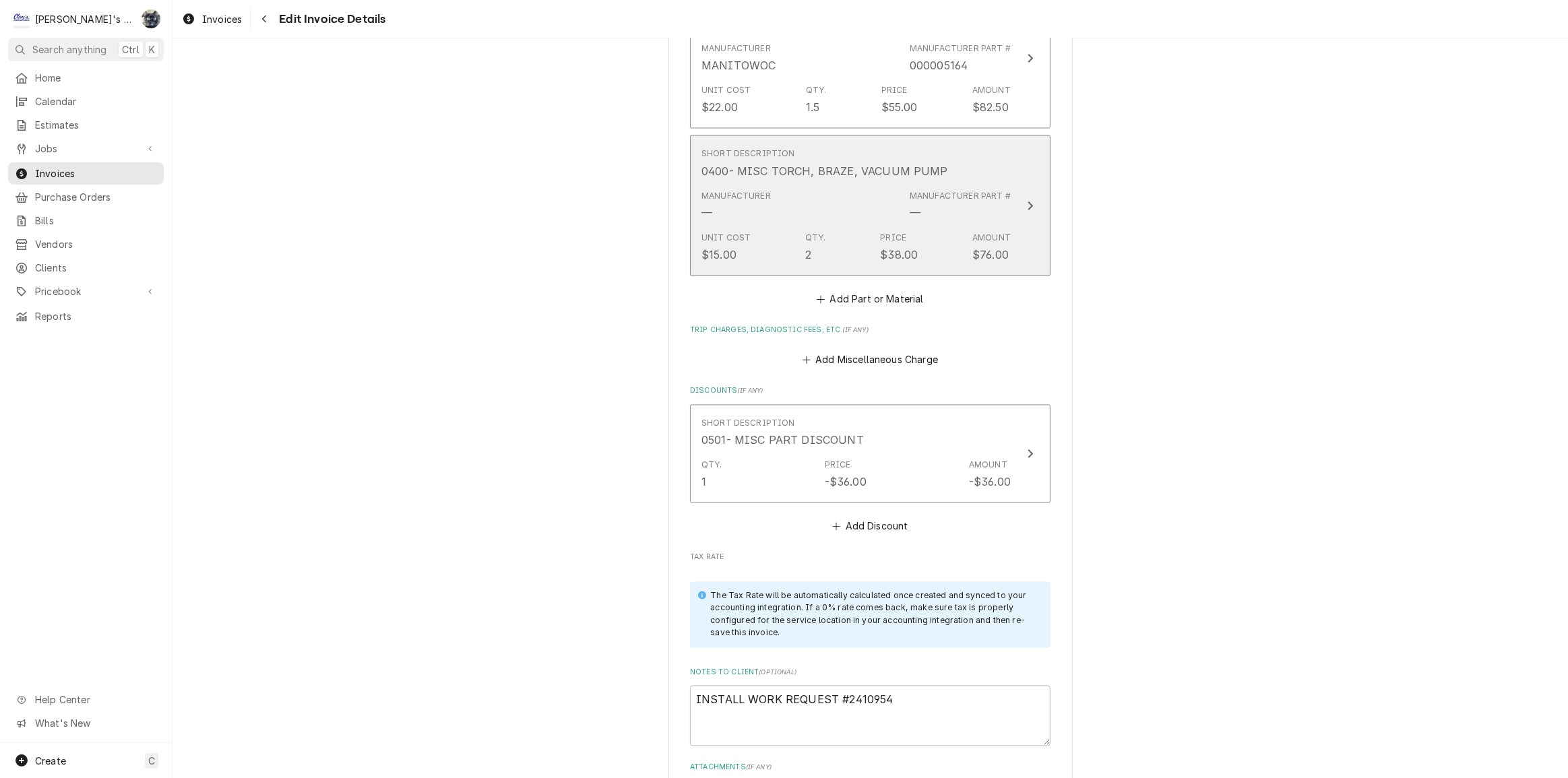
scroll to position [3296, 0]
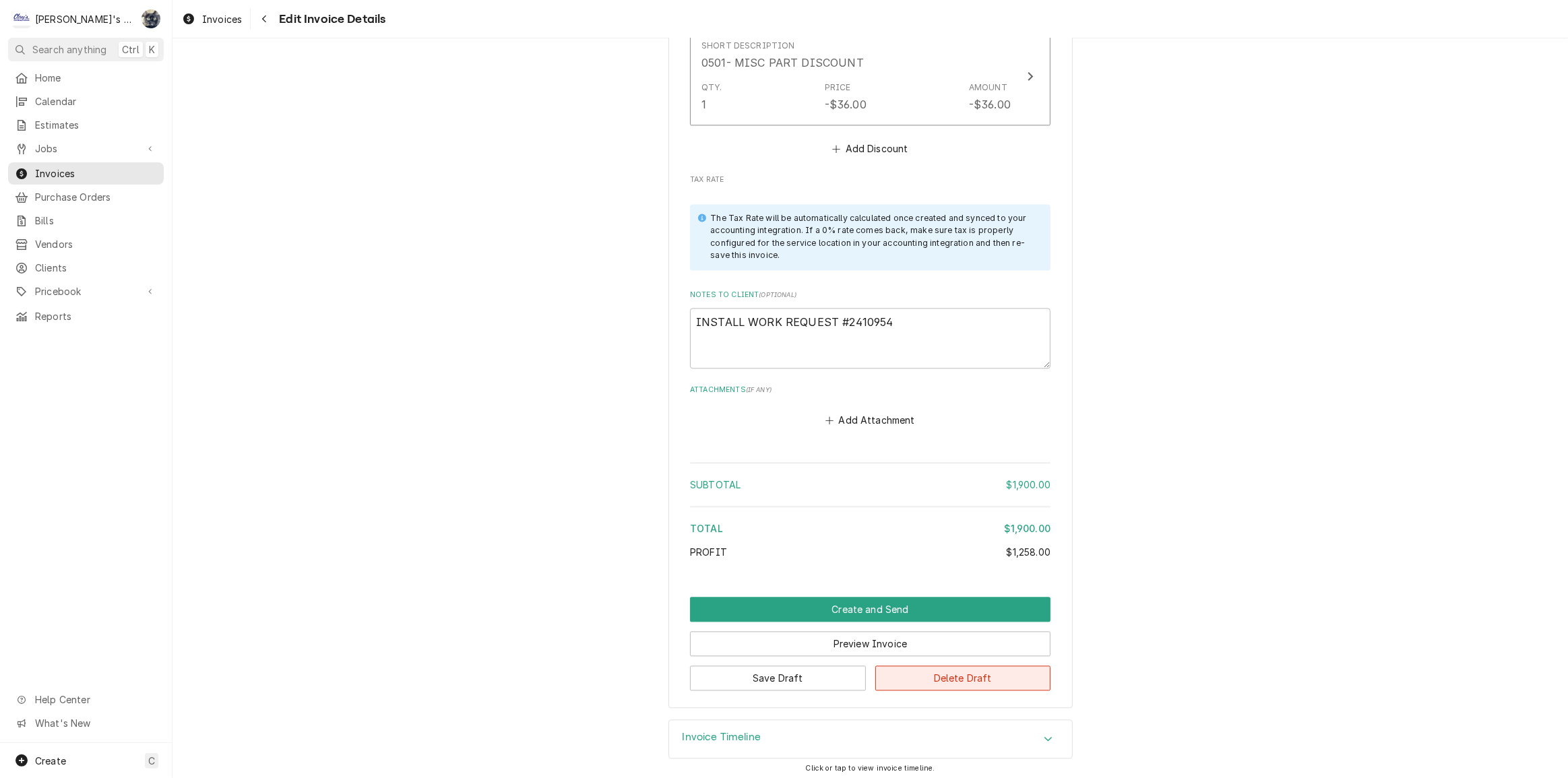
click at [936, 674] on button "Delete Draft" at bounding box center [963, 677] width 176 height 25
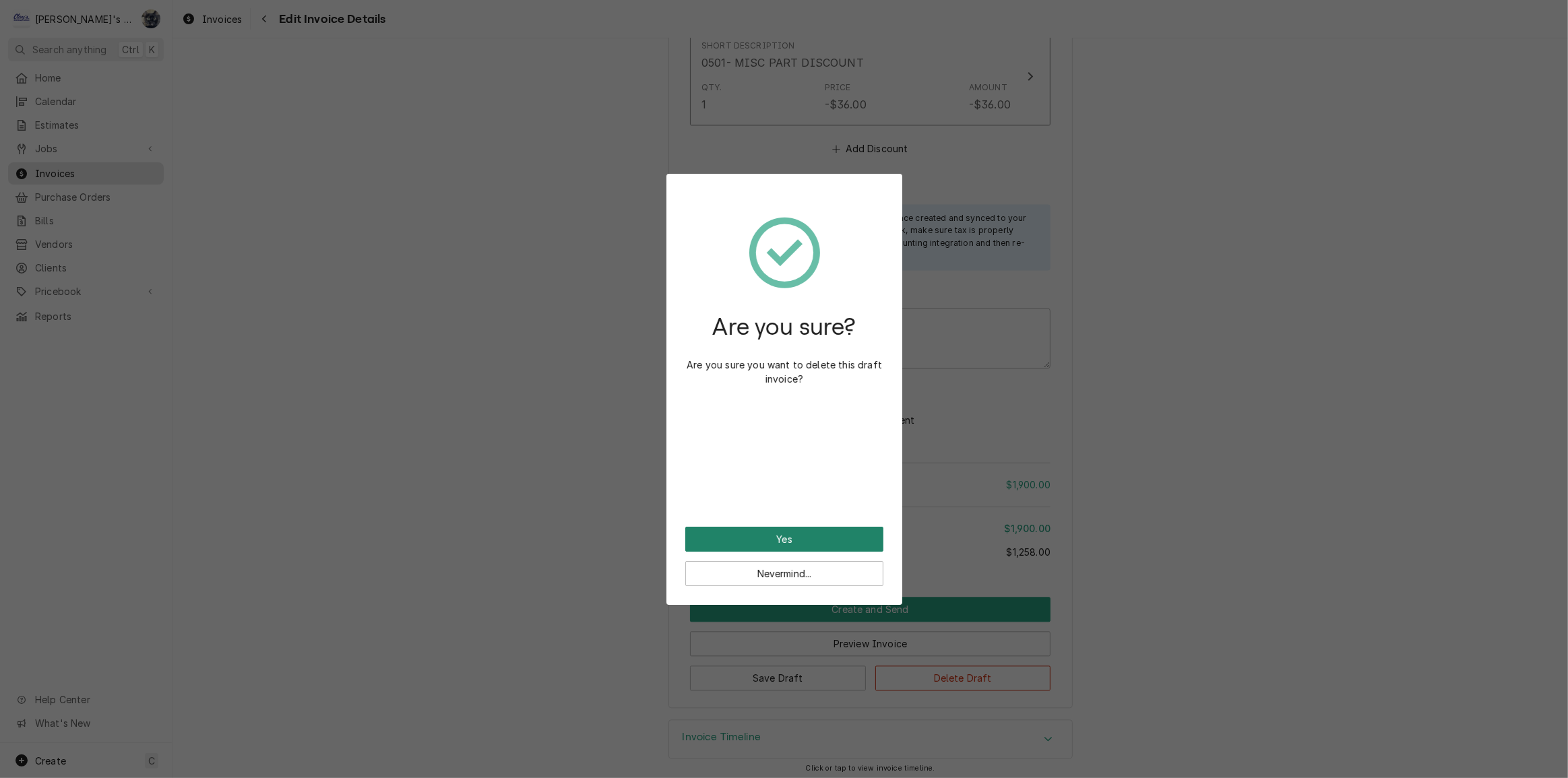
click at [778, 544] on button "Yes" at bounding box center [785, 539] width 198 height 25
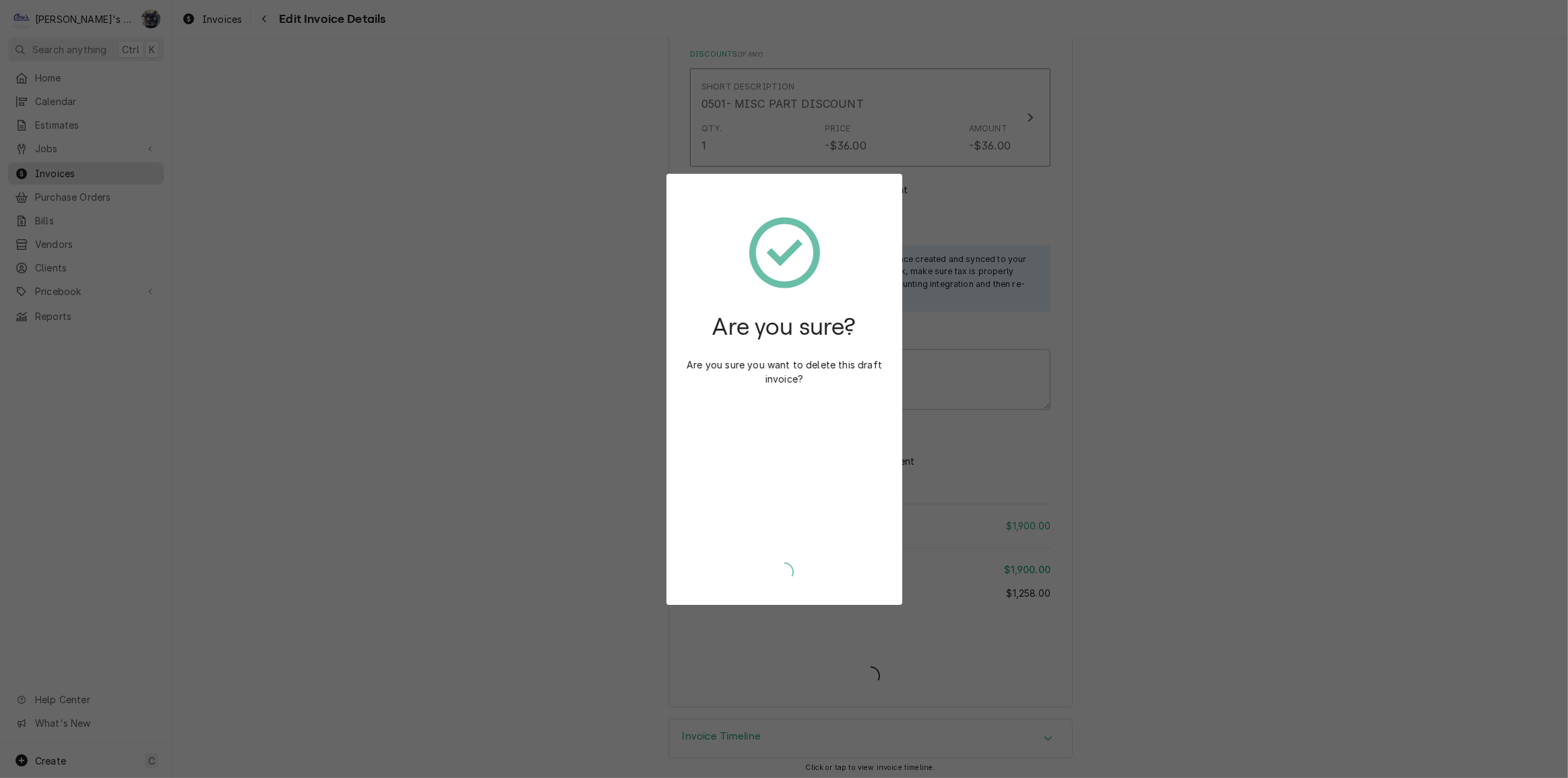
type textarea "x"
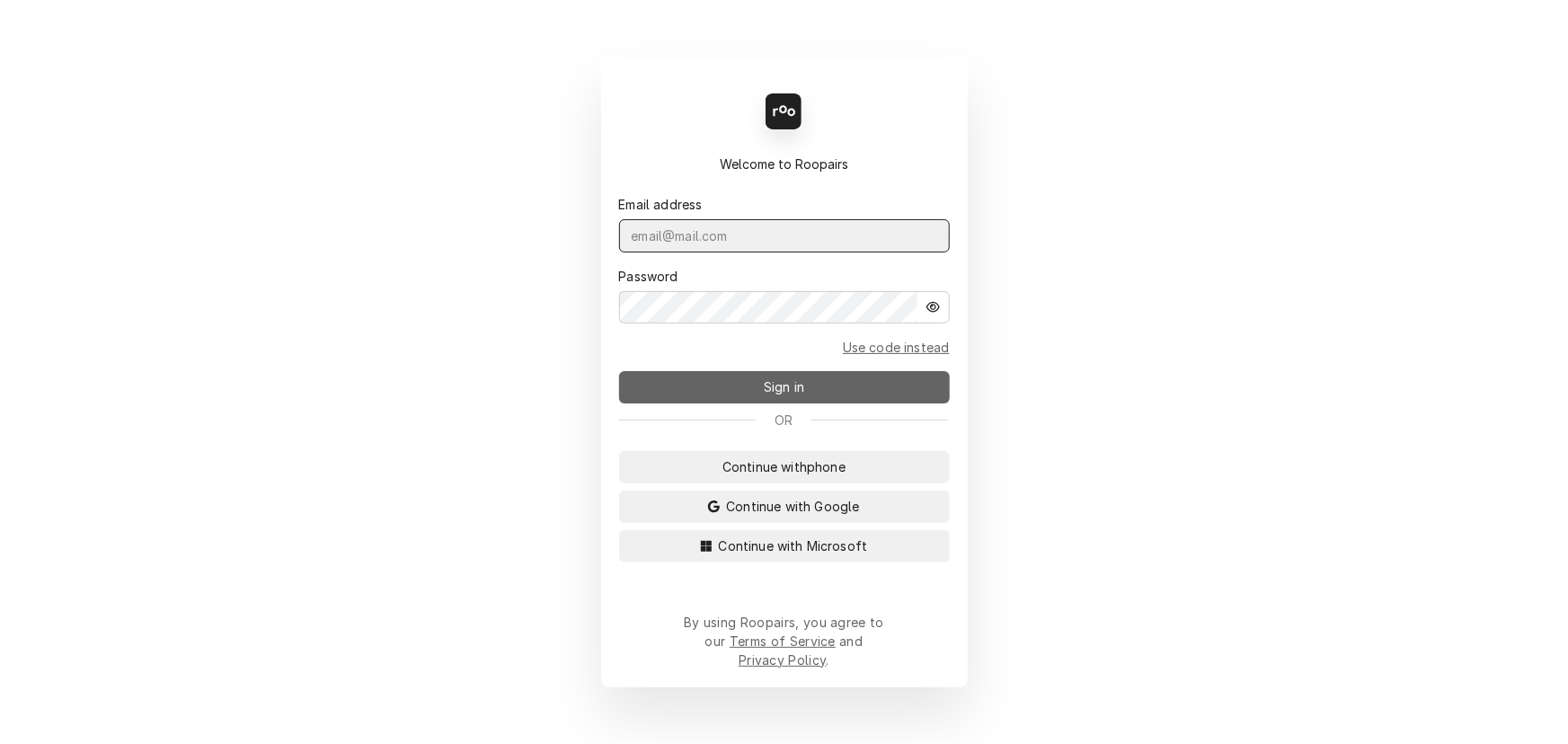
type input "[PERSON_NAME][EMAIL_ADDRESS][DOMAIN_NAME]"
click at [706, 397] on button "Sign in" at bounding box center [785, 387] width 331 height 32
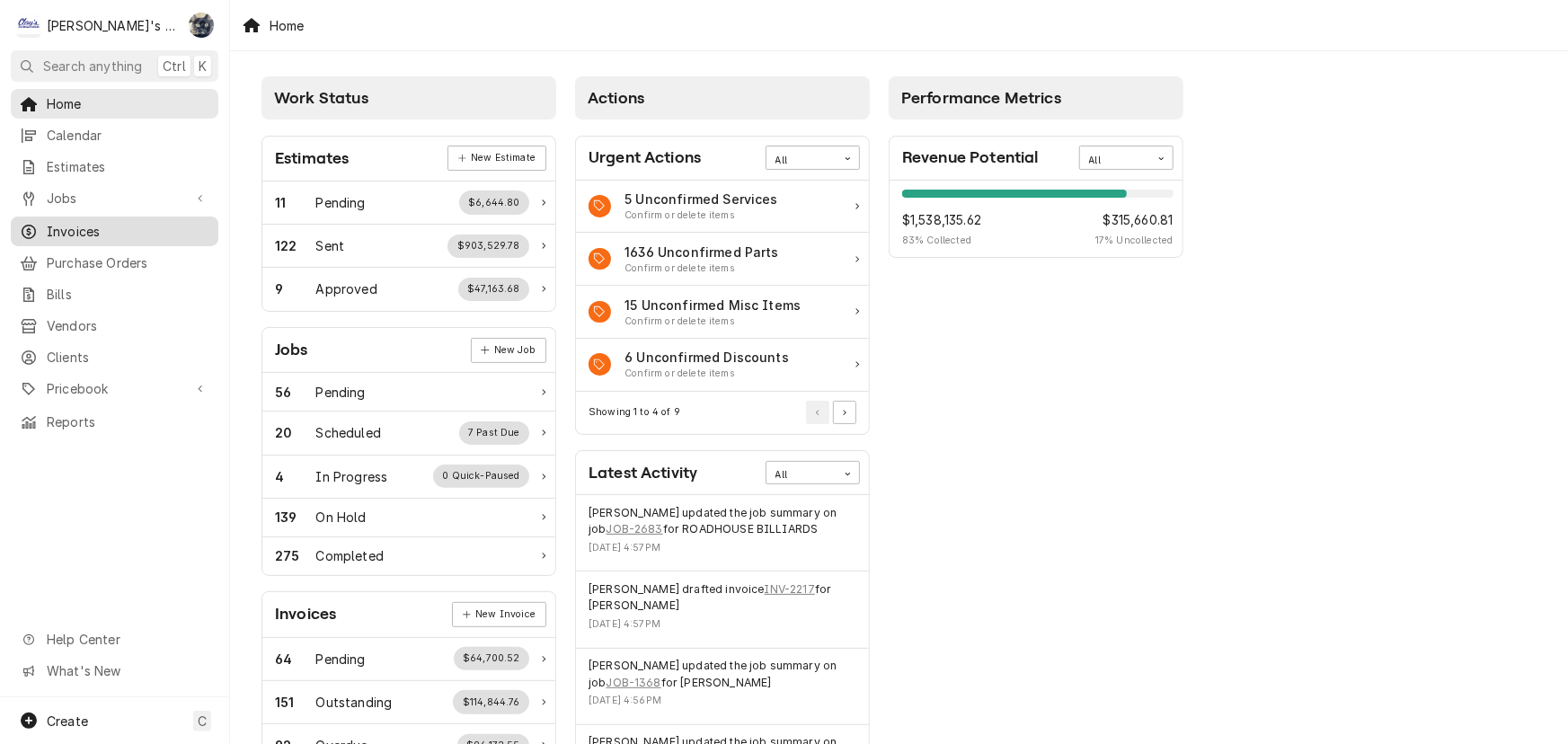
click at [63, 227] on span "Invoices" at bounding box center [128, 231] width 162 height 19
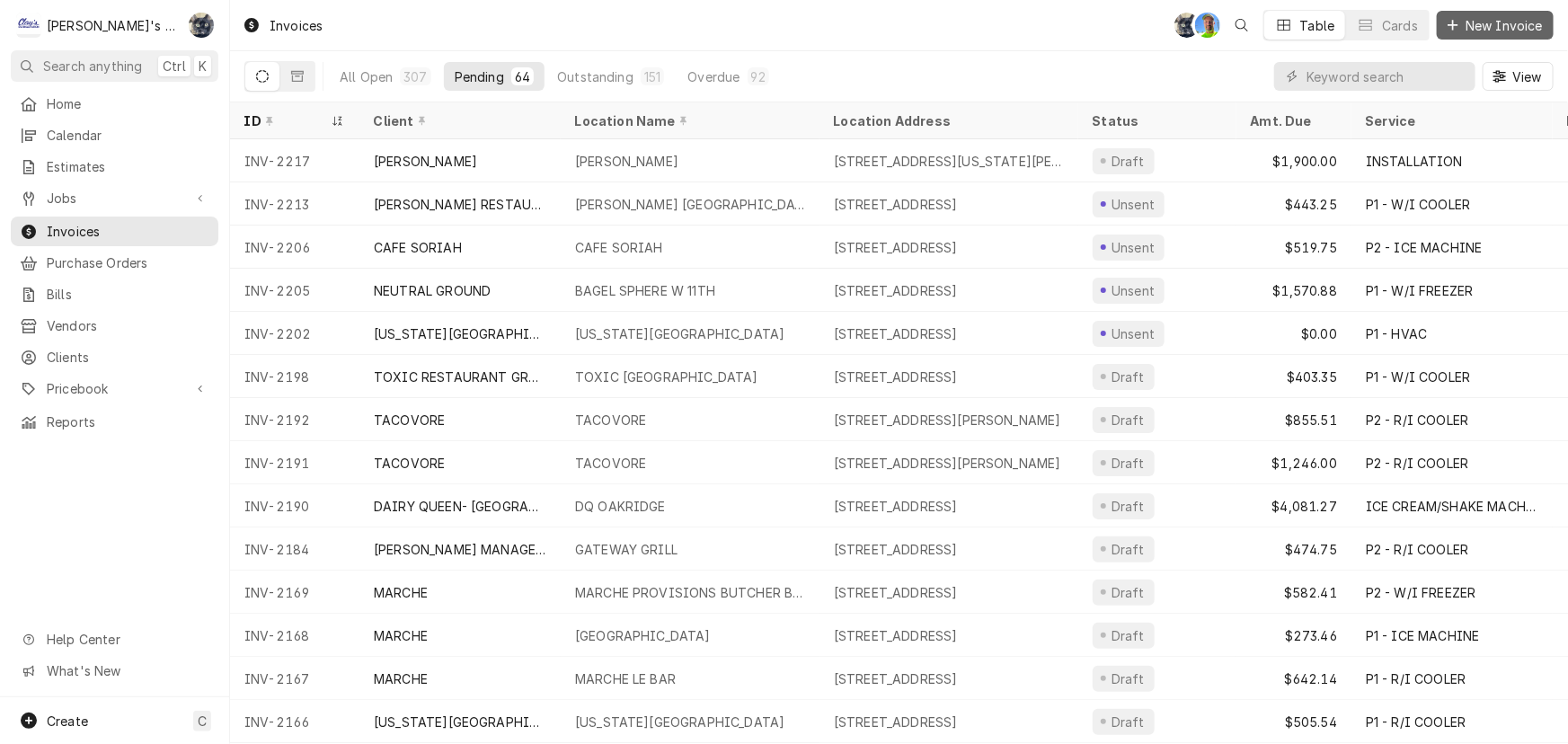
click at [1484, 18] on span "New Invoice" at bounding box center [1504, 25] width 84 height 19
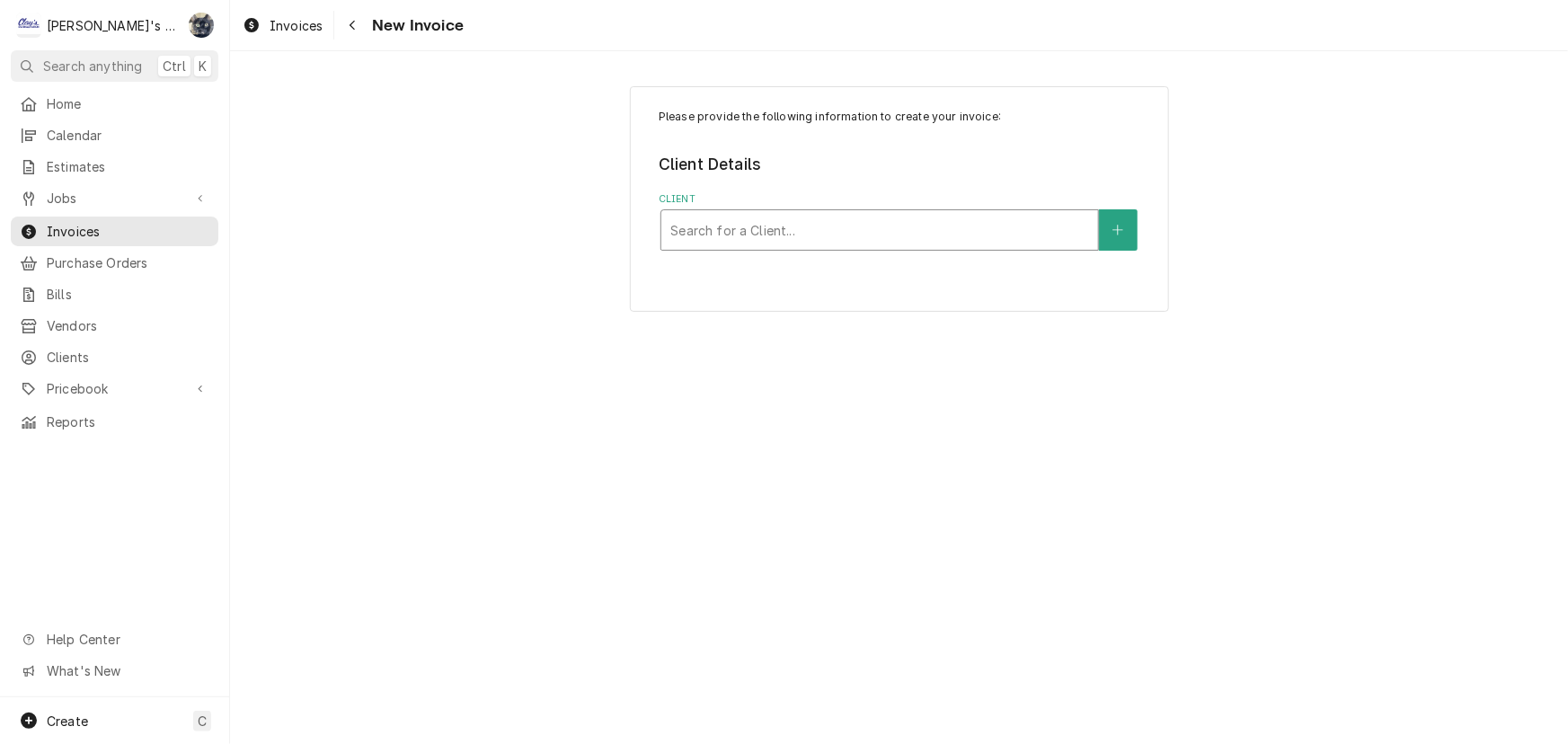
click at [830, 220] on div "Client" at bounding box center [879, 229] width 418 height 32
type input "MANITOWOC"
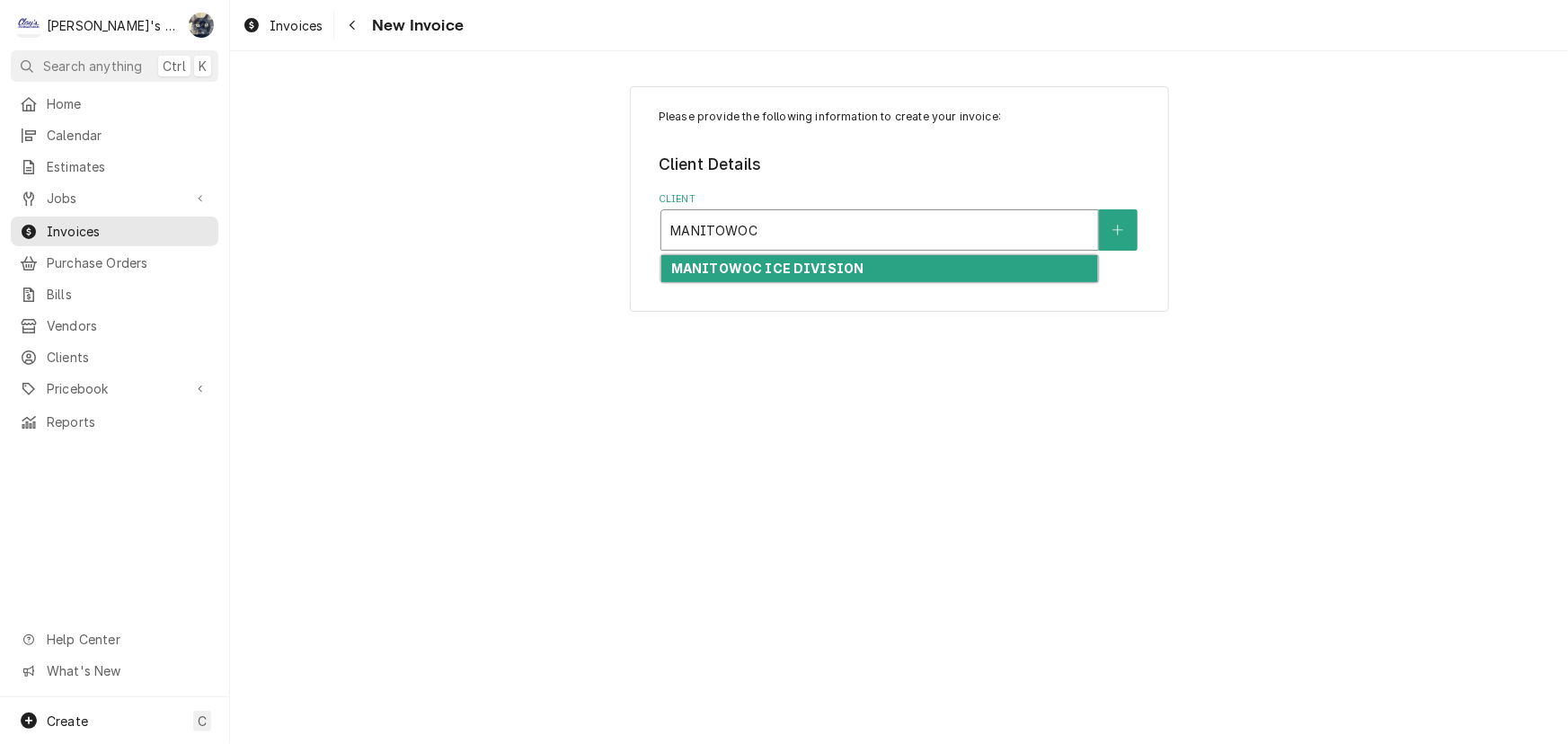
click at [834, 268] on strong "MANITOWOC ICE DIVISION" at bounding box center [768, 268] width 194 height 15
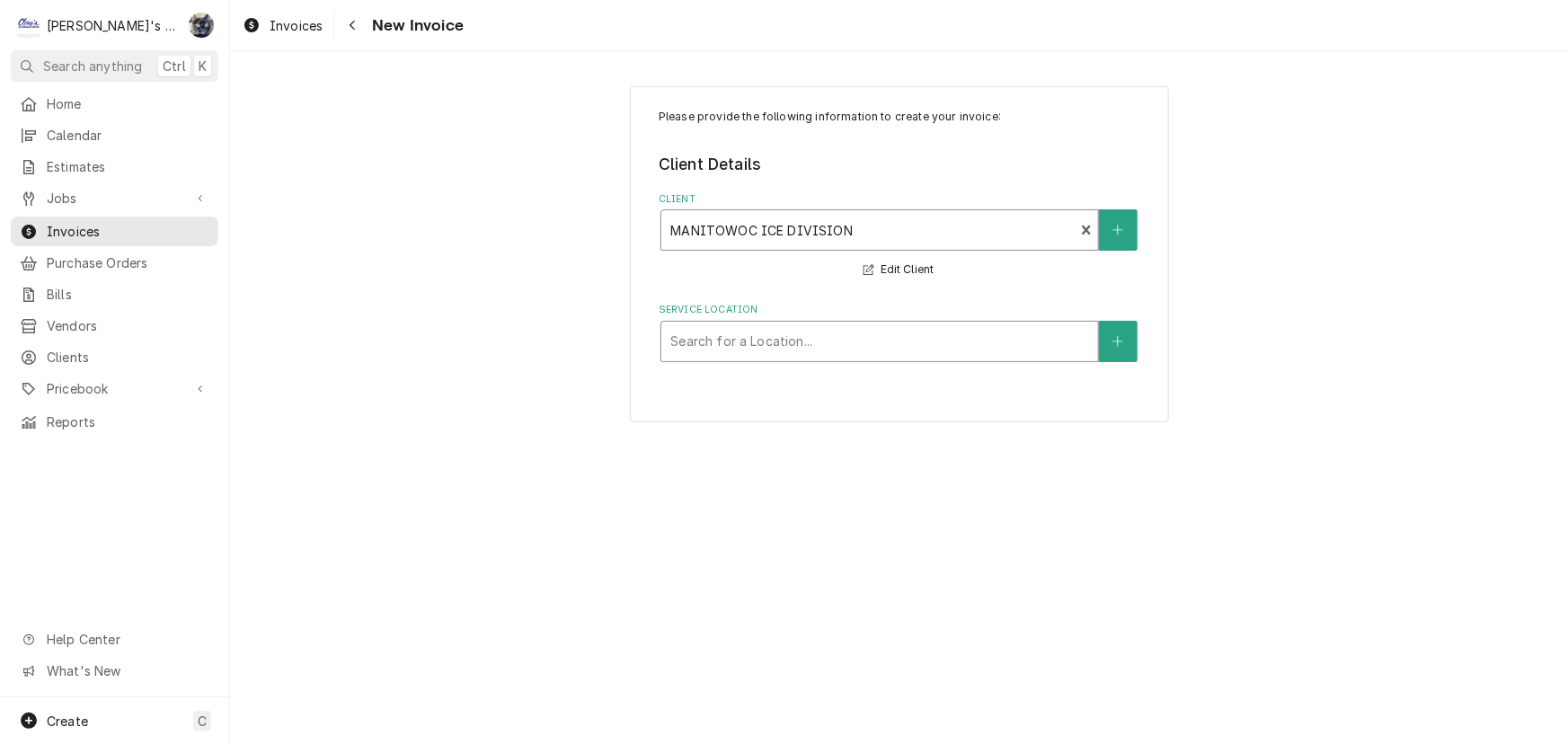
click at [824, 343] on div "Service Location" at bounding box center [879, 341] width 418 height 32
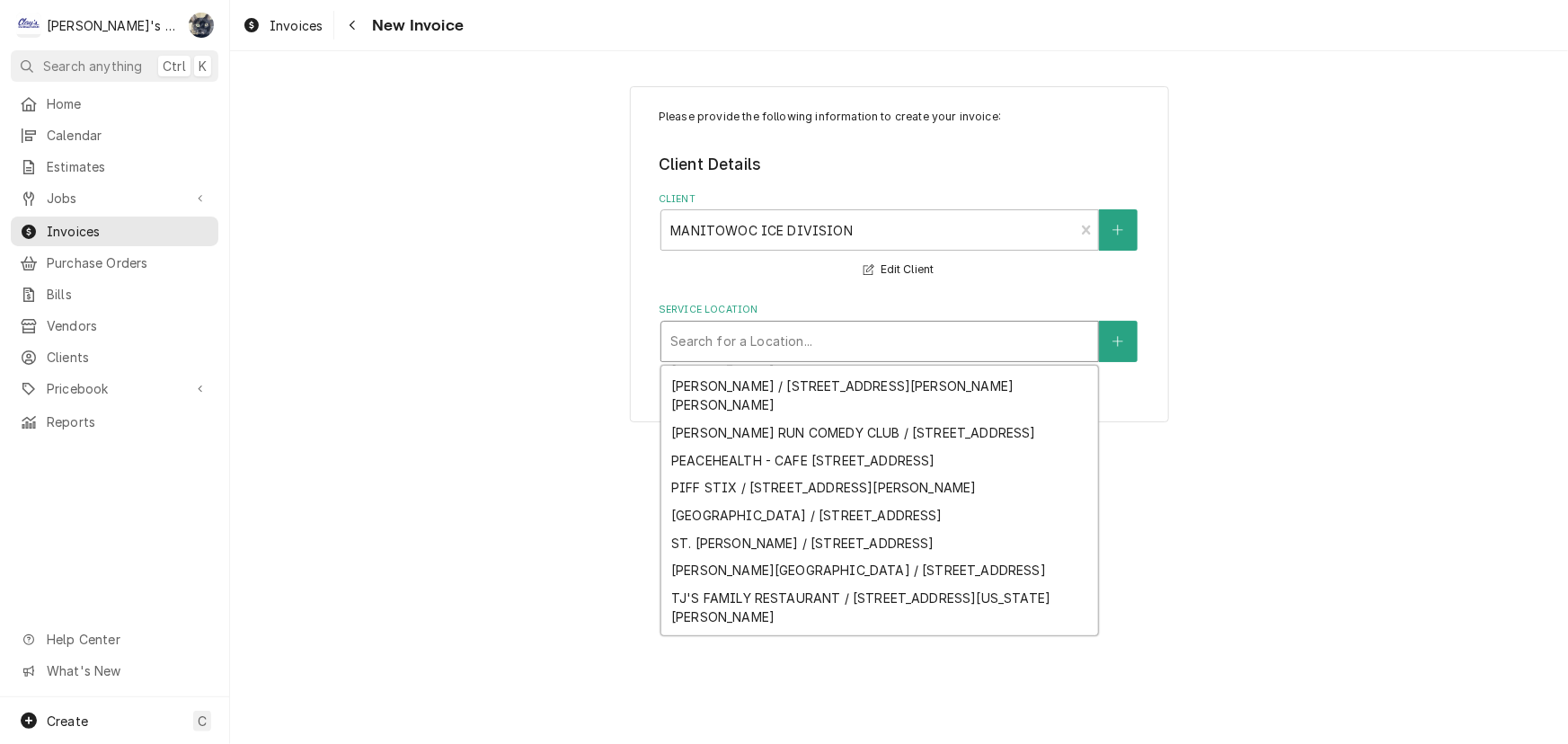
scroll to position [362, 0]
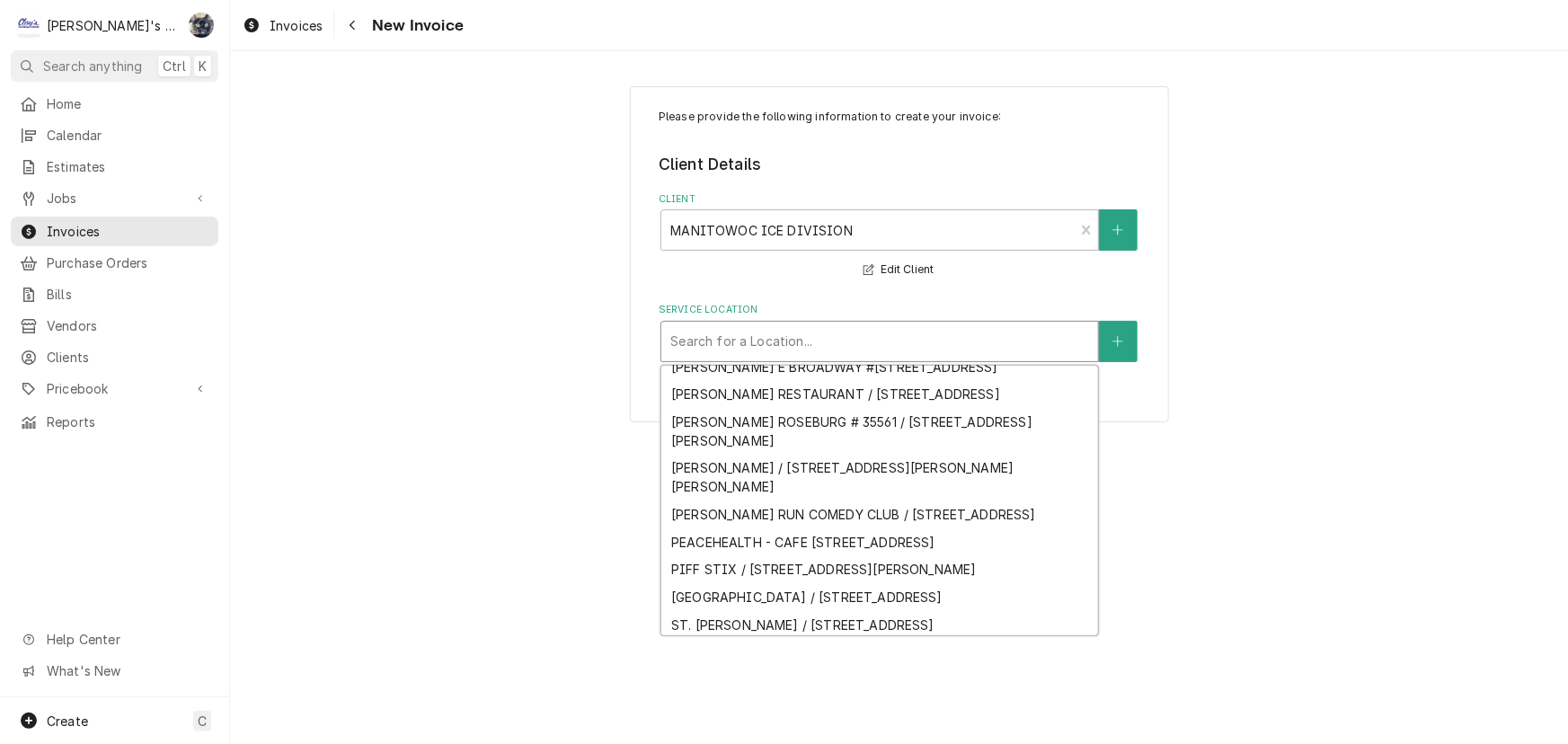
click at [834, 353] on div "[PERSON_NAME] / [STREET_ADDRESS][US_STATE][PERSON_NAME]" at bounding box center [879, 338] width 436 height 27
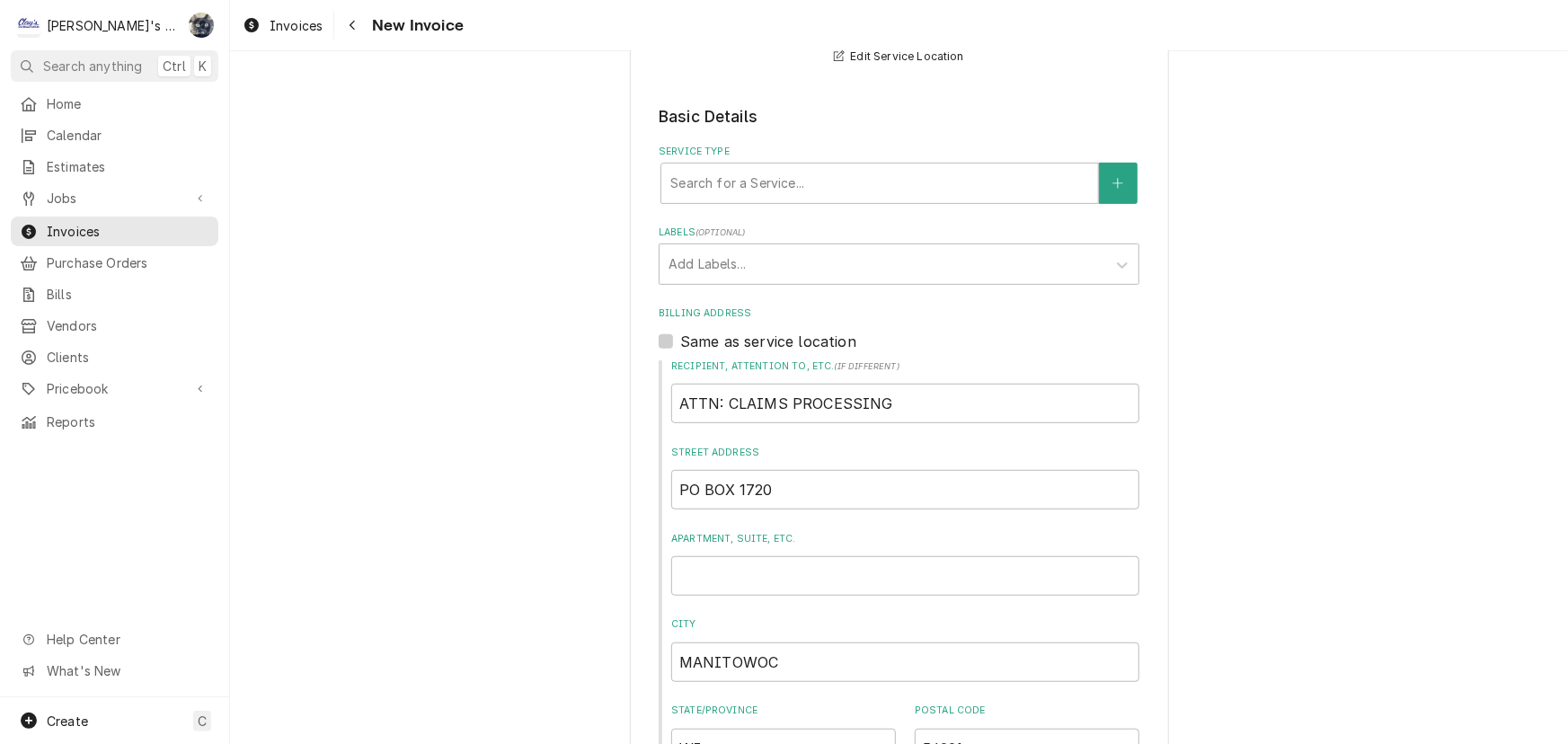
scroll to position [326, 0]
click at [801, 196] on div "Search for a Service..." at bounding box center [879, 181] width 436 height 40
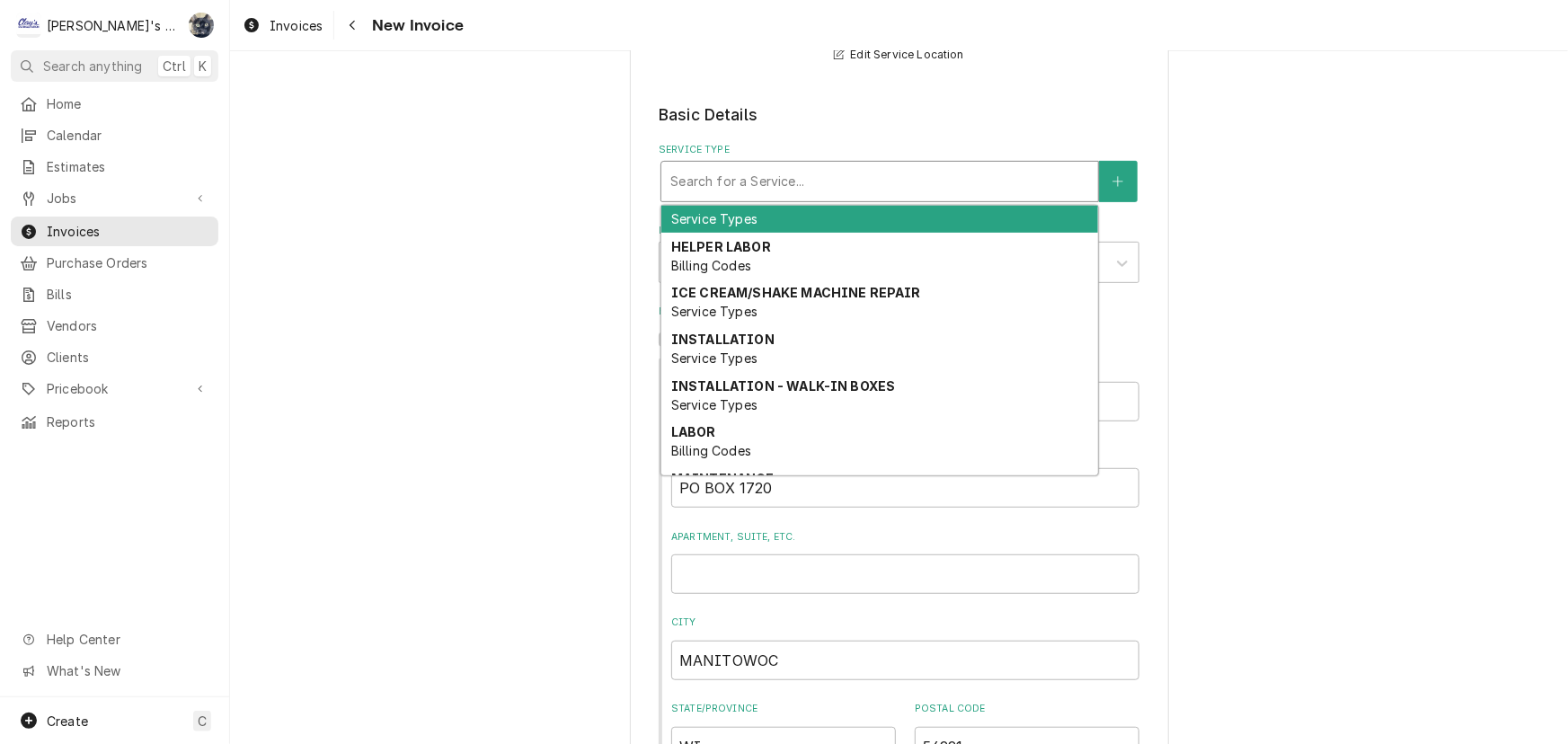
scroll to position [162, 0]
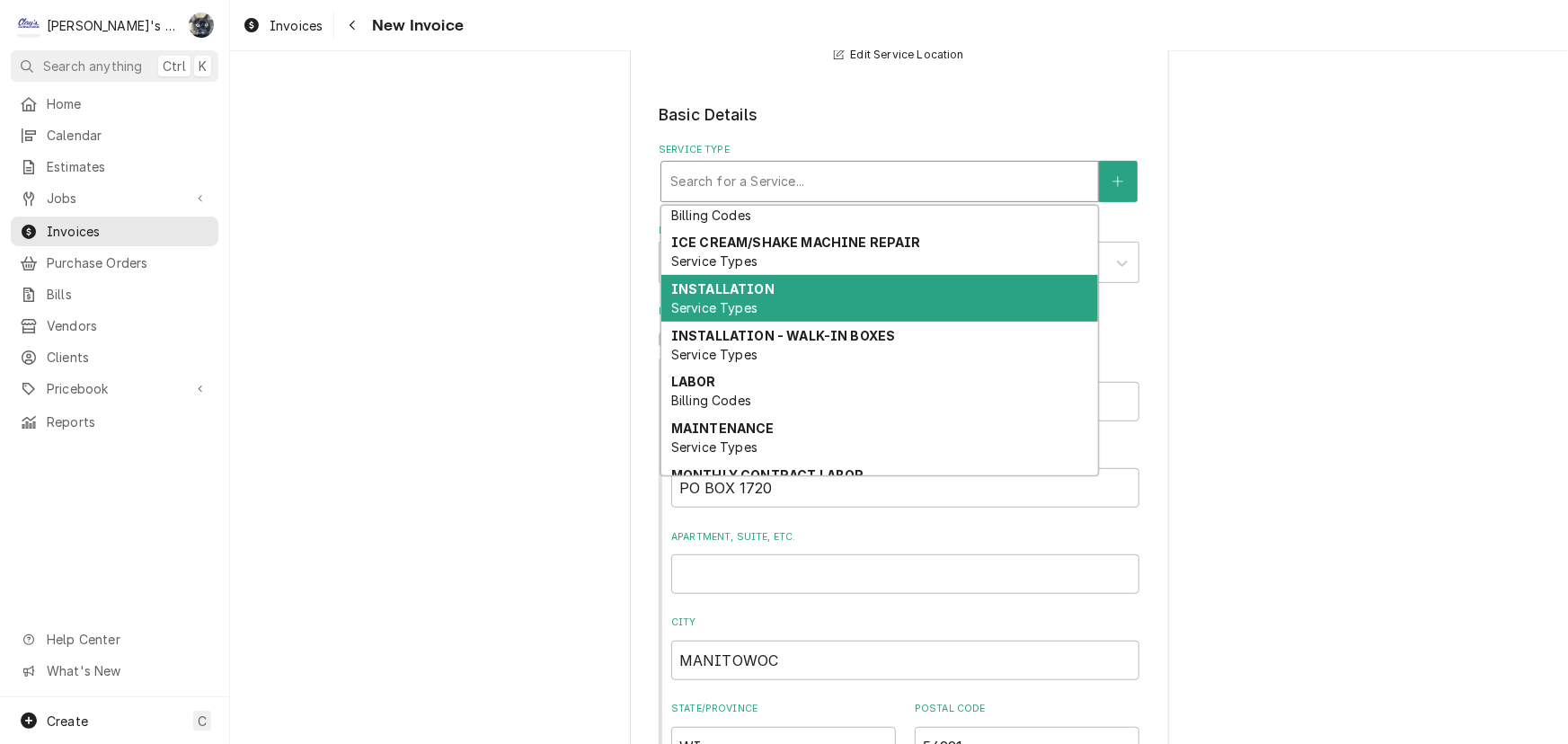
click at [749, 307] on span "Service Types" at bounding box center [714, 308] width 86 height 15
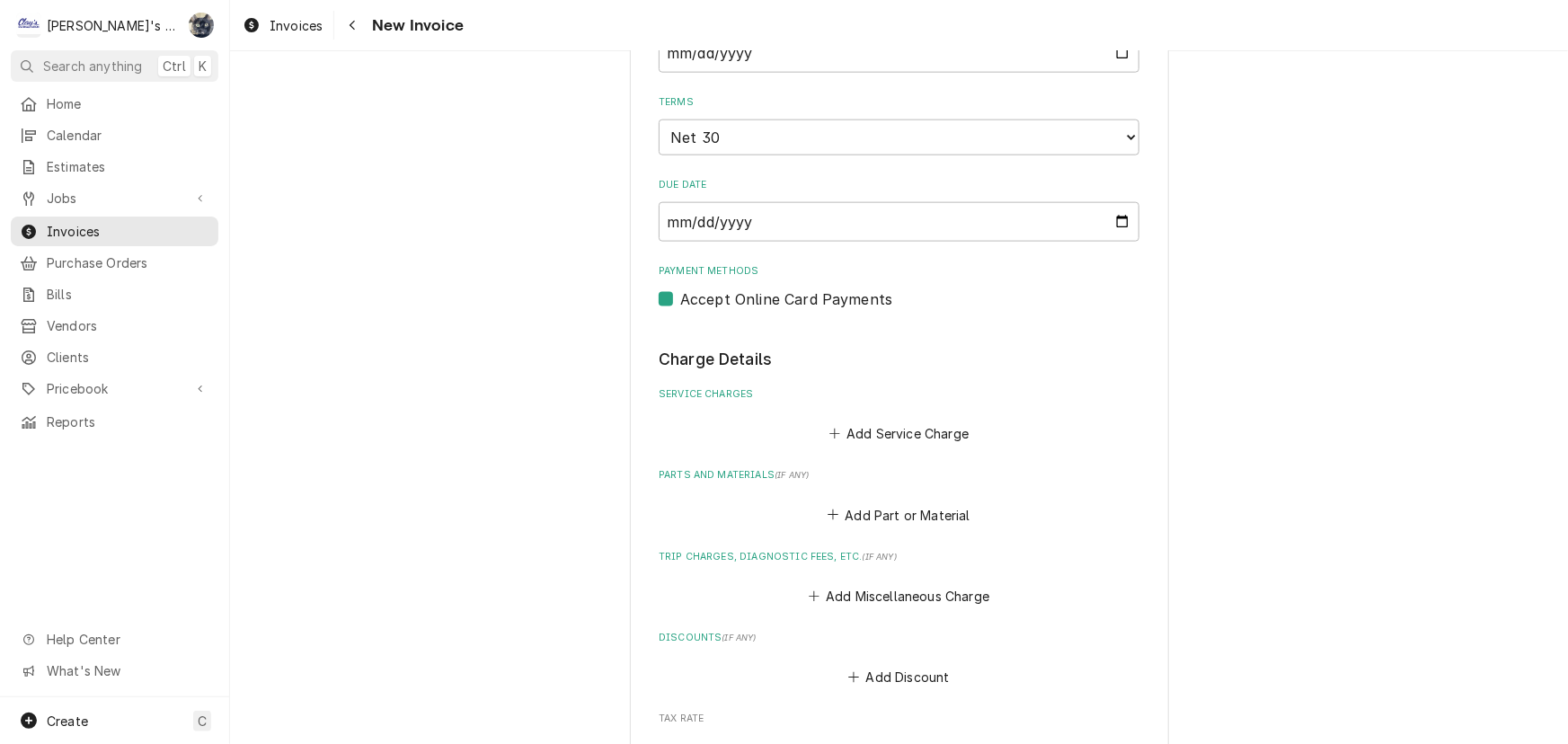
scroll to position [1142, 0]
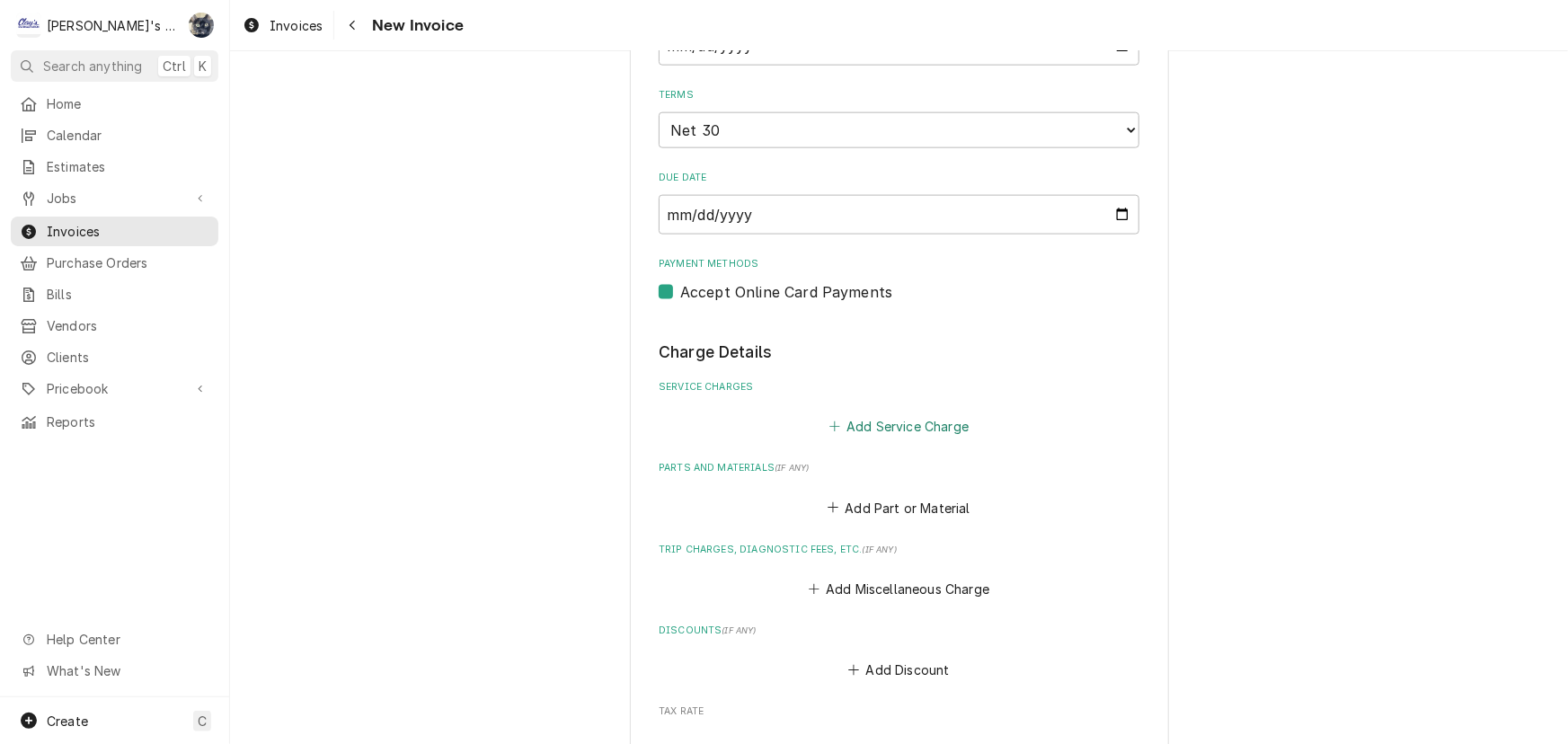
click at [882, 417] on button "Add Service Charge" at bounding box center [898, 427] width 145 height 25
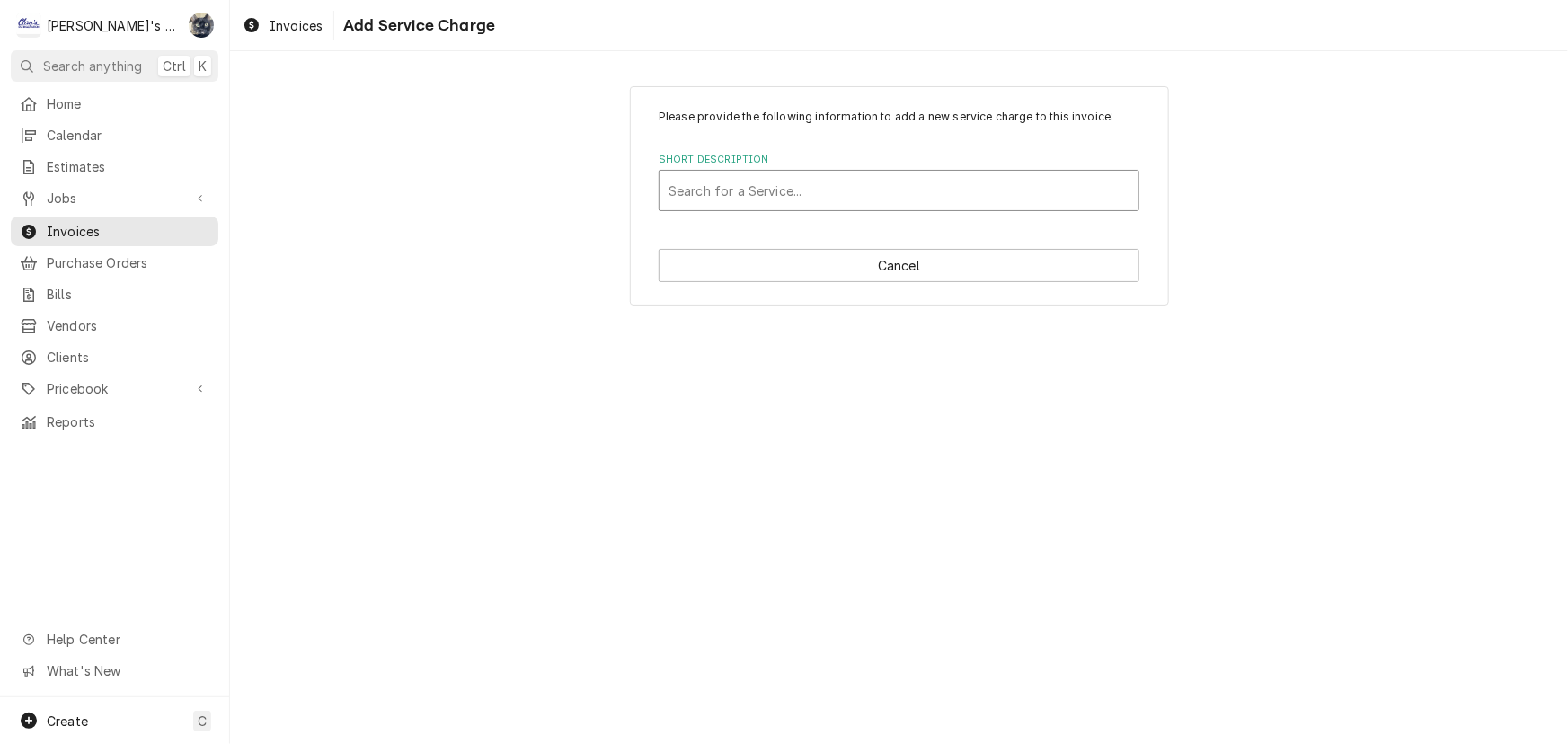
click at [817, 192] on div "Short Description" at bounding box center [899, 191] width 461 height 32
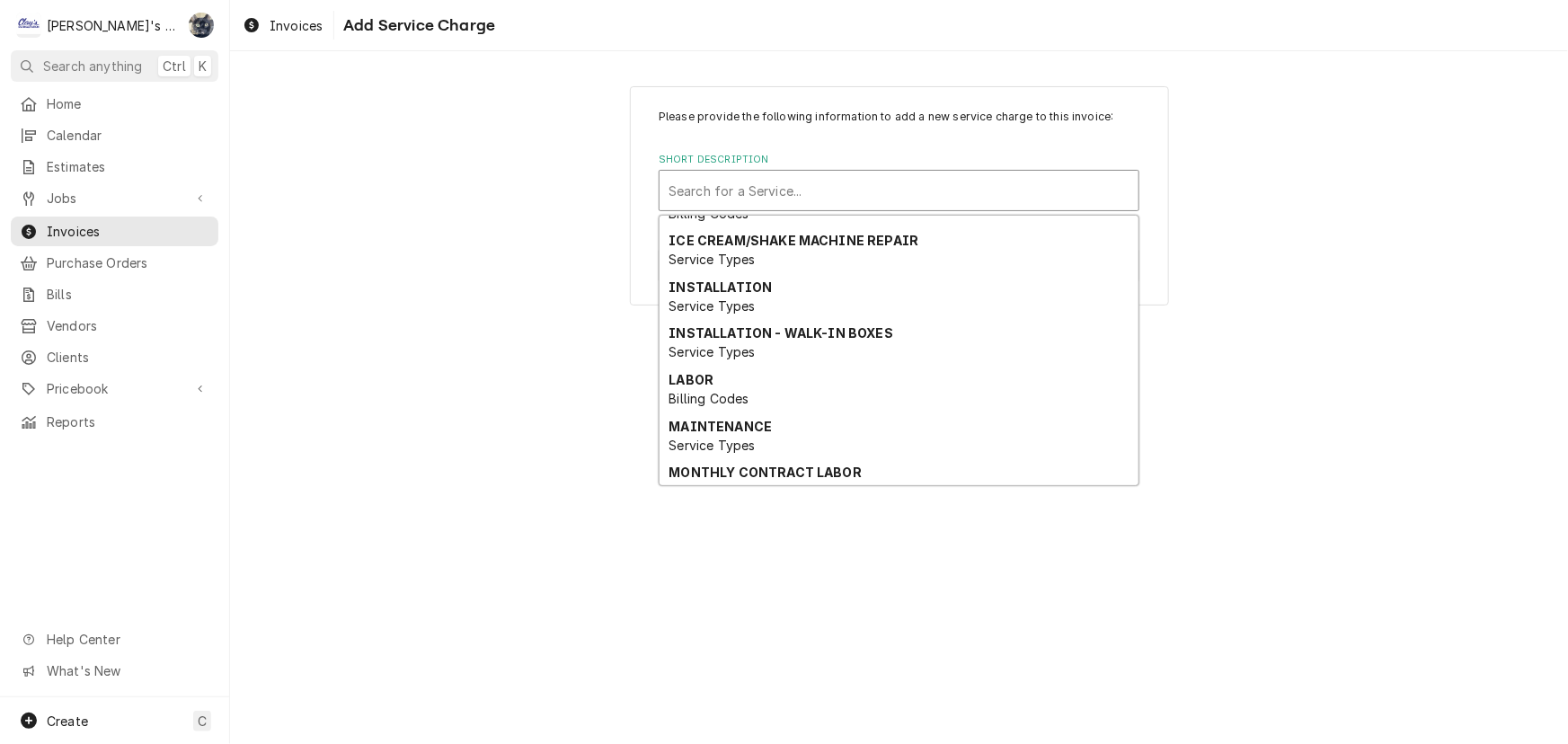
scroll to position [194, 0]
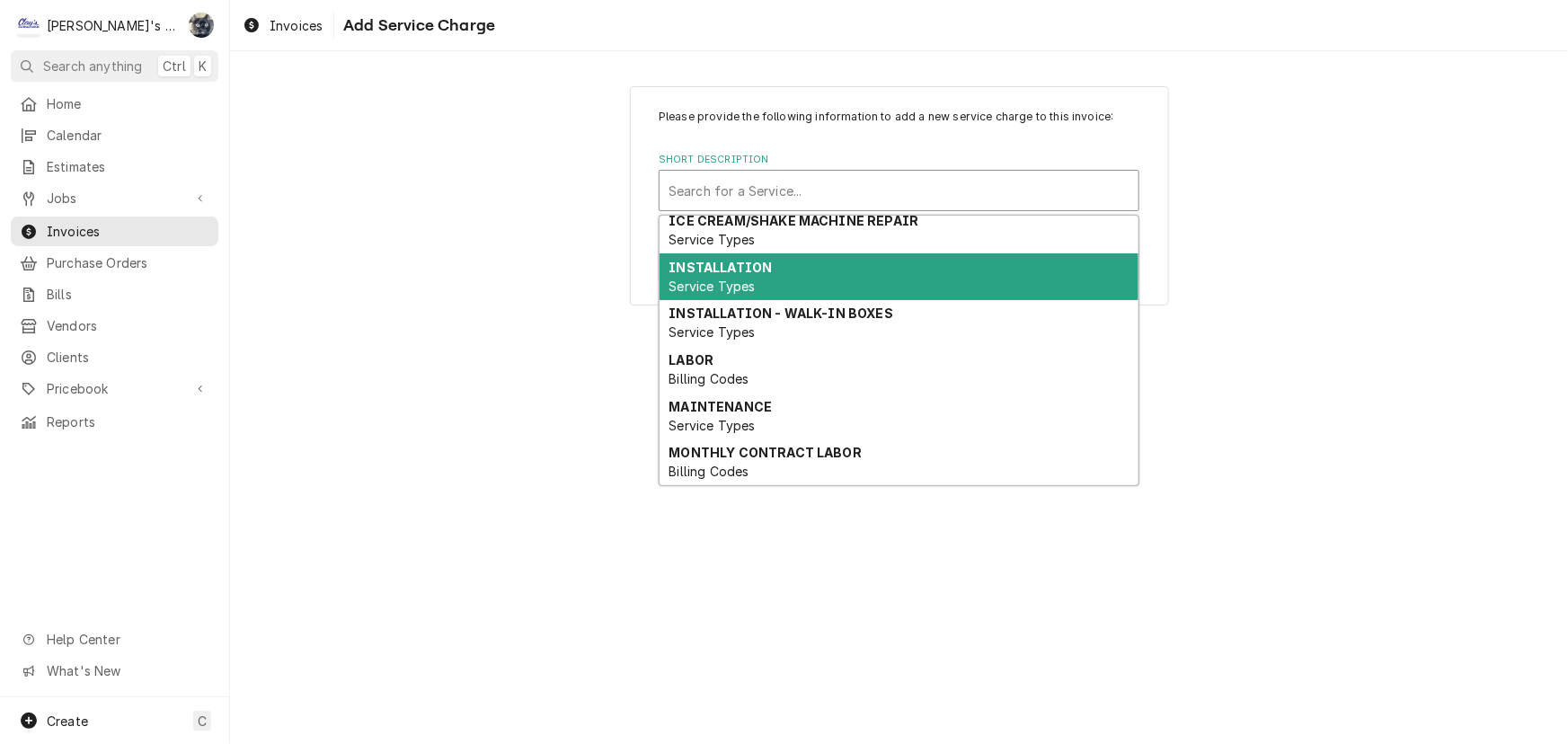
click at [809, 296] on div "INSTALLATION Service Types" at bounding box center [898, 276] width 479 height 46
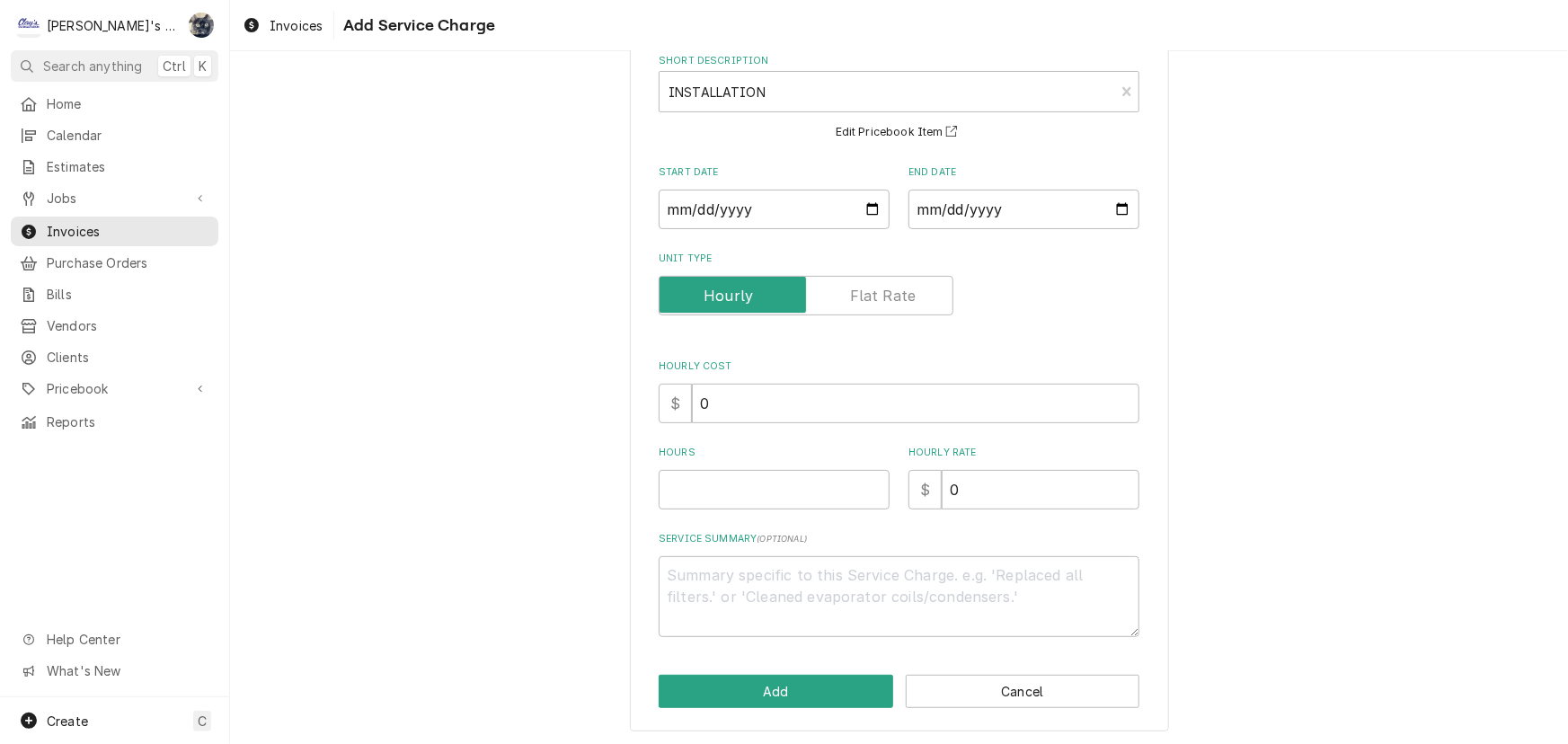
scroll to position [100, 0]
click at [790, 573] on textarea "Service Summary ( optional )" at bounding box center [898, 596] width 481 height 81
paste textarea "7/22/2025 SC Brazing line set to dining CVD unit. 7/23/2025 SC Brazing lines to…"
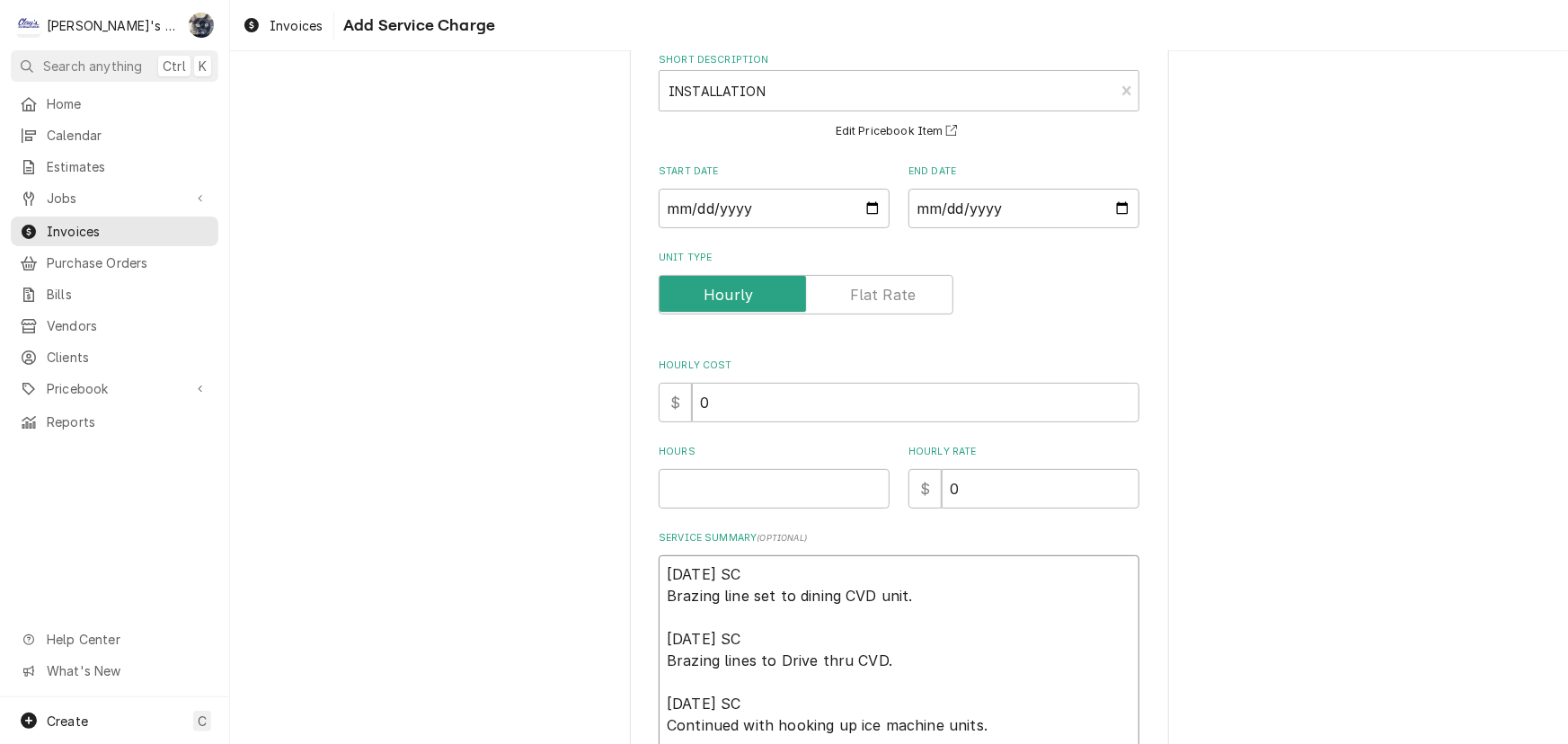
type textarea "x"
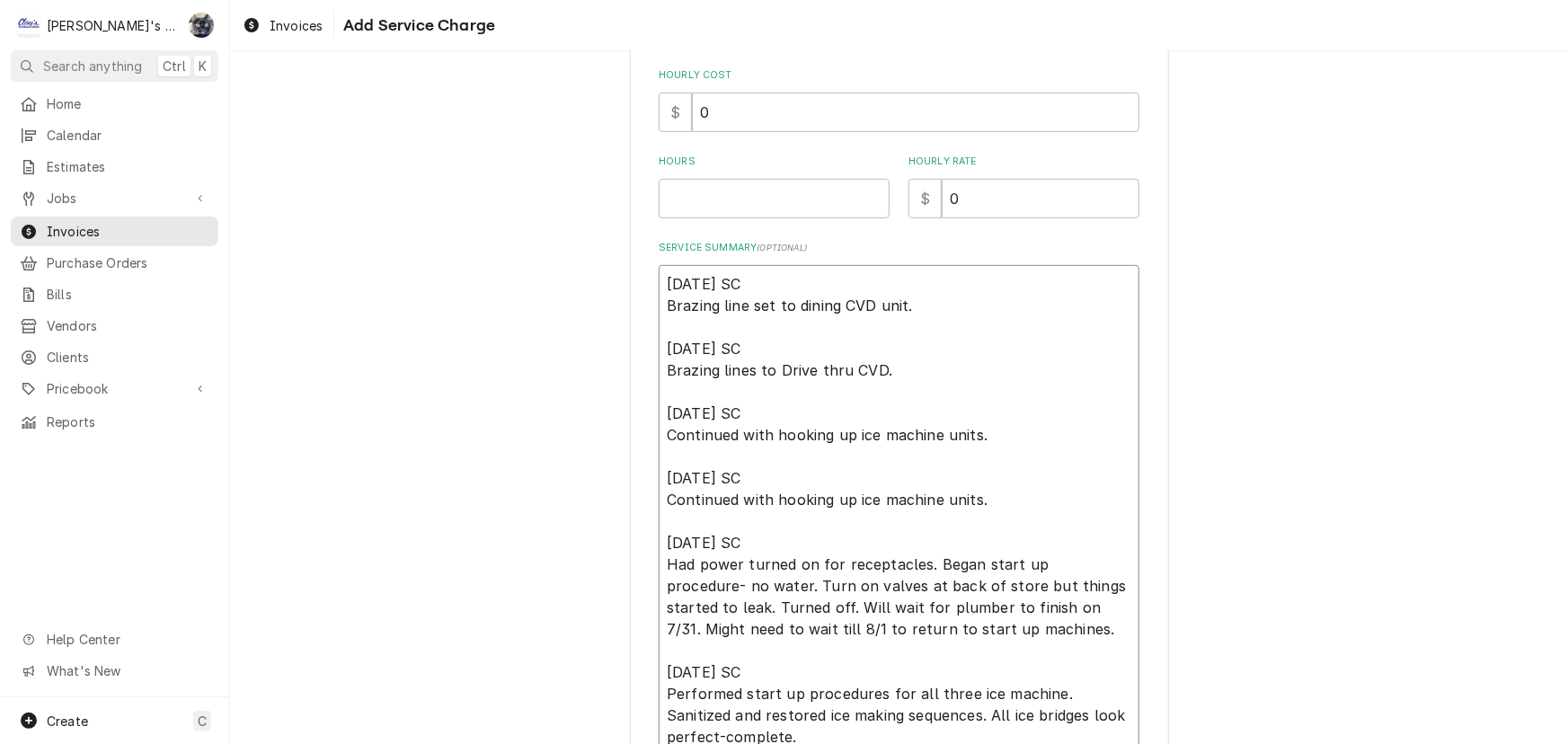
type textarea "7/22/2025 SC Brazing line set to dining CVD unit. 7/23/2025 SC Brazing lines to…"
click at [797, 189] on input "Hours" at bounding box center [774, 198] width 231 height 40
type textarea "x"
type input "8"
drag, startPoint x: 793, startPoint y: 121, endPoint x: 651, endPoint y: 126, distance: 142.1
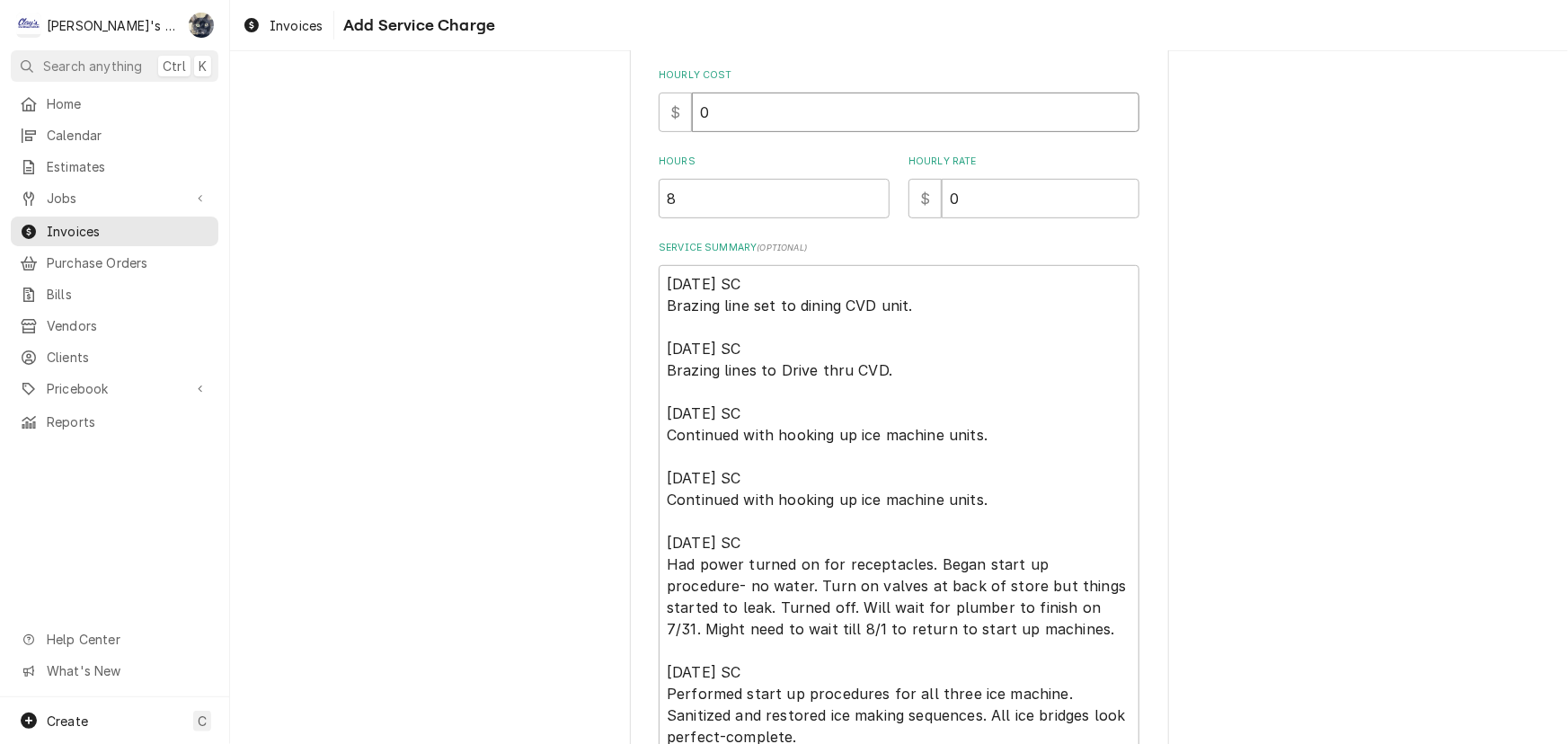
click at [658, 124] on div "$ 0" at bounding box center [898, 112] width 481 height 40
type textarea "x"
type input "6"
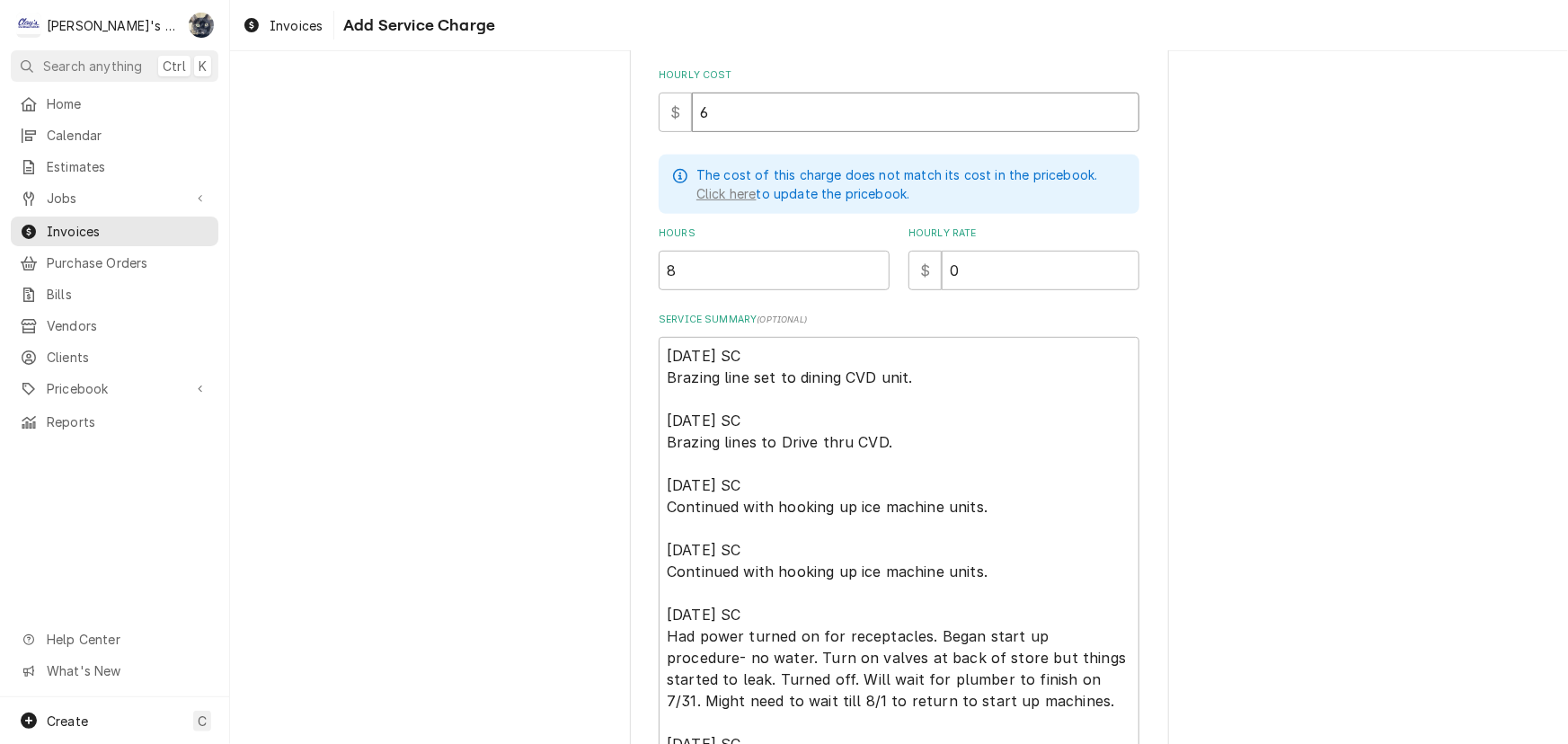
type textarea "x"
type input "60"
drag, startPoint x: 1007, startPoint y: 266, endPoint x: 872, endPoint y: 268, distance: 135.0
click at [878, 268] on div "Hours 8 Hourly Rate $ 0" at bounding box center [898, 259] width 481 height 64
type textarea "x"
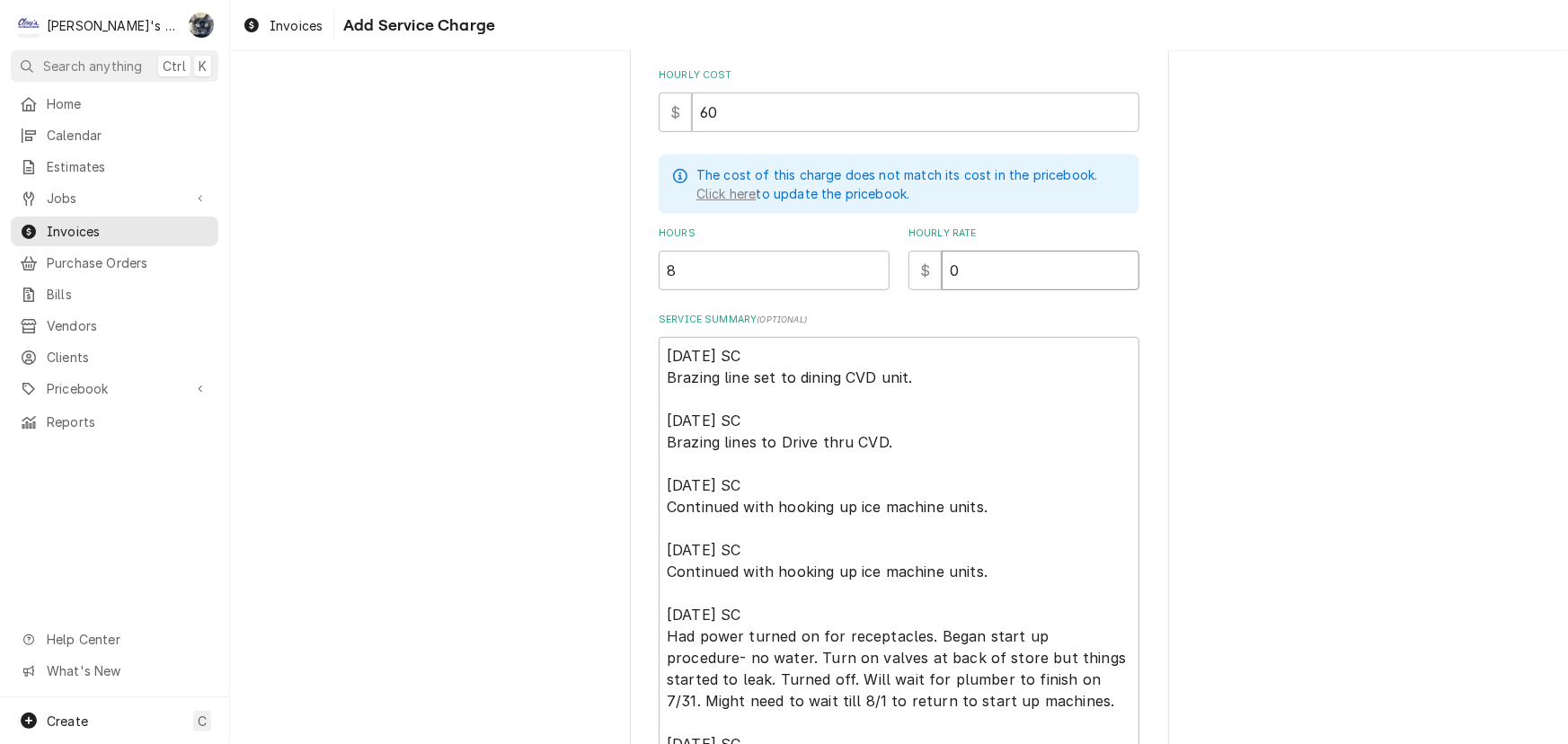
type input "1"
type textarea "x"
type input "12"
type textarea "x"
type input "126"
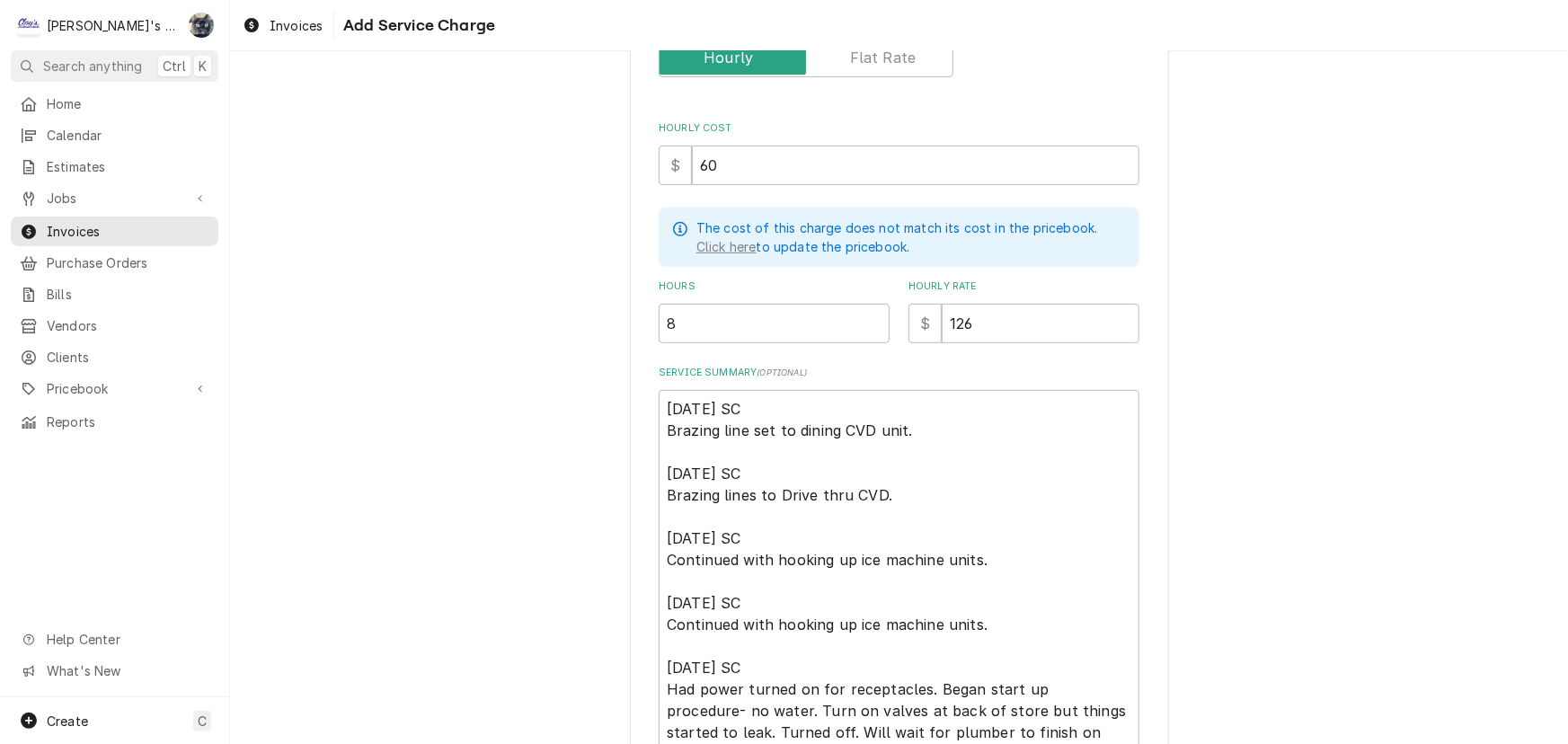
scroll to position [308, 0]
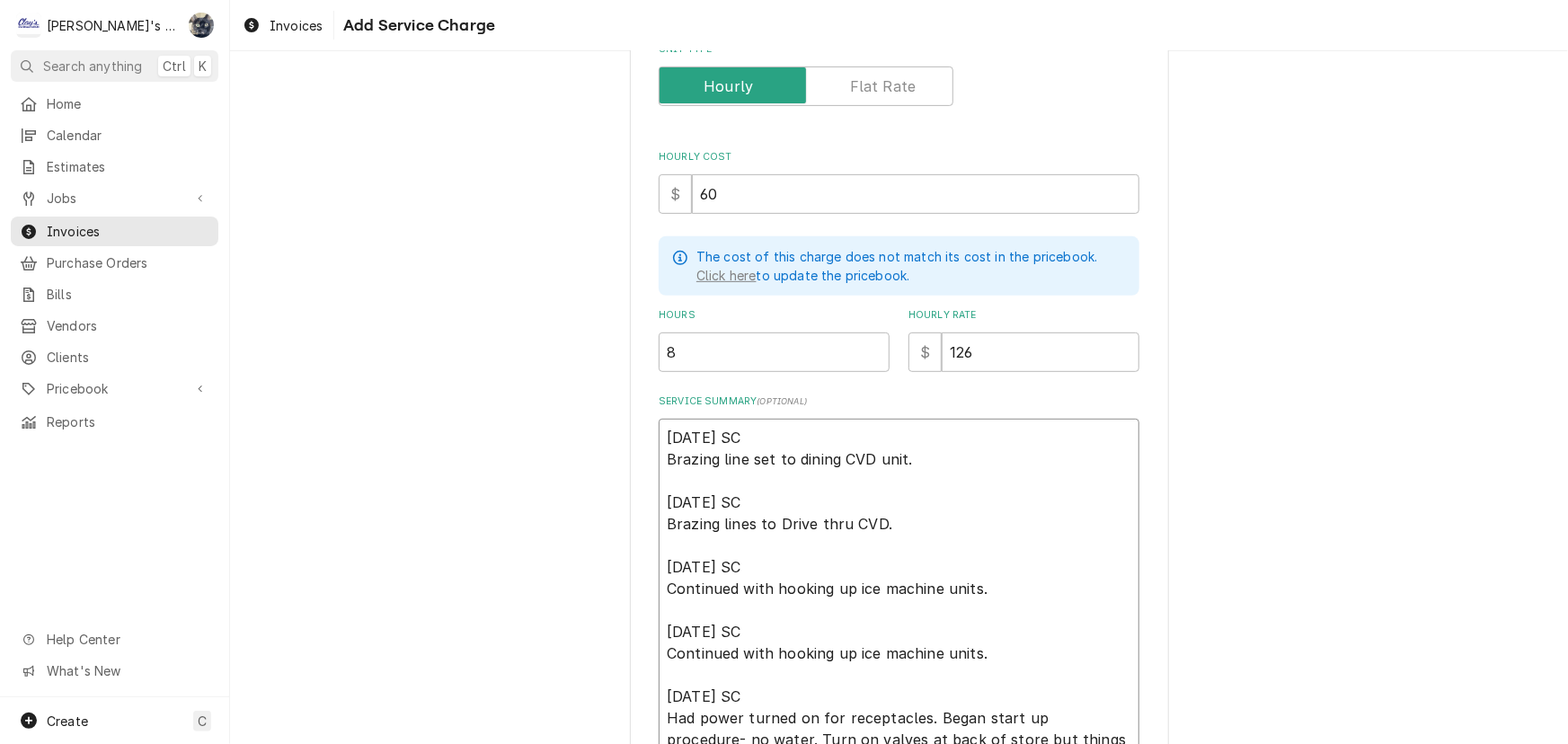
click at [778, 521] on textarea "7/22/2025 SC Brazing line set to dining CVD unit. 7/23/2025 SC Brazing lines to…" at bounding box center [898, 664] width 481 height 491
type textarea "x"
type textarea "7/22/2025 SC Brazing line set to dining CVD unit. 7/23/2025 SC Brazing lines to…"
type textarea "x"
type textarea "7/22/2025 SC Brazing line set to dining CVD unit. 7/23/2025 SC Brazing lines to…"
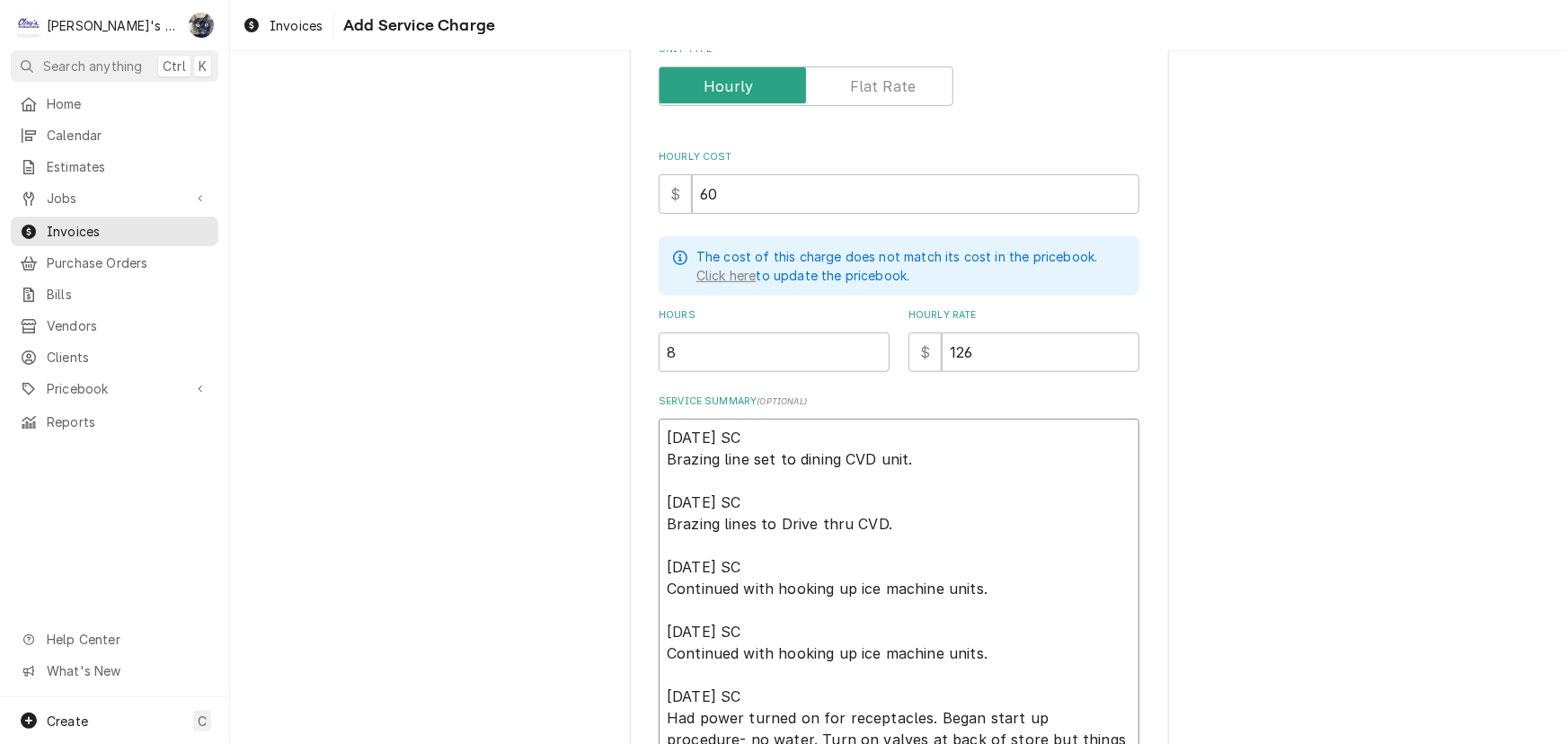
type textarea "x"
type textarea "7/22/2025 SC Brazing line set to dining CVD unit. 7/23/2025 SC Brazing lines to…"
type textarea "x"
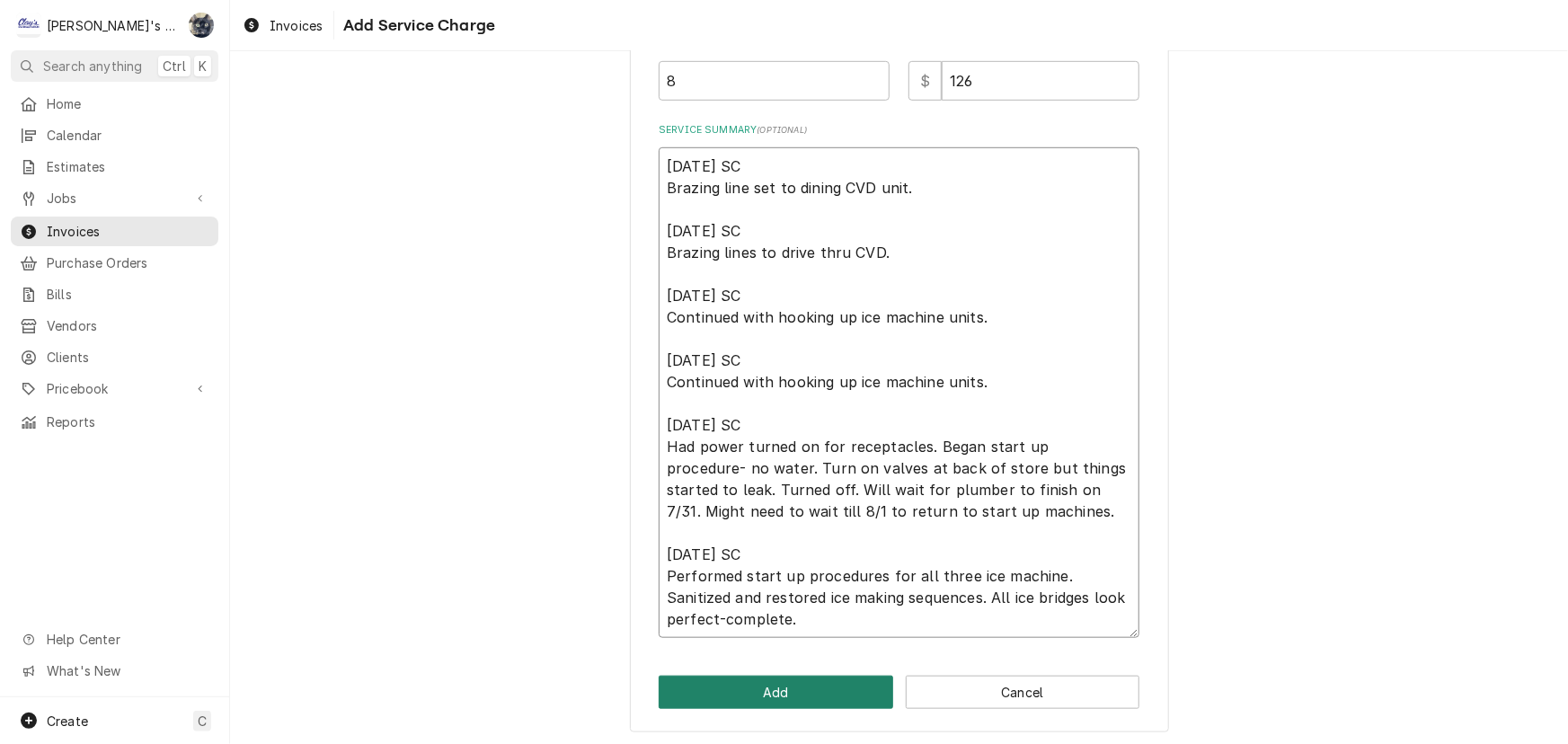
type textarea "7/22/2025 SC Brazing line set to dining CVD unit. 7/23/2025 SC Brazing lines to…"
click at [862, 682] on button "Add" at bounding box center [775, 692] width 234 height 33
click at [859, 687] on button "Add" at bounding box center [775, 692] width 234 height 33
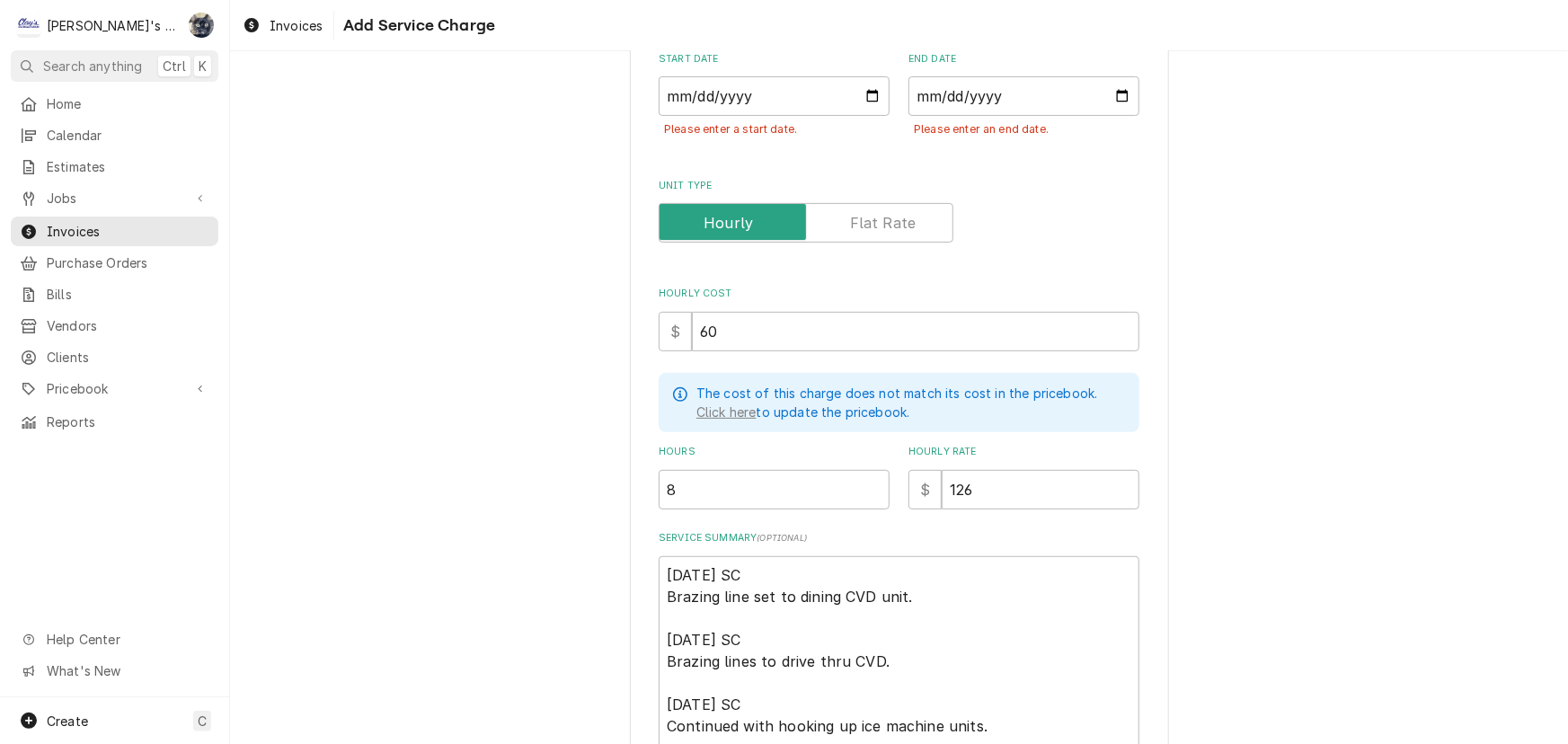
scroll to position [0, 0]
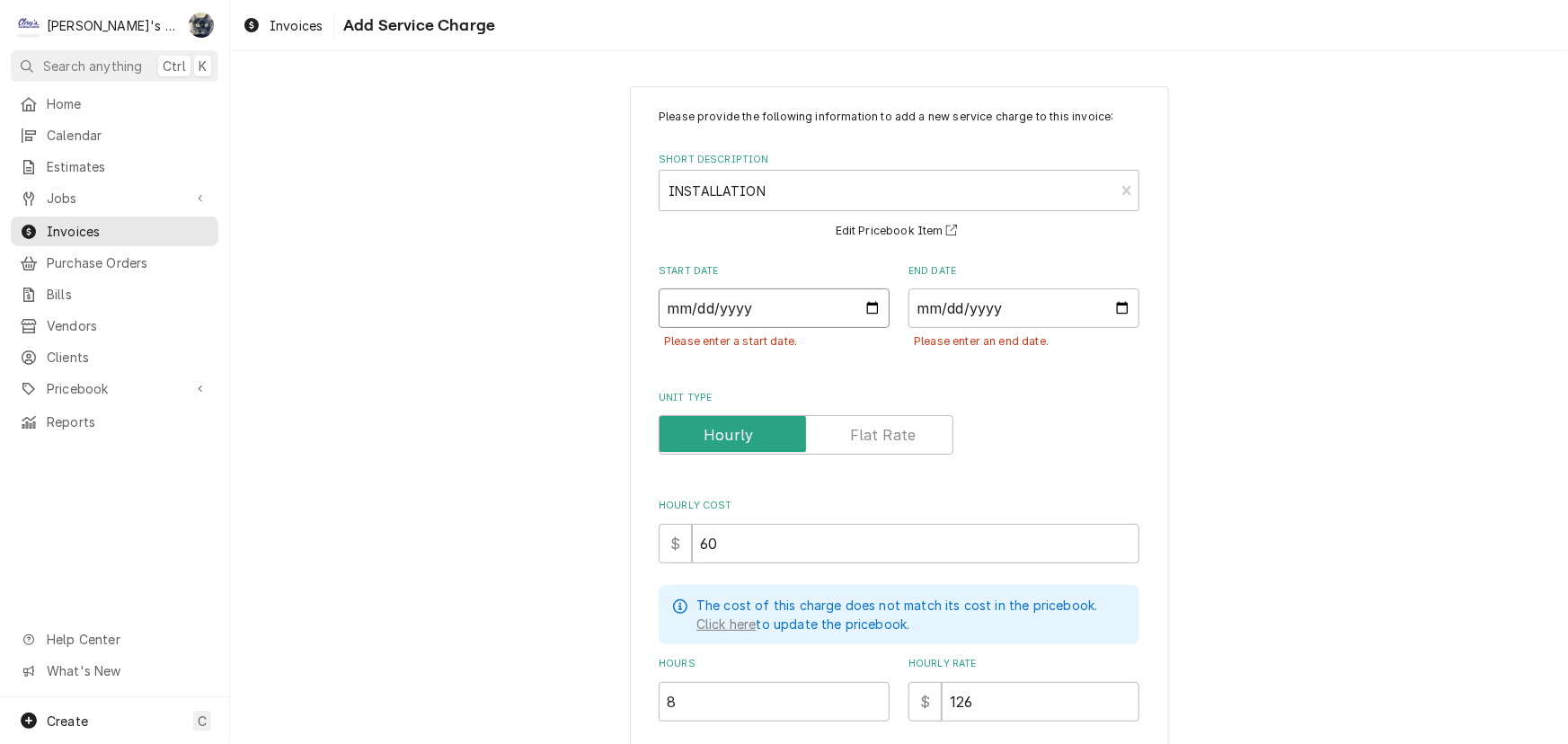
click at [868, 306] on input "Start Date" at bounding box center [774, 308] width 231 height 40
type textarea "x"
type input "2025-07-25"
type textarea "x"
type input "2025-07-22"
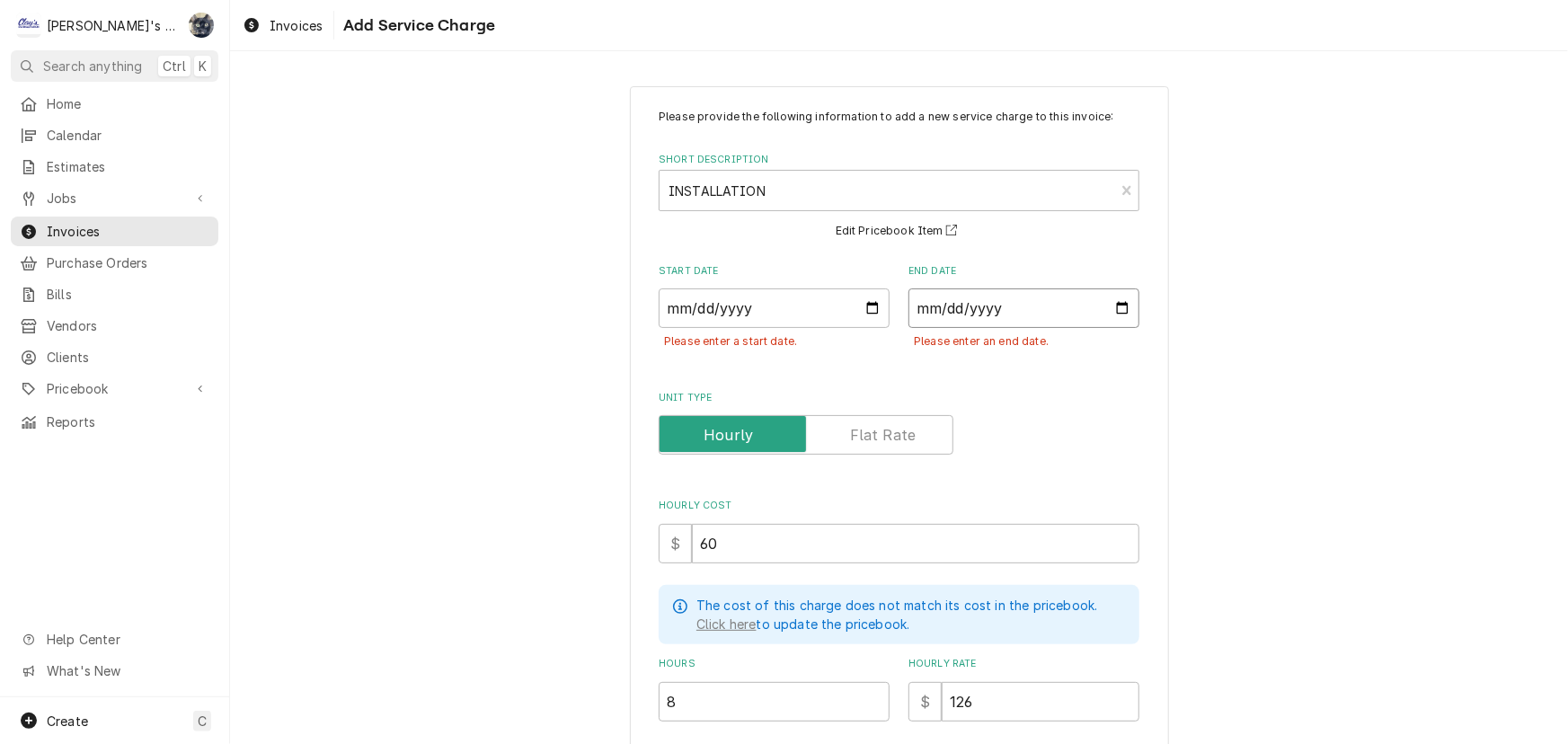
click at [1113, 306] on input "End Date" at bounding box center [1024, 308] width 231 height 40
type input "2025-08-01"
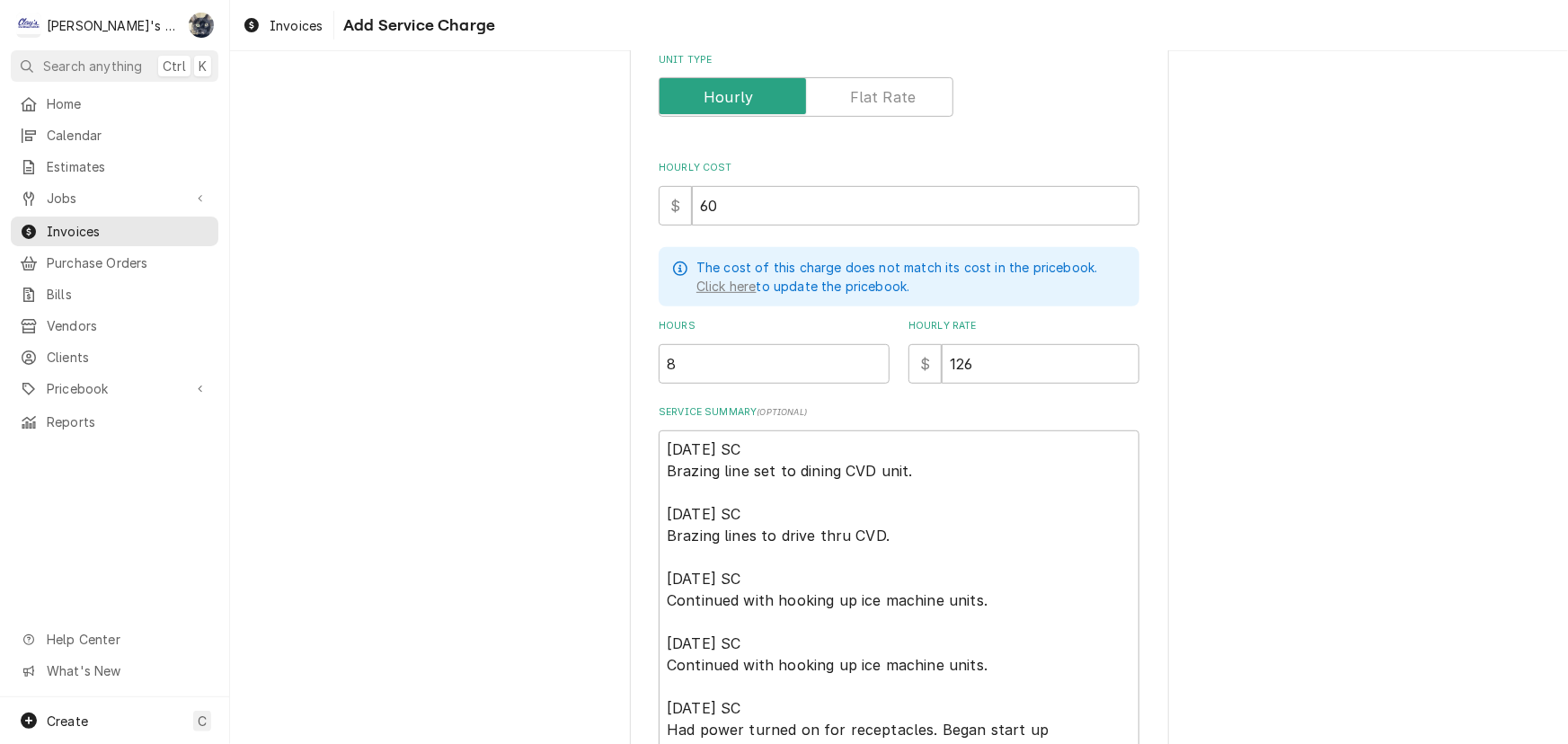
scroll to position [620, 0]
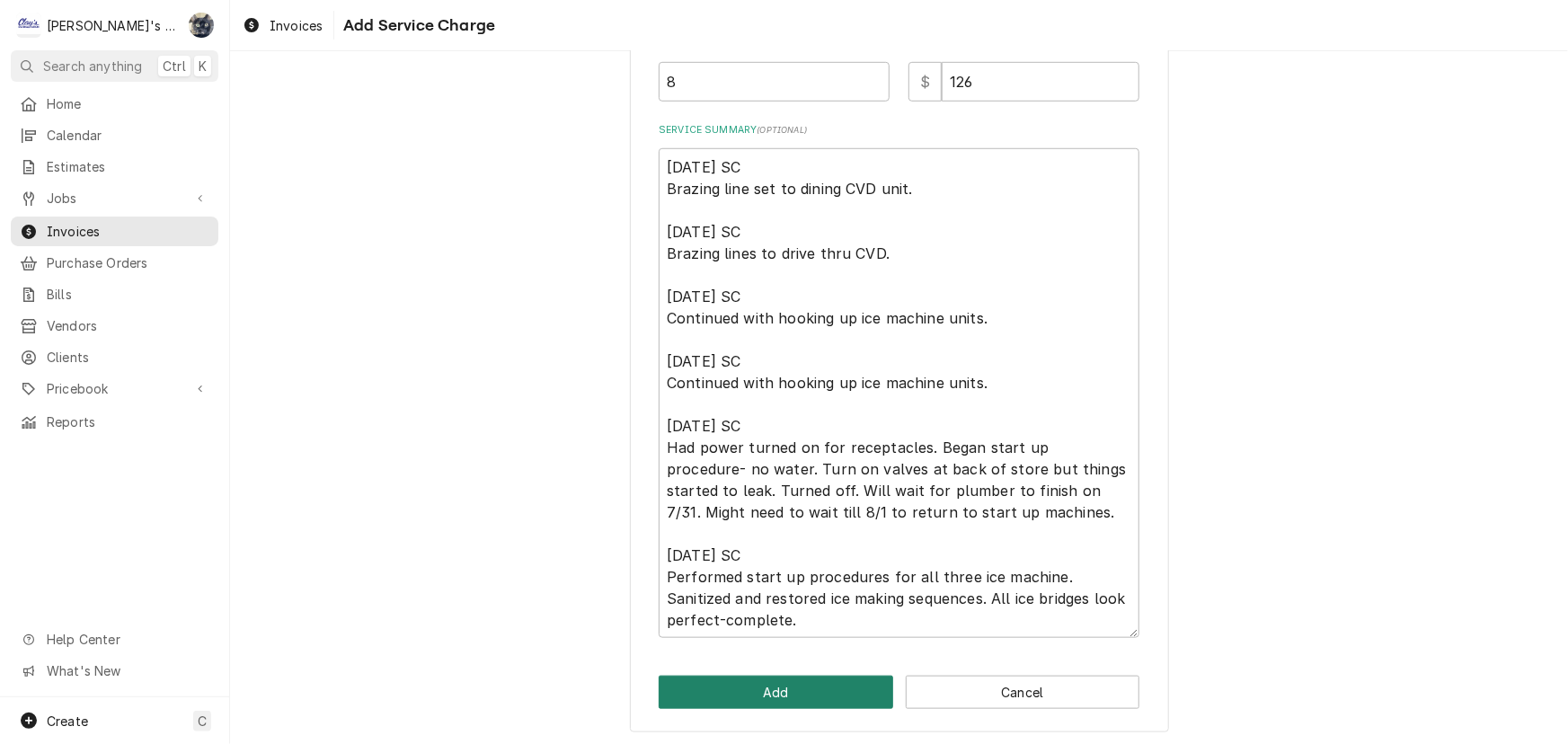
click at [819, 692] on button "Add" at bounding box center [775, 692] width 234 height 33
type textarea "x"
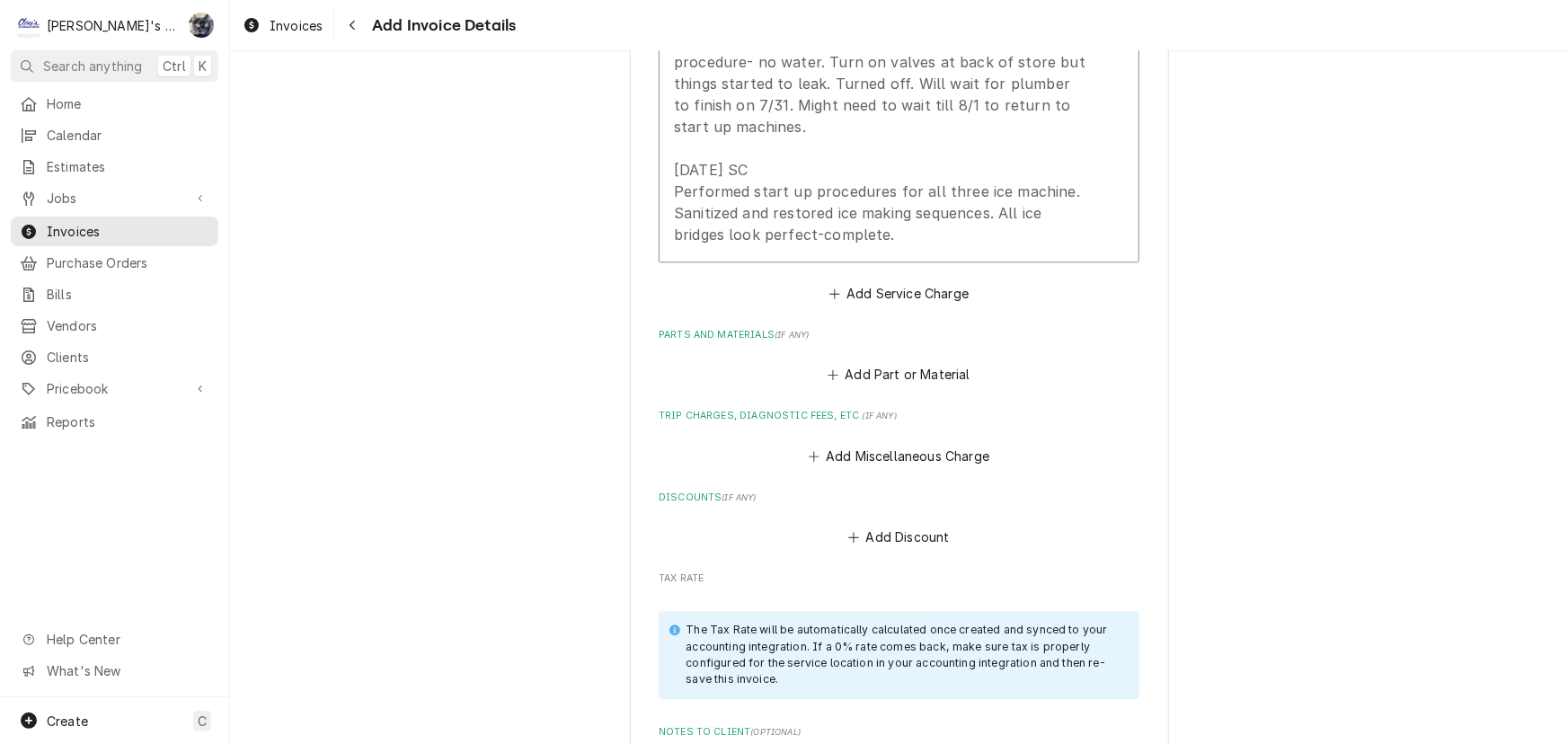
scroll to position [2020, 0]
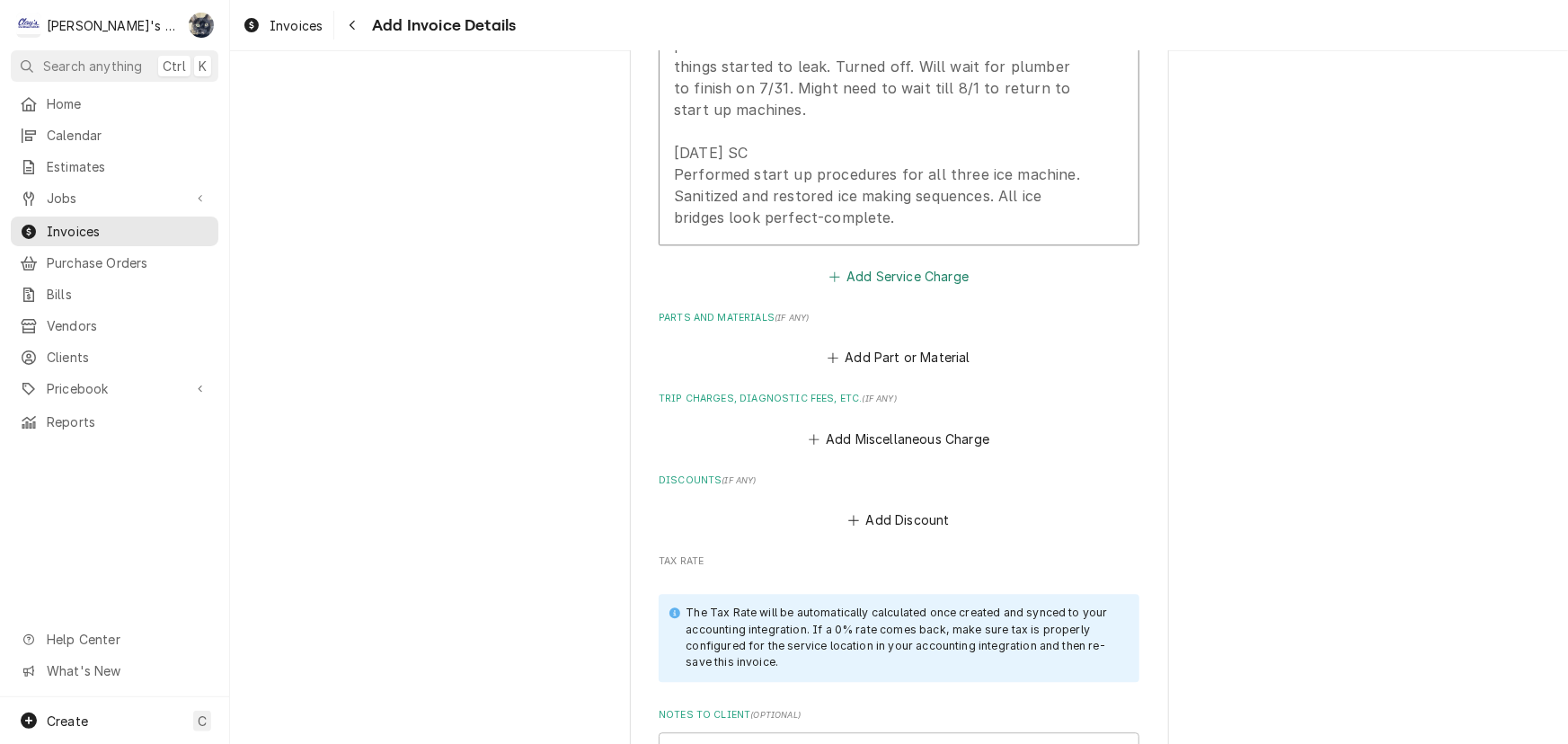
click at [848, 277] on button "Add Service Charge" at bounding box center [898, 277] width 145 height 25
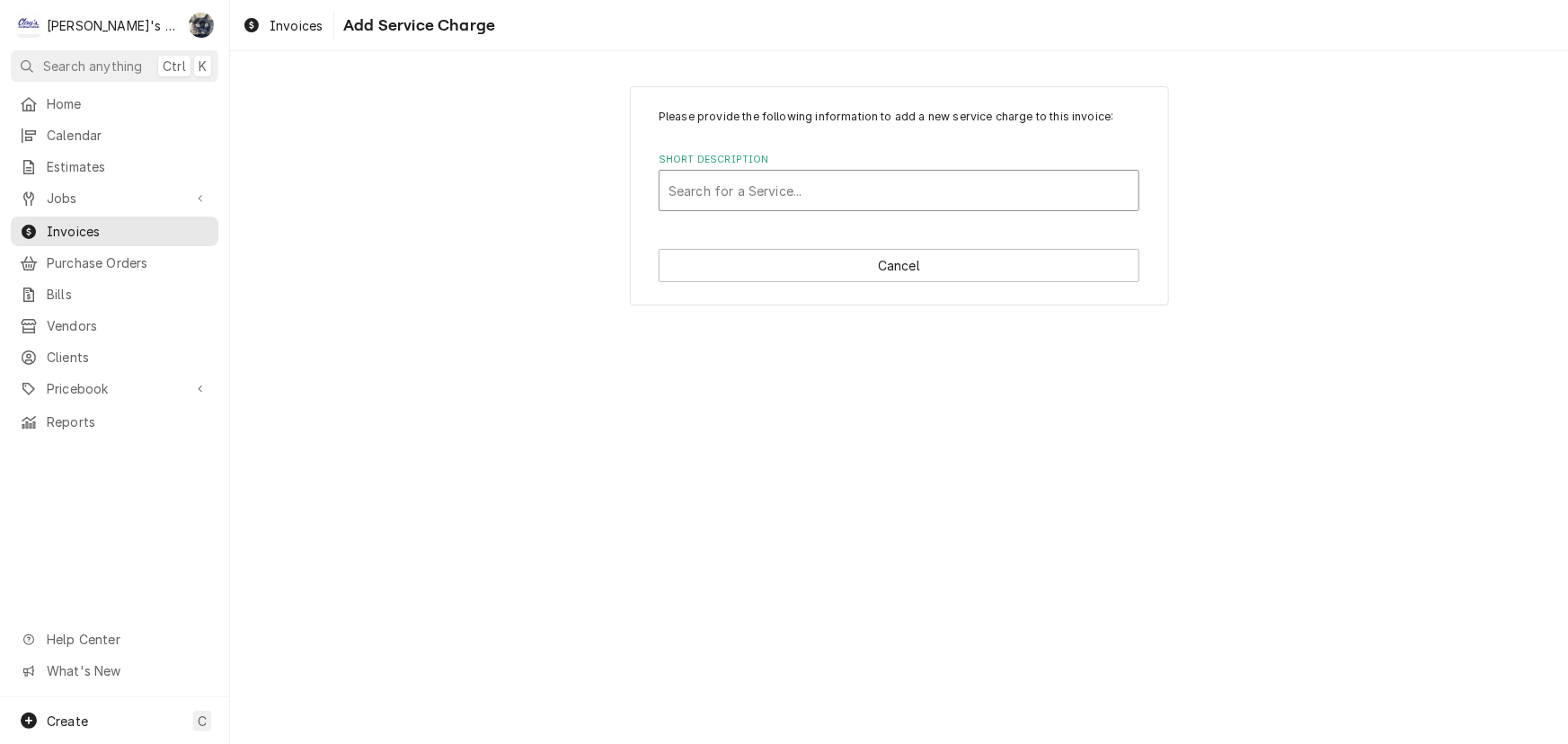
click at [789, 185] on div "Short Description" at bounding box center [899, 191] width 461 height 32
type input "helper"
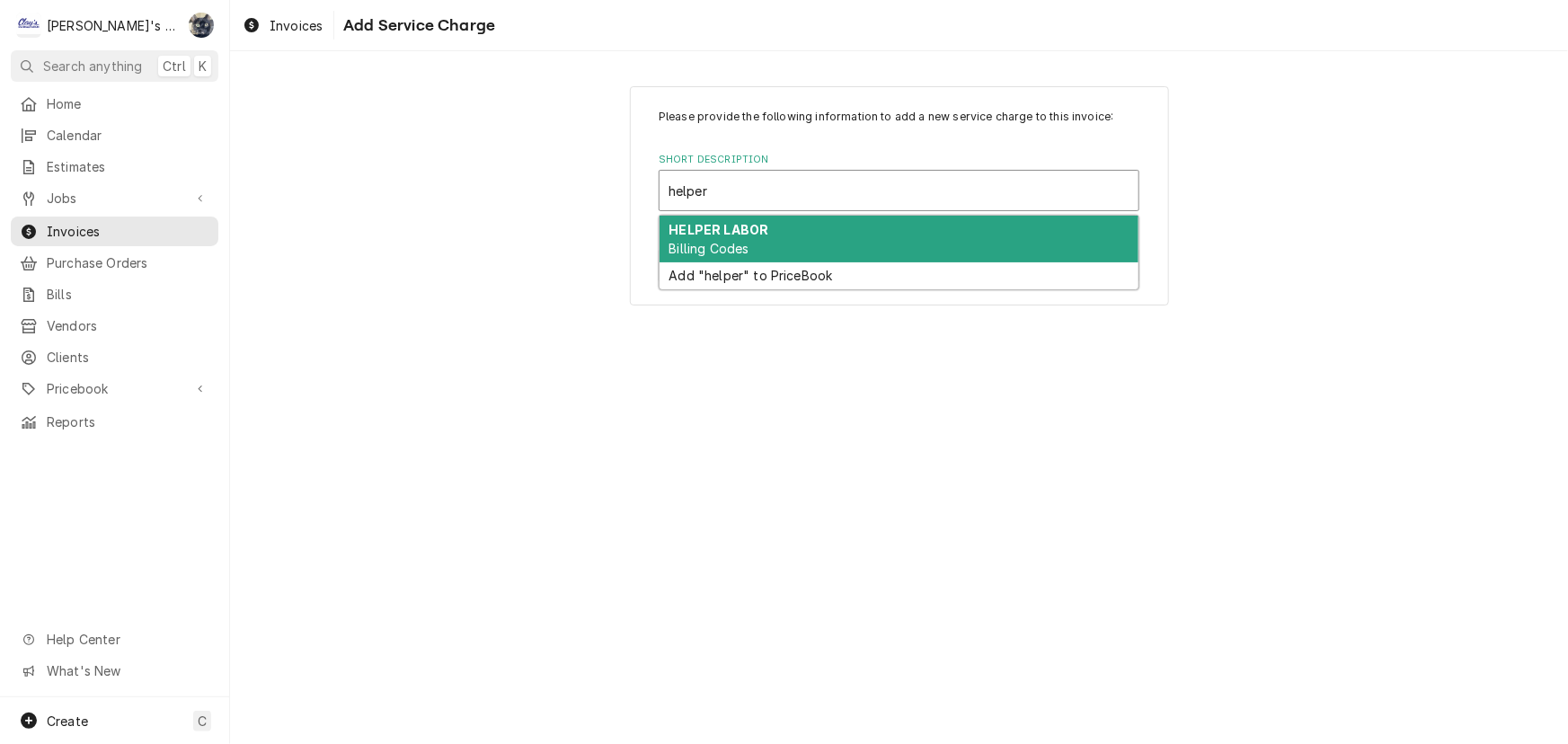
click at [789, 240] on div "HELPER LABOR Billing Codes" at bounding box center [898, 238] width 479 height 46
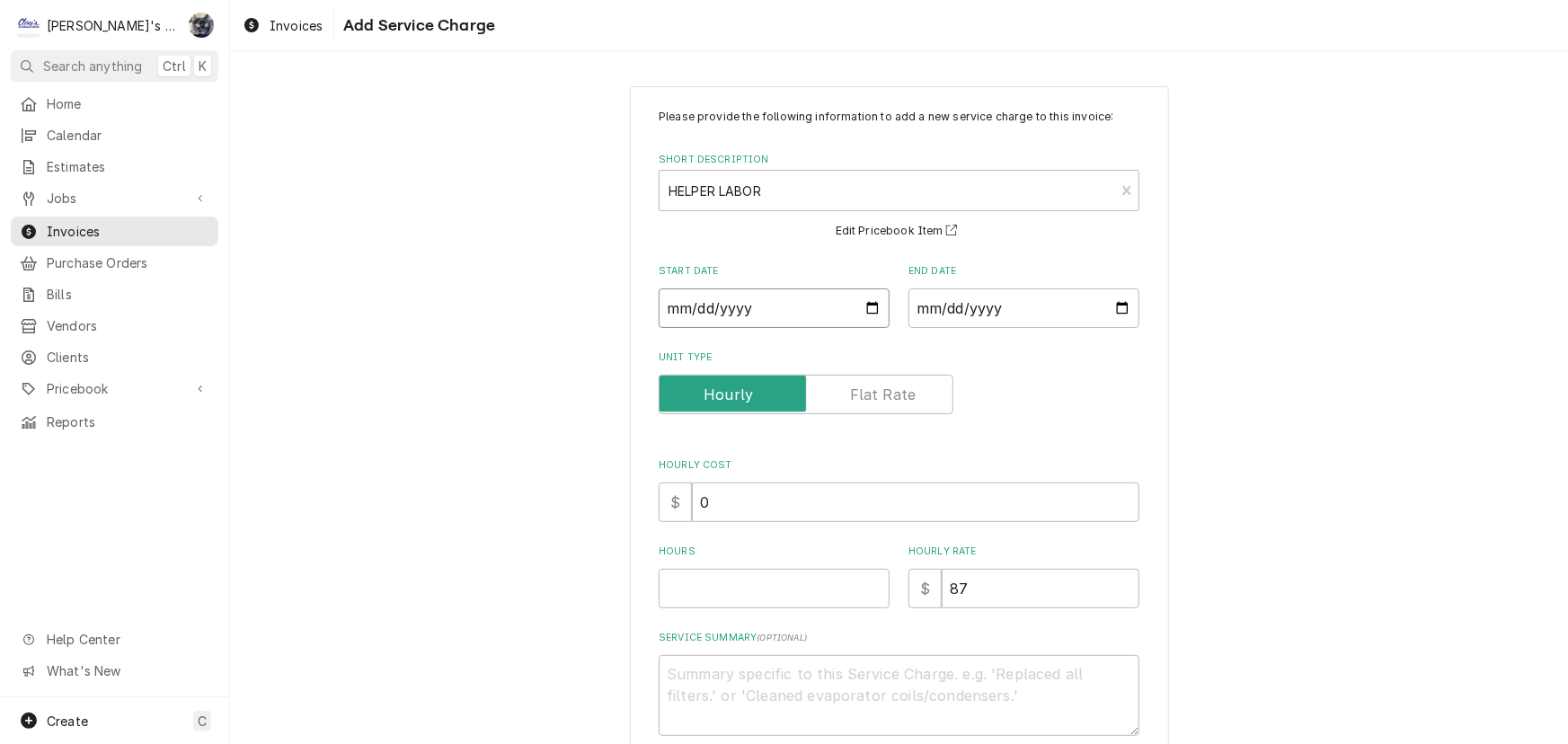
click at [869, 308] on input "Start Date" at bounding box center [774, 308] width 231 height 40
click at [878, 297] on input "Start Date" at bounding box center [774, 308] width 231 height 40
click at [862, 306] on input "Start Date" at bounding box center [774, 308] width 231 height 40
type textarea "x"
type input "2025-07-23"
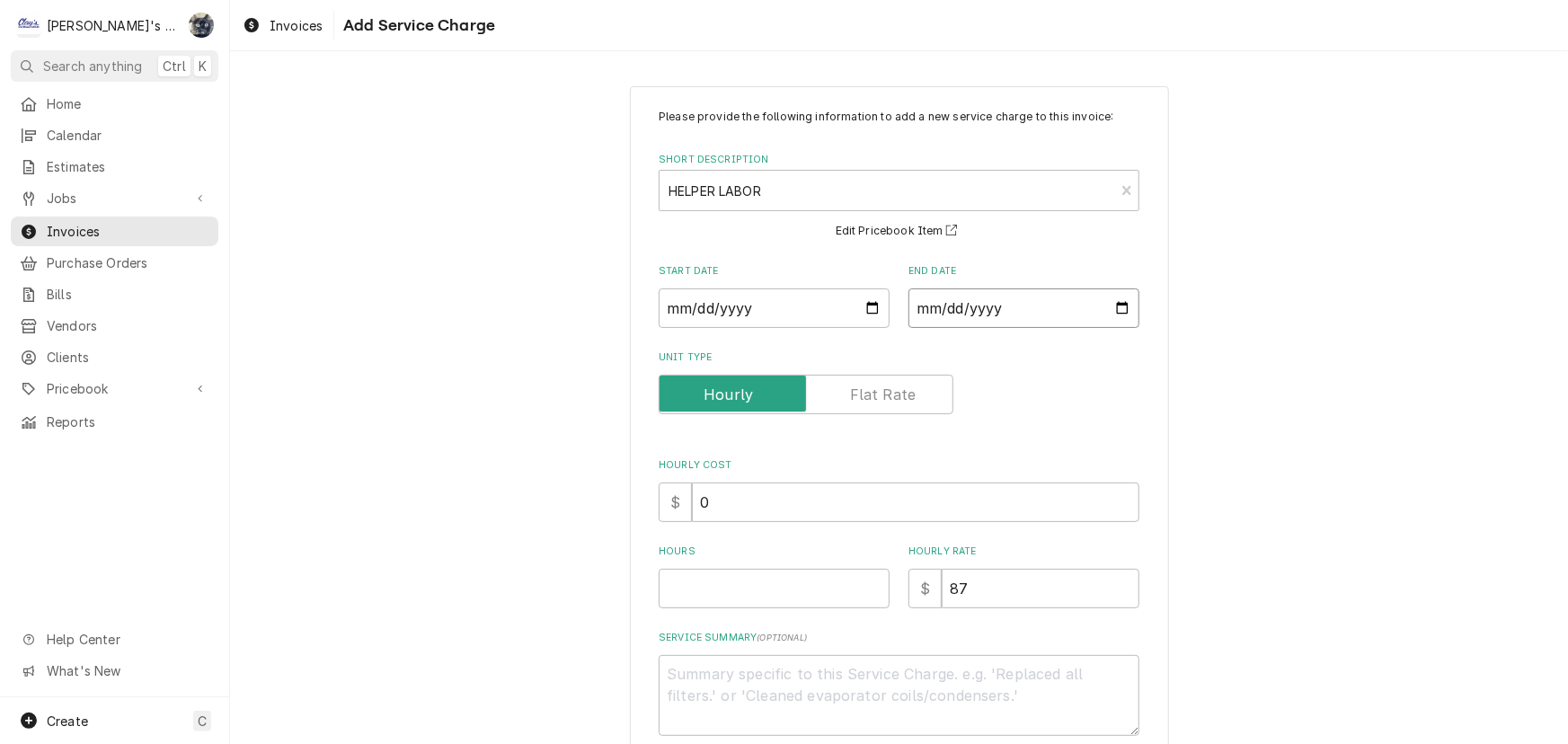
click at [1116, 310] on input "End Date" at bounding box center [1024, 308] width 231 height 40
type textarea "x"
type input "2025-07-25"
drag, startPoint x: 707, startPoint y: 504, endPoint x: 637, endPoint y: 505, distance: 70.0
click at [637, 504] on div "Please provide the following information to add a new service charge to this in…" at bounding box center [899, 458] width 539 height 744
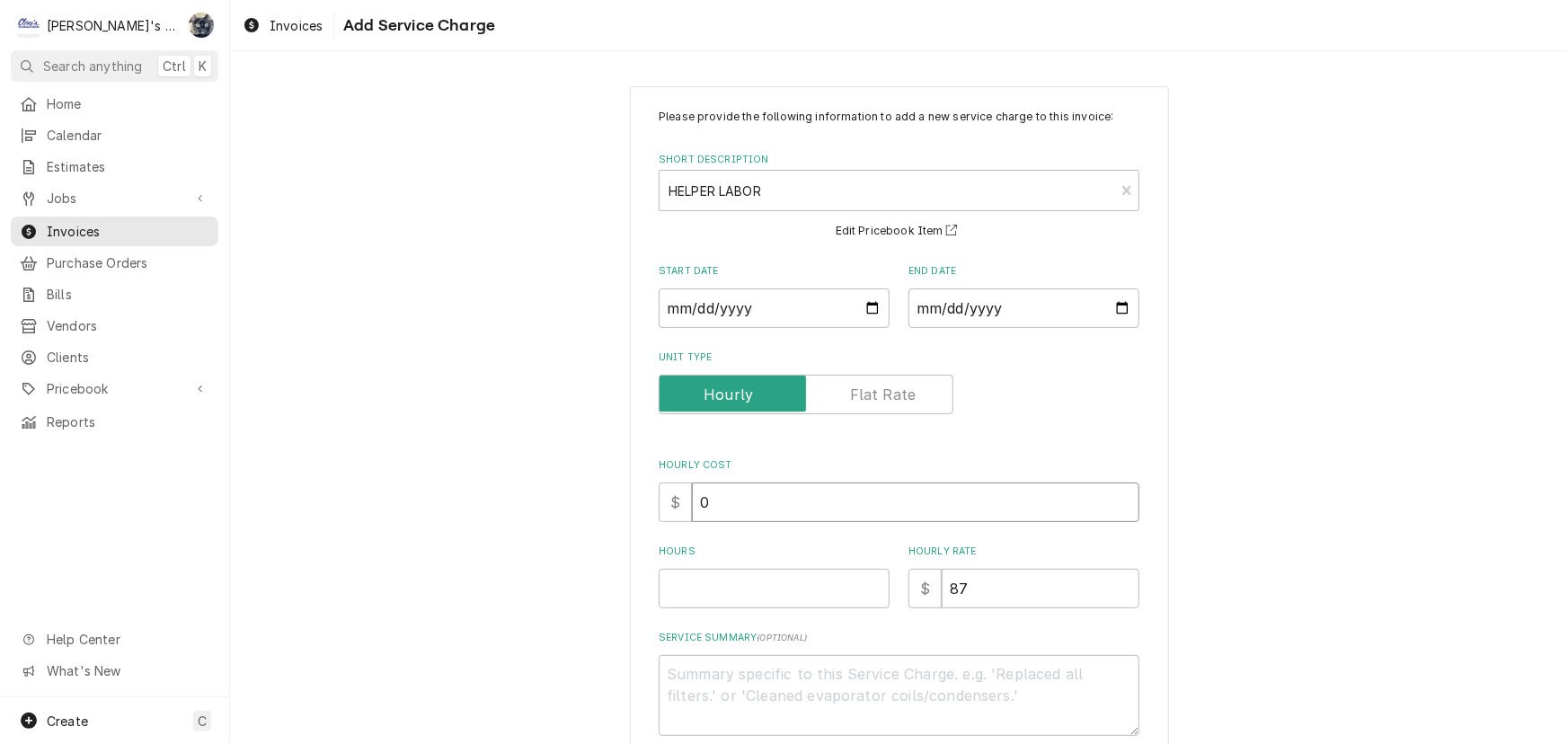
type textarea "x"
type input "6"
type textarea "x"
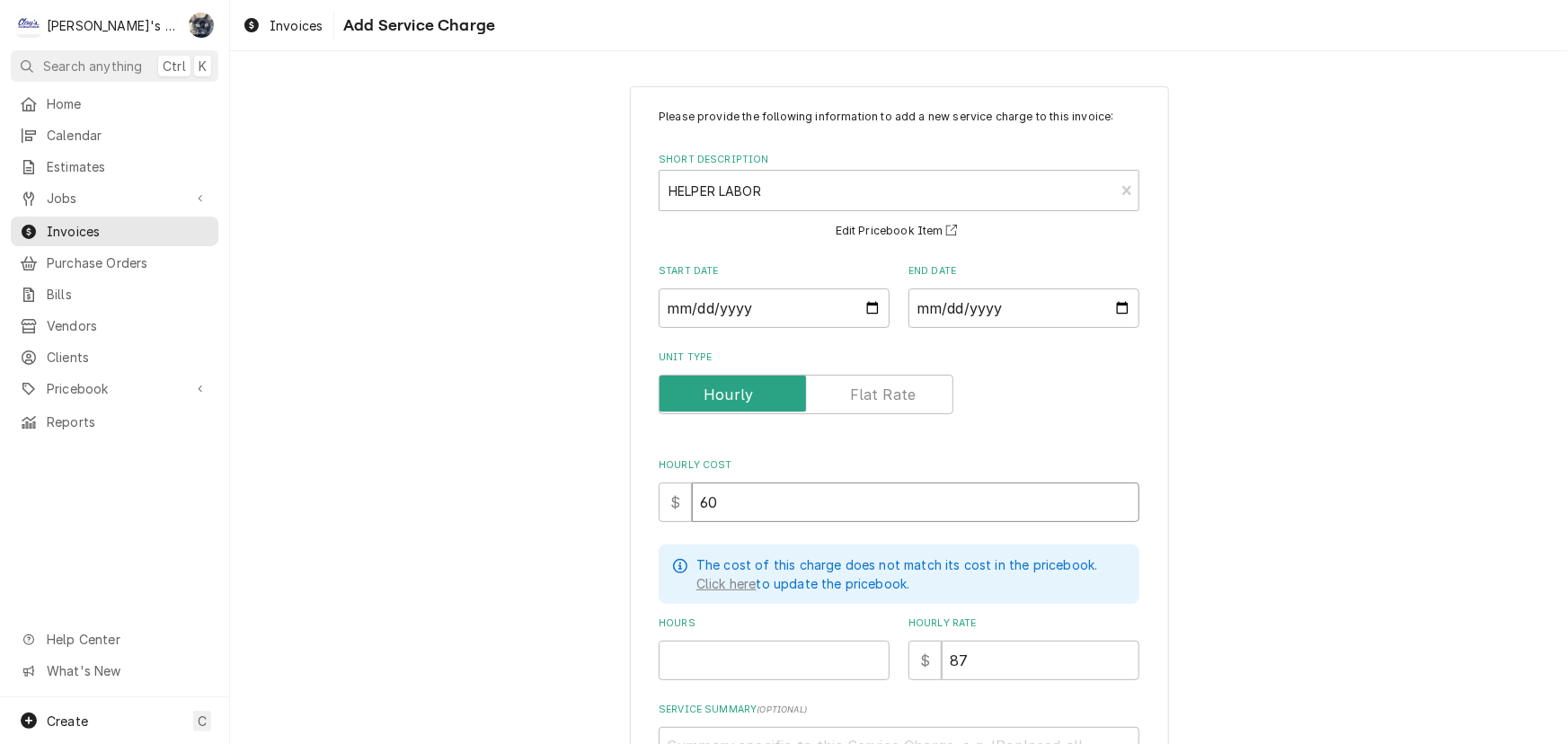
type input "60"
click at [719, 656] on input "Hours" at bounding box center [774, 660] width 231 height 40
type textarea "x"
type input "6"
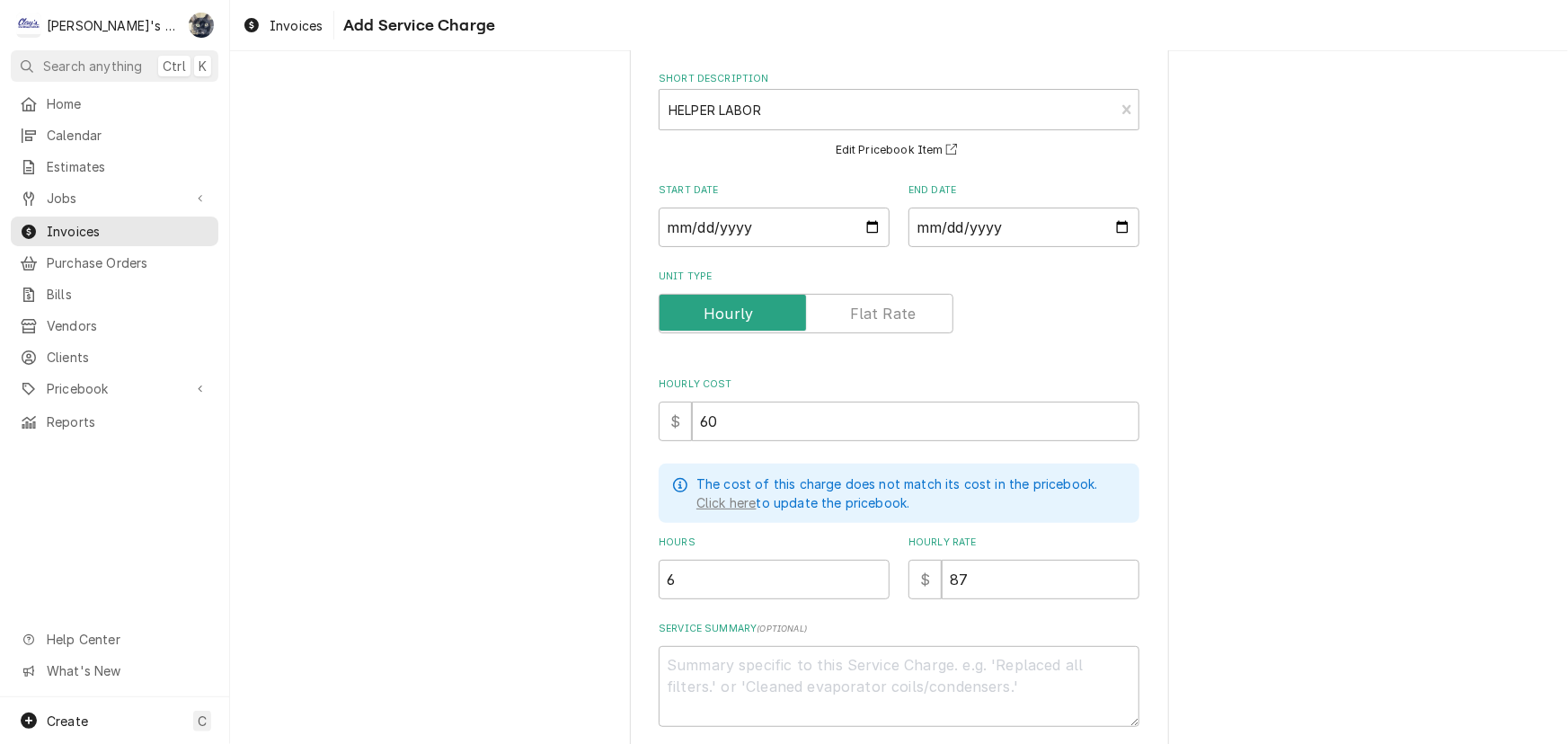
scroll to position [171, 0]
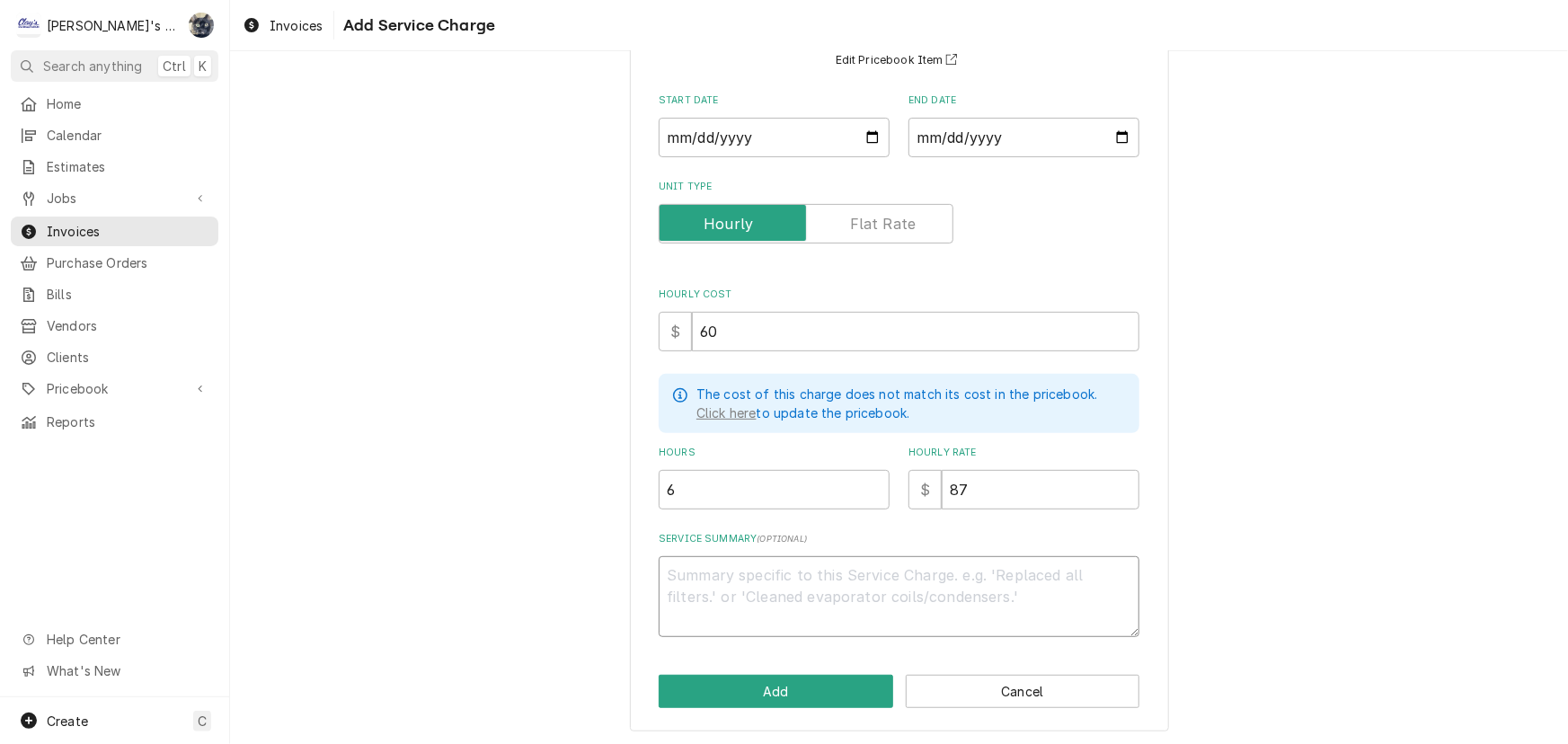
click at [730, 576] on textarea "Service Summary ( optional )" at bounding box center [898, 597] width 481 height 81
paste textarea "7/23/2025 - 7/25/2025 JG Assisted with Manitowoc ice machine install, start and…"
type textarea "x"
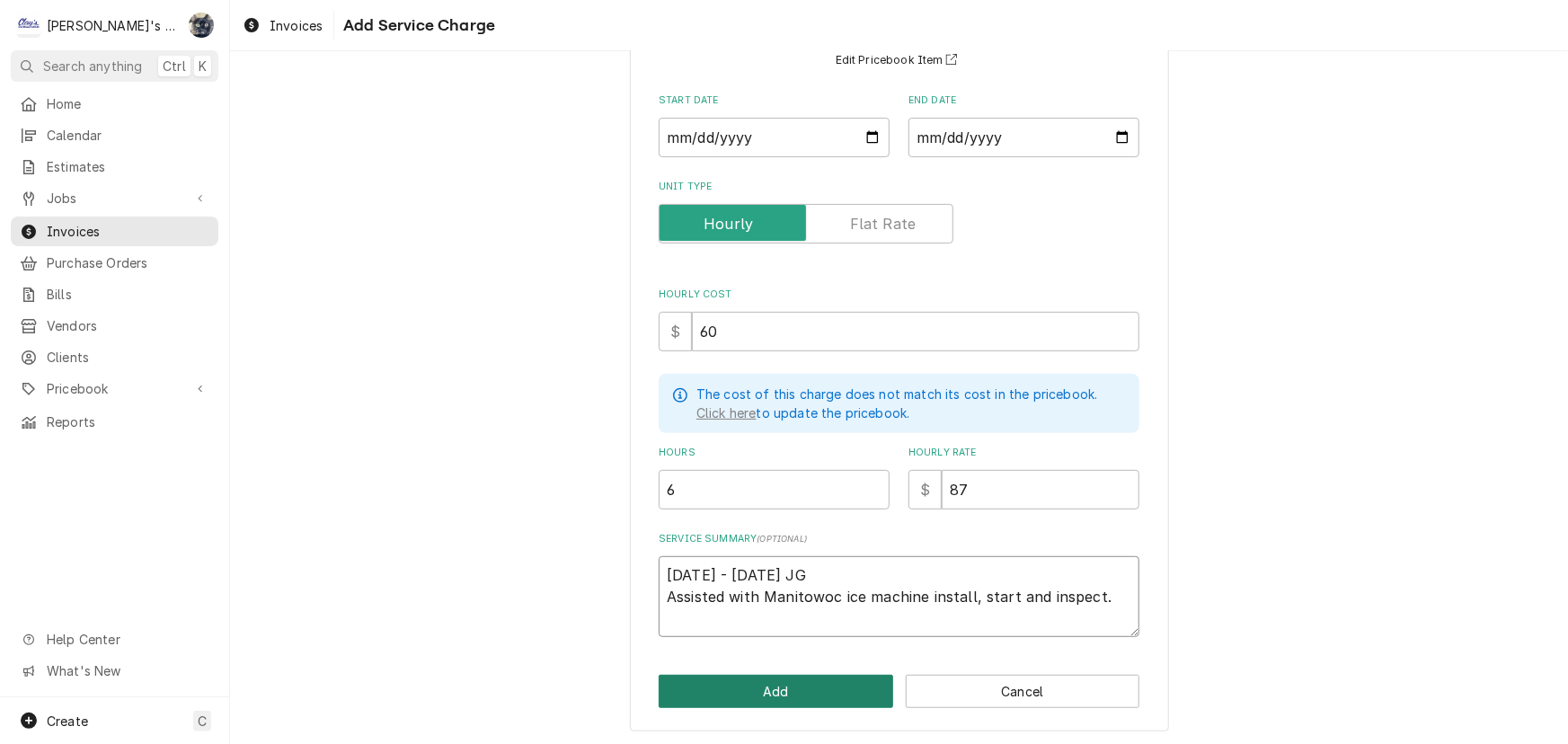
type textarea "7/23/2025 - 7/25/2025 JG Assisted with Manitowoc ice machine install, start and…"
click at [799, 693] on button "Add" at bounding box center [775, 691] width 234 height 33
type textarea "x"
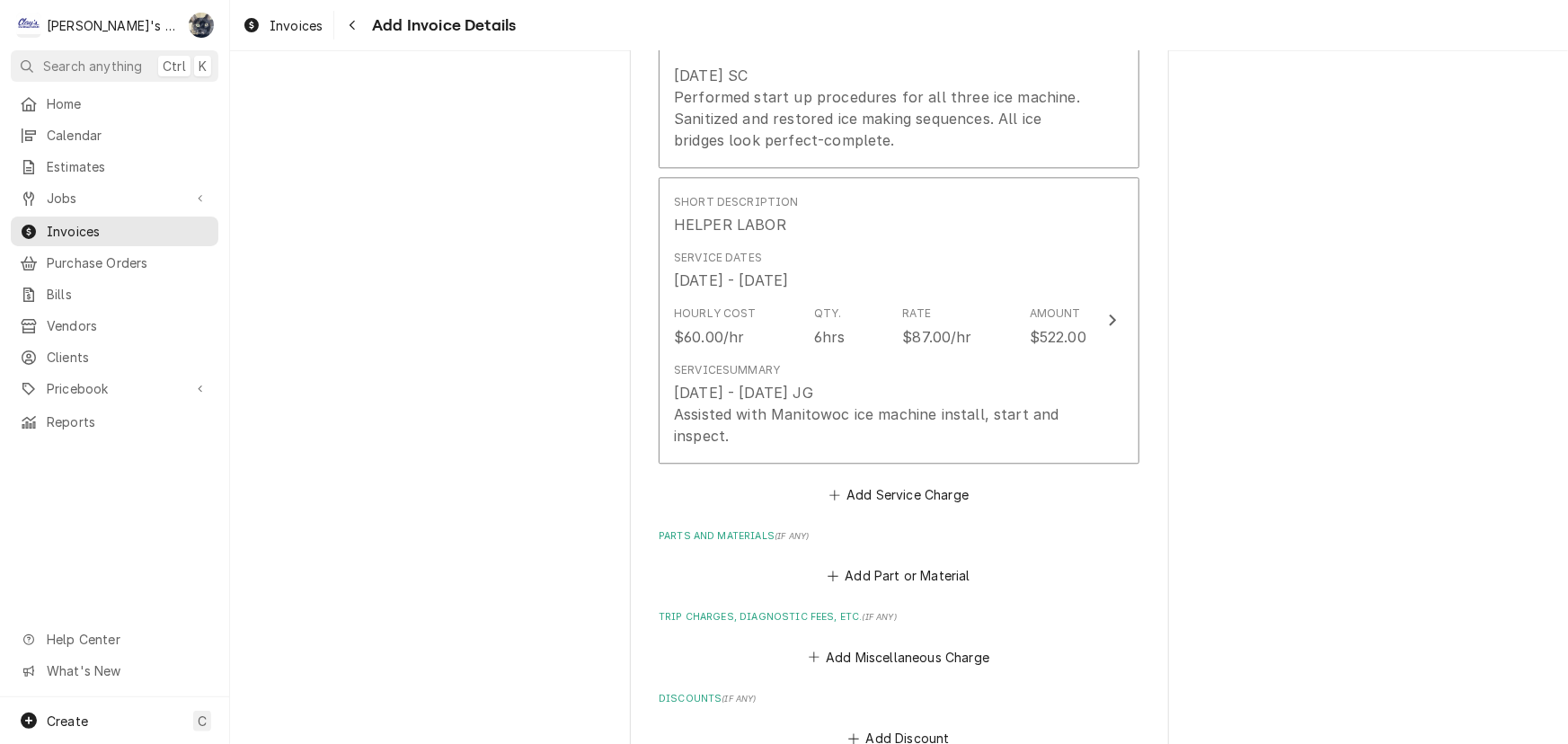
scroll to position [2325, 0]
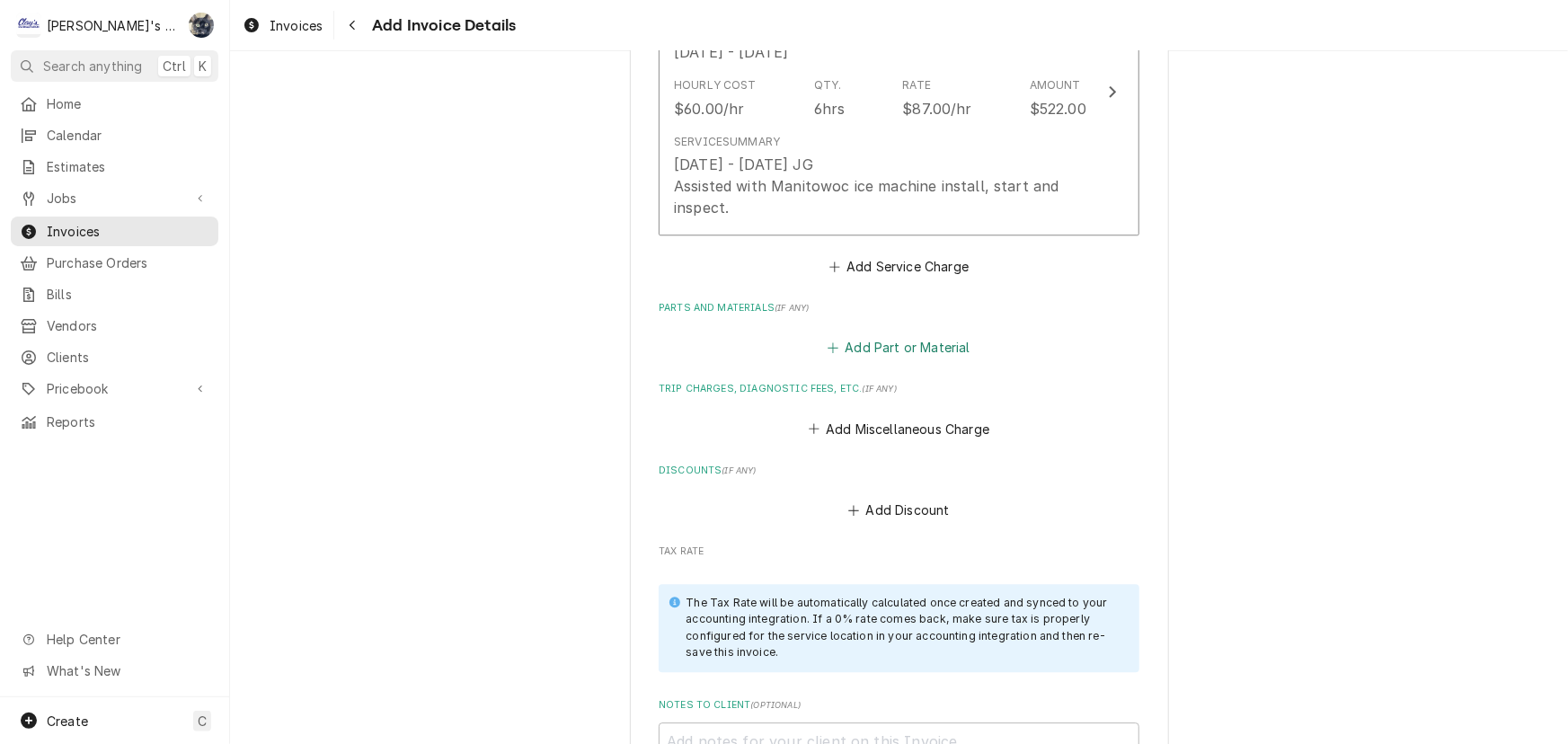
click at [877, 348] on button "Add Part or Material" at bounding box center [899, 347] width 148 height 25
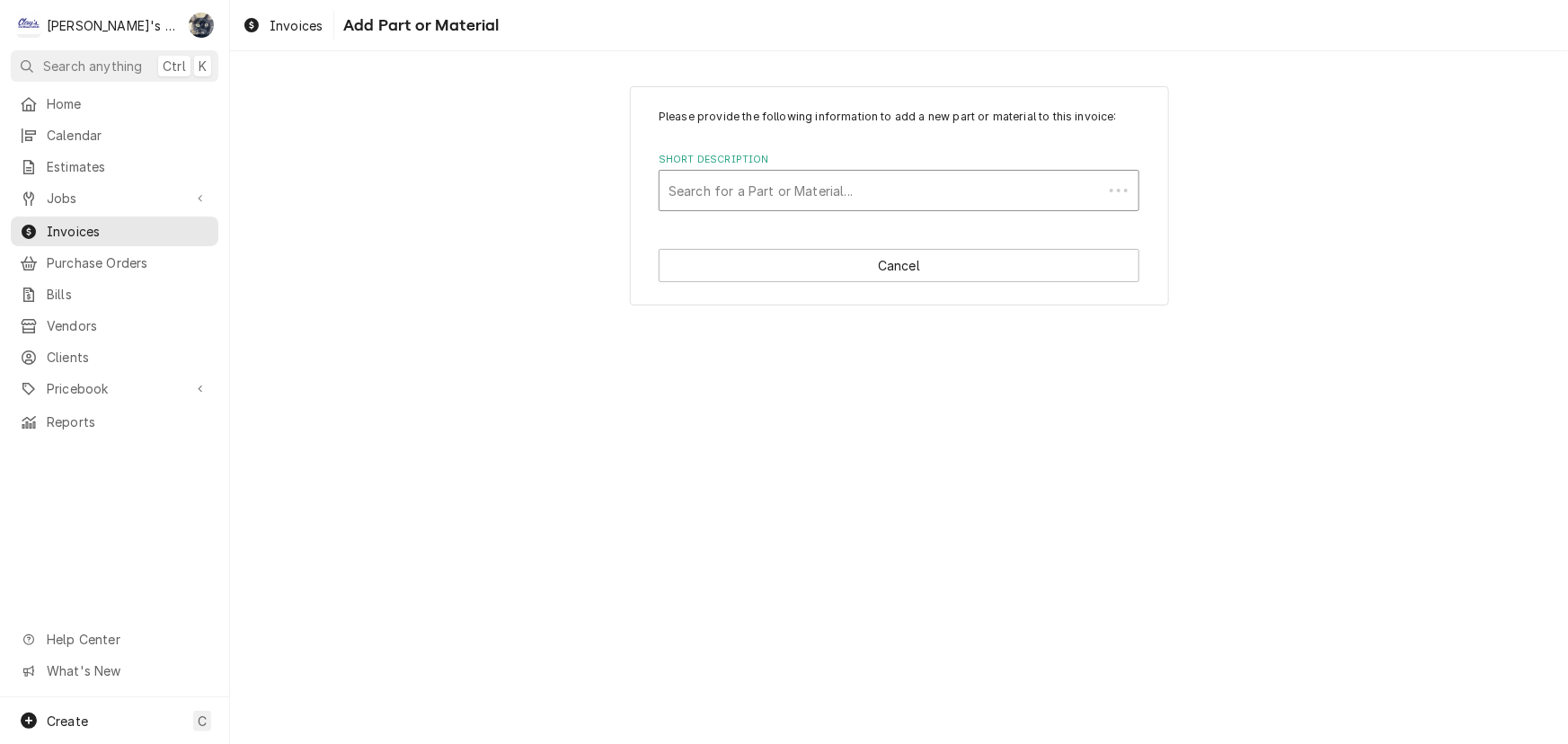
click at [812, 191] on div "Short Description" at bounding box center [881, 191] width 425 height 32
type input "0419"
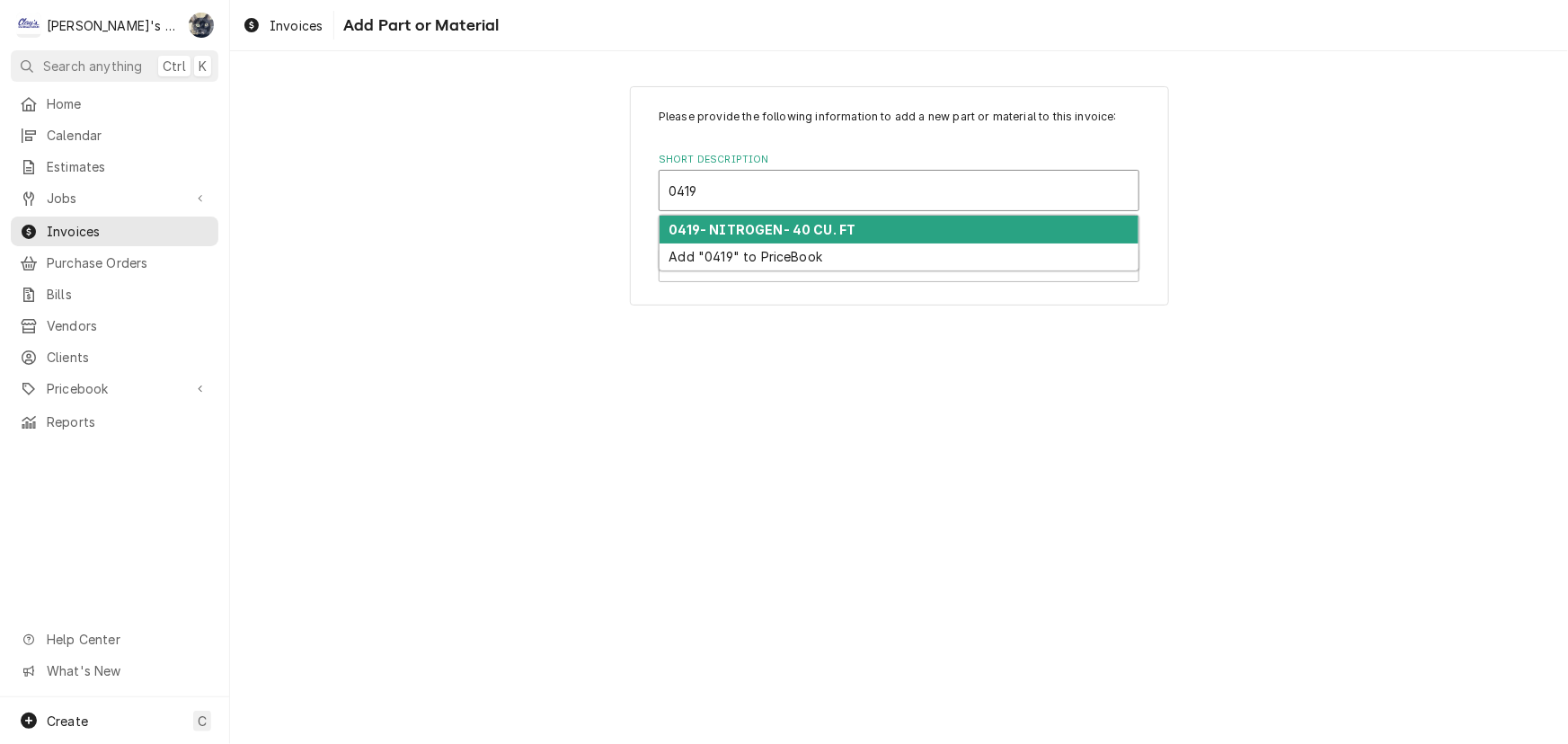
click at [817, 238] on div "0419- NITROGEN- 40 CU. FT" at bounding box center [898, 228] width 479 height 27
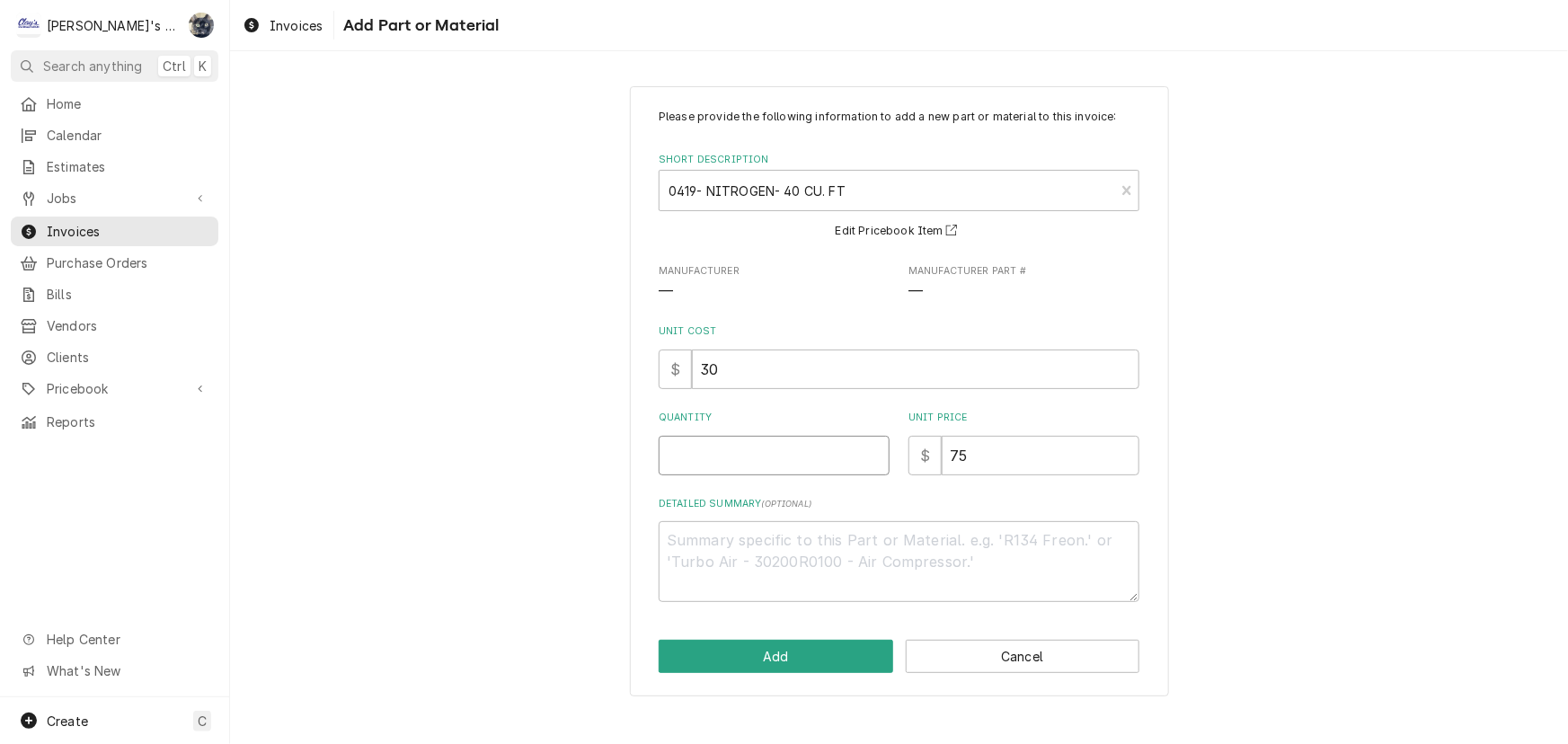
click at [741, 448] on input "Quantity" at bounding box center [774, 455] width 231 height 40
type textarea "x"
type input "1"
type textarea "x"
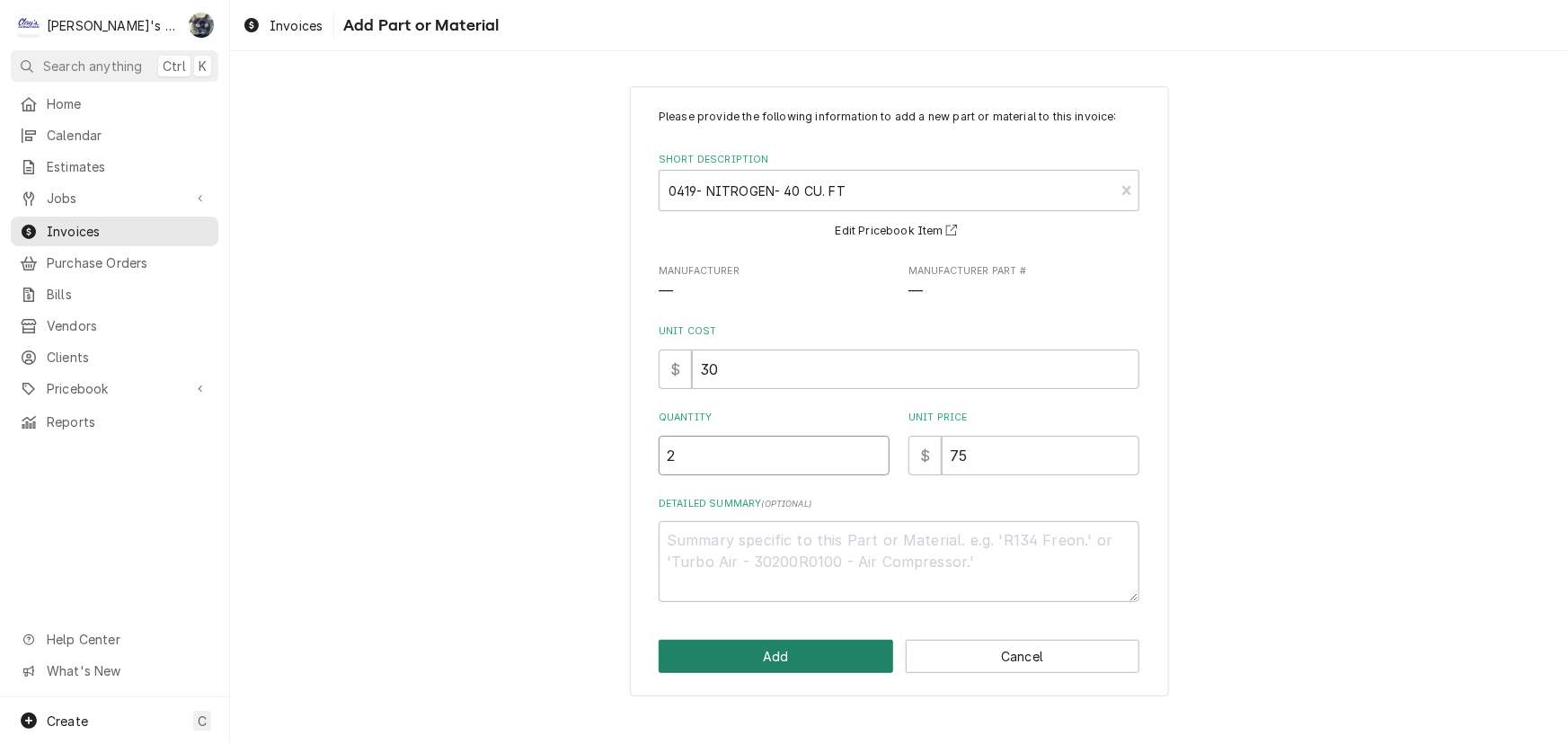
type input "2"
click at [844, 649] on button "Add" at bounding box center [775, 656] width 234 height 33
type textarea "x"
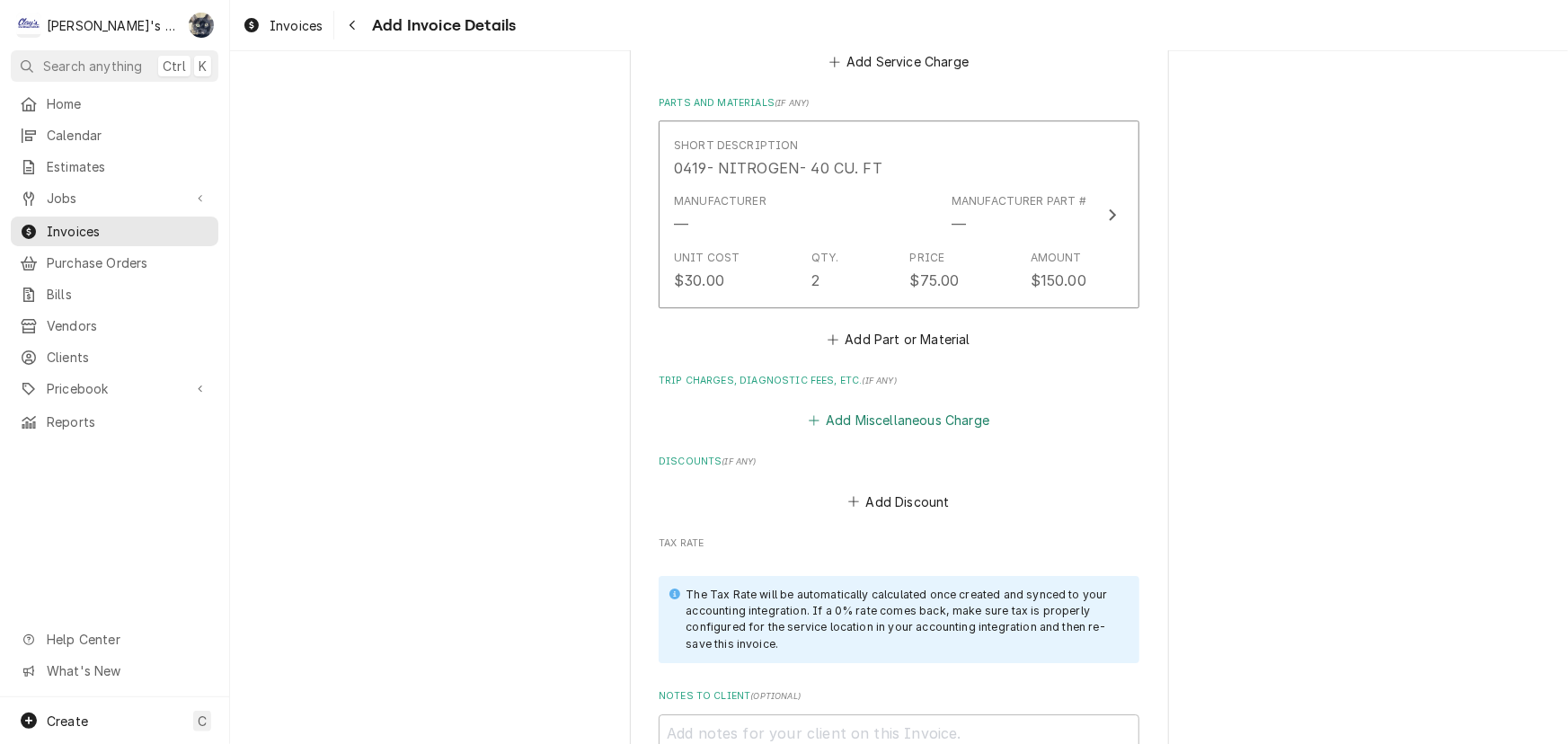
scroll to position [2549, 0]
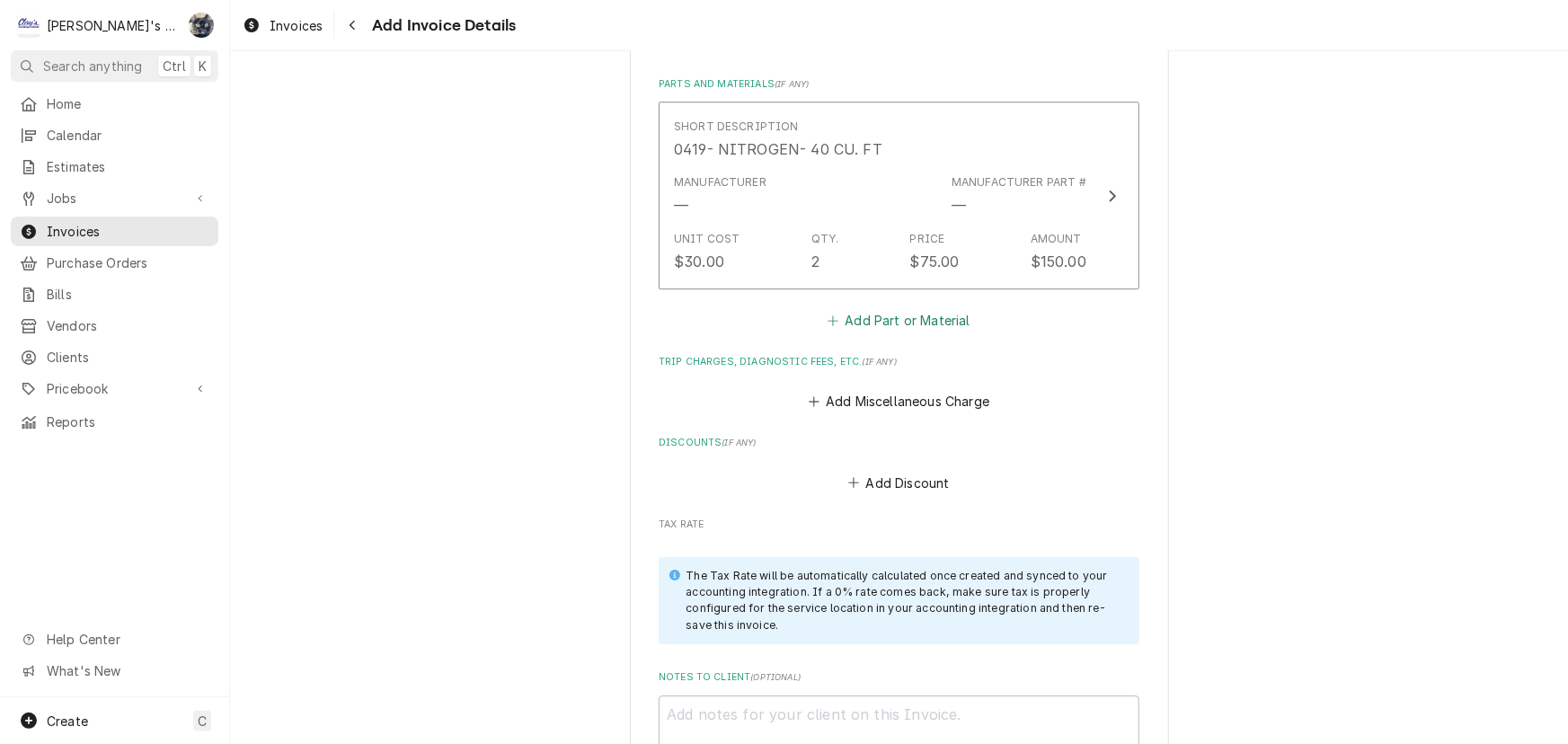
click at [899, 319] on button "Add Part or Material" at bounding box center [899, 319] width 148 height 25
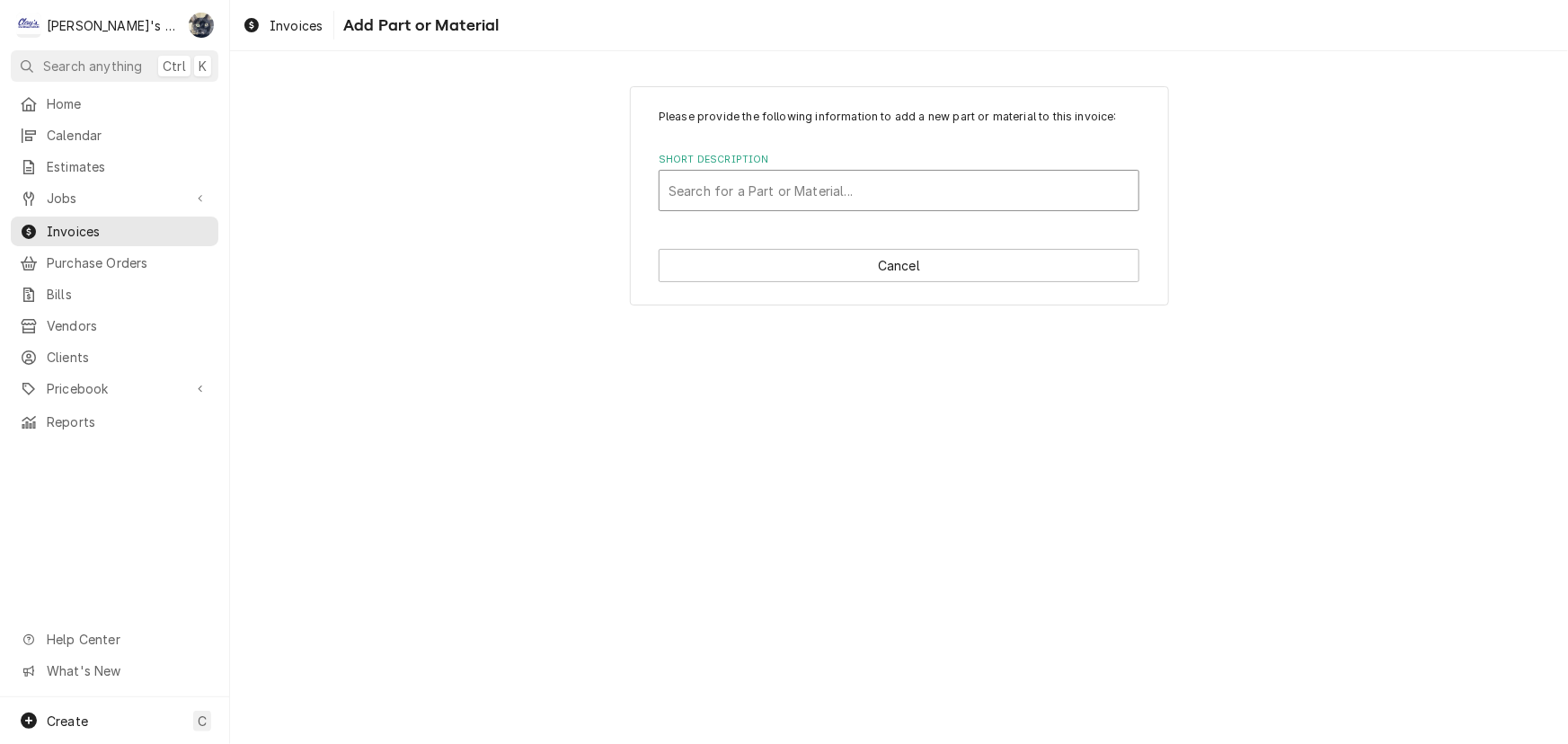
click at [855, 184] on div "Short Description" at bounding box center [899, 191] width 461 height 32
type input "1546"
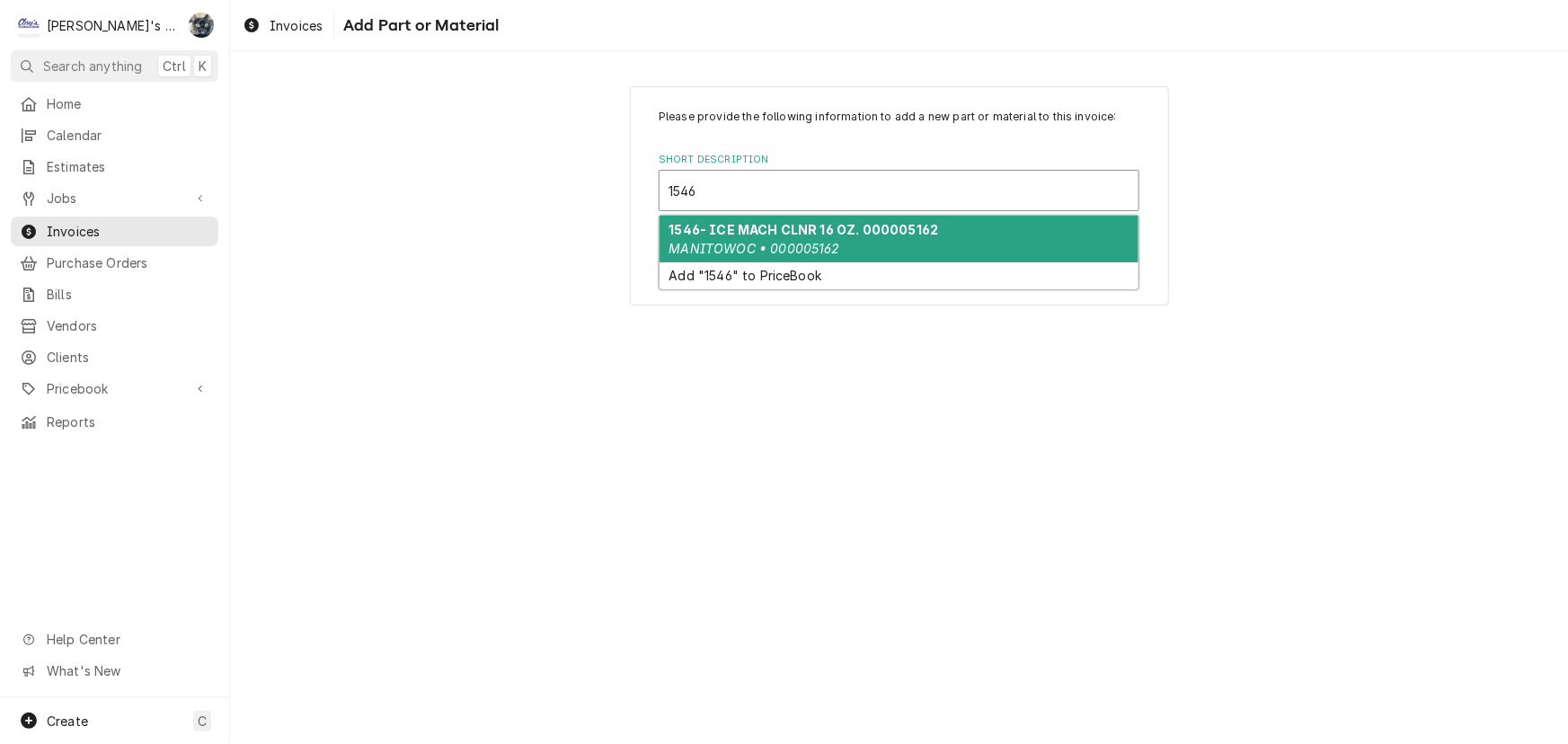
click at [825, 222] on strong "1546- ICE MACH CLNR 16 OZ. 000005162" at bounding box center [804, 229] width 269 height 15
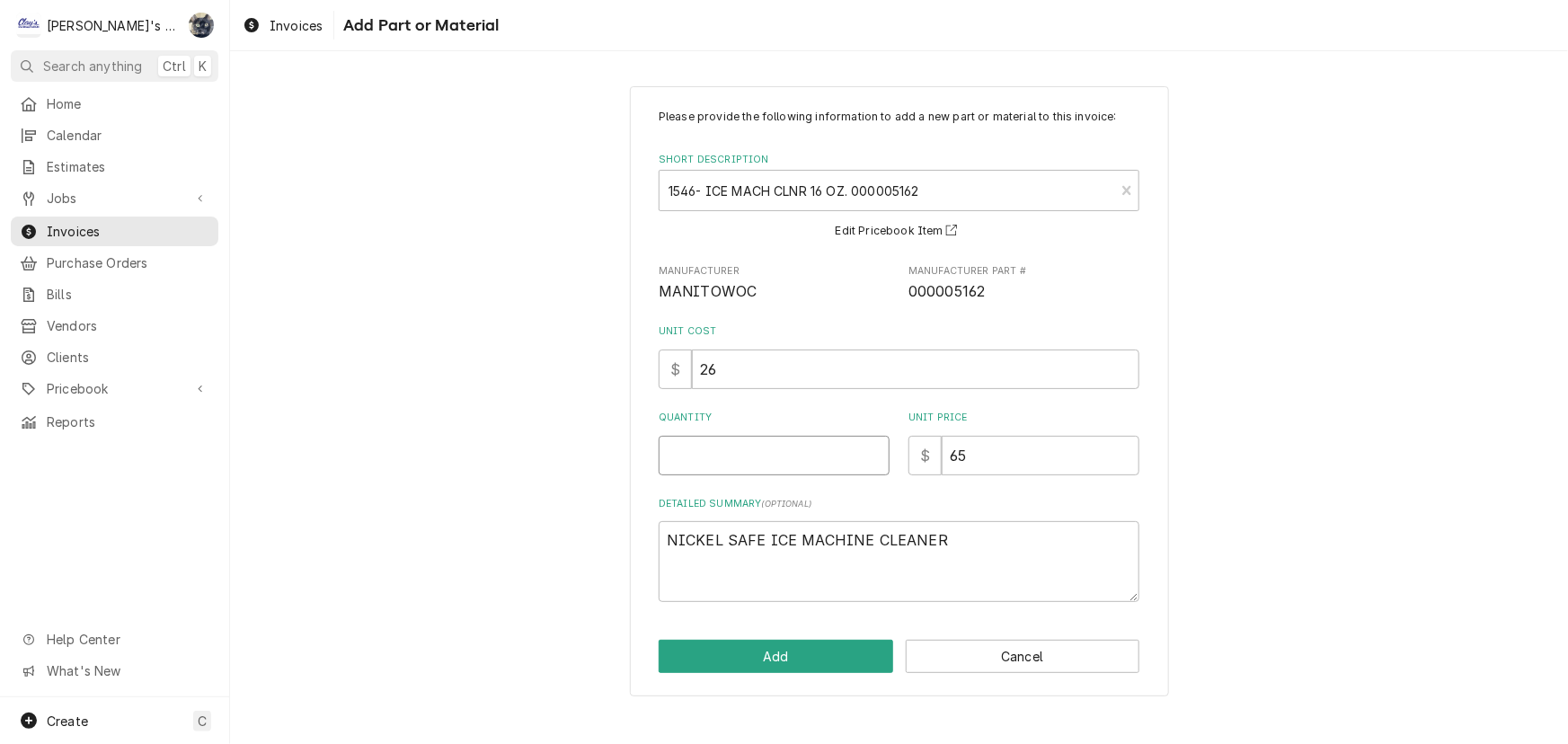
click at [778, 455] on input "Quantity" at bounding box center [774, 455] width 231 height 40
type textarea "x"
type input "1"
type textarea "x"
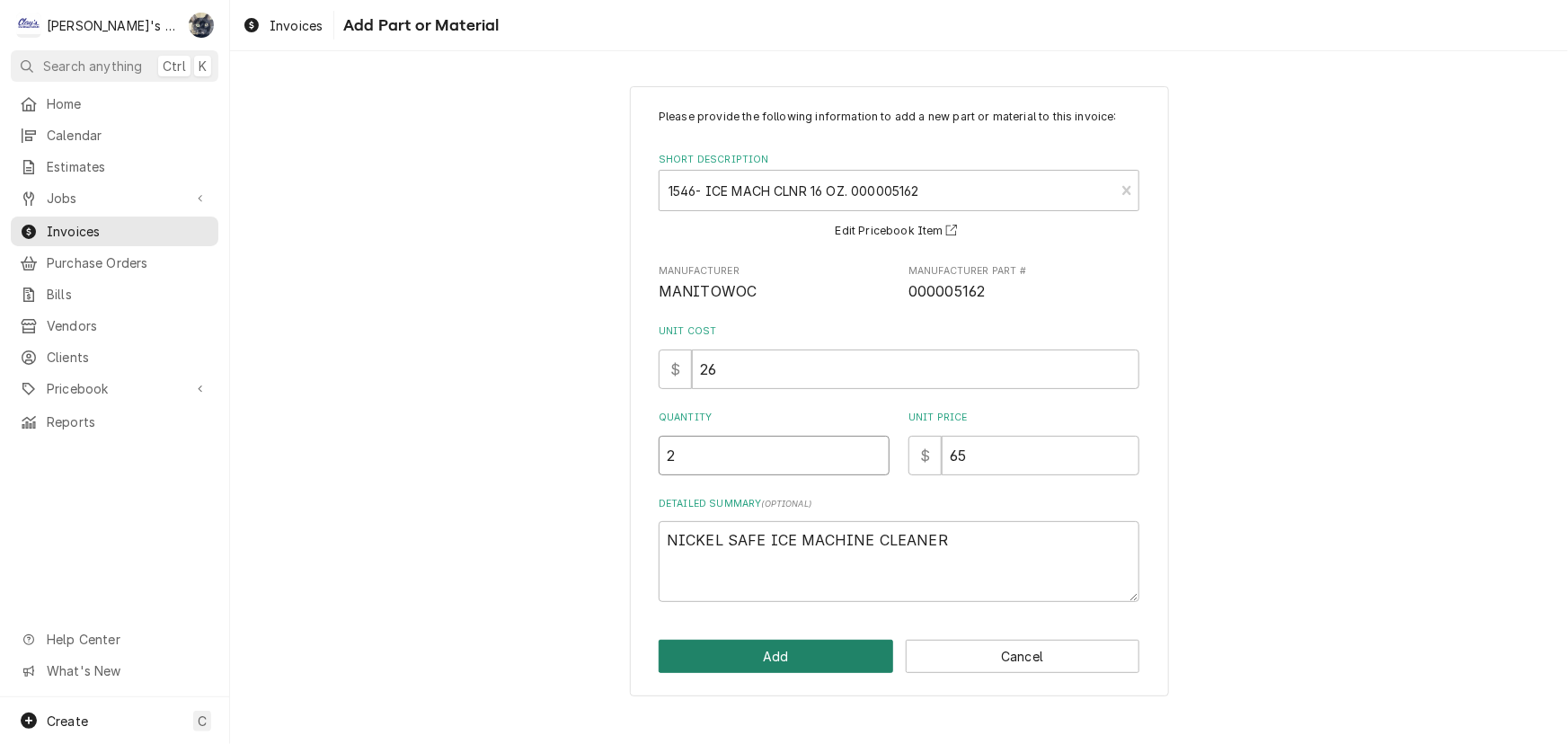
type input "2"
click at [781, 663] on button "Add" at bounding box center [775, 656] width 234 height 33
type textarea "x"
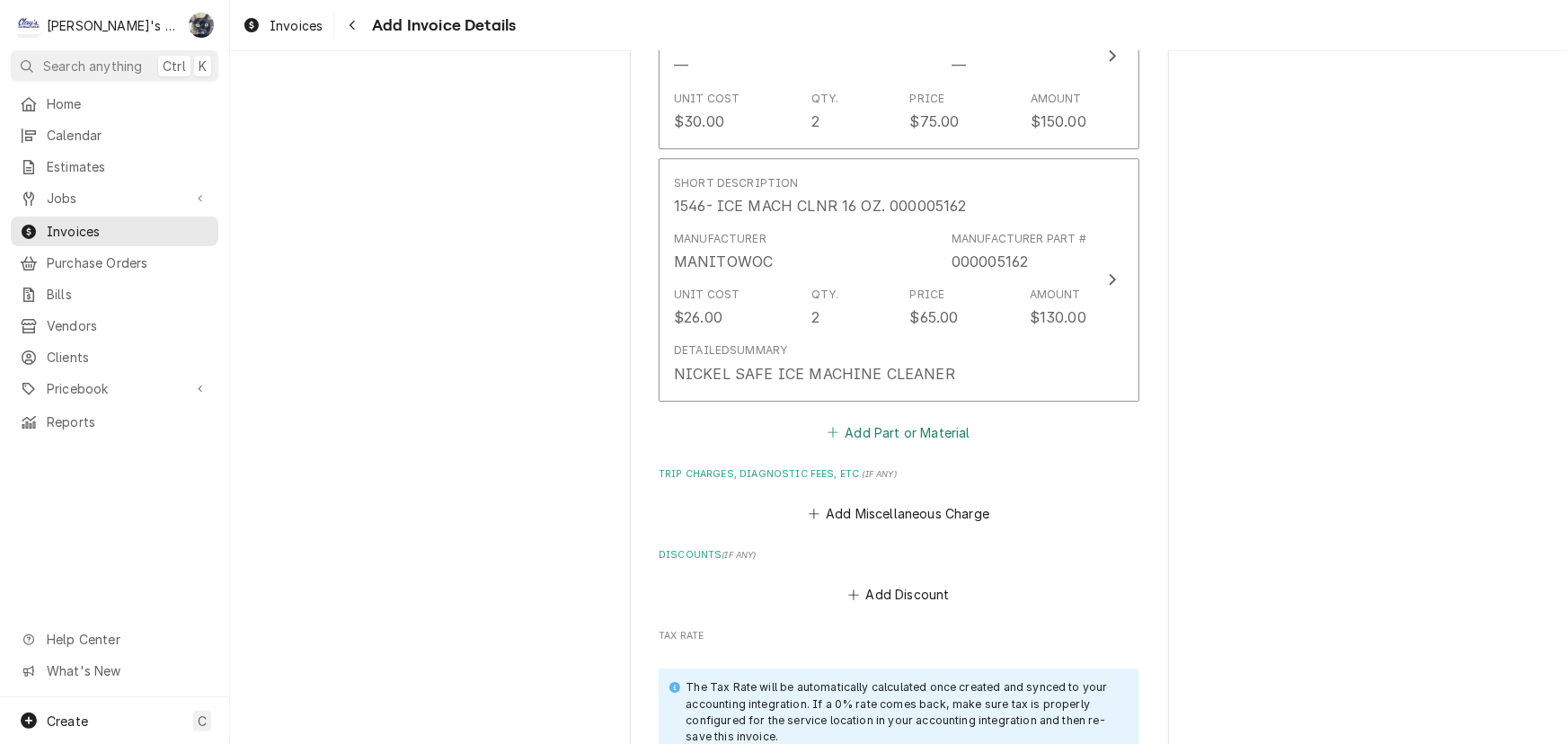
scroll to position [2690, 0]
click at [895, 430] on button "Add Part or Material" at bounding box center [899, 431] width 148 height 25
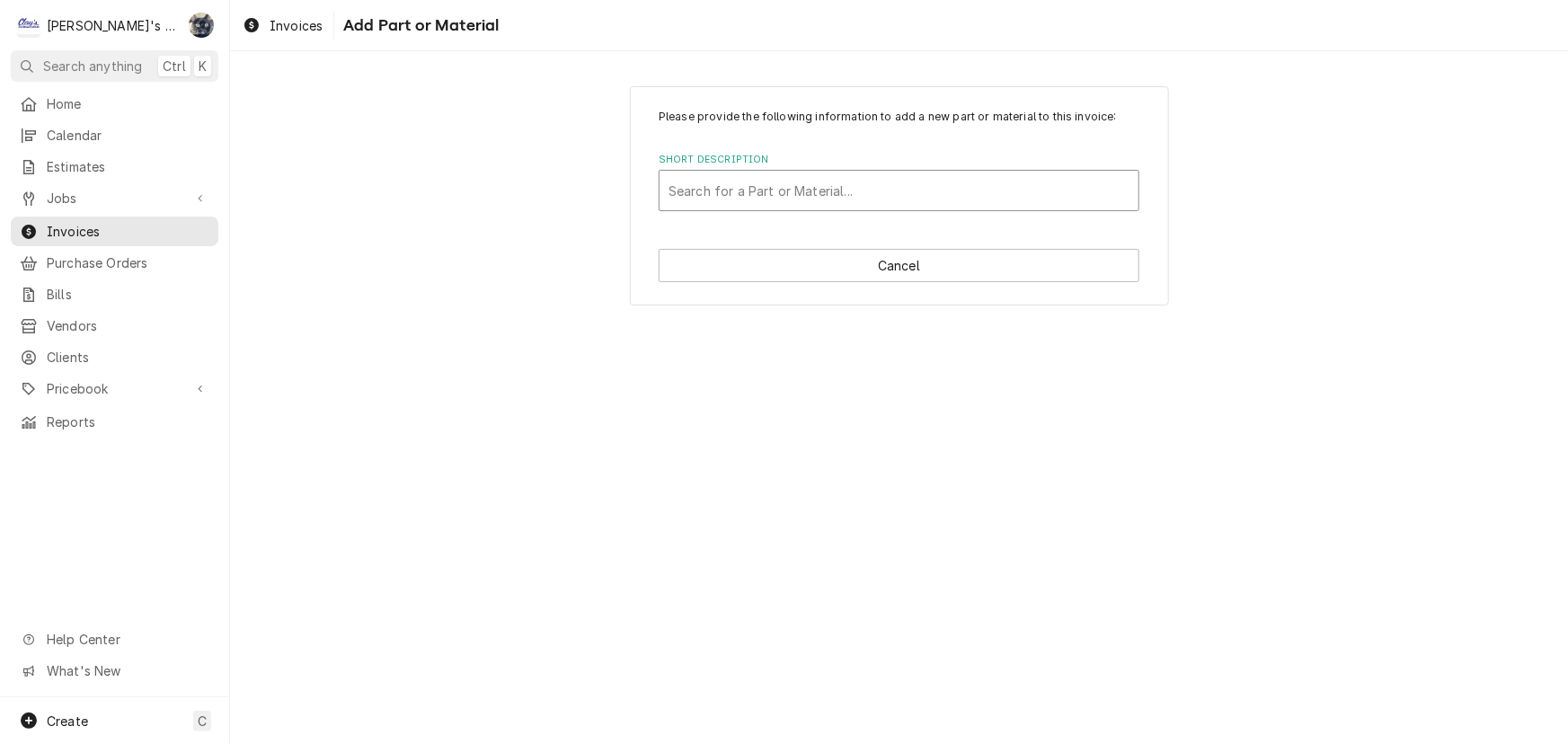
click at [771, 183] on div "Short Description" at bounding box center [899, 191] width 461 height 32
type input "1548"
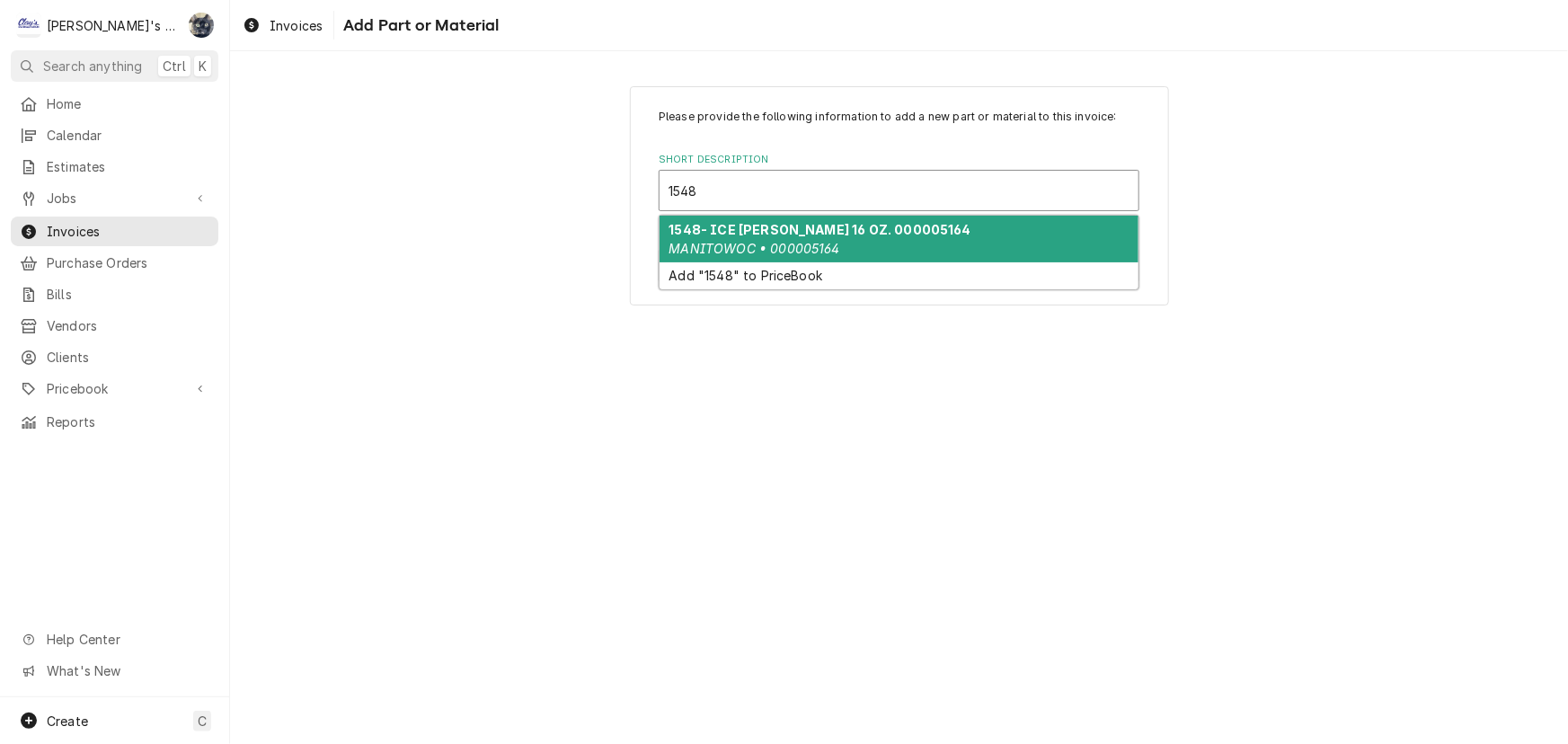
click at [778, 228] on strong "1548- ICE MACH SANI 16 OZ. 000005164" at bounding box center [821, 229] width 302 height 15
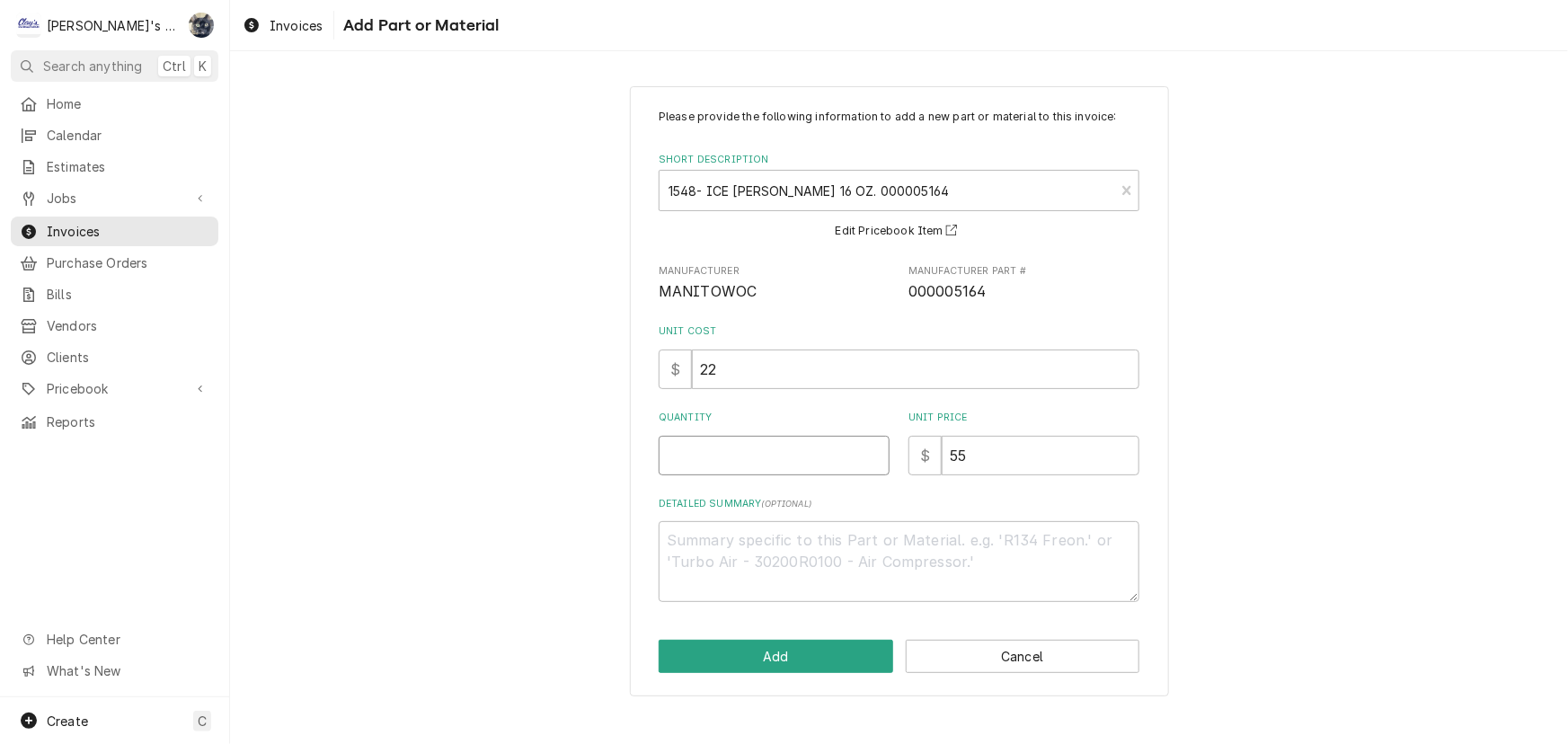
click at [755, 467] on input "Quantity" at bounding box center [774, 455] width 231 height 40
type textarea "x"
type input "1"
type textarea "x"
type input "1.5"
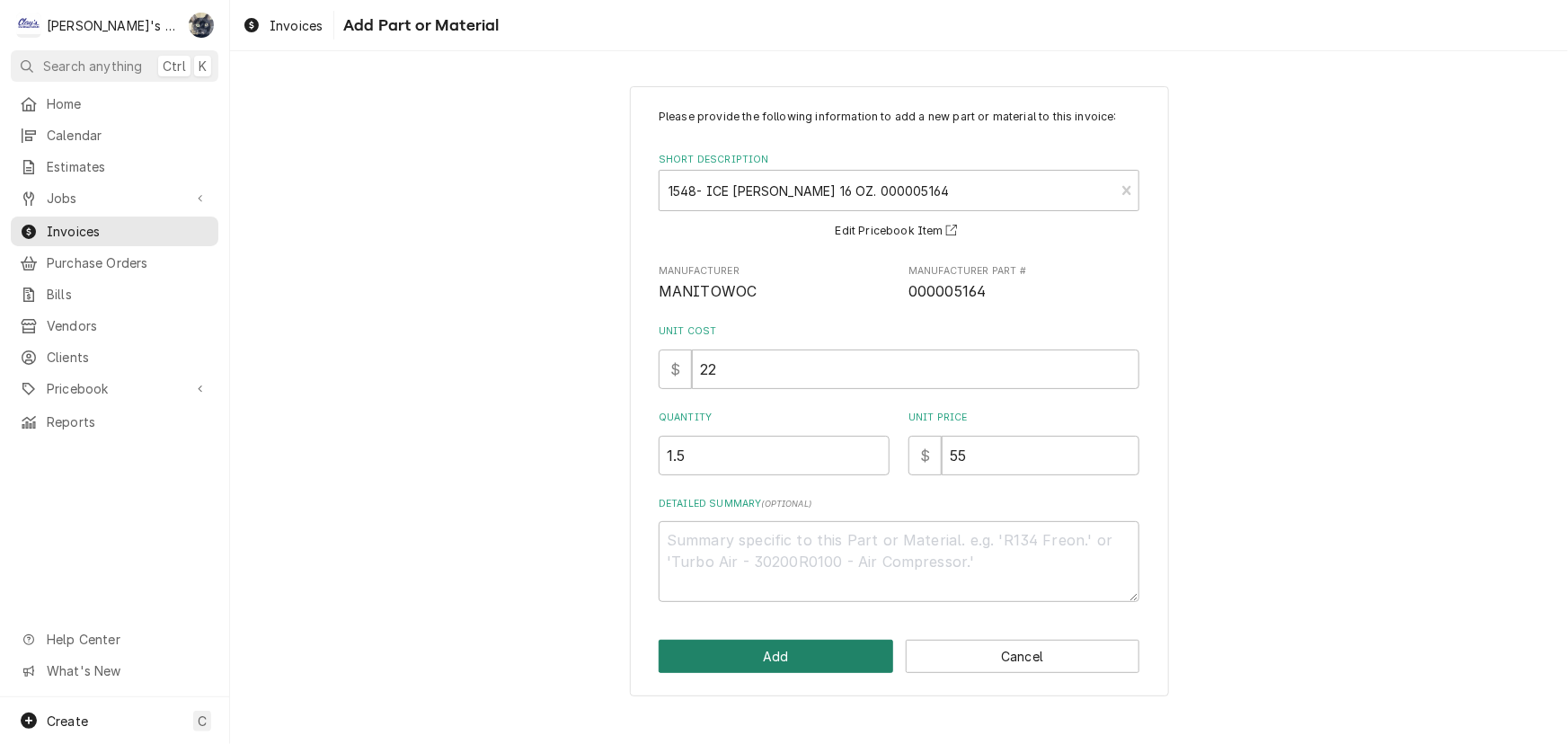
click at [748, 641] on button "Add" at bounding box center [775, 656] width 234 height 33
type textarea "x"
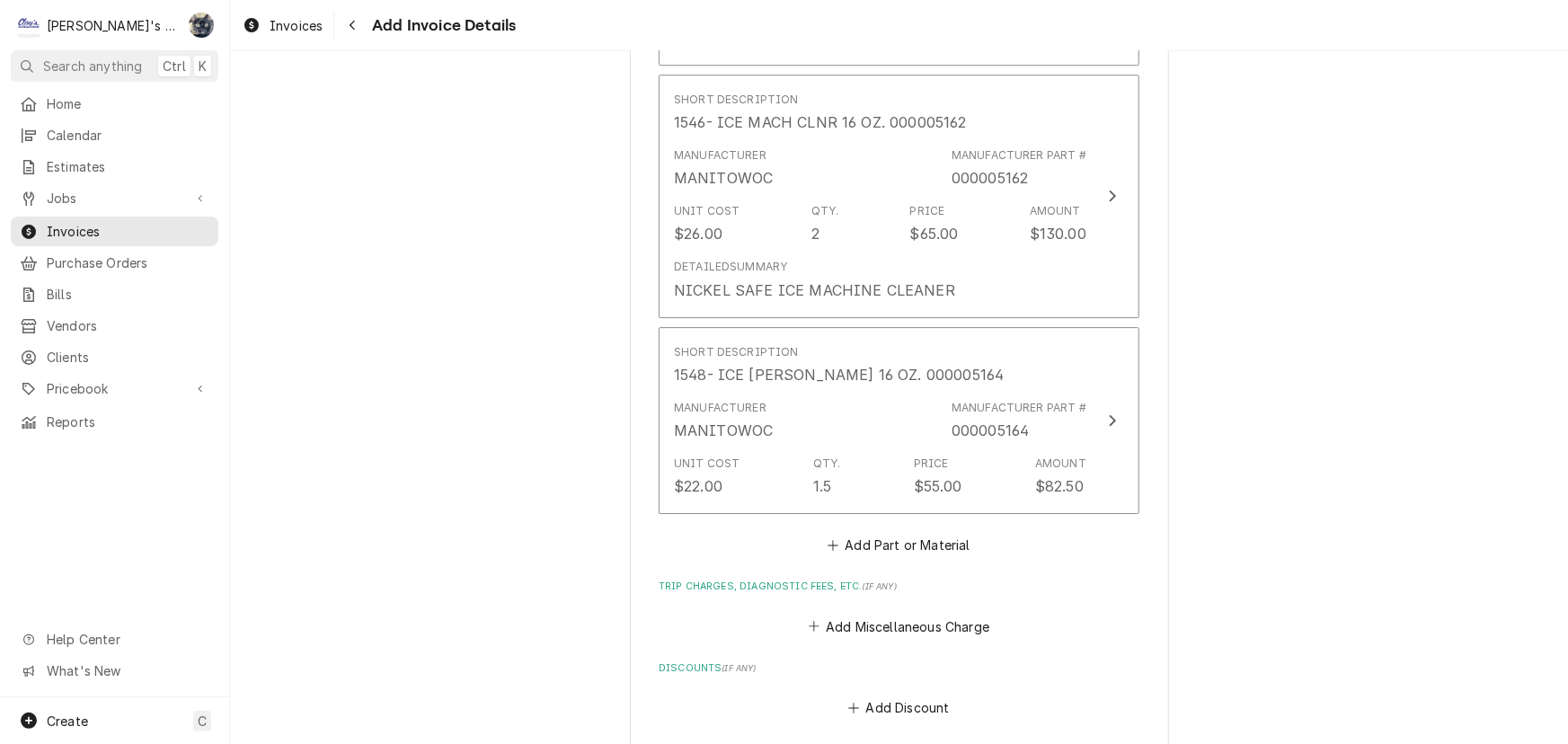
scroll to position [2914, 0]
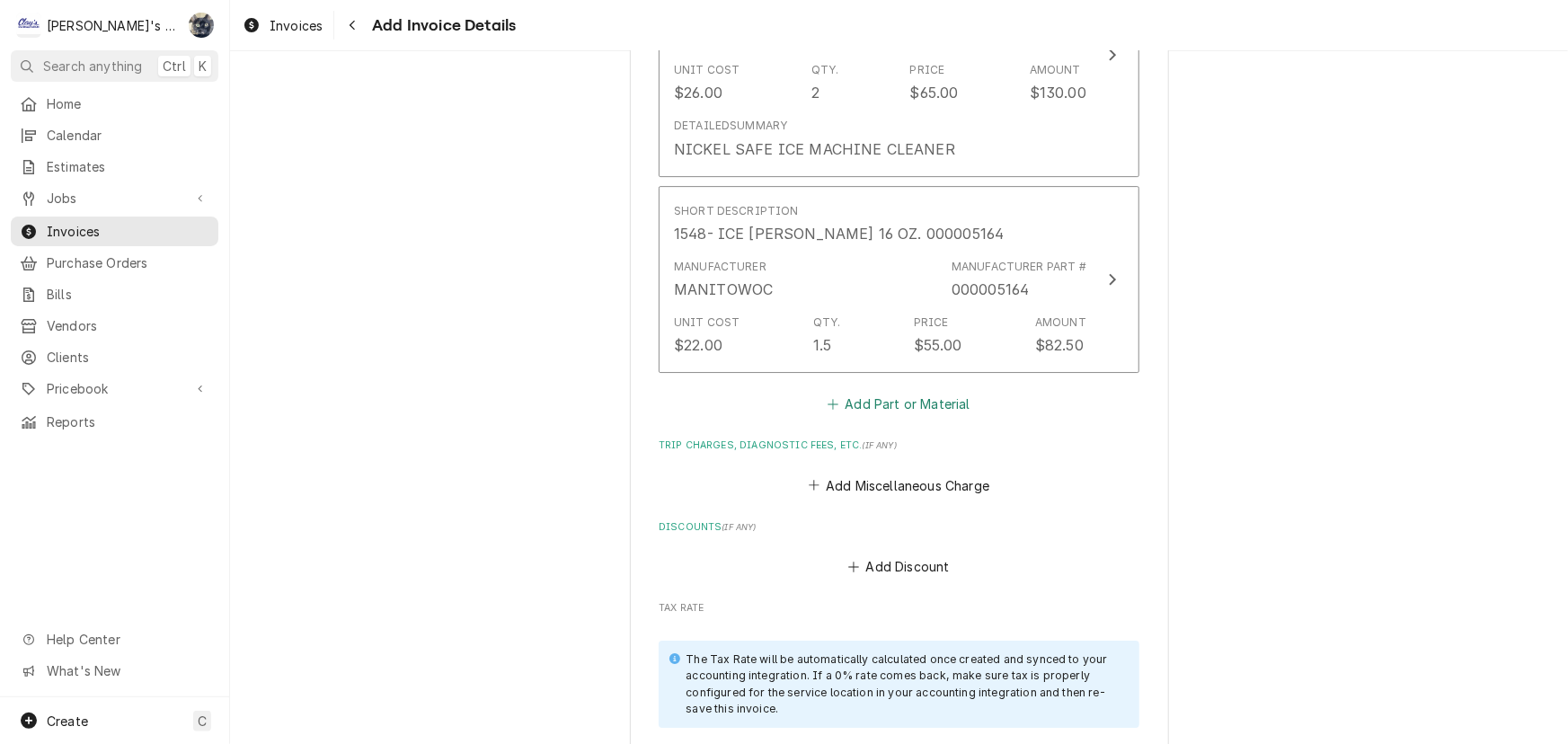
click at [859, 401] on button "Add Part or Material" at bounding box center [899, 404] width 148 height 25
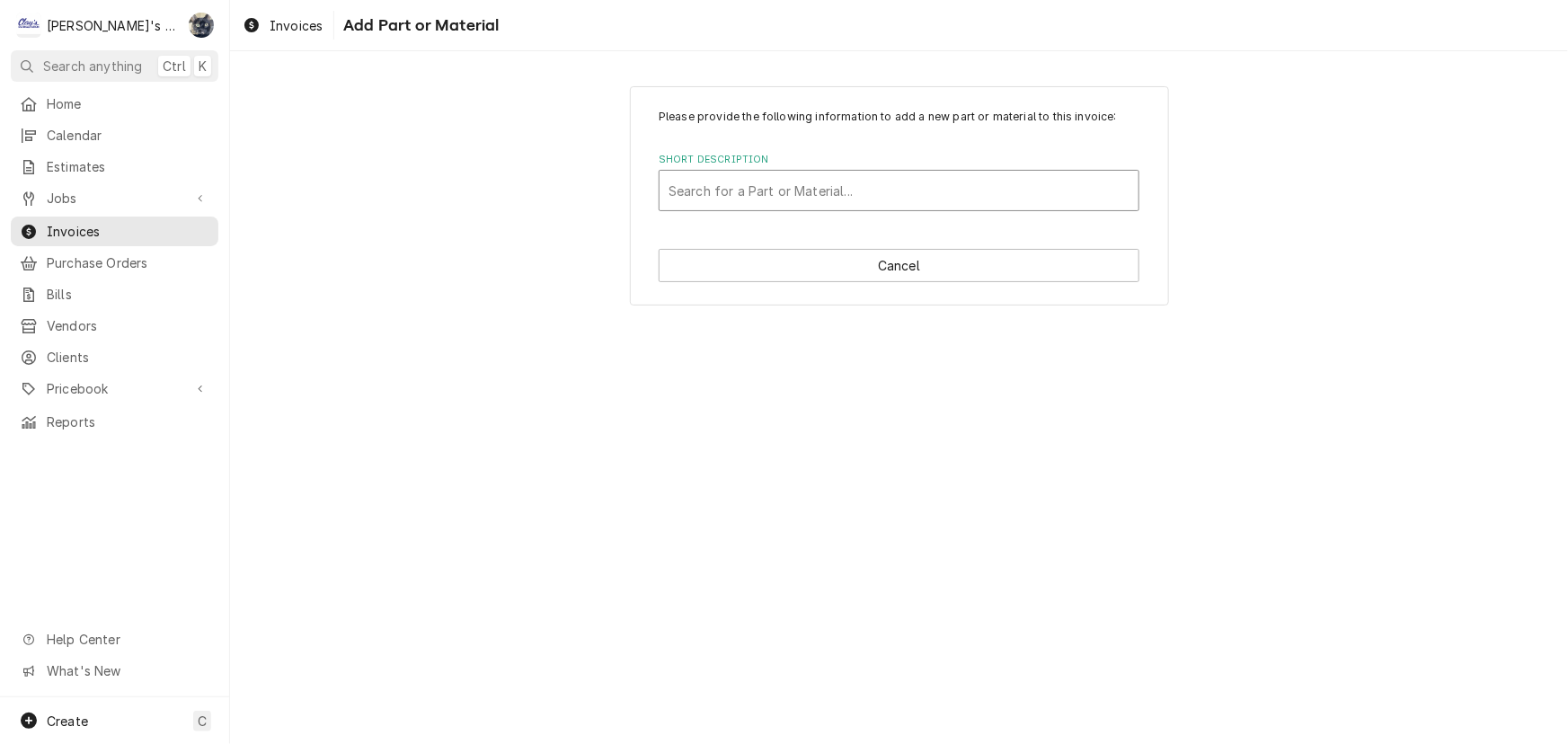
click at [790, 171] on div "Search for a Part or Material..." at bounding box center [898, 191] width 479 height 40
type input "torch"
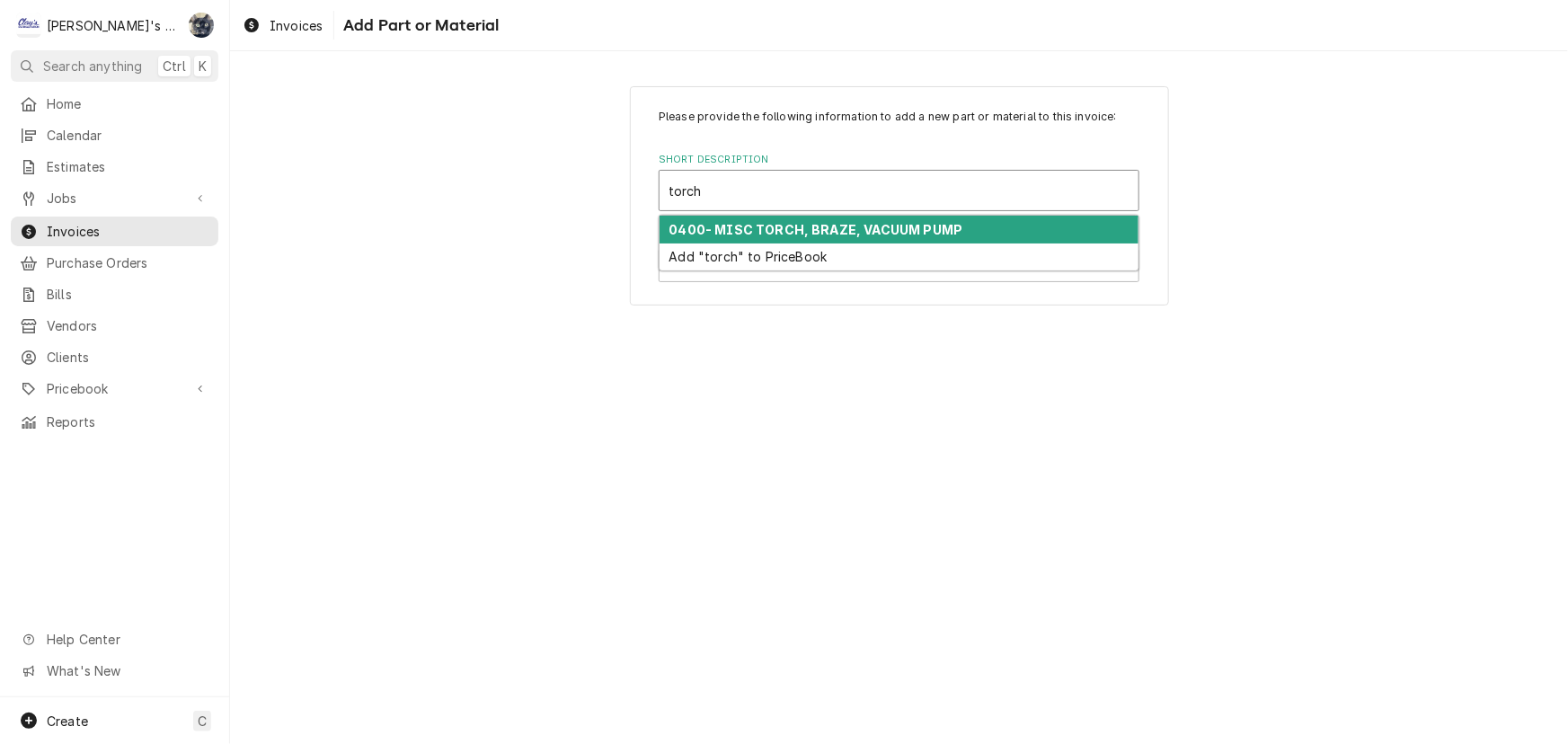
click at [779, 231] on strong "0400- MISC TORCH, BRAZE, VACUUM PUMP" at bounding box center [816, 229] width 294 height 15
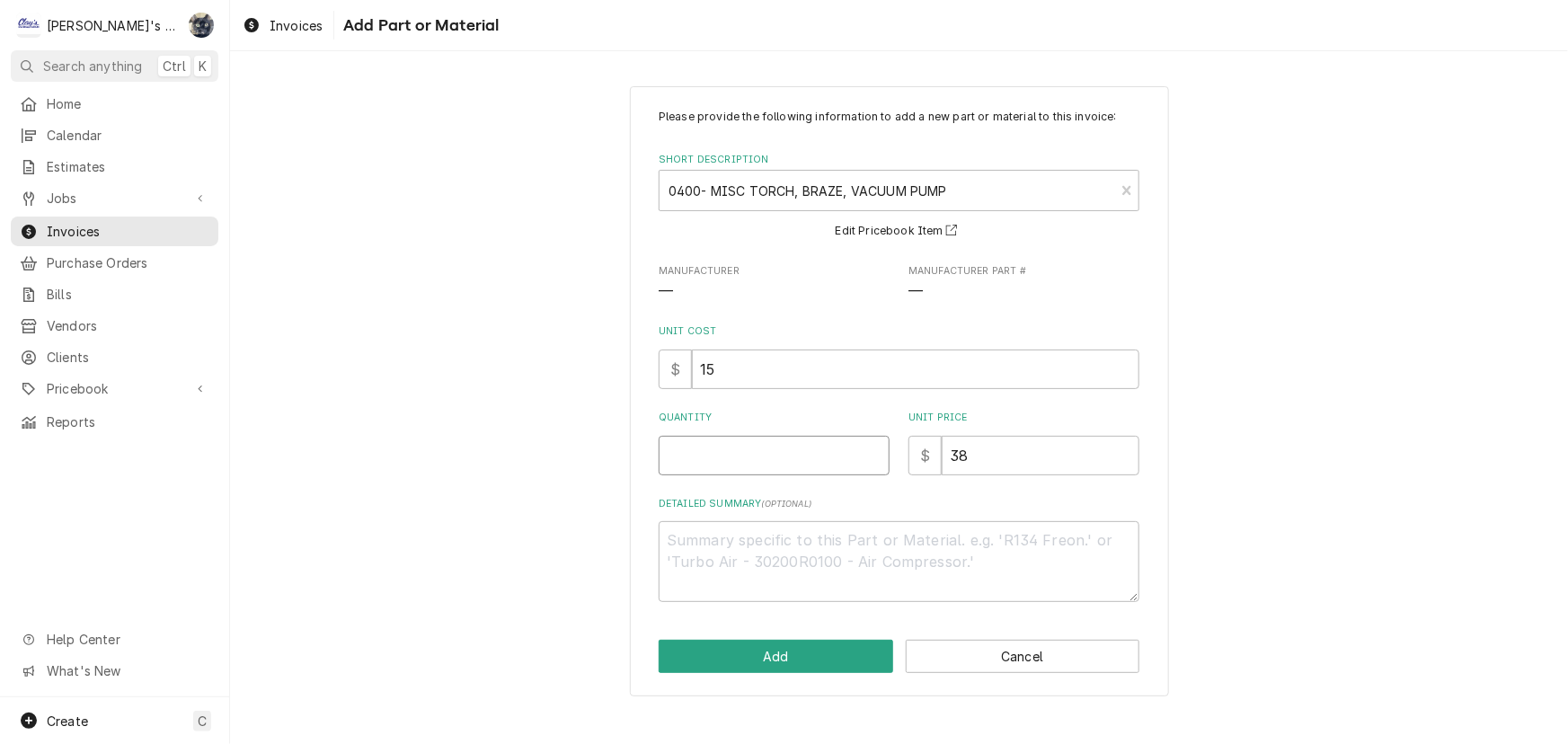
click at [743, 460] on input "Quantity" at bounding box center [774, 455] width 231 height 40
type textarea "x"
type input "2"
click at [786, 666] on button "Add" at bounding box center [775, 656] width 234 height 33
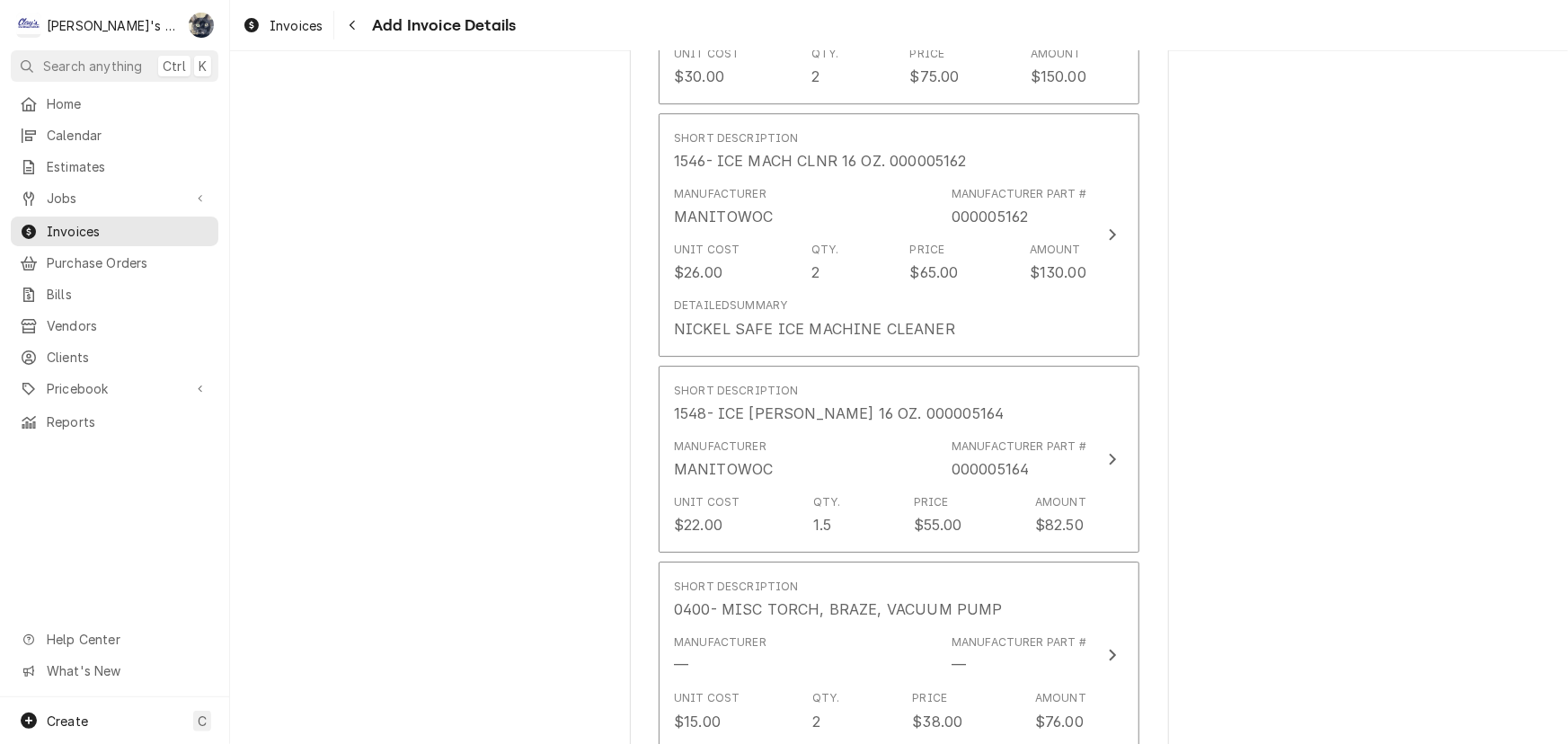
scroll to position [2729, 0]
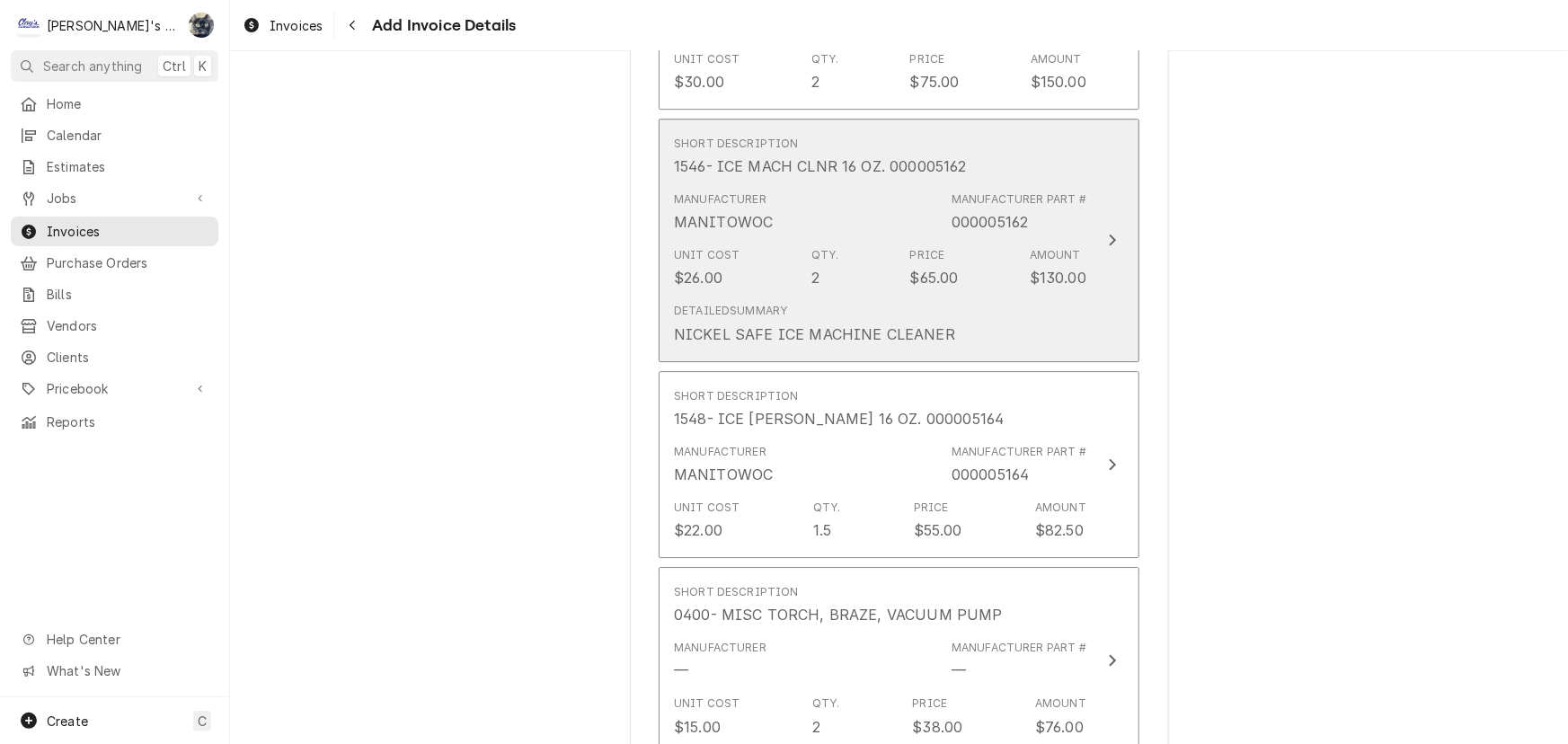
click at [826, 287] on div "Unit Cost $26.00 Qty. 2 Price $65.00 Amount $130.00" at bounding box center [880, 267] width 413 height 56
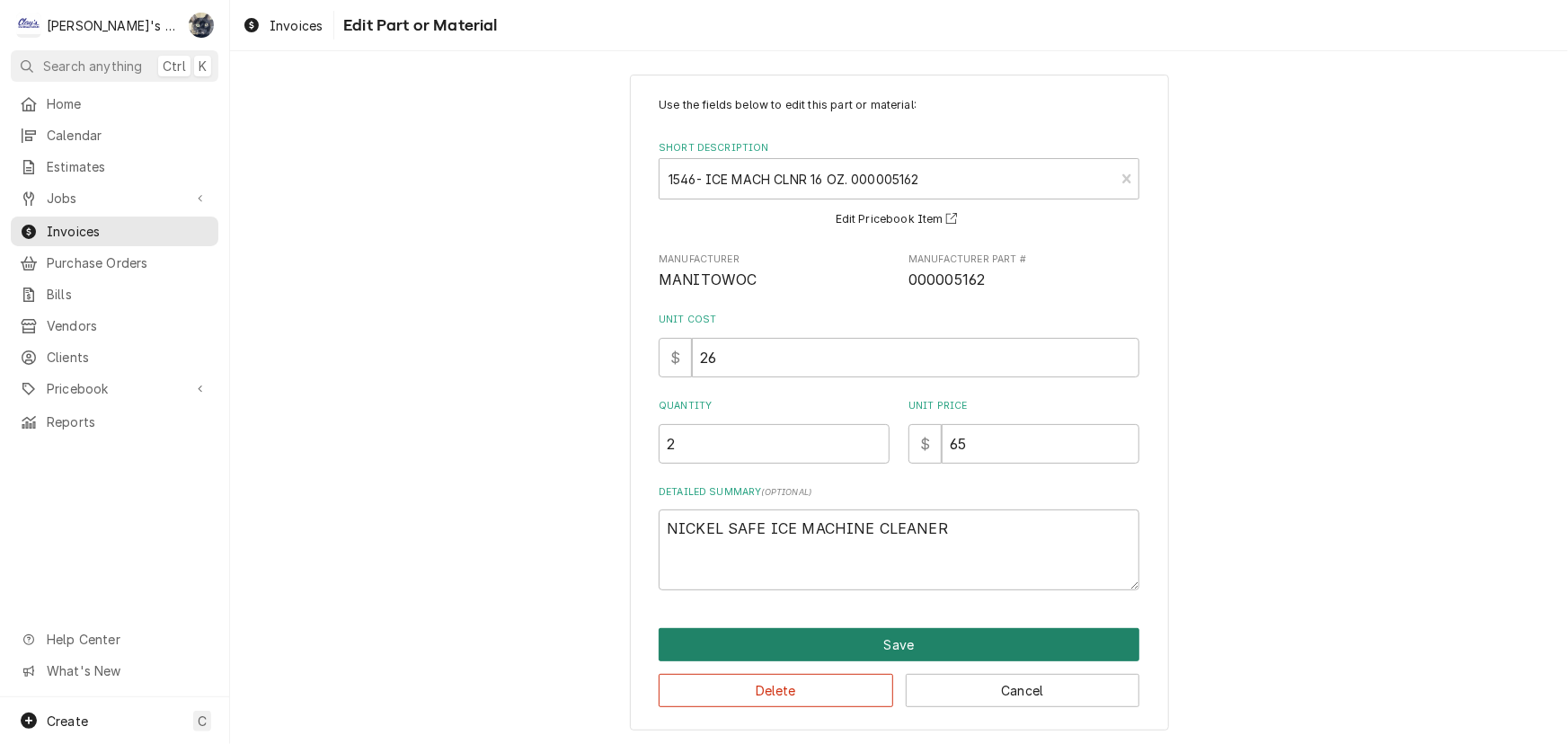
click at [834, 636] on button "Save" at bounding box center [898, 644] width 481 height 33
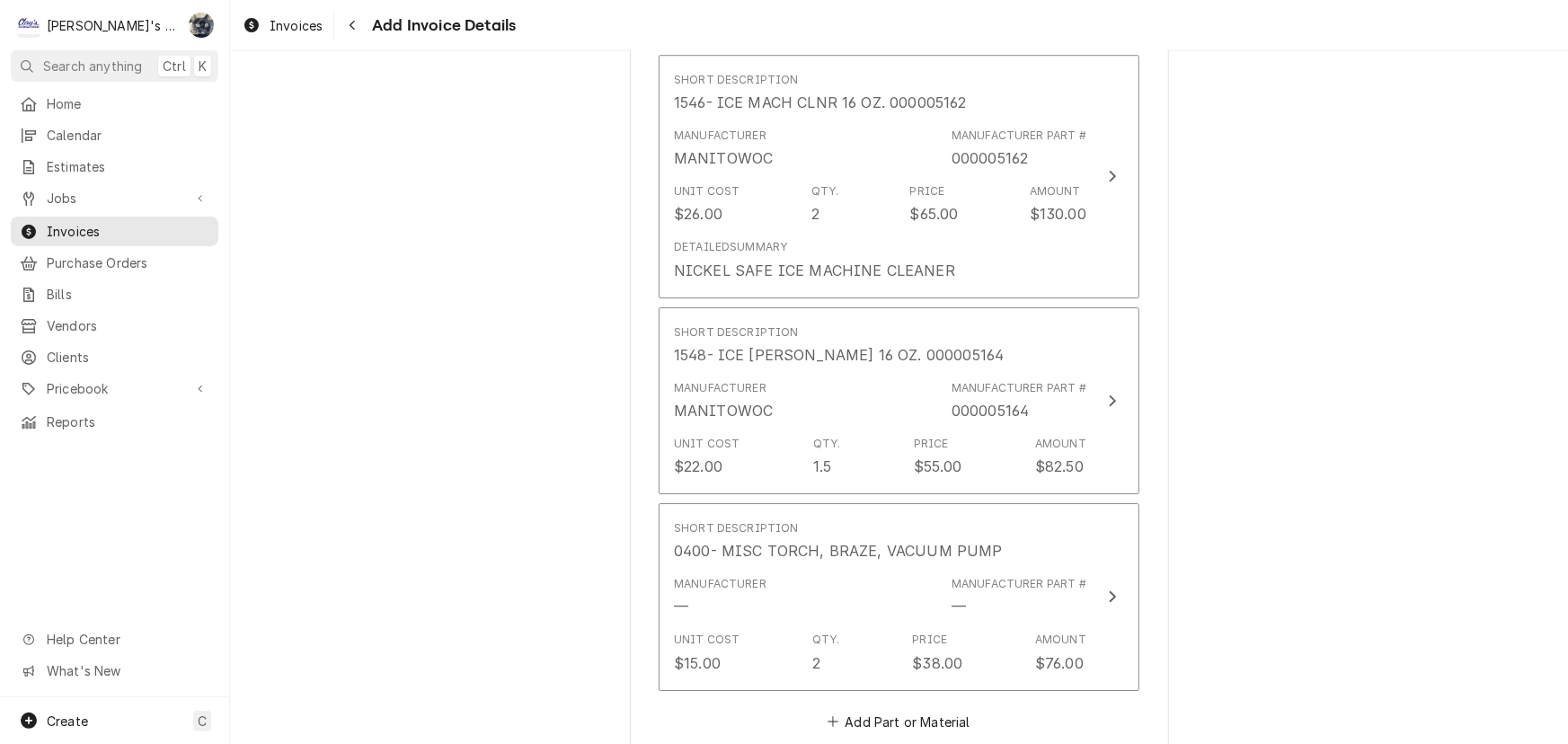
scroll to position [3115, 0]
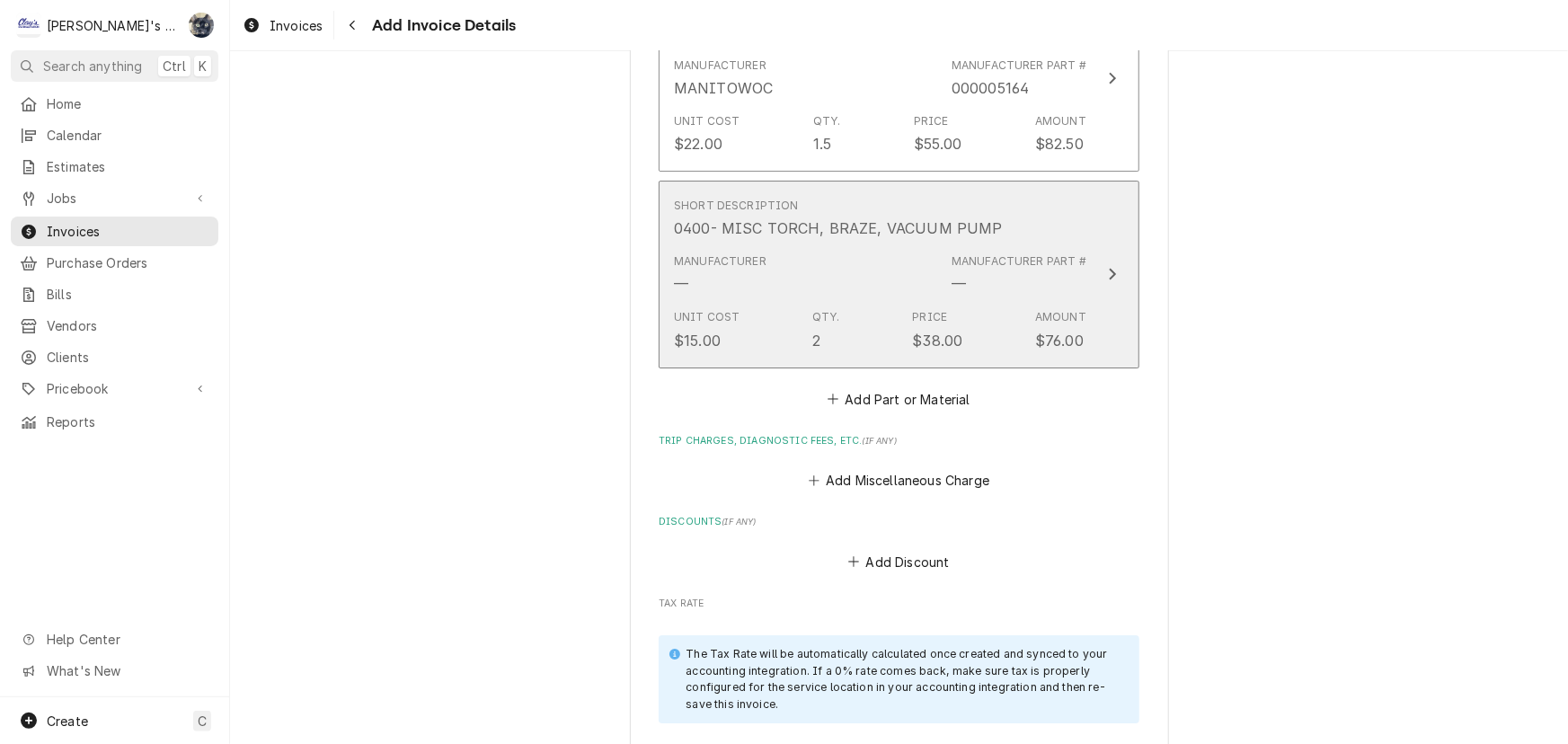
click at [758, 311] on div "Unit Cost $15.00 Qty. 2 Price $38.00 Amount $76.00" at bounding box center [880, 330] width 413 height 56
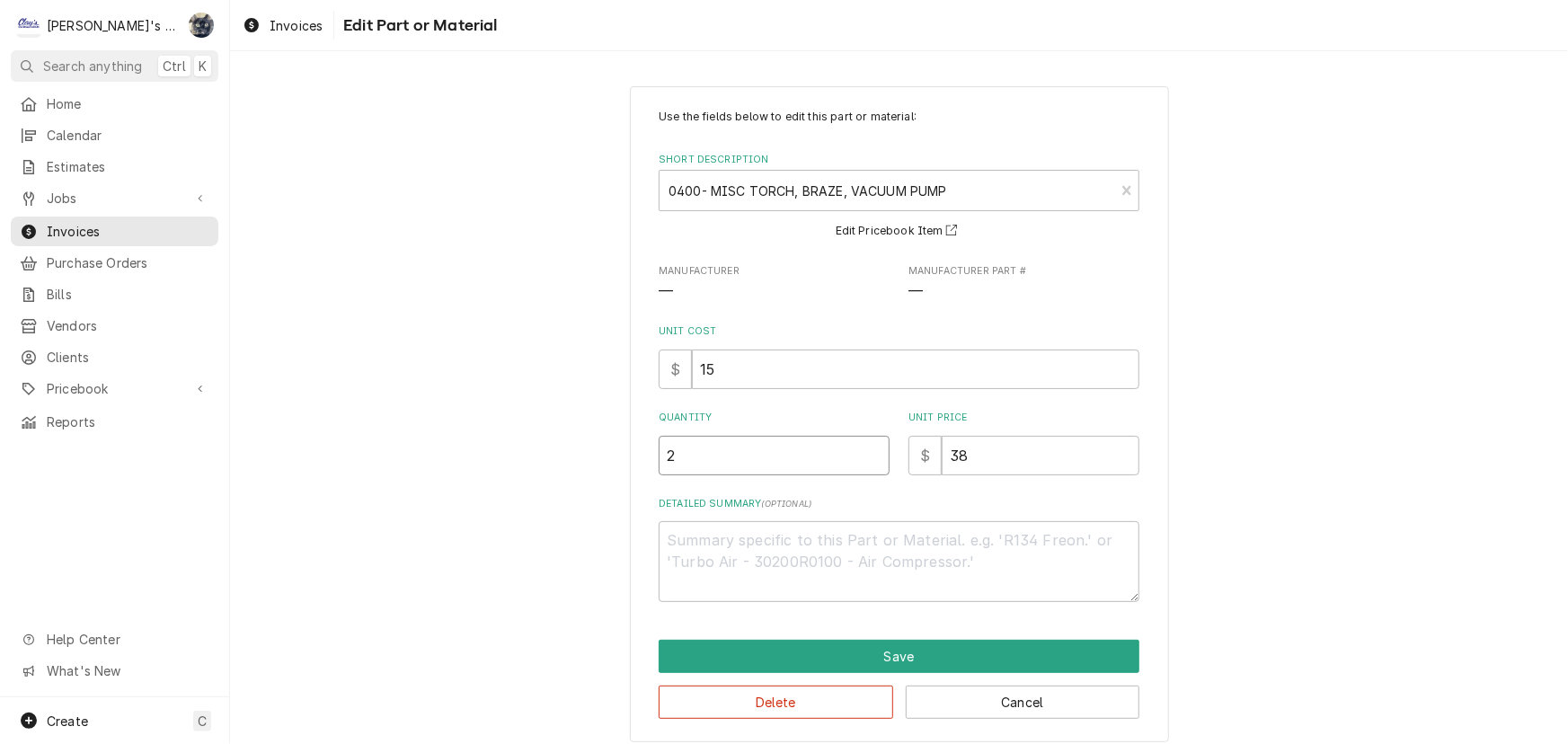
drag, startPoint x: 683, startPoint y: 470, endPoint x: 627, endPoint y: 470, distance: 56.0
click at [630, 470] on div "Use the fields below to edit this part or material: Short Description 0400- MIS…" at bounding box center [899, 414] width 539 height 656
type textarea "x"
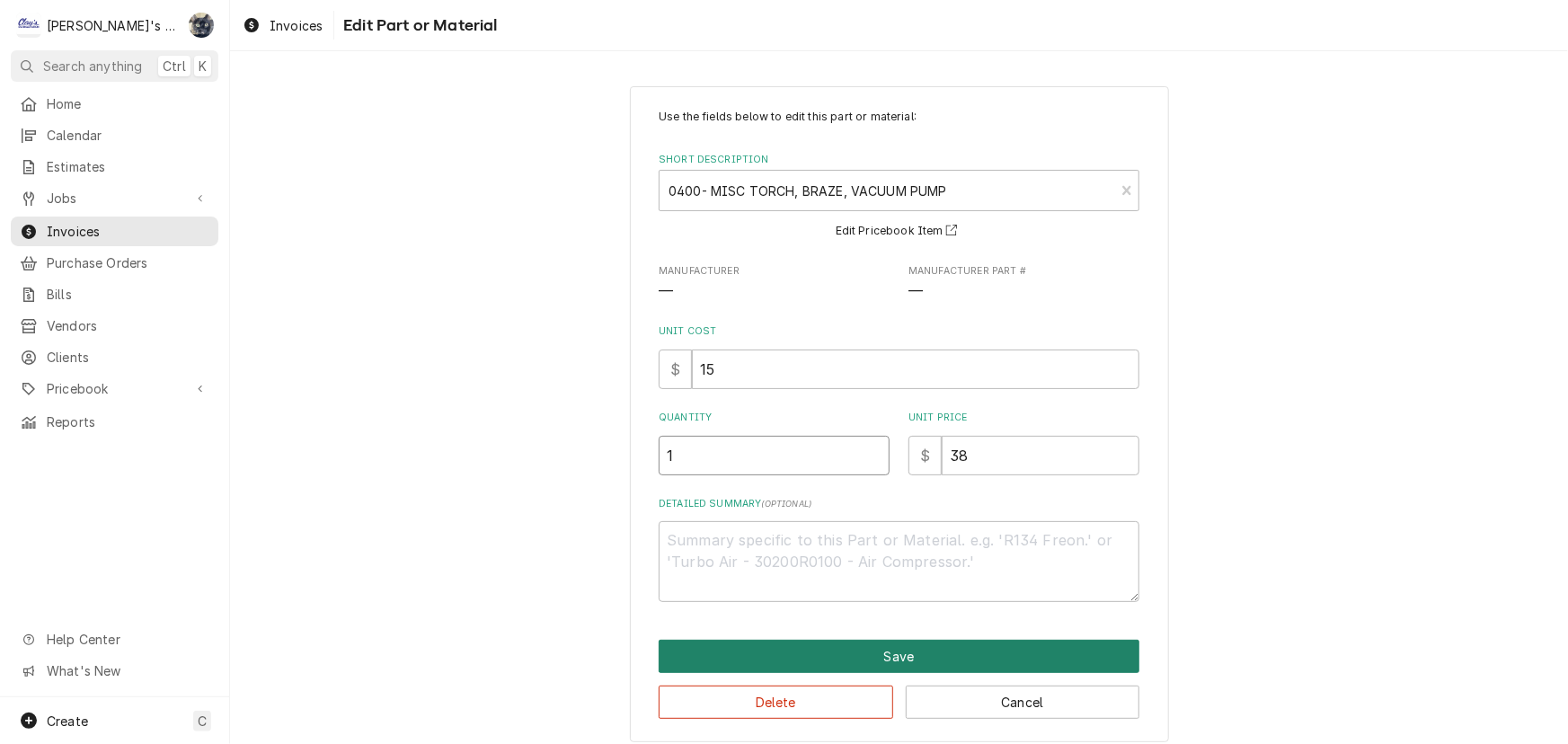
type input "1"
click at [794, 647] on button "Save" at bounding box center [898, 656] width 481 height 33
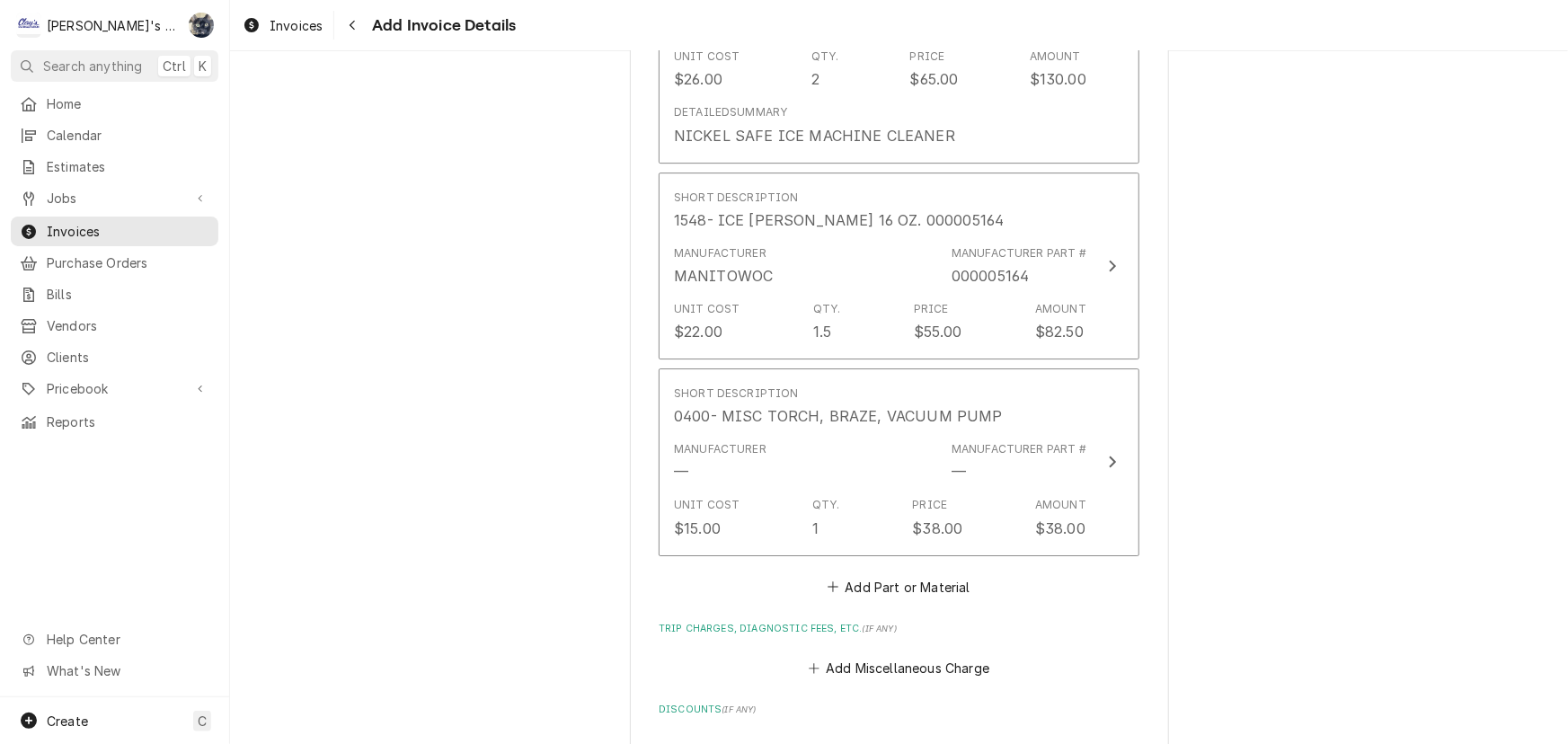
scroll to position [2907, 0]
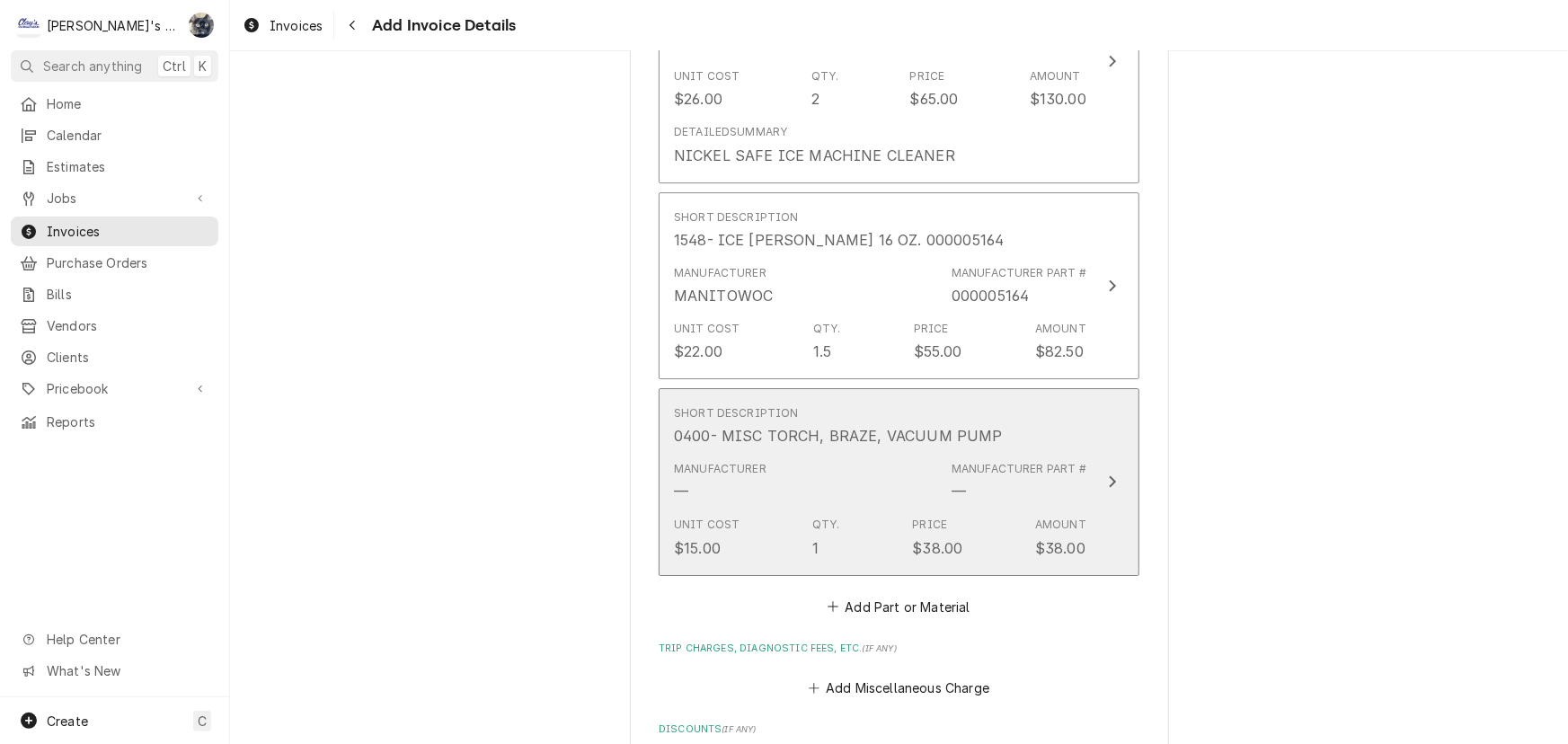
click at [710, 527] on div "Unit Cost" at bounding box center [707, 524] width 65 height 16
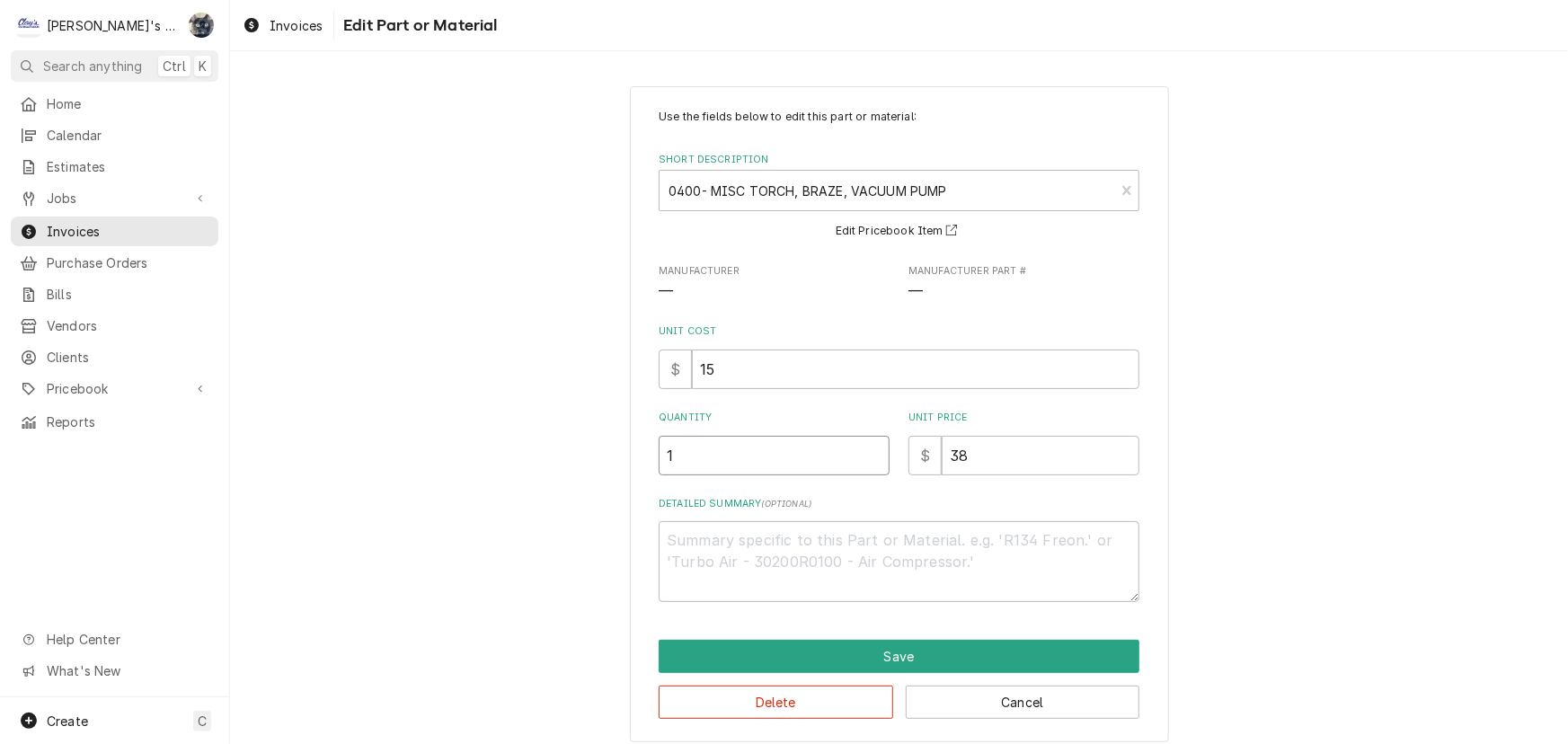
click at [635, 461] on div "Use the fields below to edit this part or material: Short Description 0400- MIS…" at bounding box center [899, 414] width 539 height 656
type textarea "x"
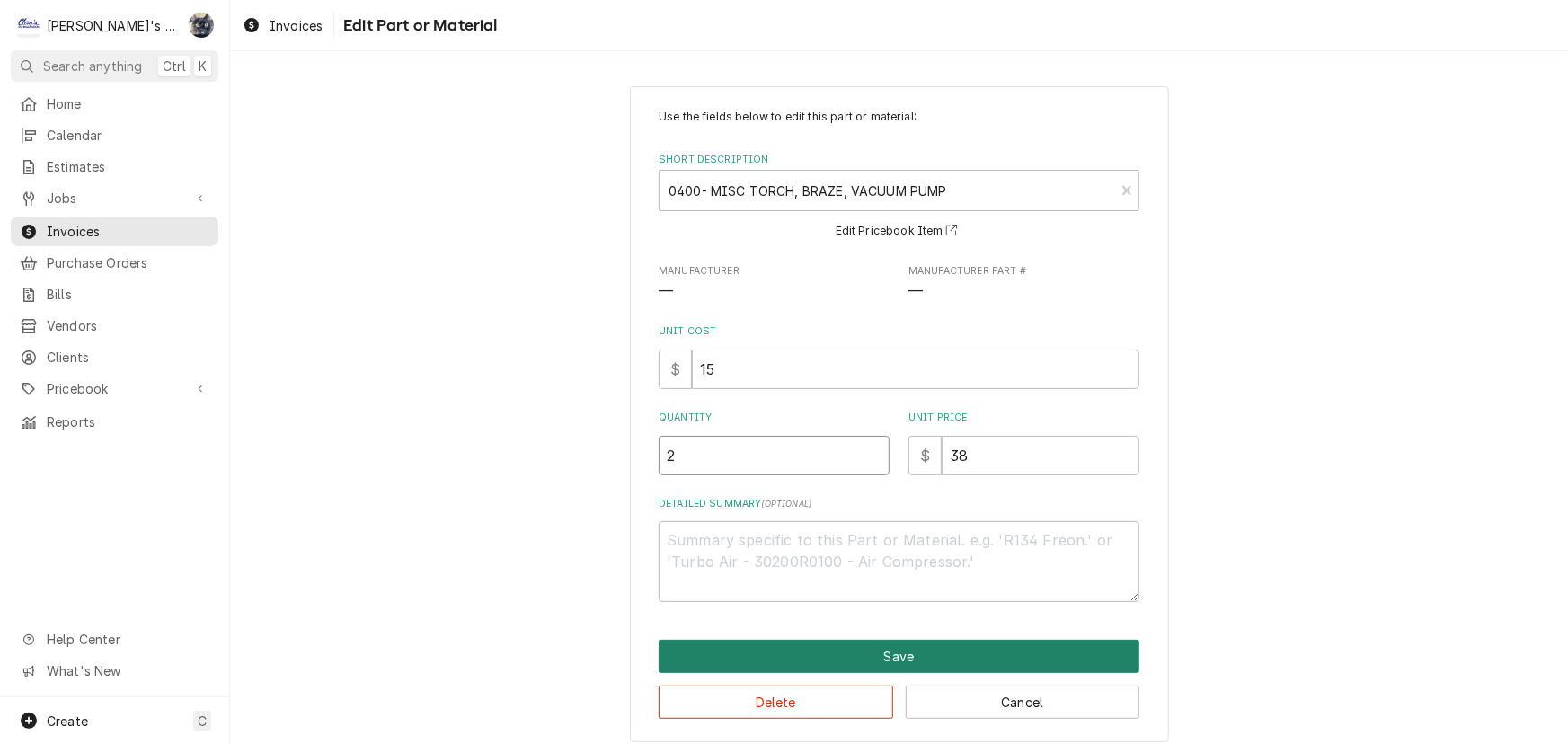
type input "2"
click at [748, 648] on button "Save" at bounding box center [898, 656] width 481 height 33
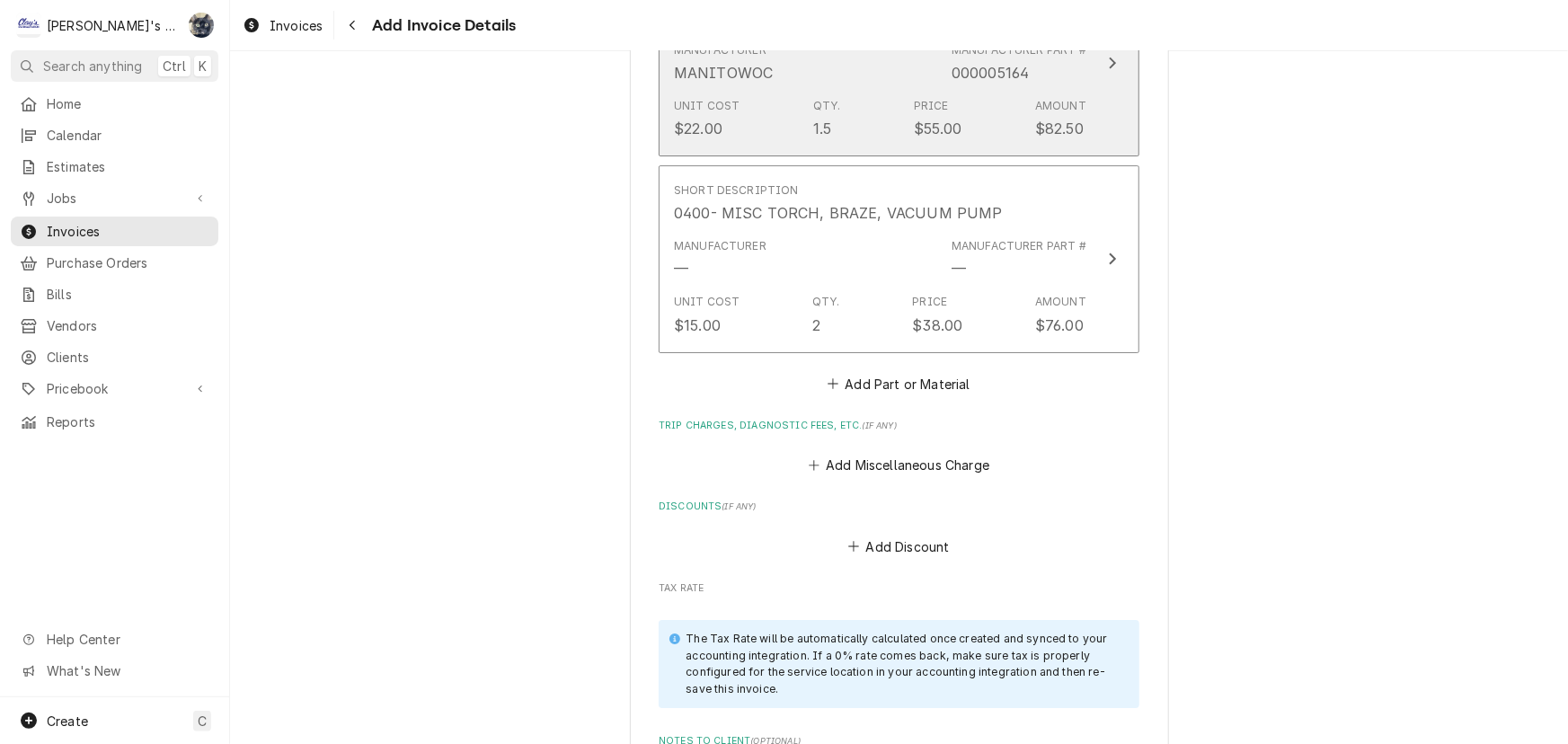
scroll to position [2803, 0]
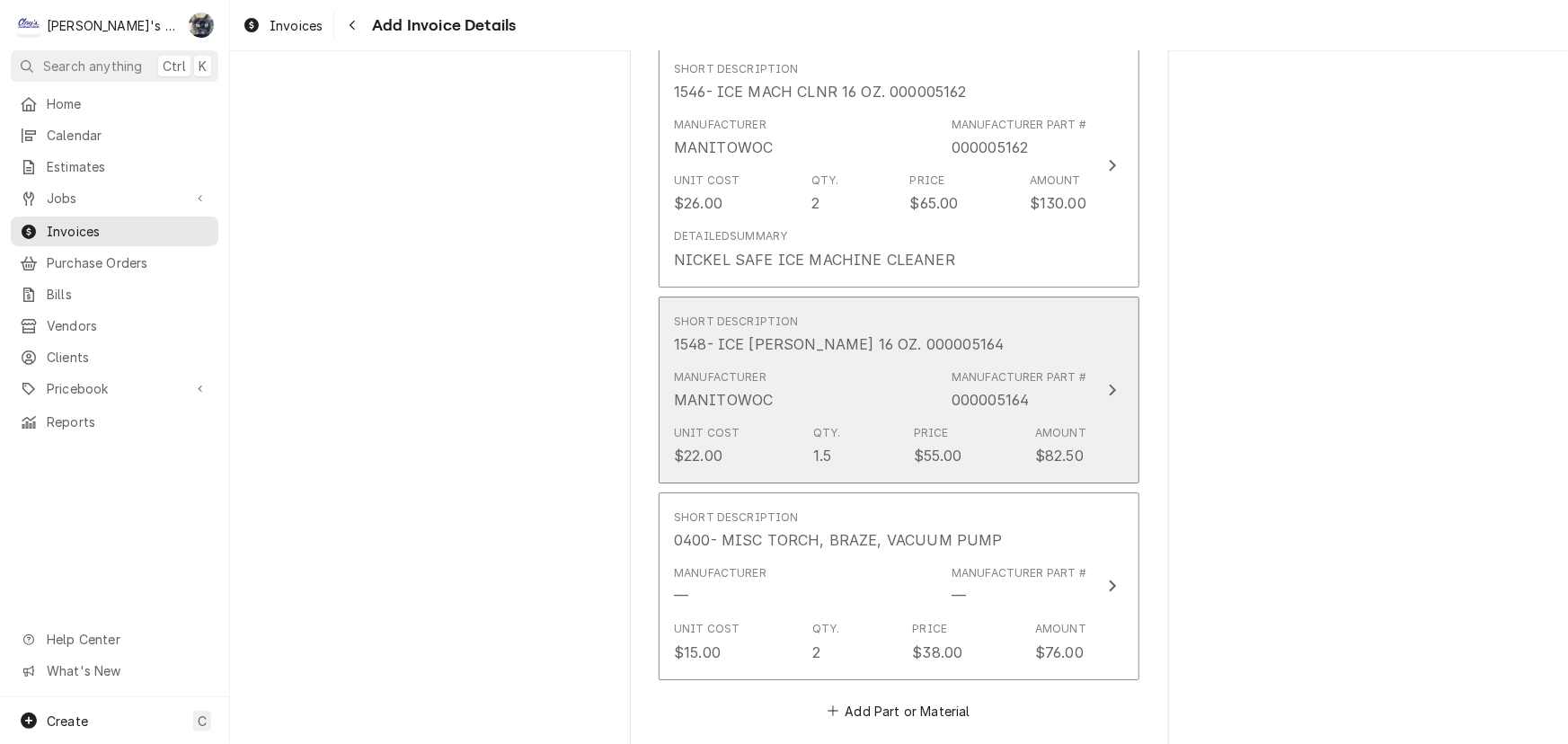
click at [873, 368] on div "Manufacturer MANITOWOC Manufacturer Part # 000005164" at bounding box center [880, 389] width 413 height 56
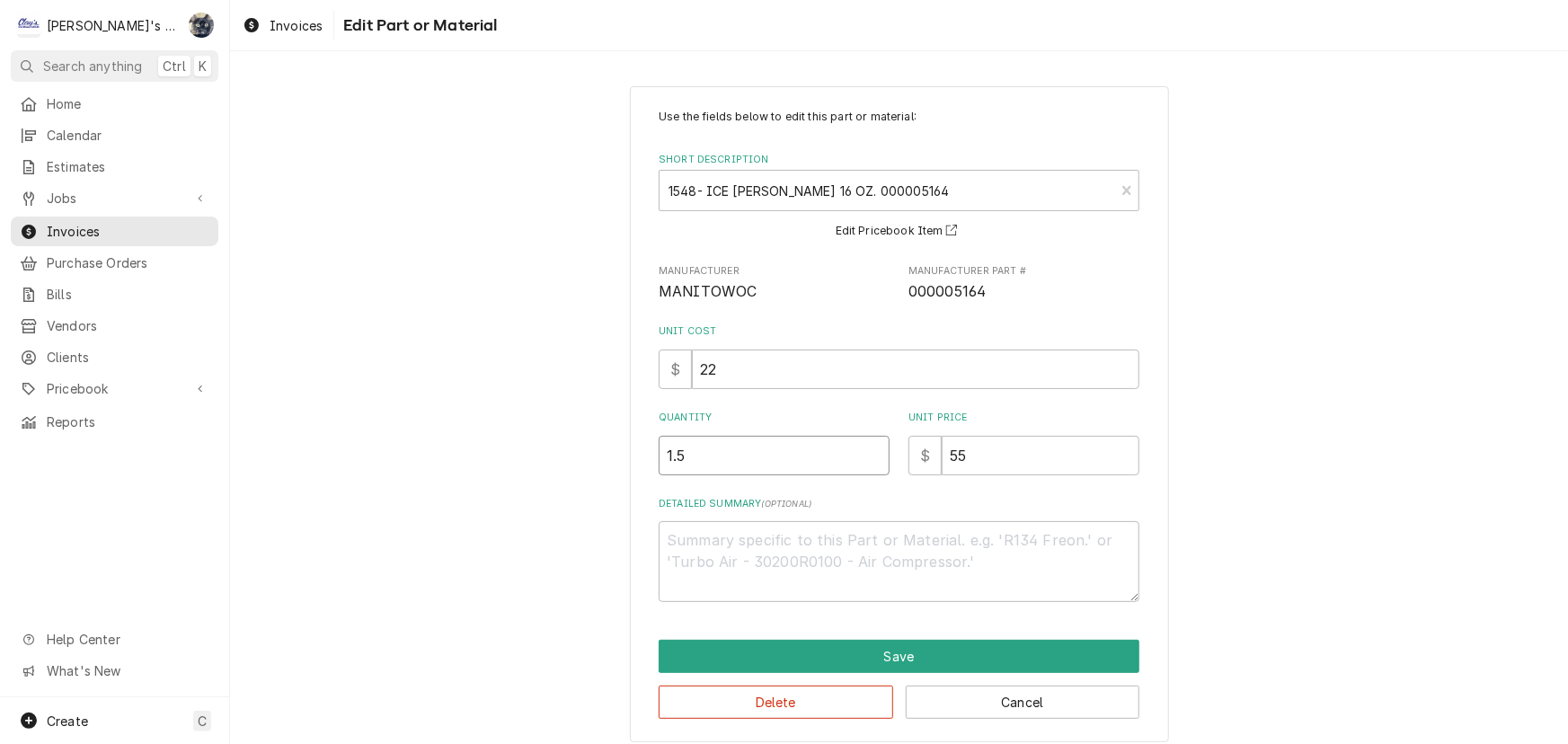
click at [711, 457] on input "1.5" at bounding box center [774, 455] width 231 height 40
type textarea "x"
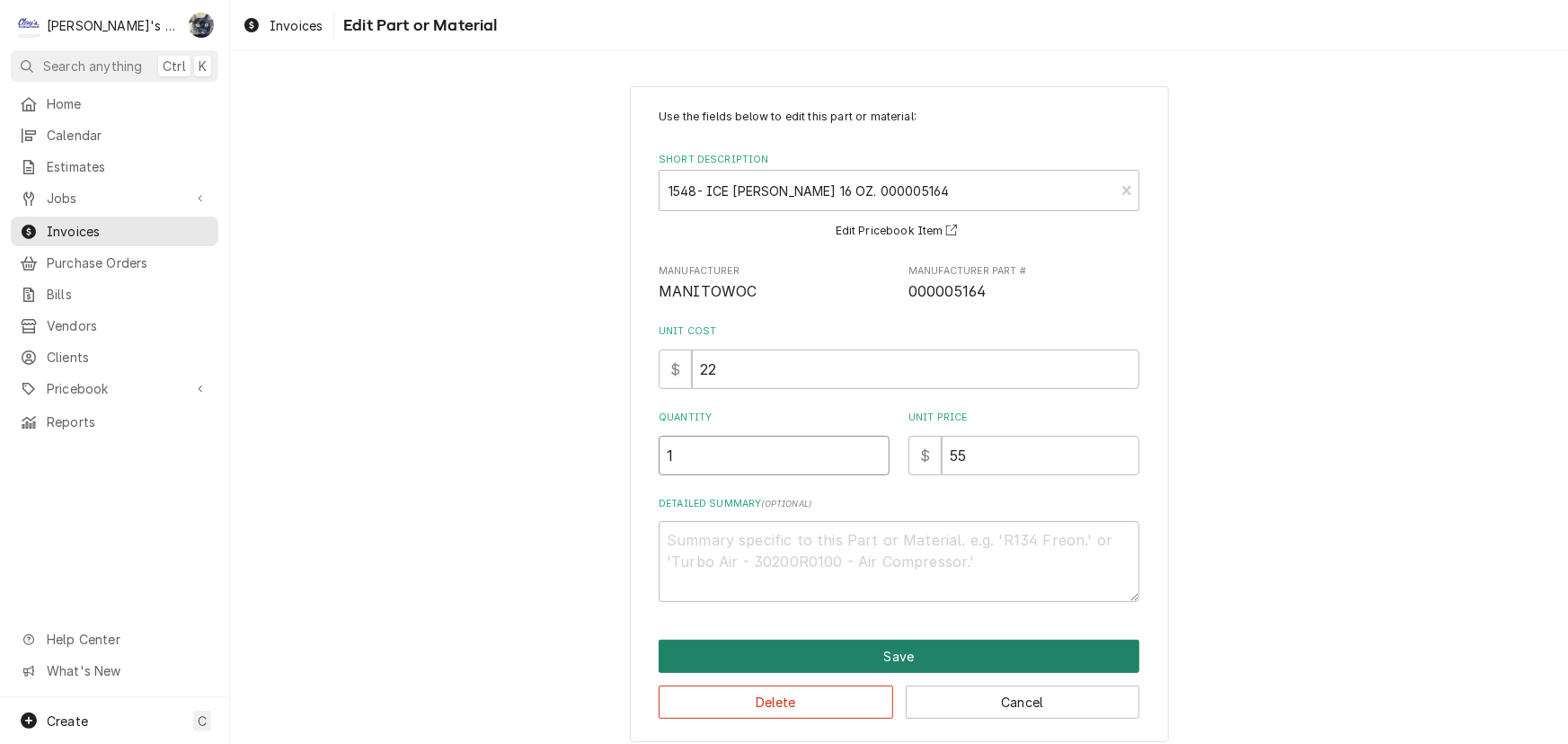
type input "1"
click at [808, 651] on button "Save" at bounding box center [898, 656] width 481 height 33
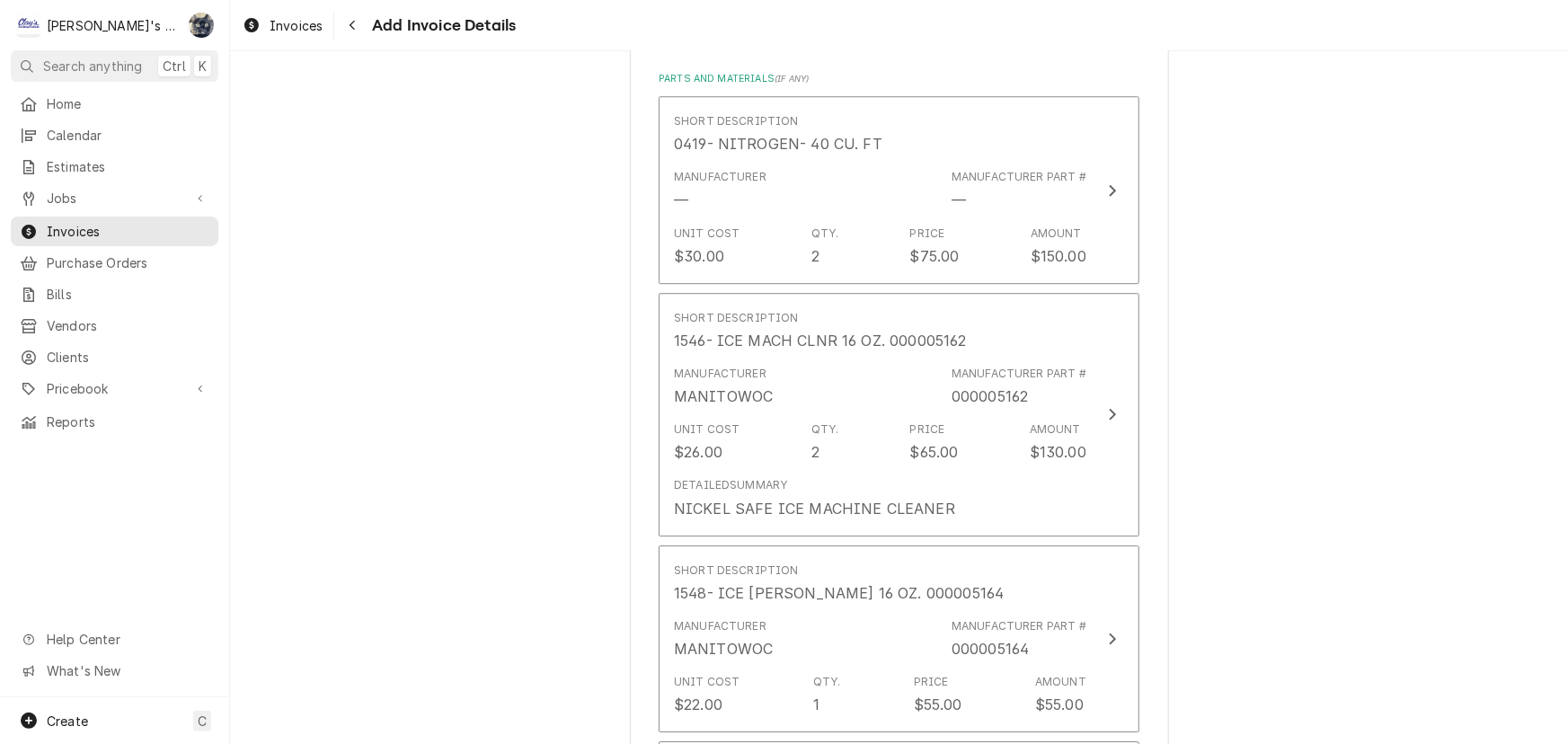
scroll to position [2662, 0]
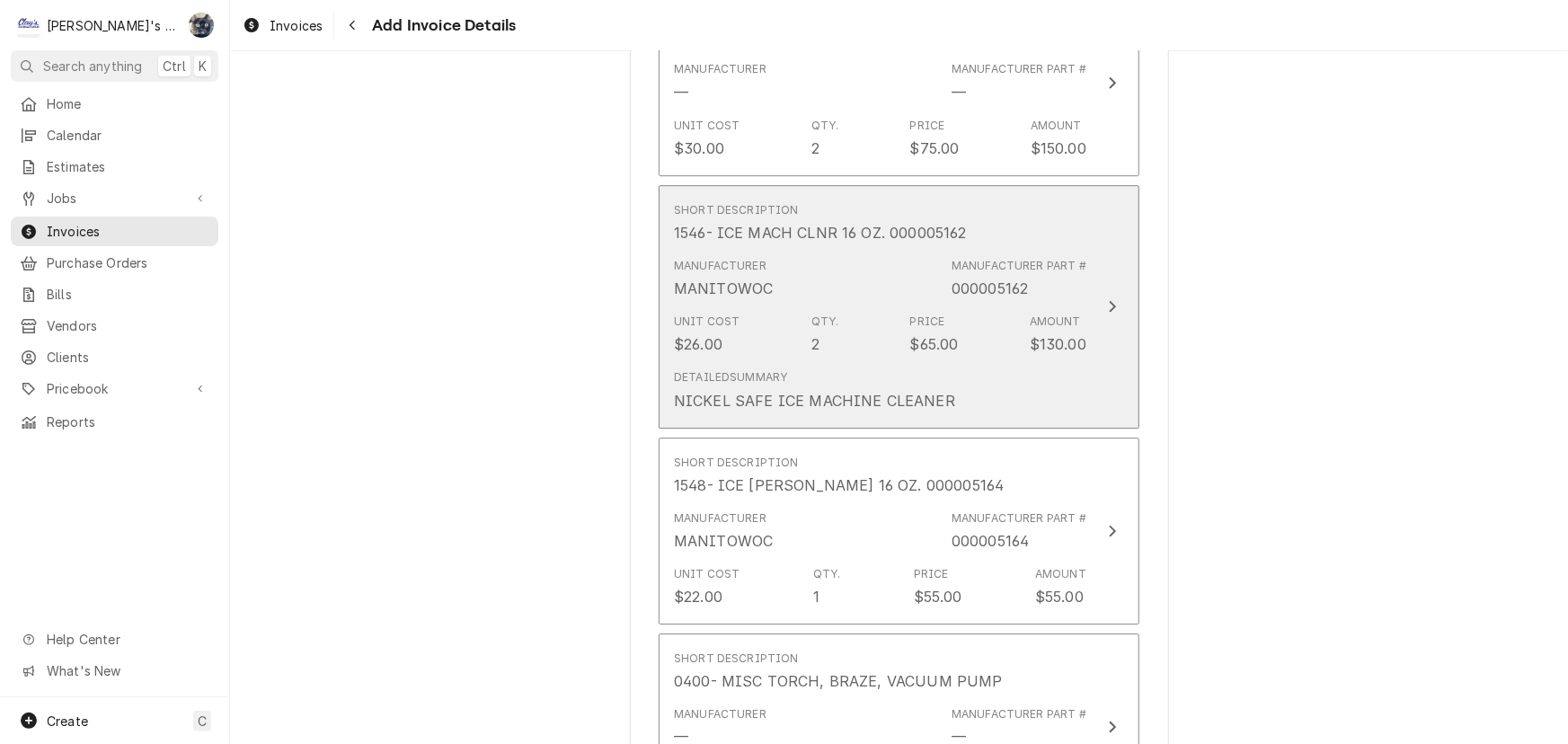
click at [826, 279] on div "Manufacturer MANITOWOC Manufacturer Part # 000005162" at bounding box center [880, 278] width 413 height 56
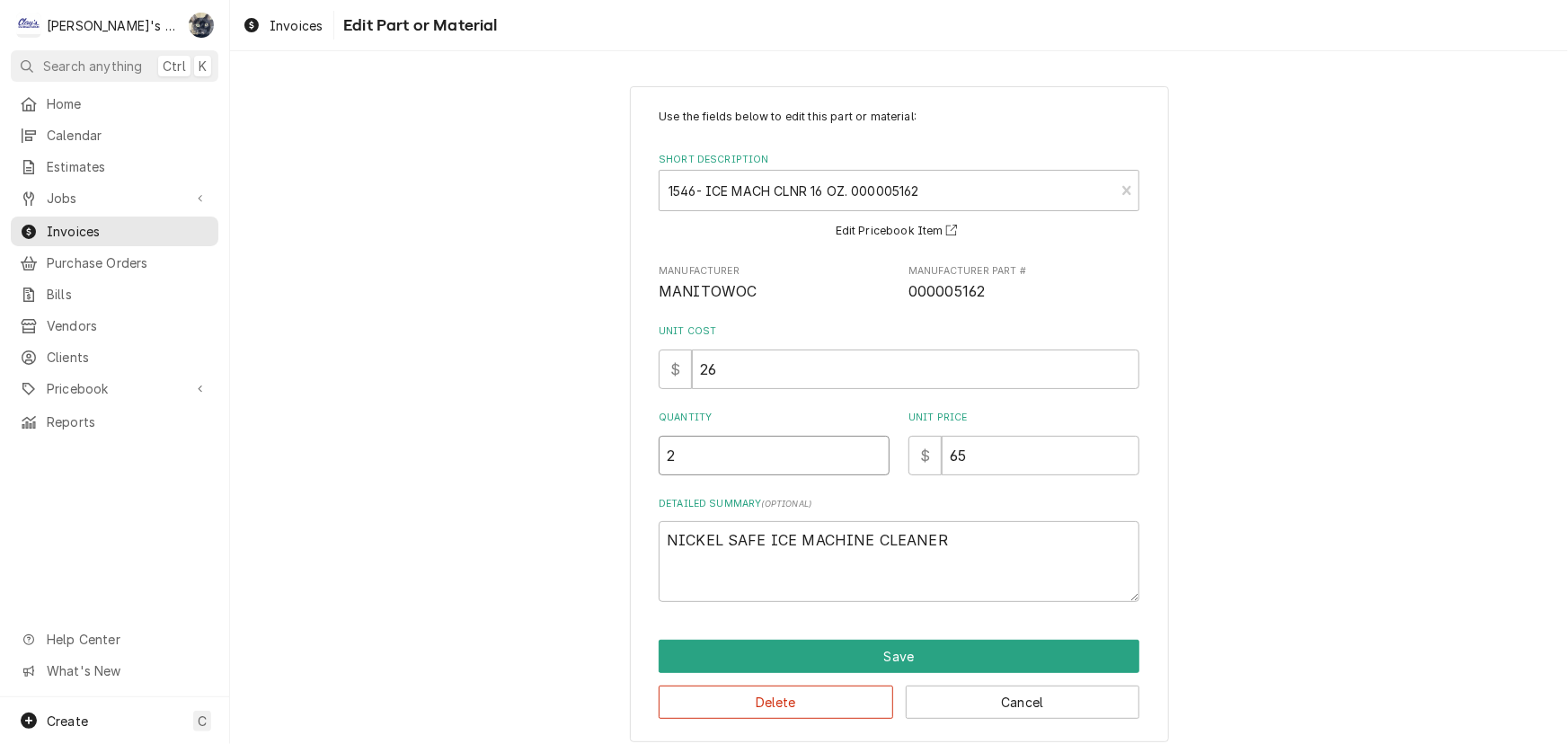
click at [698, 456] on input "2" at bounding box center [774, 455] width 231 height 40
type textarea "x"
type input "1"
type textarea "x"
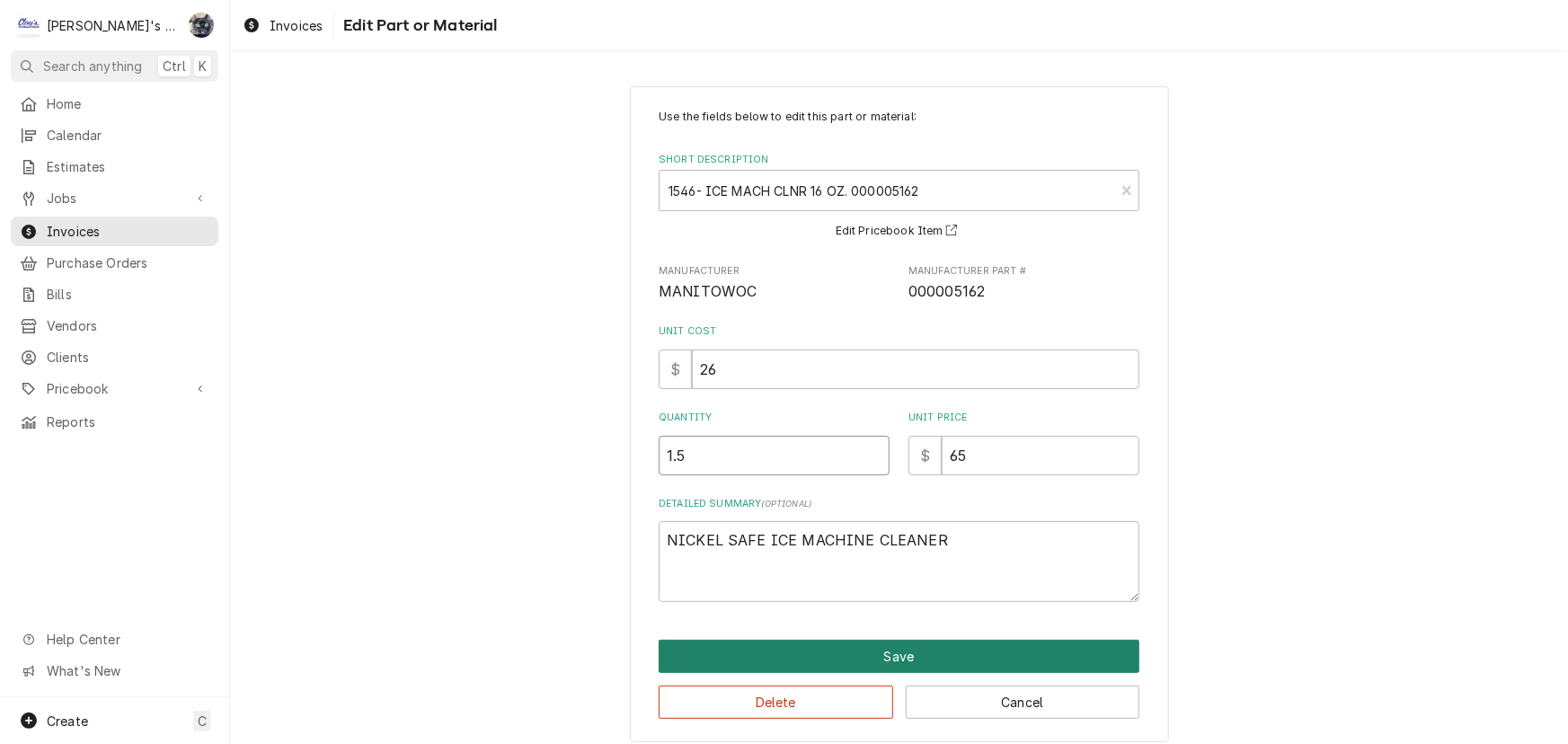
type input "1.5"
click at [844, 662] on button "Save" at bounding box center [898, 656] width 481 height 33
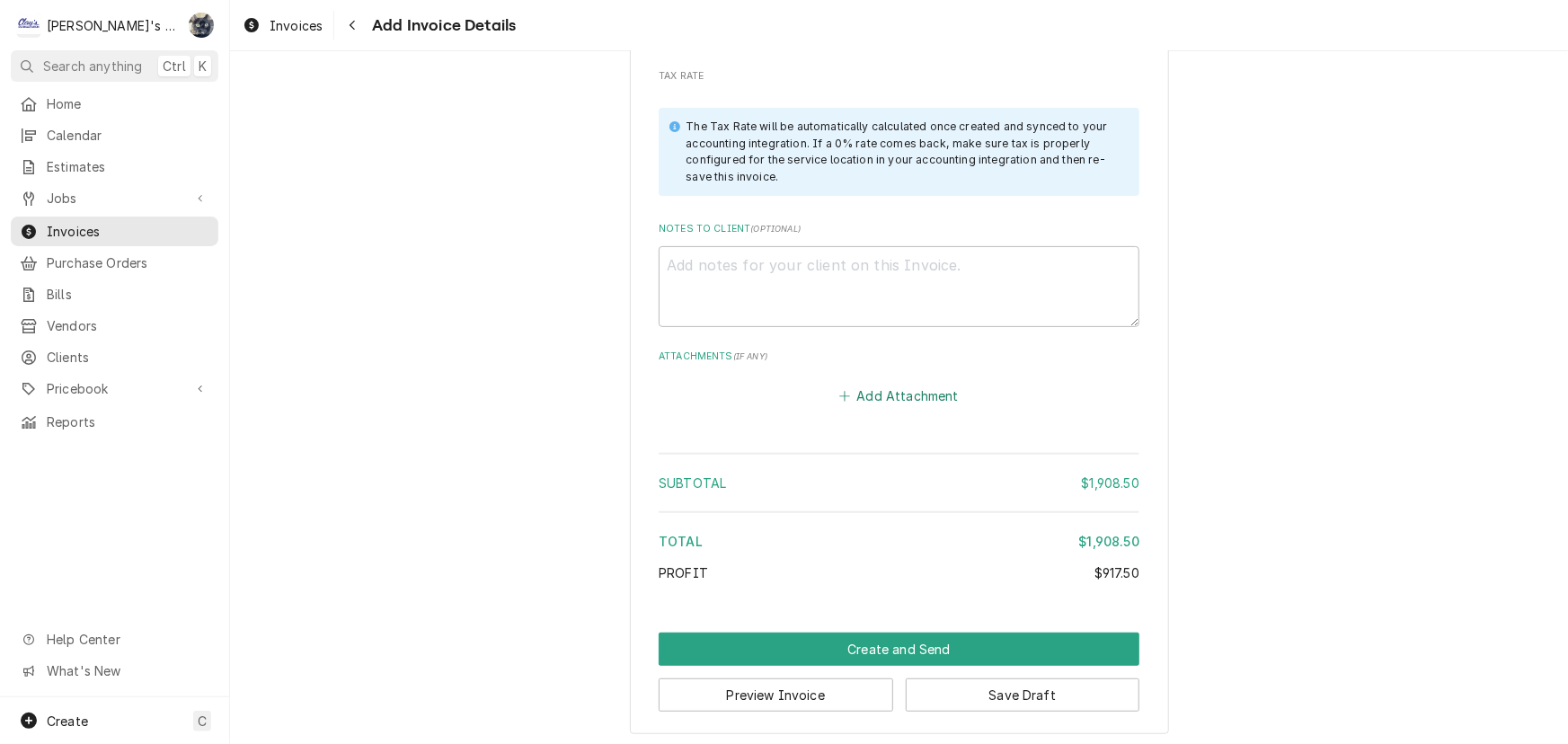
scroll to position [3235, 0]
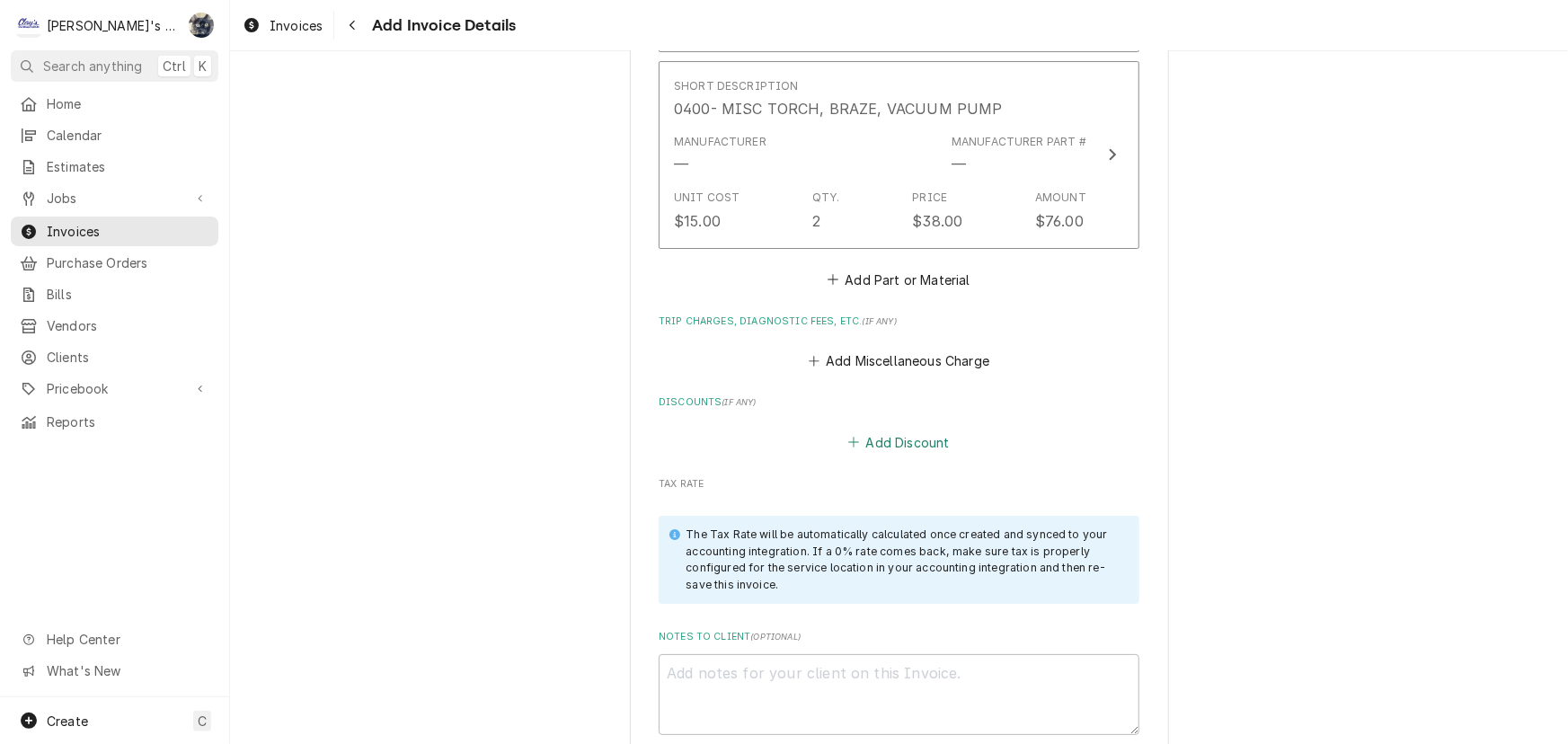
click at [853, 435] on icon "Discounts" at bounding box center [853, 441] width 10 height 12
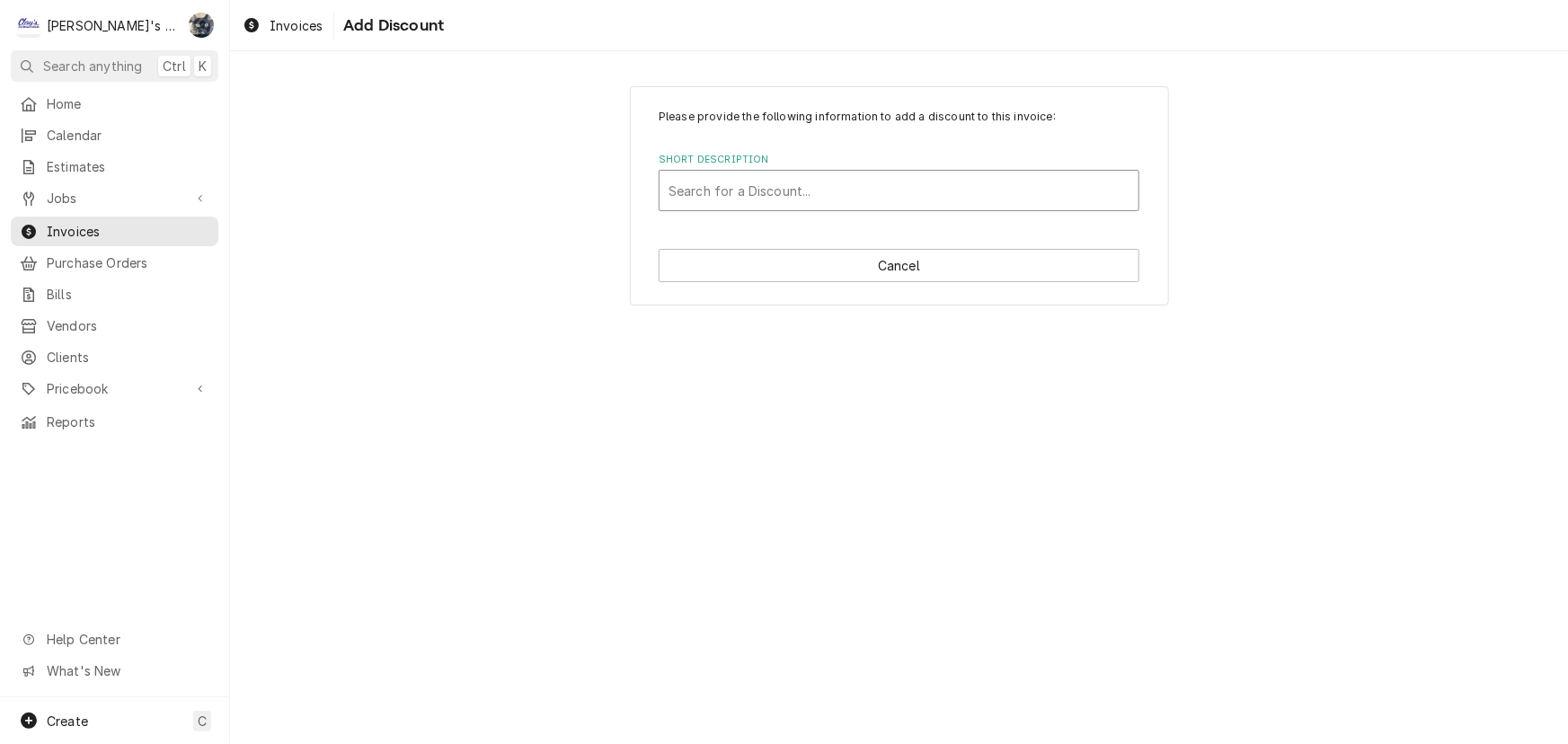
click at [778, 196] on div "Short Description" at bounding box center [899, 191] width 461 height 32
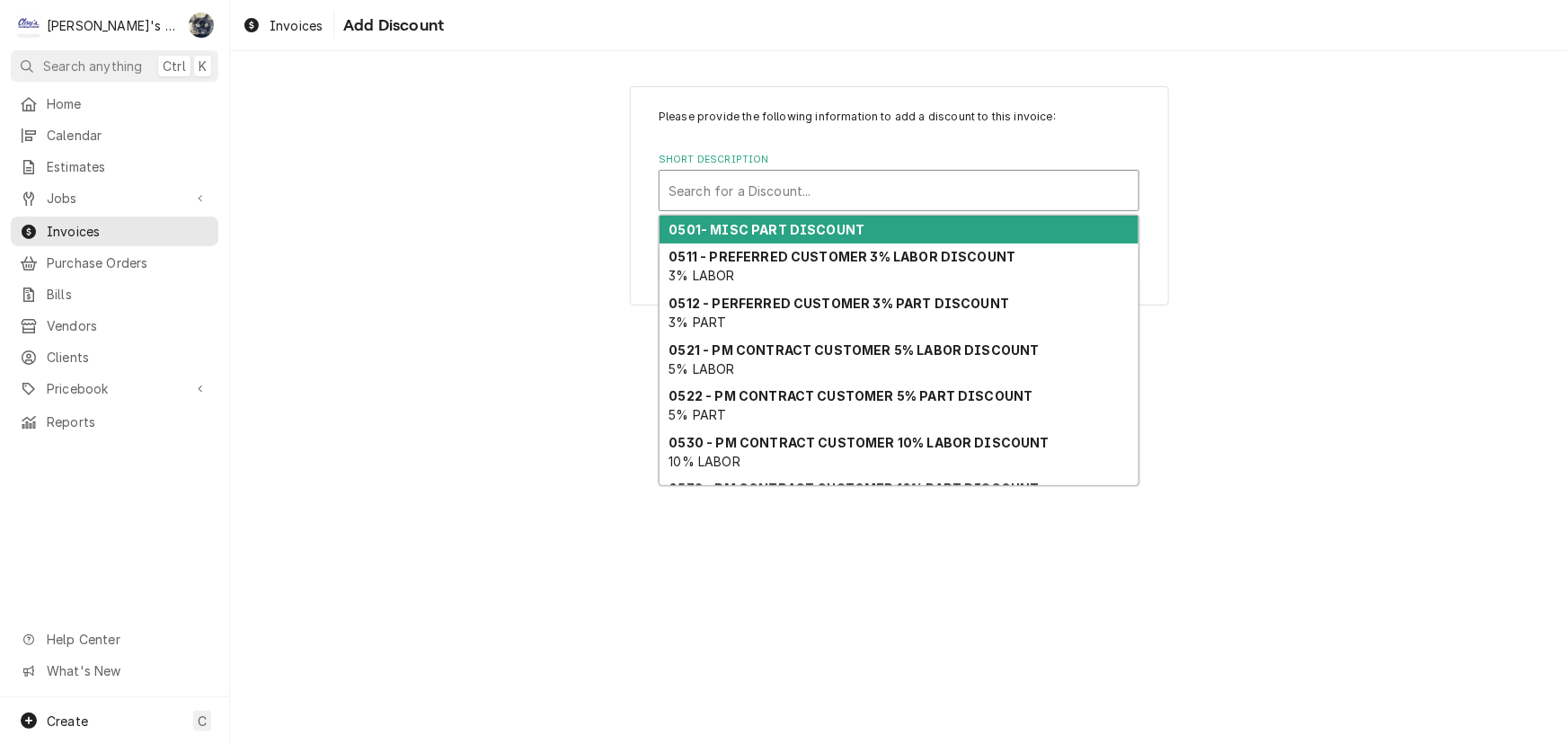
click at [781, 224] on strong "0501- MISC PART DISCOUNT" at bounding box center [767, 229] width 196 height 15
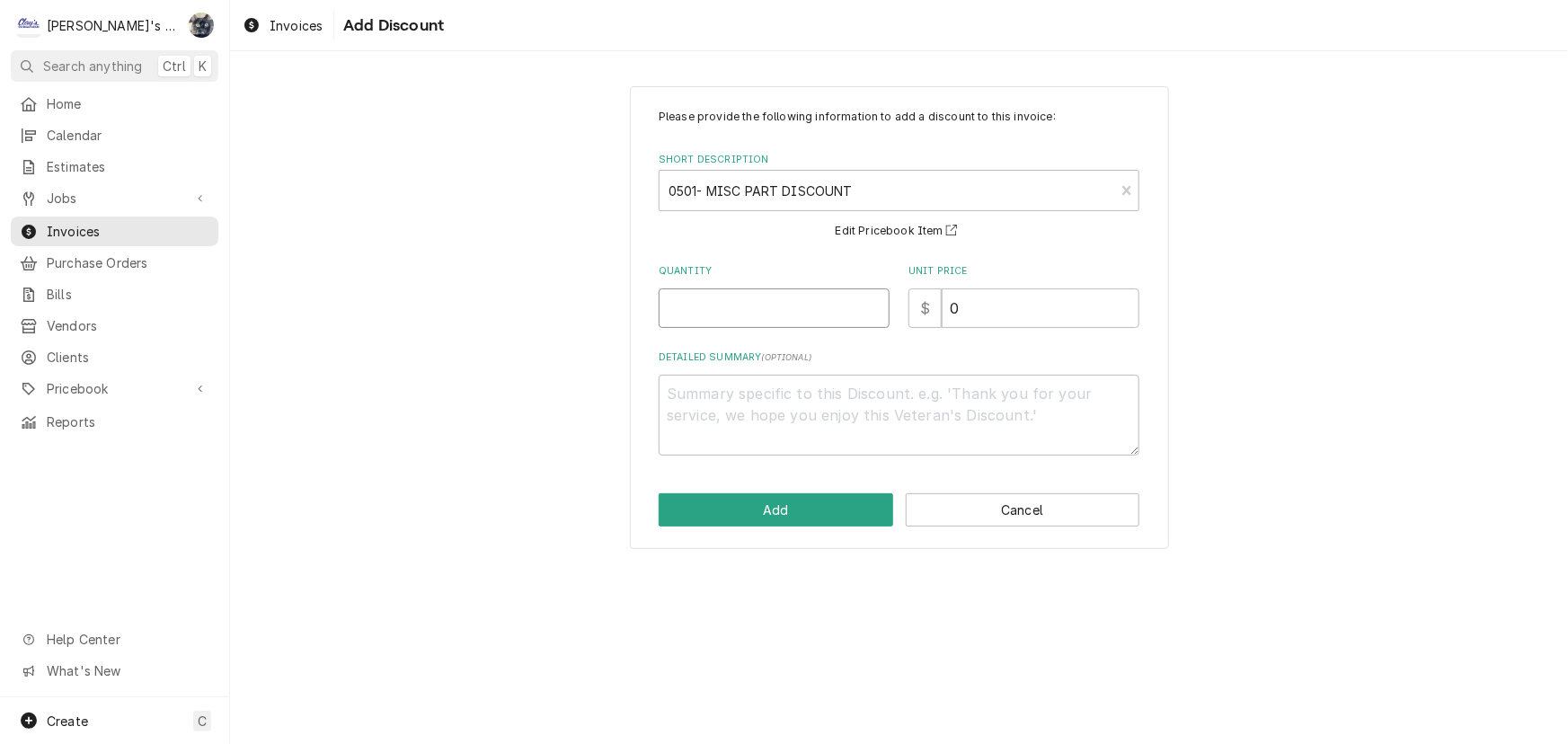
click at [768, 305] on input "Quantity" at bounding box center [774, 308] width 231 height 40
type textarea "x"
type input "1"
type textarea "x"
type input "8"
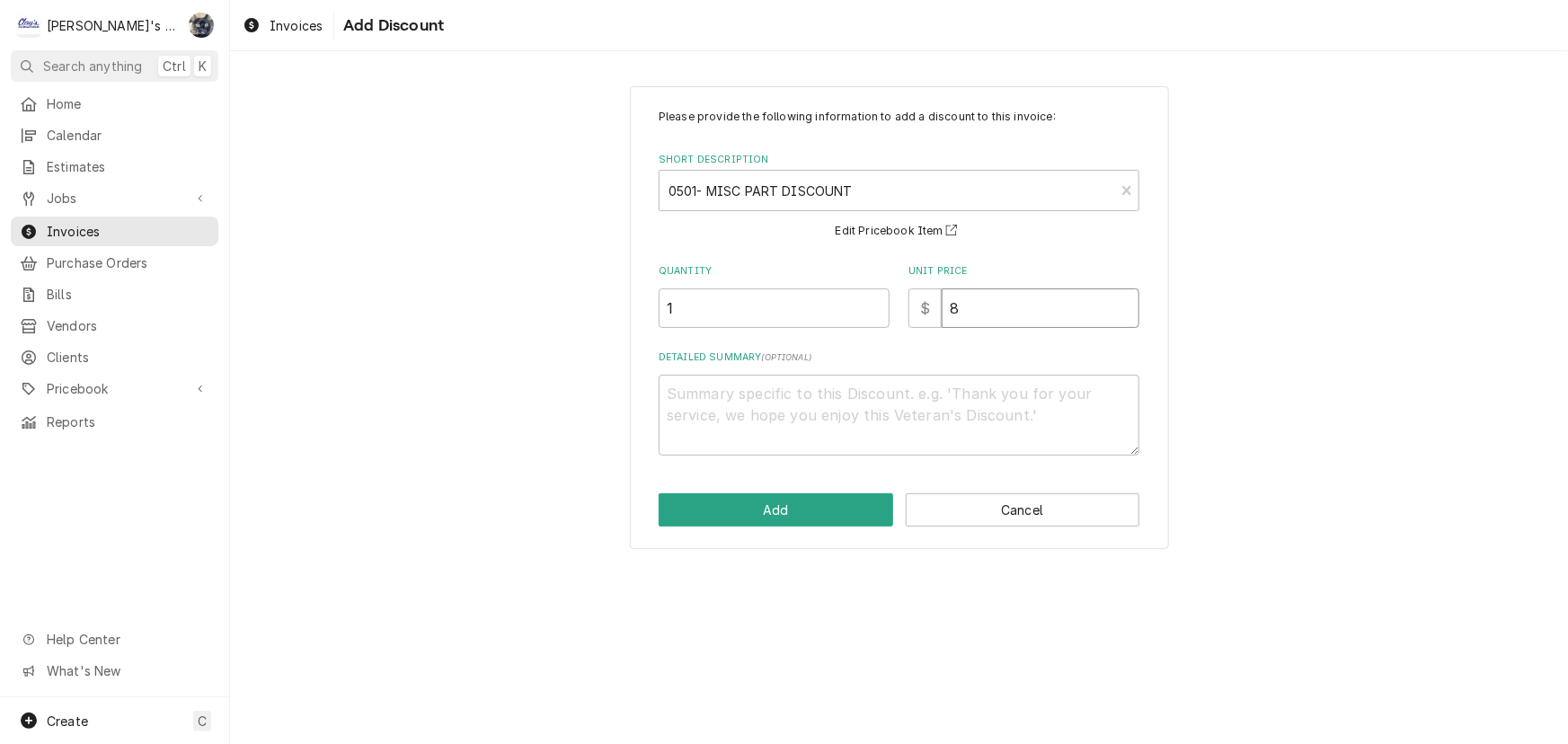
type textarea "x"
type input "8.5"
type textarea "x"
type input "8.50"
click at [824, 506] on button "Add" at bounding box center [775, 509] width 234 height 33
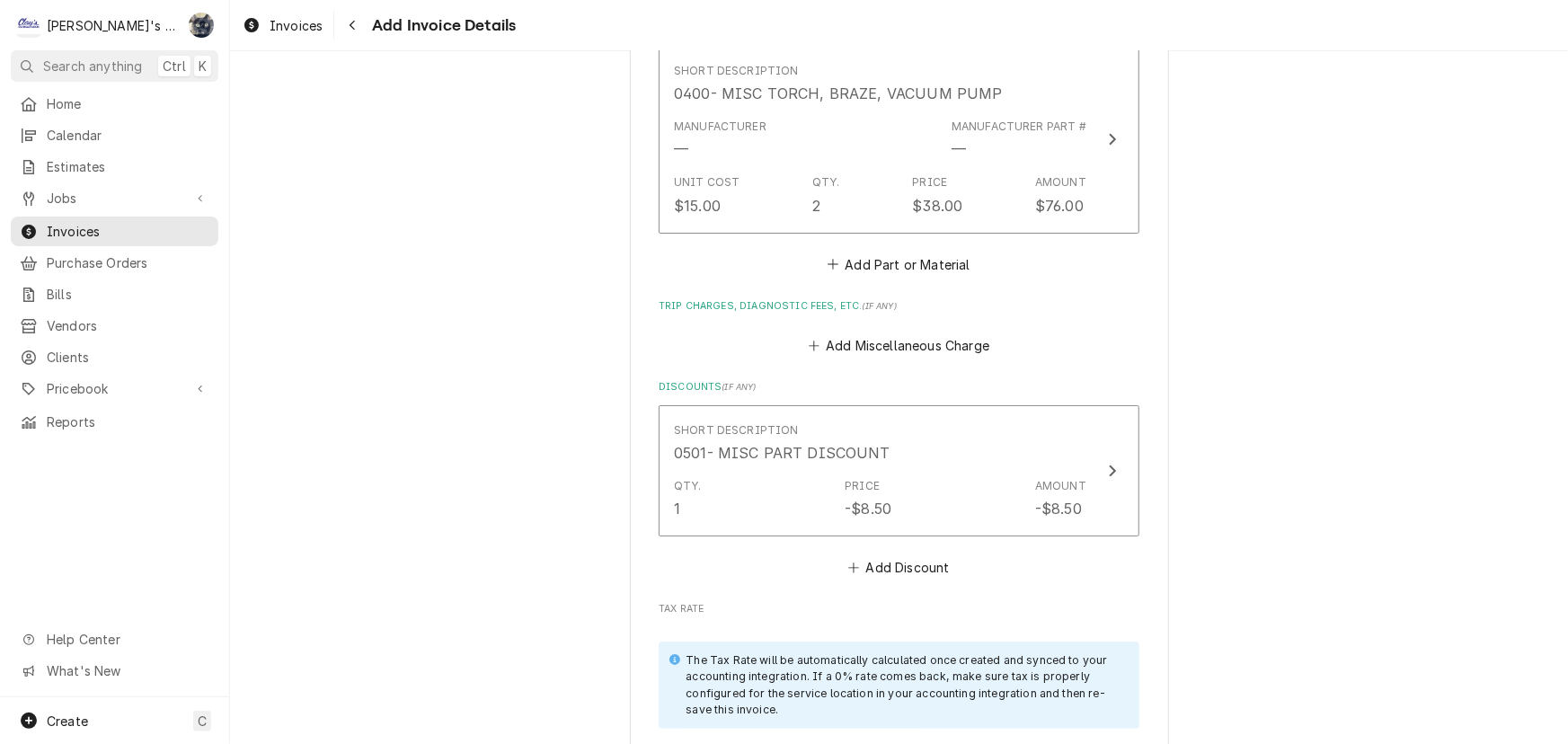
scroll to position [3782, 0]
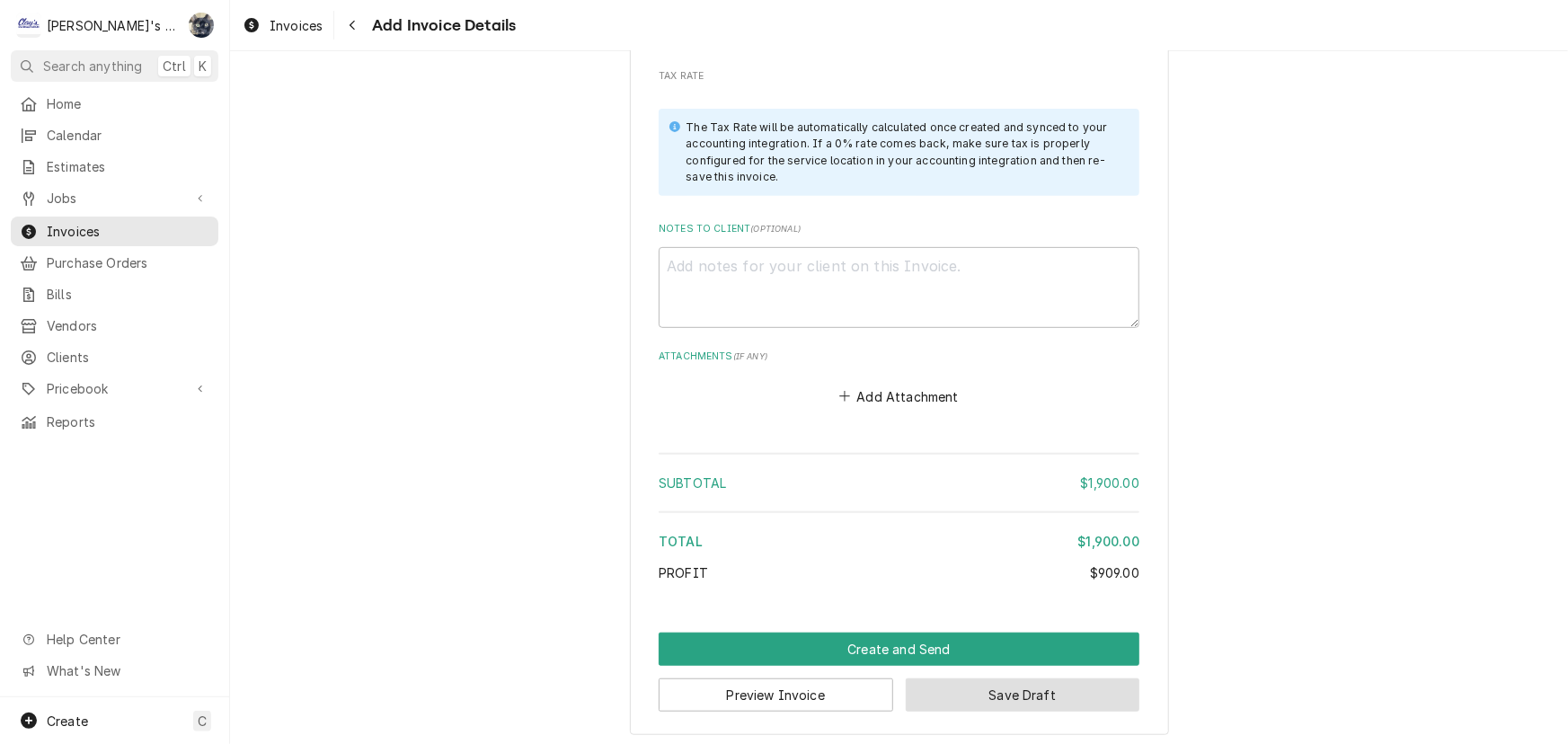
click at [963, 692] on button "Save Draft" at bounding box center [1023, 694] width 234 height 33
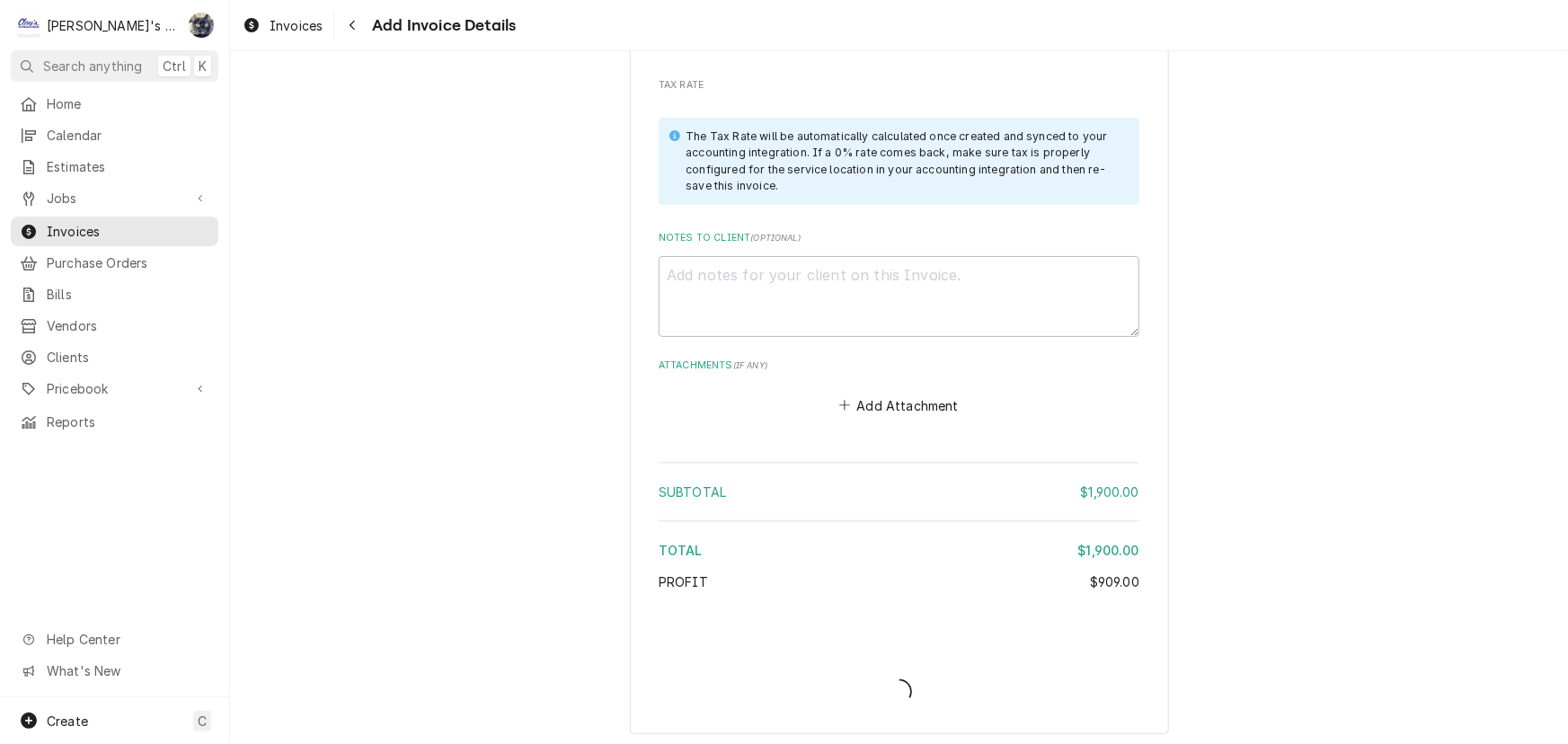
type textarea "x"
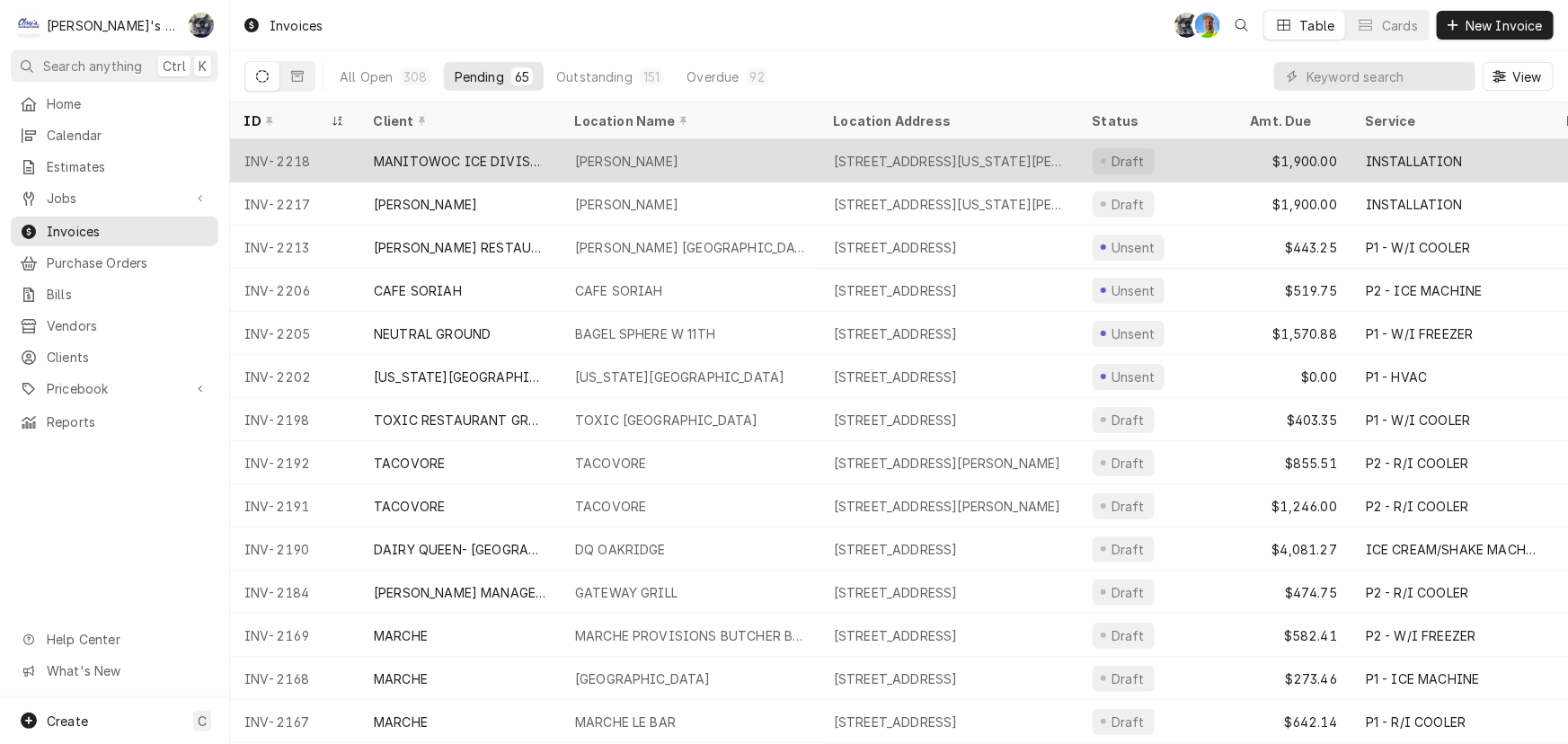
click at [602, 165] on div "[PERSON_NAME]" at bounding box center [626, 161] width 103 height 19
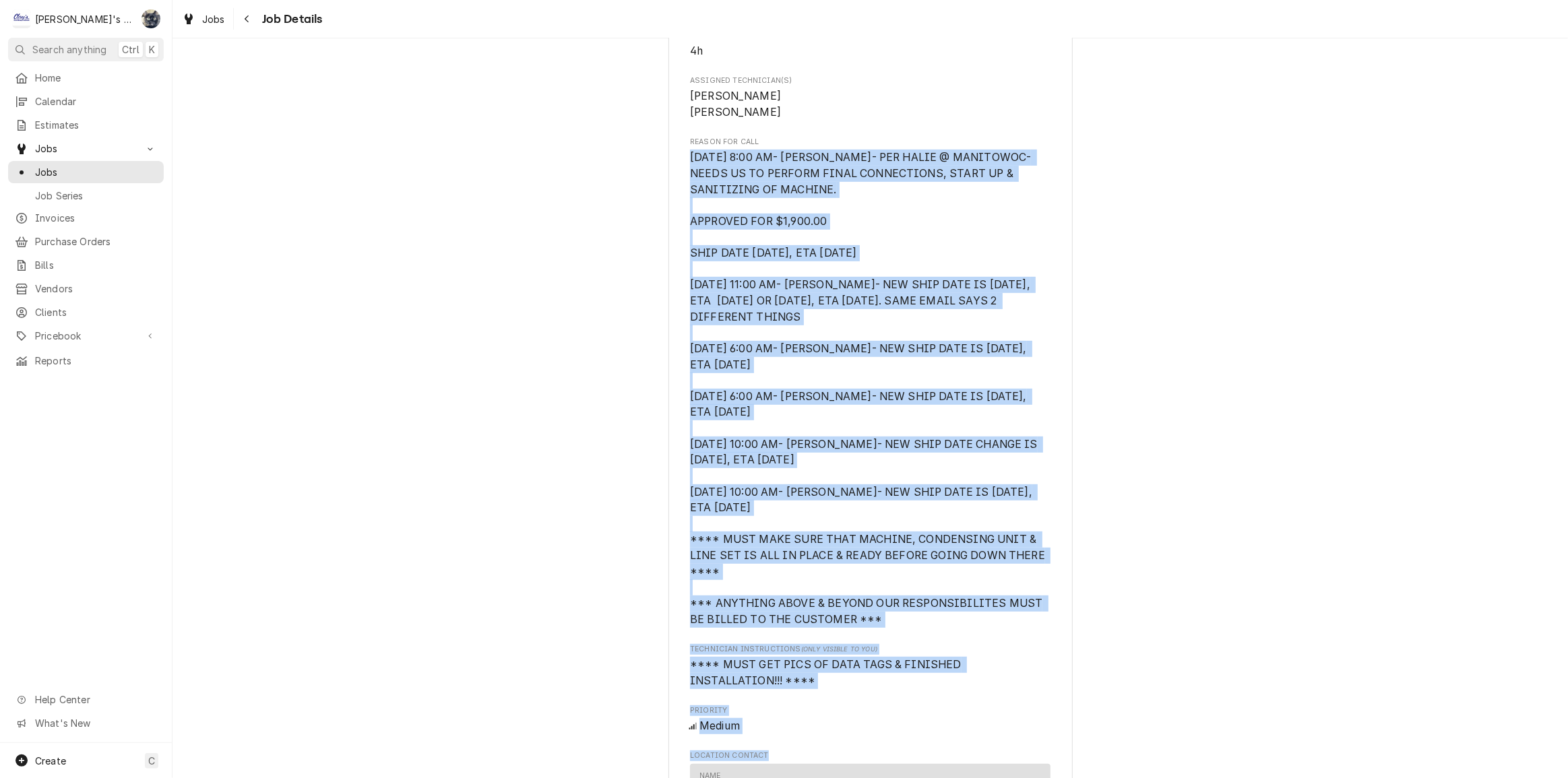
scroll to position [641, 0]
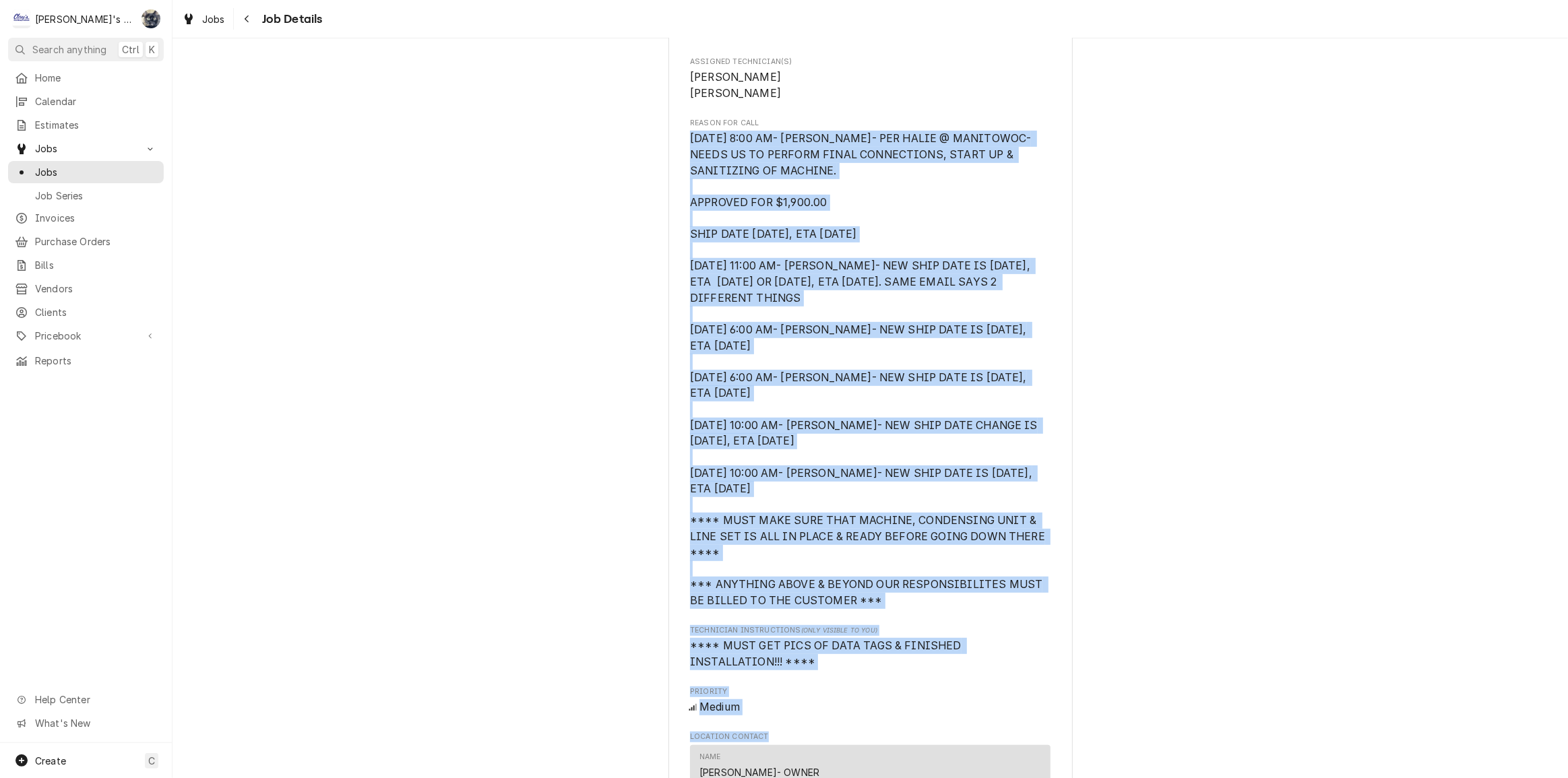
drag, startPoint x: 683, startPoint y: 305, endPoint x: 866, endPoint y: 614, distance: 359.1
click at [866, 614] on div "[PERSON_NAME] [PERSON_NAME] / [STREET_ADDRESS][US_STATE][PERSON_NAME] Open in M…" at bounding box center [870, 477] width 404 height 2065
copy span "[DATE] 8:00 AM- [PERSON_NAME]- PER HALIE @ MANITOWOC- NEEDS US TO PERFORM FINAL…"
click at [967, 310] on span "[DATE] 8:00 AM- [PERSON_NAME]- PER HALIE @ MANITOWOC- NEEDS US TO PERFORM FINAL…" at bounding box center [870, 370] width 360 height 478
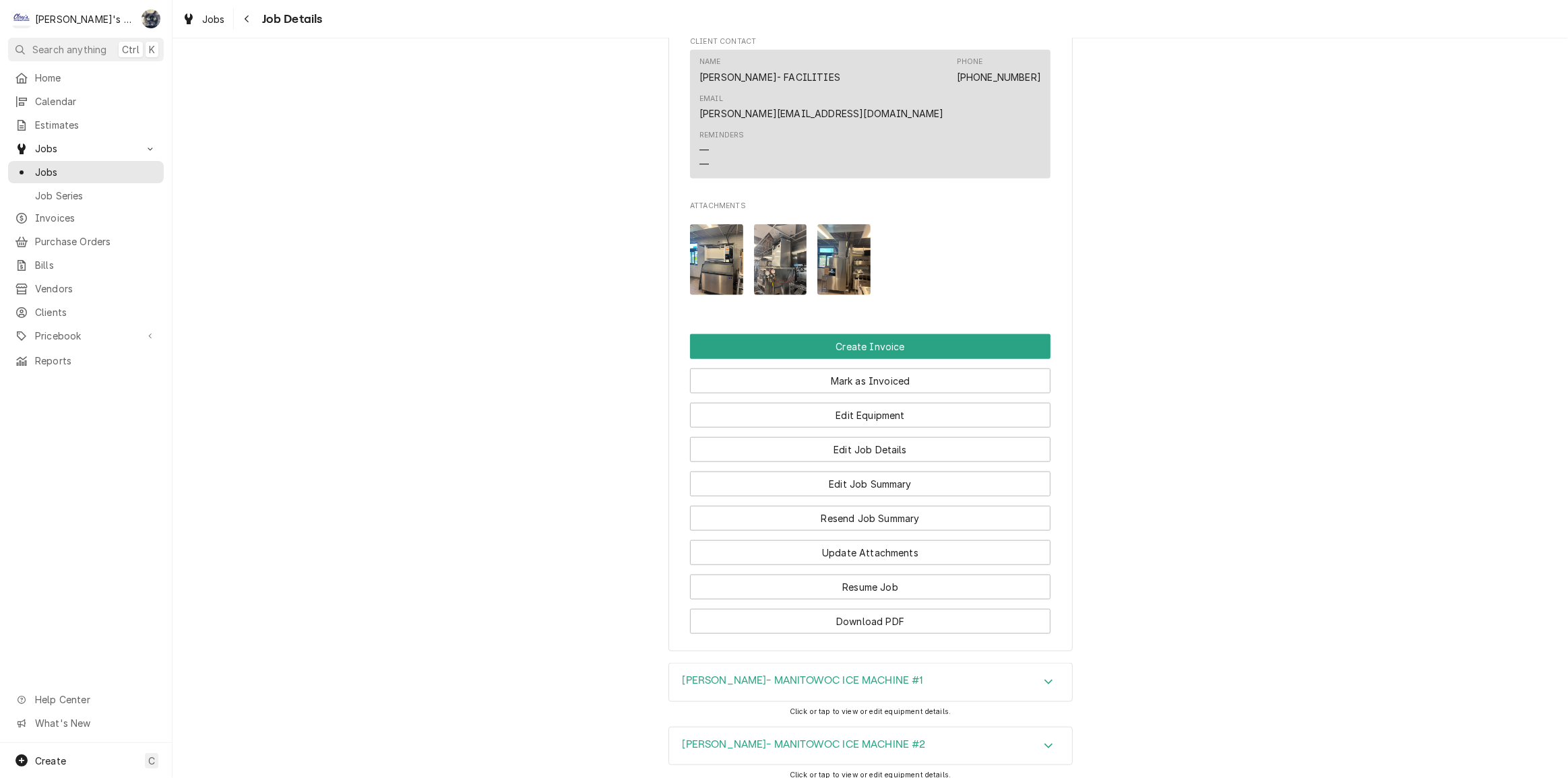
scroll to position [1679, 0]
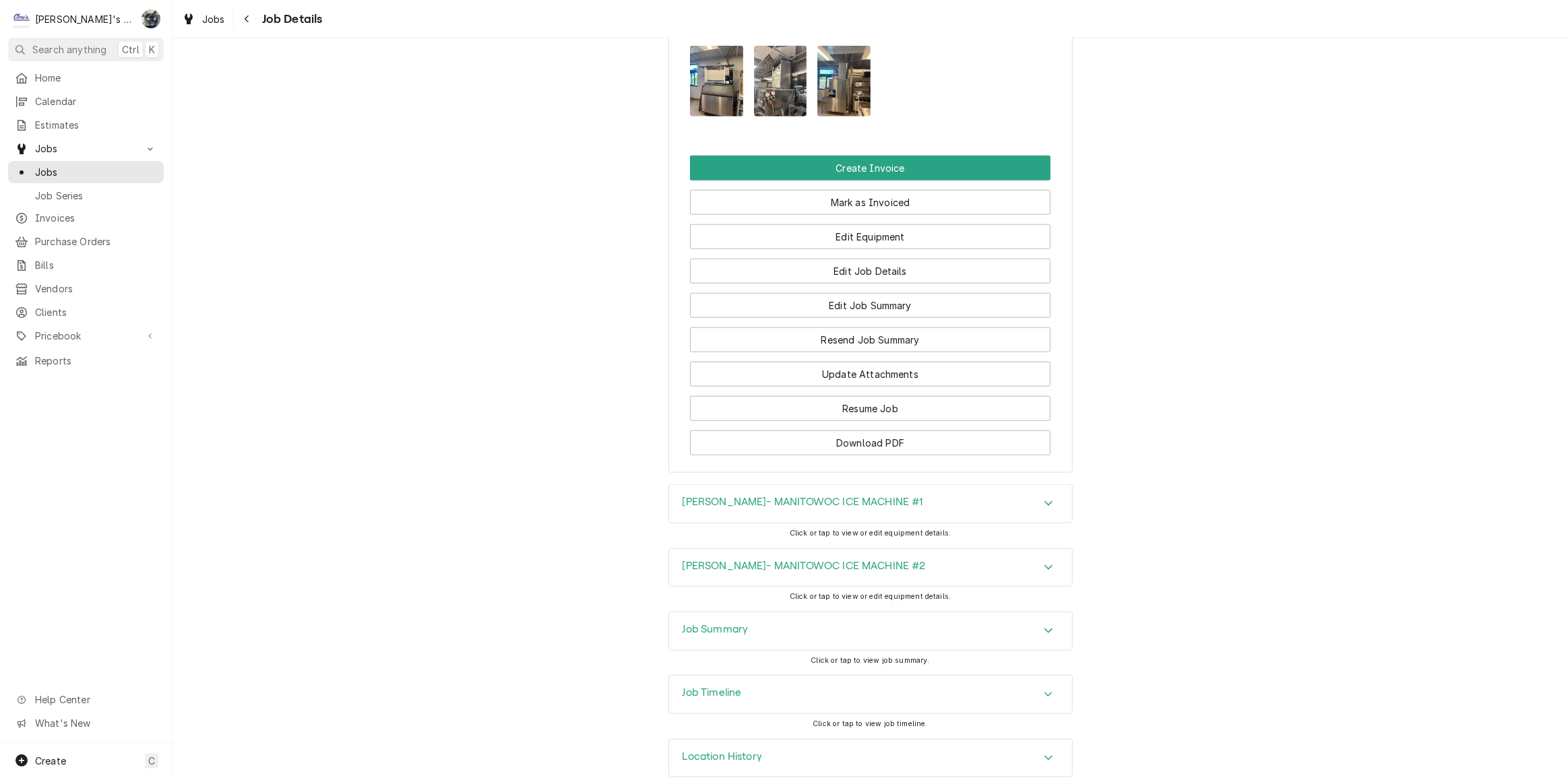
click at [731, 71] on img "Attachments" at bounding box center [716, 81] width 53 height 71
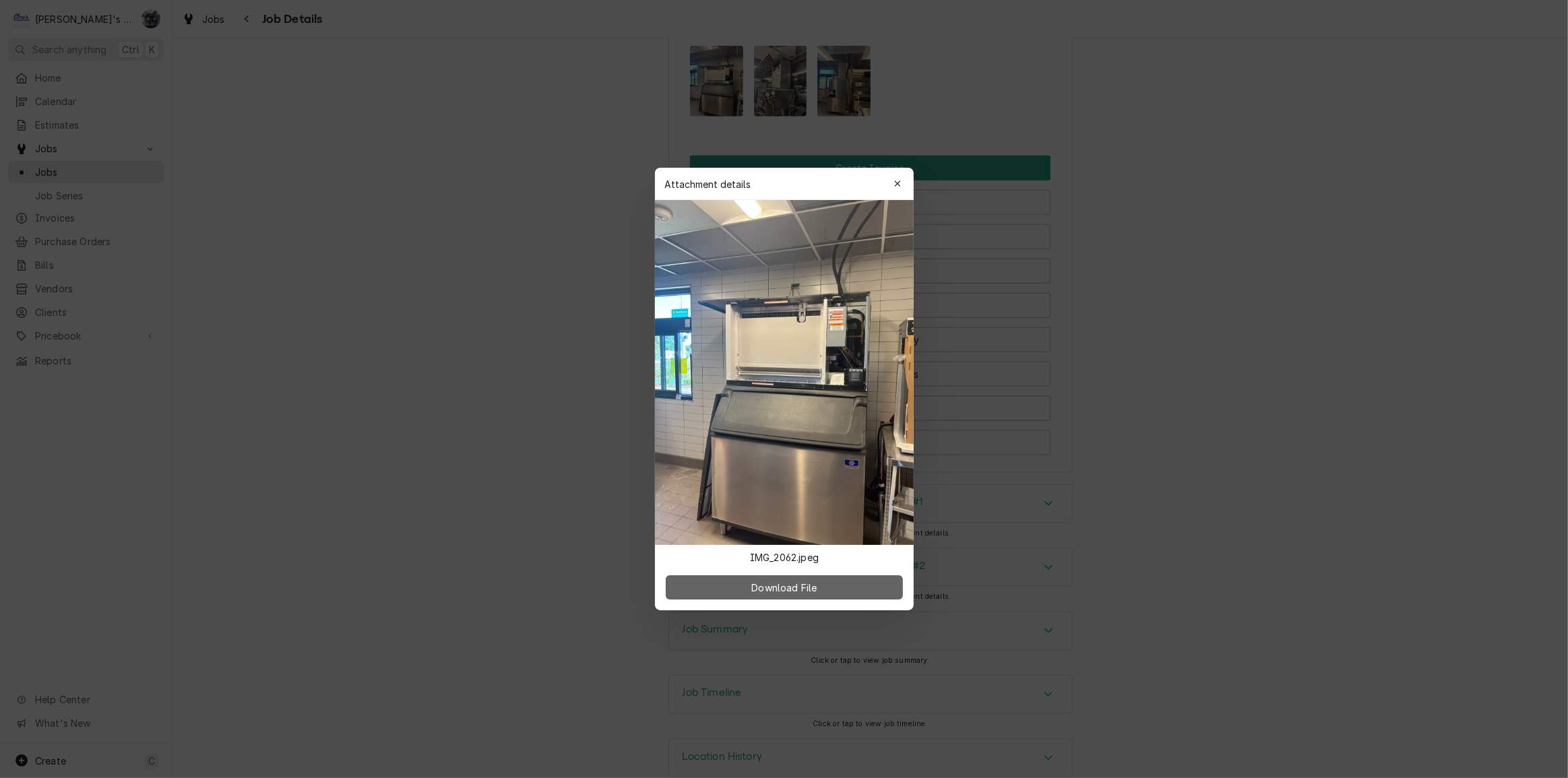
click at [793, 585] on span "Download File" at bounding box center [784, 588] width 71 height 14
click at [894, 182] on icon "button" at bounding box center [897, 183] width 7 height 9
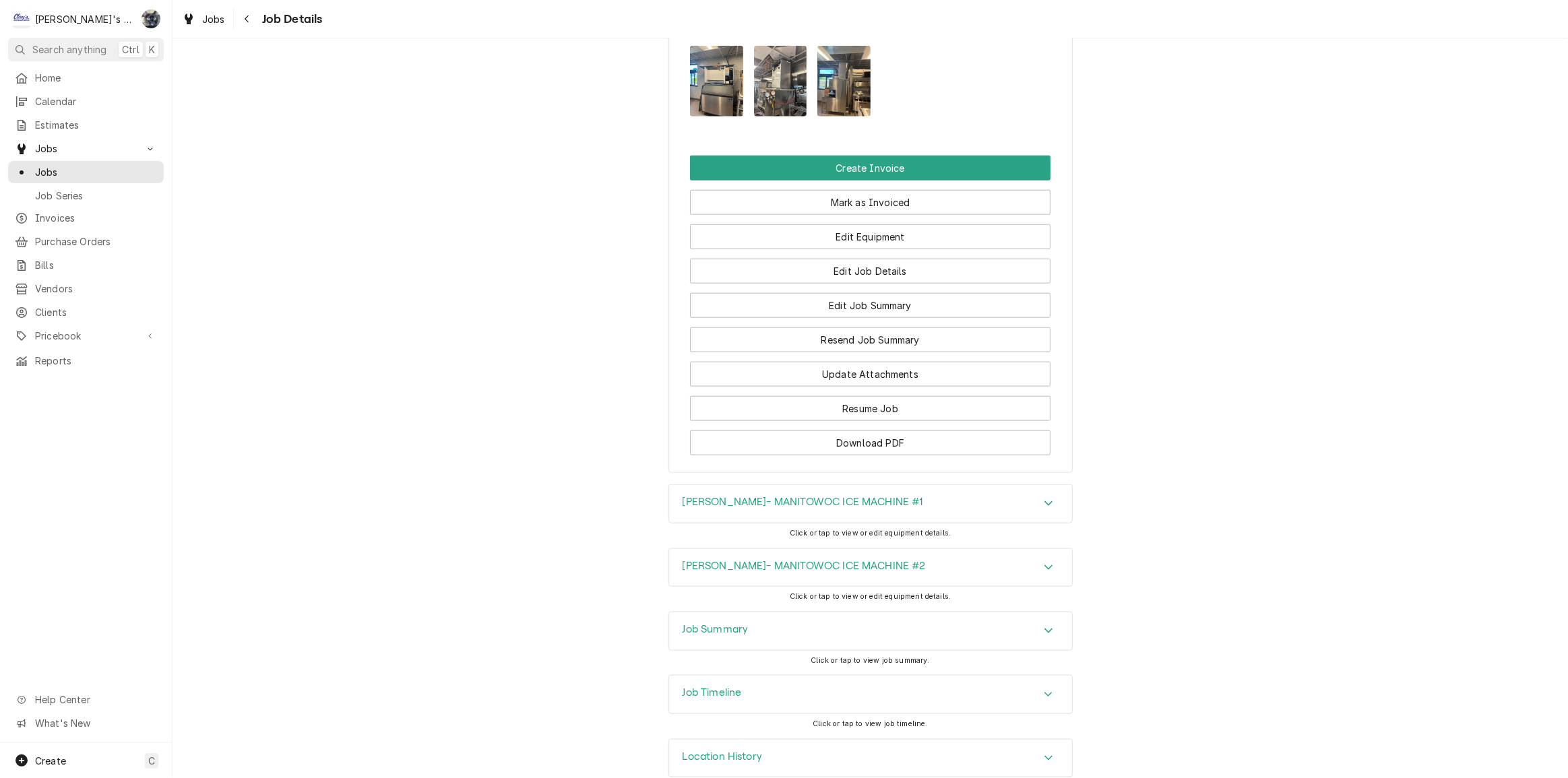
click at [791, 61] on img "Attachments" at bounding box center [780, 81] width 53 height 71
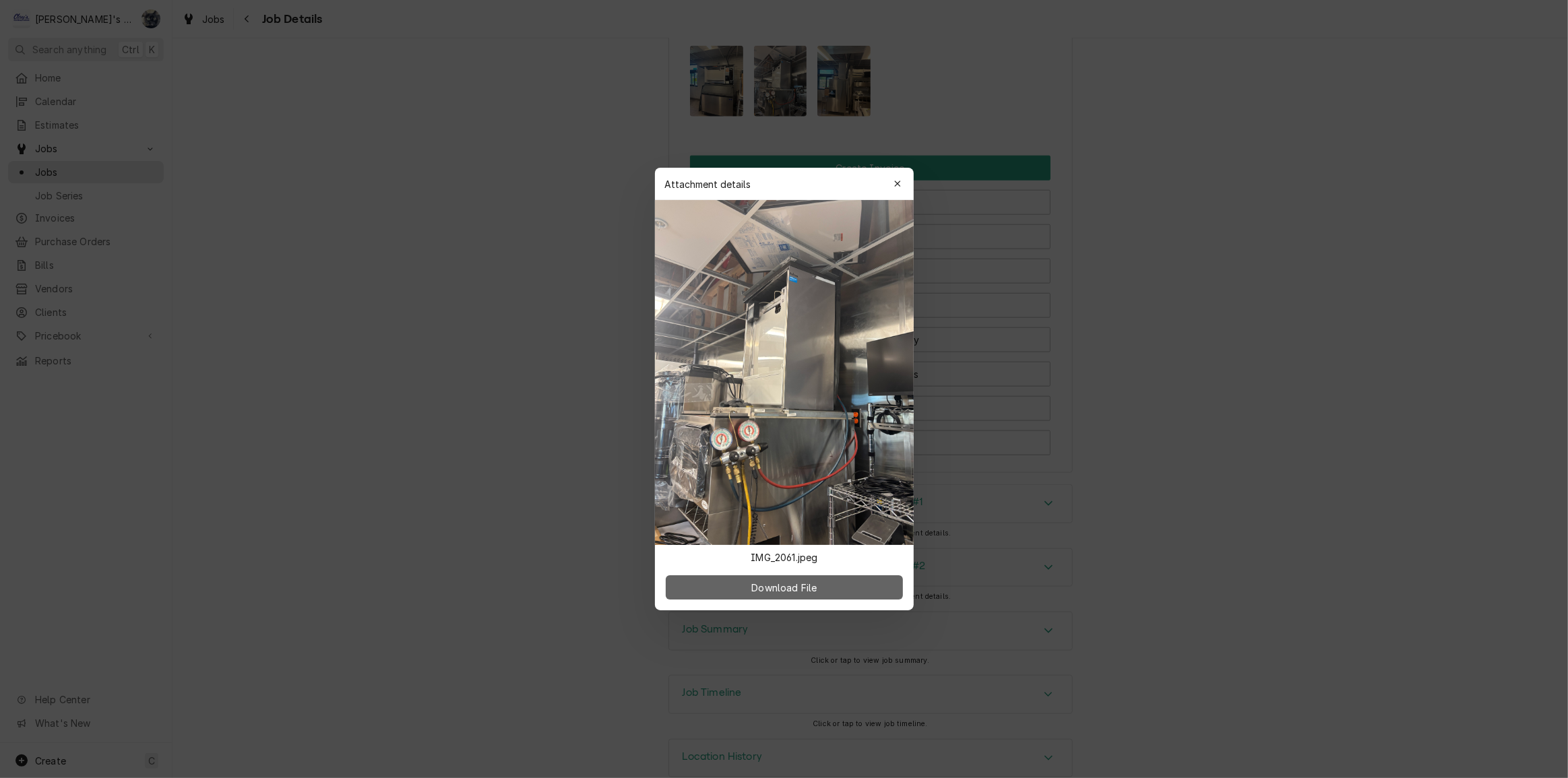
click at [799, 592] on span "Download File" at bounding box center [784, 588] width 71 height 14
drag, startPoint x: 886, startPoint y: 161, endPoint x: 887, endPoint y: 171, distance: 10.0
click at [885, 161] on div at bounding box center [784, 389] width 1568 height 778
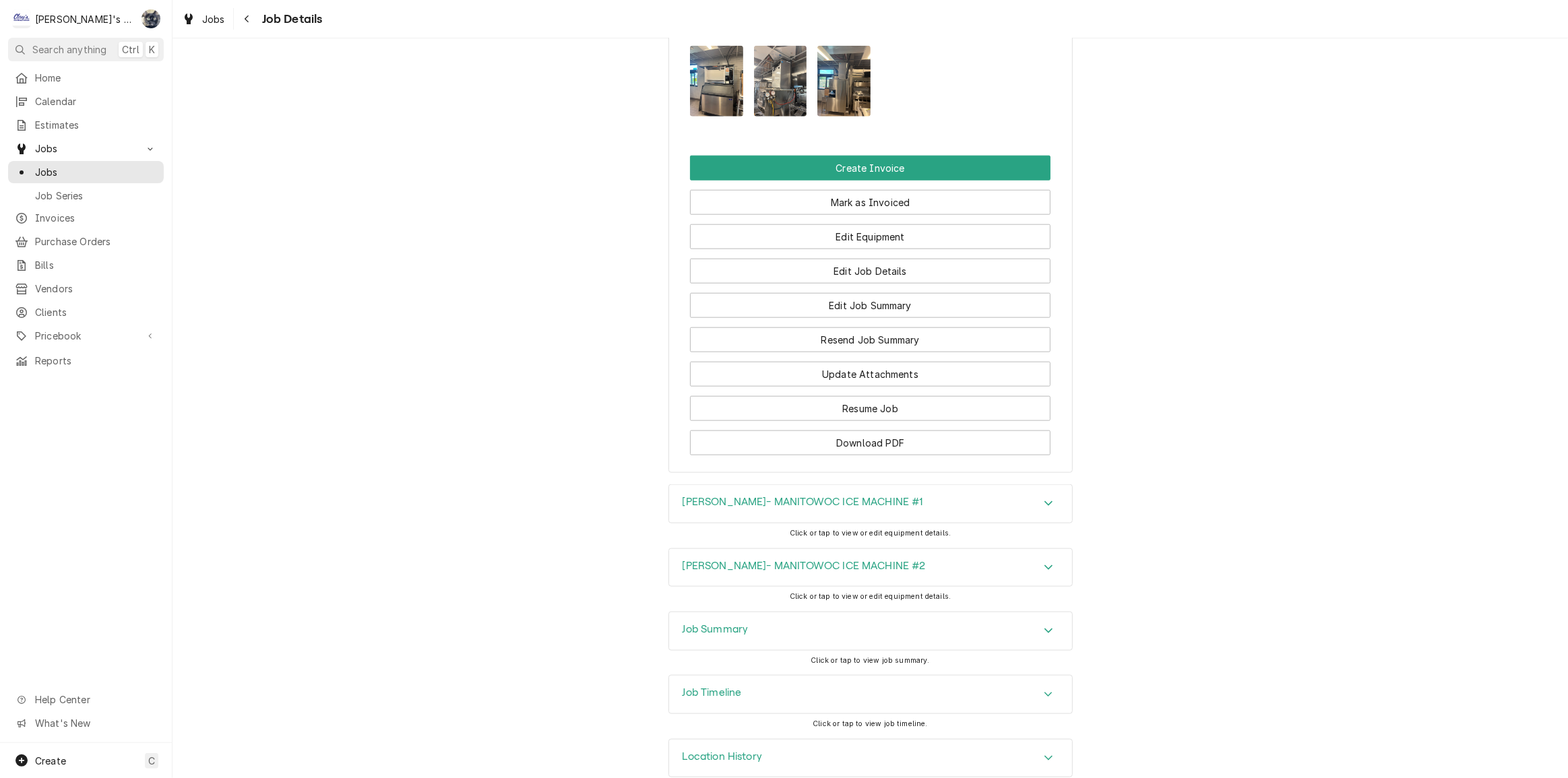
click at [833, 54] on img "Attachments" at bounding box center [843, 81] width 53 height 71
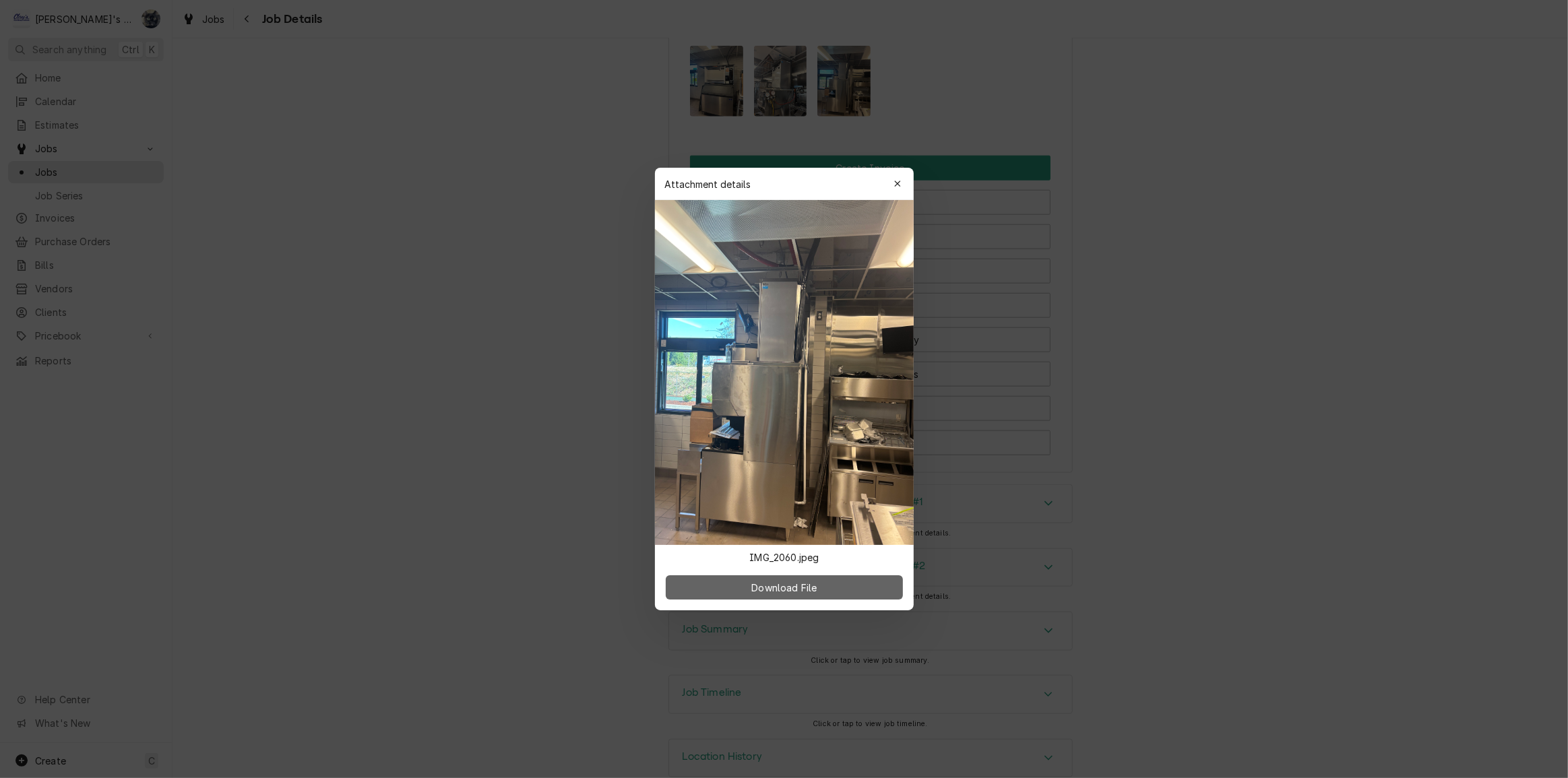
click at [796, 592] on span "Download File" at bounding box center [784, 588] width 71 height 14
click at [893, 184] on div "button" at bounding box center [897, 183] width 13 height 13
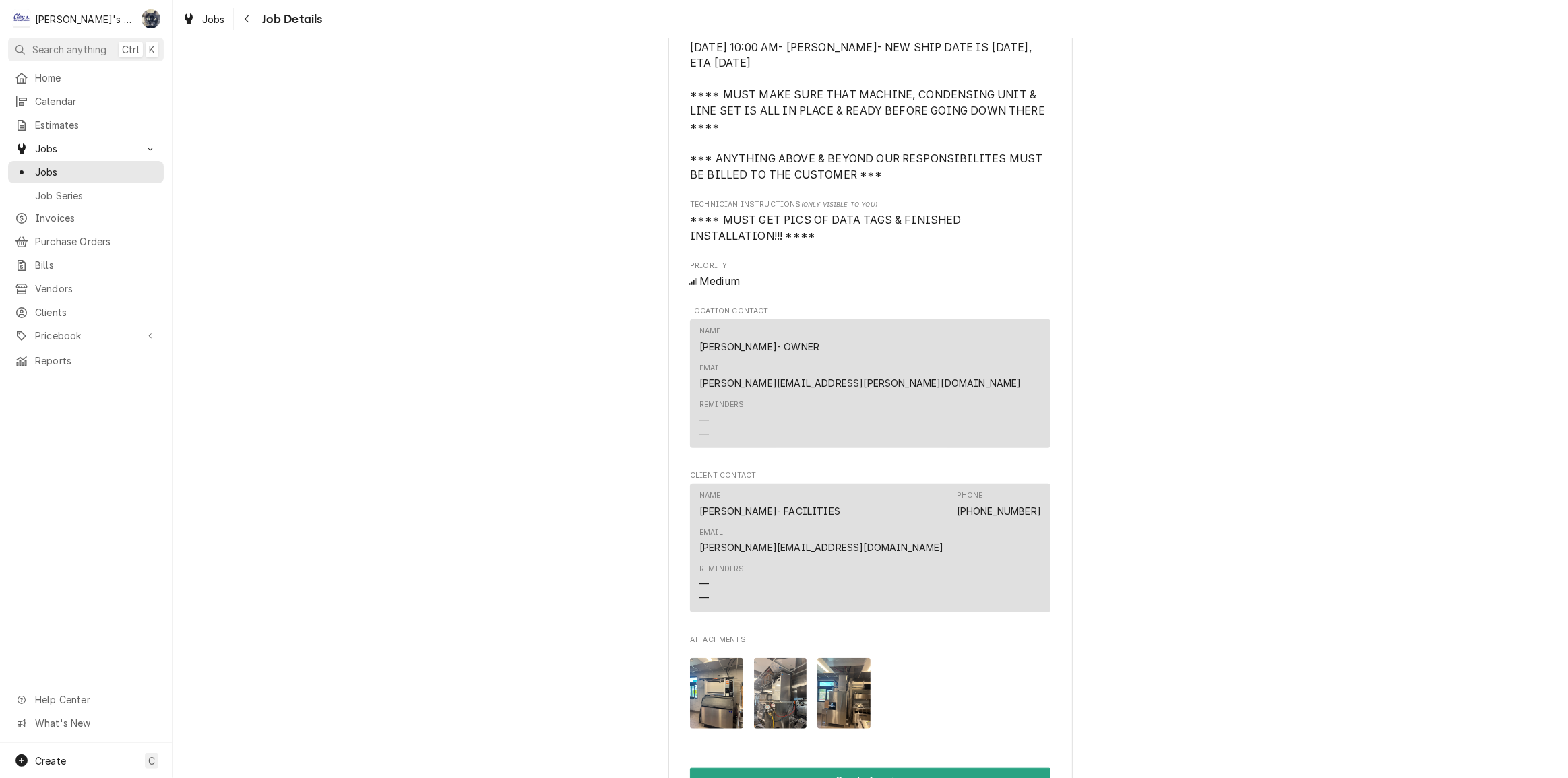
scroll to position [1286, 0]
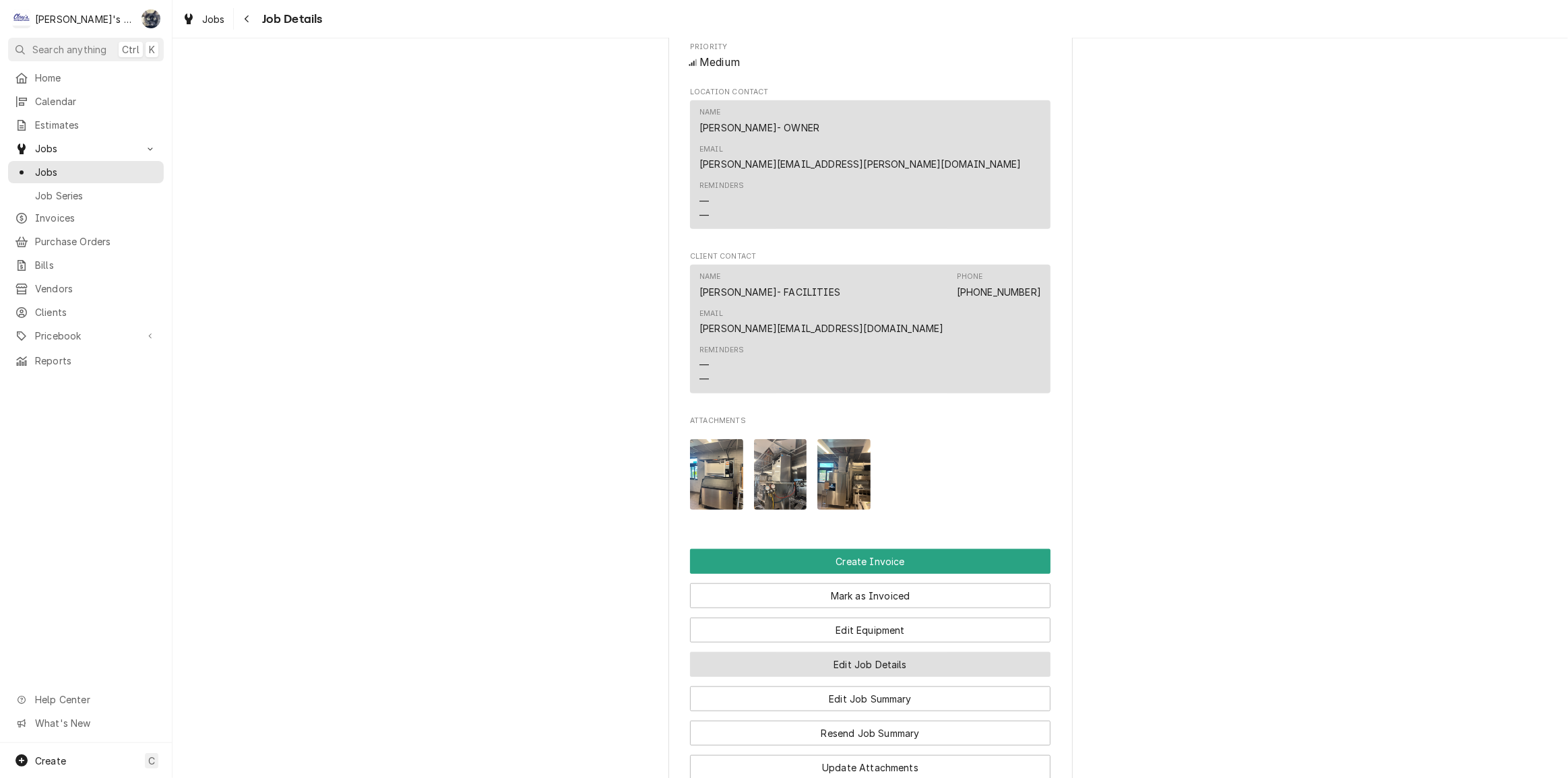
click at [844, 652] on button "Edit Job Details" at bounding box center [870, 664] width 360 height 25
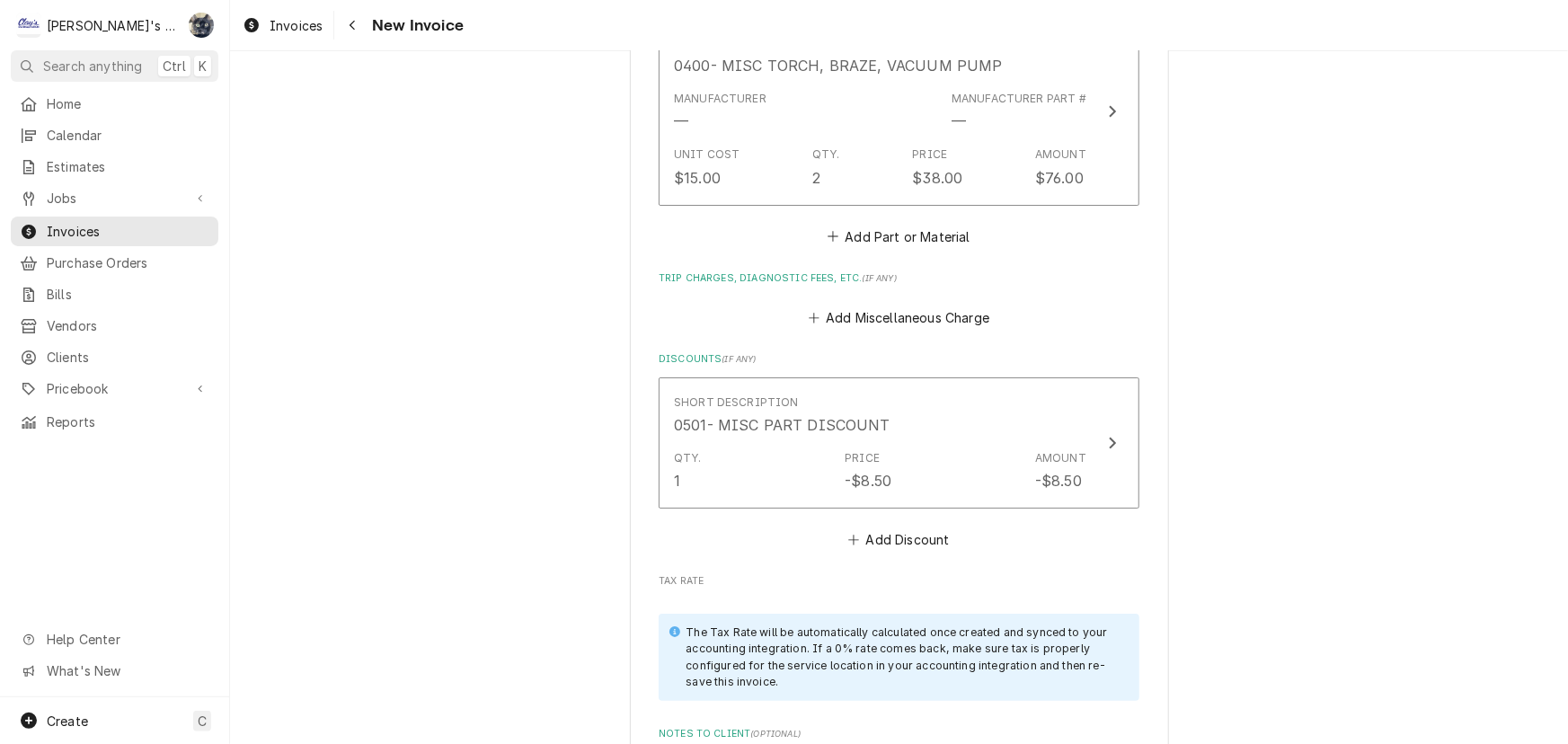
scroll to position [3914, 0]
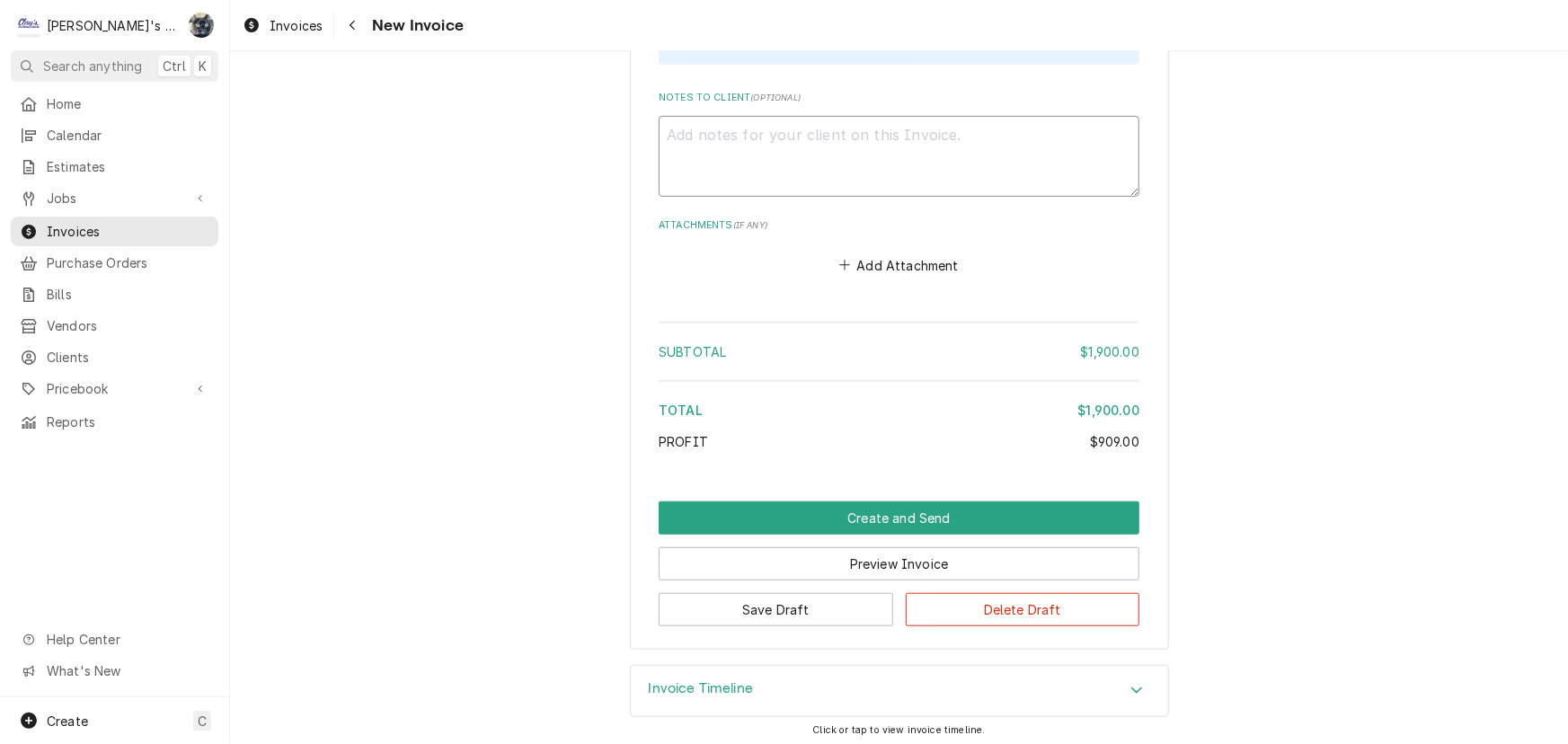
click at [830, 161] on textarea "Notes to Client ( optional )" at bounding box center [898, 157] width 481 height 81
paste textarea "[DATE] 8:00 AM- [PERSON_NAME]- PER HALIE @ MANITOWOC- NEEDS US TO PERFORM FINAL…"
type textarea "x"
type textarea "[DATE] 8:00 AM- [PERSON_NAME]- PER HALIE @ MANITOWOC- NEEDS US TO PERFORM FINAL…"
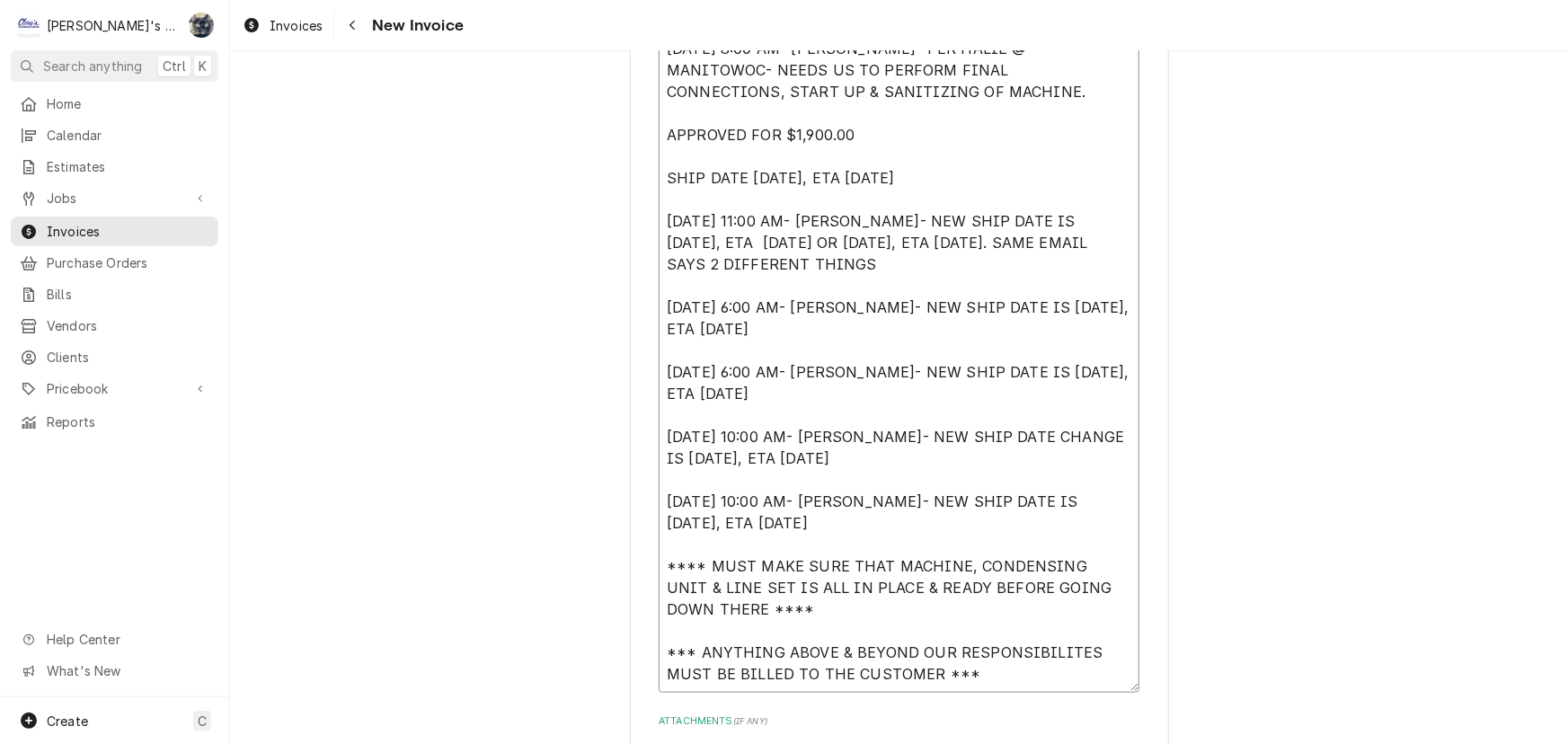
scroll to position [3850, 0]
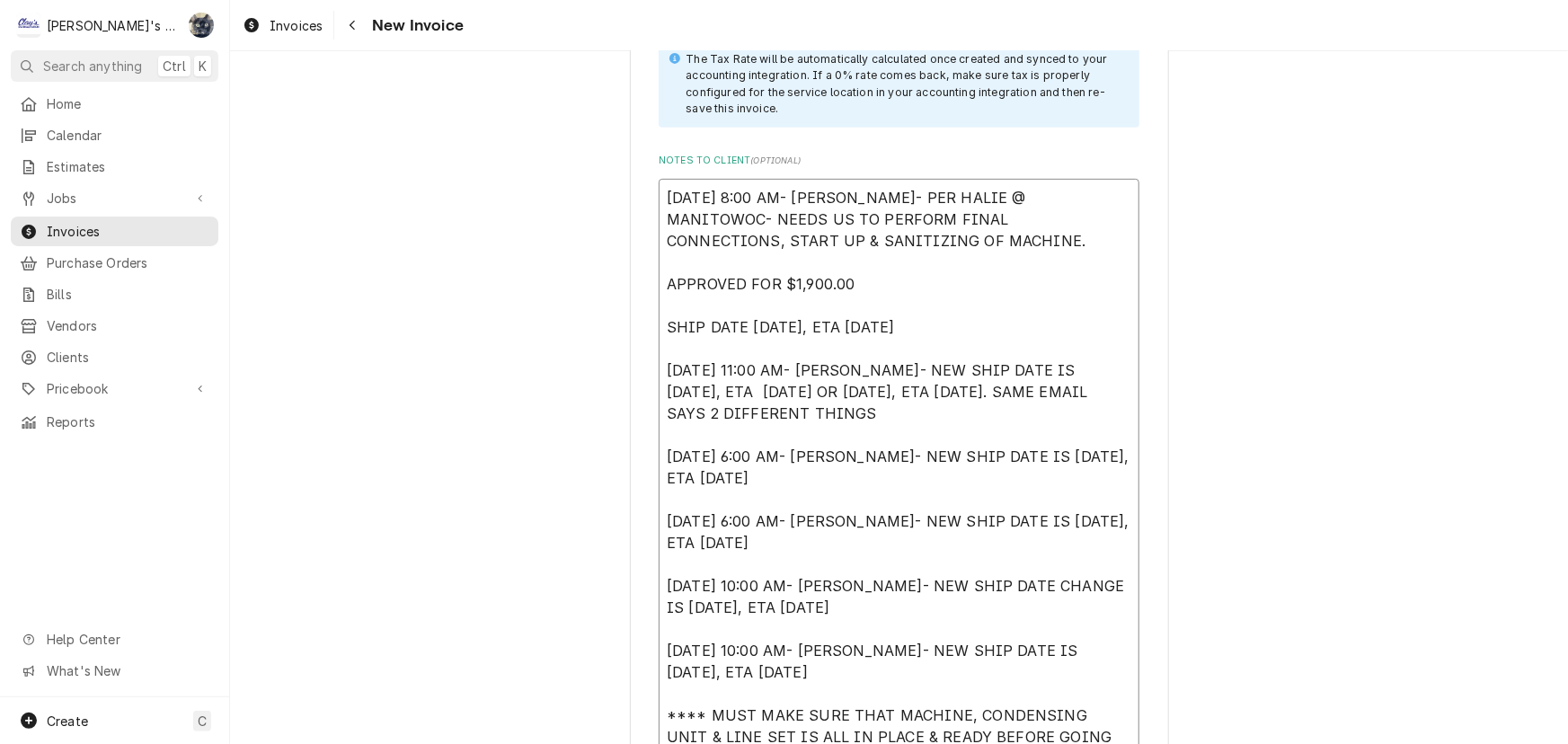
click at [658, 194] on textarea "[DATE] 8:00 AM- [PERSON_NAME]- PER HALIE @ MANITOWOC- NEEDS US TO PERFORM FINAL…" at bounding box center [898, 510] width 481 height 663
type textarea "x"
type textarea "[DATE] 8:00 AM- [PERSON_NAME]- PER HALIE @ MANITOWOC- NEEDS US TO PERFORM FINAL…"
type textarea "x"
click at [660, 194] on textarea "[DATE] 8:00 AM- [PERSON_NAME]- PER HALIE @ MANITOWOC- NEEDS US TO PERFORM FINAL…" at bounding box center [898, 532] width 481 height 706
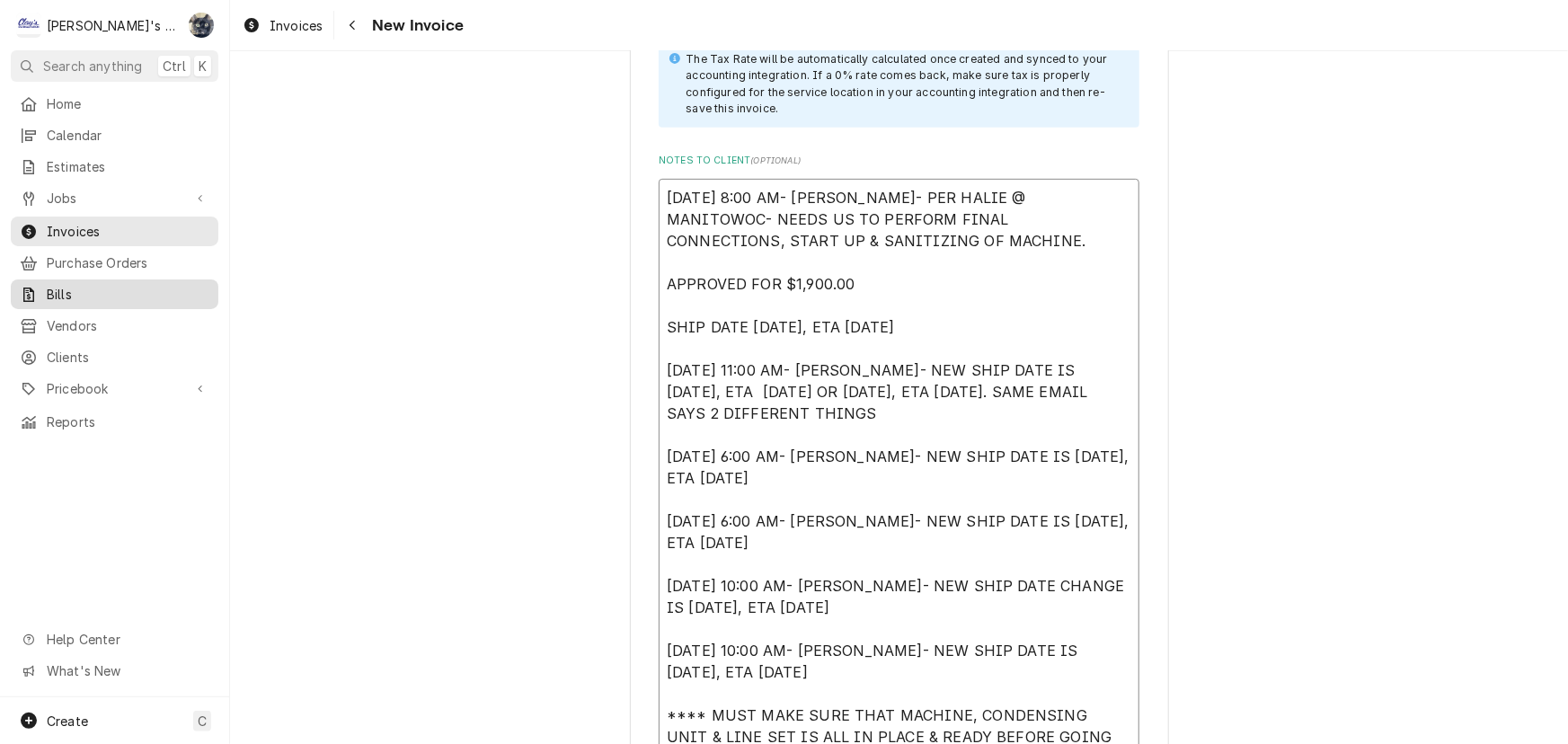
type textarea "[DATE] 8:00 AM- [PERSON_NAME]- PER HALIE @ MANITOWOC- NEEDS US TO PERFORM FINAL…"
type textarea "x"
type textarea "i [DATE] 8:00 AM- [PERSON_NAME]- PER HALIE @ MANITOWOC- NEEDS US TO PERFORM FIN…"
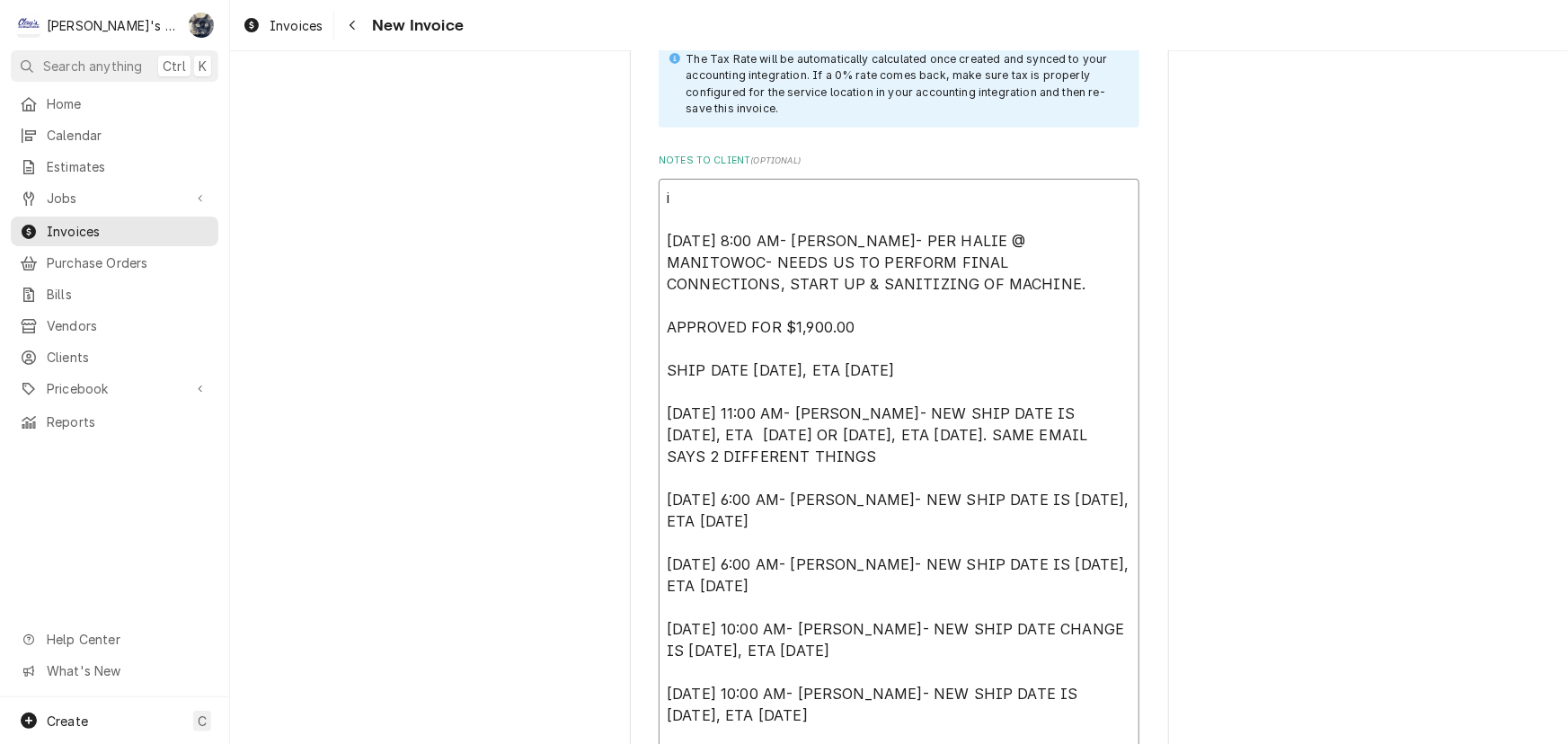
type textarea "x"
type textarea "in [DATE] 8:00 AM- [PERSON_NAME]- PER HALIE @ MANITOWOC- NEEDS US TO PERFORM FI…"
type textarea "x"
type textarea "ins [DATE] 8:00 AM- [PERSON_NAME]- PER HALIE @ MANITOWOC- NEEDS US TO PERFORM F…"
type textarea "x"
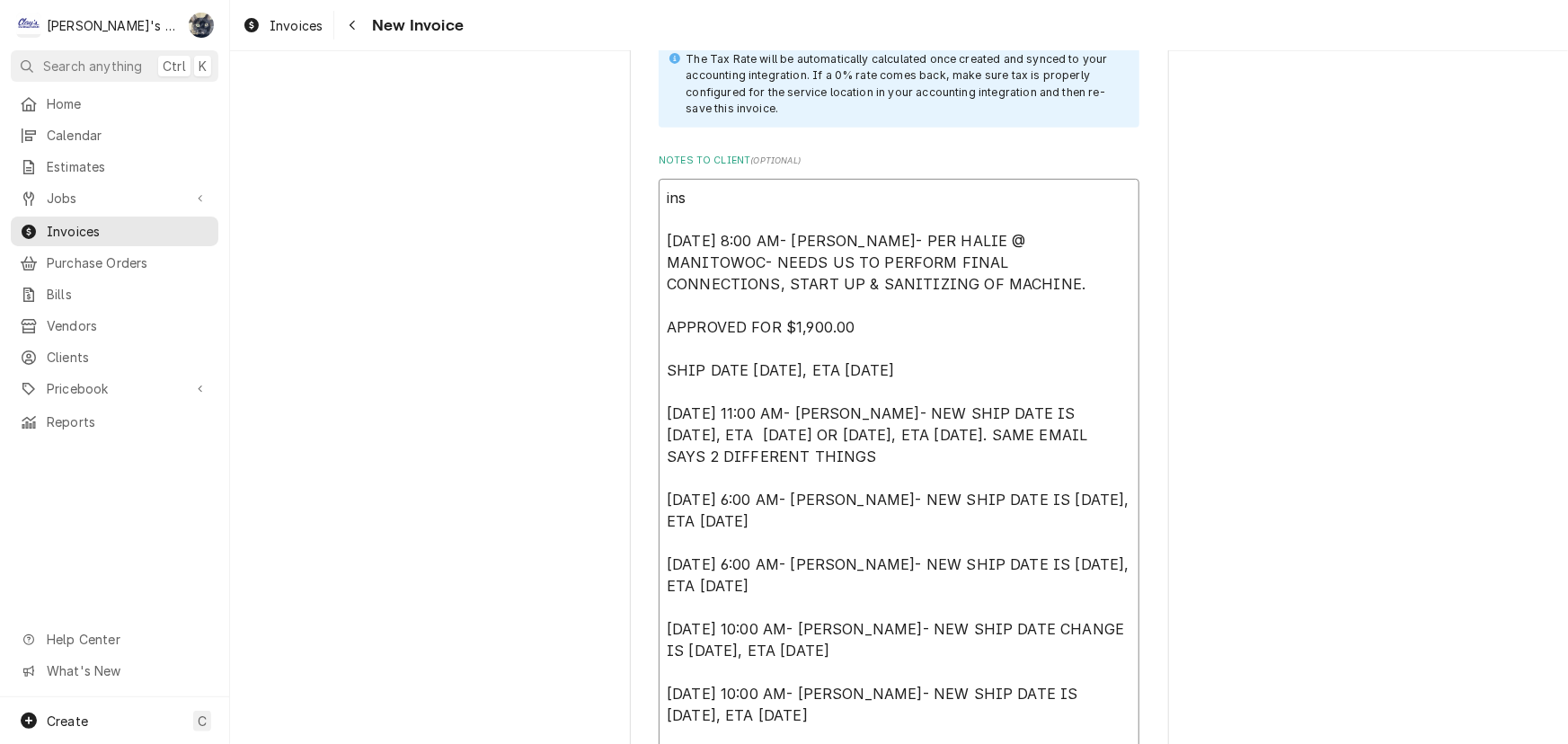
type textarea "in [DATE] 8:00 AM- [PERSON_NAME]- PER HALIE @ MANITOWOC- NEEDS US TO PERFORM FI…"
type textarea "x"
type textarea "[DATE] 8:00 AM- [PERSON_NAME]- PER HALIE @ MANITOWOC- NEEDS US TO PERFORM FINAL…"
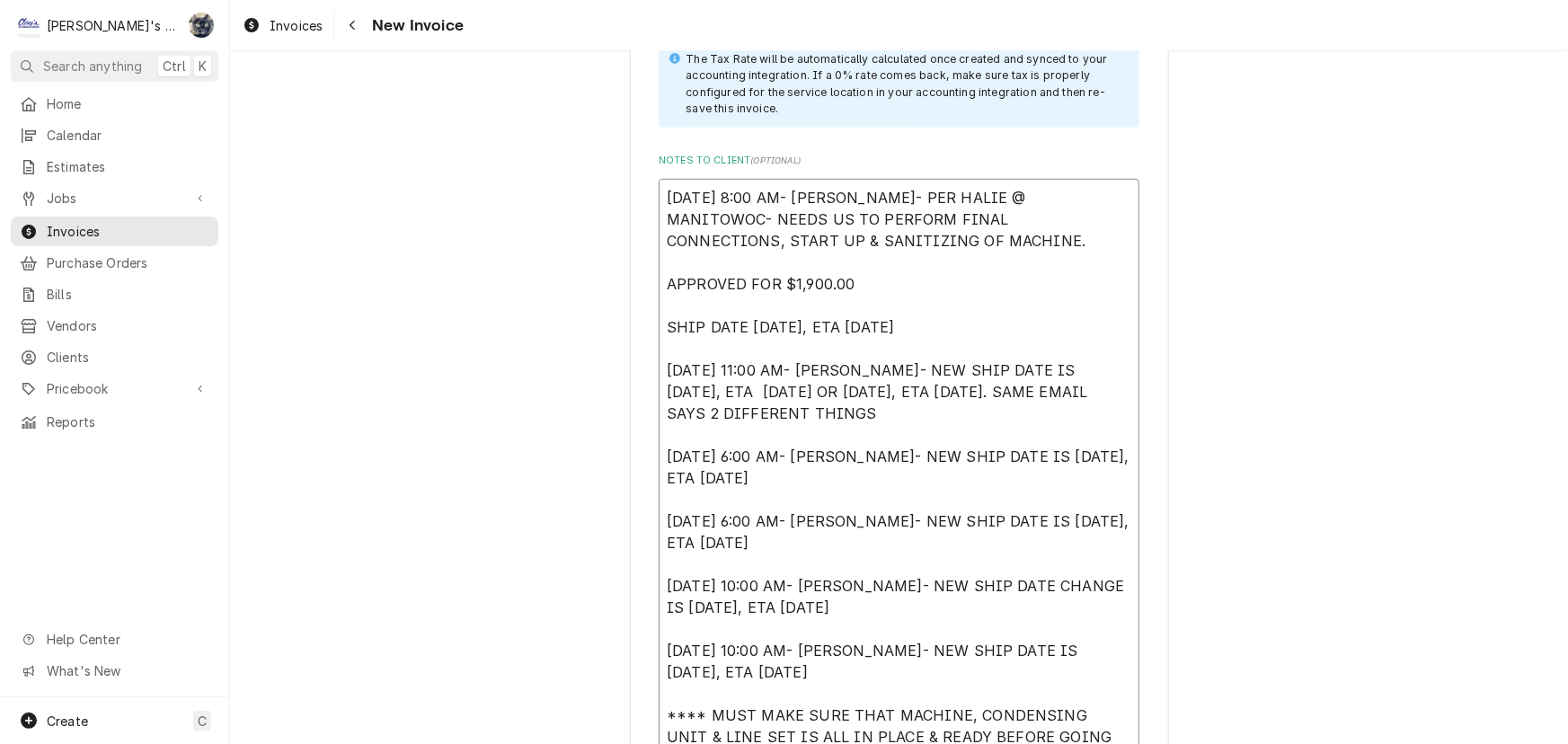
type textarea "x"
type textarea "I [DATE] 8:00 AM- [PERSON_NAME]- PER HALIE @ MANITOWOC- NEEDS US TO PERFORM FIN…"
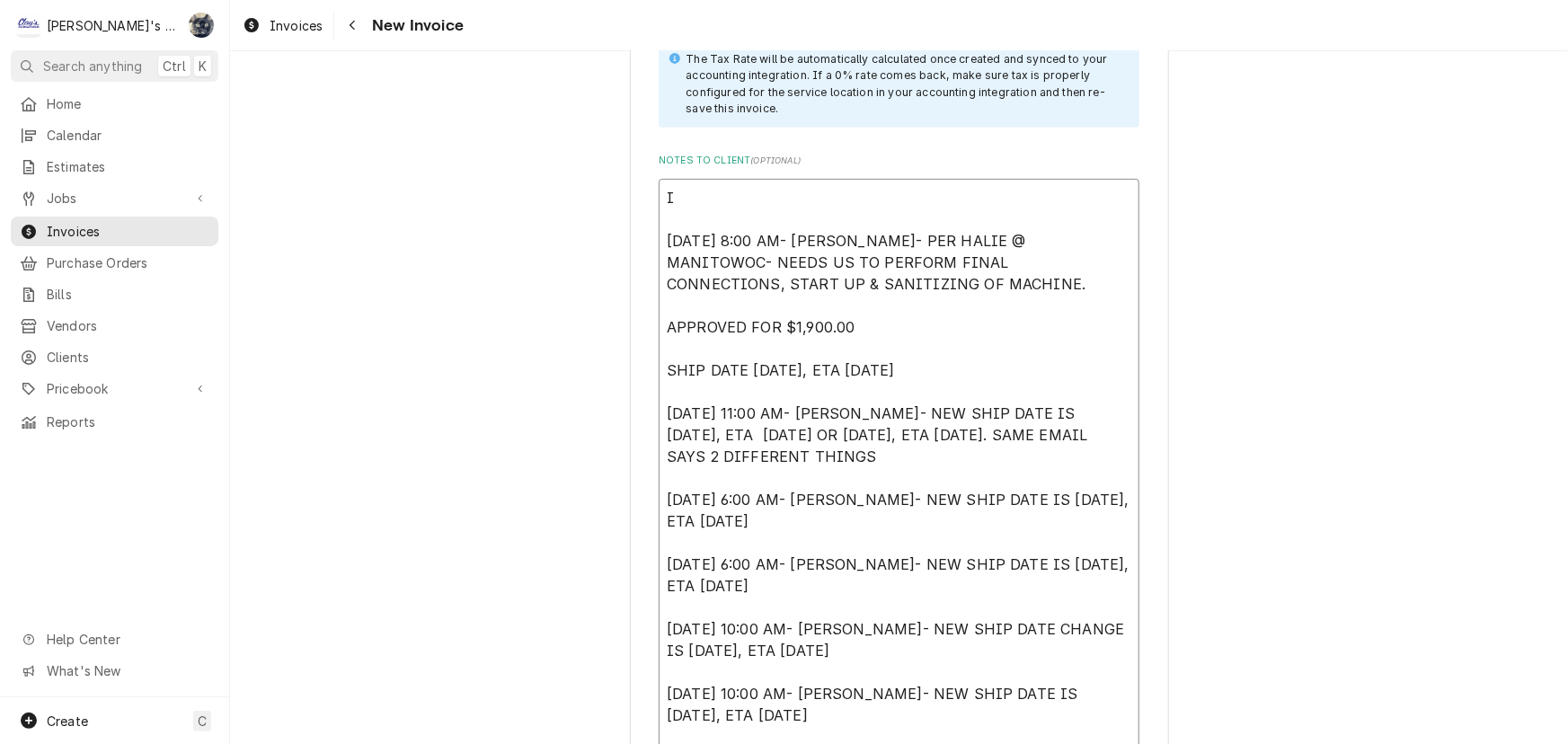
type textarea "x"
type textarea "IN [DATE] 8:00 AM- [PERSON_NAME]- PER HALIE @ MANITOWOC- NEEDS US TO PERFORM FI…"
type textarea "x"
type textarea "INS [DATE] 8:00 AM- [PERSON_NAME]- PER HALIE @ MANITOWOC- NEEDS US TO PERFORM F…"
type textarea "x"
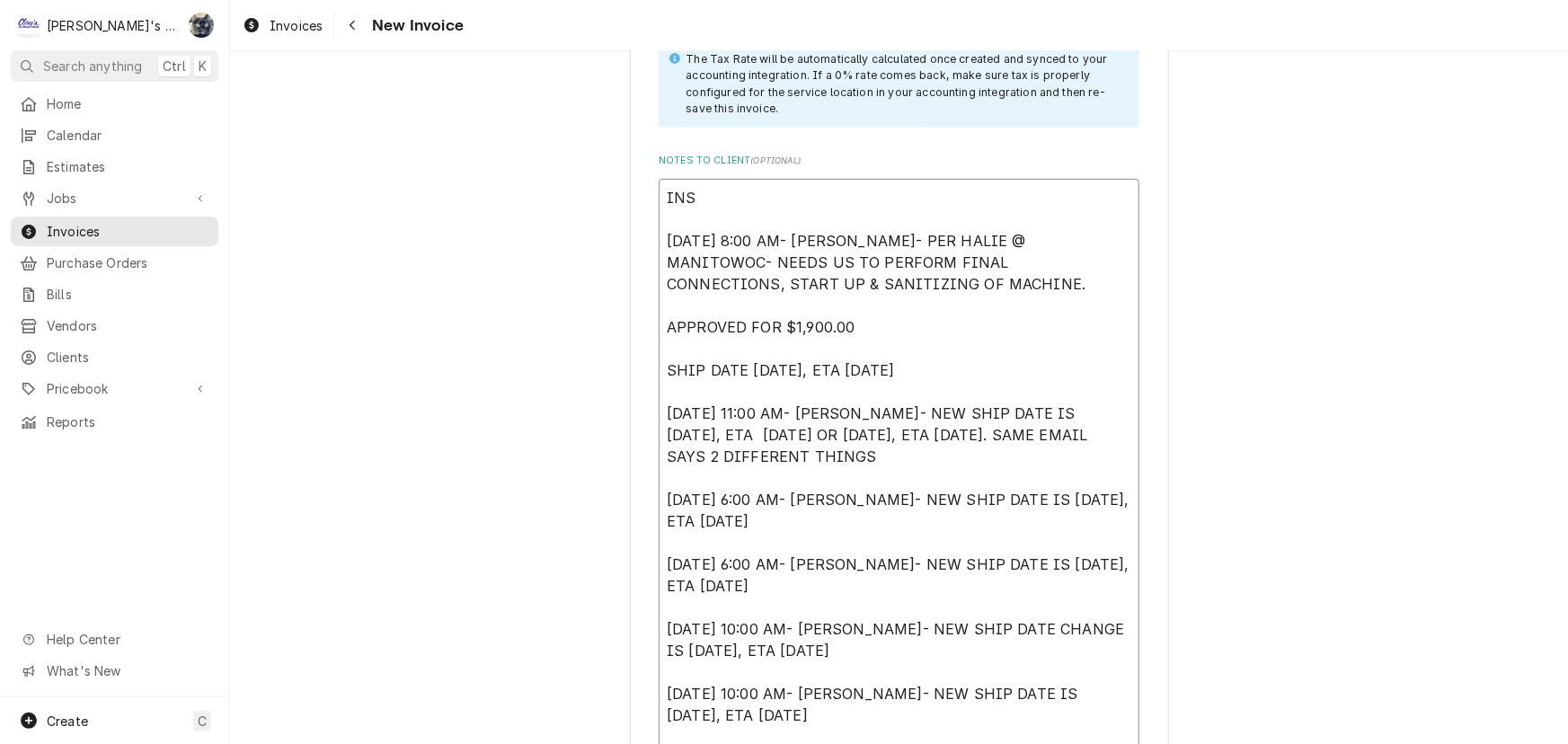
type textarea "INST [DATE] 8:00 AM- [PERSON_NAME]- PER HALIE @ MANITOWOC- NEEDS US TO PERFORM …"
type textarea "x"
type textarea "INSTA [DATE] 8:00 AM- [PERSON_NAME]- PER HALIE @ MANITOWOC- NEEDS US TO PERFORM…"
type textarea "x"
type textarea "INSTAL [DATE] 8:00 AM- [PERSON_NAME]- PER HALIE @ MANITOWOC- NEEDS US TO PERFOR…"
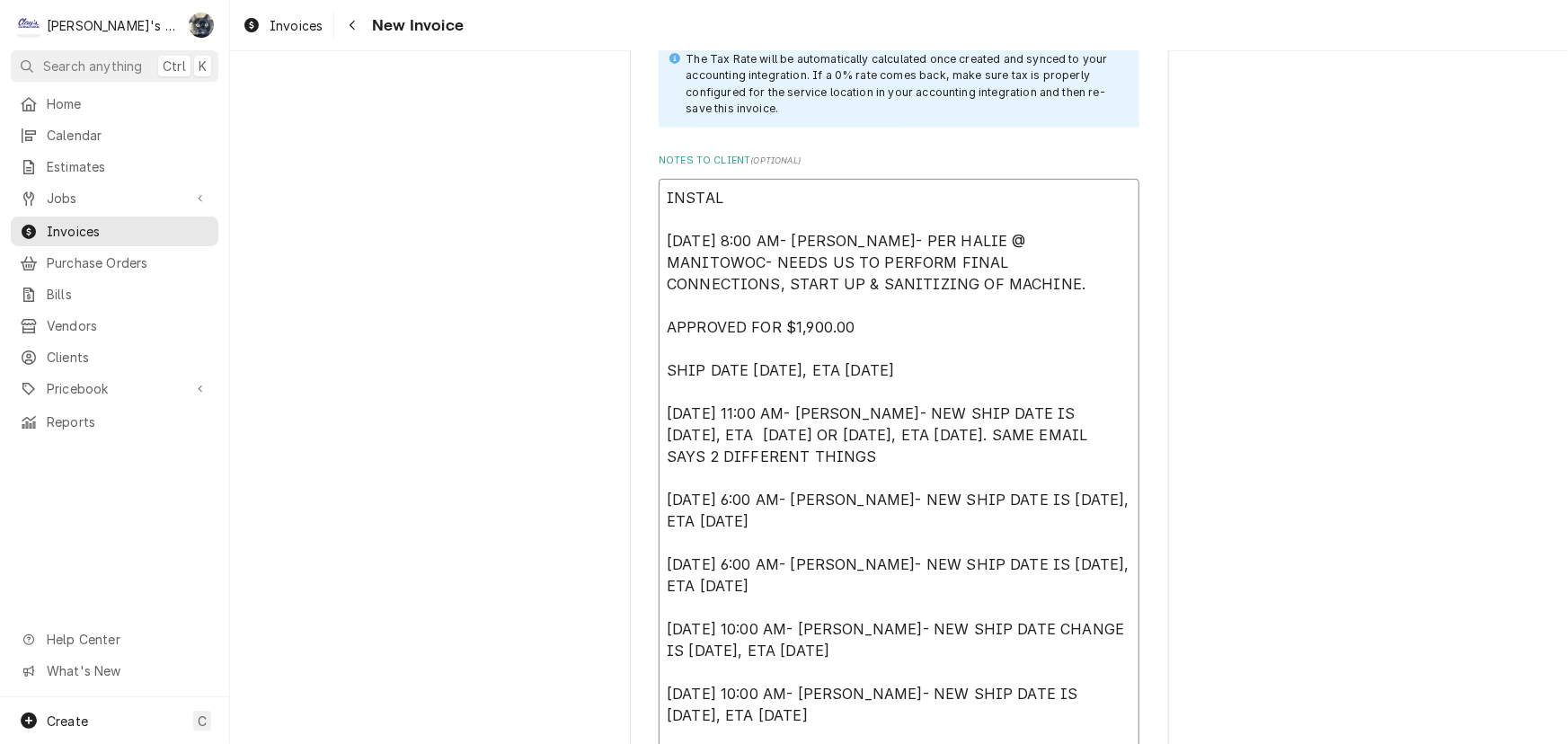
type textarea "x"
type textarea "INSTALL [DATE] 8:00 AM- [PERSON_NAME]- PER HALIE @ MANITOWOC- NEEDS US TO PERFO…"
type textarea "x"
type textarea "INSTALL [DATE] 8:00 AM- [PERSON_NAME]- PER HALIE @ MANITOWOC- NEEDS US TO PERFO…"
type textarea "x"
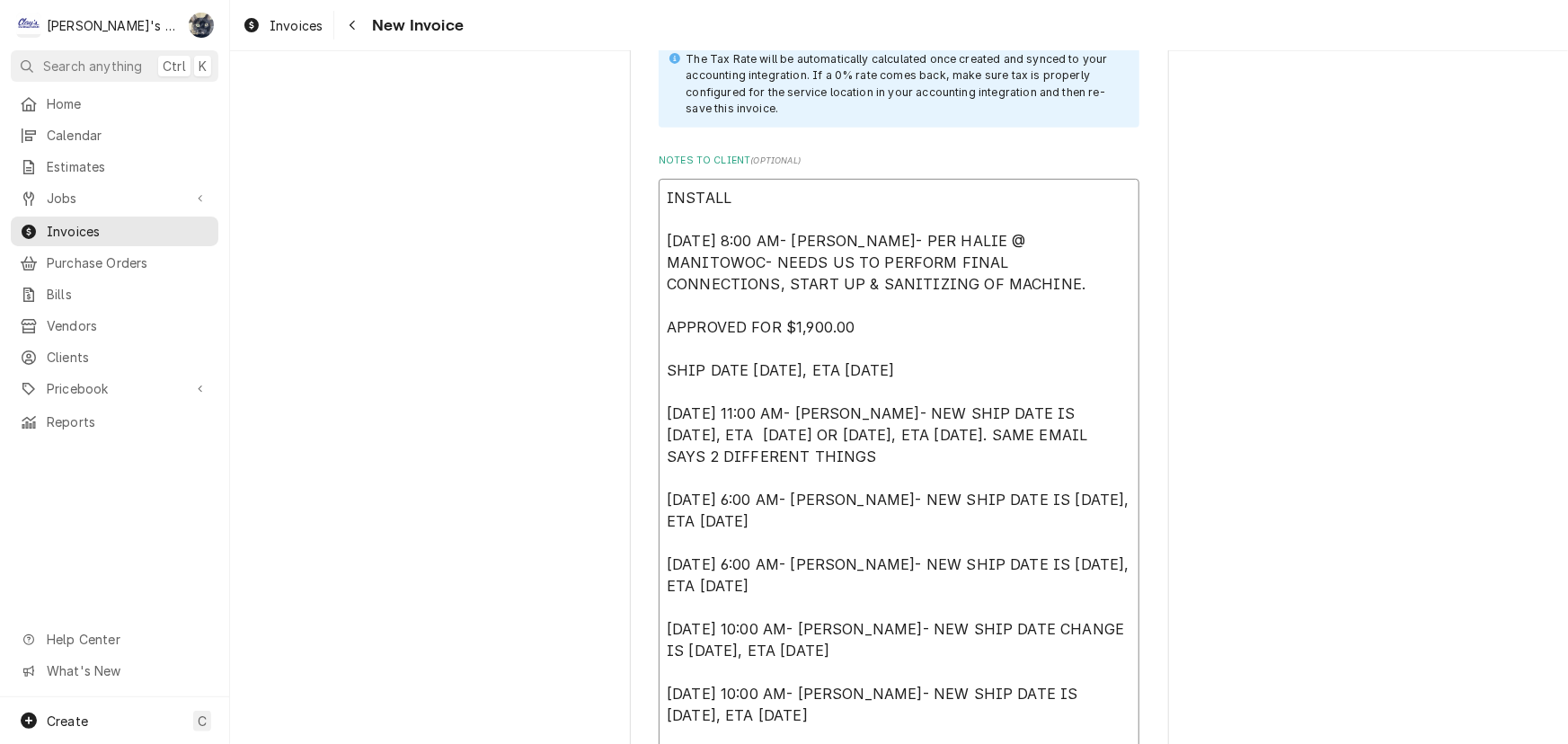
type textarea "INSTALL W [DATE] 8:00 AM- [PERSON_NAME]- PER HALIE @ MANITOWOC- NEEDS US TO PER…"
type textarea "x"
type textarea "INSTALL WO [DATE] 8:00 AM- [PERSON_NAME]- PER HALIE @ MANITOWOC- NEEDS US TO PE…"
type textarea "x"
type textarea "INSTALL WOR [DATE] 8:00 AM- [PERSON_NAME]- PER HALIE @ MANITOWOC- NEEDS US TO P…"
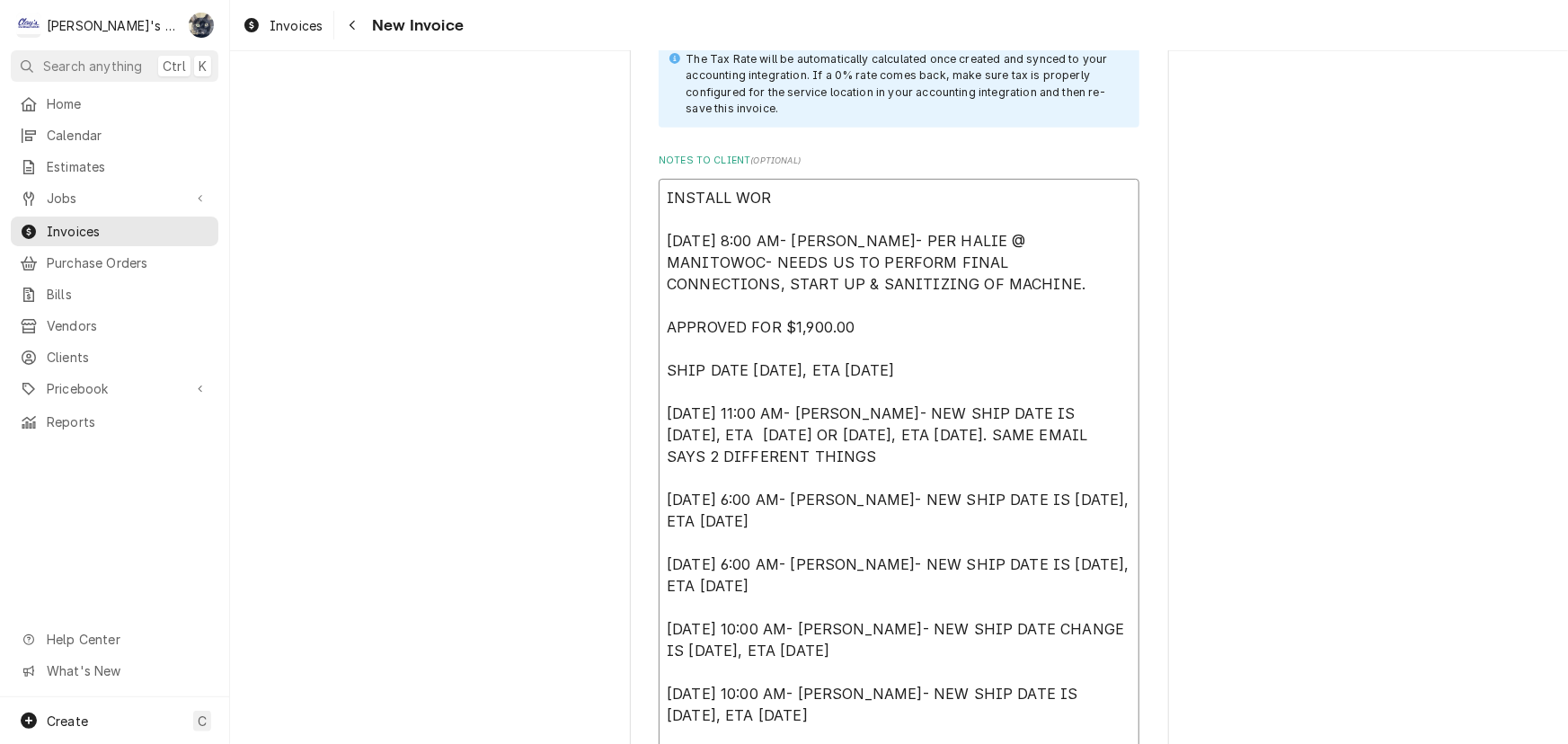
type textarea "x"
type textarea "INSTALL WORK [DATE] 8:00 AM- [PERSON_NAME]- PER HALIE @ MANITOWOC- NEEDS US TO …"
type textarea "x"
type textarea "INSTALL WORK [DATE] 8:00 AM- [PERSON_NAME]- PER HALIE @ MANITOWOC- NEEDS US TO …"
type textarea "x"
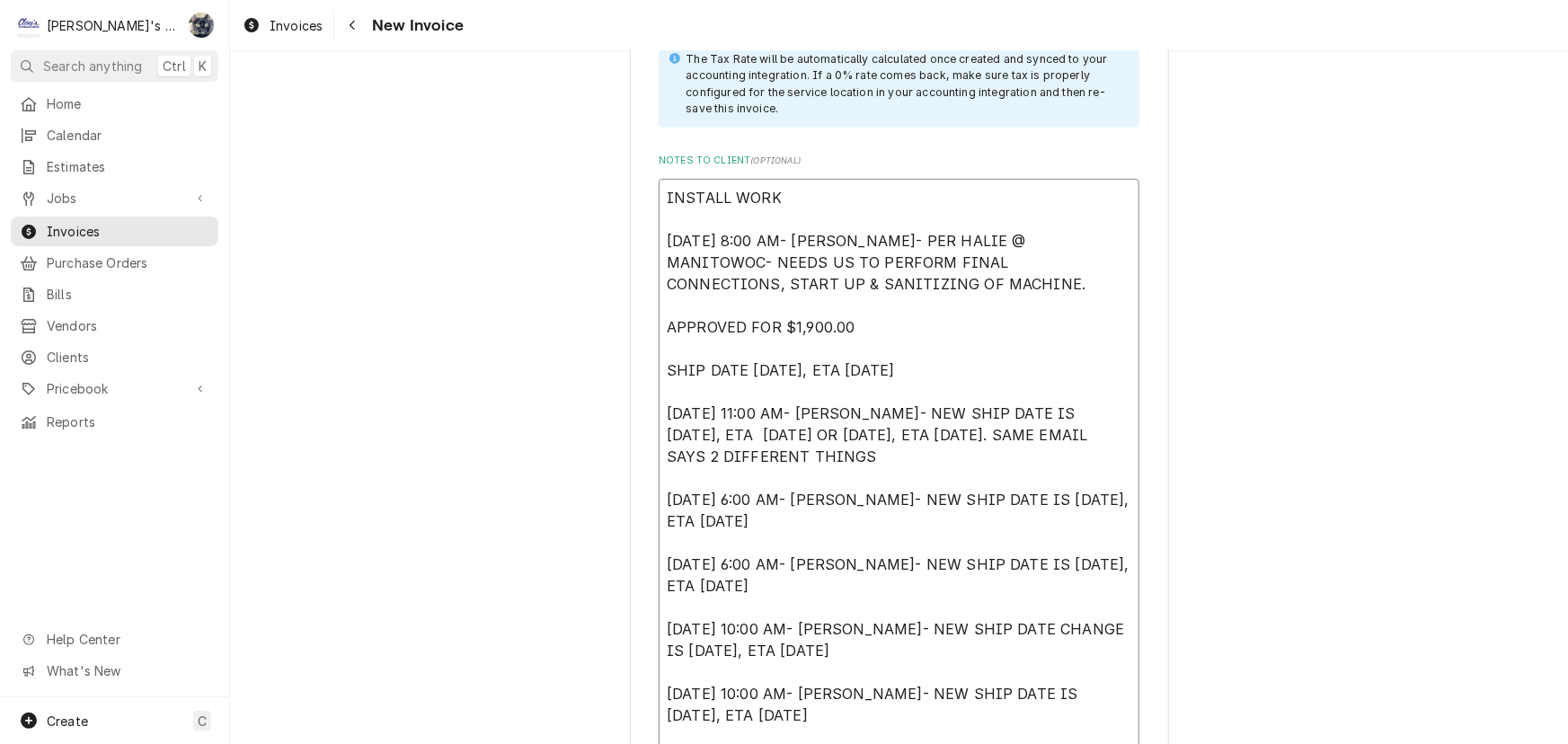
type textarea "INSTALL WORK R [DATE] 8:00 AM- [PERSON_NAME]- PER HALIE @ MANITOWOC- NEEDS US T…"
type textarea "x"
type textarea "INSTALL WORK RE [DATE] 8:00 AM- [PERSON_NAME]- PER HALIE @ MANITOWOC- NEEDS US …"
type textarea "x"
type textarea "INSTALL WORK REQU [DATE] 8:00 AM- [PERSON_NAME]- PER HALIE @ MANITOWOC- NEEDS U…"
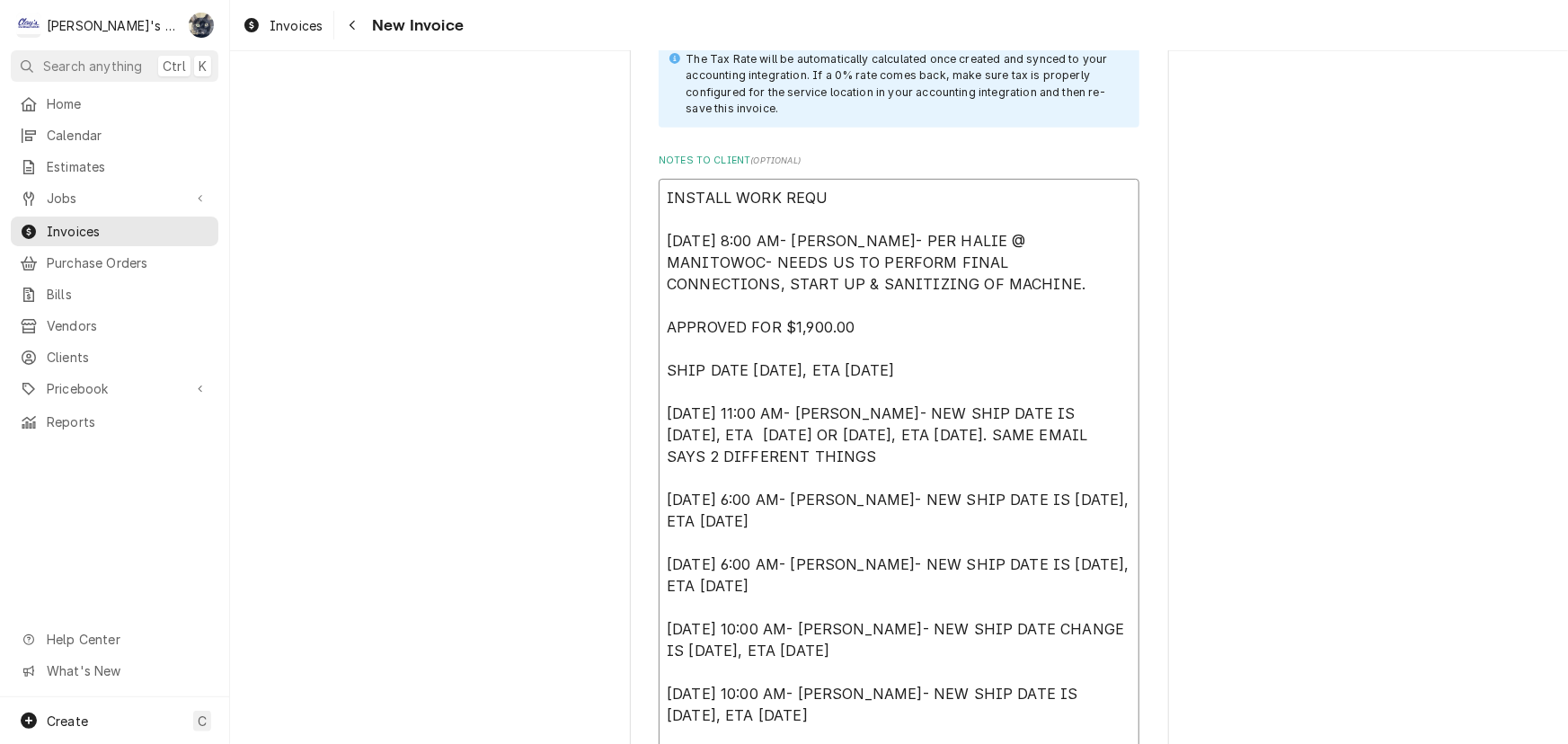
type textarea "x"
type textarea "INSTALL WORK REQUE [DATE] 8:00 AM- [PERSON_NAME]- PER HALIE @ MANITOWOC- NEEDS …"
type textarea "x"
type textarea "INSTALL WORK REQUES [DATE] 8:00 AM- [PERSON_NAME]- PER HALIE @ MANITOWOC- NEEDS…"
type textarea "x"
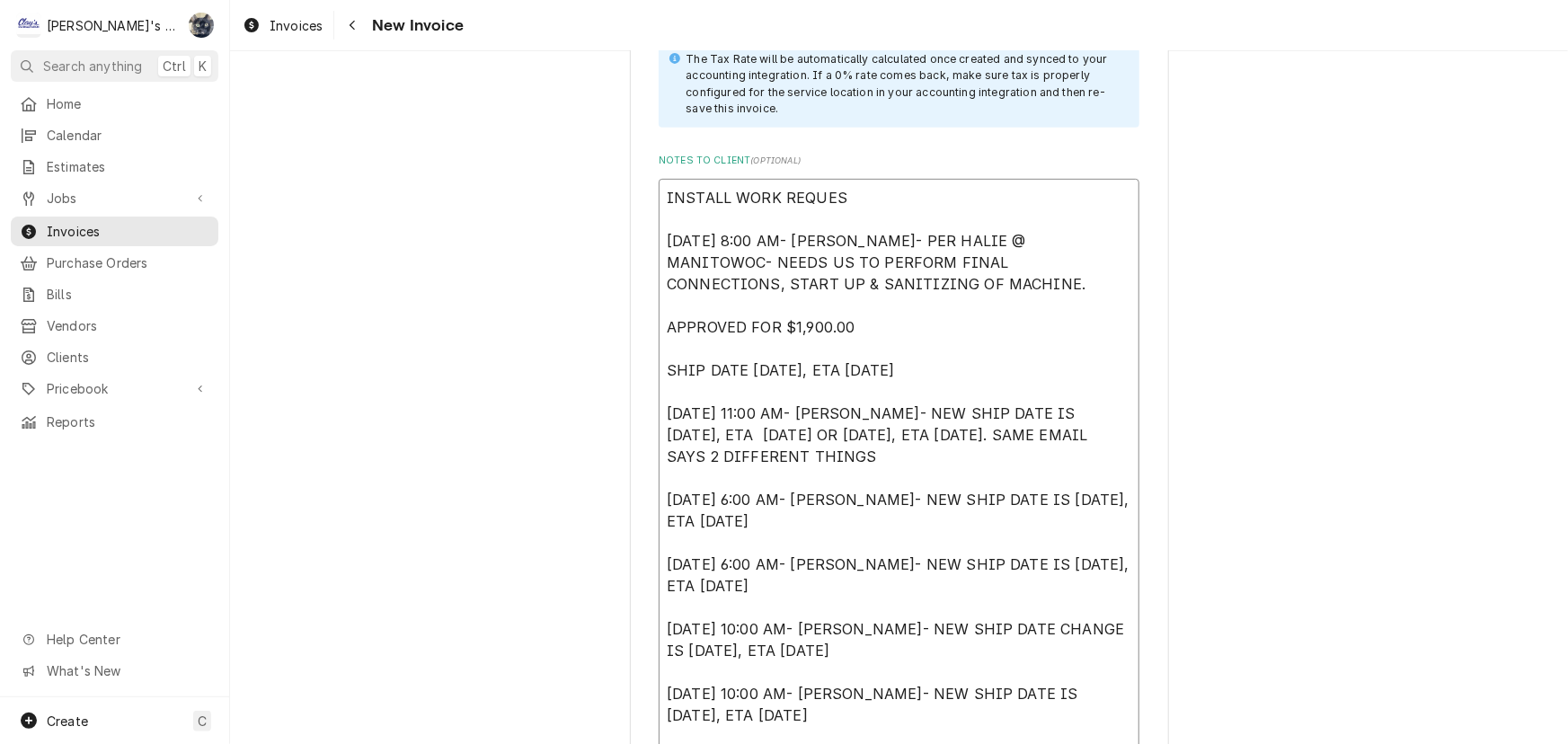
type textarea "INSTALL WORK REQUEST [DATE] 8:00 AM- [PERSON_NAME]- PER HALIE @ MANITOWOC- NEED…"
type textarea "x"
type textarea "INSTALL WORK REQUEST [DATE] 8:00 AM- [PERSON_NAME]- PER HALIE @ MANITOWOC- NEED…"
paste textarea "2410954"
type textarea "x"
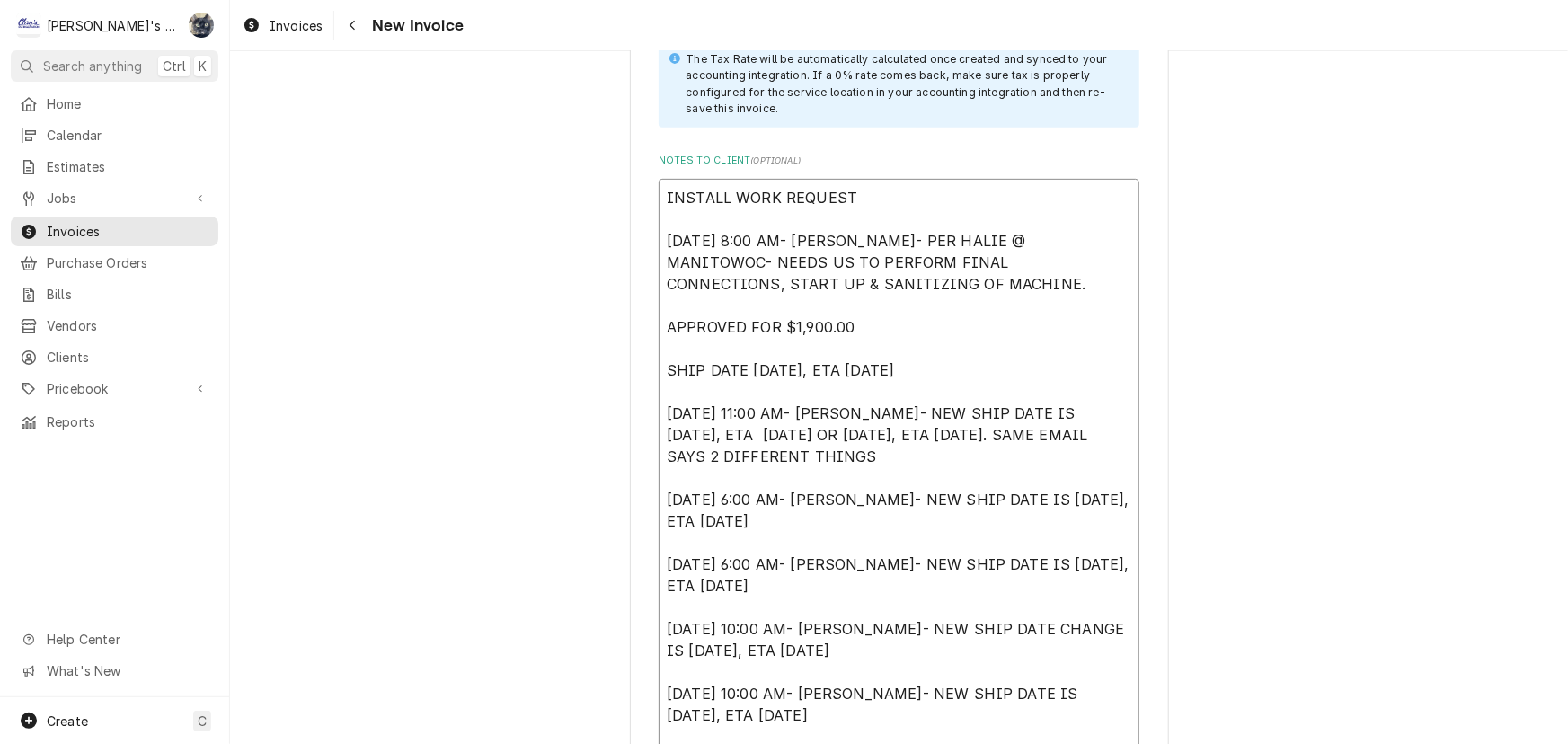
type textarea "INSTALL WORK REQUEST 2410954 [DATE] 8:00 AM- [PERSON_NAME]- PER HALIE @ MANITOW…"
click at [845, 189] on textarea "INSTALL WORK REQUEST 2410954 [DATE] 8:00 AM- [PERSON_NAME]- PER HALIE @ MANITOW…" at bounding box center [898, 532] width 481 height 706
type textarea "x"
type textarea "INSTALL WORK REQUEST #2410954 [DATE] 8:00 AM- [PERSON_NAME]- PER HALIE @ MANITO…"
click at [658, 193] on textarea "INSTALL WORK REQUEST #2410954 [DATE] 8:00 AM- [PERSON_NAME]- PER HALIE @ MANITO…" at bounding box center [898, 532] width 481 height 706
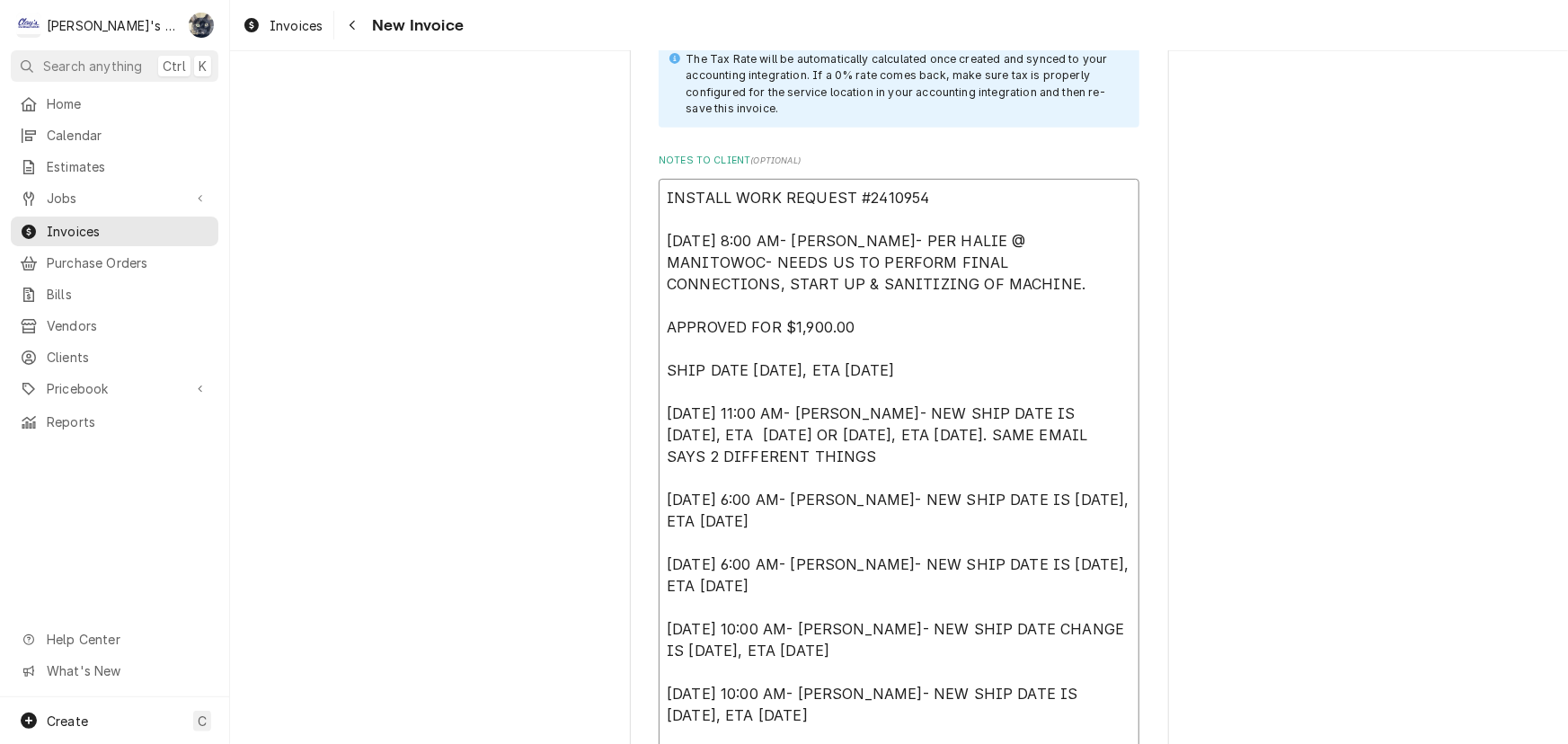
type textarea "x"
type textarea "*INSTALL WORK REQUEST #2410954 [DATE] 8:00 AM- [PERSON_NAME]- PER HALIE @ MANIT…"
click at [953, 201] on textarea "*INSTALL WORK REQUEST #2410954 [DATE] 8:00 AM- [PERSON_NAME]- PER HALIE @ MANIT…" at bounding box center [898, 532] width 481 height 706
type textarea "x"
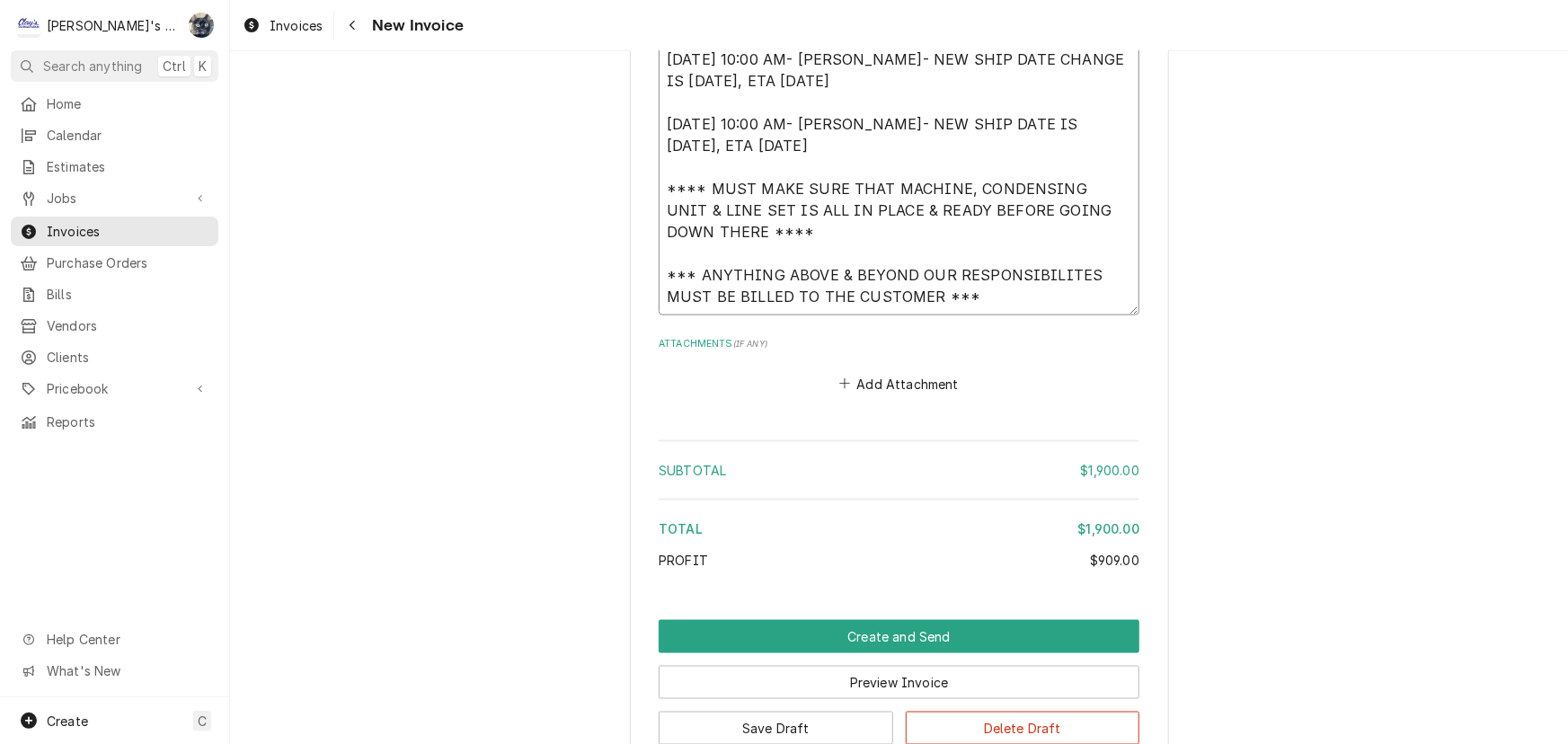
scroll to position [4422, 0]
type textarea "*INSTALL WORK REQUEST #2410954* [DATE] 8:00 AM- [PERSON_NAME]- PER HALIE @ MANI…"
click at [865, 380] on button "Add Attachment" at bounding box center [899, 381] width 126 height 25
type textarea "x"
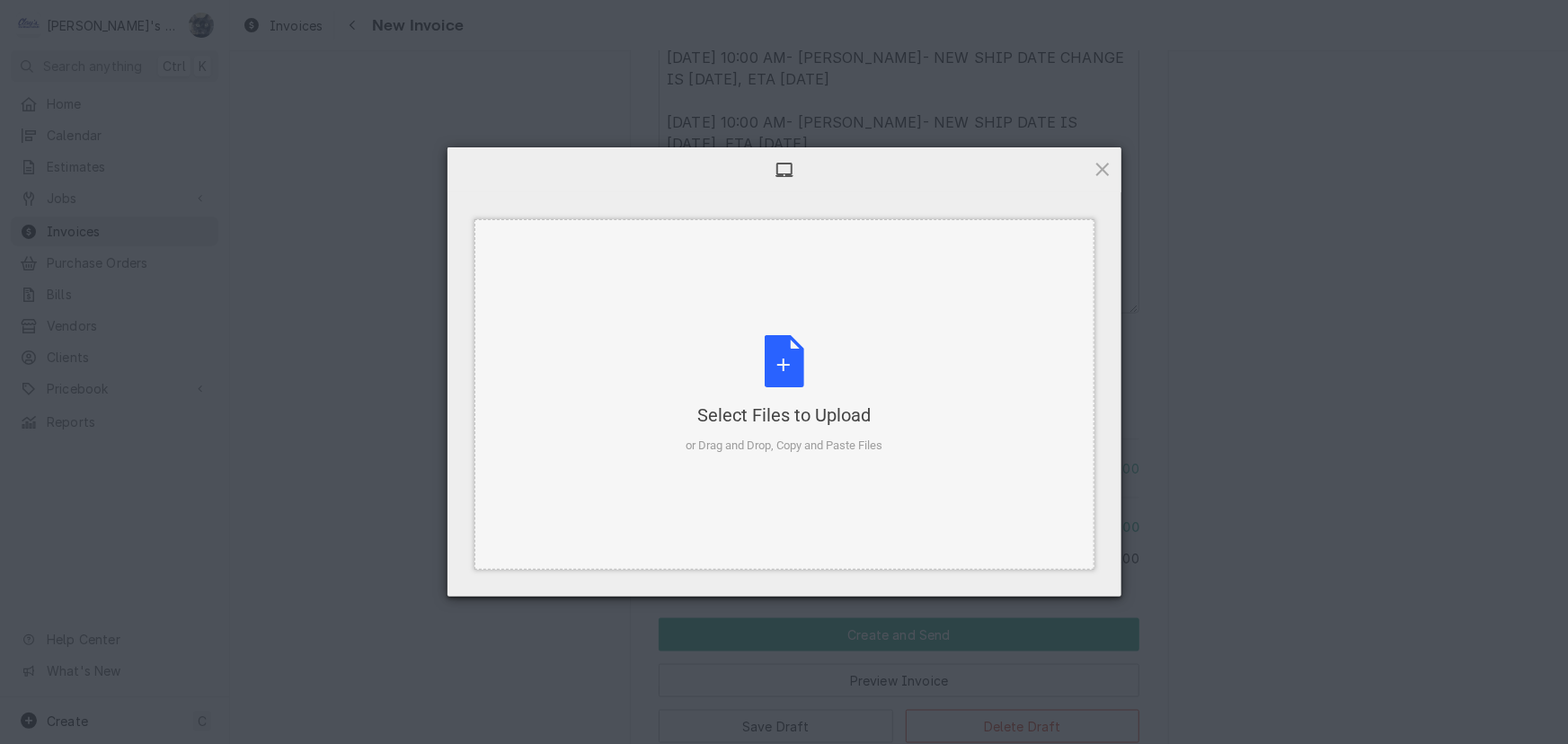
click at [799, 369] on div "Select Files to Upload or Drag and Drop, Copy and Paste Files" at bounding box center [784, 395] width 196 height 120
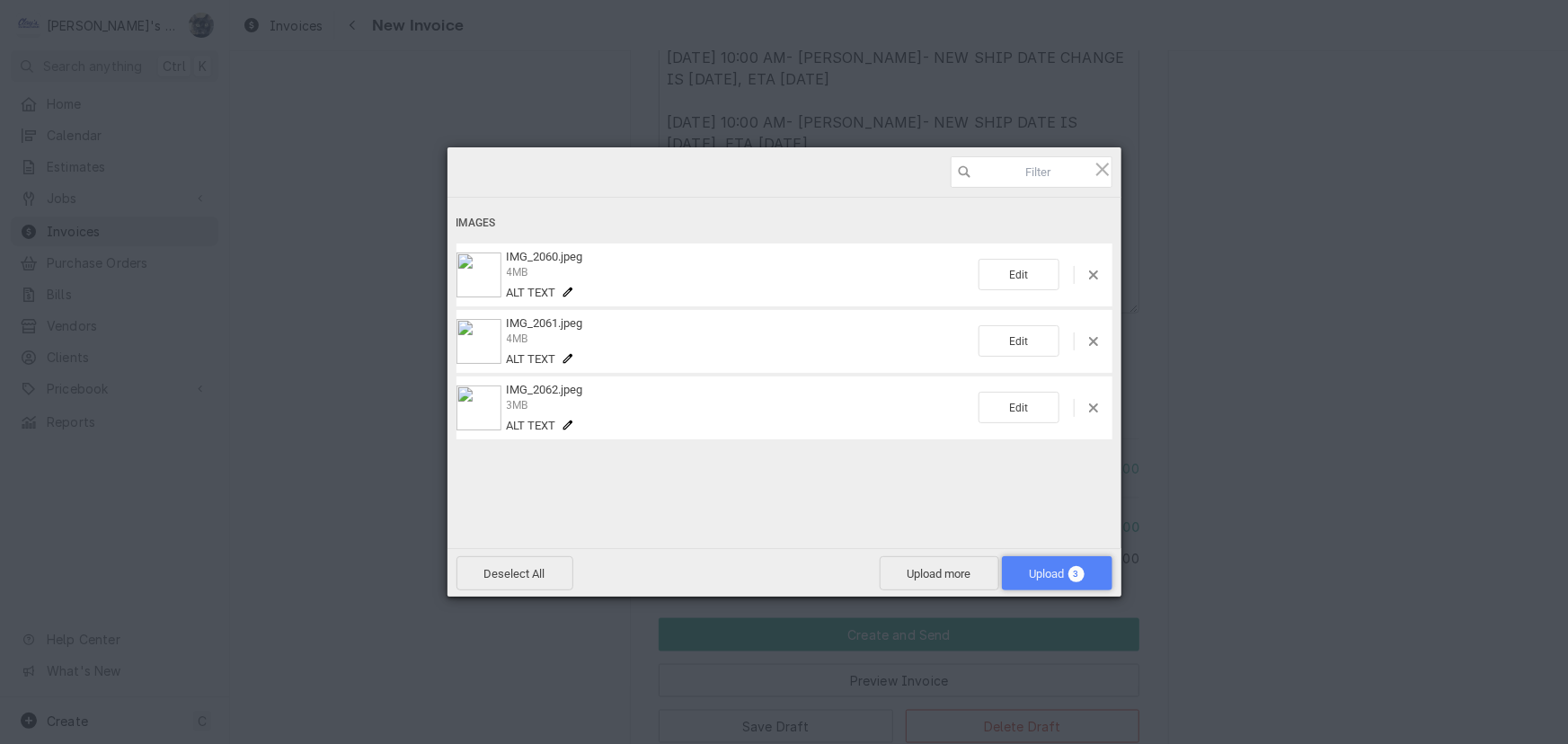
click at [1031, 571] on span "Upload 3" at bounding box center [1057, 573] width 55 height 13
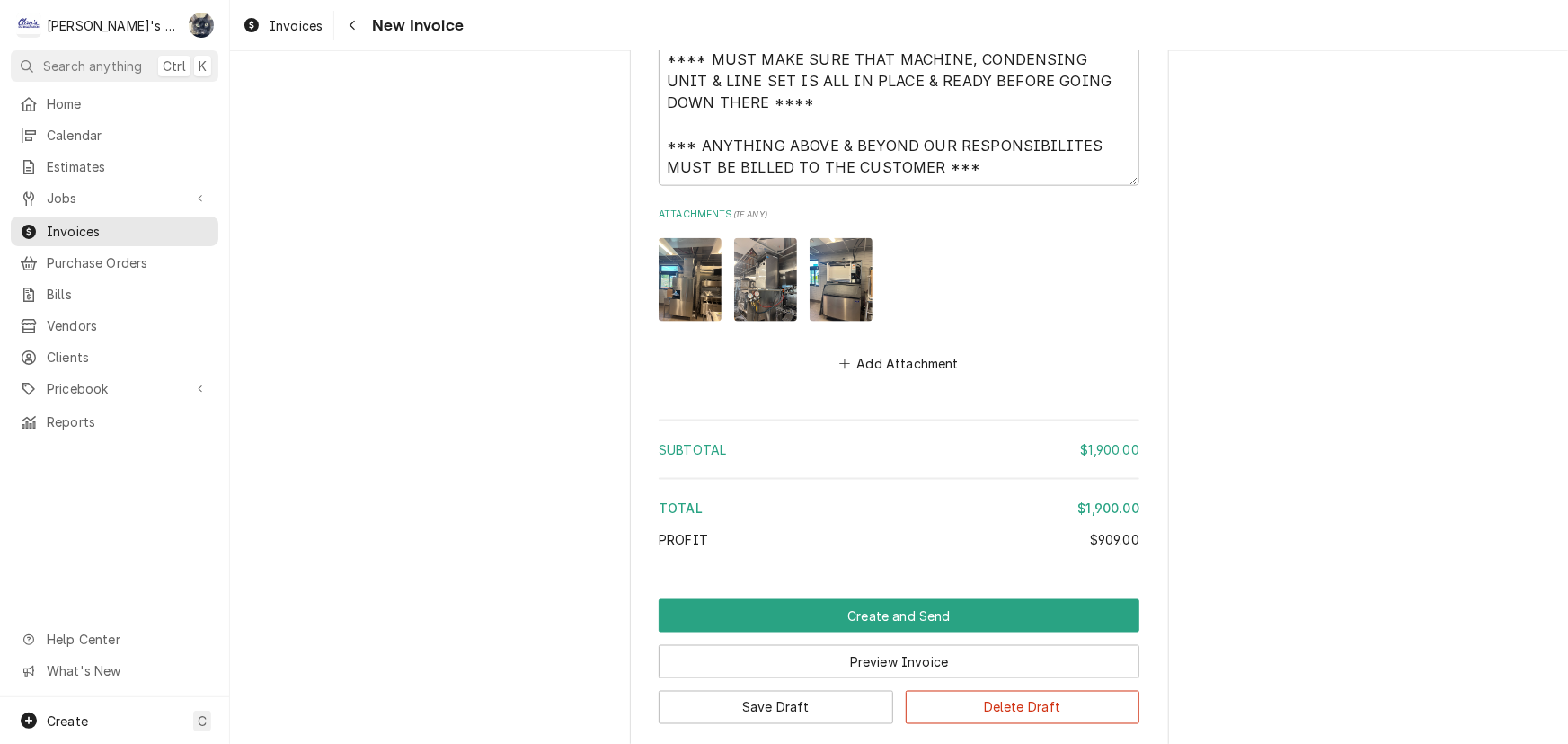
scroll to position [4647, 0]
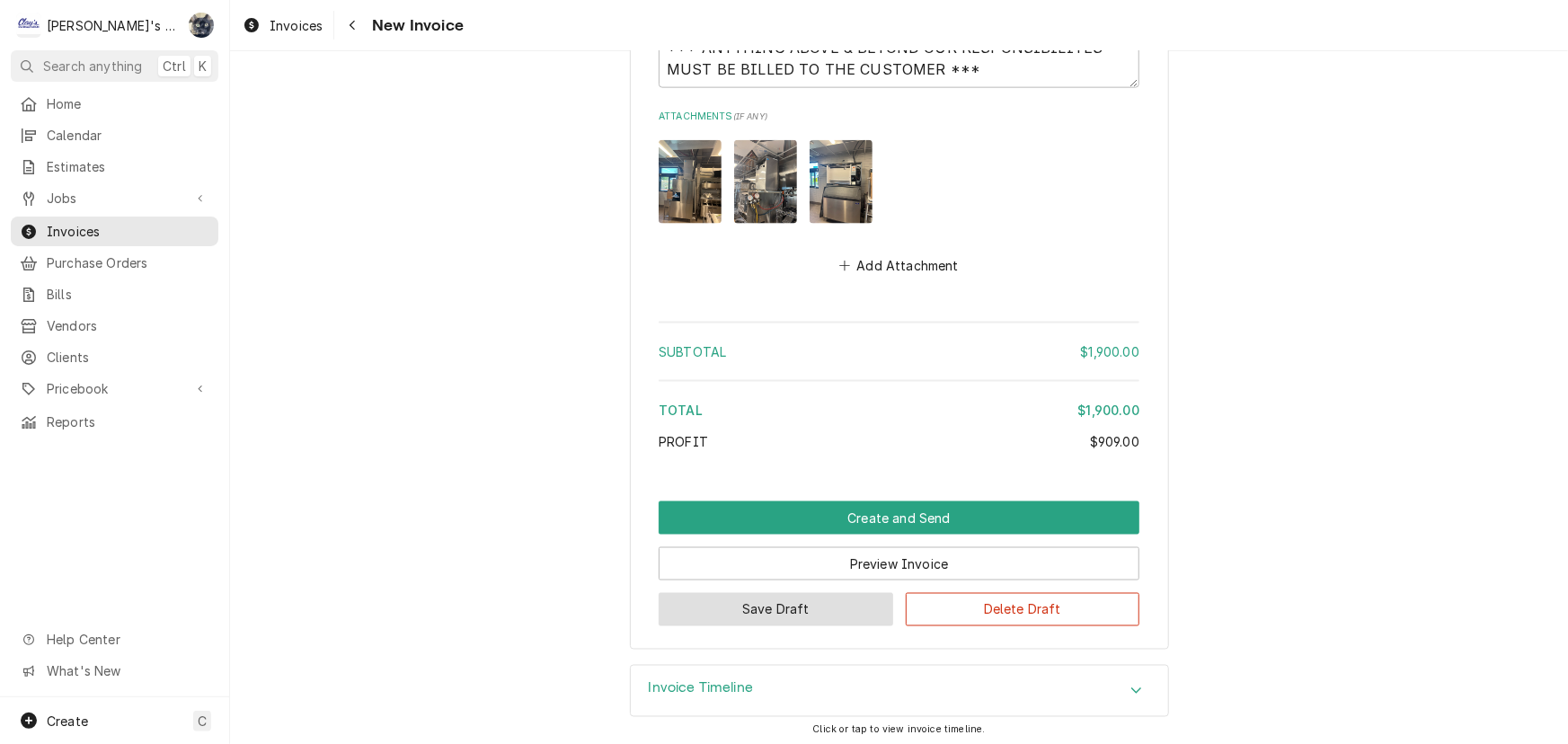
click at [829, 606] on button "Save Draft" at bounding box center [775, 609] width 234 height 33
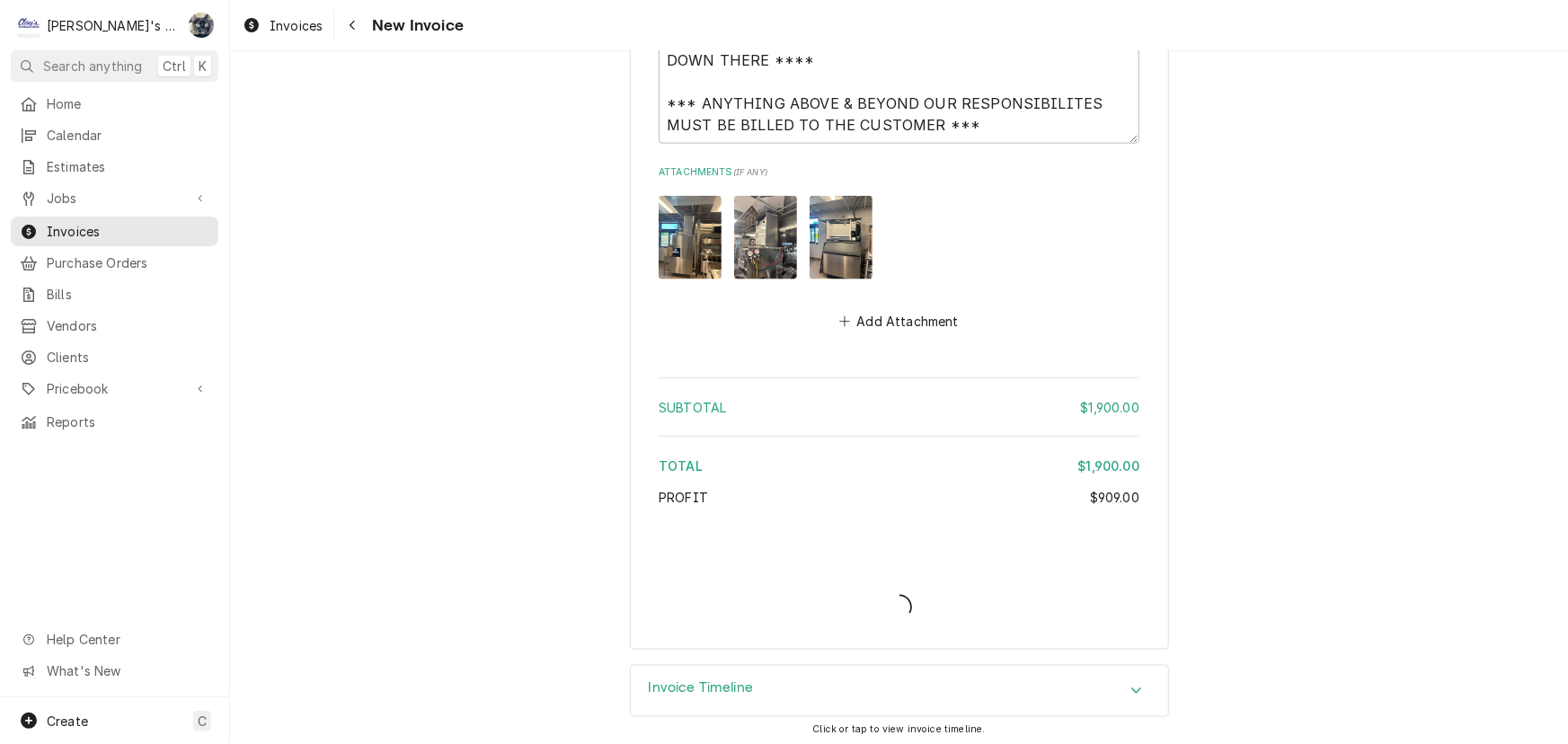
type textarea "x"
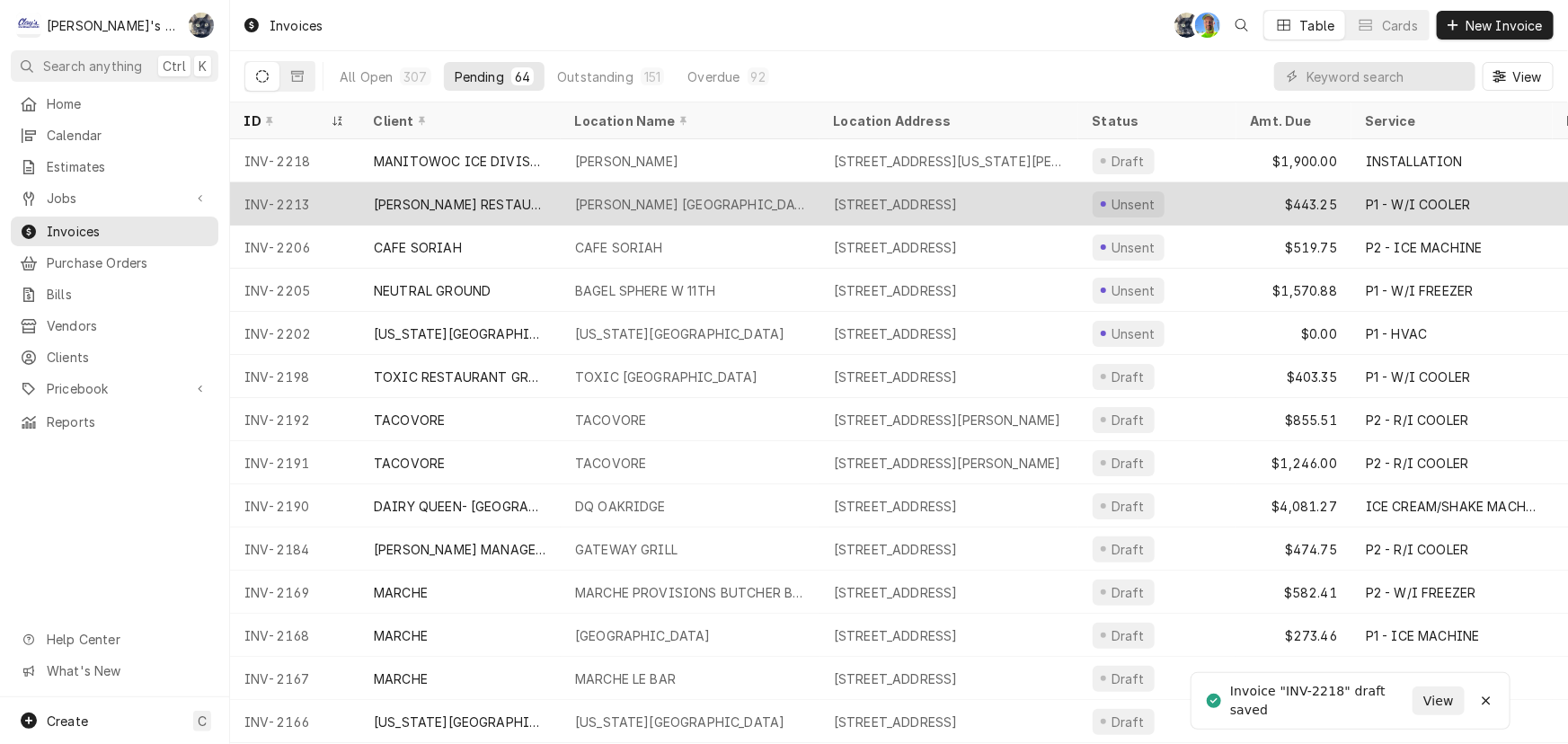
click at [637, 201] on div "[PERSON_NAME] [GEOGRAPHIC_DATA]" at bounding box center [690, 204] width 230 height 19
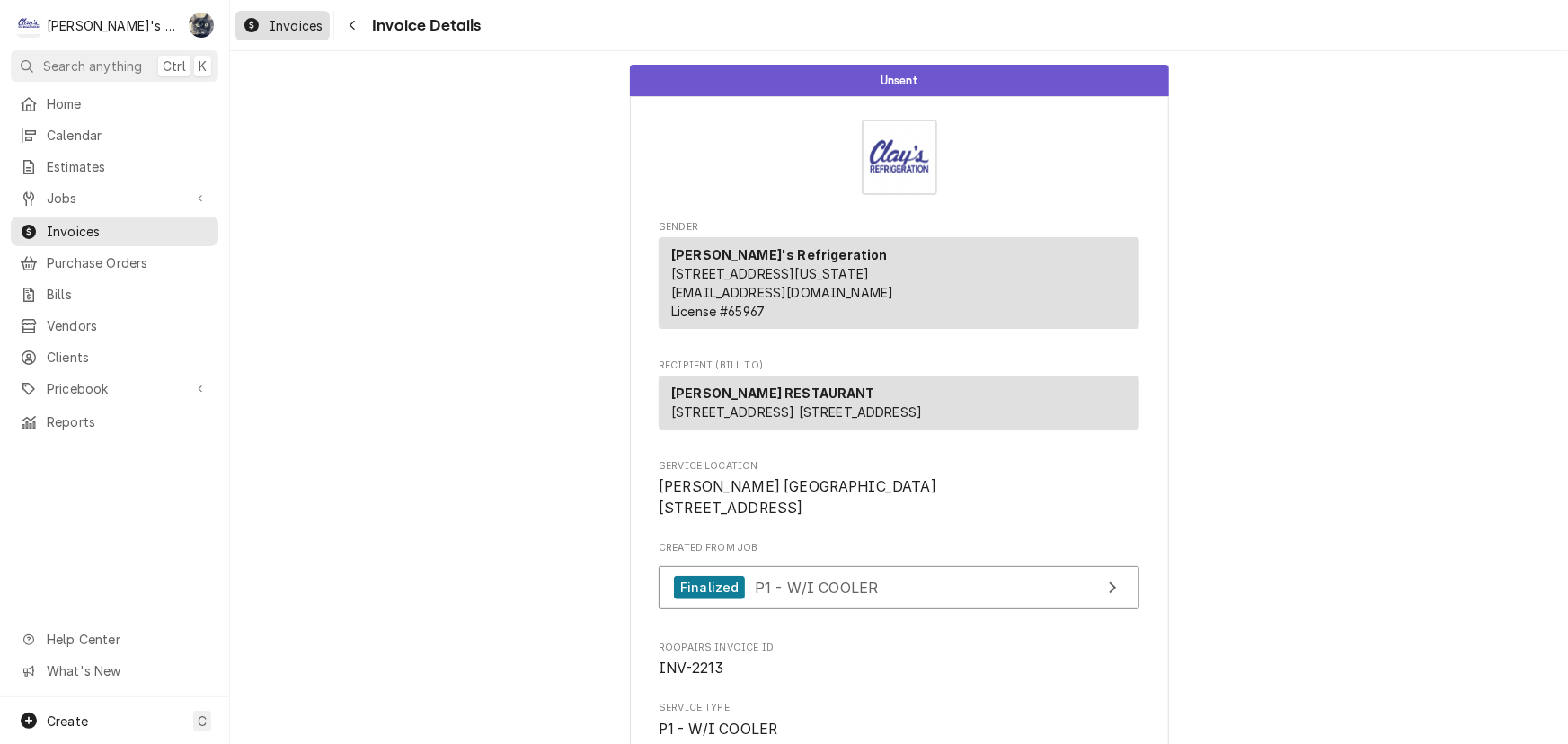
click at [313, 23] on span "Invoices" at bounding box center [296, 25] width 53 height 19
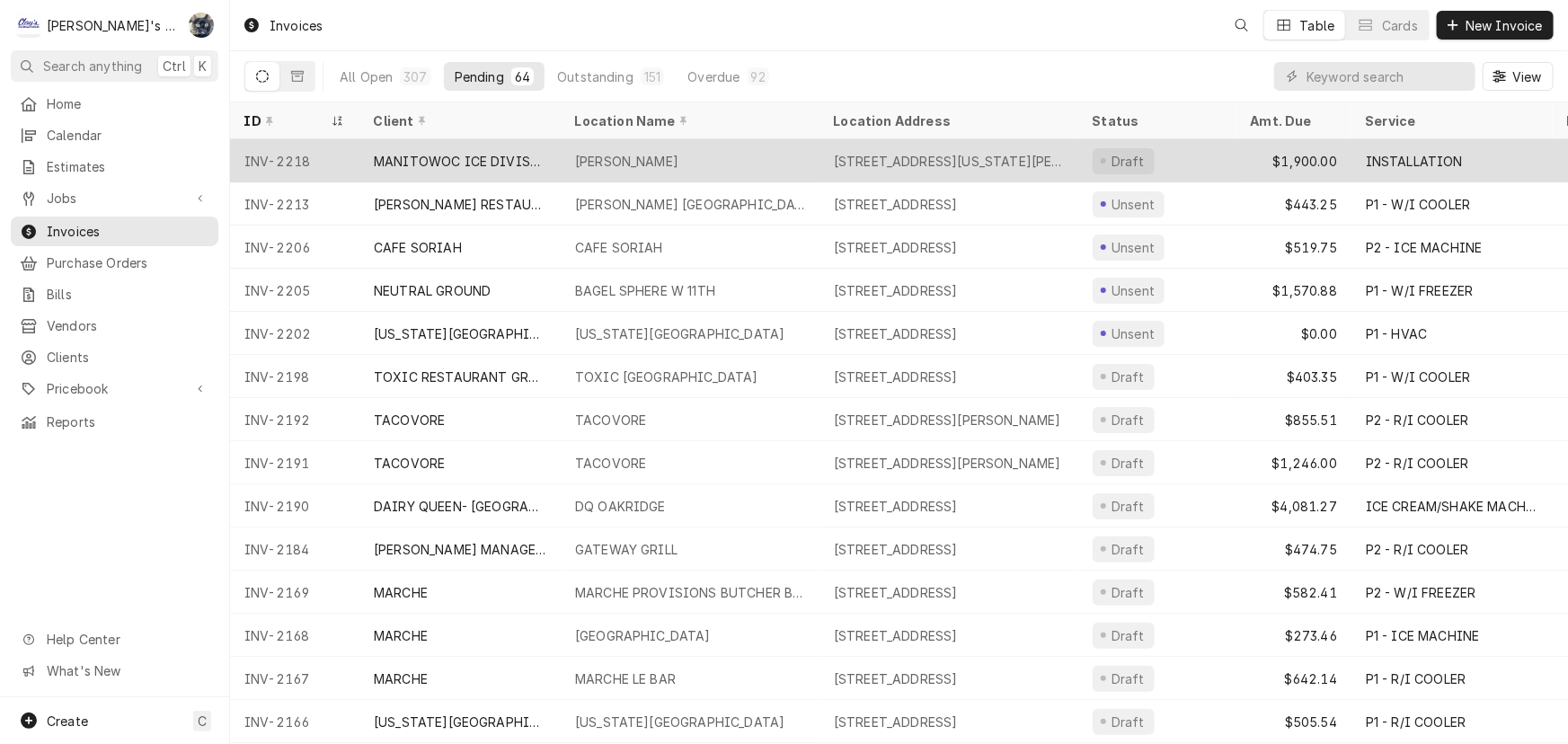
click at [639, 154] on div "[PERSON_NAME]" at bounding box center [626, 161] width 103 height 19
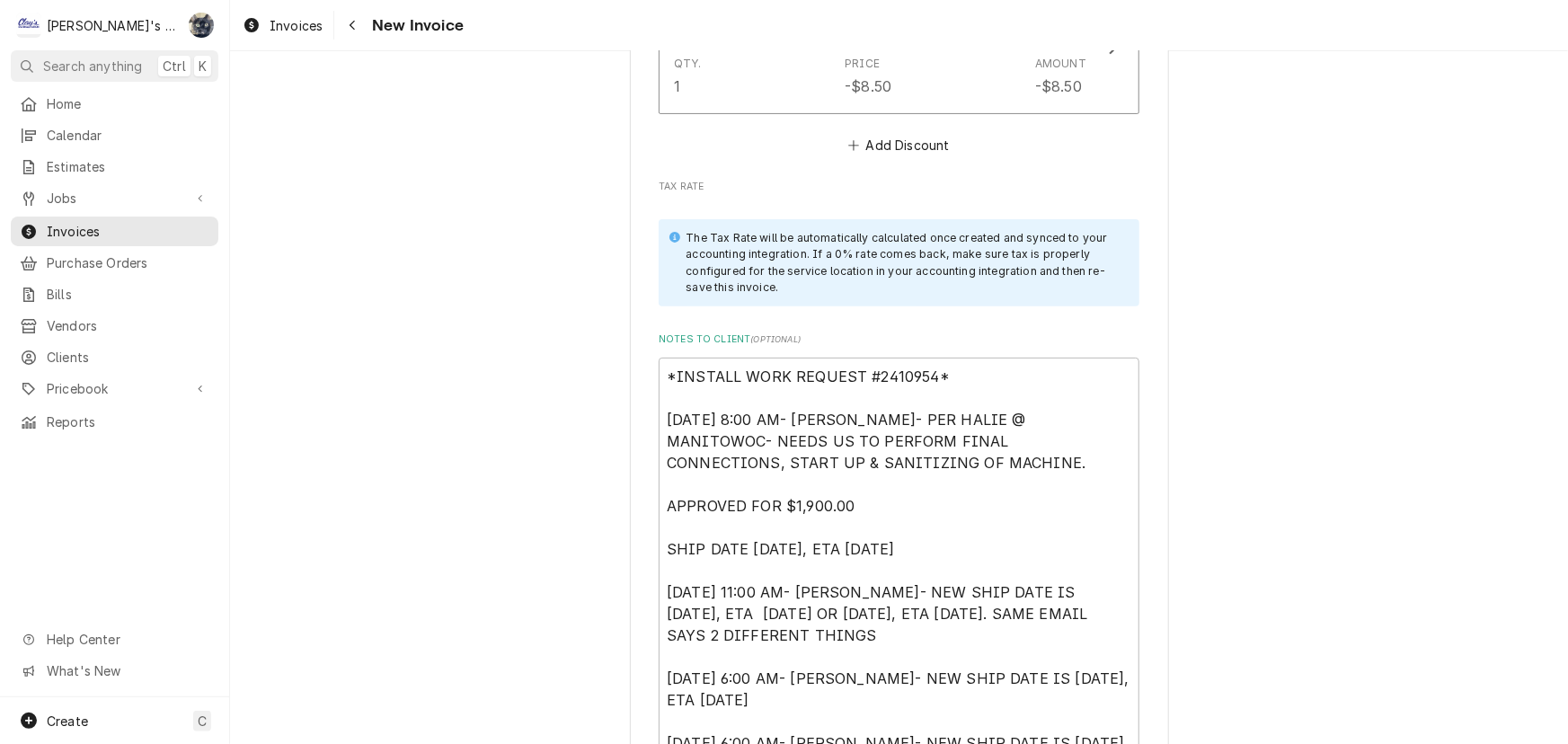
scroll to position [3675, 0]
click at [658, 370] on textarea "*INSTALL WORK REQUEST #2410954* [DATE] 8:00 AM- [PERSON_NAME]- PER HALIE @ MANI…" at bounding box center [898, 708] width 481 height 706
type textarea "x"
type textarea "*INSTALL WORK REQUEST #2410954* [DATE] 8:00 AM- [PERSON_NAME]- PER HALIE @ MANI…"
type textarea "x"
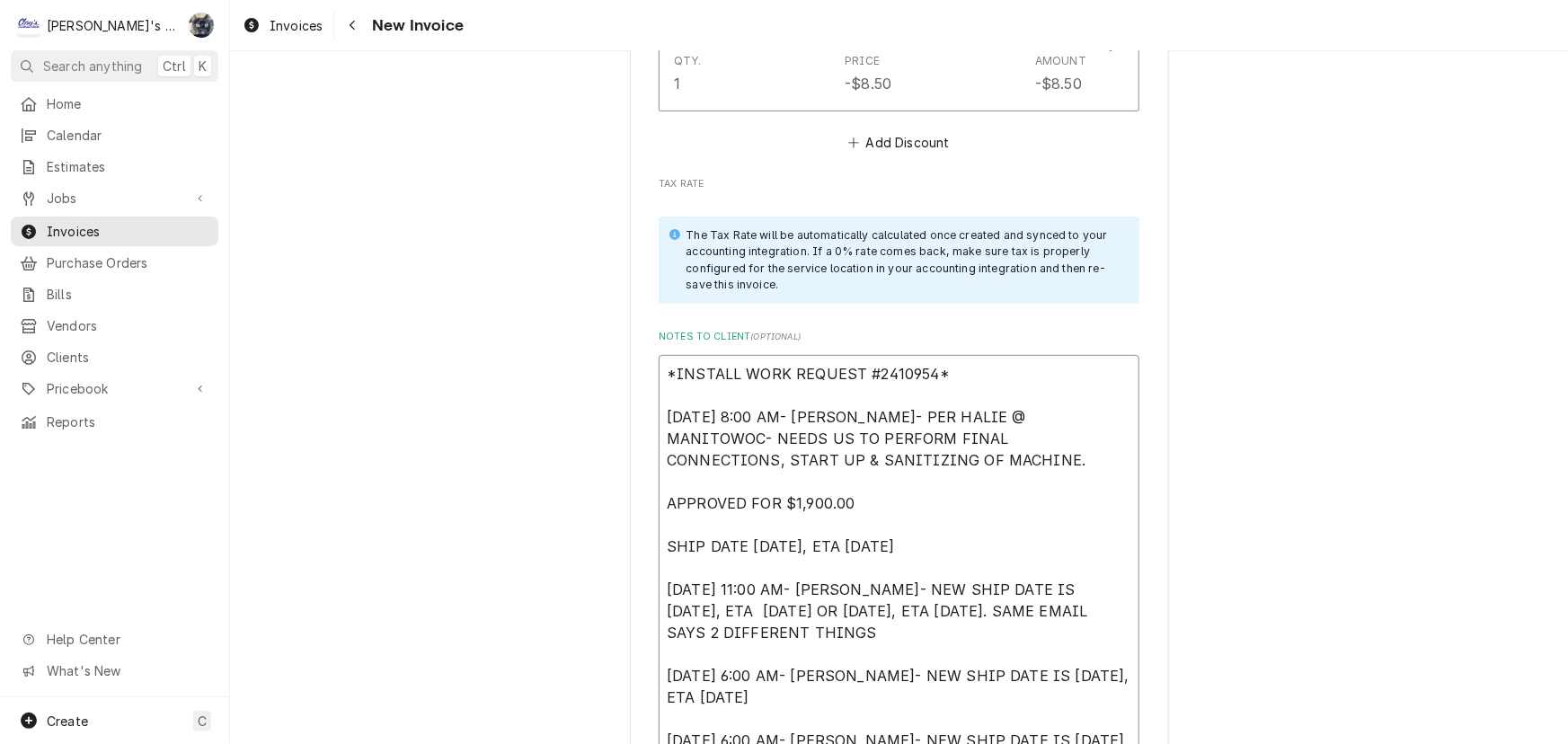
type textarea "*INSTALL WORK REQUEST #2410954* [DATE] 8:00 AM- [PERSON_NAME]- PER HALIE @ MANI…"
type textarea "x"
type textarea "*INSTALL WORK REQUEST #2410954* [DATE] 8:00 AM- [PERSON_NAME]- PER HALIE @ MANI…"
click at [658, 365] on textarea "*INSTALL WORK REQUEST #2410954* [DATE] 8:00 AM- [PERSON_NAME]- PER HALIE @ MANI…" at bounding box center [898, 740] width 481 height 770
type textarea "x"
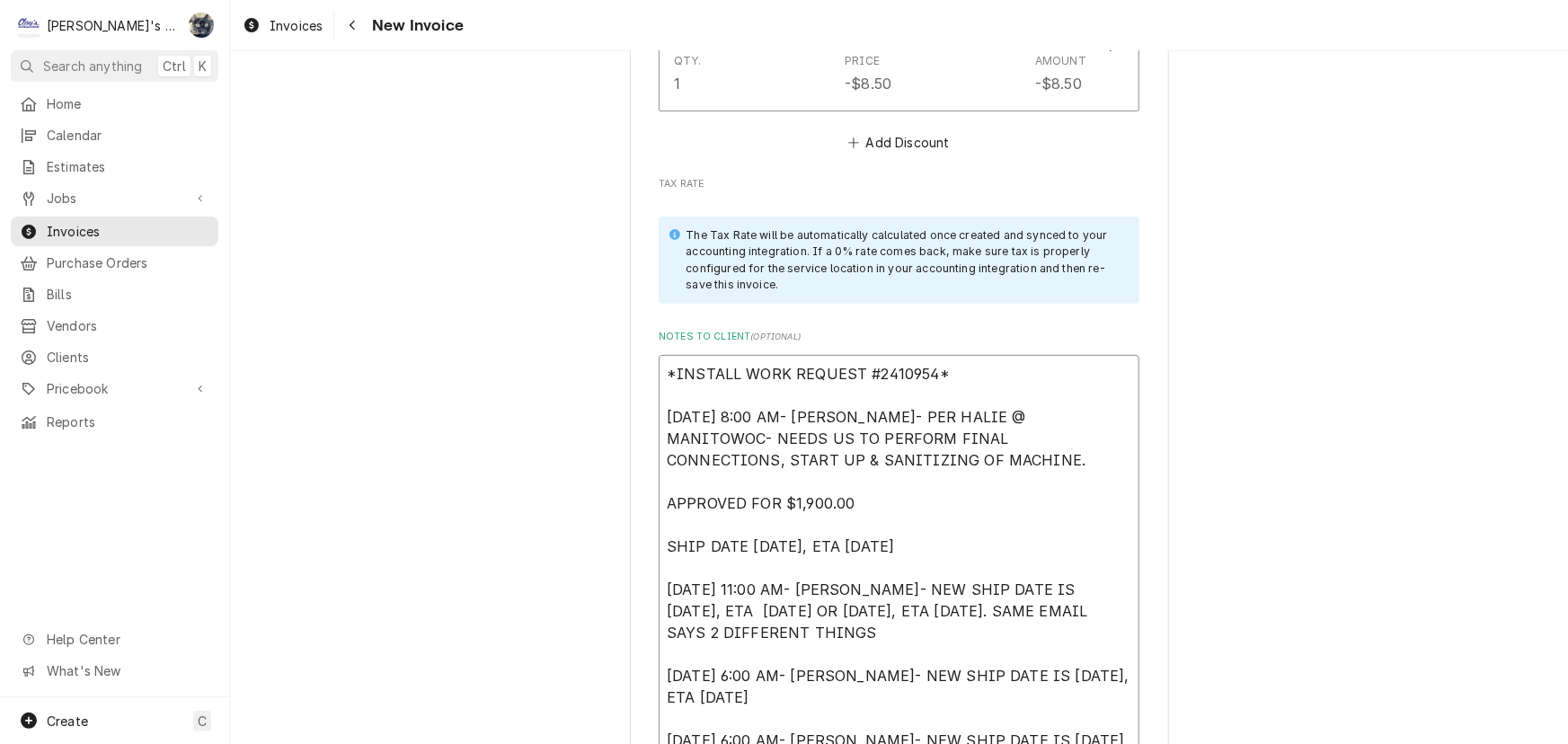
type textarea "* *INSTALL WORK REQUEST #2410954* [DATE] 8:00 AM- [PERSON_NAME]- PER HALIE @ MA…"
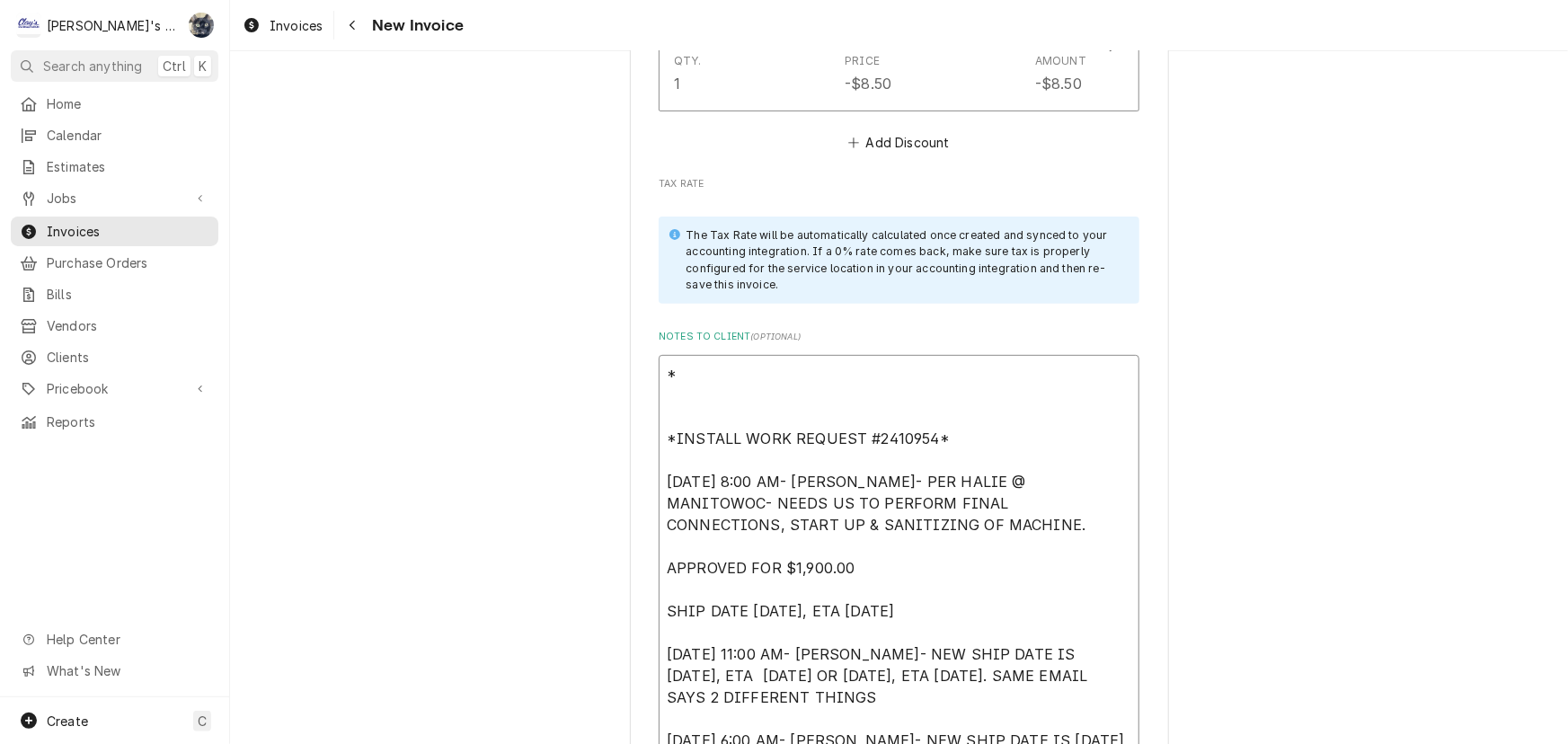
type textarea "x"
type textarea "** *INSTALL WORK REQUEST #2410954* [DATE] 8:00 AM- [PERSON_NAME]- PER HALIE @ M…"
type textarea "x"
type textarea "*** *INSTALL WORK REQUEST #2410954* [DATE] 8:00 AM- [PERSON_NAME]- PER HALIE @ …"
type textarea "x"
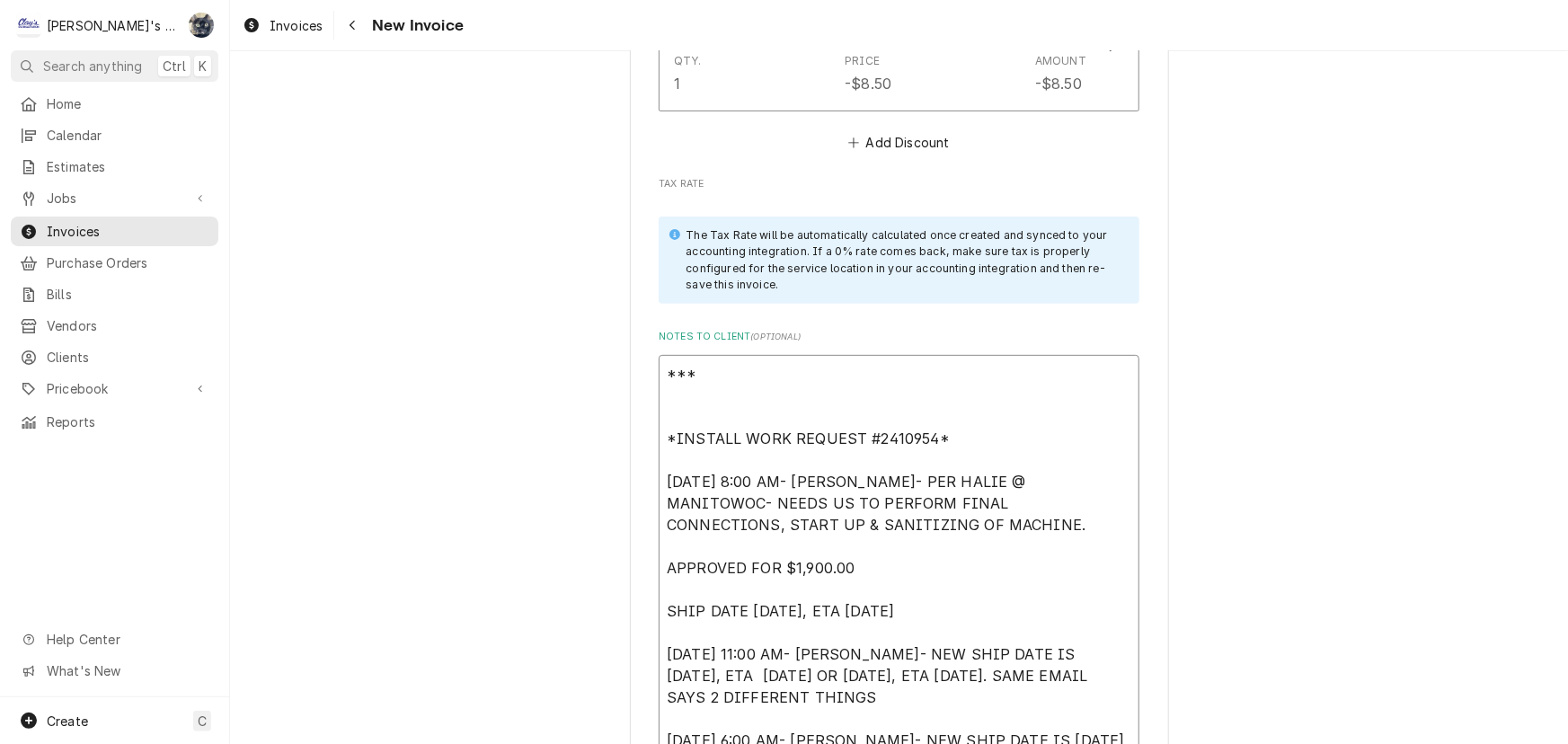
type textarea "*** *INSTALL WORK REQUEST #2410954* [DATE] 8:00 AM- [PERSON_NAME]- PER HALIE @ …"
type textarea "x"
type textarea "*** S *INSTALL WORK REQUEST #2410954* [DATE] 8:00 AM- [PERSON_NAME]- PER HALIE …"
type textarea "x"
type textarea "*** SA *INSTALL WORK REQUEST #2410954* [DATE] 8:00 AM- [PERSON_NAME]- PER HALIE…"
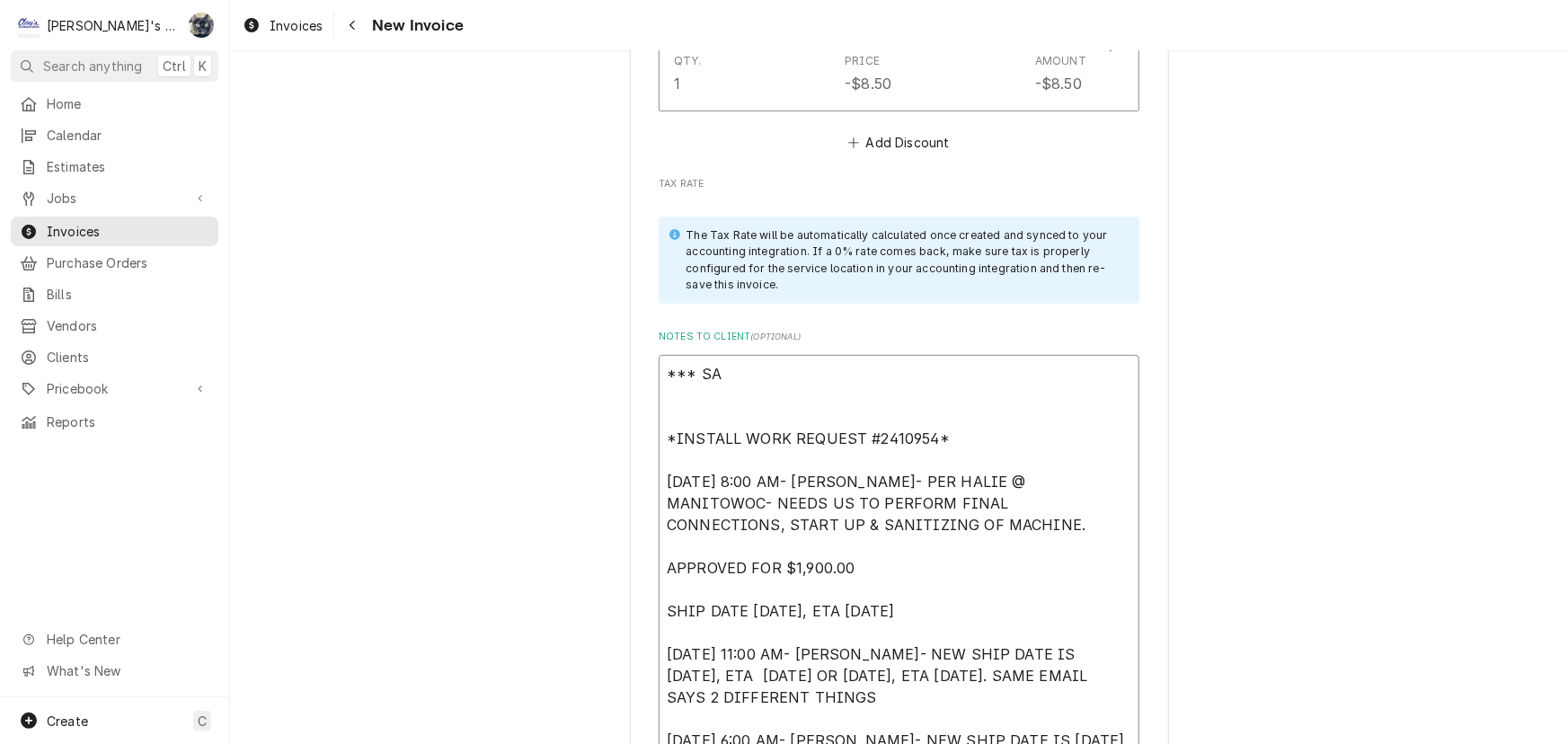
type textarea "x"
type textarea "*** SAR *INSTALL WORK REQUEST #2410954* [DATE] 8:00 AM- [PERSON_NAME]- PER HALI…"
type textarea "x"
type textarea "*** [PERSON_NAME] *INSTALL WORK REQUEST #2410954* [DATE] 8:00 AM- [PERSON_NAME]…"
type textarea "x"
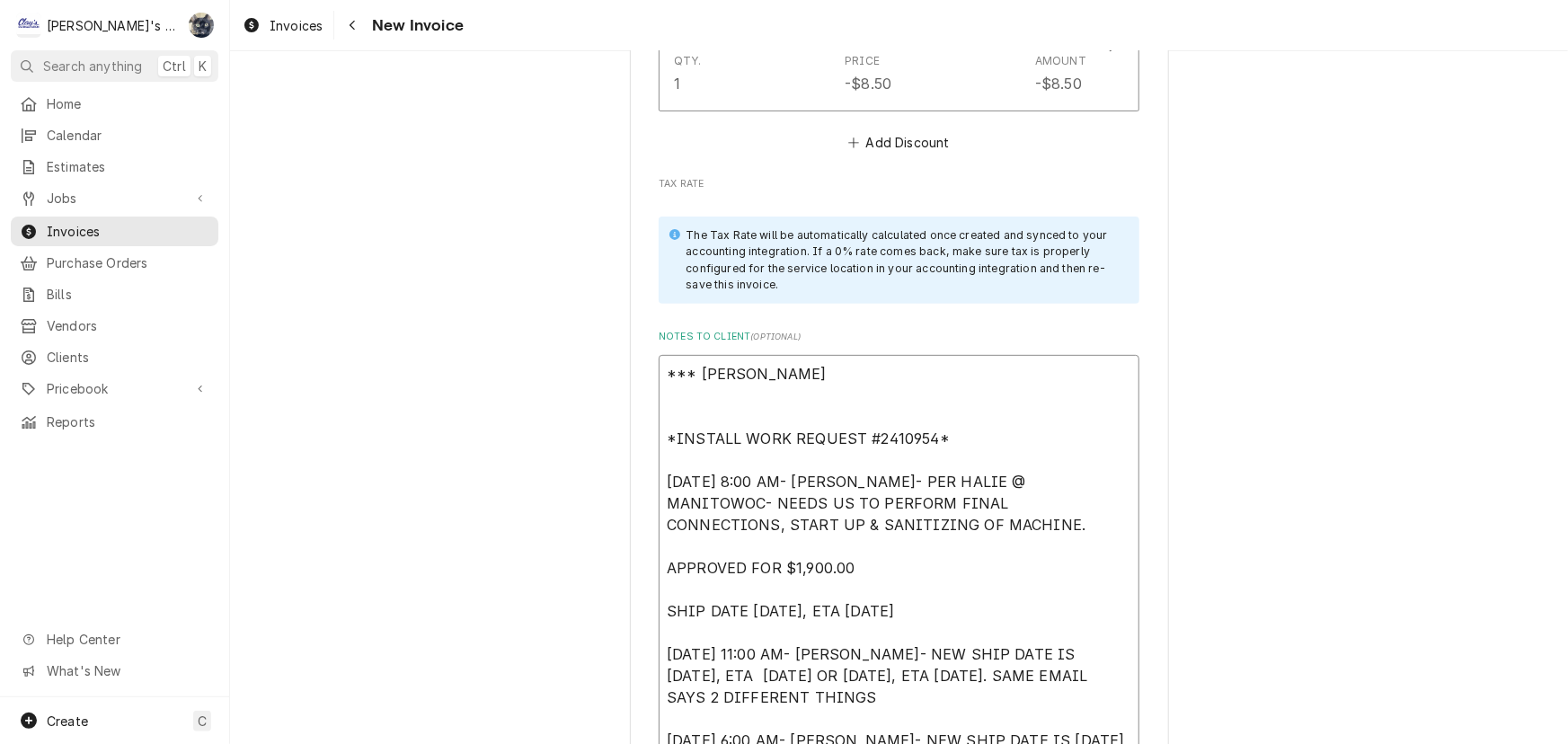
type textarea "*** [PERSON_NAME] *INSTALL WORK REQUEST #2410954* [DATE] 8:00 AM- [PERSON_NAME]…"
type textarea "x"
type textarea "*** [PERSON_NAME] *INSTALL WORK REQUEST #2410954* [DATE] 8:00 AM- [PERSON_NAME]…"
type textarea "x"
type textarea "*** [PERSON_NAME] - *INSTALL WORK REQUEST #2410954* [DATE] 8:00 AM- [PERSON_NAM…"
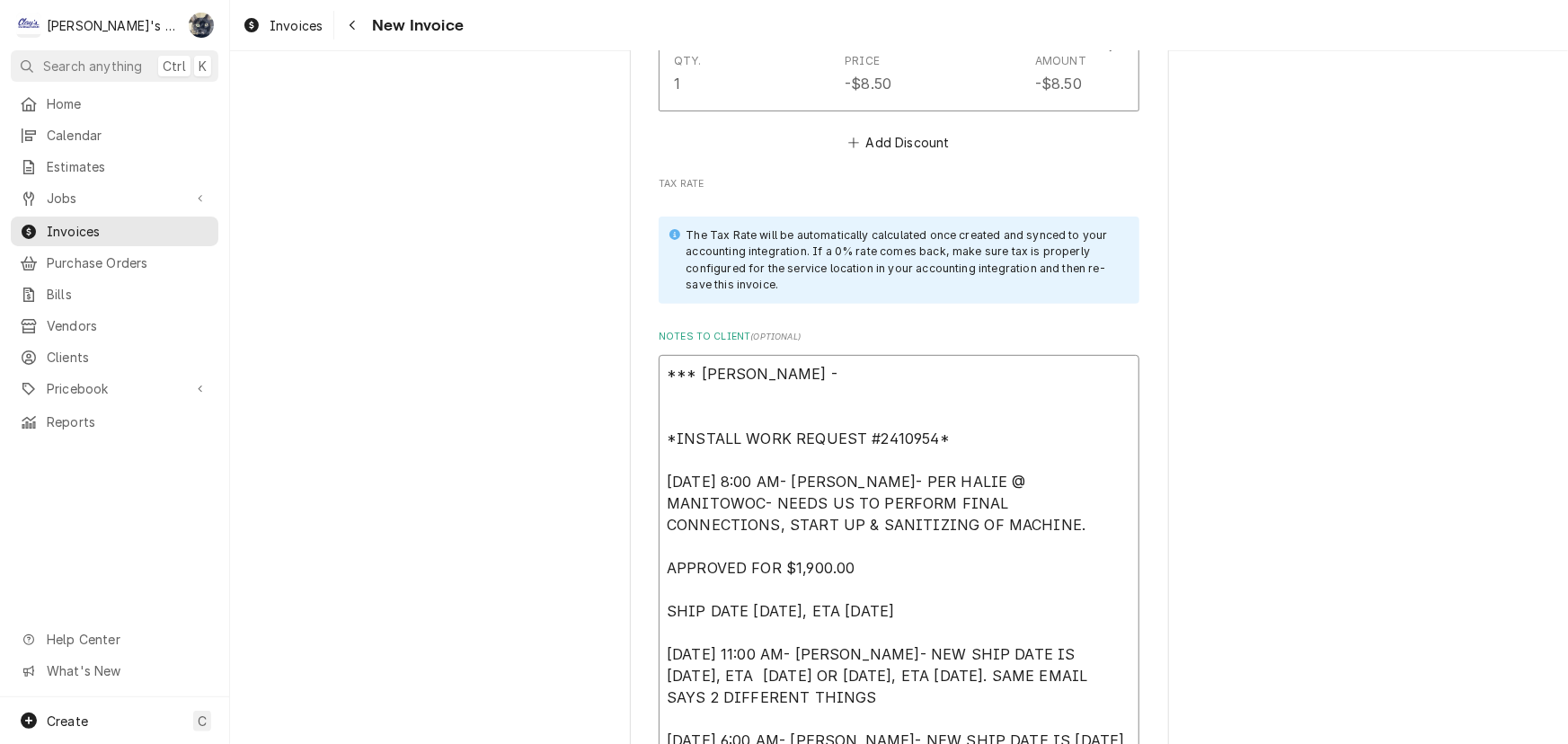
type textarea "x"
type textarea "*** [PERSON_NAME] - *INSTALL WORK REQUEST #2410954* [DATE] 8:00 AM- [PERSON_NAM…"
type textarea "x"
type textarea "*** [PERSON_NAME] - *INSTALL WORK REQUEST #2410954* [DATE] 8:00 AM- [PERSON_NAM…"
type textarea "x"
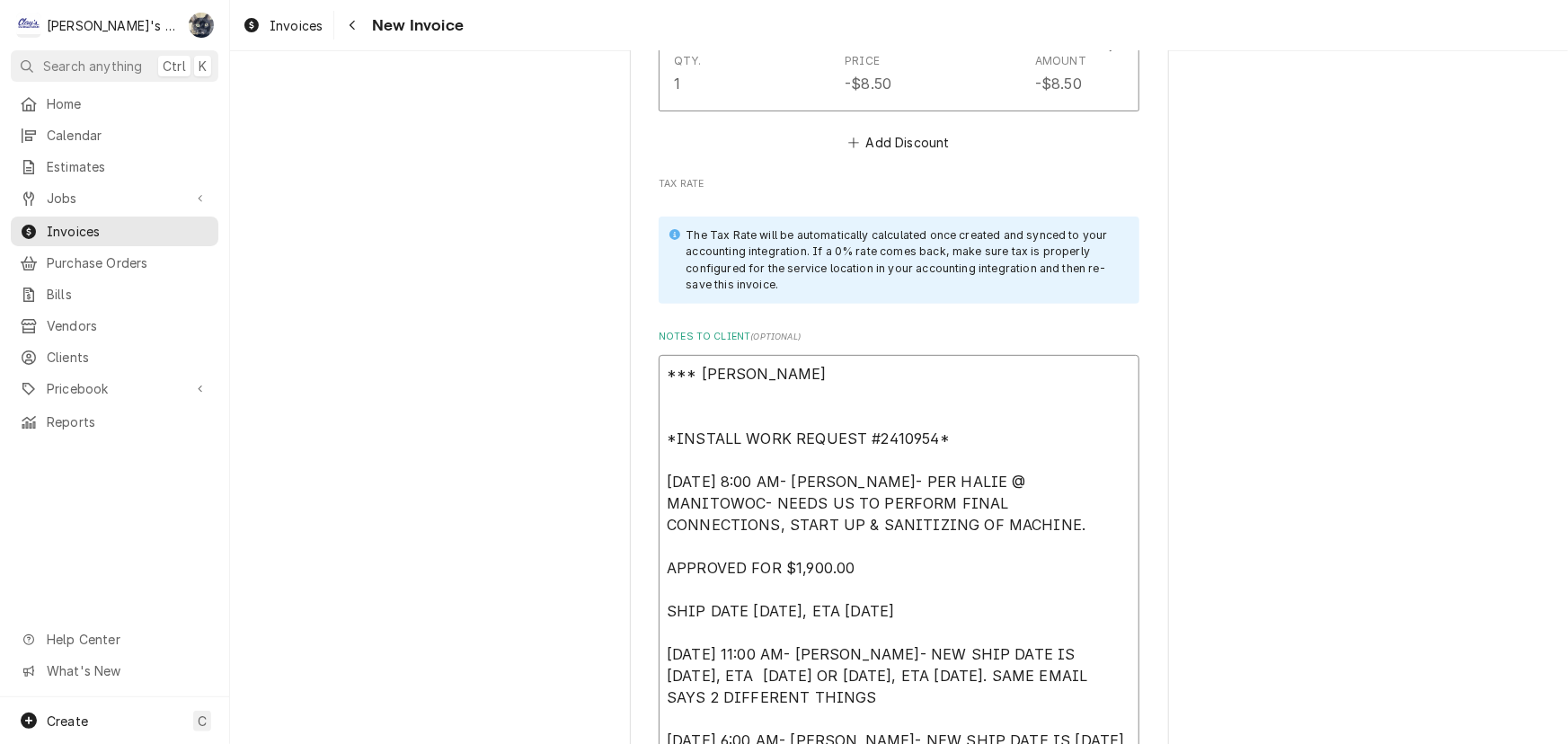
type textarea "*** [PERSON_NAME] *INSTALL WORK REQUEST #2410954* [DATE] 8:00 AM- [PERSON_NAME]…"
type textarea "x"
type textarea "*** [PERSON_NAME] *INSTALL WORK REQUEST #2410954* [DATE] 8:00 AM- [PERSON_NAME]…"
type textarea "x"
type textarea "*** [PERSON_NAME] *INSTALL WORK REQUEST #2410954* [DATE] 8:00 AM- [PERSON_NAME]…"
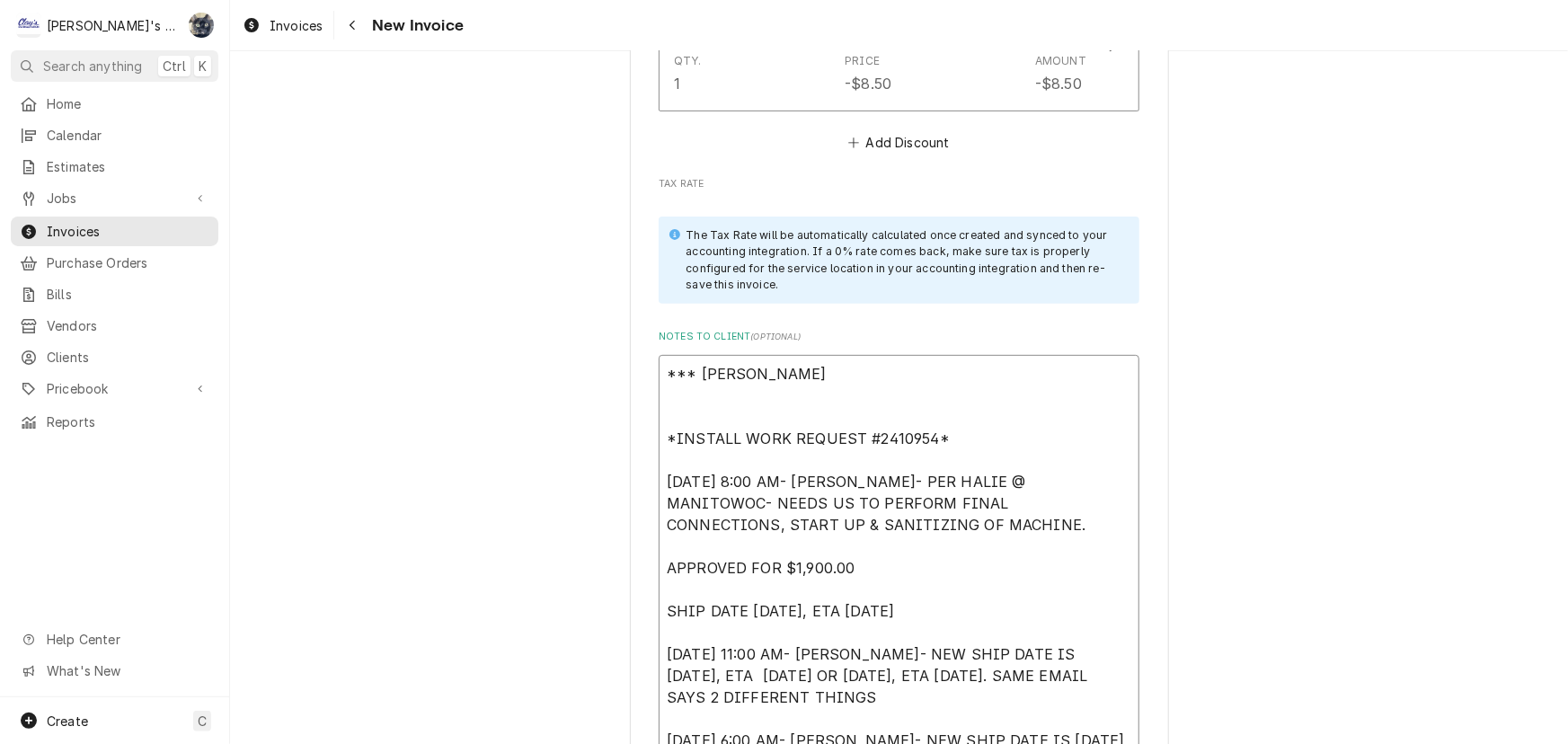
type textarea "x"
type textarea "*** SAR *INSTALL WORK REQUEST #2410954* [DATE] 8:00 AM- [PERSON_NAME]- PER HALI…"
type textarea "x"
type textarea "*** SA *INSTALL WORK REQUEST #2410954* [DATE] 8:00 AM- [PERSON_NAME]- PER HALIE…"
type textarea "x"
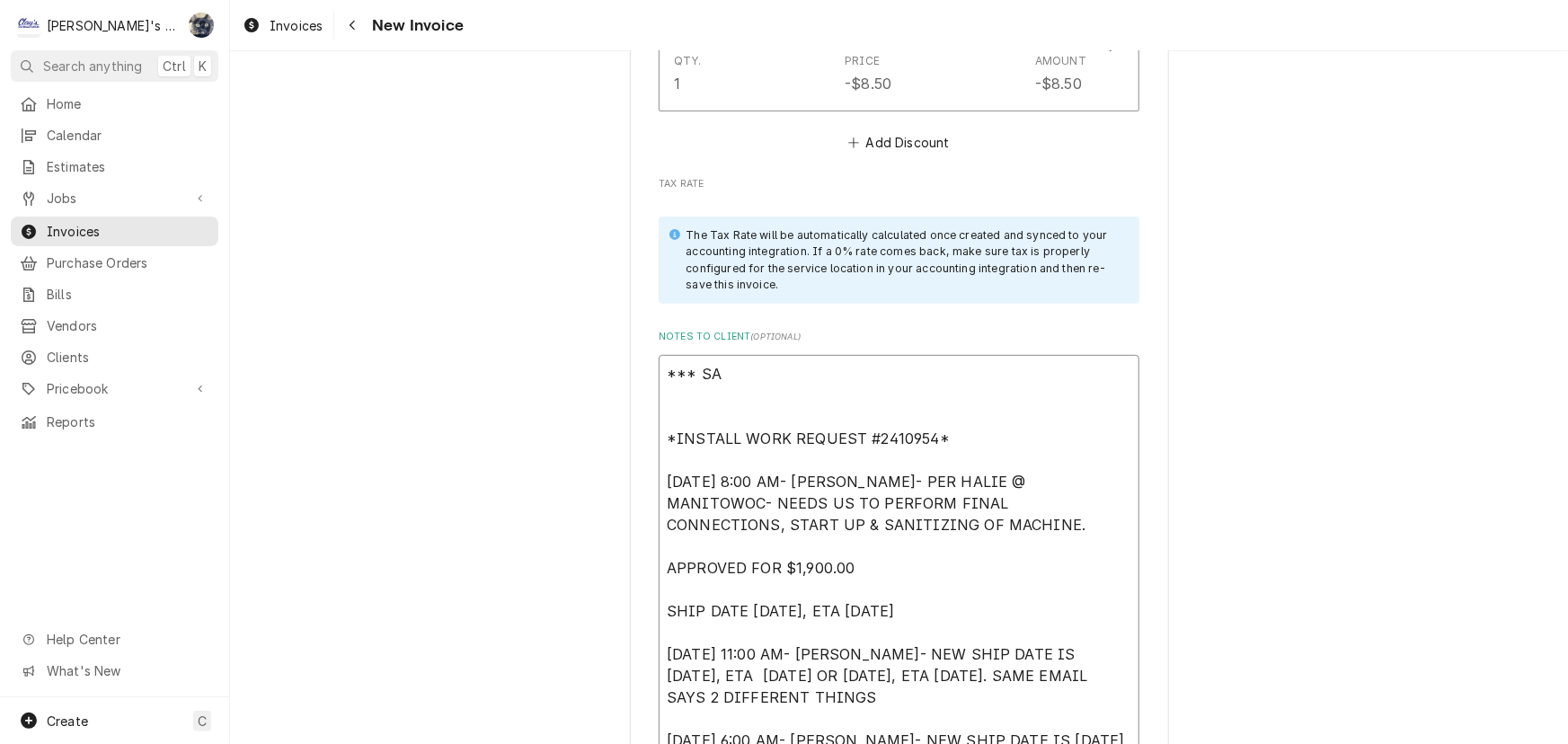
type textarea "*** S *INSTALL WORK REQUEST #2410954* [DATE] 8:00 AM- [PERSON_NAME]- PER HALIE …"
type textarea "x"
type textarea "*** *INSTALL WORK REQUEST #2410954* [DATE] 8:00 AM- [PERSON_NAME]- PER HALIE @ …"
type textarea "x"
type textarea "*** 8 *INSTALL WORK REQUEST #2410954* [DATE] 8:00 AM- [PERSON_NAME]- PER HALIE …"
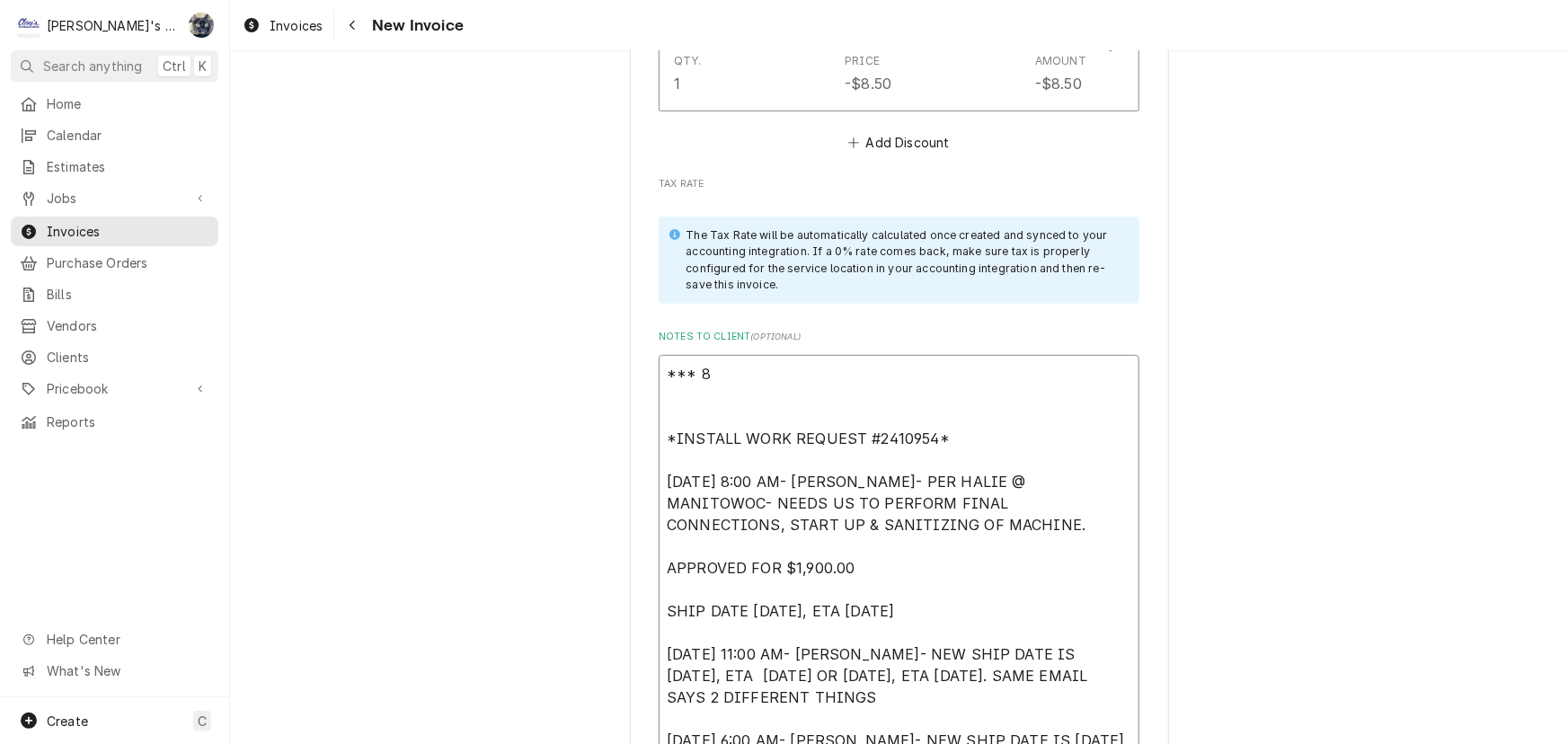
type textarea "x"
type textarea "*** 8/ *INSTALL WORK REQUEST #2410954* [DATE] 8:00 AM- [PERSON_NAME]- PER HALIE…"
type textarea "x"
type textarea "*** 8/2 *INSTALL WORK REQUEST #2410954* [DATE] 8:00 AM- [PERSON_NAME]- PER HALI…"
type textarea "x"
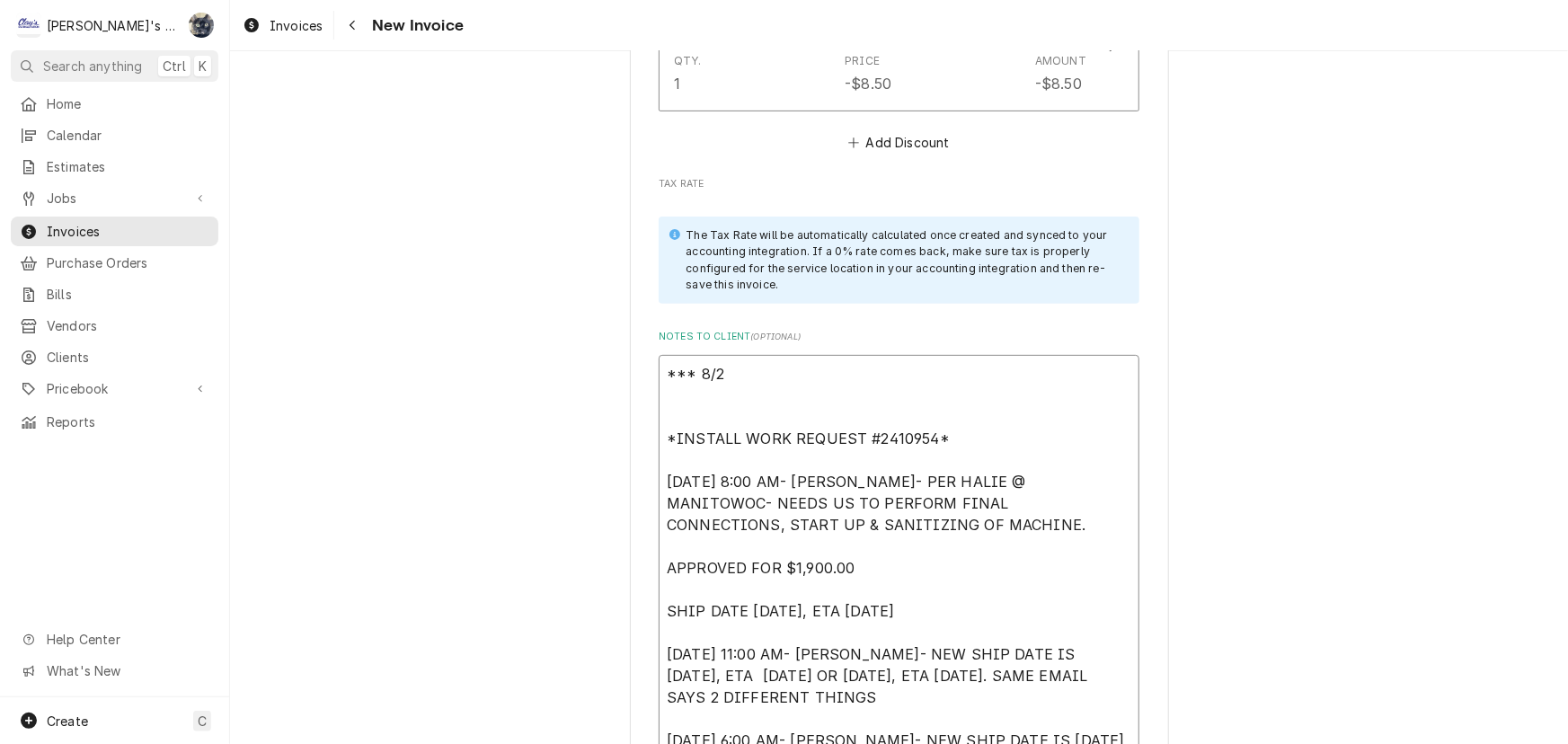
type textarea "*** 8/25 *INSTALL WORK REQUEST #2410954* [DATE] 8:00 AM- [PERSON_NAME]- PER HAL…"
type textarea "x"
type textarea "*** 8/25/ *INSTALL WORK REQUEST #2410954* [DATE] 8:00 AM- [PERSON_NAME]- PER HA…"
type textarea "x"
type textarea "*** 8/25/2 *INSTALL WORK REQUEST #2410954* [DATE] 8:00 AM- [PERSON_NAME]- PER H…"
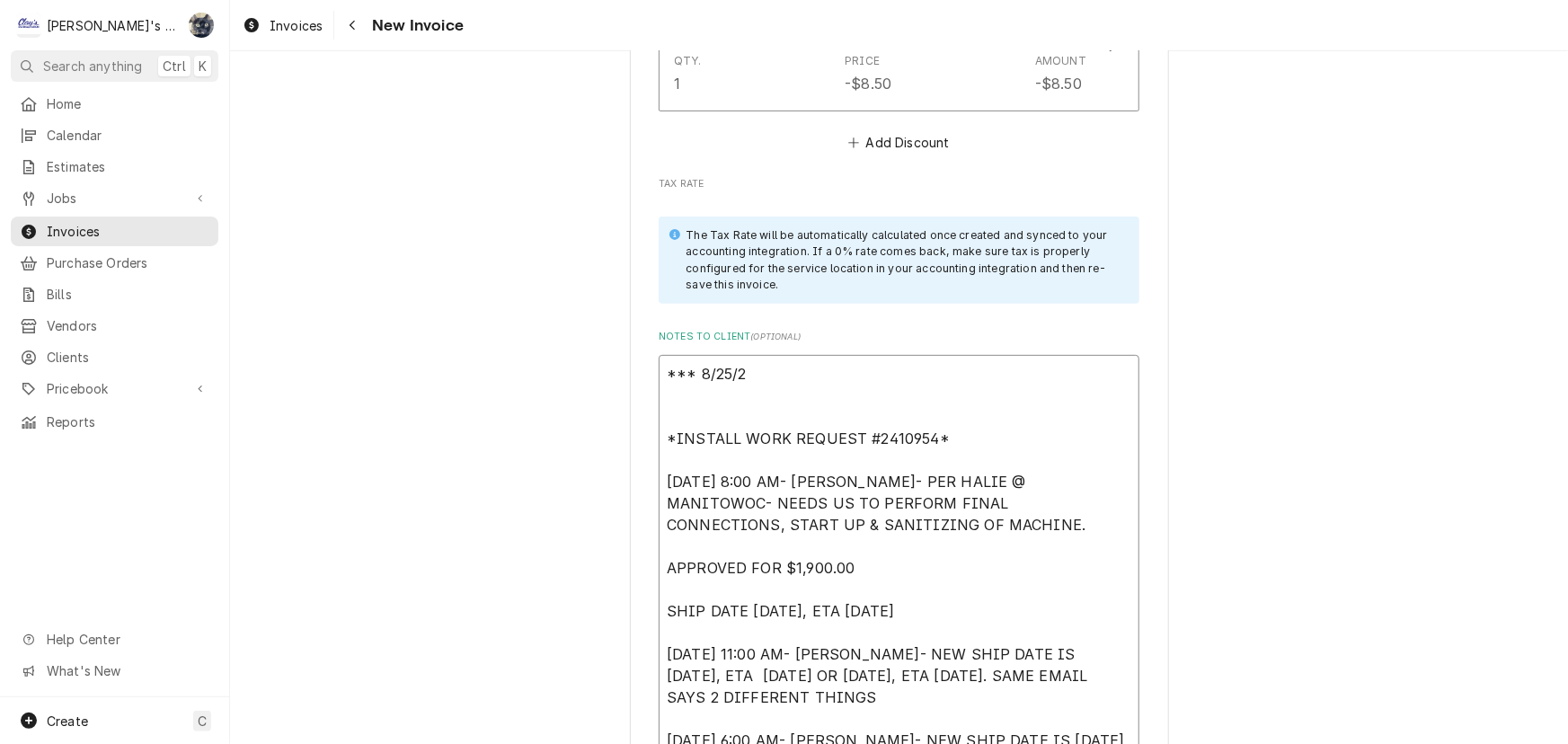
type textarea "x"
type textarea "*** [DATE] *INSTALL WORK REQUEST #2410954* [DATE] 8:00 AM- [PERSON_NAME]- PER H…"
type textarea "x"
type textarea "*** [DATE] *INSTALL WORK REQUEST #2410954* [DATE] 8:00 AM- [PERSON_NAME]- PER H…"
type textarea "x"
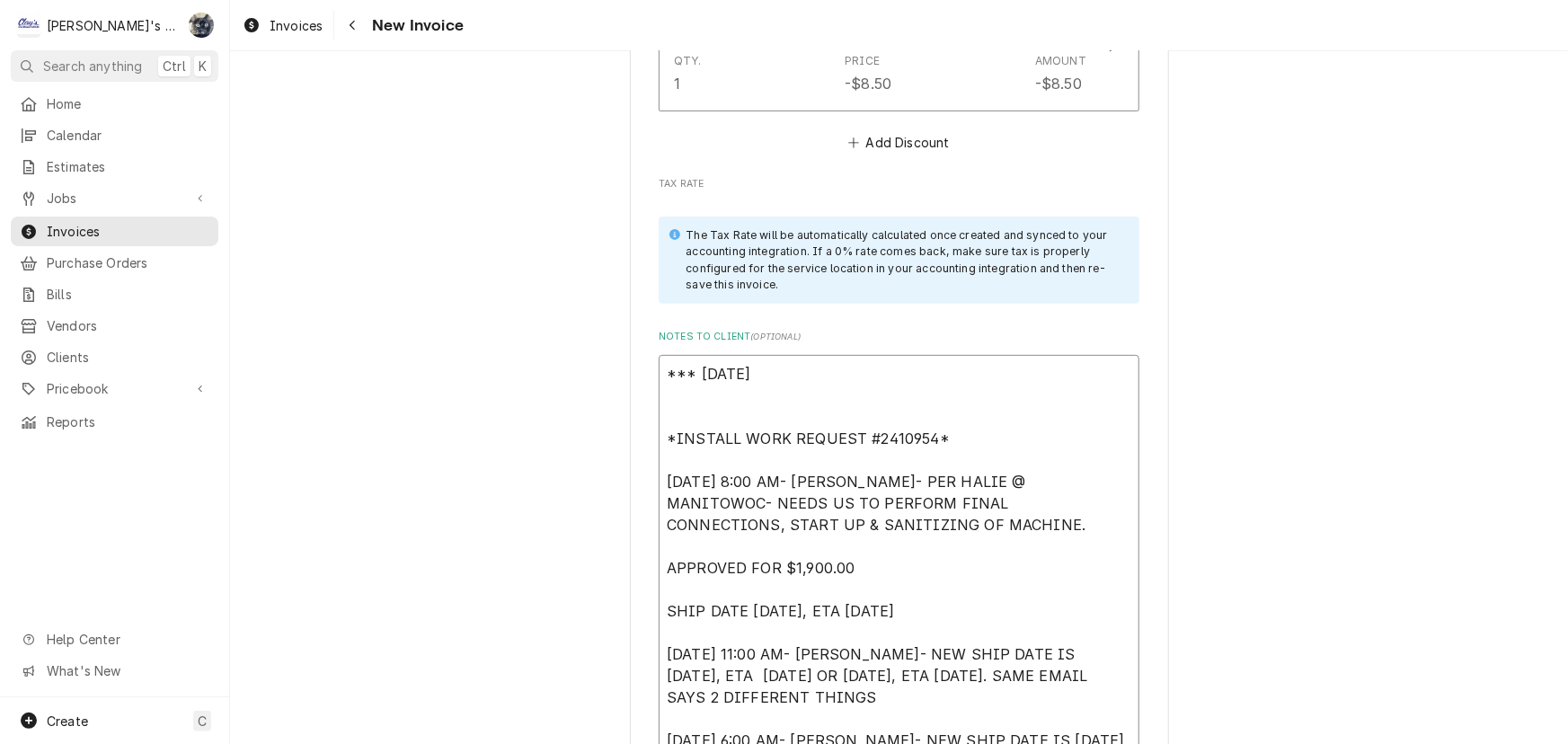
type textarea "*** [DATE] S *INSTALL WORK REQUEST #2410954* [DATE] 8:00 AM- [PERSON_NAME]- PER…"
type textarea "x"
type textarea "*** [DATE] SA *INSTALL WORK REQUEST #2410954* [DATE] 8:00 AM- [PERSON_NAME]- PE…"
type textarea "x"
type textarea "*** [DATE] SAR *INSTALL WORK REQUEST #2410954* [DATE] 8:00 AM- [PERSON_NAME]- P…"
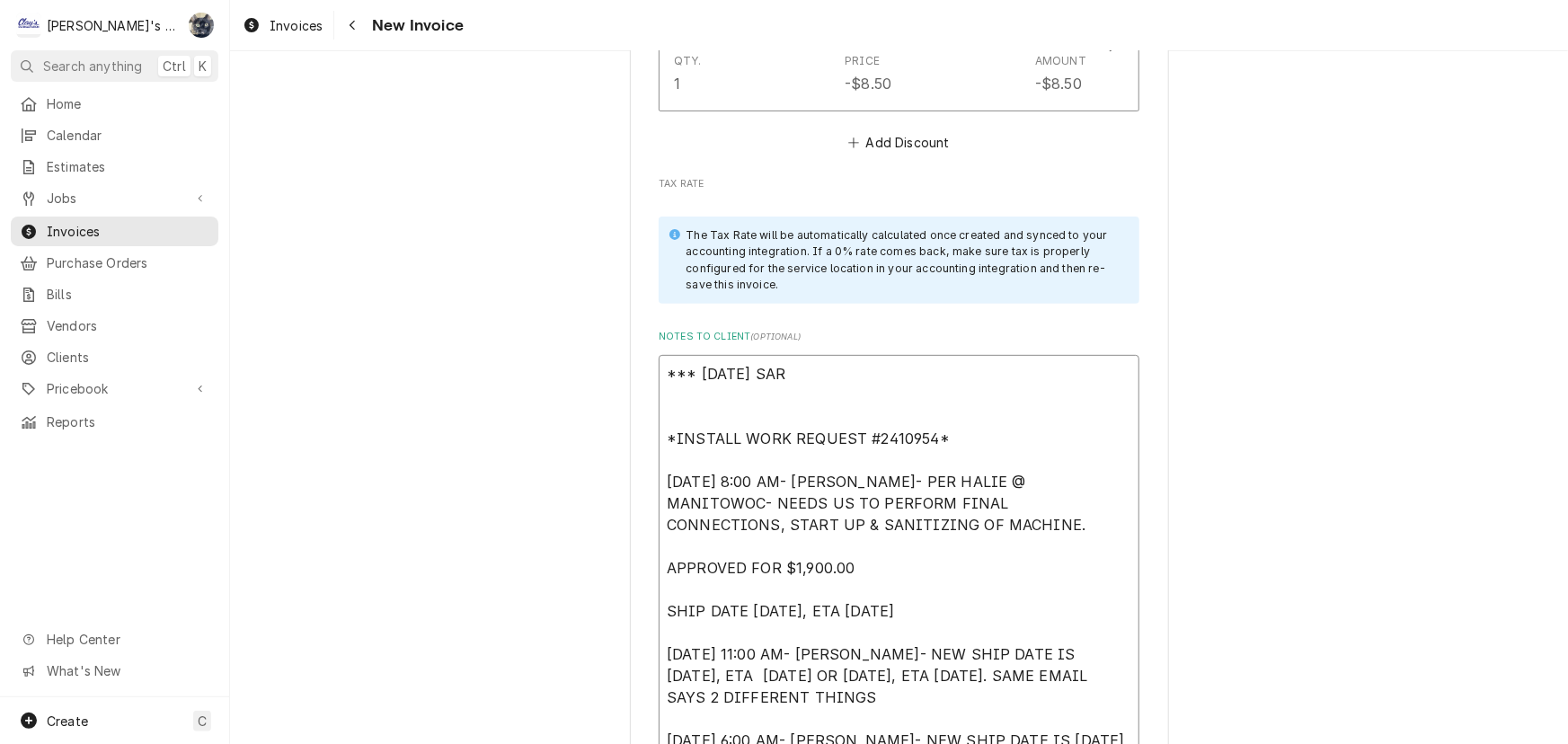
type textarea "x"
type textarea "*** [DATE] [PERSON_NAME] *INSTALL WORK REQUEST #2410954* [DATE] 8:00 AM- [PERSO…"
type textarea "x"
type textarea "*** [DATE] [PERSON_NAME] *INSTALL WORK REQUEST #2410954* [DATE] 8:00 AM- [PERSO…"
type textarea "x"
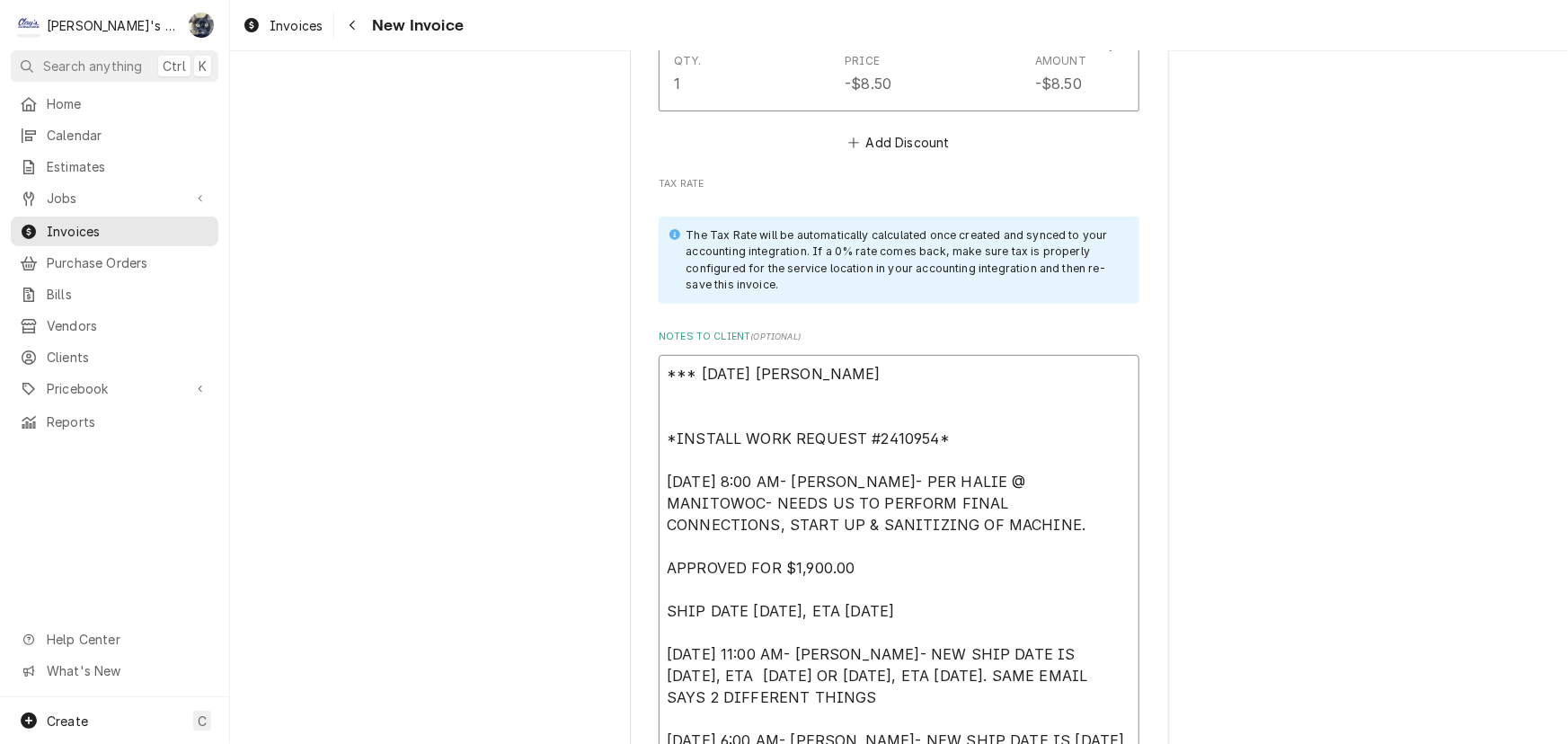
type textarea "*** [DATE] [PERSON_NAME] *INSTALL WORK REQUEST #2410954* [DATE] 8:00 AM- [PERSO…"
type textarea "x"
type textarea "*** [DATE] [PERSON_NAME] - *INSTALL WORK REQUEST #2410954* [DATE] 8:00 AM- [PER…"
type textarea "x"
type textarea "*** [DATE] [PERSON_NAME] *INSTALL WORK REQUEST #2410954* [DATE] 8:00 AM- [PERSO…"
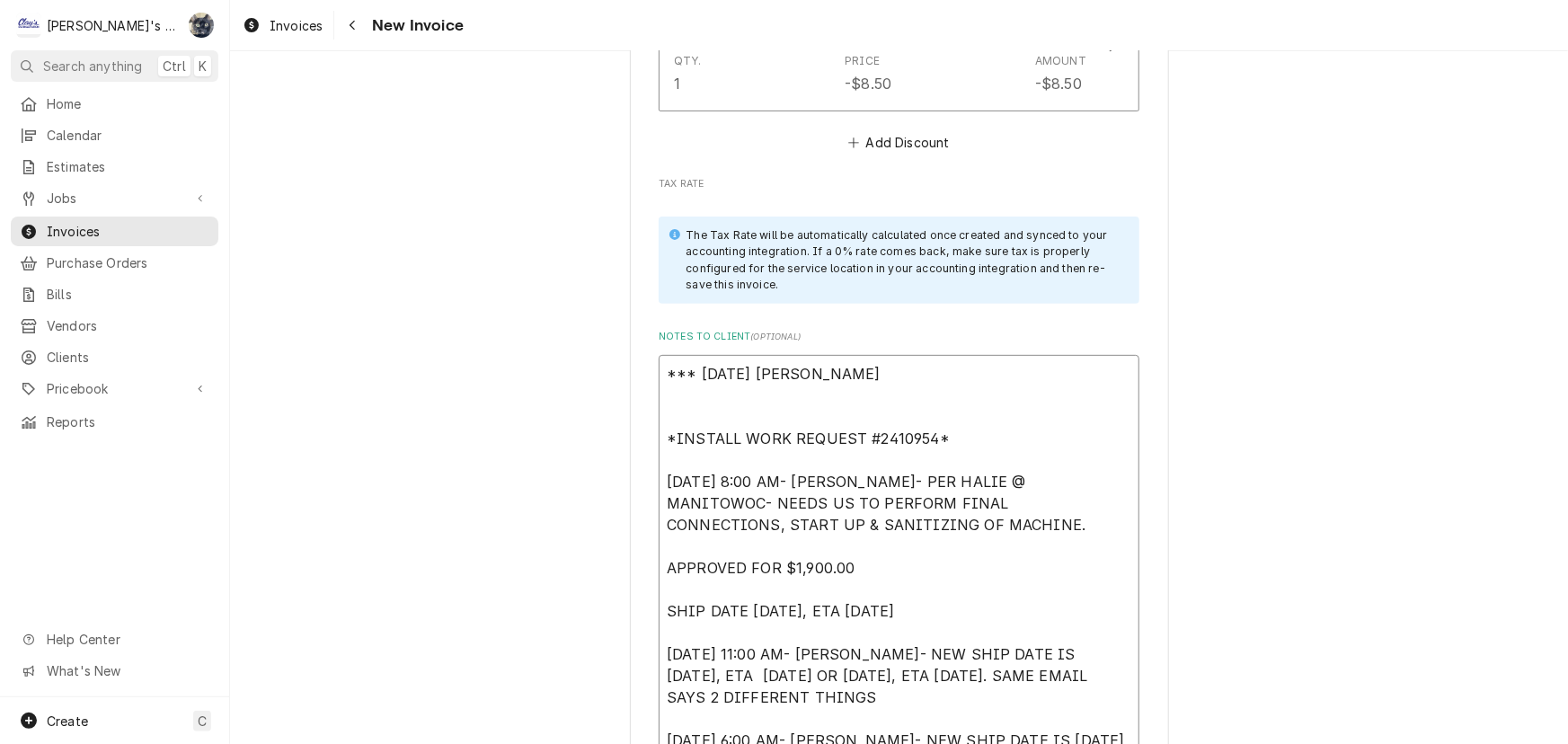
type textarea "x"
type textarea "*** [DATE] [PERSON_NAME] *INSTALL WORK REQUEST #2410954* [DATE] 8:00 AM- [PERSO…"
type textarea "x"
type textarea "*** [DATE] [PERSON_NAME] *INSTALL WORK REQUEST #2410954* [DATE] 8:00 AM- [PERSO…"
type textarea "x"
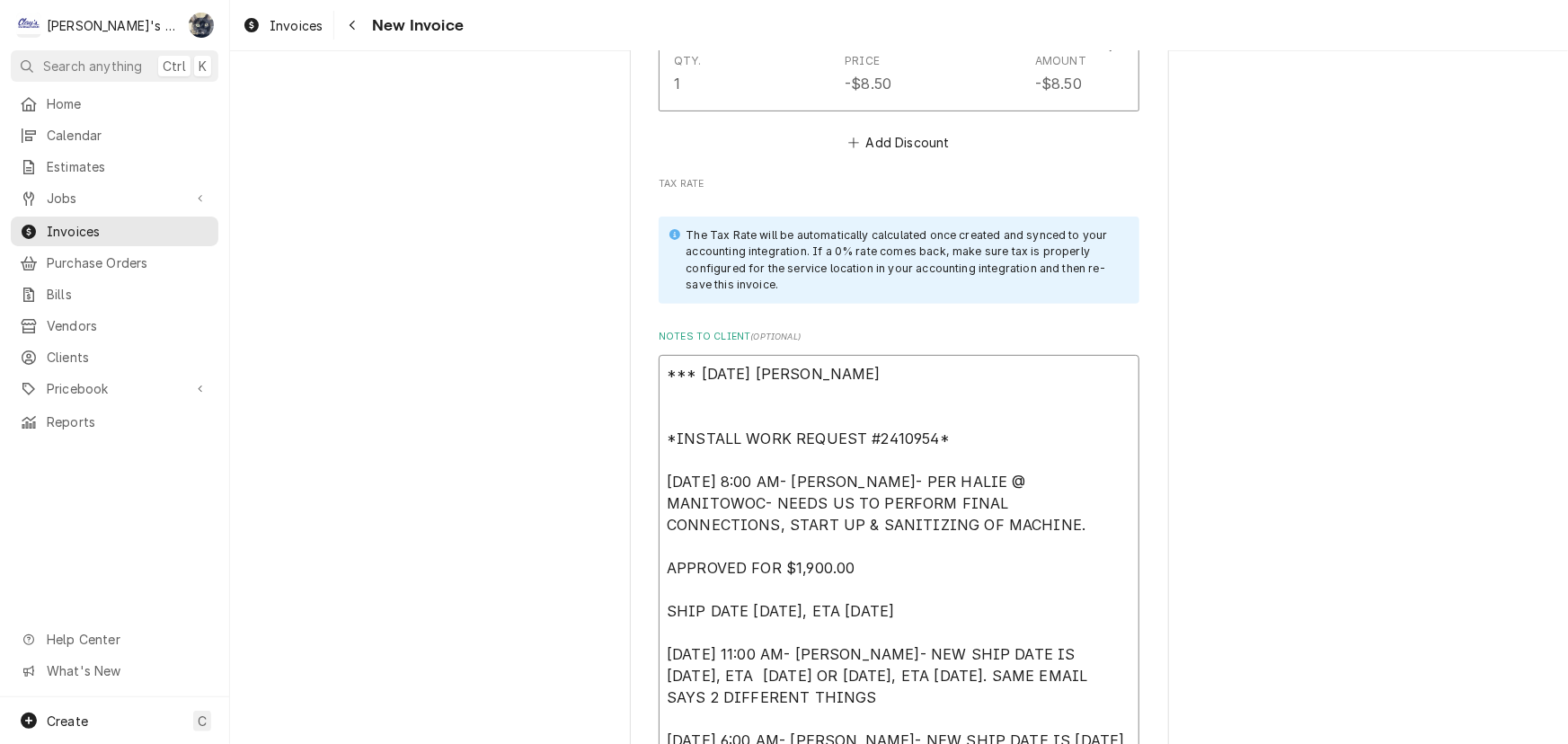
type textarea "*** [DATE] [PERSON_NAME] AM *INSTALL WORK REQUEST #2410954* [DATE] 8:00 AM- [PE…"
type textarea "x"
type textarea "*** [DATE] [PERSON_NAME] AM *INSTALL WORK REQUEST #2410954* [DATE] 8:00 AM- [PE…"
type textarea "x"
type textarea "*** [DATE] [PERSON_NAME] AM S *INSTALL WORK REQUEST #2410954* [DATE] 8:00 AM- […"
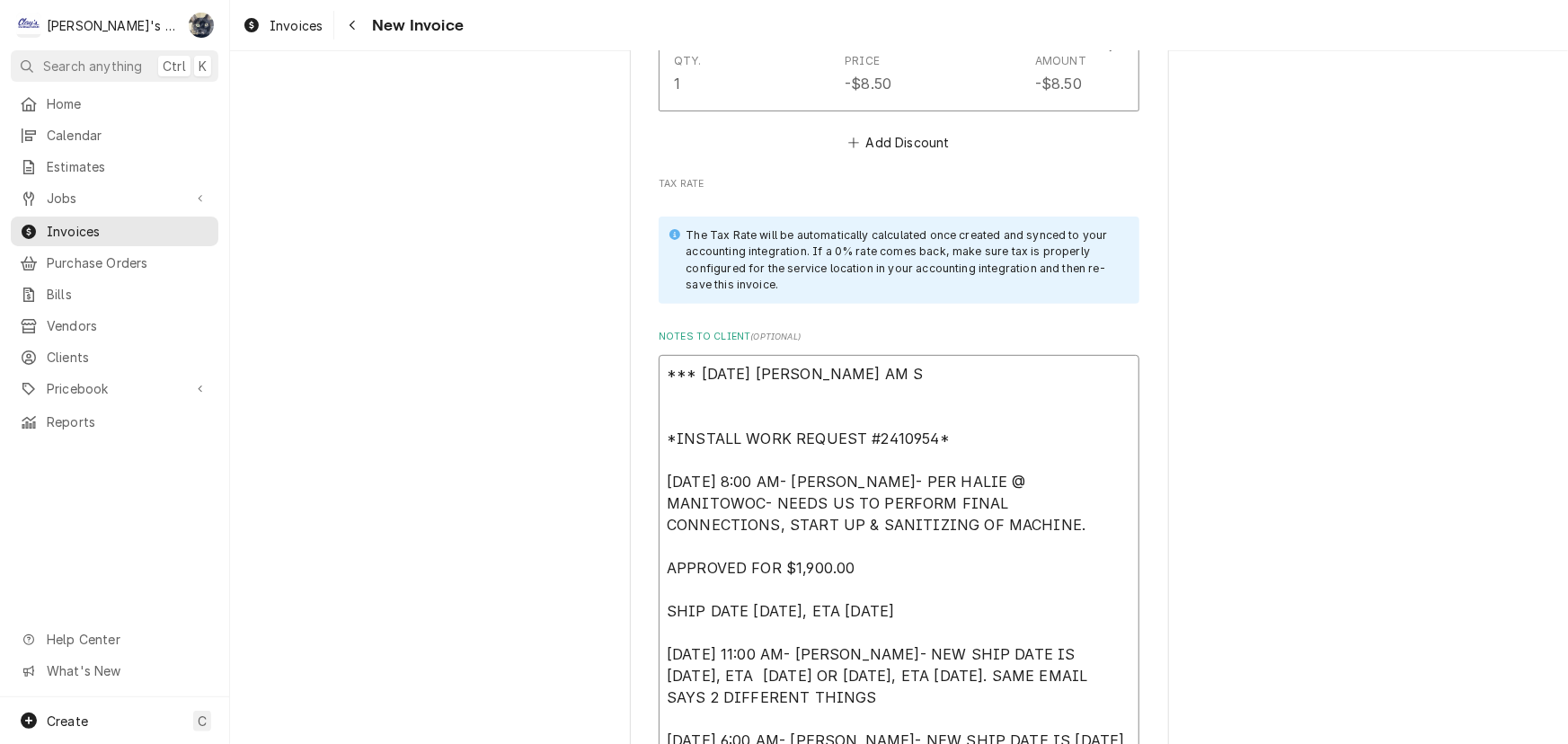
type textarea "x"
type textarea "*** [DATE] [PERSON_NAME] AM ST *INSTALL WORK REQUEST #2410954* [DATE] 8:00 AM- …"
type textarea "x"
type textarea "*** [DATE] [PERSON_NAME] AM STI *INSTALL WORK REQUEST #2410954* [DATE] 8:00 AM-…"
type textarea "x"
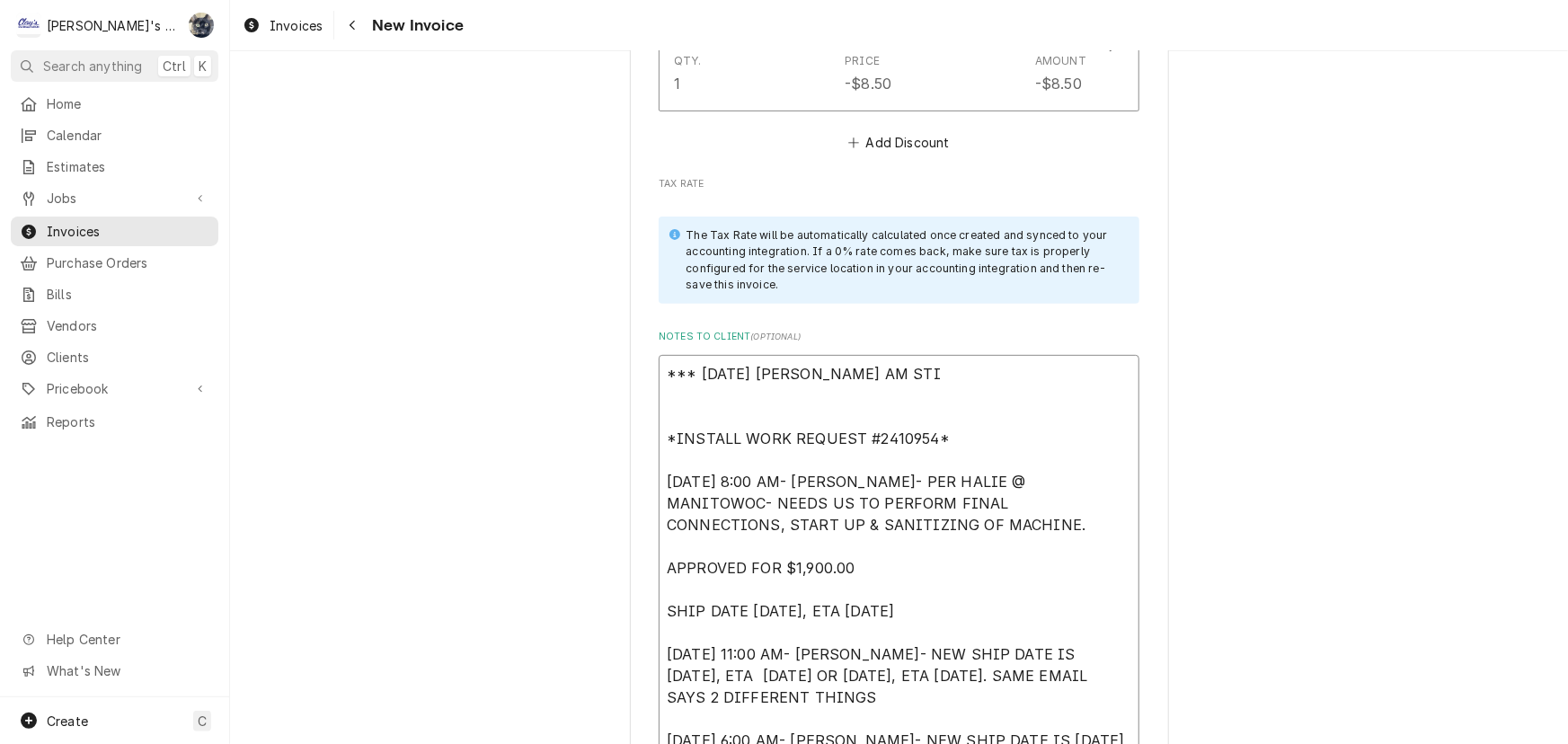
type textarea "*** [DATE] [PERSON_NAME] AM STIL *INSTALL WORK REQUEST #2410954* [DATE] 8:00 AM…"
type textarea "x"
type textarea "*** [DATE] [PERSON_NAME] AM STILL *INSTALL WORK REQUEST #2410954* [DATE] 8:00 A…"
type textarea "x"
type textarea "*** [DATE] [PERSON_NAME] AM STILL *INSTALL WORK REQUEST #2410954* [DATE] 8:00 A…"
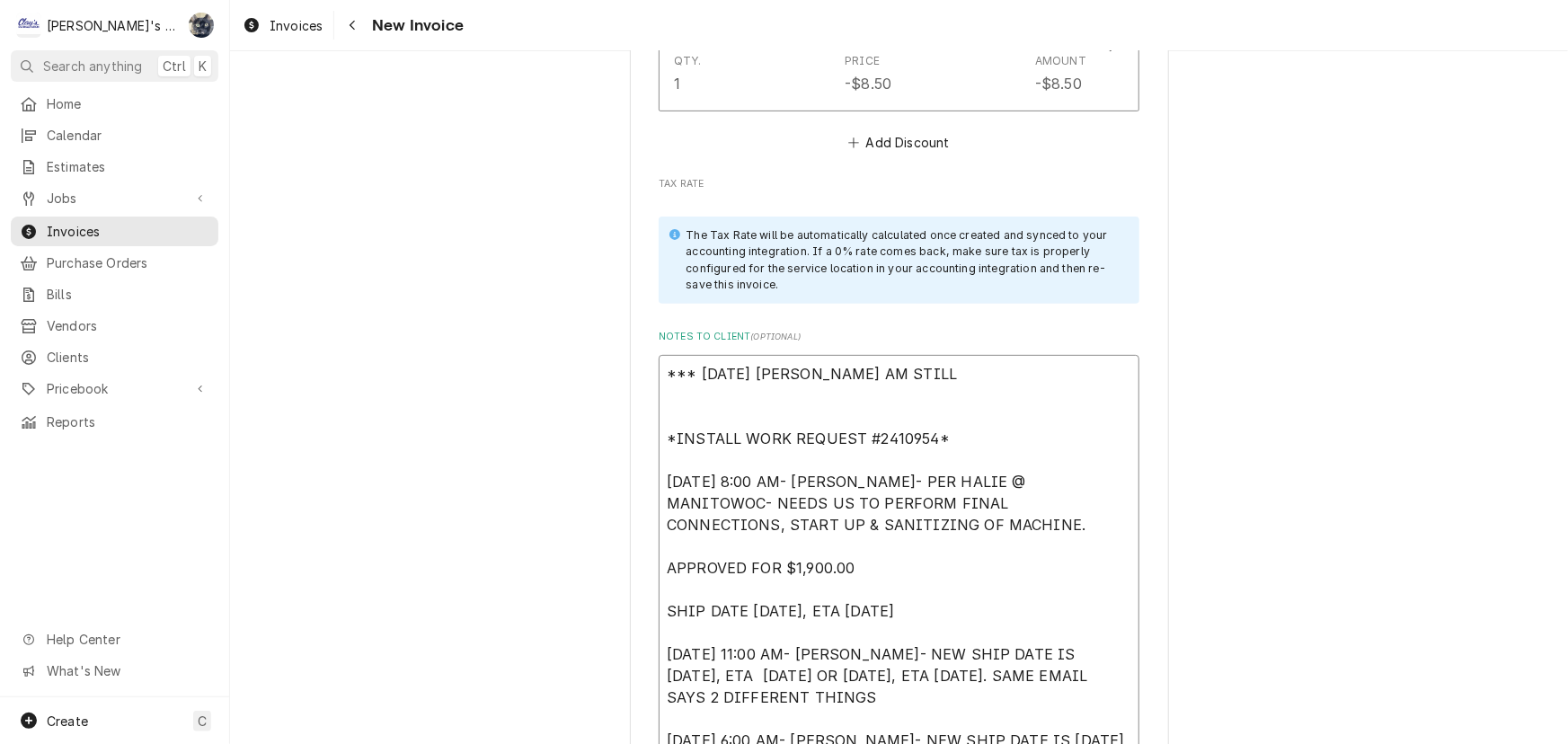
type textarea "x"
type textarea "*** [DATE] [PERSON_NAME] AM STILL W *INSTALL WORK REQUEST #2410954* [DATE] 8:00…"
type textarea "x"
type textarea "*** [DATE] [PERSON_NAME] - I AM STILL WO *INSTALL WORK REQUEST #2410954* [DATE]…"
type textarea "x"
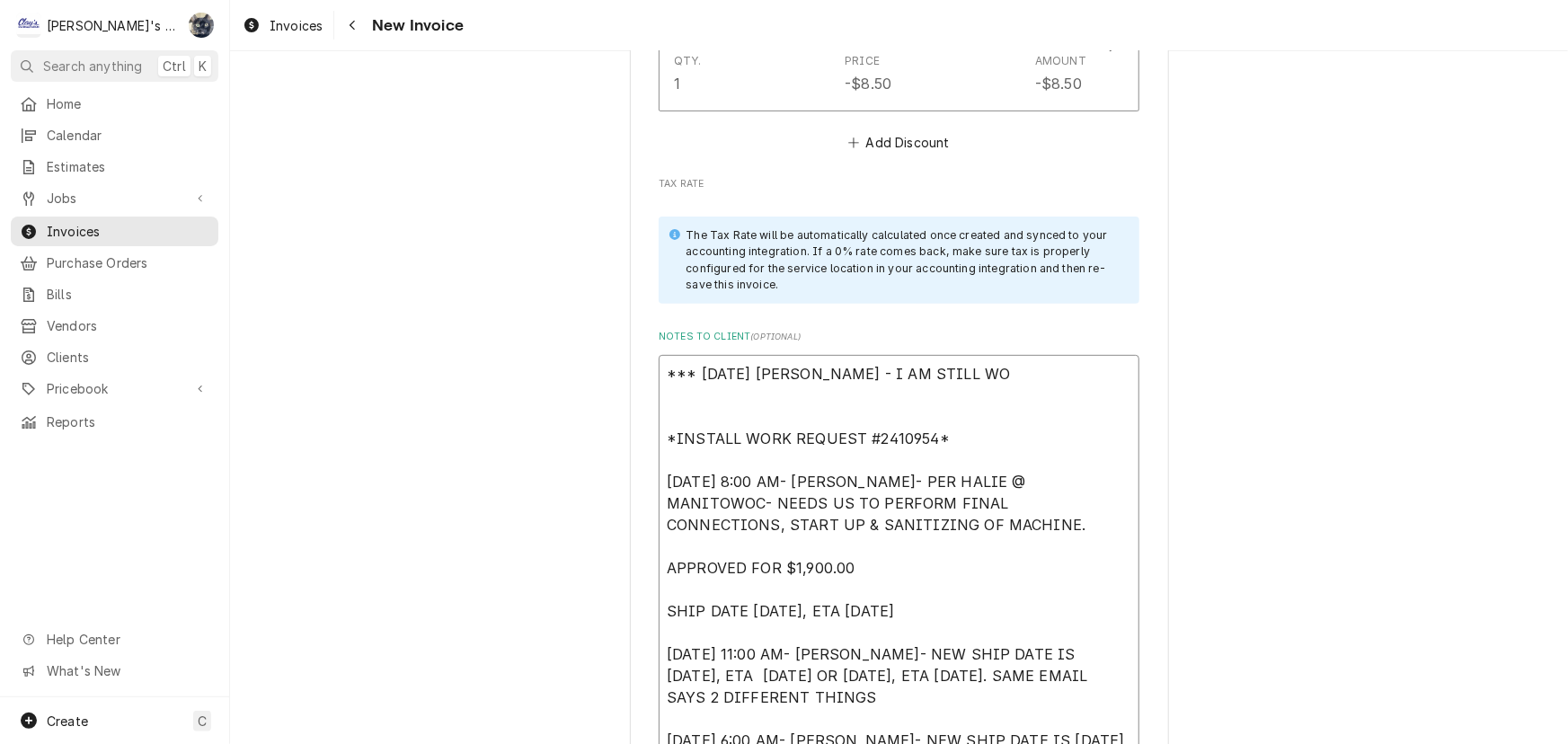
type textarea "*** [DATE] [PERSON_NAME] AM STILL WOR *INSTALL WORK REQUEST #2410954* [DATE] 8:…"
type textarea "x"
type textarea "*** [DATE] [PERSON_NAME] AM STILL WORK *INSTALL WORK REQUEST #2410954* [DATE] 8…"
type textarea "x"
type textarea "*** [DATE] [PERSON_NAME] AM STILL WORKI *INSTALL WORK REQUEST #2410954* [DATE] …"
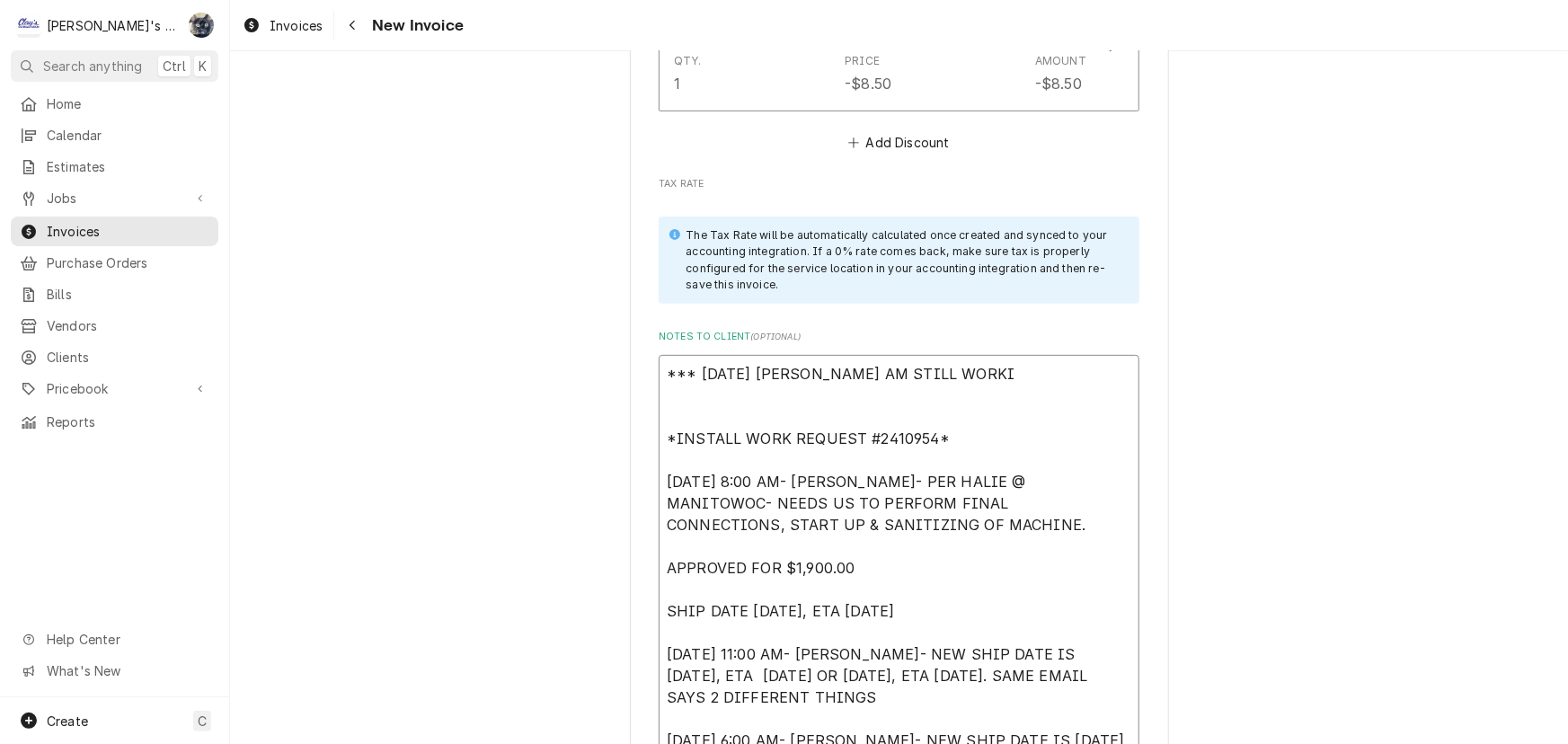
type textarea "x"
type textarea "*** [DATE] [PERSON_NAME] AM STILL WORKIN *INSTALL WORK REQUEST #2410954* [DATE]…"
type textarea "x"
type textarea "*** [DATE] [PERSON_NAME] AM STILL WORKING *INSTALL WORK REQUEST #2410954* [DATE…"
type textarea "x"
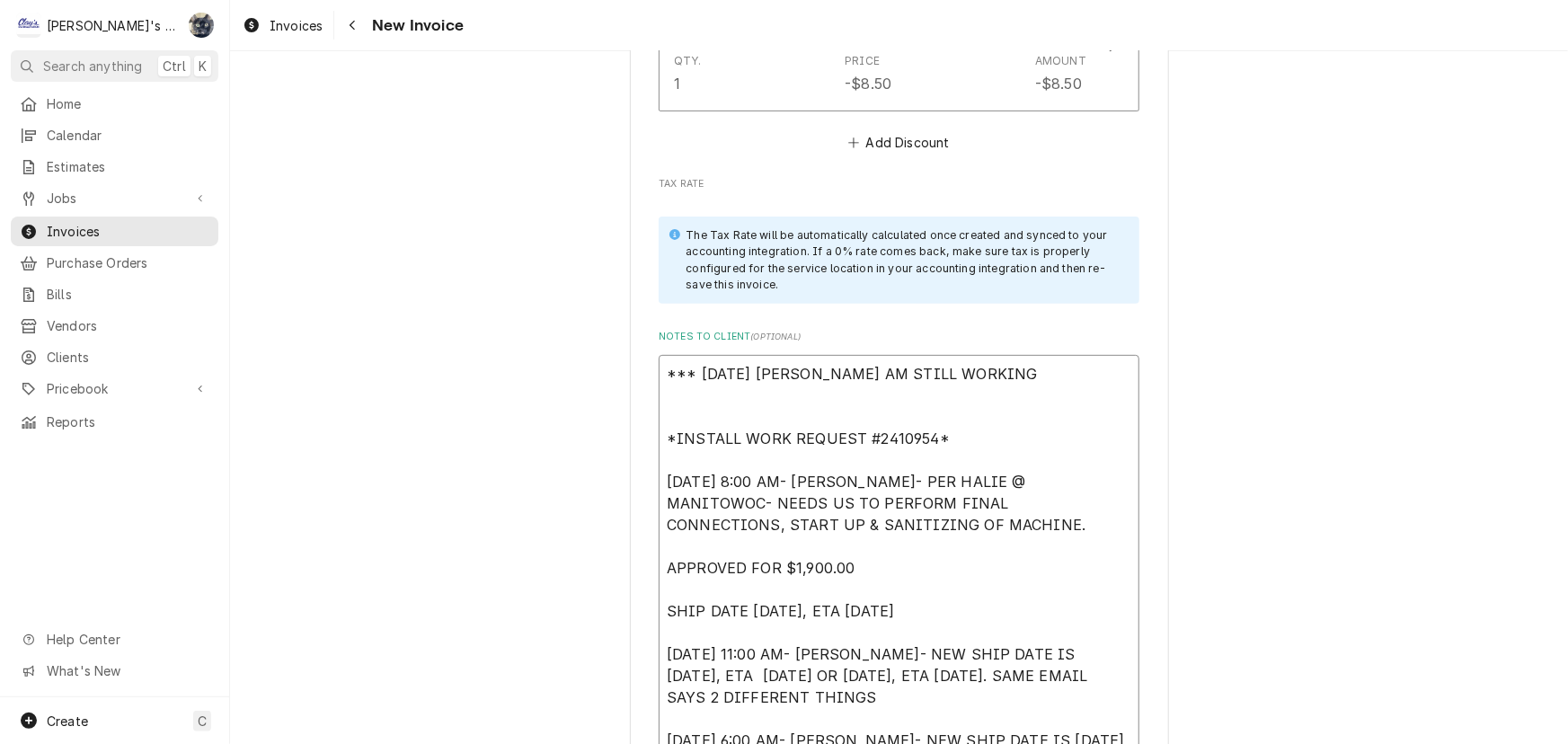
type textarea "*** [DATE] [PERSON_NAME] AM STILL WORKING *INSTALL WORK REQUEST #2410954* [DATE…"
type textarea "x"
type textarea "*** [DATE] [PERSON_NAME] AM STILL WORKING O *INSTALL WORK REQUEST #2410954* [DA…"
type textarea "x"
type textarea "*** [DATE] [PERSON_NAME] AM STILL WORKING ON *INSTALL WORK REQUEST #2410954* [D…"
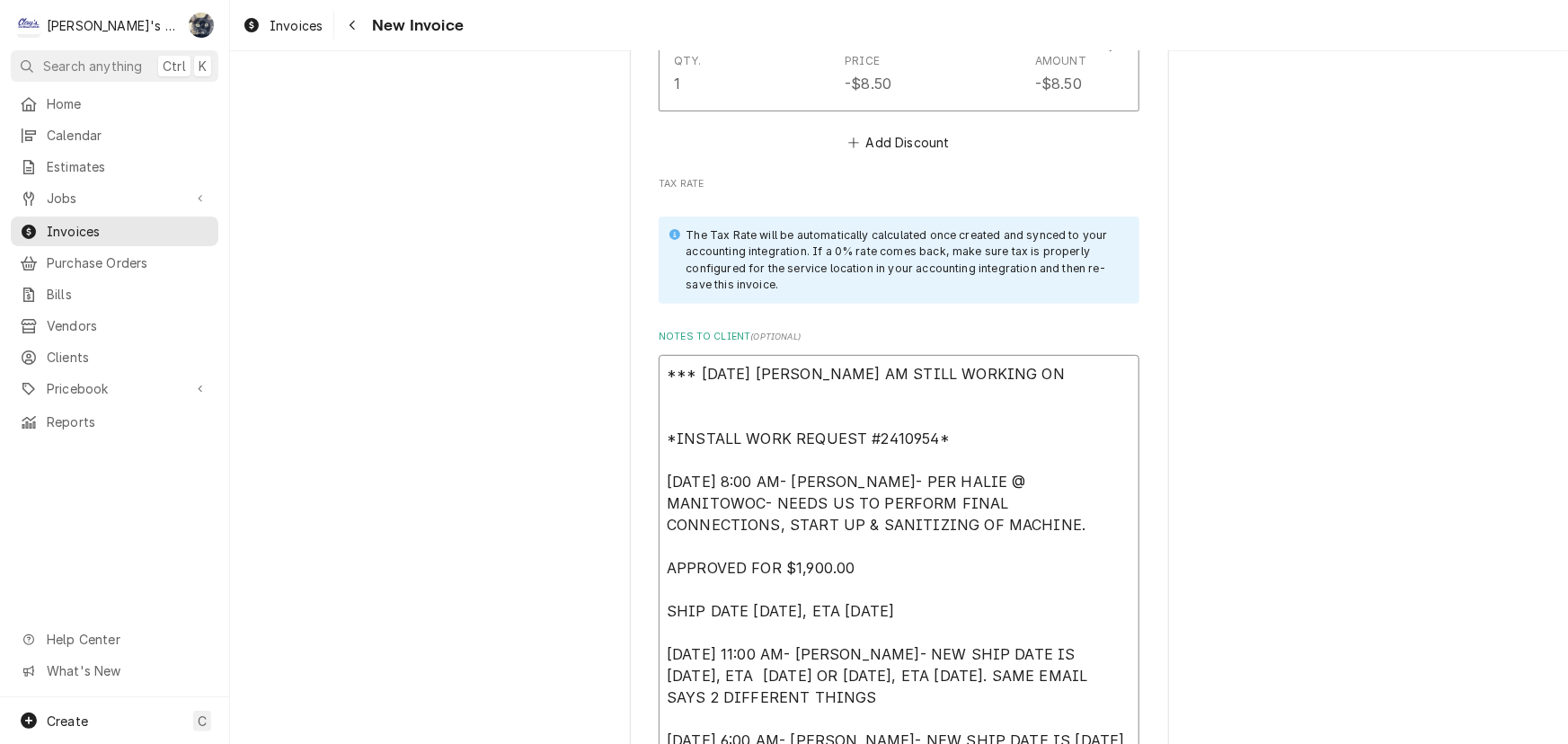
type textarea "x"
type textarea "*** [DATE] [PERSON_NAME] AM STILL WORKING ON *INSTALL WORK REQUEST #2410954* [D…"
type textarea "x"
type textarea "*** [DATE] [PERSON_NAME] AM STILL WORKING ON TH *INSTALL WORK REQUEST #2410954*…"
type textarea "x"
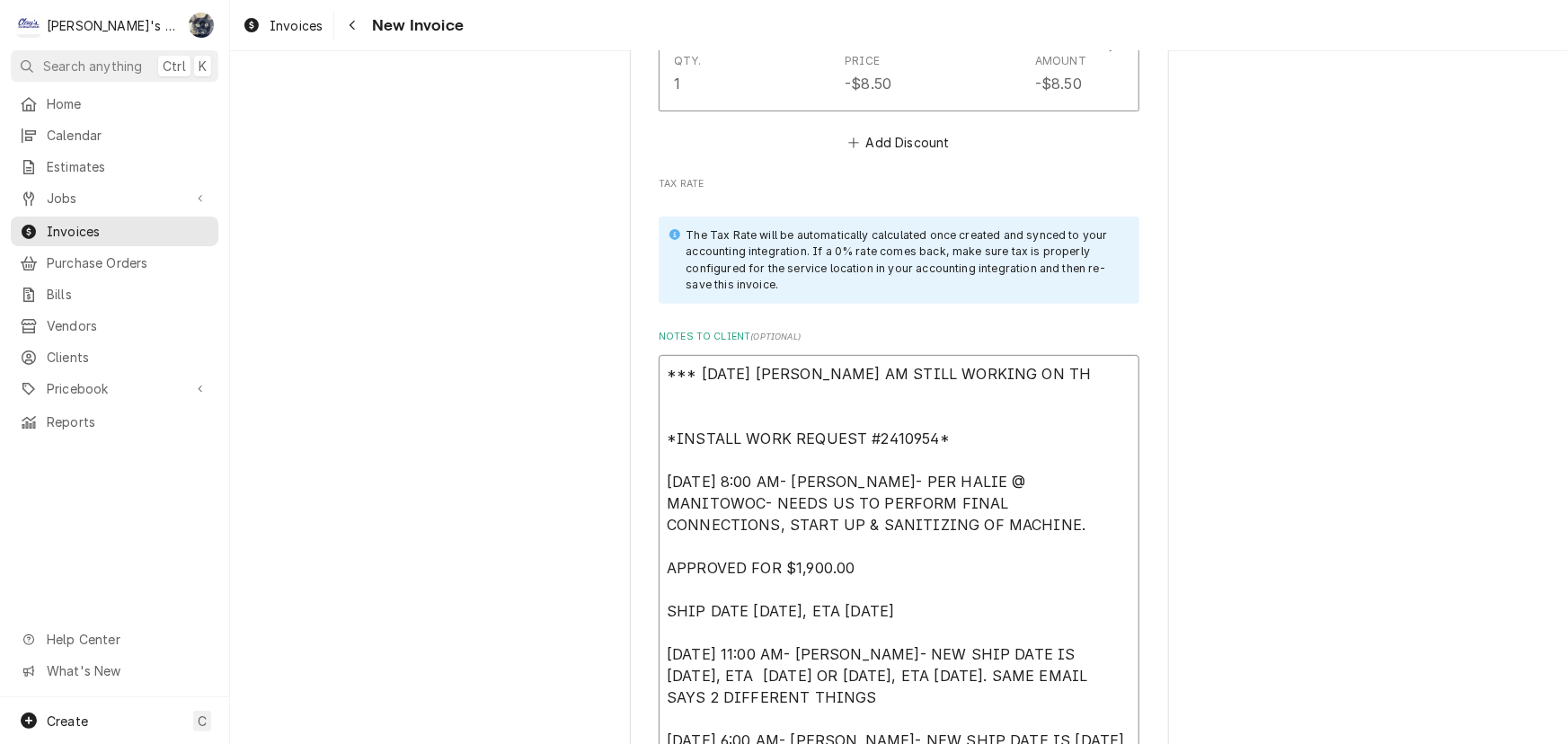
type textarea "*** [DATE] [PERSON_NAME] AM STILL WORKING ON THI *INSTALL WORK REQUEST #2410954…"
type textarea "x"
type textarea "*** [DATE] [PERSON_NAME] AM STILL WORKING ON THIS *INSTALL WORK REQUEST #241095…"
type textarea "x"
type textarea "*** [DATE] [PERSON_NAME] AM STILL WORKING ON THIS *INSTALL WORK REQUEST #241095…"
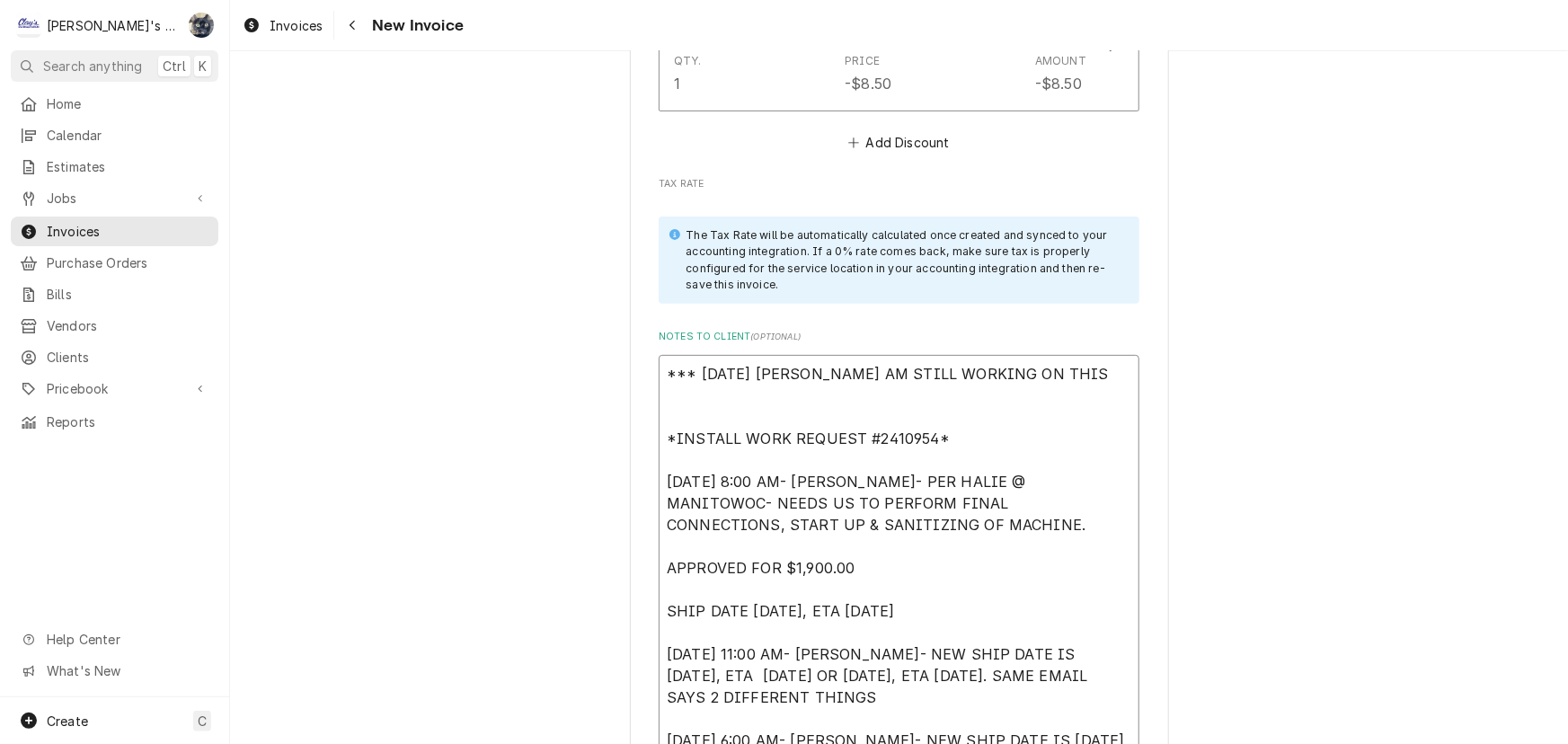
type textarea "x"
type textarea "*** [DATE] [PERSON_NAME] AM STILL WORKING ON THIS O *INSTALL WORK REQUEST #2410…"
type textarea "x"
type textarea "*** [DATE] [PERSON_NAME] AM STILL WORKING ON THIS ON *INSTALL WORK REQUEST #241…"
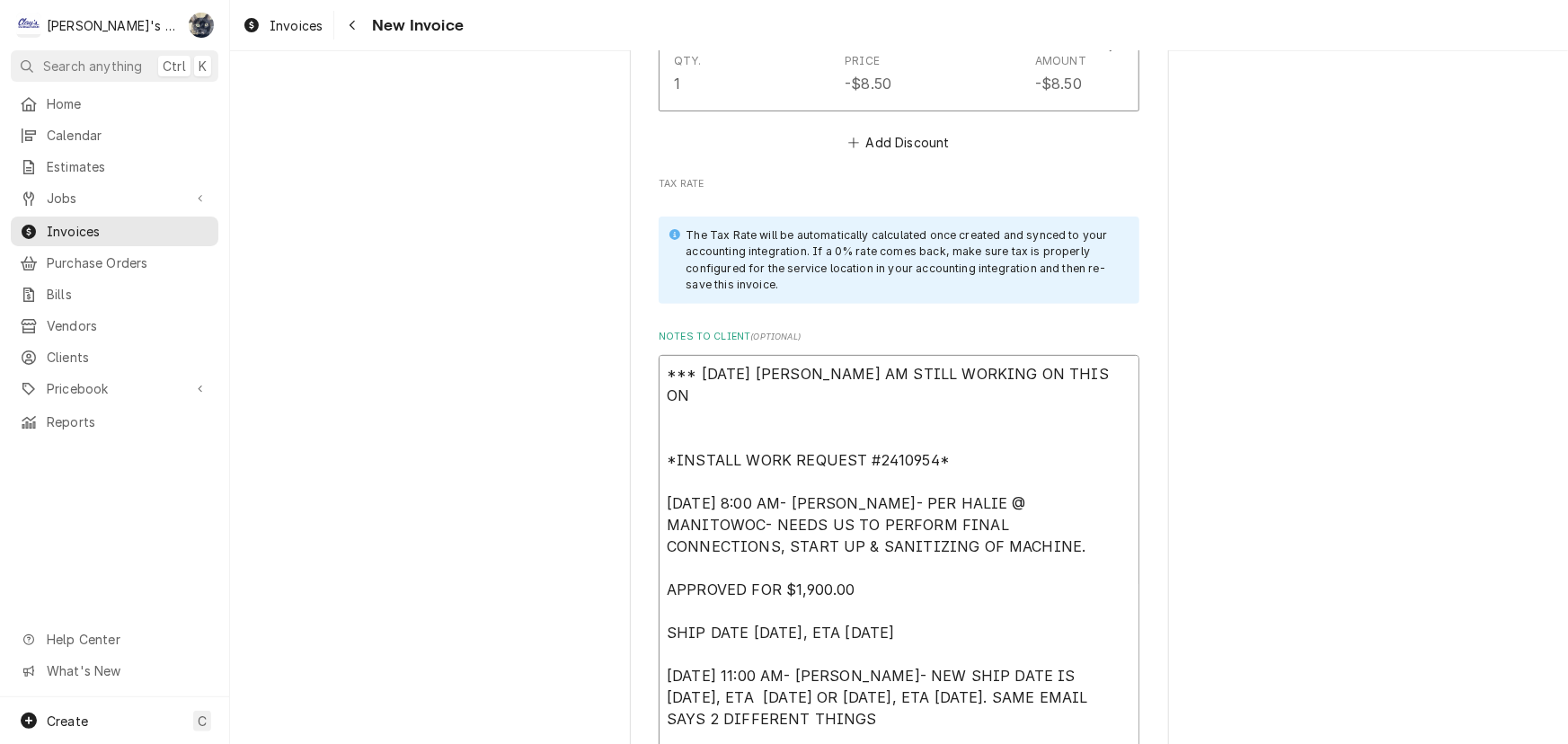
type textarea "x"
type textarea "*** [DATE] [PERSON_NAME] AM STILL WORKING ON THIS ONE *INSTALL WORK REQUEST #24…"
type textarea "x"
type textarea "*** [DATE] [PERSON_NAME] AM STILL WORKING ON THIS ONE, *INSTALL WORK REQUEST #2…"
type textarea "x"
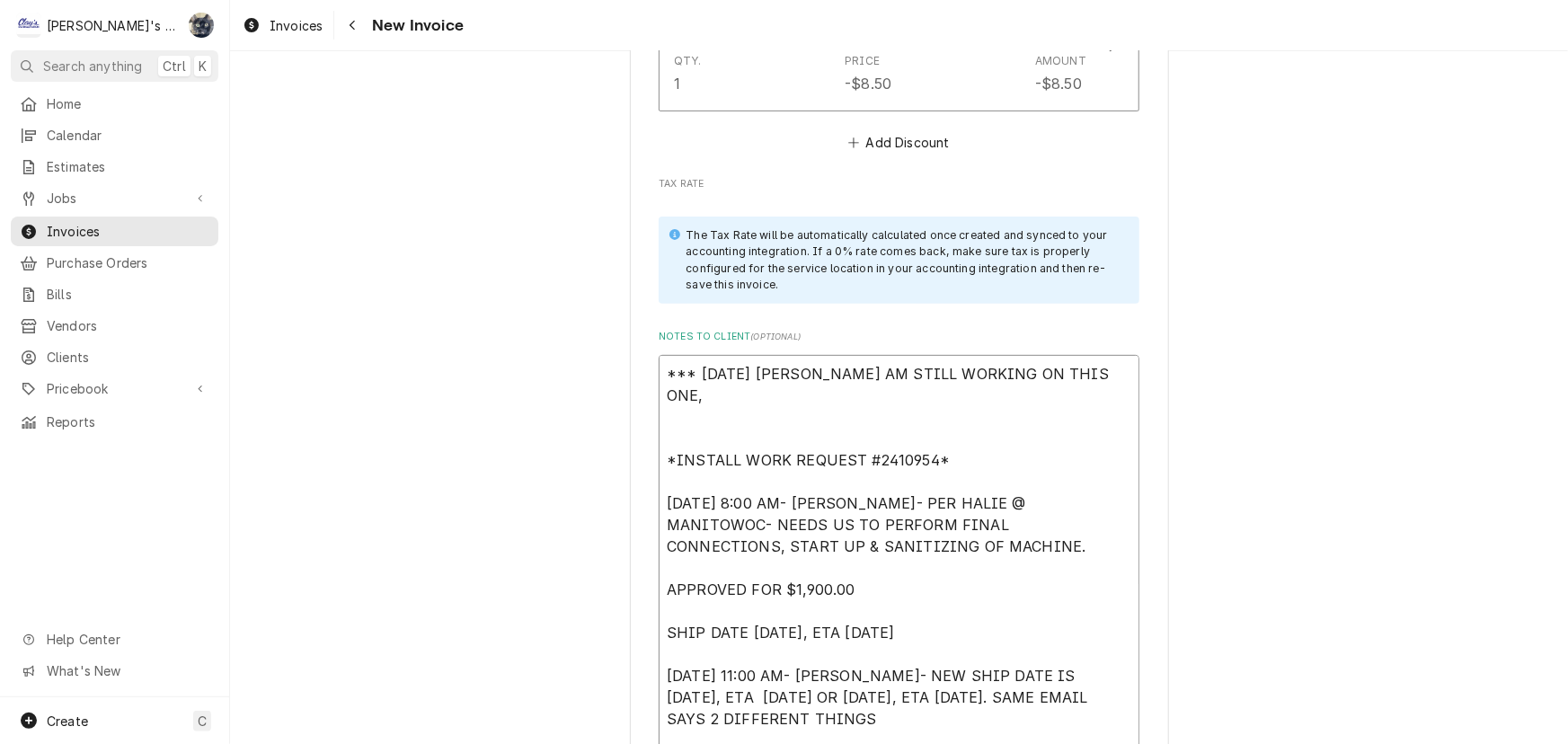
type textarea "*** [DATE] [PERSON_NAME] AM STILL WORKING ON THIS ONE, *INSTALL WORK REQUEST #2…"
type textarea "x"
type textarea "*** [DATE] [PERSON_NAME] AM STILL WORKING ON THIS ONE, N *INSTALL WORK REQUEST …"
type textarea "x"
type textarea "*** [DATE] [PERSON_NAME] AM STILL WORKING ON THIS ONE, NE *INSTALL WORK REQUEST…"
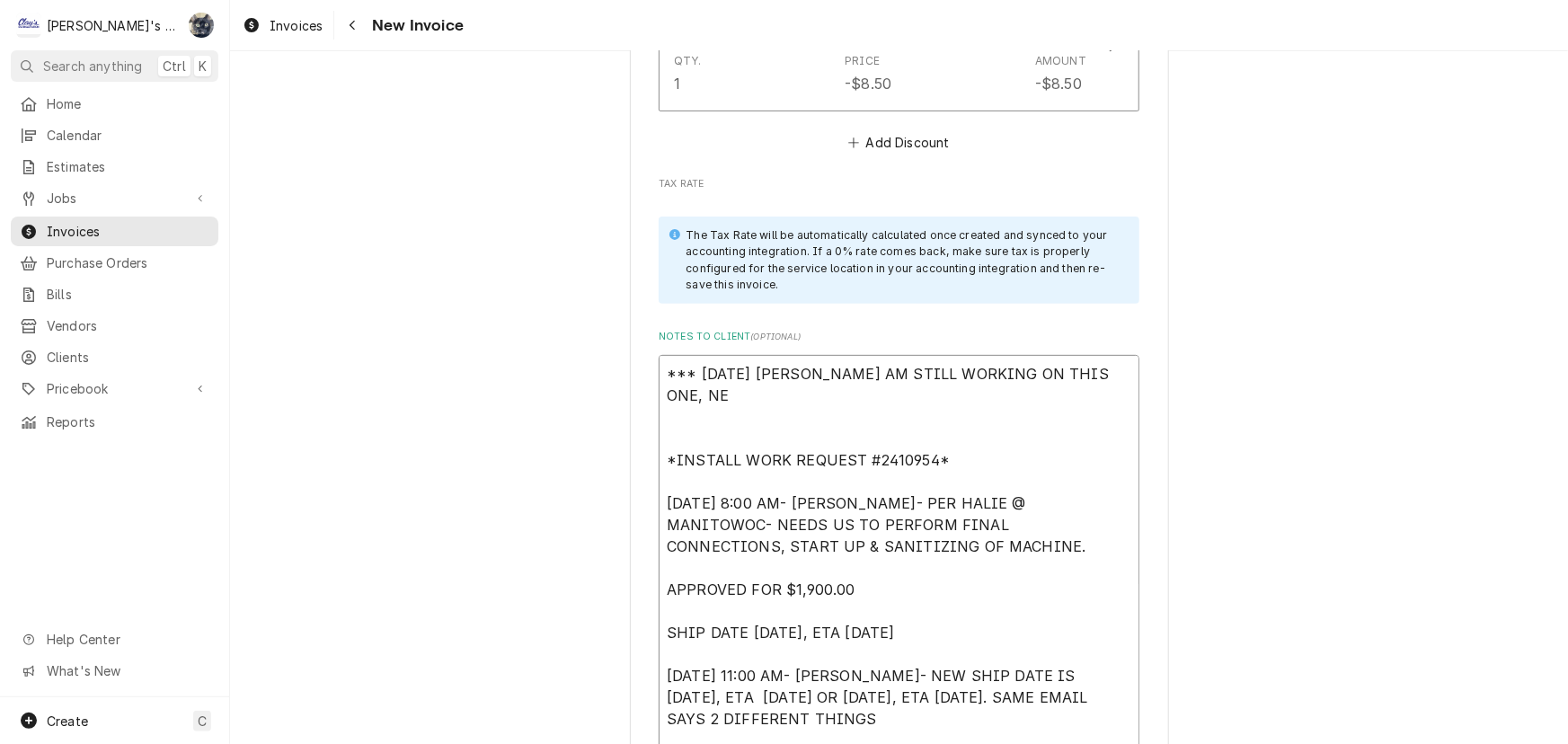
type textarea "x"
type textarea "*** [DATE] [PERSON_NAME] AM STILL WORKING ON THIS ONE, NEE *INSTALL WORK REQUES…"
type textarea "x"
type textarea "*** [DATE] [PERSON_NAME] AM STILL WORKING ON THIS ONE, NEED *INSTALL WORK REQUE…"
type textarea "x"
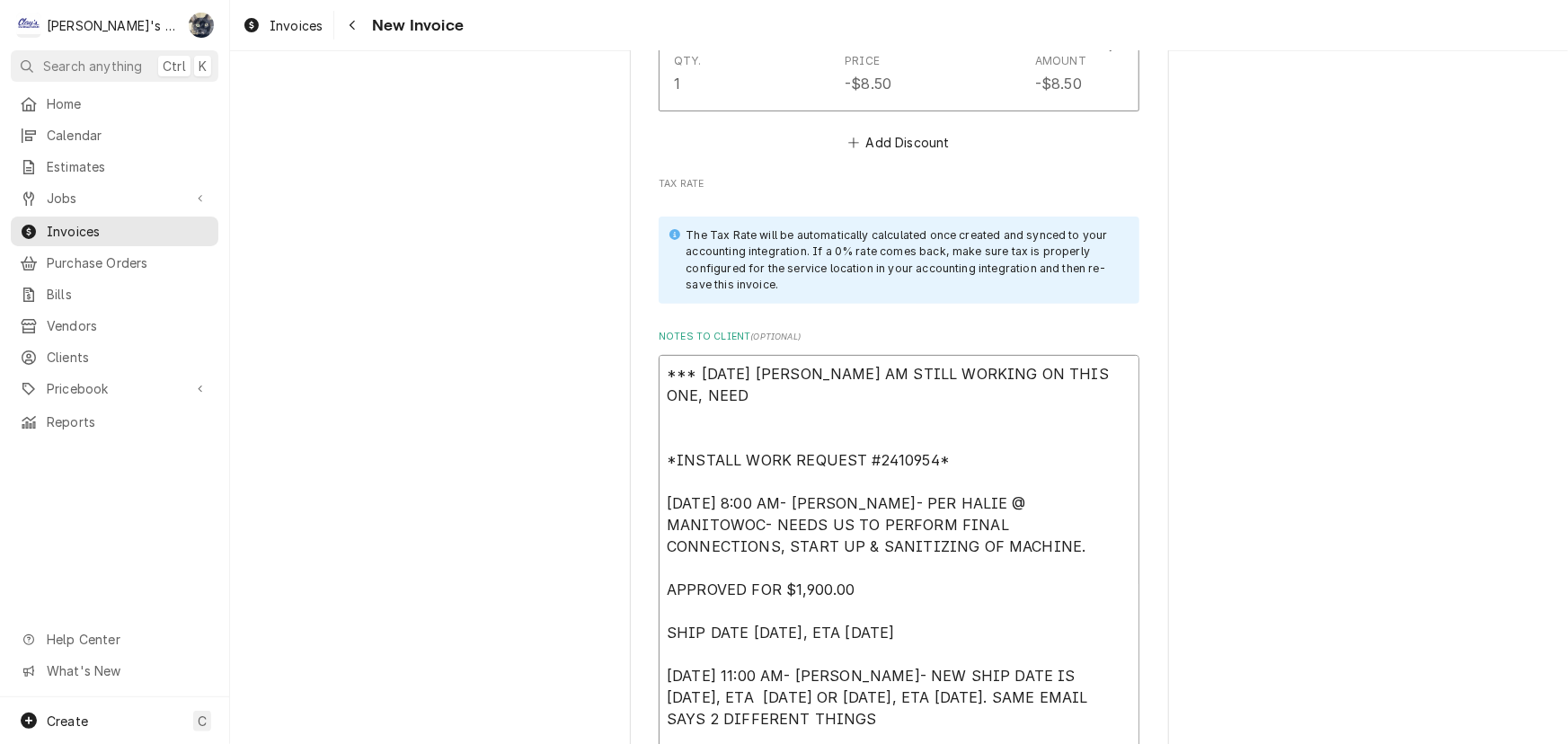
type textarea "*** [DATE] [PERSON_NAME] AM STILL WORKING ON THIS ONE, NEED *INSTALL WORK REQUE…"
type textarea "x"
type textarea "*** [DATE] [PERSON_NAME] AM STILL WORKING ON THIS ONE, NEED T *INSTALL WORK REQ…"
type textarea "x"
type textarea "*** [DATE] [PERSON_NAME] AM STILL WORKING ON THIS ONE, NEED TO *INSTALL WORK RE…"
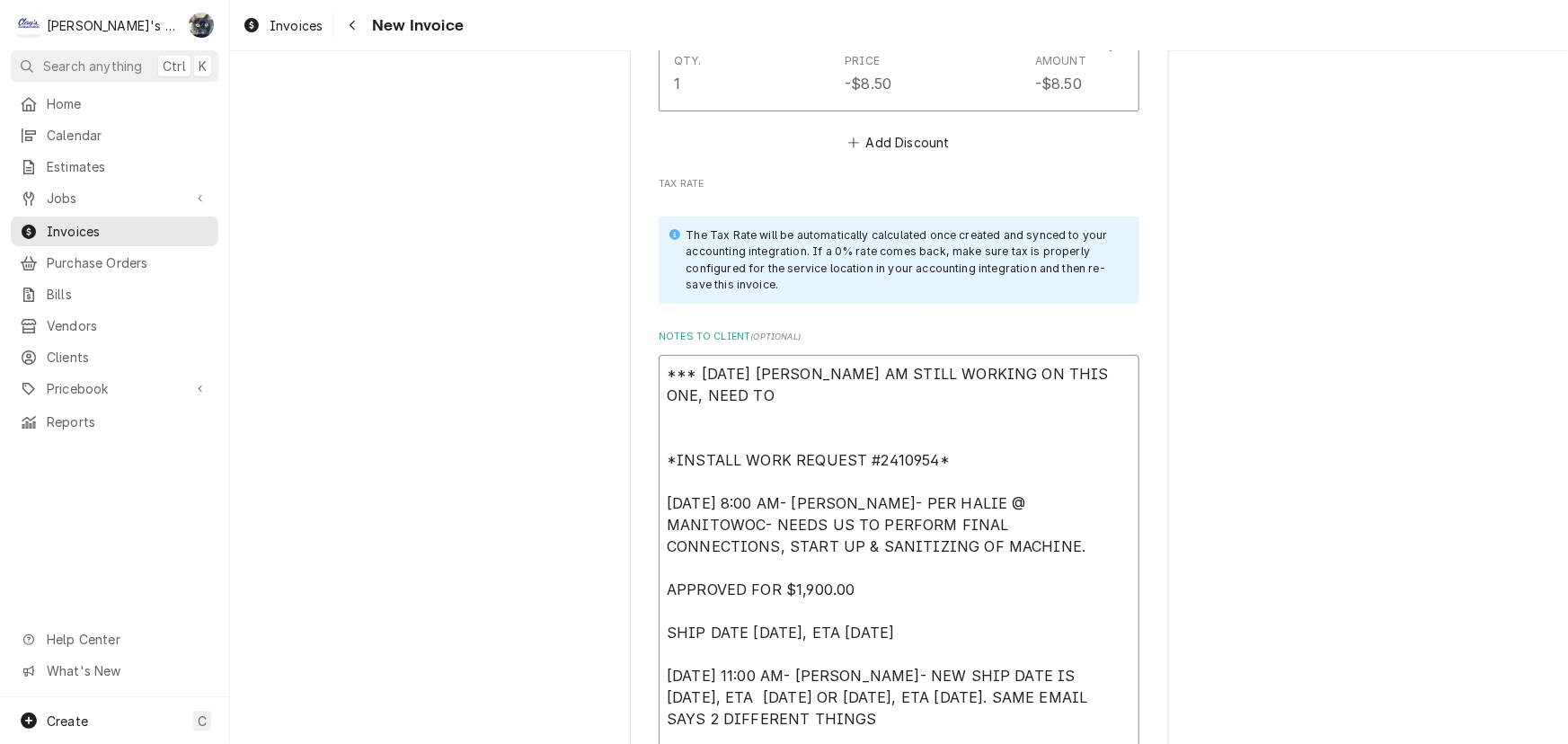
type textarea "x"
type textarea "*** [DATE] [PERSON_NAME] AM STILL WORKING ON THIS ONE, NEED TO *INSTALL WORK RE…"
type textarea "x"
type textarea "*** [DATE] [PERSON_NAME] AM STILL WORKING ON THIS ONE, NEED TO A *INSTALL WORK …"
type textarea "x"
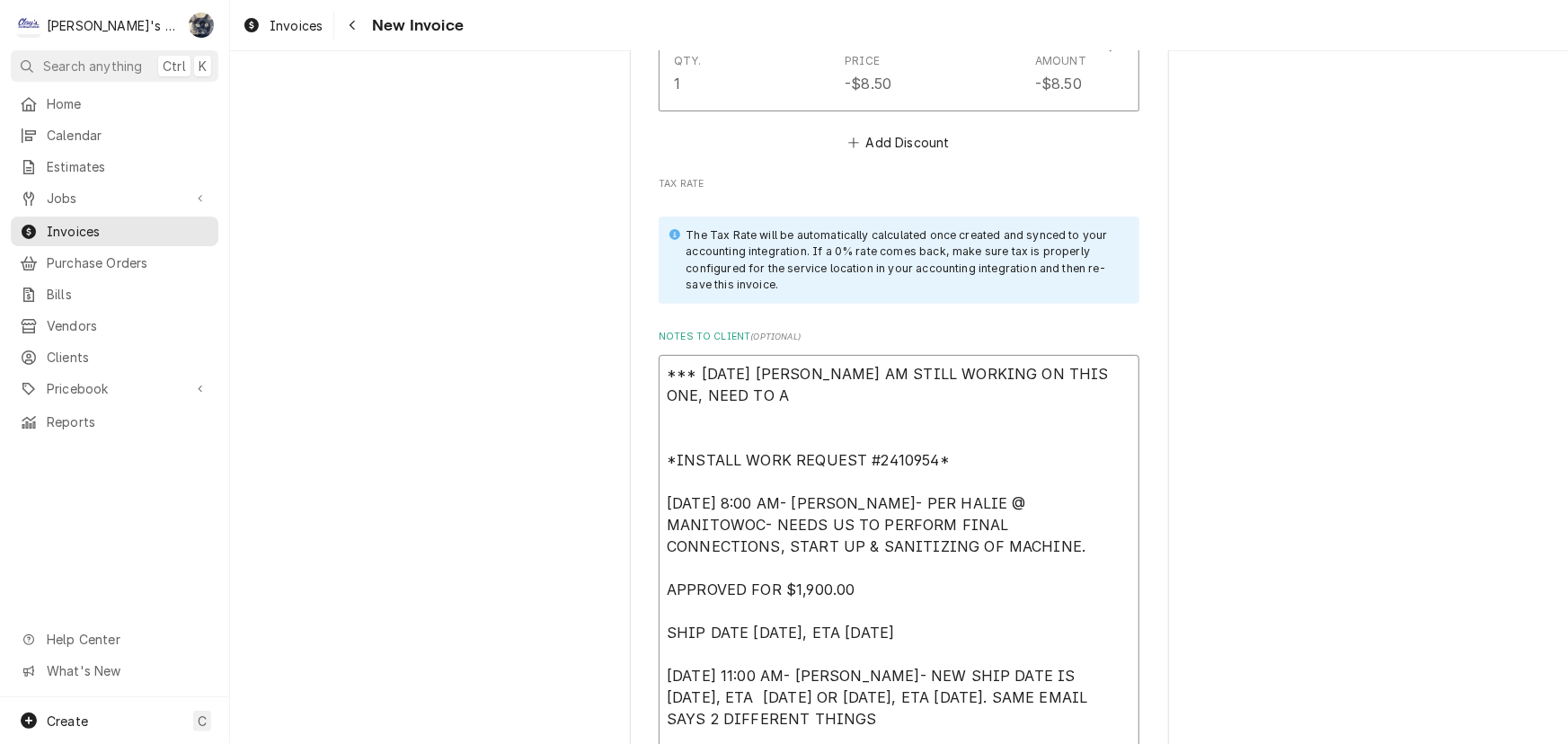
type textarea "*** [DATE] [PERSON_NAME] AM STILL WORKING ON THIS ONE, NEED TO AD *INSTALL WORK…"
type textarea "x"
type textarea "*** [DATE] [PERSON_NAME] AM STILL WORKING ON THIS ONE, NEED TO ADD *INSTALL WOR…"
type textarea "x"
type textarea "*** [DATE] [PERSON_NAME] AM STILL WORKING ON THIS ONE, NEED TO ADD *INSTALL WOR…"
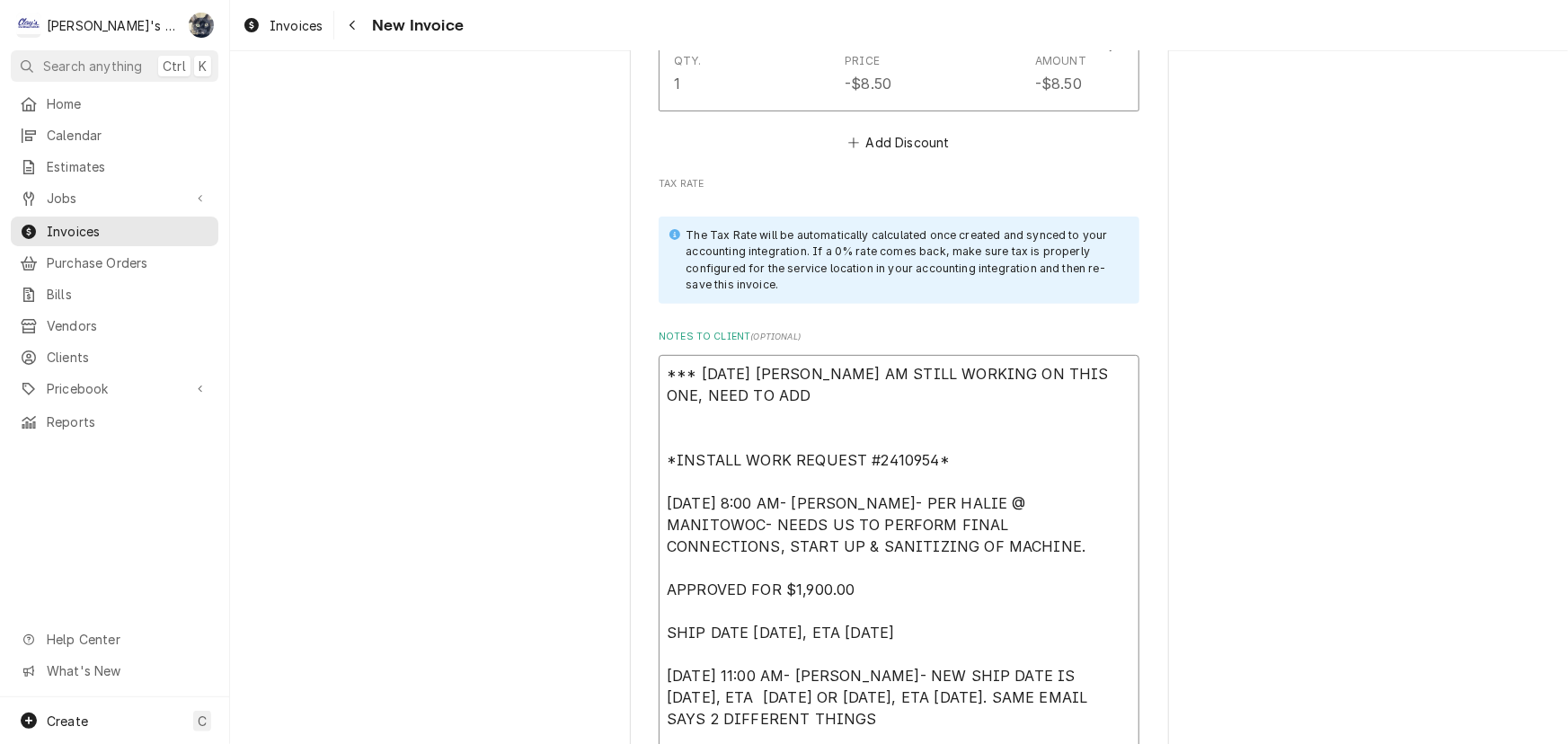
type textarea "x"
type textarea "*** [DATE] [PERSON_NAME] AM STILL WORKING ON THIS ONE, NEED TO ADD M *INSTALL W…"
type textarea "x"
type textarea "*** [DATE] [PERSON_NAME] AM STILL WORKING ON THIS ONE, NEED TO ADD MO *INSTALL …"
type textarea "x"
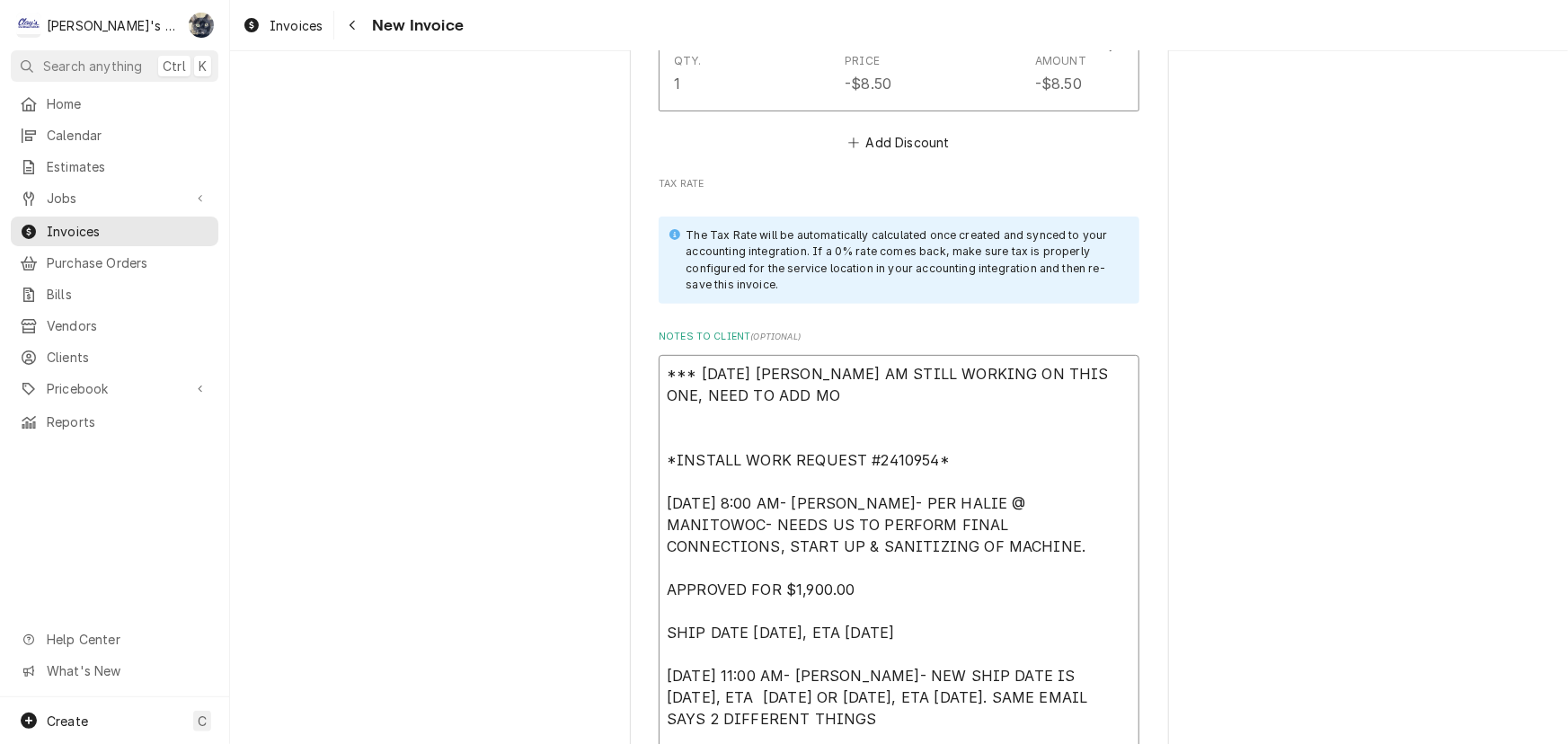
type textarea "*** [DATE] [PERSON_NAME] AM STILL WORKING ON THIS ONE, NEED TO ADD MOD *INSTALL…"
type textarea "x"
type textarea "*** [DATE] [PERSON_NAME] AM STILL WORKING ON THIS ONE, NEED TO ADD MODE *INSTAL…"
type textarea "x"
type textarea "*** [DATE] [PERSON_NAME] AM STILL WORKING ON THIS ONE, NEED TO ADD MODEL *INSTA…"
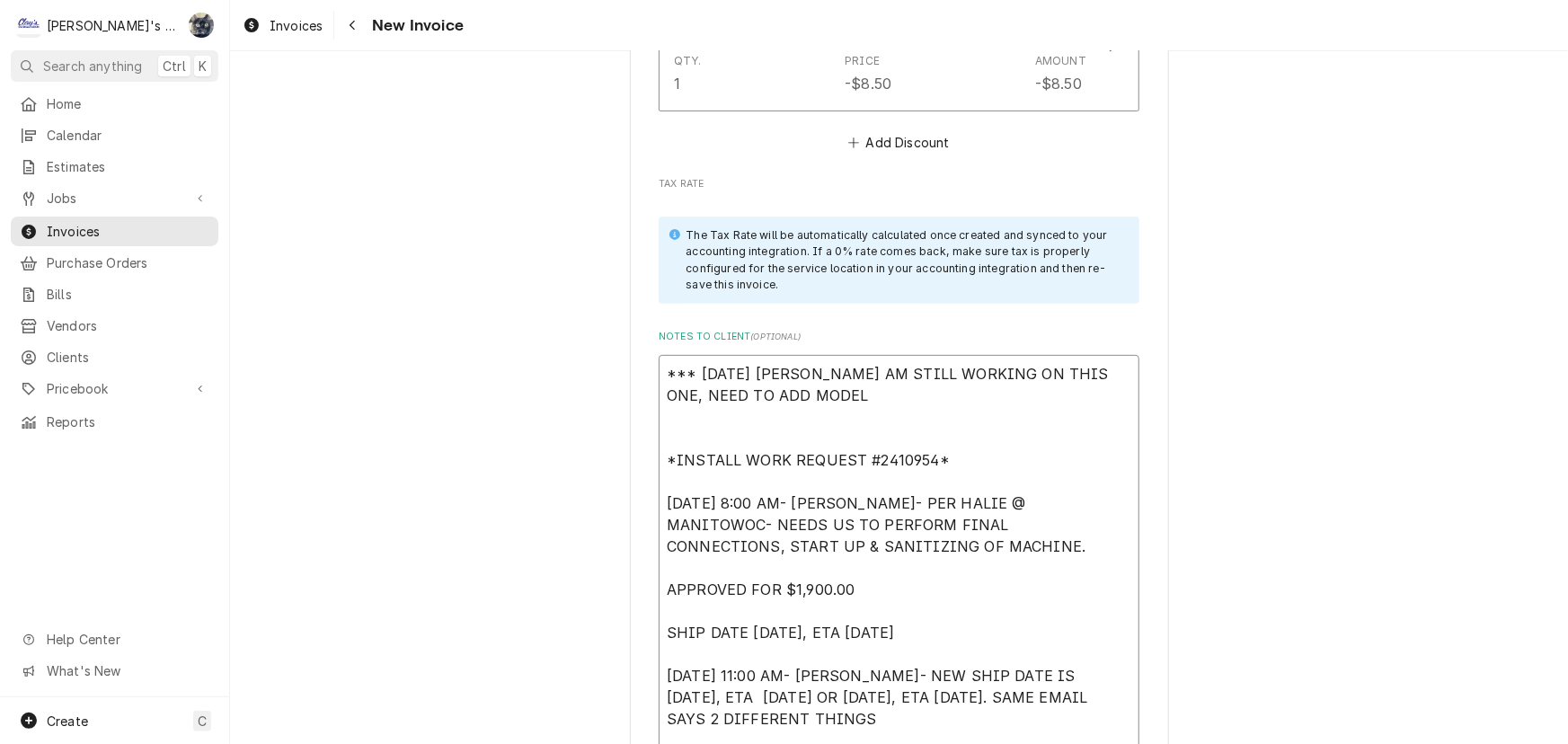
type textarea "x"
type textarea "*** [DATE] [PERSON_NAME] AM STILL WORKING ON THIS ONE, NEED TO ADD MODEL *INSTA…"
type textarea "x"
type textarea "*** [DATE] [PERSON_NAME] AM STILL WORKING ON THIS ONE, NEED TO ADD MODEL A *INS…"
type textarea "x"
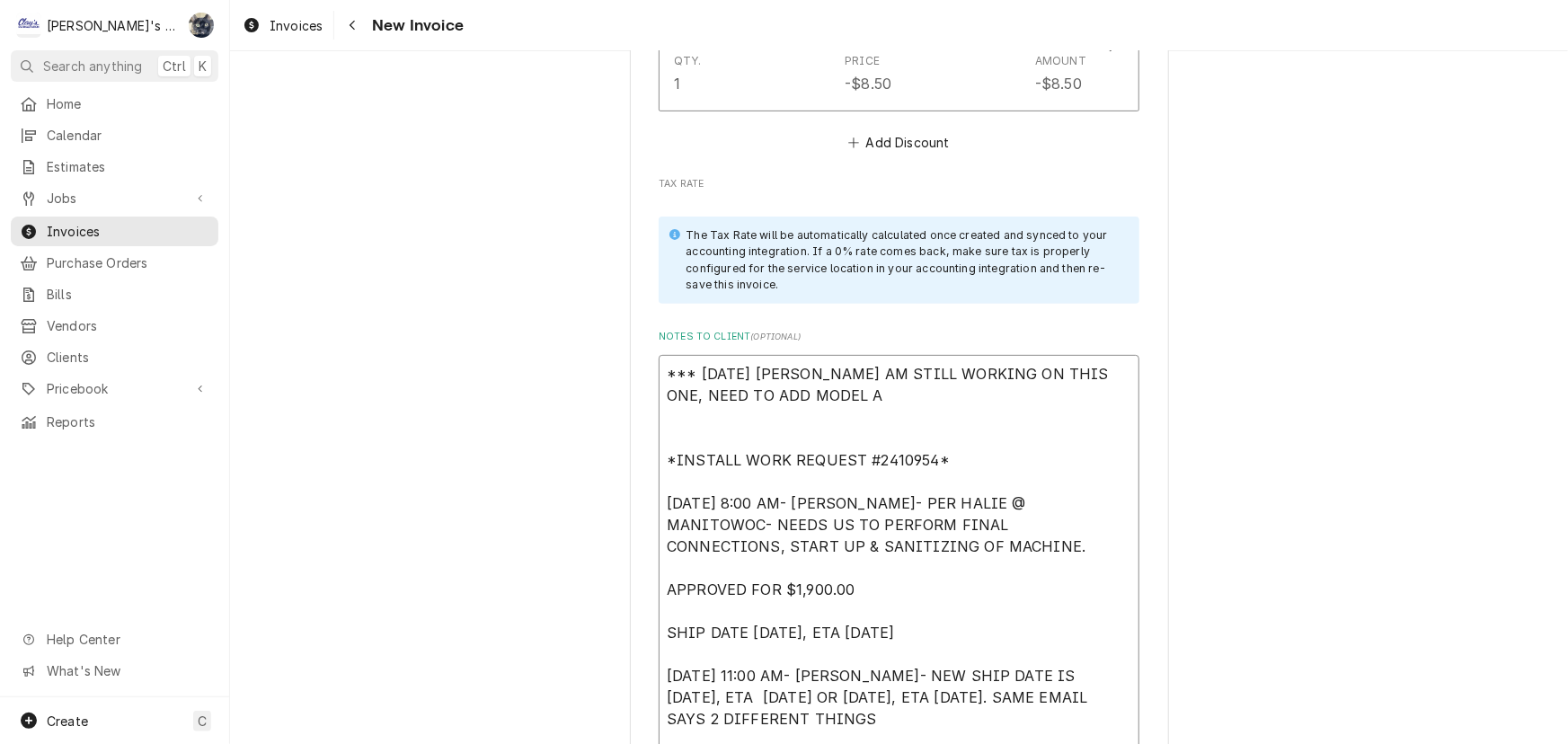
type textarea "*** [DATE] [PERSON_NAME] - I AM STILL WORKING ON THIS ONE, NEED TO ADD MODEL AN…"
type textarea "x"
type textarea "*** [DATE] [PERSON_NAME] AM STILL WORKING ON THIS ONE, NEED TO ADD MODEL AND *I…"
type textarea "x"
type textarea "*** [DATE] [PERSON_NAME] AM STILL WORKING ON THIS ONE, NEED TO ADD MODEL AND *I…"
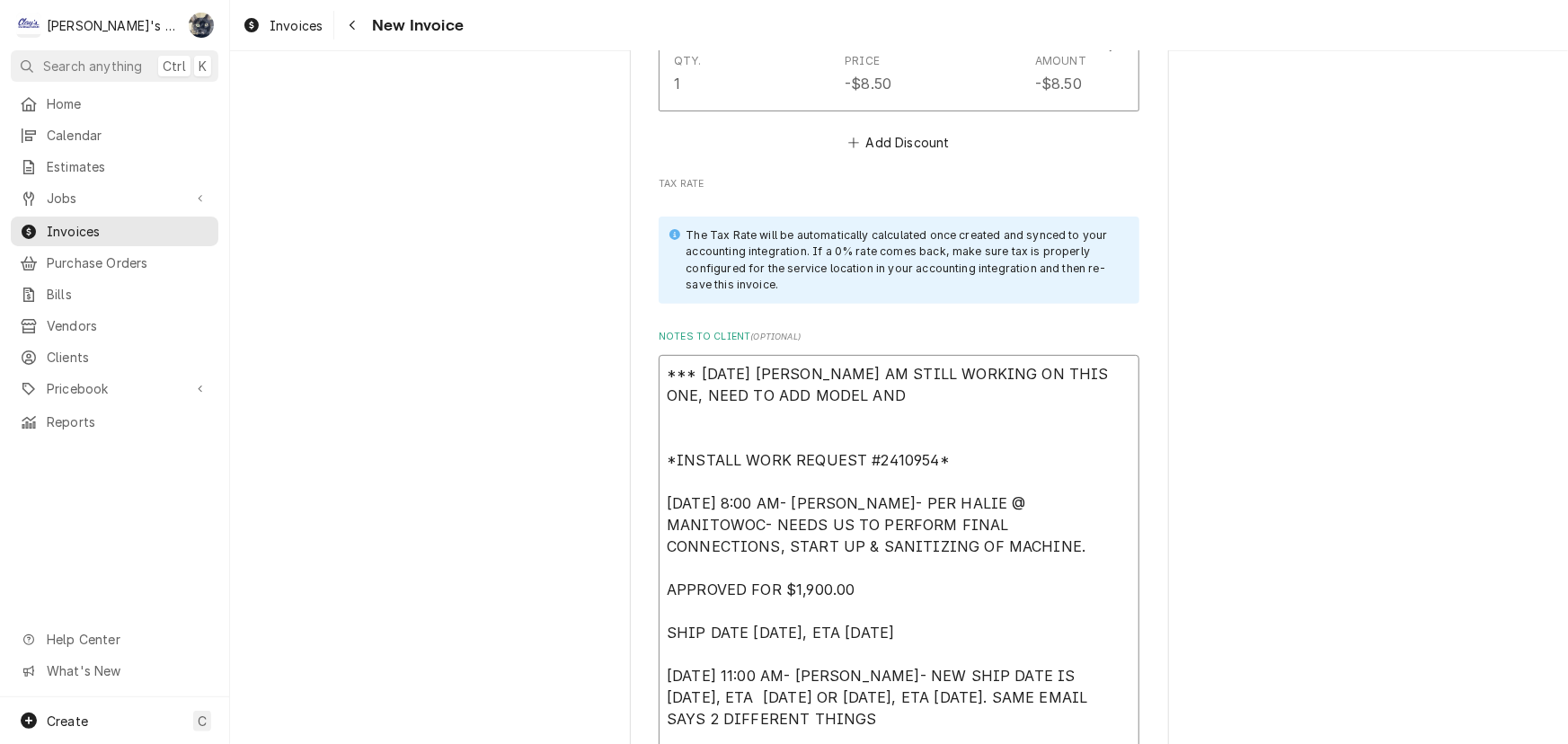
type textarea "x"
type textarea "*** [DATE] [PERSON_NAME] AM STILL WORKING ON THIS ONE, NEED TO ADD MODEL AND S …"
type textarea "x"
type textarea "*** [DATE] [PERSON_NAME] AM STILL WORKING ON THIS ONE, NEED TO ADD MODEL AND SE…"
type textarea "x"
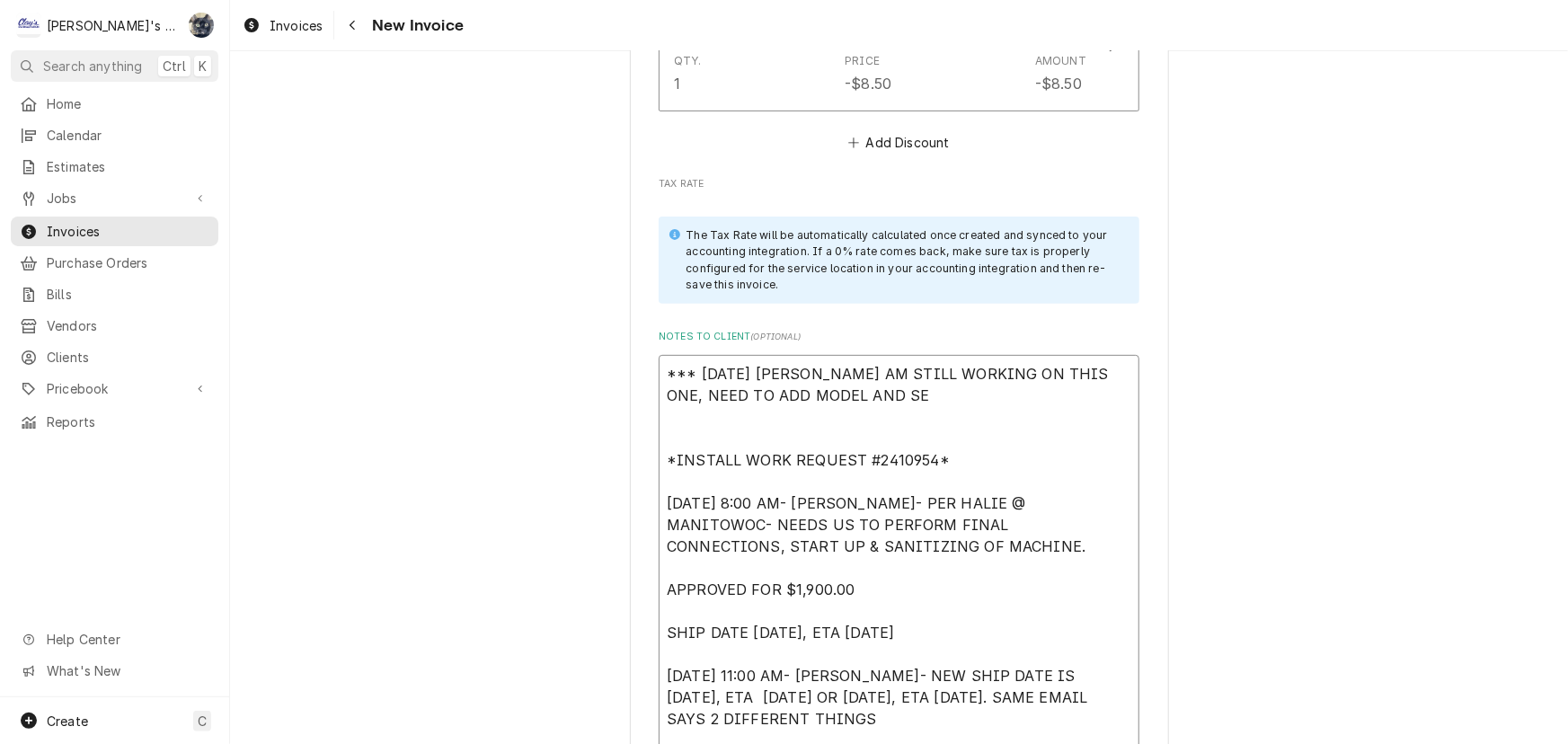
type textarea "*** [DATE] [PERSON_NAME] AM STILL WORKING ON THIS ONE, NEED TO ADD MODEL AND SE…"
type textarea "x"
type textarea "*** [DATE] [PERSON_NAME] AM STILL WORKING ON THIS ONE, NEED TO ADD MODEL AND SE…"
type textarea "x"
type textarea "*** [DATE] [PERSON_NAME] AM STILL WORKING ON THIS ONE, NEED TO ADD MODEL AND SE…"
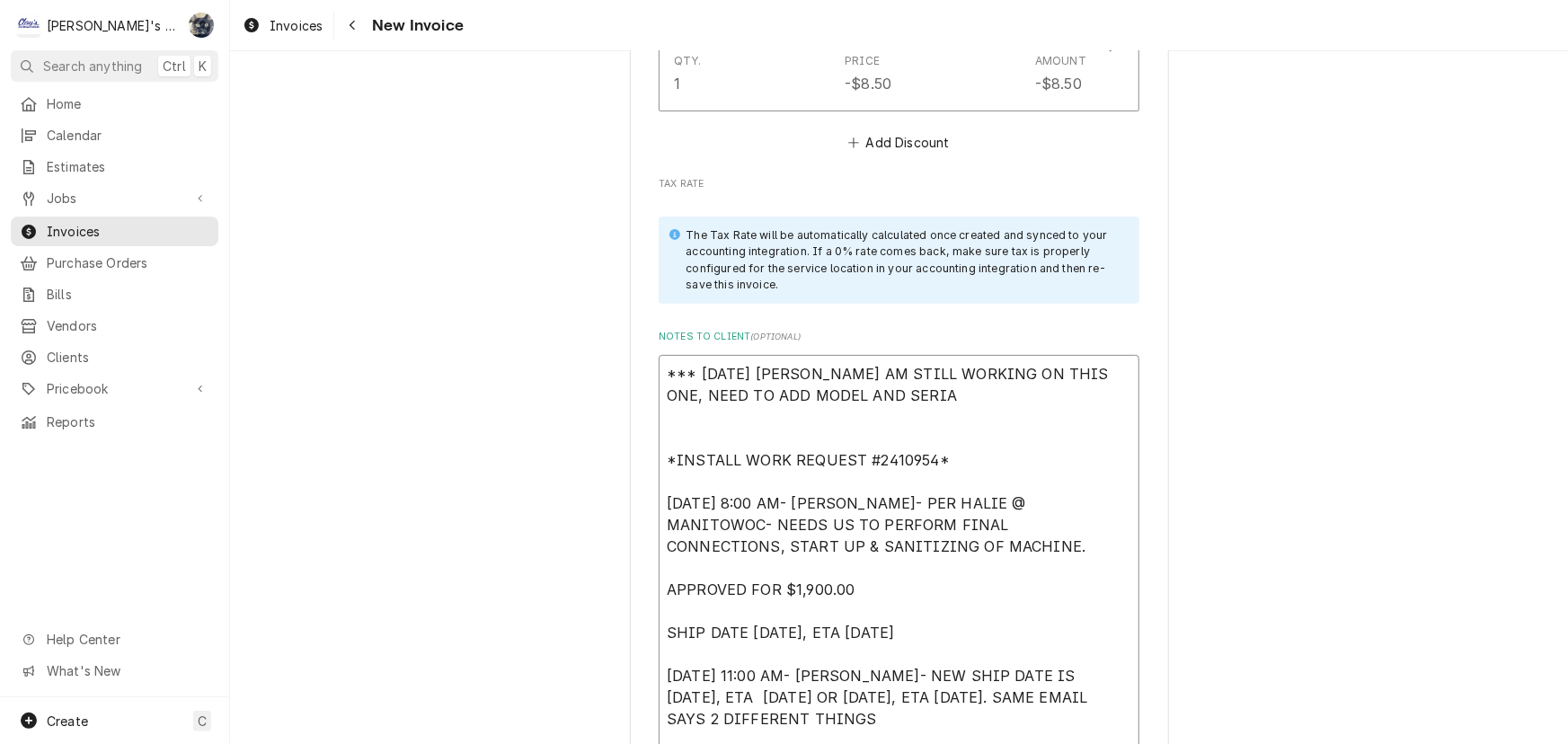
type textarea "x"
type textarea "*** [DATE] [PERSON_NAME] AM STILL WORKING ON THIS ONE, NEED TO ADD MODEL AND SE…"
type textarea "x"
type textarea "*** [DATE] [PERSON_NAME] AM STILL WORKING ON THIS ONE, NEED TO ADD MODEL AND SE…"
type textarea "x"
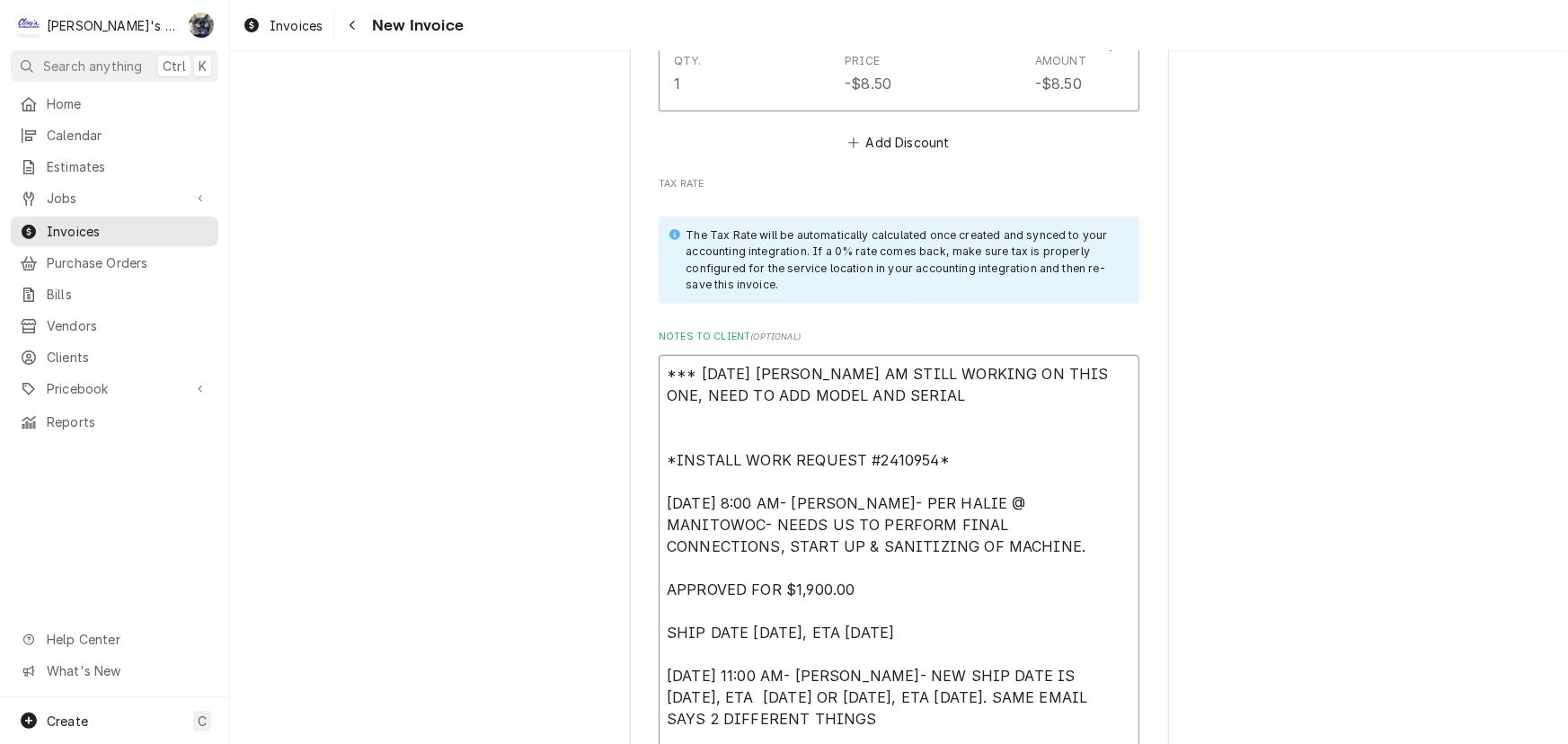
type textarea "*** [DATE] [PERSON_NAME] AM STILL WORKING ON THIS ONE, NEED TO ADD MODEL AND SE…"
type textarea "x"
type textarea "*** [DATE] [PERSON_NAME] AM STILL WORKING ON THIS ONE, NEED TO ADD MODEL AND SE…"
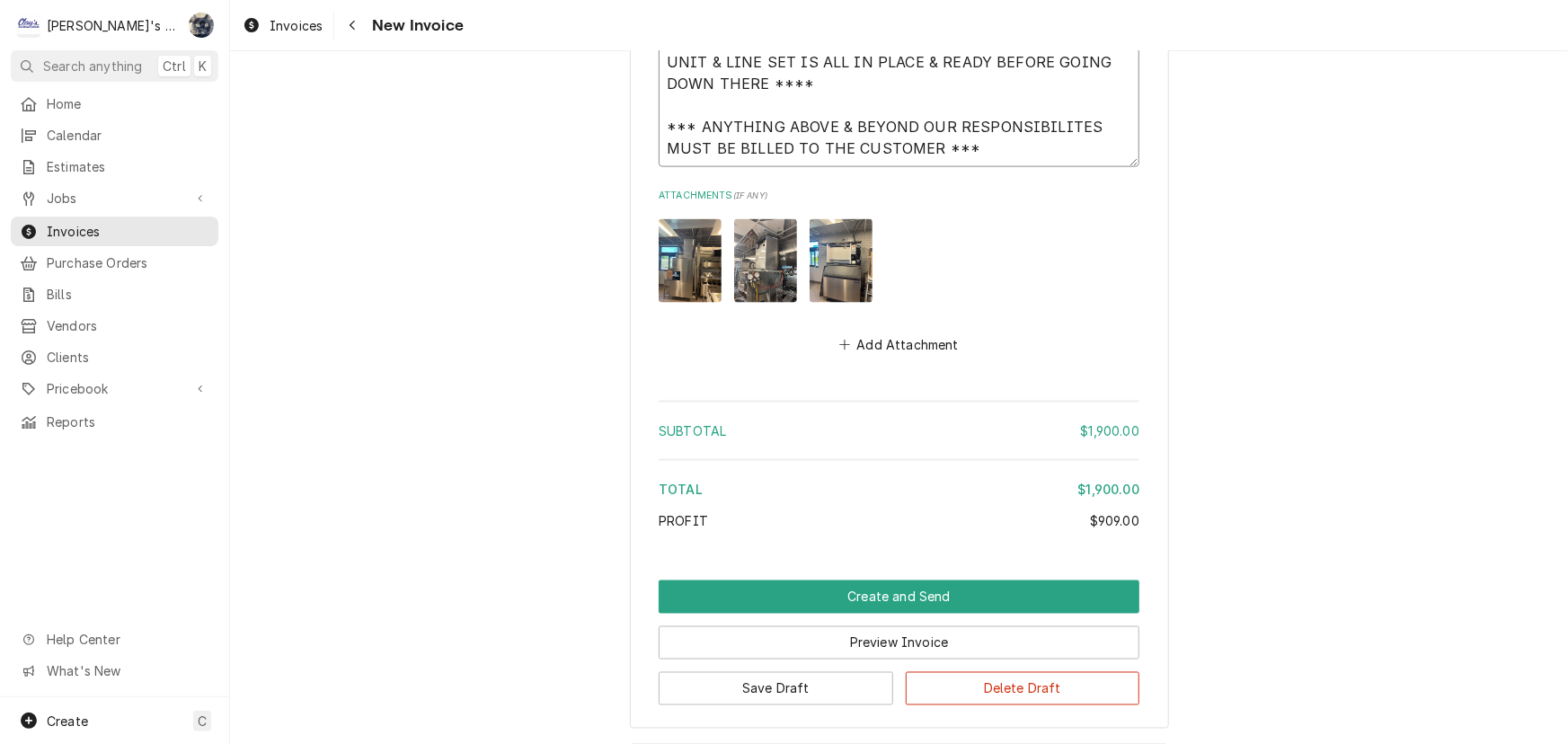
scroll to position [4734, 0]
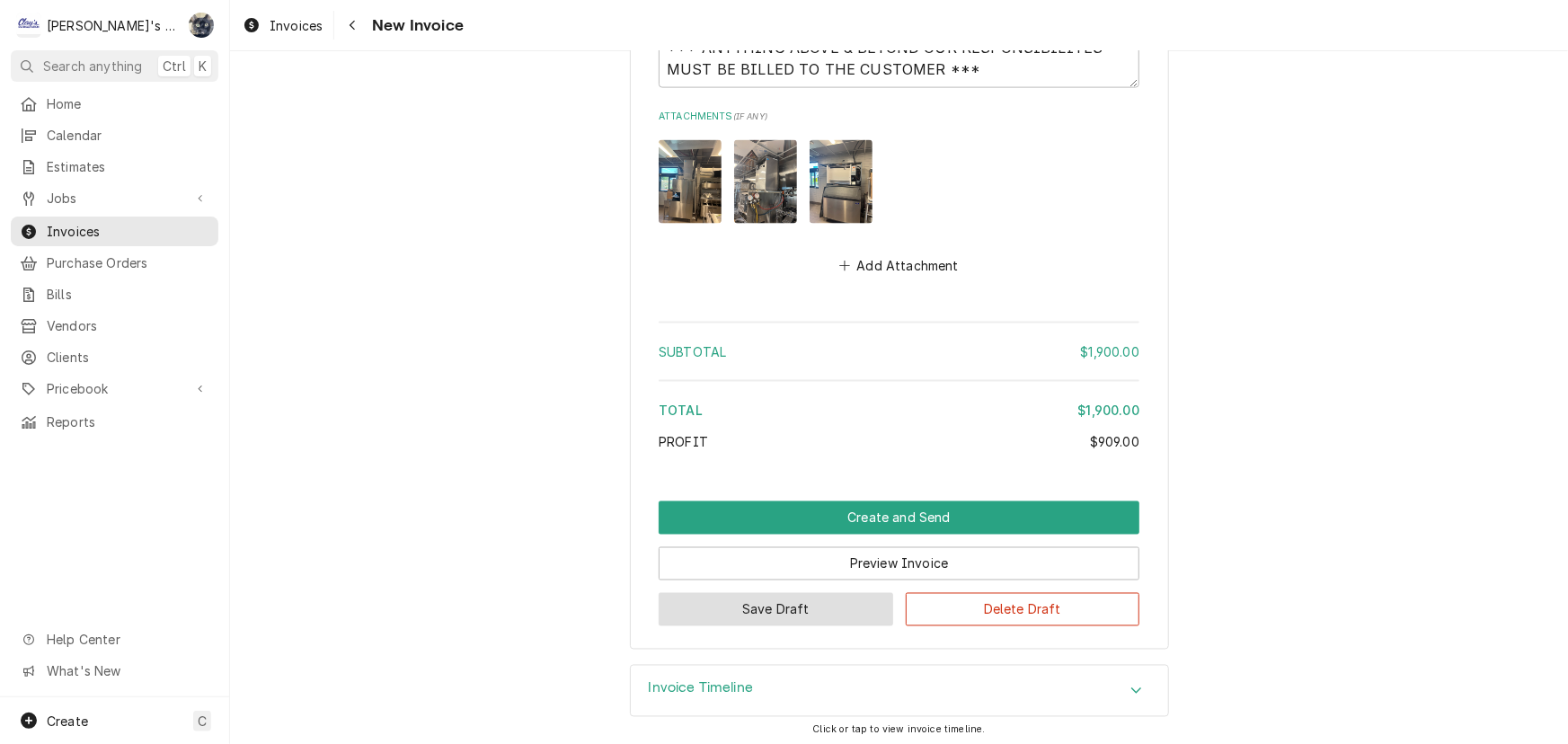
click at [826, 604] on button "Save Draft" at bounding box center [775, 609] width 234 height 33
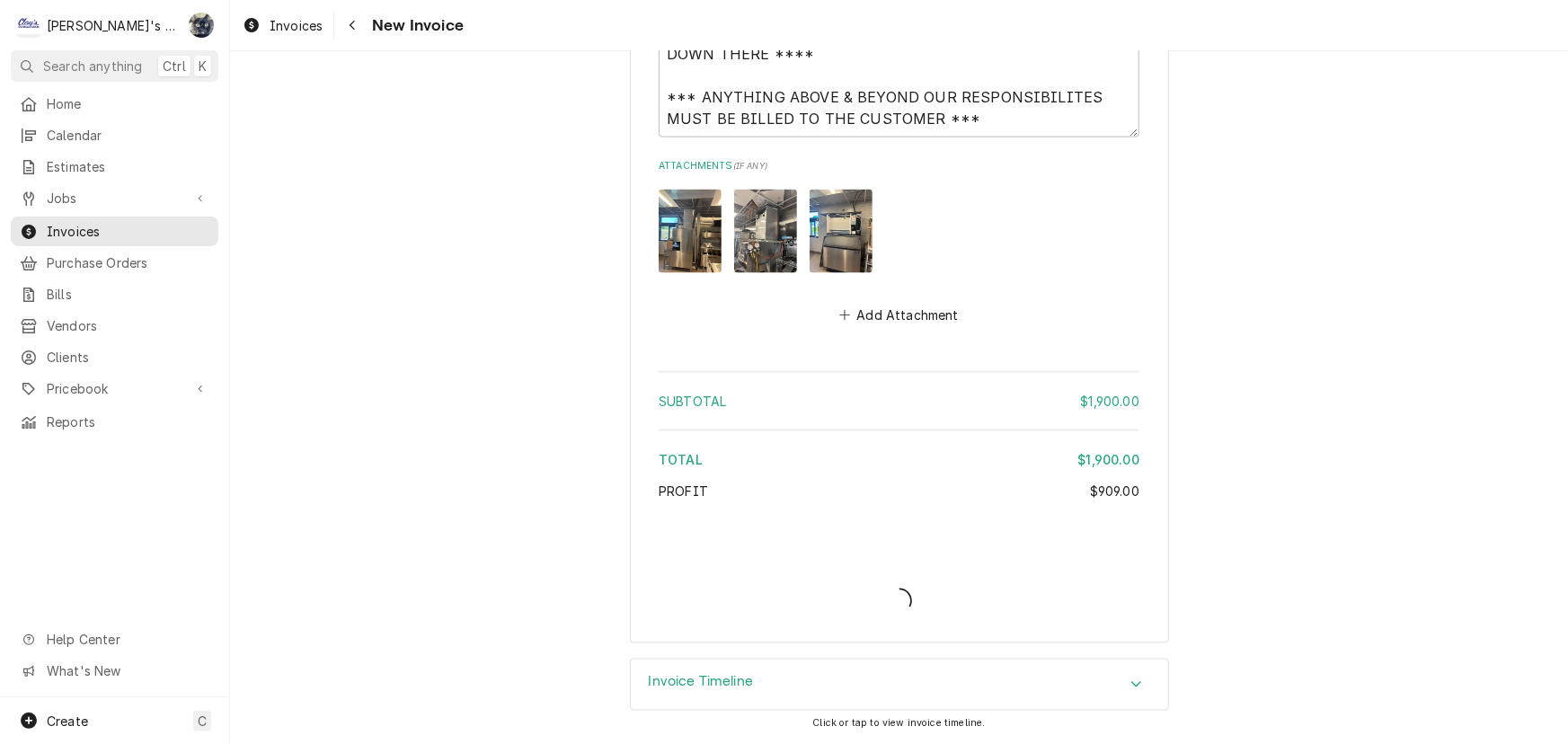
scroll to position [4679, 0]
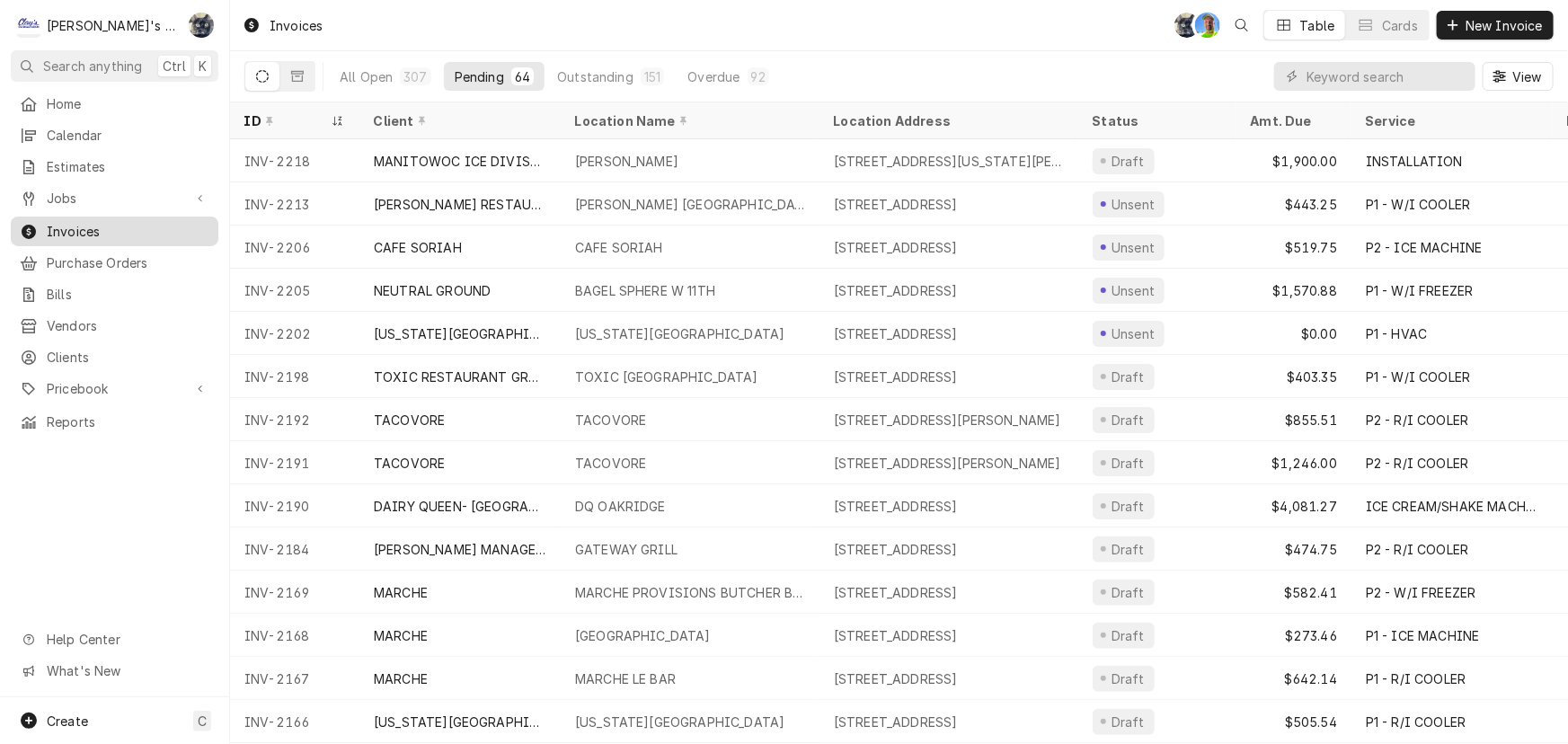
drag, startPoint x: 107, startPoint y: 236, endPoint x: 112, endPoint y: 222, distance: 14.9
click at [107, 236] on link "Invoices" at bounding box center [114, 230] width 208 height 29
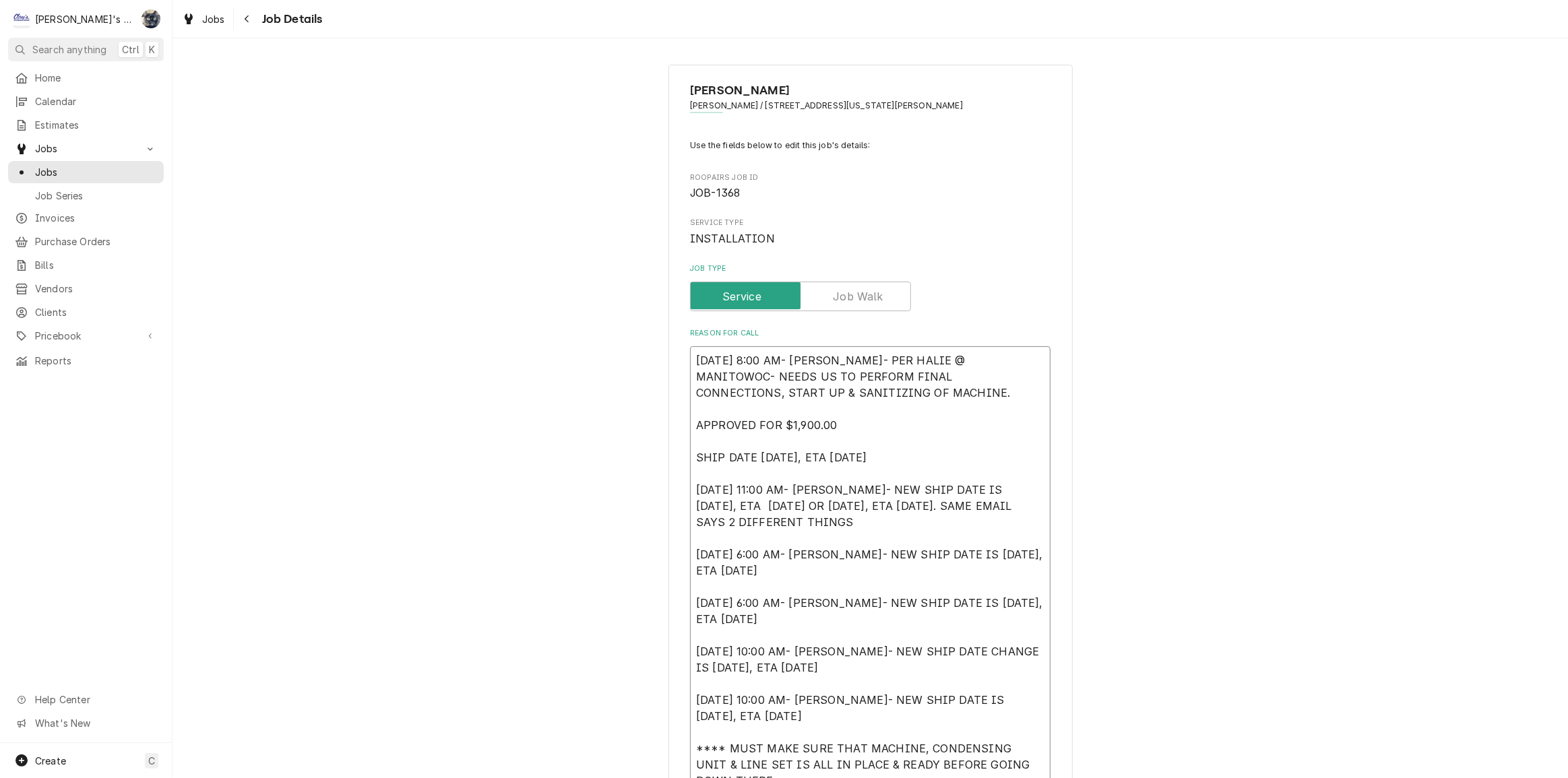
click at [692, 357] on textarea "[DATE] 8:00 AM- [PERSON_NAME]- PER HALIE @ MANITOWOC- NEEDS US TO PERFORM FINAL…" at bounding box center [870, 595] width 360 height 497
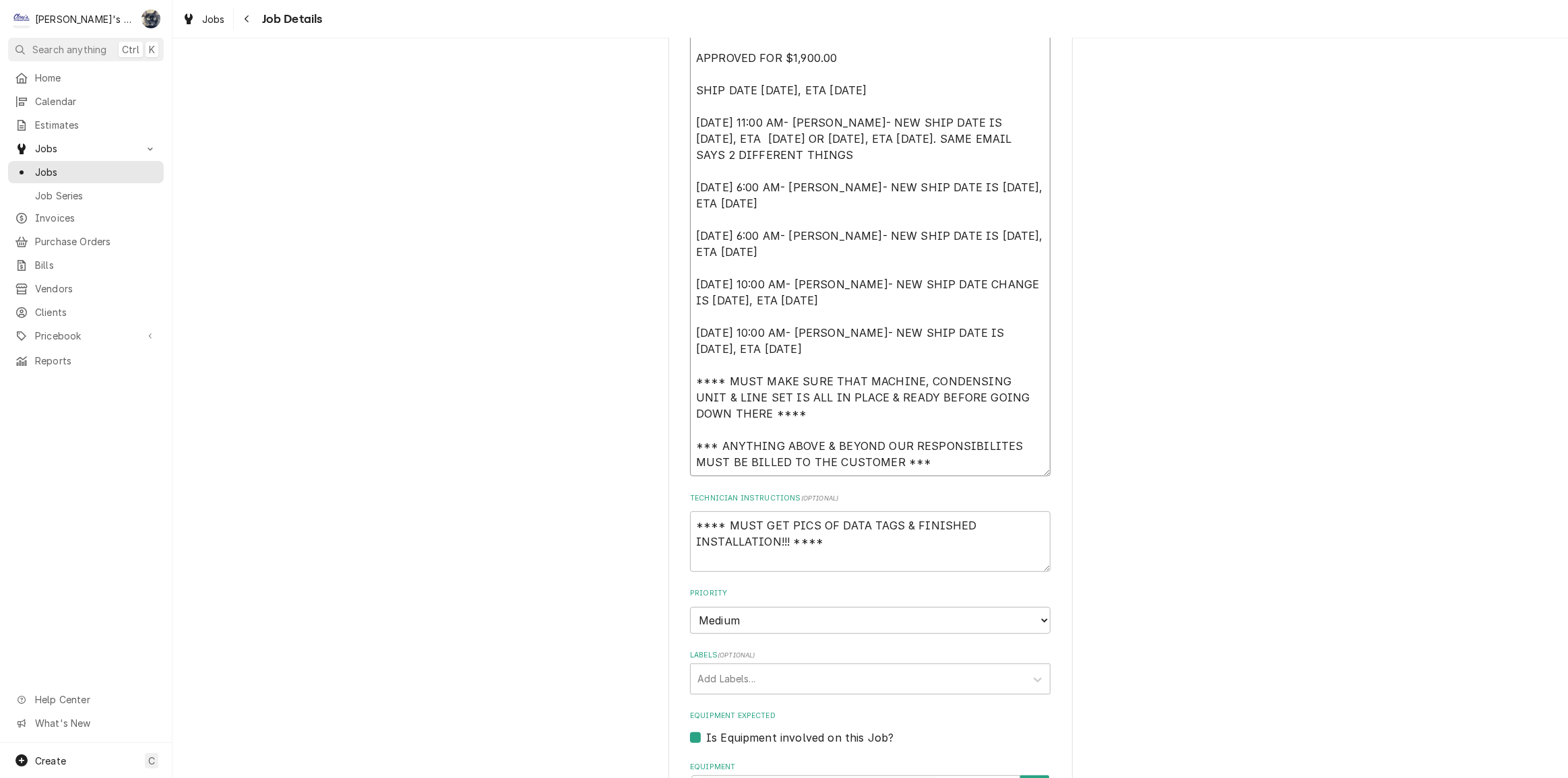
scroll to position [122, 0]
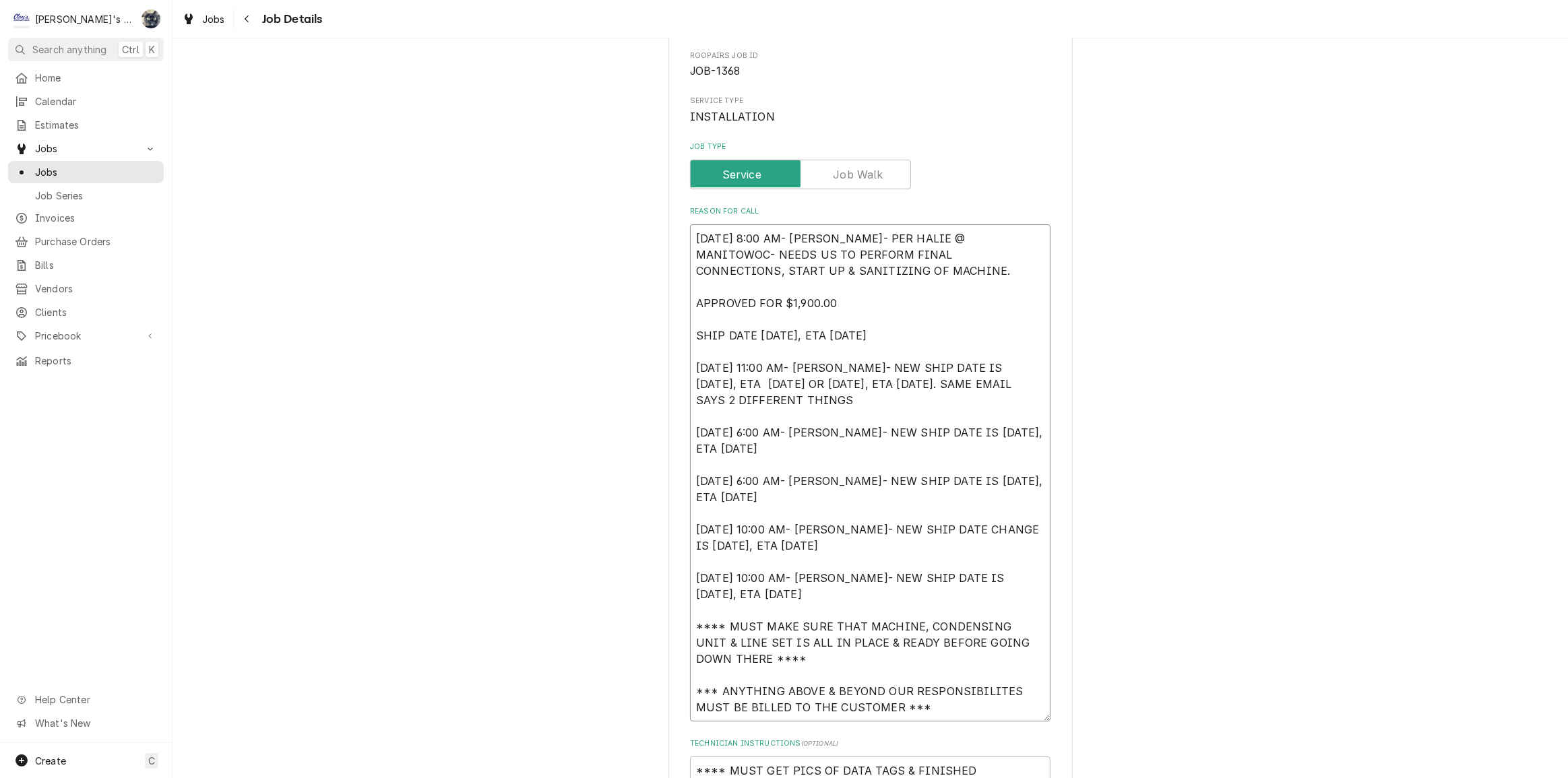
click at [690, 228] on textarea "[DATE] 8:00 AM- [PERSON_NAME]- PER HALIE @ MANITOWOC- NEEDS US TO PERFORM FINAL…" at bounding box center [870, 473] width 360 height 497
type textarea "x"
type textarea "[DATE] 8:00 AM- [PERSON_NAME]- PER HALIE @ MANITOWOC- NEEDS US TO PERFORM FINAL…"
type textarea "x"
type textarea "[DATE] 8:00 AM- [PERSON_NAME]- PER HALIE @ MANITOWOC- NEEDS US TO PERFORM FINAL…"
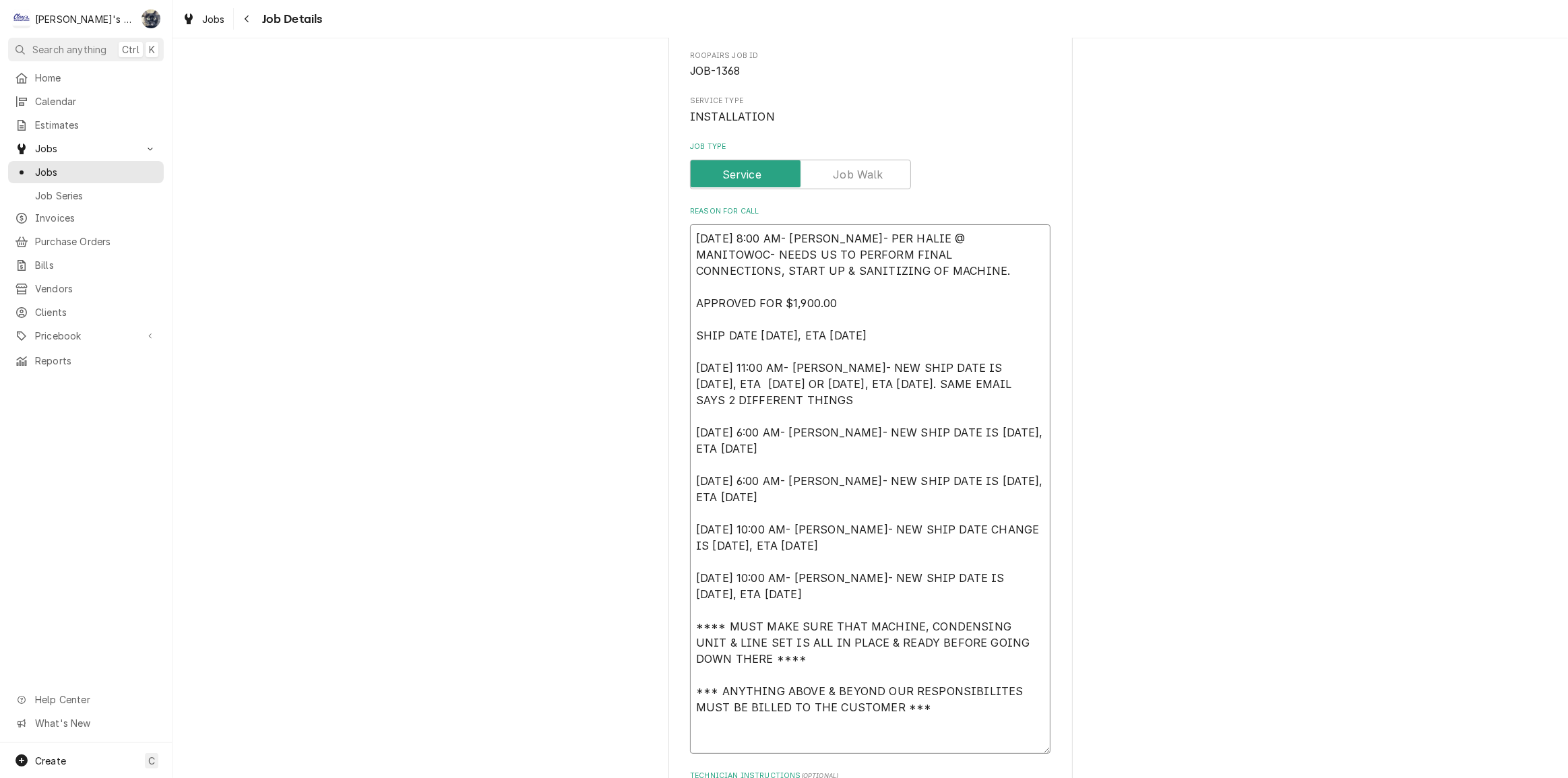
type textarea "x"
type textarea "[DATE] 8:00 AM- [PERSON_NAME]- PER HALIE @ MANITOWOC- NEEDS US TO PERFORM FINAL…"
click at [690, 226] on textarea "[DATE] 8:00 AM- [PERSON_NAME]- PER HALIE @ MANITOWOC- NEEDS US TO PERFORM FINAL…" at bounding box center [870, 497] width 360 height 546
type textarea "x"
type textarea "* [DATE] 8:00 AM- [PERSON_NAME]- PER HALIE @ MANITOWOC- NEEDS US TO PERFORM FIN…"
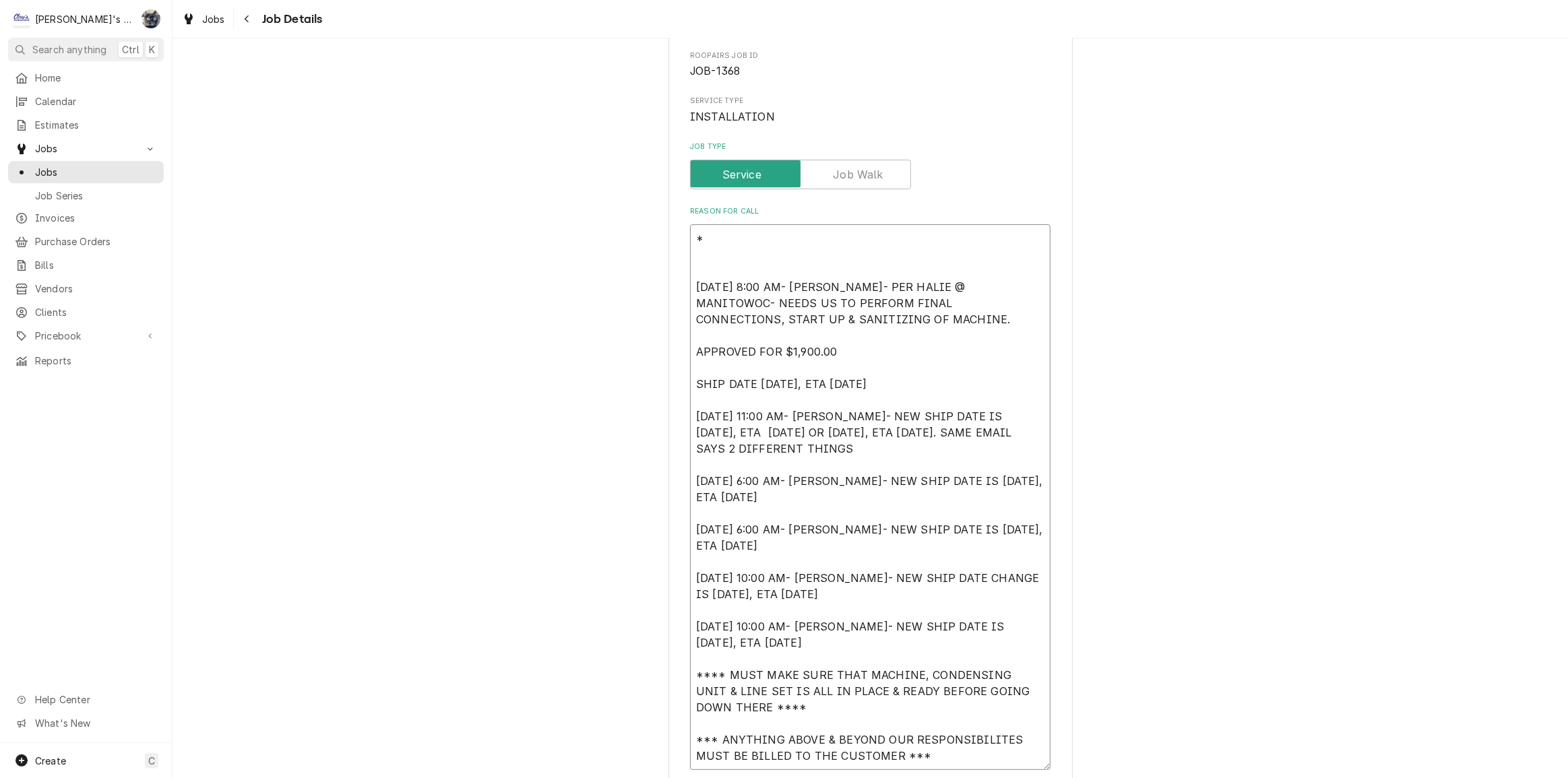
type textarea "x"
type textarea "** [DATE] 8:00 AM- [PERSON_NAME]- PER HALIE @ MANITOWOC- NEEDS US TO PERFORM FI…"
type textarea "x"
type textarea "** [DATE] 8:00 AM- [PERSON_NAME]- PER HALIE @ MANITOWOC- NEEDS US TO PERFORM FI…"
type textarea "x"
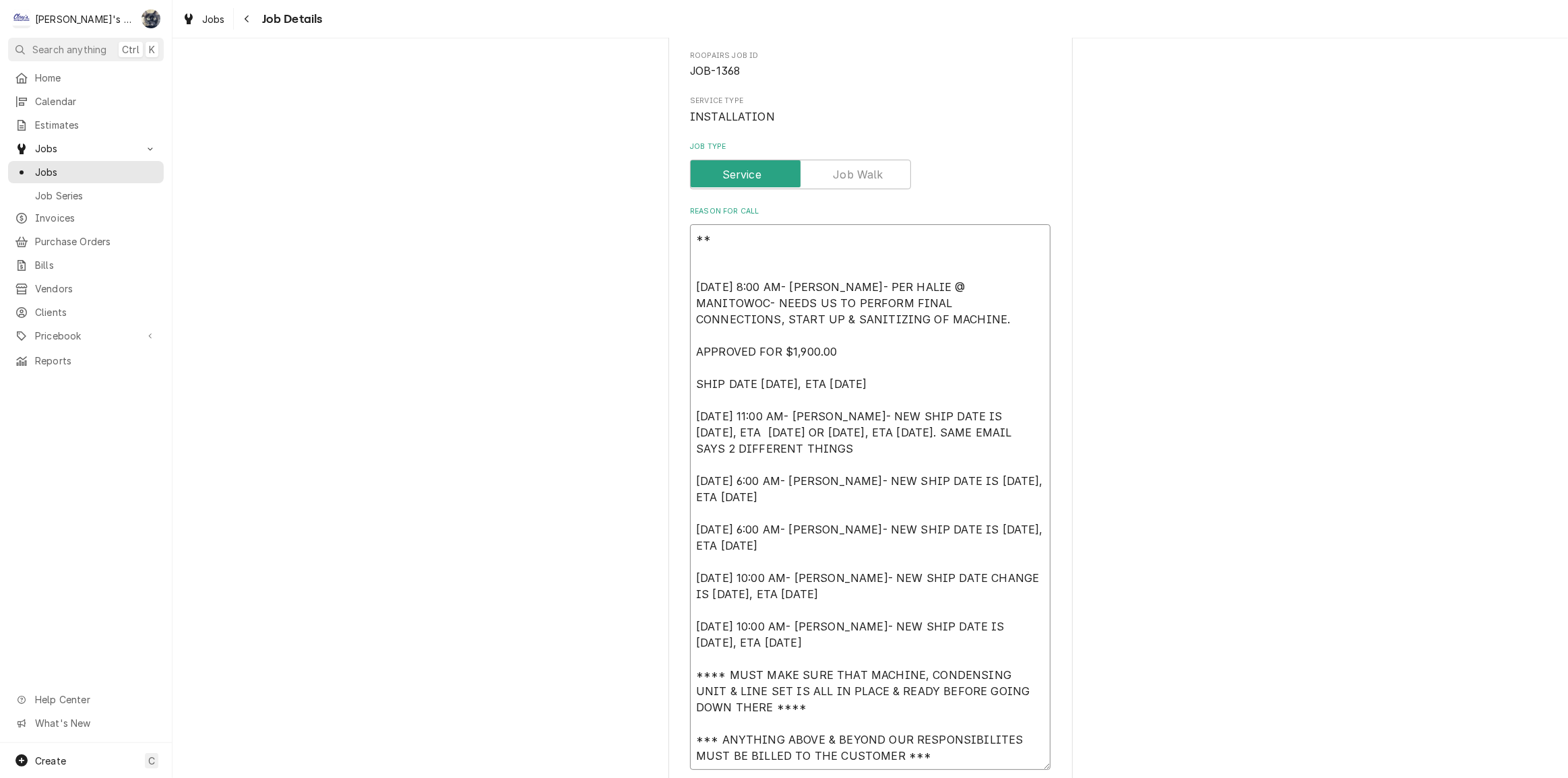
type textarea "** I [DATE] 8:00 AM- [PERSON_NAME]- PER HALIE @ MANITOWOC- NEEDS US TO PERFORM …"
type textarea "x"
type textarea "** IN [DATE] 8:00 AM- [PERSON_NAME]- PER HALIE @ MANITOWOC- NEEDS US TO PERFORM…"
type textarea "x"
type textarea "** INV [DATE] 8:00 AM- [PERSON_NAME]- PER HALIE @ MANITOWOC- NEEDS US TO PERFOR…"
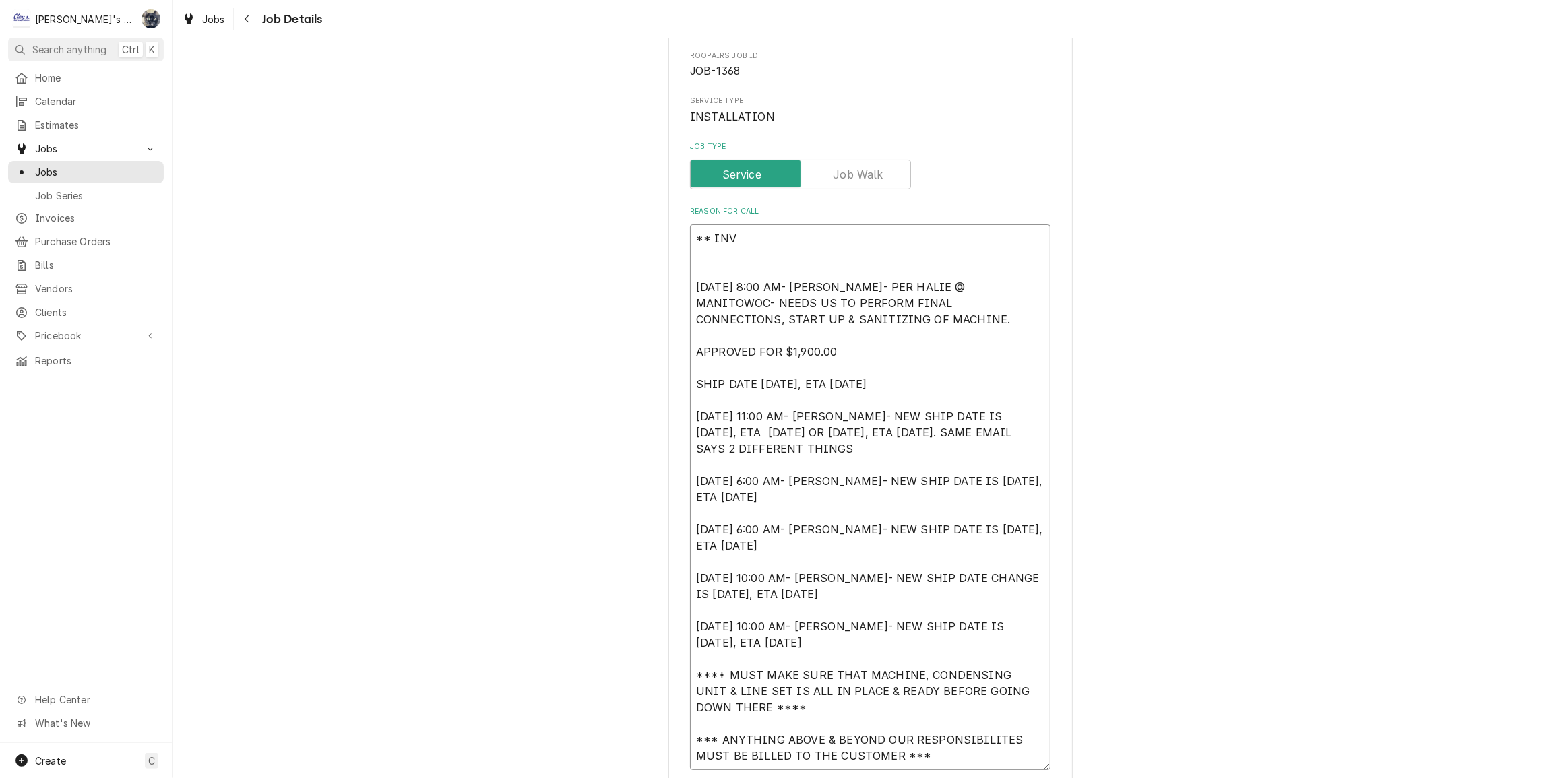
type textarea "x"
type textarea "** INVO [DATE] 8:00 AM- [PERSON_NAME]- PER HALIE @ MANITOWOC- NEEDS US TO PERFO…"
type textarea "x"
type textarea "** INVOI [DATE] 8:00 AM- [PERSON_NAME]- PER HALIE @ MANITOWOC- NEEDS US TO PERF…"
type textarea "x"
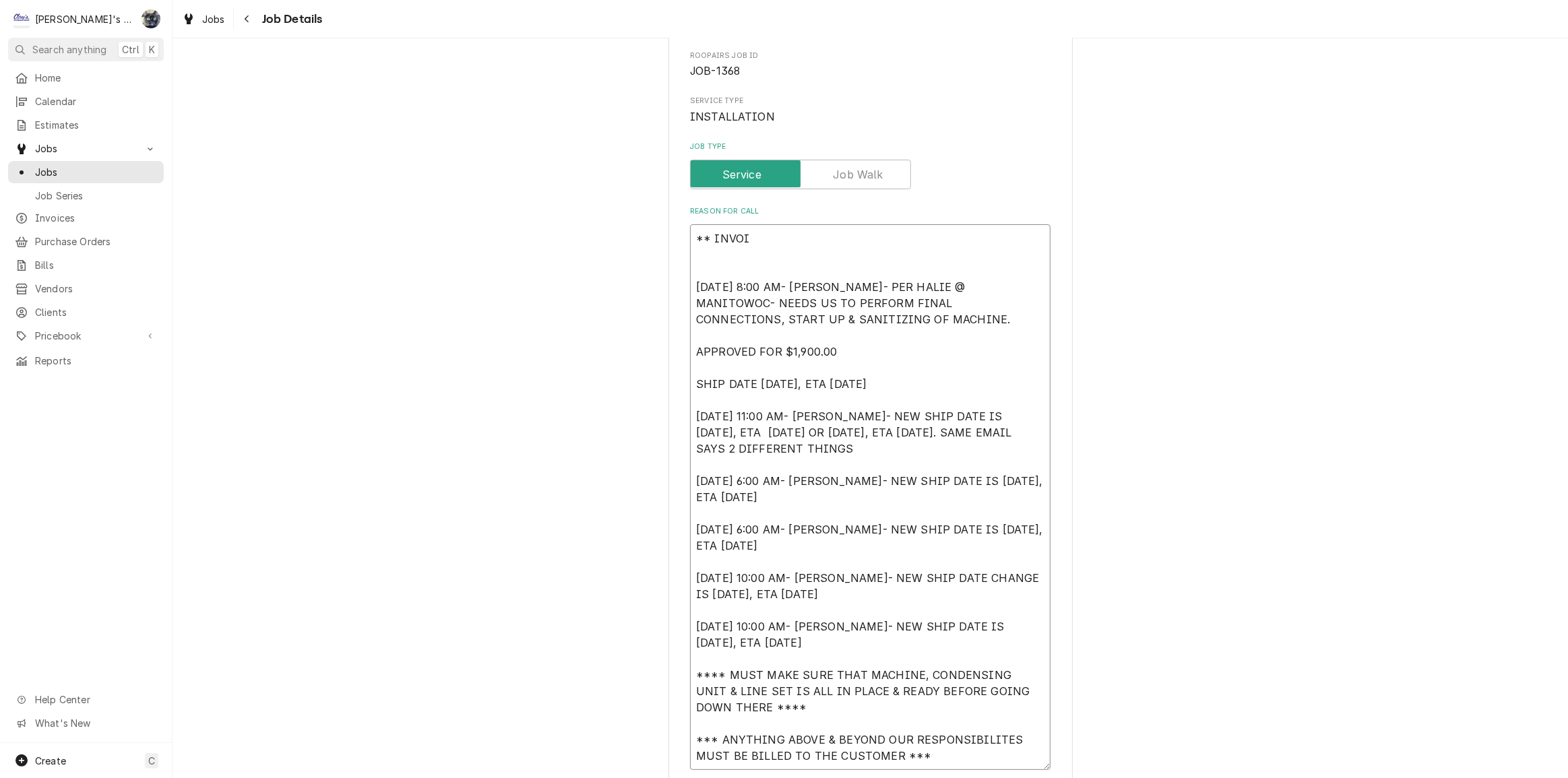
type textarea "** INVOIC [DATE] 8:00 AM- [PERSON_NAME]- PER HALIE @ MANITOWOC- NEEDS US TO PER…"
type textarea "x"
type textarea "** INVOI [DATE] 8:00 AM- [PERSON_NAME]- PER HALIE @ MANITOWOC- NEEDS US TO PERF…"
type textarea "x"
type textarea "** INV [DATE] 8:00 AM- [PERSON_NAME]- PER HALIE @ MANITOWOC- NEEDS US TO PERFOR…"
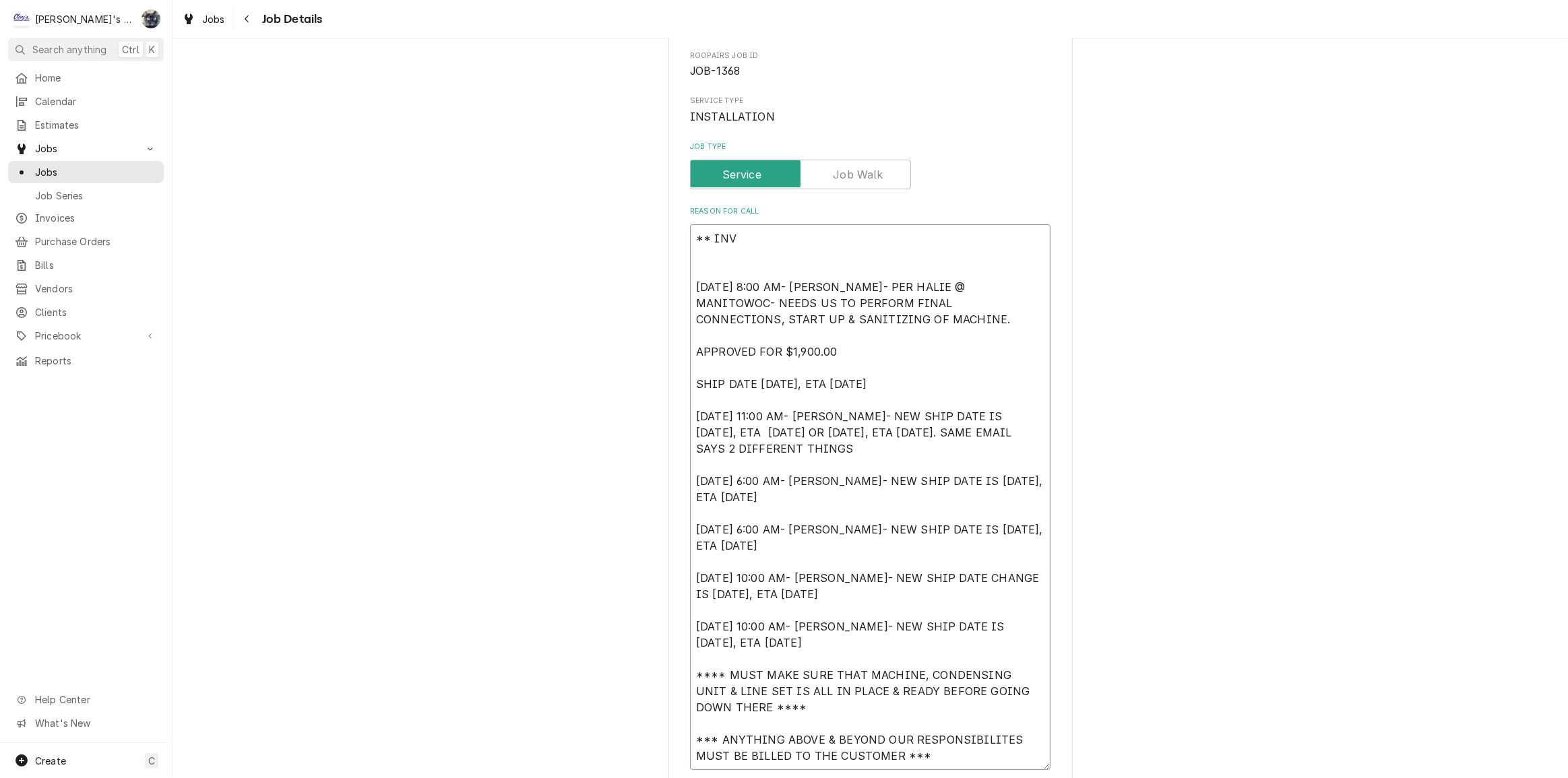
type textarea "x"
type textarea "** IN [DATE] 8:00 AM- [PERSON_NAME]- PER HALIE @ MANITOWOC- NEEDS US TO PERFORM…"
type textarea "x"
type textarea "** I [DATE] 8:00 AM- [PERSON_NAME]- PER HALIE @ MANITOWOC- NEEDS US TO PERFORM …"
type textarea "x"
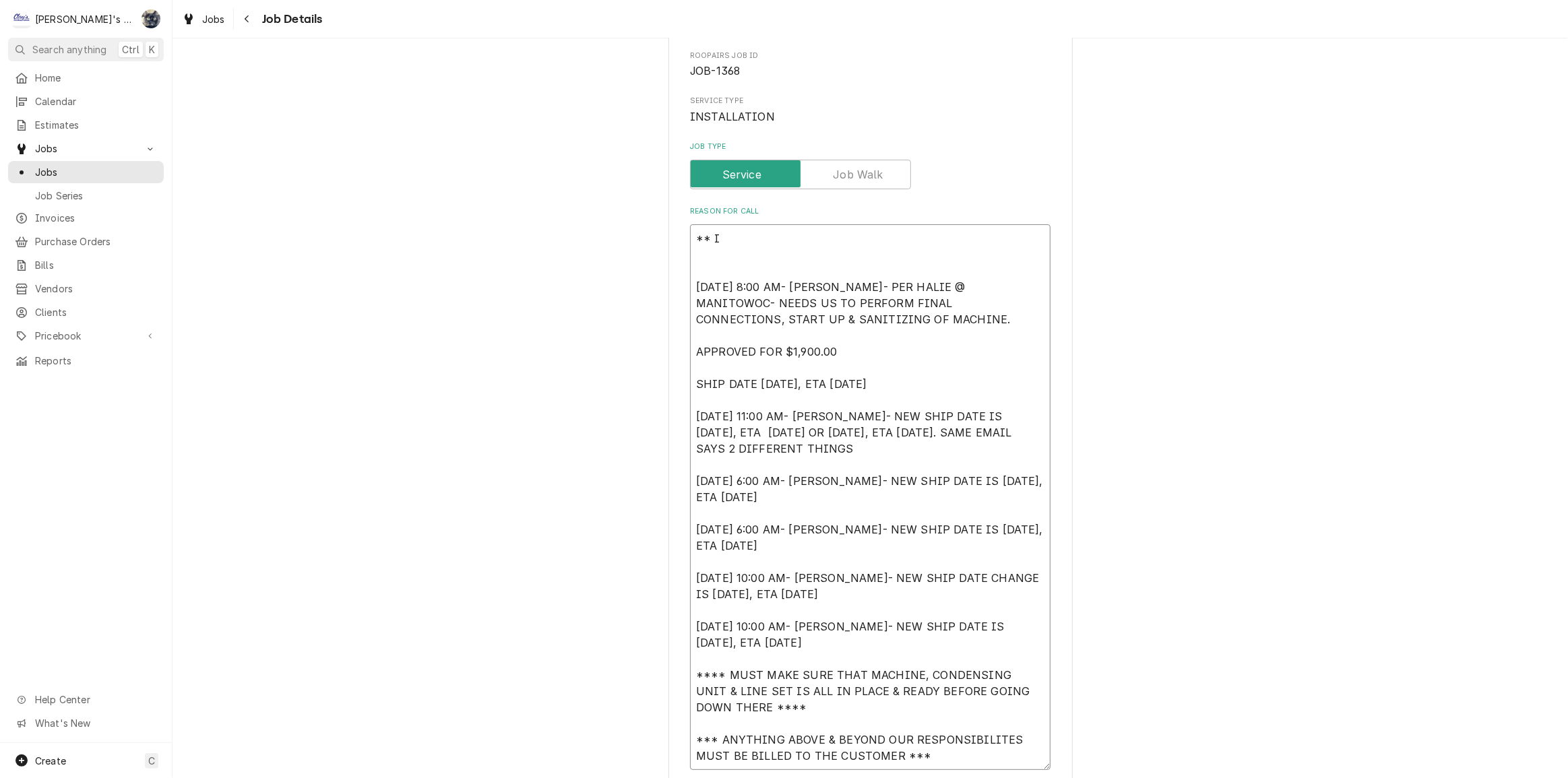
type textarea "** [DATE] 8:00 AM- [PERSON_NAME]- PER HALIE @ MANITOWOC- NEEDS US TO PERFORM FI…"
type textarea "x"
type textarea "** [DATE] 8:00 AM- [PERSON_NAME]- PER HALIE @ MANITOWOC- NEEDS US TO PERFORM FI…"
type textarea "x"
type textarea "**8 [DATE] 8:00 AM- [PERSON_NAME]- PER HALIE @ MANITOWOC- NEEDS US TO PERFORM F…"
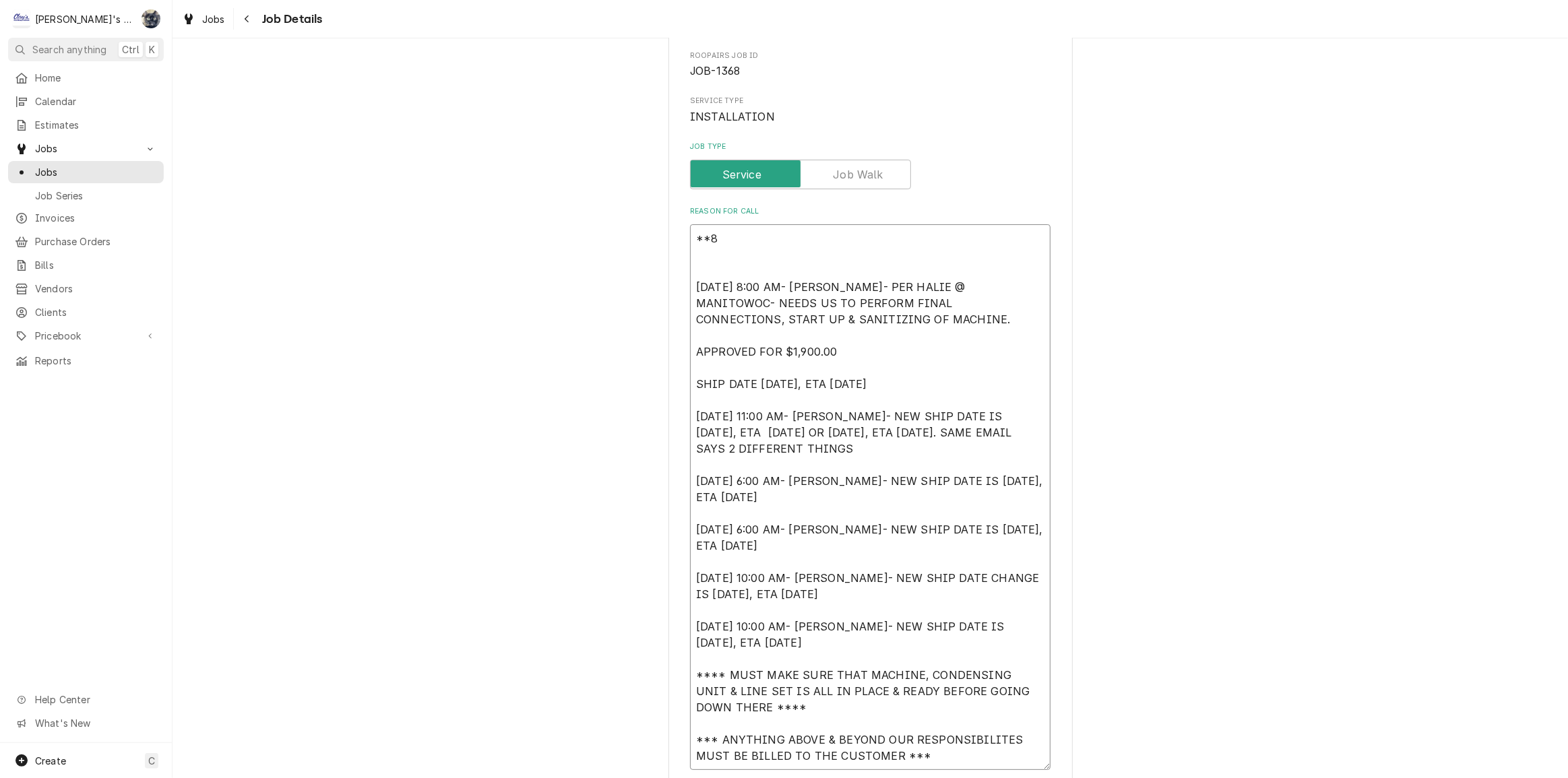
type textarea "x"
type textarea "**8/ [DATE] 8:00 AM- [PERSON_NAME]- PER HALIE @ MANITOWOC- NEEDS US TO PERFORM …"
type textarea "x"
type textarea "**8/2 [DATE] 8:00 AM- [PERSON_NAME]- PER HALIE @ MANITOWOC- NEEDS US TO PERFORM…"
type textarea "x"
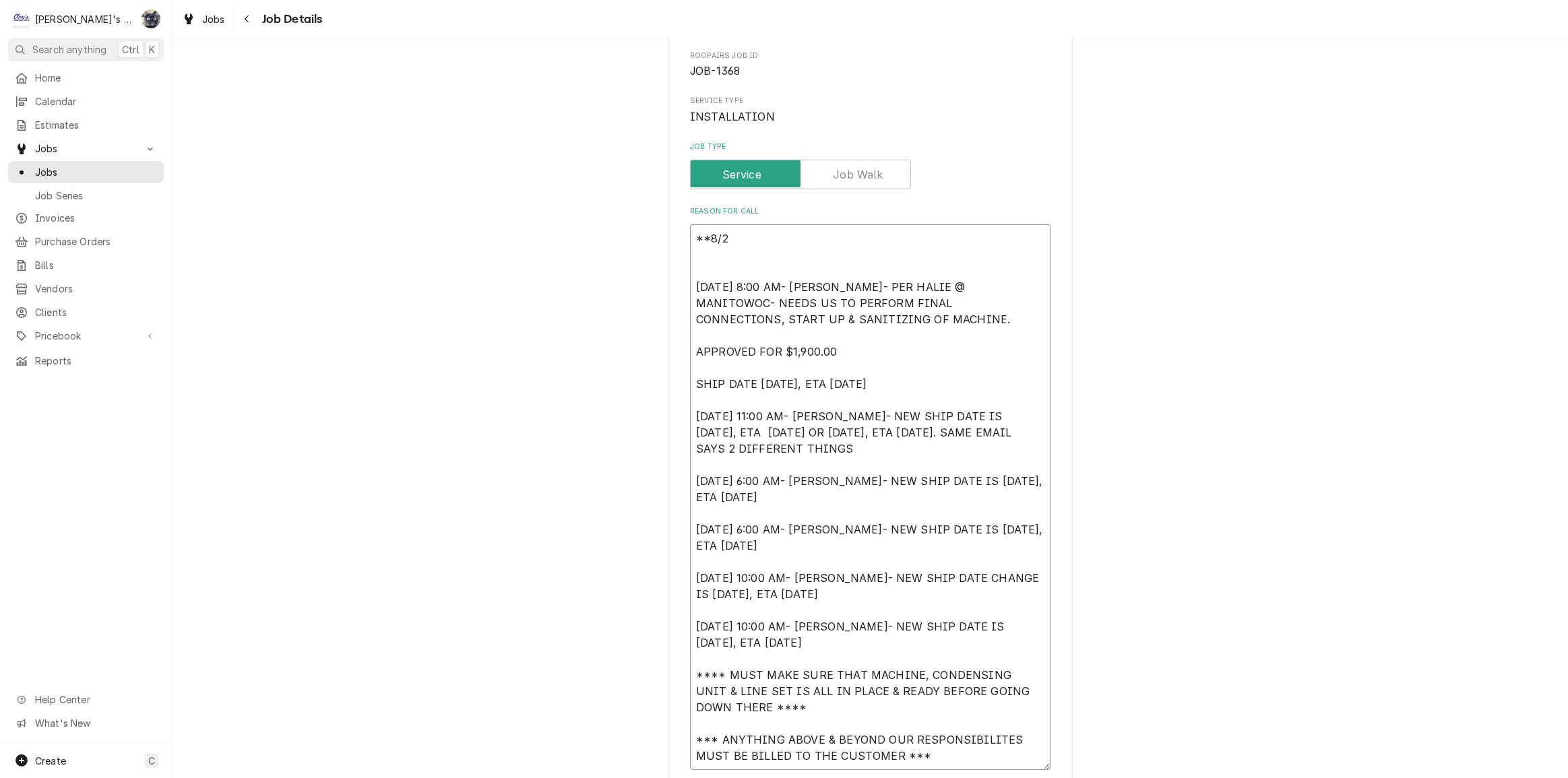
type textarea "**8/25 [DATE] 8:00 AM- [PERSON_NAME]- PER HALIE @ MANITOWOC- NEEDS US TO PERFOR…"
type textarea "x"
type textarea "**8/25/ [DATE] 8:00 AM- [PERSON_NAME]- PER HALIE @ MANITOWOC- NEEDS US TO PERFO…"
type textarea "x"
type textarea "**8/25/2 [DATE] 8:00 AM- [PERSON_NAME]- PER HALIE @ MANITOWOC- NEEDS US TO PERF…"
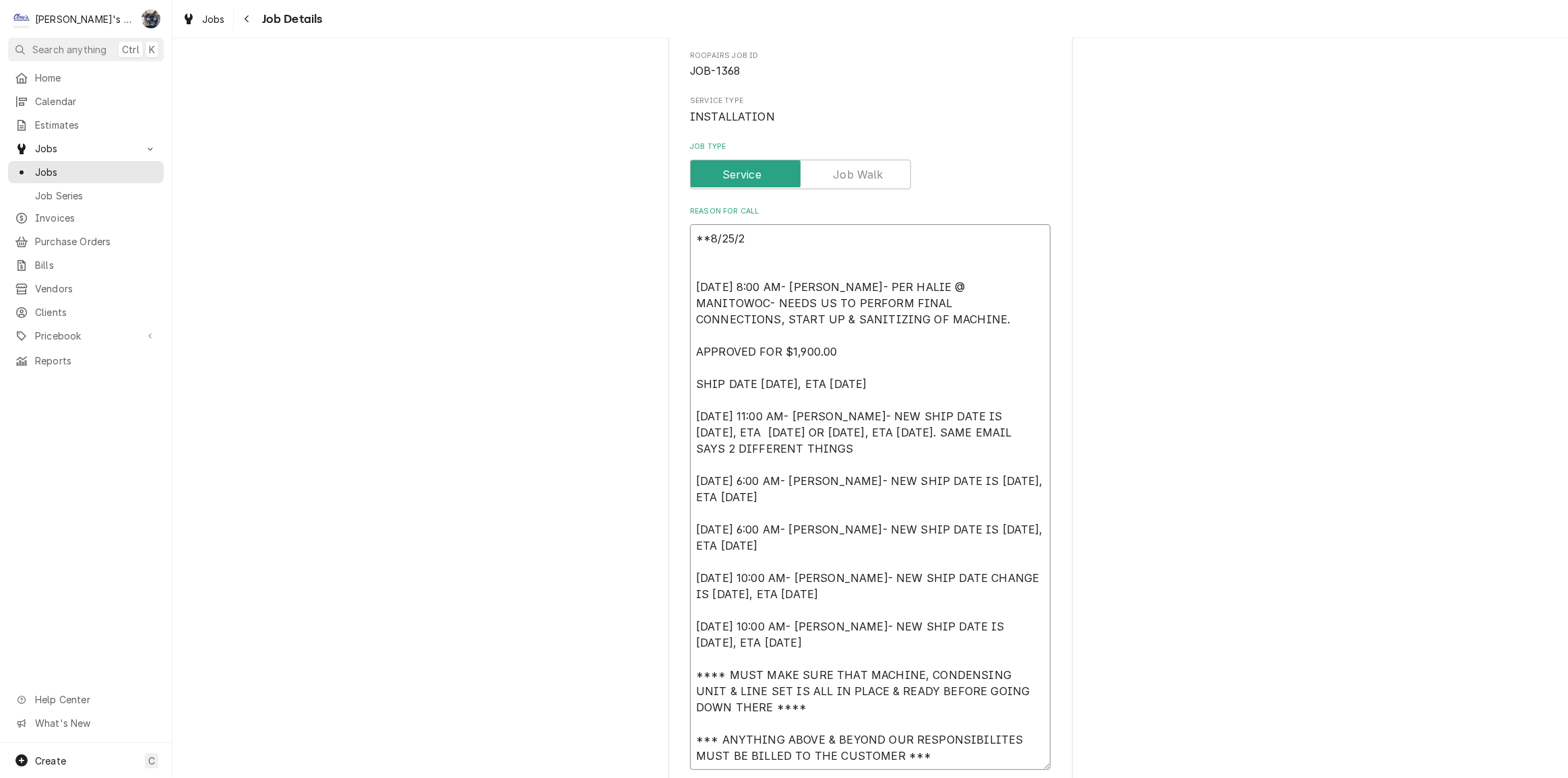
type textarea "x"
type textarea "**[DATE] [DATE] 8:00 AM- [PERSON_NAME]- PER HALIE @ MANITOWOC- NEEDS US TO PERF…"
type textarea "x"
type textarea "**[DATE] [DATE] 8:00 AM- [PERSON_NAME]- PER HALIE @ MANITOWOC- NEEDS US TO PERF…"
type textarea "x"
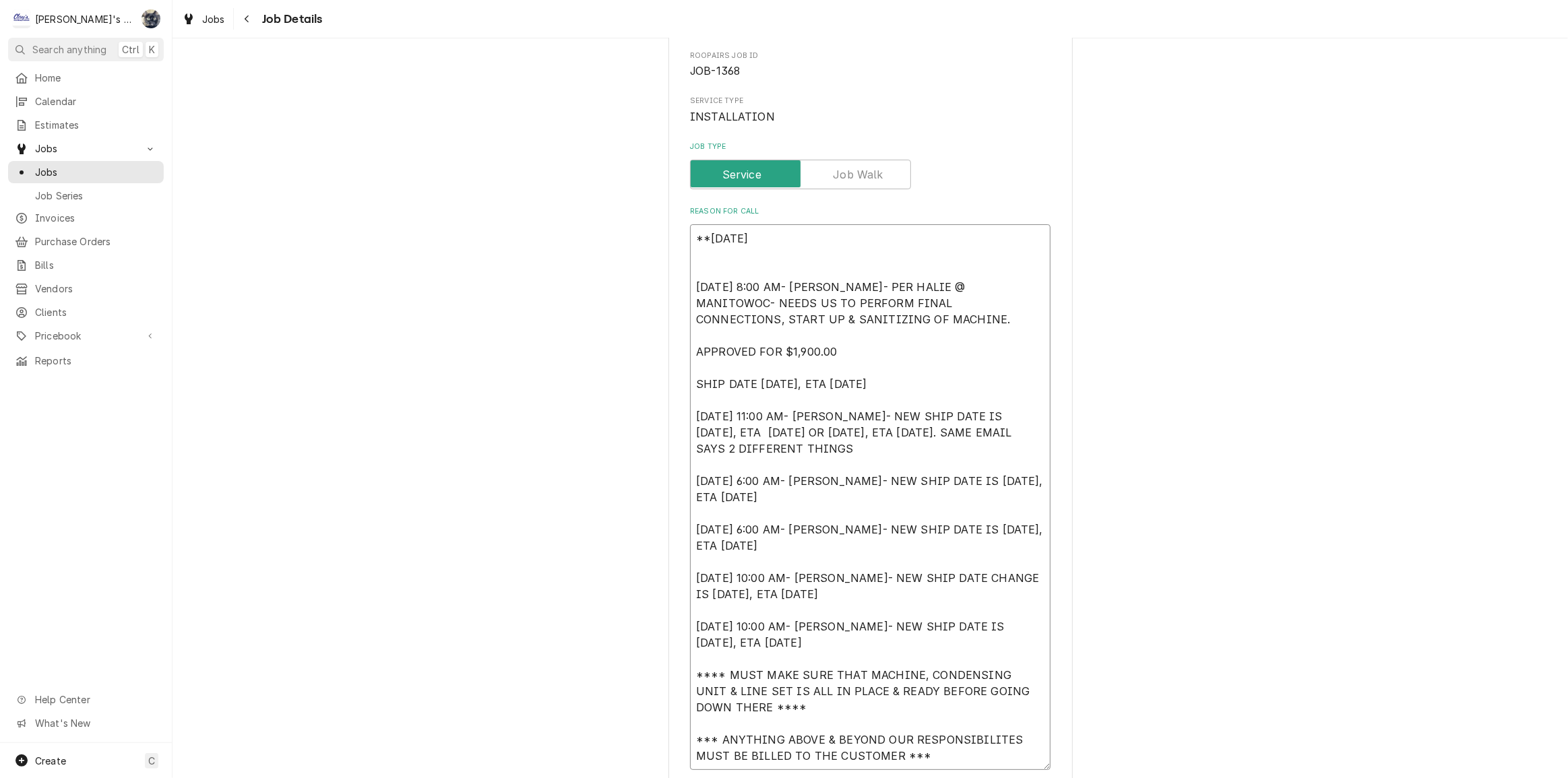
type textarea "**[DATE] S [DATE] 8:00 AM- [PERSON_NAME]- PER HALIE @ MANITOWOC- NEEDS US TO PE…"
type textarea "x"
type textarea "**[DATE] [DATE] 8:00 AM- [PERSON_NAME]- PER HALIE @ MANITOWOC- NEEDS US TO PERF…"
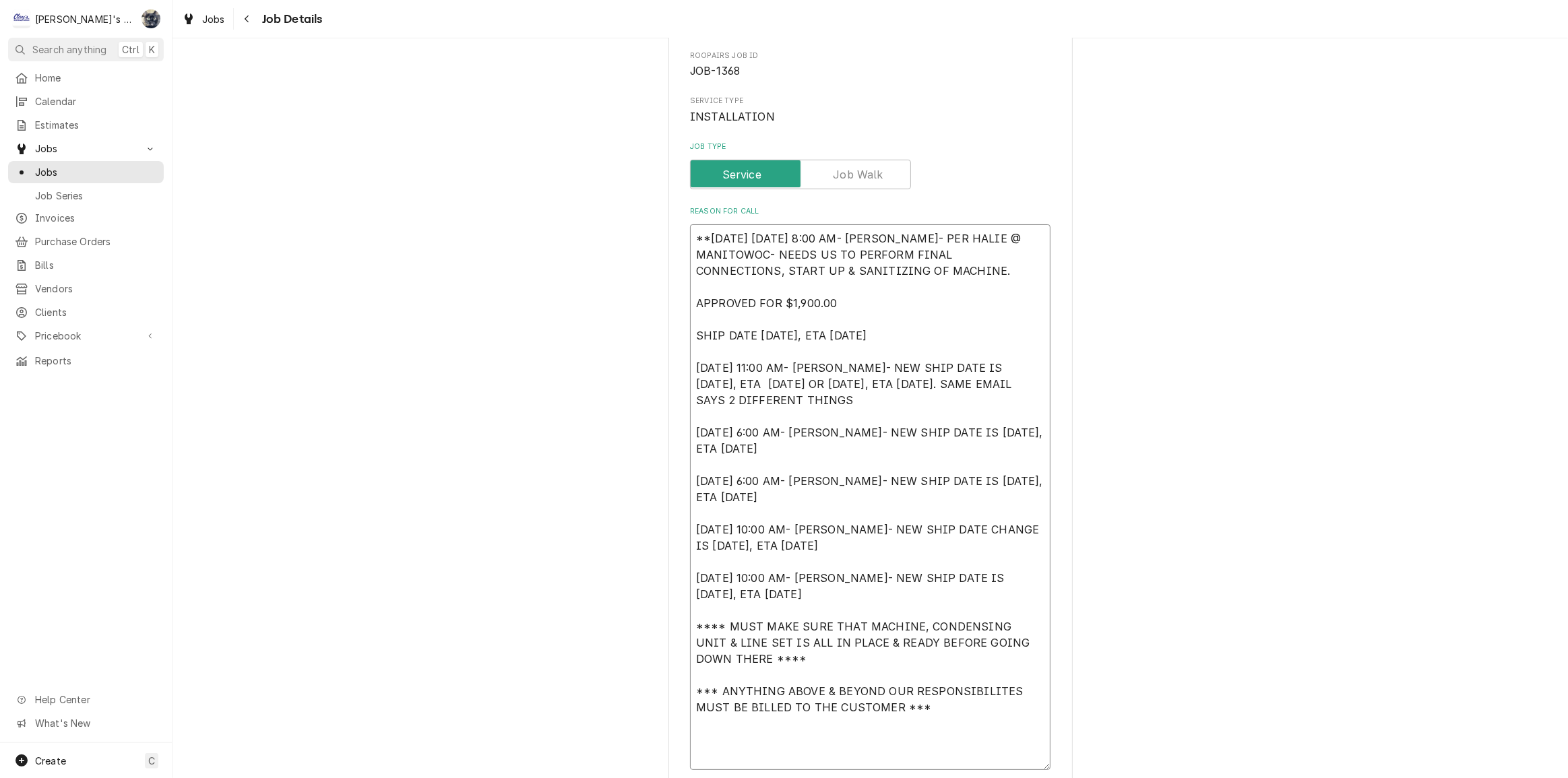
type textarea "x"
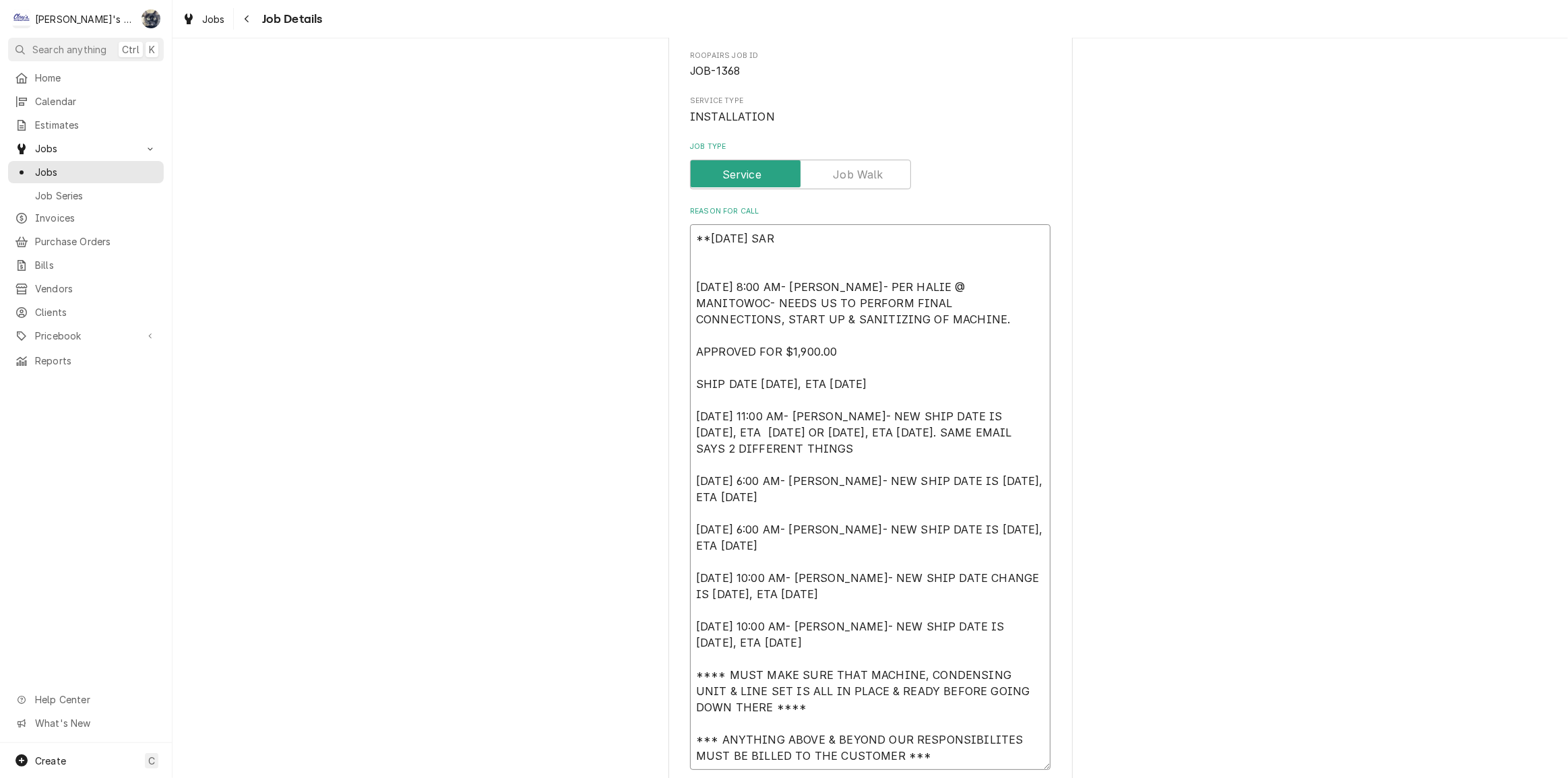
type textarea "**[DATE] SARH [DATE] 8:00 AM- [PERSON_NAME]- PER HALIE @ MANITOWOC- NEEDS US TO…"
type textarea "x"
type textarea "**[DATE] SARHA [DATE] 8:00 AM- [PERSON_NAME]- PER HALIE @ MANITOWOC- NEEDS US T…"
type textarea "x"
type textarea "**[DATE] SARHA [DATE] 8:00 AM- [PERSON_NAME]- PER HALIE @ MANITOWOC- NEEDS US T…"
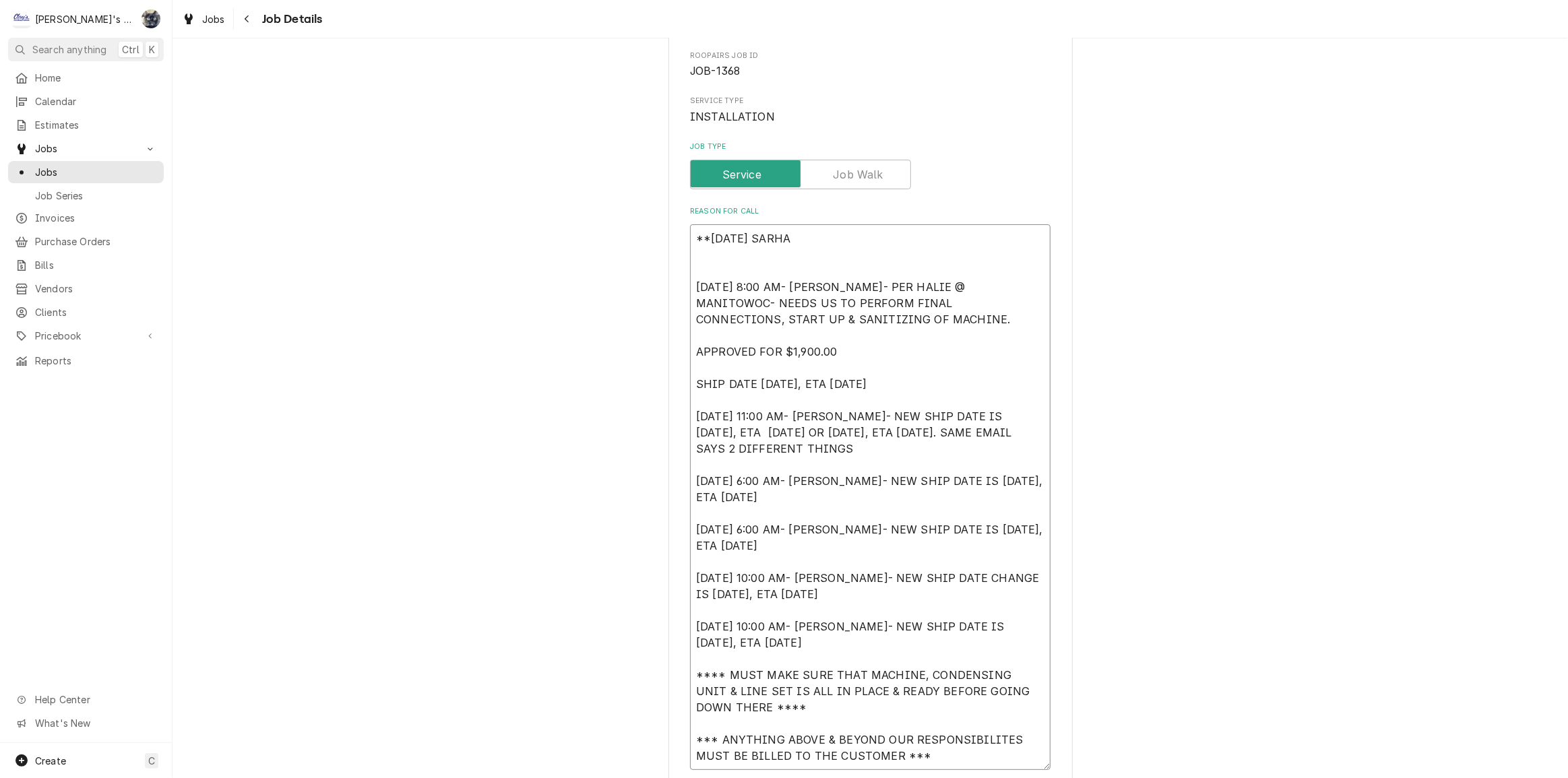
type textarea "x"
type textarea "**[DATE] SARHA - [DATE] 8:00 AM- [PERSON_NAME]- PER HALIE @ MANITOWOC- NEEDS US…"
type textarea "x"
type textarea "**[DATE] SARHA [DATE] 8:00 AM- [PERSON_NAME]- PER HALIE @ MANITOWOC- NEEDS US T…"
type textarea "x"
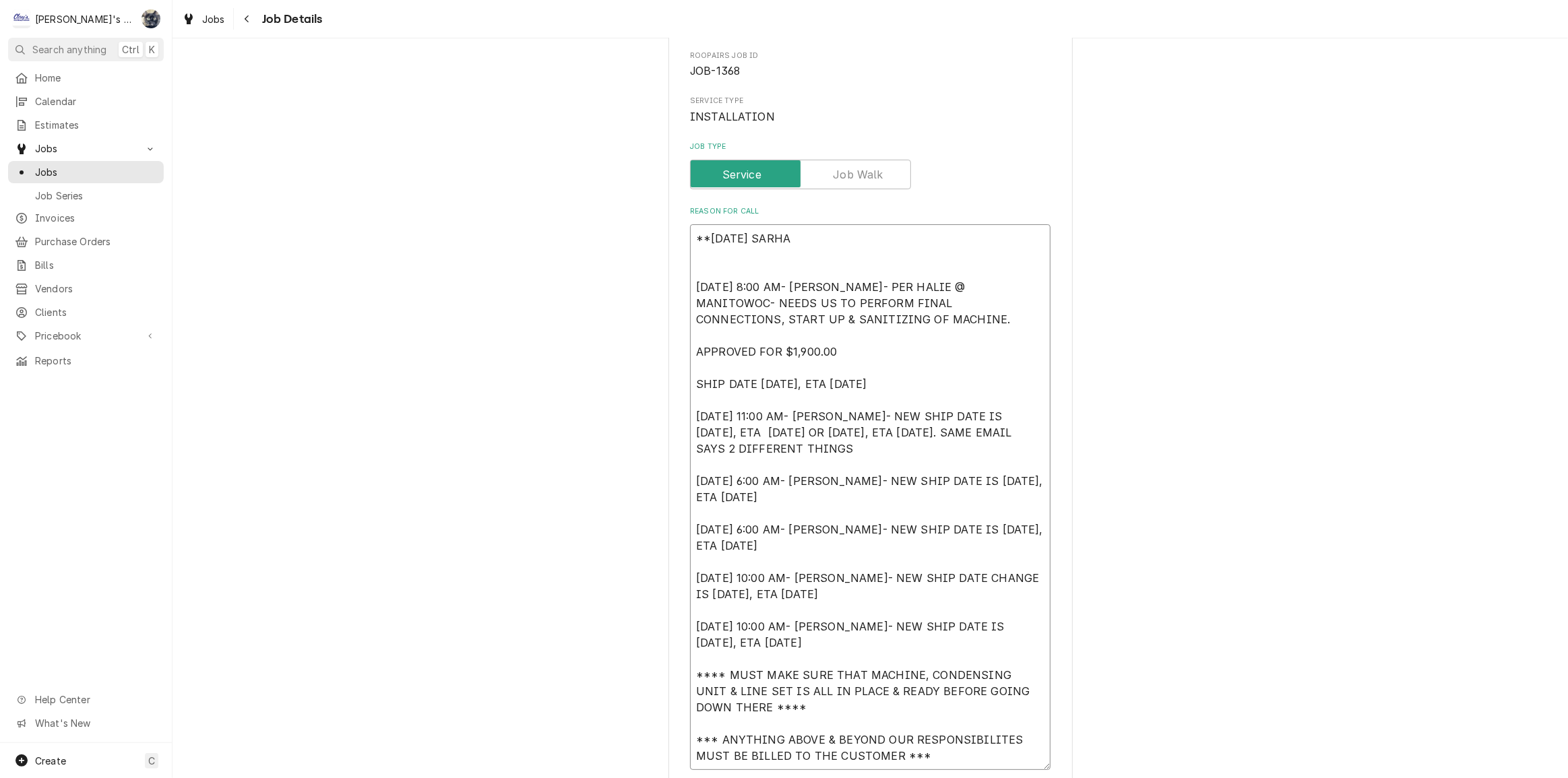
type textarea "**[DATE] SARHA [DATE] 8:00 AM- [PERSON_NAME]- PER HALIE @ MANITOWOC- NEEDS US T…"
type textarea "x"
type textarea "**[DATE] SARH [DATE] 8:00 AM- [PERSON_NAME]- PER HALIE @ MANITOWOC- NEEDS US TO…"
type textarea "x"
type textarea "**[DATE] SAR [DATE] 8:00 AM- [PERSON_NAME]- PER HALIE @ MANITOWOC- NEEDS US TO …"
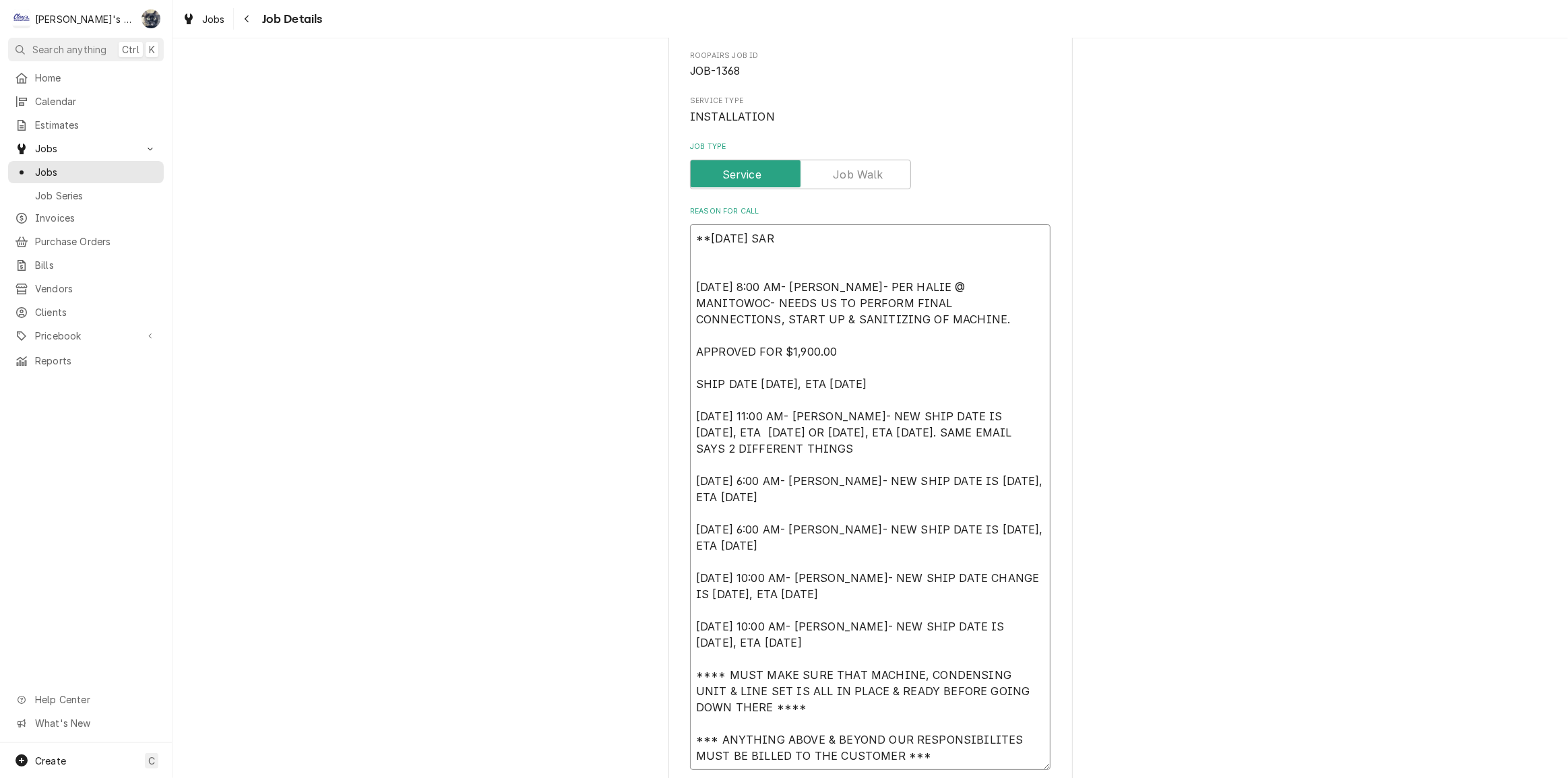
type textarea "x"
type textarea "**[DATE] [PERSON_NAME] [DATE] 8:00 AM- [PERSON_NAME]- PER HALIE @ MANITOWOC- NE…"
type textarea "x"
type textarea "**[DATE] [PERSON_NAME] [DATE] 8:00 AM- [PERSON_NAME]- PER HALIE @ MANITOWOC- NE…"
type textarea "x"
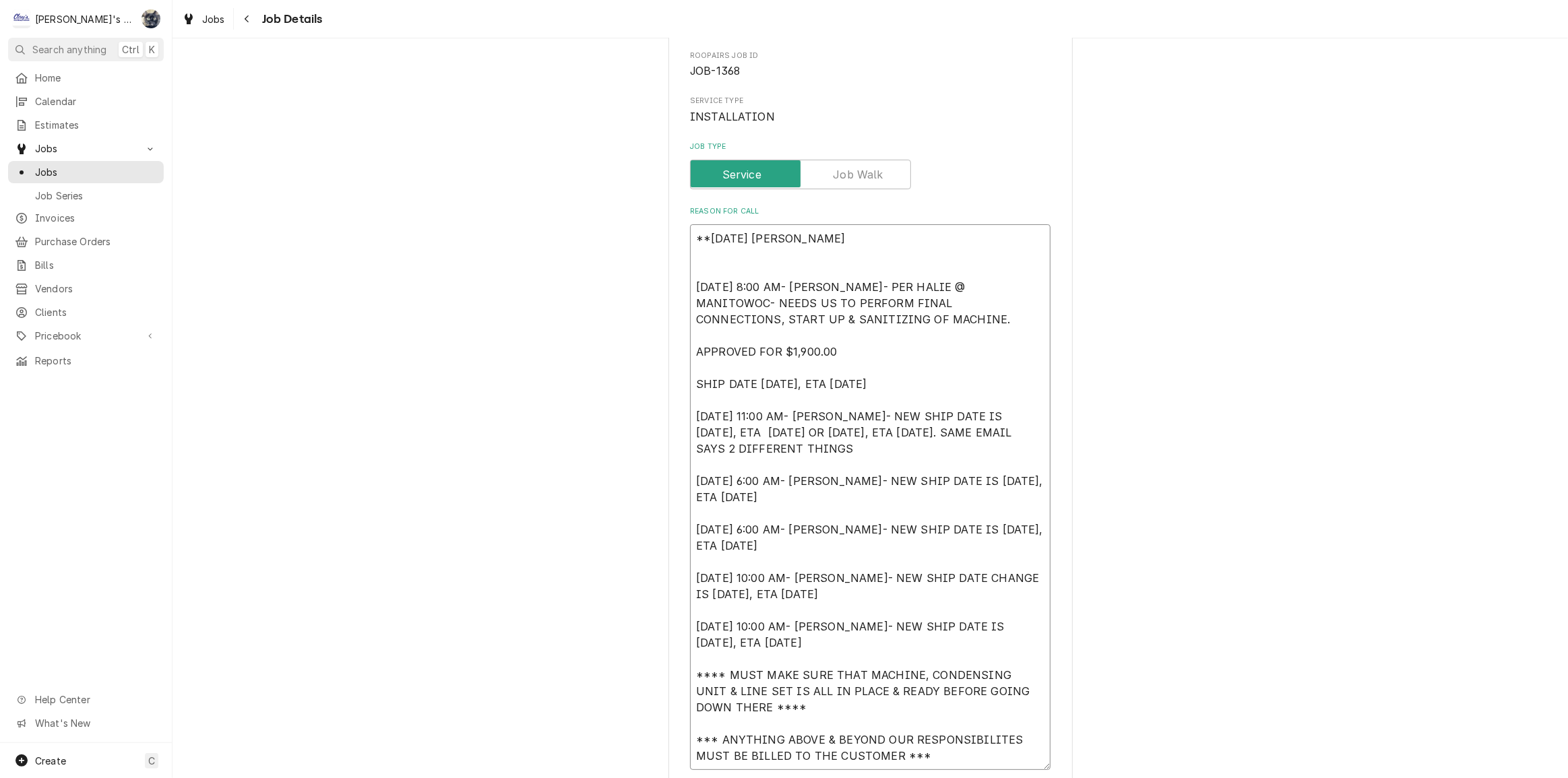
type textarea "**[DATE] [PERSON_NAME] [DATE] 8:00 AM- [PERSON_NAME]- PER HALIE @ MANITOWOC- NE…"
type textarea "x"
type textarea "**[DATE] [PERSON_NAME] - [DATE] 8:00 AM- [PERSON_NAME]- PER HALIE @ MANITOWOC- …"
type textarea "x"
type textarea "**[DATE] [PERSON_NAME] - [DATE] 8:00 AM- [PERSON_NAME]- PER HALIE @ MANITOWOC- …"
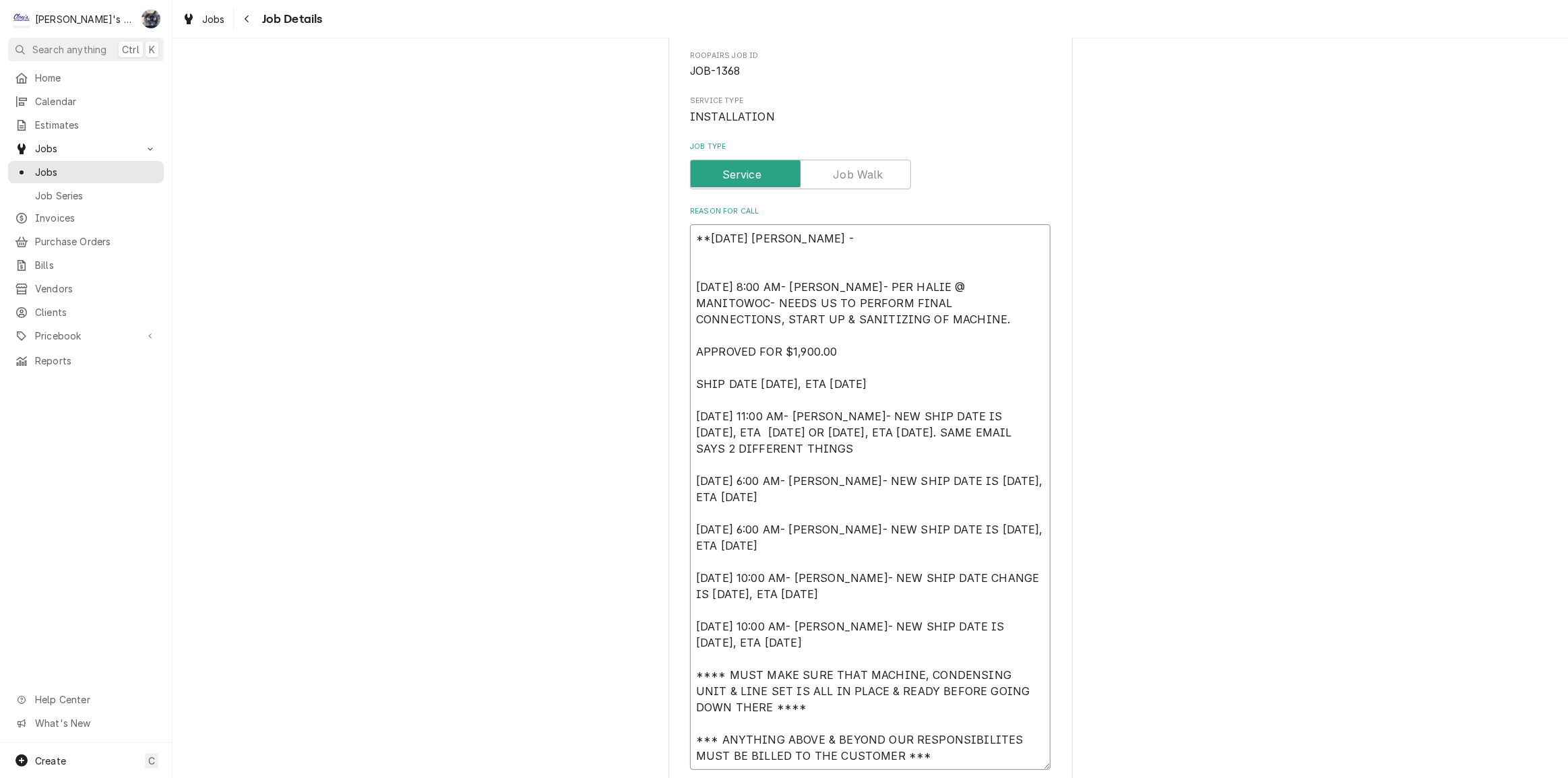
type textarea "x"
type textarea "**[DATE] [PERSON_NAME] [DATE] 8:00 AM- [PERSON_NAME]- PER HALIE @ MANITOWOC- NE…"
type textarea "x"
type textarea "**[DATE] [PERSON_NAME] [DATE] 8:00 AM- [PERSON_NAME]- PER HALIE @ MANITOWOC- NE…"
type textarea "x"
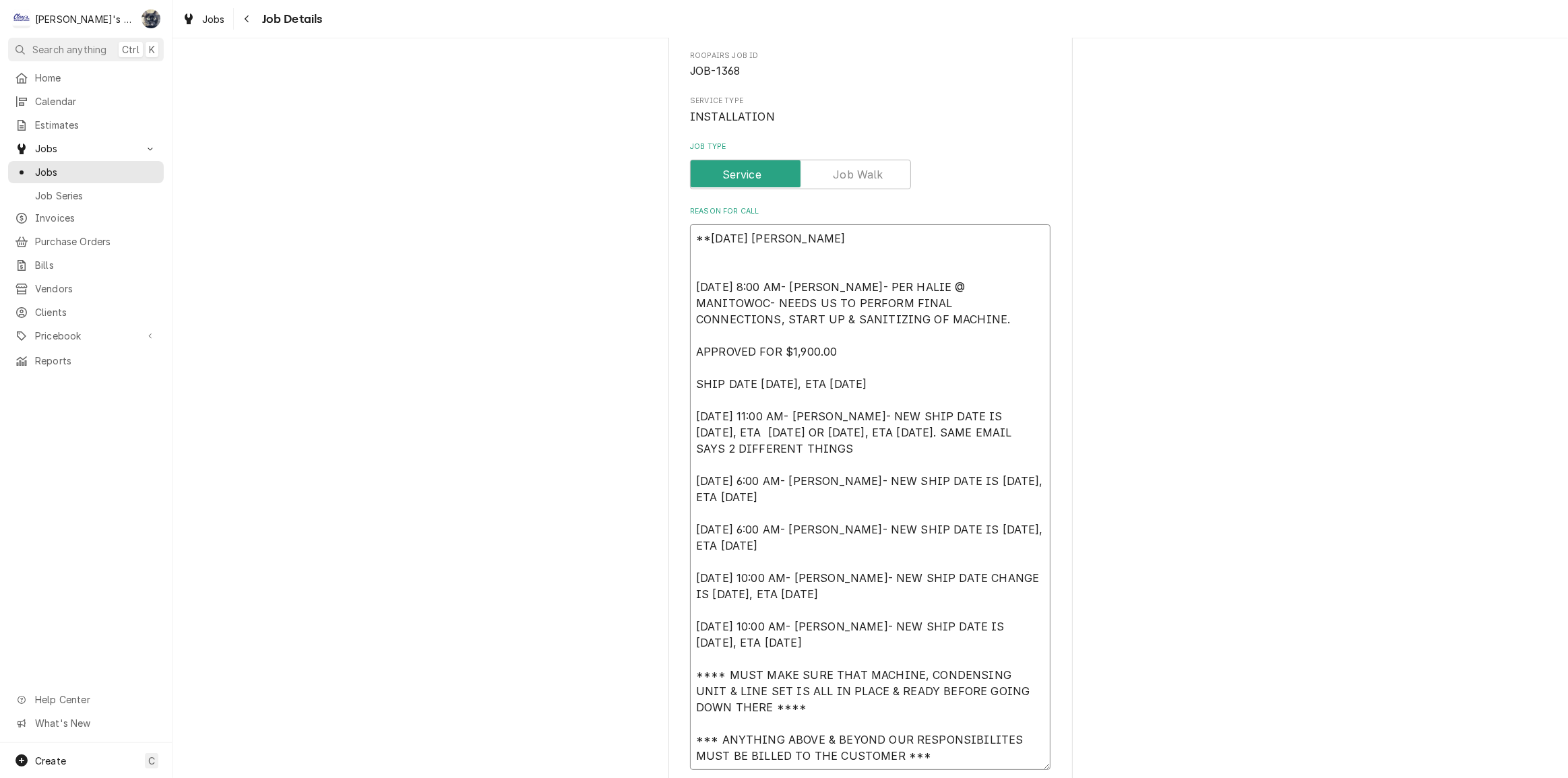
type textarea "**[DATE] [PERSON_NAME] [DATE] 8:00 AM- [PERSON_NAME]- PER HALIE @ MANITOWOC- NE…"
type textarea "x"
type textarea "**8/25/25 SARAH - WORK 6/10/2024 8:00 AM- KOREY- PER HALIE @ MANITOWOC- NEEDS U…"
type textarea "x"
type textarea "**8/25/25 SARAH - WORKI 6/10/2024 8:00 AM- KOREY- PER HALIE @ MANITOWOC- NEEDS …"
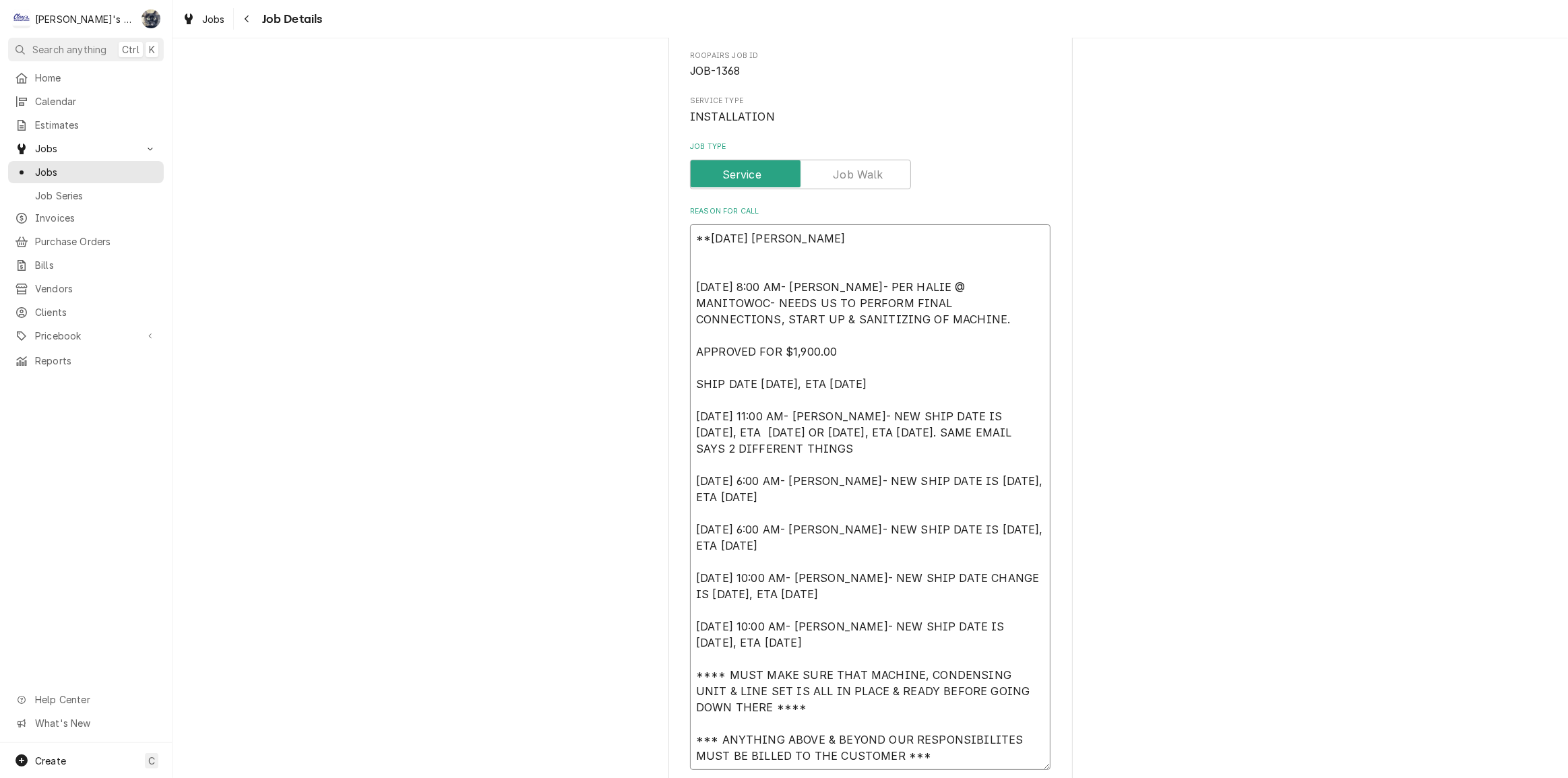
type textarea "x"
type textarea "**8/25/25 SARAH - WORKIN 6/10/2024 8:00 AM- KOREY- PER HALIE @ MANITOWOC- NEEDS…"
type textarea "x"
type textarea "**8/25/25 SARAH - WORKING 6/10/2024 8:00 AM- KOREY- PER HALIE @ MANITOWOC- NEED…"
type textarea "x"
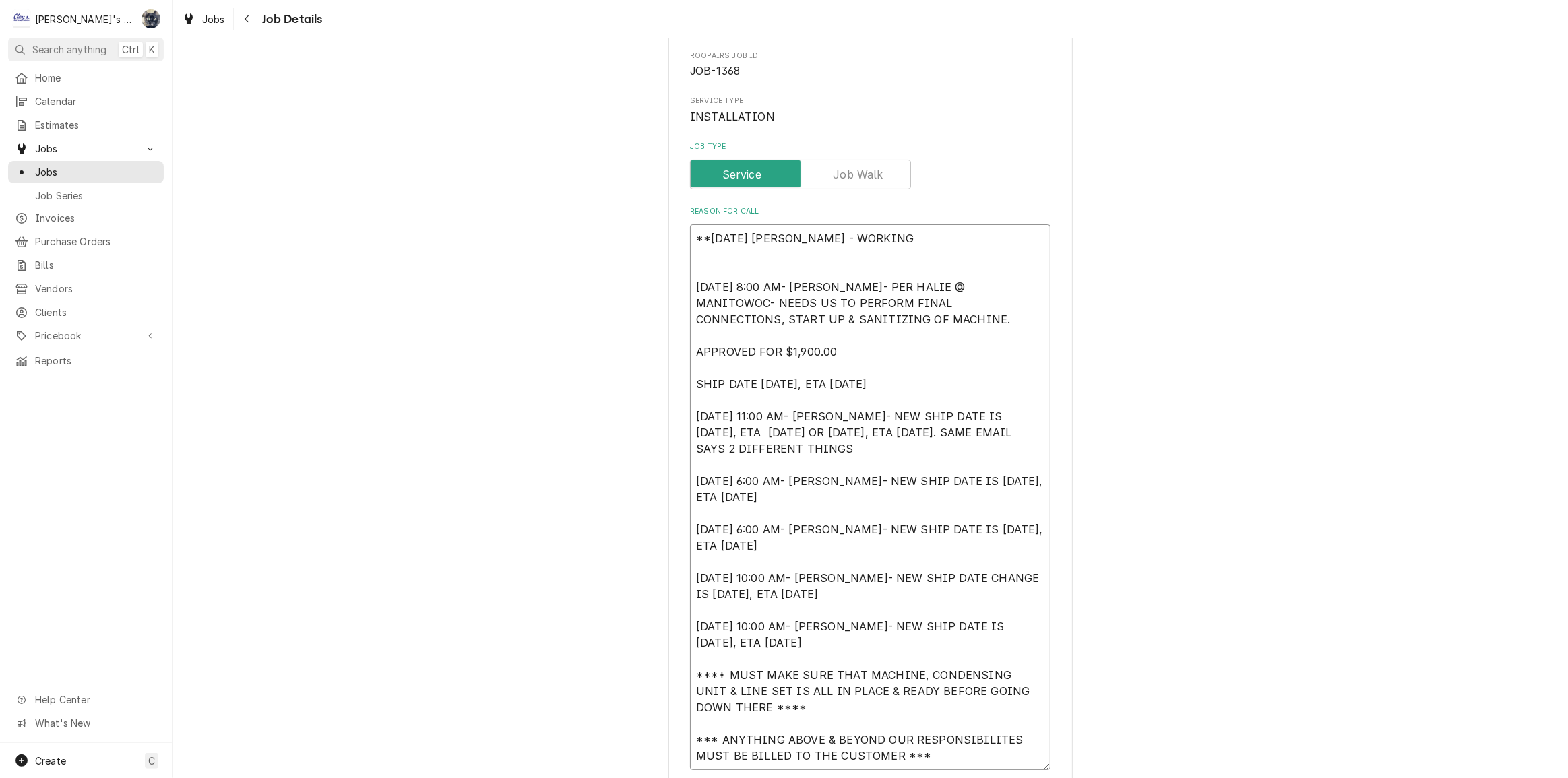
type textarea "**8/25/25 SARAH - WORKING 6/10/2024 8:00 AM- KOREY- PER HALIE @ MANITOWOC- NEED…"
type textarea "x"
type textarea "**8/25/25 SARAH - WORKING 6/10/2024 8:00 AM- KOREY- PER HALIE @ MANITOWOC- NEED…"
type textarea "x"
type textarea "**8/25/25 SARAH - WORKIN 6/10/2024 8:00 AM- KOREY- PER HALIE @ MANITOWOC- NEEDS…"
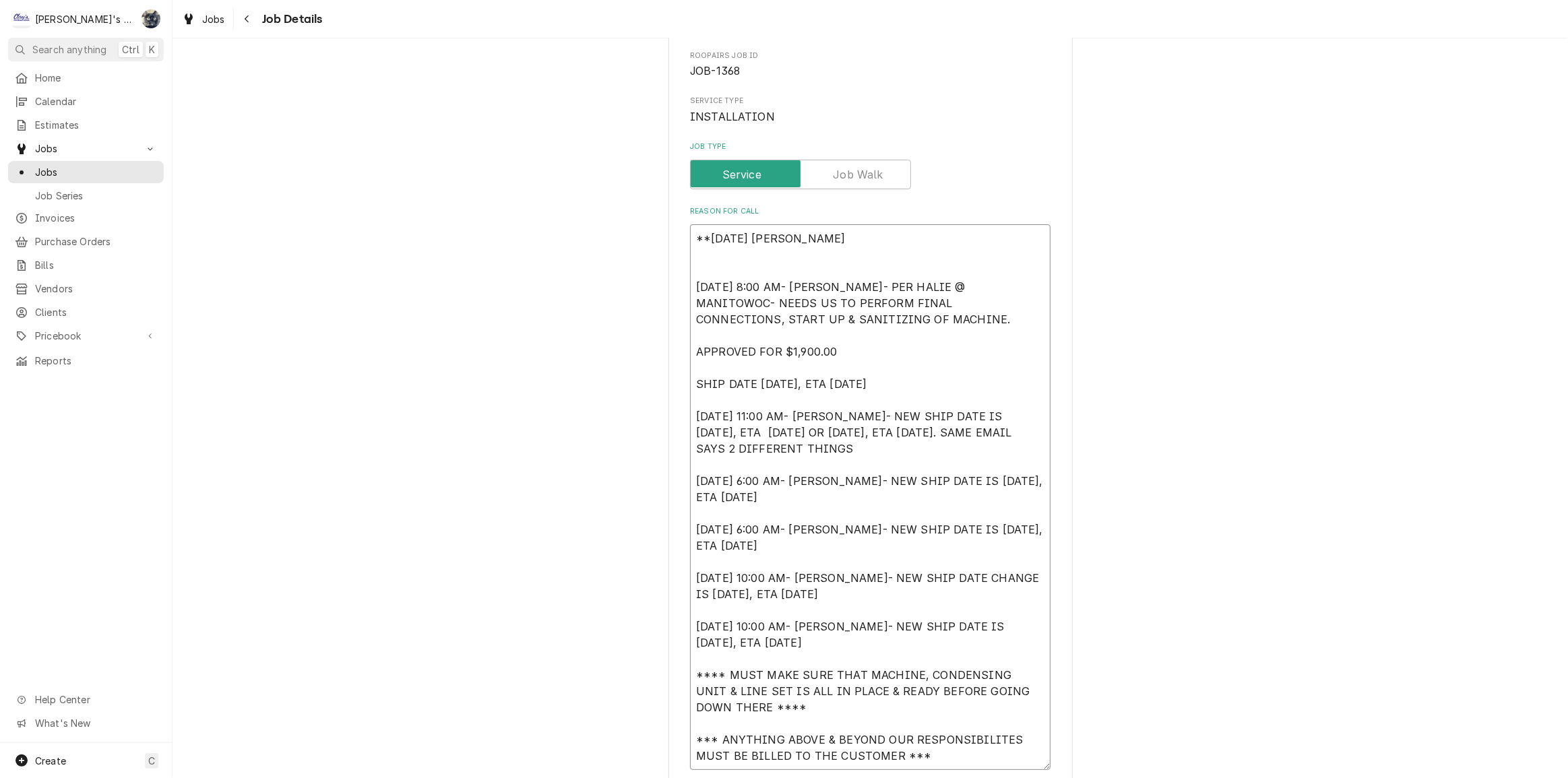
type textarea "x"
type textarea "**8/25/25 SARAH - WORKI 6/10/2024 8:00 AM- KOREY- PER HALIE @ MANITOWOC- NEEDS …"
type textarea "x"
type textarea "**8/25/25 SARAH - WORK 6/10/2024 8:00 AM- KOREY- PER HALIE @ MANITOWOC- NEEDS U…"
type textarea "x"
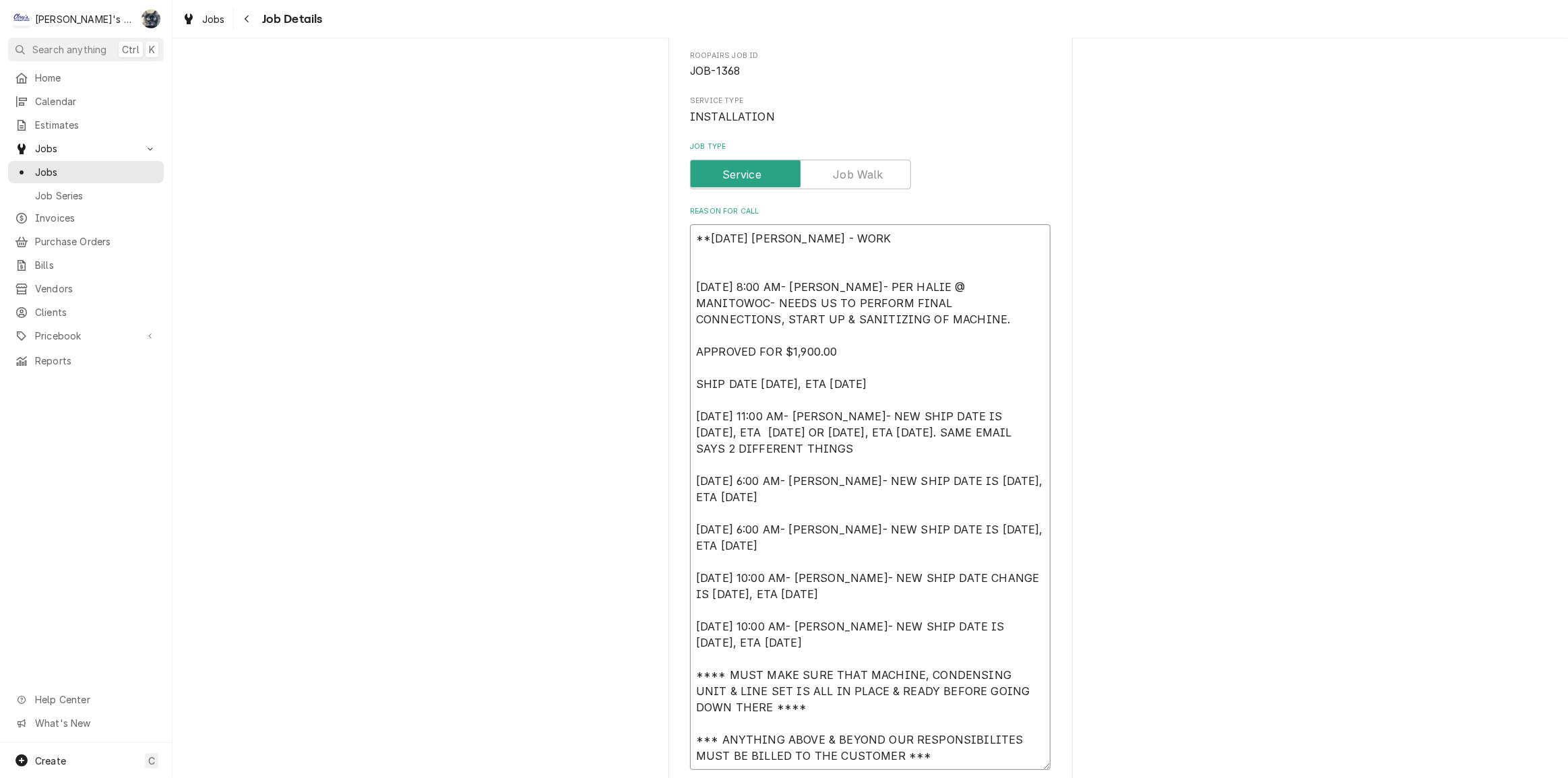
type textarea "**8/25/25 SARAH - WOR 6/10/2024 8:00 AM- KOREY- PER HALIE @ MANITOWOC- NEEDS US…"
type textarea "x"
type textarea "**8/25/25 SARAH - WO 6/10/2024 8:00 AM- KOREY- PER HALIE @ MANITOWOC- NEEDS US …"
type textarea "x"
type textarea "**8/25/25 SARAH - W 6/10/2024 8:00 AM- KOREY- PER HALIE @ MANITOWOC- NEEDS US T…"
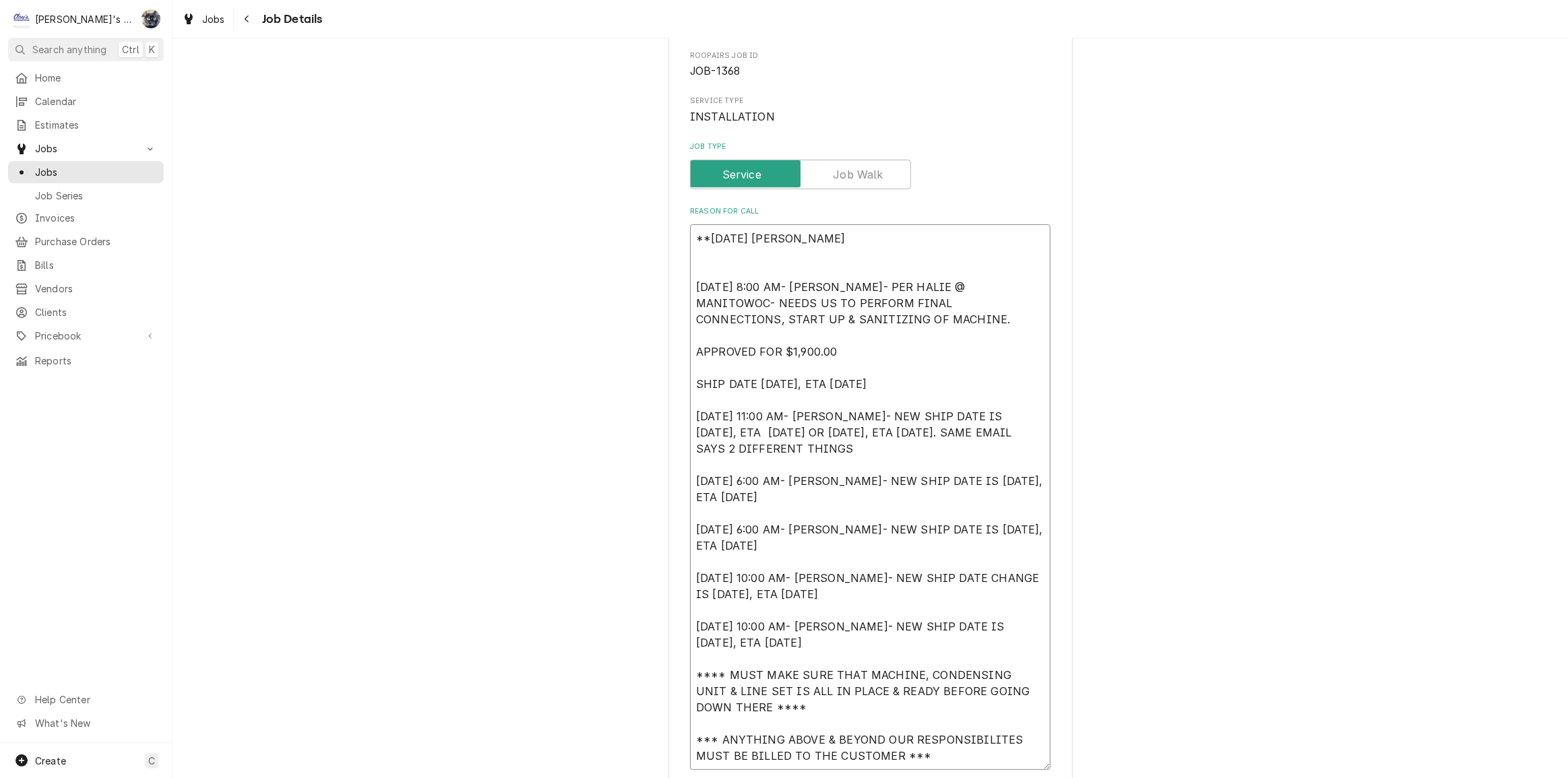
type textarea "x"
type textarea "**8/25/25 SARAH - 6/10/2024 8:00 AM- KOREY- PER HALIE @ MANITOWOC- NEEDS US TO …"
type textarea "x"
type textarea "**8/25/25 SARAH - I 6/10/2024 8:00 AM- KOREY- PER HALIE @ MANITOWOC- NEEDS US T…"
type textarea "x"
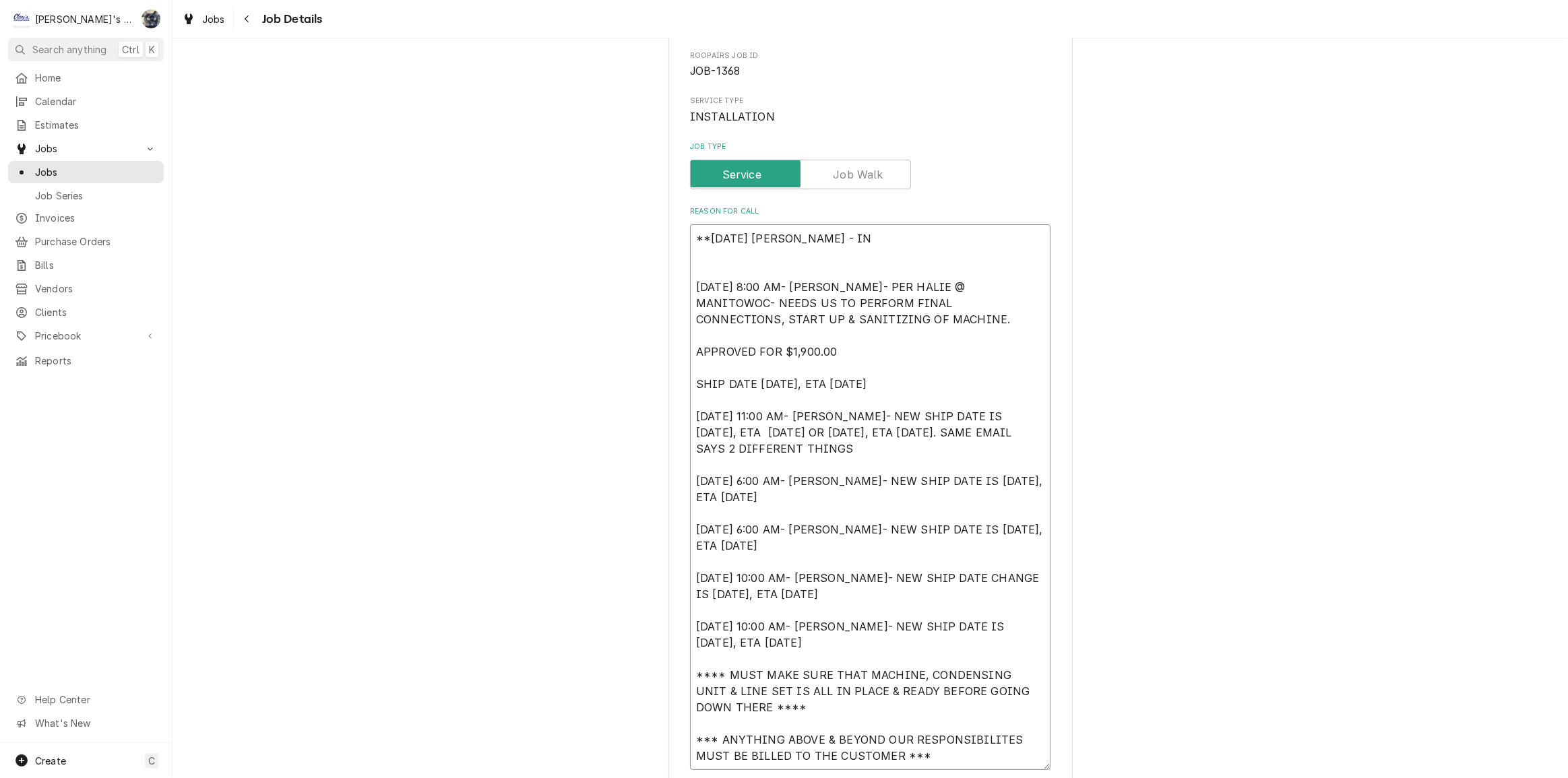
type textarea "**8/25/25 SARAH - INV 6/10/2024 8:00 AM- KOREY- PER HALIE @ MANITOWOC- NEEDS US…"
type textarea "x"
type textarea "**8/25/25 SARAH - INVO 6/10/2024 8:00 AM- KOREY- PER HALIE @ MANITOWOC- NEEDS U…"
type textarea "x"
type textarea "**8/25/25 SARAH - INVOI 6/10/2024 8:00 AM- KOREY- PER HALIE @ MANITOWOC- NEEDS …"
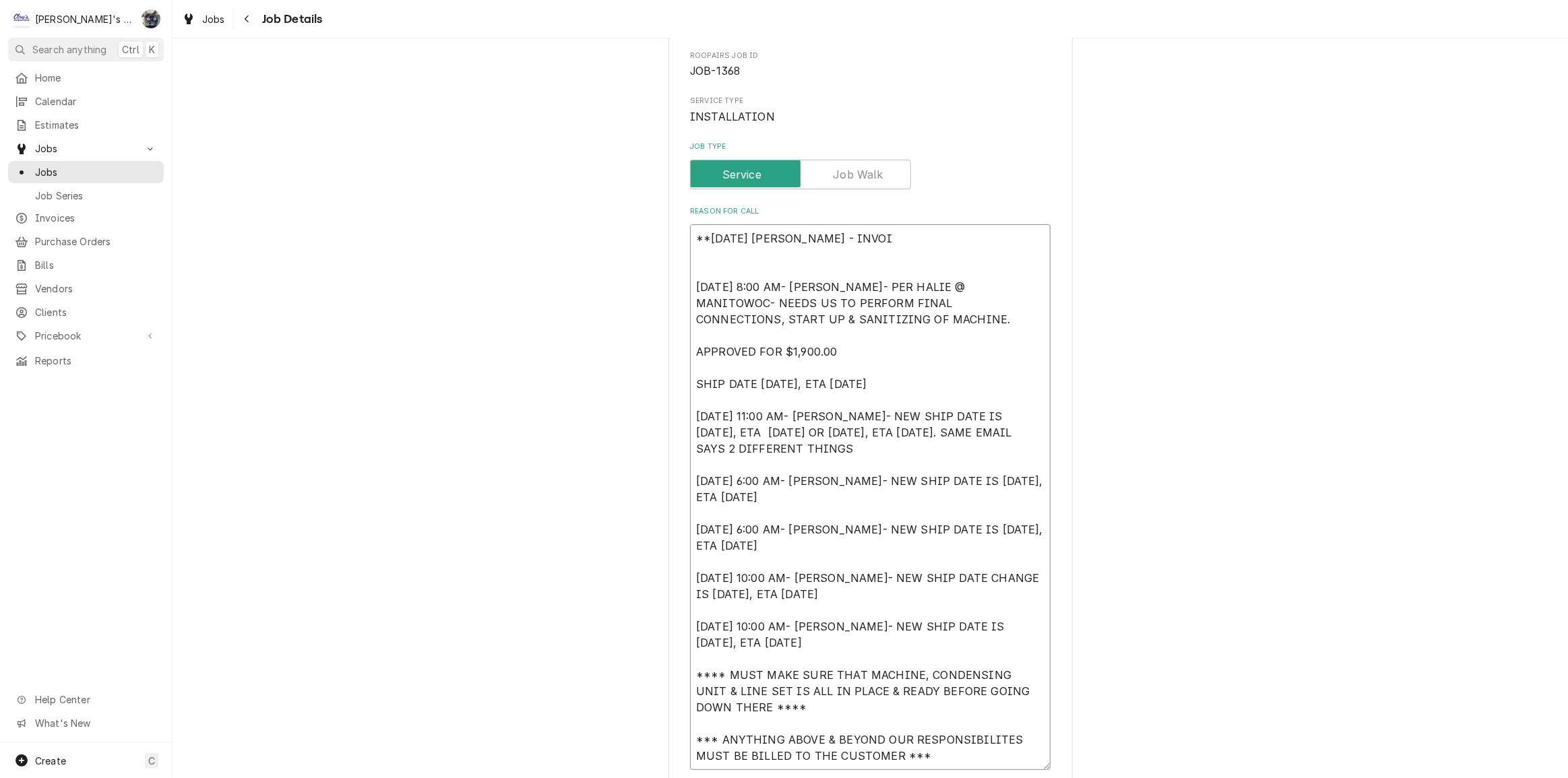
type textarea "x"
type textarea "**8/25/25 SARAH - INVOIC 6/10/2024 8:00 AM- KOREY- PER HALIE @ MANITOWOC- NEEDS…"
type textarea "x"
type textarea "**8/25/25 SARAH - INVOICE 6/10/2024 8:00 AM- KOREY- PER HALIE @ MANITOWOC- NEED…"
type textarea "x"
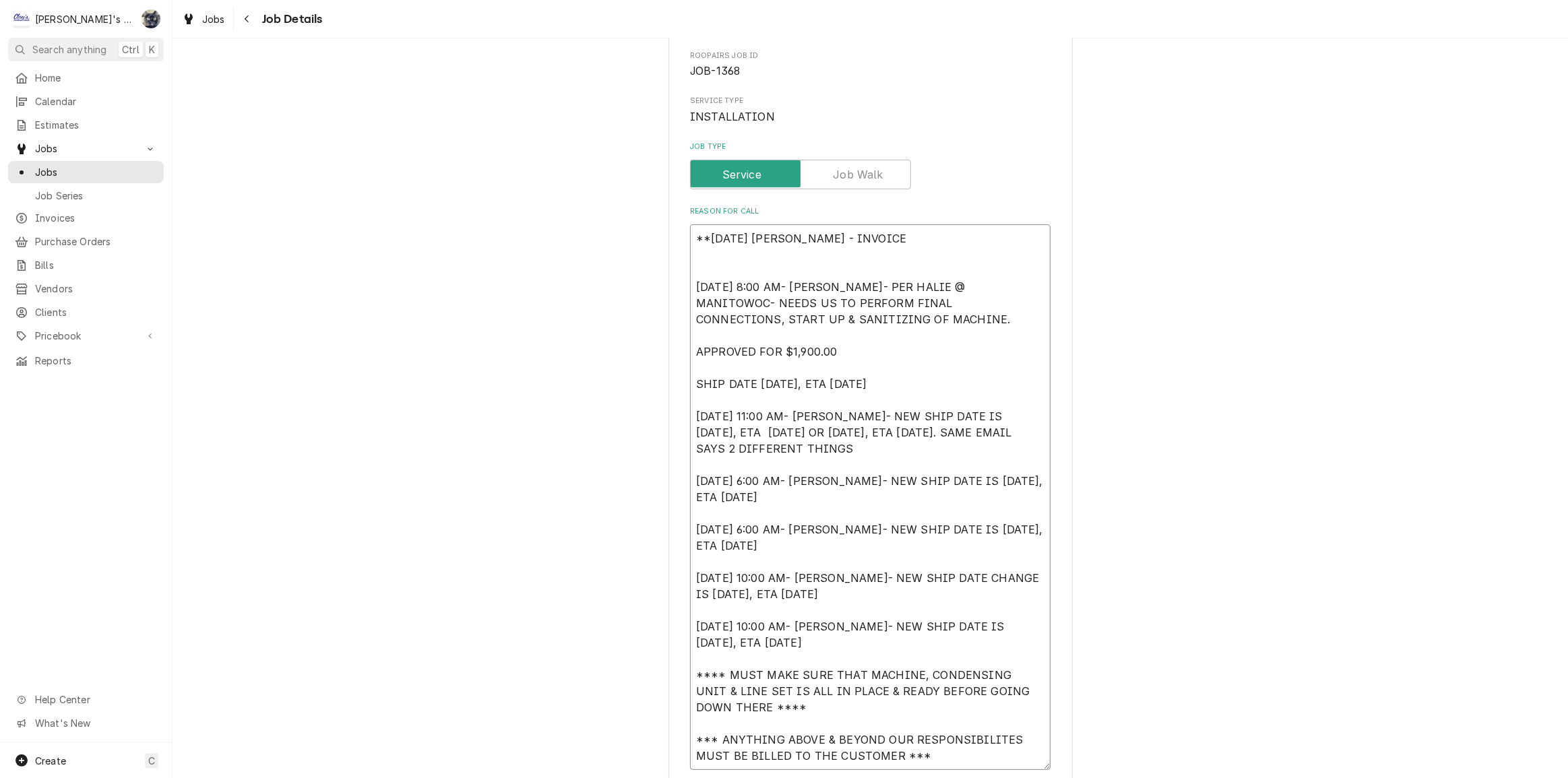
type textarea "**8/25/25 SARAH - INVOICED 6/10/2024 8:00 AM- KOREY- PER HALIE @ MANITOWOC- NEE…"
type textarea "x"
type textarea "**8/25/25 SARAH - INVOICED 6/10/2024 8:00 AM- KOREY- PER HALIE @ MANITOWOC- NEE…"
type textarea "x"
type textarea "**8/25/25 SARAH - INVOICED O 6/10/2024 8:00 AM- KOREY- PER HALIE @ MANITOWOC- N…"
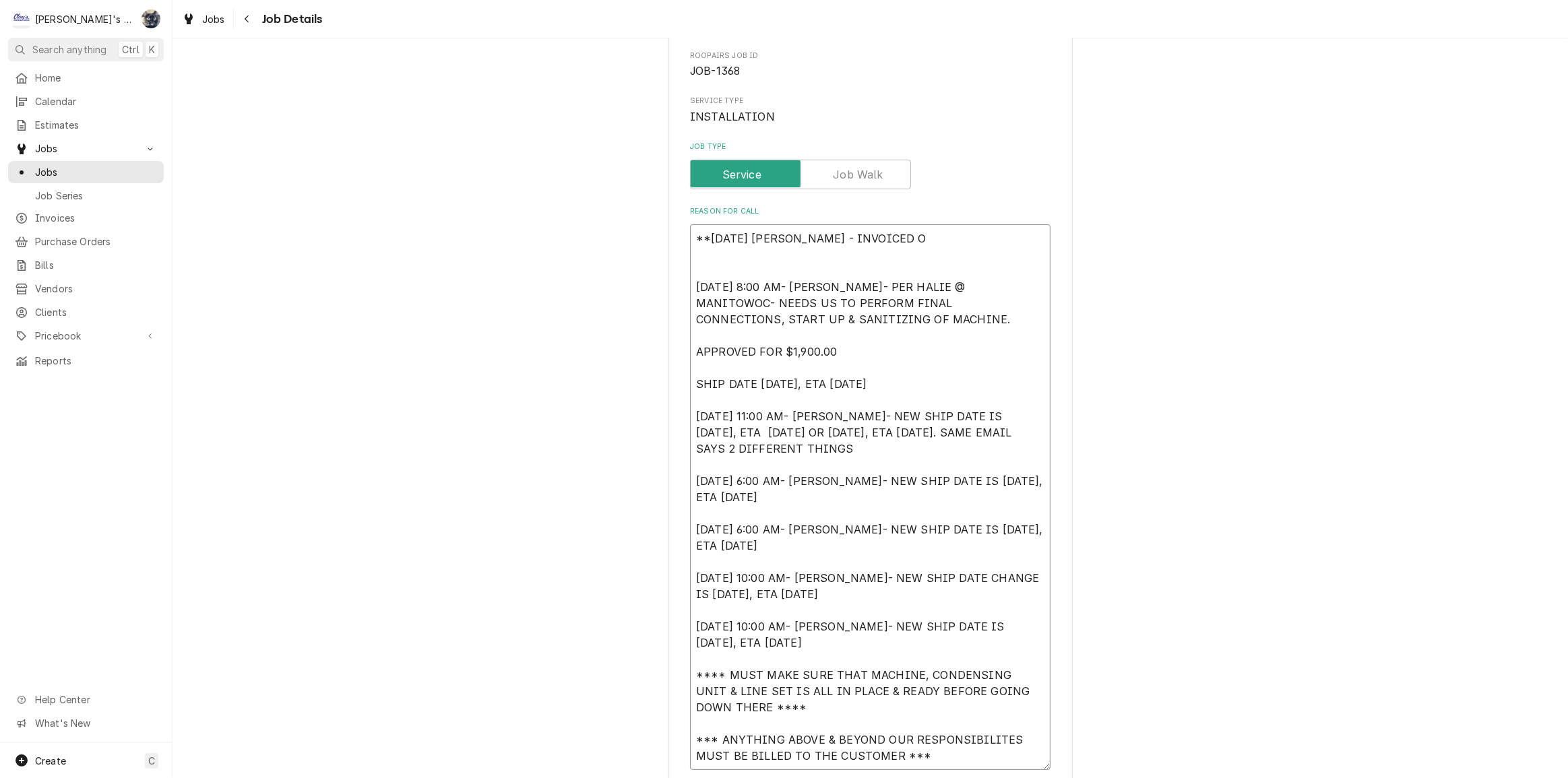
type textarea "x"
type textarea "**8/25/25 SARAH - INVOICED ON 6/10/2024 8:00 AM- KOREY- PER HALIE @ MANITOWOC- …"
type textarea "x"
type textarea "**8/25/25 SARAH - INVOICED O 6/10/2024 8:00 AM- KOREY- PER HALIE @ MANITOWOC- N…"
type textarea "x"
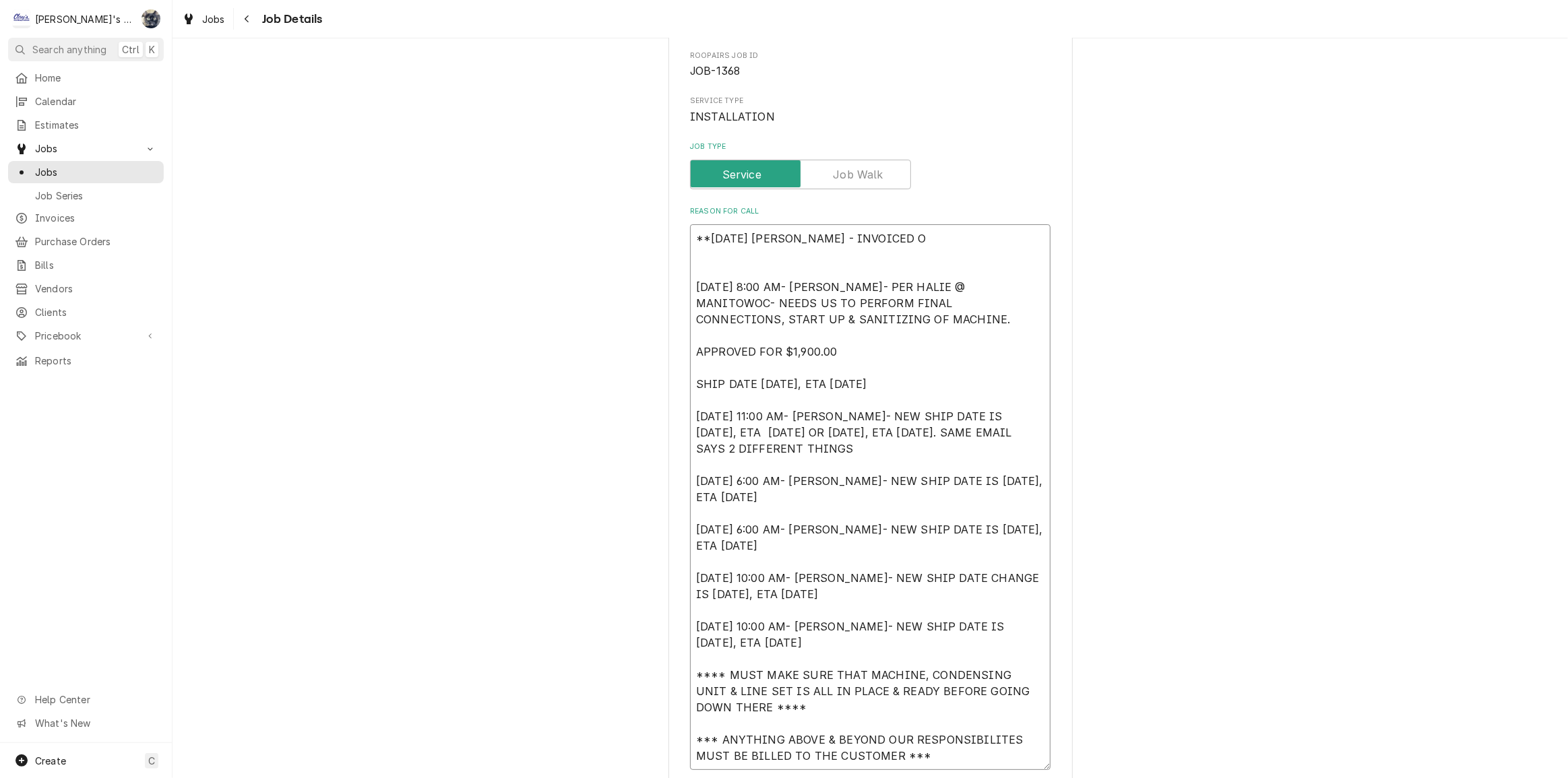
type textarea "**8/25/25 SARAH - INVOICED 6/10/2024 8:00 AM- KOREY- PER HALIE @ MANITOWOC- NEE…"
type textarea "x"
type textarea "**8/25/25 SARAH - INVOICED T 6/10/2024 8:00 AM- KOREY- PER HALIE @ MANITOWOC- N…"
type textarea "x"
type textarea "**8/25/25 SARAH - INVOICED TO 6/10/2024 8:00 AM- KOREY- PER HALIE @ MANITOWOC- …"
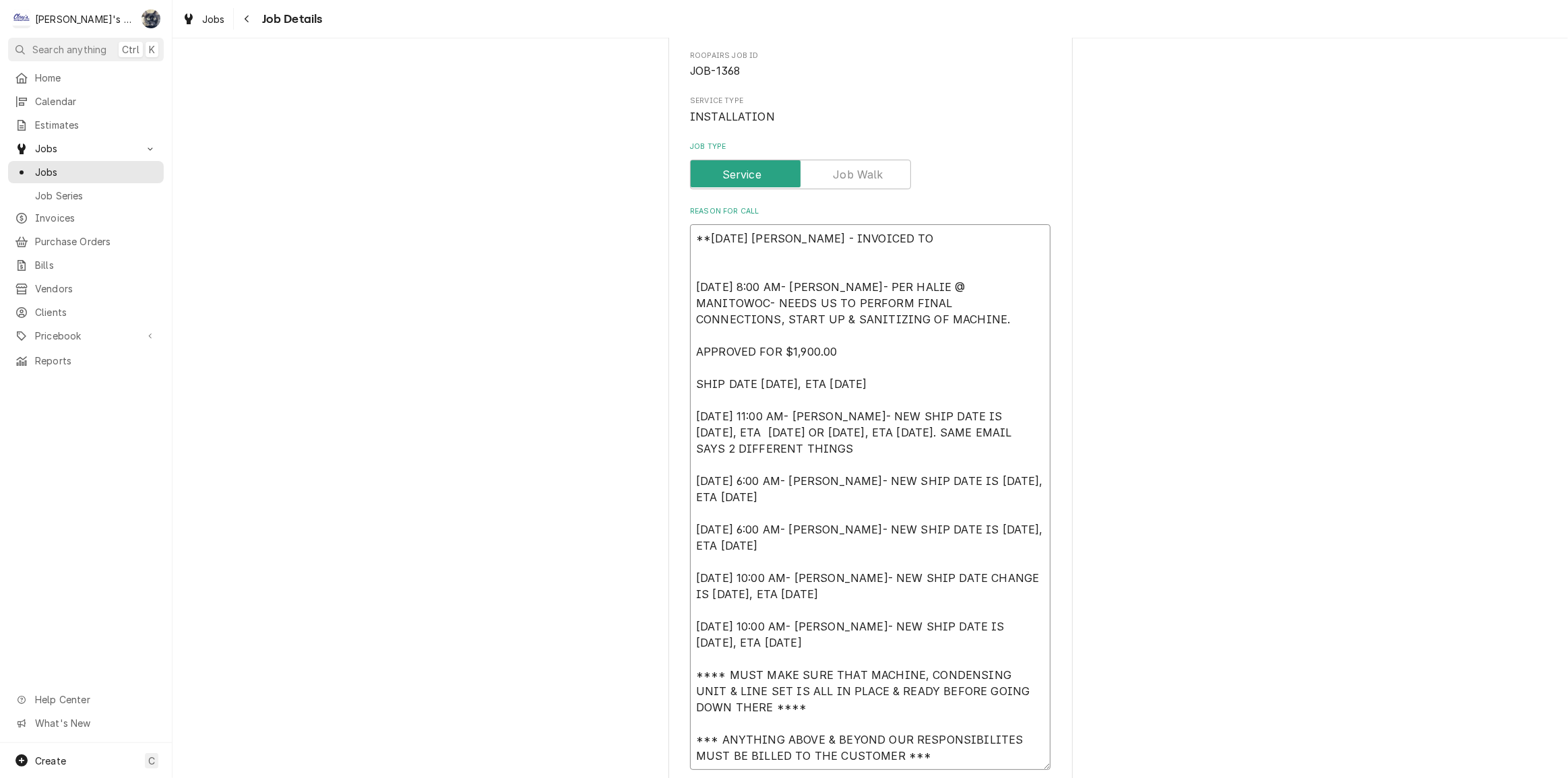
type textarea "x"
type textarea "**8/25/25 SARAH - INVOICED TO 6/10/2024 8:00 AM- KOREY- PER HALIE @ MANITOWOC- …"
type textarea "x"
type textarea "**8/25/25 SARAH - INVOICED TO M 6/10/2024 8:00 AM- KOREY- PER HALIE @ MANITOWOC…"
type textarea "x"
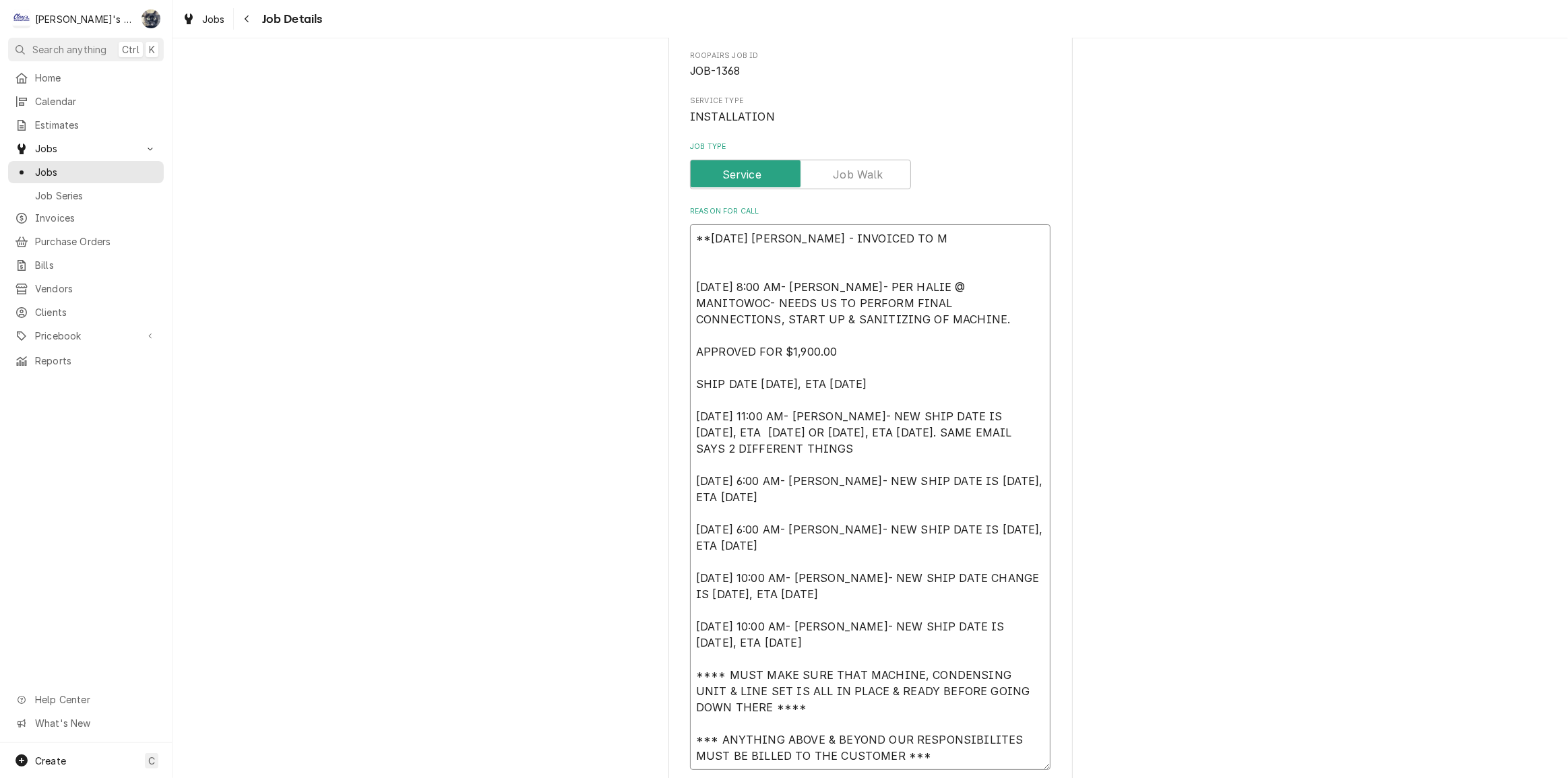
type textarea "**8/25/25 SARAH - INVOICED TO MA 6/10/2024 8:00 AM- KOREY- PER HALIE @ MANITOWO…"
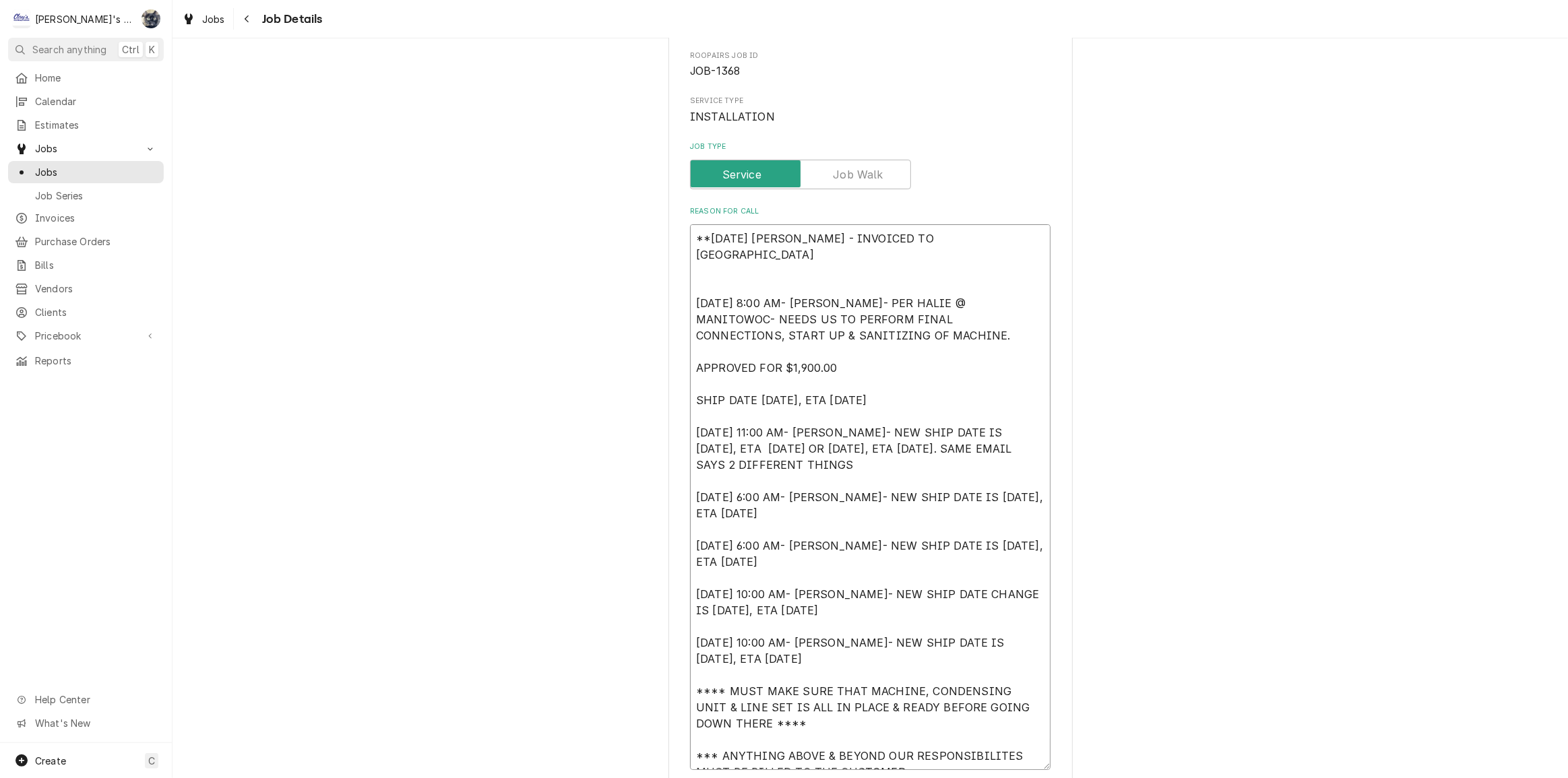
type textarea "x"
type textarea "**8/25/25 SARAH - INVOICED TO MAN 6/10/2024 8:00 AM- KOREY- PER HALIE @ MANITOW…"
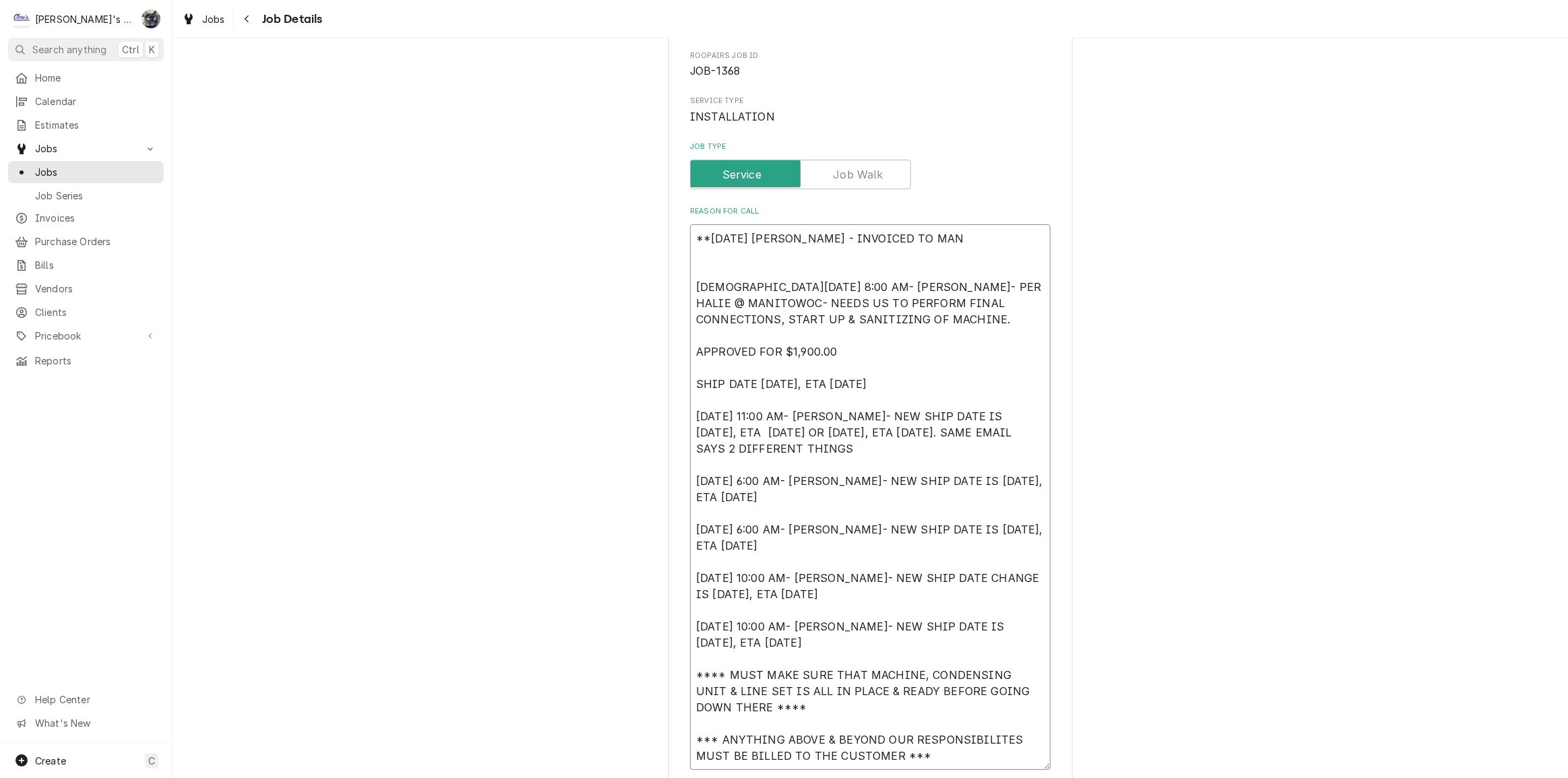
type textarea "x"
type textarea "**8/25/25 SARAH - INVOICED TO MANT 6/10/2024 8:00 AM- KOREY- PER HALIE @ MANITO…"
type textarea "x"
type textarea "**8/25/25 SARAH - INVOICED TO MANTI 6/10/2024 8:00 AM- KOREY- PER HALIE @ MANIT…"
type textarea "x"
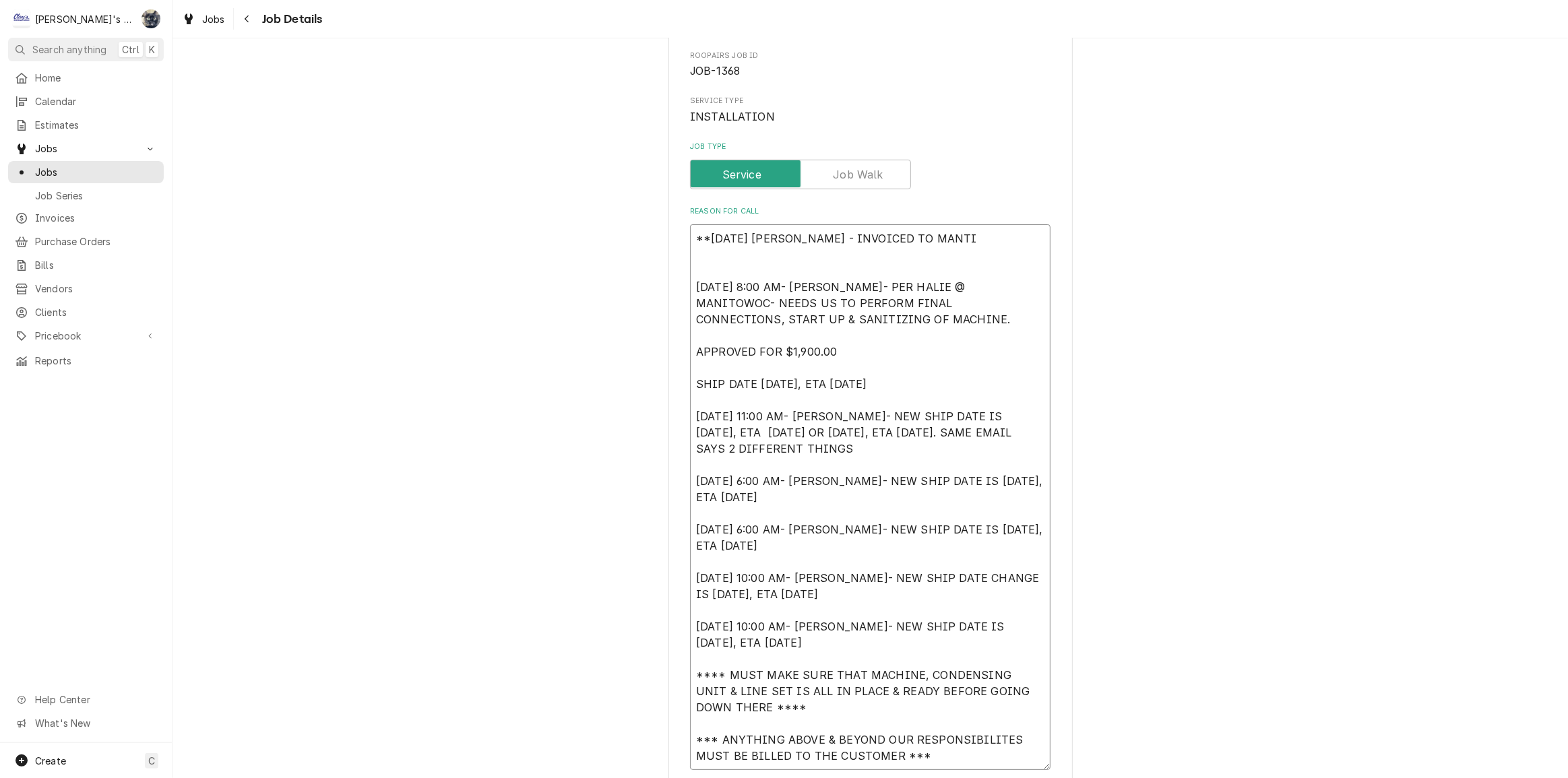
type textarea "**8/25/25 SARAH - INVOICED TO MANTIW 6/10/2024 8:00 AM- KOREY- PER HALIE @ MANI…"
type textarea "x"
type textarea "**8/25/25 SARAH - INVOICED TO MANTIWO 6/10/2024 8:00 AM- KOREY- PER HALIE @ MAN…"
type textarea "x"
type textarea "**8/25/25 SARAH - INVOICED TO MANTIWOC 6/10/2024 8:00 AM- KOREY- PER HALIE @ MA…"
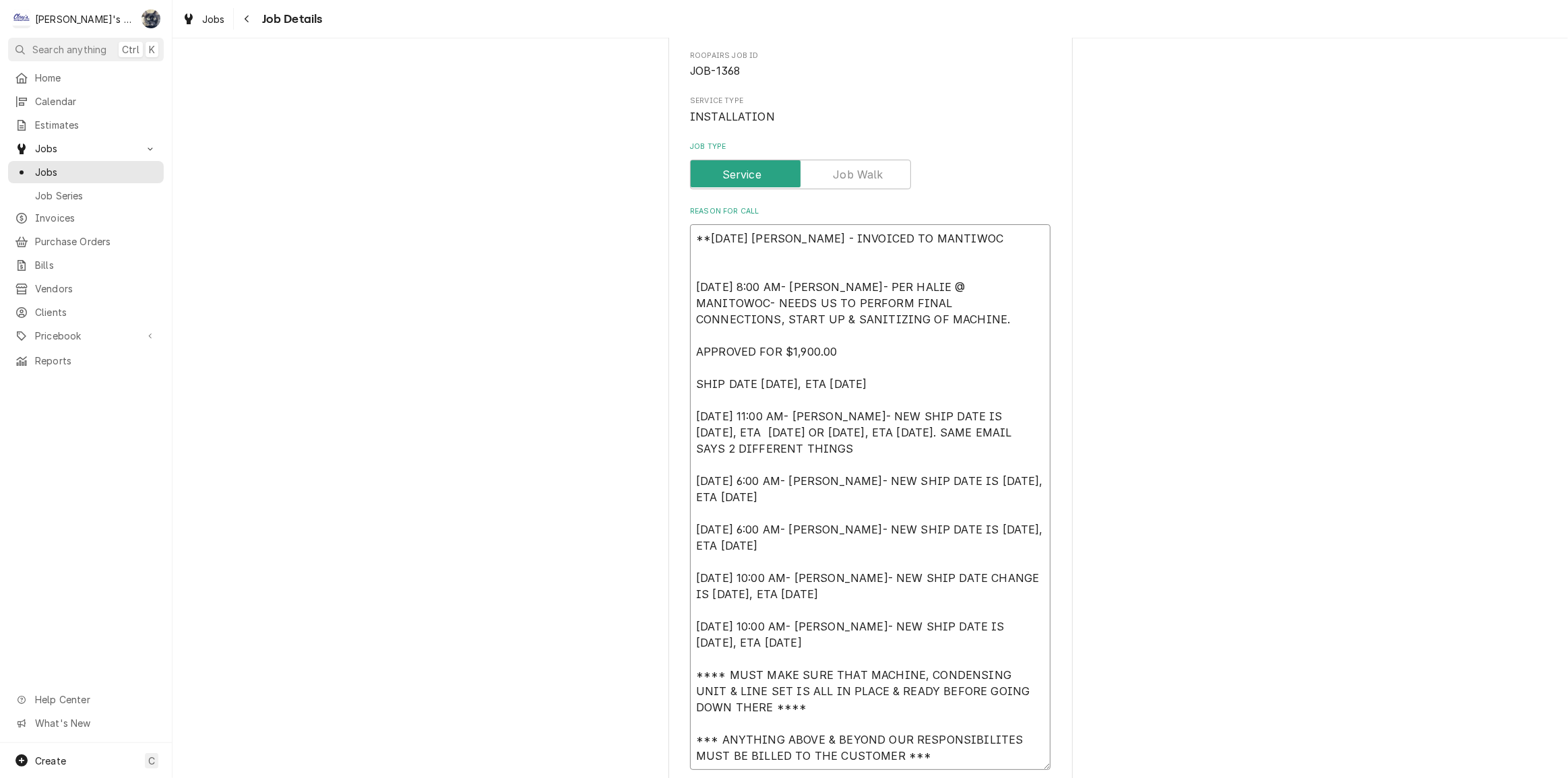
type textarea "x"
type textarea "**8/25/25 SARAH - INVOICED TO MANTIWO 6/10/2024 8:00 AM- KOREY- PER HALIE @ MAN…"
type textarea "x"
type textarea "**8/25/25 SARAH - INVOICED TO MANTIW 6/10/2024 8:00 AM- KOREY- PER HALIE @ MANI…"
type textarea "x"
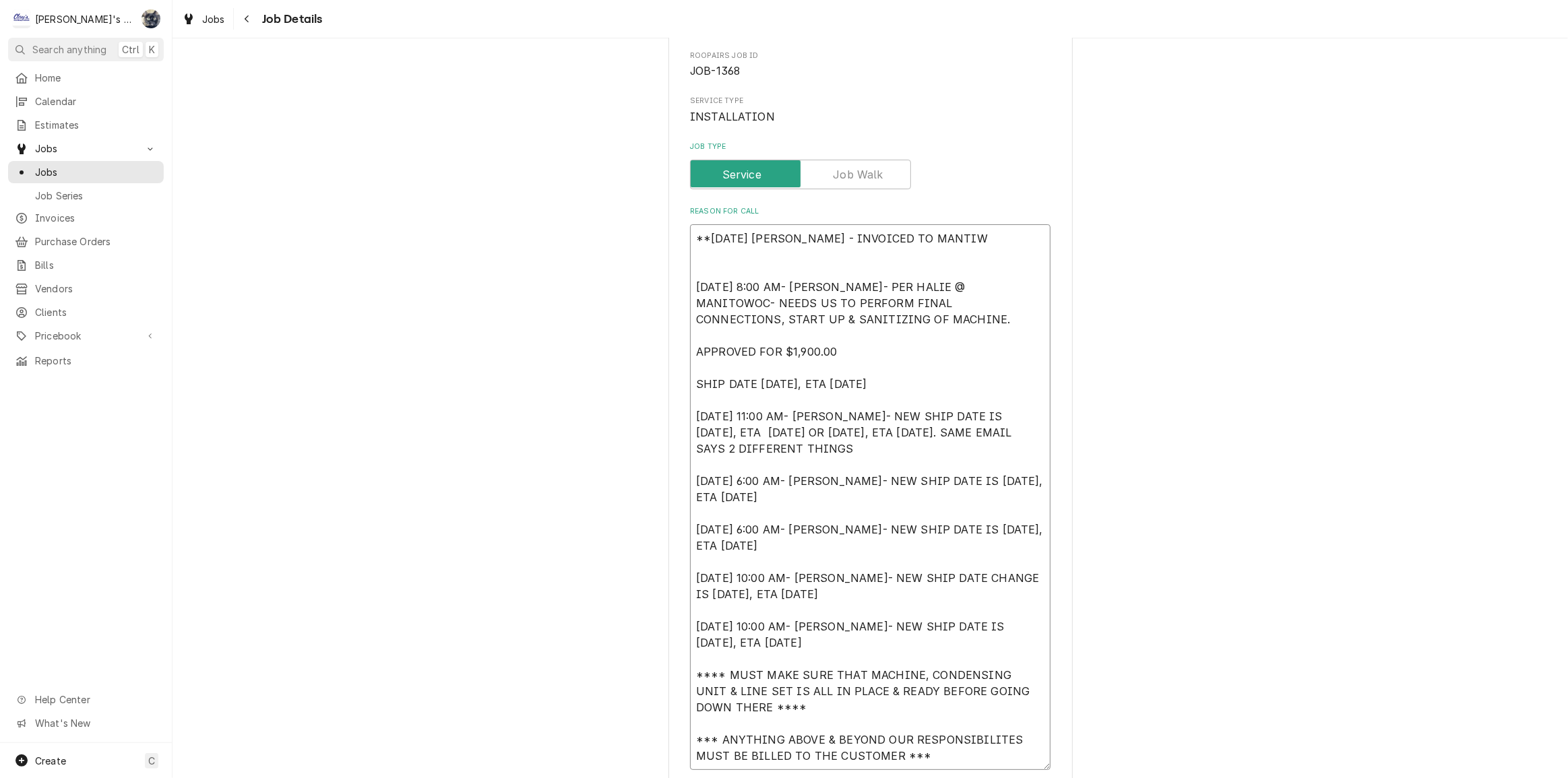
type textarea "**8/25/25 SARAH - INVOICED TO MANTI 6/10/2024 8:00 AM- KOREY- PER HALIE @ MANIT…"
type textarea "x"
type textarea "**8/25/25 SARAH - INVOICED TO MANT 6/10/2024 8:00 AM- KOREY- PER HALIE @ MANITO…"
type textarea "x"
type textarea "**8/25/25 SARAH - INVOICED TO MAN 6/10/2024 8:00 AM- KOREY- PER HALIE @ MANITOW…"
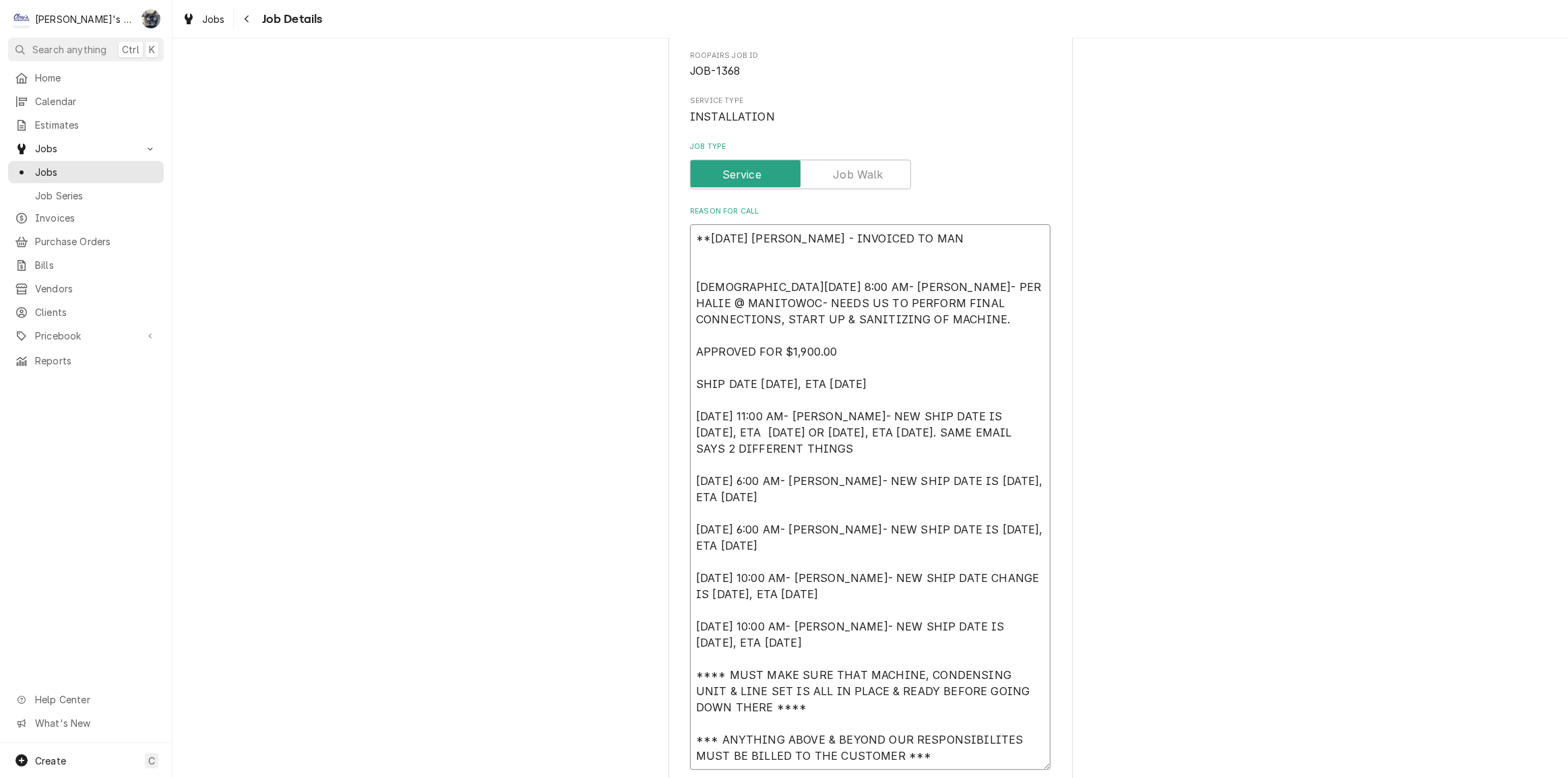
type textarea "x"
type textarea "**8/25/25 SARAH - INVOICED TO MANI 6/10/2024 8:00 AM- KOREY- PER HALIE @ MANITO…"
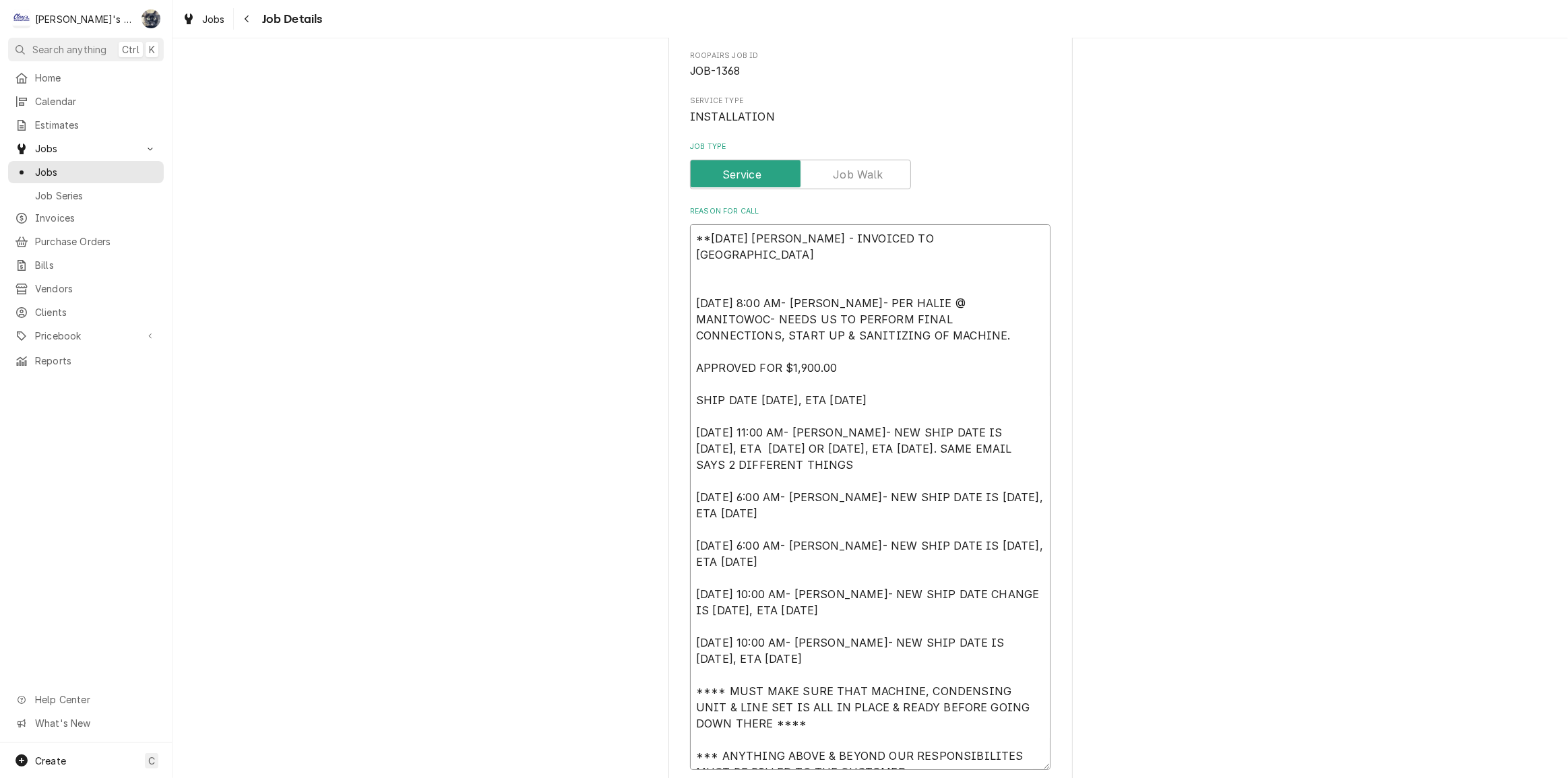
type textarea "x"
type textarea "**8/25/25 SARAH - INVOICED TO MANIT 6/10/2024 8:00 AM- KOREY- PER HALIE @ MANIT…"
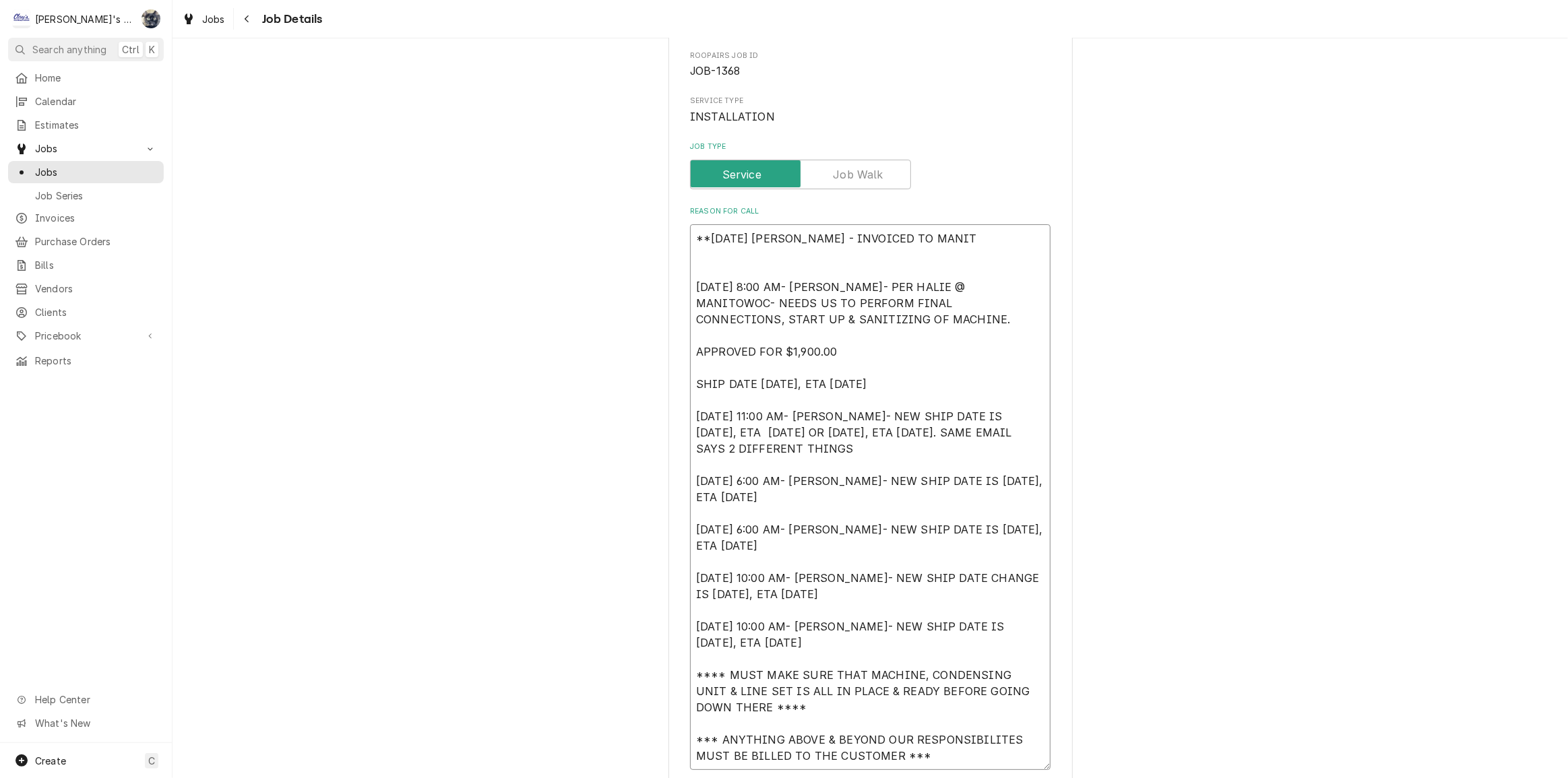
type textarea "x"
type textarea "**8/25/25 SARAH - INVOICED TO MANITO 6/10/2024 8:00 AM- KOREY- PER HALIE @ MANI…"
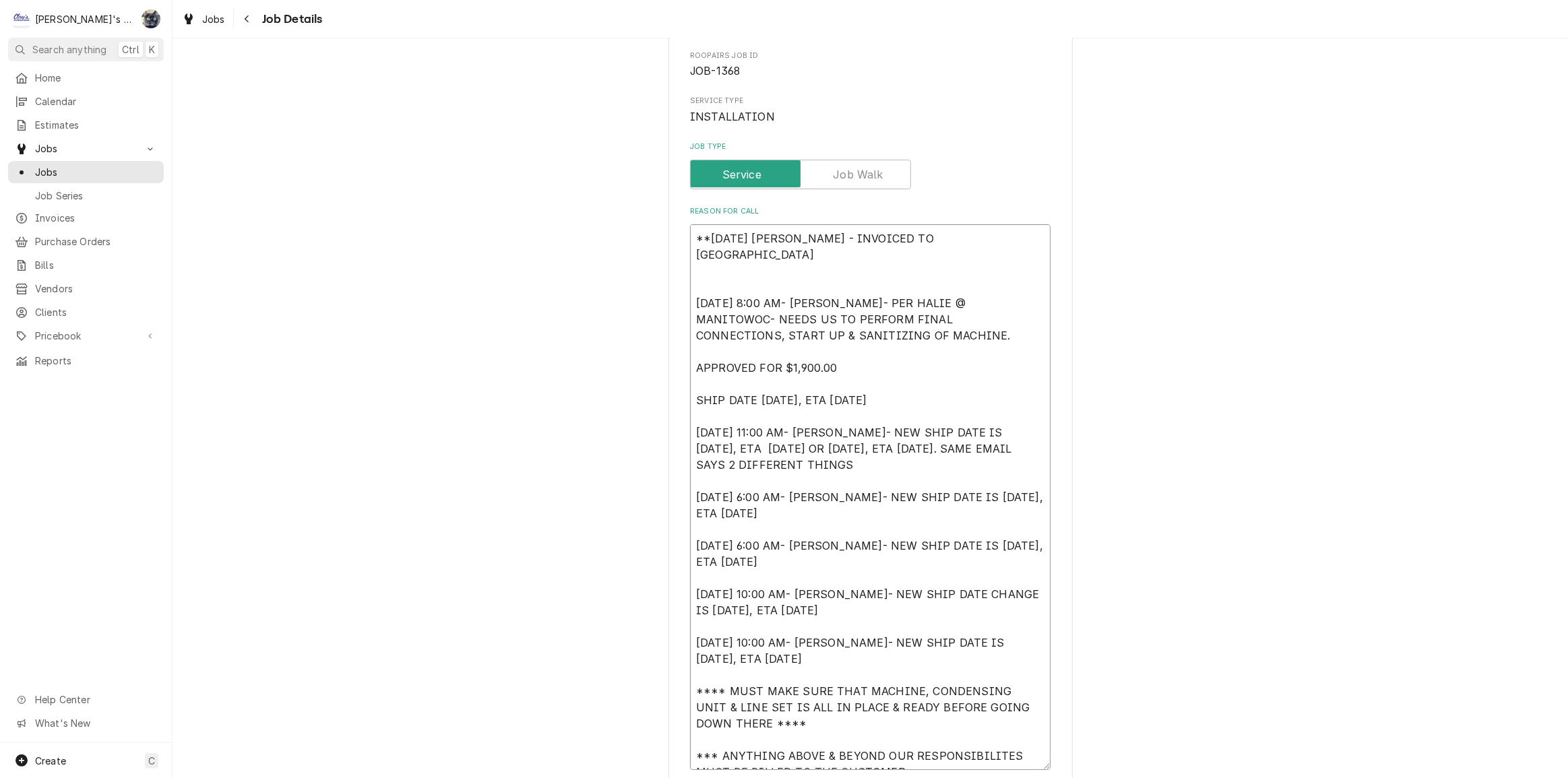
type textarea "x"
type textarea "**8/25/25 SARAH - INVOICED TO MANITOW 6/10/2024 8:00 AM- KOREY- PER HALIE @ MAN…"
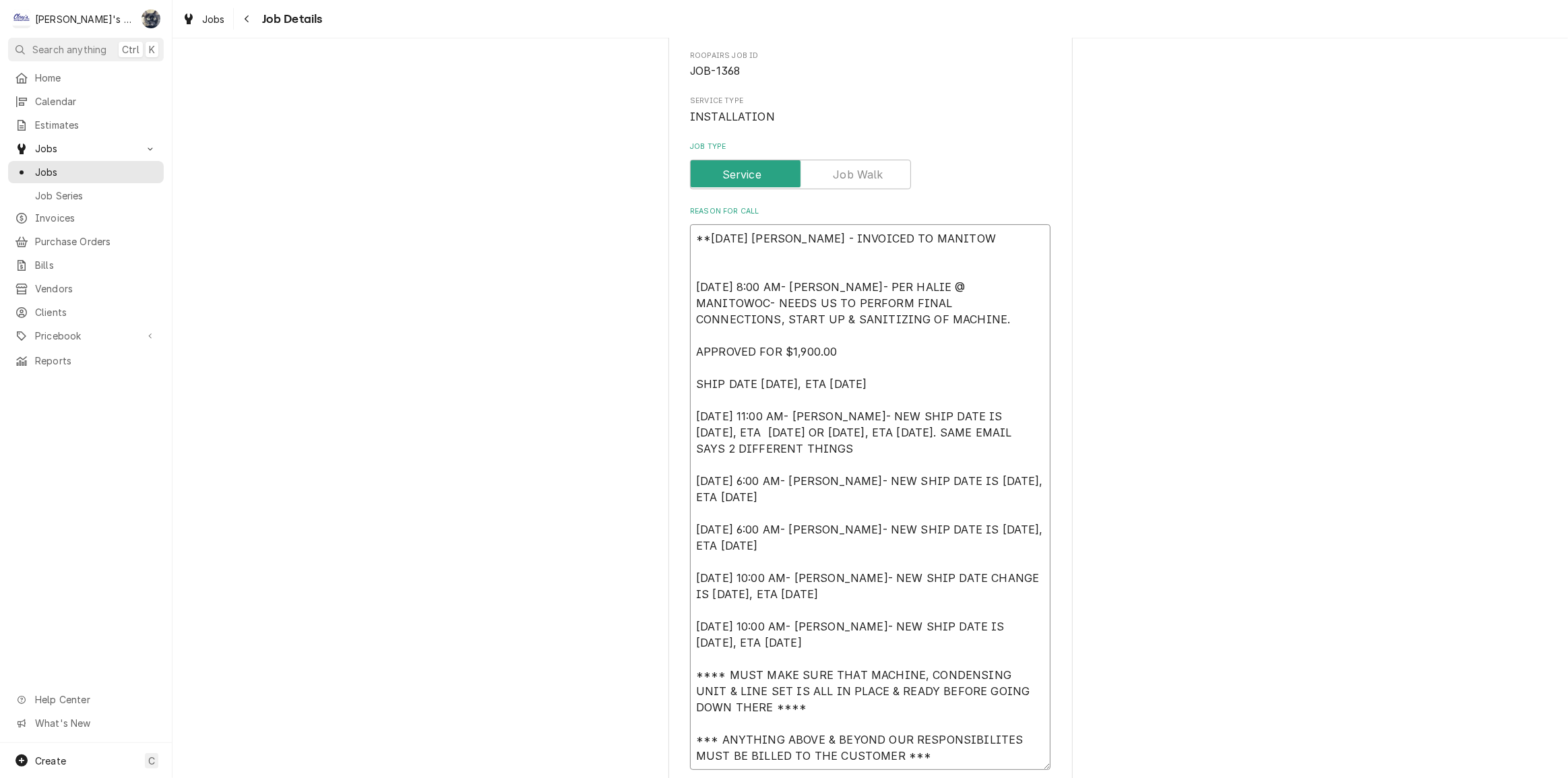
type textarea "x"
type textarea "**8/25/25 SARAH - INVOICED TO MANITOWO 6/10/2024 8:00 AM- KOREY- PER HALIE @ MA…"
type textarea "x"
type textarea "**8/25/25 SARAH - INVOICED TO MANITOWOC 6/10/2024 8:00 AM- KOREY- PER HALIE @ M…"
type textarea "x"
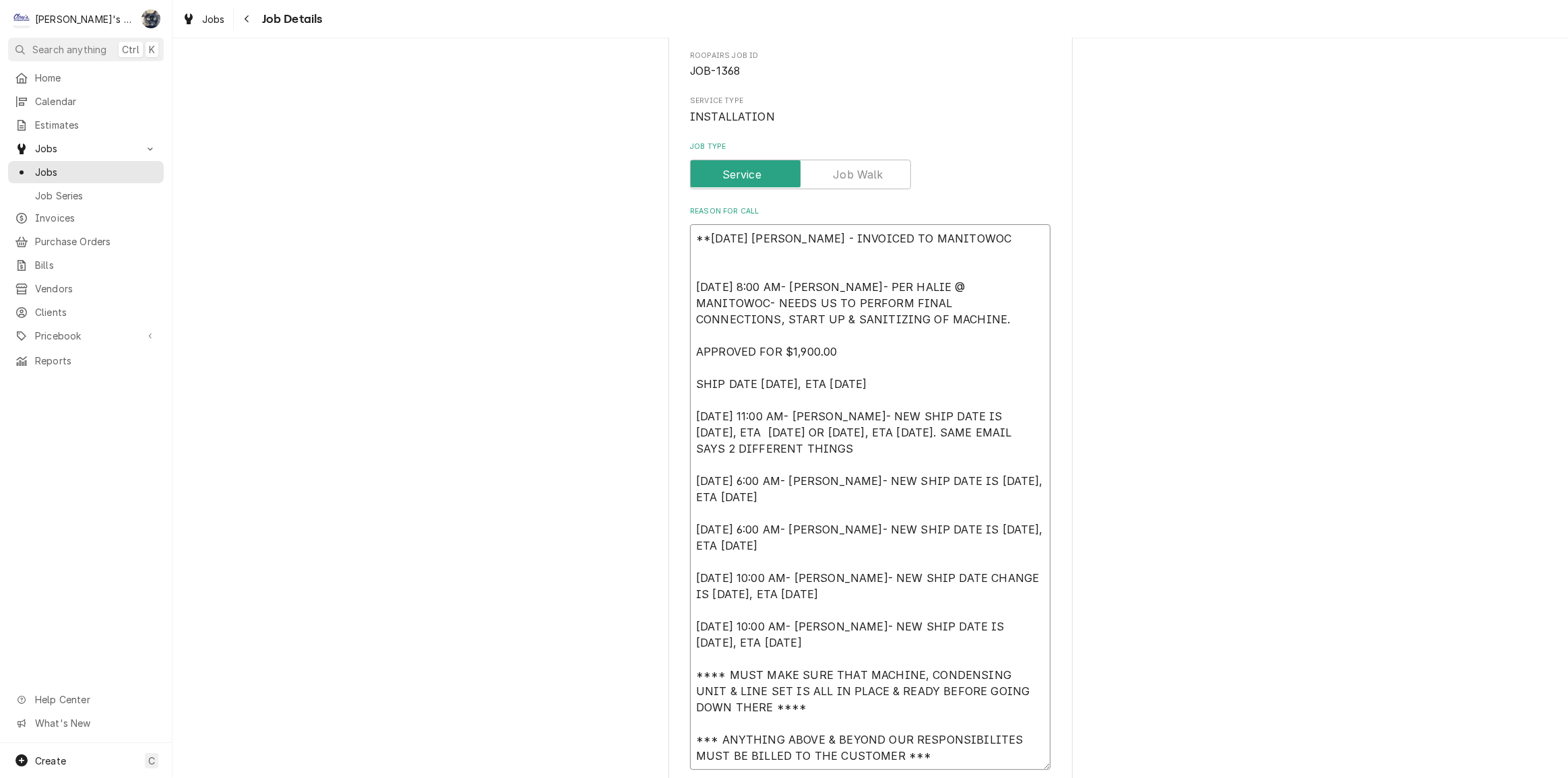
type textarea "**8/25/25 SARAH - INVOICED TO MANITOWOC 6/10/2024 8:00 AM- KOREY- PER HALIE @ M…"
type textarea "x"
type textarea "**8/25/25 SARAH - INVOICED TO MANITOWOC O 6/10/2024 8:00 AM- KOREY- PER HALIE @…"
type textarea "x"
type textarea "**8/25/25 SARAH - INVOICED TO MANITOWOC ON 6/10/2024 8:00 AM- KOREY- PER HALIE …"
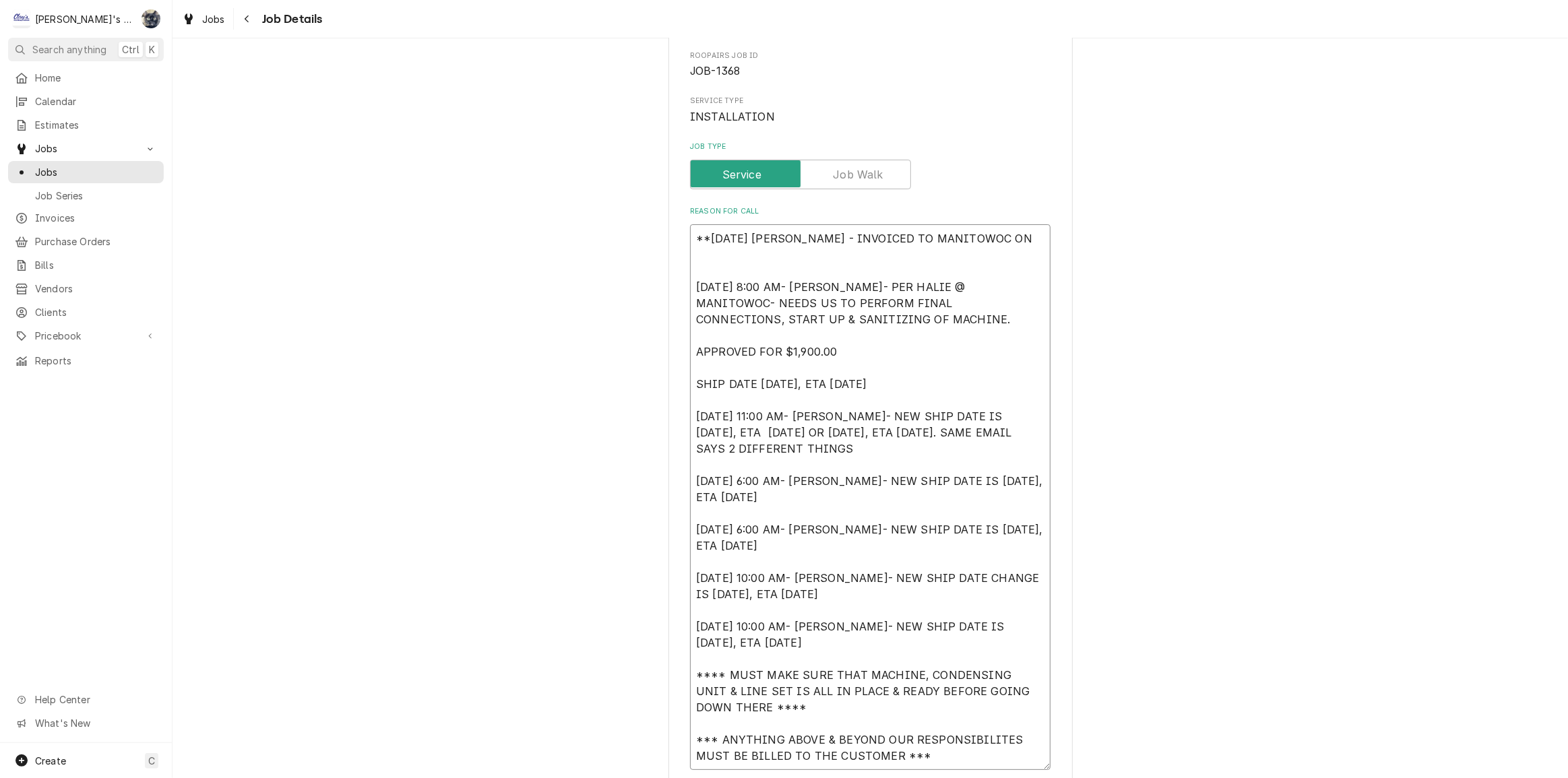
type textarea "x"
type textarea "**8/25/25 SARAH - INVOICED TO MANITOWOC ON 6/10/2024 8:00 AM- KOREY- PER HALIE …"
type textarea "x"
type textarea "**8/25/25 SARAH - INVOICED TO MANITOWOC ON I 6/10/2024 8:00 AM- KOREY- PER HALI…"
type textarea "x"
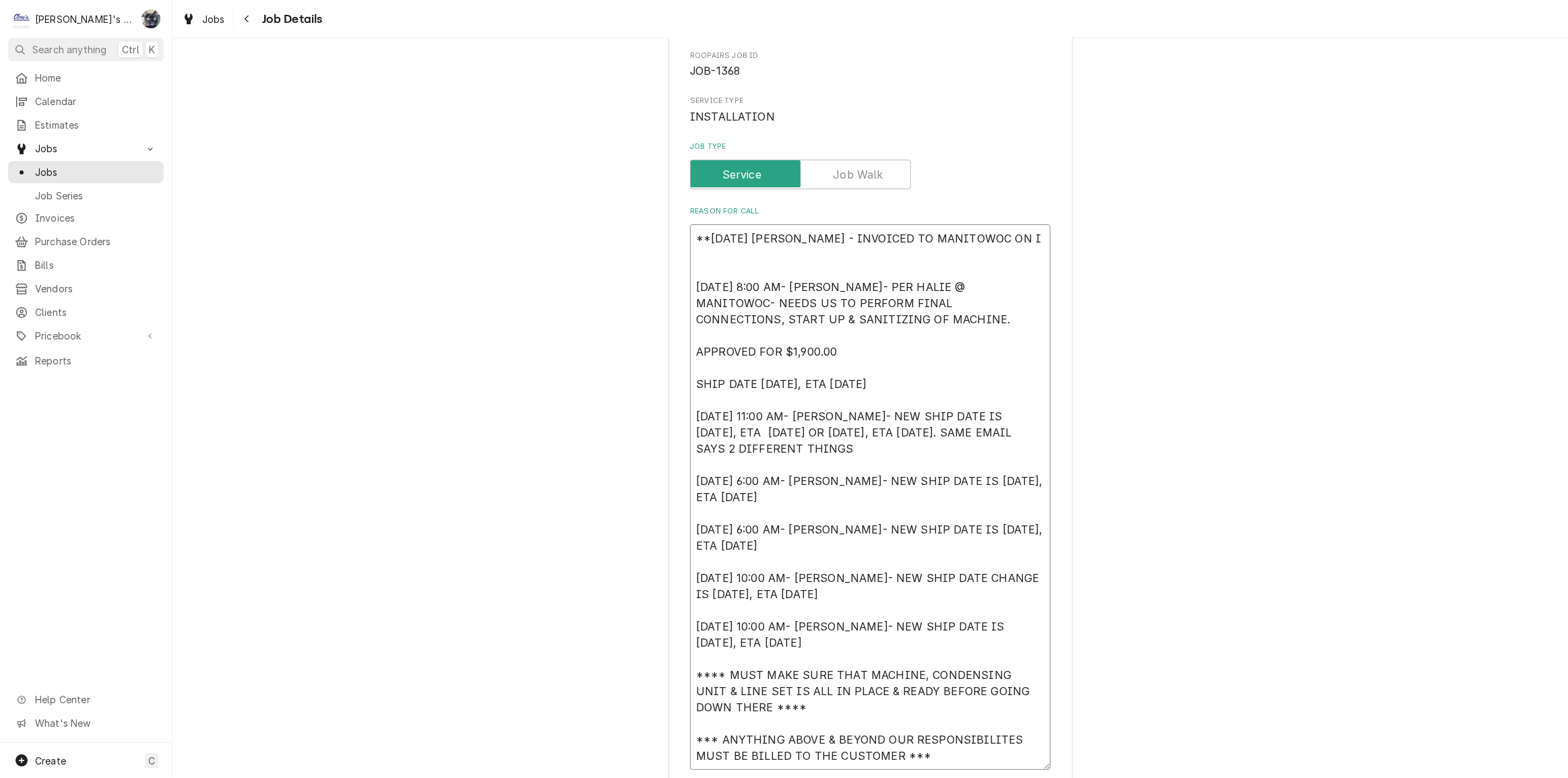
type textarea "**8/25/25 SARAH - INVOICED TO MANITOWOC ON IN 6/10/2024 8:00 AM- KOREY- PER HAL…"
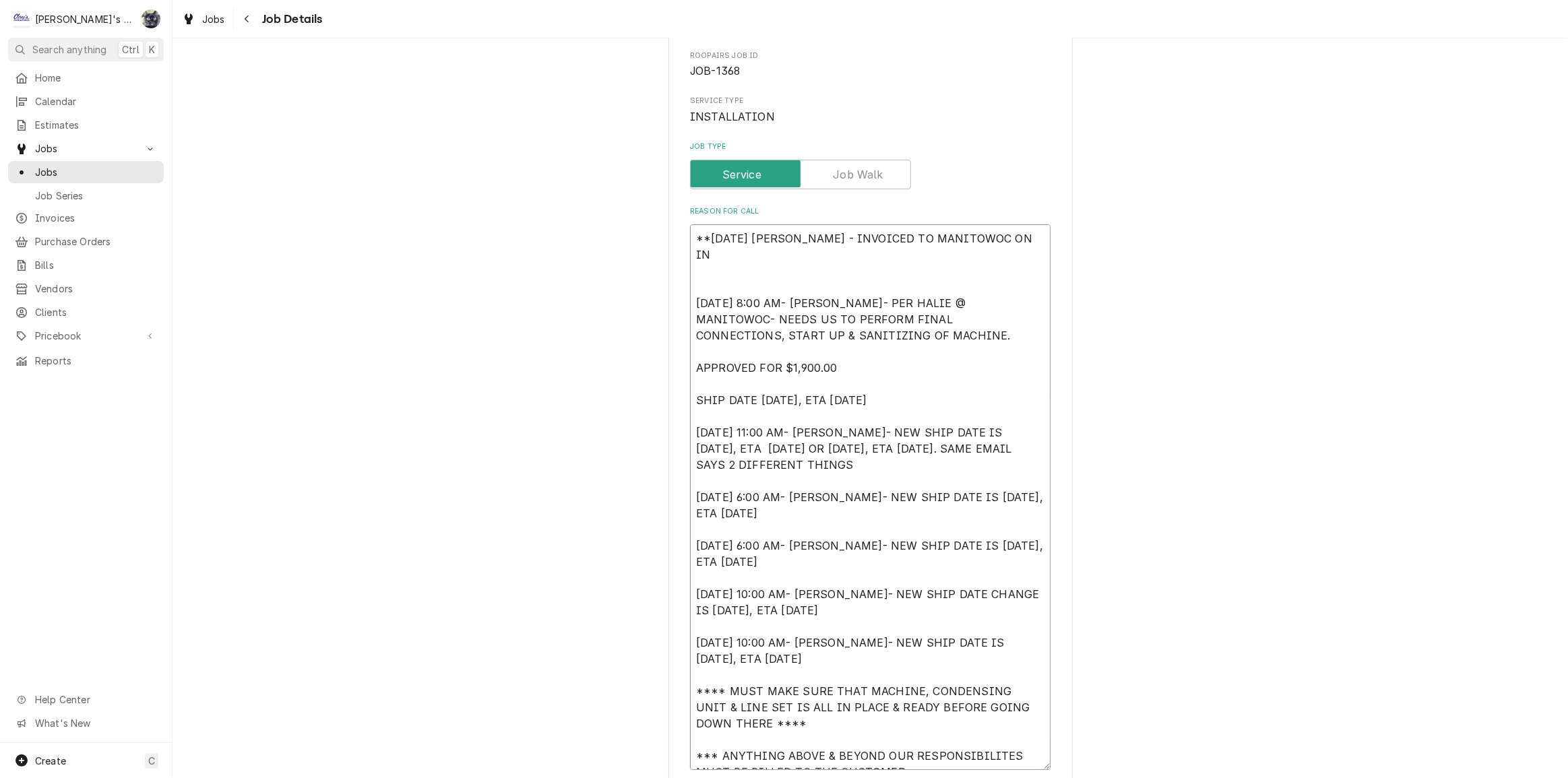
type textarea "x"
type textarea "**8/25/25 SARAH - INVOICED TO MANITOWOC ON INV 6/10/2024 8:00 AM- KOREY- PER HA…"
type textarea "x"
type textarea "**8/25/25 SARAH - INVOICED TO MANITOWOC ON INV- 6/10/2024 8:00 AM- KOREY- PER H…"
type textarea "x"
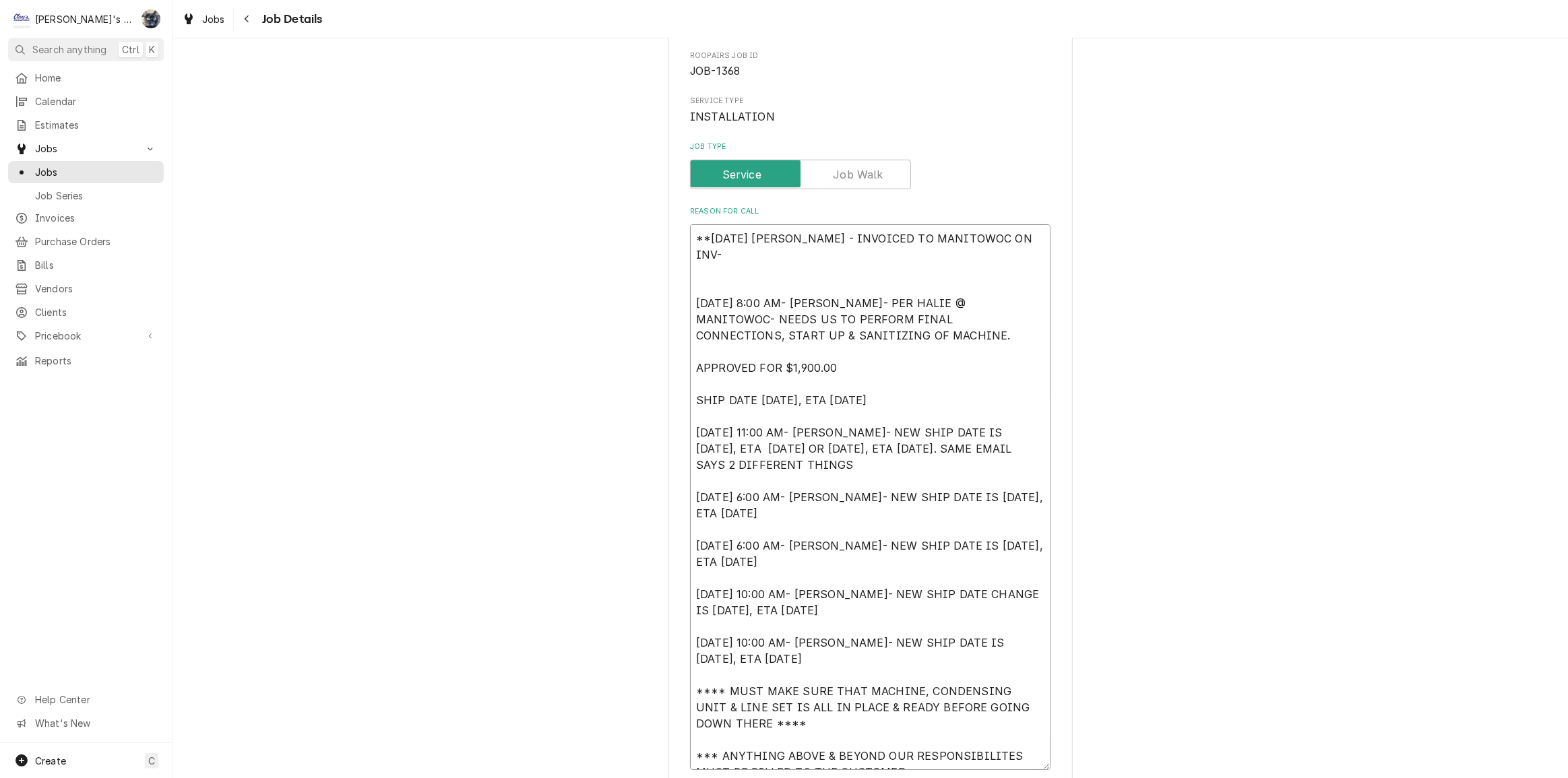
type textarea "**8/25/25 SARAH - INVOICED TO MANITOWOC ON INV-2 6/10/2024 8:00 AM- KOREY- PER …"
click at [694, 285] on textarea "**8/25/25 SARAH - INVOICED TO MANITOWOC ON INV-2218. I WILL MARK THIS AS INVOIC…" at bounding box center [870, 505] width 360 height 562
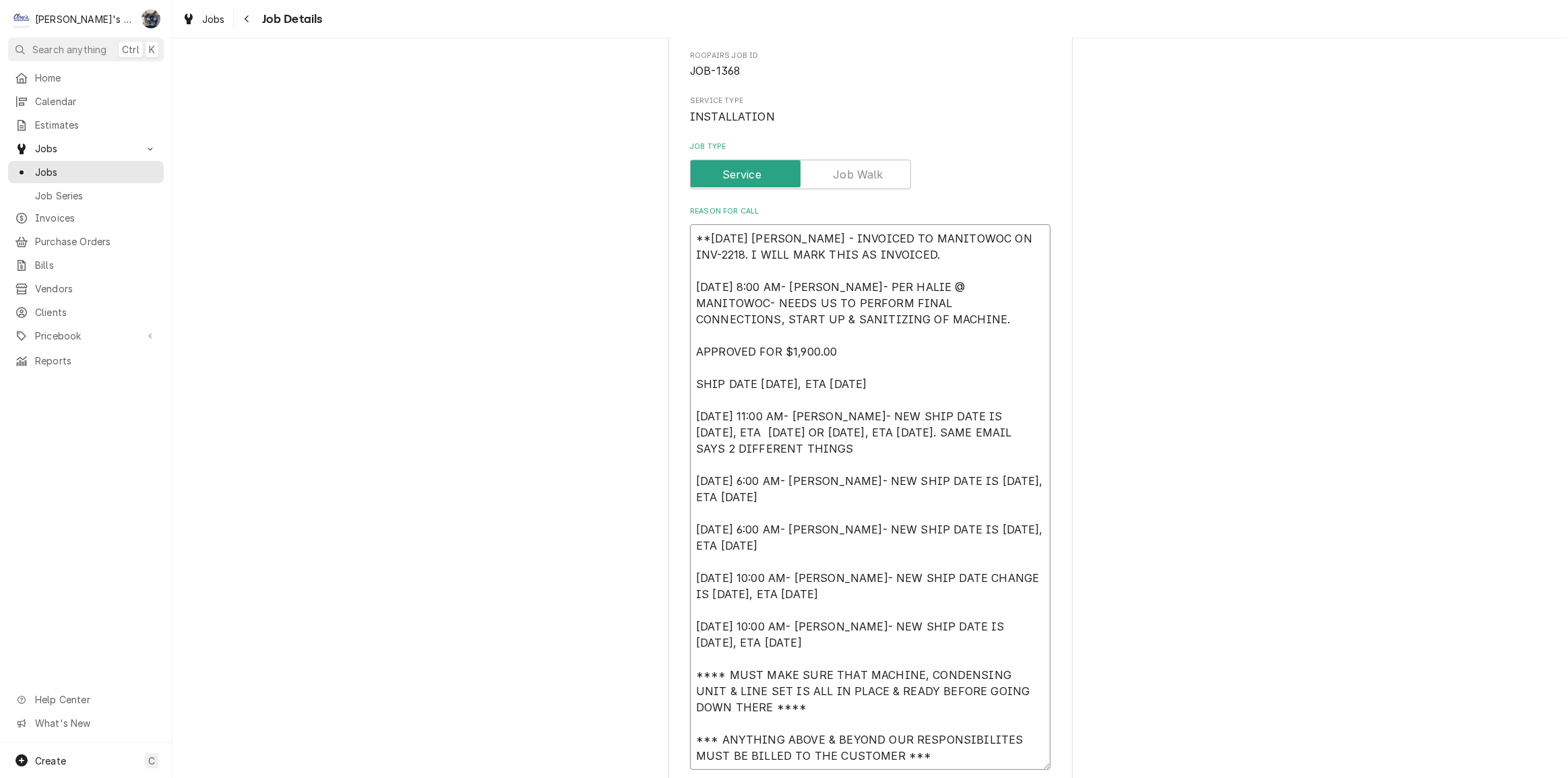
click at [903, 256] on textarea "**8/25/25 SARAH - INVOICED TO MANITOWOC ON INV-2218. I WILL MARK THIS AS INVOIC…" at bounding box center [870, 497] width 360 height 546
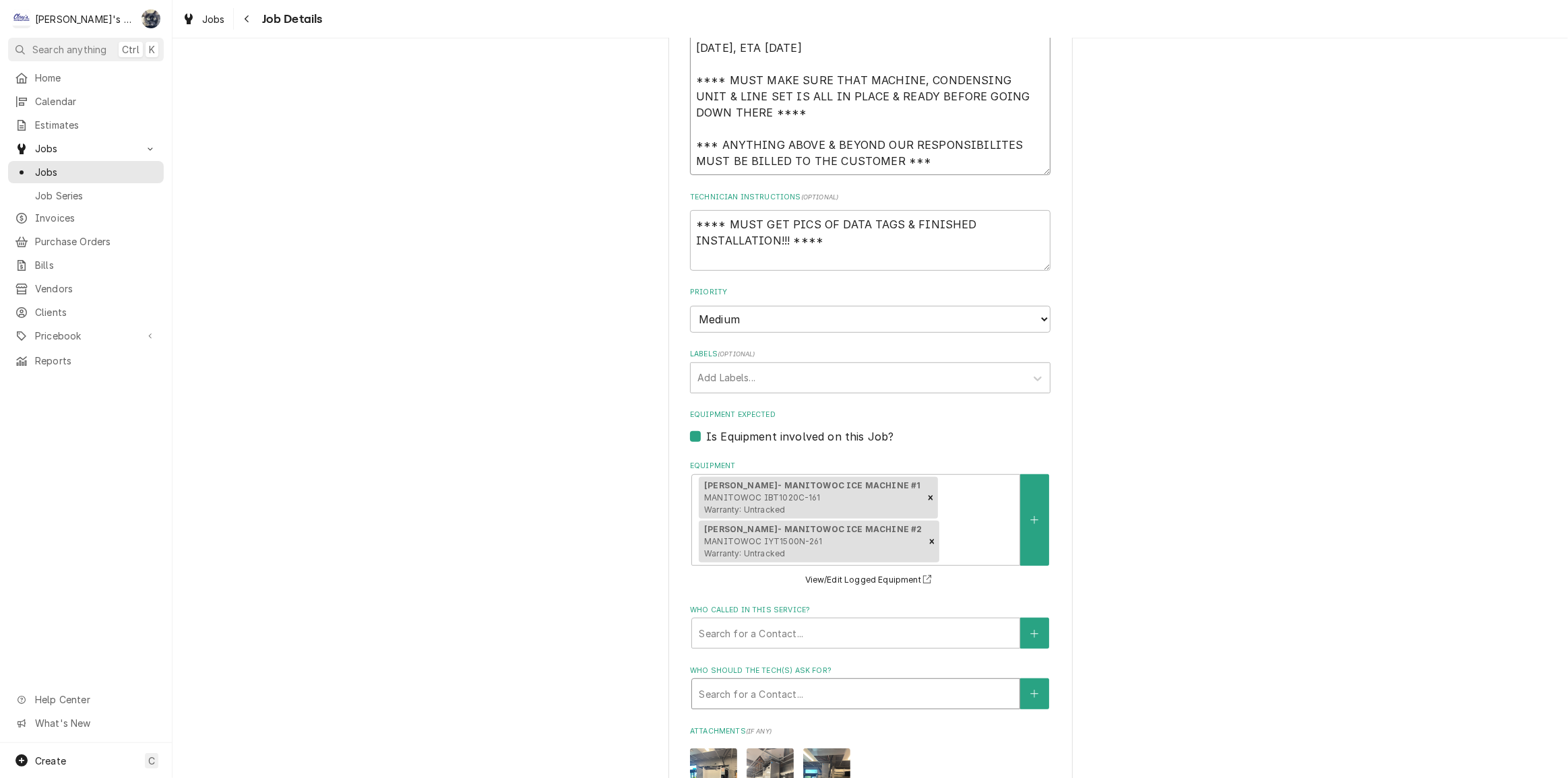
scroll to position [1076, 0]
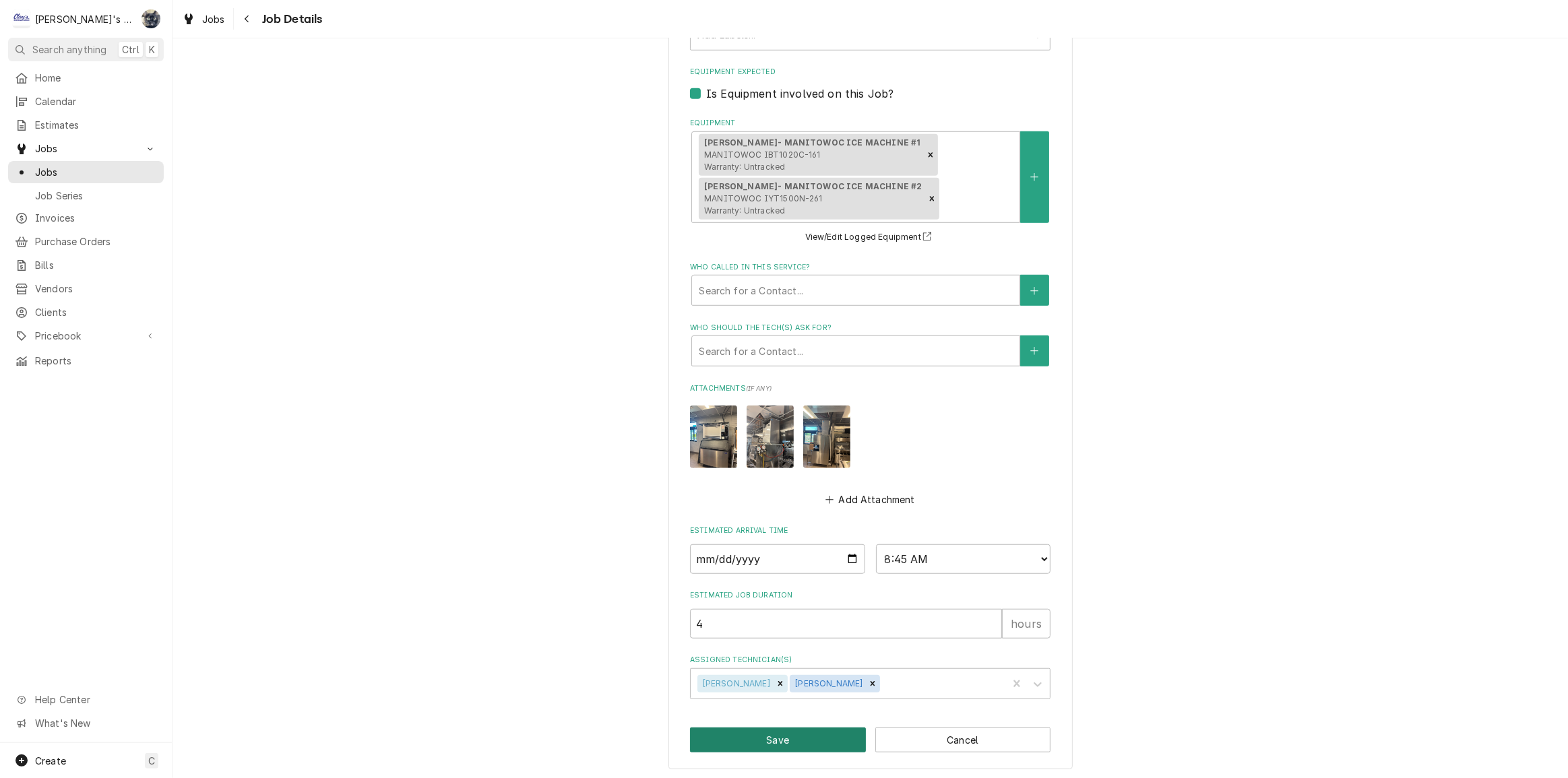
click at [821, 728] on button "Save" at bounding box center [778, 740] width 176 height 25
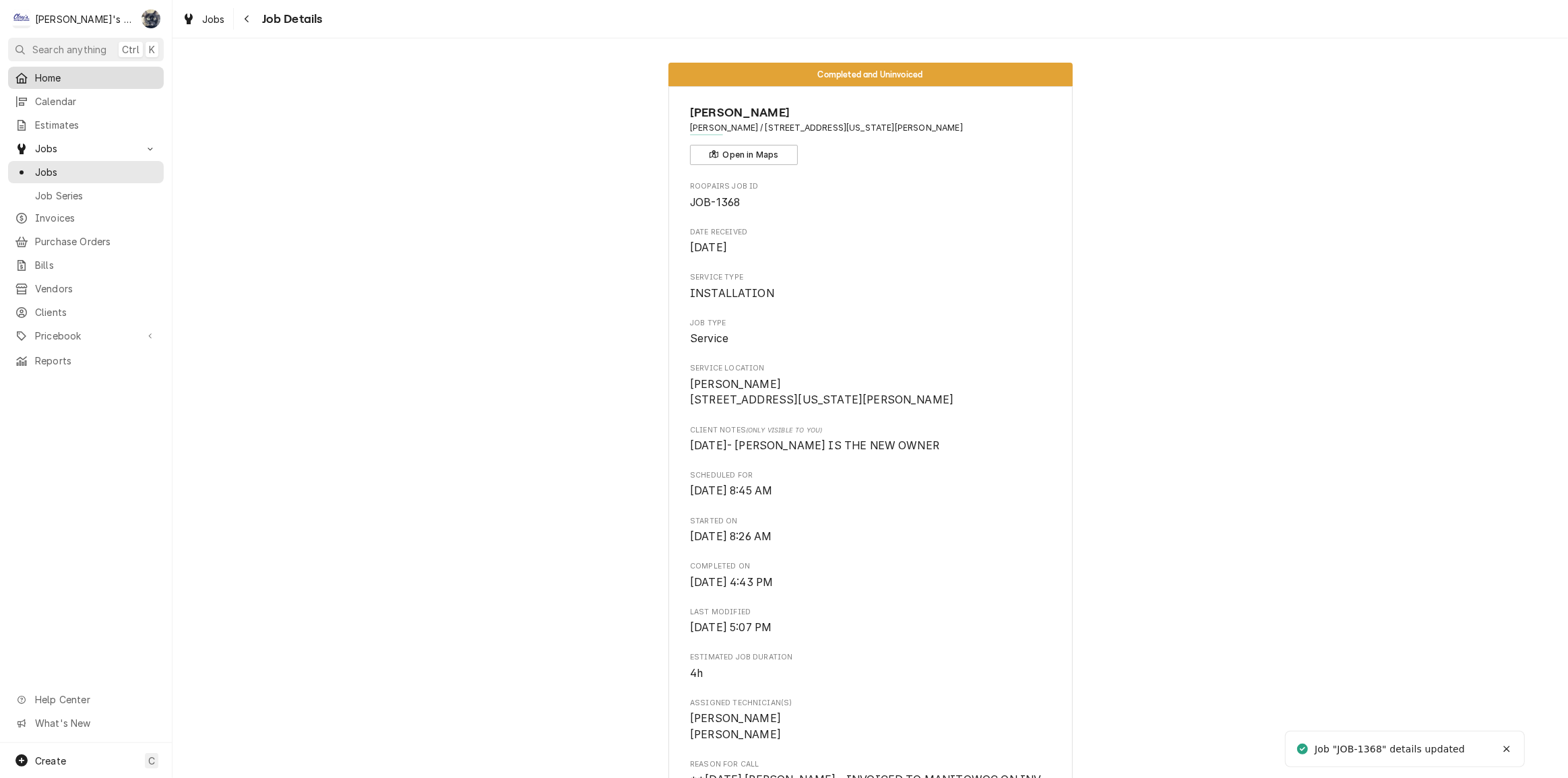
click at [81, 79] on span "Home" at bounding box center [96, 78] width 122 height 14
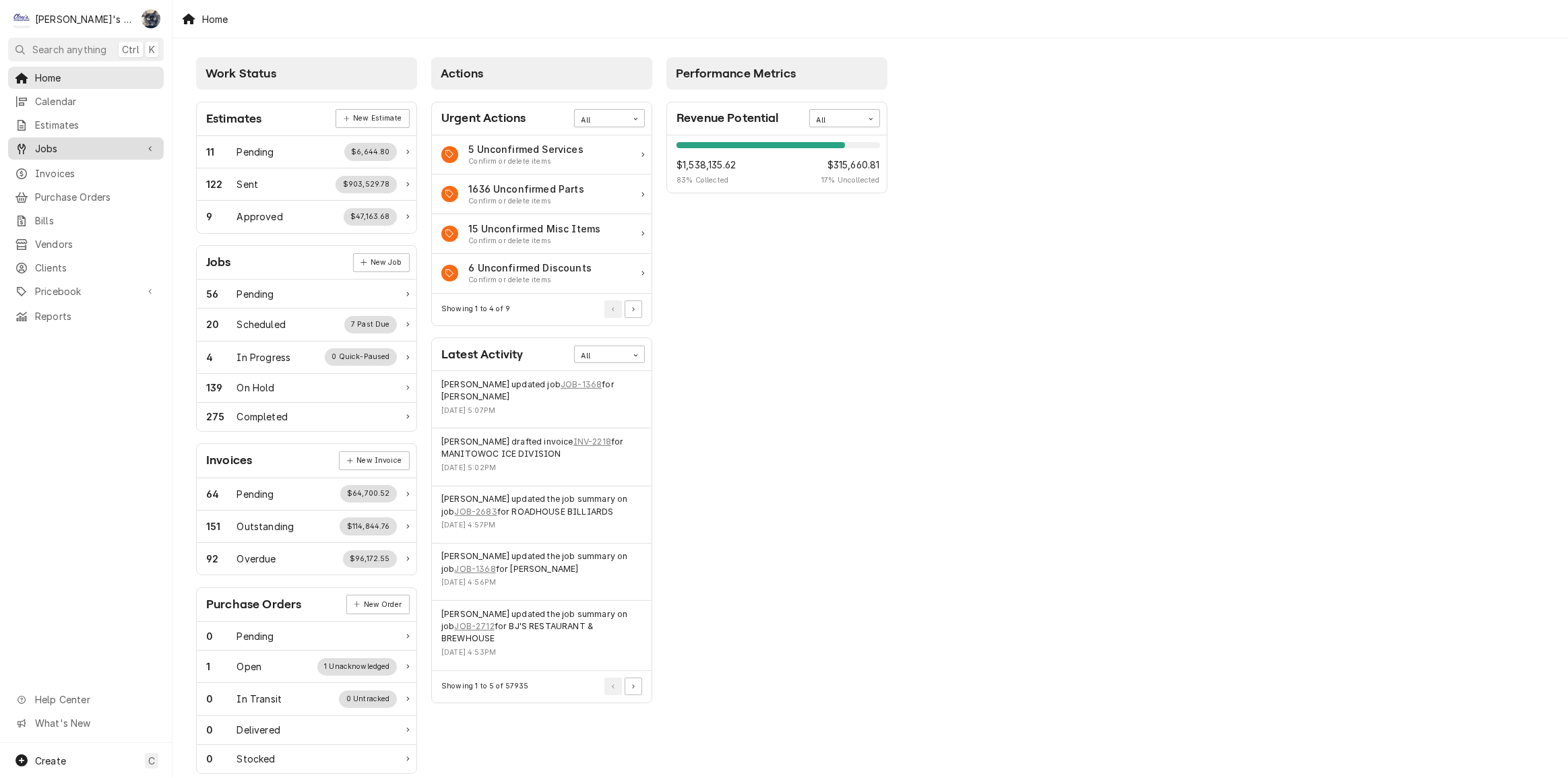
click at [110, 146] on span "Jobs" at bounding box center [86, 149] width 102 height 14
click at [108, 165] on span "Jobs" at bounding box center [96, 172] width 122 height 14
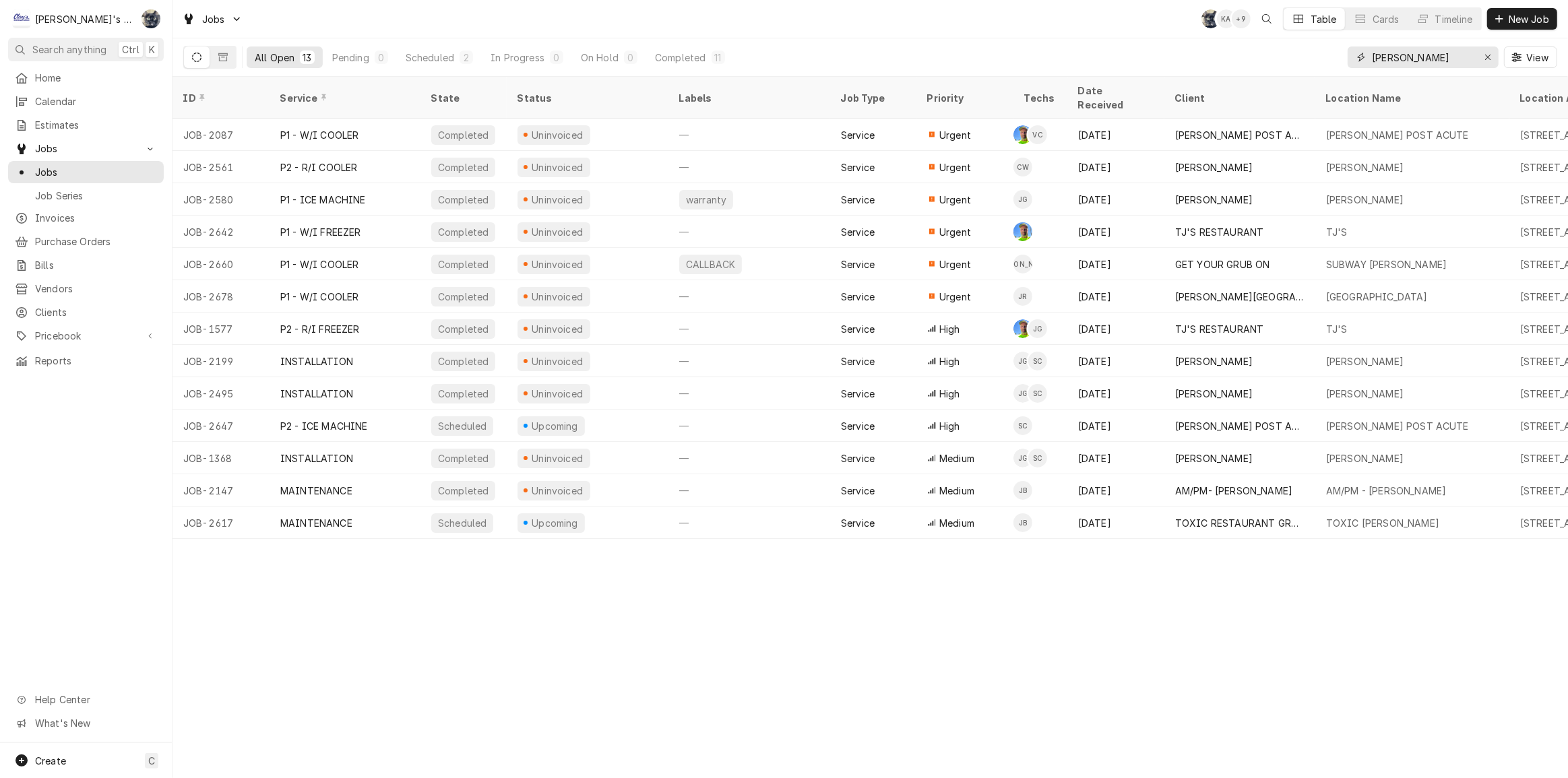
drag, startPoint x: 1412, startPoint y: 57, endPoint x: 1337, endPoint y: 58, distance: 75.0
click at [1338, 58] on div "All Open 13 Pending 0 Scheduled 2 In Progress 0 On Hold 0 Completed 11 [PERSON_…" at bounding box center [870, 57] width 1374 height 38
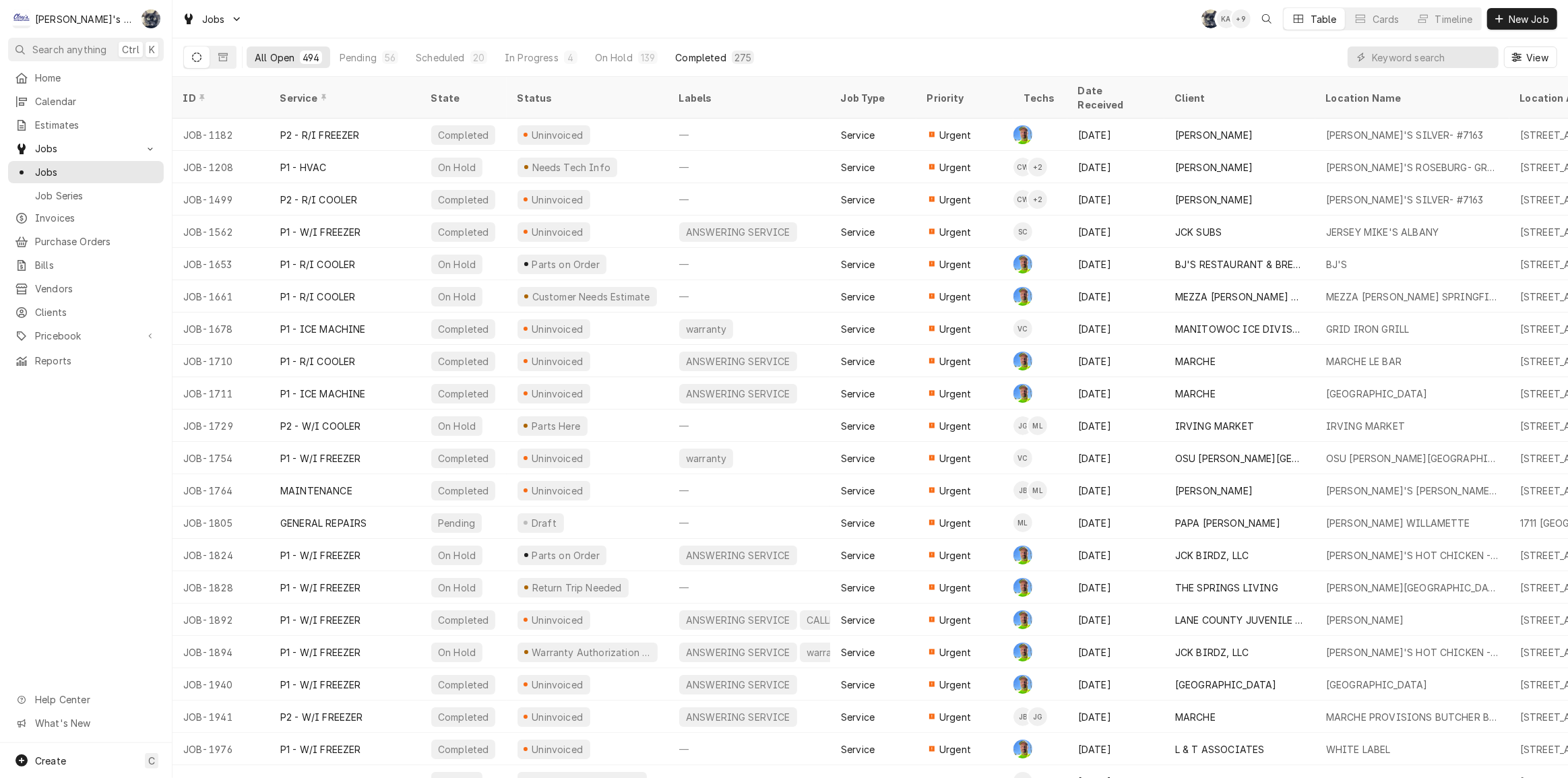
click at [734, 62] on div "275" at bounding box center [743, 57] width 17 height 14
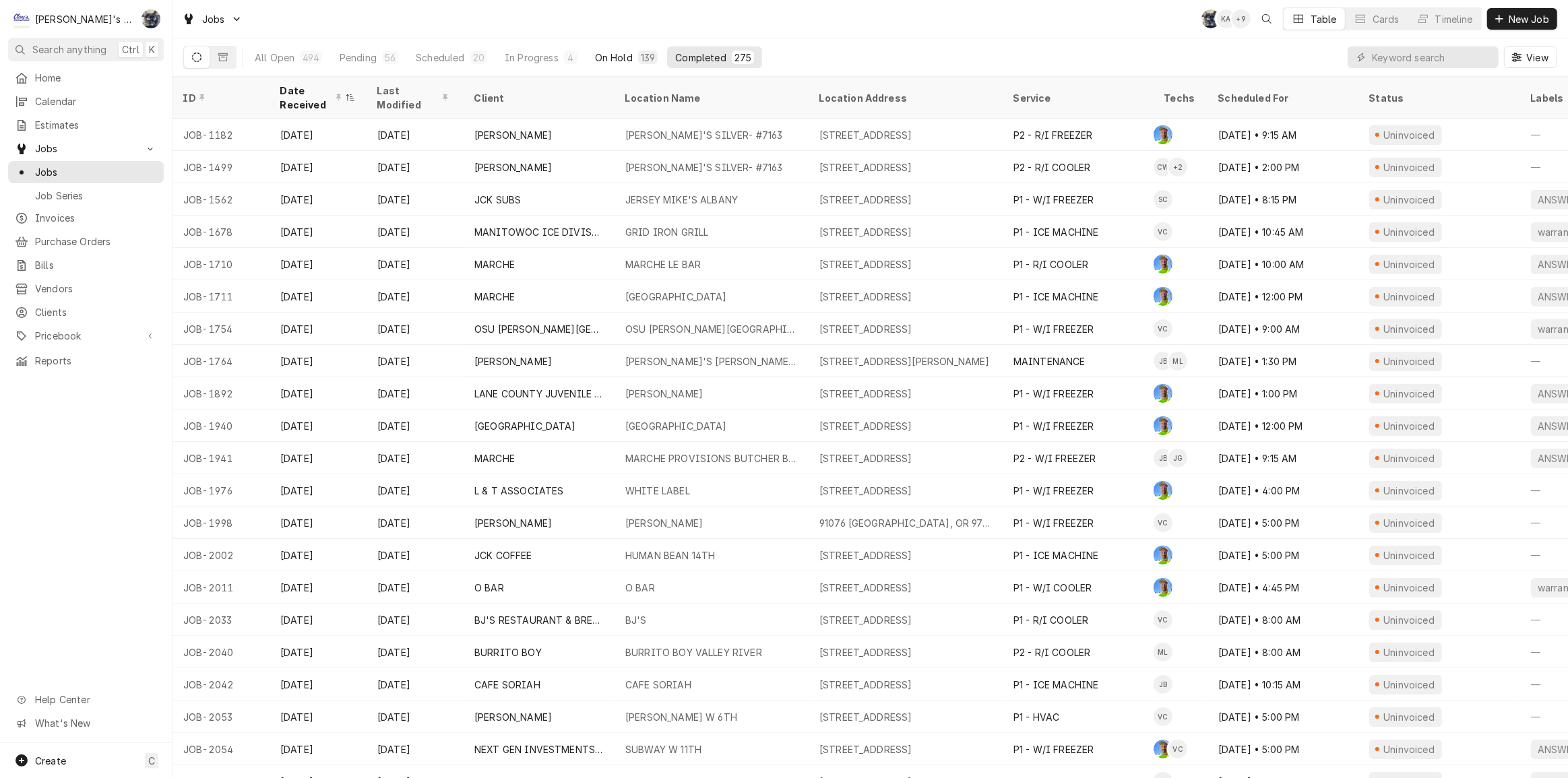
click at [641, 59] on div "139" at bounding box center [648, 57] width 14 height 14
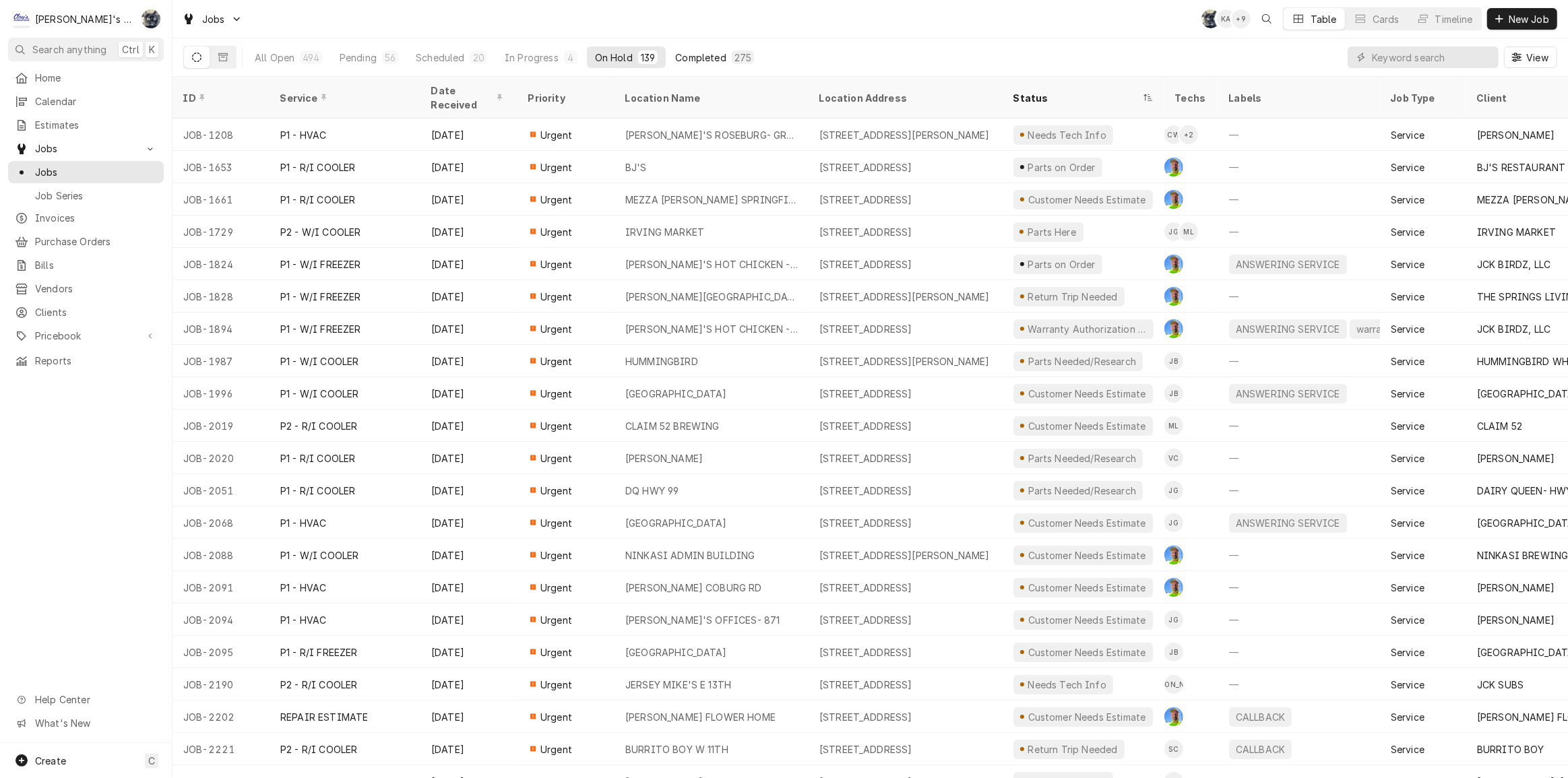
click at [715, 58] on div "Completed" at bounding box center [700, 57] width 50 height 14
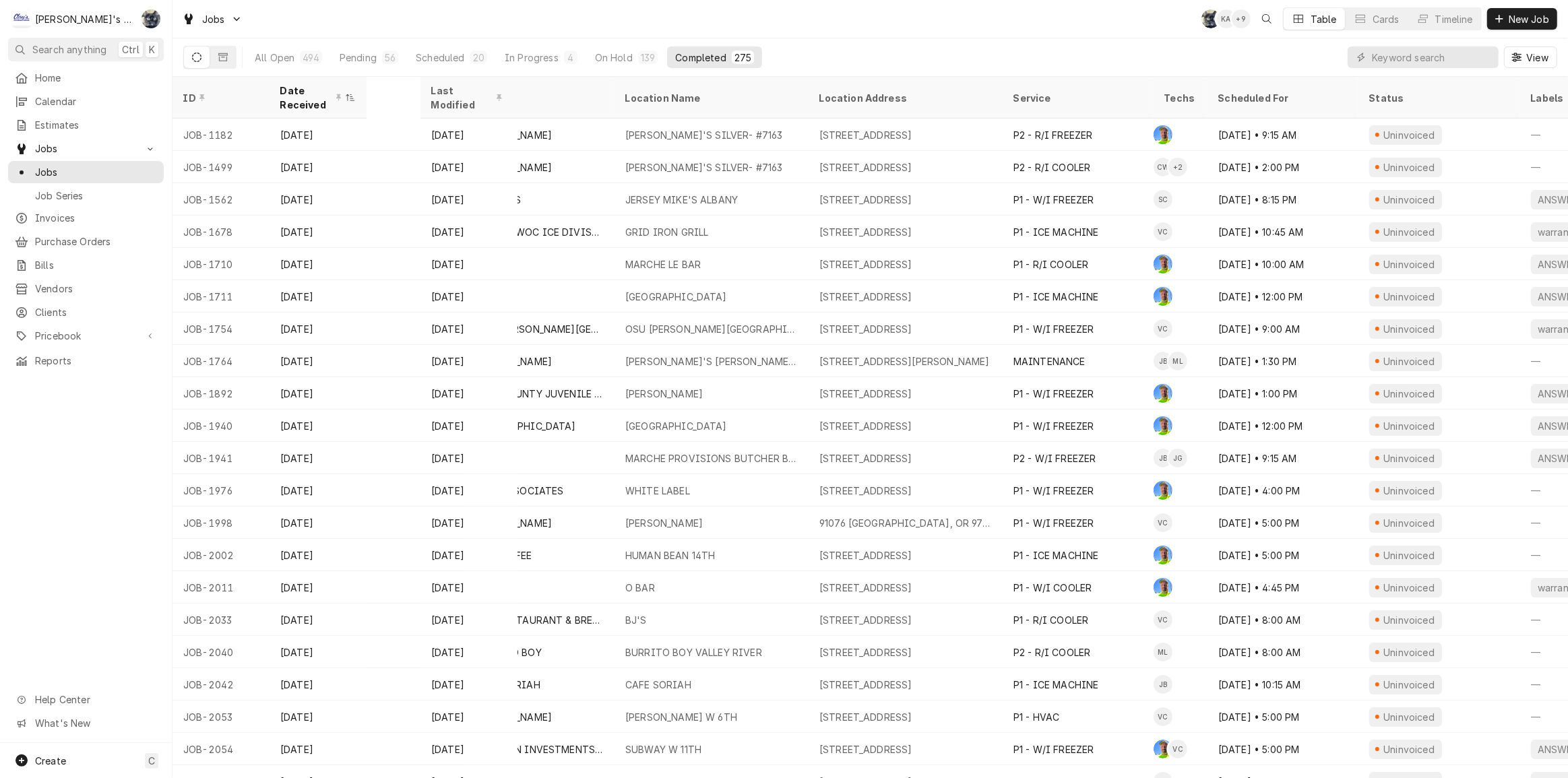
click at [715, 58] on div "Completed" at bounding box center [700, 57] width 50 height 14
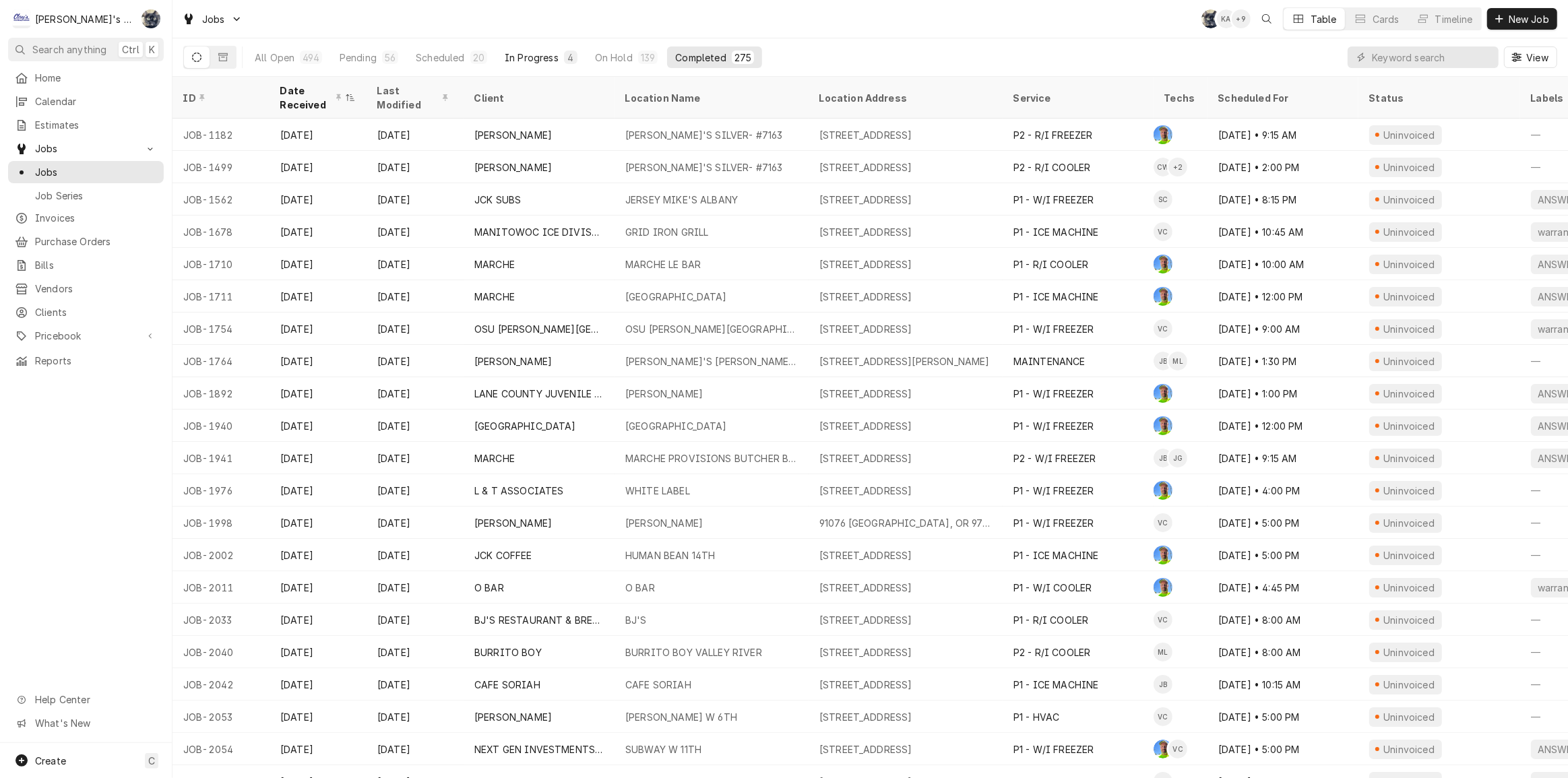
click at [546, 55] on div "In Progress" at bounding box center [532, 57] width 54 height 14
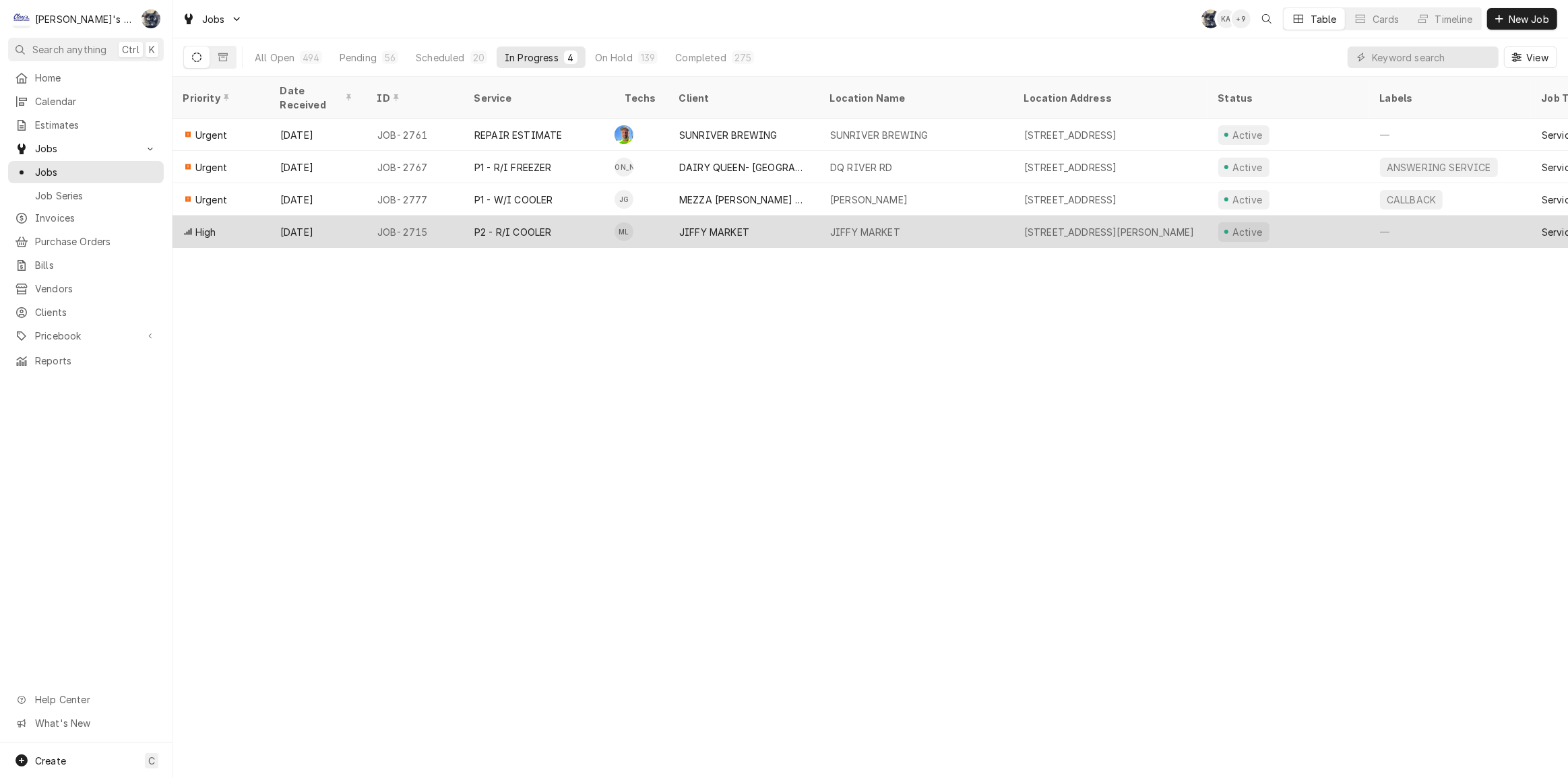
click at [548, 225] on div "P2 - R/I COOLER" at bounding box center [513, 232] width 76 height 14
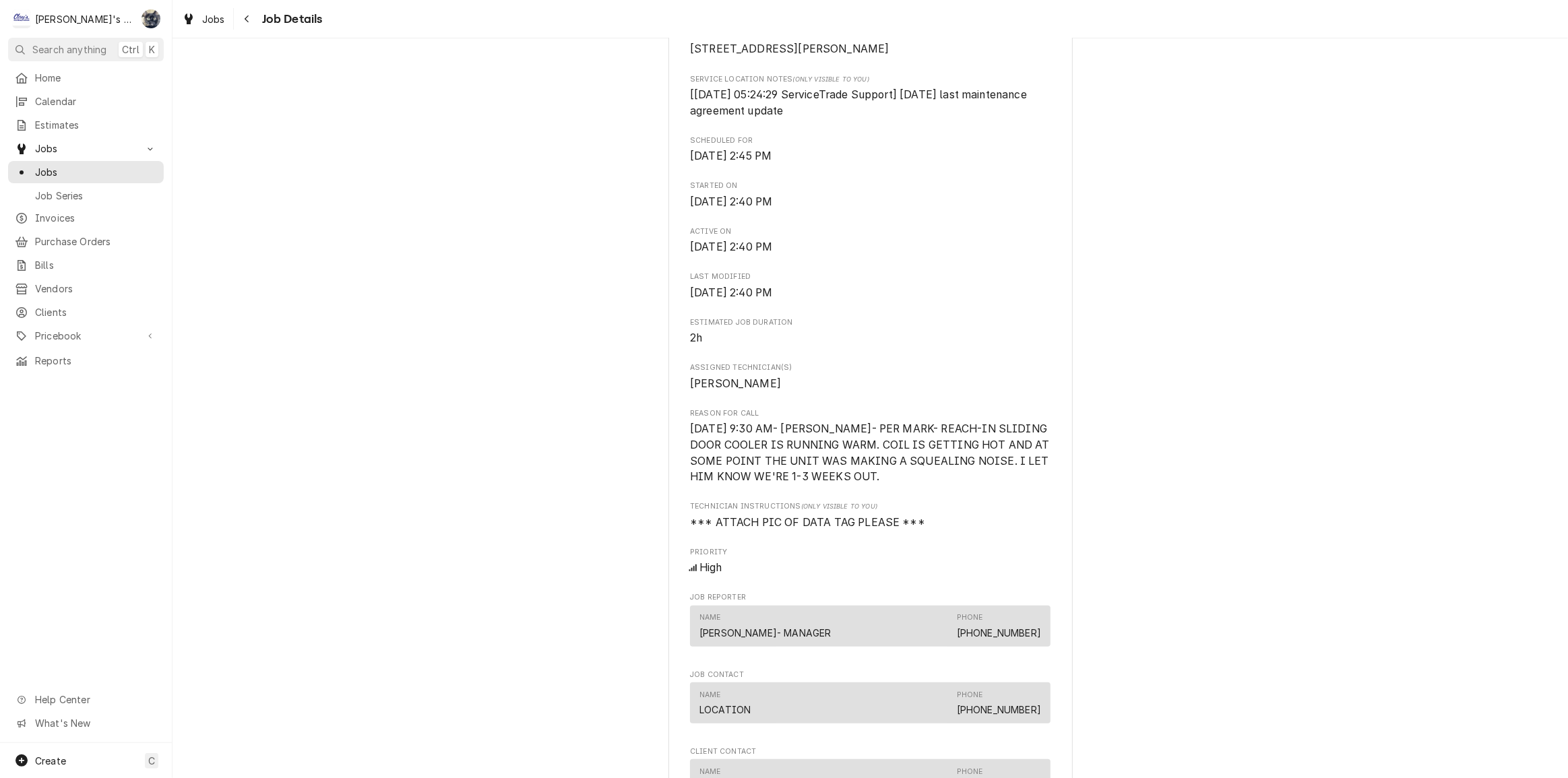
scroll to position [367, 0]
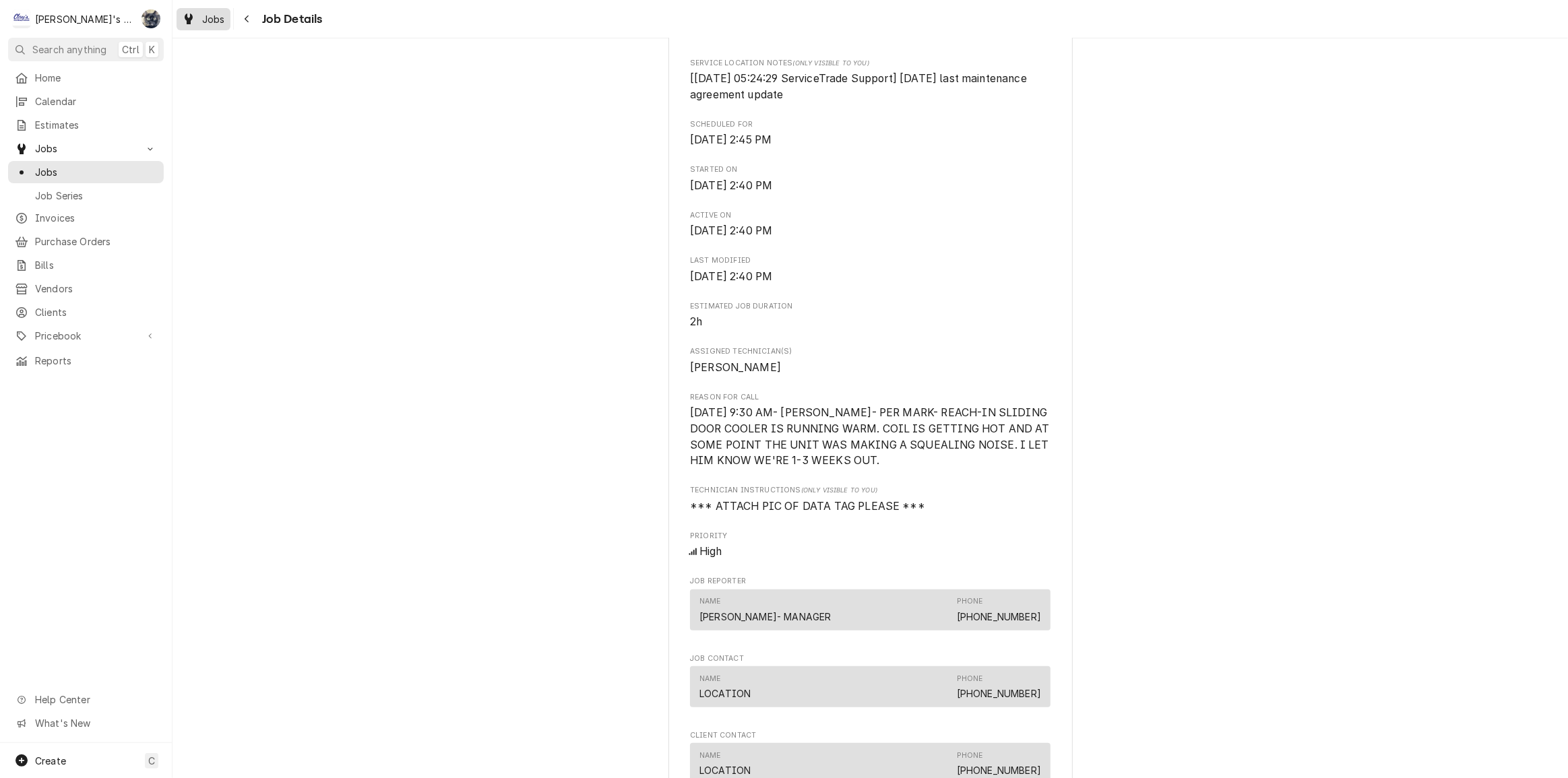
click at [201, 16] on div "Jobs" at bounding box center [203, 19] width 49 height 17
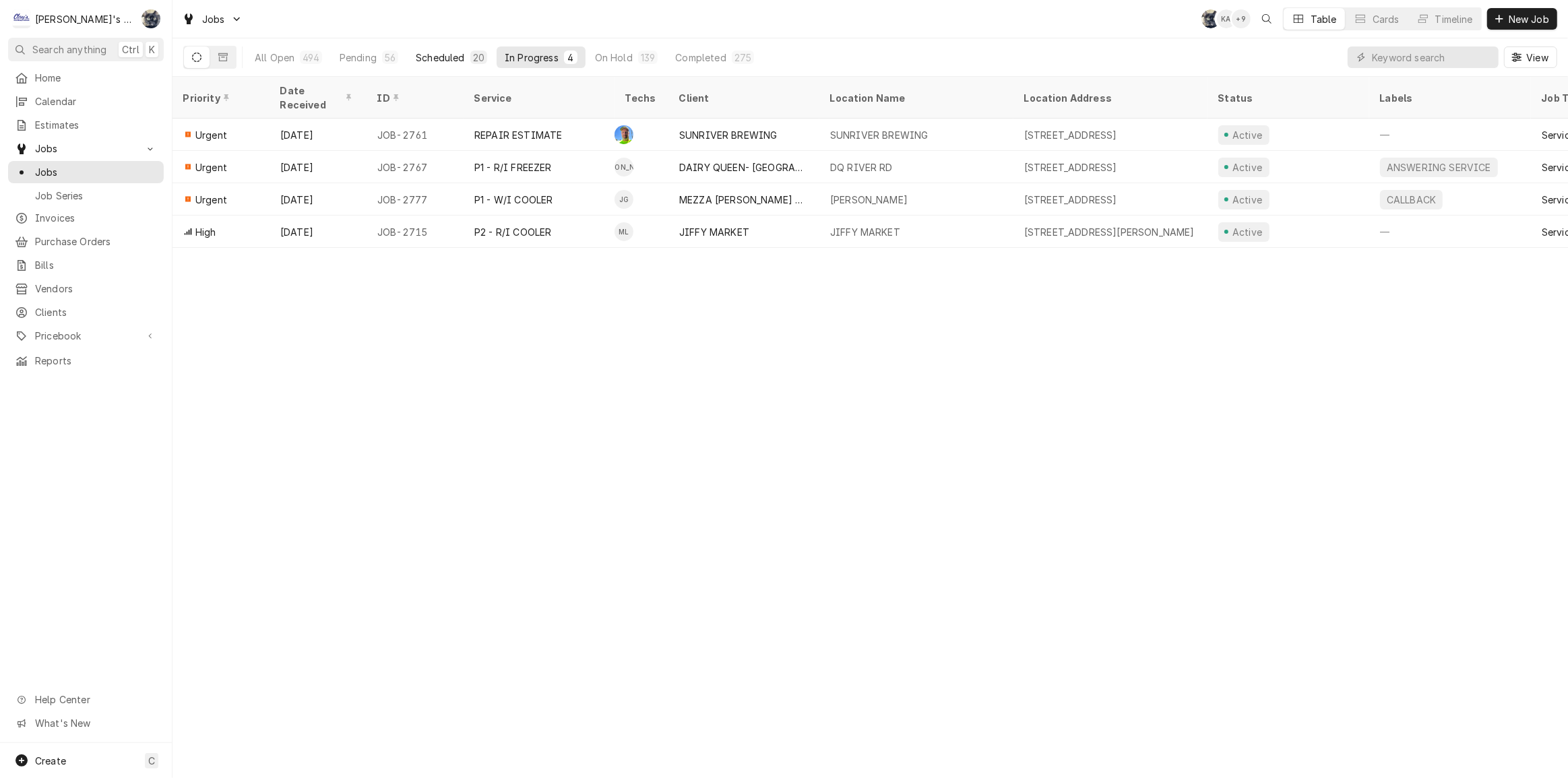
click at [424, 56] on div "Scheduled" at bounding box center [440, 57] width 49 height 14
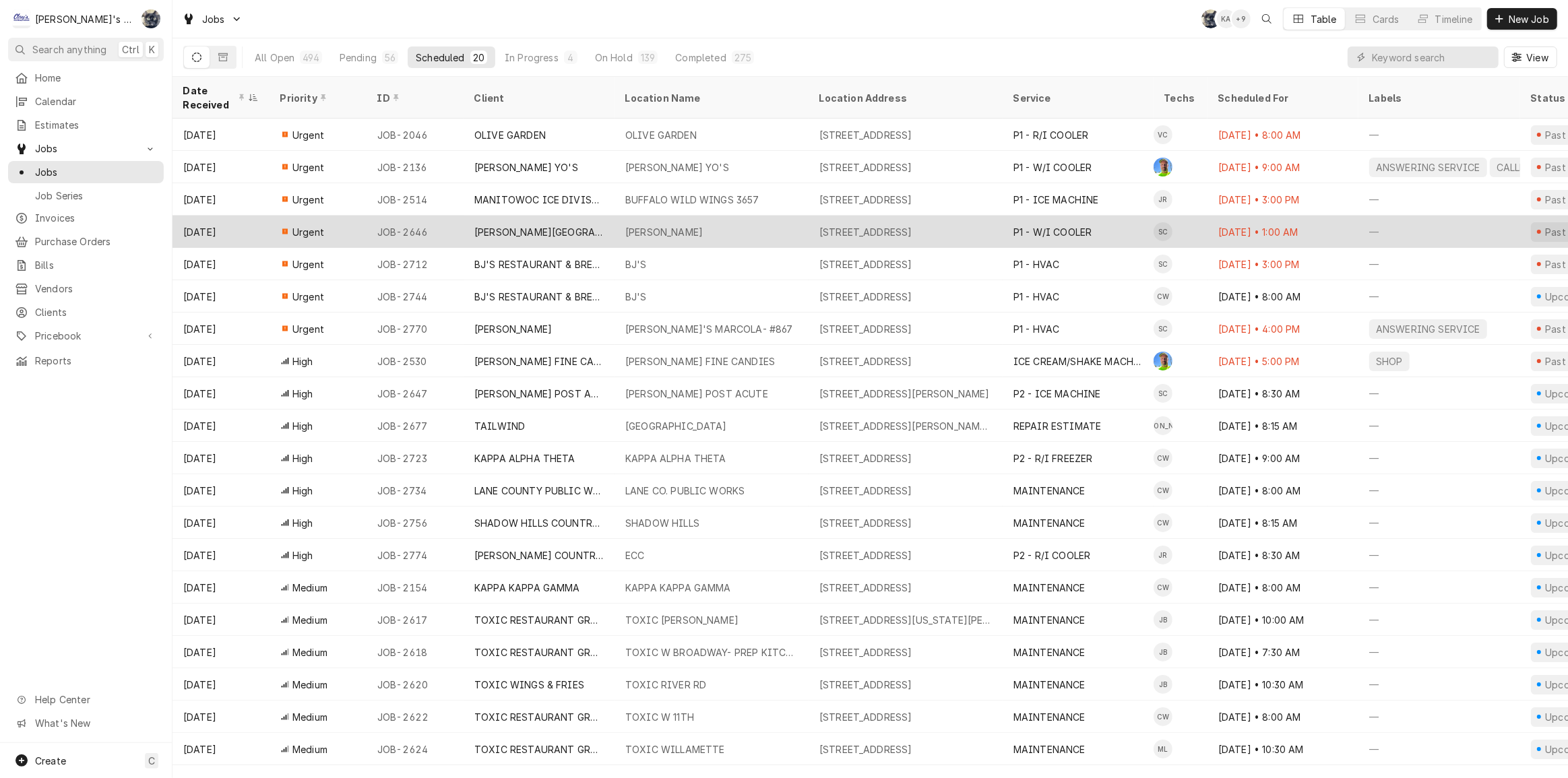
click at [523, 240] on tr "[DATE] Urgent JOB-2646 [PERSON_NAME] RESTAURANT [PERSON_NAME][GEOGRAPHIC_DATA][…" at bounding box center [1216, 231] width 2086 height 33
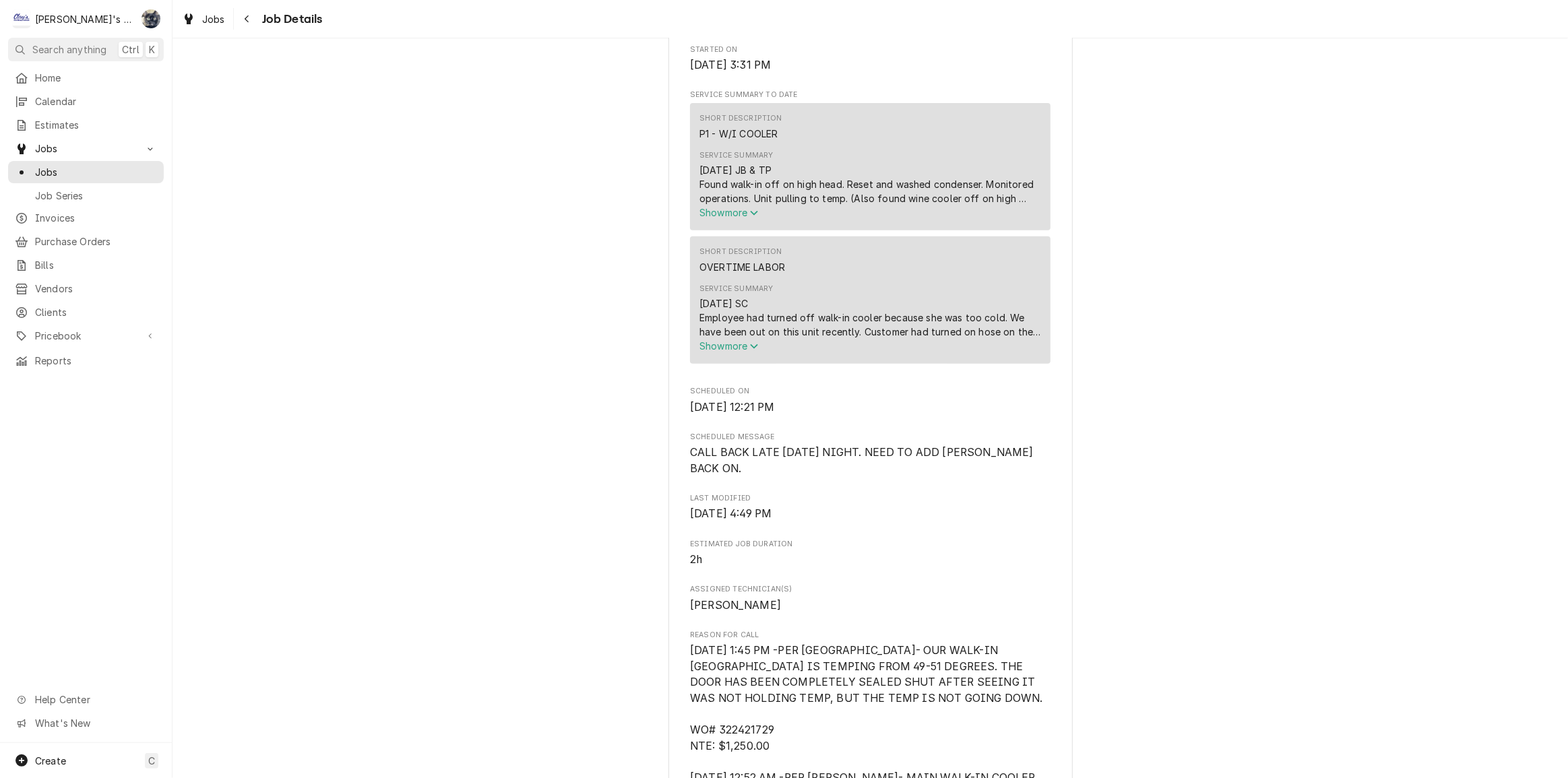
scroll to position [612, 0]
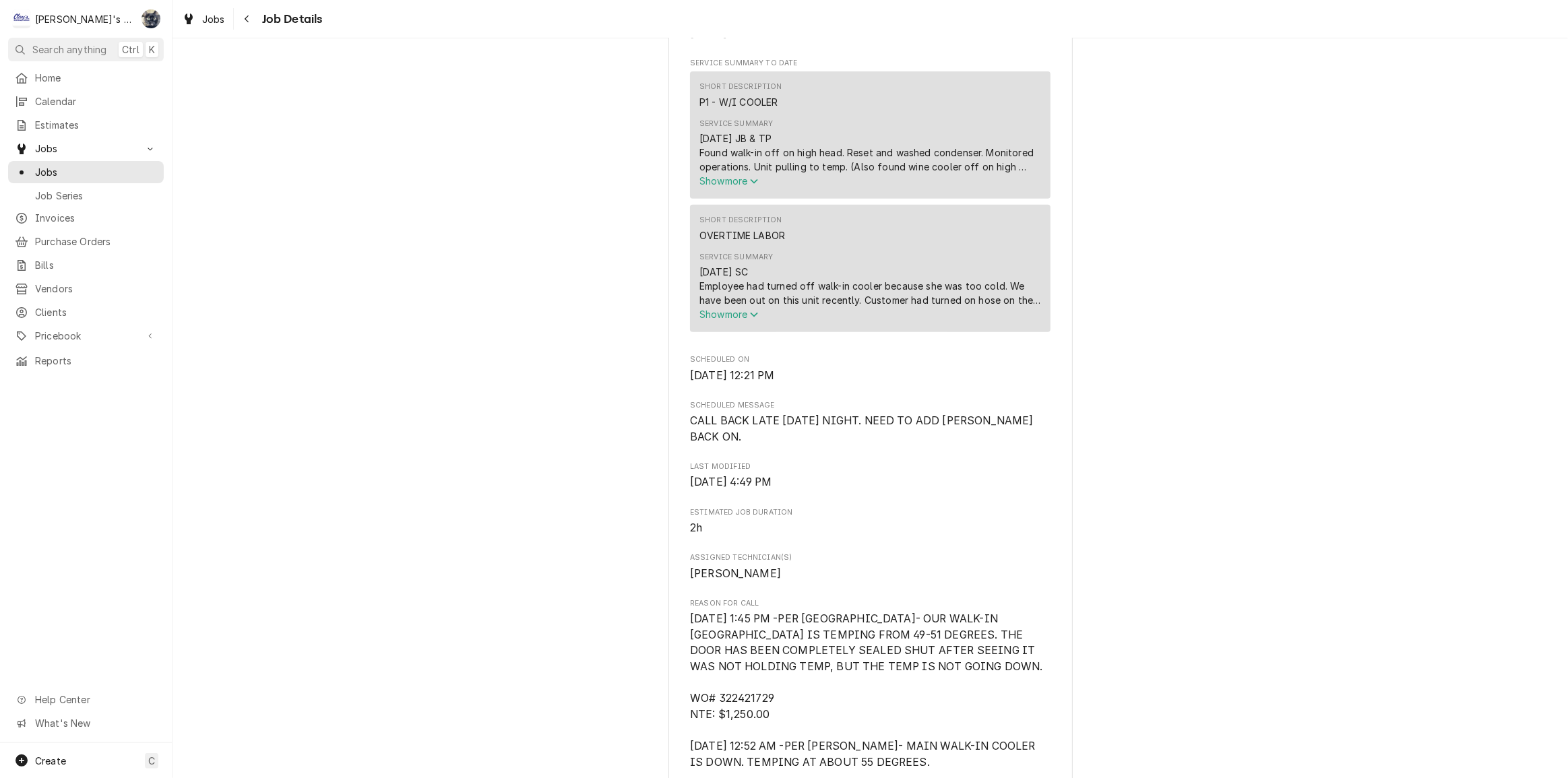
click at [715, 187] on span "Show more" at bounding box center [729, 181] width 59 height 11
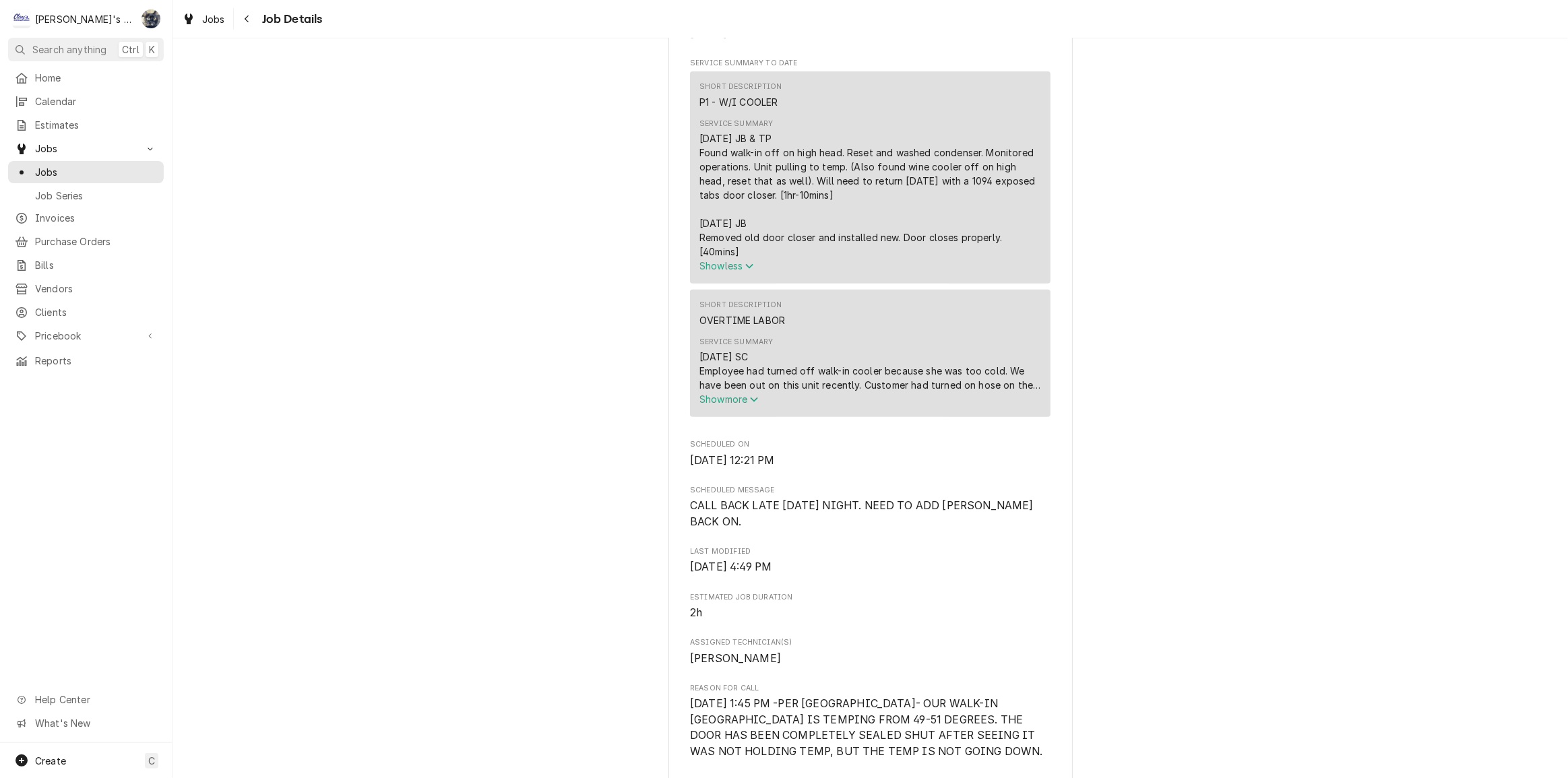
click at [716, 405] on span "Show more" at bounding box center [729, 399] width 59 height 11
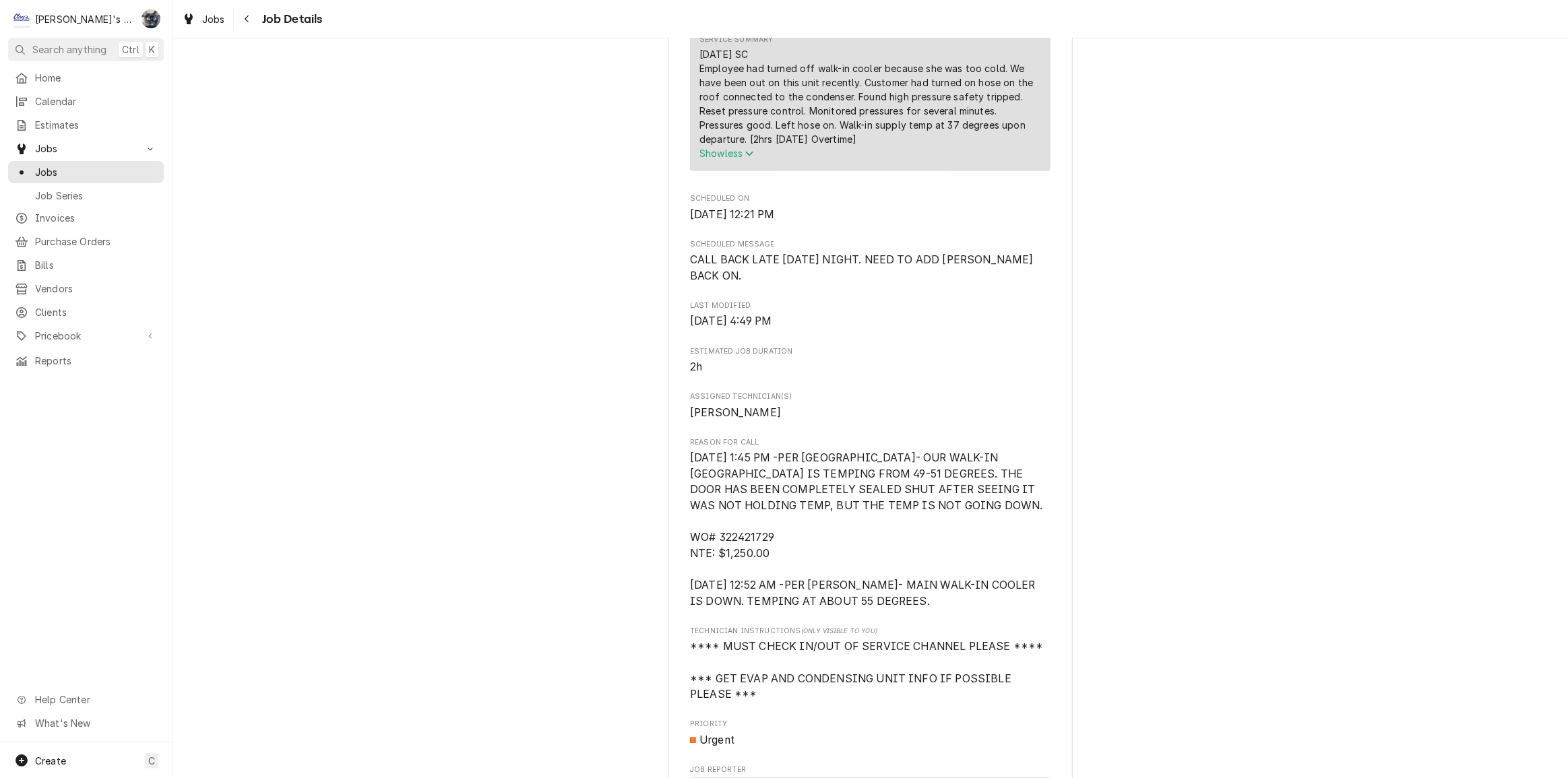
scroll to position [918, 0]
click at [200, 20] on div "Jobs" at bounding box center [203, 19] width 49 height 17
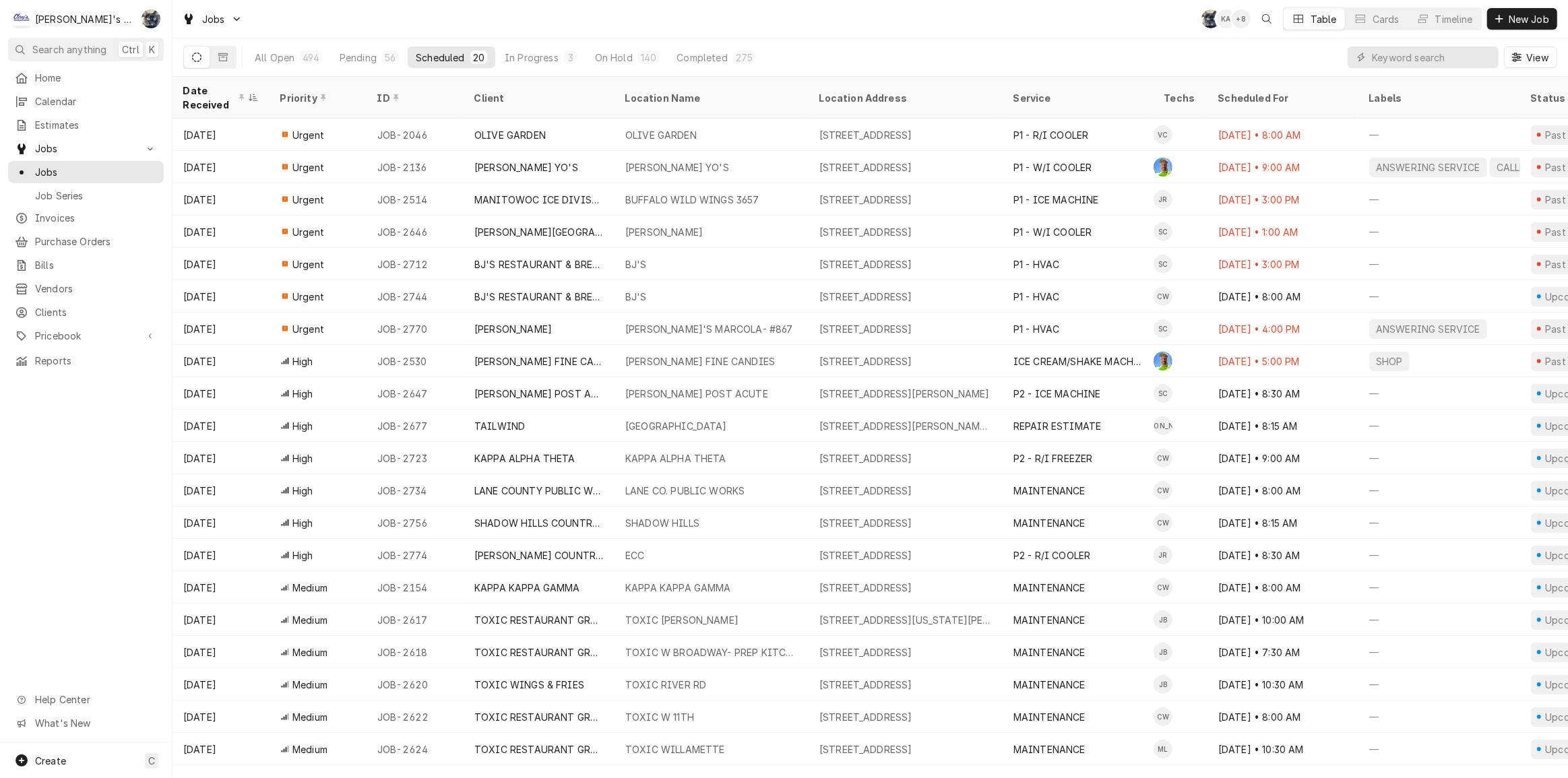
click at [430, 12] on div "Jobs SB KA + 8 Table Cards Timeline New Job" at bounding box center [870, 18] width 1396 height 38
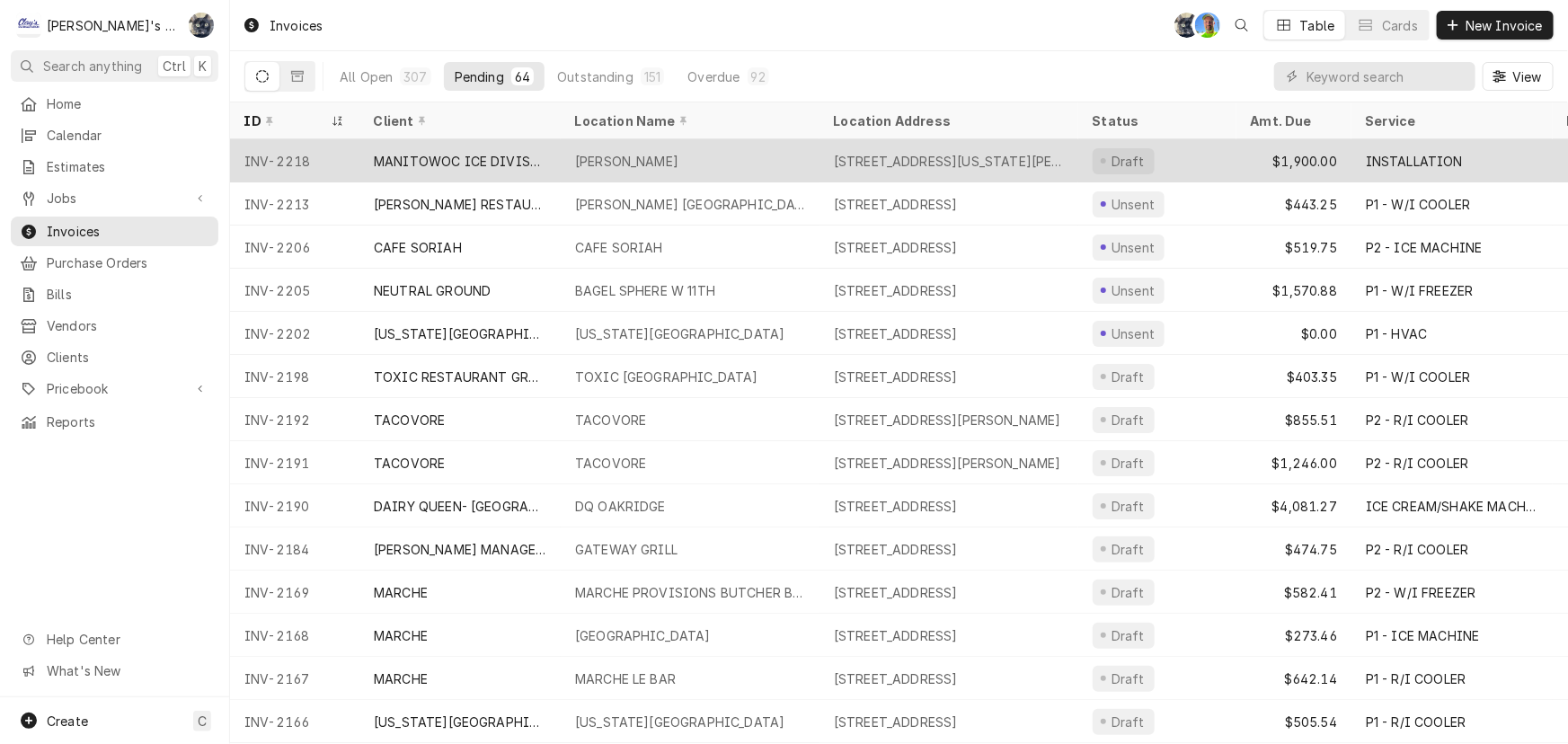
click at [652, 143] on div "[PERSON_NAME]" at bounding box center [690, 161] width 259 height 43
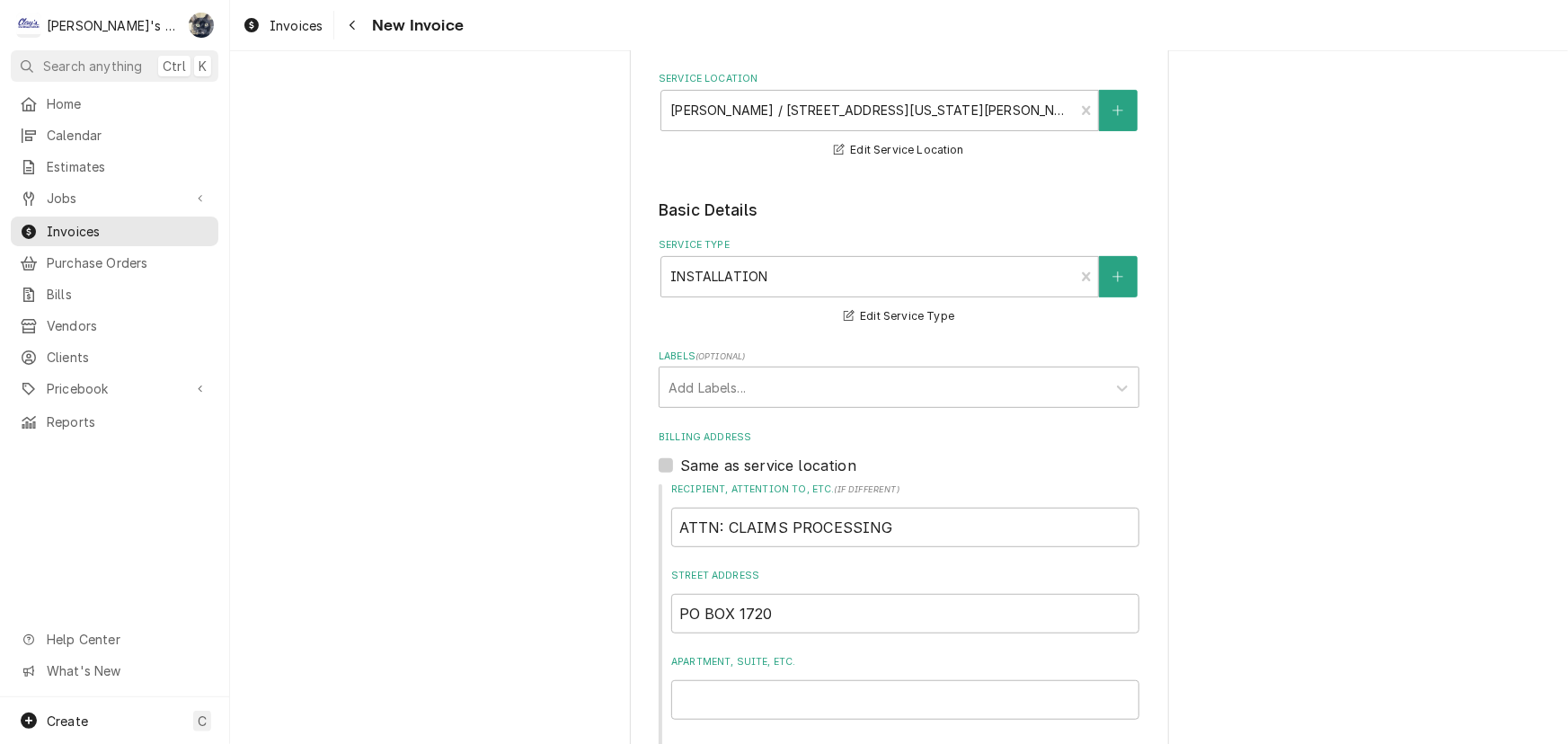
scroll to position [162, 0]
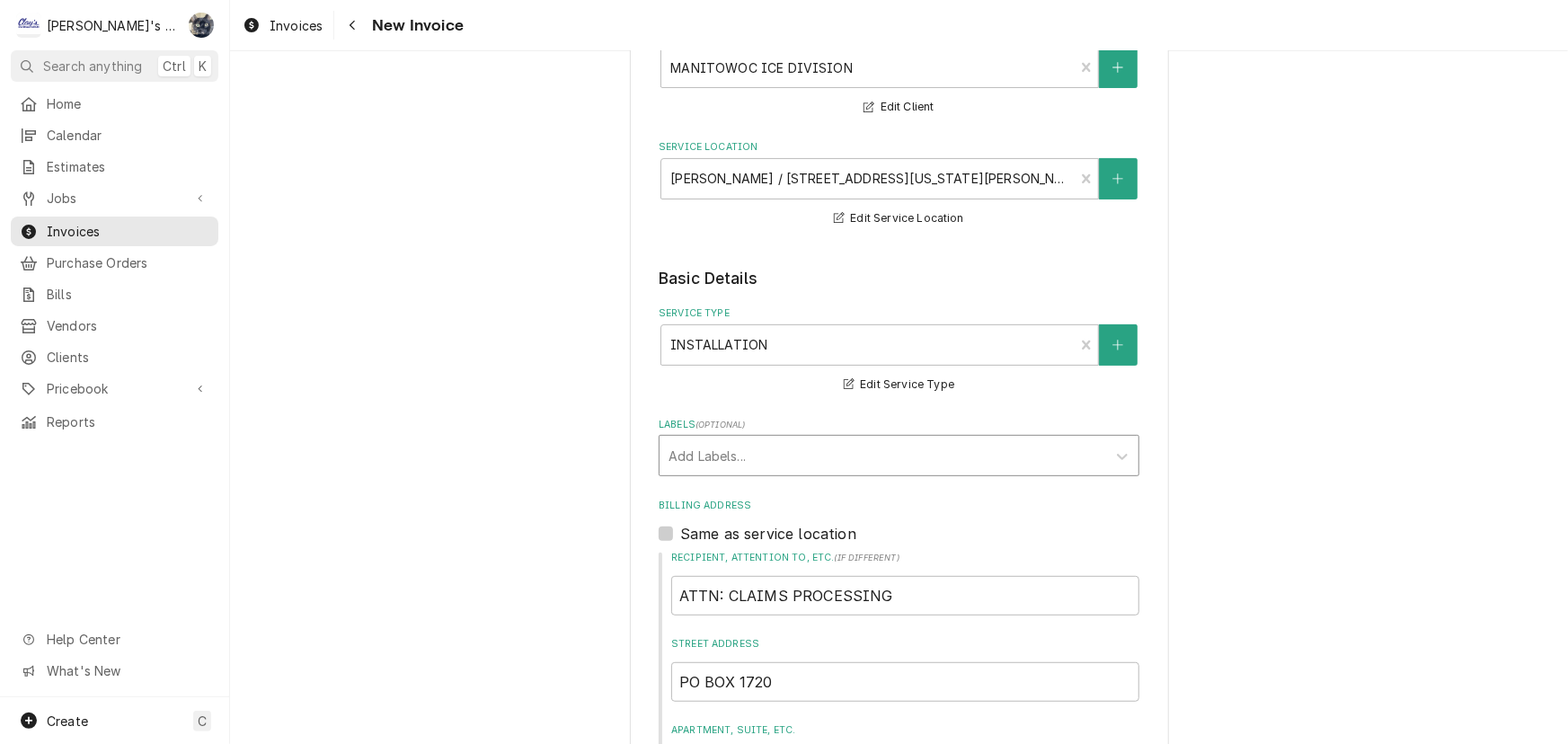
click at [733, 463] on div "Labels" at bounding box center [883, 455] width 429 height 32
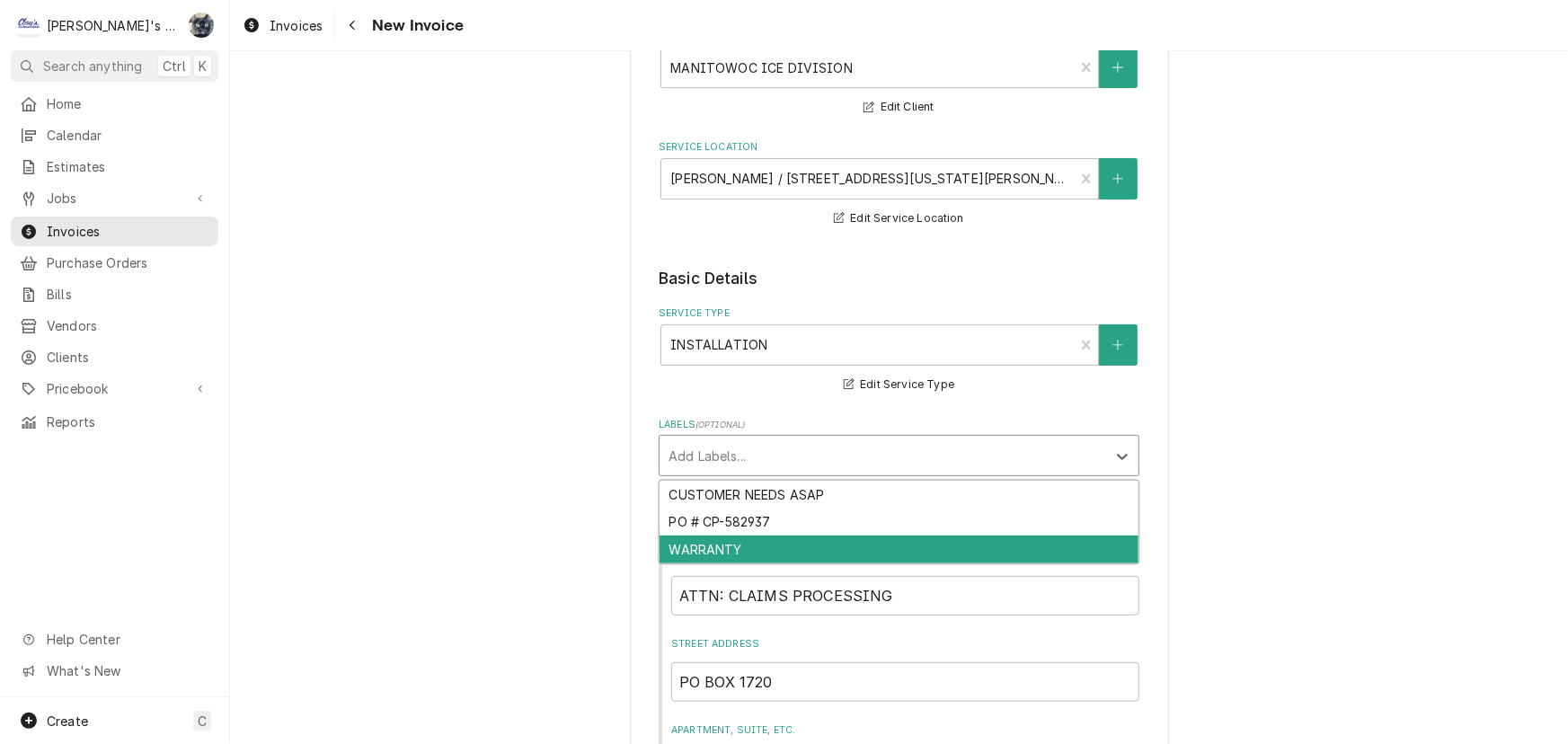
click at [734, 547] on div "WARRANTY" at bounding box center [898, 549] width 479 height 27
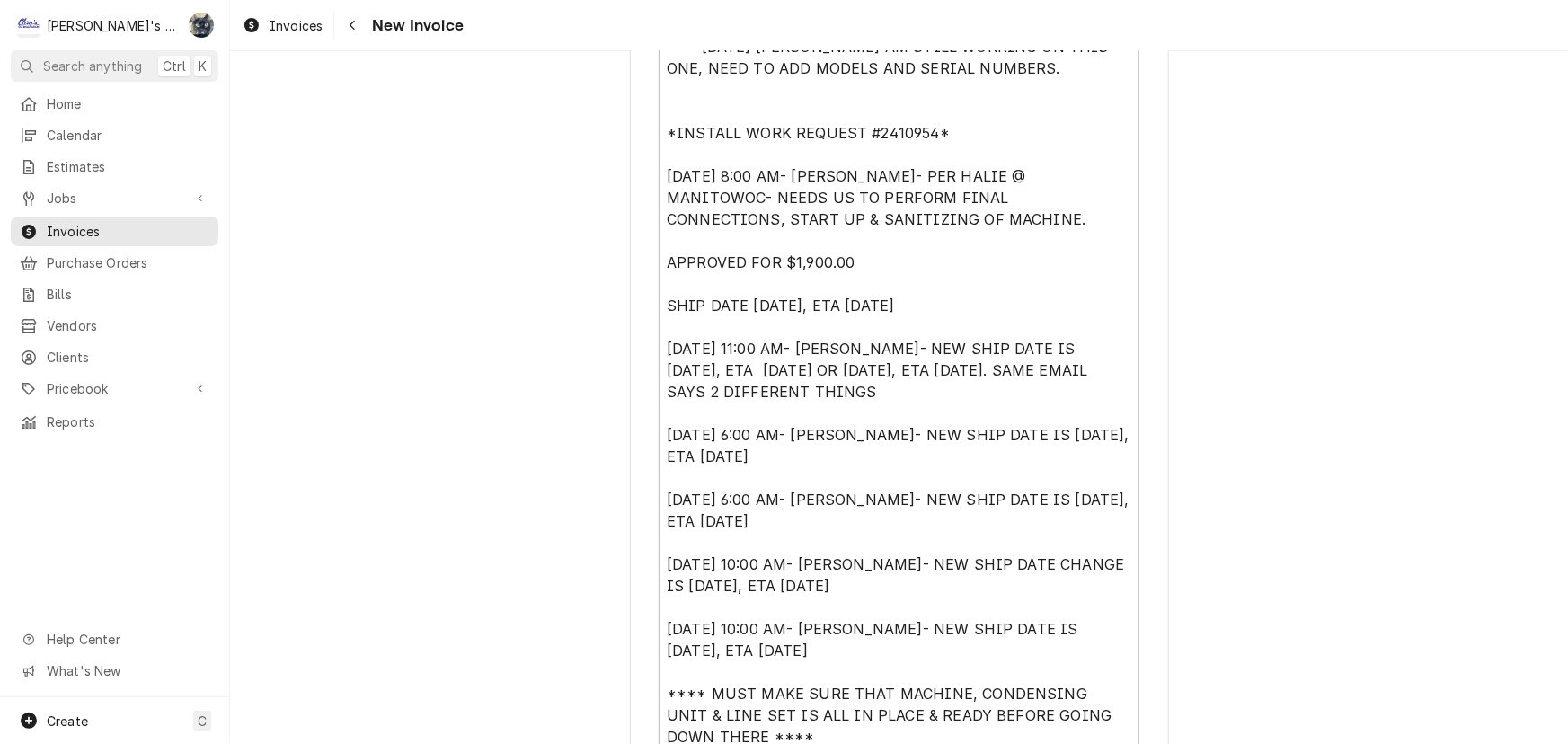
scroll to position [4734, 0]
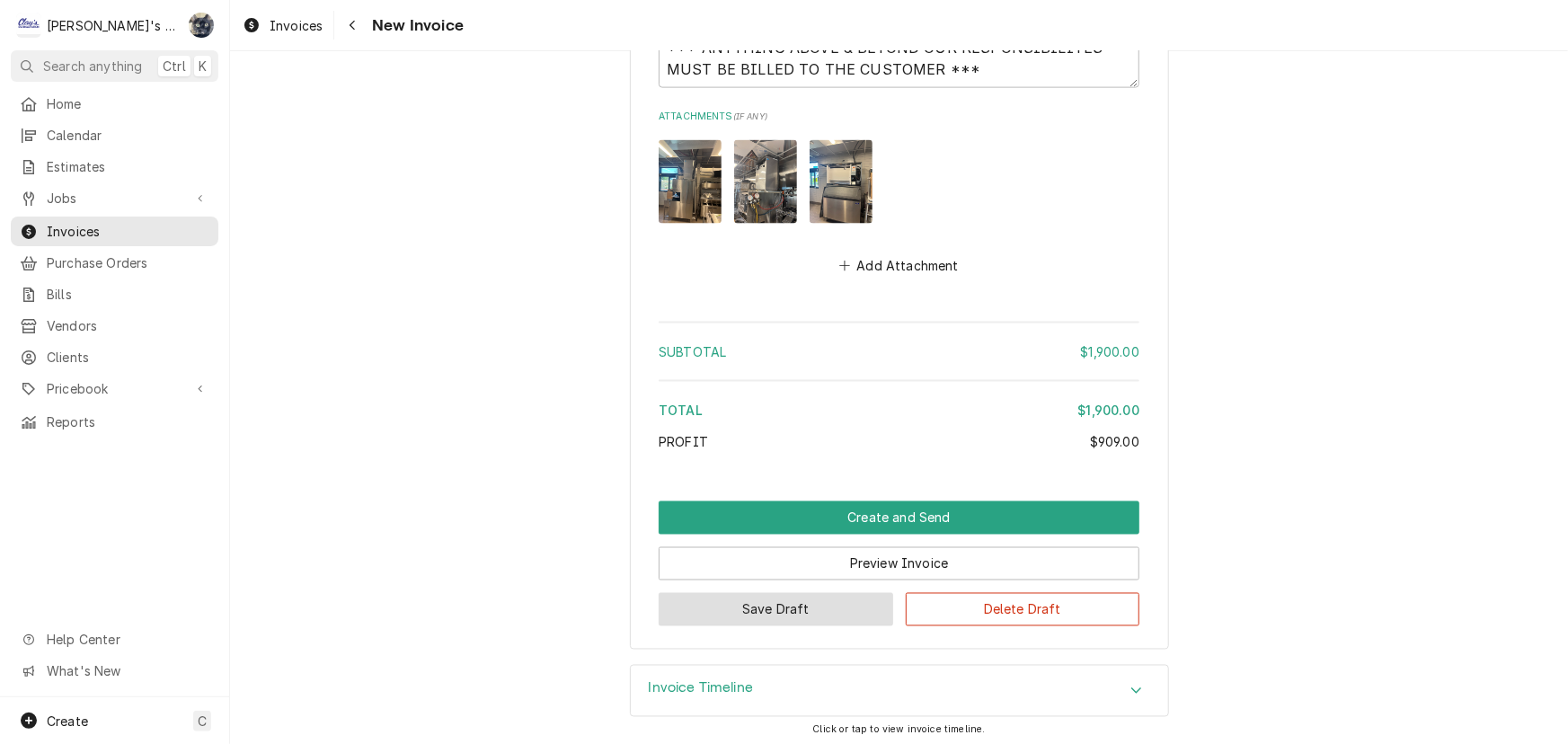
click at [690, 607] on button "Save Draft" at bounding box center [775, 609] width 234 height 33
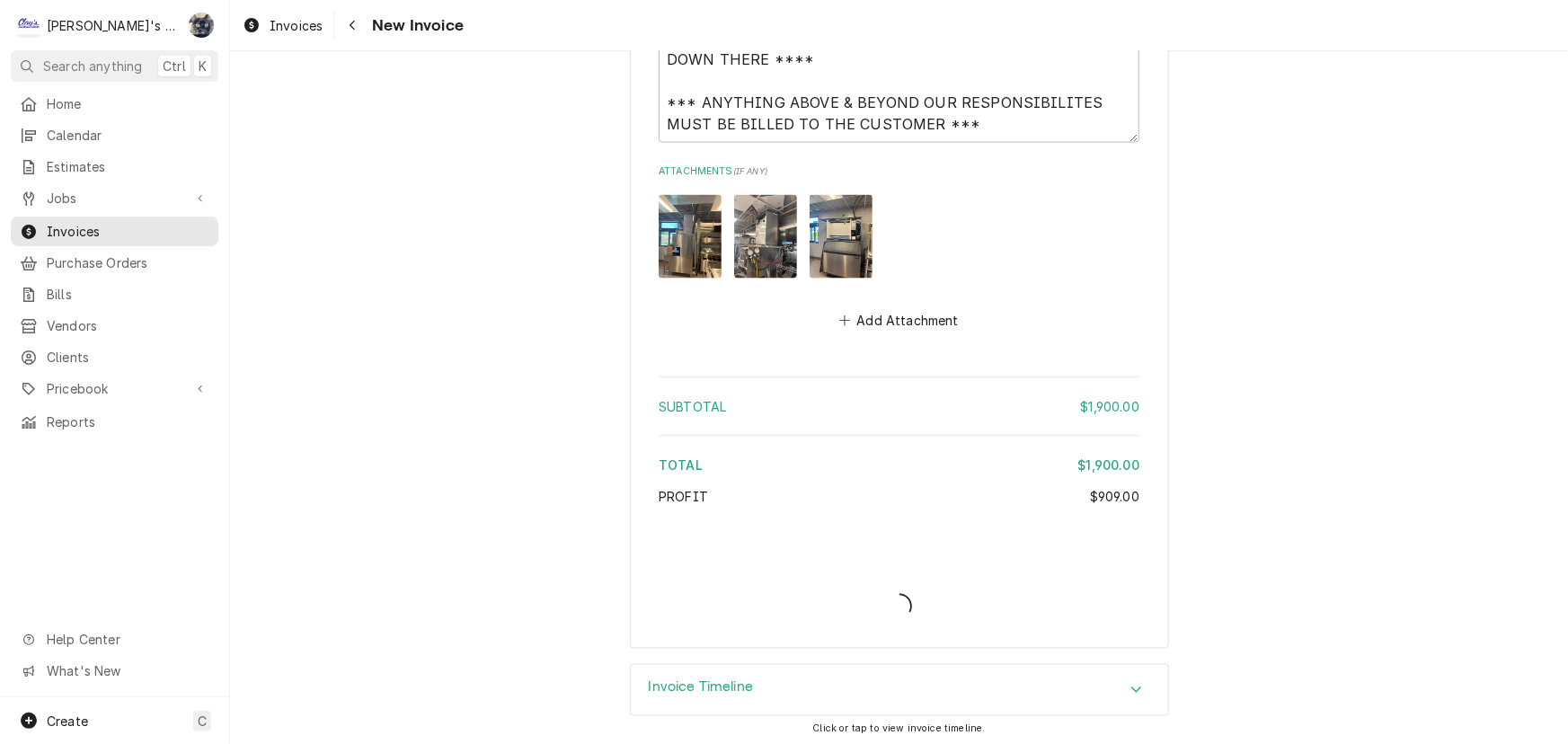
type textarea "x"
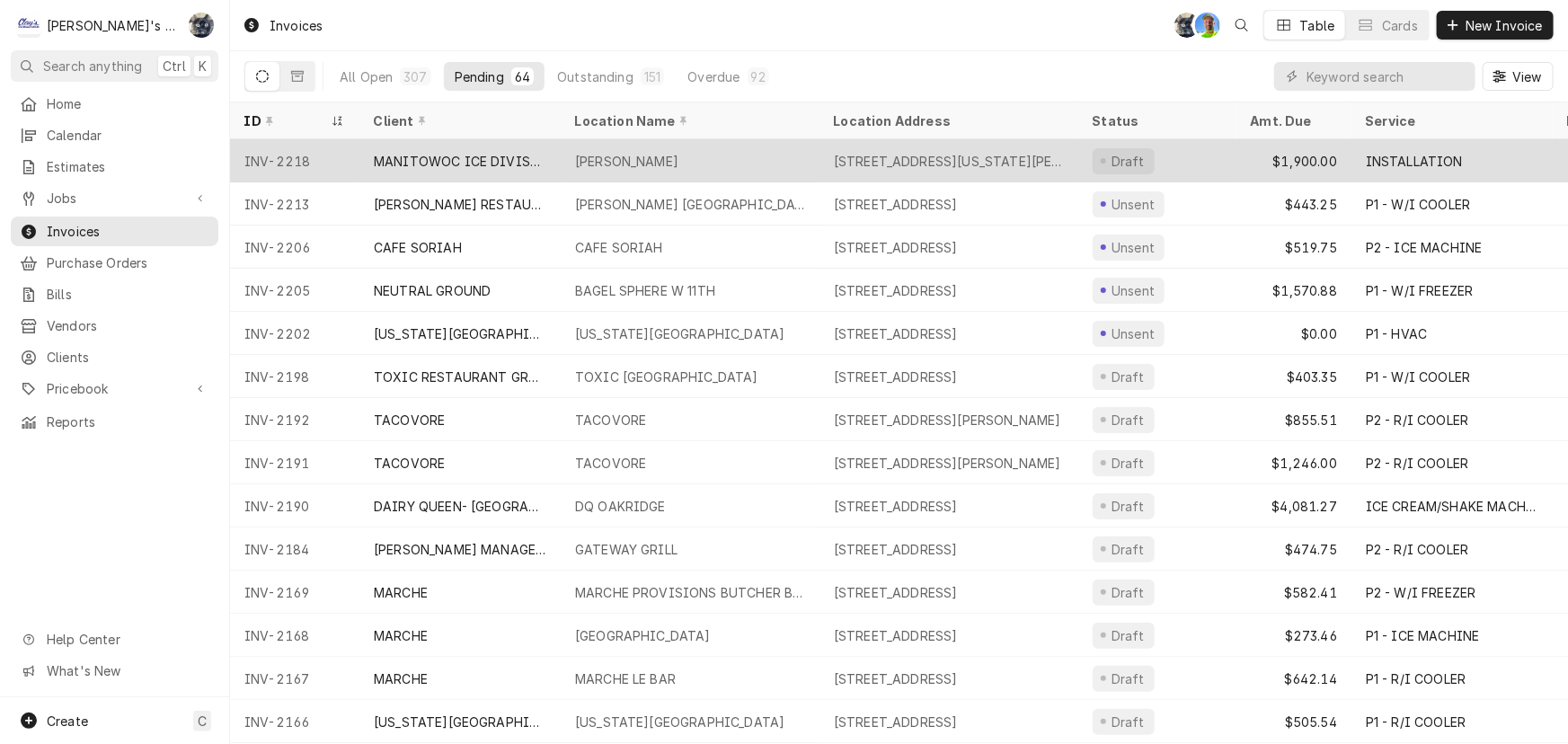
click at [657, 161] on div "[PERSON_NAME]" at bounding box center [626, 161] width 103 height 19
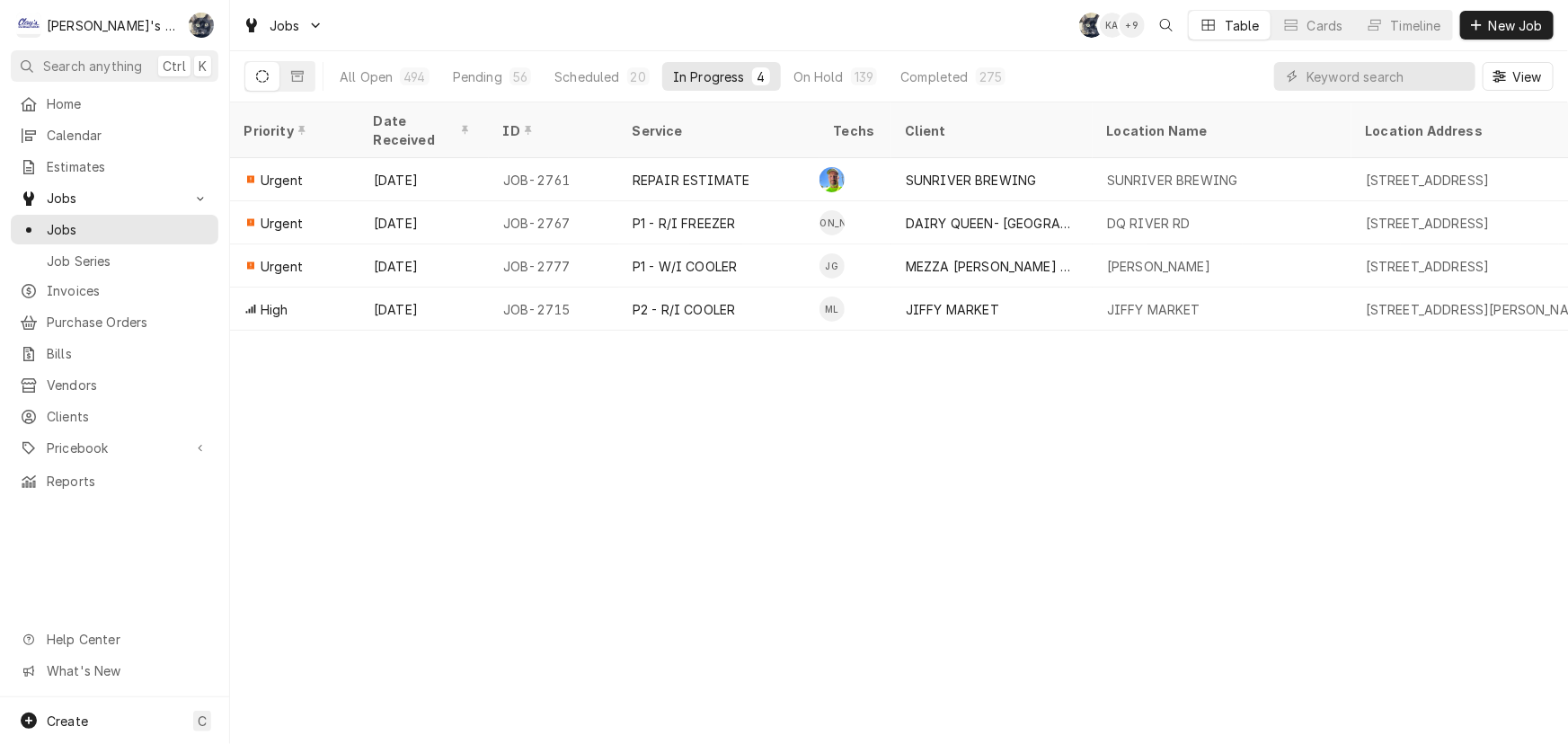
click at [488, 82] on div "Pending" at bounding box center [478, 76] width 49 height 19
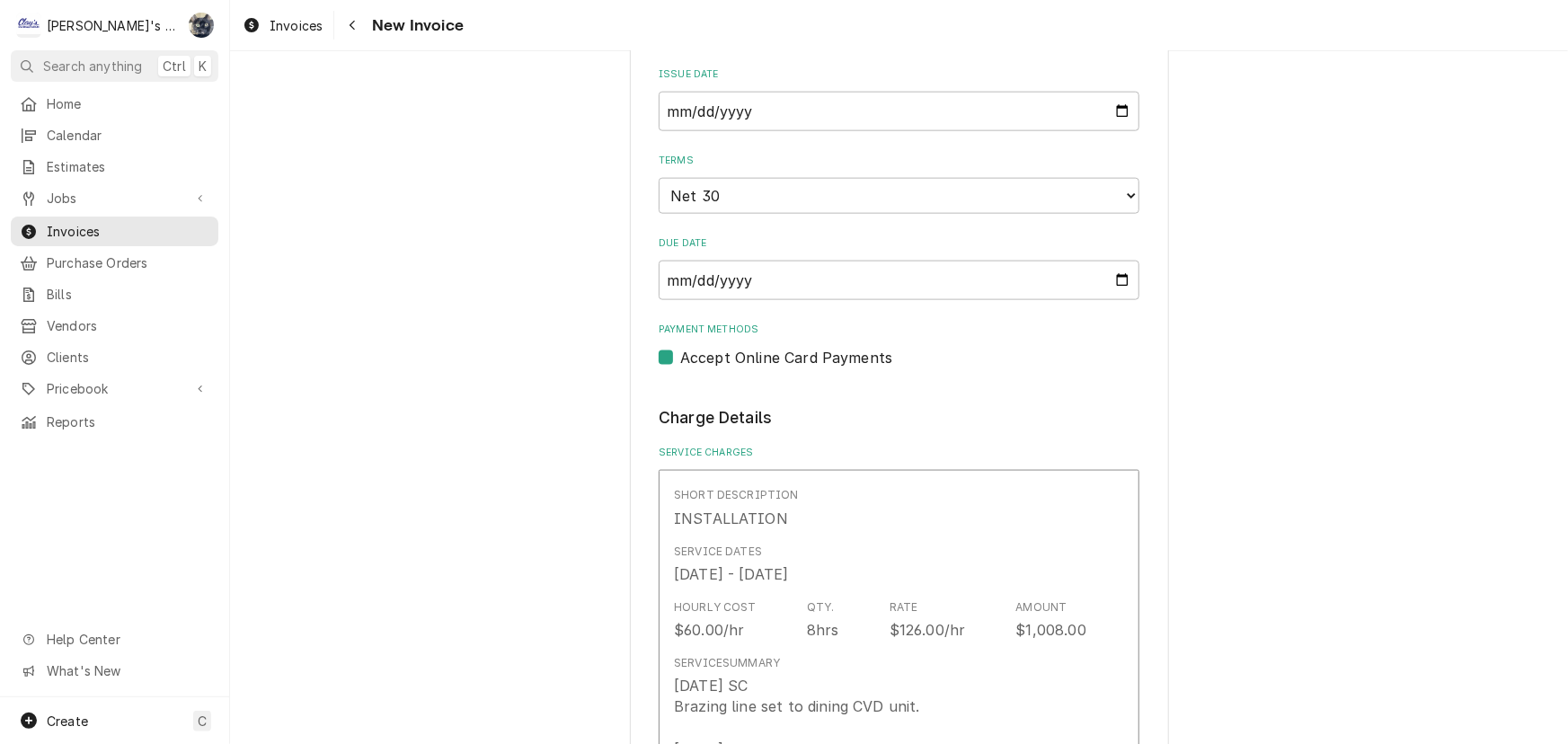
scroll to position [1388, 0]
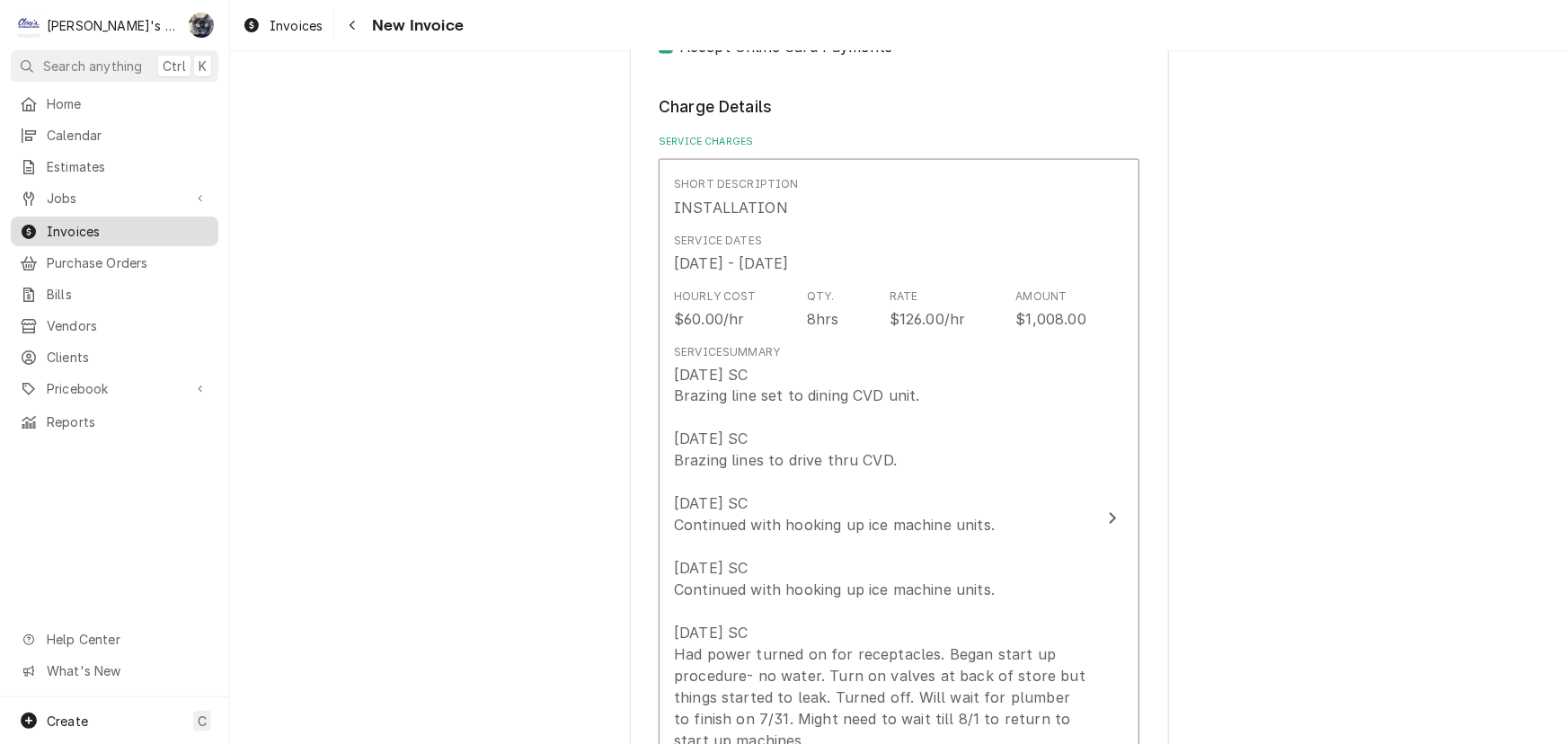
click at [66, 223] on span "Invoices" at bounding box center [128, 231] width 162 height 19
